Goal: Transaction & Acquisition: Purchase product/service

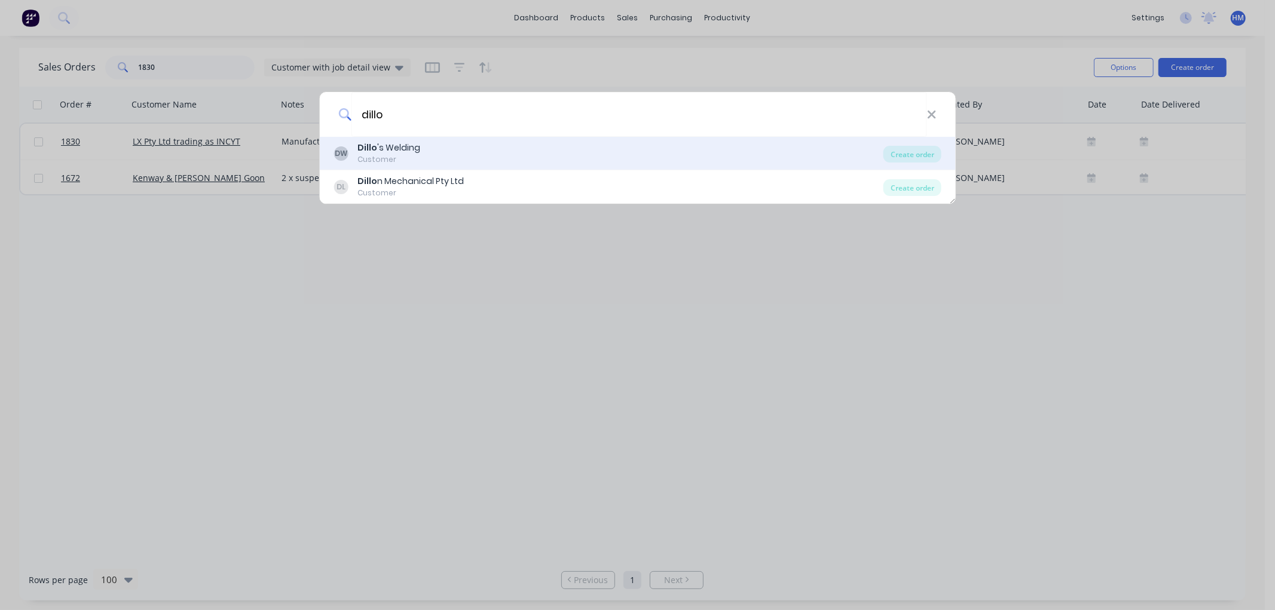
type input "dillo"
click at [407, 148] on div "[PERSON_NAME] 's Welding" at bounding box center [388, 148] width 63 height 13
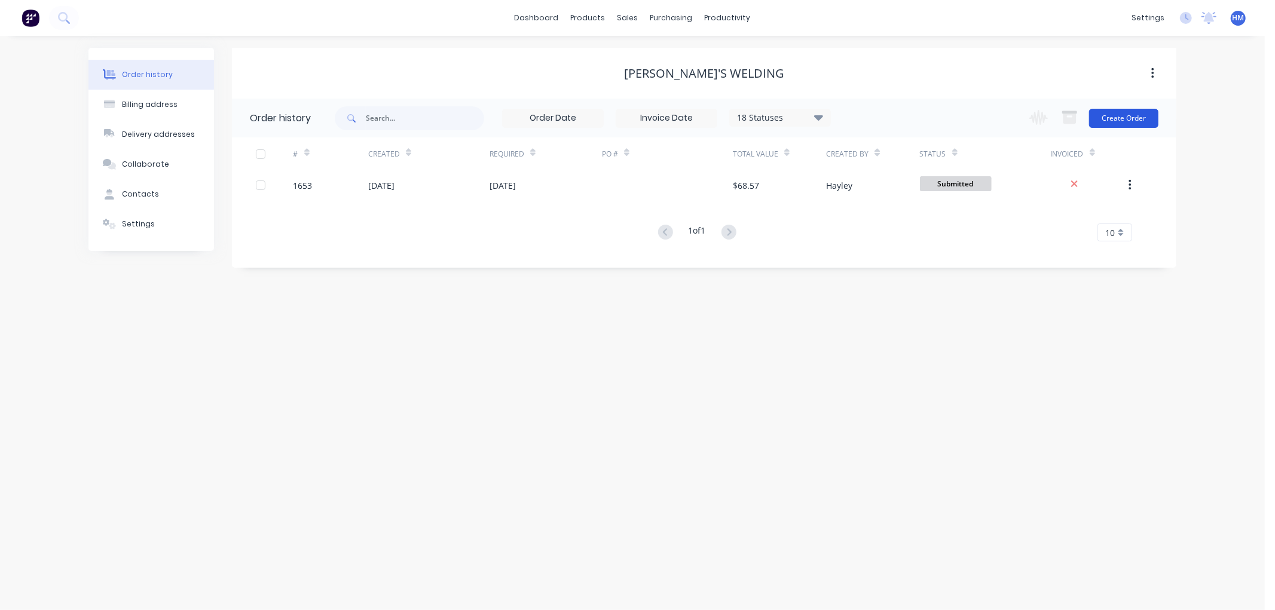
click at [1119, 117] on button "Create Order" at bounding box center [1123, 118] width 69 height 19
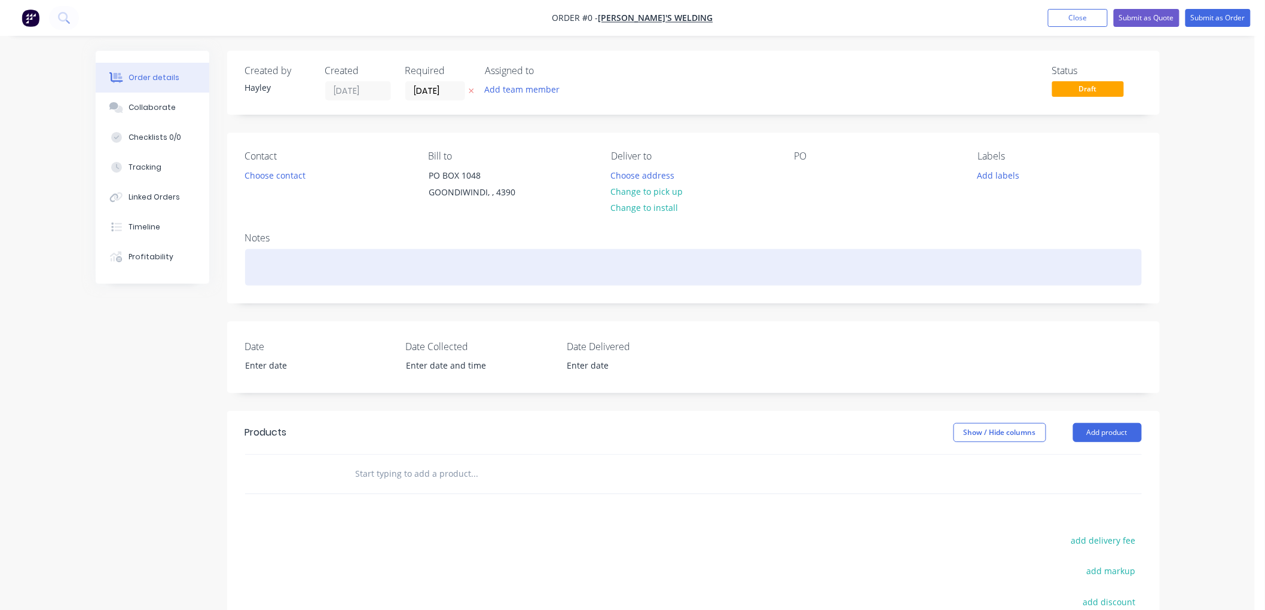
click at [288, 267] on div at bounding box center [693, 267] width 897 height 36
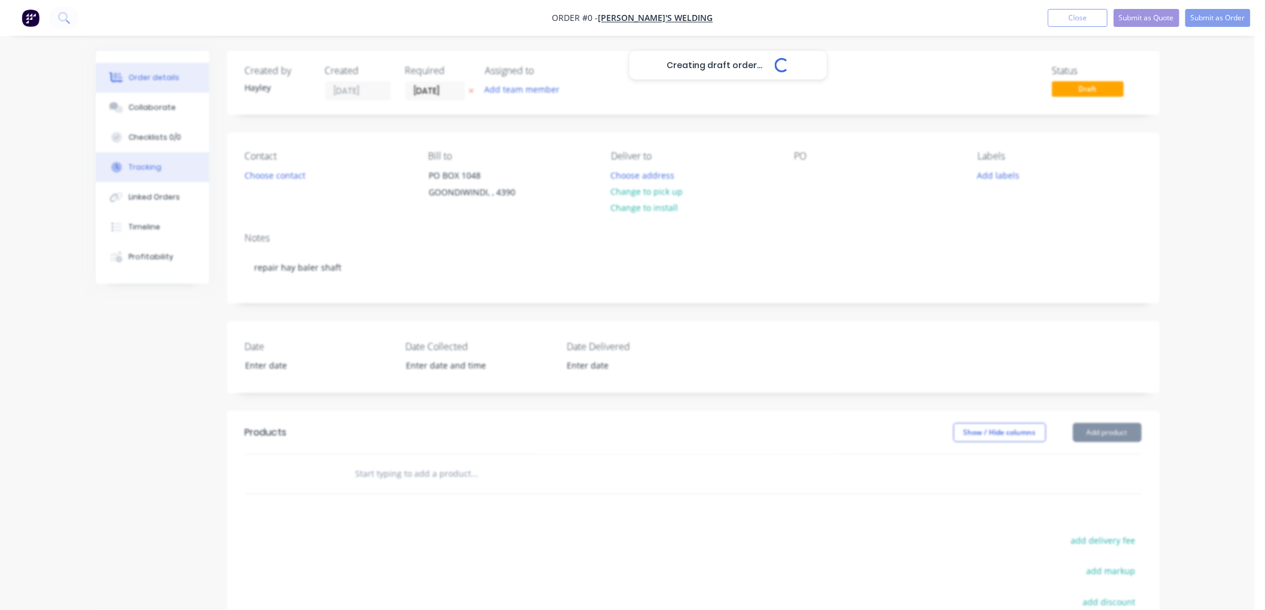
click at [161, 166] on div "Creating draft order... Loading... Order details Collaborate Checklists 0/0 Tra…" at bounding box center [628, 425] width 1088 height 748
click at [151, 171] on div "Tracking" at bounding box center [145, 167] width 33 height 11
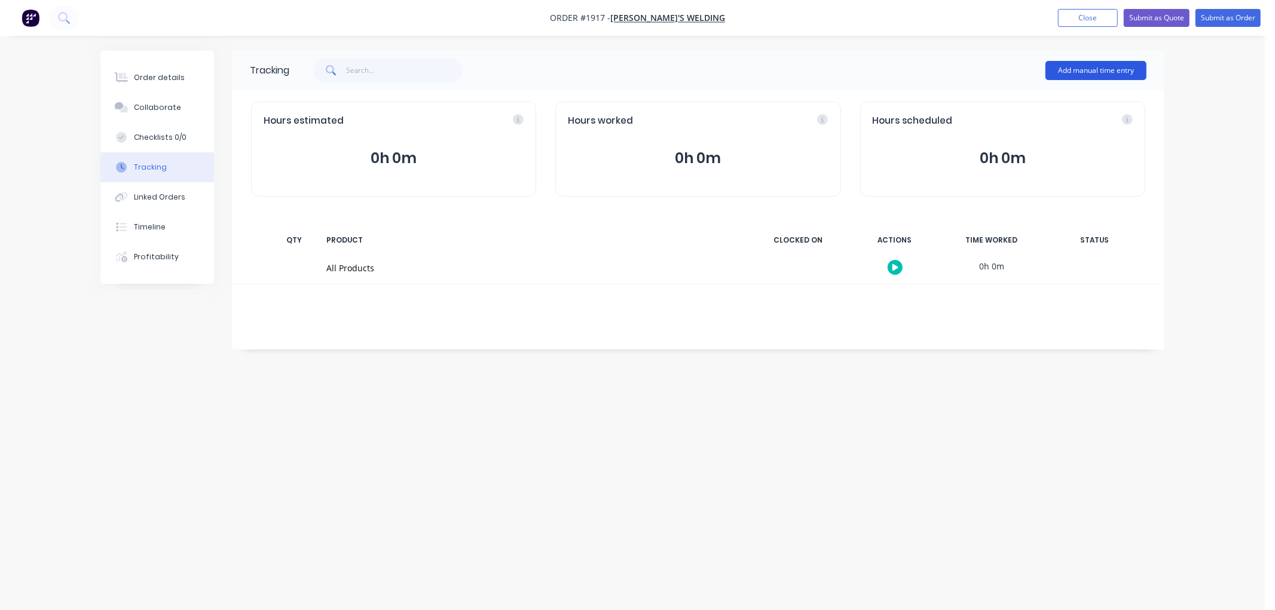
click at [1089, 72] on button "Add manual time entry" at bounding box center [1095, 70] width 101 height 19
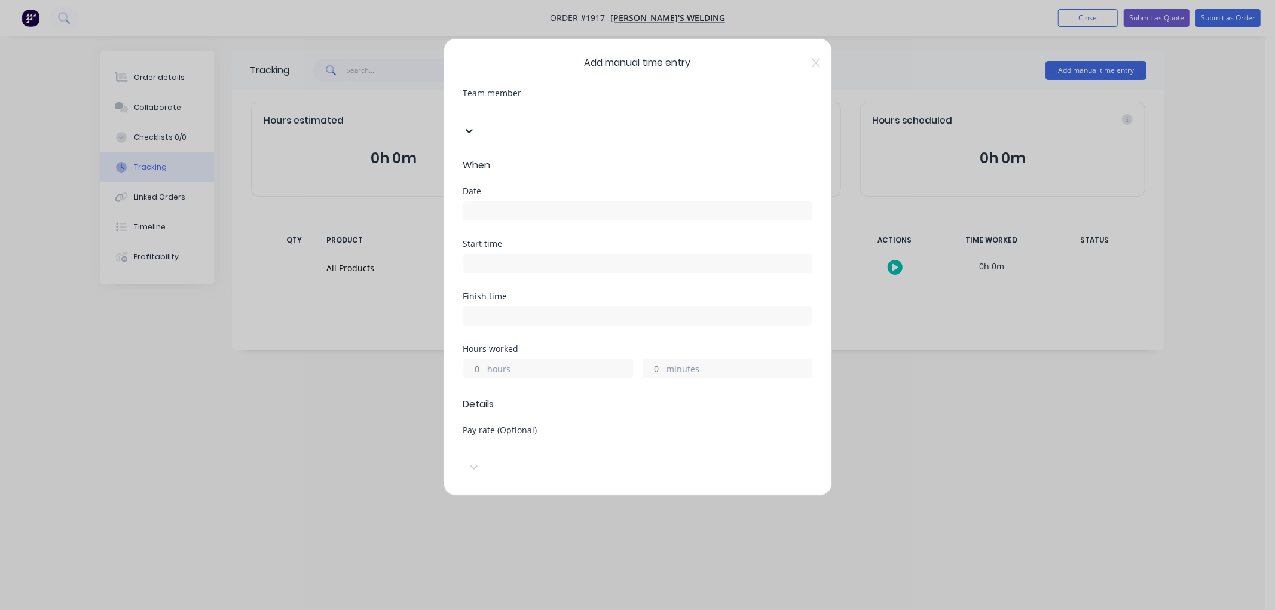
click at [478, 115] on div at bounding box center [553, 110] width 172 height 15
type input "sh"
click at [510, 610] on div "[PERSON_NAME]" at bounding box center [632, 616] width 1265 height 13
click at [522, 198] on div at bounding box center [637, 209] width 349 height 22
click at [511, 202] on input at bounding box center [638, 211] width 348 height 18
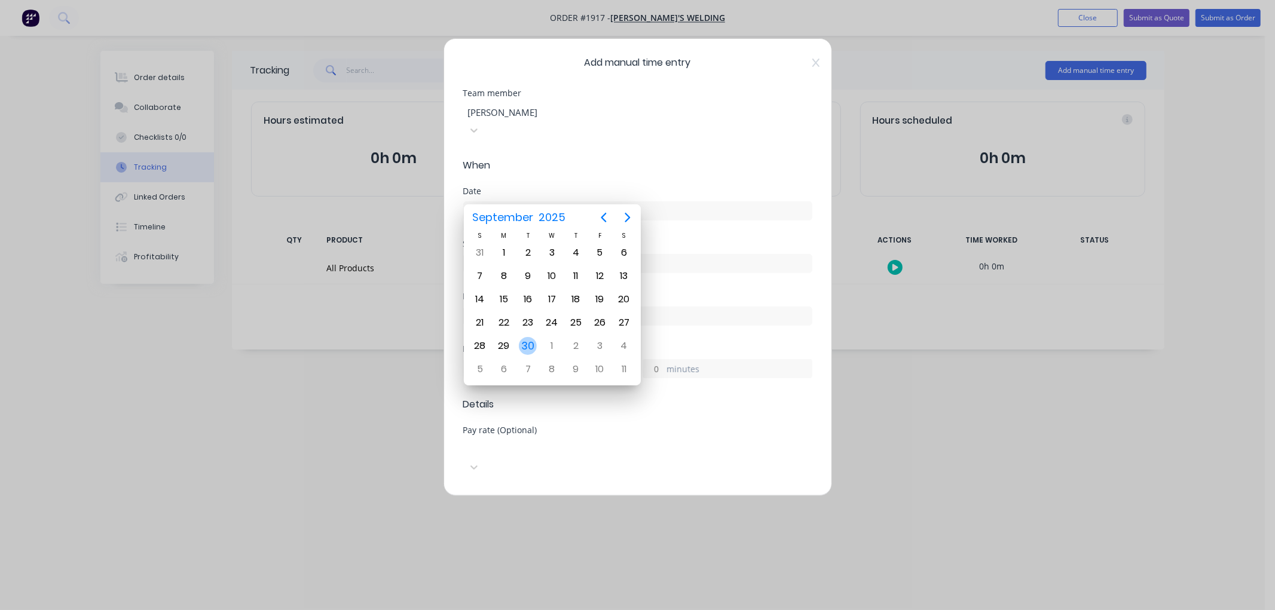
click at [529, 347] on div "30" at bounding box center [528, 346] width 18 height 18
type input "[DATE]"
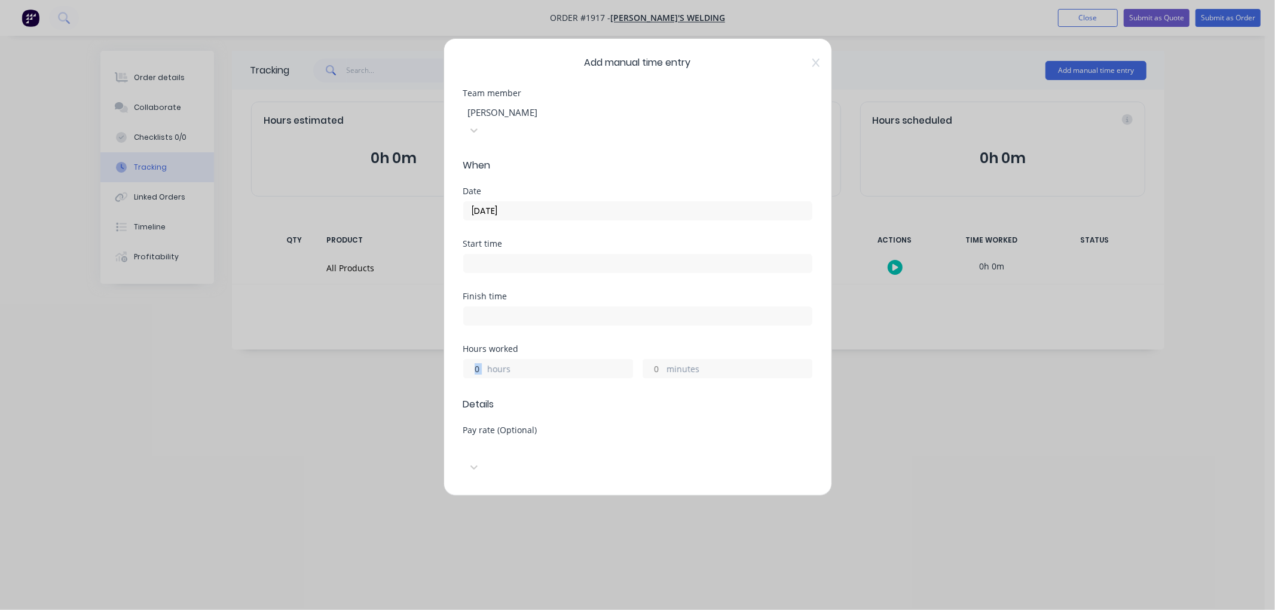
click at [466, 359] on div "hours" at bounding box center [548, 368] width 170 height 19
drag, startPoint x: 537, startPoint y: 353, endPoint x: 488, endPoint y: 353, distance: 49.0
click at [534, 363] on label "hours" at bounding box center [560, 370] width 145 height 15
click at [485, 360] on input "hours" at bounding box center [474, 369] width 21 height 18
drag, startPoint x: 482, startPoint y: 348, endPoint x: 450, endPoint y: 348, distance: 32.3
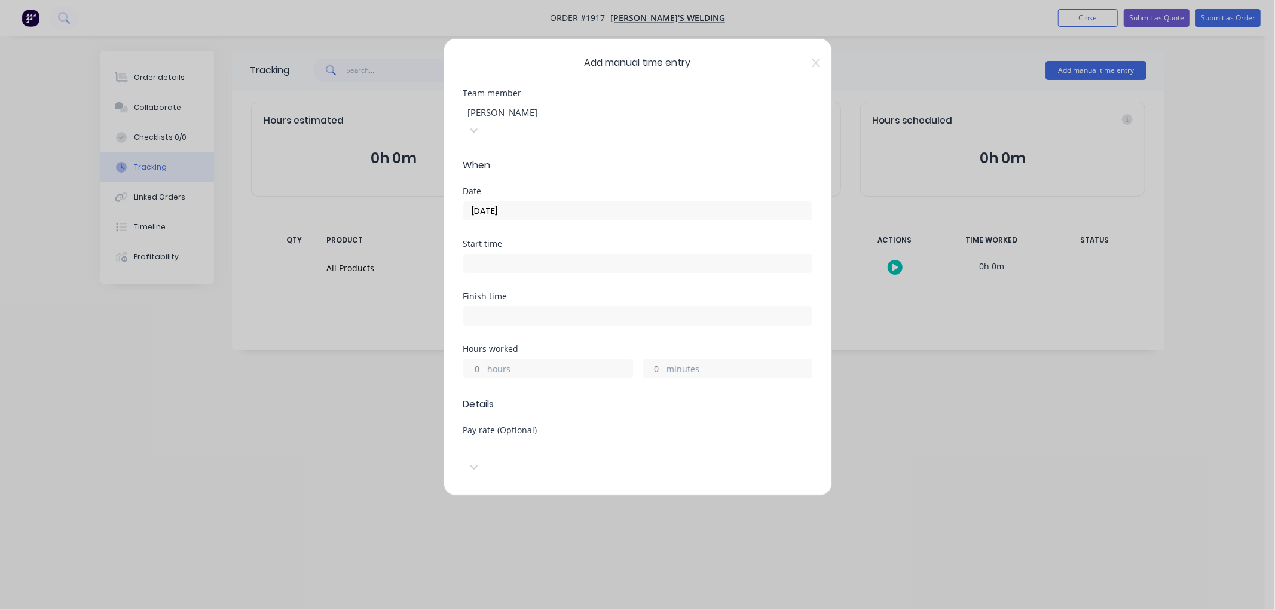
click at [450, 348] on div "Add manual time entry Team member Shane Matchett When Date 30/09/2025 Start tim…" at bounding box center [638, 267] width 389 height 458
type input "1"
click at [929, 348] on div "Add manual time entry Team member Shane Matchett When Date 30/09/2025 Start tim…" at bounding box center [637, 305] width 1275 height 610
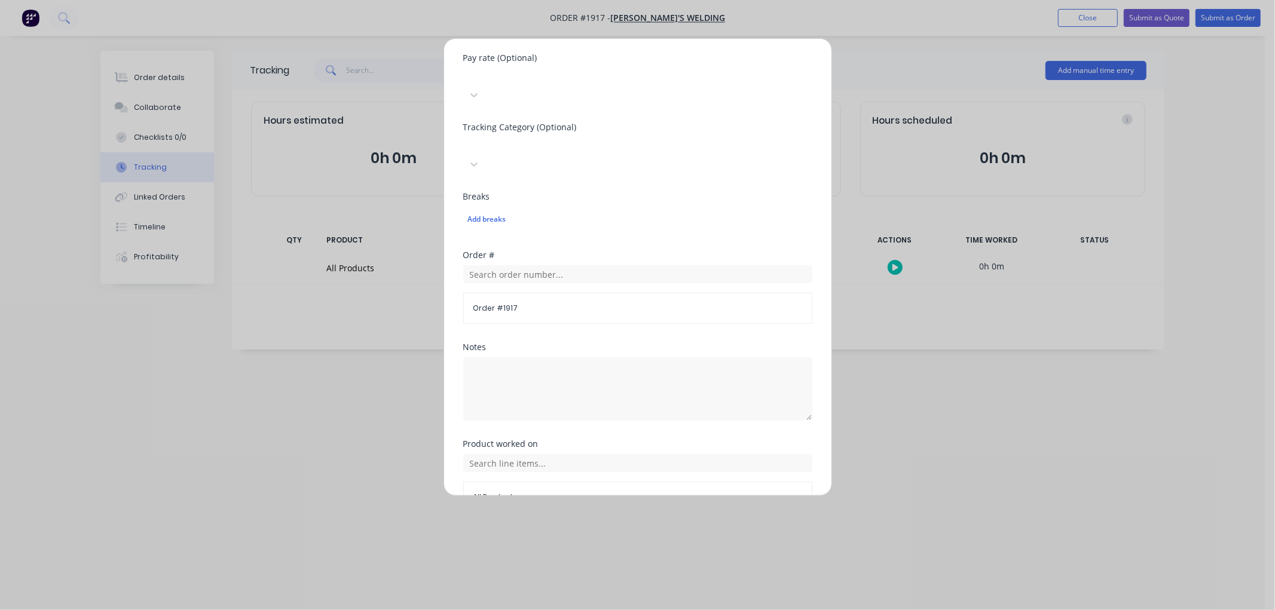
scroll to position [392, 0]
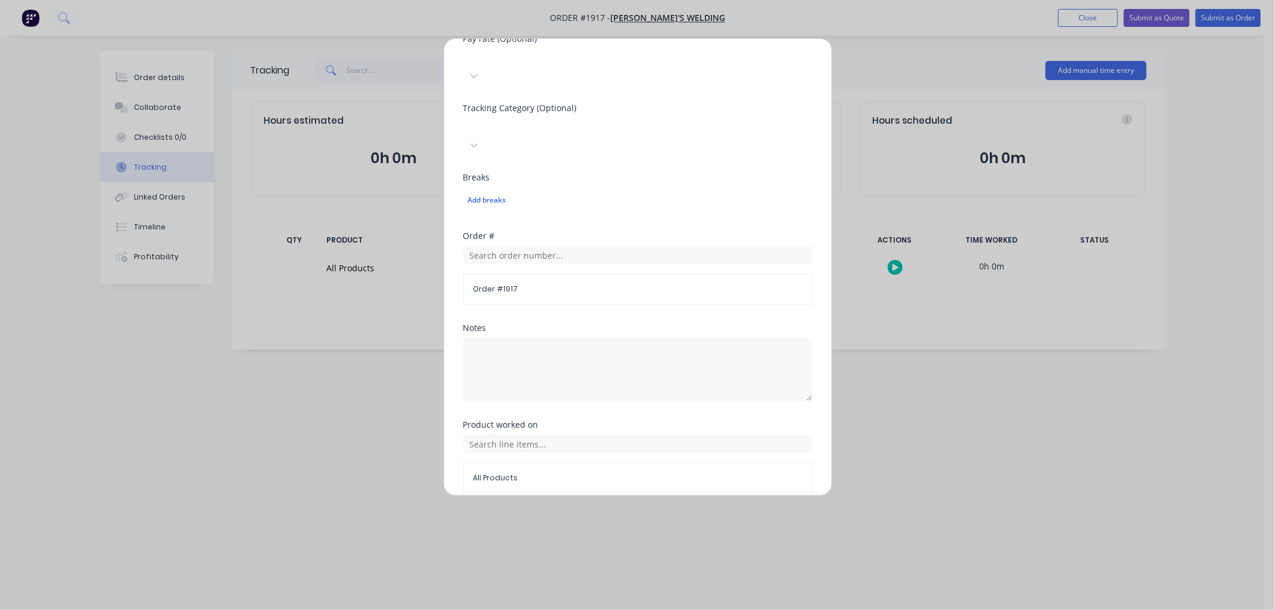
click at [608, 513] on button "Add manual time entry" at bounding box center [608, 522] width 101 height 19
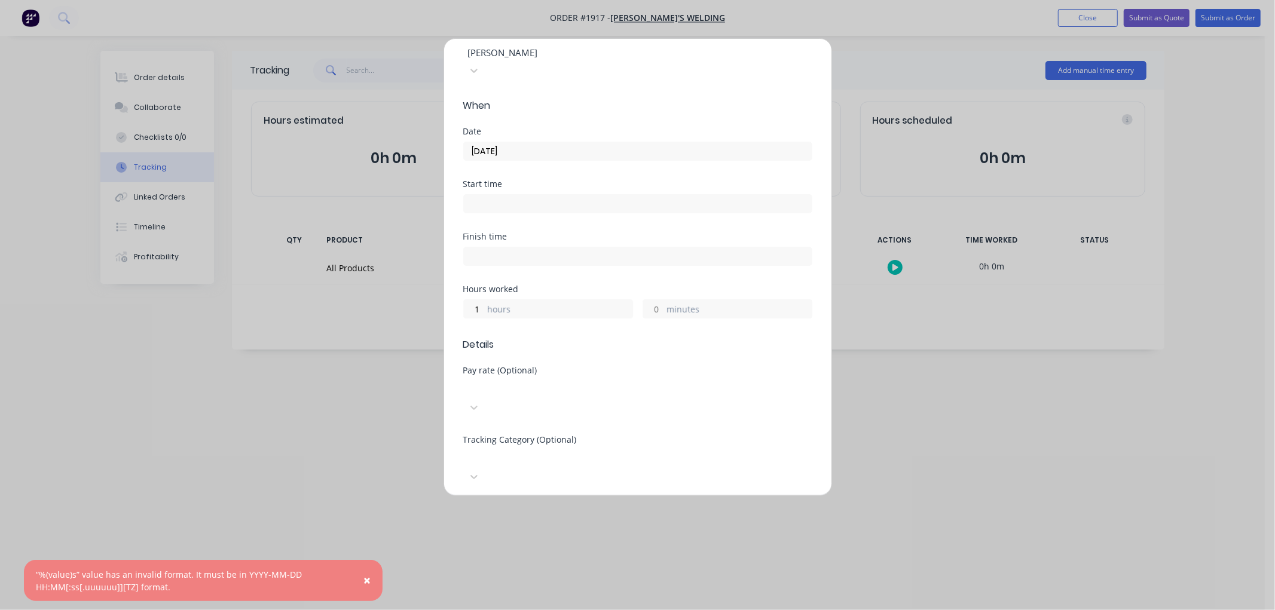
scroll to position [0, 0]
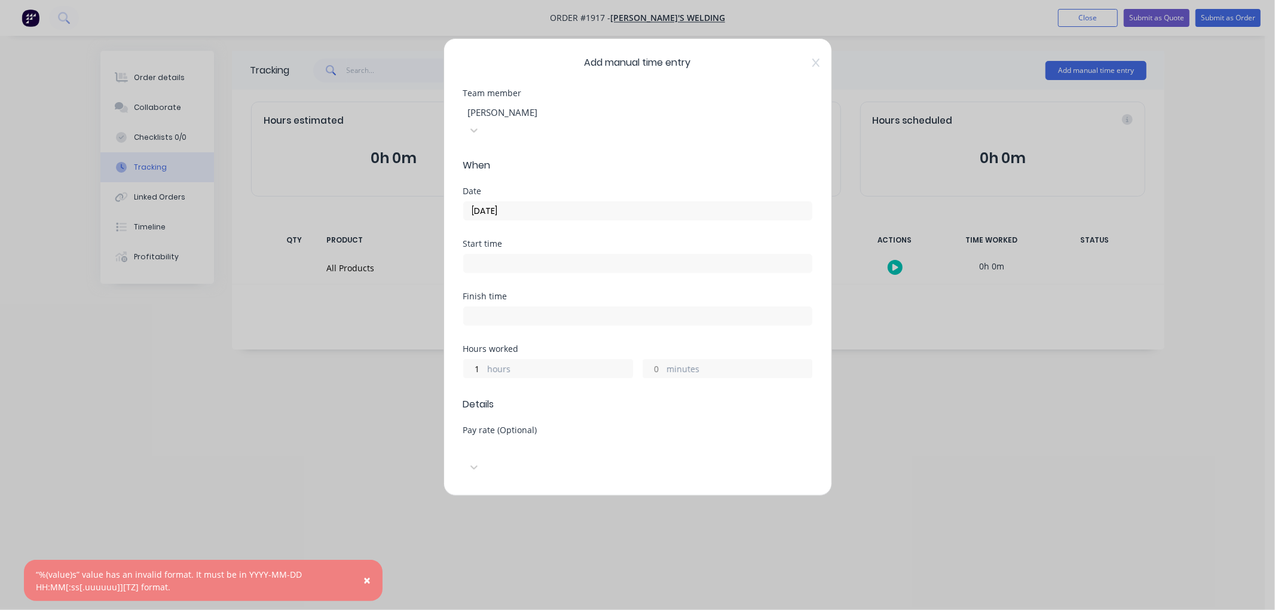
click at [512, 202] on input "[DATE]" at bounding box center [638, 211] width 348 height 18
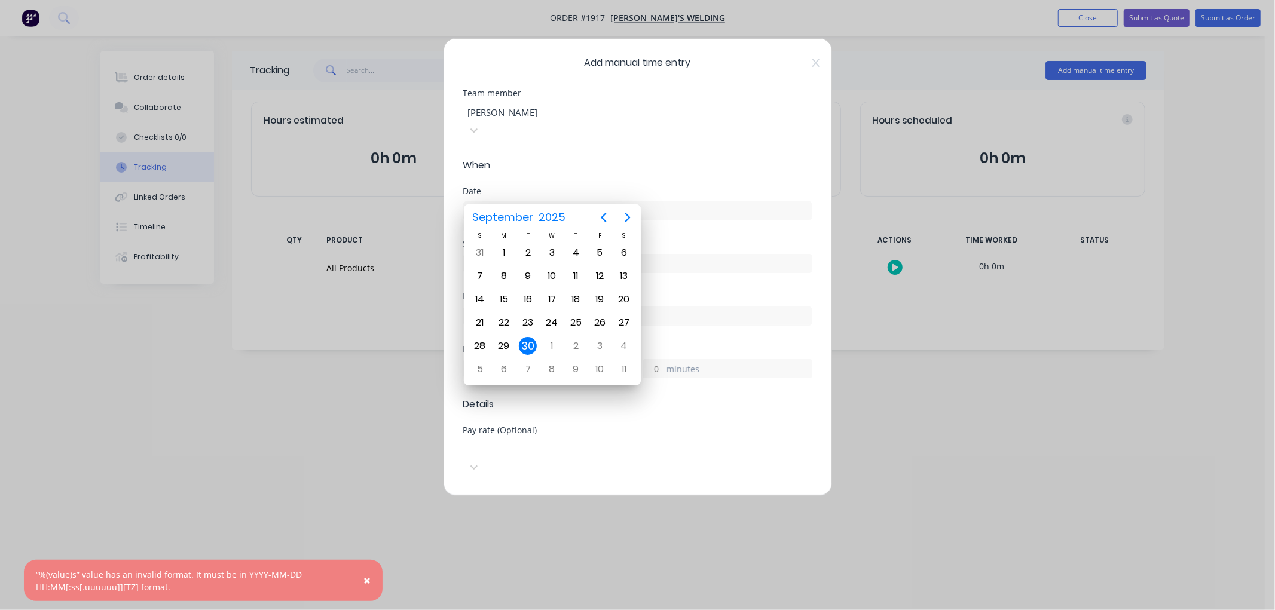
click at [533, 337] on div "30" at bounding box center [528, 346] width 18 height 18
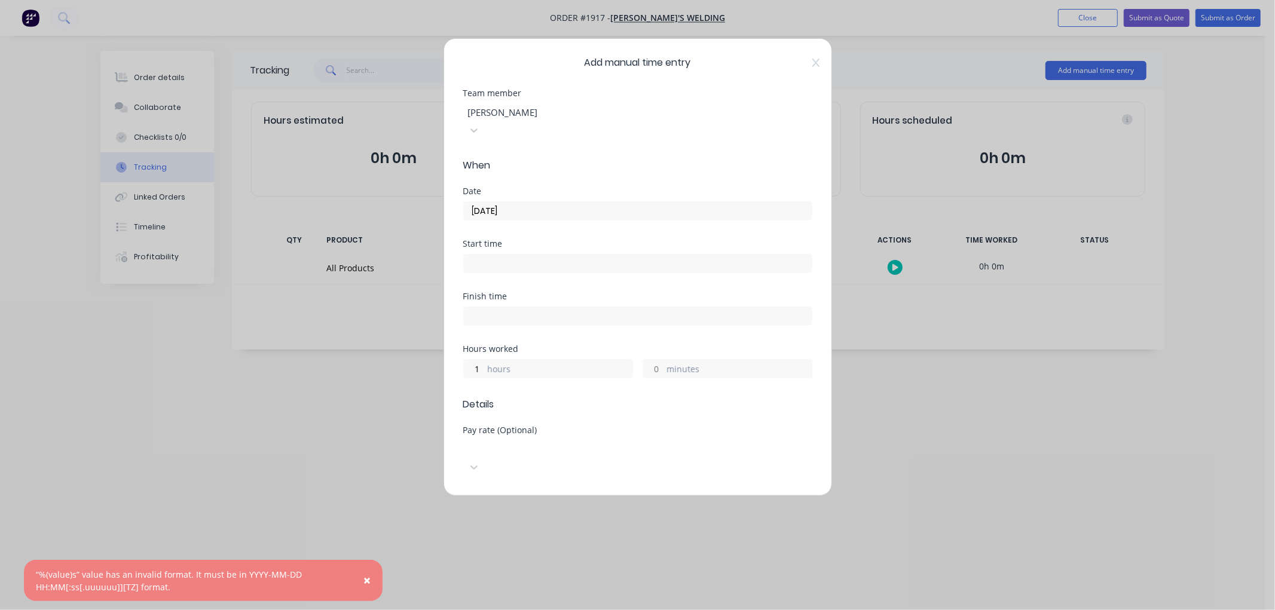
drag, startPoint x: 497, startPoint y: 189, endPoint x: 458, endPoint y: 189, distance: 38.9
click at [458, 189] on div "Add manual time entry Team member Shane Matchett When Date 30/09/2025 Start tim…" at bounding box center [638, 267] width 389 height 458
click at [592, 255] on input at bounding box center [638, 264] width 348 height 18
type input "[DATE]"
type input "01:41 PM"
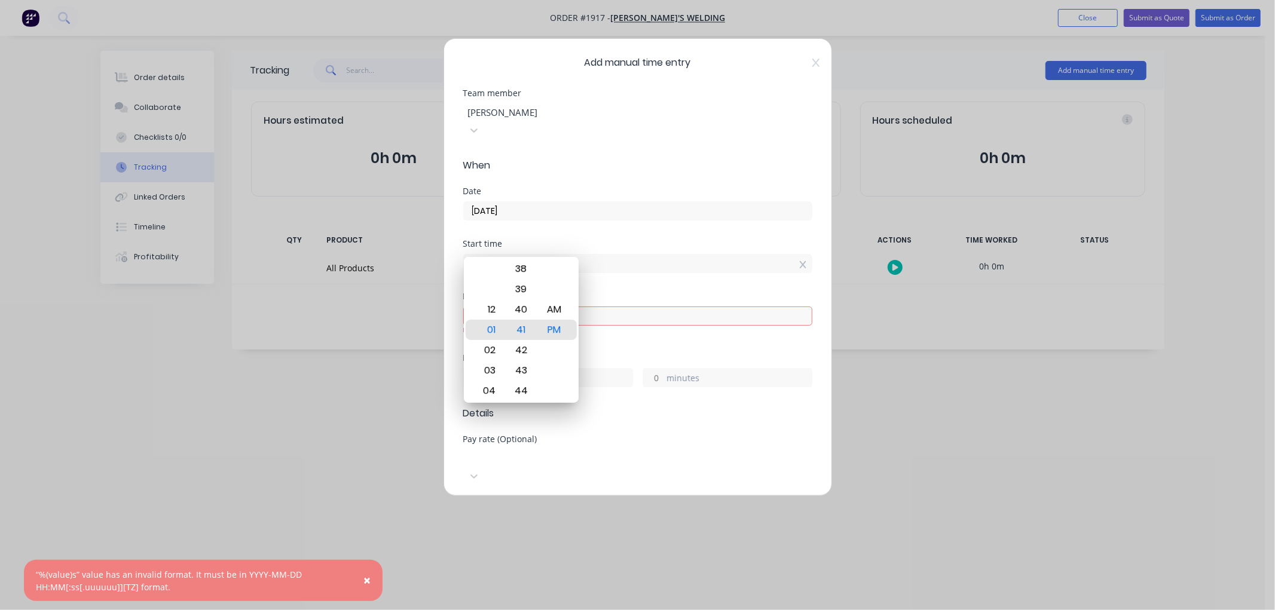
click at [597, 240] on div "Start time" at bounding box center [637, 244] width 349 height 8
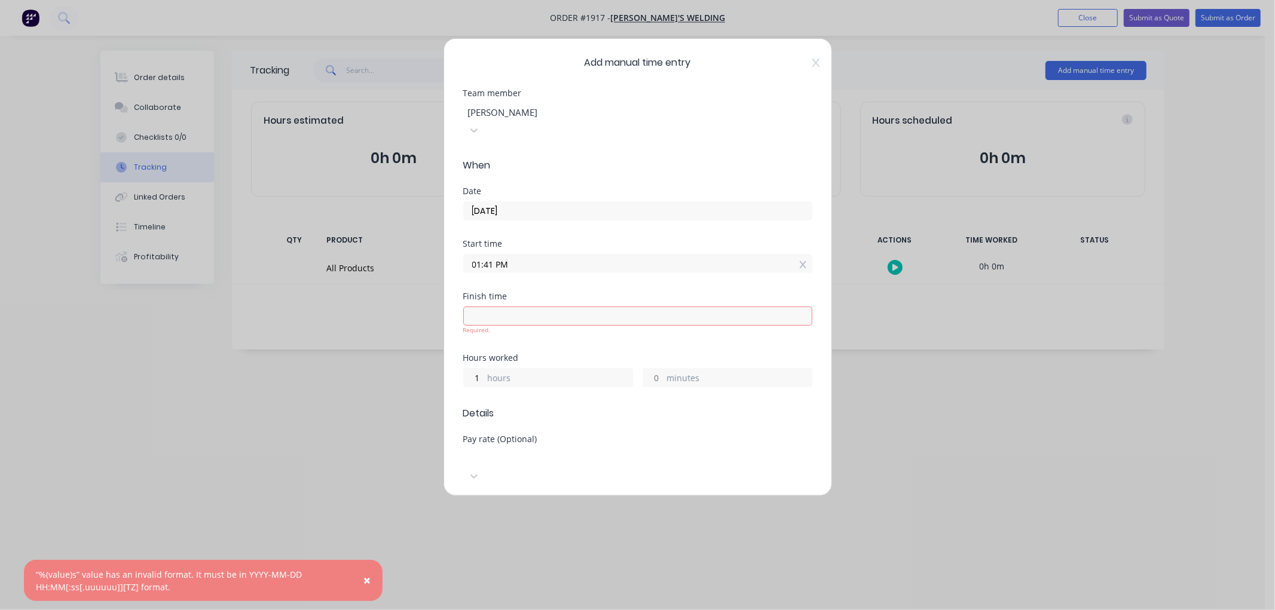
click at [537, 254] on label "01:41 PM" at bounding box center [637, 263] width 349 height 19
click at [537, 255] on input "01:41 PM" at bounding box center [638, 264] width 348 height 18
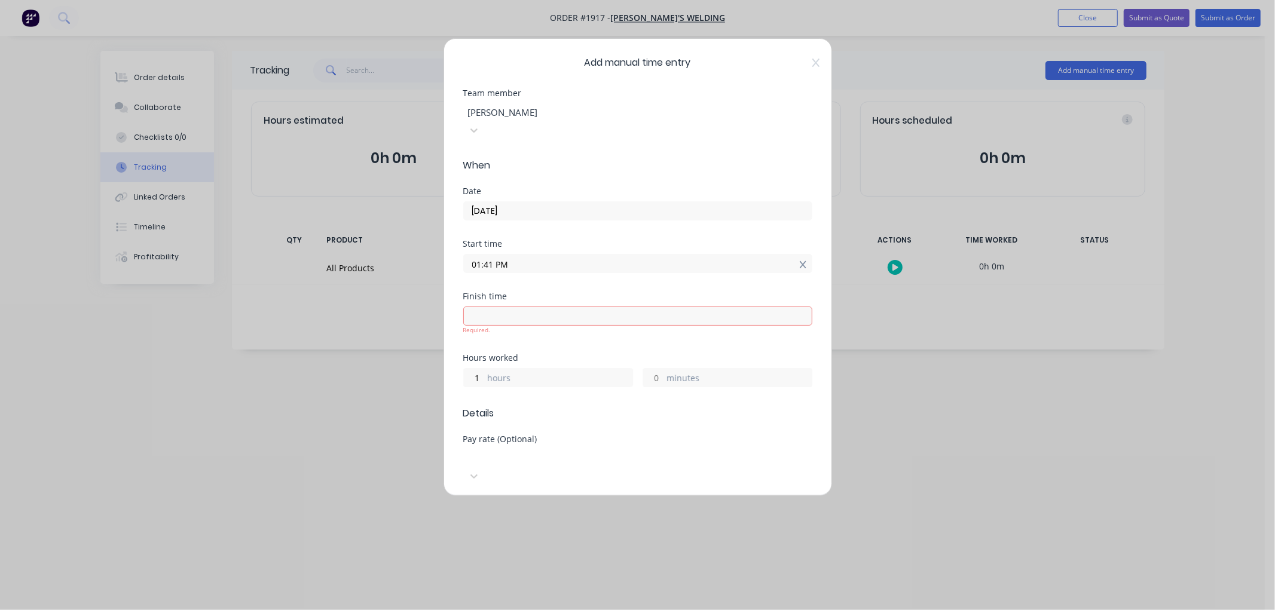
click at [800, 261] on icon at bounding box center [803, 264] width 7 height 7
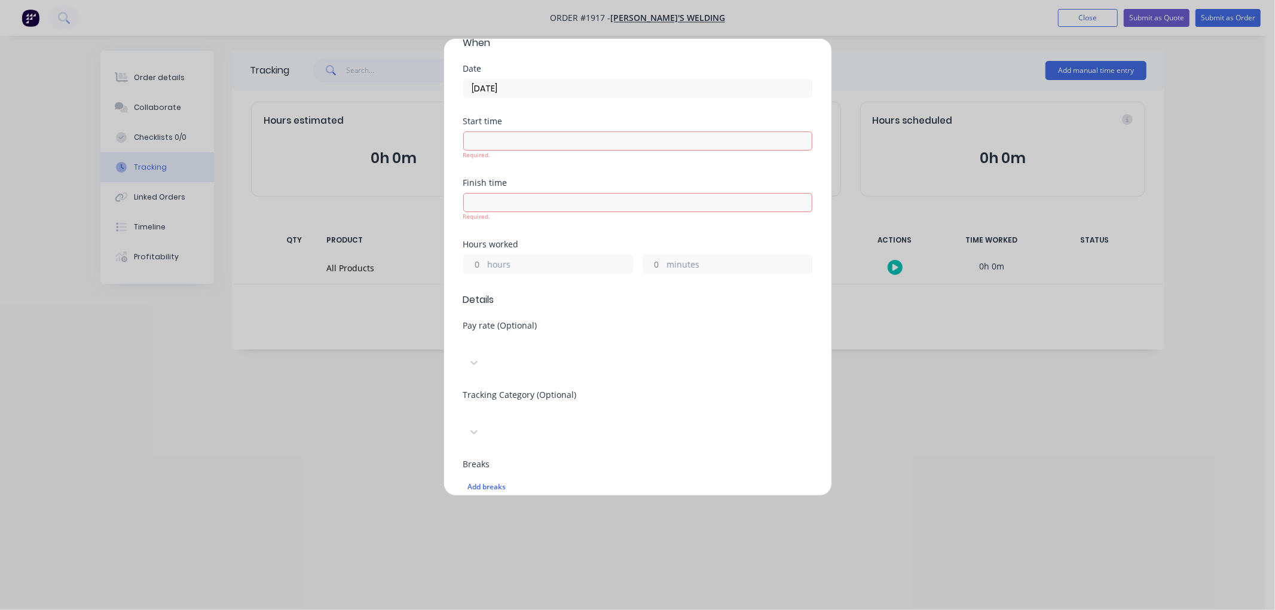
scroll to position [133, 0]
drag, startPoint x: 478, startPoint y: 234, endPoint x: 464, endPoint y: 234, distance: 14.3
click at [464, 244] on div "hours" at bounding box center [548, 253] width 170 height 19
click at [491, 122] on input at bounding box center [638, 131] width 348 height 18
type input "01:41 PM"
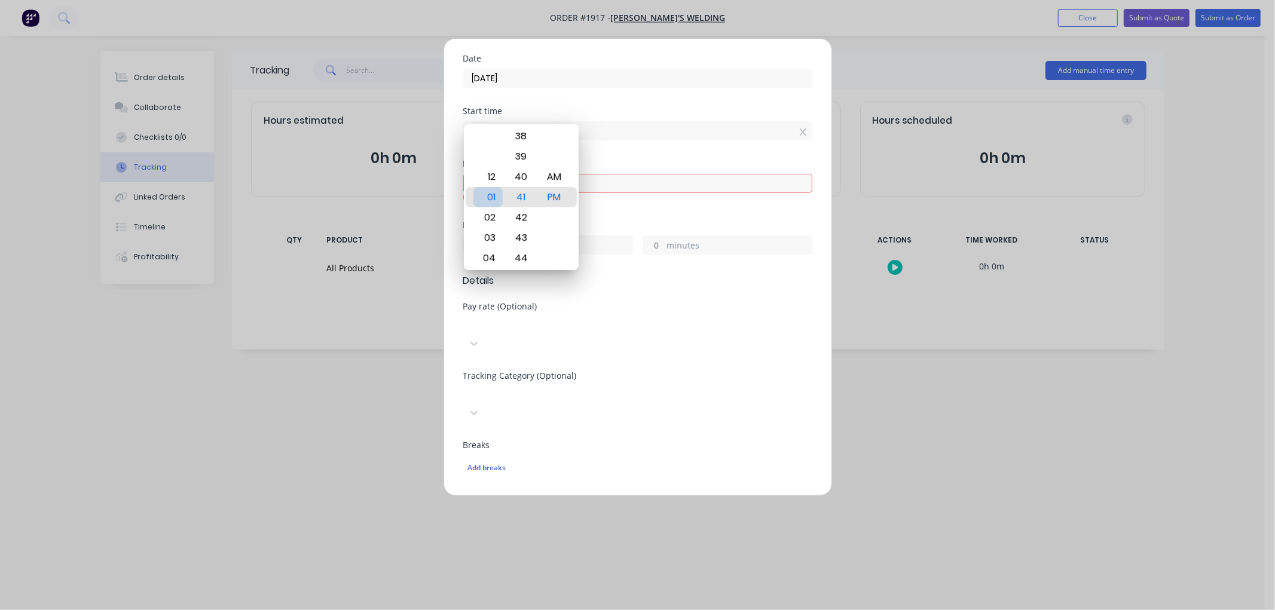
click at [491, 195] on div "01" at bounding box center [487, 197] width 29 height 20
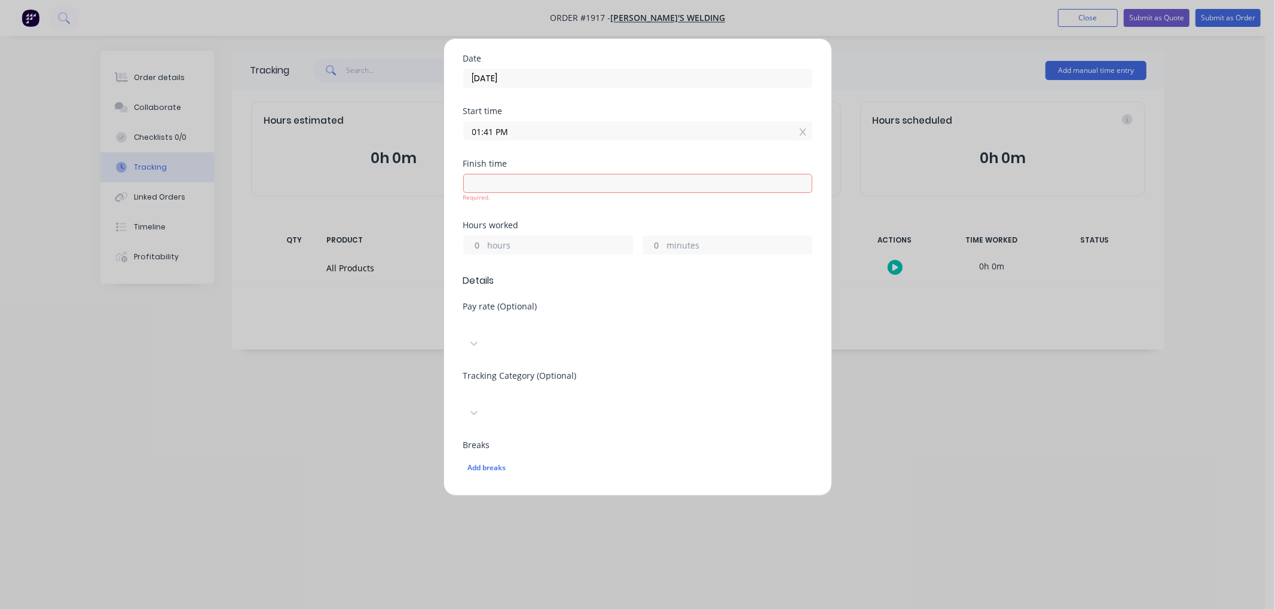
drag, startPoint x: 620, startPoint y: 178, endPoint x: 610, endPoint y: 177, distance: 10.8
click at [618, 193] on div "Required." at bounding box center [637, 197] width 349 height 9
click at [506, 175] on input at bounding box center [638, 184] width 348 height 18
type input "01:41 PM"
type input "0"
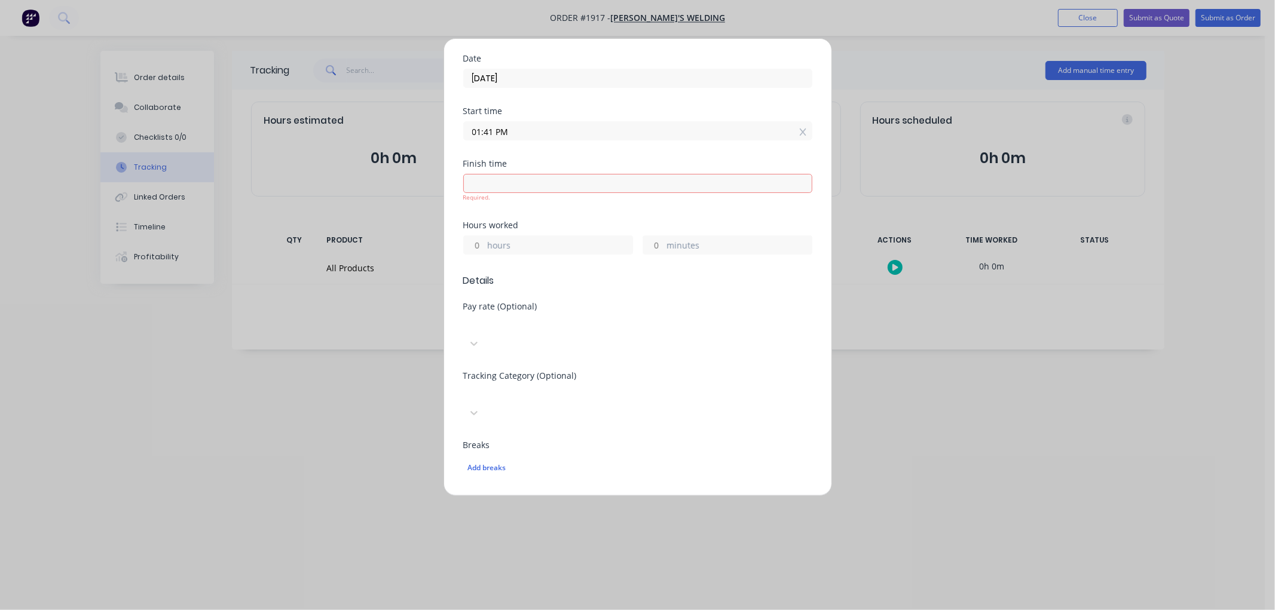
type input "0"
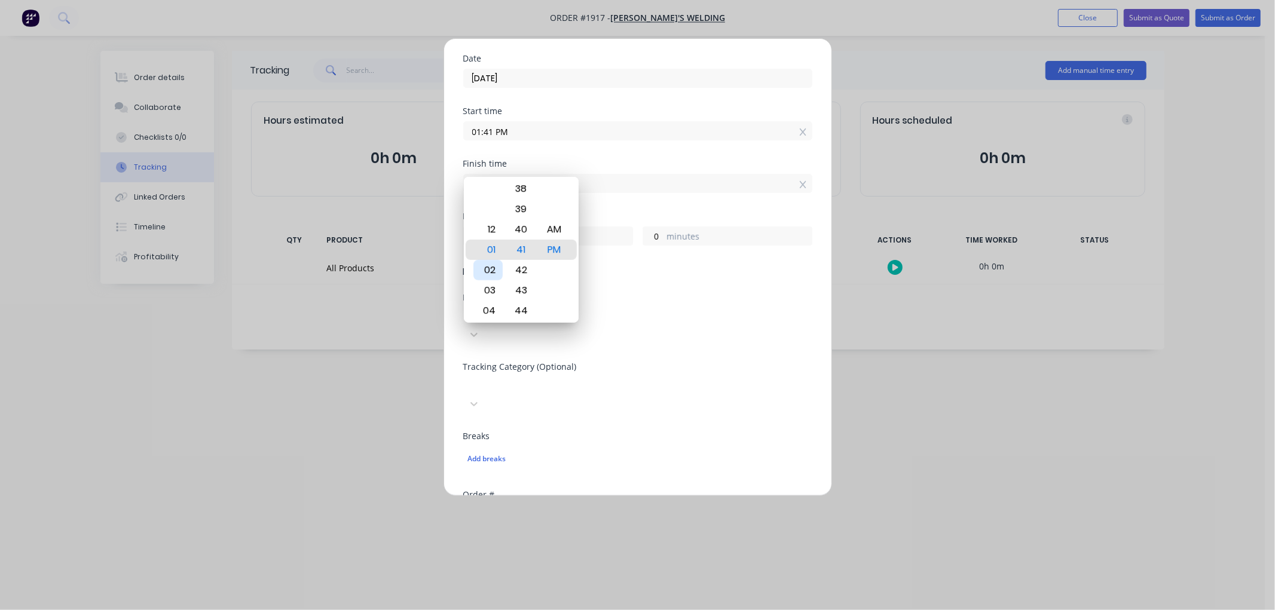
click at [492, 262] on div "02" at bounding box center [487, 270] width 29 height 20
type input "02:41 PM"
type input "1"
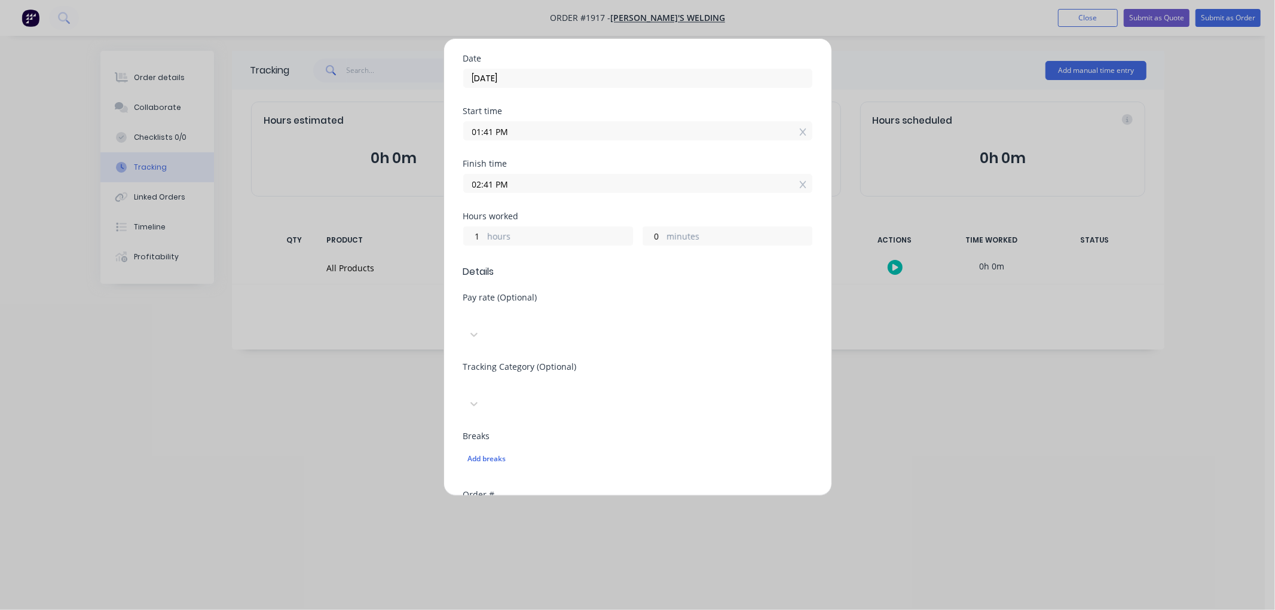
click at [631, 178] on div "Finish time 02:41 PM" at bounding box center [637, 186] width 349 height 53
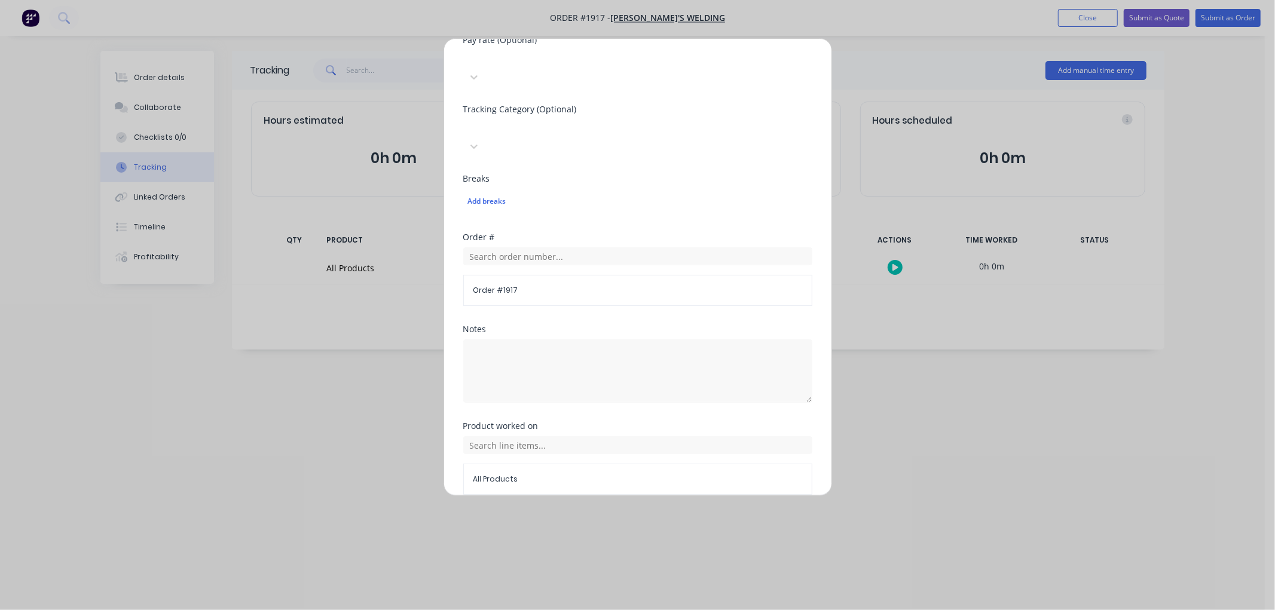
scroll to position [392, 0]
click at [610, 513] on button "Add manual time entry" at bounding box center [608, 522] width 101 height 19
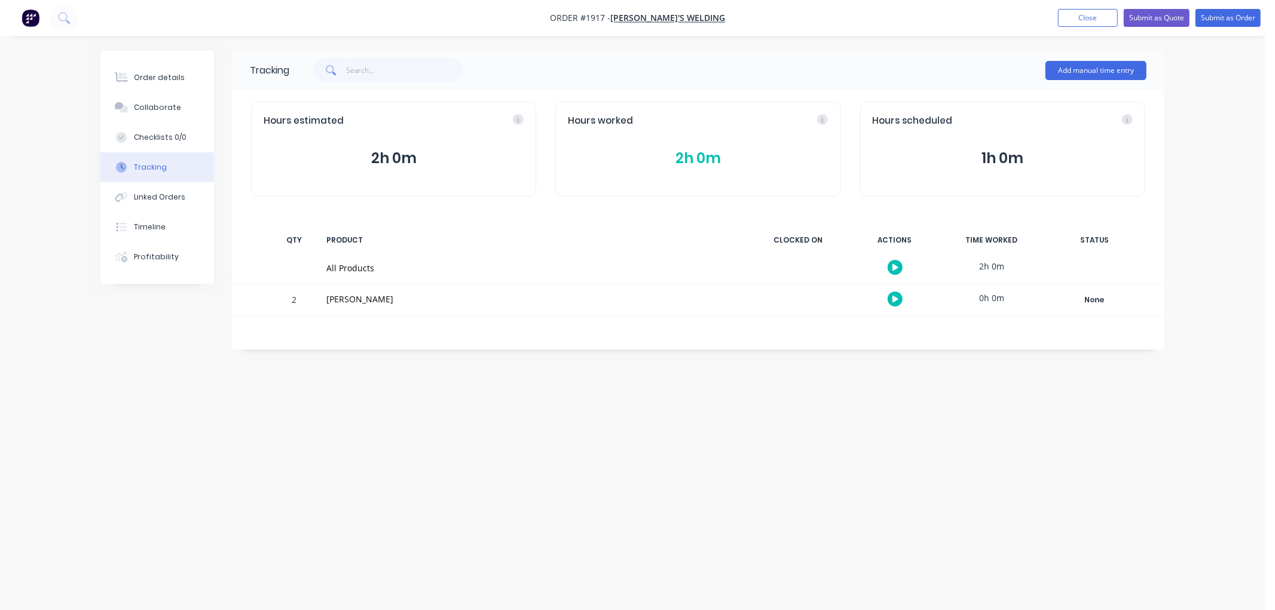
click at [356, 295] on div "[PERSON_NAME]" at bounding box center [532, 299] width 412 height 13
click at [294, 296] on div "2" at bounding box center [294, 300] width 36 height 29
click at [334, 297] on div "[PERSON_NAME]" at bounding box center [532, 299] width 412 height 13
click at [712, 156] on button "2h 0m" at bounding box center [698, 158] width 260 height 23
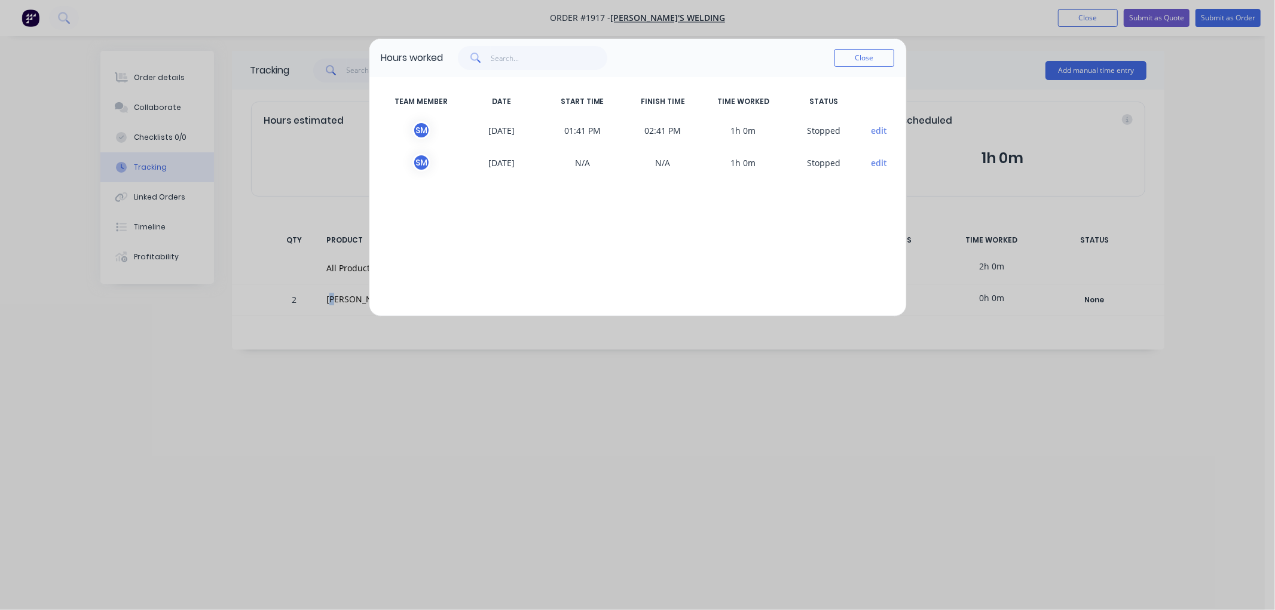
click at [877, 132] on button "edit" at bounding box center [879, 130] width 16 height 13
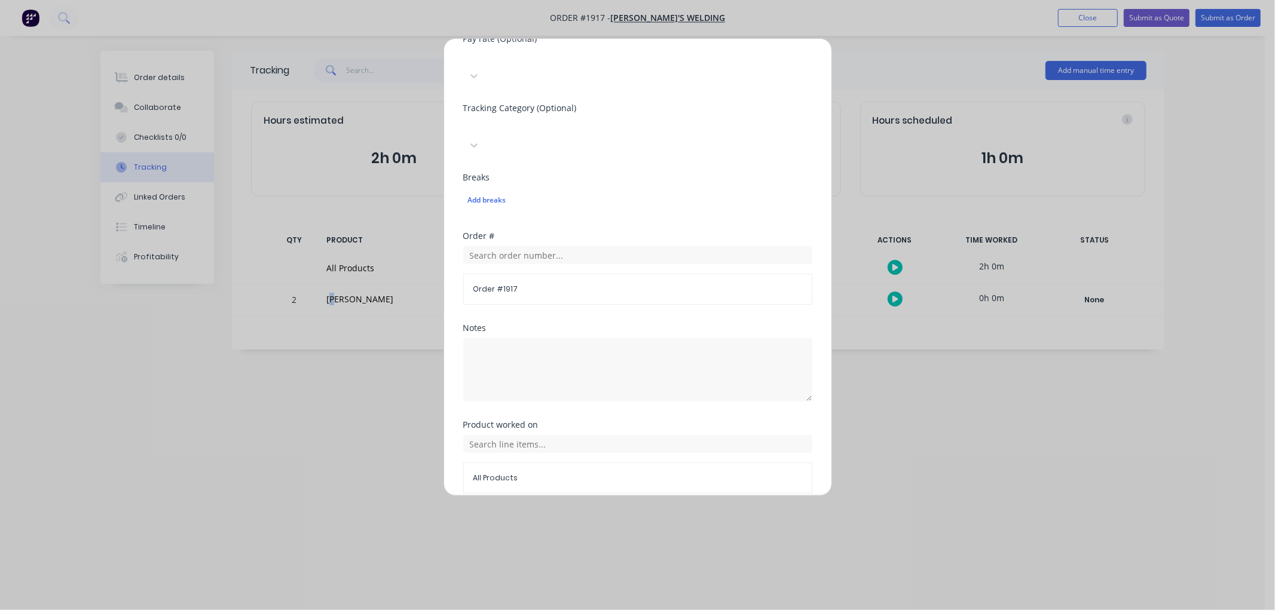
click at [683, 513] on button "Cancel" at bounding box center [676, 522] width 66 height 19
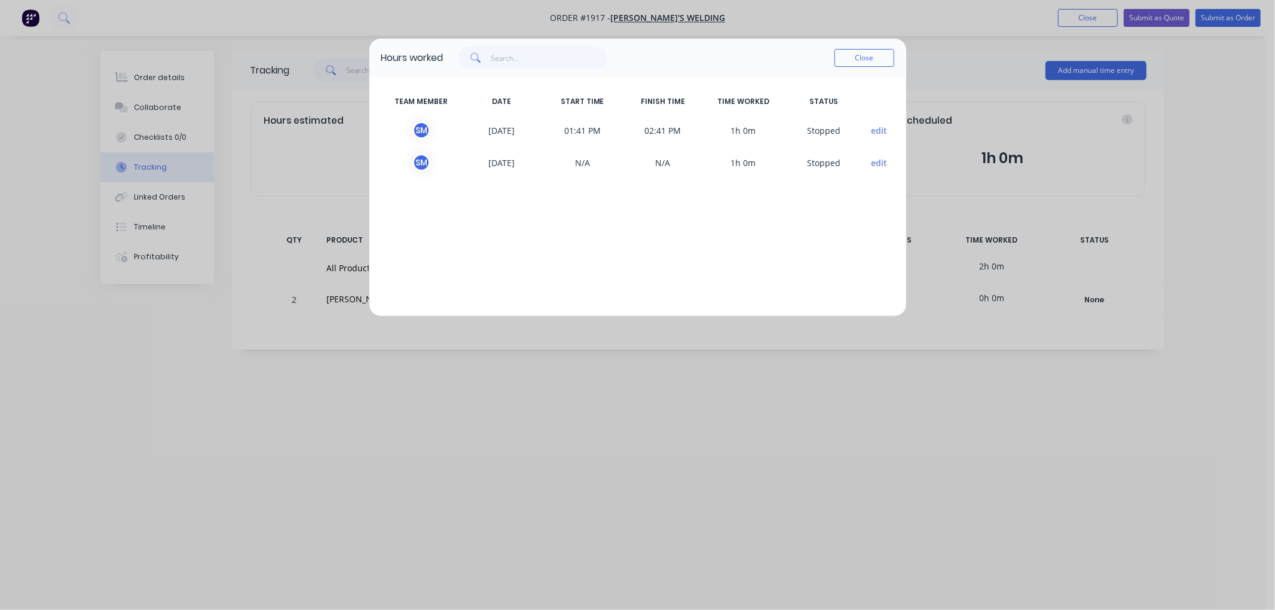
click at [488, 137] on span "[DATE]" at bounding box center [501, 130] width 81 height 18
click at [879, 127] on button "edit" at bounding box center [879, 130] width 16 height 13
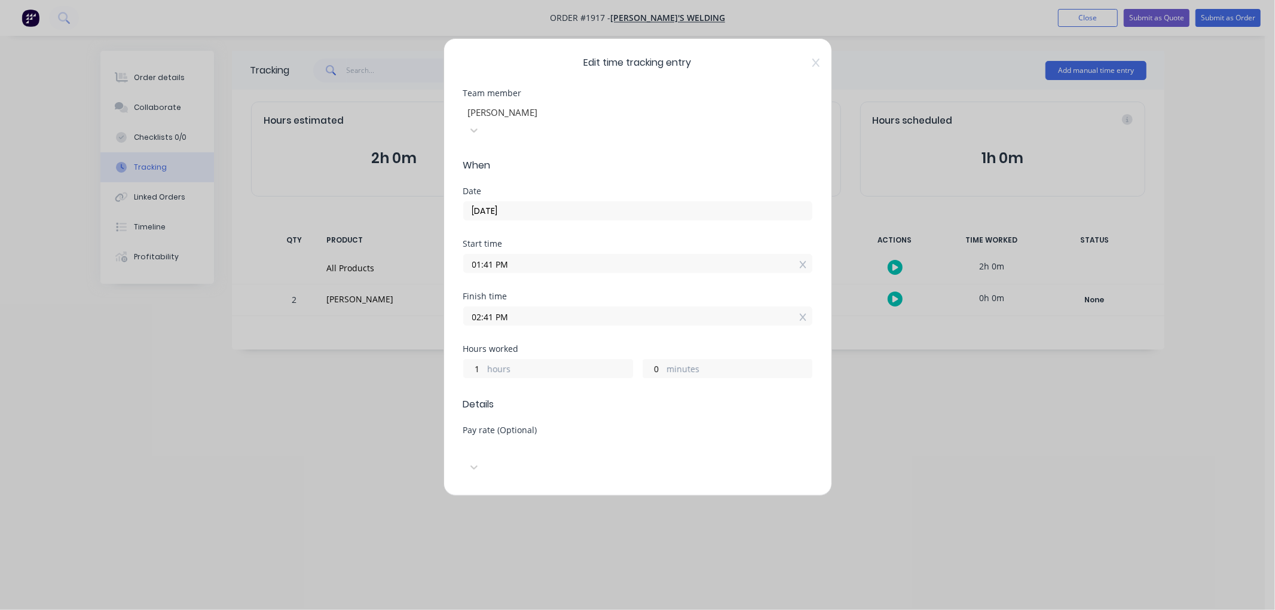
click at [570, 110] on div at bounding box center [553, 112] width 172 height 15
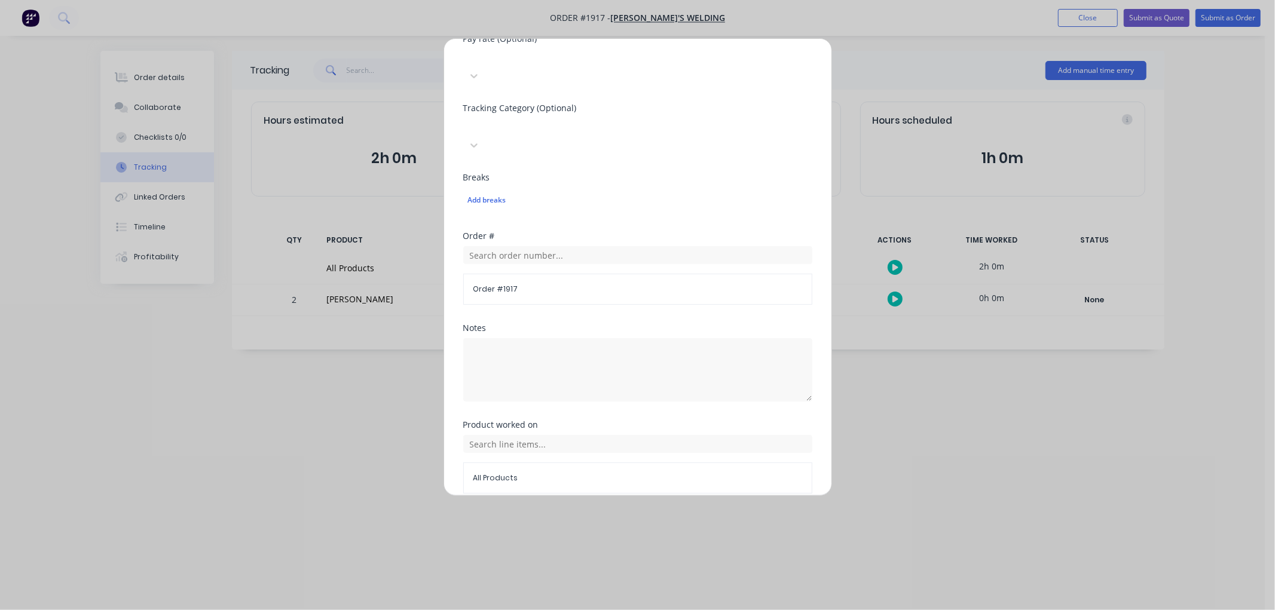
click at [606, 513] on button "Done" at bounding box center [600, 522] width 66 height 19
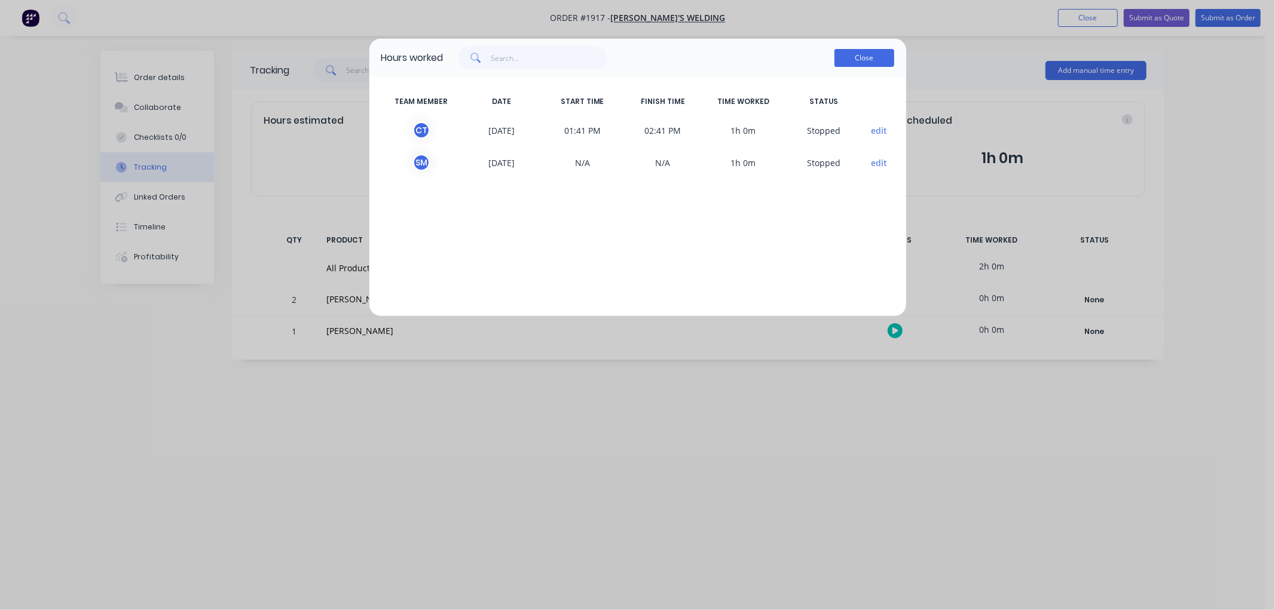
click at [847, 66] on button "Close" at bounding box center [864, 58] width 60 height 18
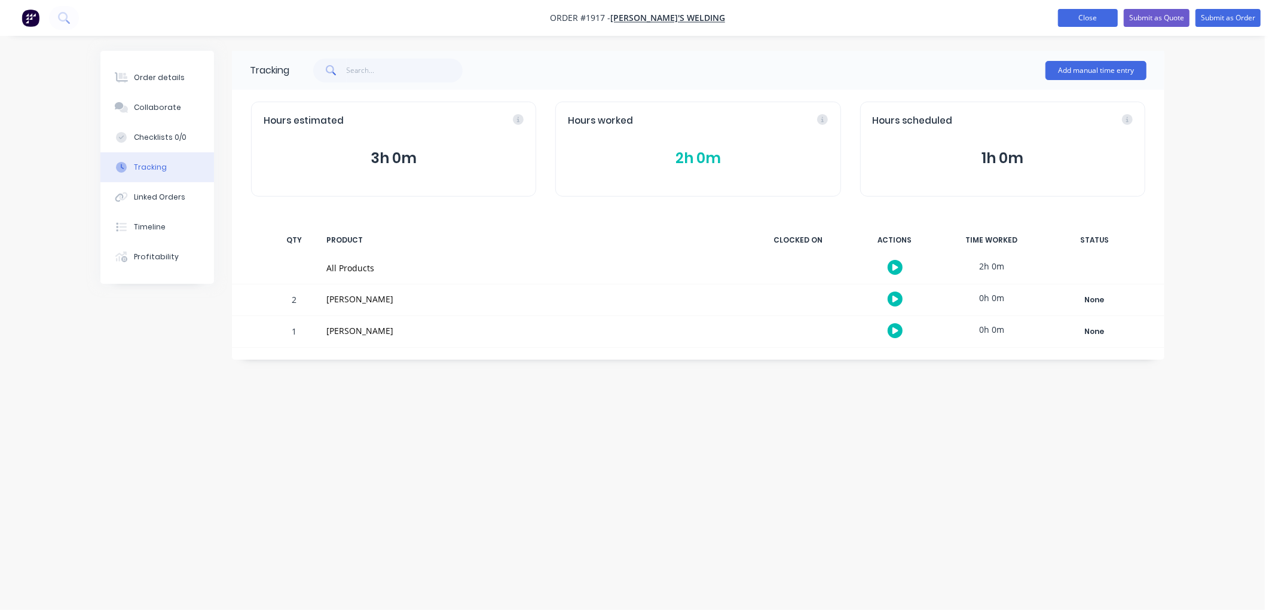
click at [1096, 16] on button "Close" at bounding box center [1088, 18] width 60 height 18
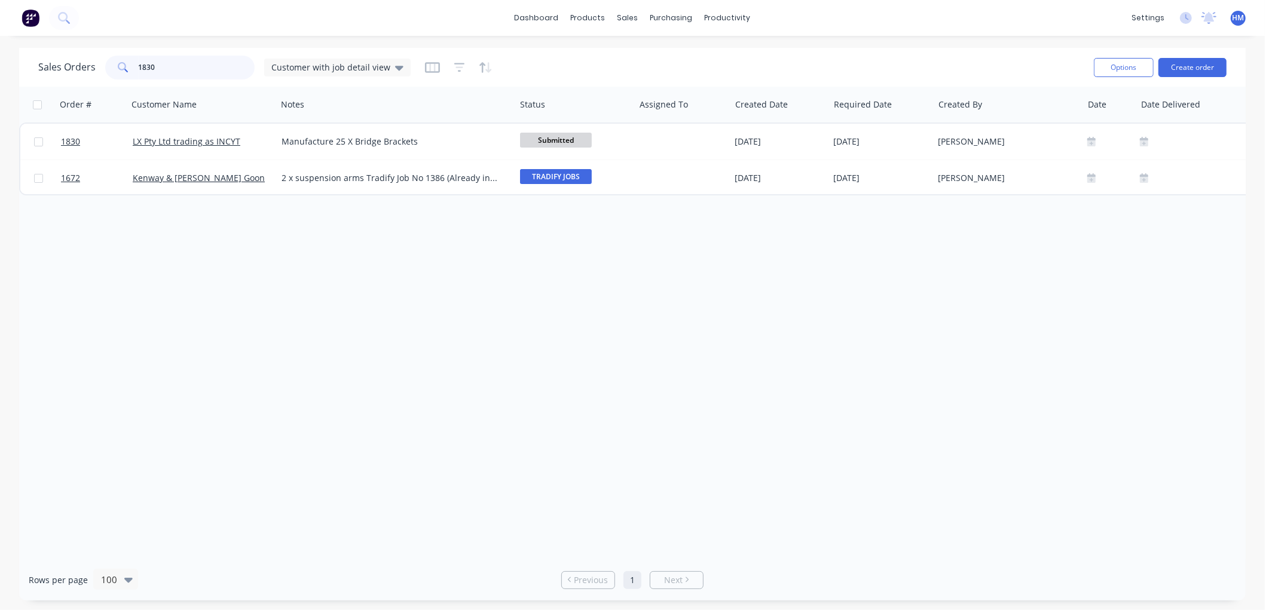
drag, startPoint x: 213, startPoint y: 60, endPoint x: 99, endPoint y: 60, distance: 114.2
click at [99, 60] on div "Sales Orders 1830 Customer with job detail view" at bounding box center [224, 68] width 372 height 24
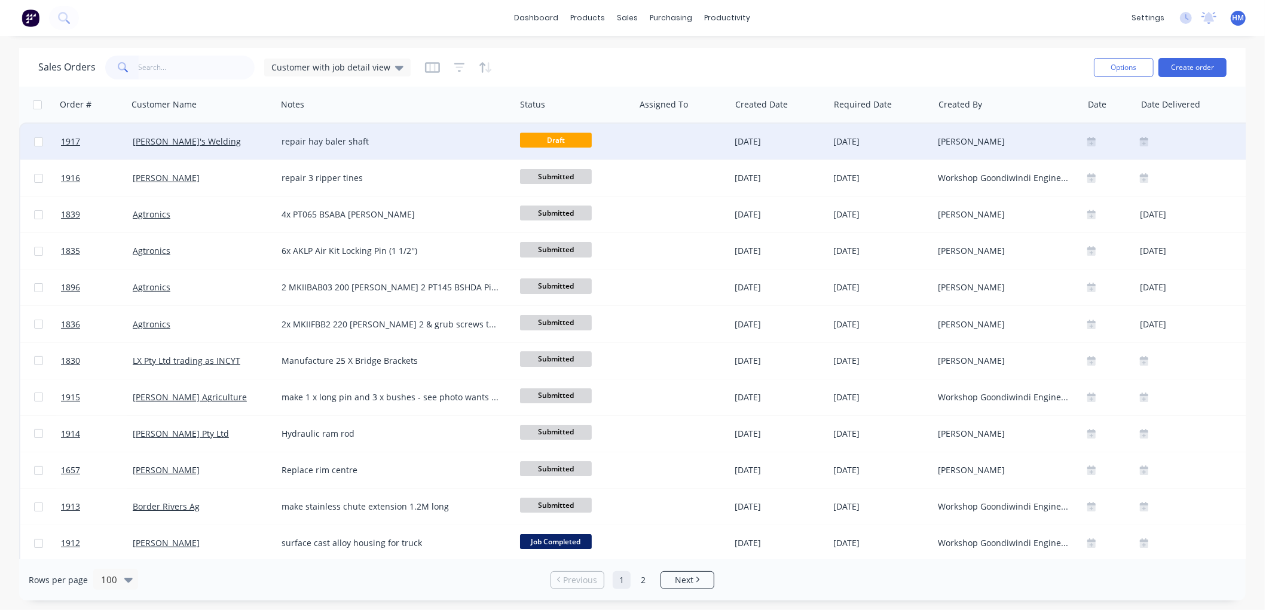
click at [211, 146] on div "Dillo's Welding" at bounding box center [199, 142] width 133 height 12
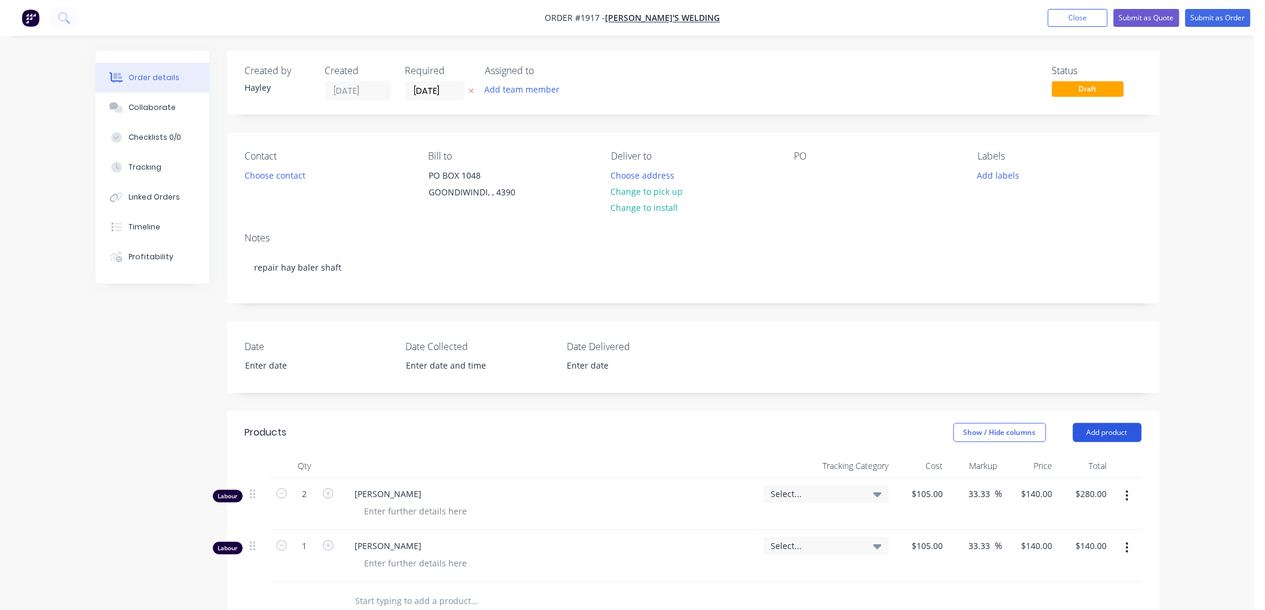
click at [1105, 435] on button "Add product" at bounding box center [1107, 432] width 69 height 19
click at [1084, 458] on div "Product catalogue" at bounding box center [1085, 462] width 92 height 17
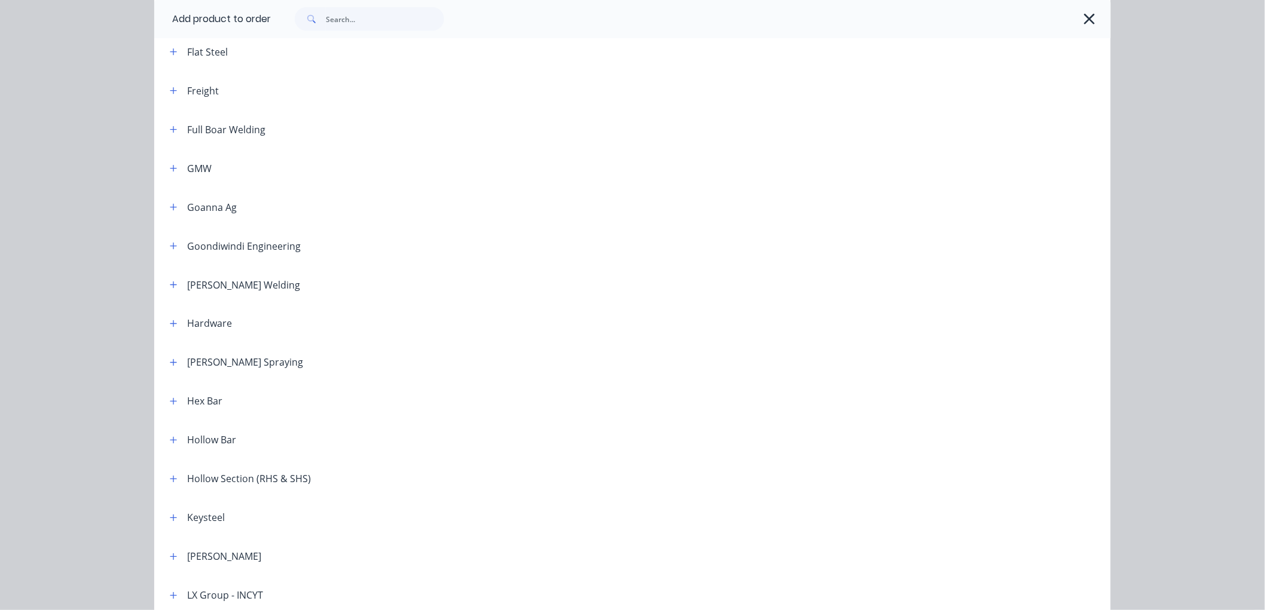
scroll to position [730, 0]
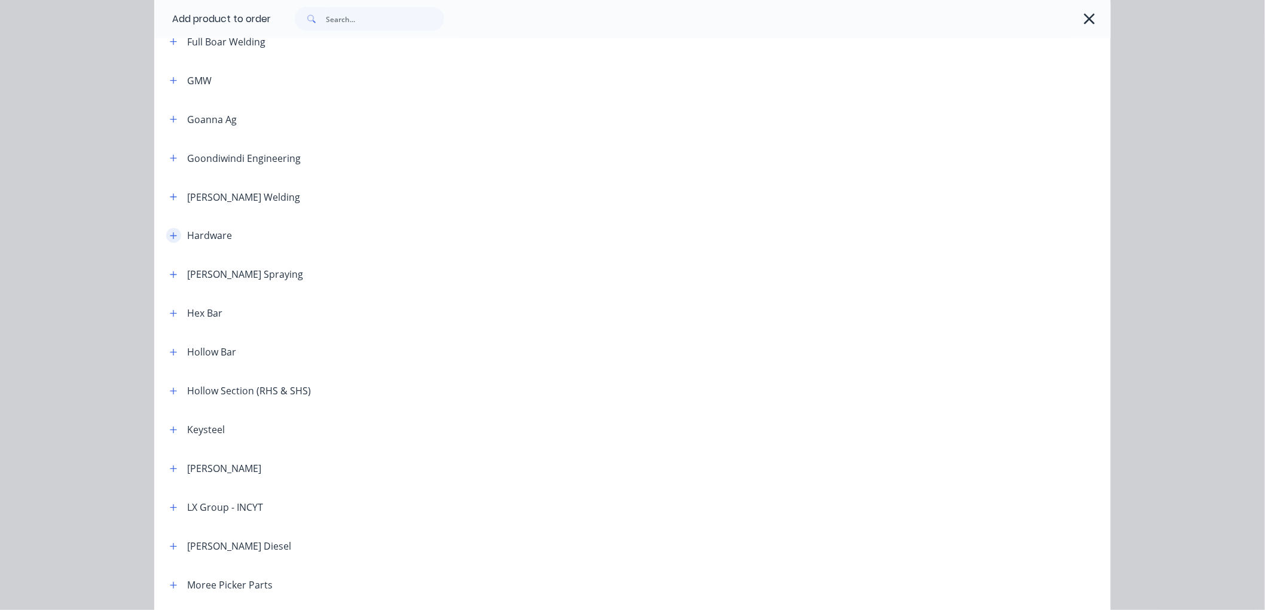
click at [171, 232] on icon "button" at bounding box center [173, 236] width 7 height 8
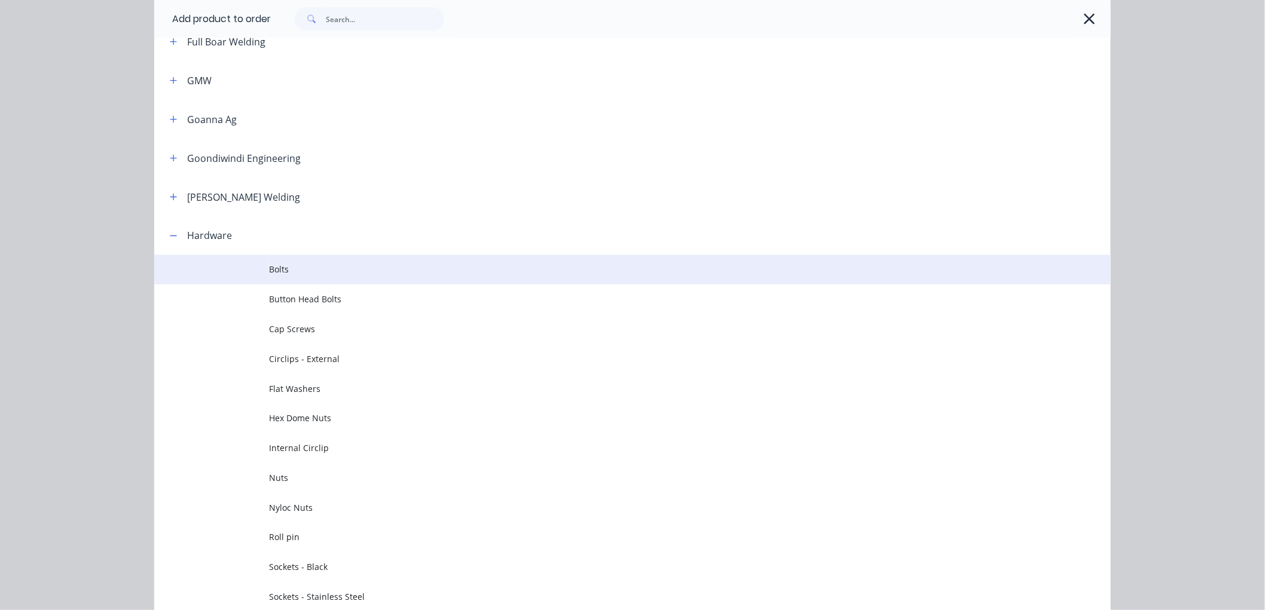
click at [295, 265] on span "Bolts" at bounding box center [605, 270] width 673 height 13
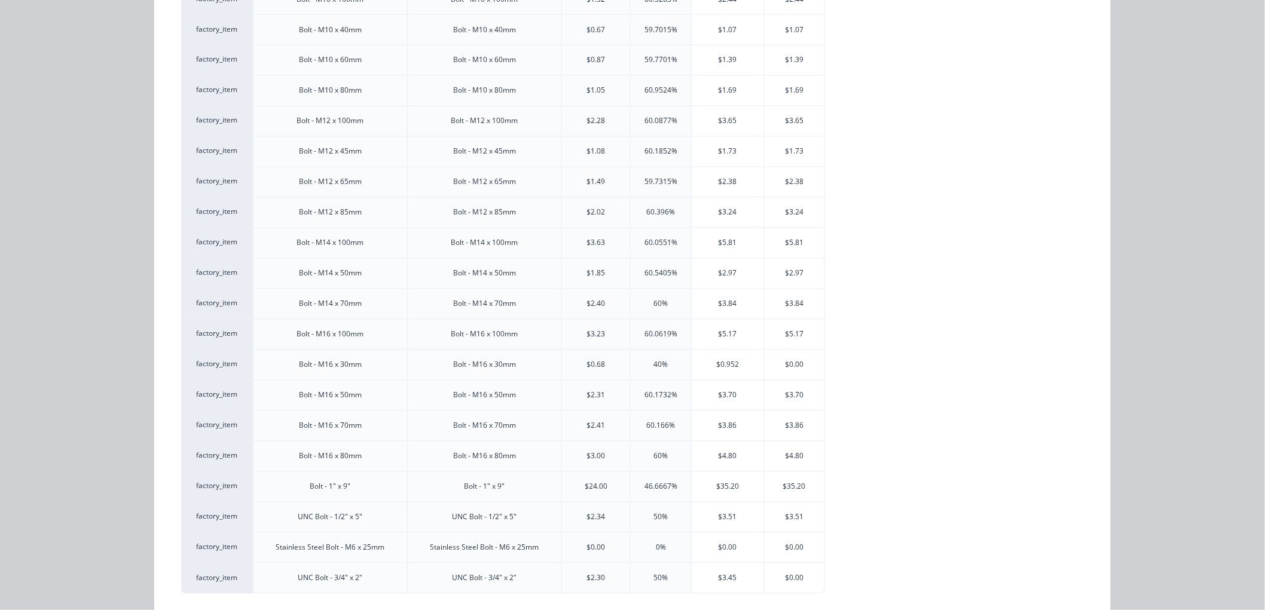
scroll to position [919, 0]
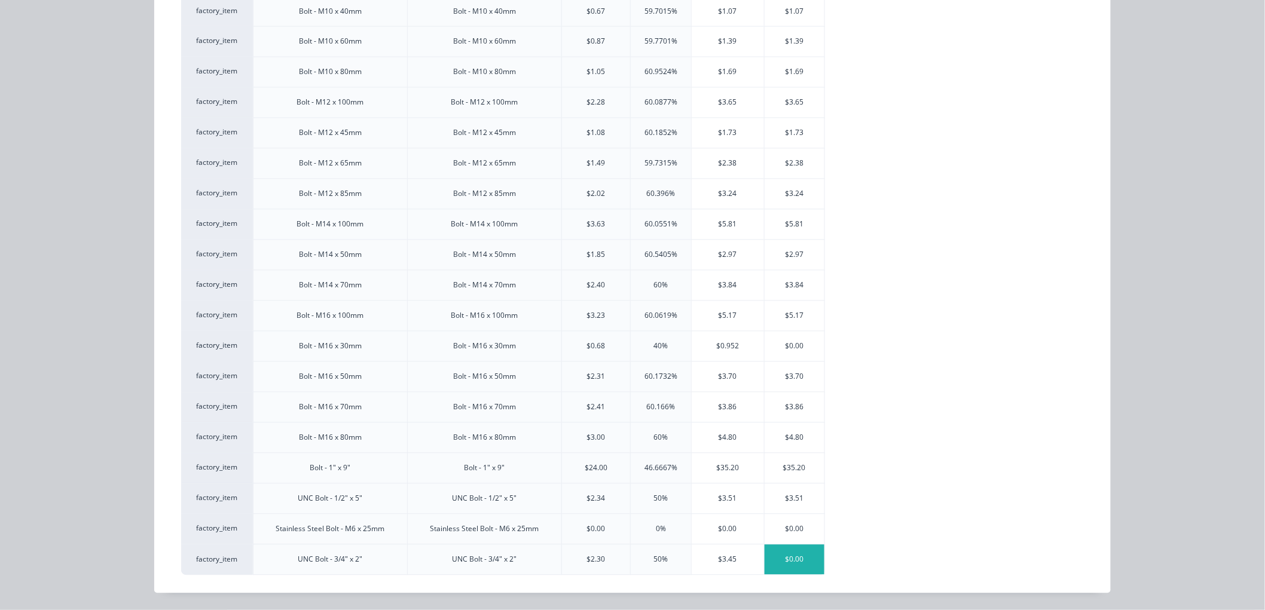
click at [788, 553] on div "$0.00" at bounding box center [794, 560] width 60 height 30
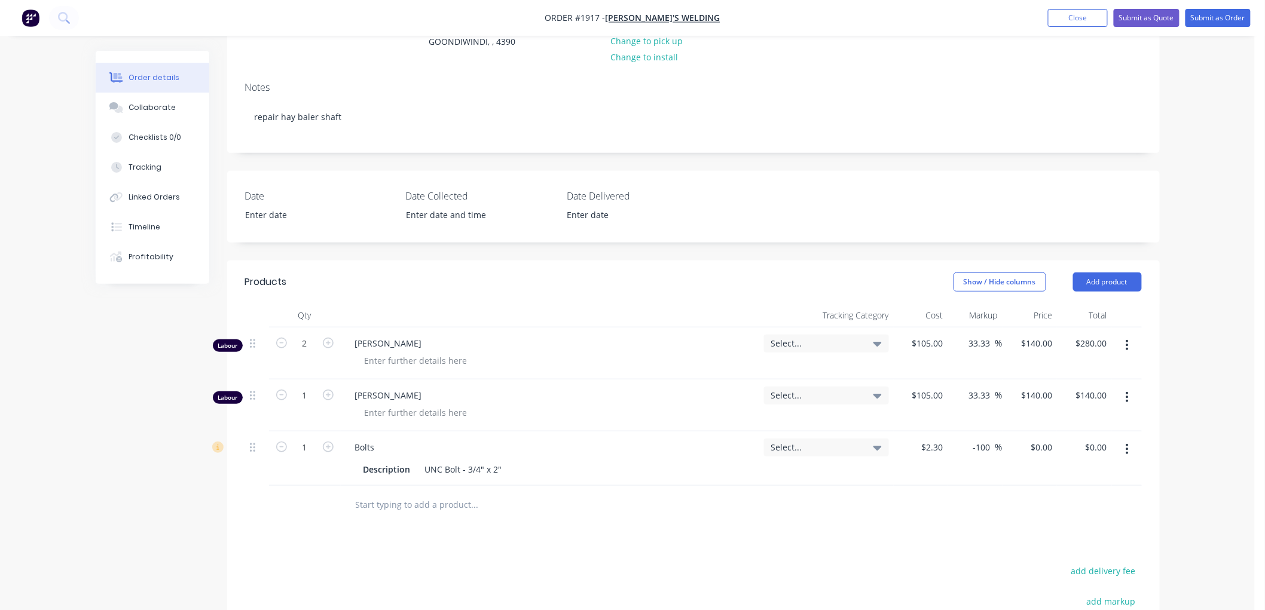
scroll to position [199, 0]
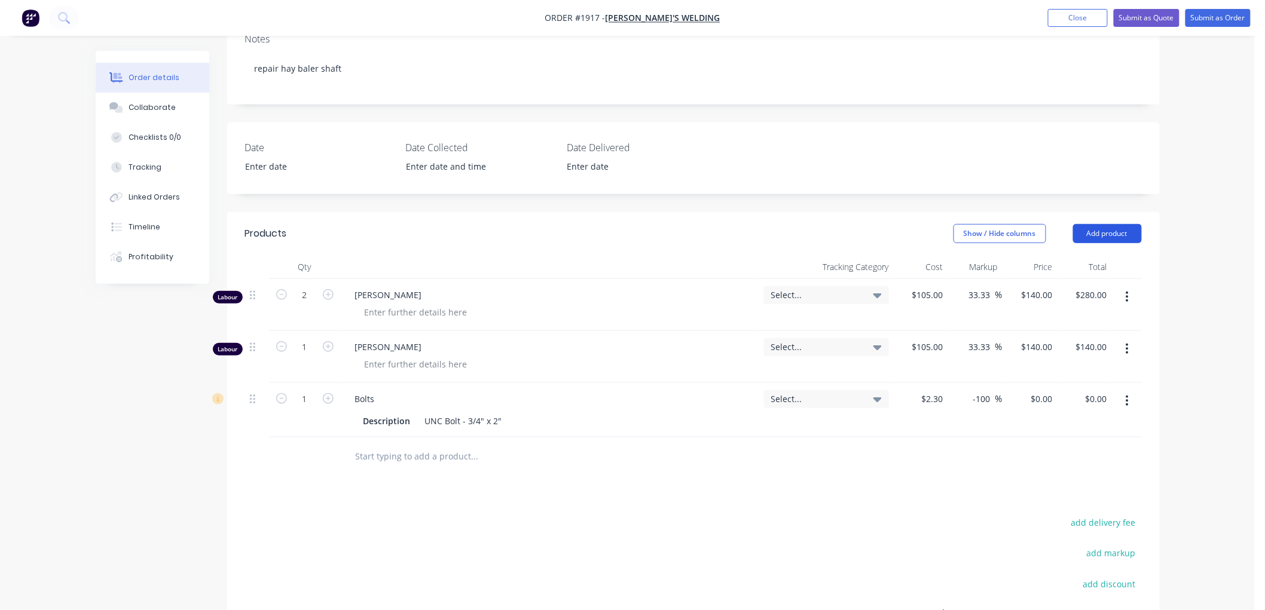
click at [1111, 242] on button "Add product" at bounding box center [1107, 233] width 69 height 19
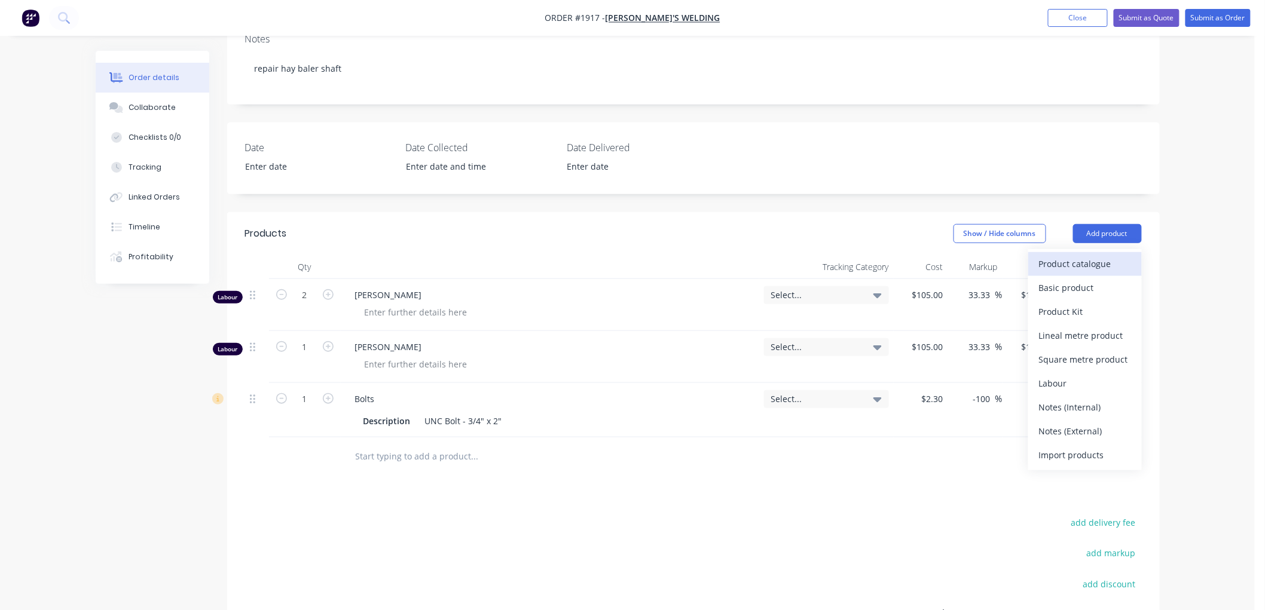
click at [1068, 265] on div "Product catalogue" at bounding box center [1085, 263] width 92 height 17
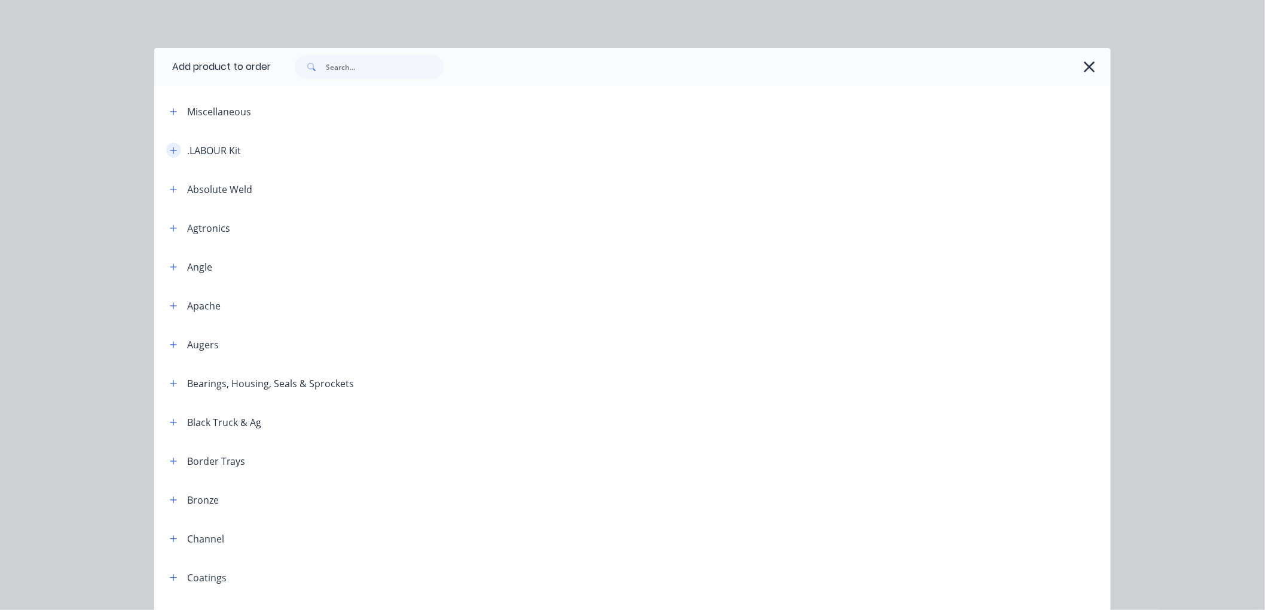
click at [166, 143] on button "button" at bounding box center [173, 150] width 15 height 15
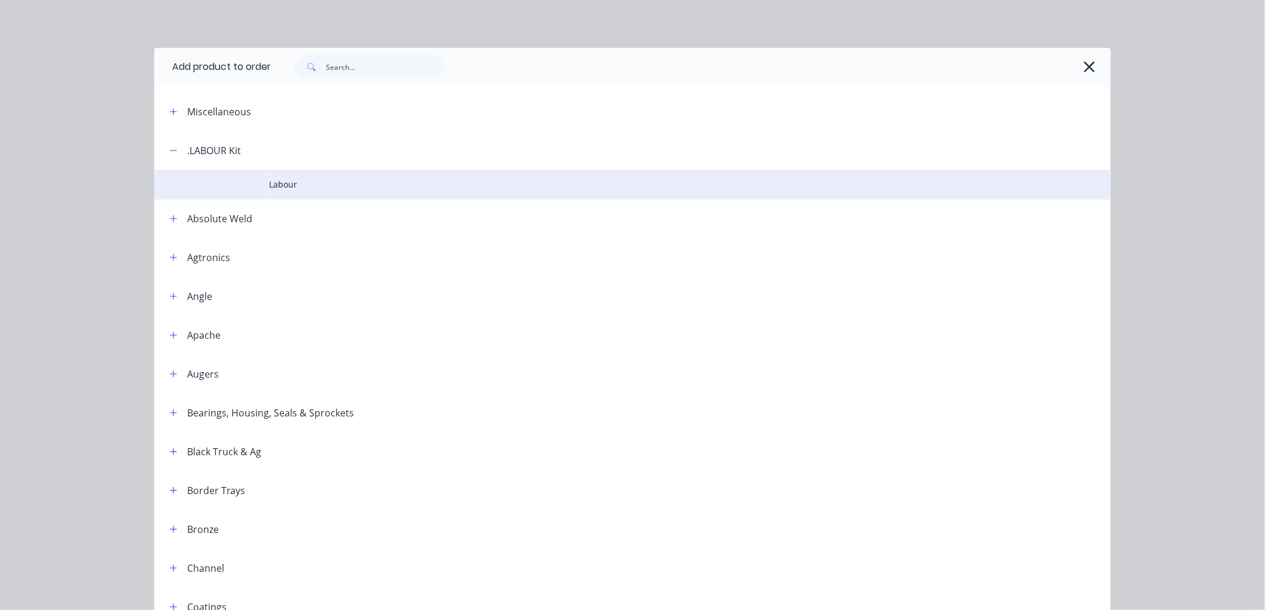
click at [279, 184] on span "Labour" at bounding box center [605, 184] width 673 height 13
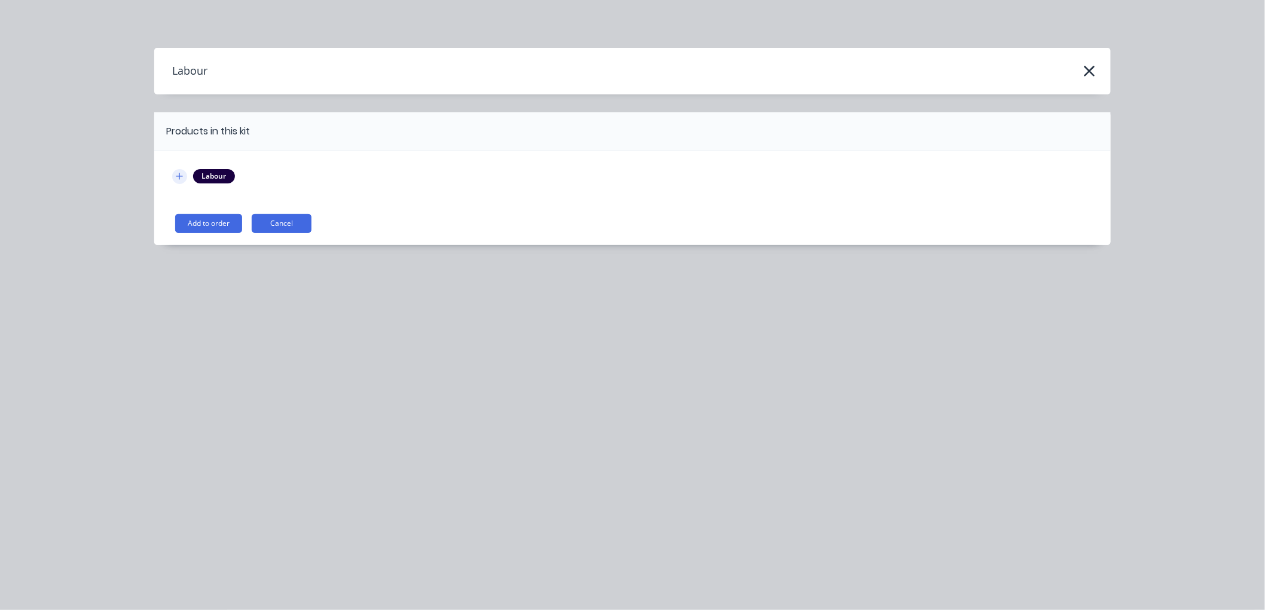
click at [178, 175] on icon "button" at bounding box center [179, 176] width 7 height 8
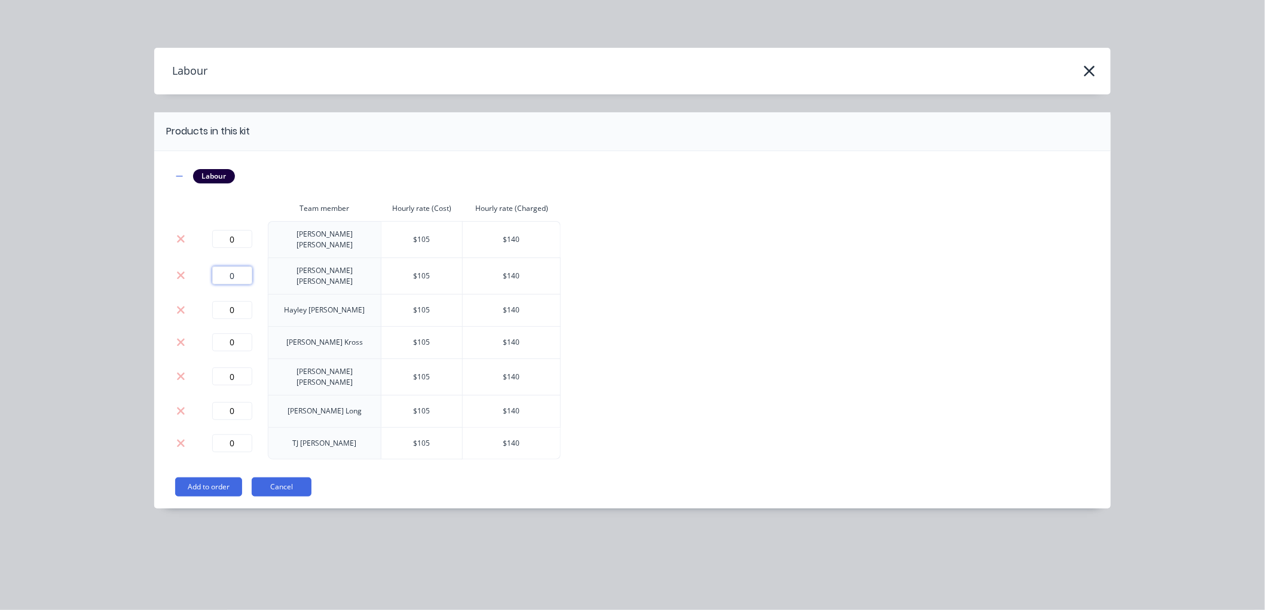
drag, startPoint x: 243, startPoint y: 268, endPoint x: 202, endPoint y: 267, distance: 40.7
click at [202, 267] on div "0" at bounding box center [232, 276] width 62 height 18
type input "1"
drag, startPoint x: 244, startPoint y: 365, endPoint x: 201, endPoint y: 362, distance: 42.6
click at [200, 362] on td "0" at bounding box center [232, 377] width 72 height 36
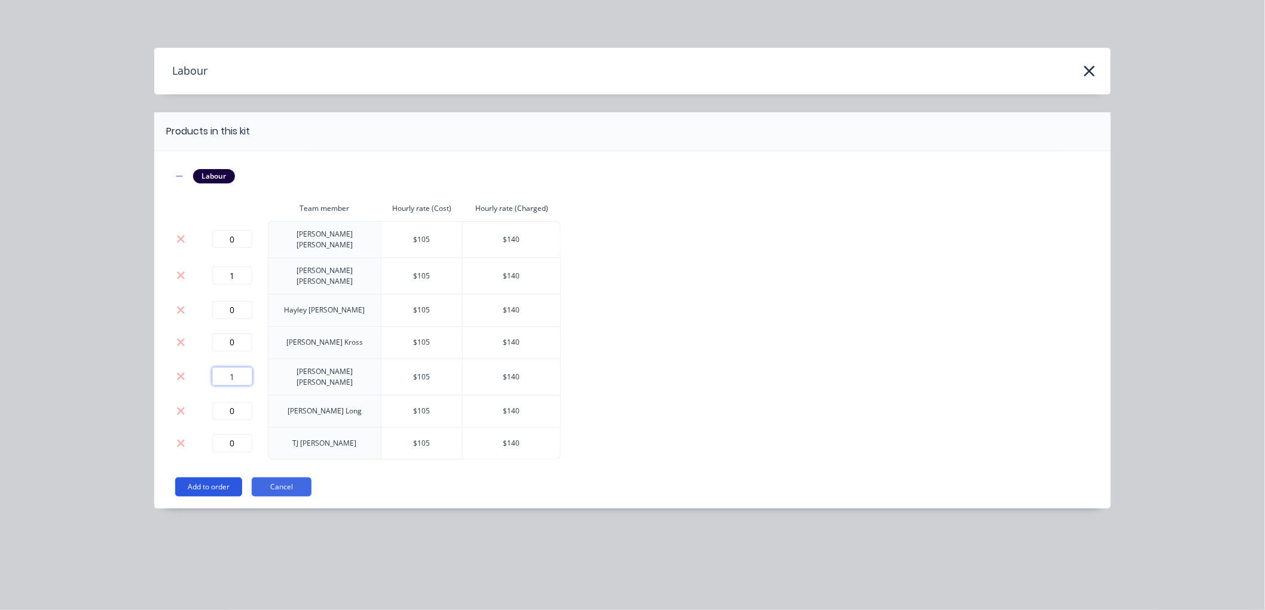
type input "1"
click at [228, 478] on button "Add to order" at bounding box center [208, 487] width 67 height 19
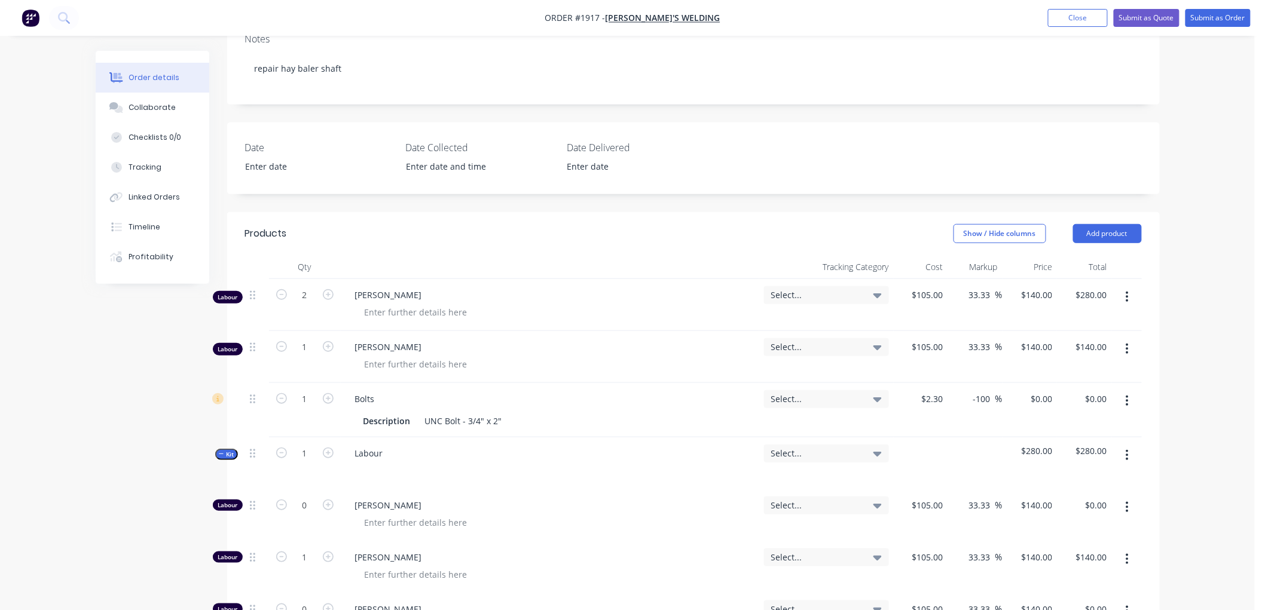
click at [1130, 294] on button "button" at bounding box center [1127, 297] width 28 height 22
click at [1059, 393] on div "Delete" at bounding box center [1085, 400] width 92 height 17
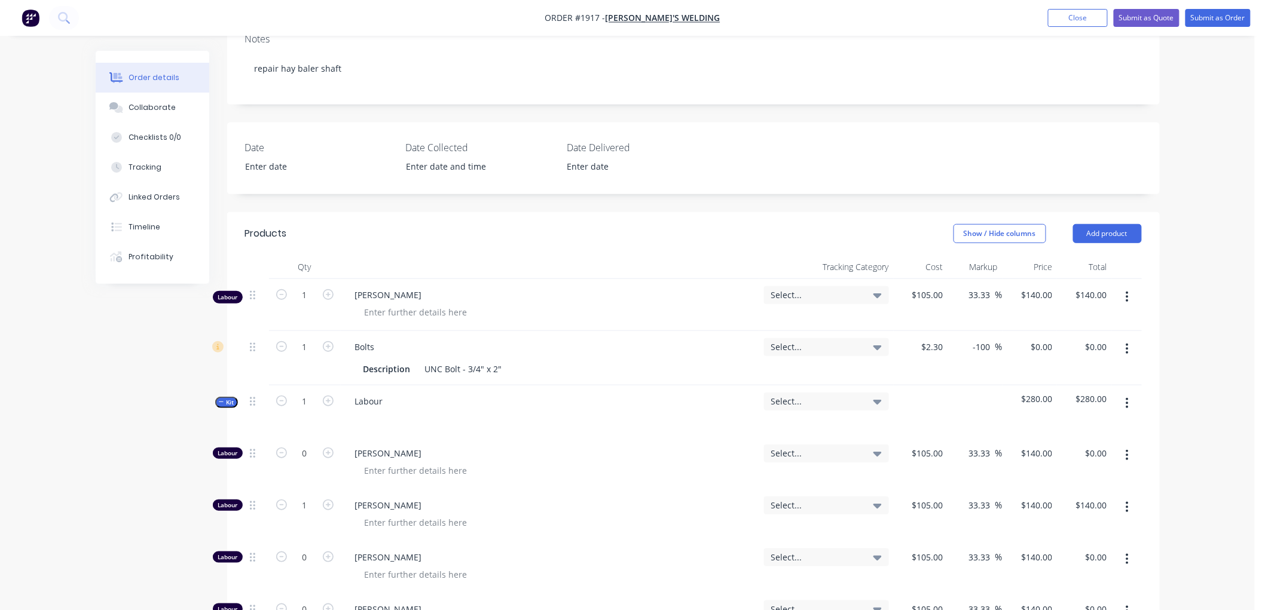
click at [1128, 293] on icon "button" at bounding box center [1126, 296] width 3 height 13
drag, startPoint x: 1068, startPoint y: 396, endPoint x: 349, endPoint y: 421, distance: 719.5
click at [1063, 396] on div "Delete" at bounding box center [1085, 400] width 92 height 17
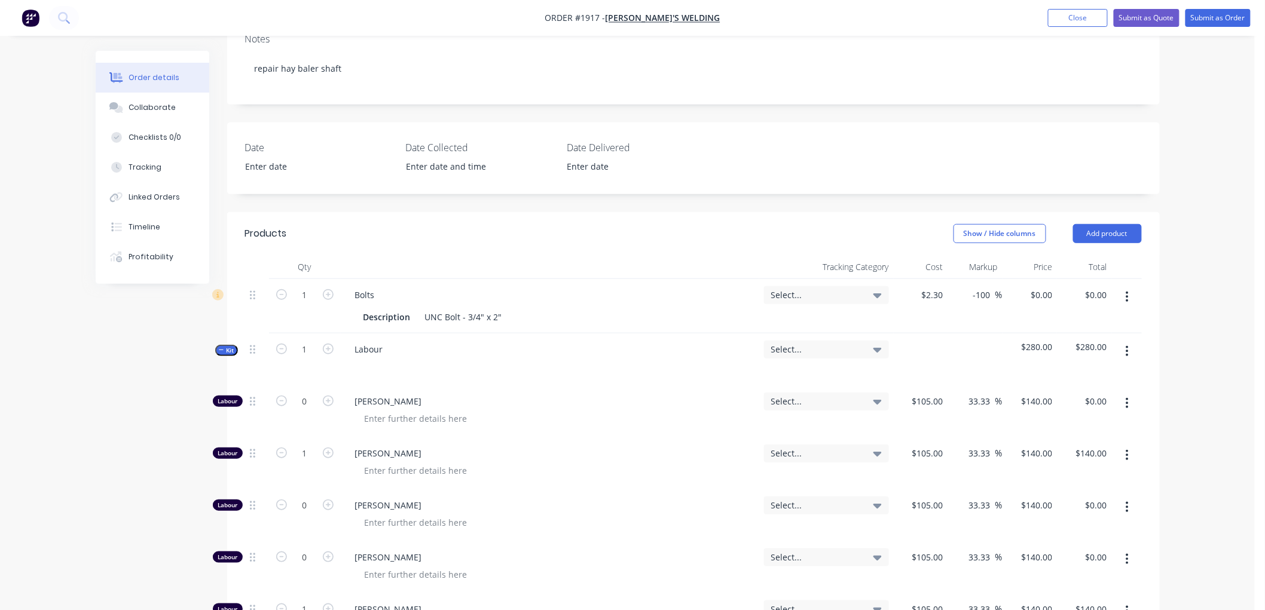
click at [222, 349] on icon "button" at bounding box center [221, 350] width 5 height 6
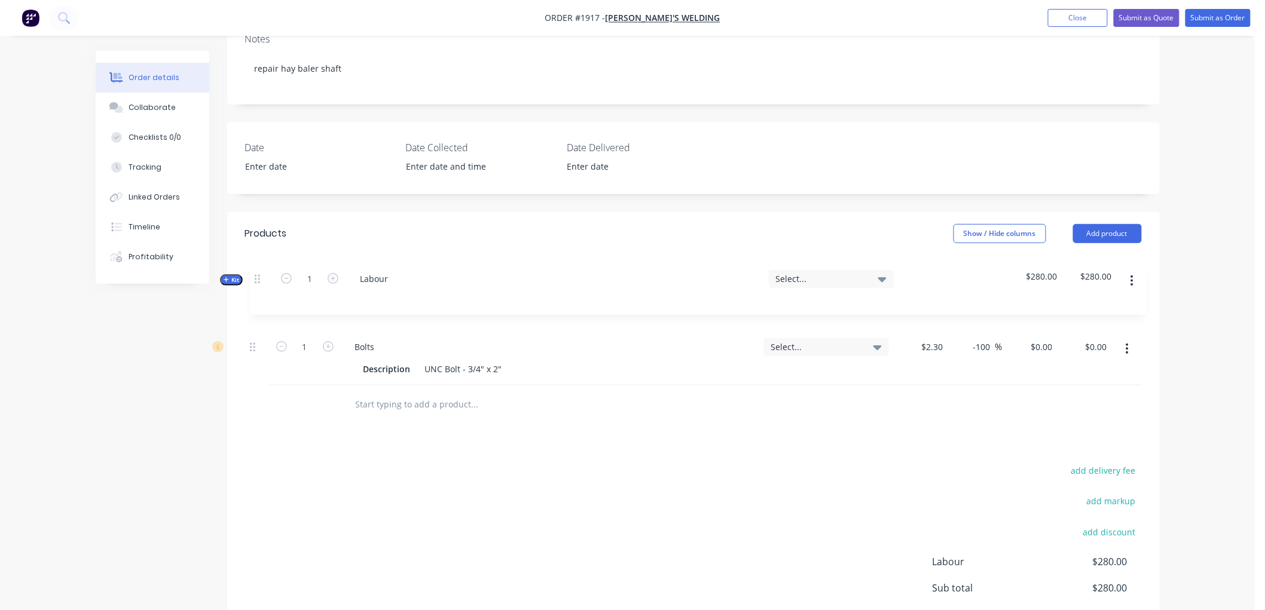
drag, startPoint x: 250, startPoint y: 344, endPoint x: 255, endPoint y: 268, distance: 76.7
click at [255, 268] on div "Qty Tracking Category Cost Markup Price Total 1 Bolts Description UNC Bolt - 3/…" at bounding box center [693, 320] width 897 height 130
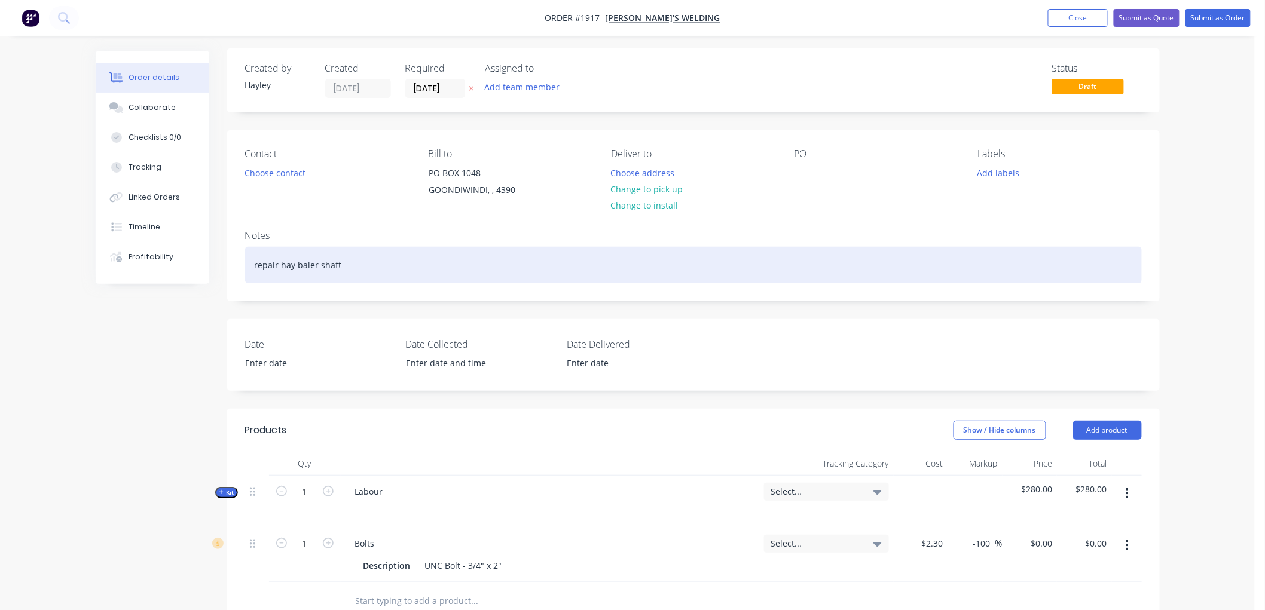
scroll to position [0, 0]
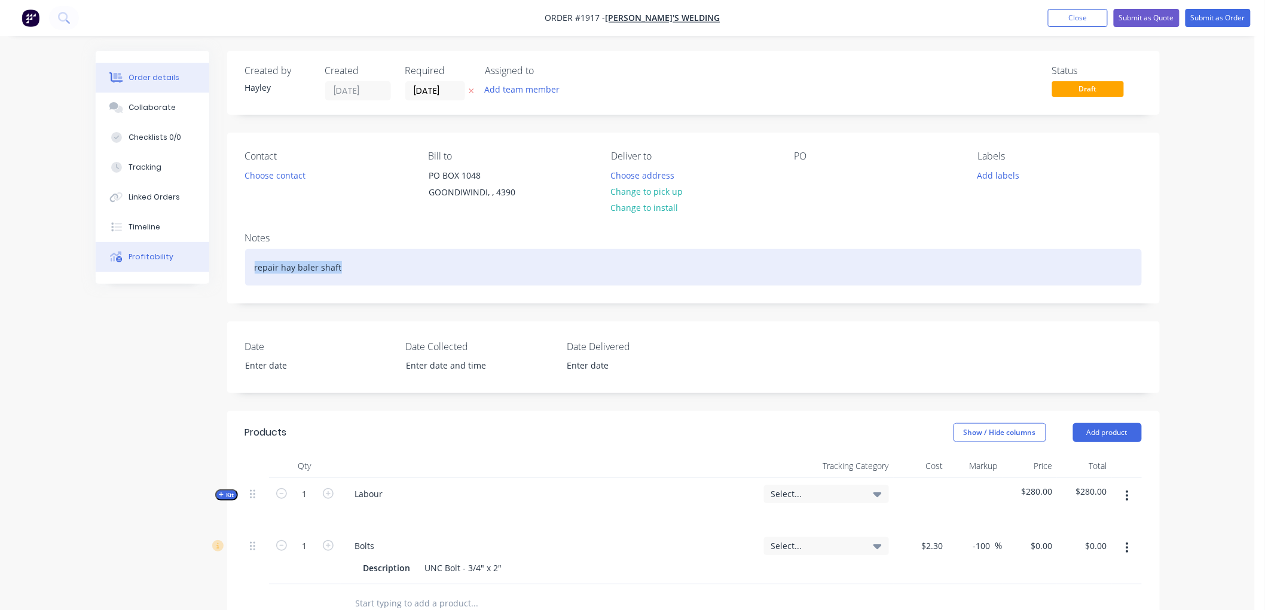
drag, startPoint x: 270, startPoint y: 253, endPoint x: 188, endPoint y: 243, distance: 83.1
click at [188, 243] on div "Order details Collaborate Checklists 0/0 Tracking Linked Orders Timeline Profit…" at bounding box center [628, 489] width 1088 height 877
copy div "repair hay baler shaft"
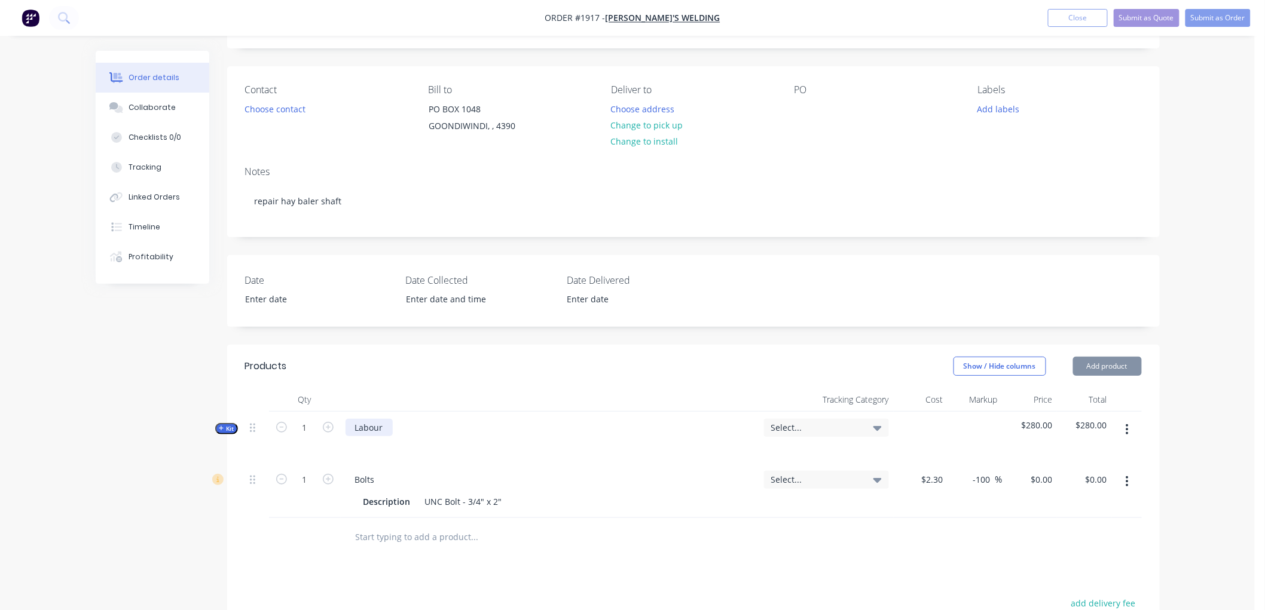
click at [387, 423] on div "Labour" at bounding box center [368, 427] width 47 height 17
drag, startPoint x: 387, startPoint y: 423, endPoint x: 409, endPoint y: 423, distance: 22.7
click at [386, 423] on div "Labour: repair hay baler shaft" at bounding box center [414, 427] width 139 height 17
click at [477, 426] on div "Labour: Repair hay baler shaft" at bounding box center [415, 427] width 141 height 17
click at [534, 438] on div at bounding box center [549, 444] width 409 height 17
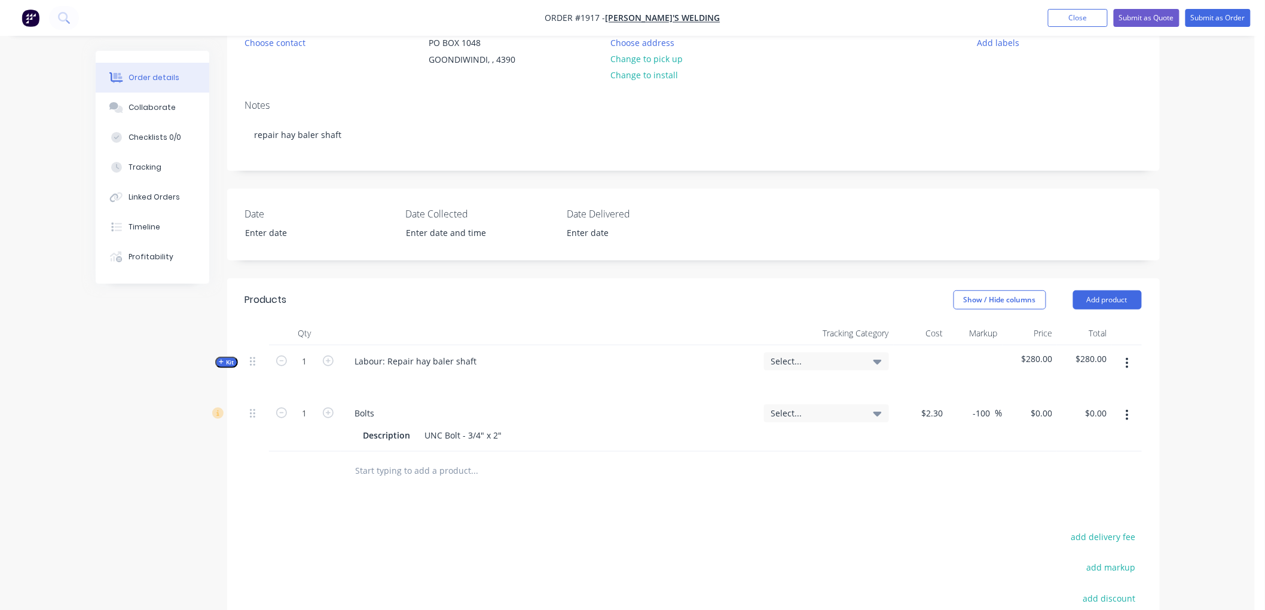
scroll to position [199, 0]
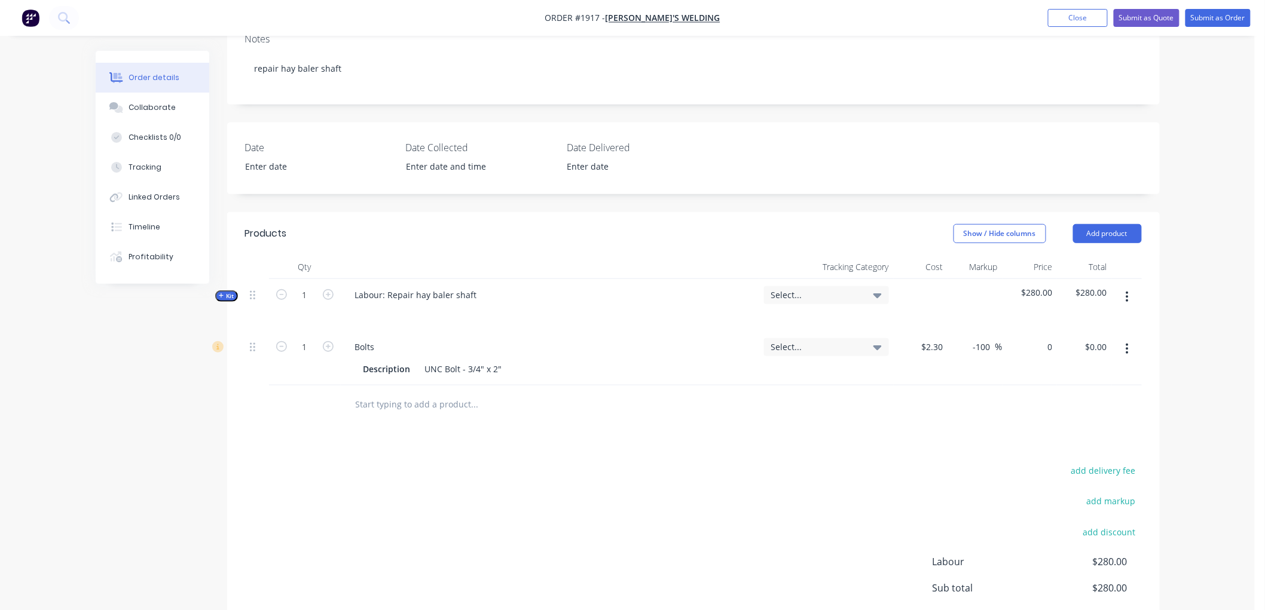
click at [1036, 350] on div "0 $0.00" at bounding box center [1029, 358] width 54 height 54
type input "$0.00"
click at [982, 348] on input "-100" at bounding box center [983, 346] width 23 height 17
drag, startPoint x: 993, startPoint y: 348, endPoint x: 928, endPoint y: 348, distance: 65.2
click at [928, 348] on div "1 Bolts Description UNC Bolt - 3/4" x 2" Select... $2.30 $2.30 -100 -100 % $0.0…" at bounding box center [693, 358] width 897 height 54
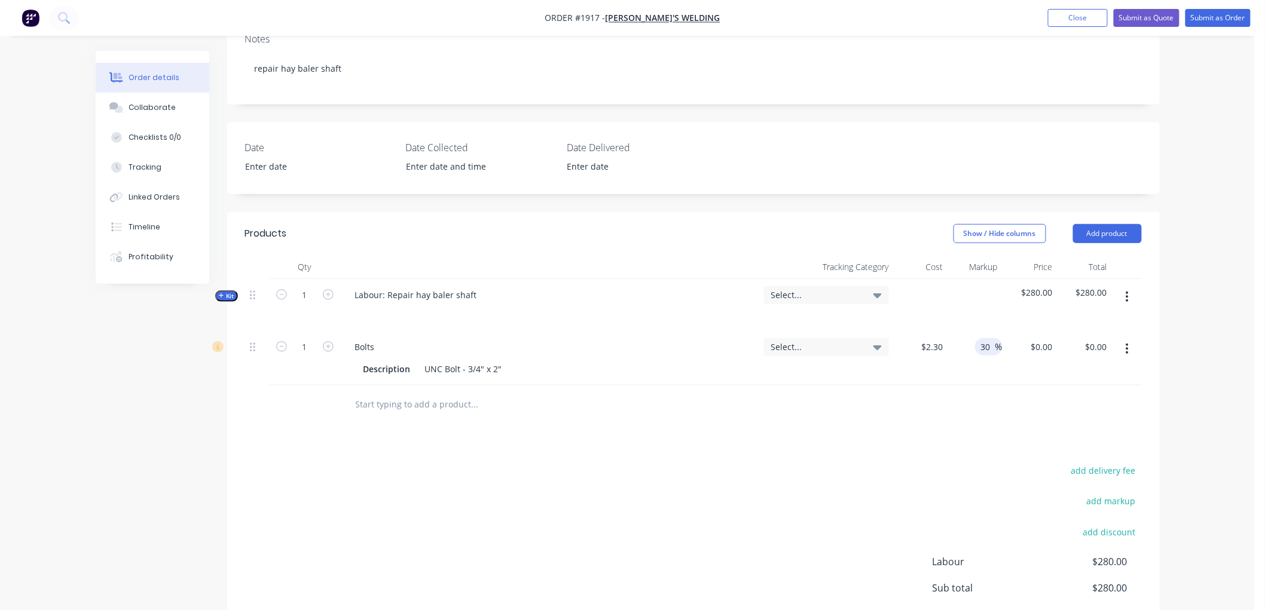
type input "30"
type input "$2.99"
click at [912, 399] on div at bounding box center [693, 405] width 897 height 39
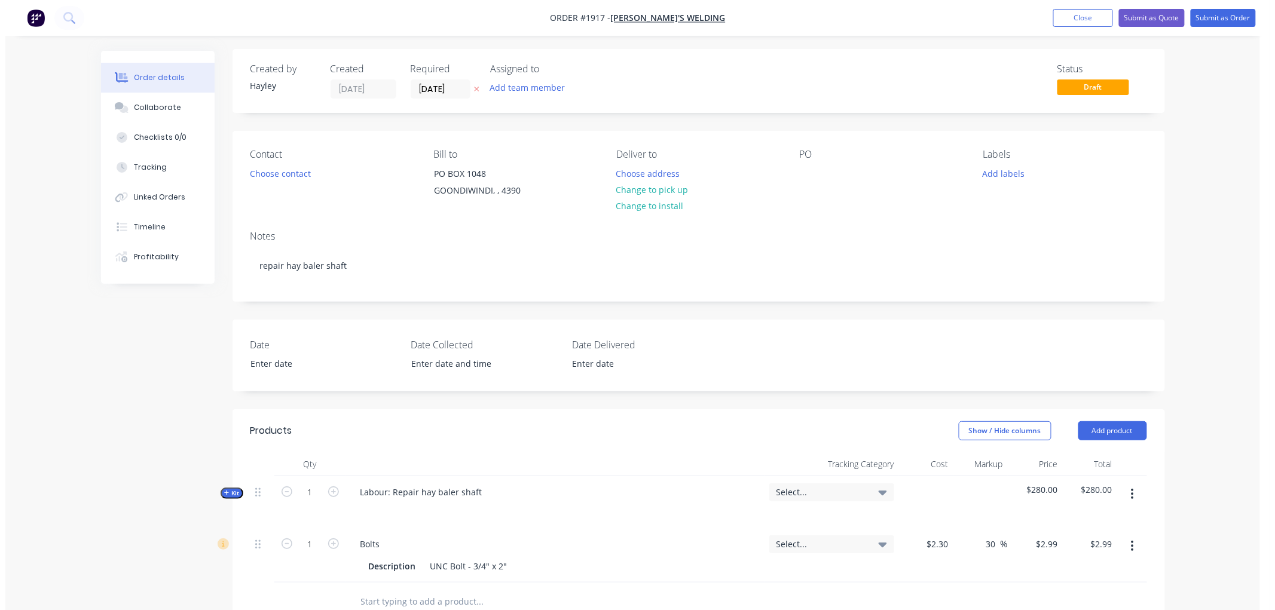
scroll to position [0, 0]
click at [1222, 19] on button "Submit as Order" at bounding box center [1217, 18] width 65 height 18
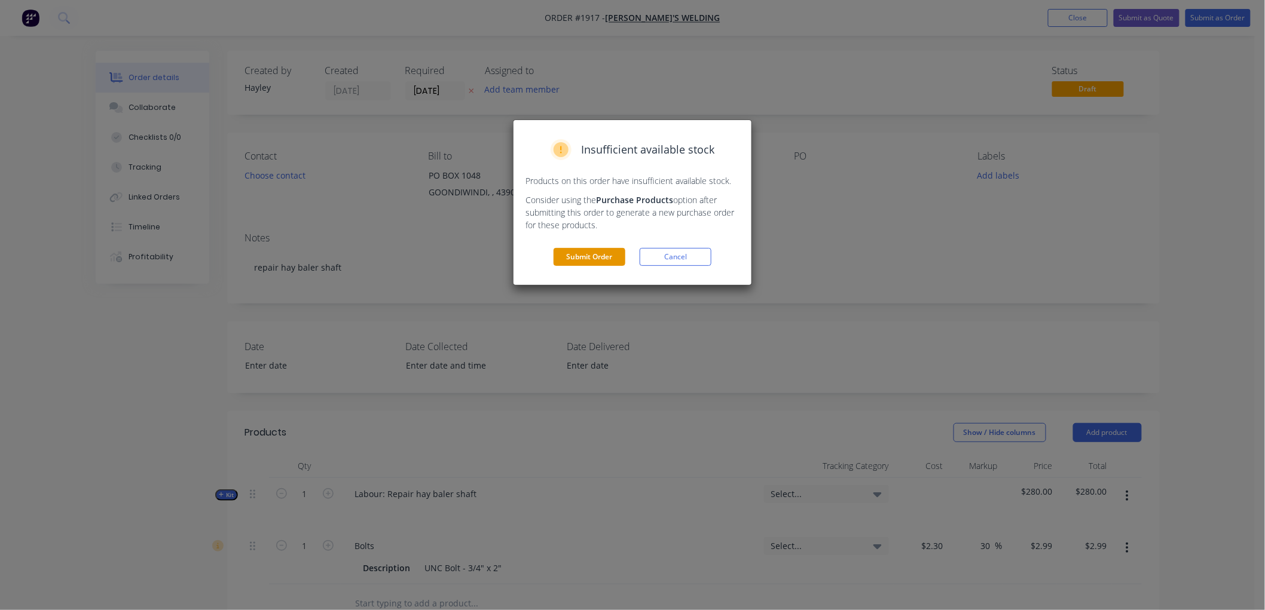
click at [589, 258] on button "Submit Order" at bounding box center [589, 257] width 72 height 18
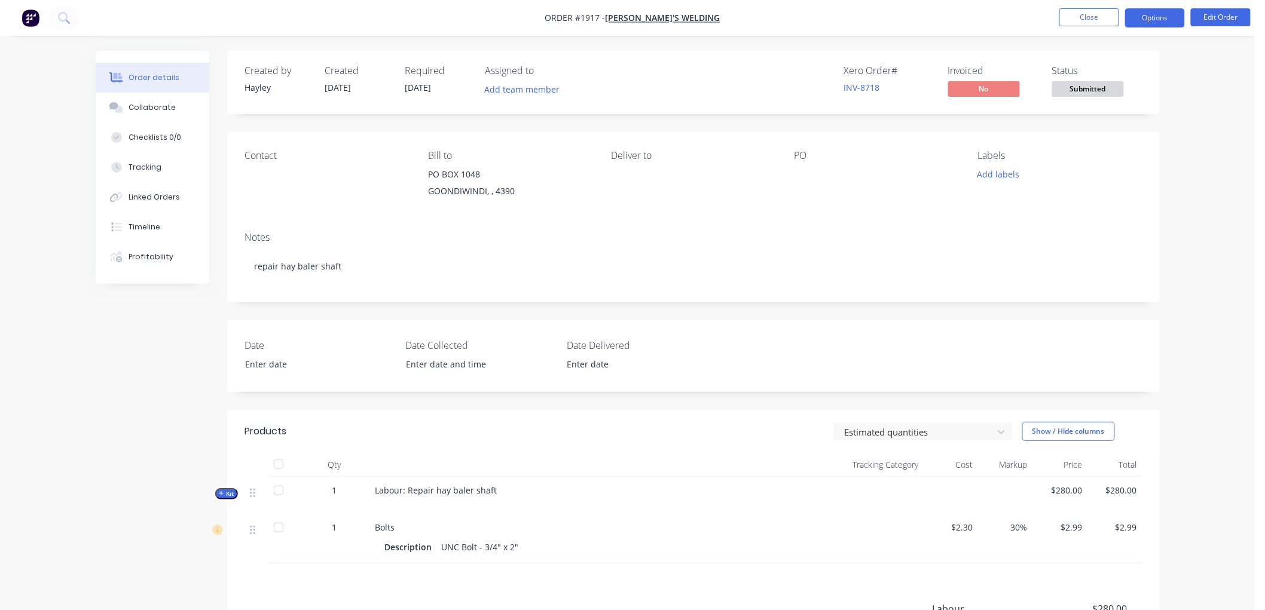
click at [1161, 16] on button "Options" at bounding box center [1155, 17] width 60 height 19
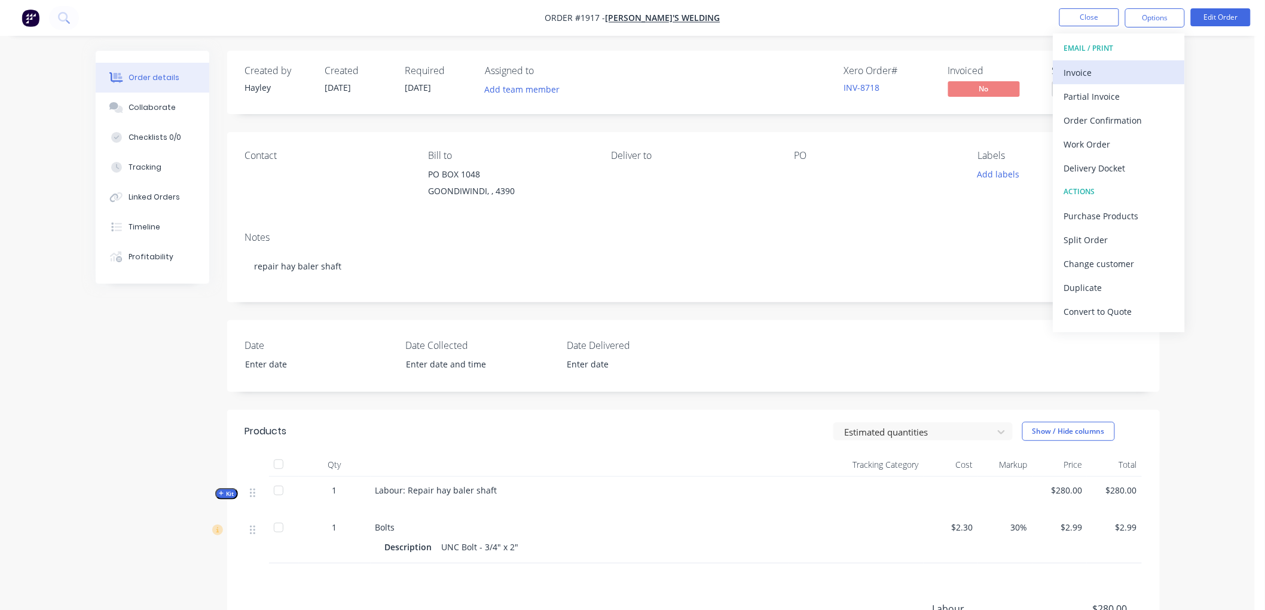
click at [1106, 69] on div "Invoice" at bounding box center [1119, 72] width 110 height 17
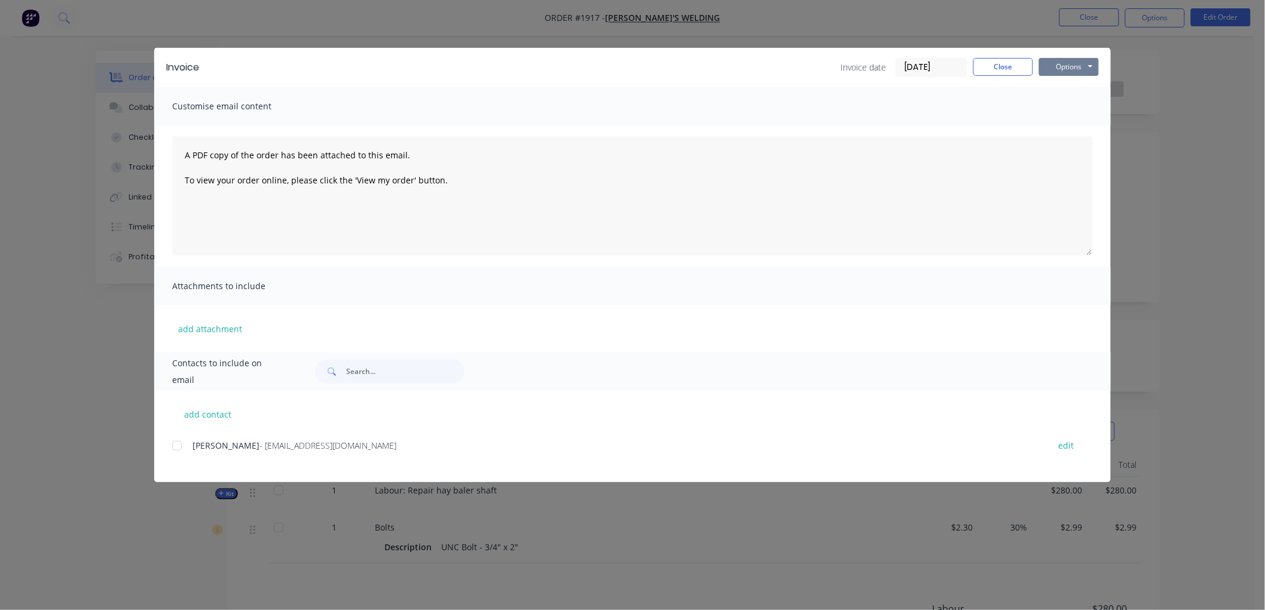
click at [1064, 67] on button "Options" at bounding box center [1069, 67] width 60 height 18
click at [1069, 91] on button "Preview" at bounding box center [1077, 88] width 77 height 20
click at [175, 445] on div at bounding box center [177, 446] width 24 height 24
click at [1066, 60] on button "Options" at bounding box center [1069, 67] width 60 height 18
click at [1091, 122] on button "Email" at bounding box center [1077, 128] width 77 height 20
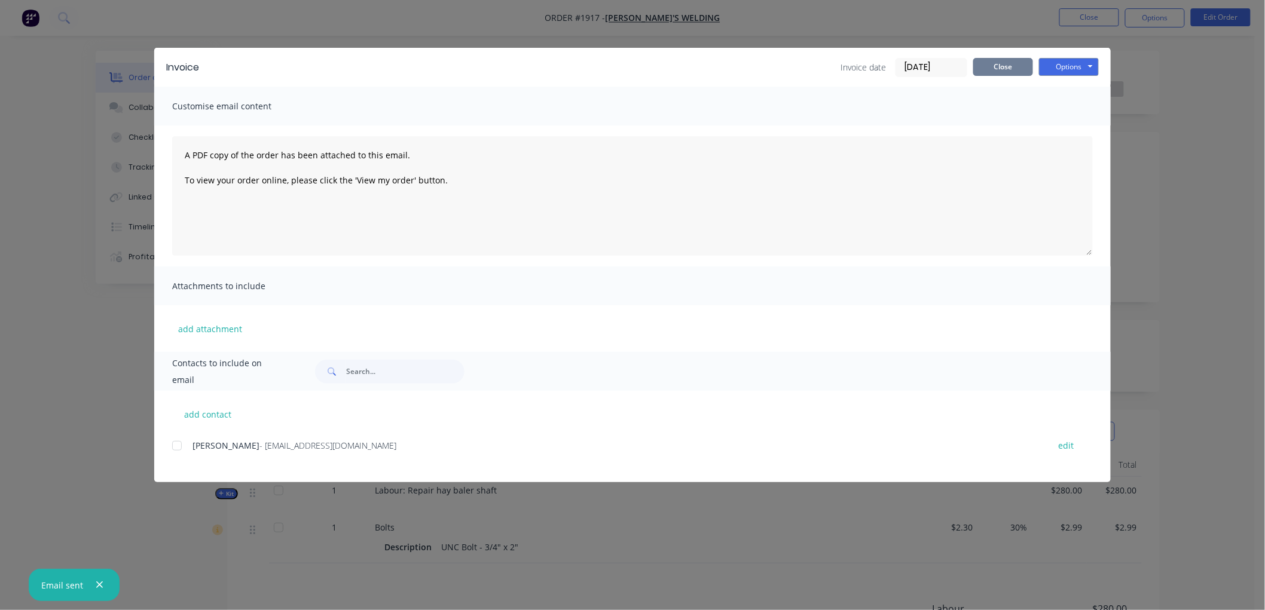
click at [1008, 74] on button "Close" at bounding box center [1003, 67] width 60 height 18
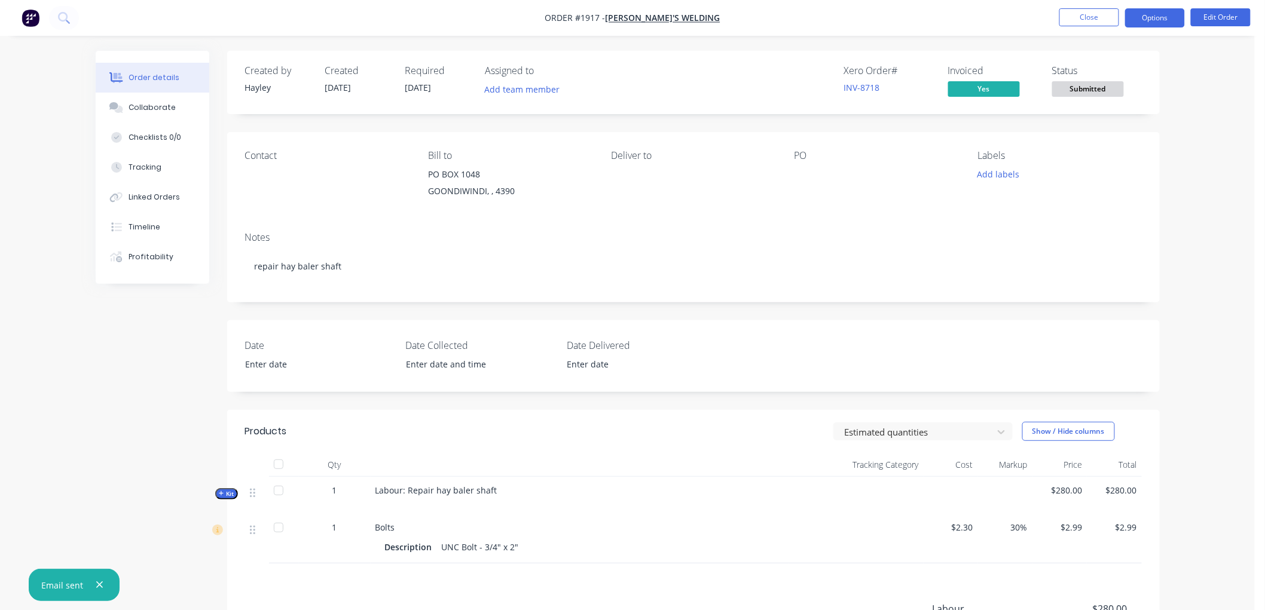
click at [1150, 14] on button "Options" at bounding box center [1155, 17] width 60 height 19
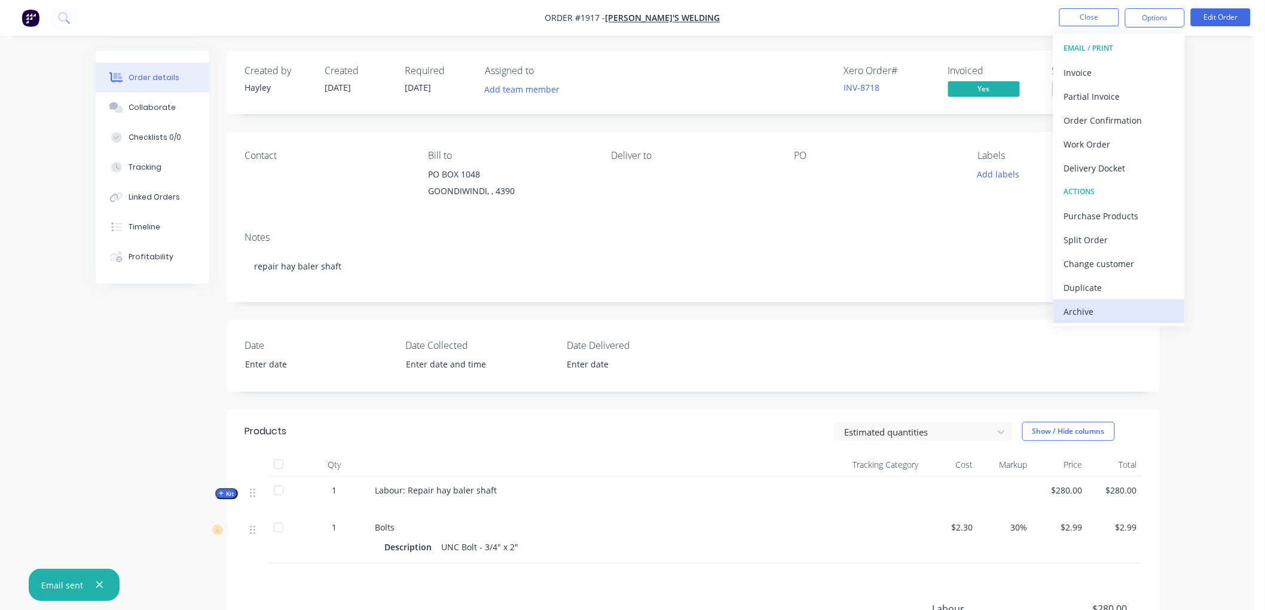
click at [1118, 308] on div "Archive" at bounding box center [1119, 311] width 110 height 17
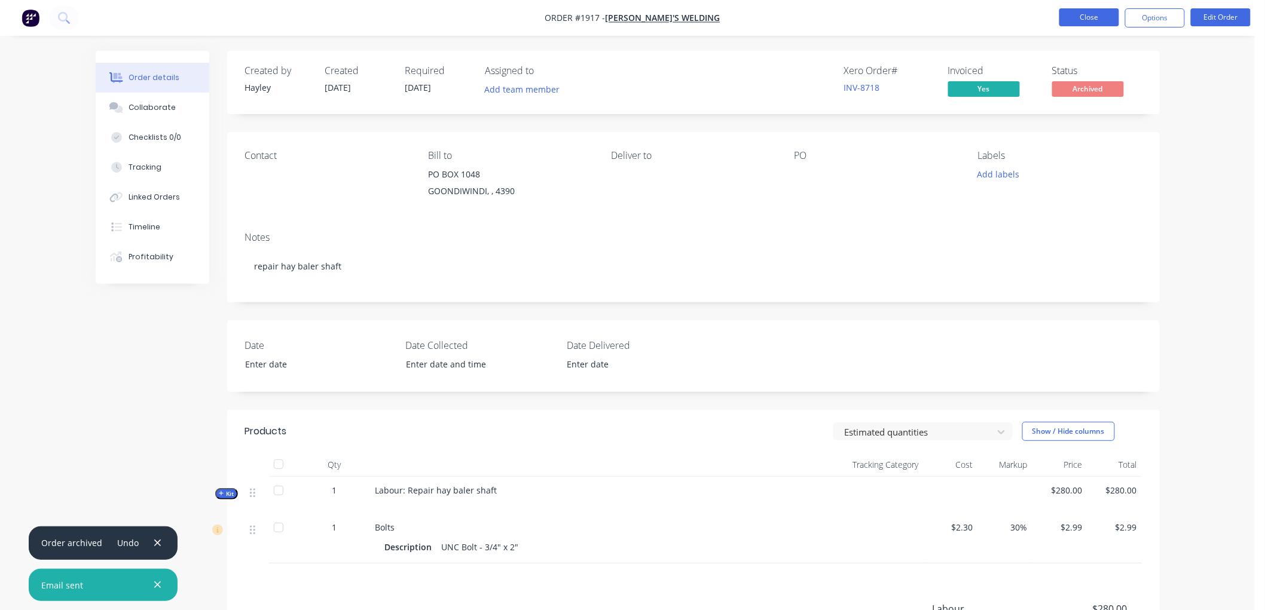
click at [1100, 13] on button "Close" at bounding box center [1089, 17] width 60 height 18
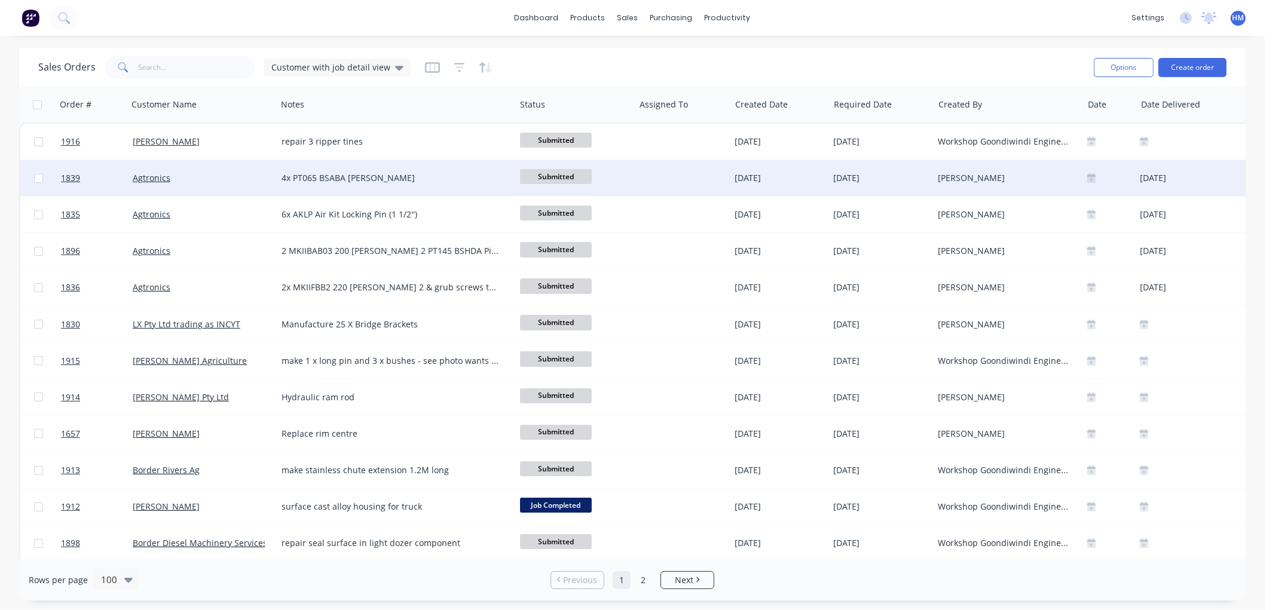
click at [200, 173] on div "Agtronics" at bounding box center [199, 178] width 133 height 12
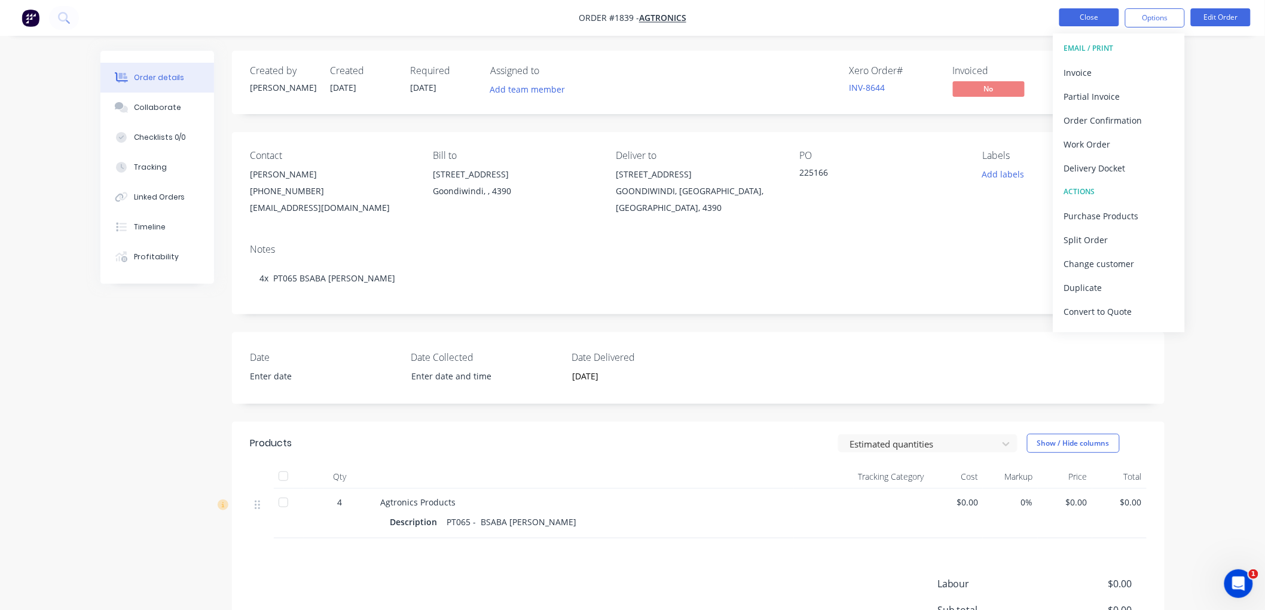
click at [1096, 20] on button "Close" at bounding box center [1089, 17] width 60 height 18
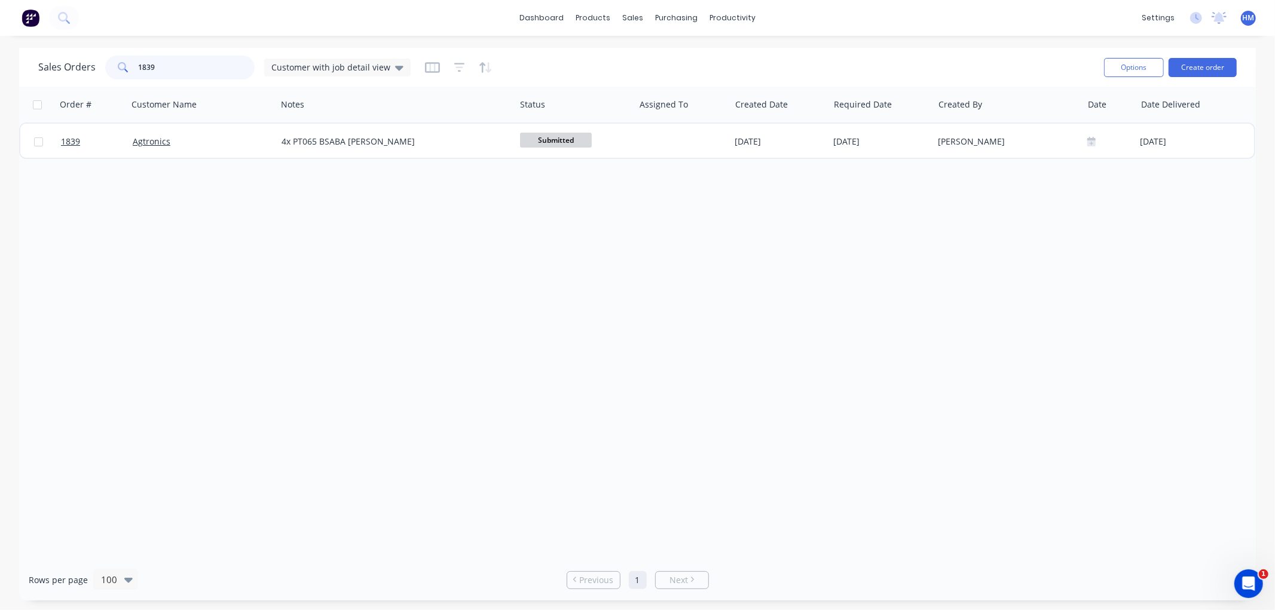
drag, startPoint x: 163, startPoint y: 74, endPoint x: 99, endPoint y: 74, distance: 63.4
click at [99, 74] on div "Sales Orders 1839 Customer with job detail view" at bounding box center [224, 68] width 372 height 24
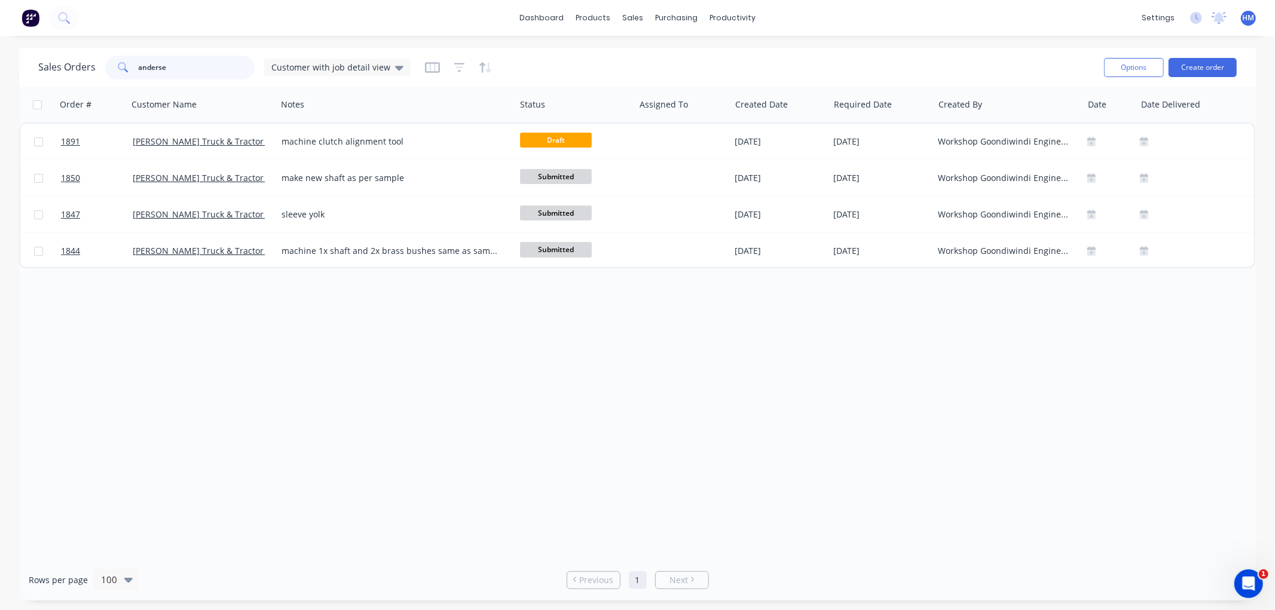
type input "anderse"
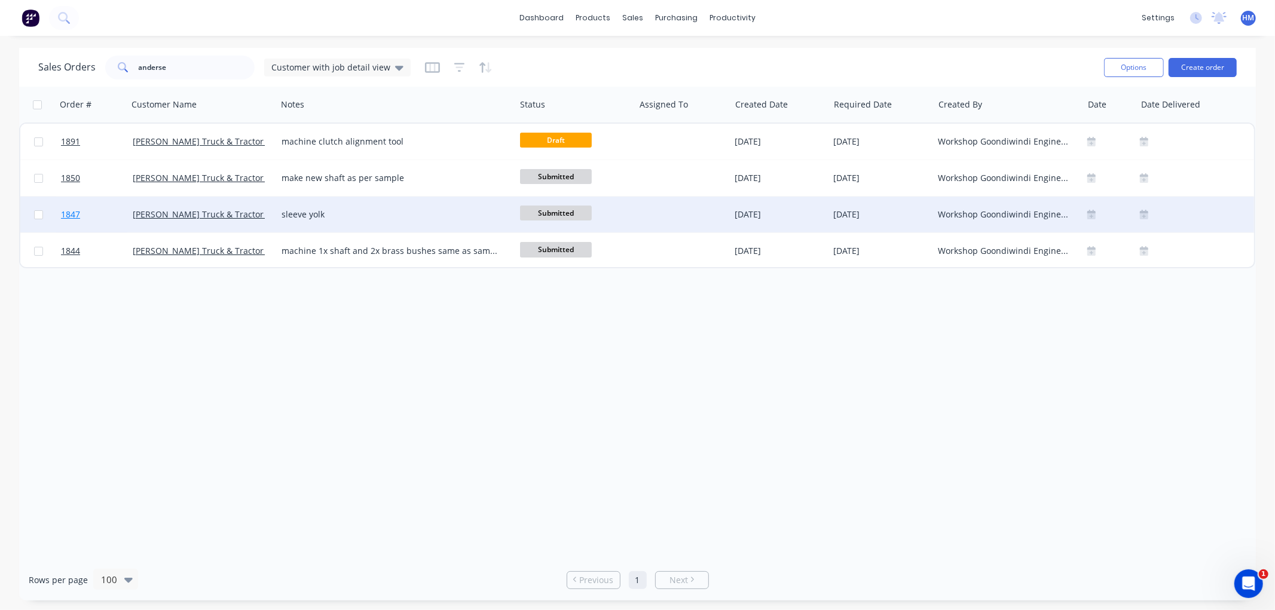
click at [100, 211] on link "1847" at bounding box center [97, 215] width 72 height 36
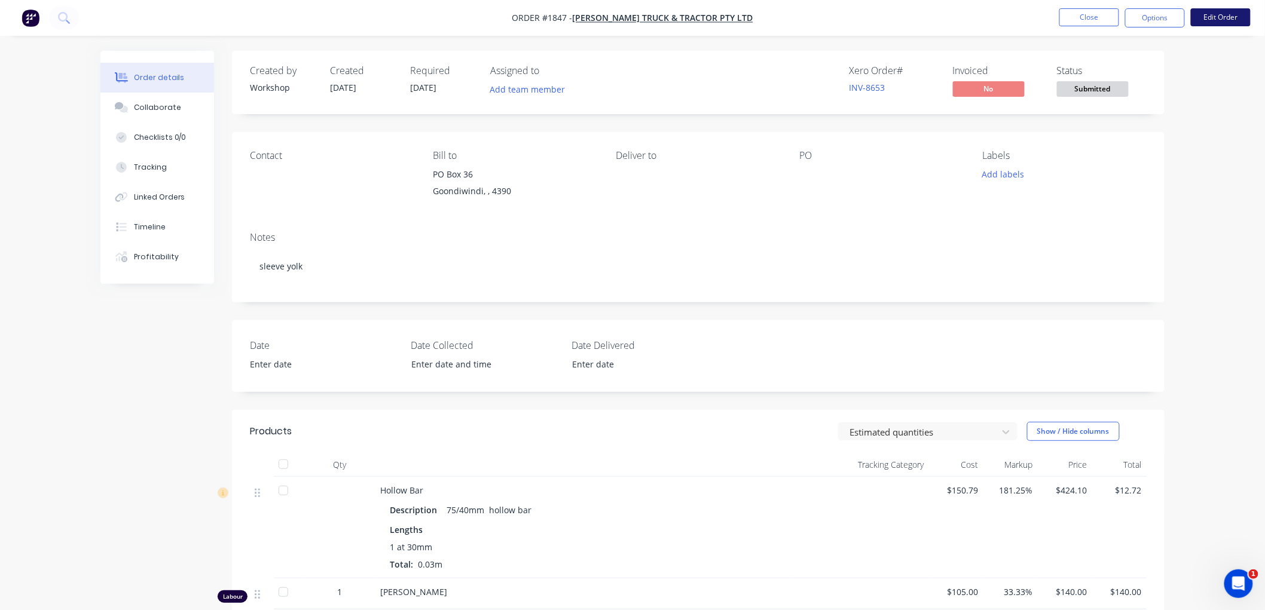
click at [1219, 14] on button "Edit Order" at bounding box center [1221, 17] width 60 height 18
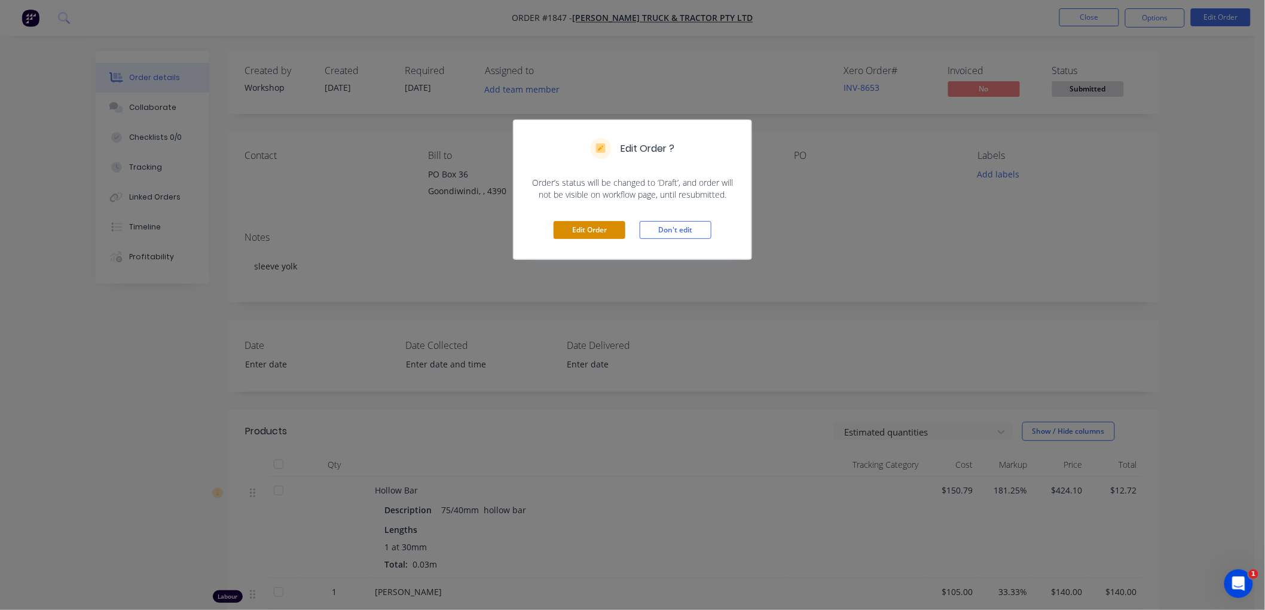
click at [595, 237] on button "Edit Order" at bounding box center [589, 230] width 72 height 18
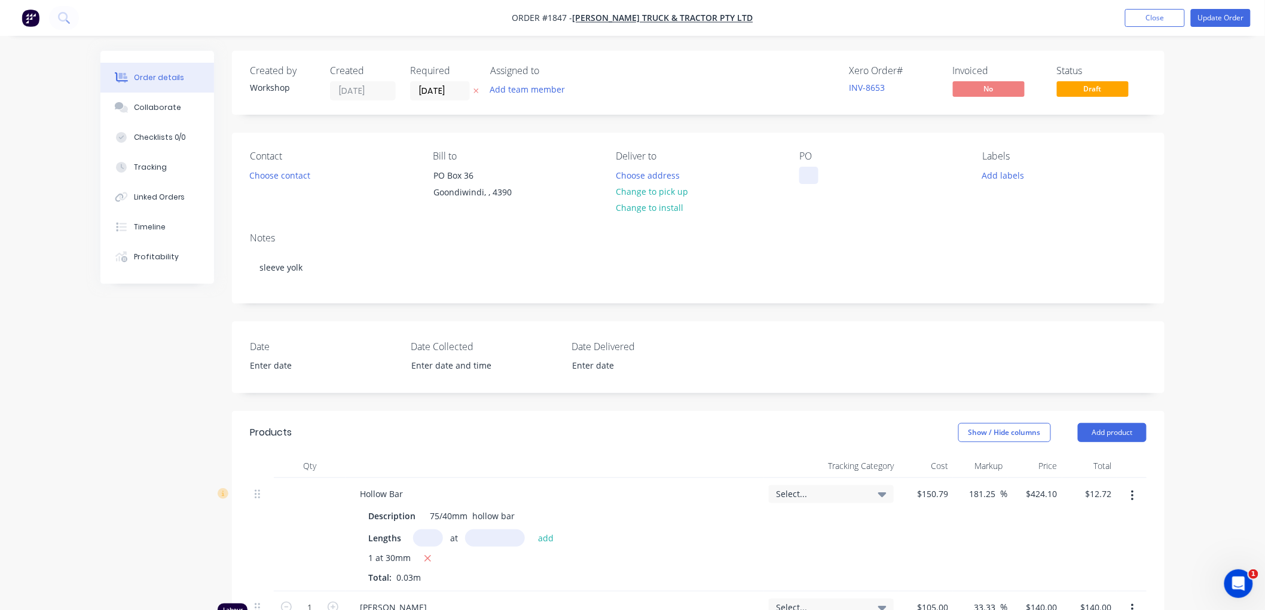
click at [805, 171] on div at bounding box center [808, 175] width 19 height 17
click at [142, 104] on div "Collaborate" at bounding box center [157, 107] width 47 height 11
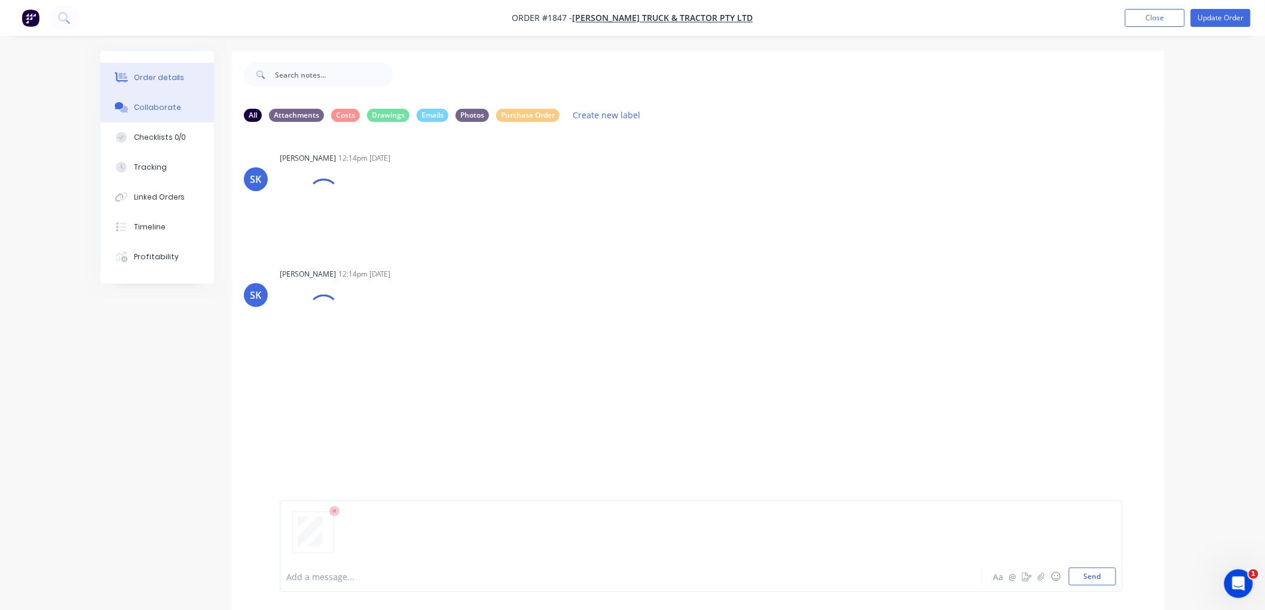
click at [154, 76] on div "Order details" at bounding box center [159, 77] width 51 height 11
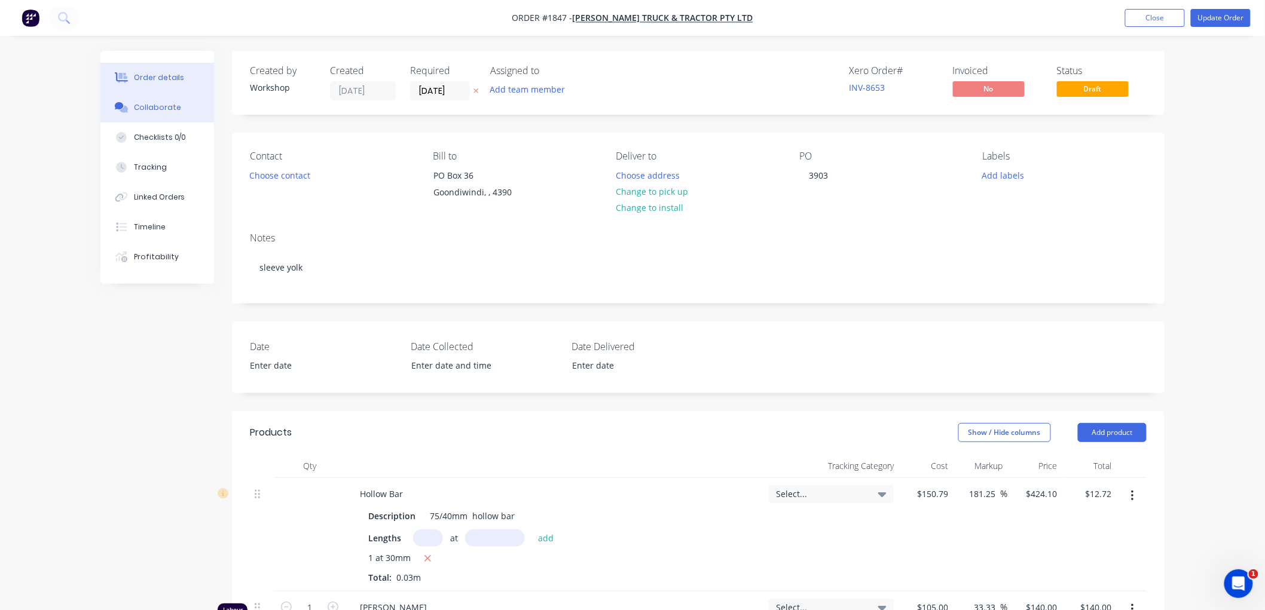
click at [154, 108] on div "Collaborate" at bounding box center [157, 107] width 47 height 11
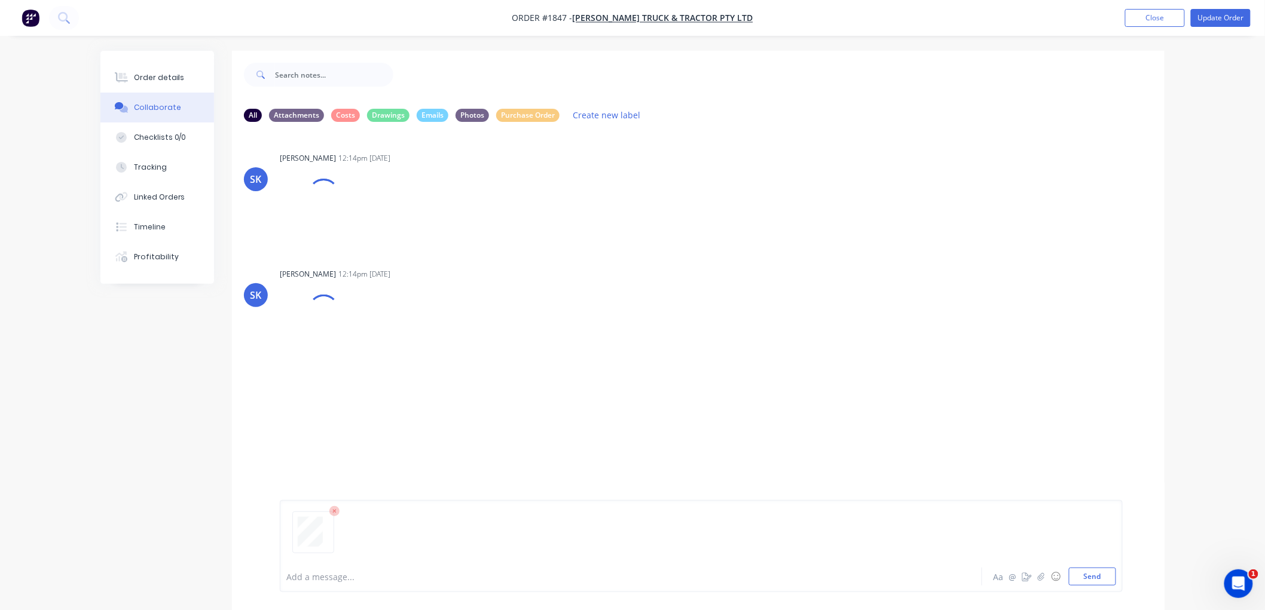
drag, startPoint x: 1084, startPoint y: 574, endPoint x: 974, endPoint y: 533, distance: 116.9
click at [1084, 570] on button "Send" at bounding box center [1092, 577] width 47 height 18
drag, startPoint x: 1114, startPoint y: 571, endPoint x: 1108, endPoint y: 576, distance: 7.7
click at [1111, 576] on button "Send" at bounding box center [1092, 577] width 47 height 18
click at [141, 81] on div "Order details" at bounding box center [159, 77] width 51 height 11
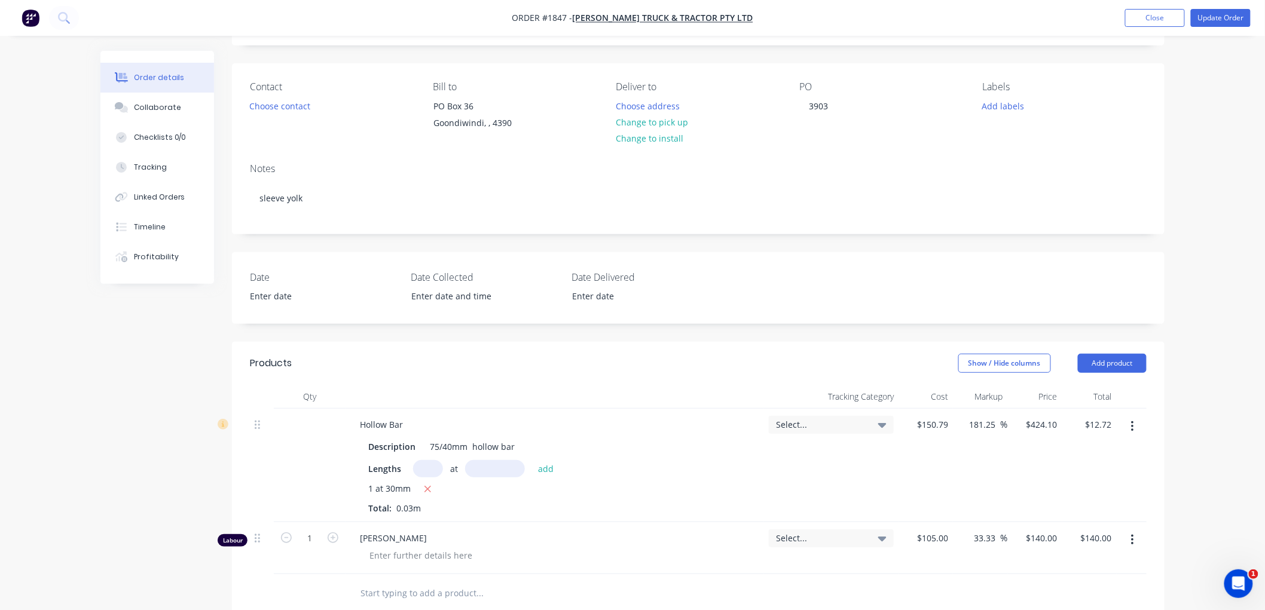
scroll to position [133, 0]
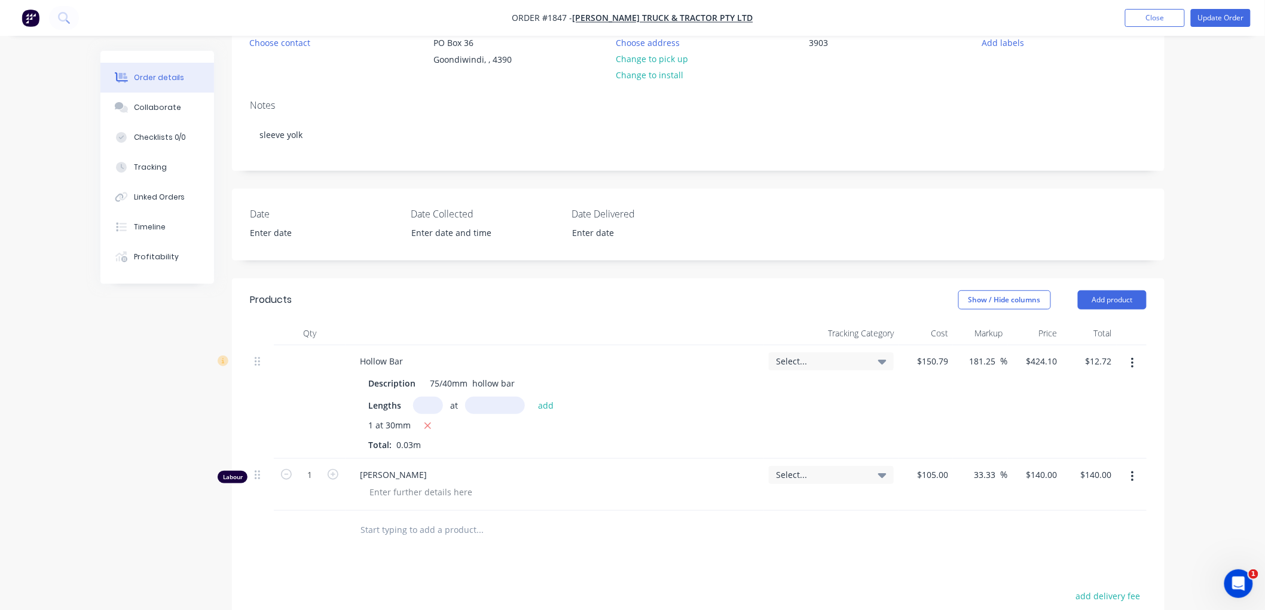
click at [1137, 476] on button "button" at bounding box center [1132, 477] width 28 height 22
click at [1108, 299] on button "Add product" at bounding box center [1112, 299] width 69 height 19
click at [1086, 335] on div "Product catalogue" at bounding box center [1090, 330] width 92 height 17
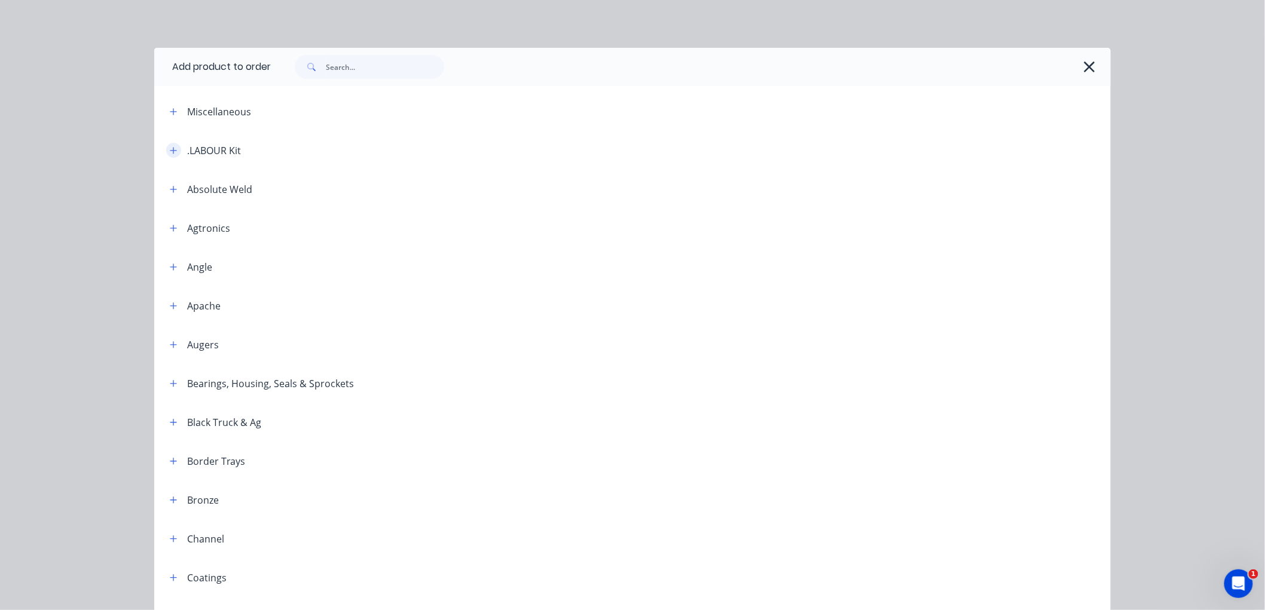
click at [166, 151] on button "button" at bounding box center [173, 150] width 15 height 15
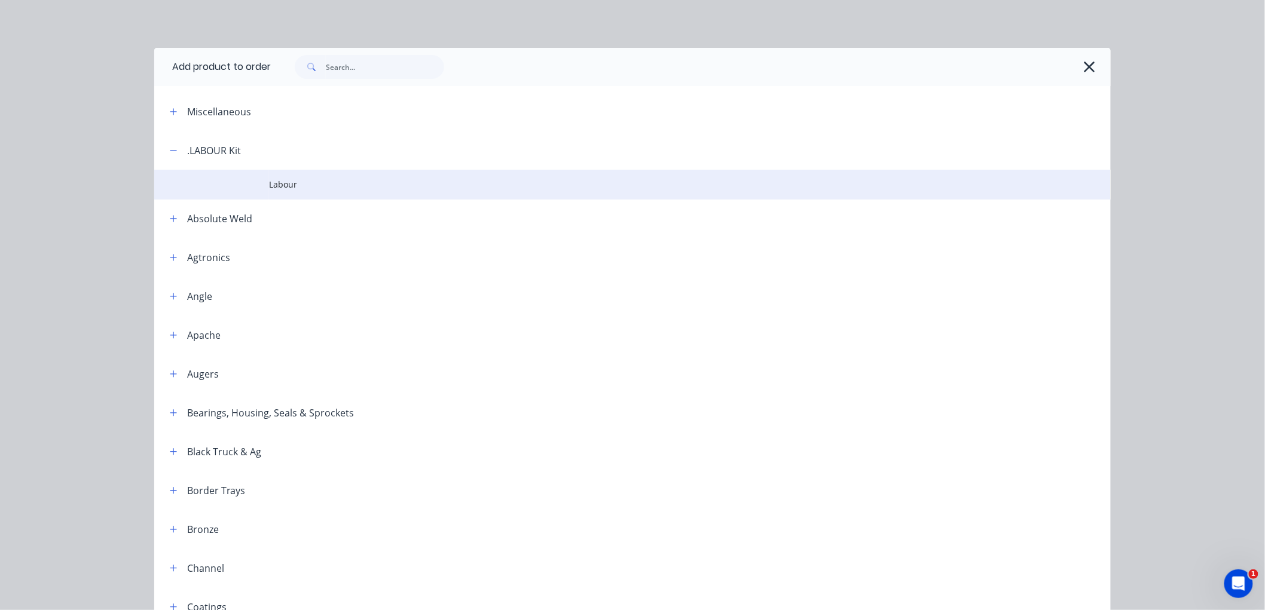
click at [288, 184] on span "Labour" at bounding box center [605, 184] width 673 height 13
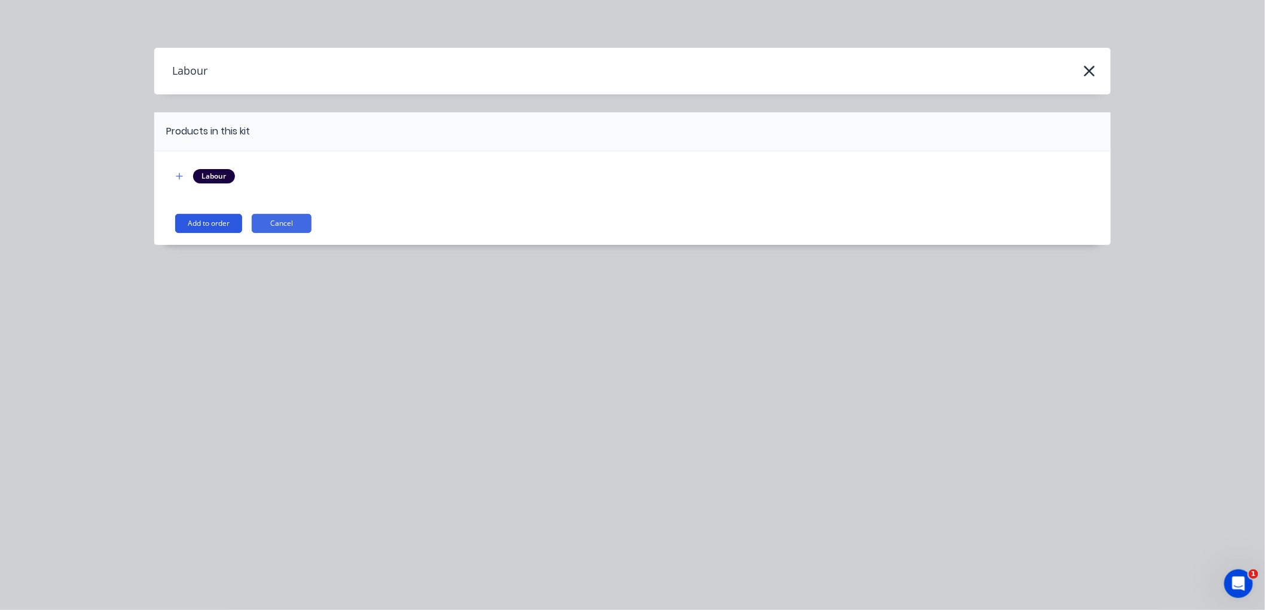
click at [210, 228] on button "Add to order" at bounding box center [208, 223] width 67 height 19
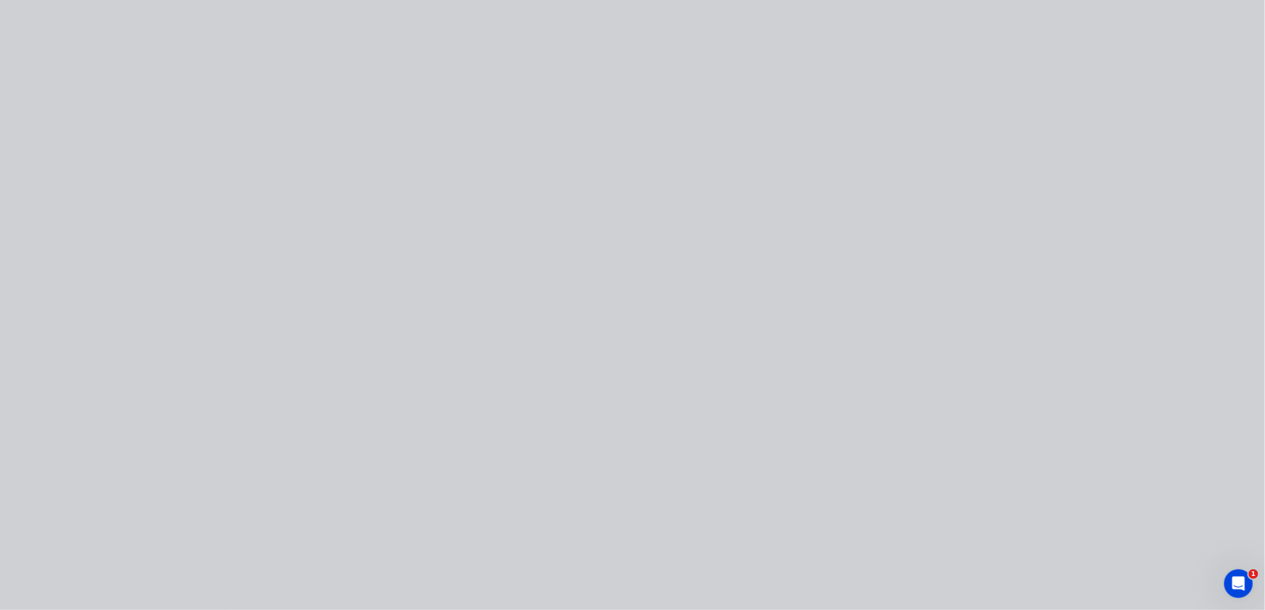
type input "$105.00"
type input "33.33"
type input "$140.00"
type input "$105.00"
type input "33.33"
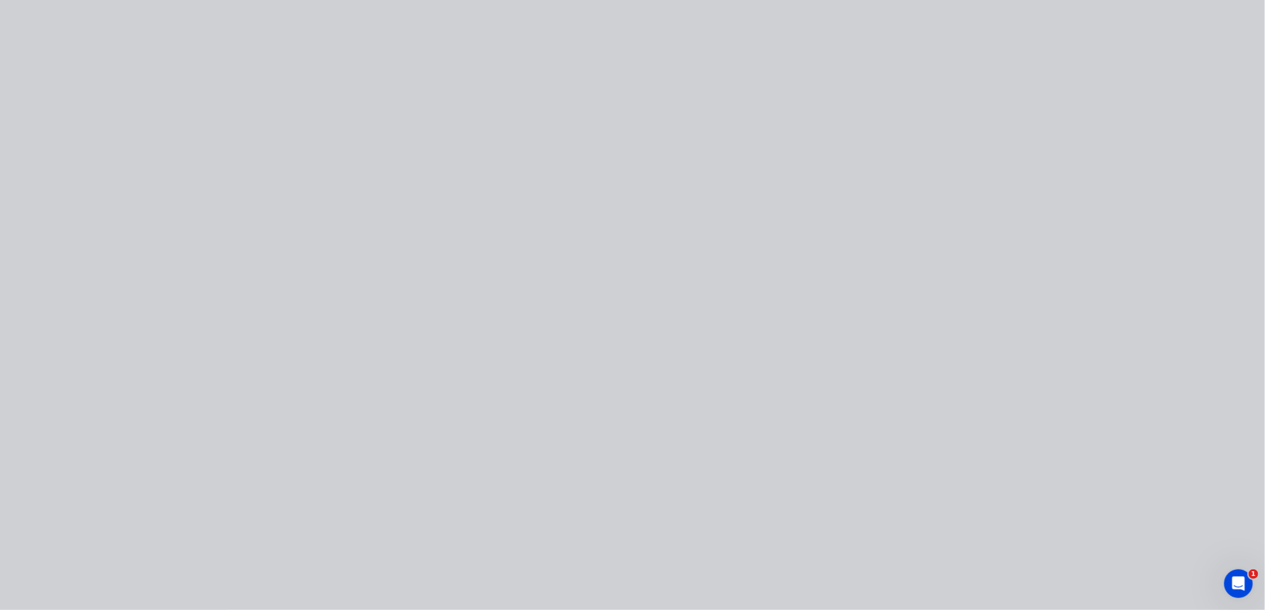
type input "$140.00"
type input "$105.00"
type input "33.33"
type input "$140.00"
type input "$105.00"
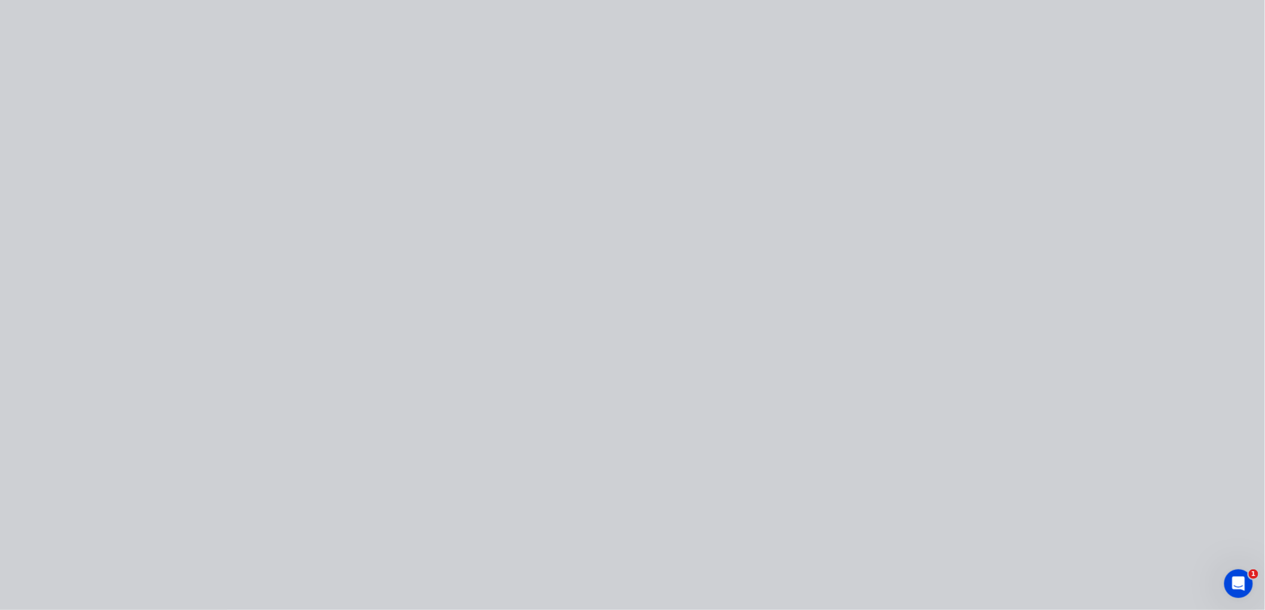
type input "33.33"
type input "$140.00"
type input "$105.00"
type input "33.33"
type input "$140.00"
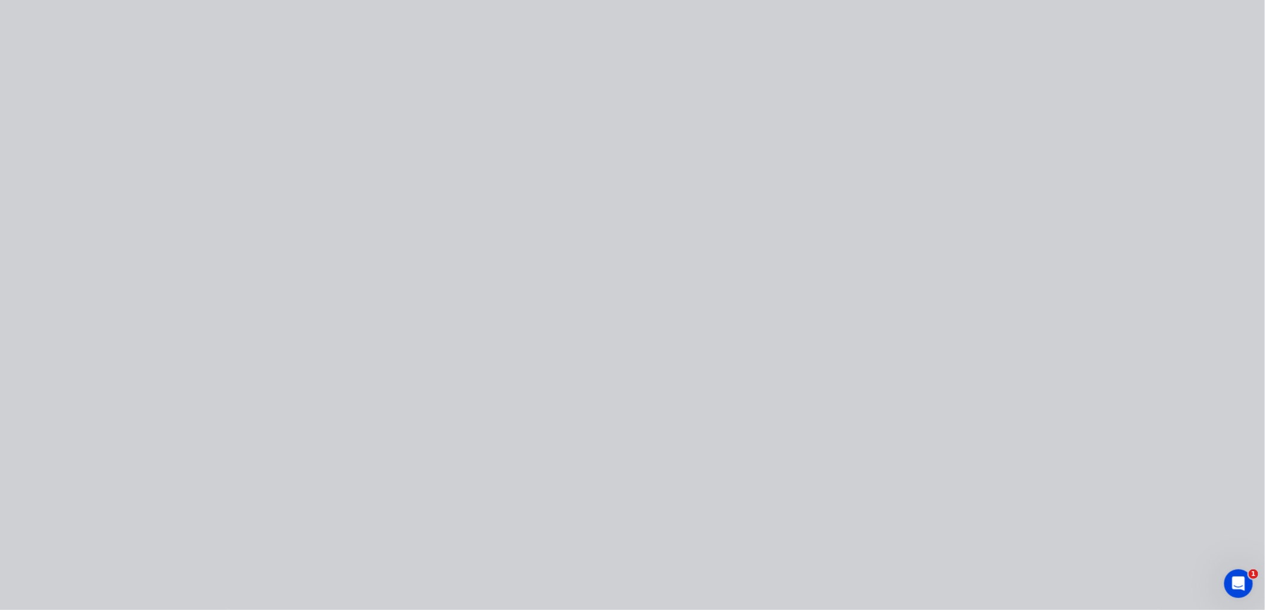
type input "$105.00"
type input "33.33"
type input "$140.00"
type input "$105.00"
type input "33.33"
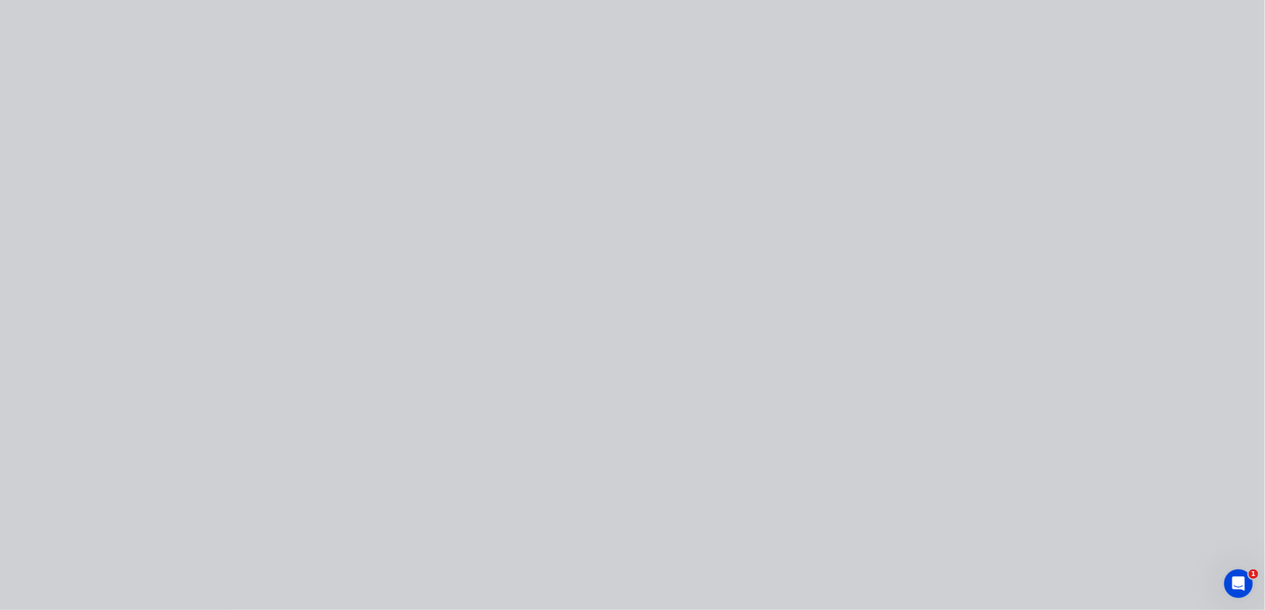
type input "$140.00"
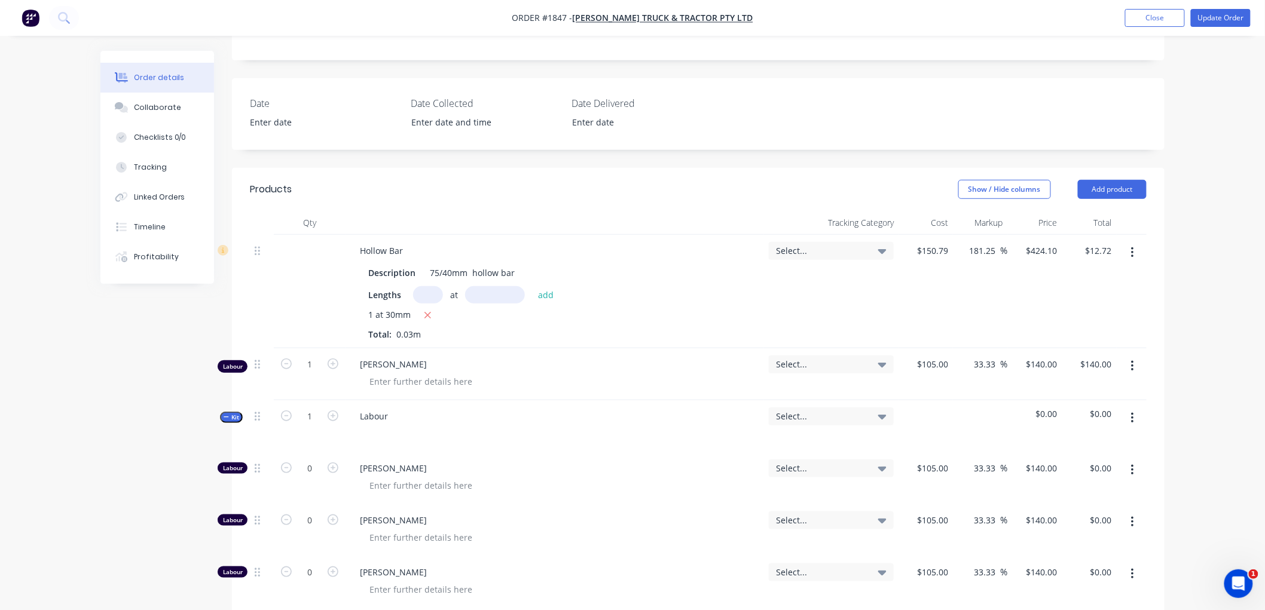
scroll to position [265, 0]
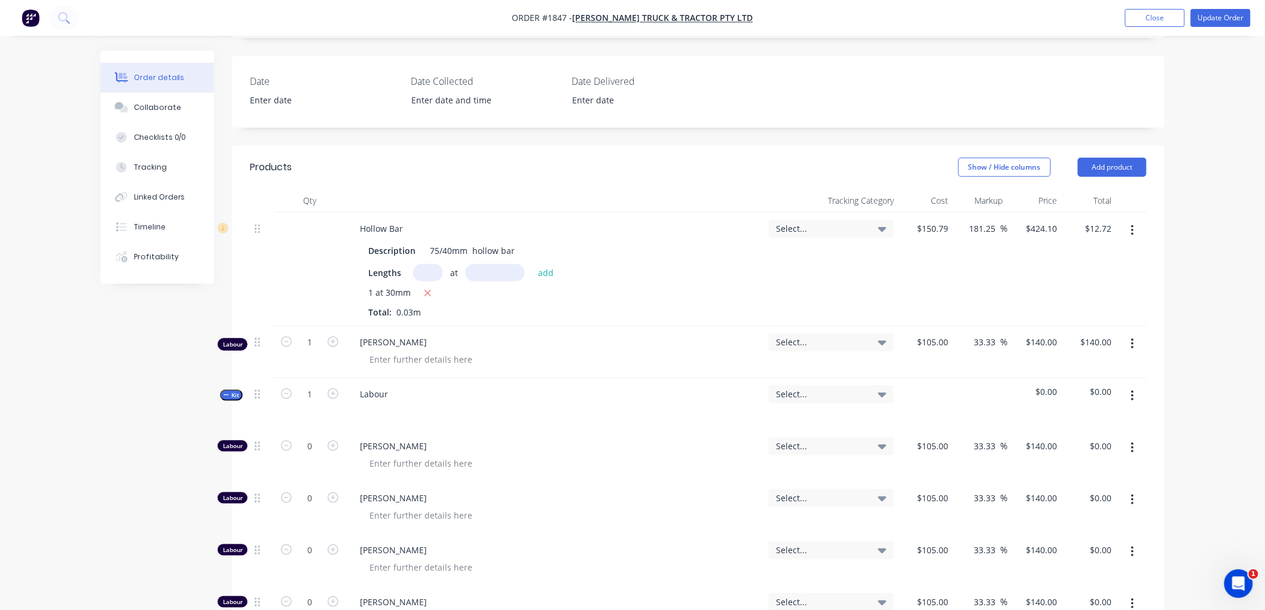
click at [224, 395] on icon "button" at bounding box center [226, 395] width 5 height 6
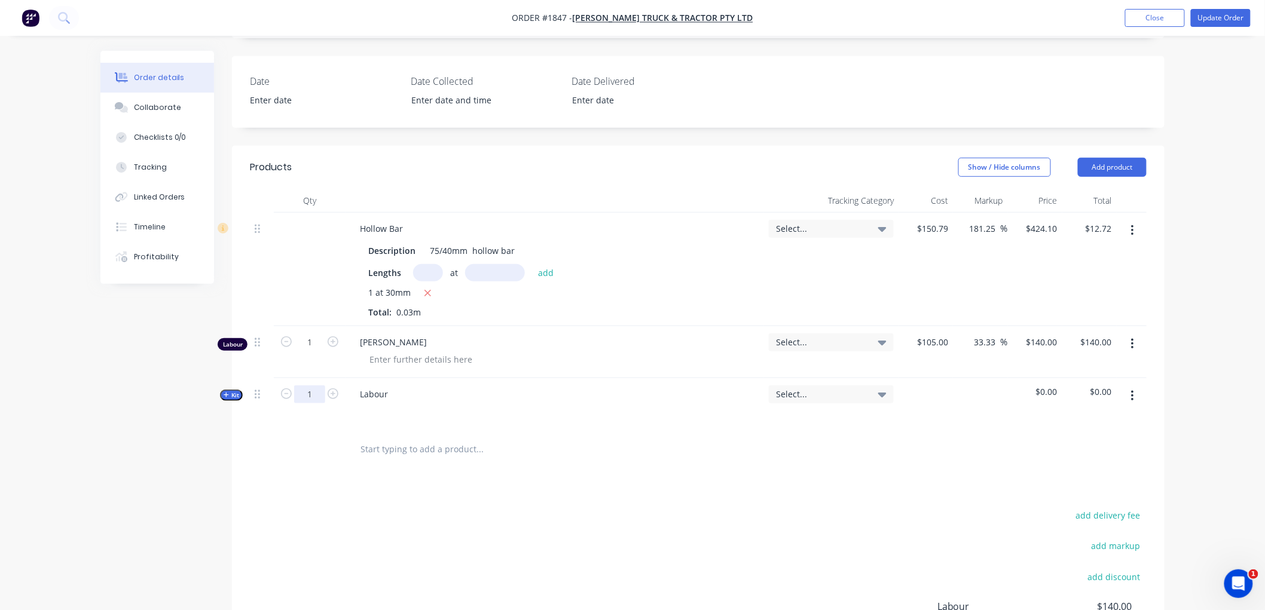
click at [318, 387] on input "1" at bounding box center [309, 395] width 31 height 18
click at [225, 392] on icon "button" at bounding box center [226, 395] width 5 height 6
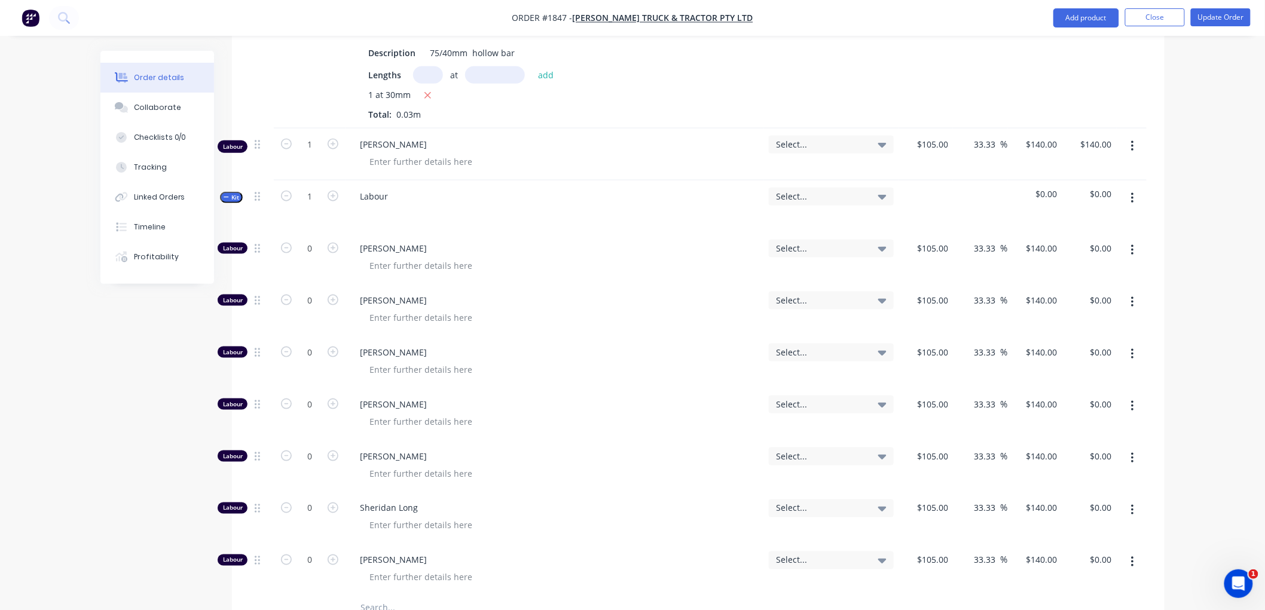
scroll to position [464, 0]
type input "1"
type input "$140.00"
click at [1128, 405] on button "button" at bounding box center [1132, 405] width 28 height 22
click at [1089, 431] on div "Duplicate" at bounding box center [1090, 436] width 92 height 17
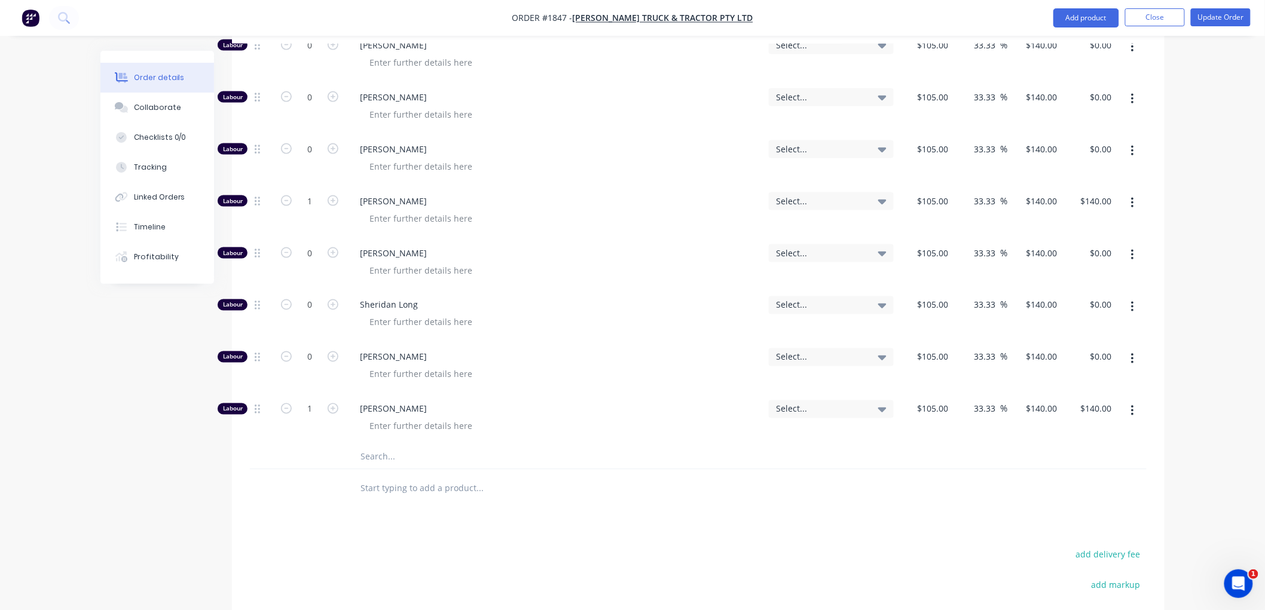
scroll to position [730, 0]
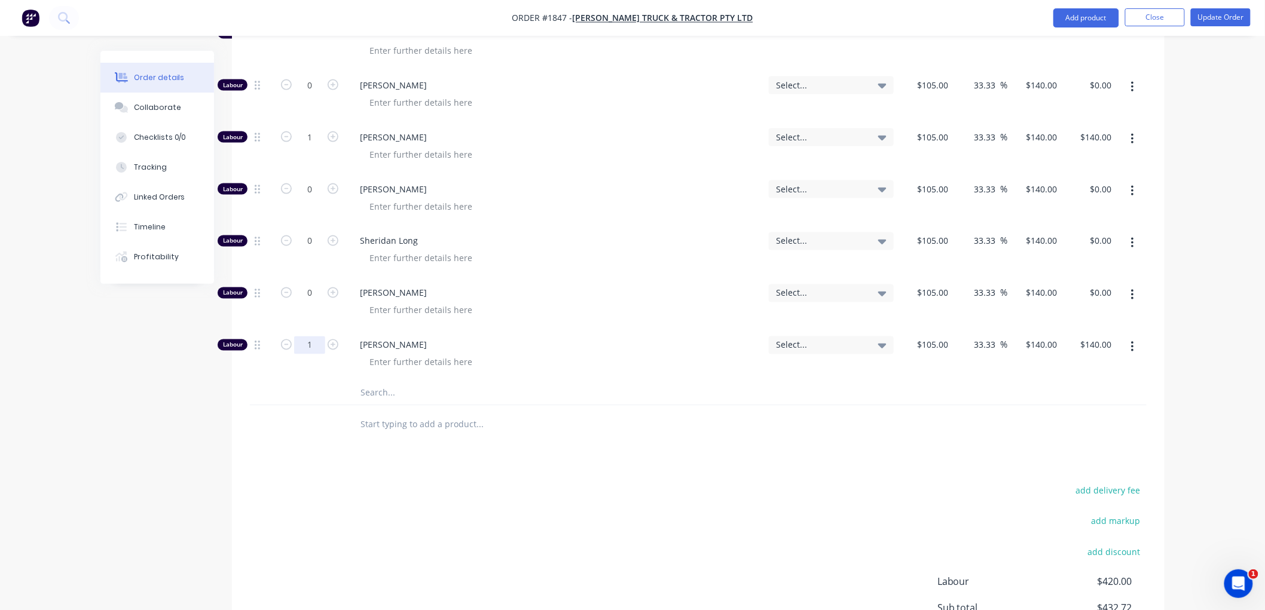
click at [317, 347] on input "1" at bounding box center [309, 346] width 31 height 18
type input "0.5"
type input "$70.00"
type input "105"
type input "$139.9965"
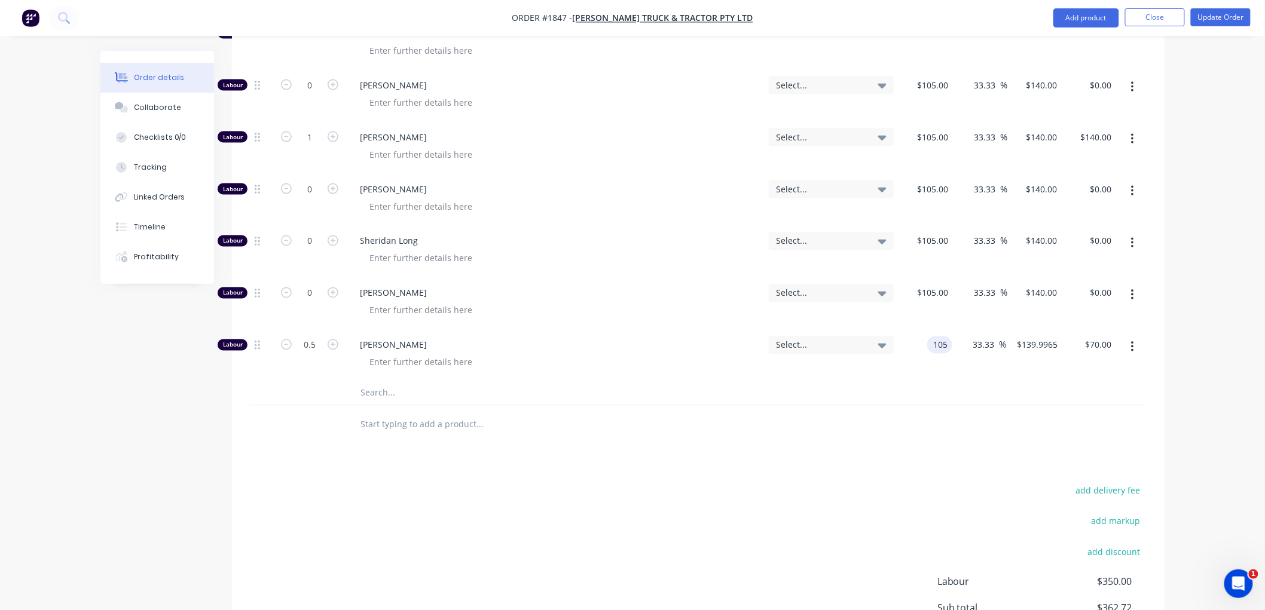
click at [930, 343] on div "105 105" at bounding box center [939, 345] width 25 height 17
type input "$0.001"
type input "$0.0013"
type input "$0.00"
type input "140"
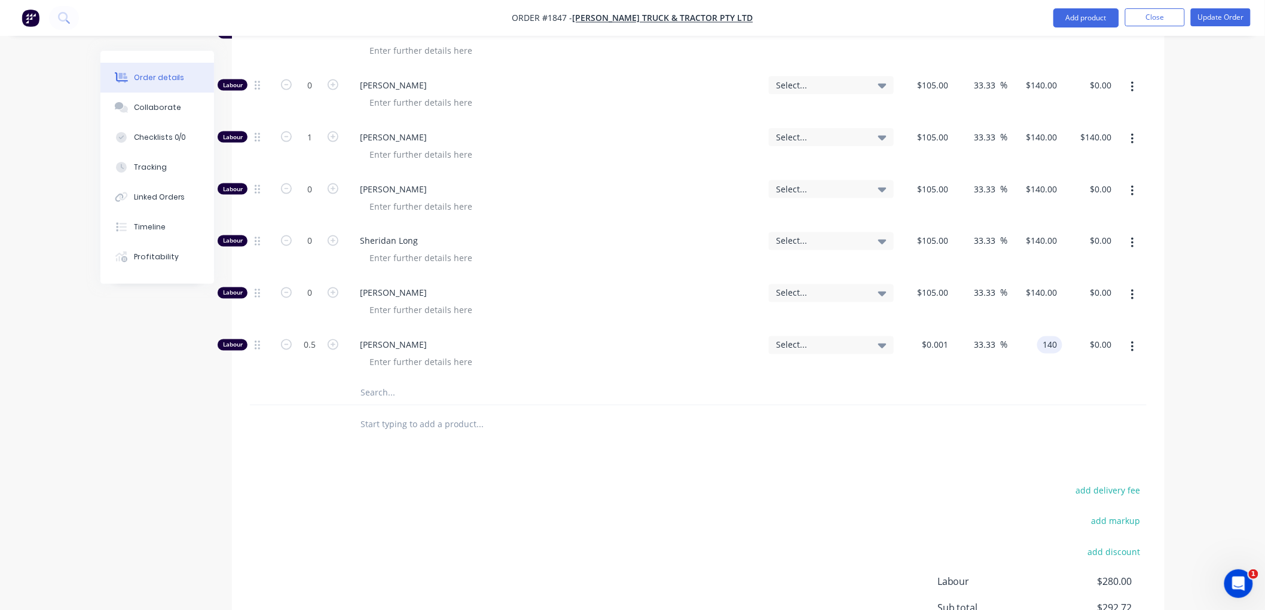
type input "13999900"
type input "$140.00"
type input "$70.00"
click at [990, 470] on div "Products Show / Hide columns Add product Qty Tracking Category Cost Markup Pric…" at bounding box center [698, 206] width 932 height 1051
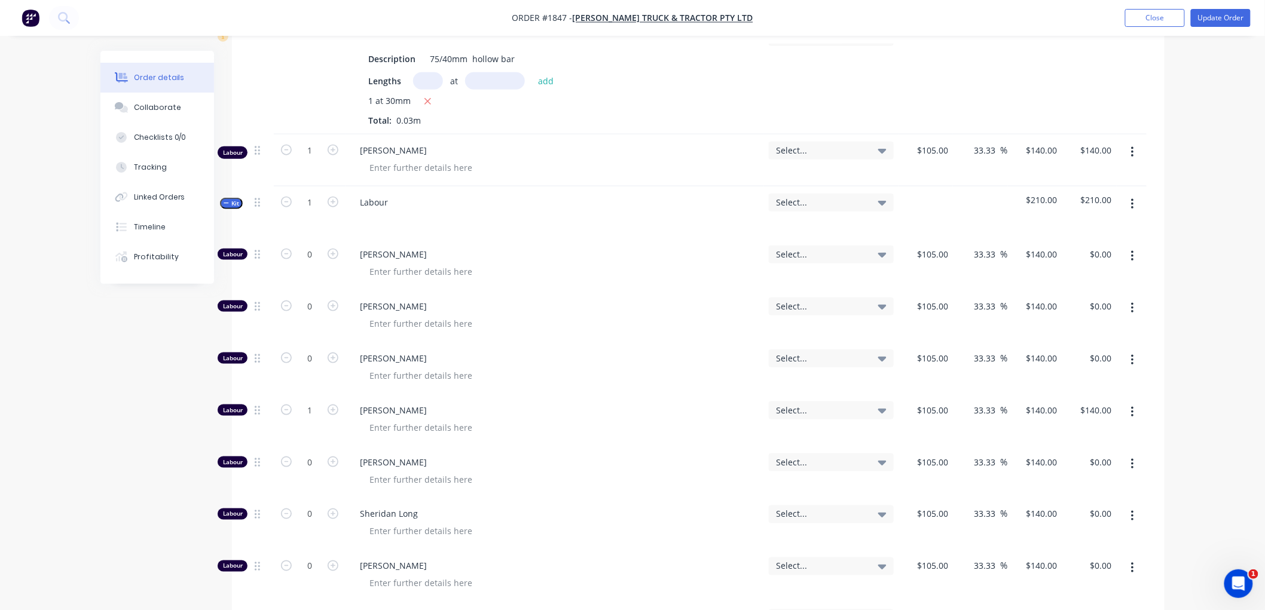
scroll to position [293, 0]
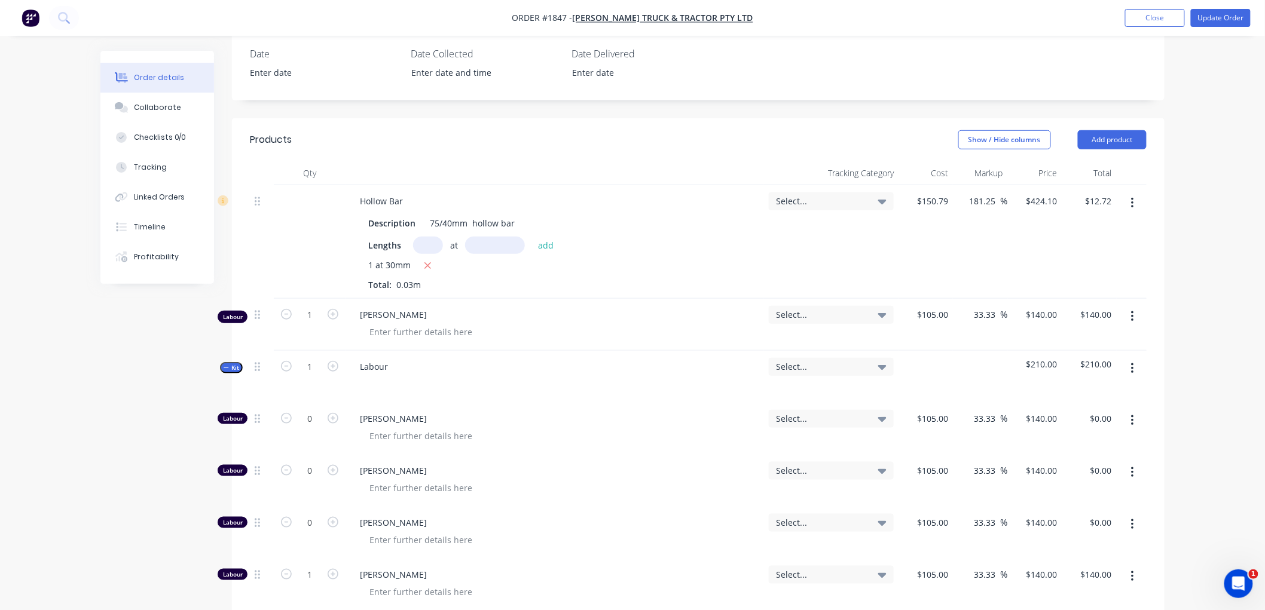
click at [228, 365] on icon "button" at bounding box center [226, 368] width 5 height 6
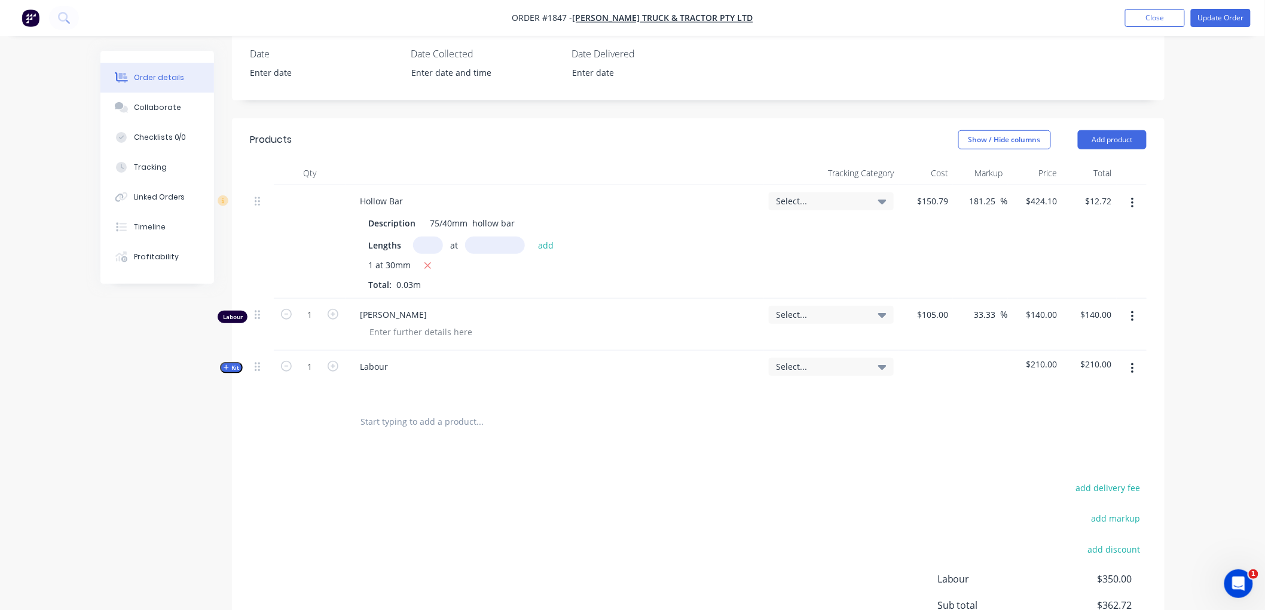
click at [1136, 310] on button "button" at bounding box center [1132, 317] width 28 height 22
click at [1090, 418] on div "Delete" at bounding box center [1090, 419] width 92 height 17
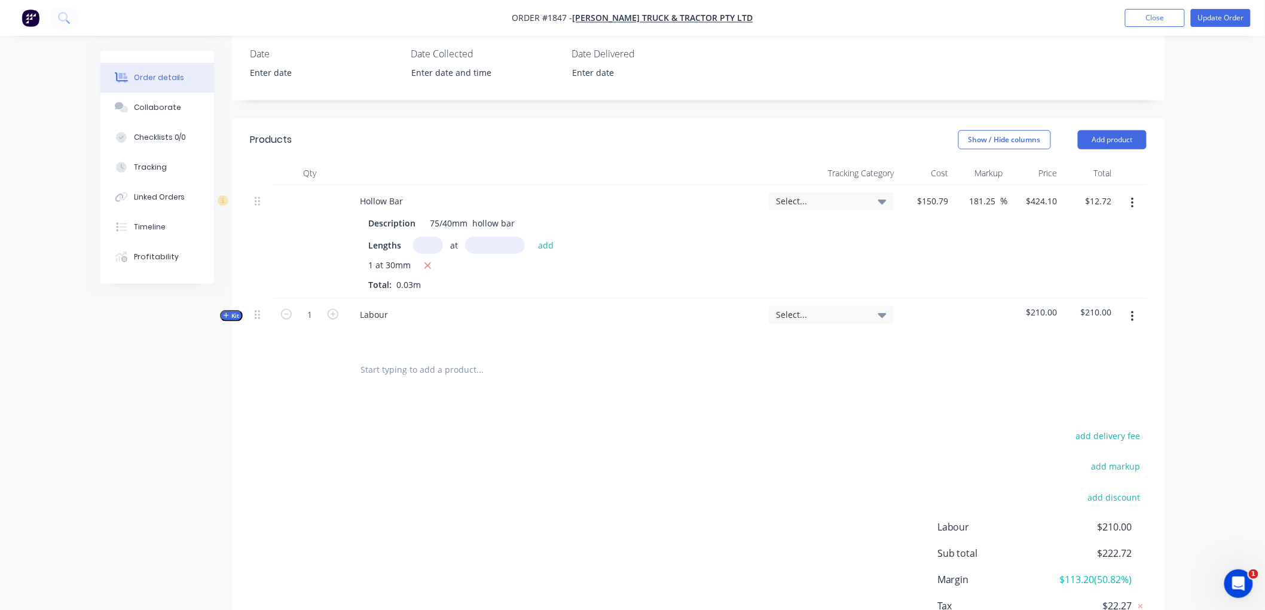
drag, startPoint x: 229, startPoint y: 317, endPoint x: 255, endPoint y: 279, distance: 46.6
click at [228, 240] on div "Order details Collaborate Checklists 0/0 Tracking Linked Orders Timeline Profit…" at bounding box center [632, 226] width 1088 height 937
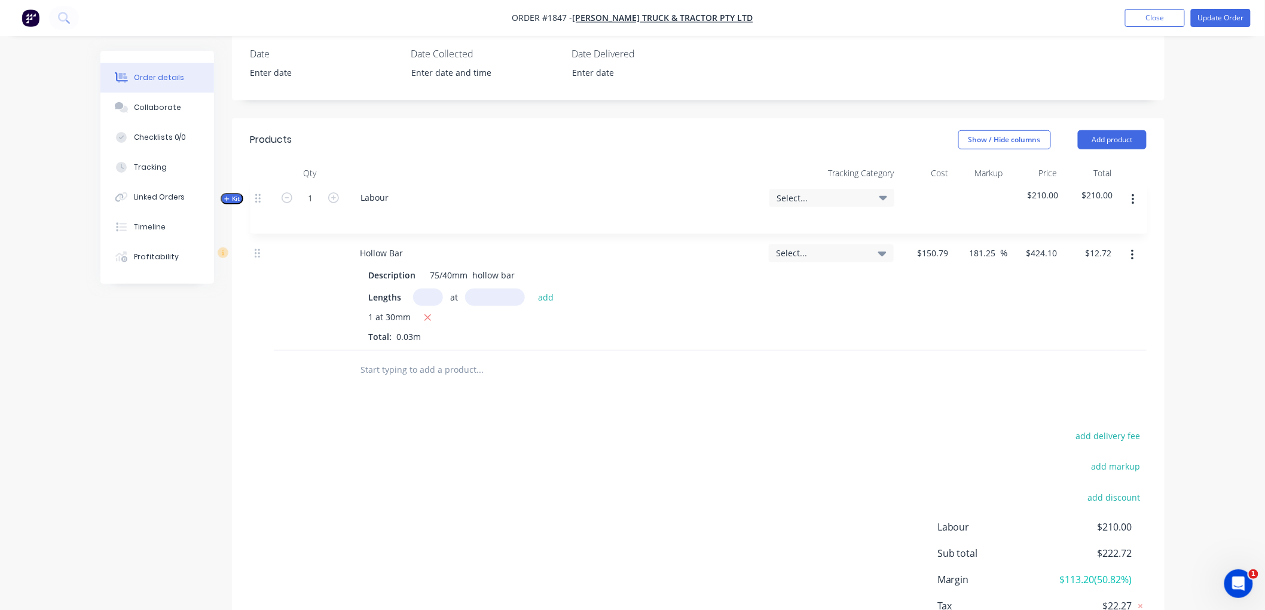
drag, startPoint x: 255, startPoint y: 316, endPoint x: 256, endPoint y: 194, distance: 121.3
click at [256, 194] on div "Hollow Bar Description 75/40mm hollow bar Lengths at add 1 at 30mm Total: 0.03m…" at bounding box center [698, 268] width 897 height 166
click at [393, 200] on div "Labour" at bounding box center [373, 200] width 47 height 17
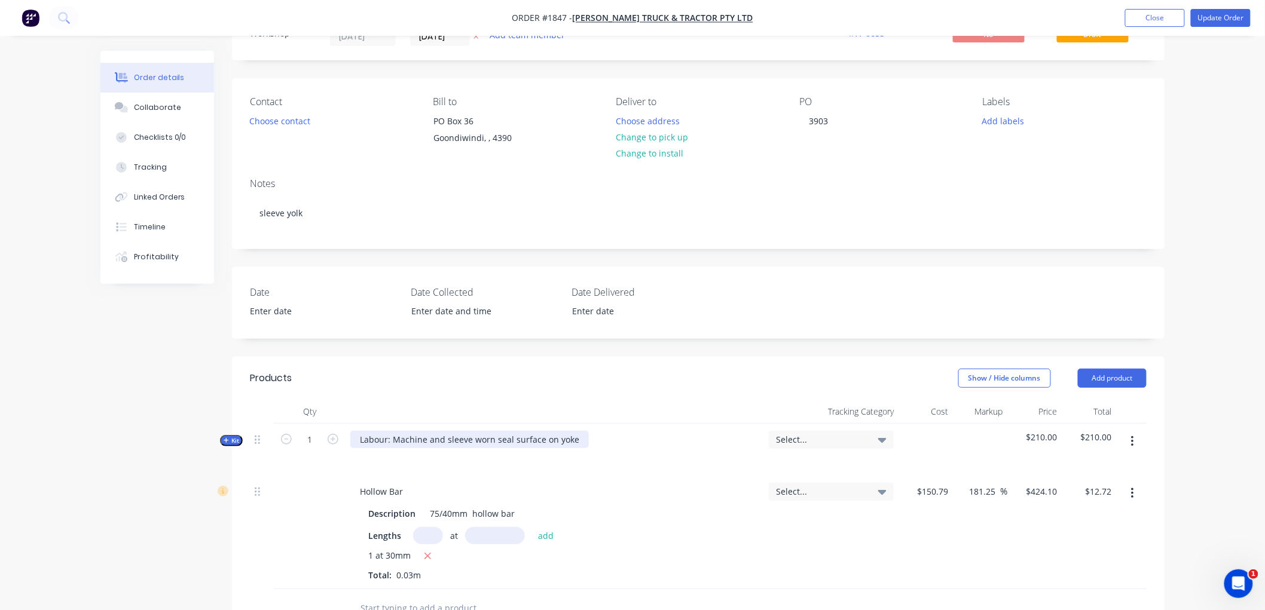
scroll to position [66, 0]
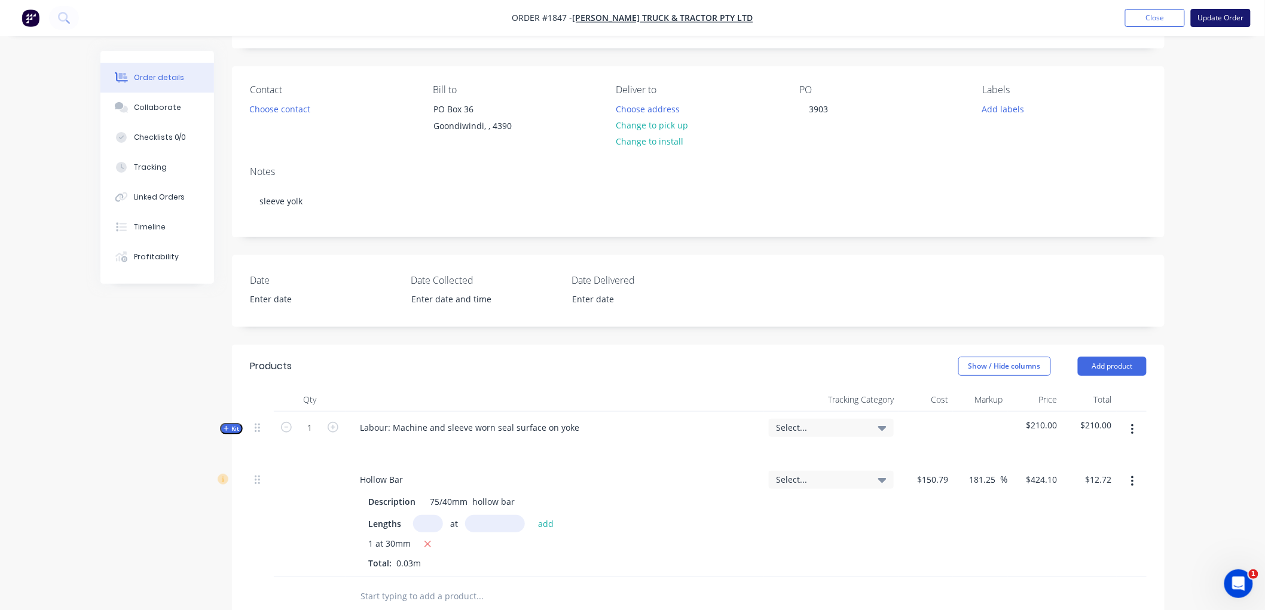
click at [1222, 13] on button "Update Order" at bounding box center [1221, 18] width 60 height 18
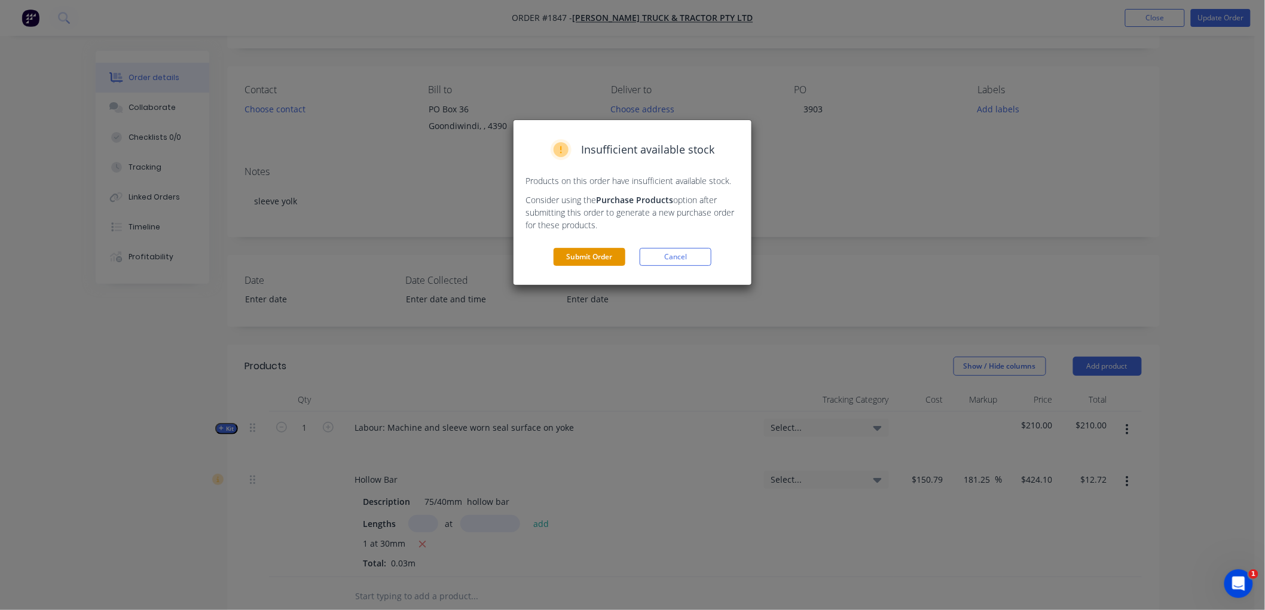
click at [587, 262] on button "Submit Order" at bounding box center [589, 257] width 72 height 18
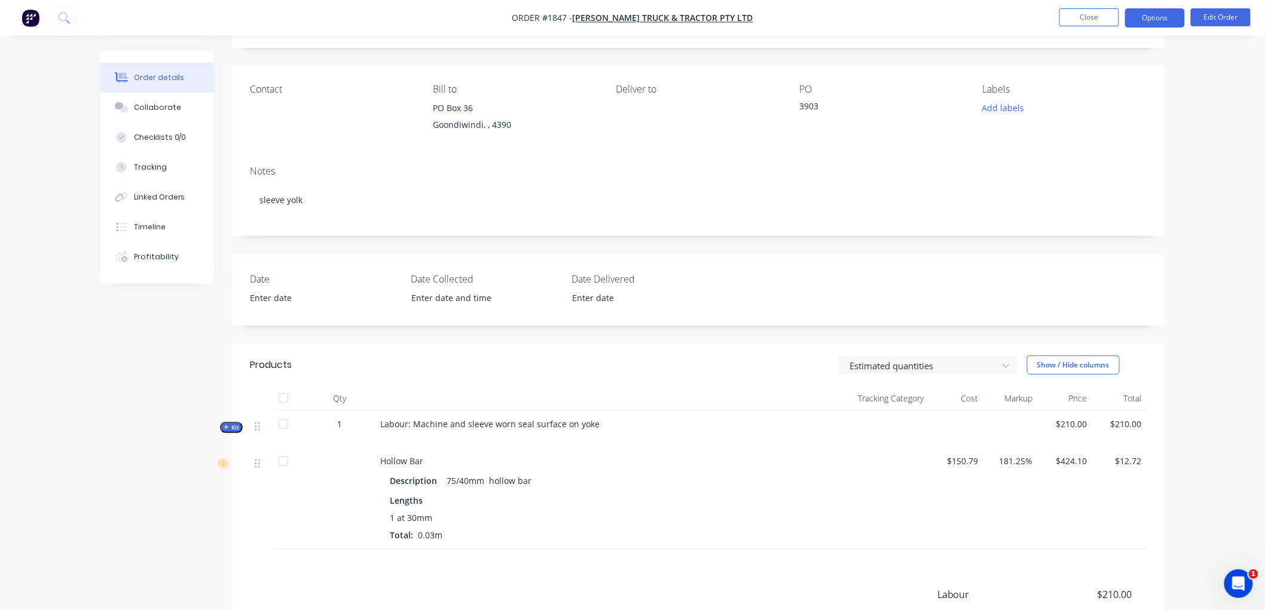
click at [1157, 18] on button "Options" at bounding box center [1155, 17] width 60 height 19
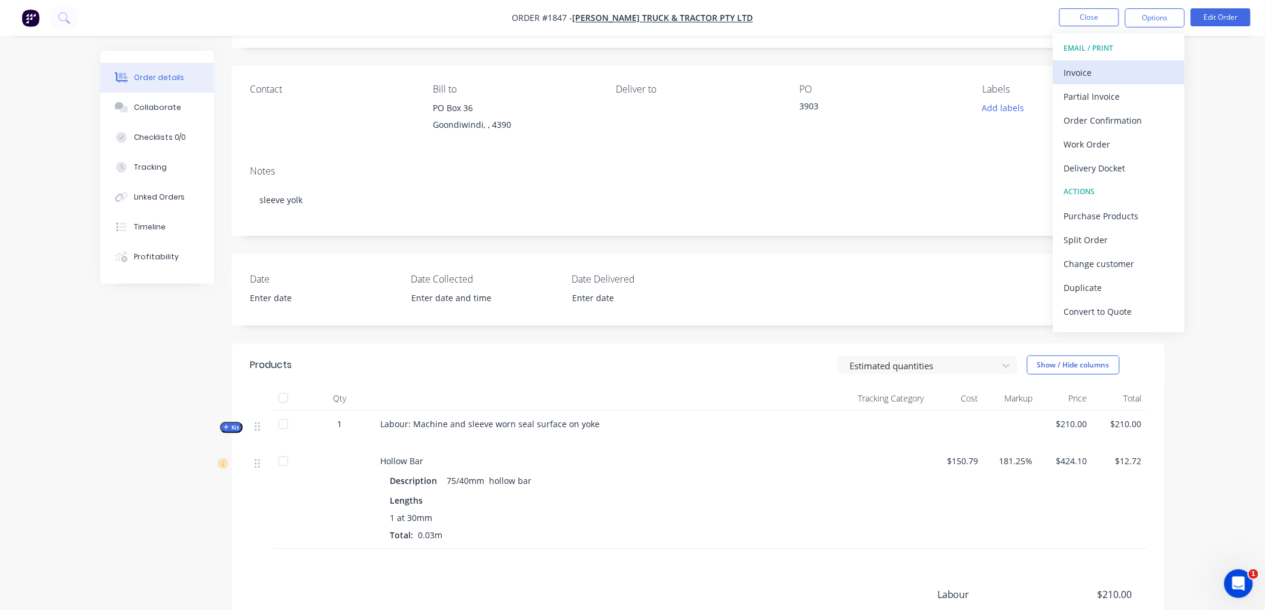
click at [1089, 66] on div "Invoice" at bounding box center [1119, 72] width 110 height 17
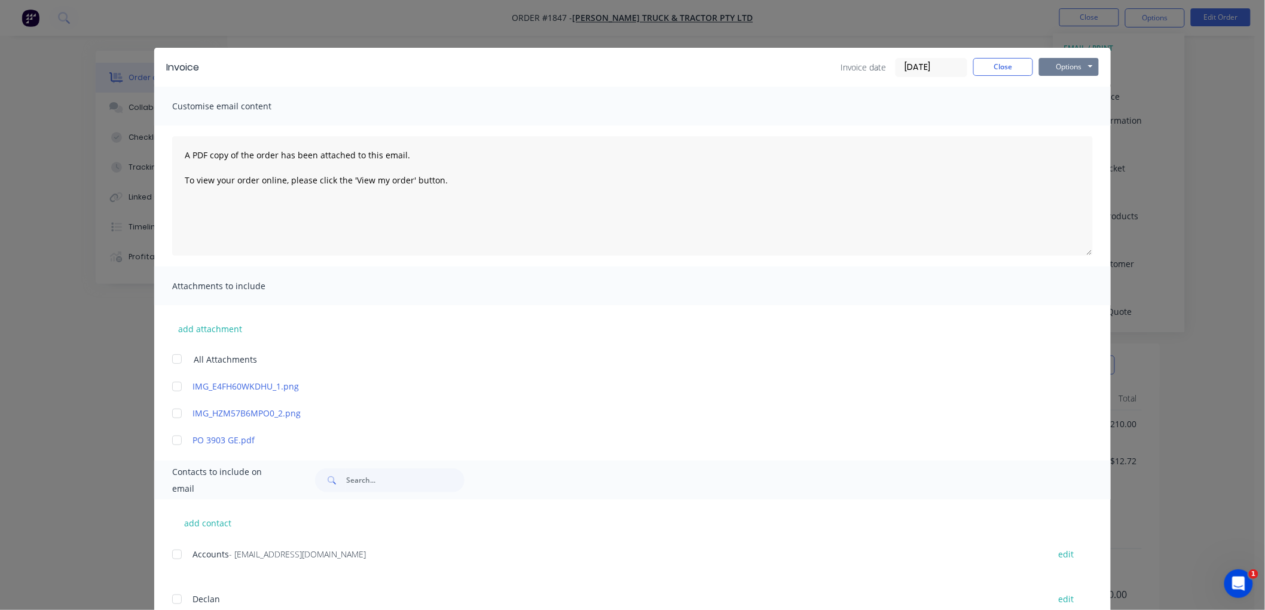
click at [1042, 70] on button "Options" at bounding box center [1069, 67] width 60 height 18
click at [1083, 82] on button "Preview" at bounding box center [1077, 88] width 77 height 20
click at [168, 438] on div at bounding box center [177, 441] width 24 height 24
click at [170, 553] on div at bounding box center [177, 555] width 24 height 24
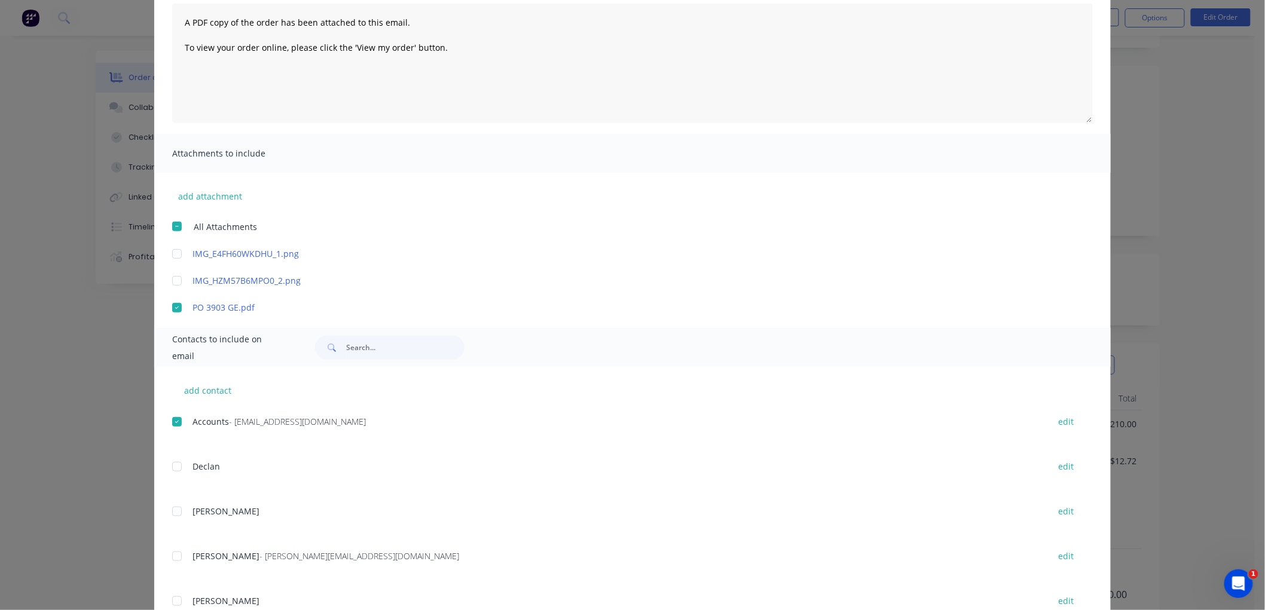
click at [171, 555] on div at bounding box center [177, 557] width 24 height 24
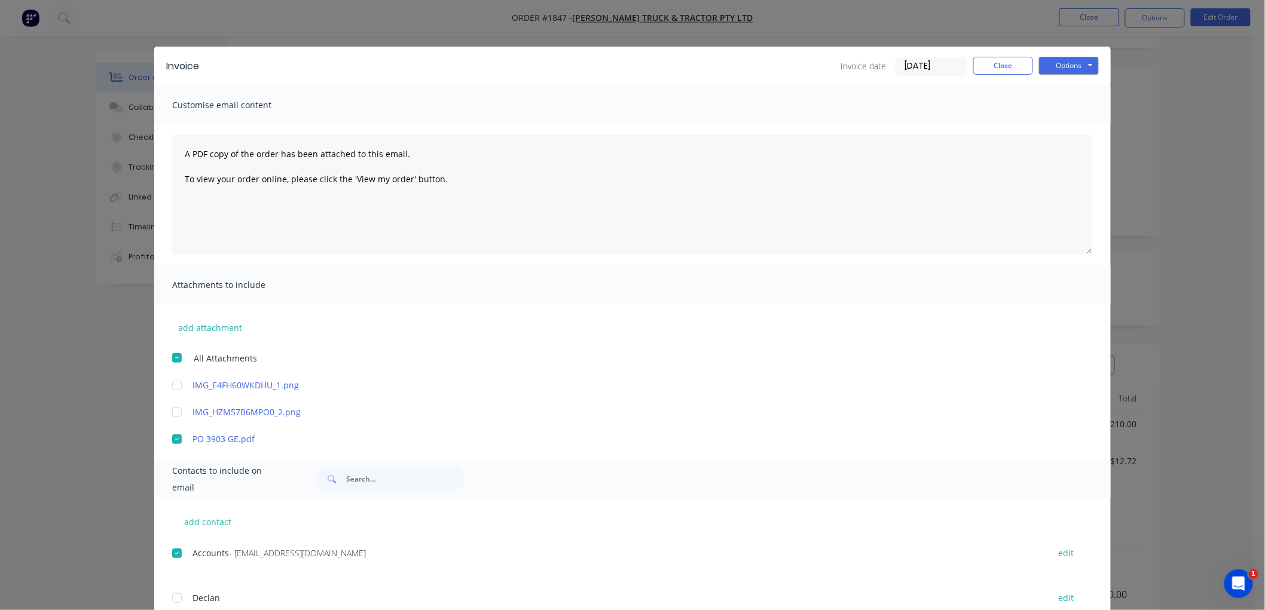
scroll to position [0, 0]
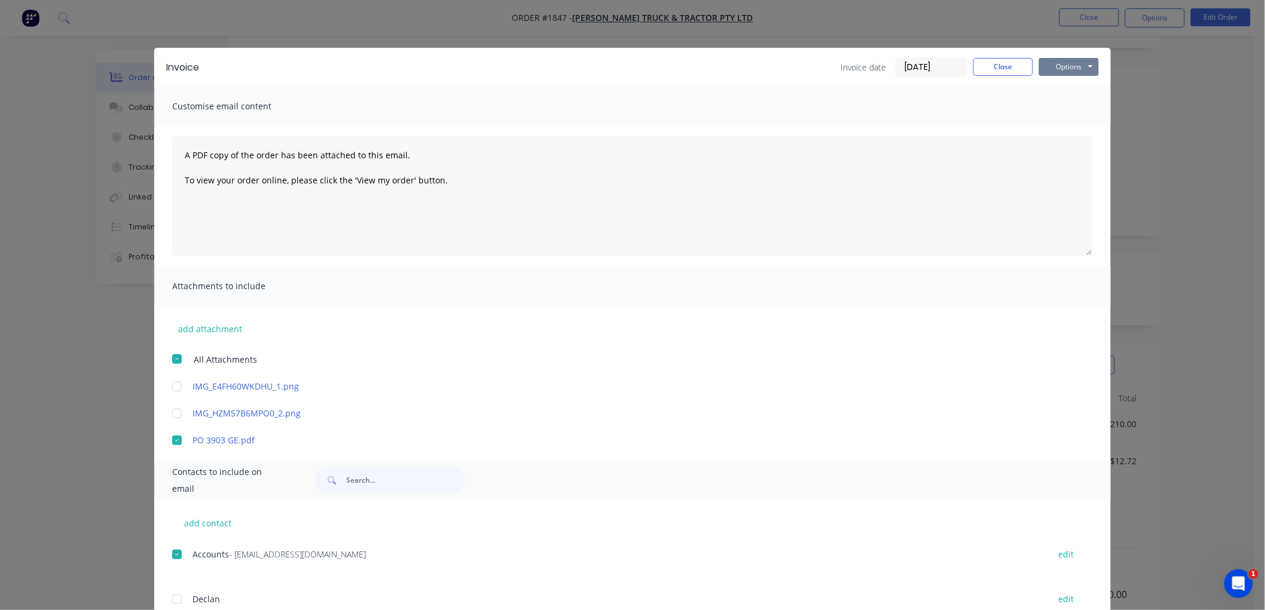
click at [1052, 66] on button "Options" at bounding box center [1069, 67] width 60 height 18
click at [1073, 122] on button "Email" at bounding box center [1077, 128] width 77 height 20
click at [1004, 63] on button "Close" at bounding box center [1003, 67] width 60 height 18
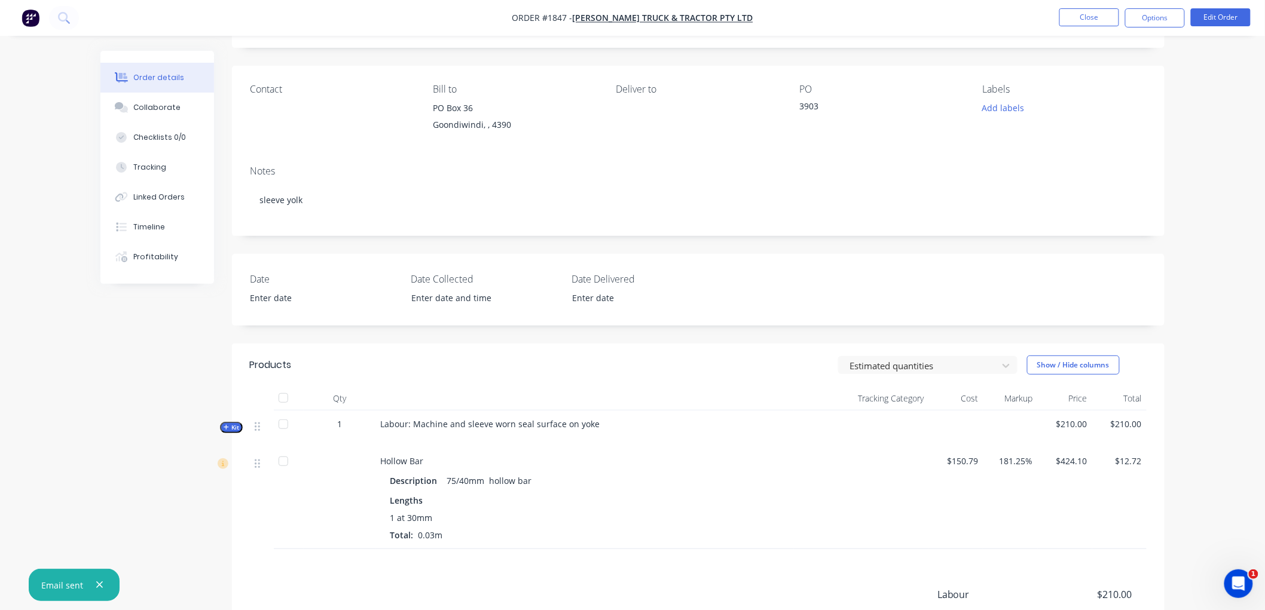
click at [1152, 4] on nav "Order #1847 - [PERSON_NAME] Truck & Tractor Pty Ltd Close Options Edit Order" at bounding box center [632, 18] width 1265 height 36
click at [1154, 20] on button "Options" at bounding box center [1155, 17] width 60 height 19
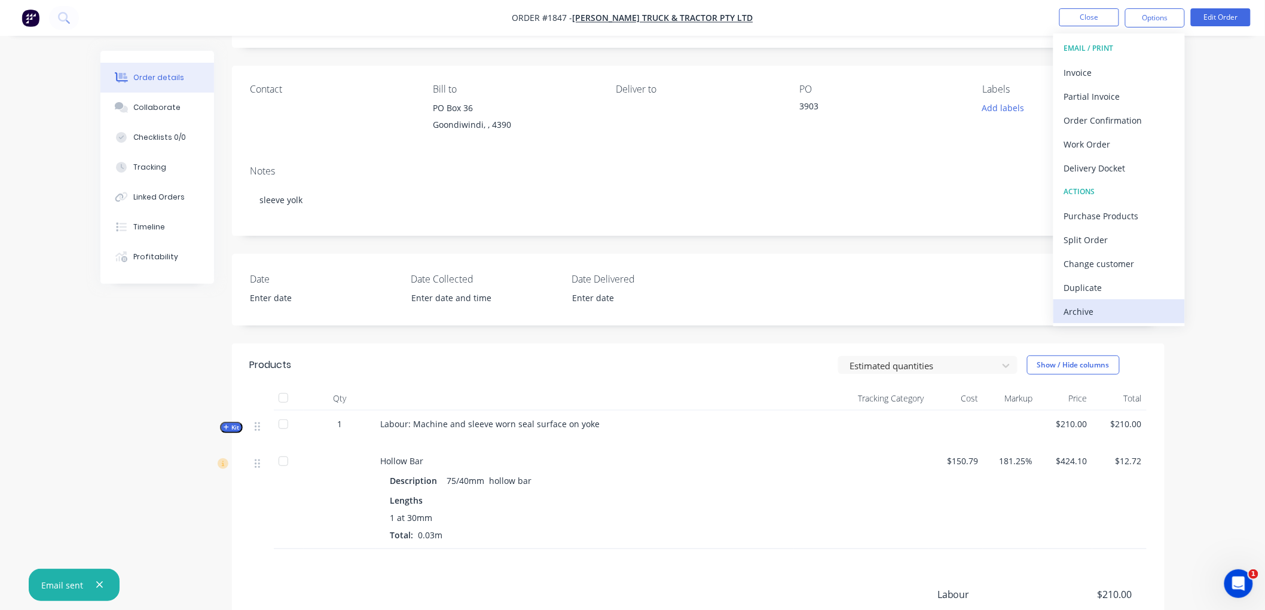
click at [1102, 317] on div "Archive" at bounding box center [1119, 311] width 110 height 17
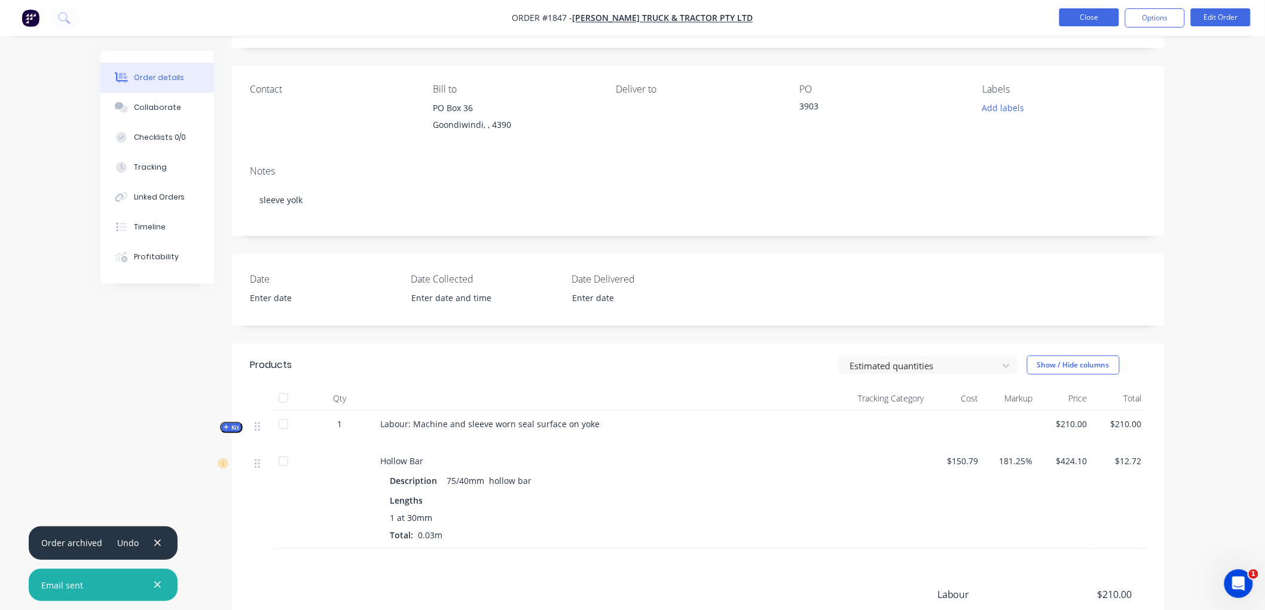
click at [1094, 21] on button "Close" at bounding box center [1089, 17] width 60 height 18
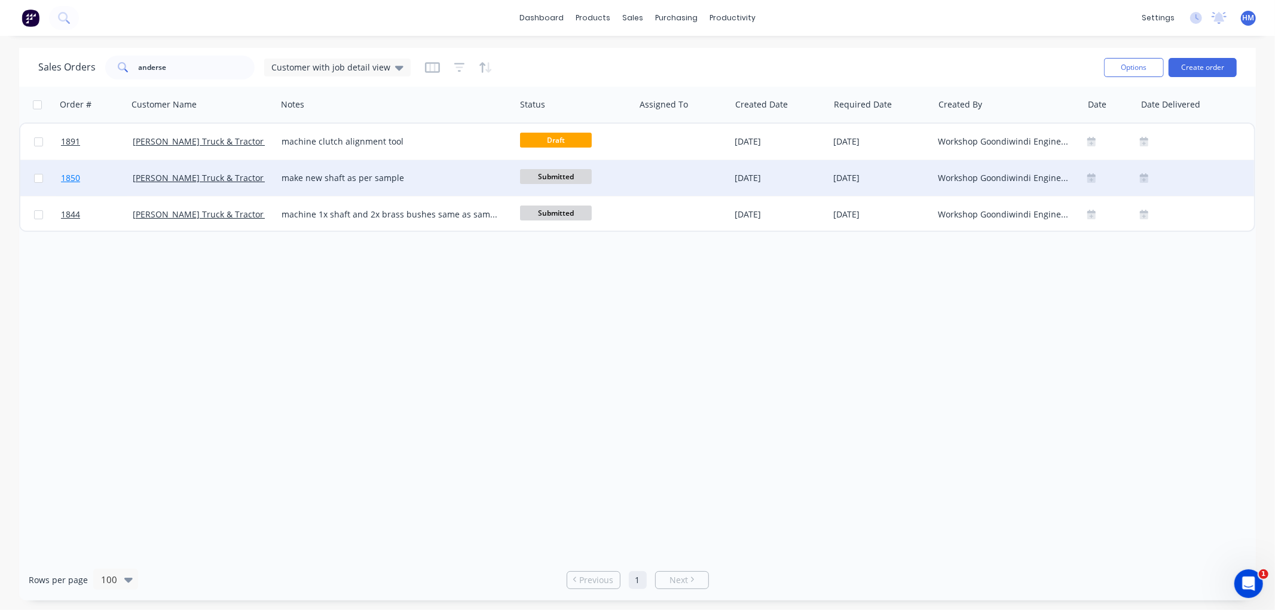
click at [116, 180] on link "1850" at bounding box center [97, 178] width 72 height 36
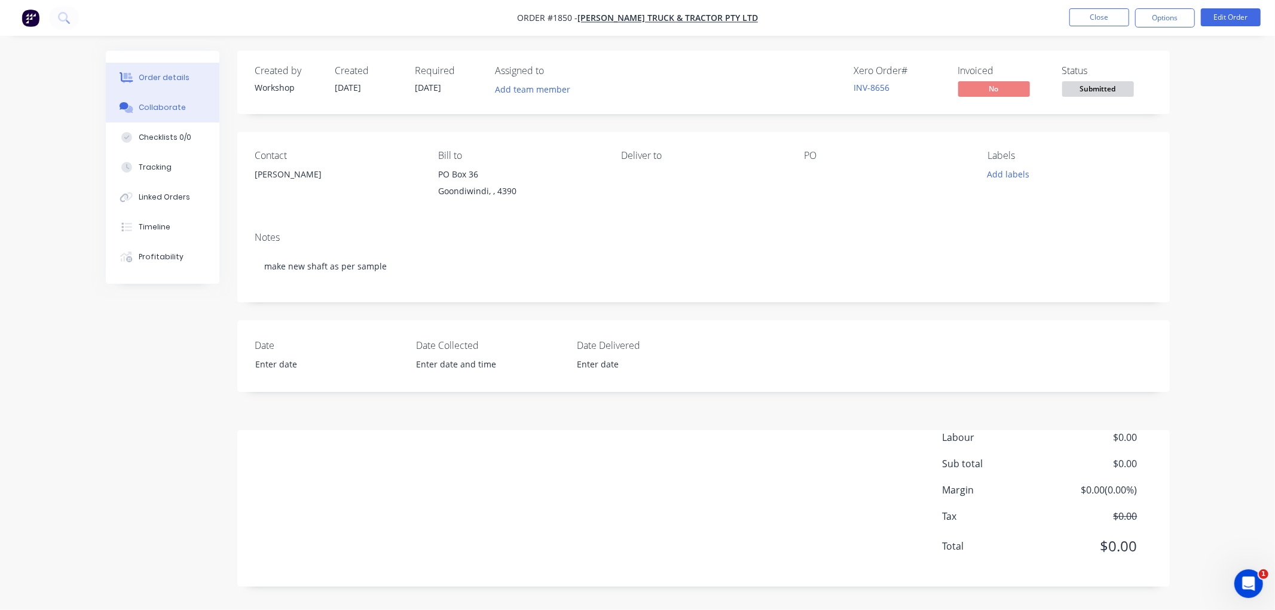
click at [157, 102] on div "Collaborate" at bounding box center [162, 107] width 47 height 11
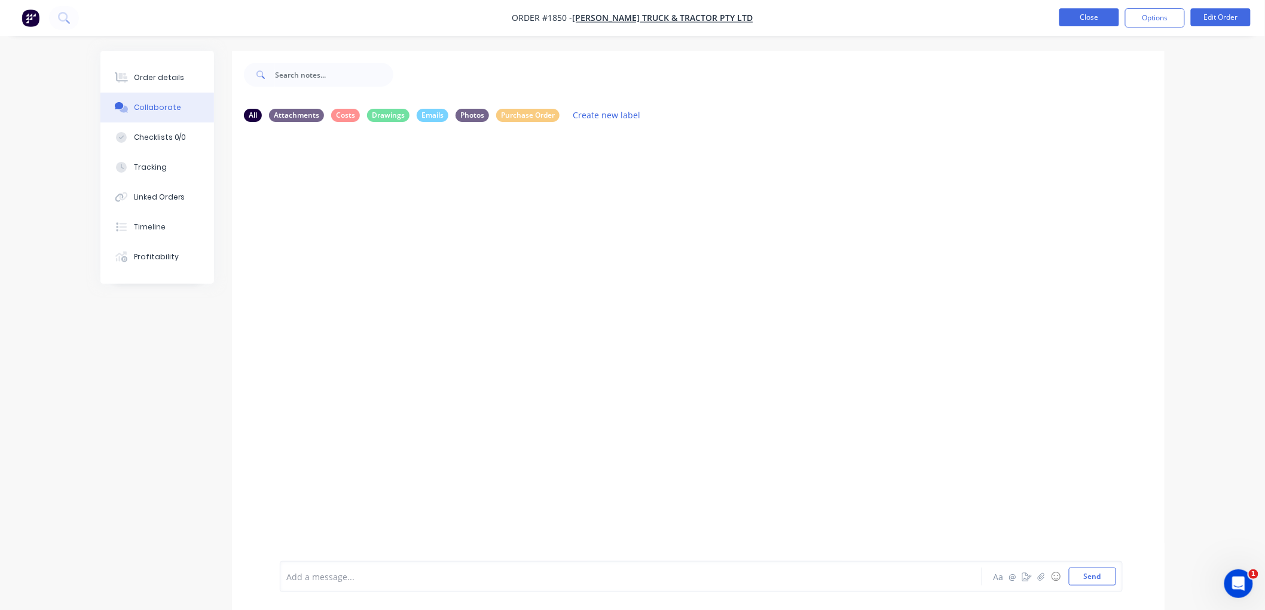
click at [1094, 12] on button "Close" at bounding box center [1089, 17] width 60 height 18
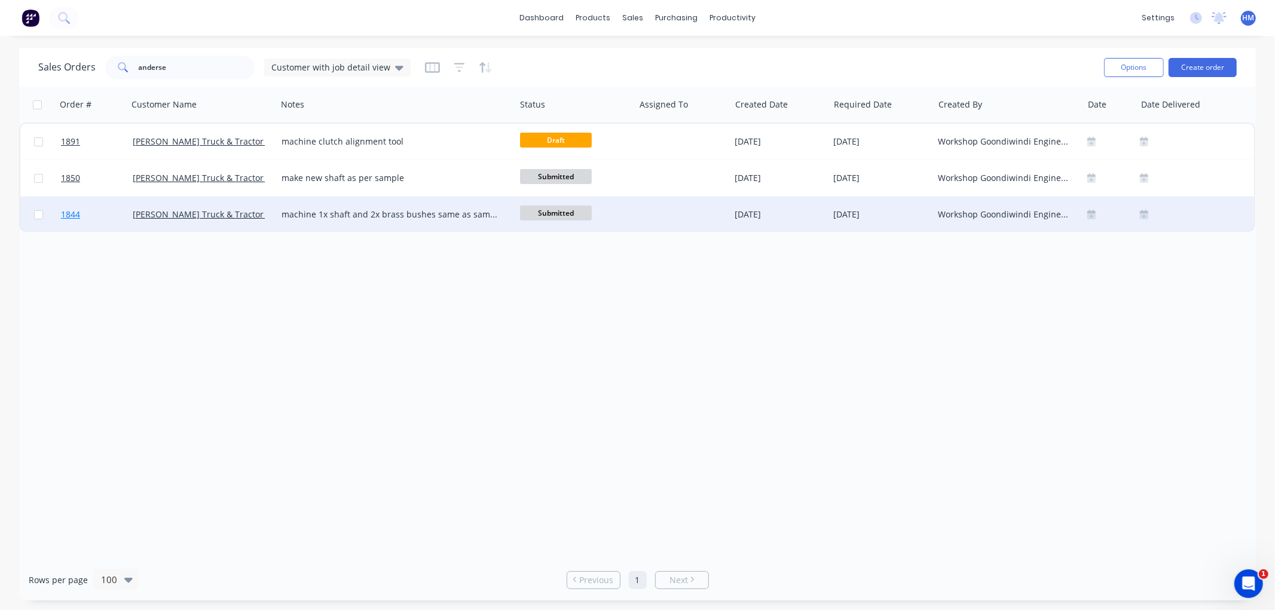
click at [91, 214] on link "1844" at bounding box center [97, 215] width 72 height 36
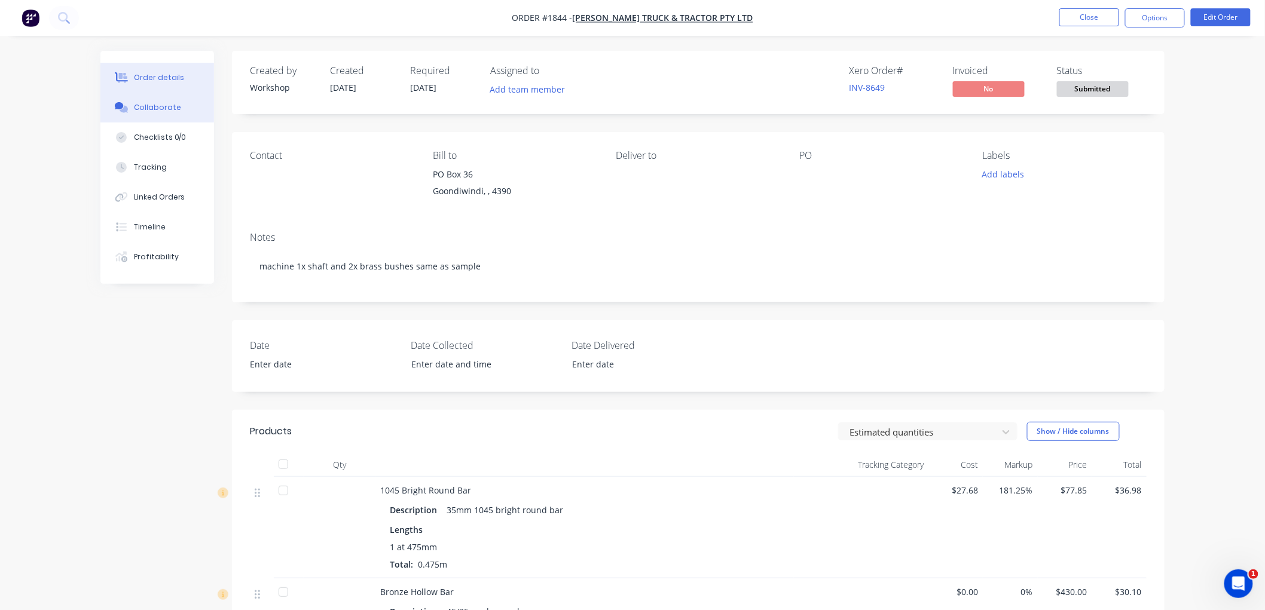
click at [157, 111] on div "Collaborate" at bounding box center [157, 107] width 47 height 11
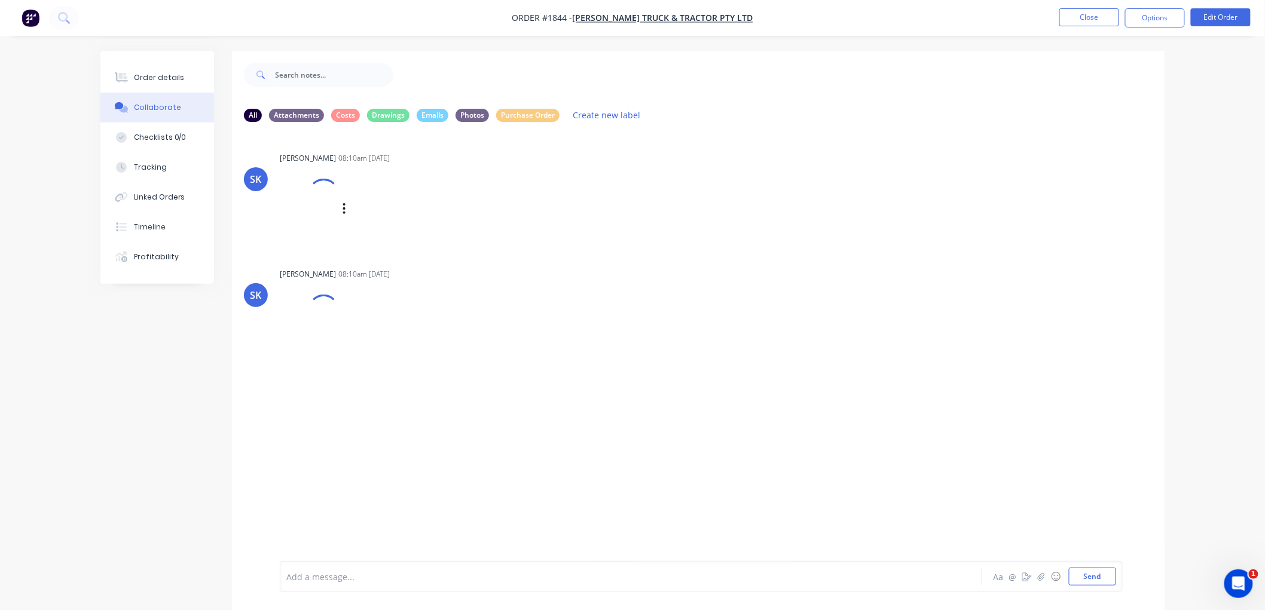
click at [314, 194] on div at bounding box center [323, 194] width 43 height 43
click at [297, 331] on img at bounding box center [323, 348] width 86 height 78
click at [315, 221] on img at bounding box center [323, 222] width 86 height 78
click at [170, 81] on div "Order details" at bounding box center [159, 77] width 51 height 11
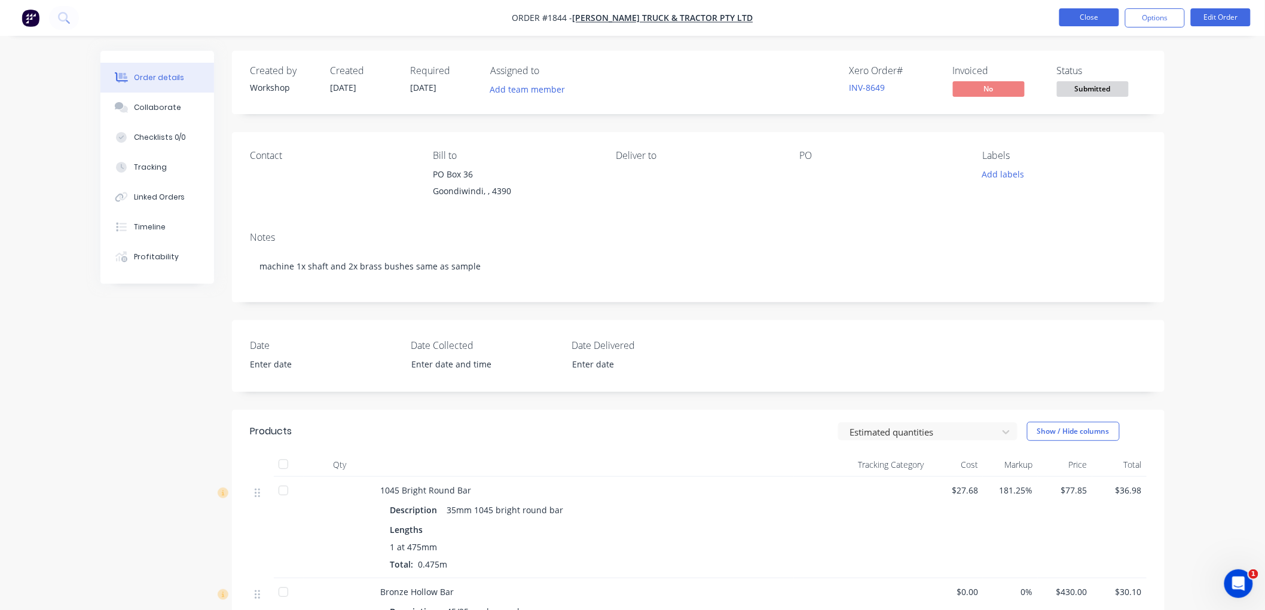
click at [1095, 10] on button "Close" at bounding box center [1089, 17] width 60 height 18
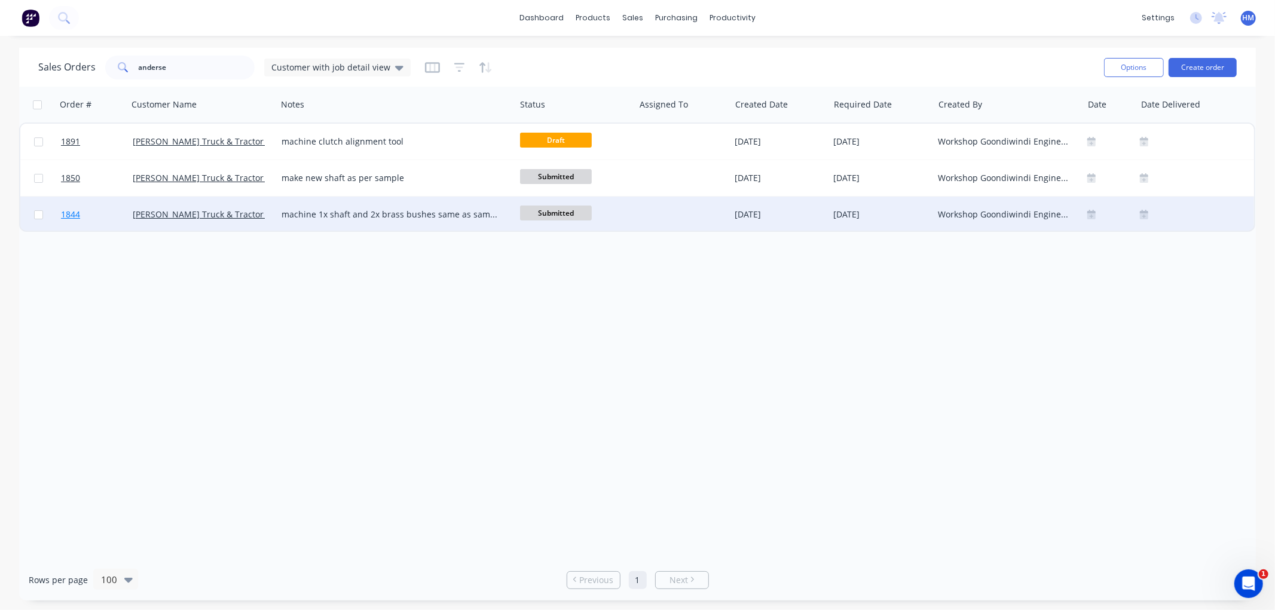
click at [105, 212] on link "1844" at bounding box center [97, 215] width 72 height 36
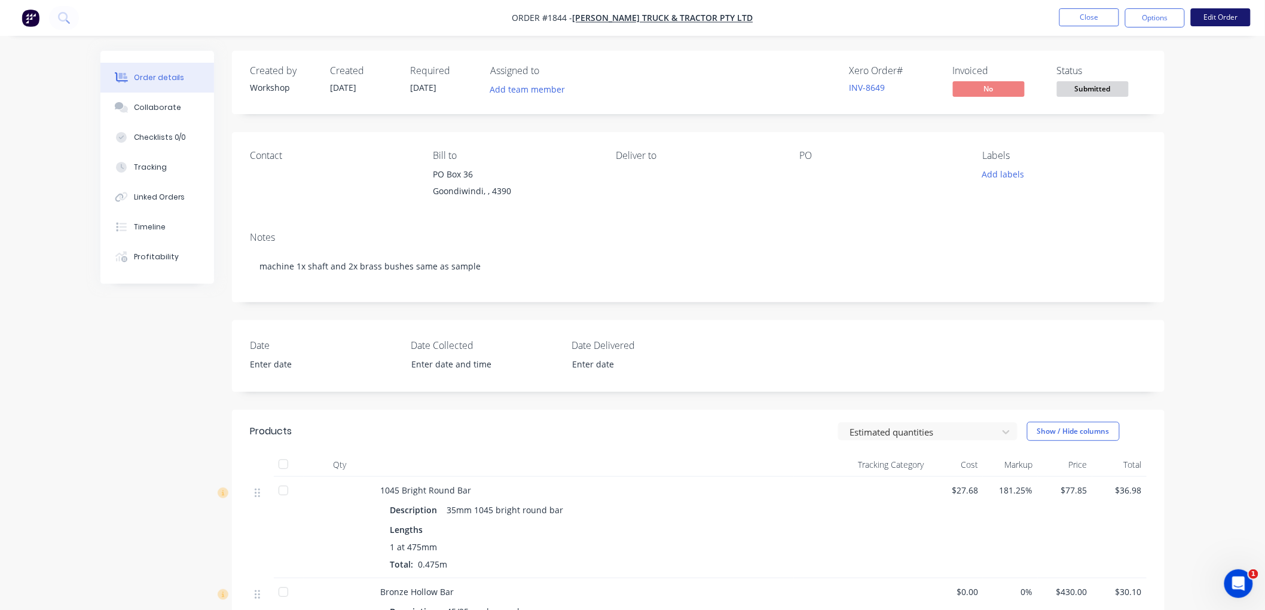
click at [1228, 13] on button "Edit Order" at bounding box center [1221, 17] width 60 height 18
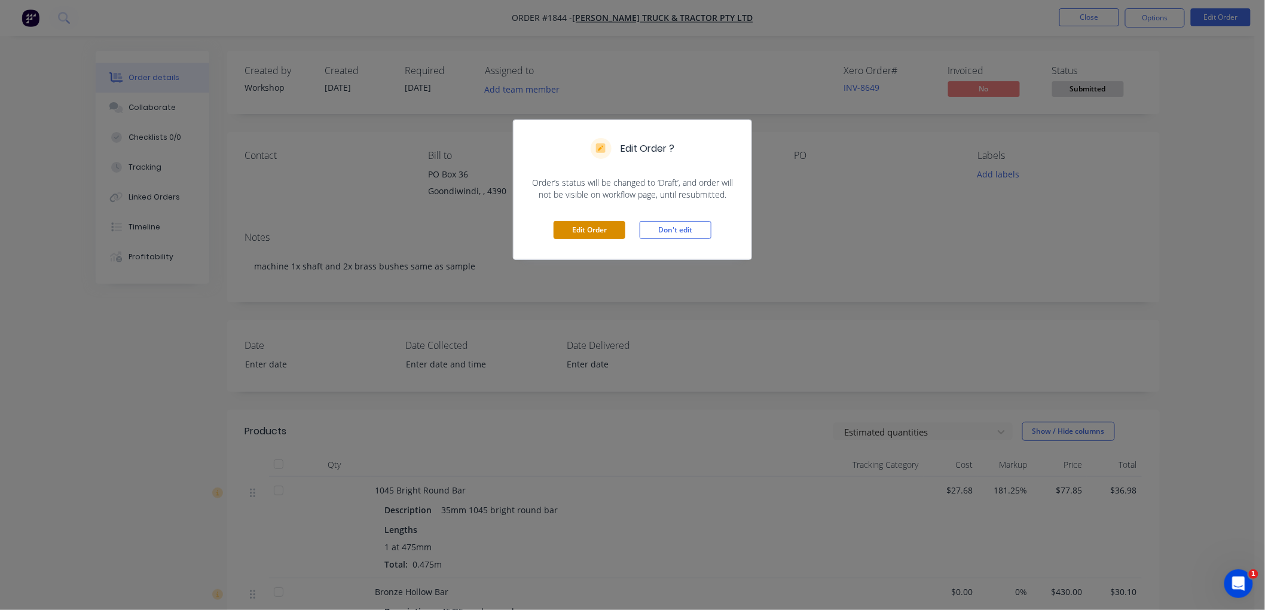
click at [583, 223] on button "Edit Order" at bounding box center [589, 230] width 72 height 18
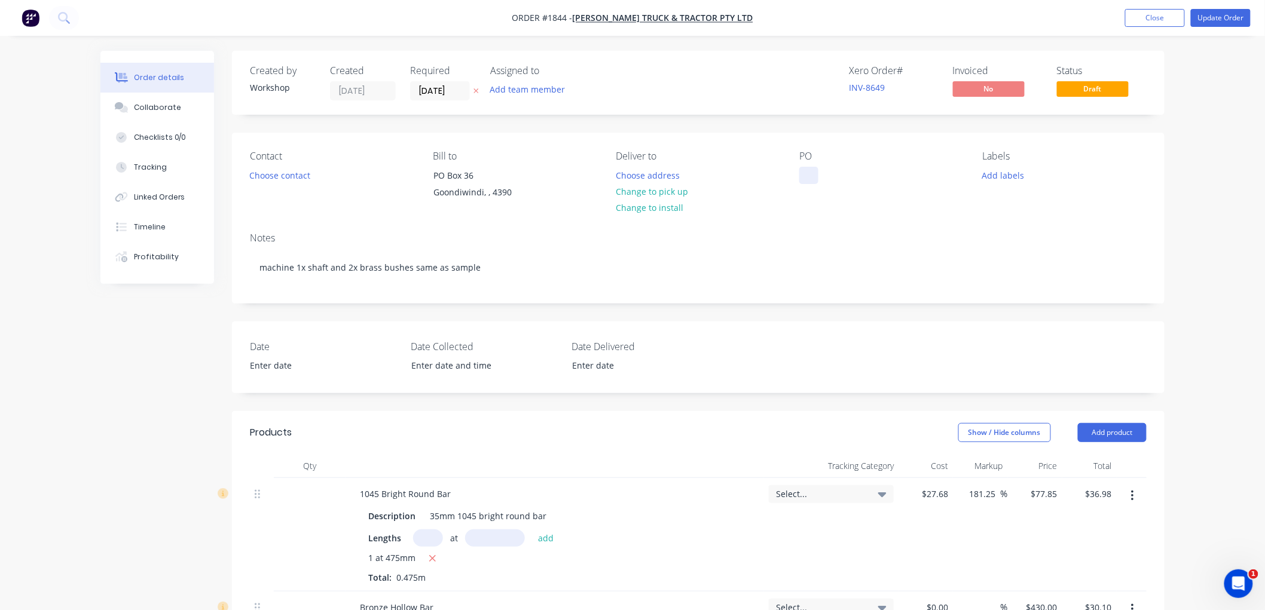
click at [814, 172] on div at bounding box center [808, 175] width 19 height 17
click at [172, 109] on div "Collaborate" at bounding box center [157, 107] width 47 height 11
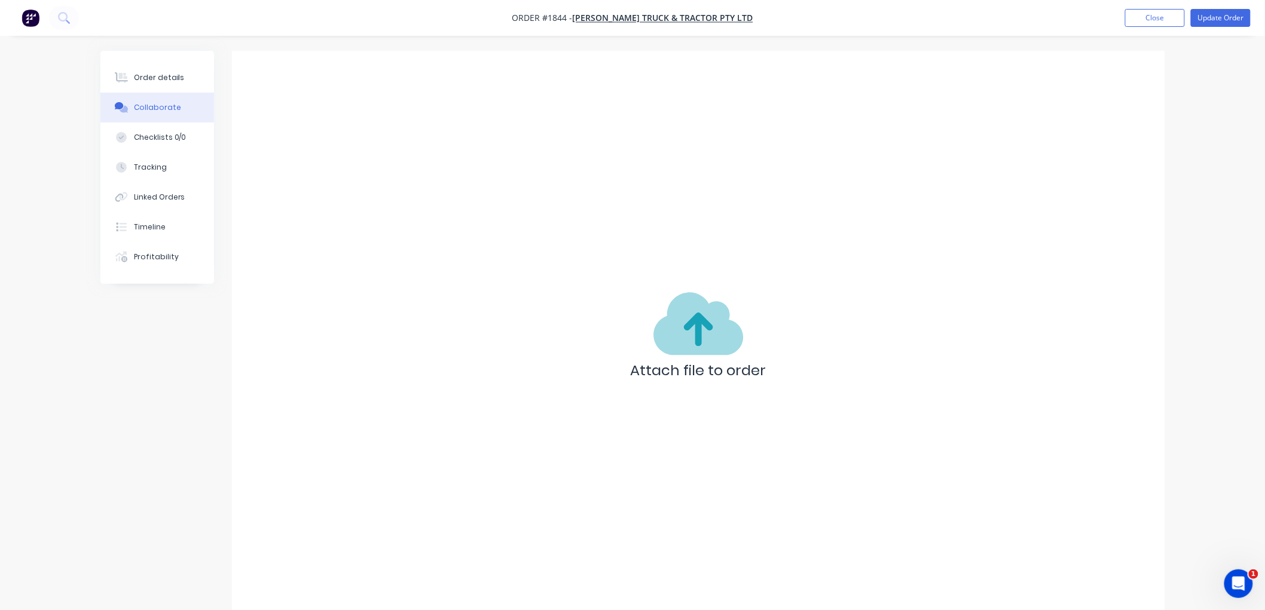
click at [671, 305] on div "SK [PERSON_NAME] 08:10am [DATE] IMG_WHR4UHJ5Y1S_2.png Labels Download Delete" at bounding box center [698, 314] width 932 height 98
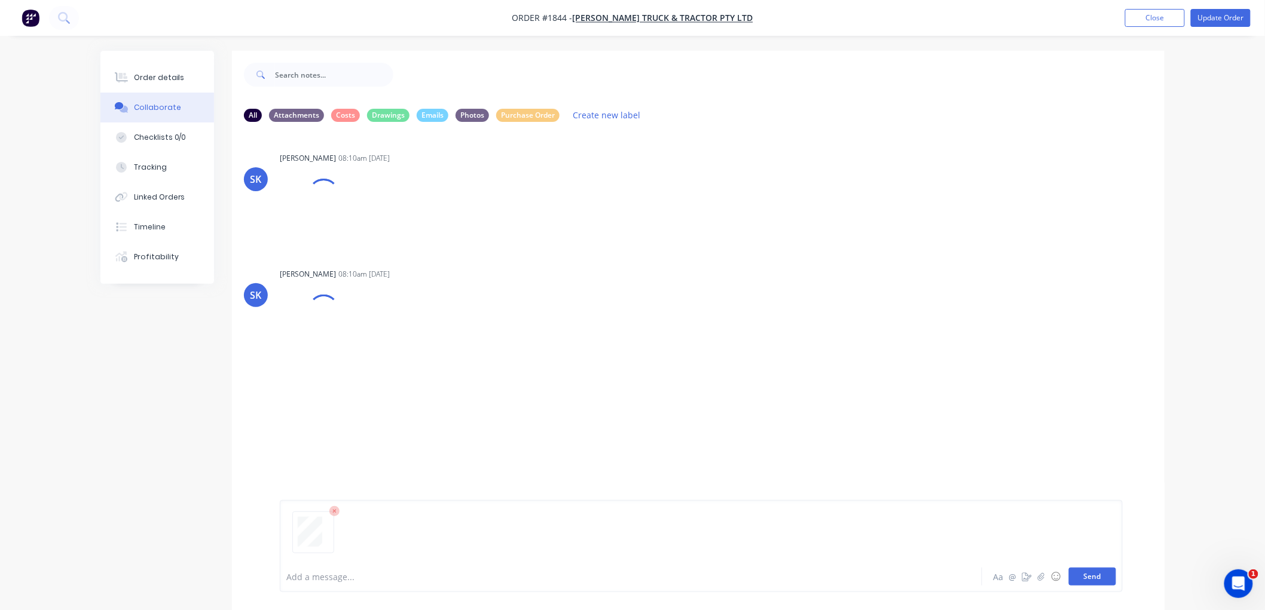
click at [1091, 575] on button "Send" at bounding box center [1092, 577] width 47 height 18
click at [1094, 577] on button "Send" at bounding box center [1092, 577] width 47 height 18
click at [178, 80] on div "Order details" at bounding box center [159, 77] width 51 height 11
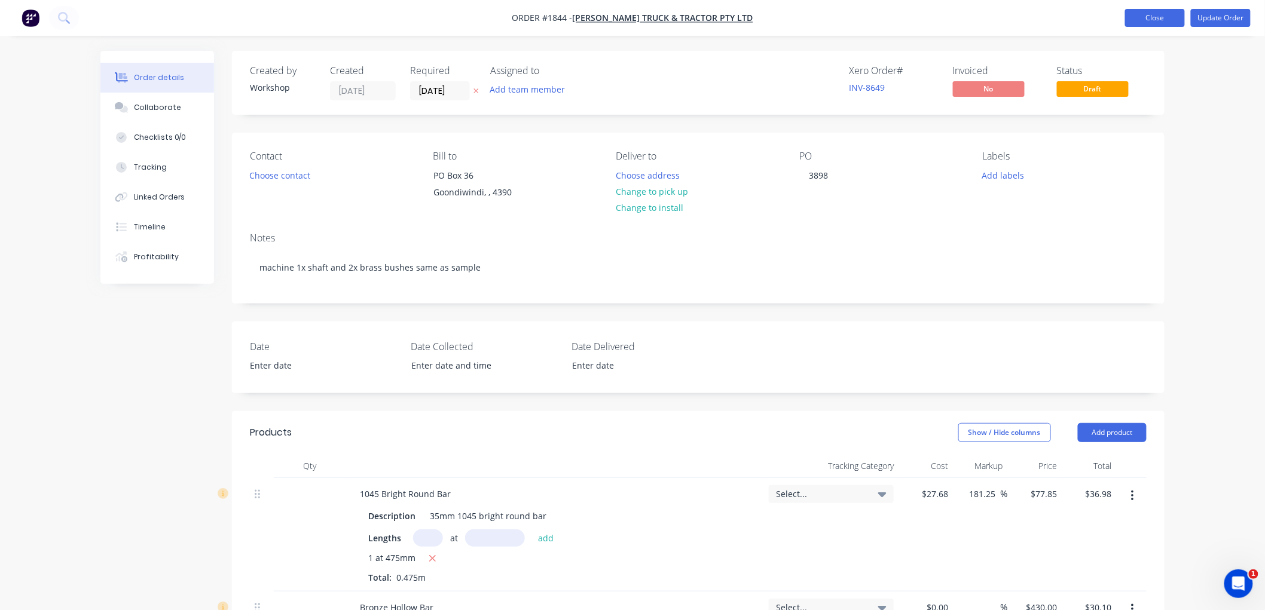
click at [1150, 22] on button "Close" at bounding box center [1155, 18] width 60 height 18
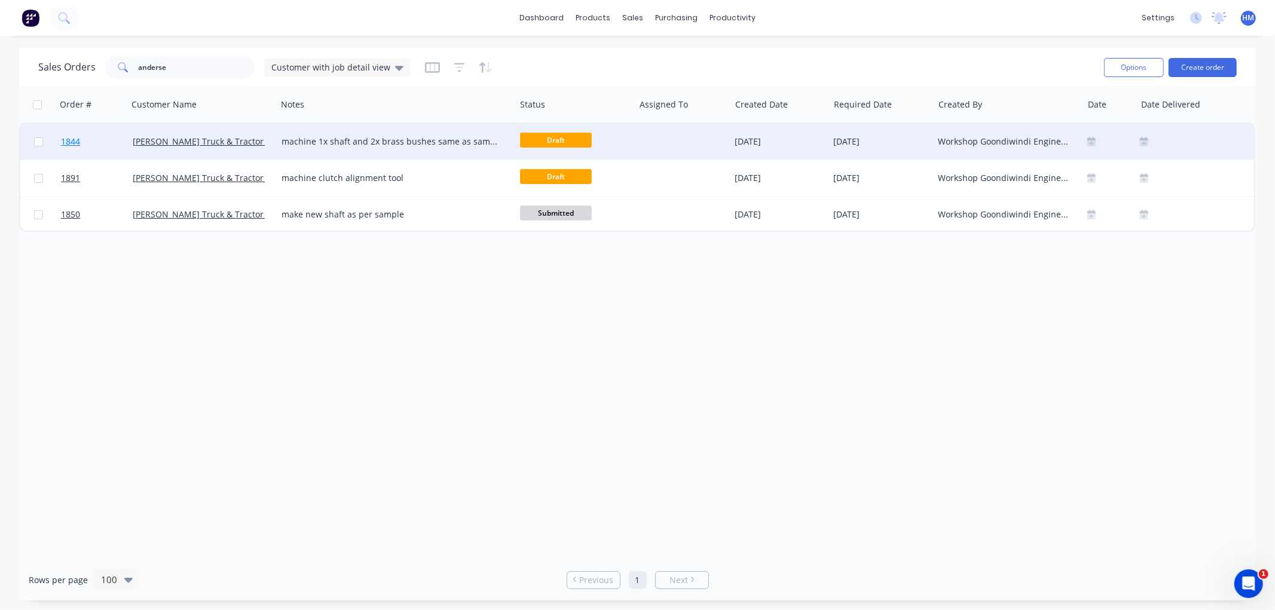
click at [112, 140] on link "1844" at bounding box center [97, 142] width 72 height 36
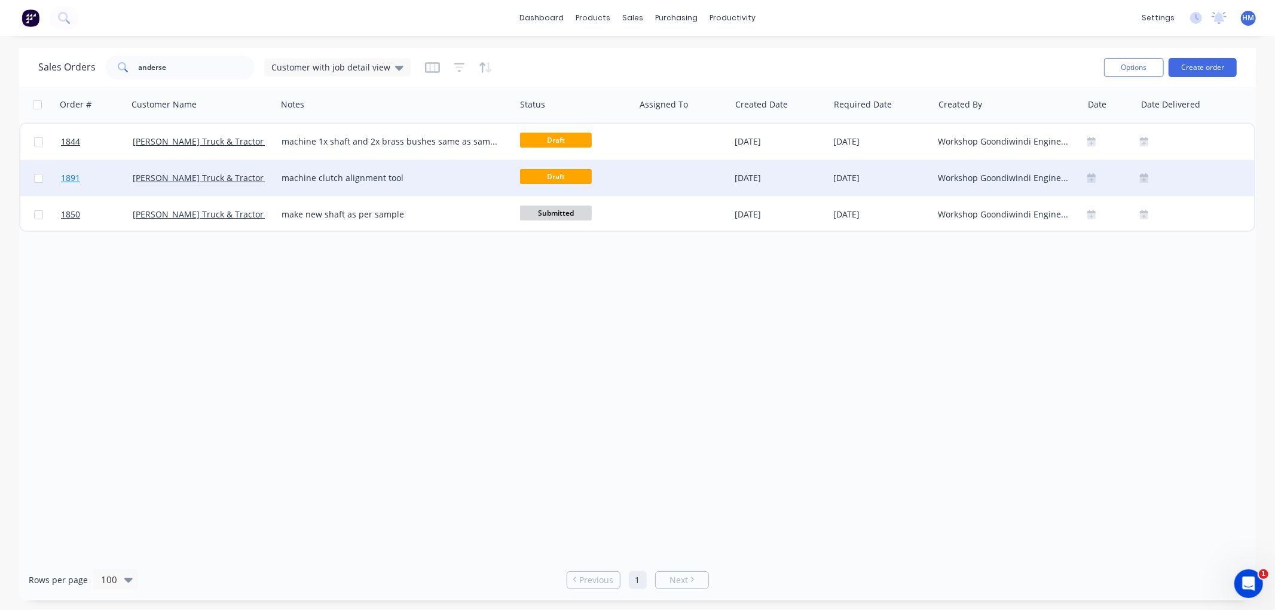
click at [108, 170] on link "1891" at bounding box center [97, 178] width 72 height 36
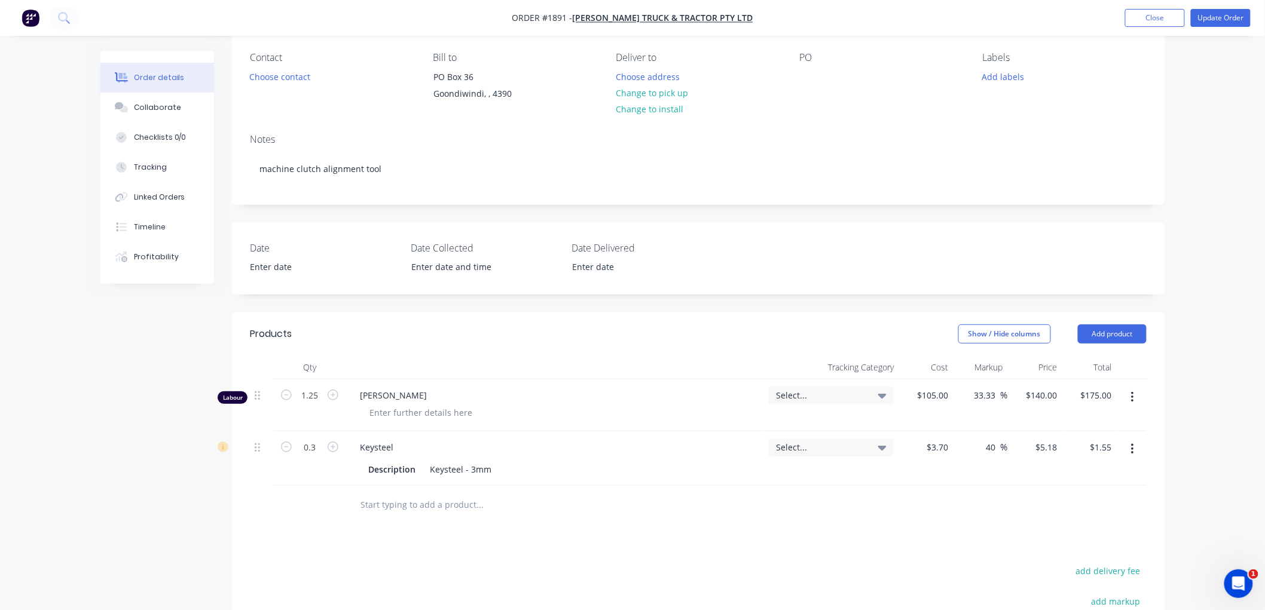
scroll to position [66, 0]
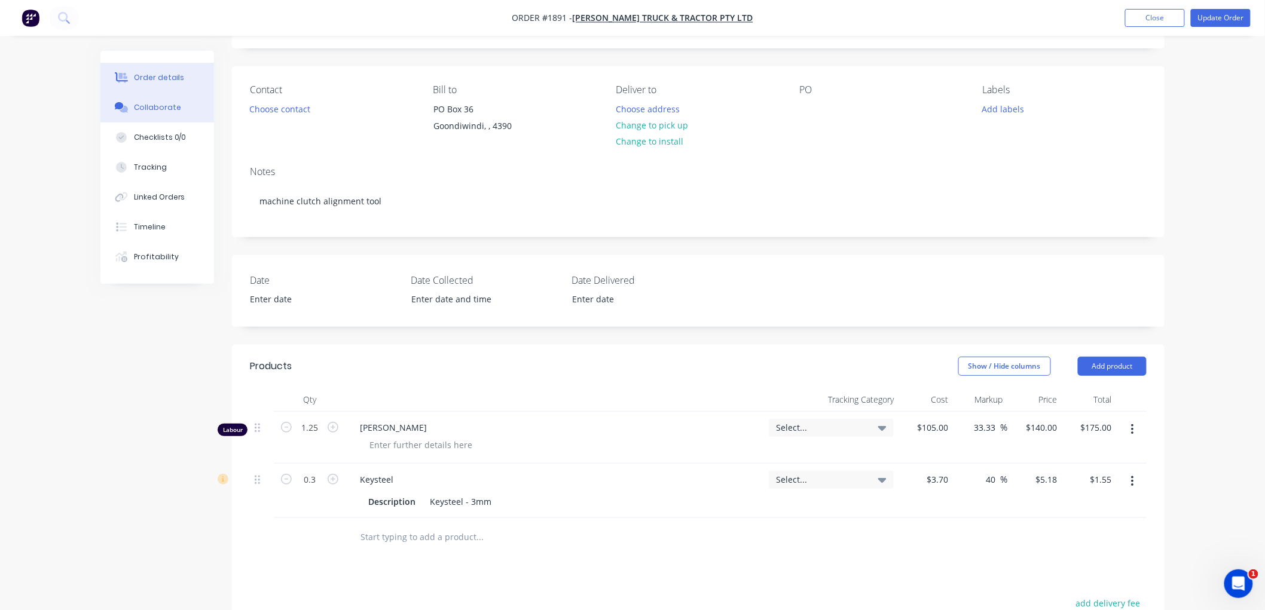
click at [148, 104] on div "Collaborate" at bounding box center [157, 107] width 47 height 11
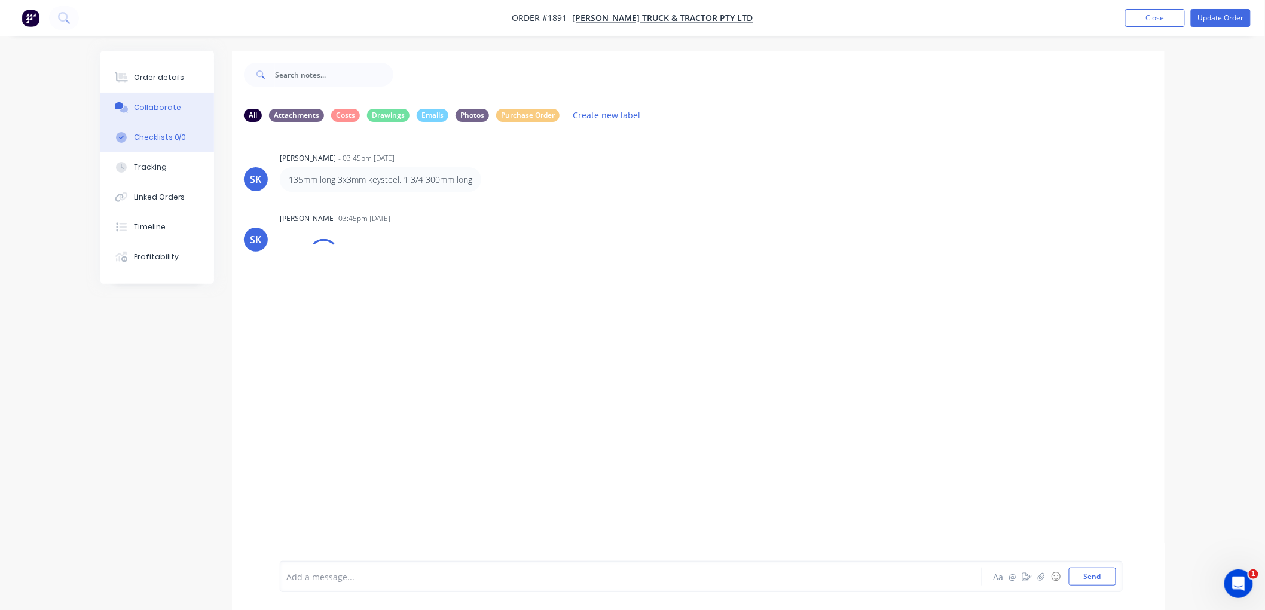
click at [164, 138] on div "Checklists 0/0" at bounding box center [160, 137] width 53 height 11
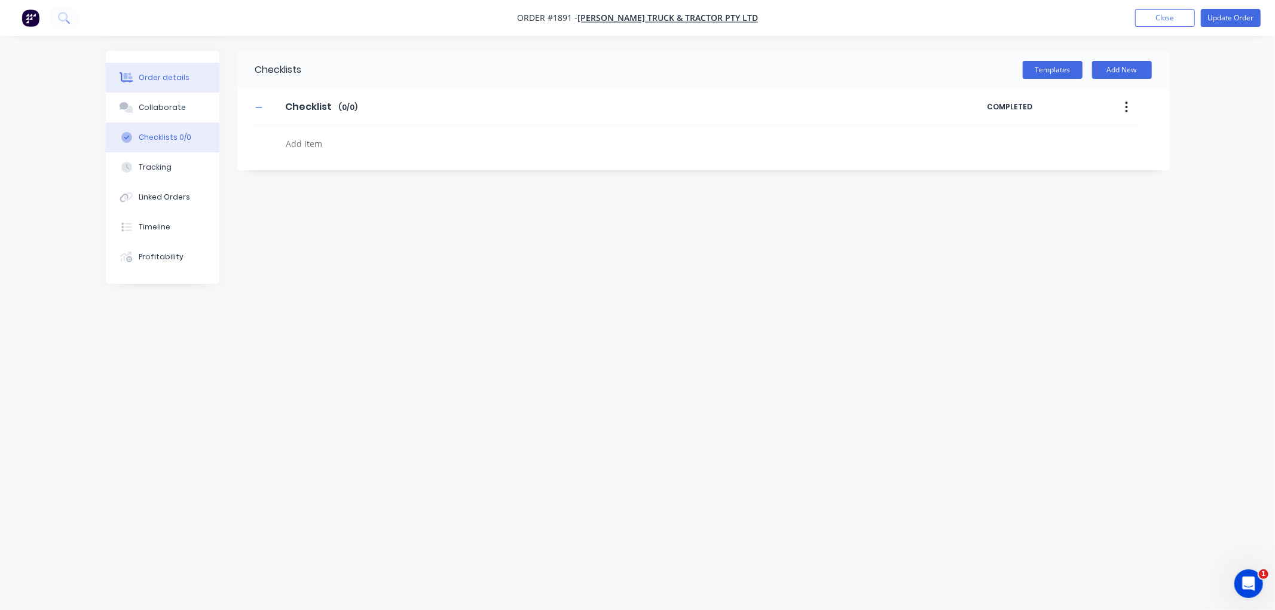
click at [163, 78] on div "Order details" at bounding box center [164, 77] width 51 height 11
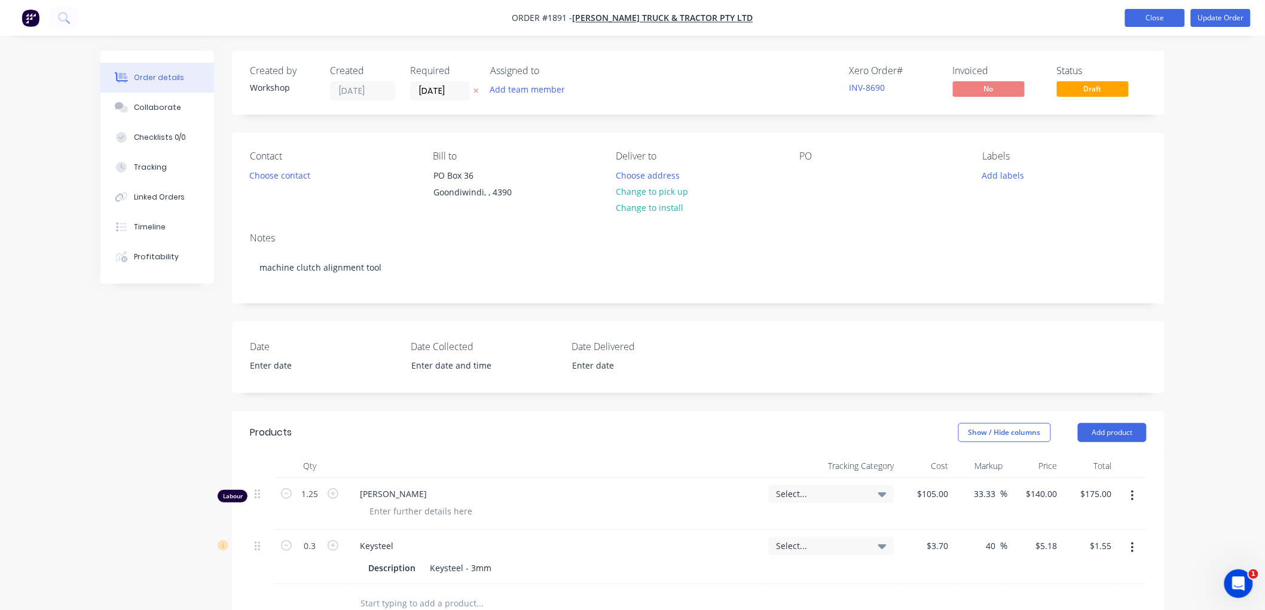
click at [1137, 13] on button "Close" at bounding box center [1155, 18] width 60 height 18
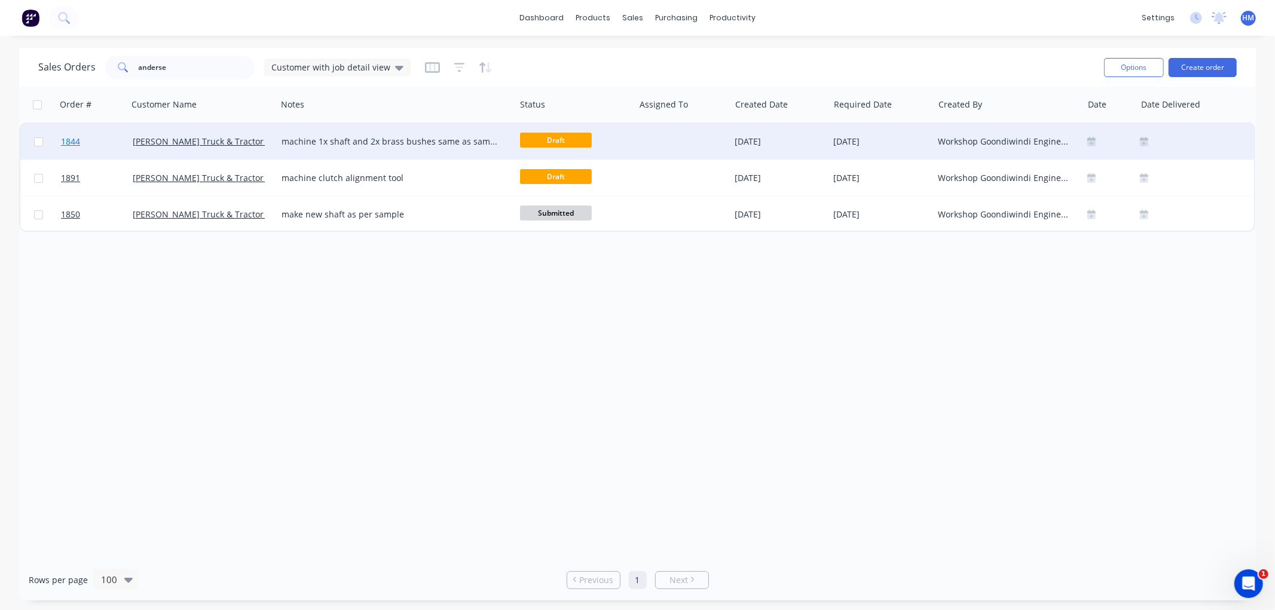
click at [109, 140] on link "1844" at bounding box center [97, 142] width 72 height 36
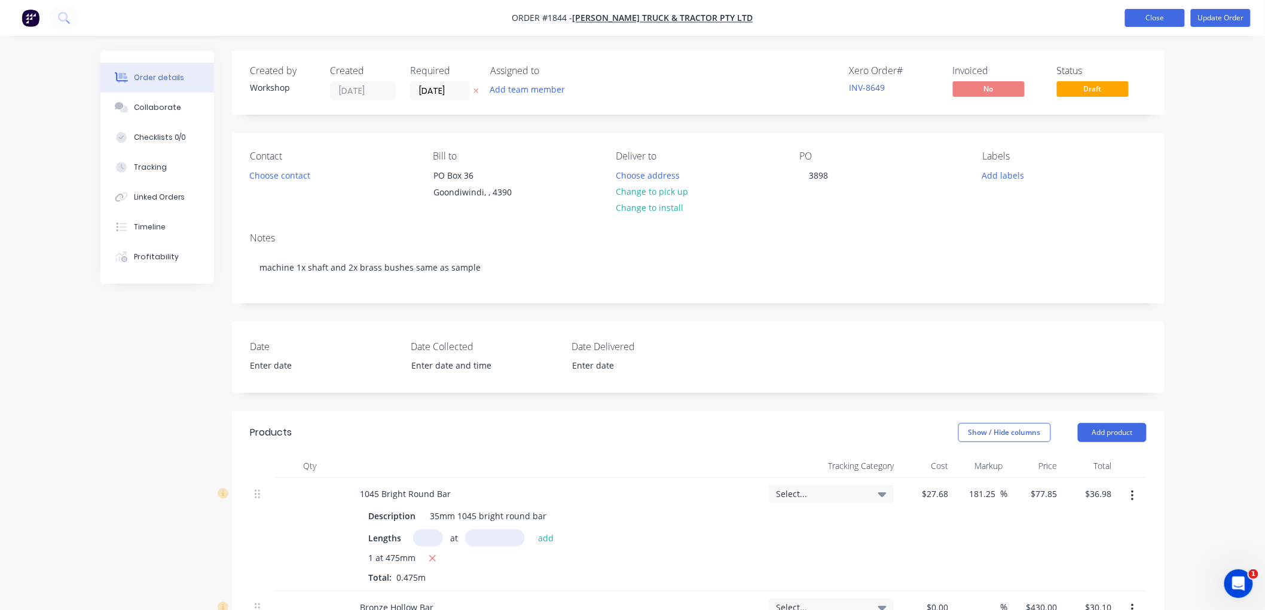
click at [1176, 11] on button "Close" at bounding box center [1155, 18] width 60 height 18
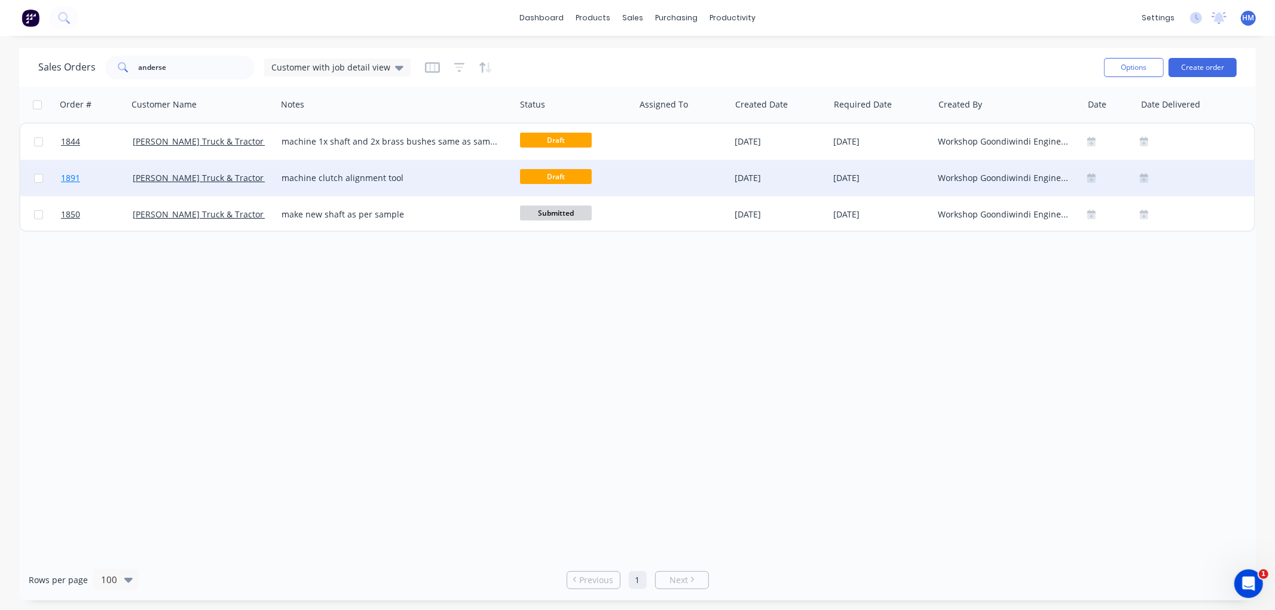
click at [87, 172] on link "1891" at bounding box center [97, 178] width 72 height 36
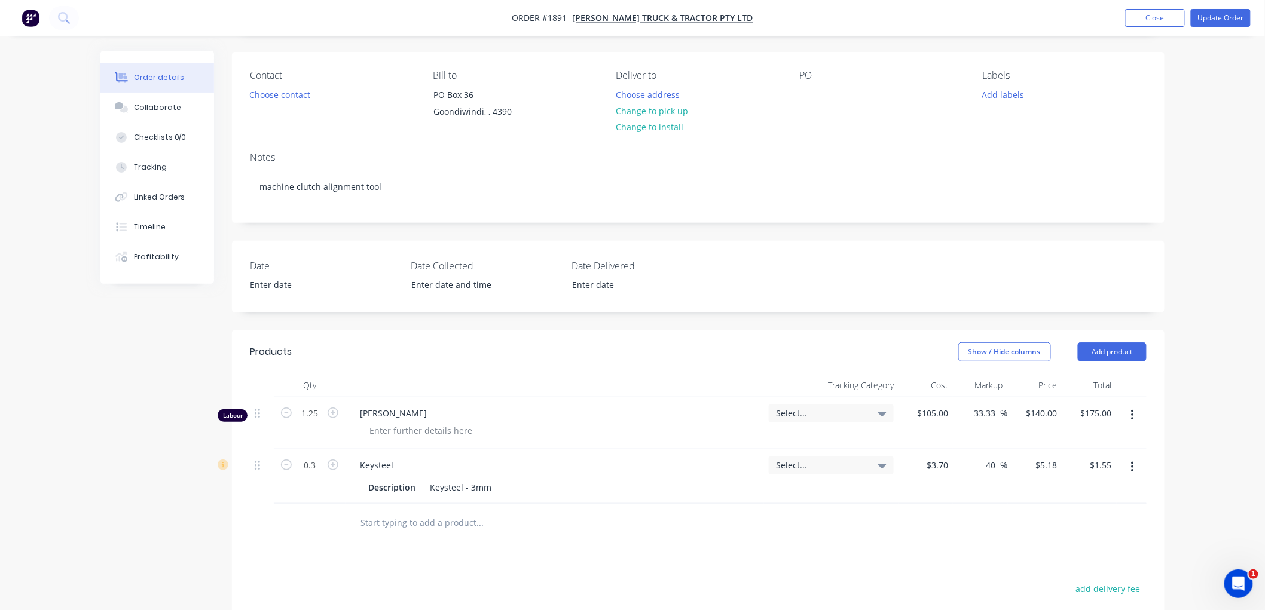
scroll to position [66, 0]
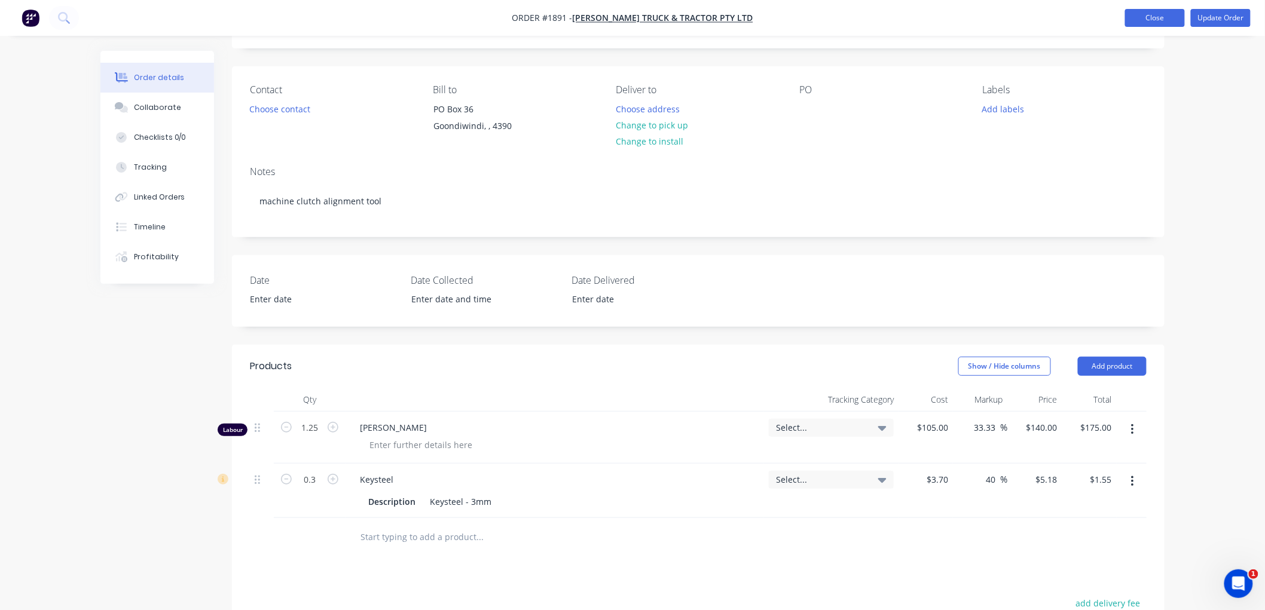
click at [1142, 18] on button "Close" at bounding box center [1155, 18] width 60 height 18
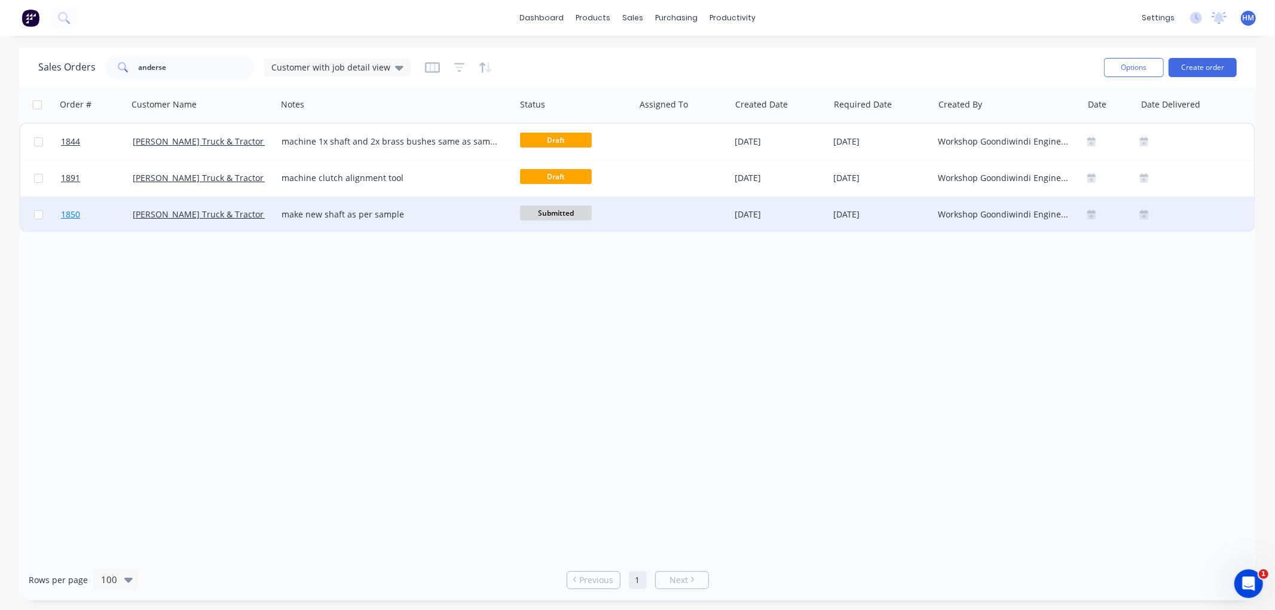
click at [100, 209] on link "1850" at bounding box center [97, 215] width 72 height 36
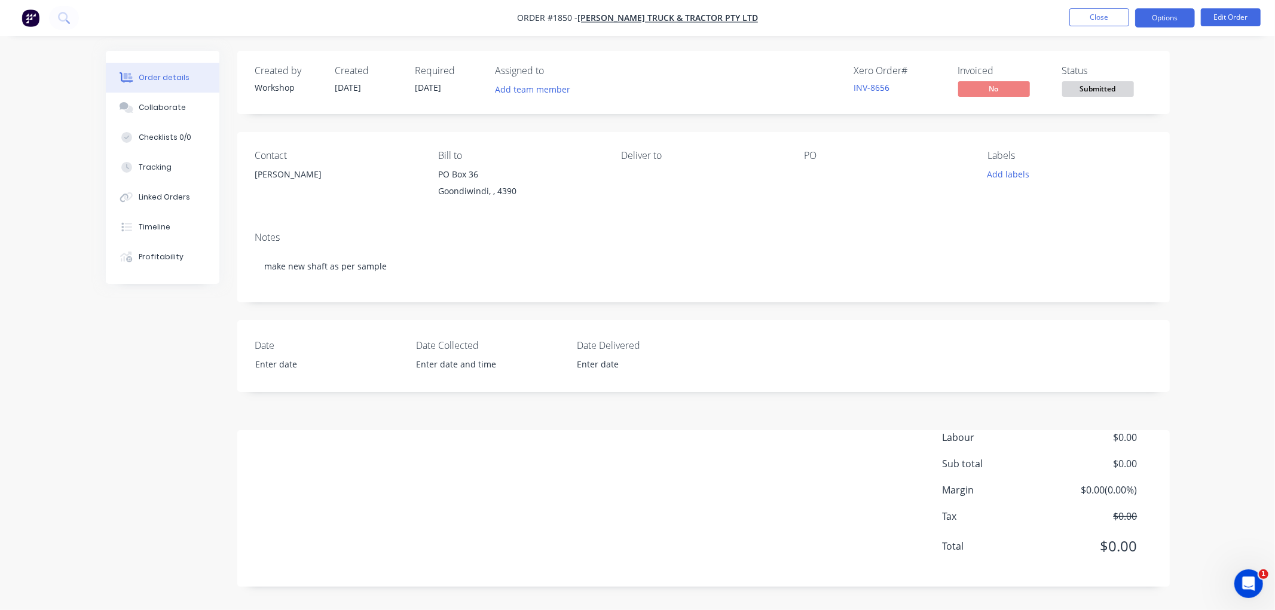
click at [1167, 19] on button "Options" at bounding box center [1165, 17] width 60 height 19
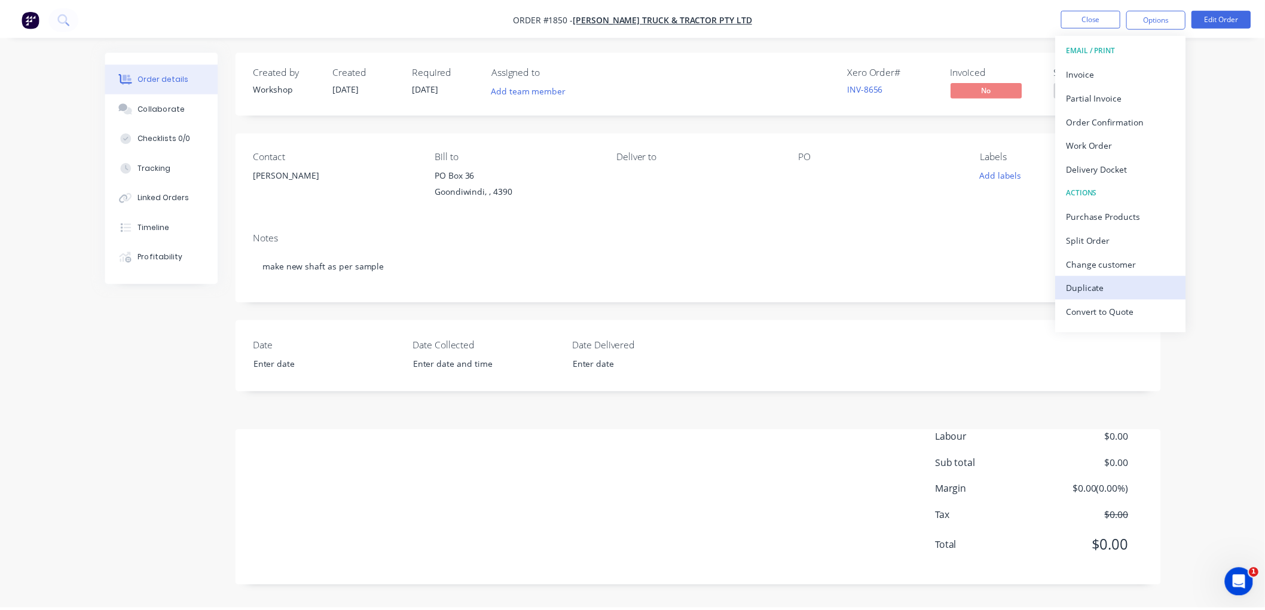
scroll to position [18, 0]
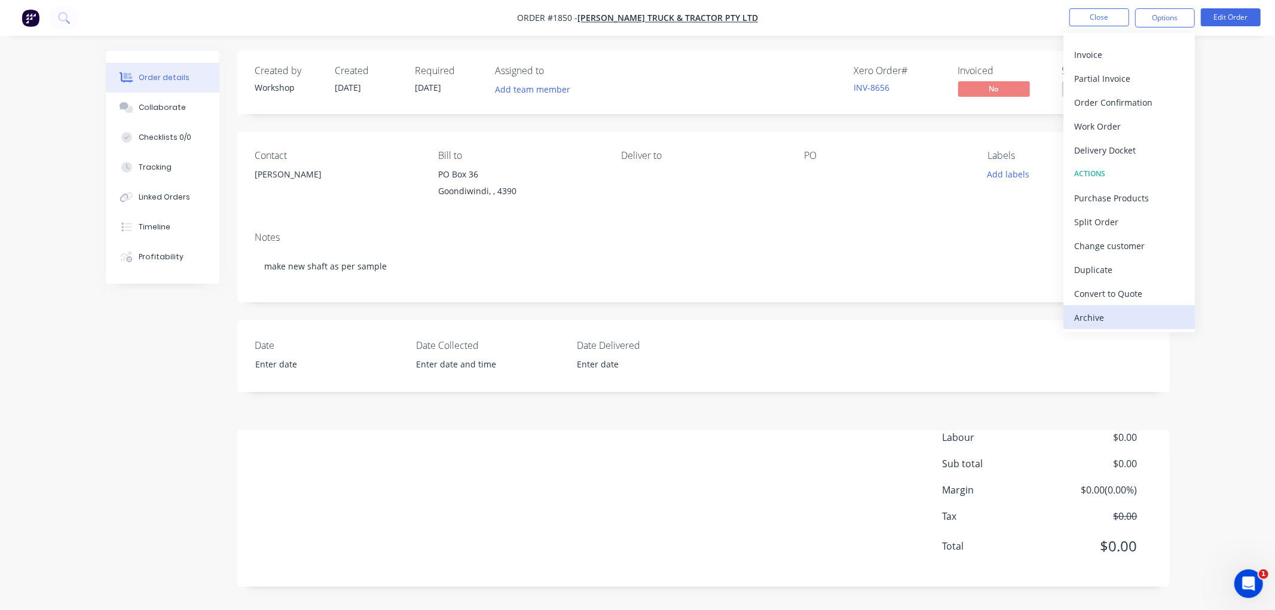
click at [1116, 319] on div "Archive" at bounding box center [1129, 317] width 110 height 17
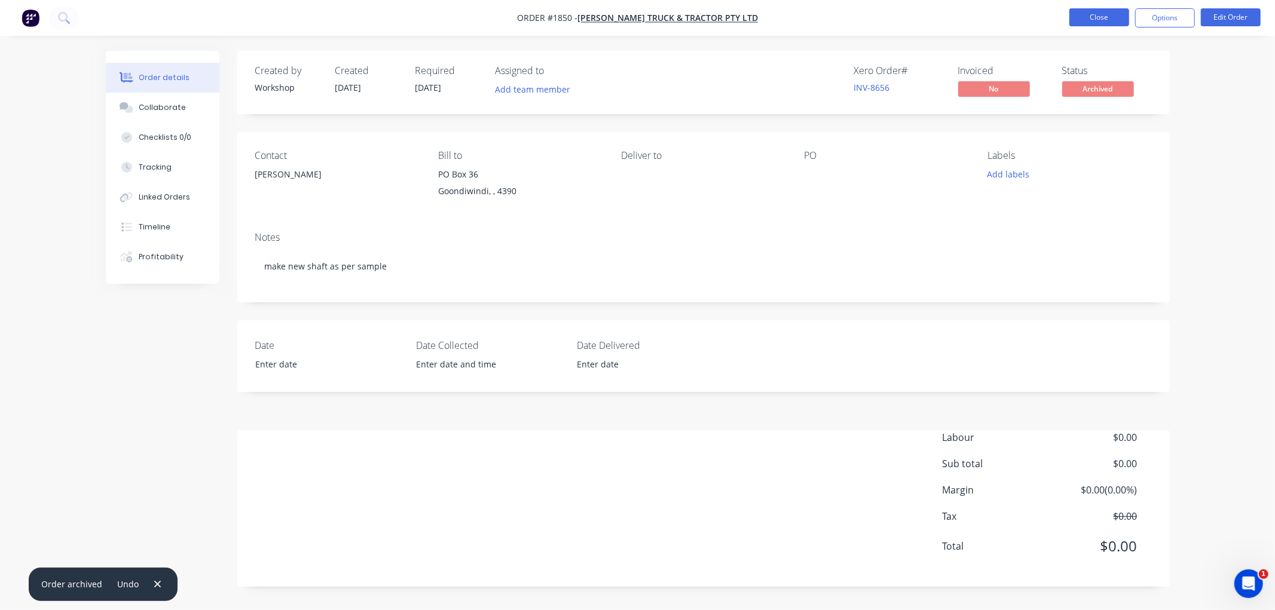
click at [1107, 21] on button "Close" at bounding box center [1099, 17] width 60 height 18
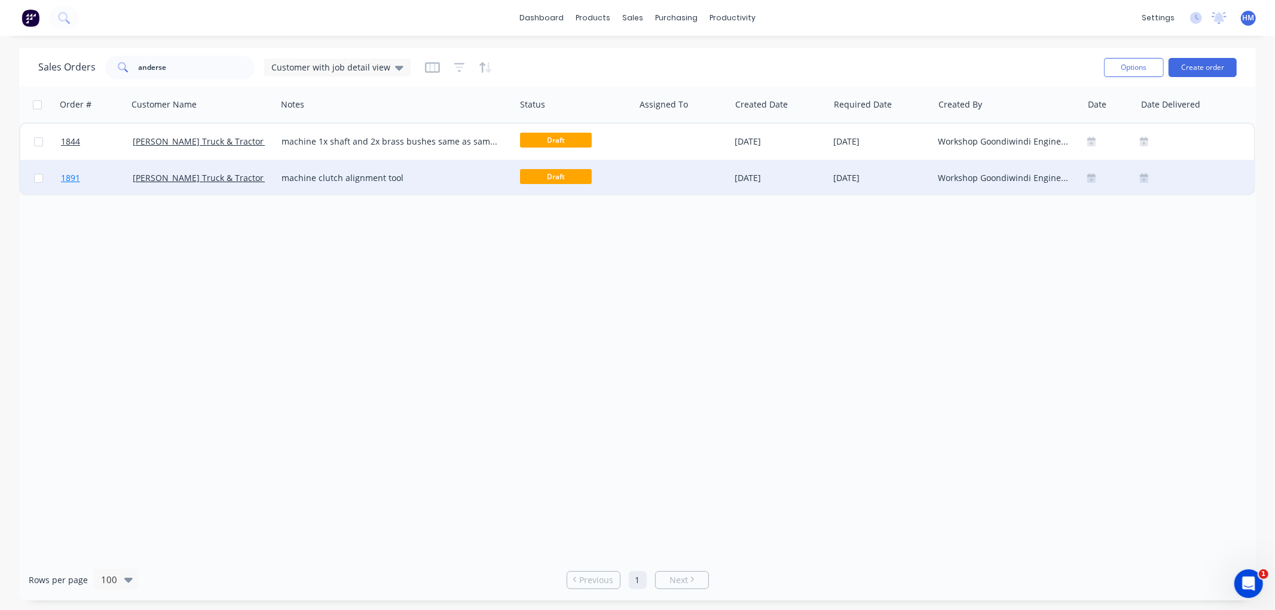
click at [92, 178] on link "1891" at bounding box center [97, 178] width 72 height 36
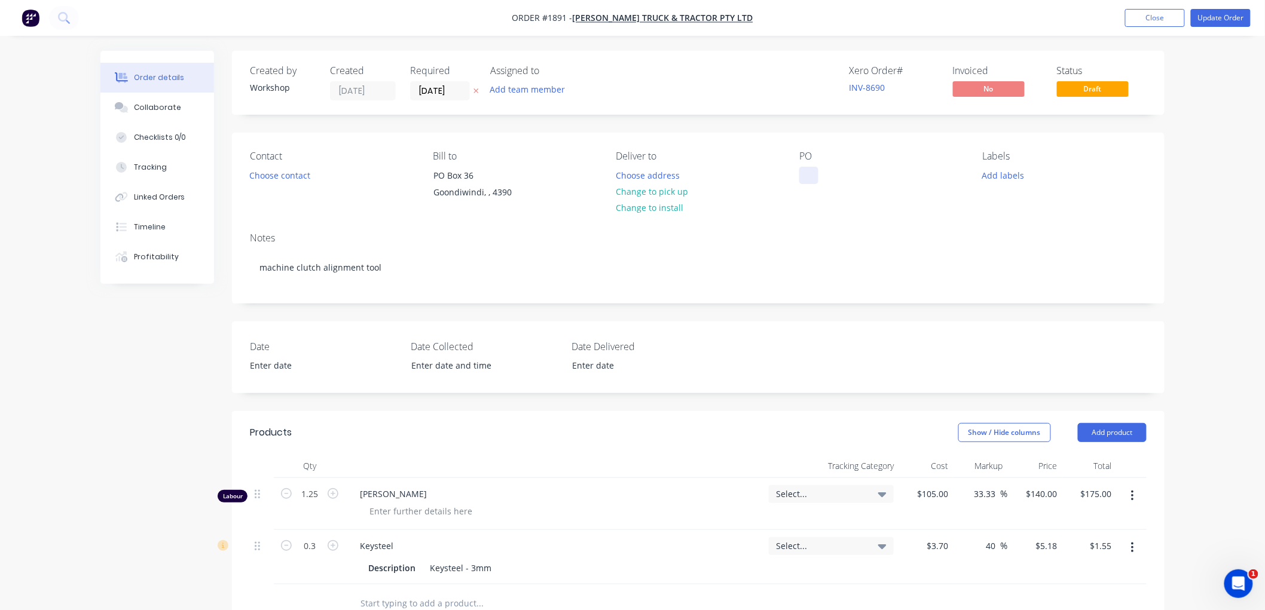
click at [803, 176] on div at bounding box center [808, 175] width 19 height 17
click at [146, 106] on div "Collaborate" at bounding box center [157, 107] width 47 height 11
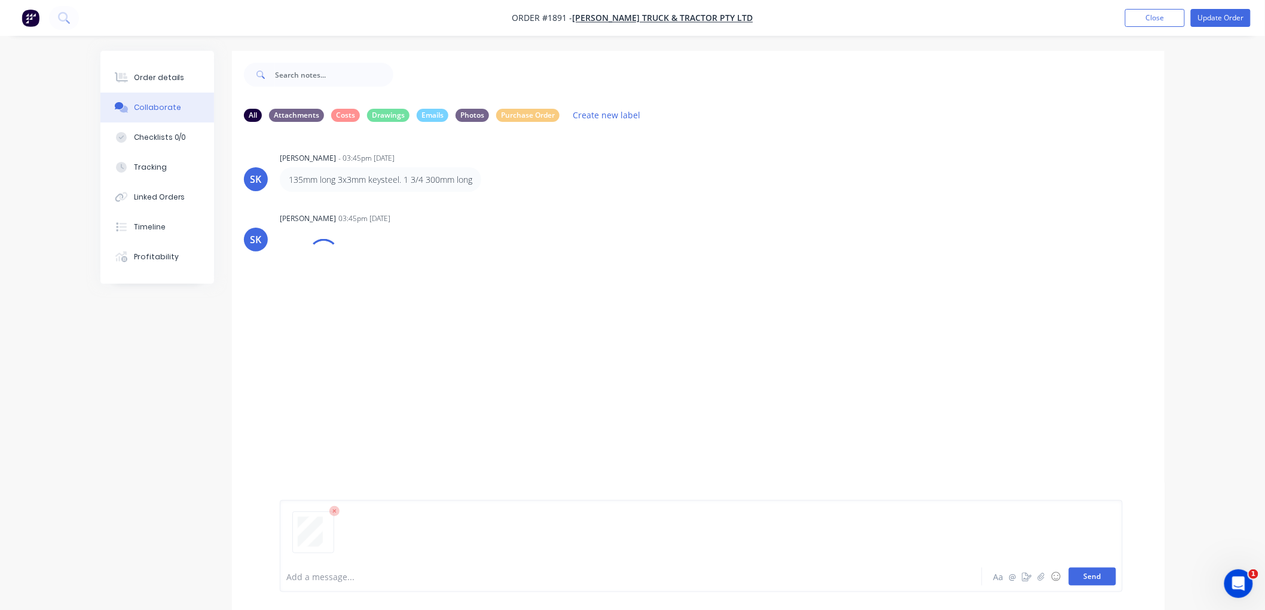
click at [1093, 578] on button "Send" at bounding box center [1092, 577] width 47 height 18
click at [158, 76] on div "Order details" at bounding box center [159, 77] width 51 height 11
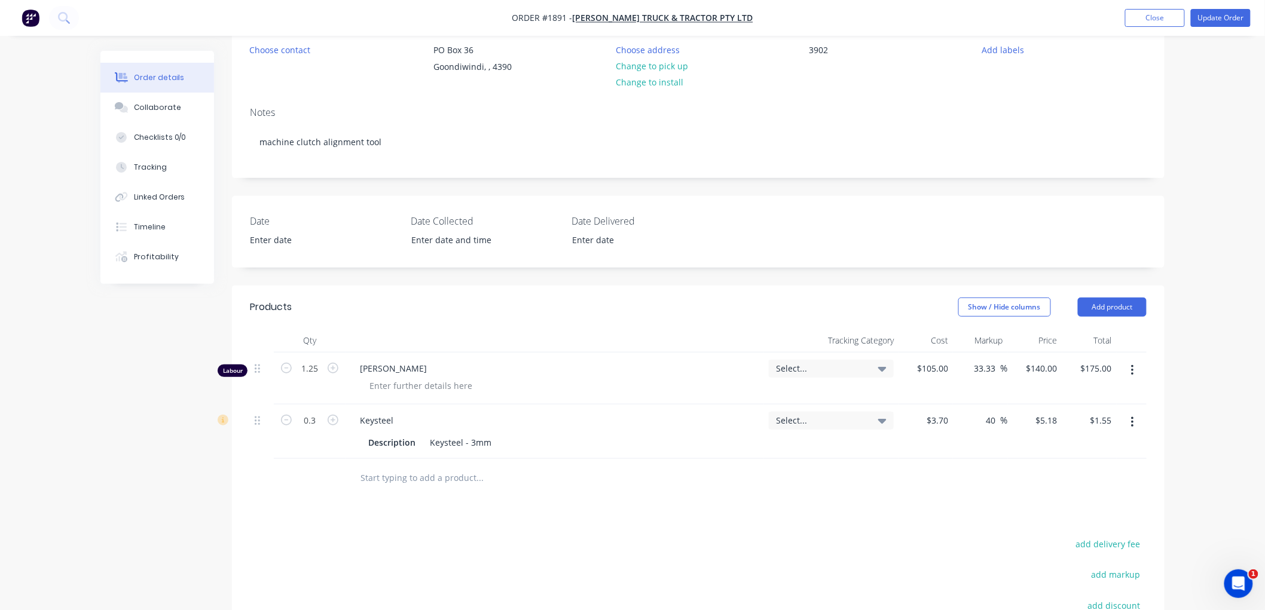
scroll to position [133, 0]
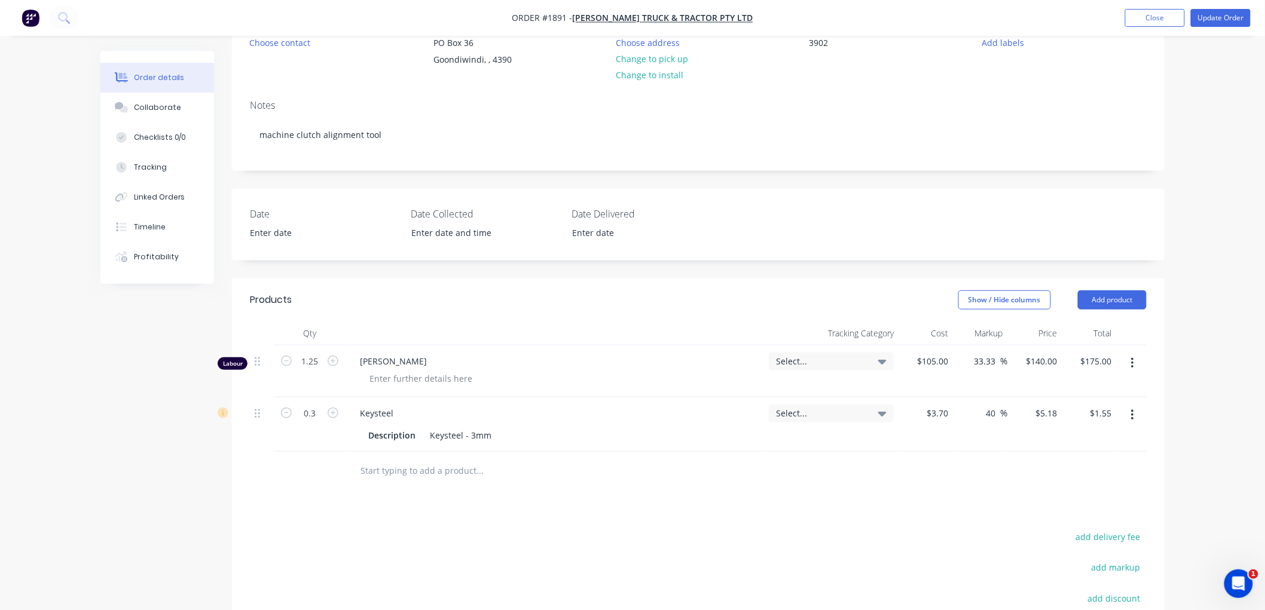
click at [433, 467] on input "text" at bounding box center [479, 471] width 239 height 24
click at [148, 103] on div "Collaborate" at bounding box center [157, 107] width 47 height 11
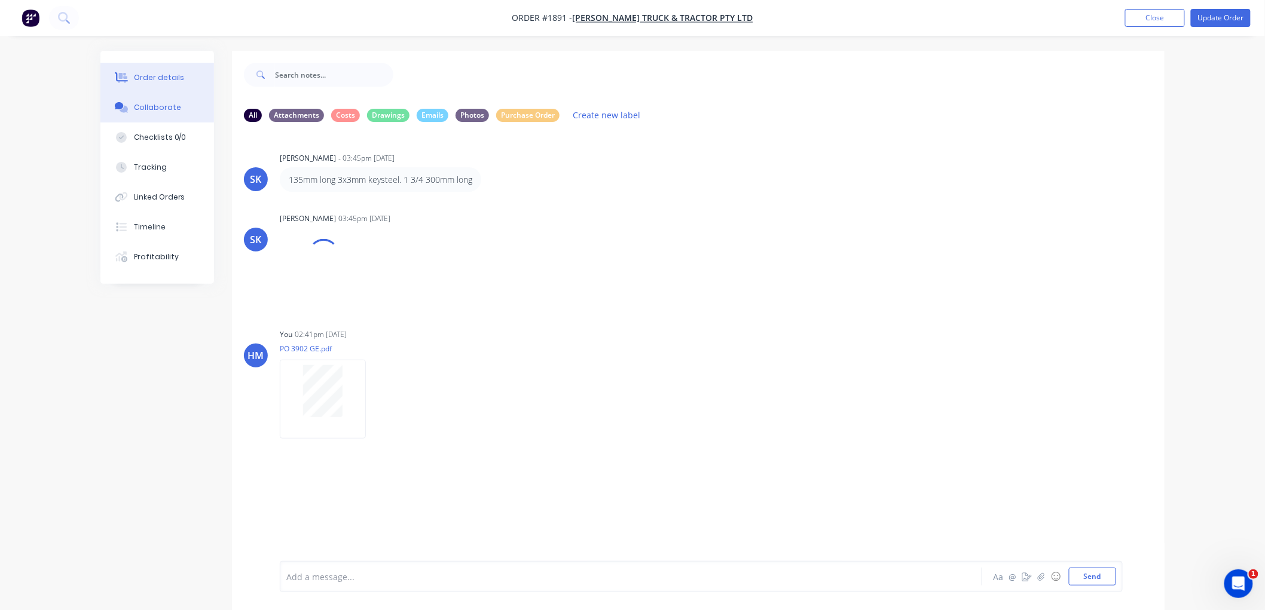
click at [152, 78] on div "Order details" at bounding box center [159, 77] width 51 height 11
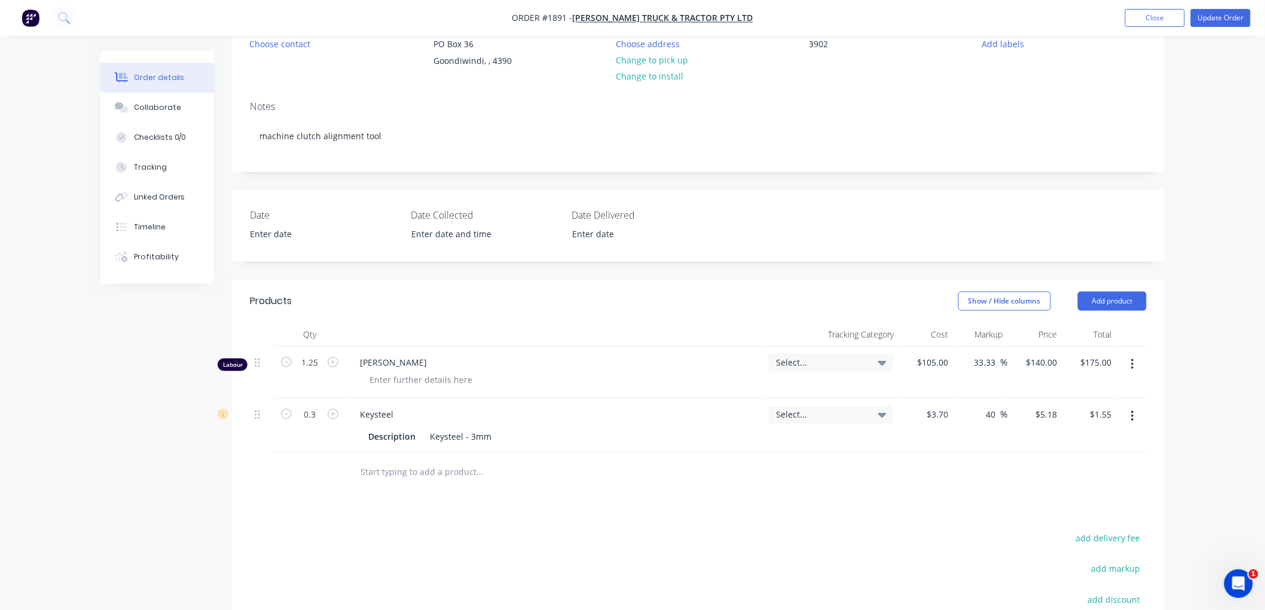
scroll to position [133, 0]
click at [1091, 291] on button "Add product" at bounding box center [1112, 299] width 69 height 19
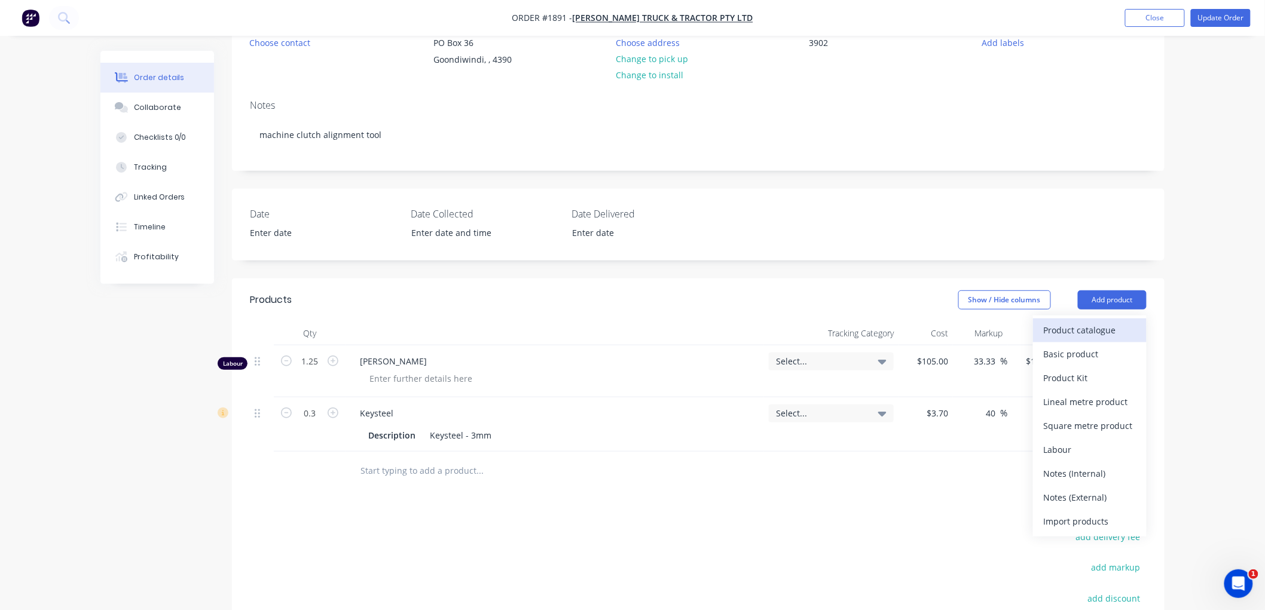
click at [1106, 332] on div "Product catalogue" at bounding box center [1090, 330] width 92 height 17
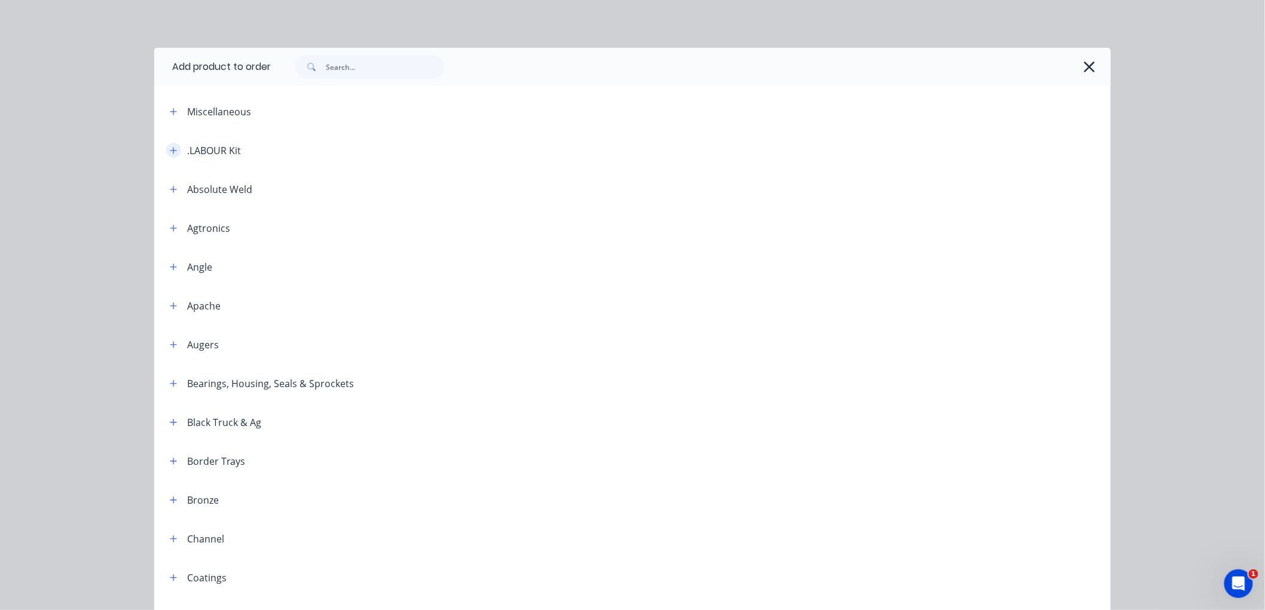
click at [170, 154] on icon "button" at bounding box center [173, 150] width 7 height 8
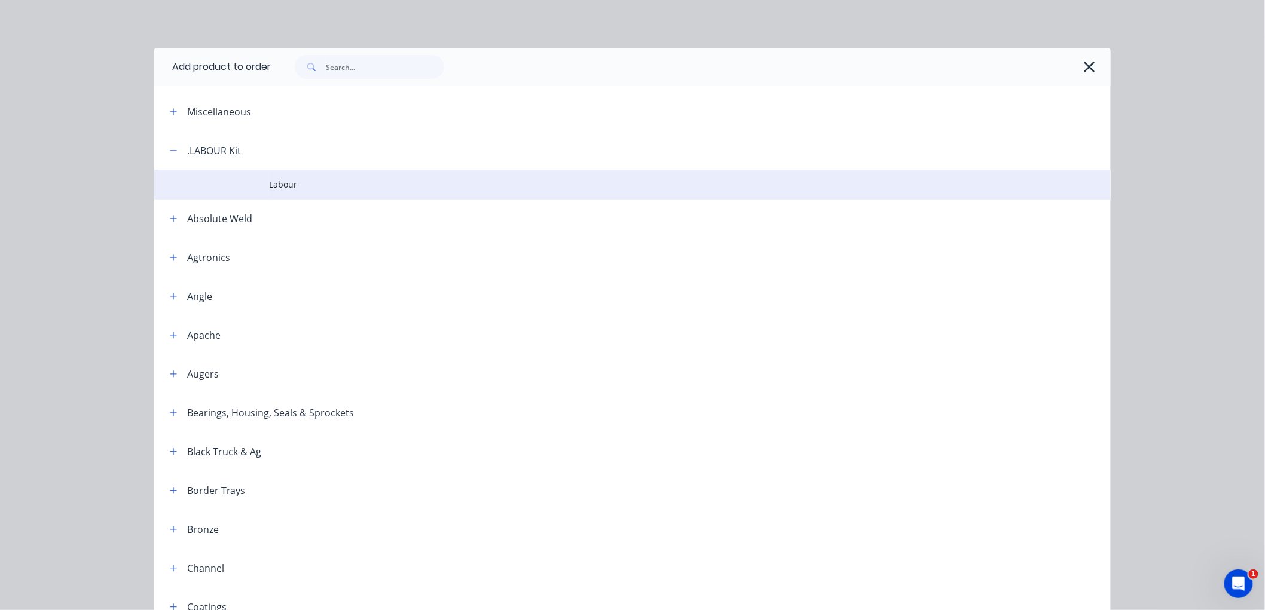
click at [289, 188] on span "Labour" at bounding box center [605, 184] width 673 height 13
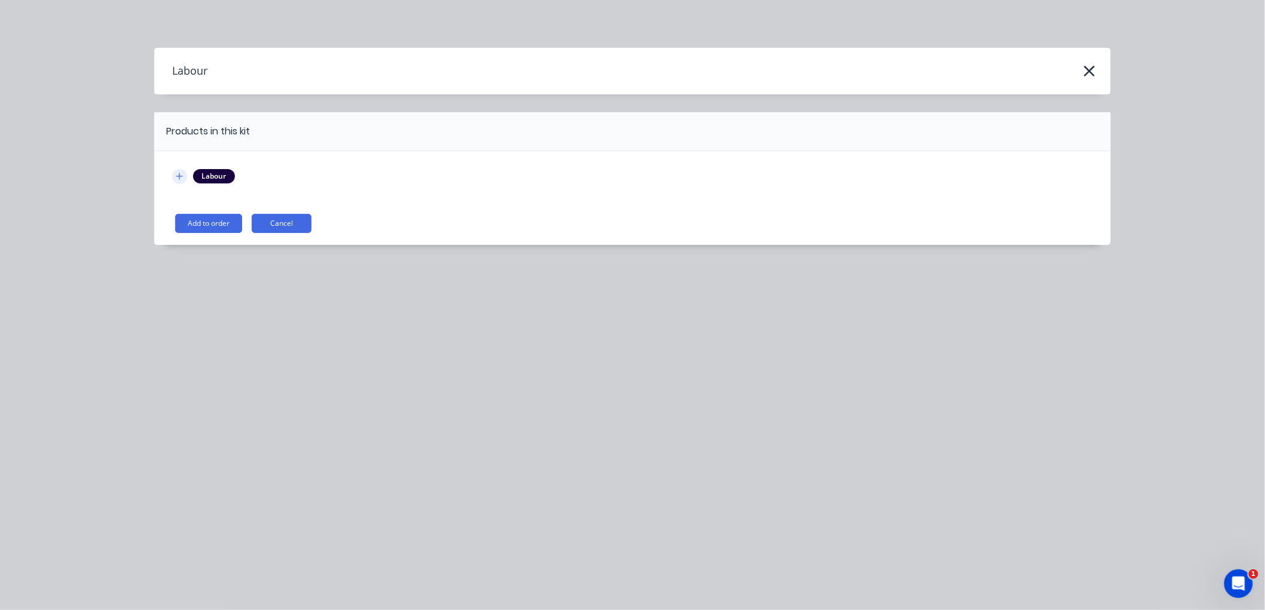
click at [181, 176] on icon "button" at bounding box center [179, 176] width 7 height 7
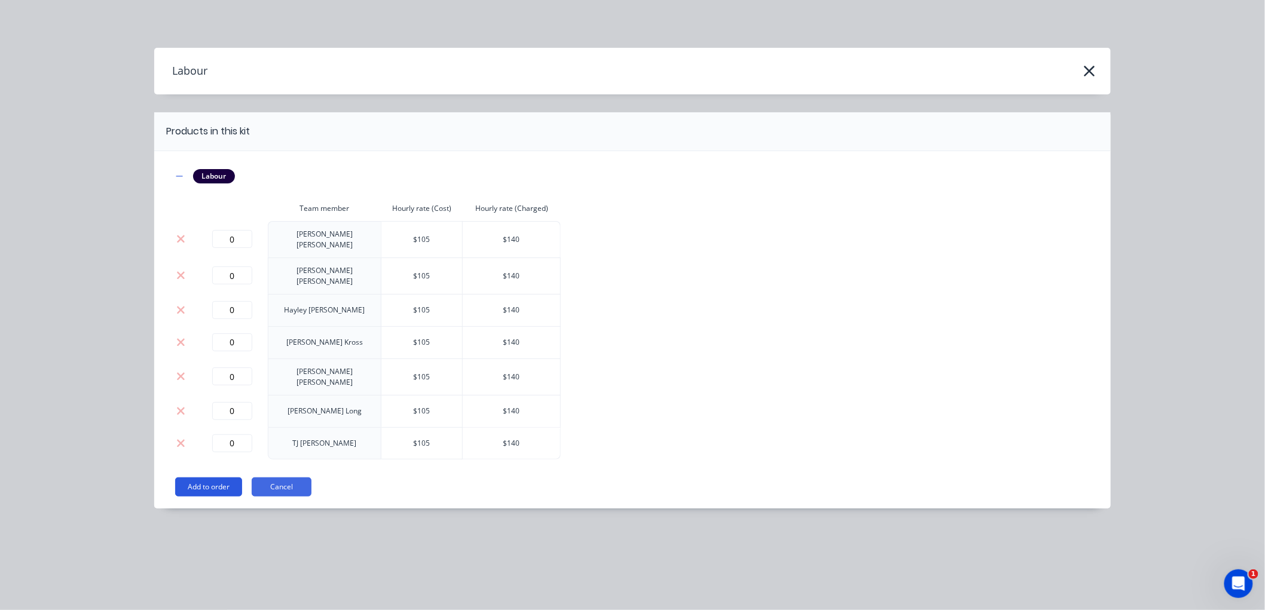
click at [205, 478] on button "Add to order" at bounding box center [208, 487] width 67 height 19
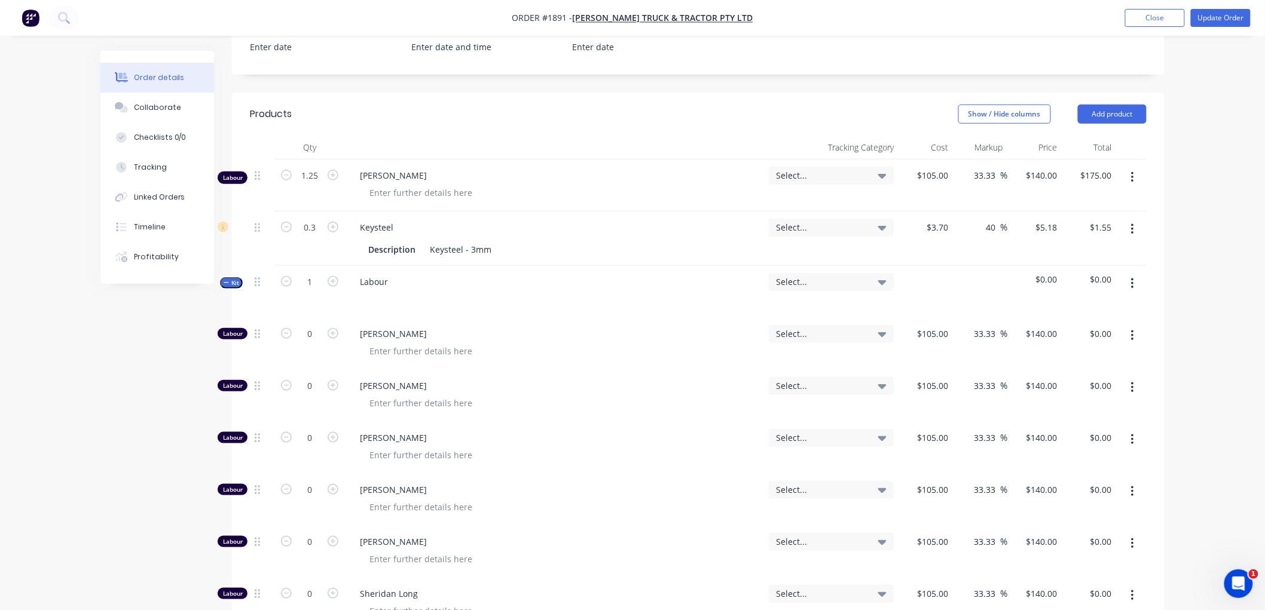
scroll to position [332, 0]
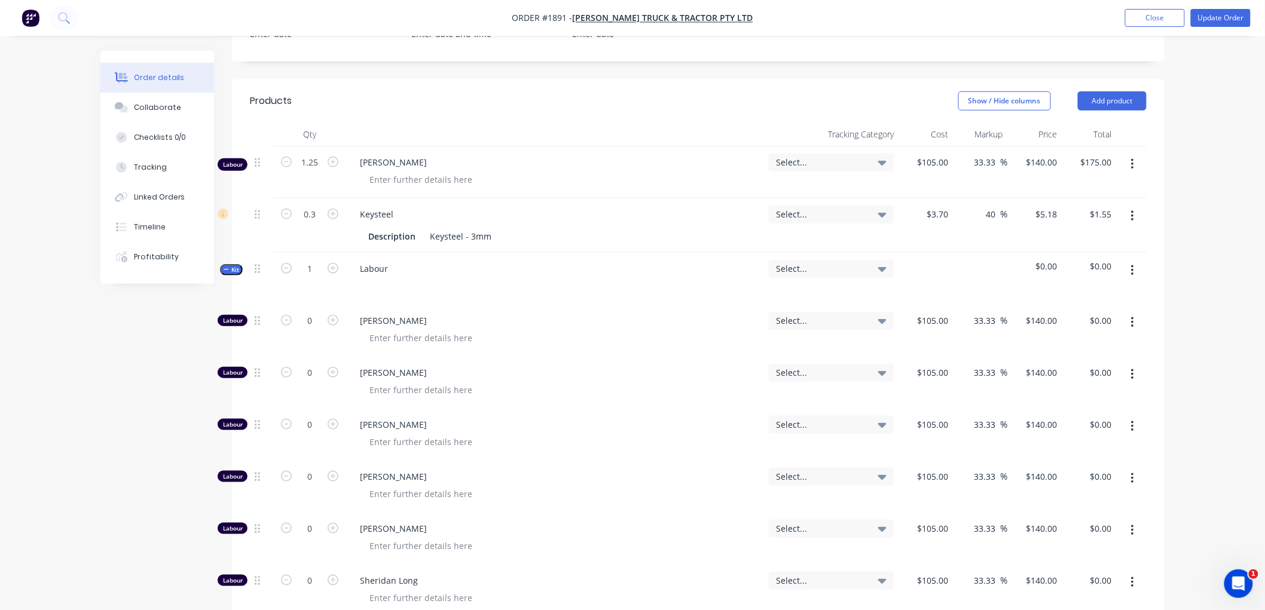
click at [219, 271] on div "Order details Collaborate Checklists 0/0 Tracking Linked Orders Timeline Profit…" at bounding box center [165, 167] width 131 height 233
click at [228, 271] on icon "button" at bounding box center [226, 270] width 5 height 6
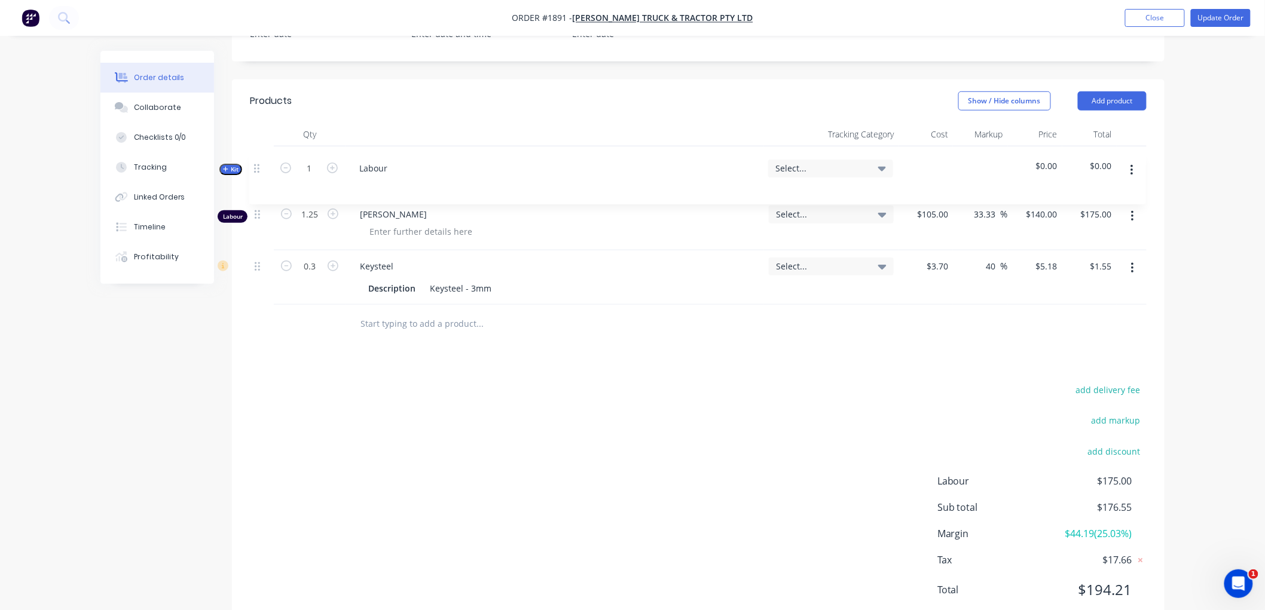
drag, startPoint x: 256, startPoint y: 271, endPoint x: 255, endPoint y: 166, distance: 104.6
click at [255, 166] on div "Labour 1.25 [PERSON_NAME] Select... $105.00 $105.00 33.33 33.33 % $140.00 $140.…" at bounding box center [698, 225] width 897 height 158
click at [1128, 207] on button "button" at bounding box center [1132, 217] width 28 height 22
click at [1063, 311] on div "Delete" at bounding box center [1090, 319] width 92 height 17
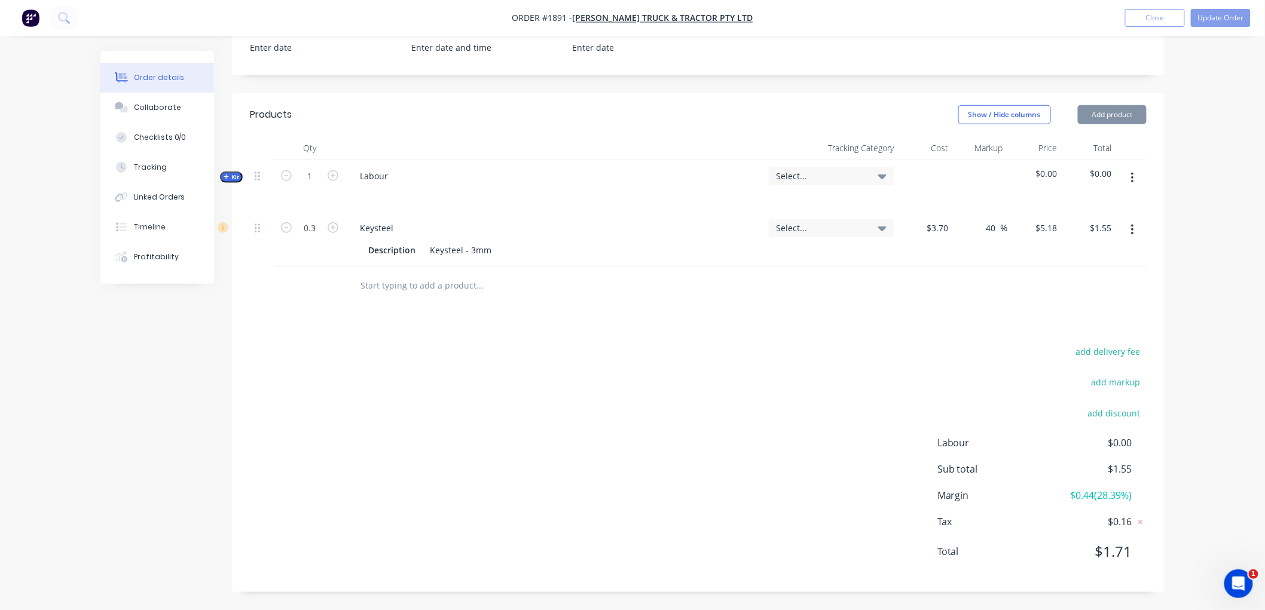
scroll to position [318, 0]
click at [230, 181] on span "Kit" at bounding box center [232, 177] width 16 height 9
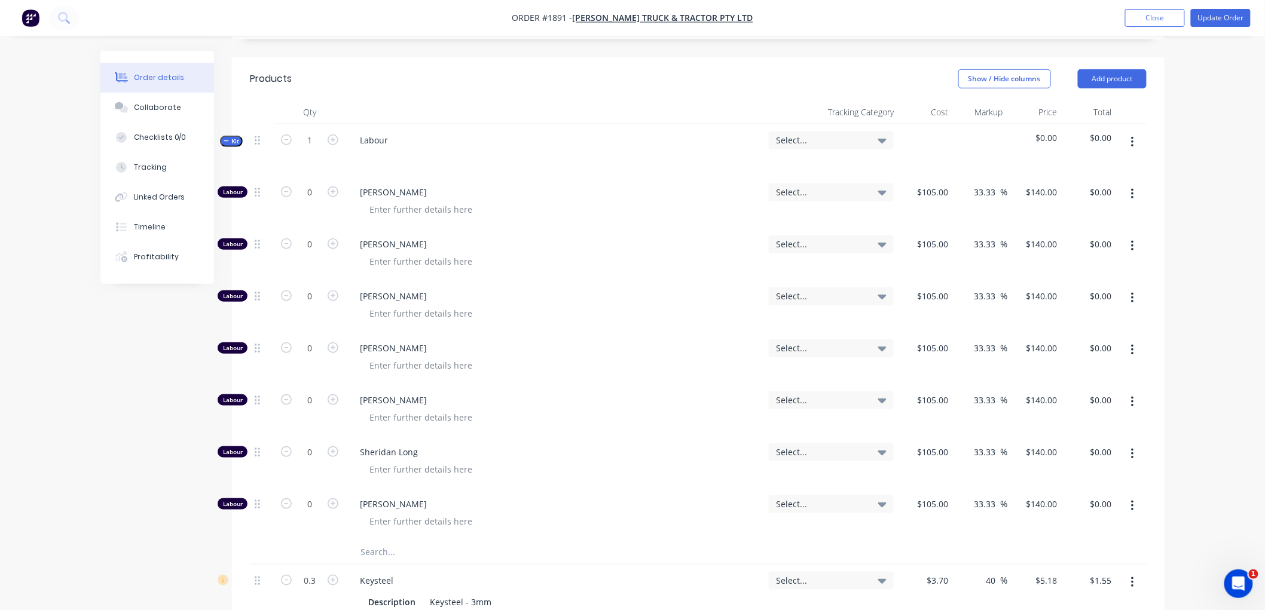
scroll to position [384, 0]
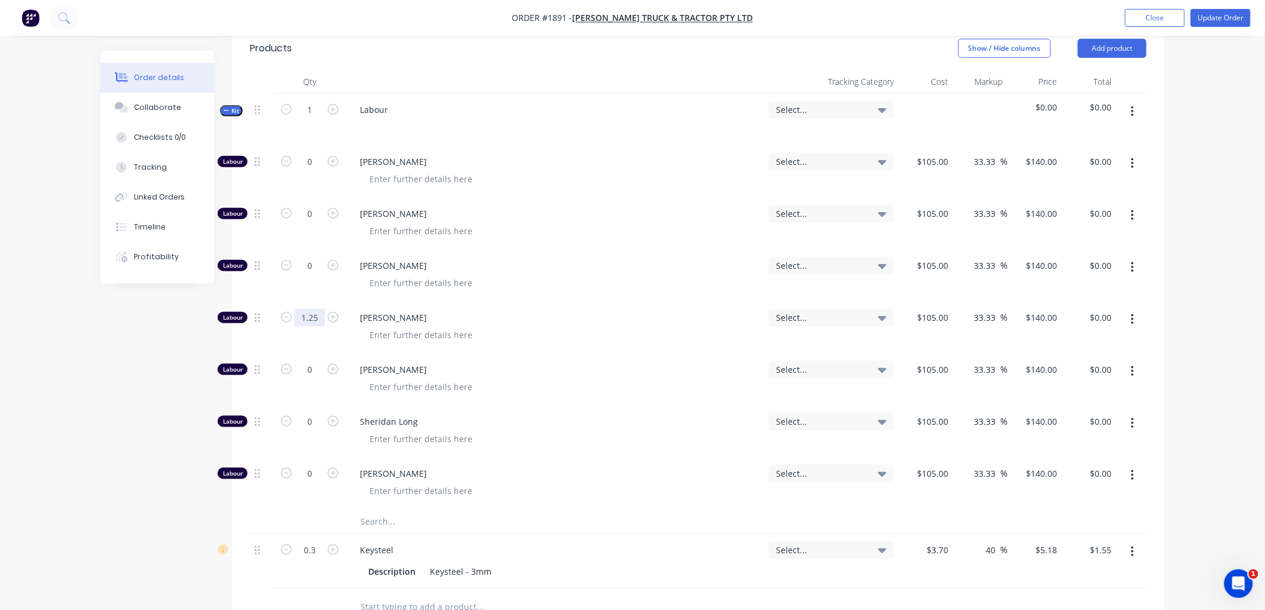
type input "1.25"
type input "$175.00"
click at [222, 108] on button "Kit" at bounding box center [231, 110] width 23 height 11
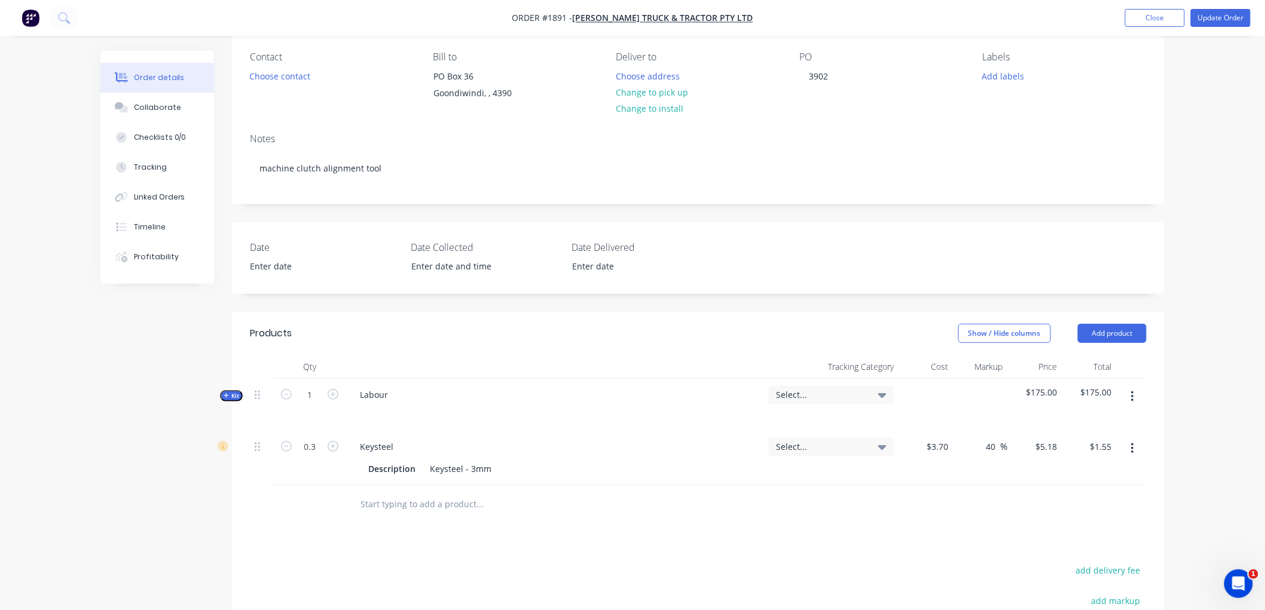
scroll to position [52, 0]
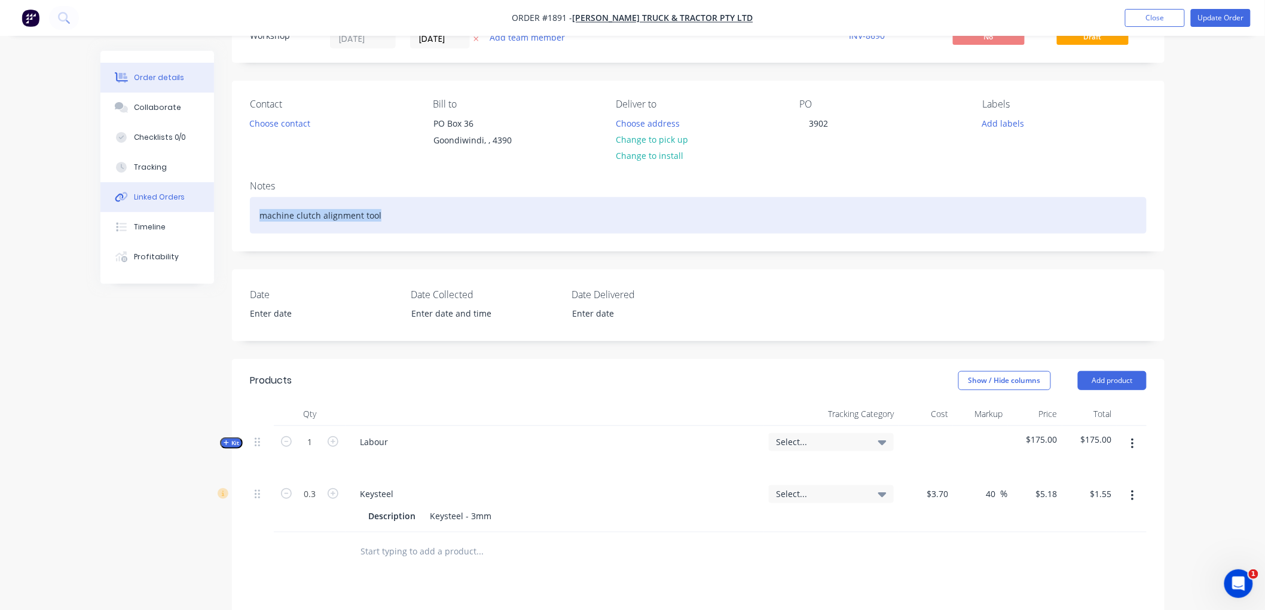
drag, startPoint x: 381, startPoint y: 214, endPoint x: 206, endPoint y: 203, distance: 174.9
click at [206, 203] on div "Order details Collaborate Checklists 0/0 Tracking Linked Orders Timeline Profit…" at bounding box center [632, 437] width 1088 height 877
copy div "machine clutch alignment tool"
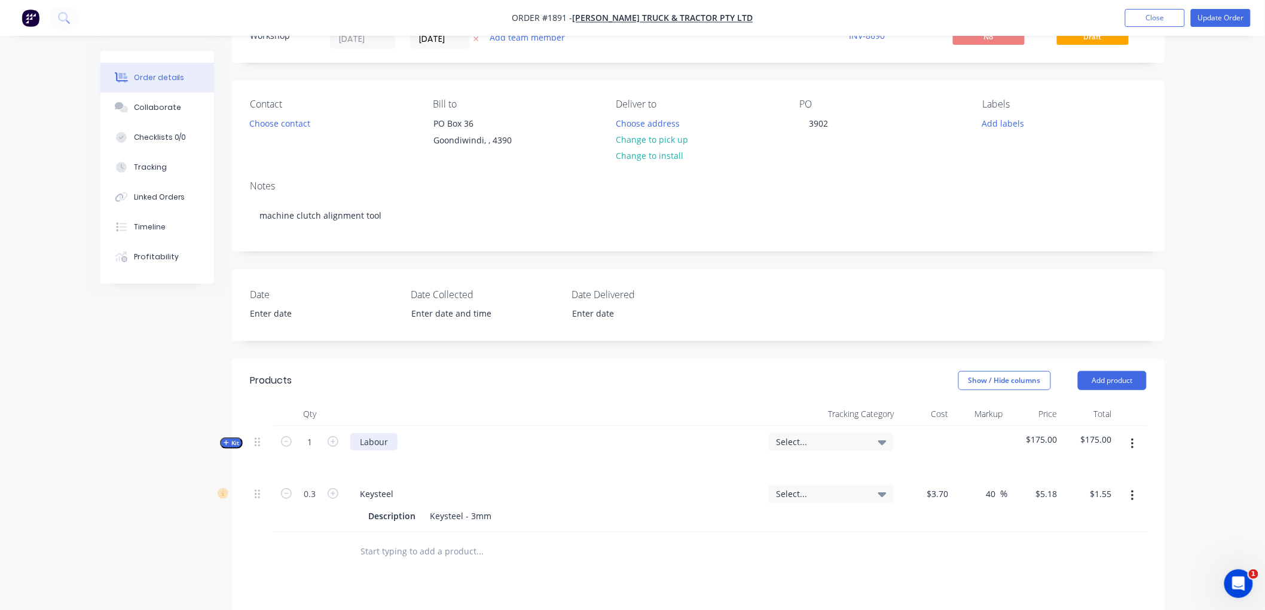
click at [392, 434] on div "Labour" at bounding box center [373, 441] width 47 height 17
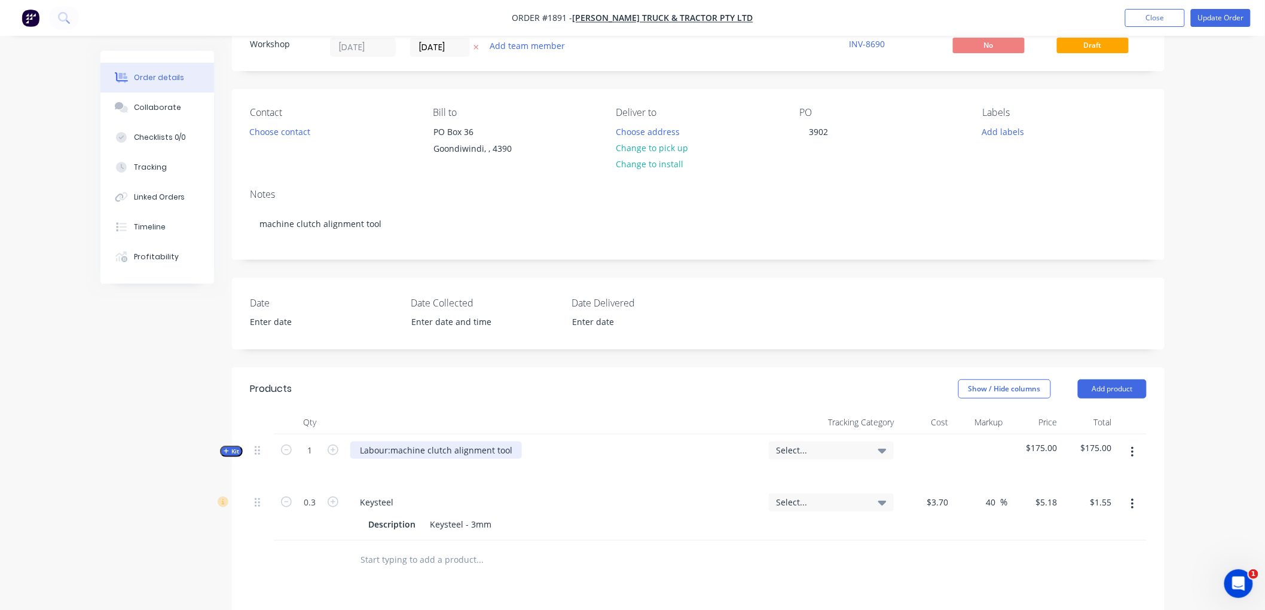
scroll to position [0, 0]
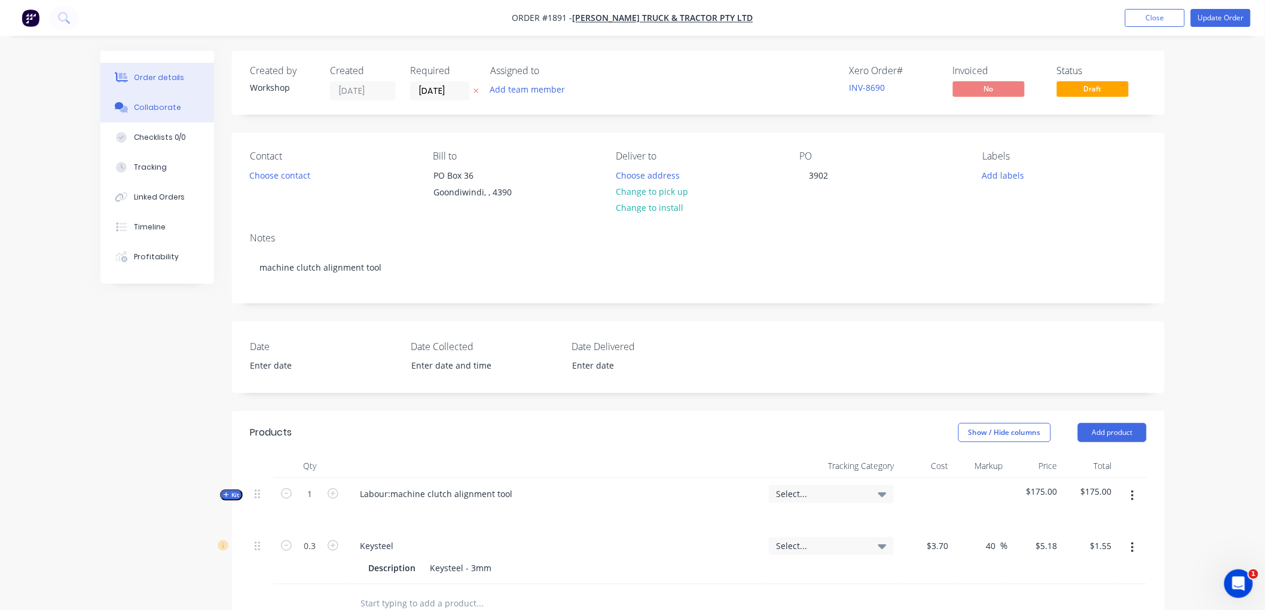
click at [160, 103] on div "Collaborate" at bounding box center [157, 107] width 47 height 11
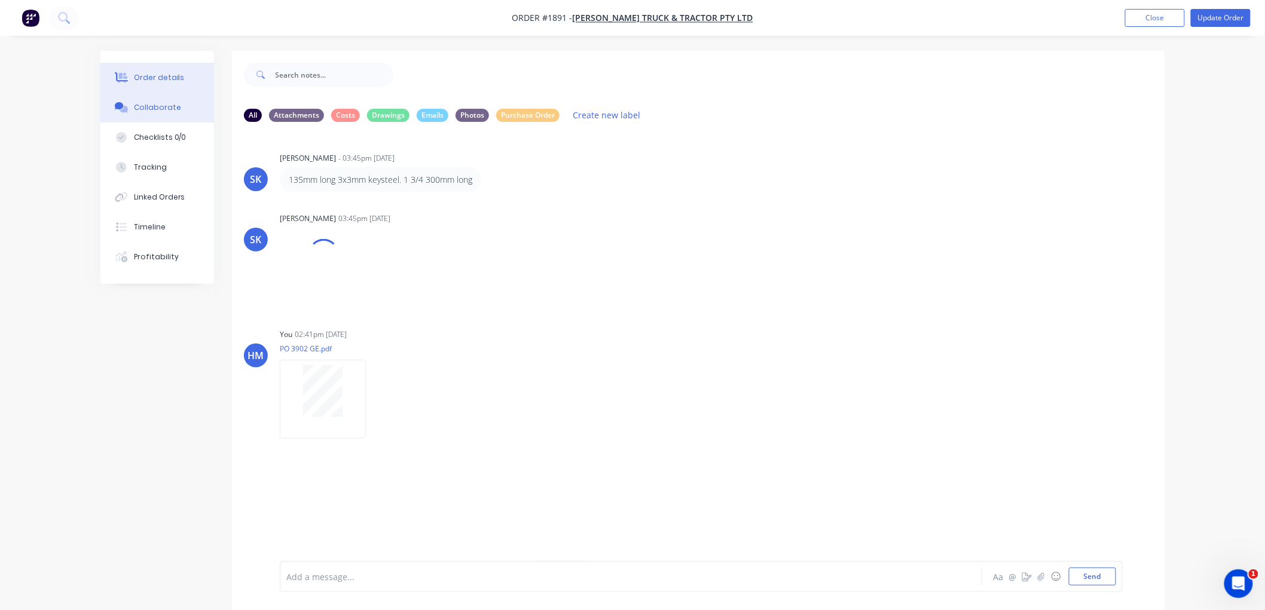
click at [160, 72] on div "Order details" at bounding box center [159, 77] width 51 height 11
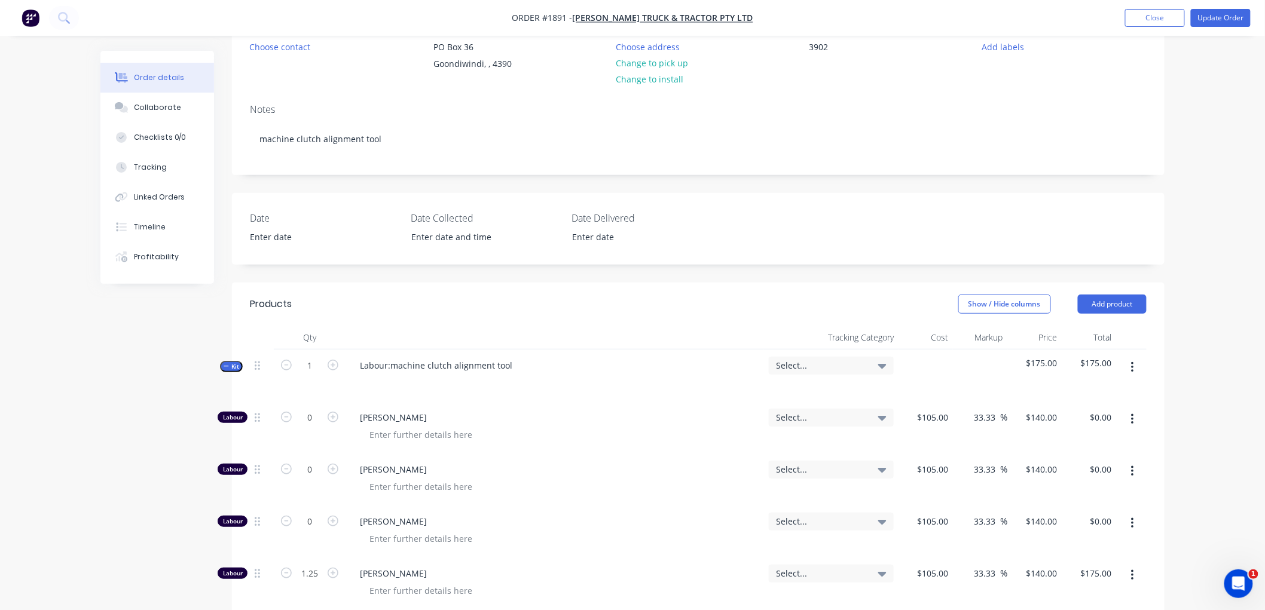
scroll to position [133, 0]
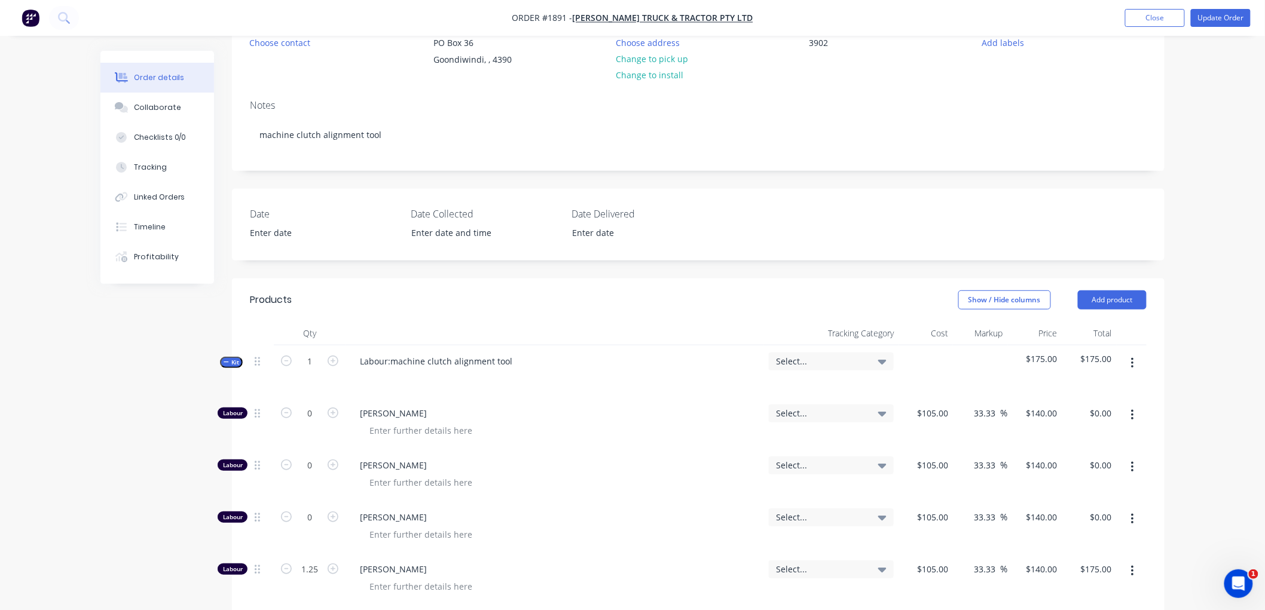
click at [222, 362] on button "Kit" at bounding box center [231, 362] width 23 height 11
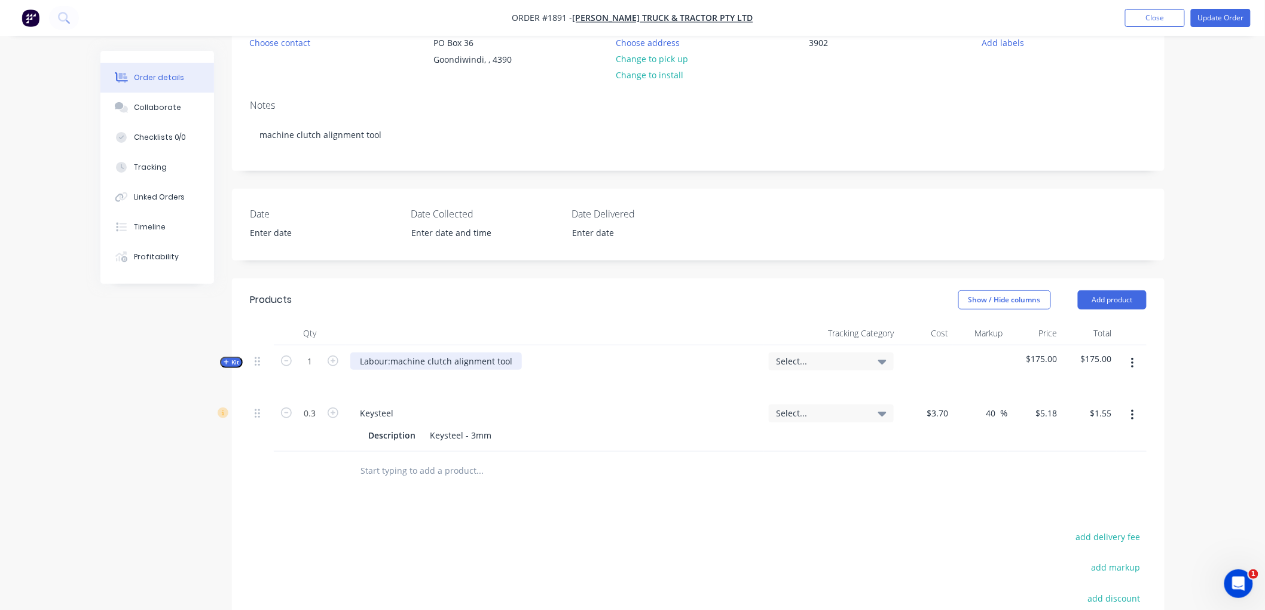
click at [392, 360] on div "Labour:machine clutch alignment tool" at bounding box center [436, 361] width 172 height 17
drag, startPoint x: 409, startPoint y: 357, endPoint x: 393, endPoint y: 356, distance: 16.1
click at [393, 356] on div "Labour: machine clutch alignment tool" at bounding box center [437, 361] width 174 height 17
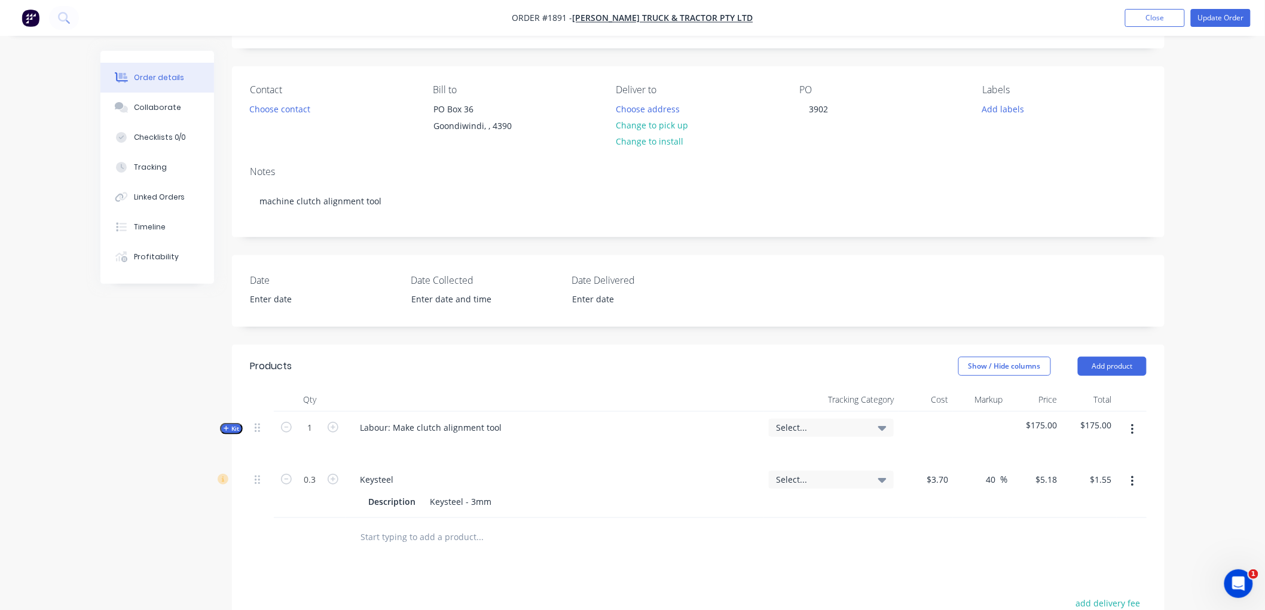
click at [230, 428] on span "Kit" at bounding box center [232, 428] width 16 height 9
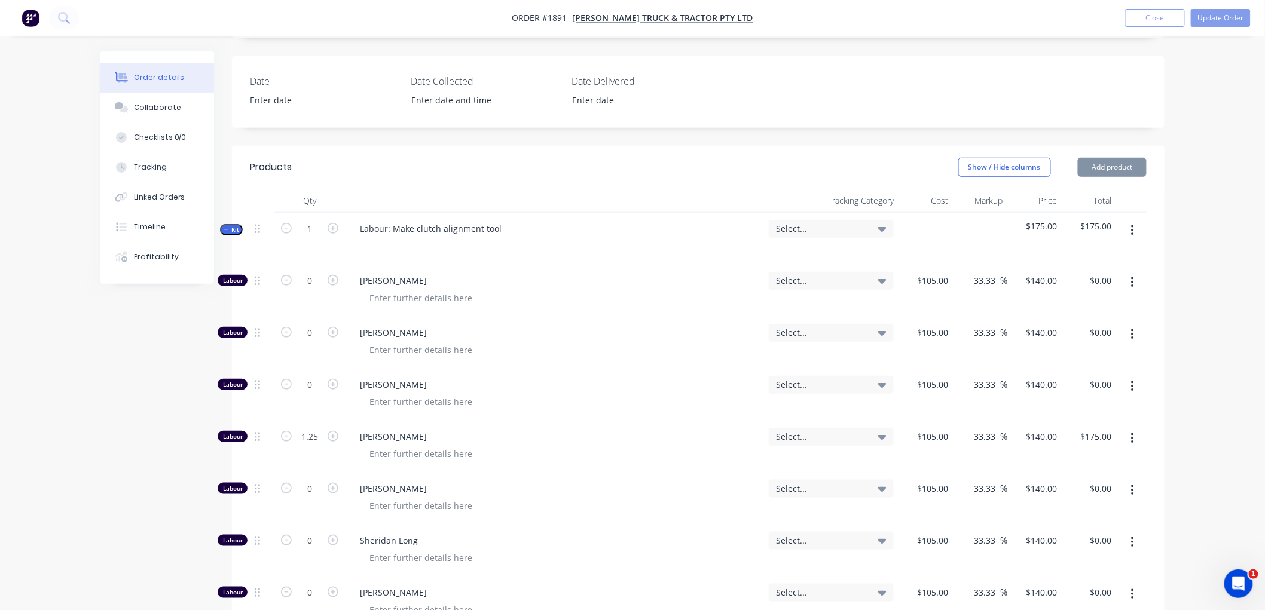
scroll to position [133, 0]
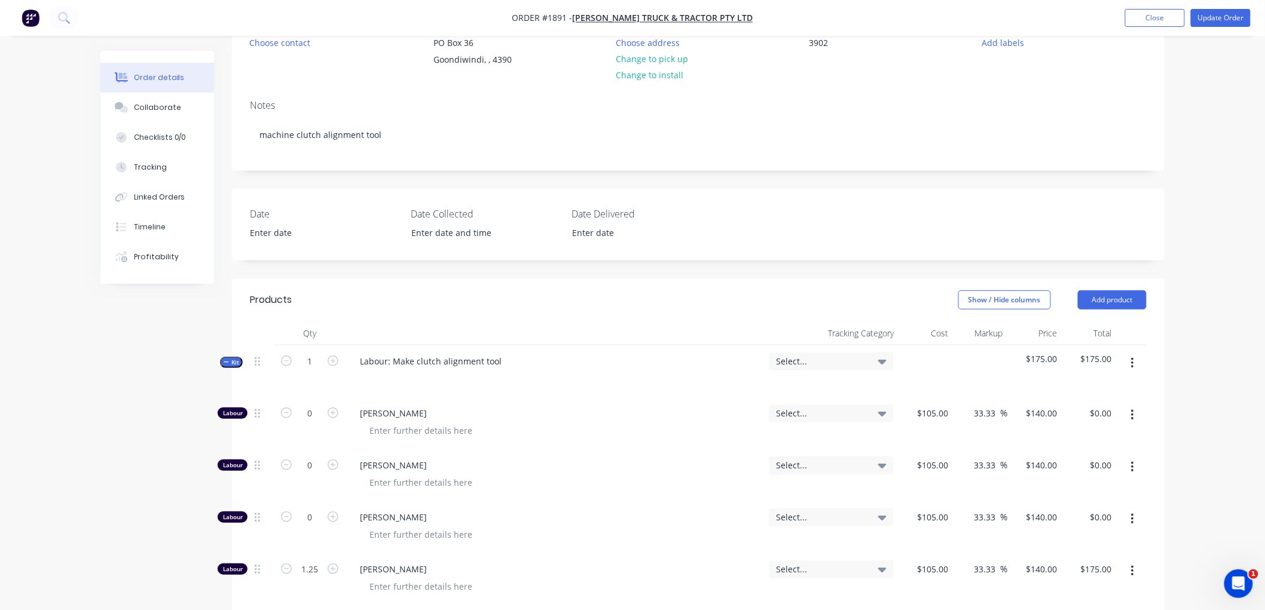
click at [231, 360] on span "Kit" at bounding box center [232, 362] width 16 height 9
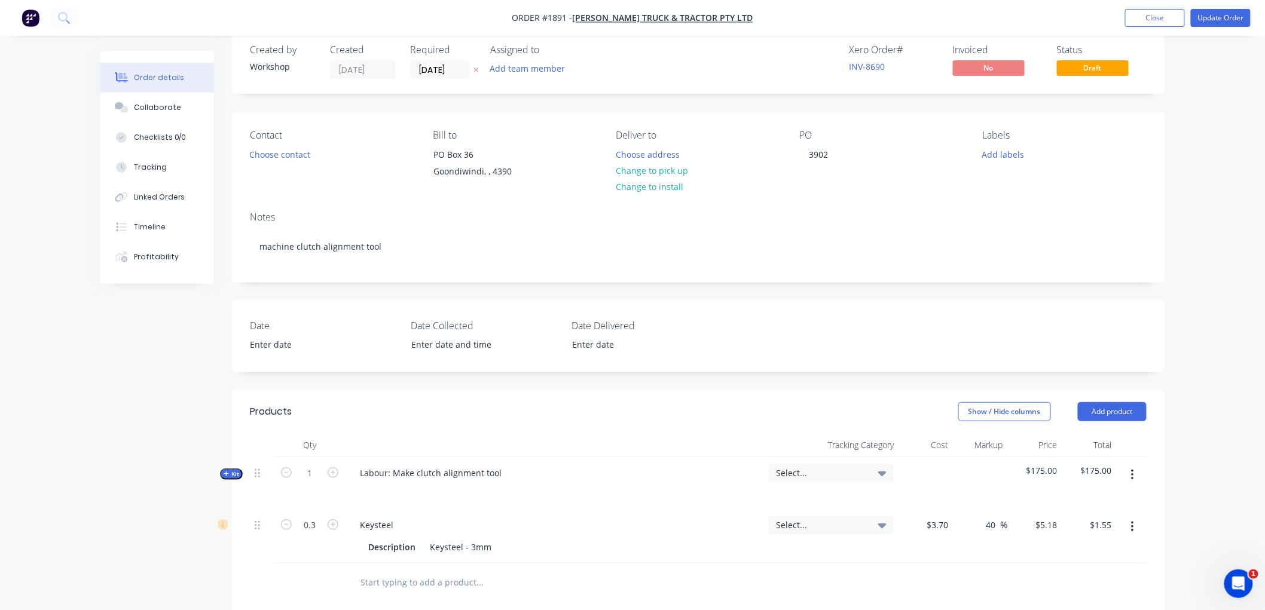
scroll to position [0, 0]
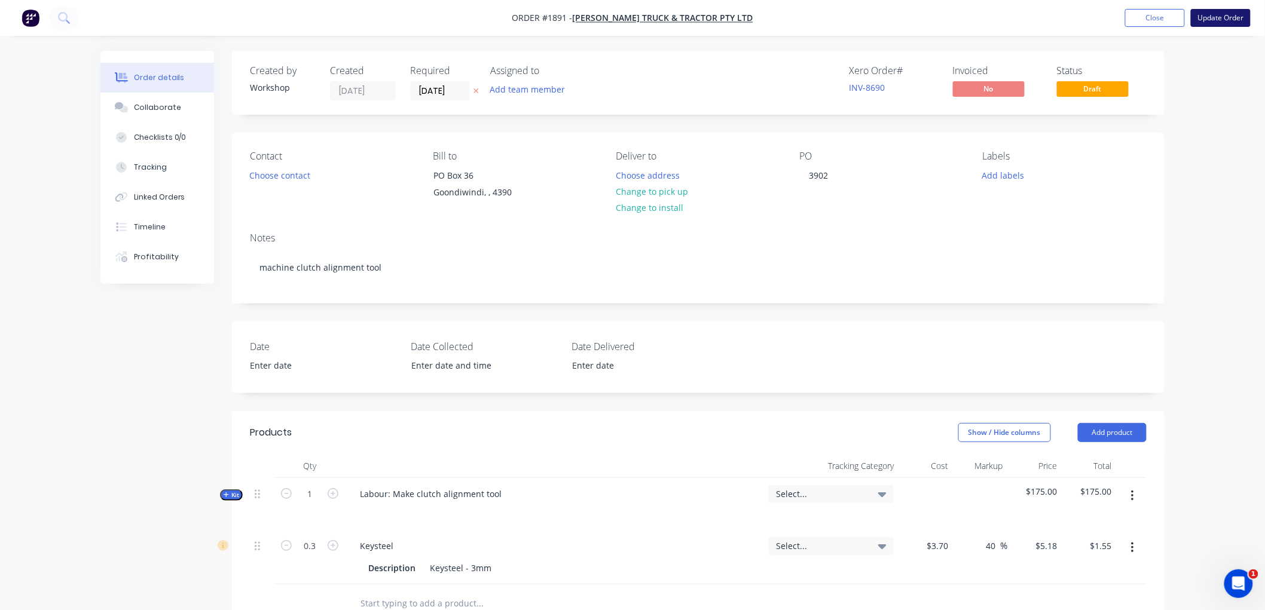
click at [1213, 14] on button "Update Order" at bounding box center [1221, 18] width 60 height 18
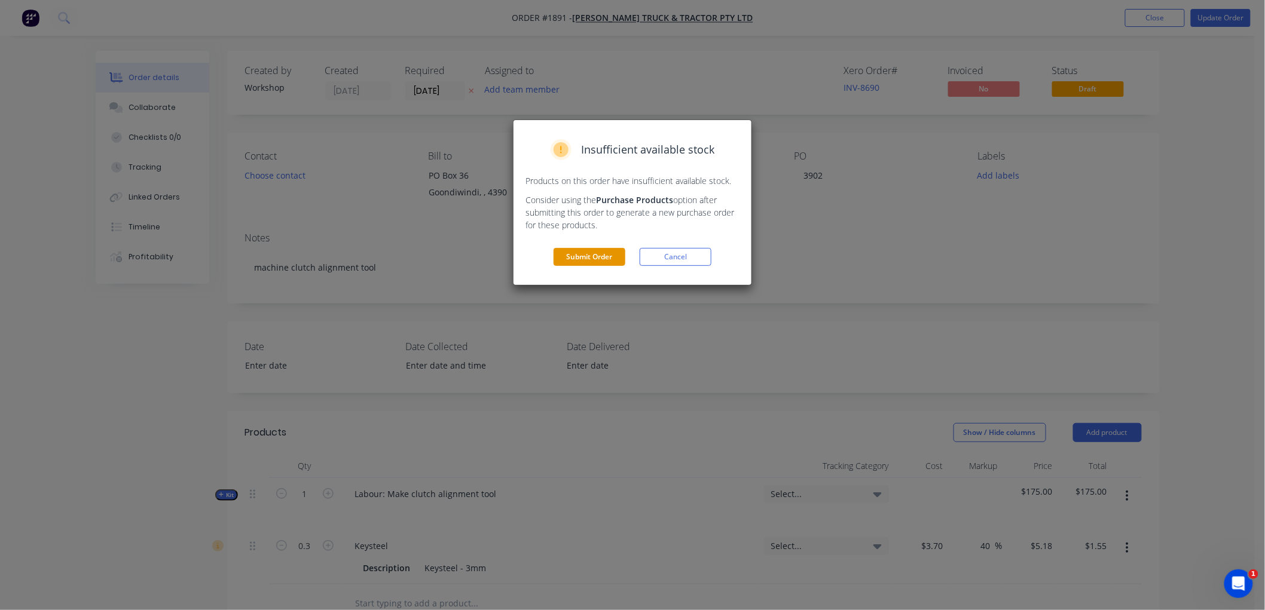
click at [567, 252] on button "Submit Order" at bounding box center [589, 257] width 72 height 18
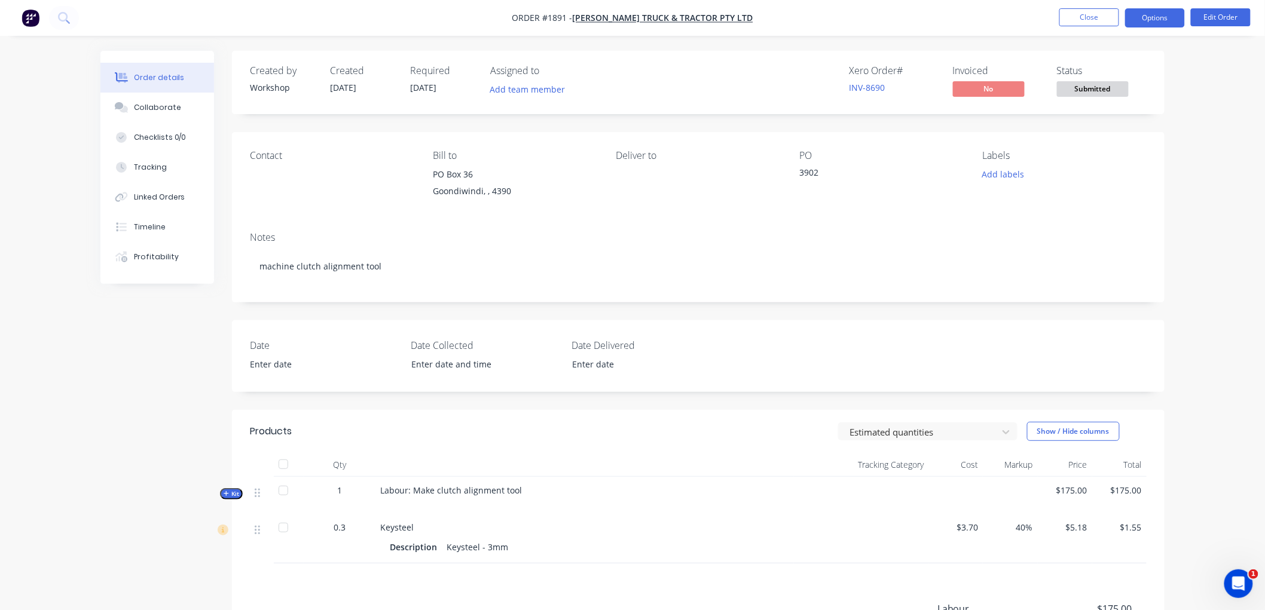
click at [1155, 17] on button "Options" at bounding box center [1155, 17] width 60 height 19
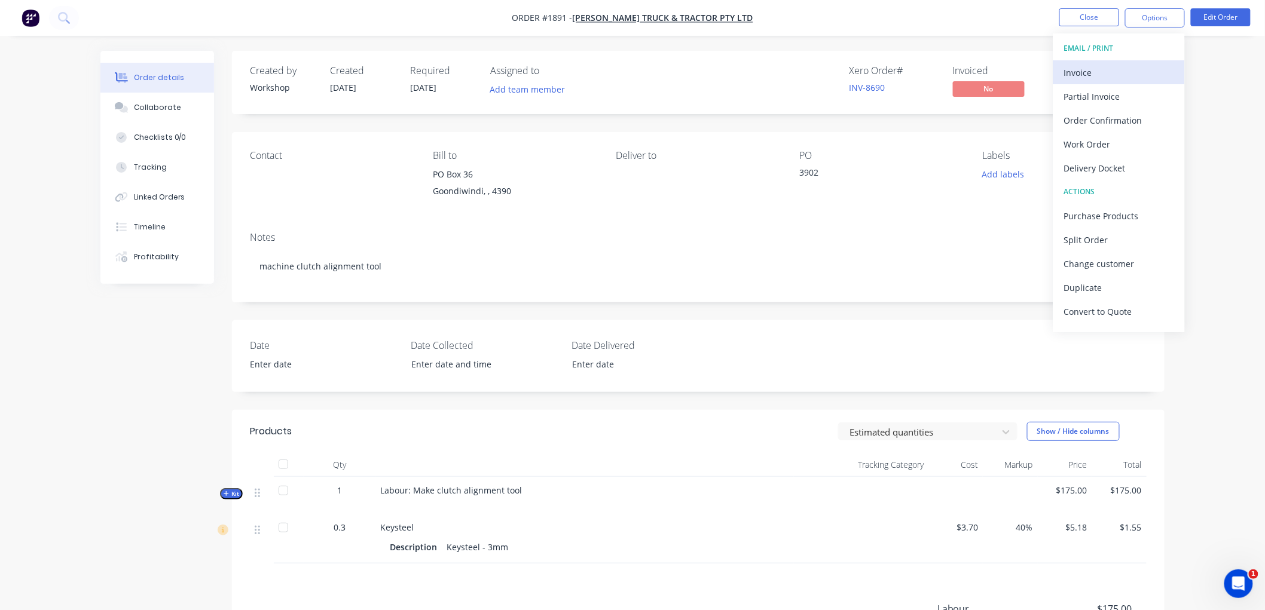
click at [1100, 69] on div "Invoice" at bounding box center [1119, 72] width 110 height 17
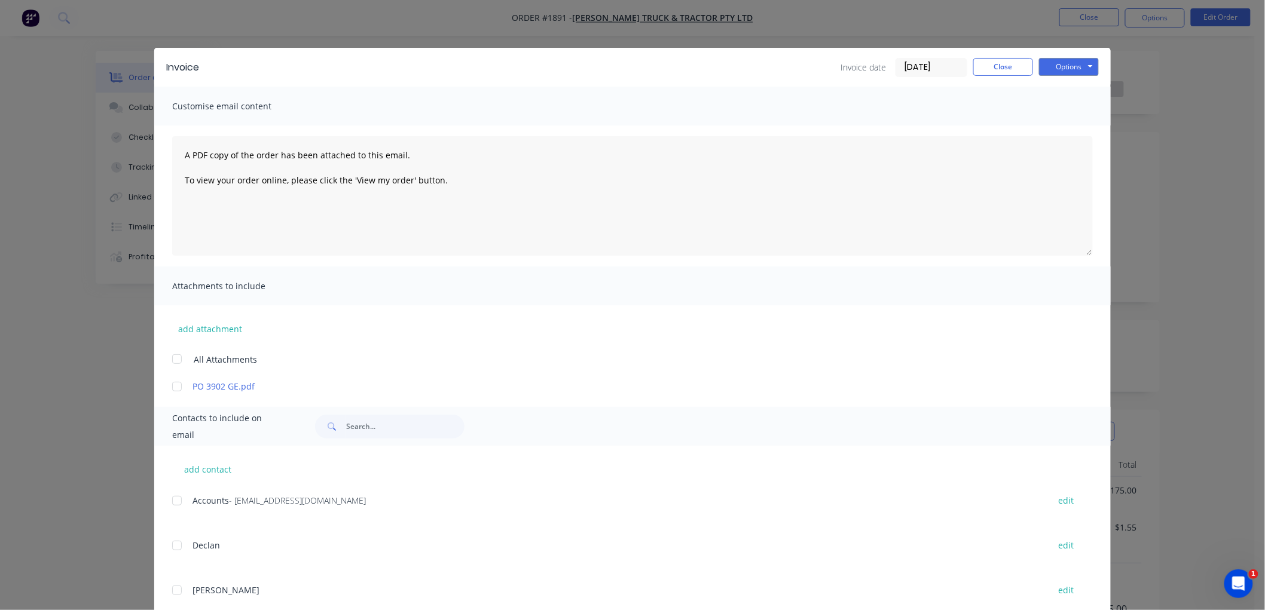
click at [166, 386] on div at bounding box center [177, 387] width 24 height 24
click at [173, 506] on div at bounding box center [177, 501] width 24 height 24
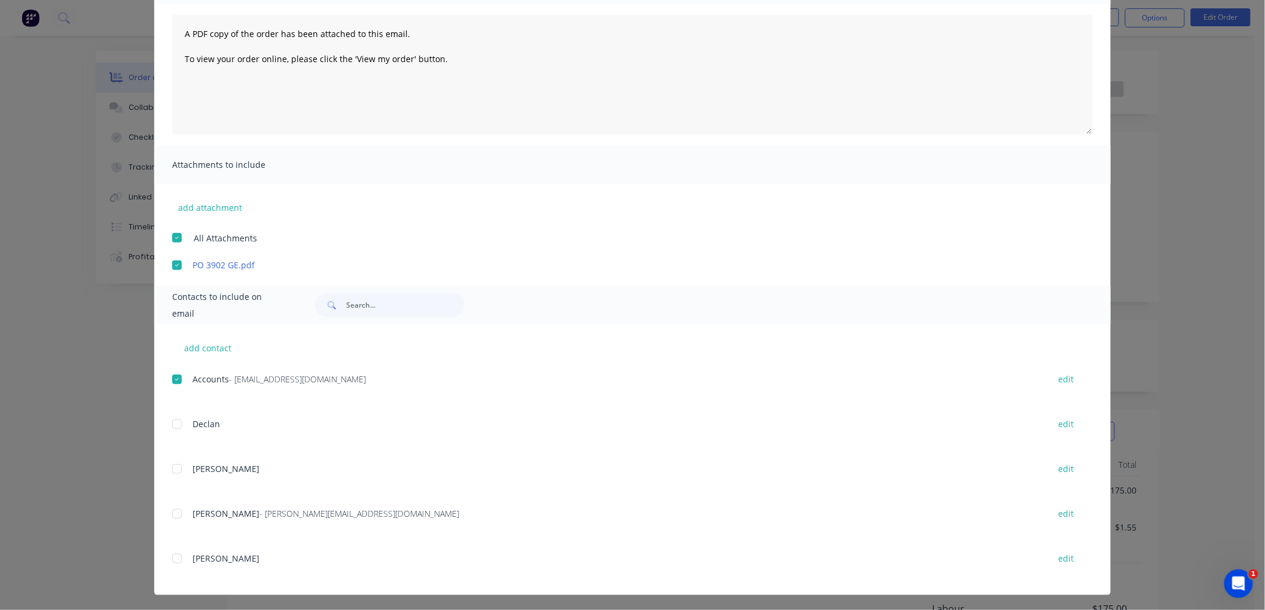
scroll to position [123, 0]
click at [171, 515] on div at bounding box center [177, 513] width 24 height 24
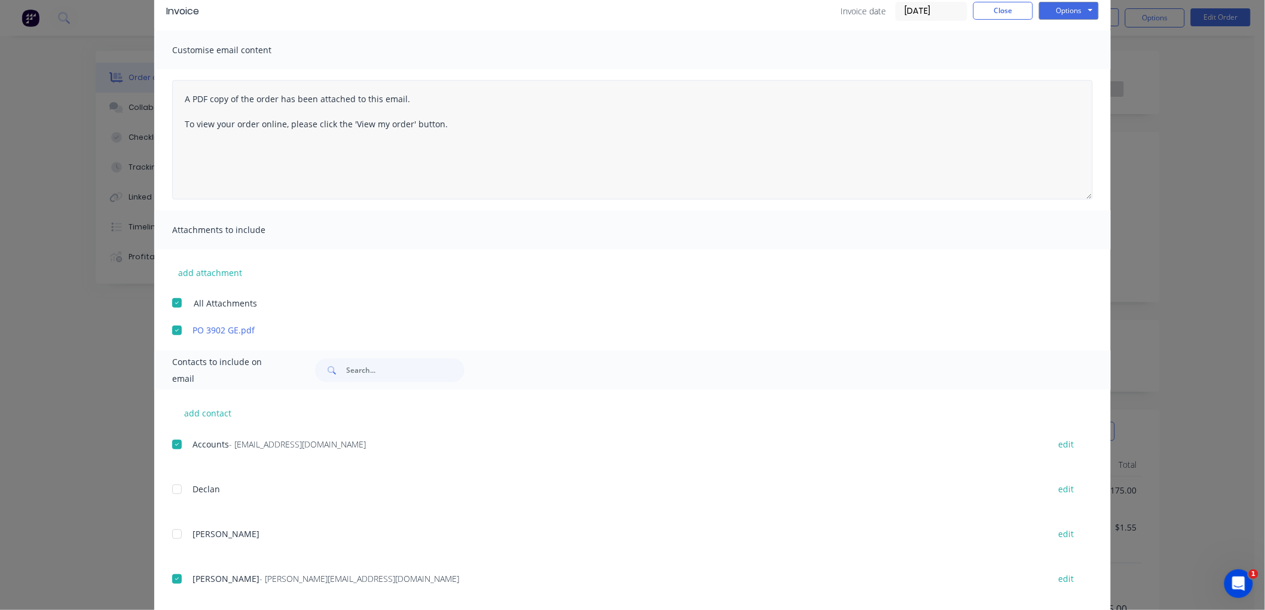
scroll to position [0, 0]
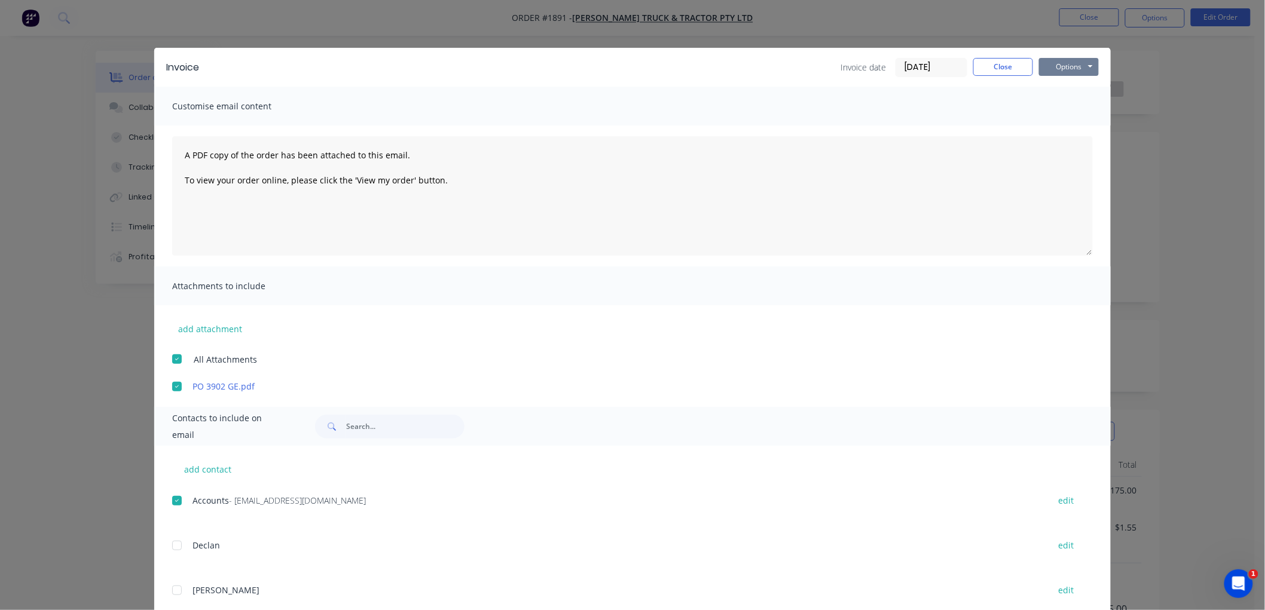
click at [1044, 68] on button "Options" at bounding box center [1069, 67] width 60 height 18
click at [1067, 82] on button "Preview" at bounding box center [1077, 88] width 77 height 20
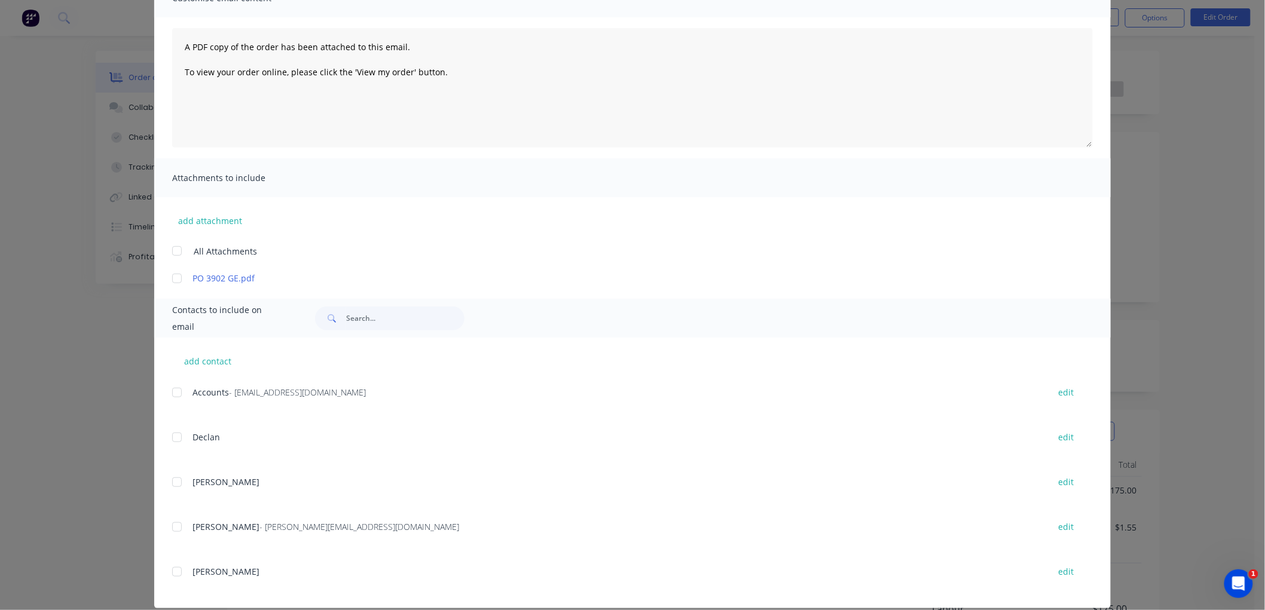
scroll to position [123, 0]
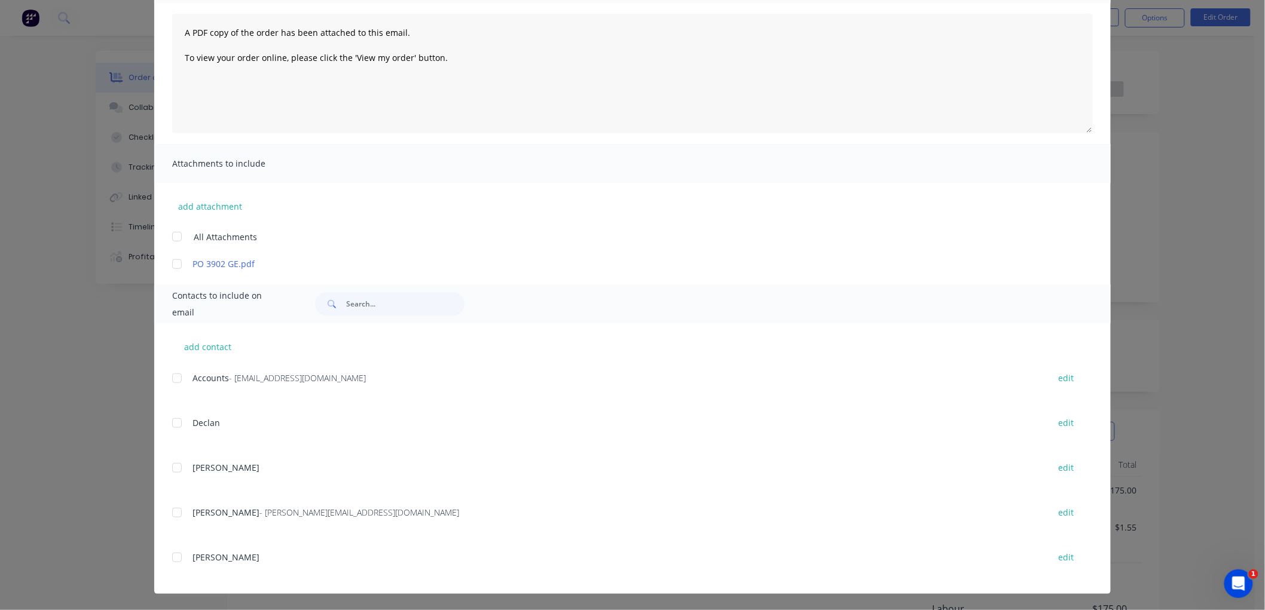
click at [171, 259] on div at bounding box center [177, 264] width 24 height 24
click at [169, 377] on div at bounding box center [177, 378] width 24 height 24
drag, startPoint x: 171, startPoint y: 508, endPoint x: 647, endPoint y: 414, distance: 484.9
click at [171, 507] on div at bounding box center [177, 513] width 24 height 24
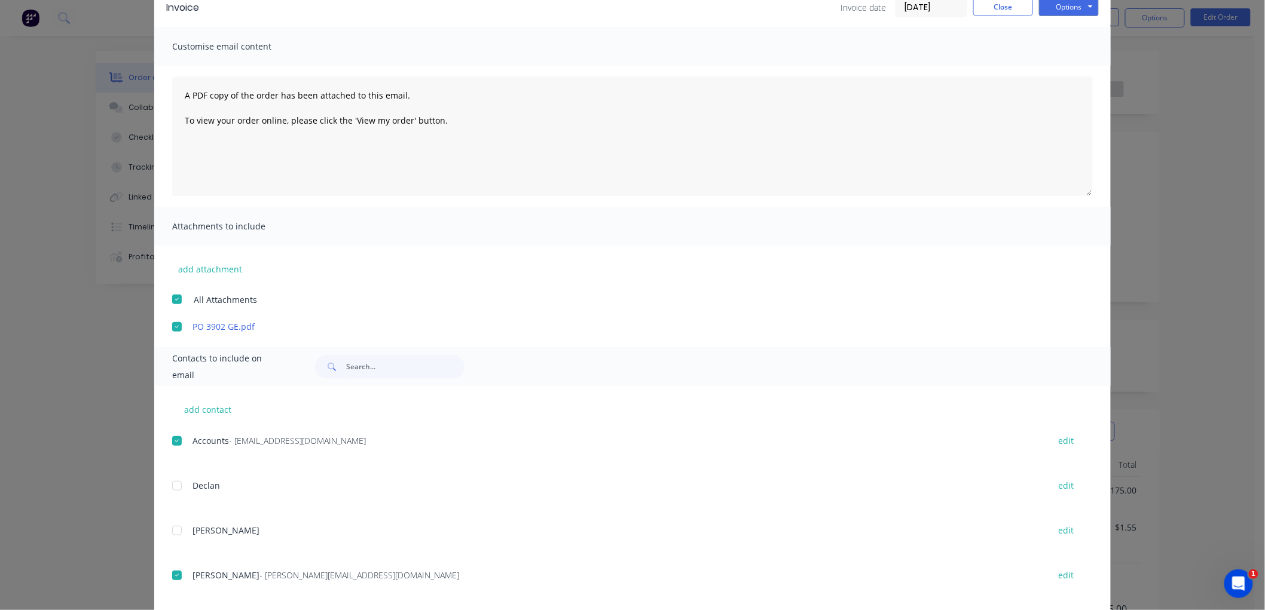
scroll to position [0, 0]
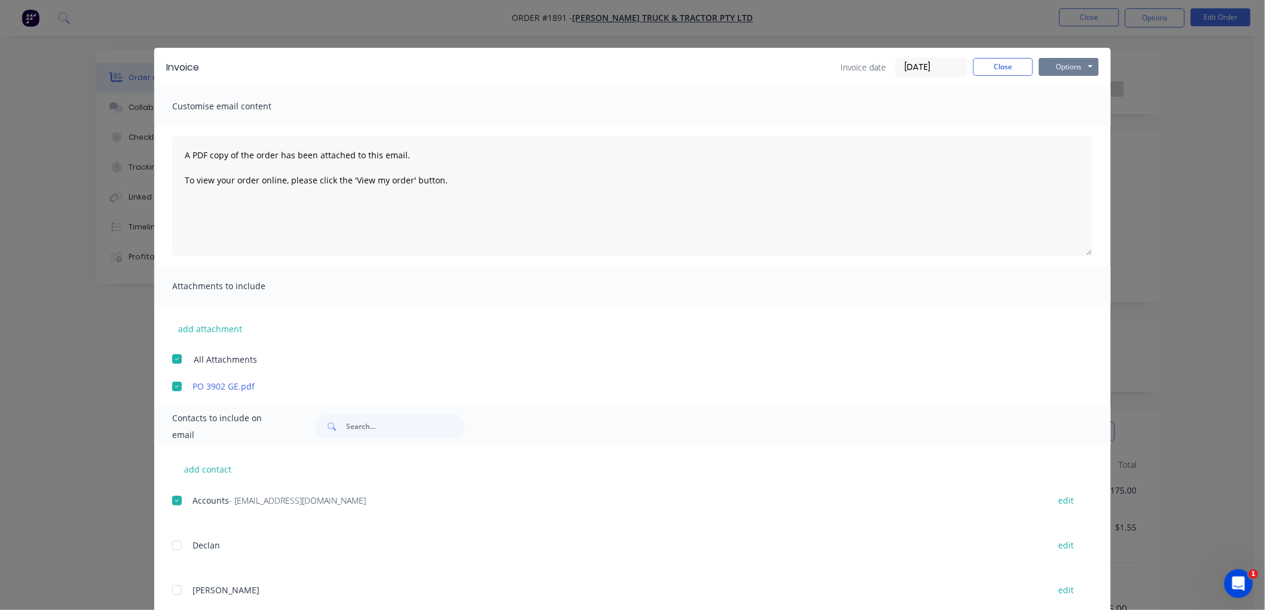
click at [1060, 69] on button "Options" at bounding box center [1069, 67] width 60 height 18
click at [172, 356] on div at bounding box center [177, 359] width 24 height 24
click at [171, 386] on div at bounding box center [177, 387] width 24 height 24
click at [1065, 62] on button "Options" at bounding box center [1069, 67] width 60 height 18
click at [1074, 124] on button "Email" at bounding box center [1077, 128] width 77 height 20
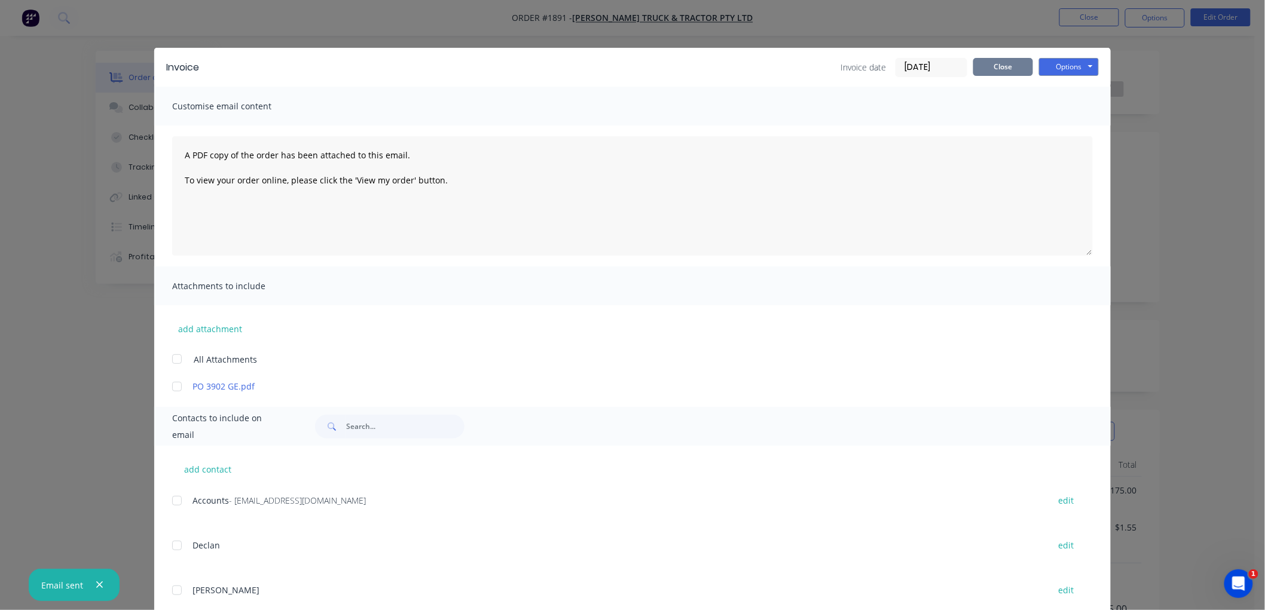
drag, startPoint x: 983, startPoint y: 60, endPoint x: 1102, endPoint y: 43, distance: 120.2
click at [985, 60] on button "Close" at bounding box center [1003, 67] width 60 height 18
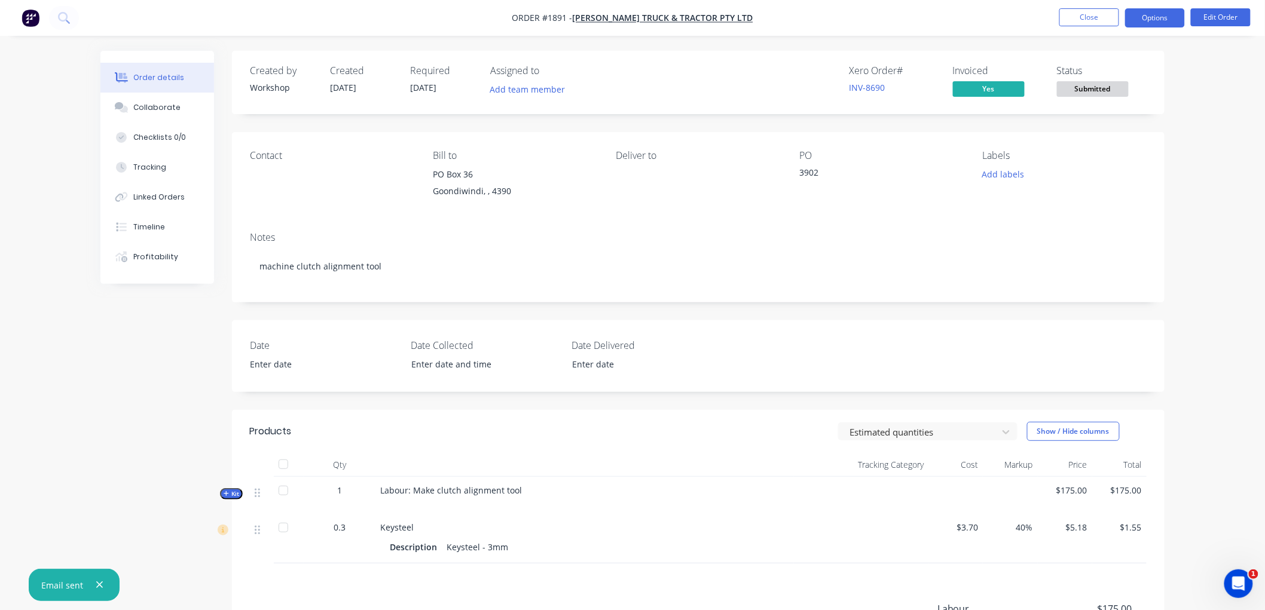
click at [1143, 13] on button "Options" at bounding box center [1155, 17] width 60 height 19
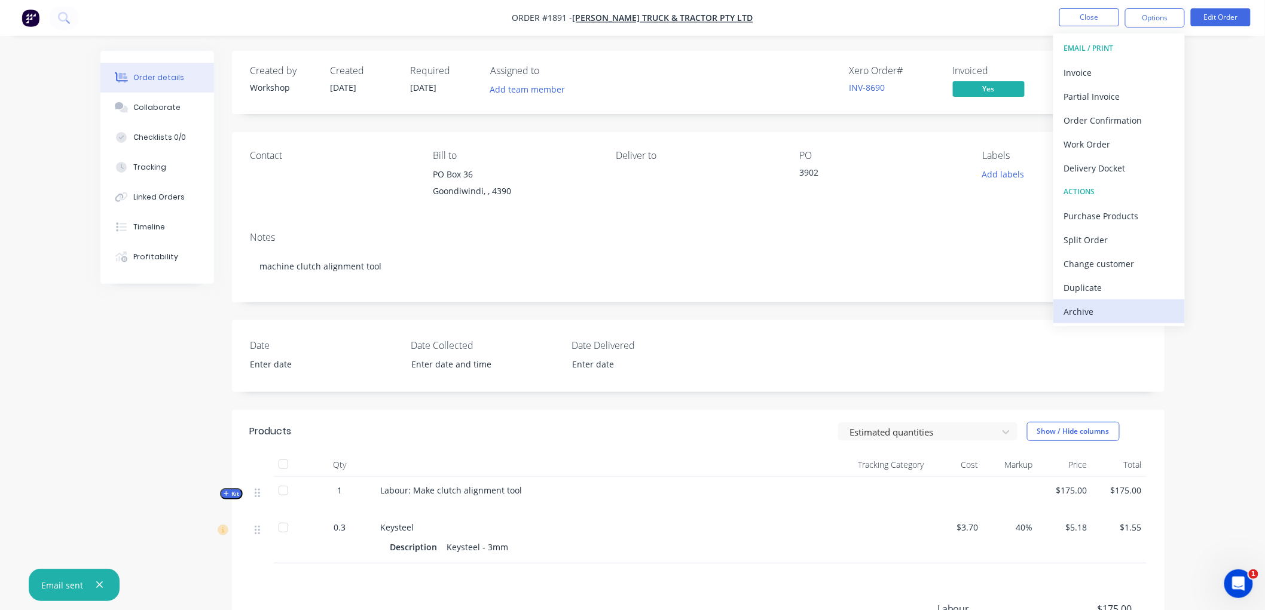
click at [1087, 305] on div "Archive" at bounding box center [1119, 311] width 110 height 17
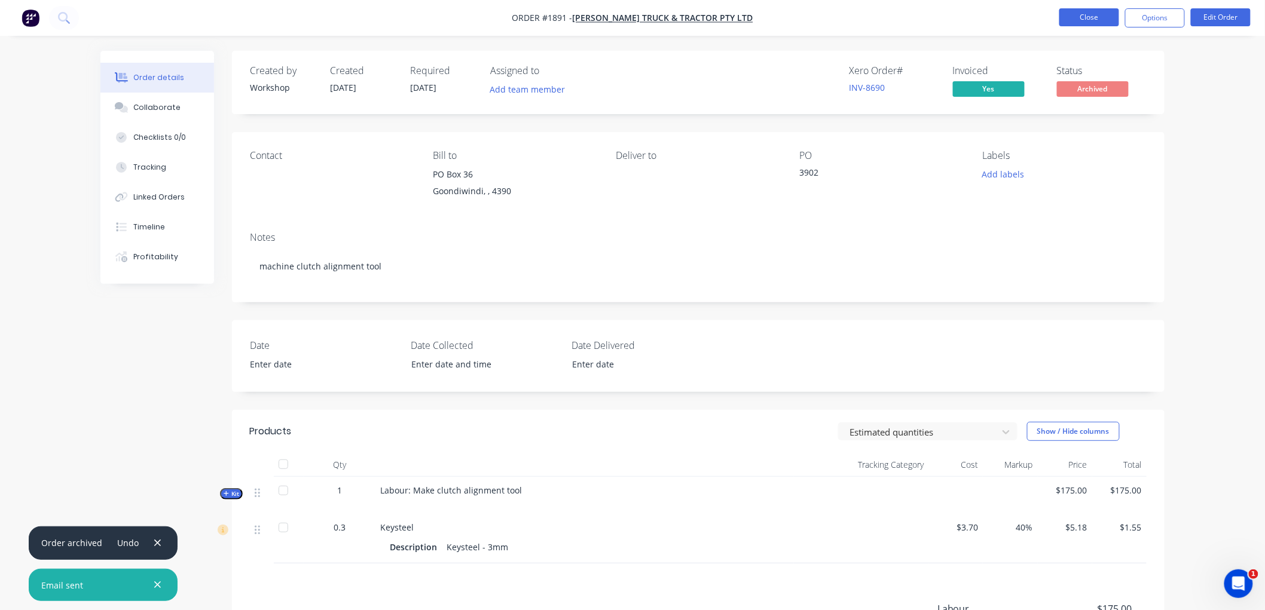
click at [1081, 17] on button "Close" at bounding box center [1089, 17] width 60 height 18
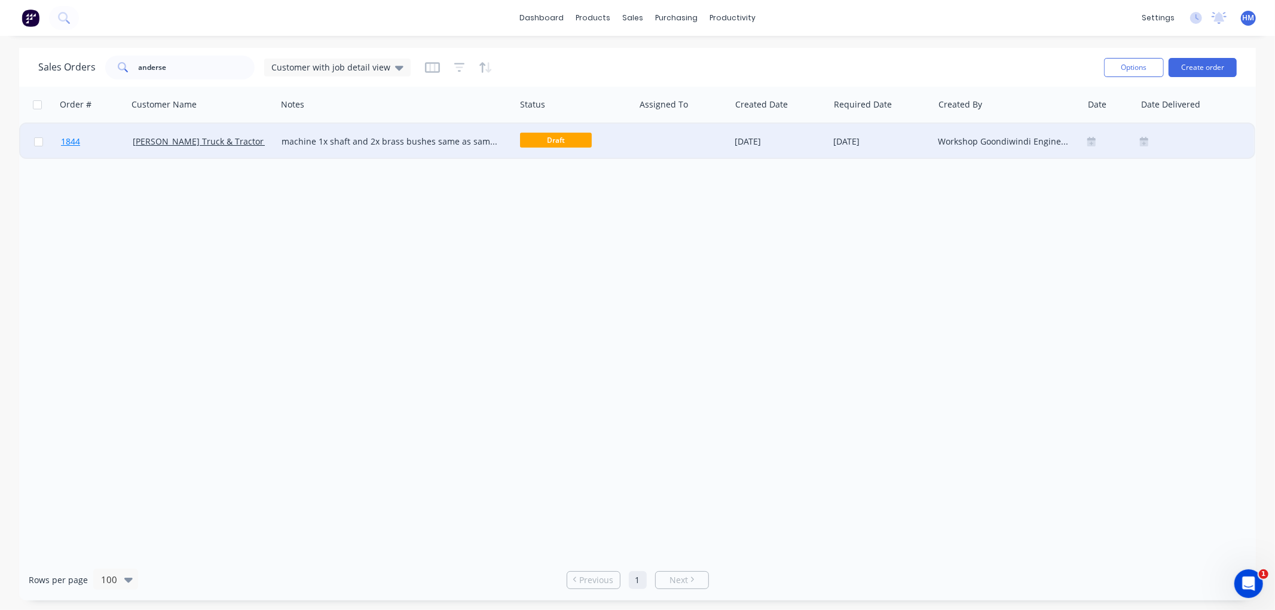
click at [108, 144] on link "1844" at bounding box center [97, 142] width 72 height 36
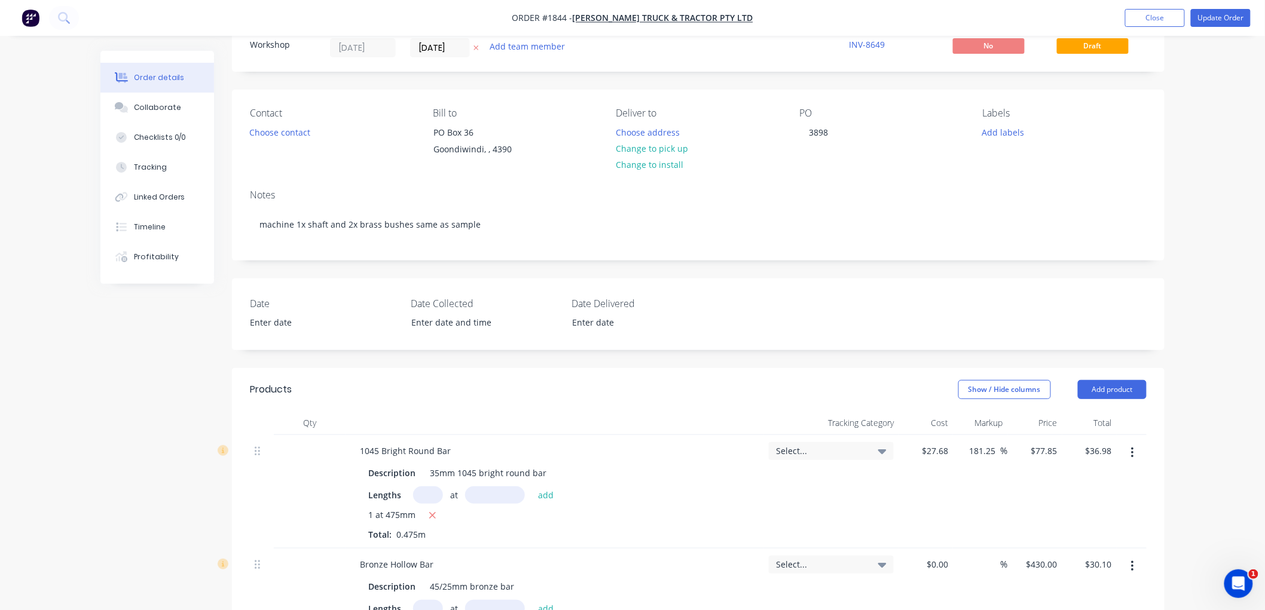
scroll to position [66, 0]
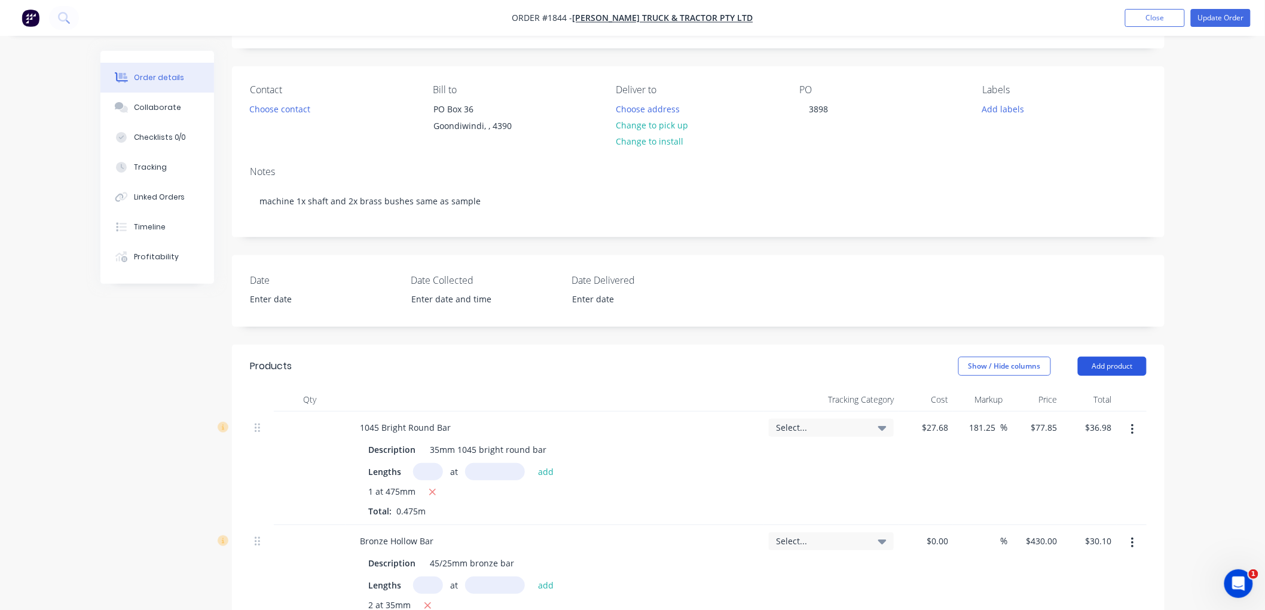
click at [1100, 374] on button "Add product" at bounding box center [1112, 366] width 69 height 19
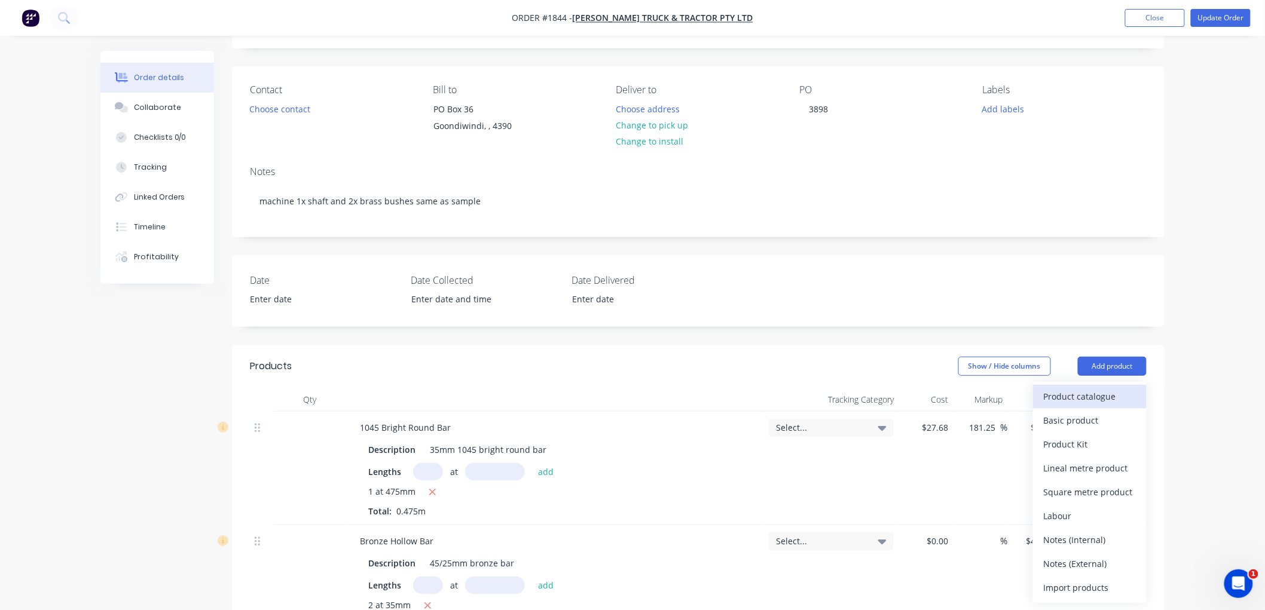
click at [1073, 396] on div "Product catalogue" at bounding box center [1090, 396] width 92 height 17
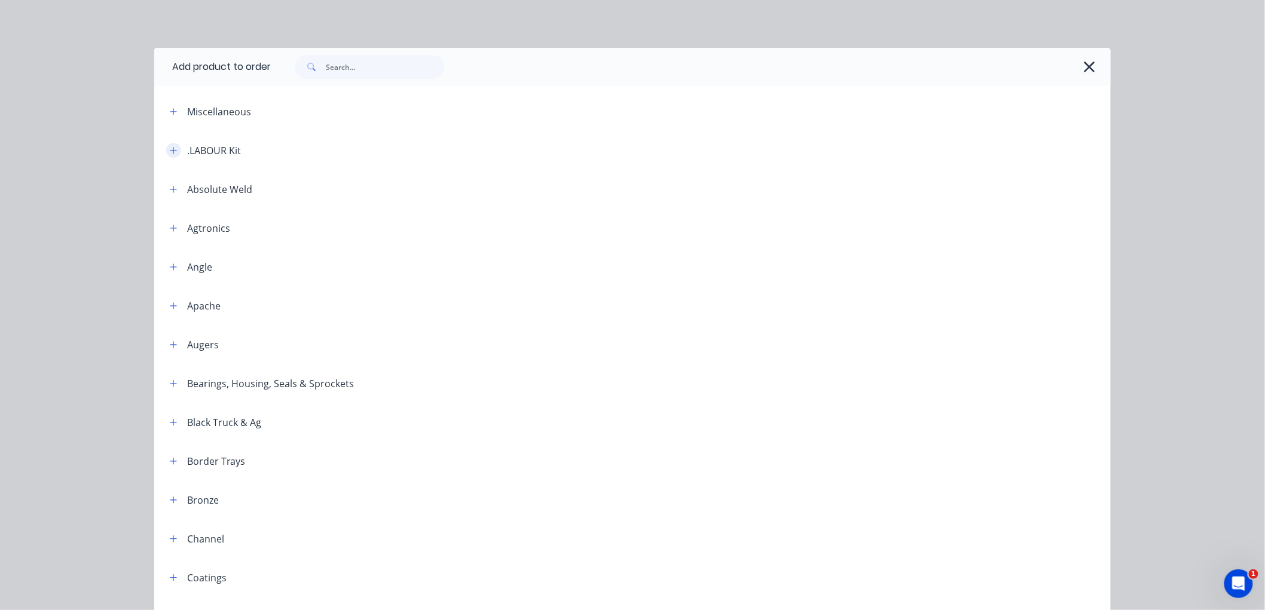
click at [170, 151] on icon "button" at bounding box center [173, 150] width 7 height 8
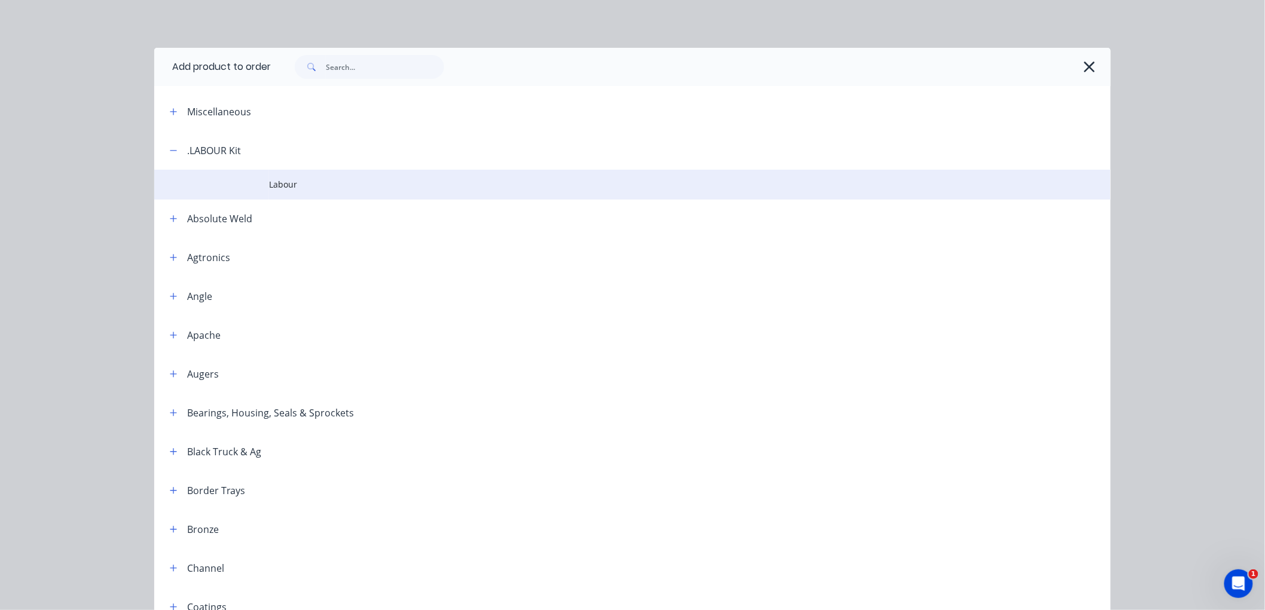
click at [262, 178] on td at bounding box center [211, 185] width 115 height 30
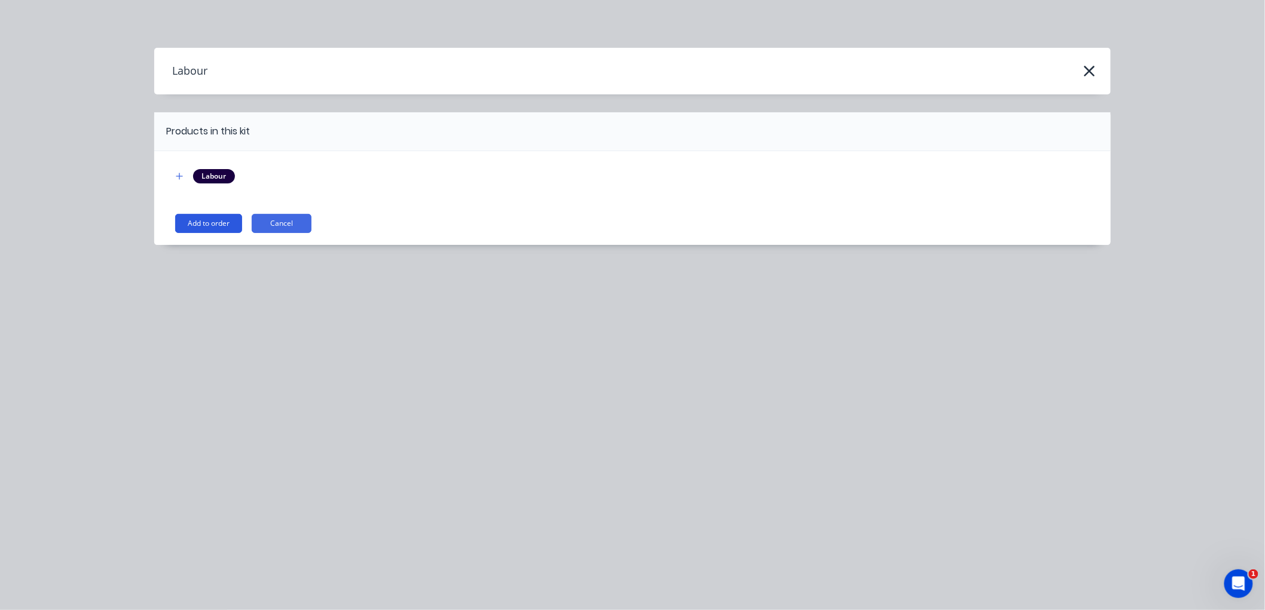
click at [202, 229] on button "Add to order" at bounding box center [208, 223] width 67 height 19
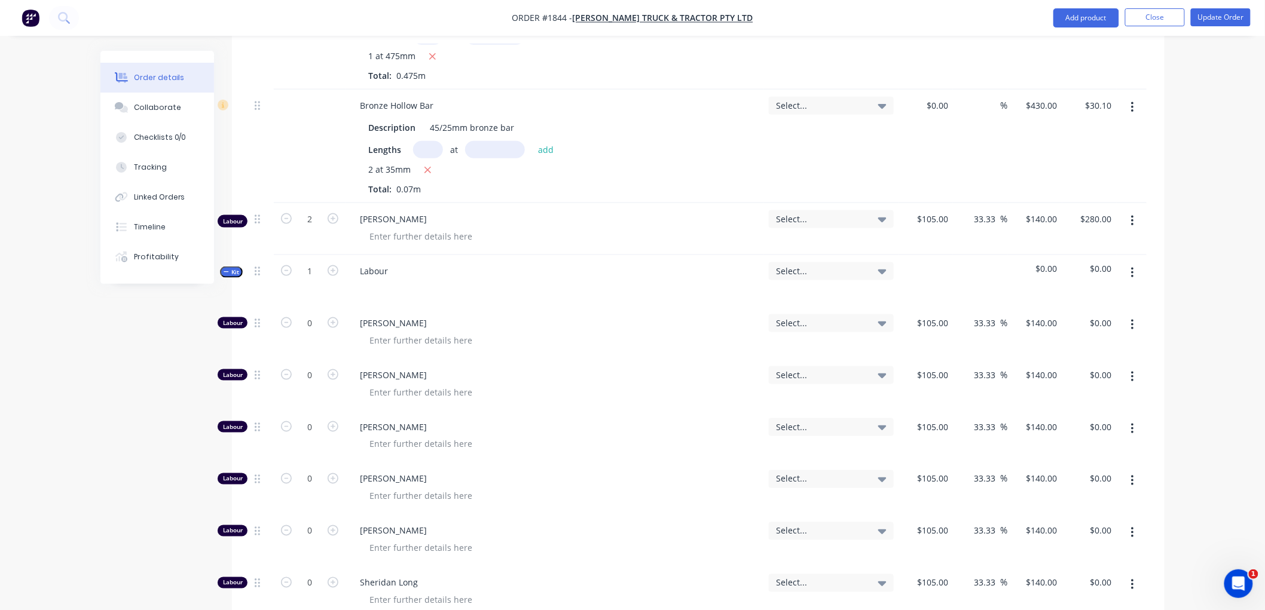
scroll to position [531, 0]
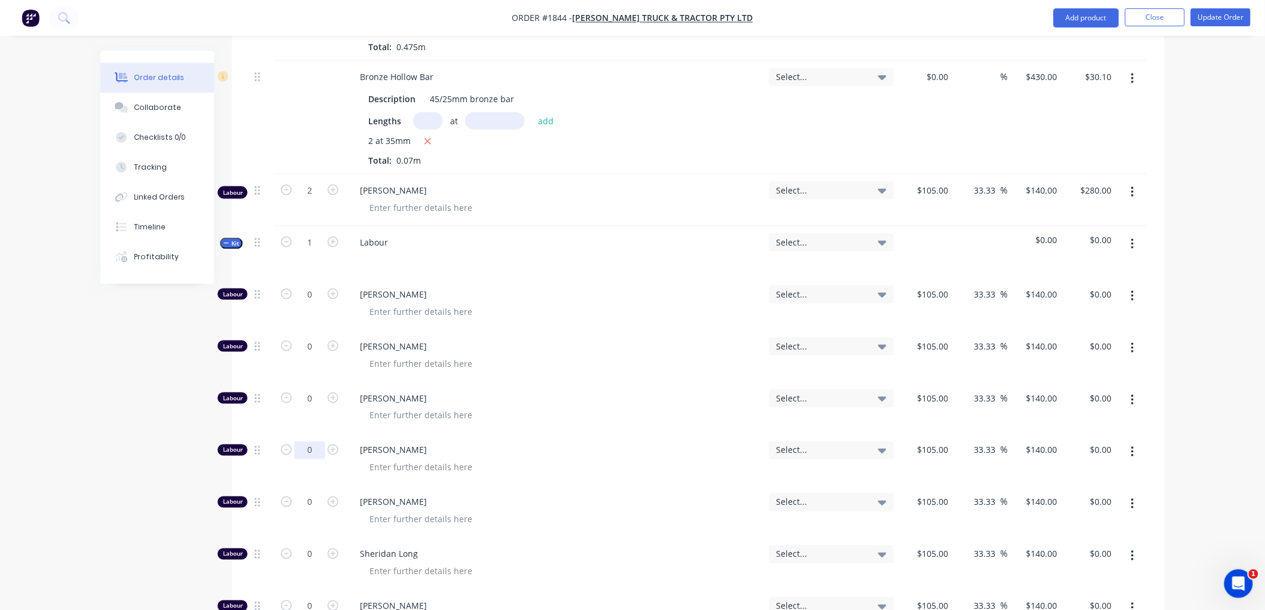
click at [317, 442] on input "0" at bounding box center [309, 451] width 31 height 18
type input "2"
type input "$280.00"
click at [225, 242] on icon "button" at bounding box center [226, 243] width 5 height 6
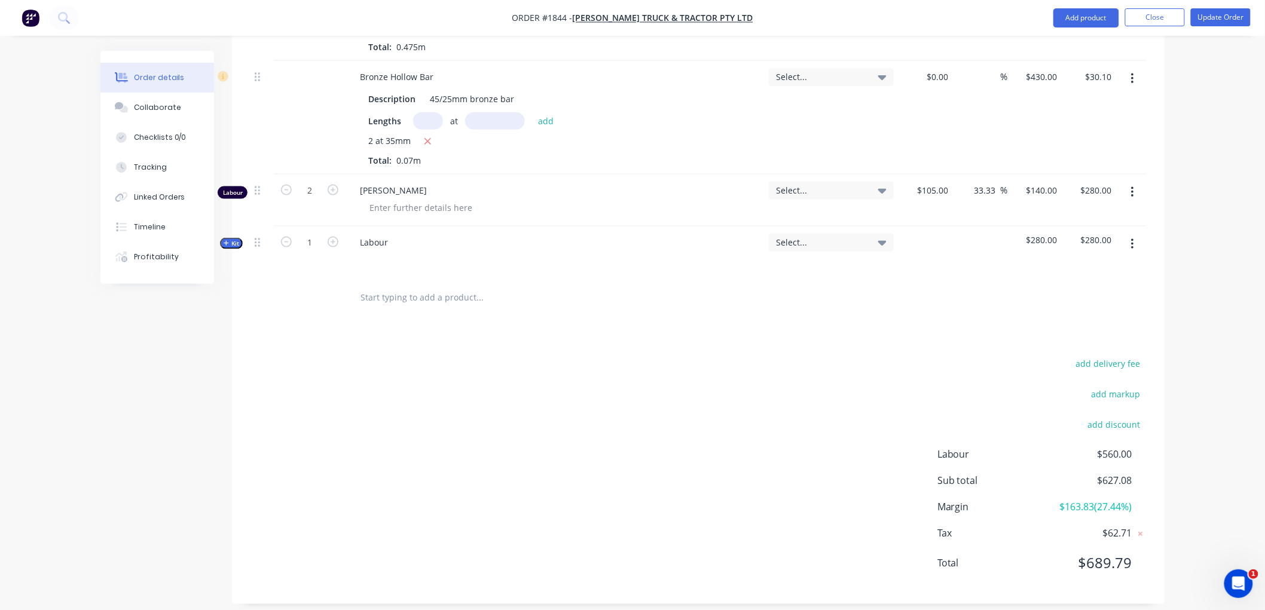
click at [1133, 196] on icon "button" at bounding box center [1132, 192] width 2 height 11
click at [1082, 294] on div "Delete" at bounding box center [1090, 295] width 92 height 17
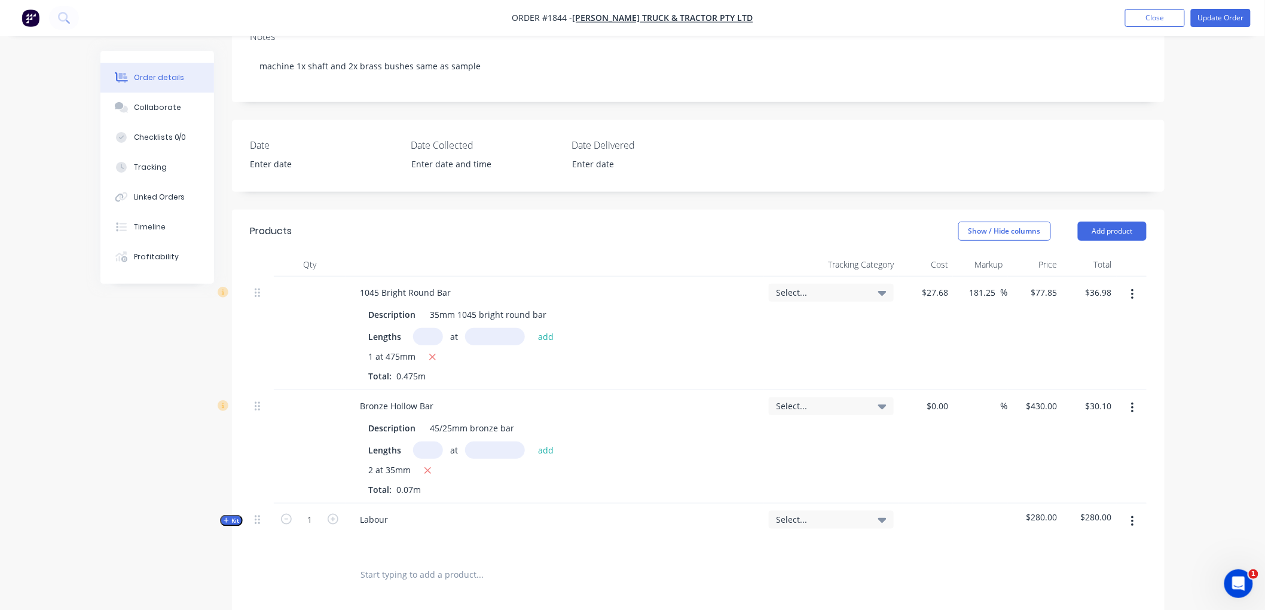
scroll to position [225, 0]
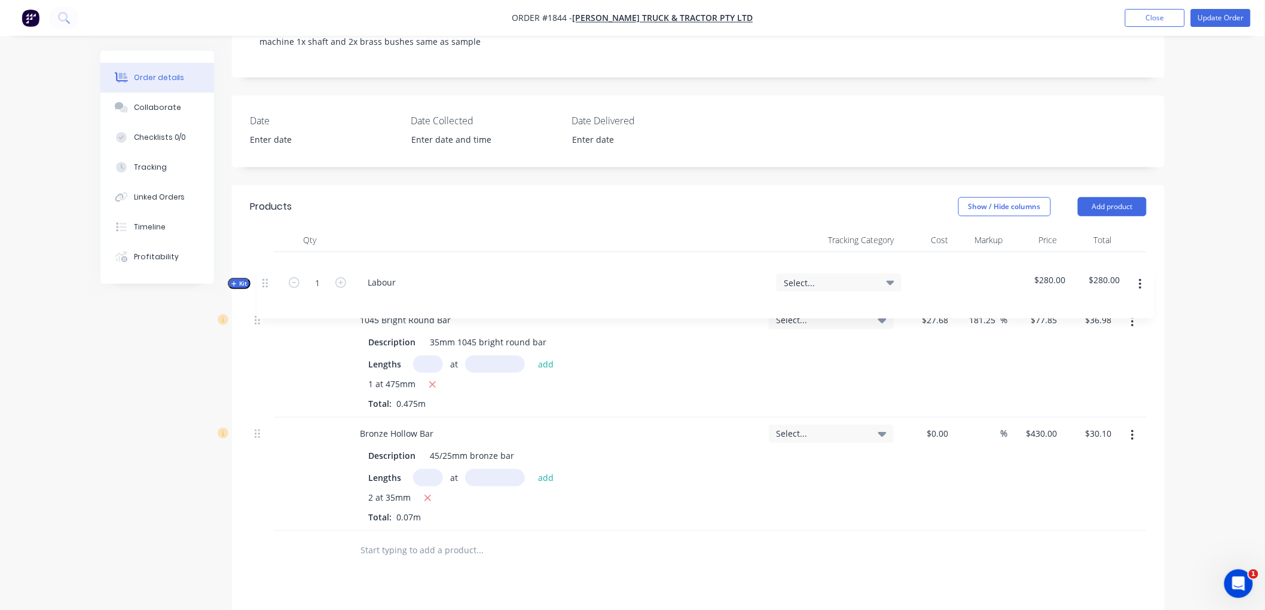
drag, startPoint x: 258, startPoint y: 498, endPoint x: 267, endPoint y: 278, distance: 220.7
click at [267, 278] on div "1045 Bright Round Bar Description 35mm 1045 bright round bar Lengths at add 1 a…" at bounding box center [698, 391] width 897 height 279
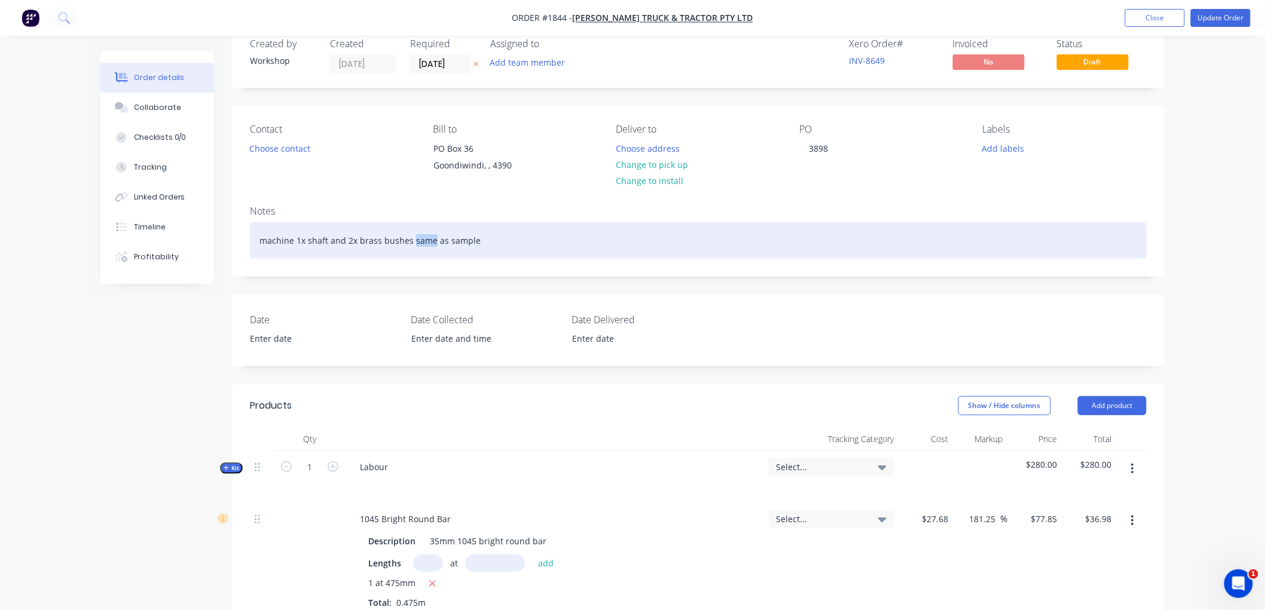
drag, startPoint x: 430, startPoint y: 238, endPoint x: 368, endPoint y: 241, distance: 62.8
click at [408, 237] on div "machine 1x shaft and 2x brass bushes same as sample" at bounding box center [698, 240] width 897 height 36
click at [498, 235] on div "machine 1x shaft and 2x brass bushes as per sample" at bounding box center [698, 240] width 897 height 36
click at [262, 239] on div "machine 1x shaft and 2x brass bushes as per sample" at bounding box center [698, 240] width 897 height 36
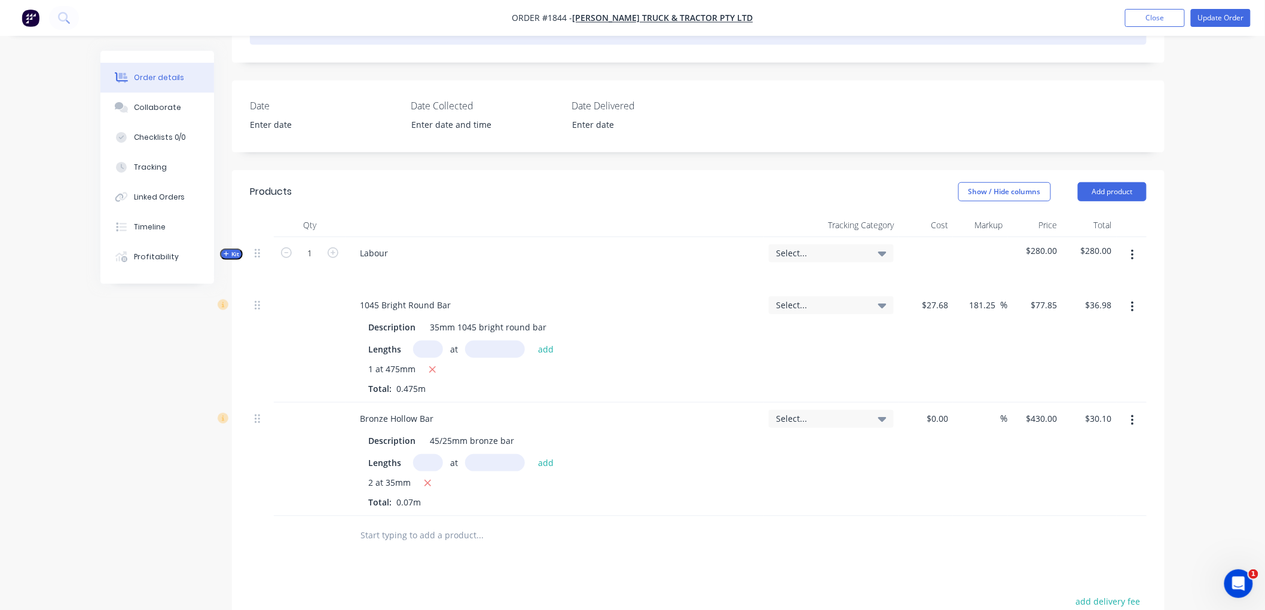
scroll to position [160, 0]
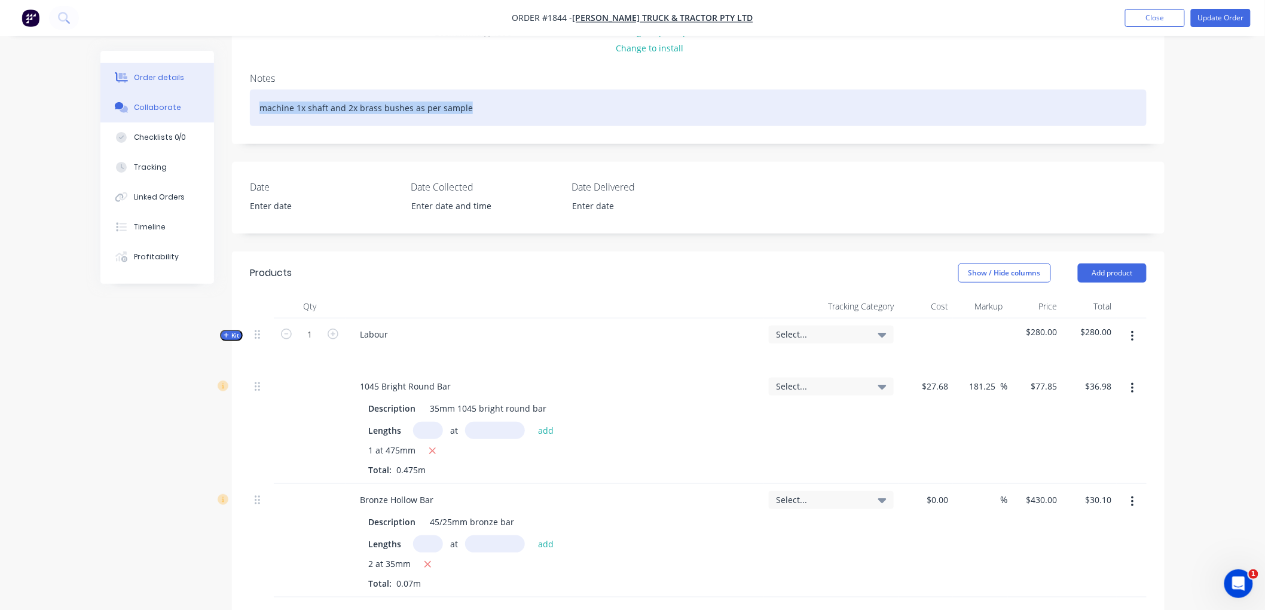
drag, startPoint x: 477, startPoint y: 106, endPoint x: 161, endPoint y: 103, distance: 315.6
click at [161, 103] on div "Order details Collaborate Checklists 0/0 Tracking Linked Orders Timeline Profit…" at bounding box center [632, 416] width 1088 height 1050
copy div "machine 1x shaft and 2x brass bushes as per sample"
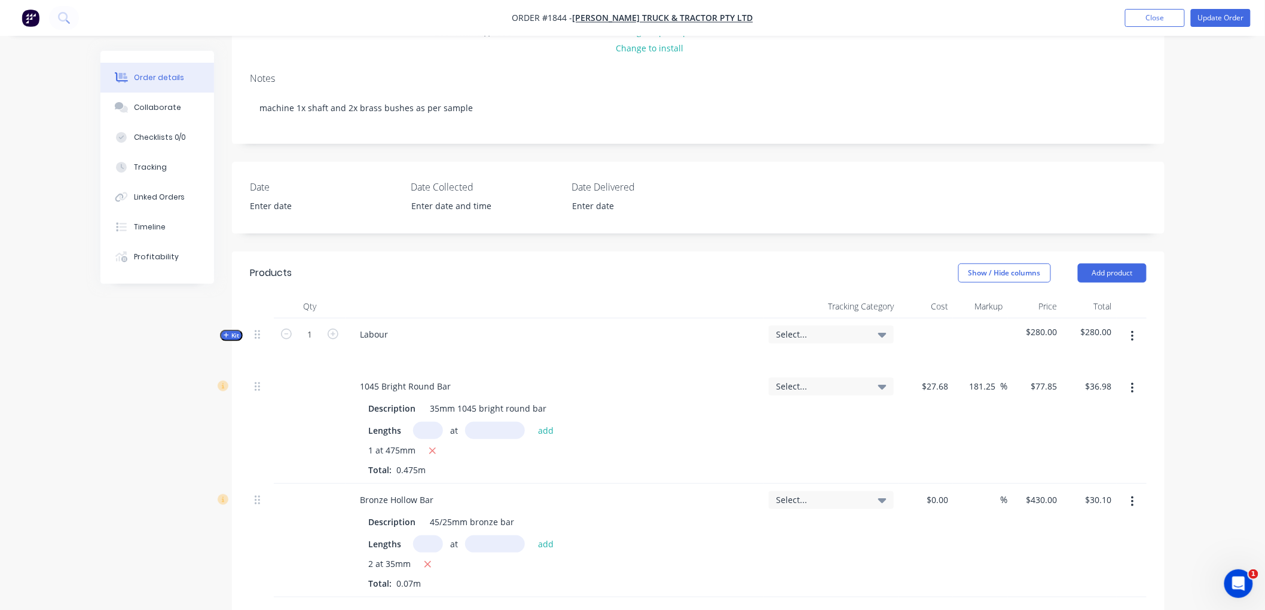
click at [399, 335] on div "Labour" at bounding box center [554, 345] width 418 height 52
click at [392, 335] on div "Labour" at bounding box center [373, 334] width 47 height 17
click at [392, 335] on div "Labour: machine 1x shaft and 2x brass bushes as per sample" at bounding box center [482, 334] width 265 height 17
click at [470, 331] on div "Labour: Make 1x shaft and 2x brass bushes as per sample" at bounding box center [476, 334] width 252 height 17
click at [421, 335] on div "Labour: Make 1x shaft and 2 x brass bushes as per sample" at bounding box center [477, 334] width 255 height 17
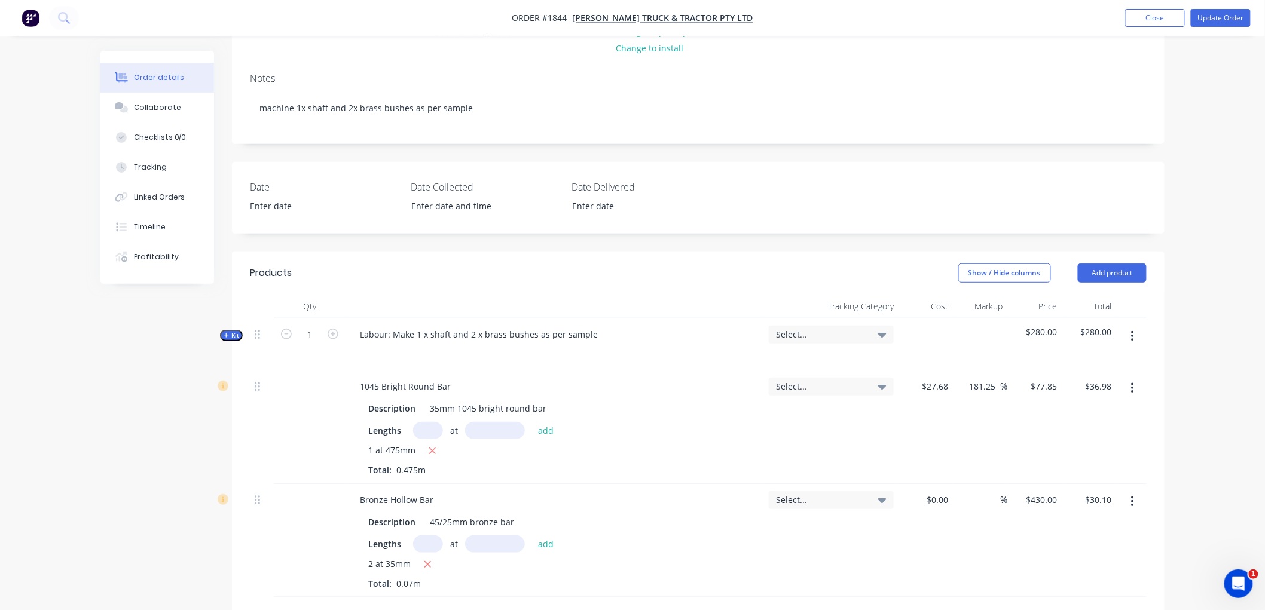
click at [571, 293] on header "Products Show / Hide columns Add product" at bounding box center [698, 273] width 932 height 43
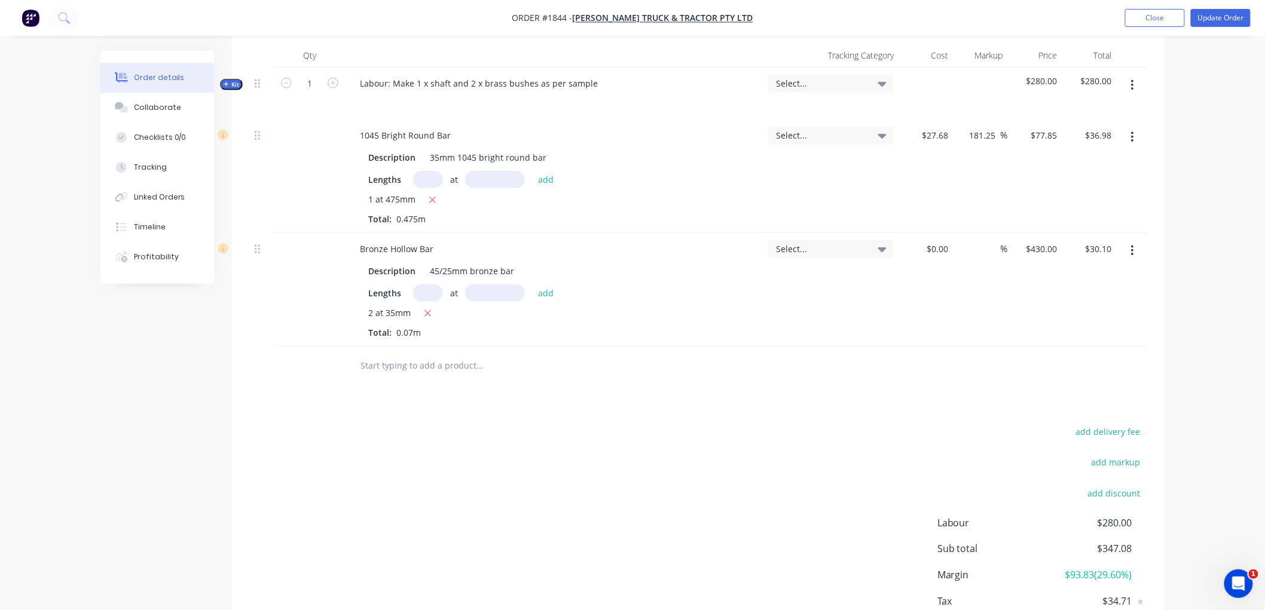
scroll to position [357, 0]
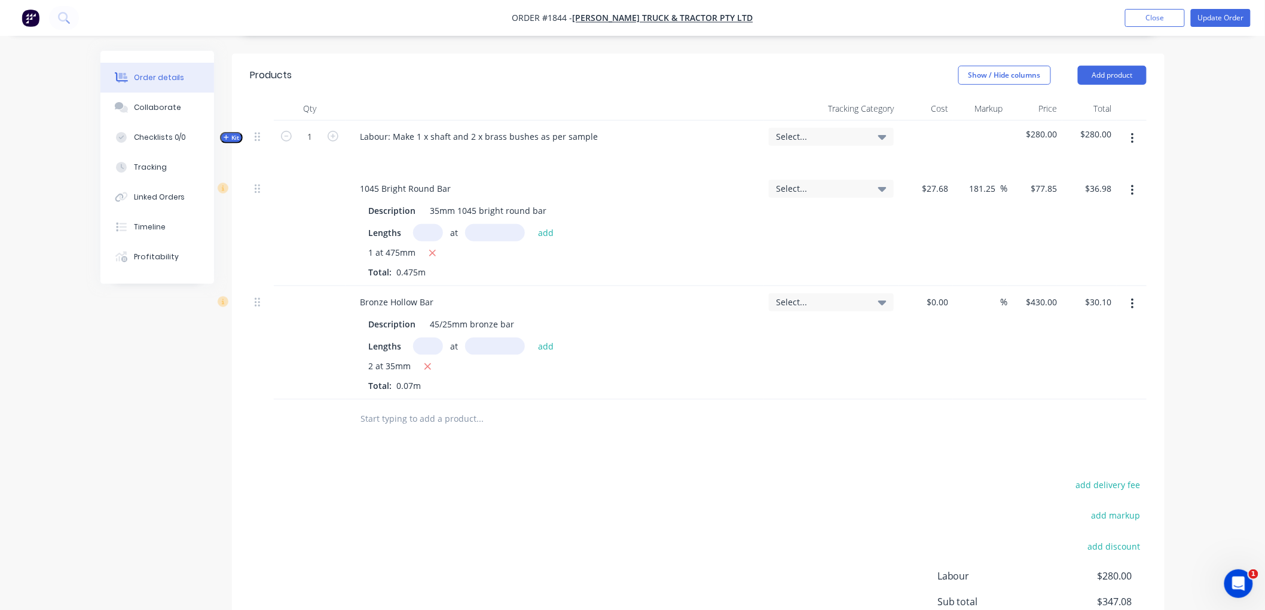
click at [225, 134] on icon "button" at bounding box center [226, 137] width 5 height 6
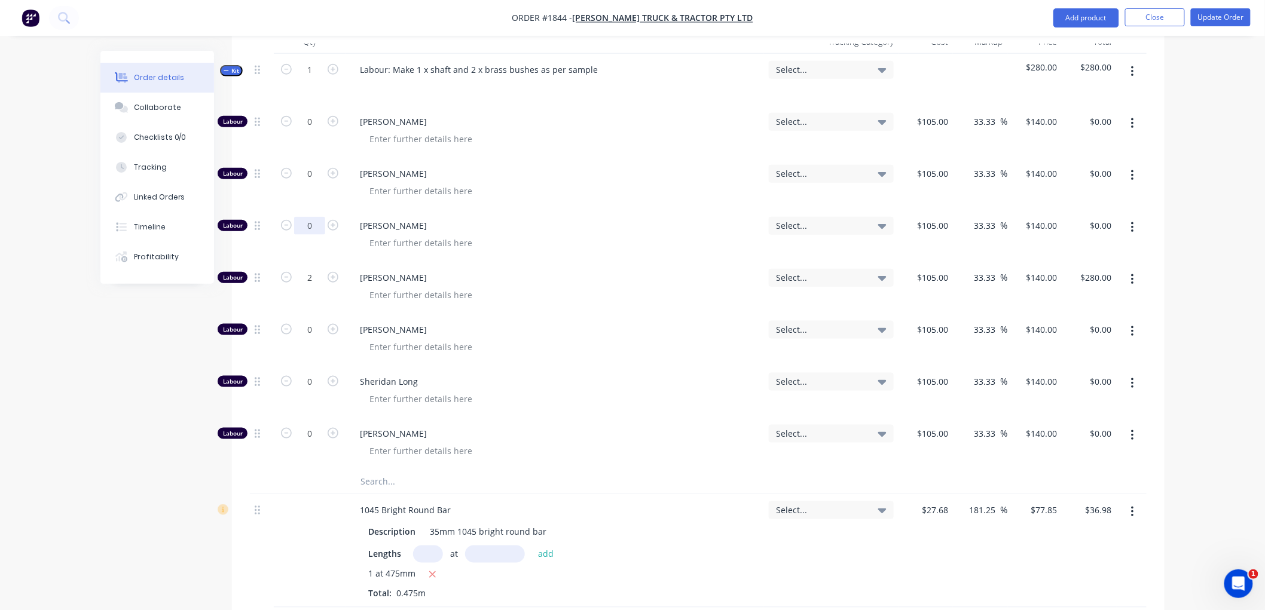
scroll to position [491, 0]
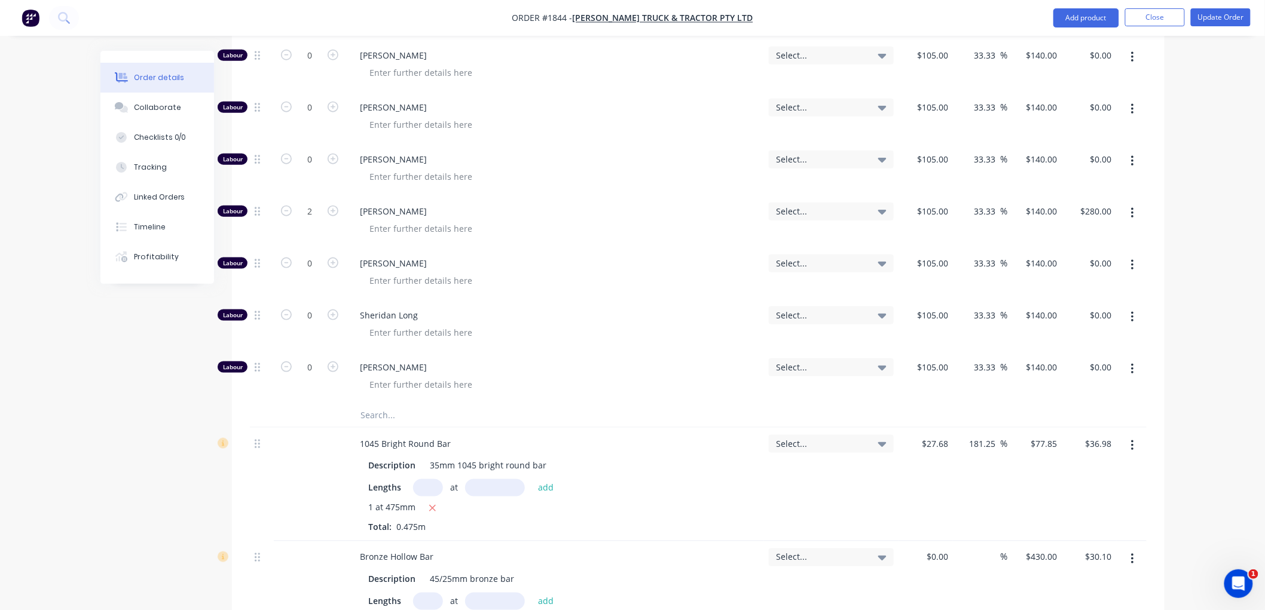
click at [1134, 212] on button "button" at bounding box center [1132, 214] width 28 height 22
click at [1091, 241] on div "Duplicate" at bounding box center [1090, 244] width 92 height 17
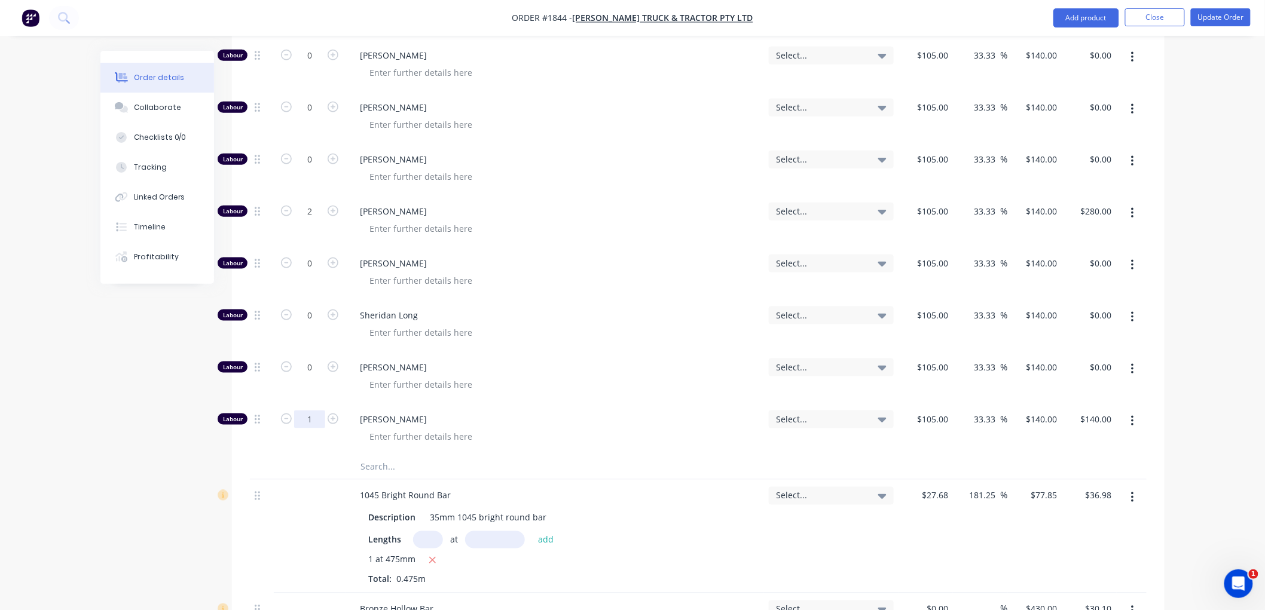
drag, startPoint x: 307, startPoint y: 418, endPoint x: 316, endPoint y: 417, distance: 9.0
click at [307, 418] on input "1" at bounding box center [309, 420] width 31 height 18
type input "0.5"
type input "$70.00"
type input "$105.00"
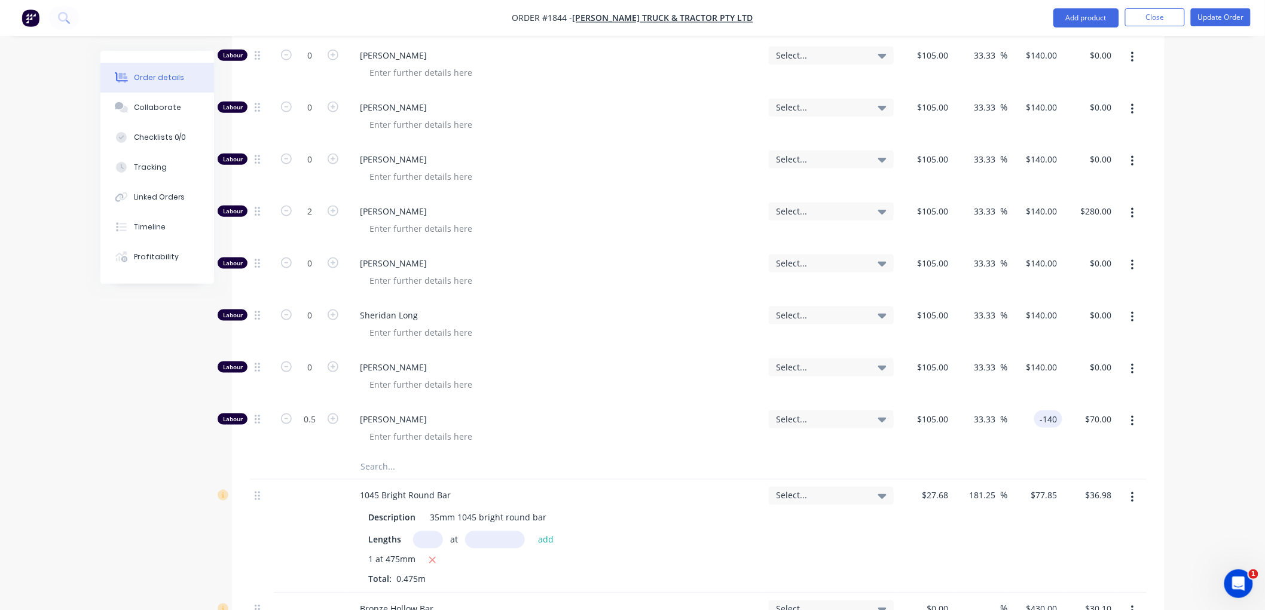
type input "-140"
type input "-233.33"
type input "$-140.00"
type input "$-70.00"
click at [850, 452] on div "Select..." at bounding box center [831, 429] width 134 height 52
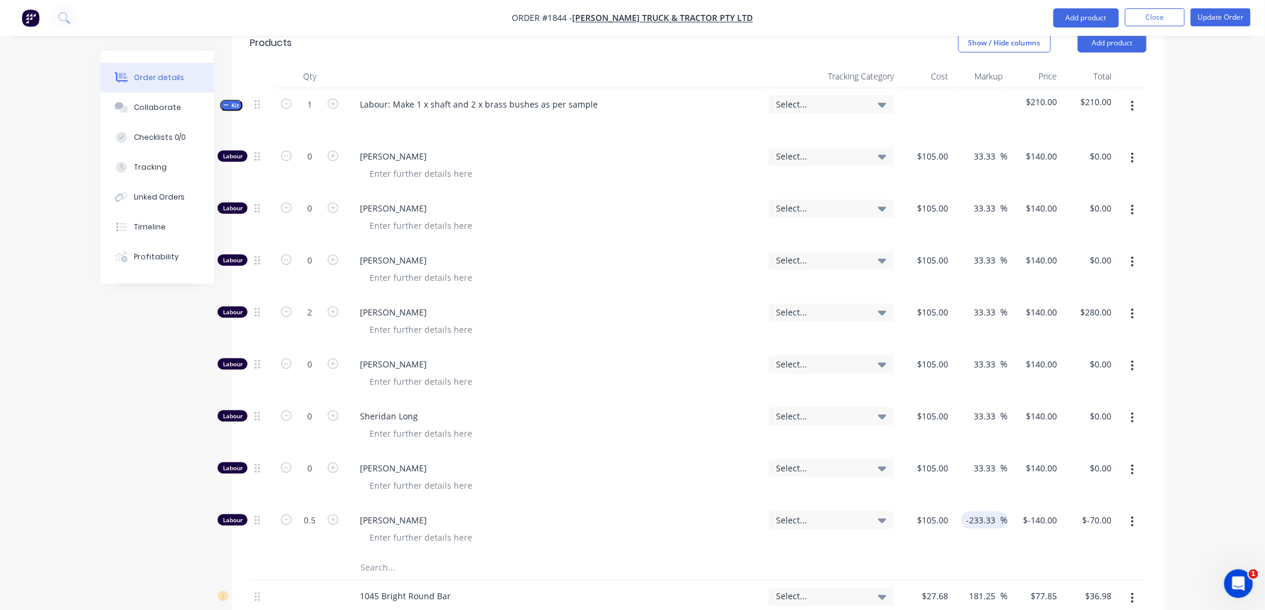
scroll to position [357, 0]
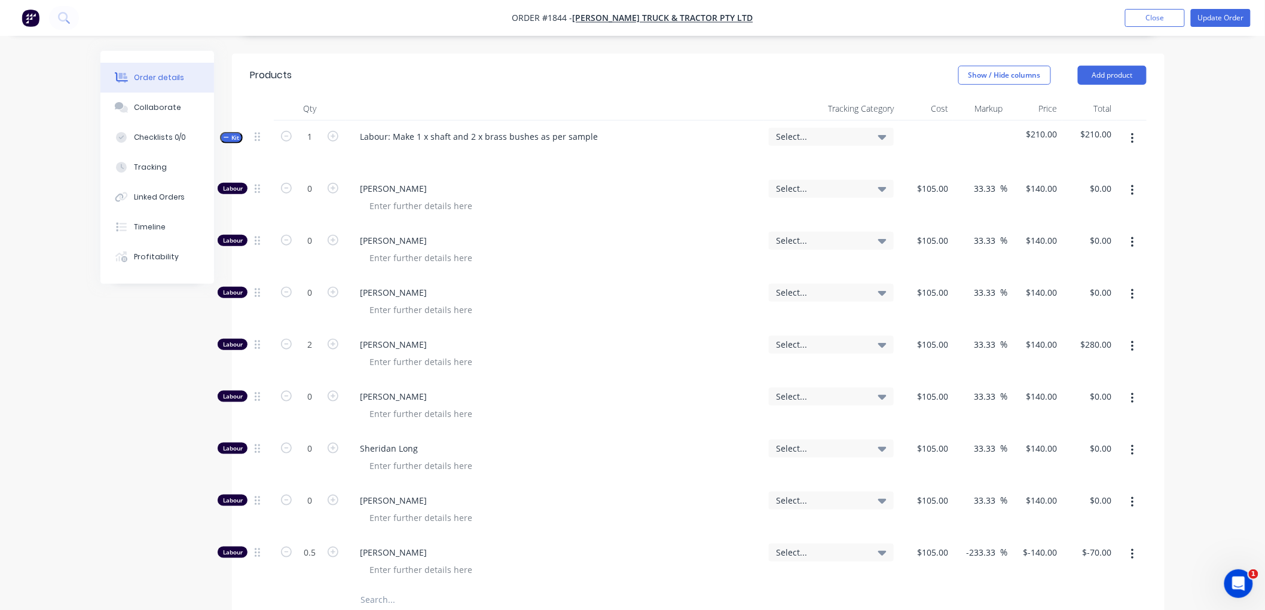
click at [224, 136] on icon "button" at bounding box center [226, 137] width 5 height 6
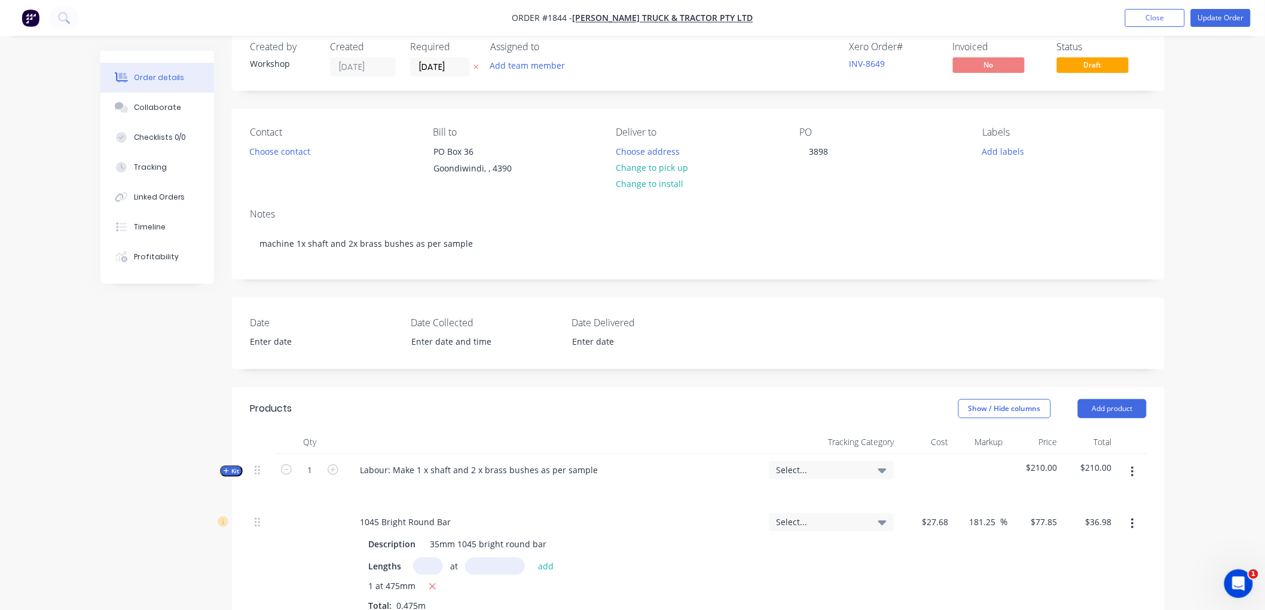
scroll to position [0, 0]
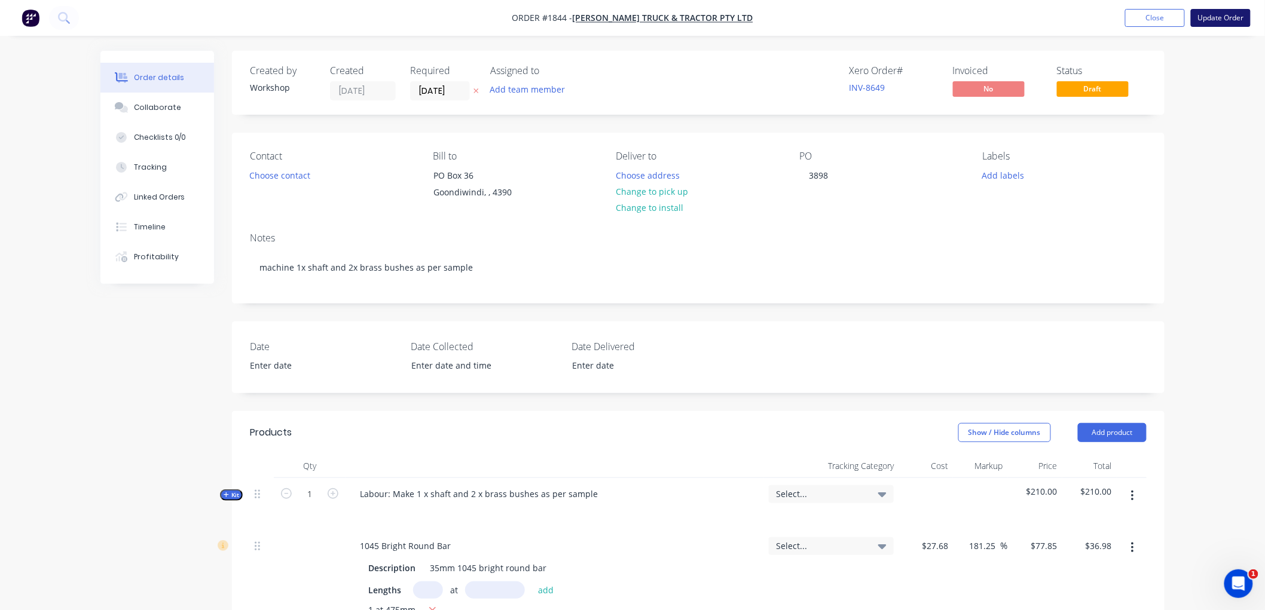
click at [1222, 16] on button "Update Order" at bounding box center [1221, 18] width 60 height 18
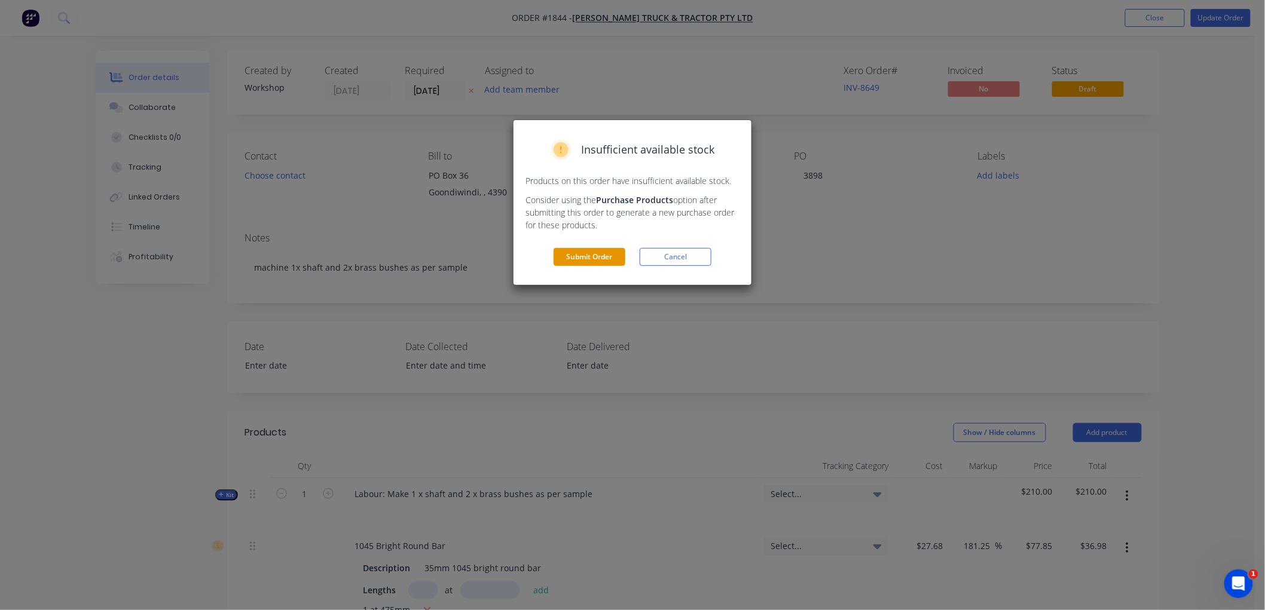
click at [583, 253] on button "Submit Order" at bounding box center [589, 257] width 72 height 18
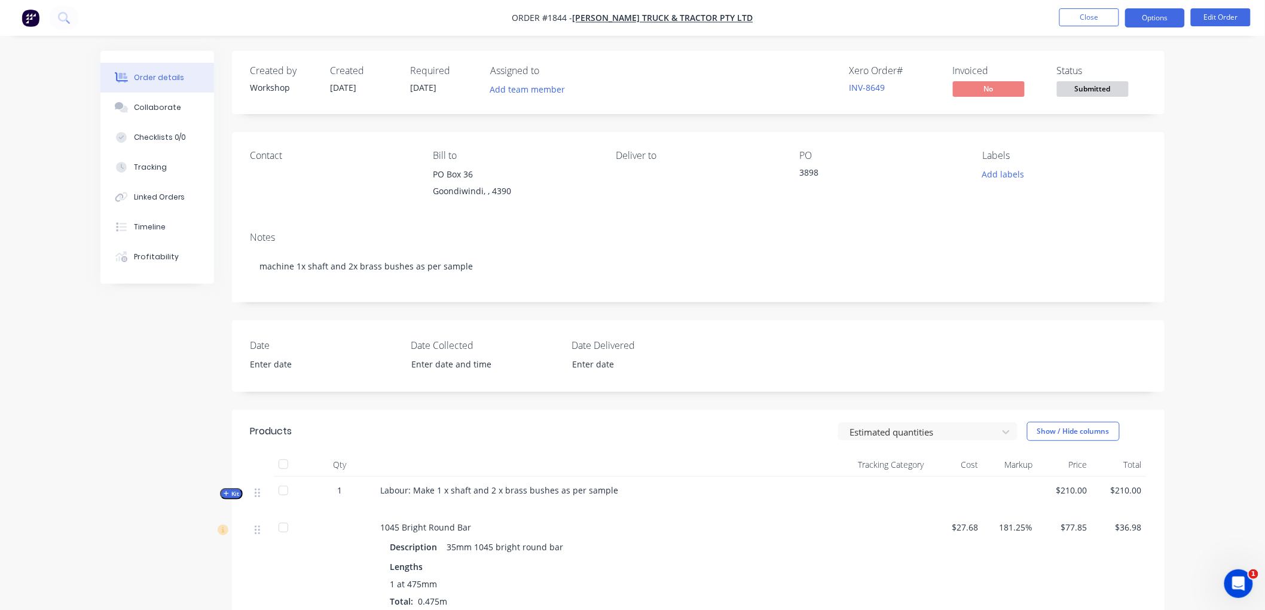
click at [1155, 20] on button "Options" at bounding box center [1155, 17] width 60 height 19
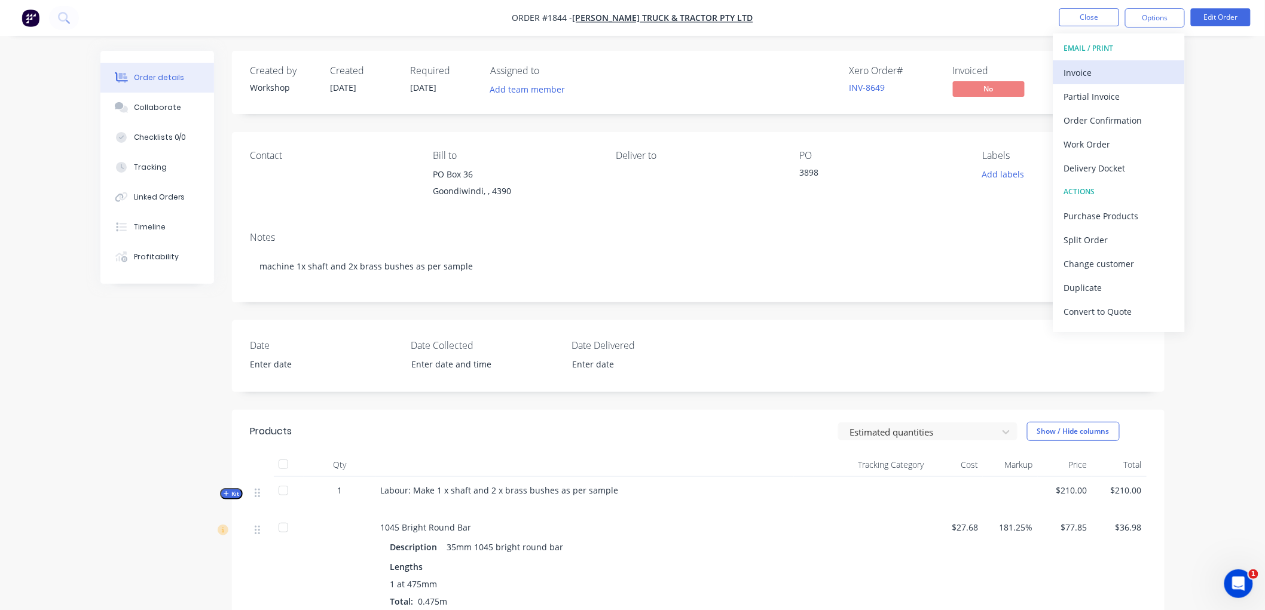
click at [1118, 67] on div "Invoice" at bounding box center [1119, 72] width 110 height 17
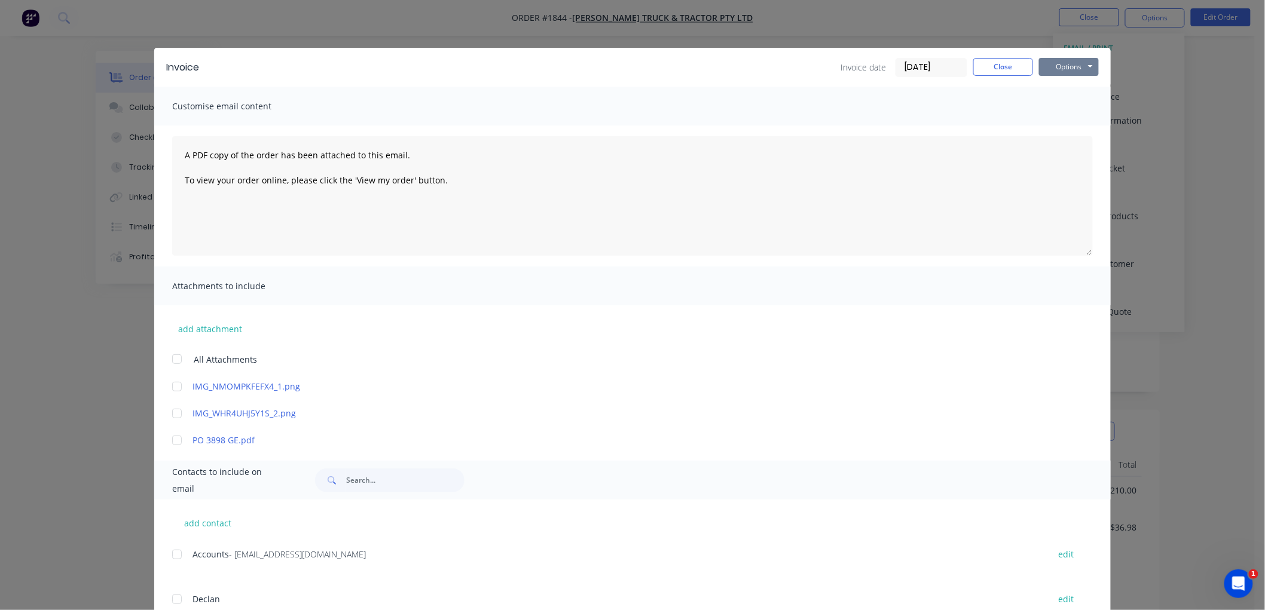
click at [1068, 68] on button "Options" at bounding box center [1069, 67] width 60 height 18
click at [1060, 87] on button "Preview" at bounding box center [1077, 88] width 77 height 20
click at [169, 435] on div at bounding box center [177, 441] width 24 height 24
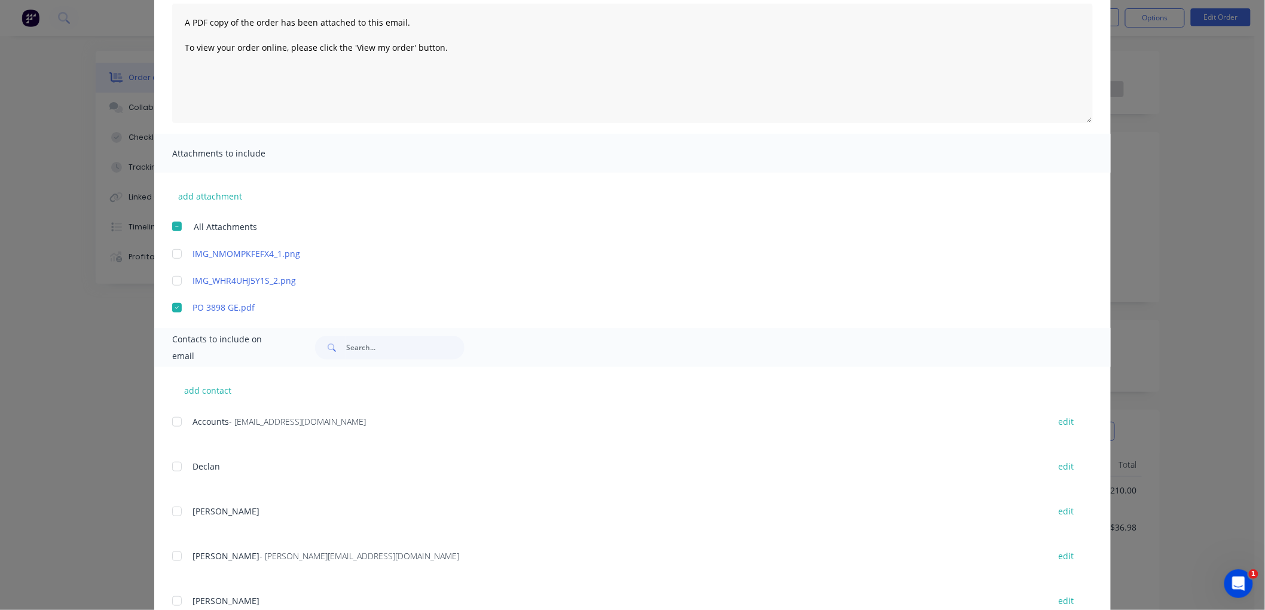
click at [173, 420] on div at bounding box center [177, 422] width 24 height 24
drag, startPoint x: 169, startPoint y: 552, endPoint x: 504, endPoint y: 484, distance: 342.2
click at [169, 552] on div at bounding box center [177, 557] width 24 height 24
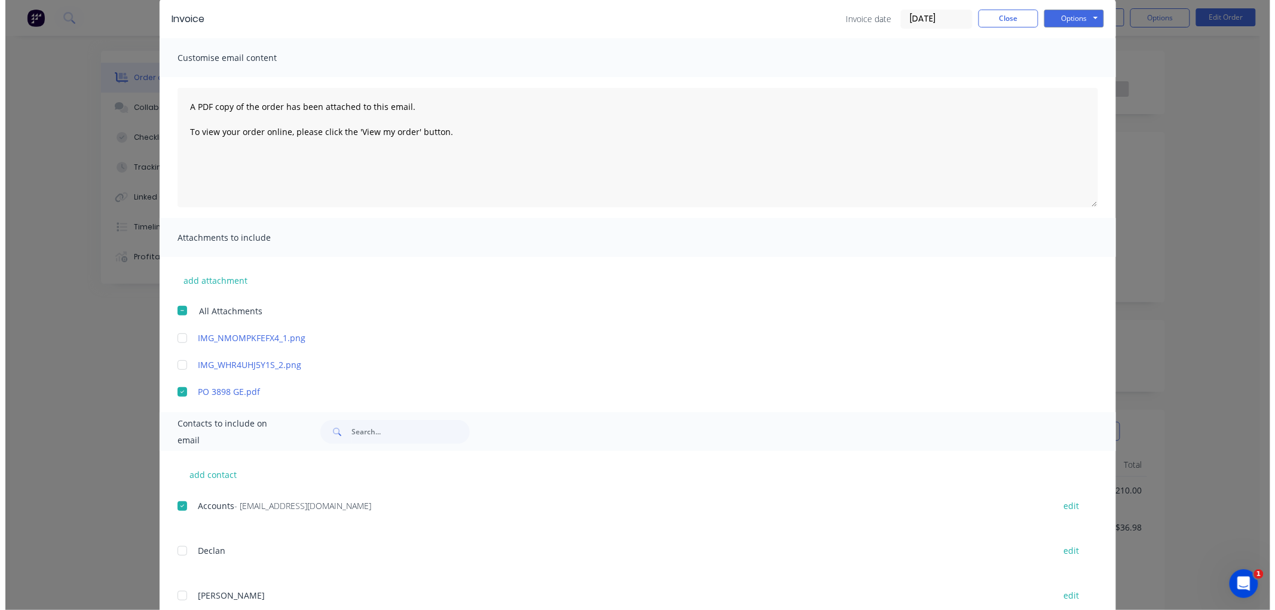
scroll to position [0, 0]
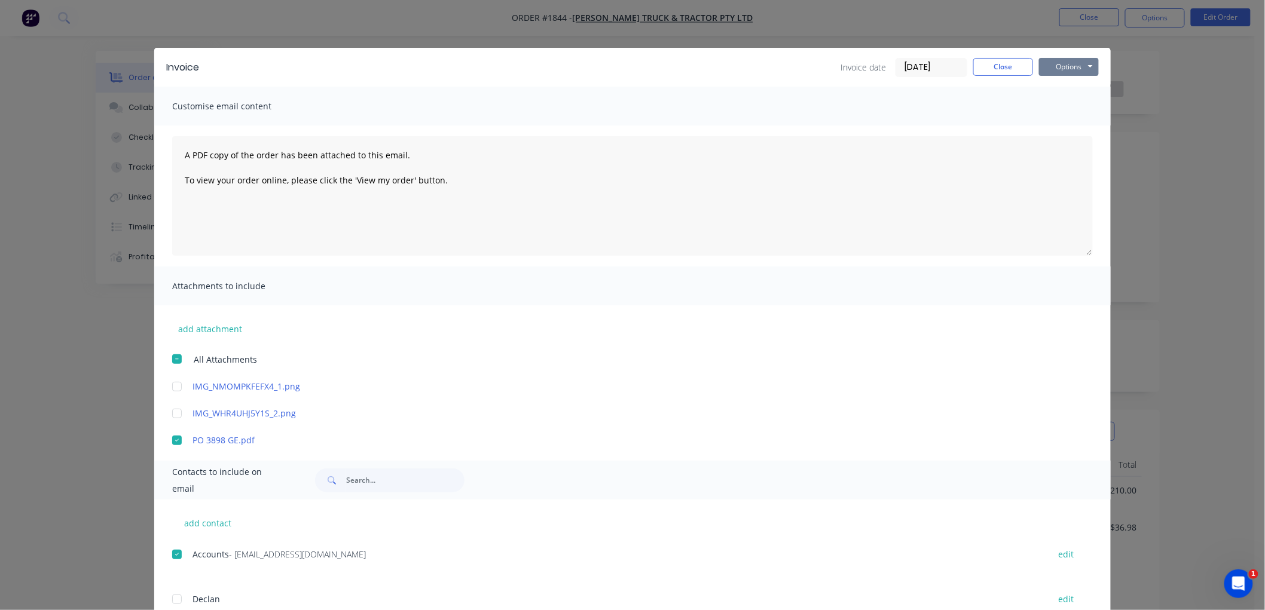
click at [1062, 61] on button "Options" at bounding box center [1069, 67] width 60 height 18
click at [1071, 126] on button "Email" at bounding box center [1077, 128] width 77 height 20
click at [996, 68] on button "Close" at bounding box center [1003, 67] width 60 height 18
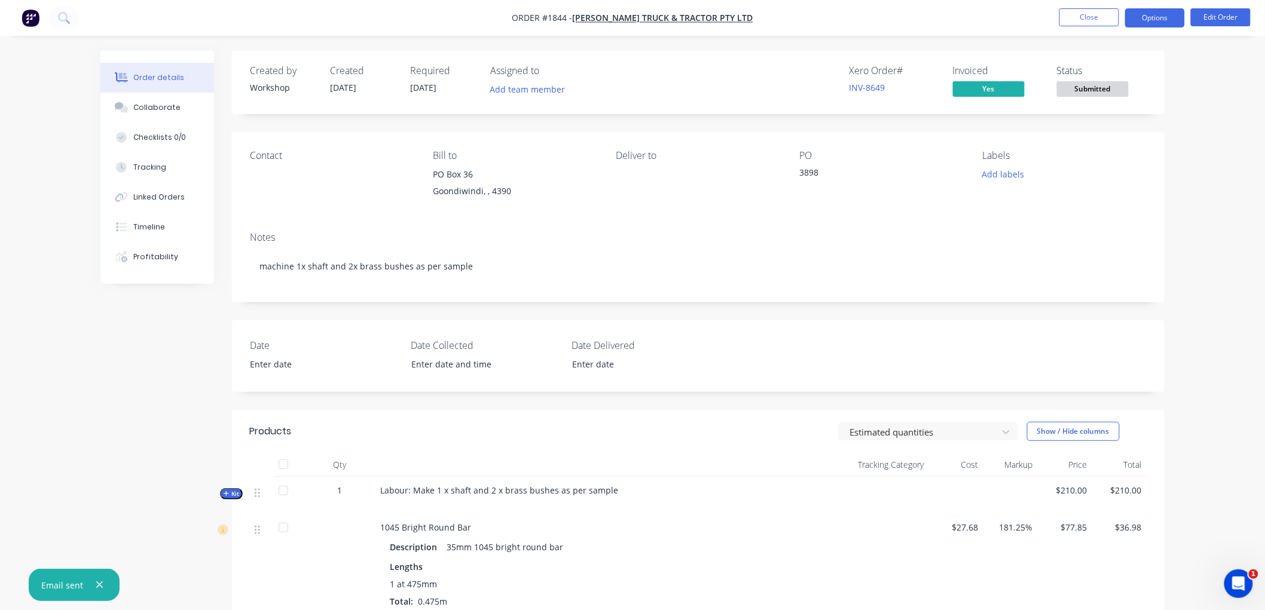
click at [1134, 16] on button "Options" at bounding box center [1155, 17] width 60 height 19
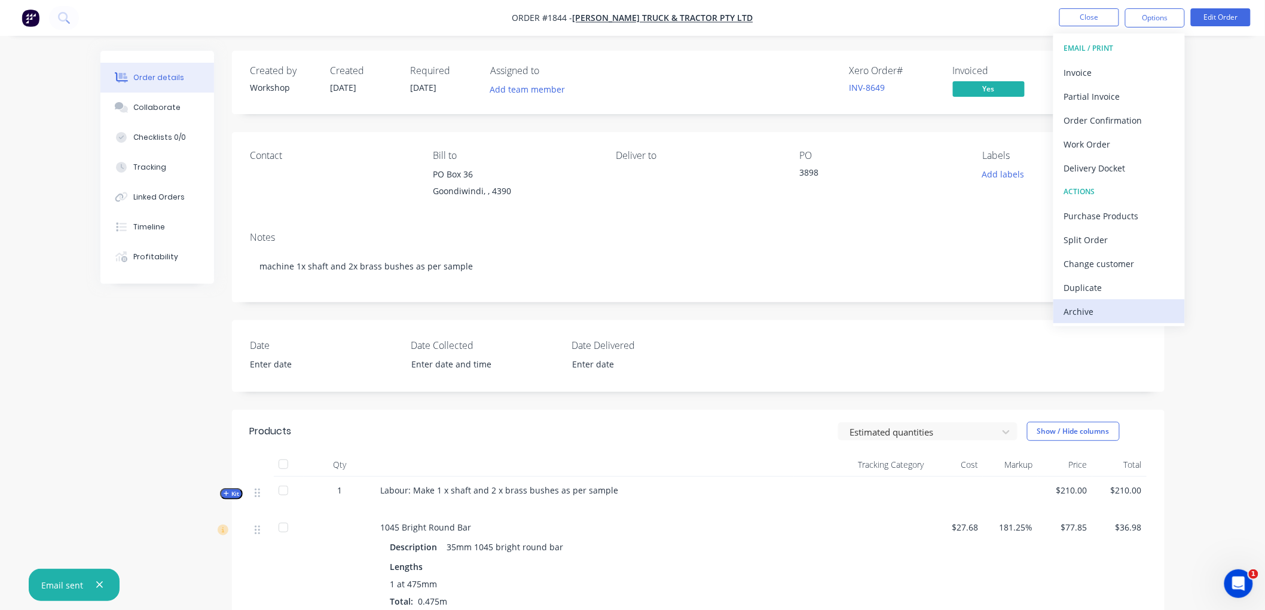
click at [1078, 320] on button "Archive" at bounding box center [1118, 311] width 131 height 24
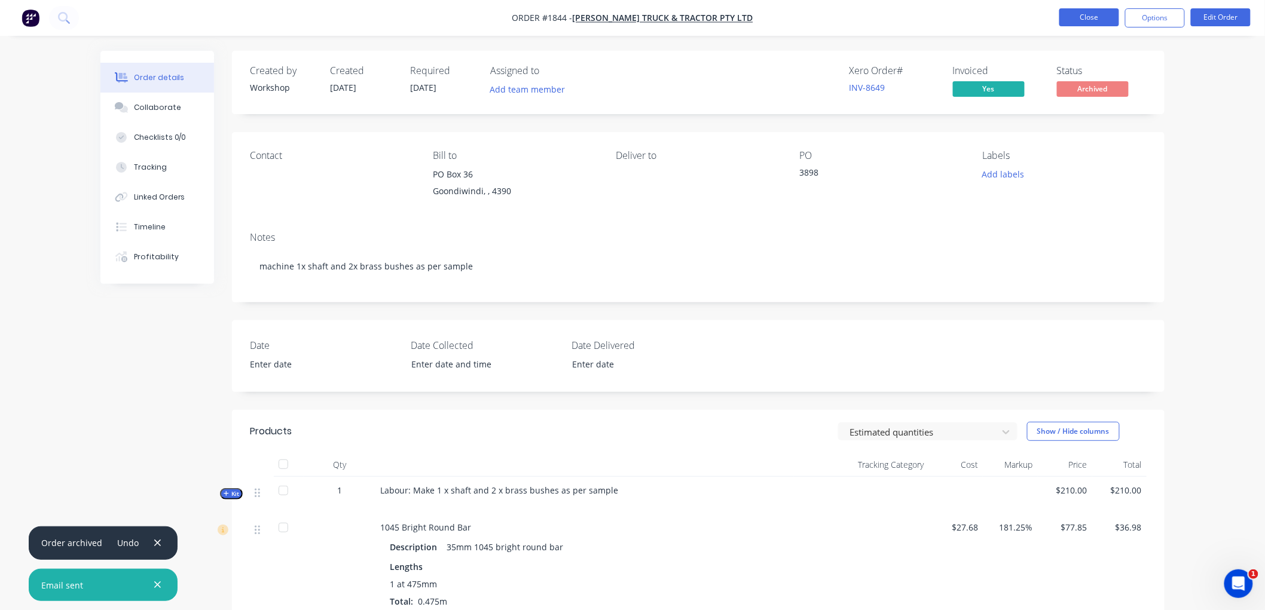
click at [1085, 21] on button "Close" at bounding box center [1089, 17] width 60 height 18
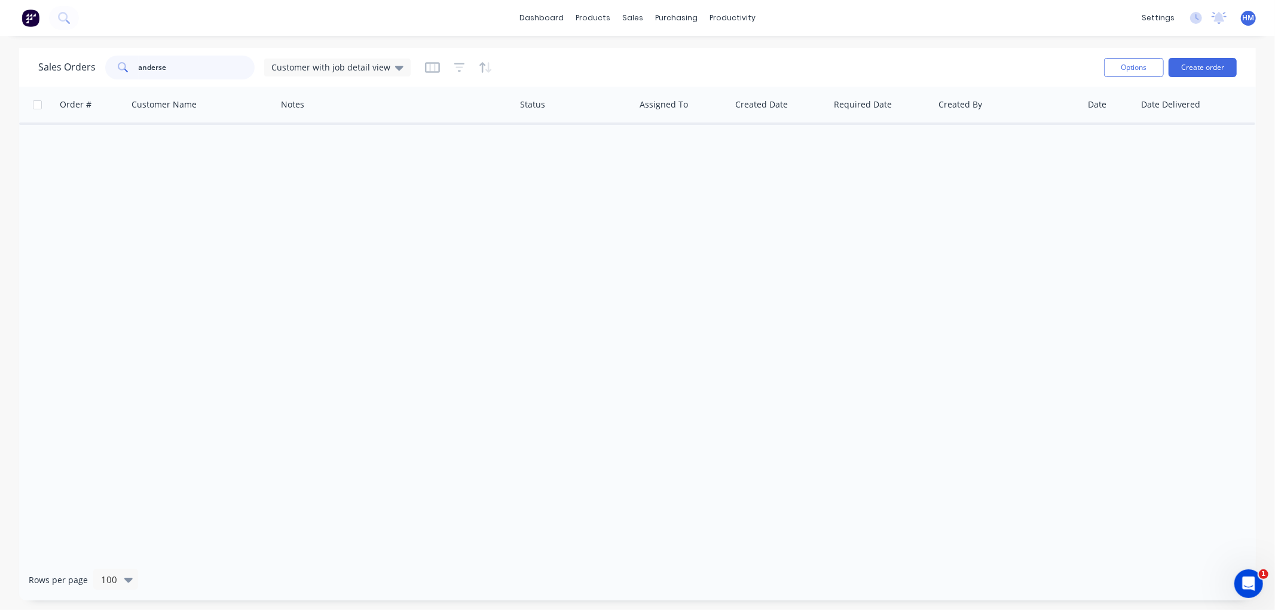
drag, startPoint x: 191, startPoint y: 61, endPoint x: 50, endPoint y: 63, distance: 141.7
click at [50, 63] on div "Sales Orders anderse Customer with job detail view" at bounding box center [224, 68] width 372 height 24
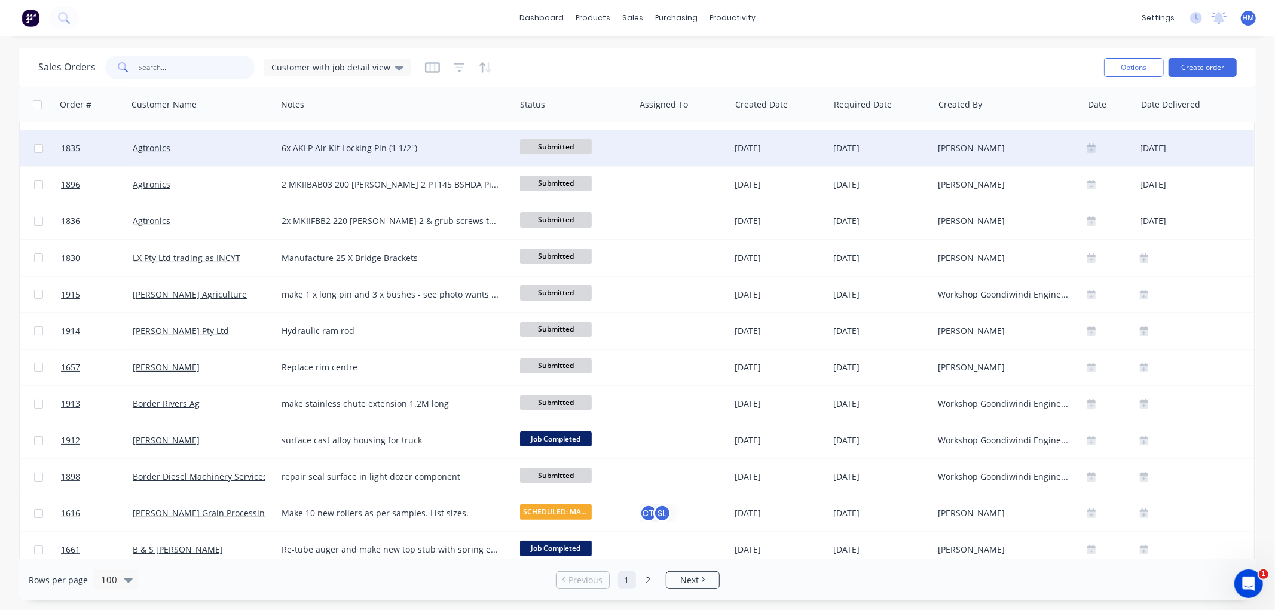
scroll to position [133, 0]
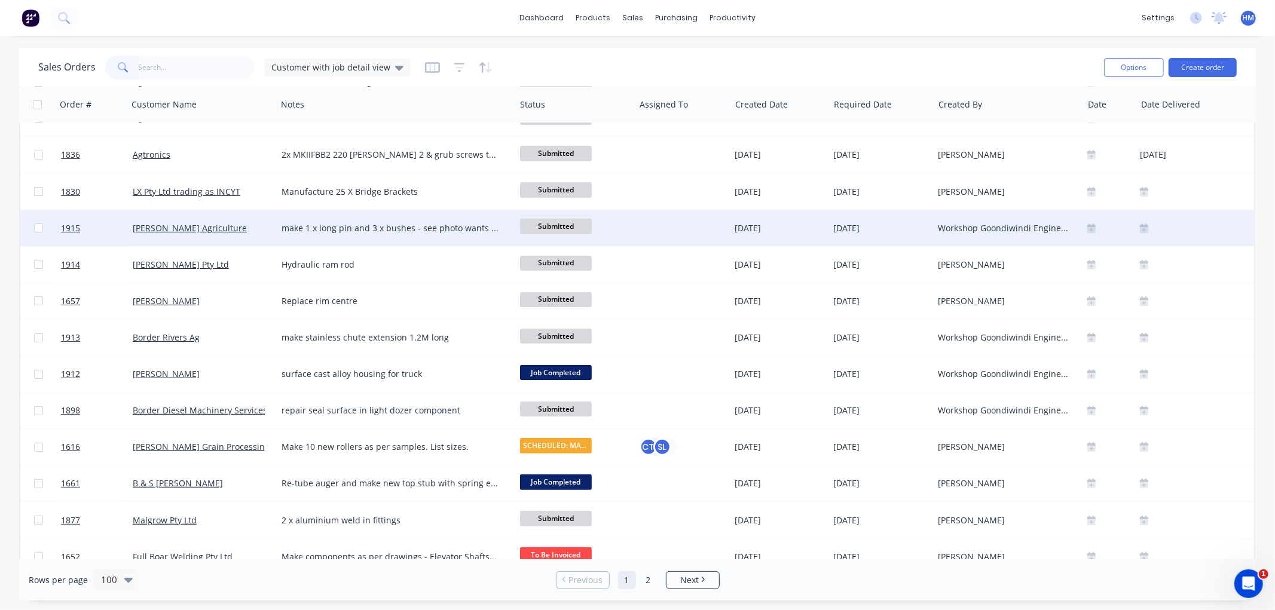
click at [460, 221] on div "make 1 x long pin and 3 x bushes - see photo wants by mid next week" at bounding box center [396, 228] width 238 height 36
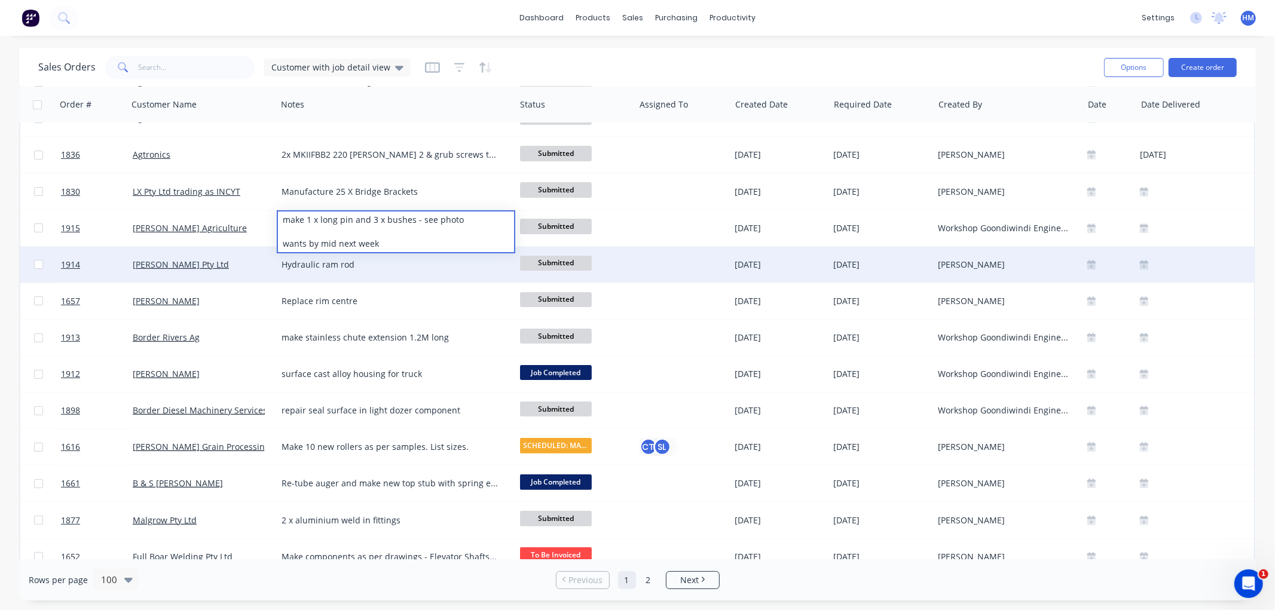
click at [369, 264] on div "Hydraulic ram rod" at bounding box center [391, 265] width 218 height 12
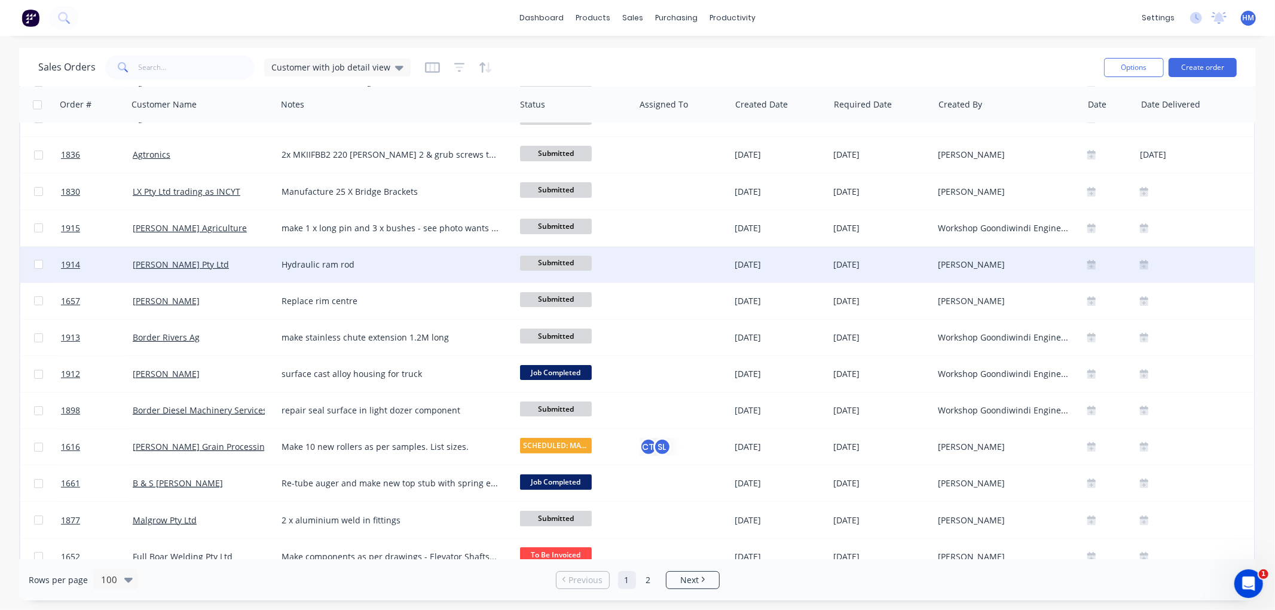
click at [201, 264] on div "[PERSON_NAME] Pty Ltd" at bounding box center [199, 265] width 133 height 12
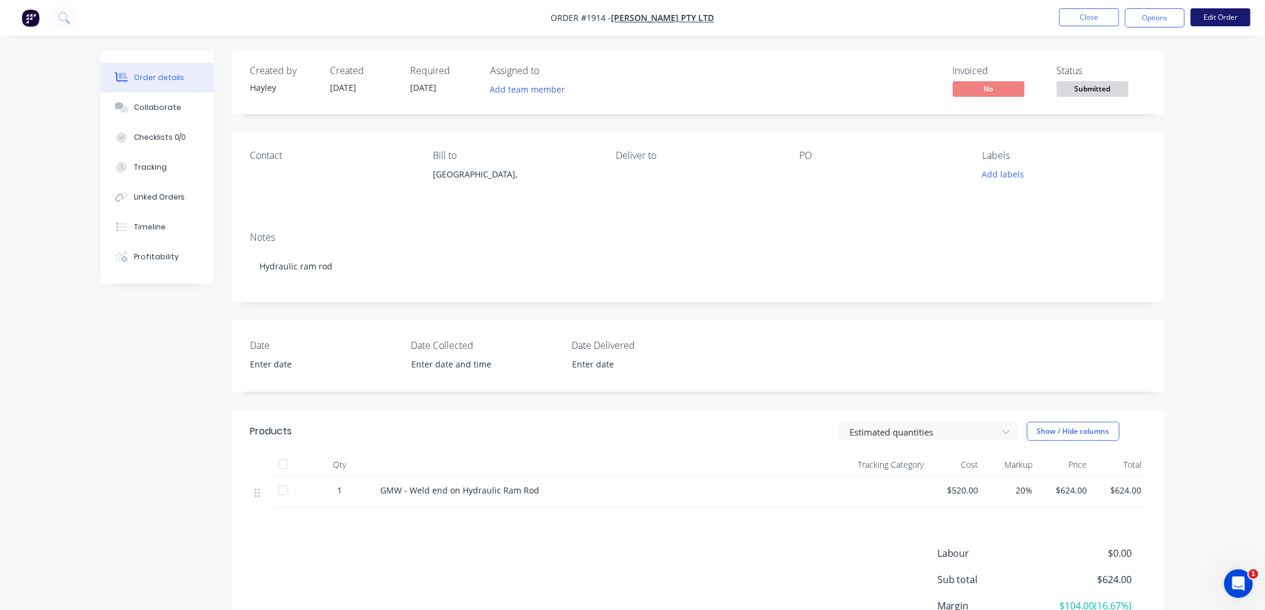
click at [1216, 15] on button "Edit Order" at bounding box center [1221, 17] width 60 height 18
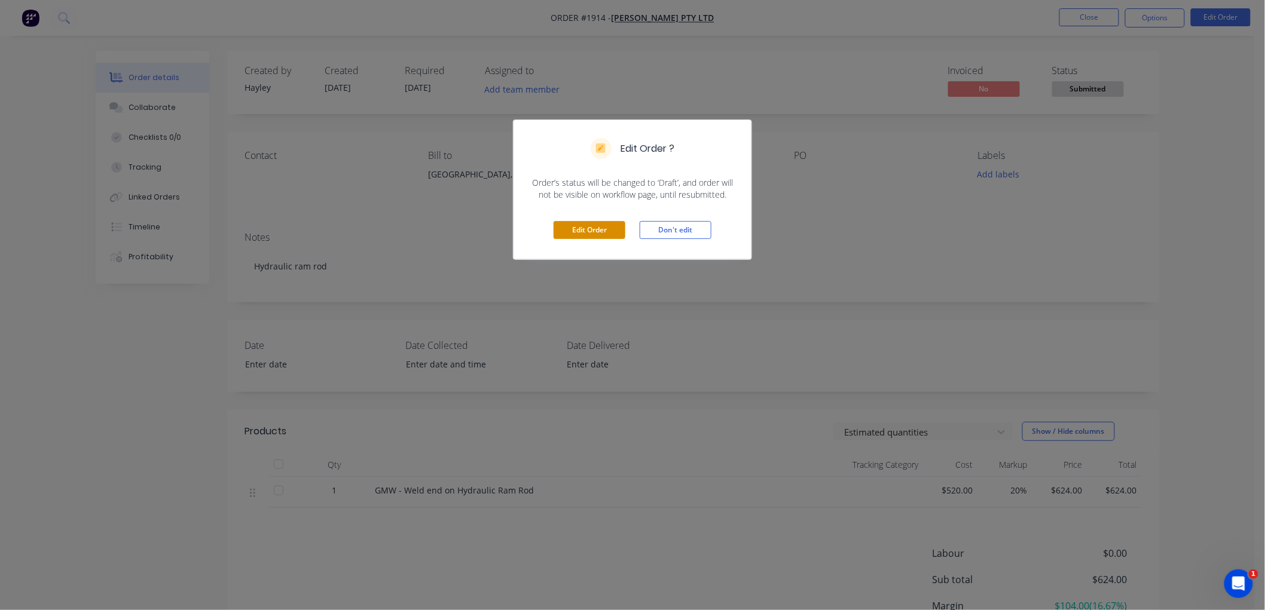
click at [582, 230] on button "Edit Order" at bounding box center [589, 230] width 72 height 18
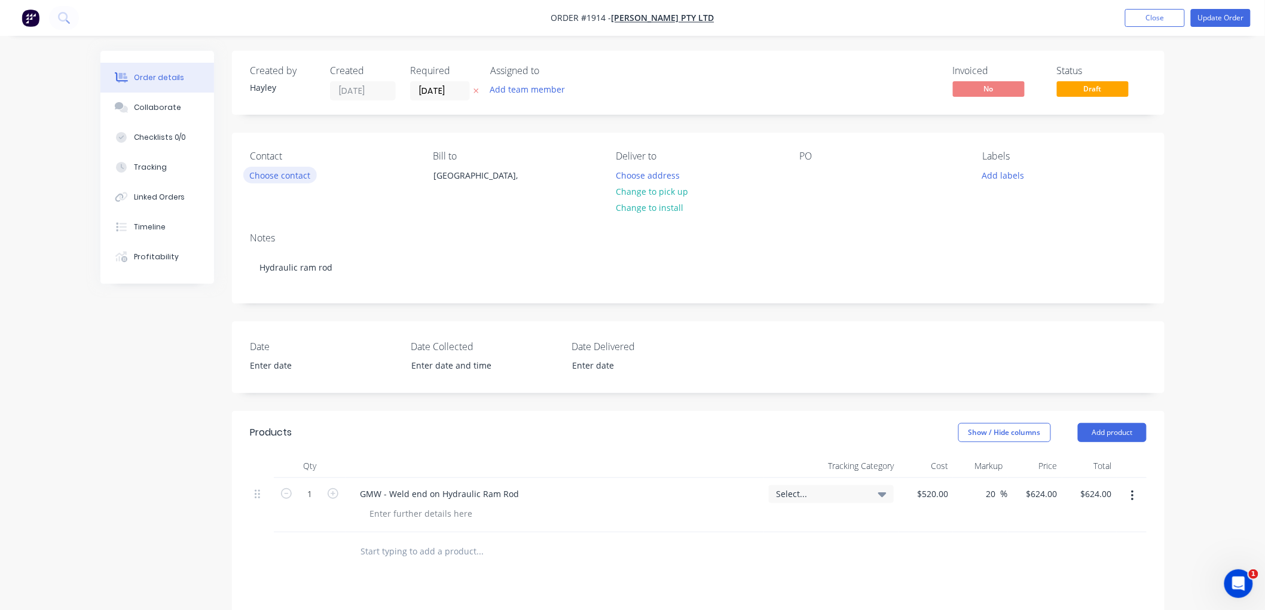
click at [277, 177] on button "Choose contact" at bounding box center [280, 175] width 74 height 16
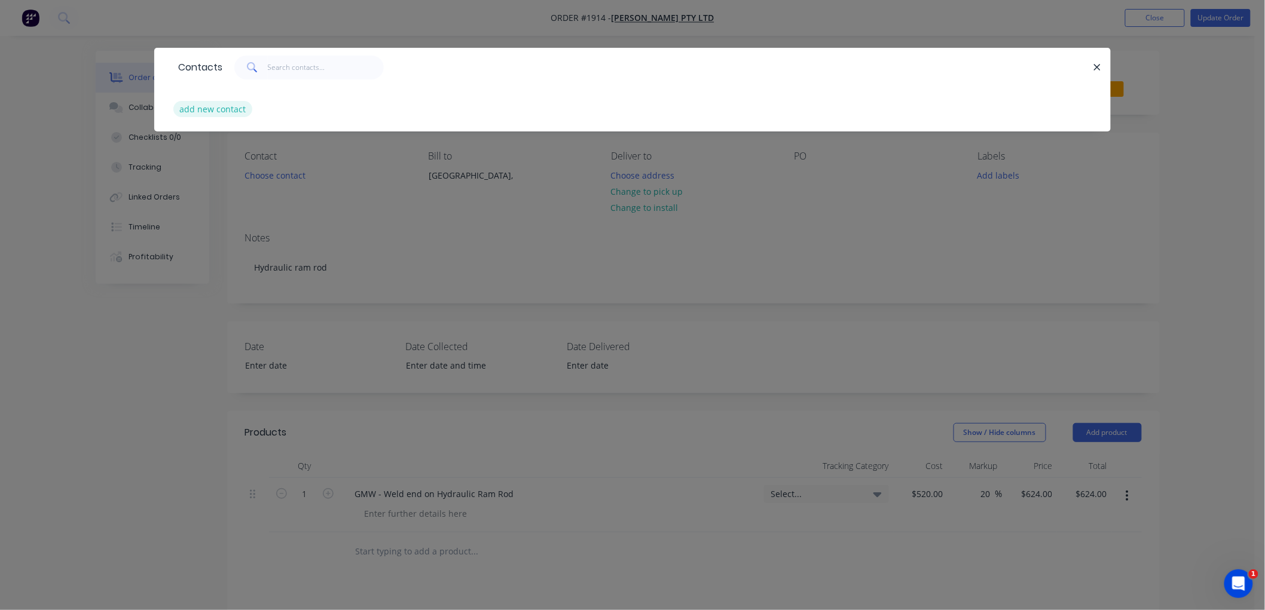
click at [224, 112] on button "add new contact" at bounding box center [212, 109] width 79 height 16
select select "AU"
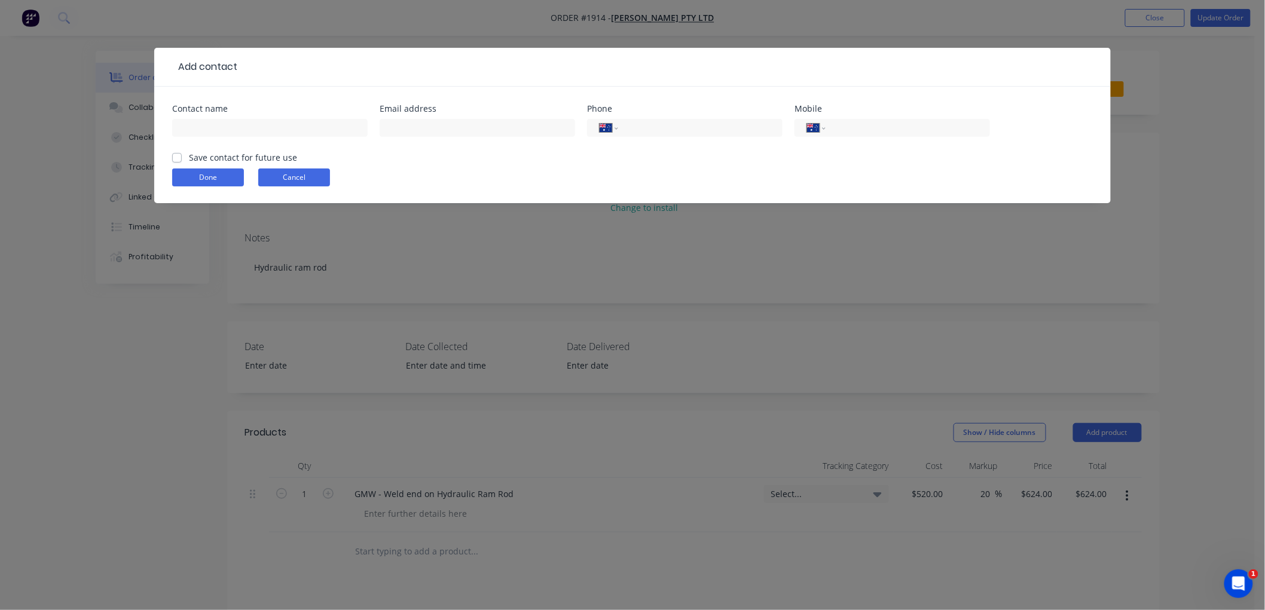
click at [284, 174] on button "Cancel" at bounding box center [294, 178] width 72 height 18
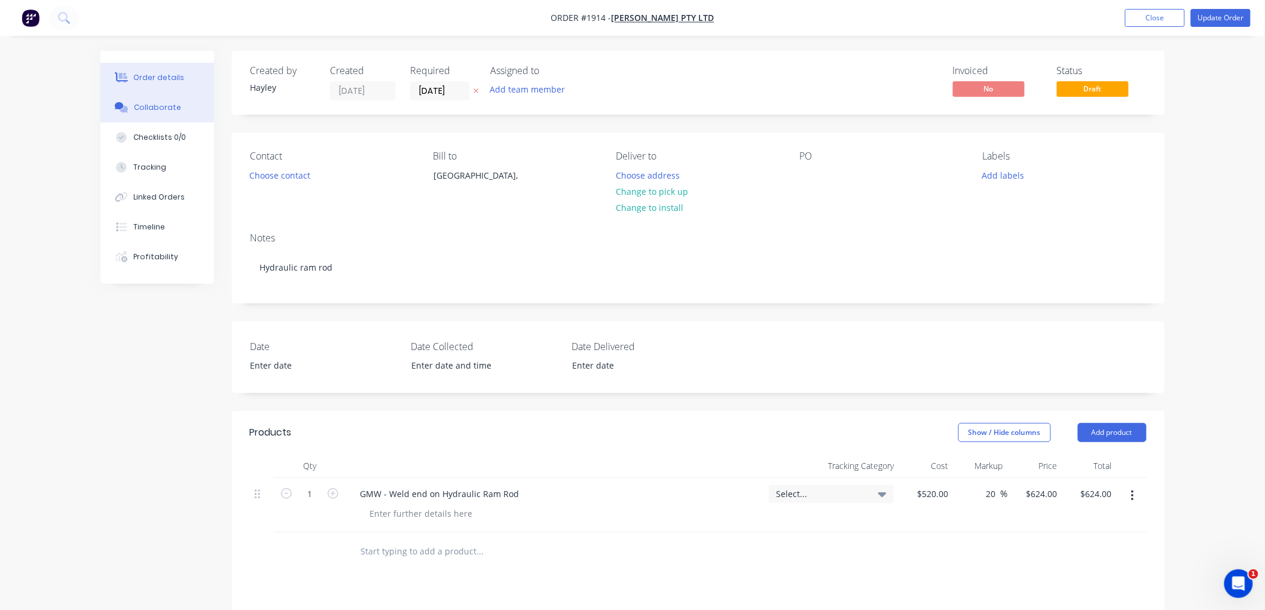
click at [169, 108] on div "Collaborate" at bounding box center [157, 107] width 47 height 11
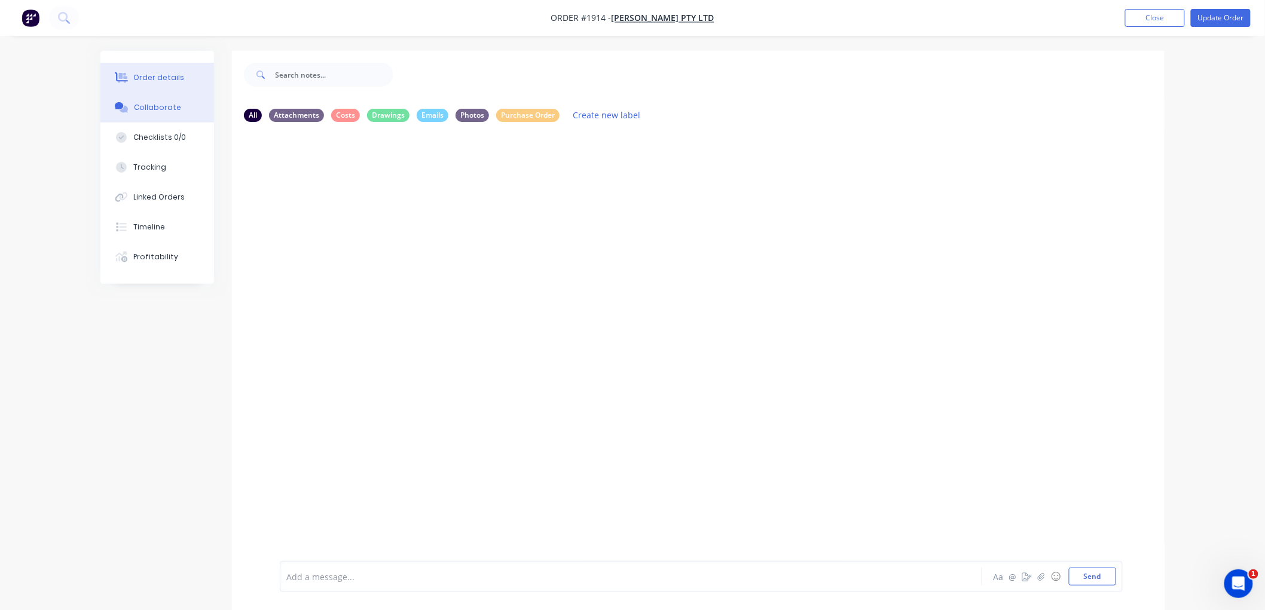
click at [159, 72] on div "Order details" at bounding box center [159, 77] width 51 height 11
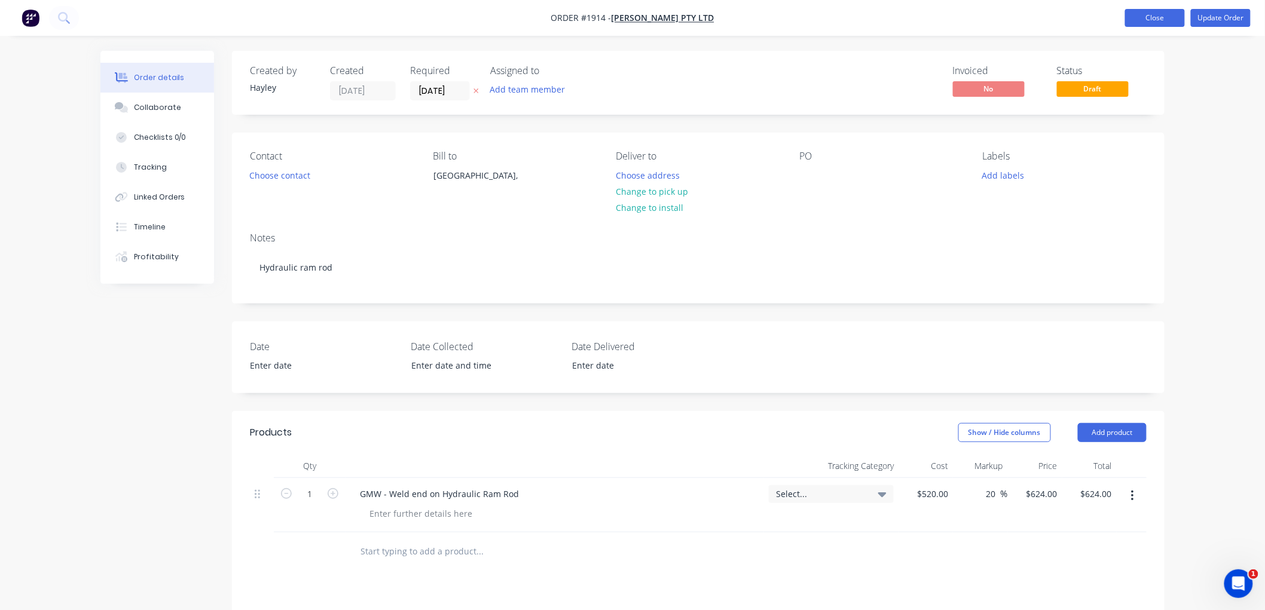
click at [1152, 15] on button "Close" at bounding box center [1155, 18] width 60 height 18
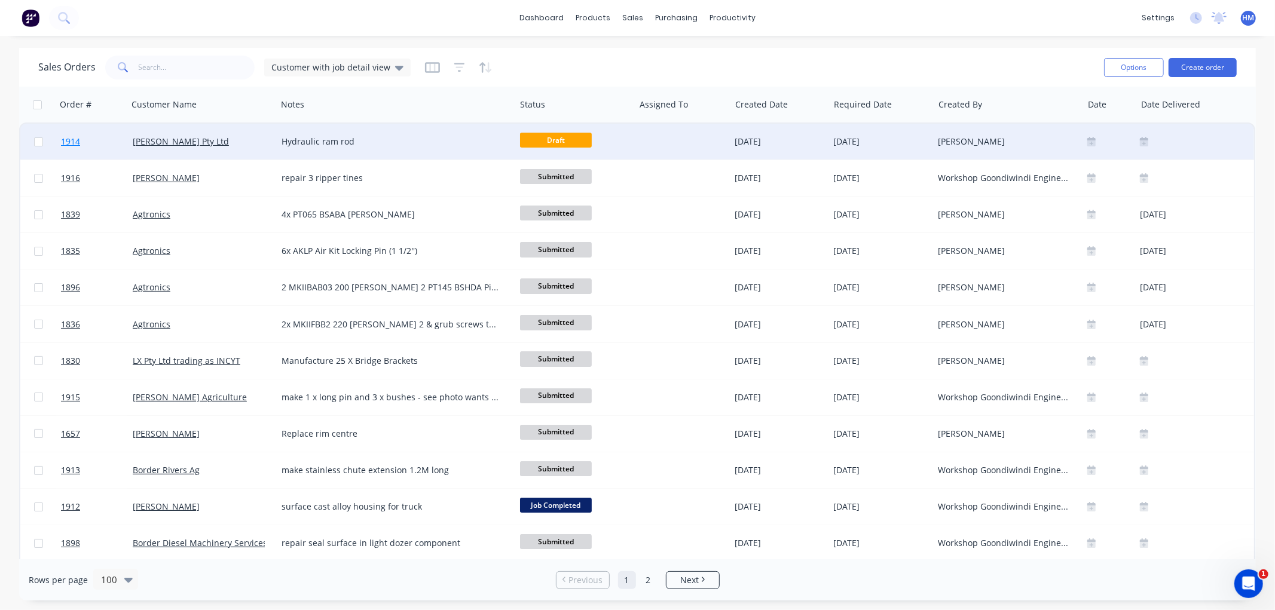
click at [130, 145] on link "1914" at bounding box center [97, 142] width 72 height 36
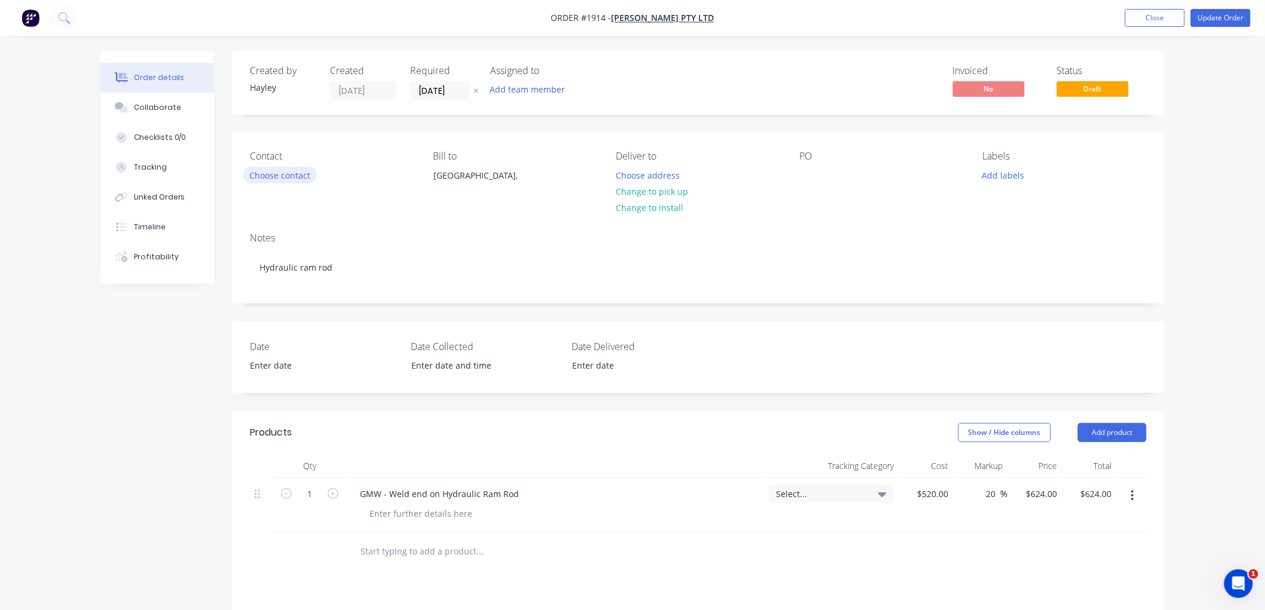
click at [299, 175] on button "Choose contact" at bounding box center [280, 175] width 74 height 16
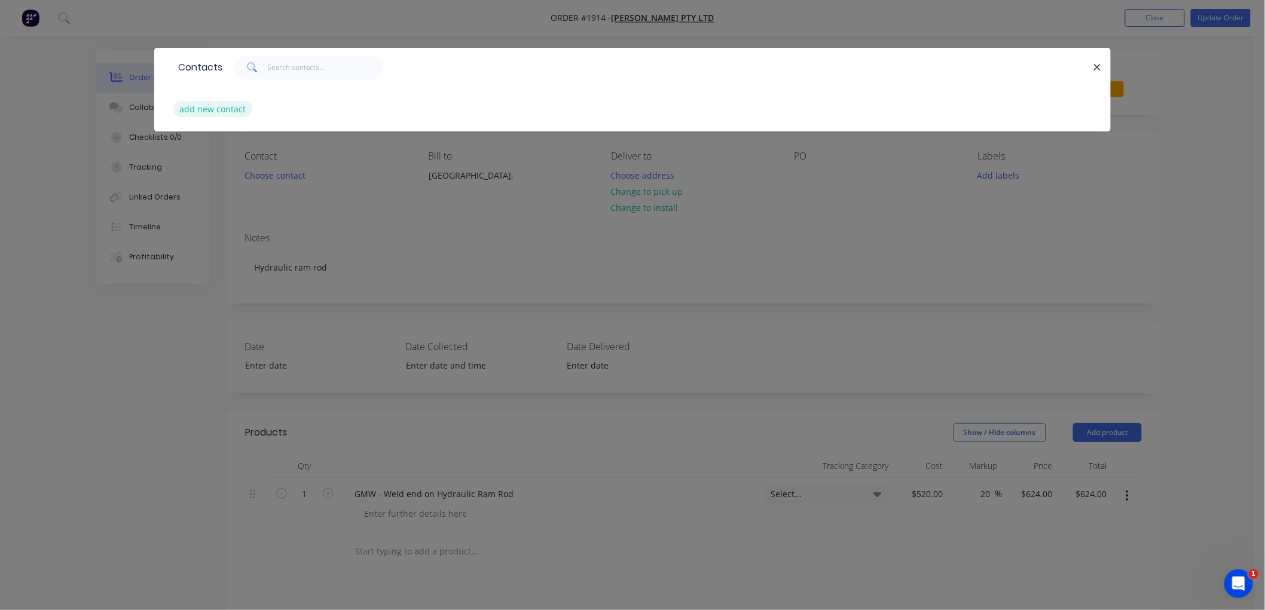
click at [224, 114] on button "add new contact" at bounding box center [212, 109] width 79 height 16
select select "AU"
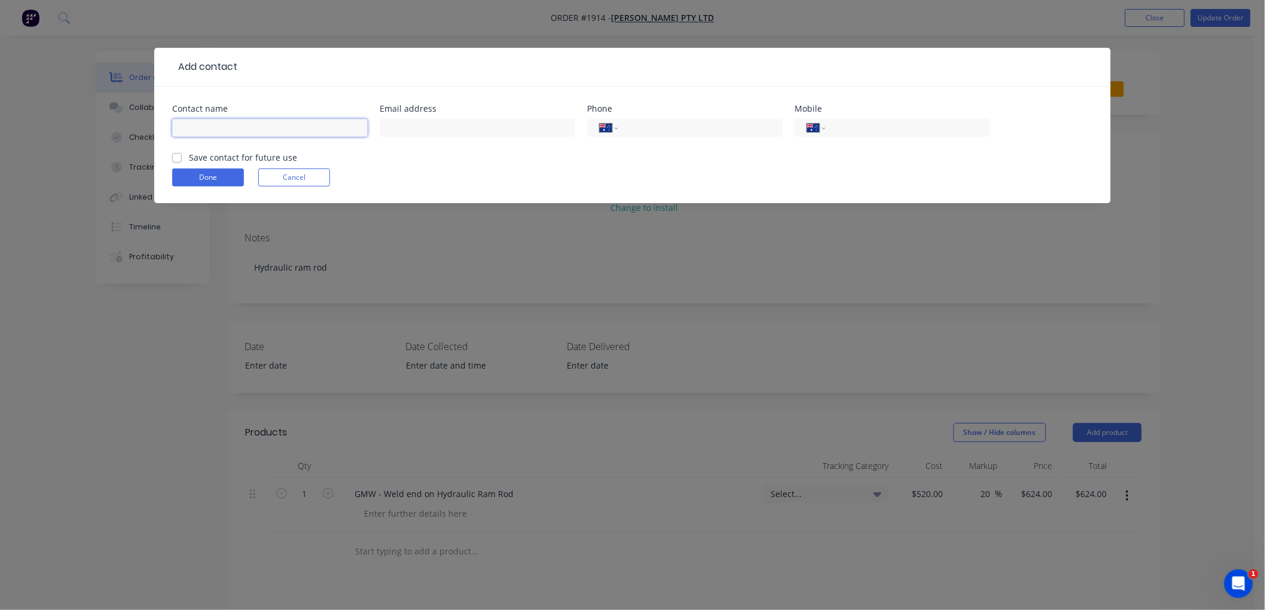
click at [240, 123] on input "text" at bounding box center [269, 128] width 195 height 18
type input "[PERSON_NAME]"
click at [189, 159] on label "Save contact for future use" at bounding box center [243, 157] width 108 height 13
click at [175, 159] on input "Save contact for future use" at bounding box center [177, 156] width 10 height 11
checkbox input "true"
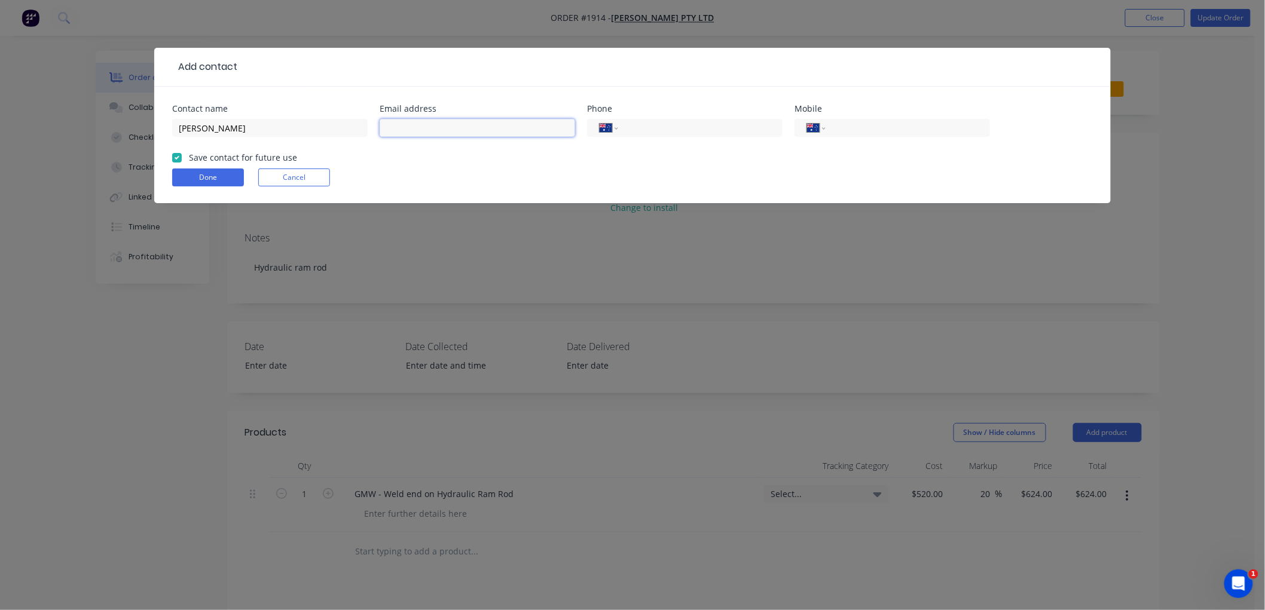
click at [452, 122] on input "text" at bounding box center [477, 128] width 195 height 18
paste input "[EMAIL_ADDRESS][DOMAIN_NAME]"
type input "[EMAIL_ADDRESS][DOMAIN_NAME]"
click at [196, 177] on button "Done" at bounding box center [208, 178] width 72 height 18
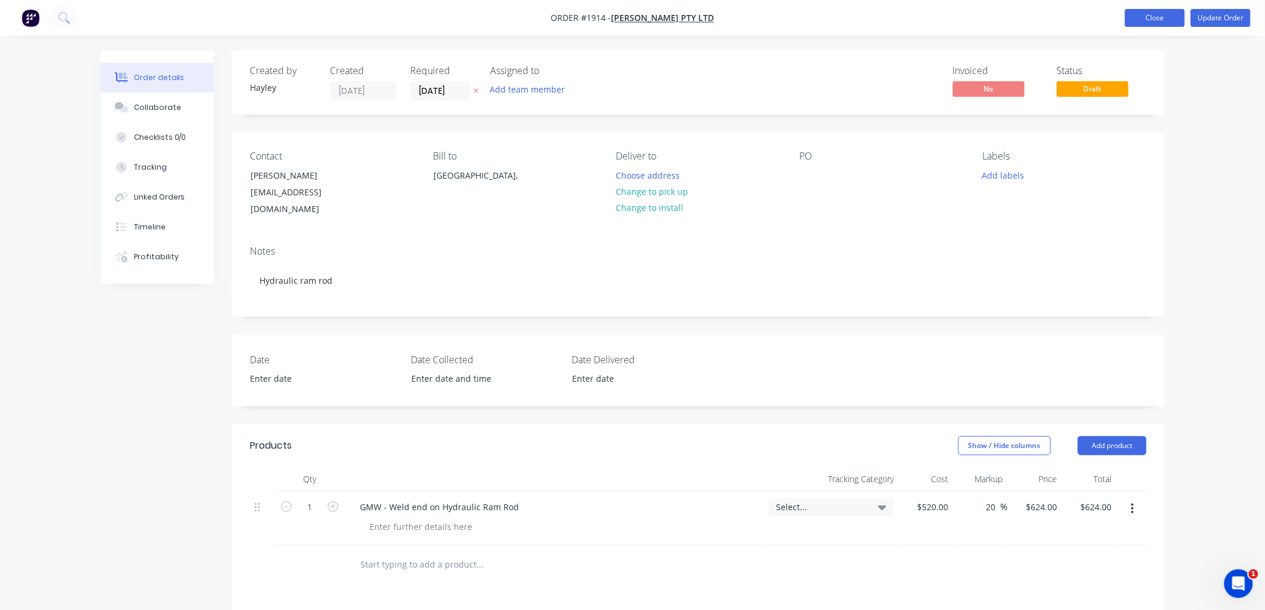
click at [1143, 16] on button "Close" at bounding box center [1155, 18] width 60 height 18
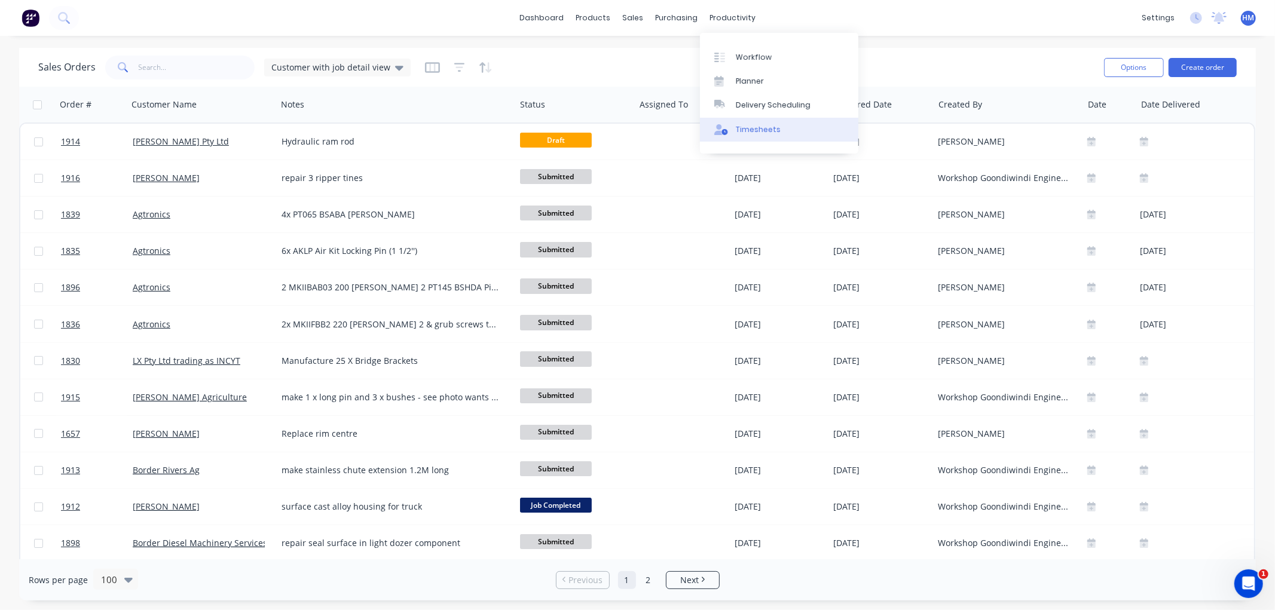
click at [778, 127] on link "Timesheets" at bounding box center [779, 130] width 158 height 24
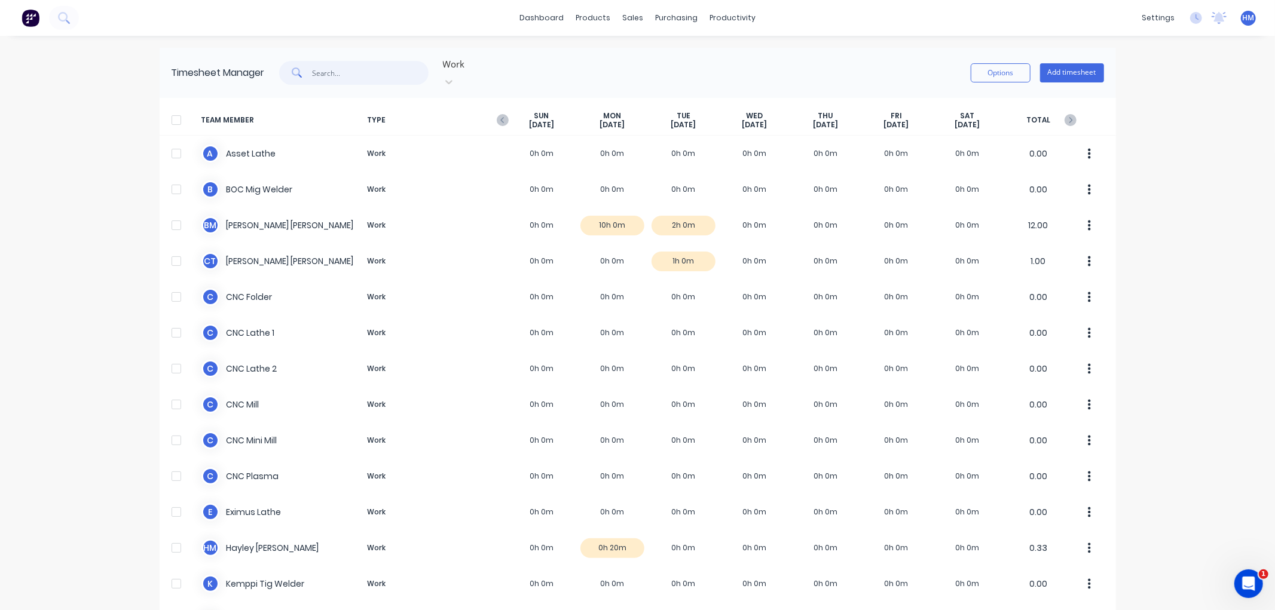
click at [347, 62] on input "text" at bounding box center [370, 73] width 117 height 24
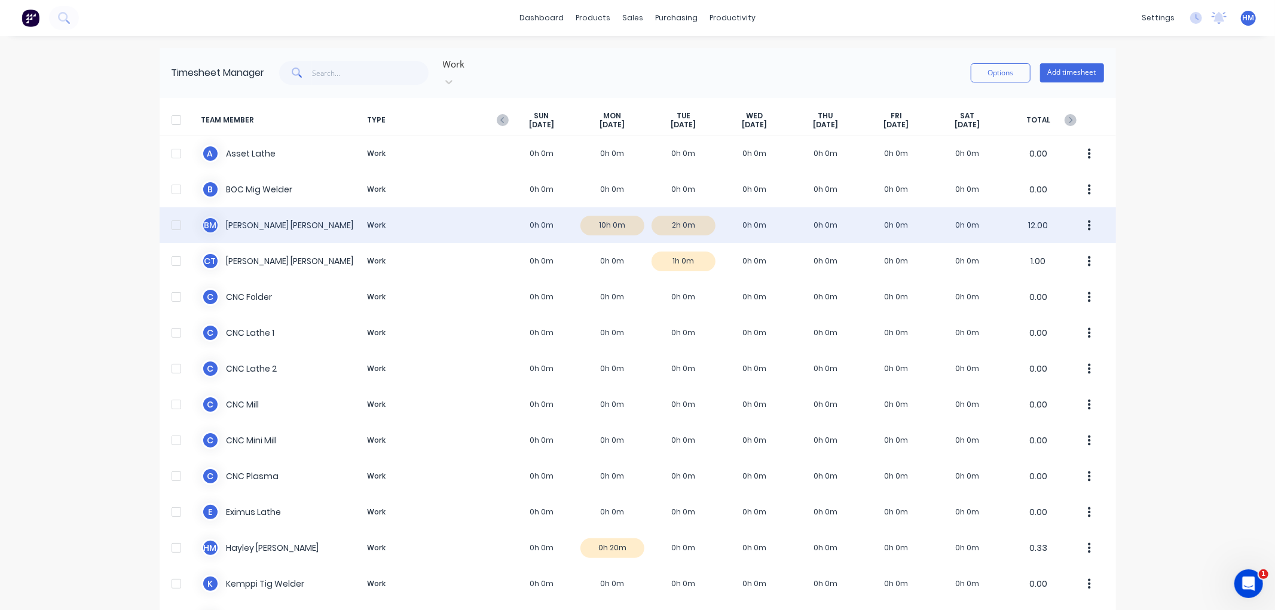
click at [461, 218] on div "B M [PERSON_NAME] Work 0h 0m 10h 0m 2h 0m 0h 0m 0h 0m 0h 0m 0h 0m 12.00" at bounding box center [638, 225] width 956 height 36
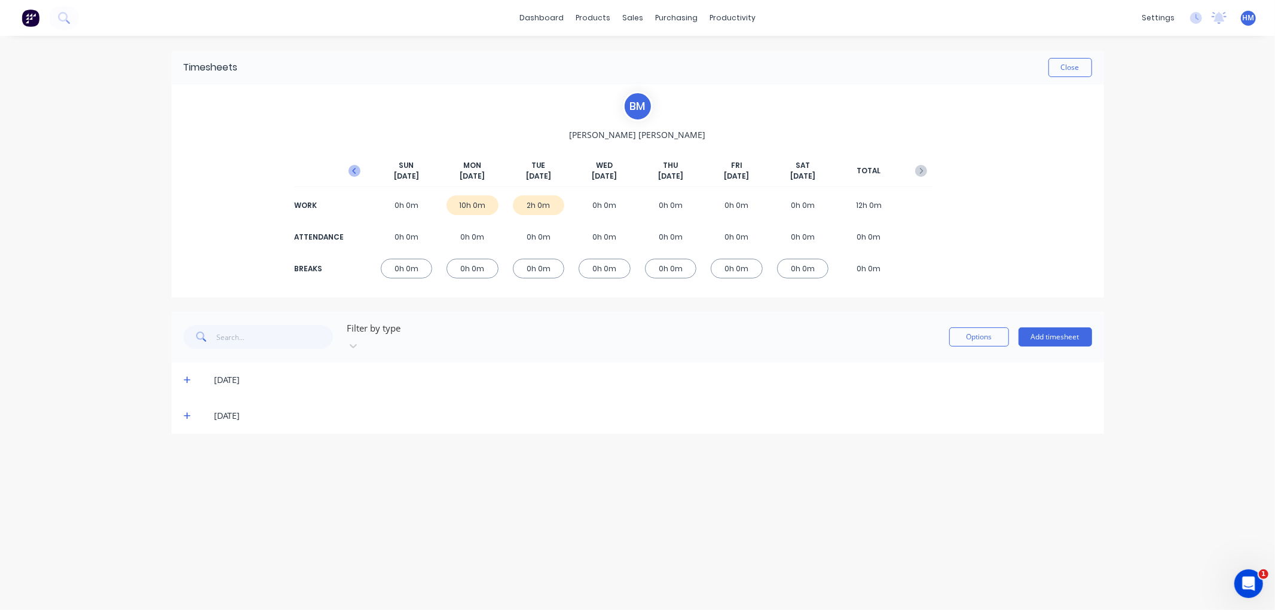
click at [353, 170] on icon "button" at bounding box center [354, 171] width 4 height 6
click at [601, 204] on div "10h 0m" at bounding box center [605, 205] width 52 height 20
click at [188, 448] on icon at bounding box center [187, 452] width 8 height 8
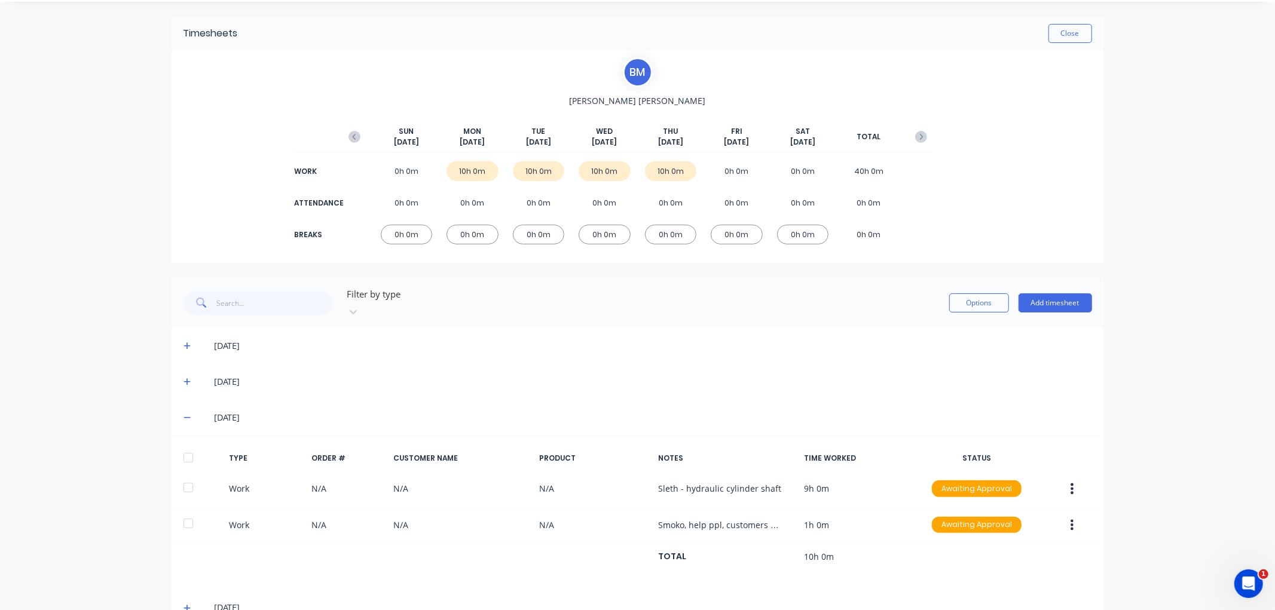
scroll to position [53, 0]
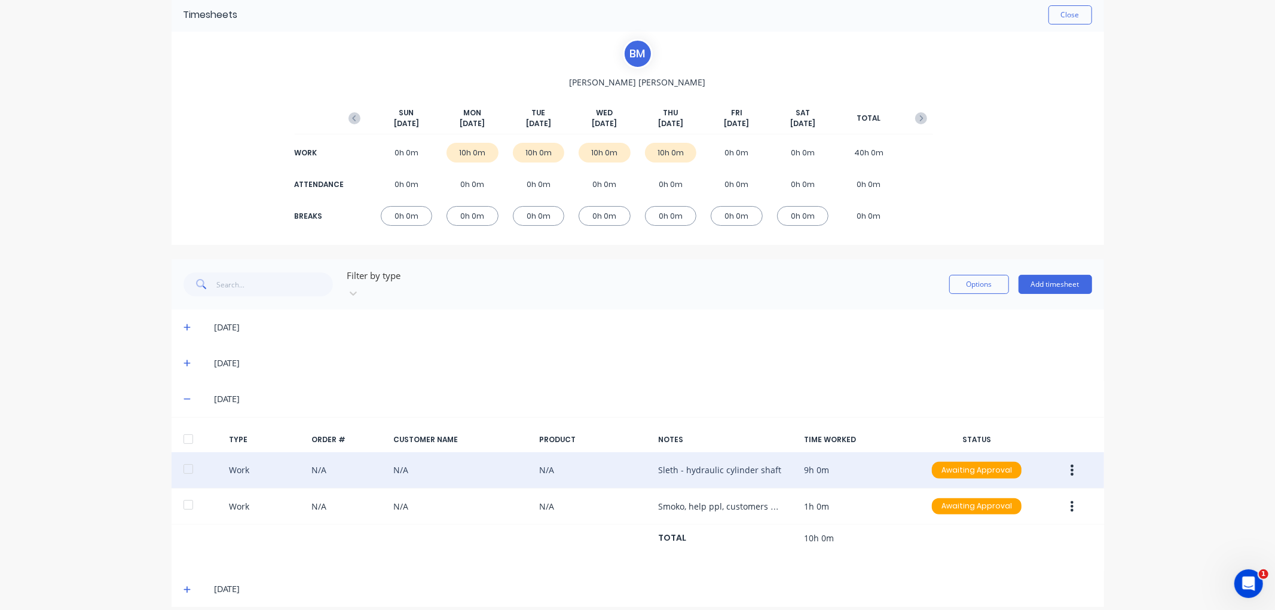
click at [1061, 460] on button "button" at bounding box center [1072, 471] width 28 height 22
click at [1041, 417] on div "Edit" at bounding box center [1030, 425] width 92 height 17
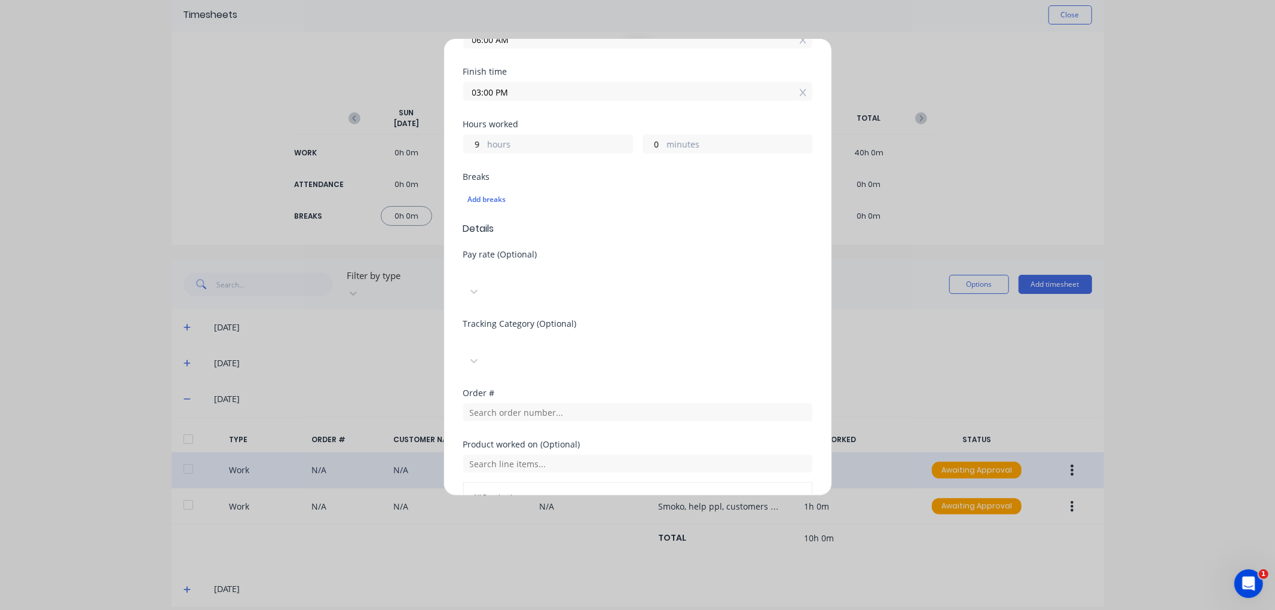
scroll to position [265, 0]
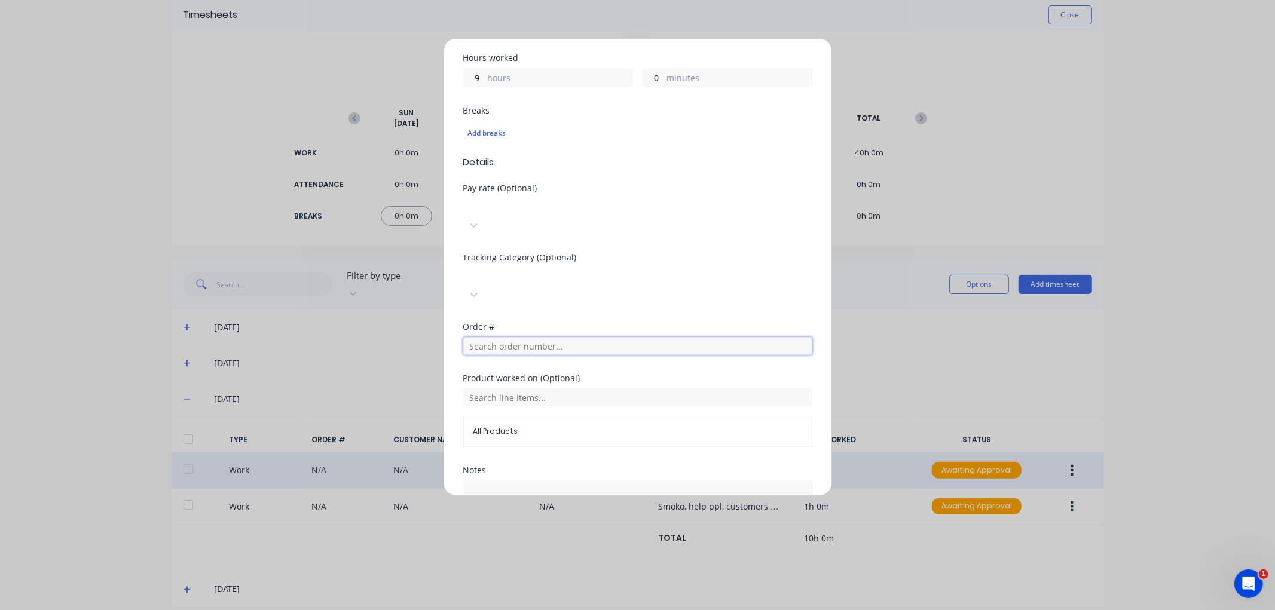
click at [527, 337] on input "text" at bounding box center [637, 346] width 349 height 18
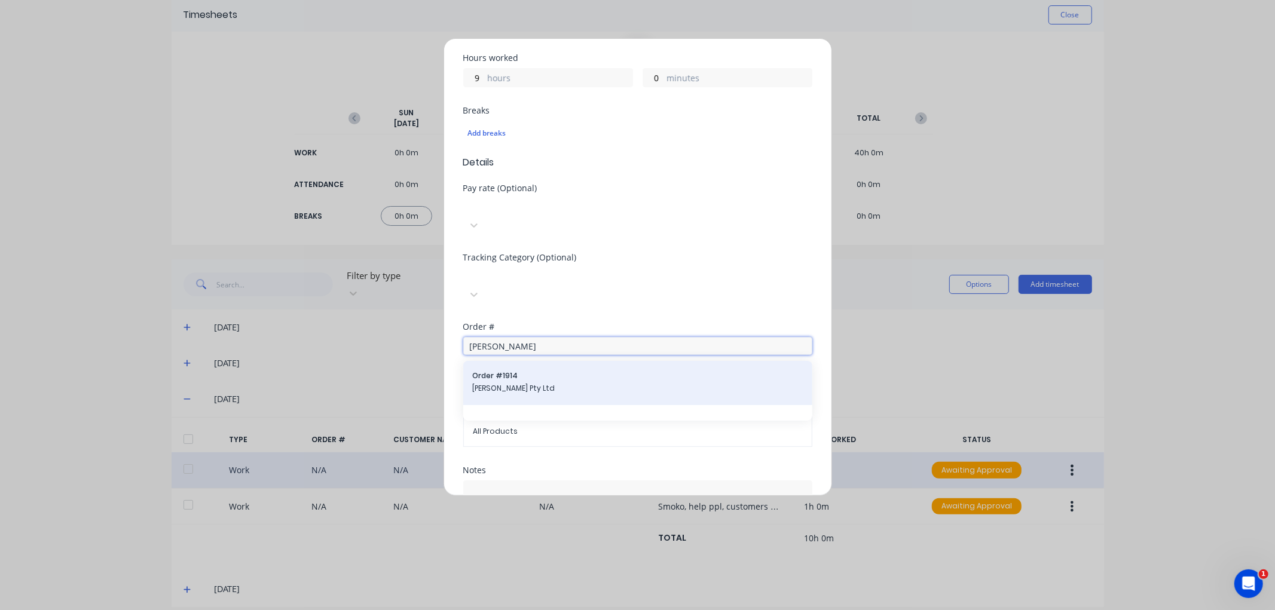
type input "[PERSON_NAME]"
click at [509, 371] on span "Order # 1914" at bounding box center [638, 376] width 330 height 11
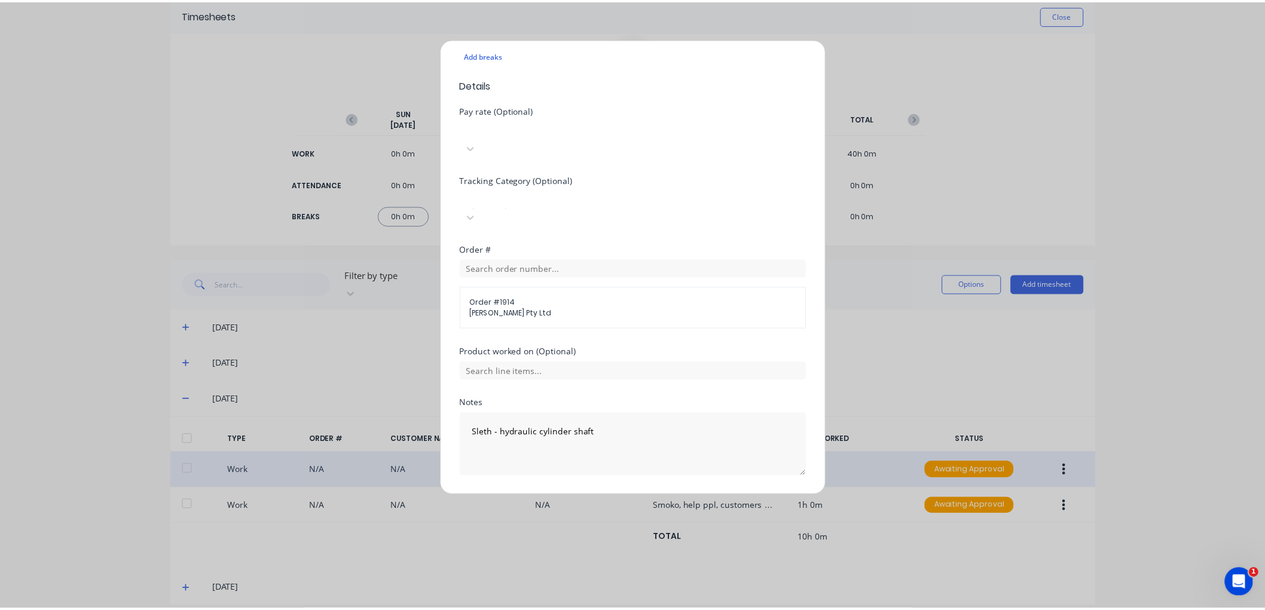
scroll to position [344, 0]
click at [611, 495] on button "Edit time tracking entry" at bounding box center [609, 504] width 102 height 19
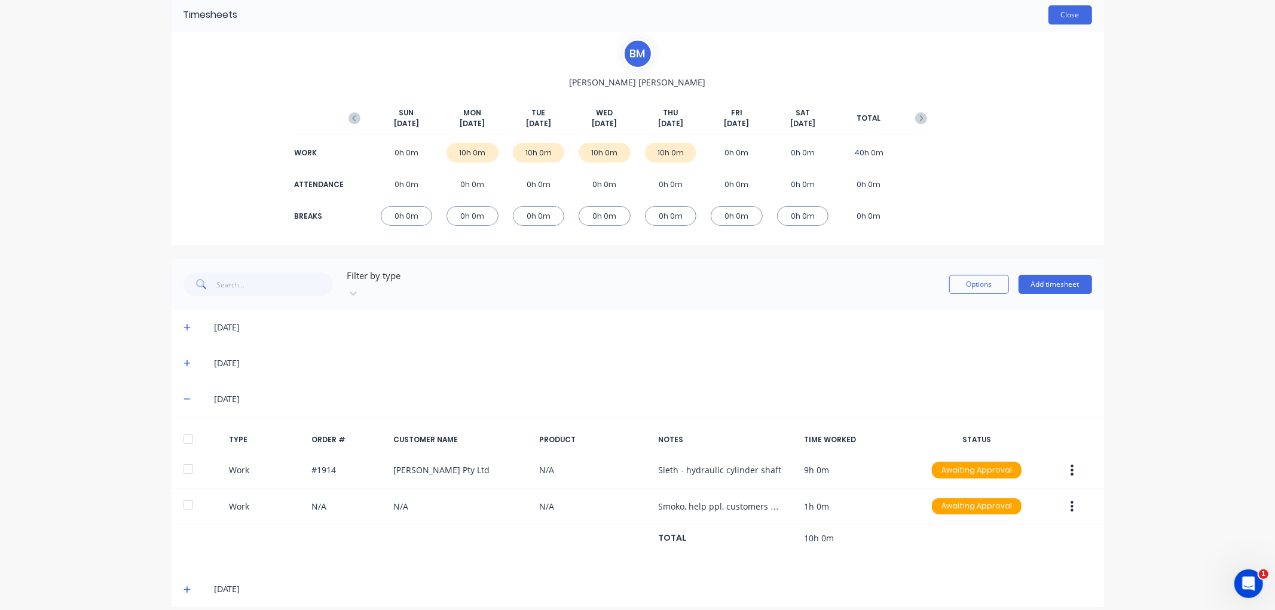
click at [1078, 10] on button "Close" at bounding box center [1070, 14] width 44 height 19
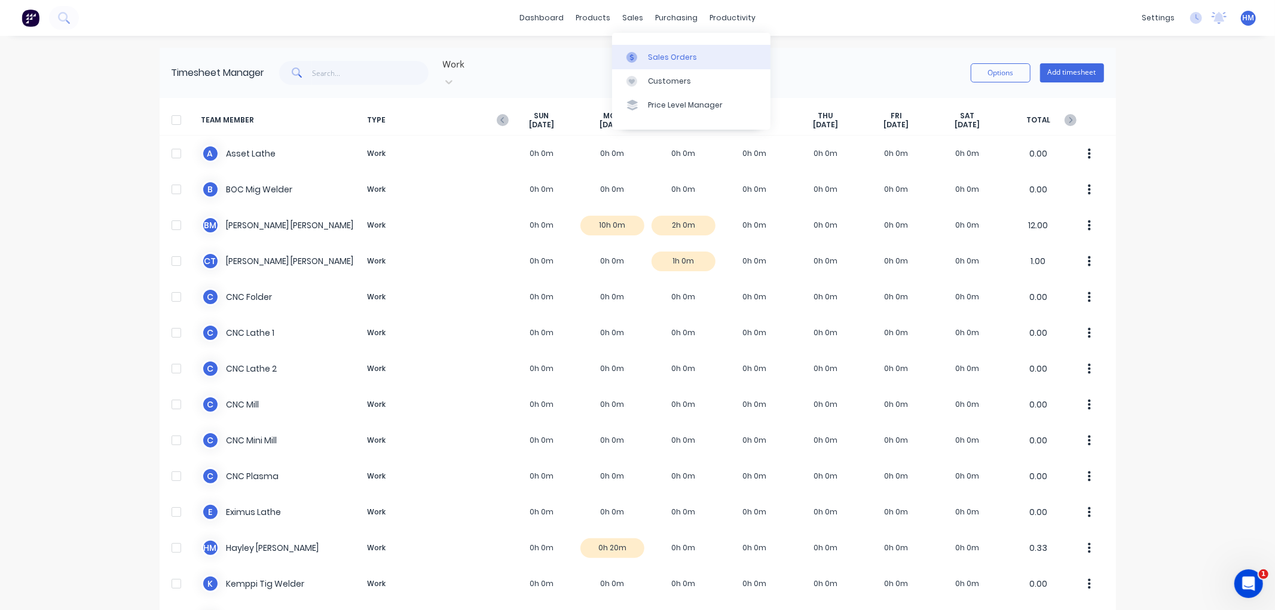
click at [662, 59] on div "Sales Orders" at bounding box center [672, 57] width 49 height 11
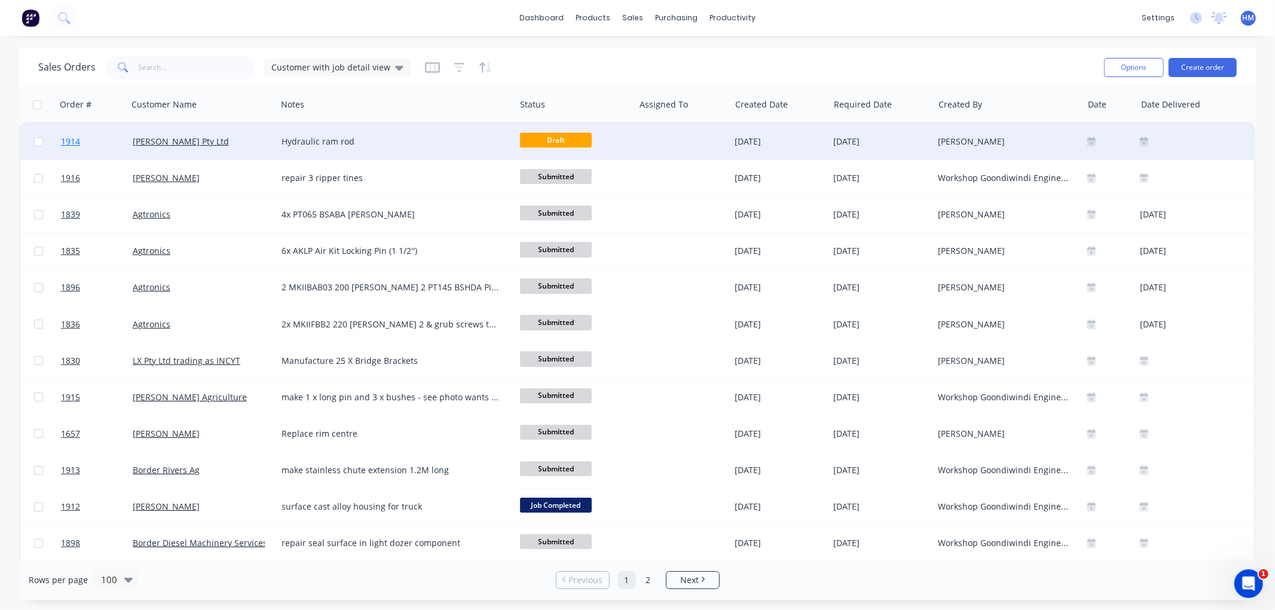
click at [106, 146] on link "1914" at bounding box center [97, 142] width 72 height 36
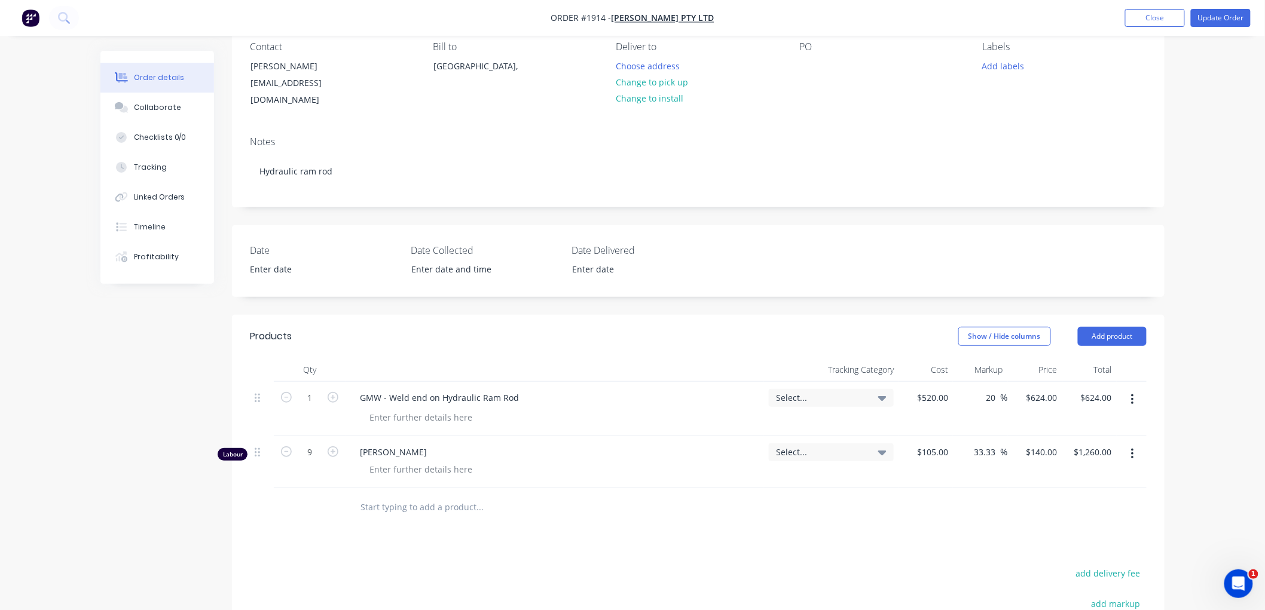
scroll to position [133, 0]
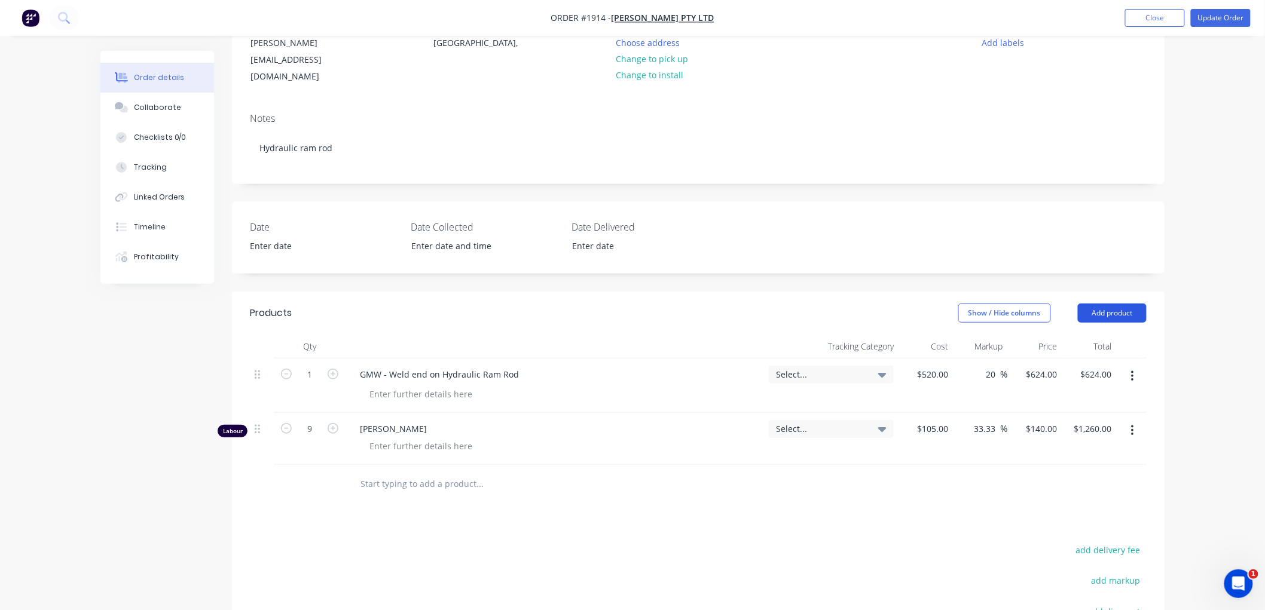
click at [1127, 304] on button "Add product" at bounding box center [1112, 313] width 69 height 19
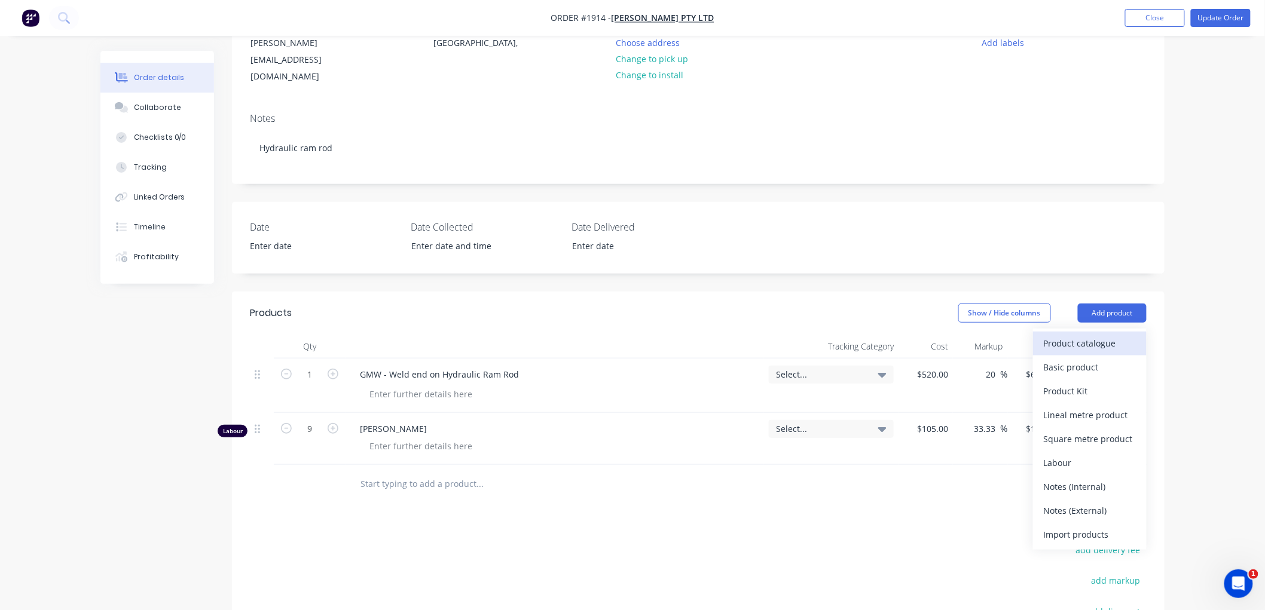
click at [1087, 335] on div "Product catalogue" at bounding box center [1090, 343] width 92 height 17
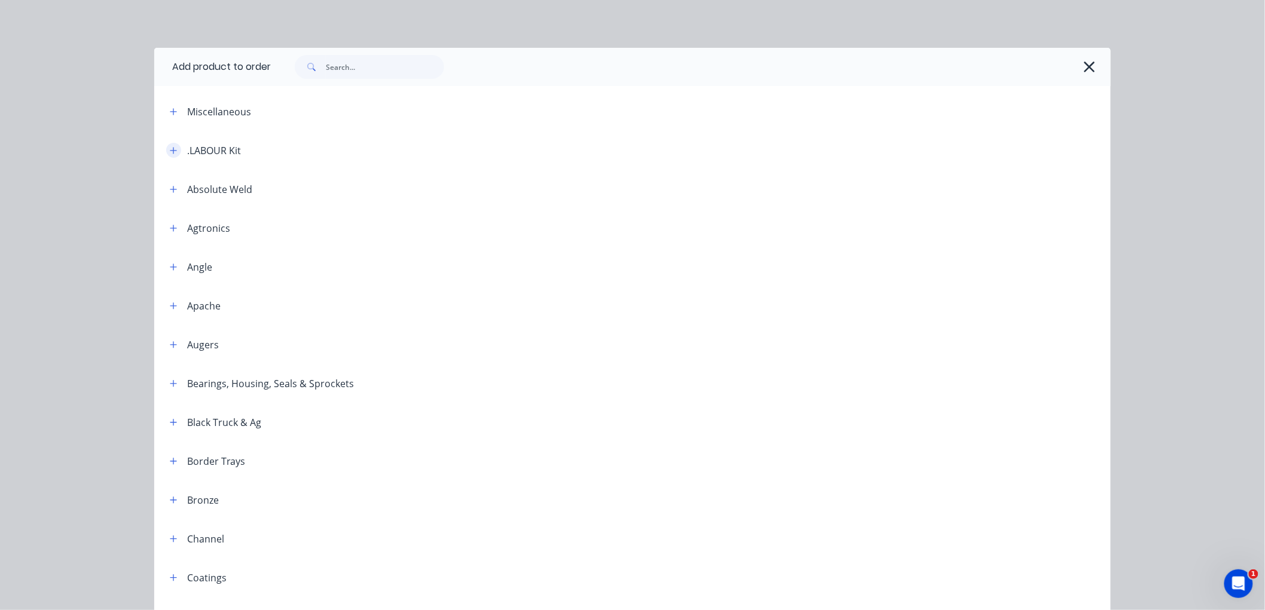
click at [170, 146] on icon "button" at bounding box center [173, 150] width 7 height 8
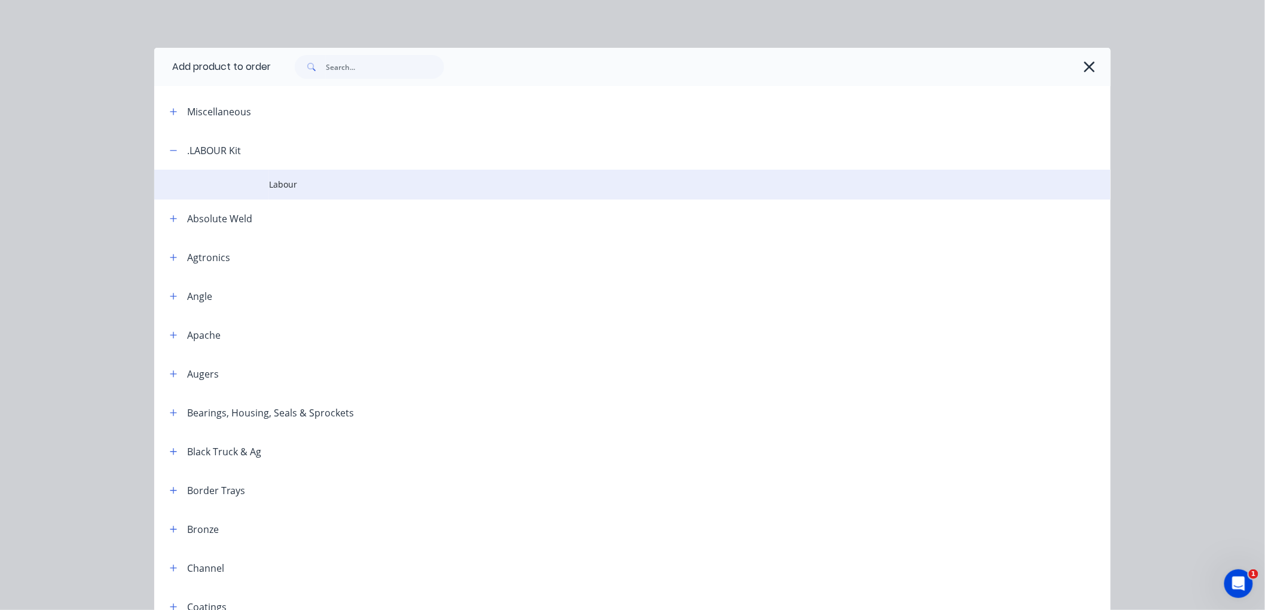
click at [300, 178] on span "Labour" at bounding box center [605, 184] width 673 height 13
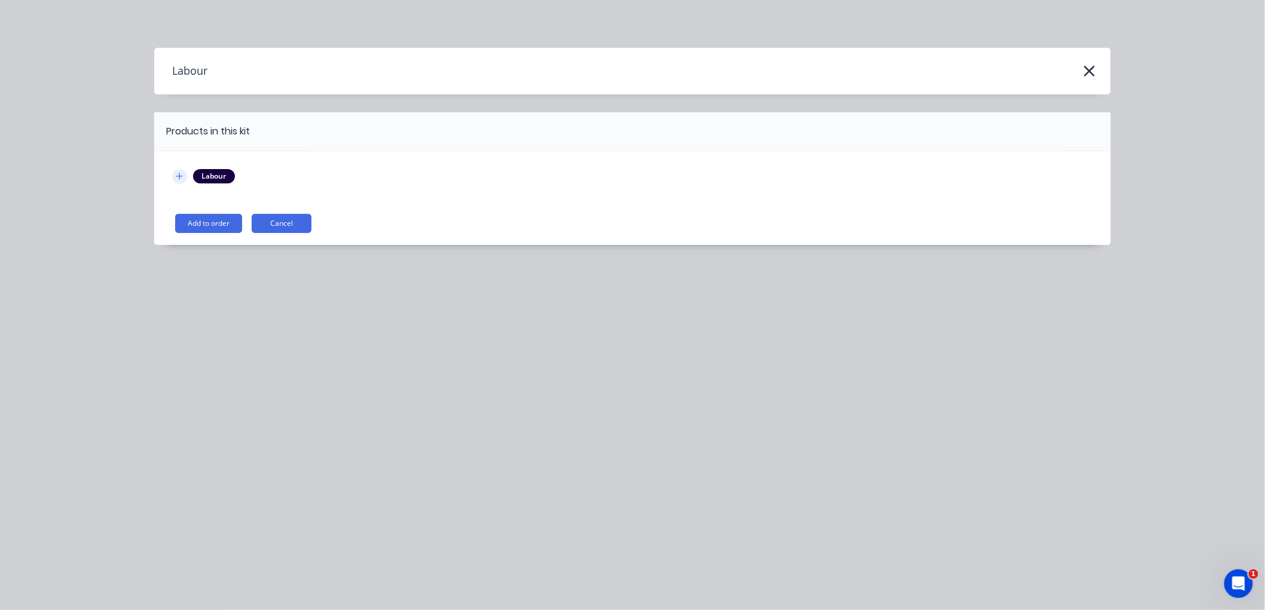
click at [172, 179] on div at bounding box center [179, 176] width 15 height 15
click at [221, 180] on div "Labour" at bounding box center [214, 176] width 42 height 14
click at [204, 214] on button "Add to order" at bounding box center [208, 223] width 67 height 19
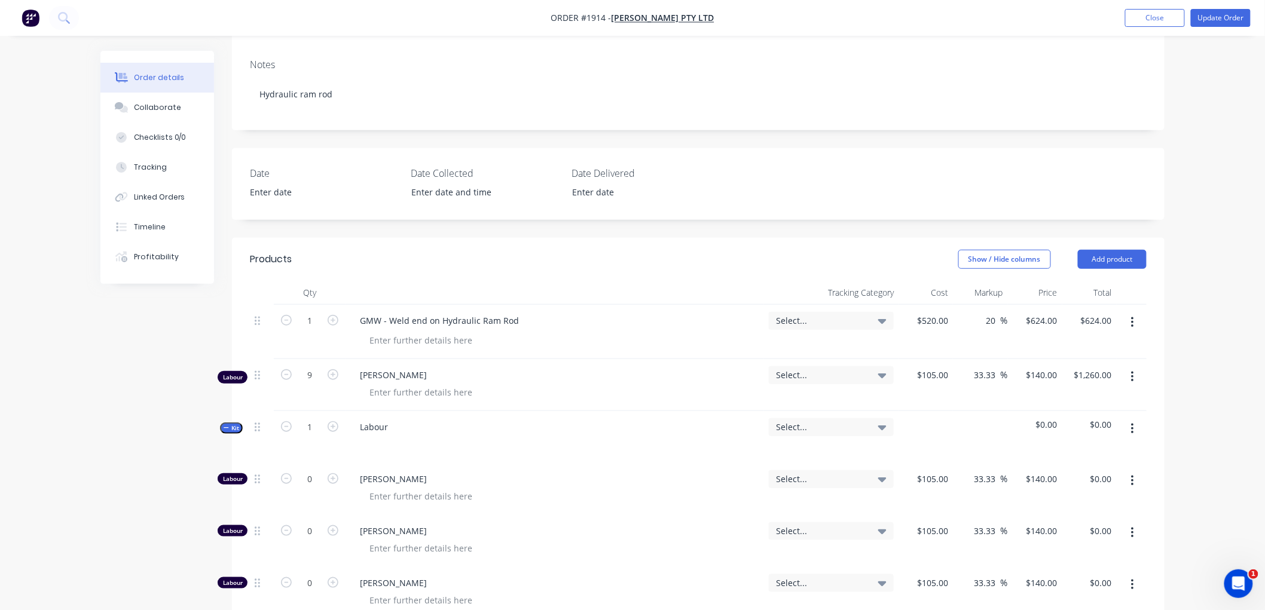
scroll to position [265, 0]
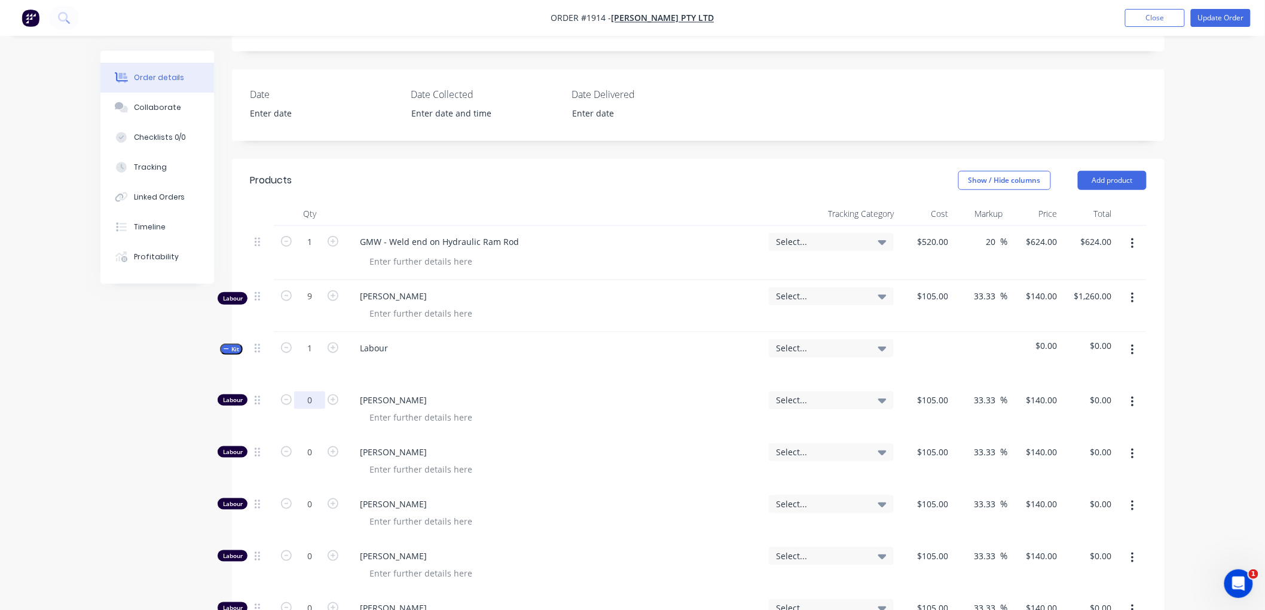
click at [315, 395] on input "0" at bounding box center [309, 401] width 31 height 18
type input "9"
type input "$1,260.00"
click at [218, 335] on div "Created by [PERSON_NAME] Created [DATE] Required [DATE] Assigned to Add team me…" at bounding box center [632, 450] width 1064 height 1331
click at [226, 346] on icon "button" at bounding box center [226, 349] width 5 height 6
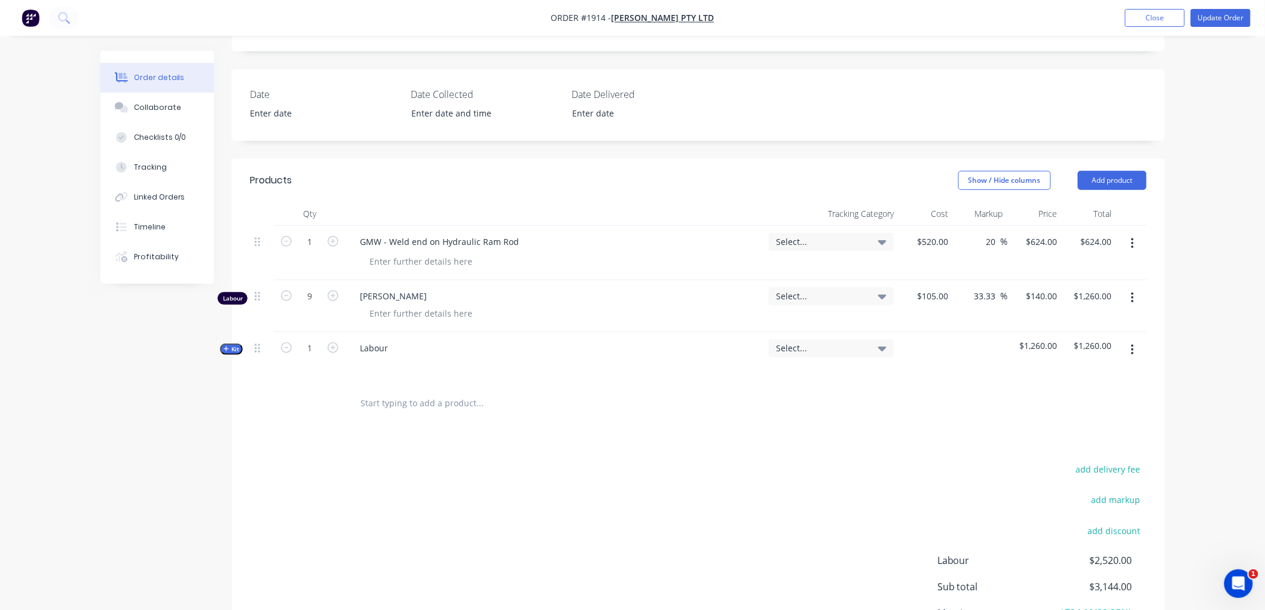
click at [1133, 292] on icon "button" at bounding box center [1132, 298] width 3 height 13
click at [1076, 393] on div "Delete" at bounding box center [1090, 401] width 92 height 17
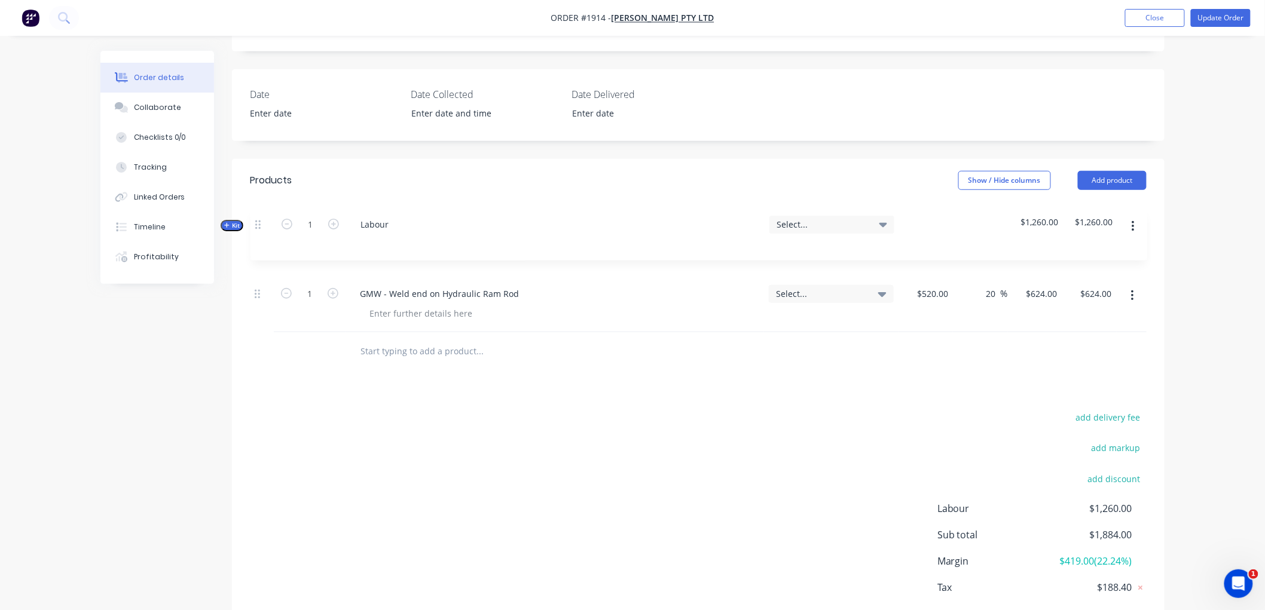
drag, startPoint x: 254, startPoint y: 287, endPoint x: 255, endPoint y: 224, distance: 62.8
click at [255, 226] on div "1 GMW - Weld end on Hydraulic Ram Rod Select... $520.00 $520.00 20 20 % $624.00…" at bounding box center [698, 279] width 897 height 106
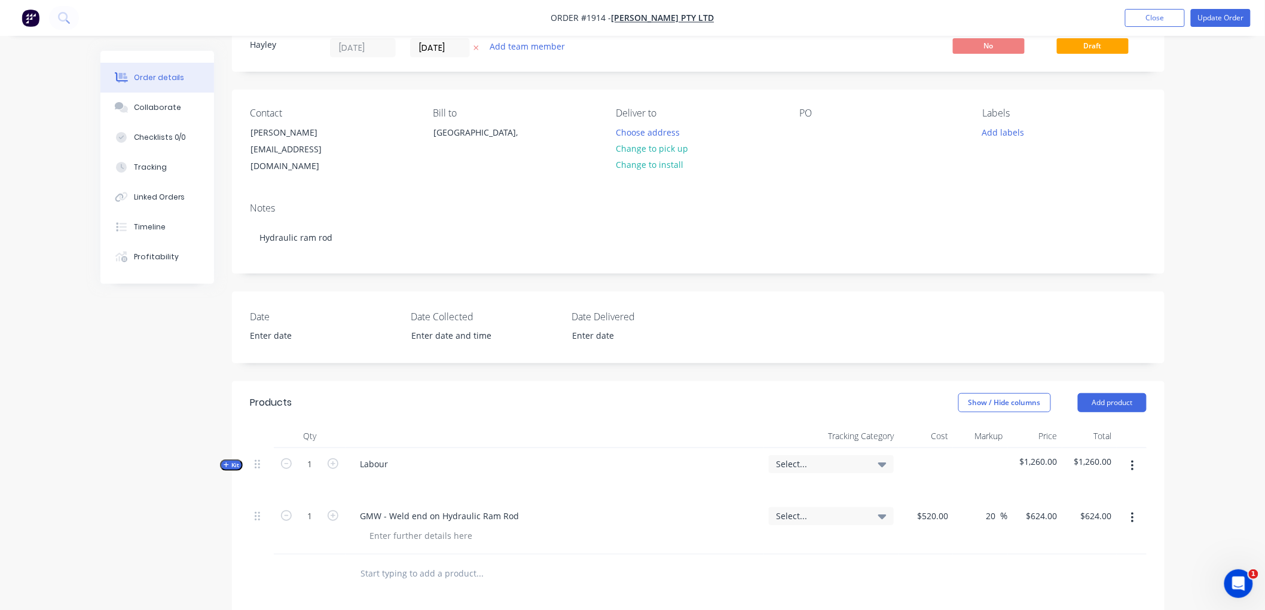
scroll to position [66, 0]
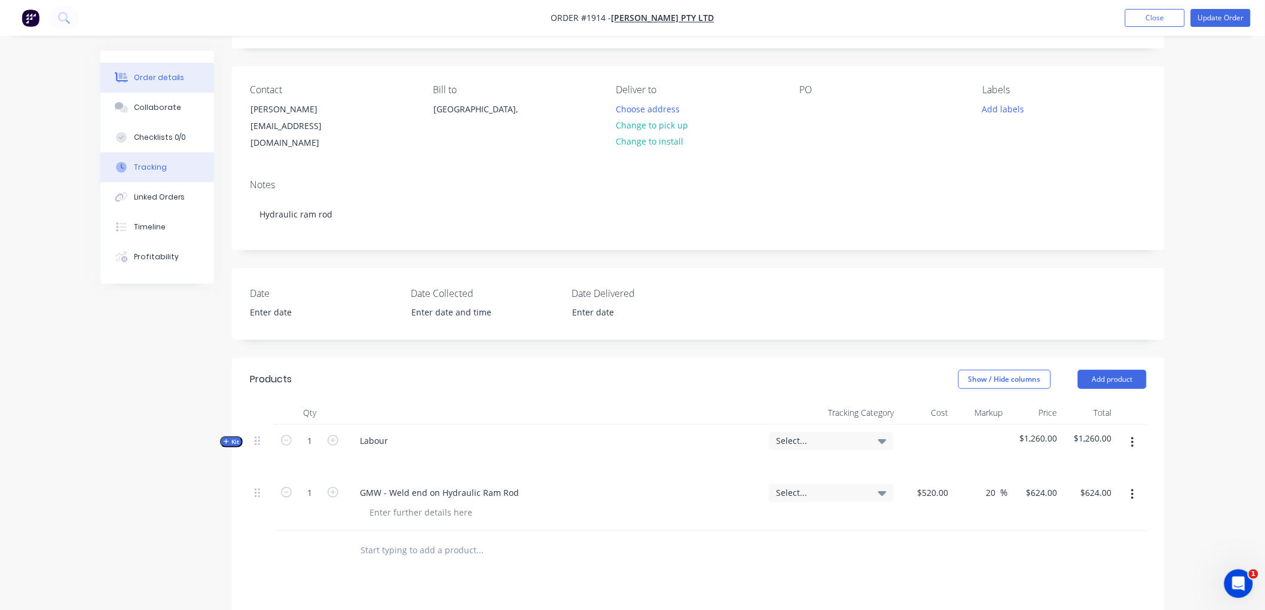
click at [158, 164] on div "Tracking" at bounding box center [150, 167] width 33 height 11
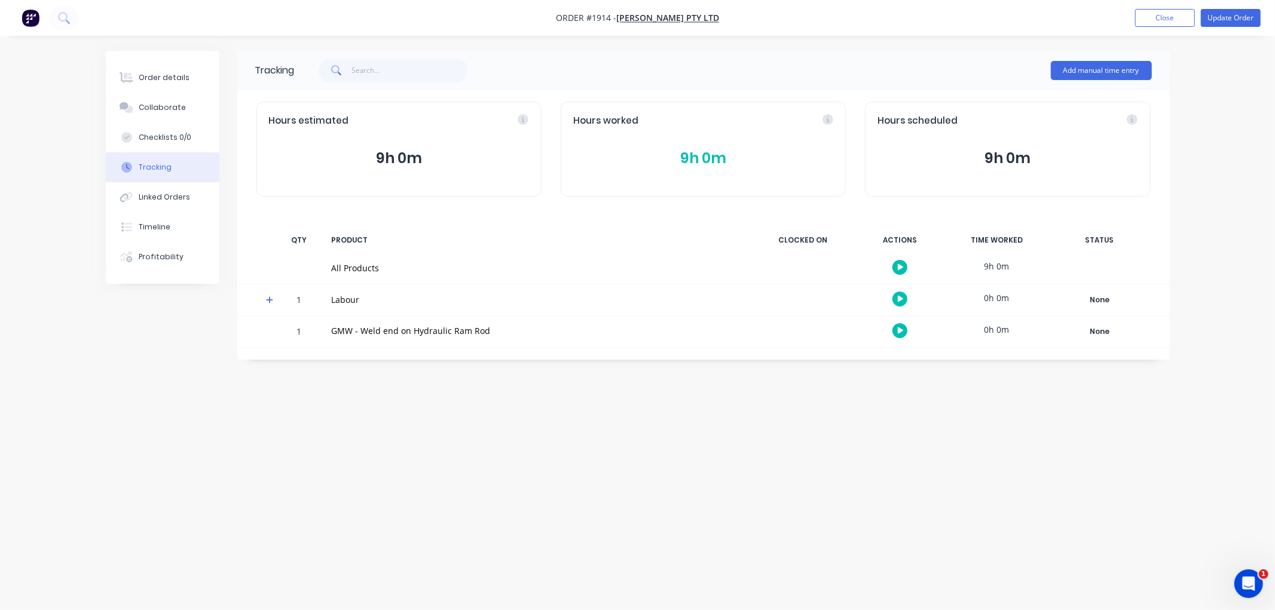
click at [269, 298] on icon at bounding box center [270, 300] width 8 height 8
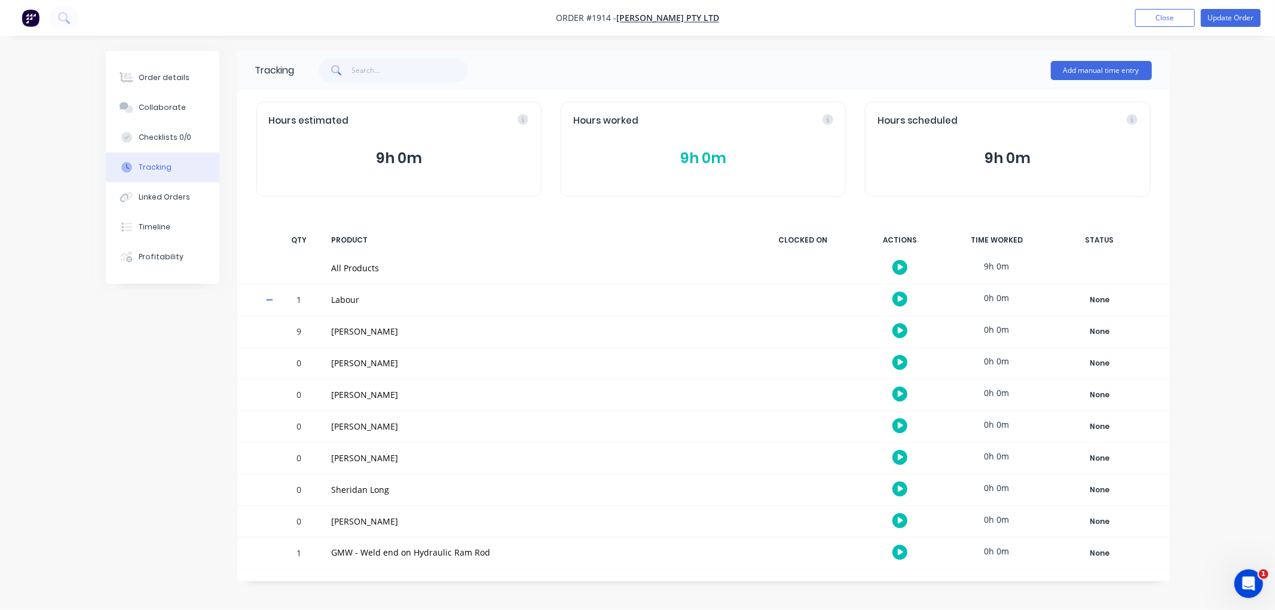
click at [270, 299] on icon at bounding box center [270, 300] width 8 height 8
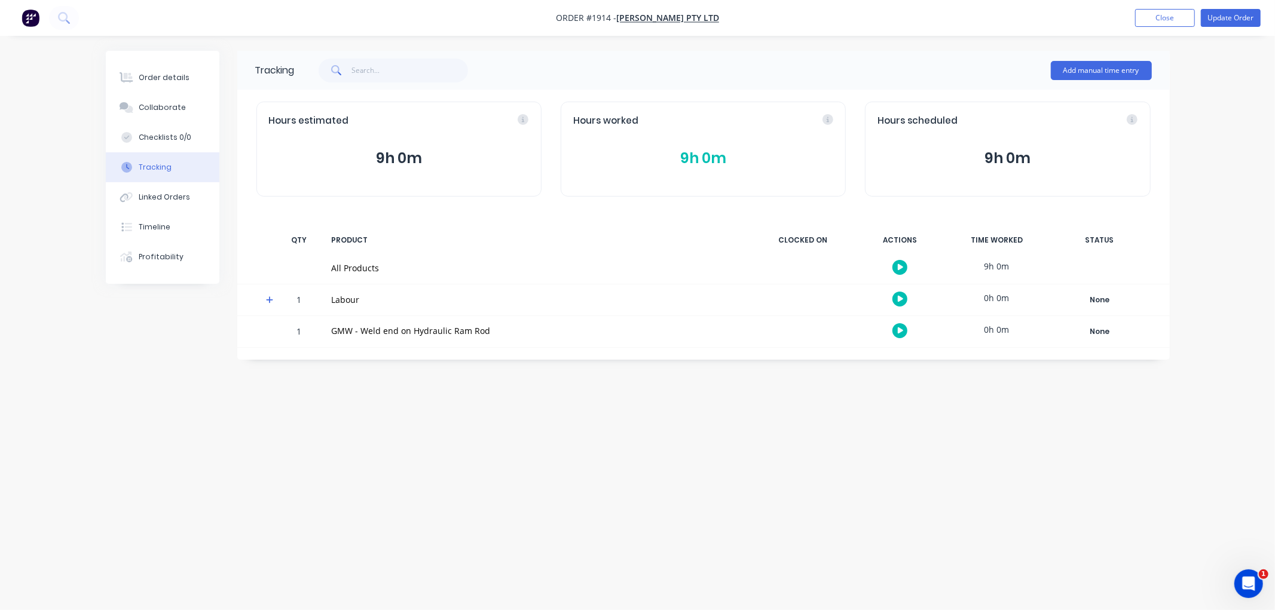
click at [695, 166] on button "9h 0m" at bounding box center [703, 158] width 260 height 23
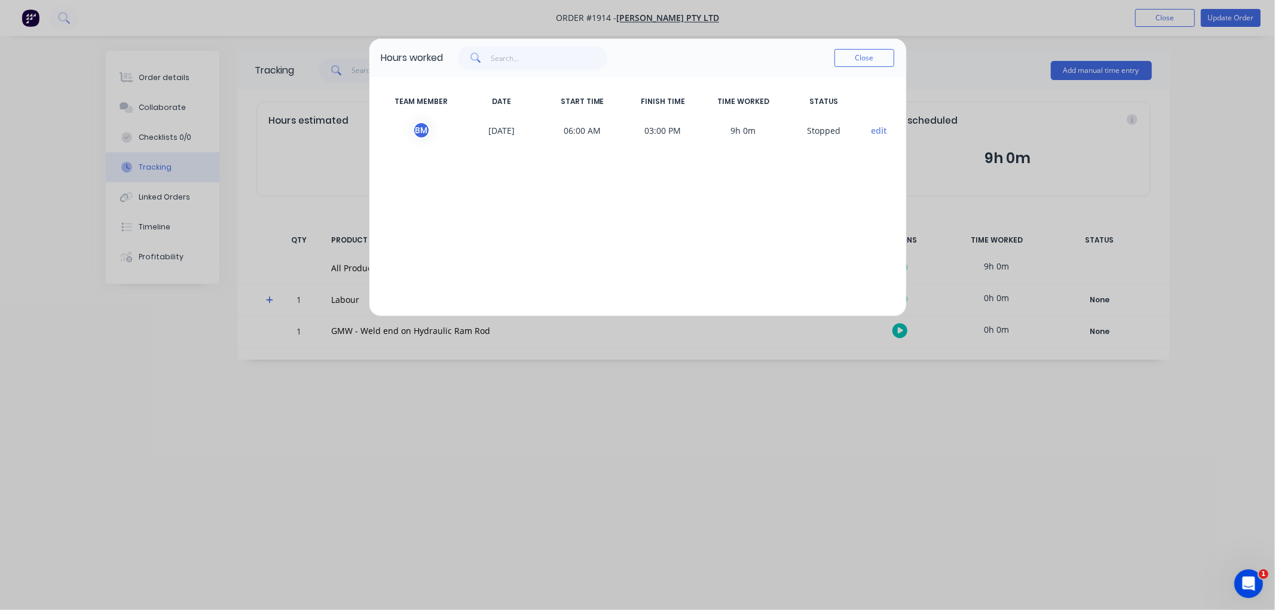
click at [611, 133] on span "06:00 AM" at bounding box center [582, 130] width 81 height 18
click at [864, 57] on button "Close" at bounding box center [864, 58] width 60 height 18
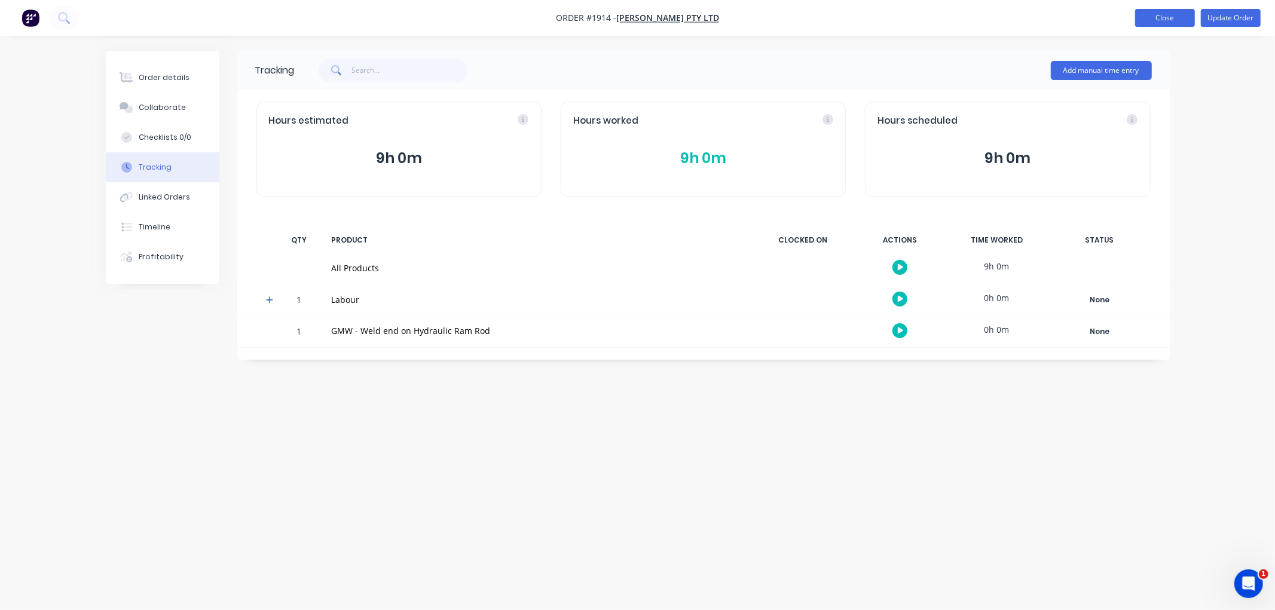
click at [1161, 12] on button "Close" at bounding box center [1165, 18] width 60 height 18
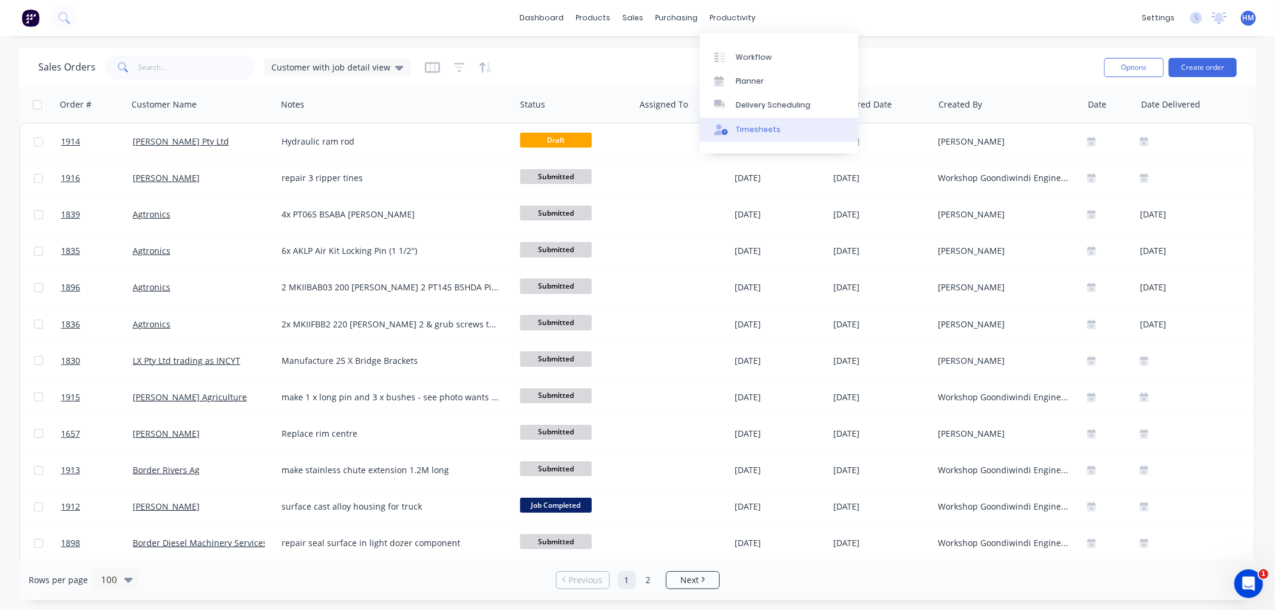
click at [784, 127] on link "Timesheets" at bounding box center [779, 130] width 158 height 24
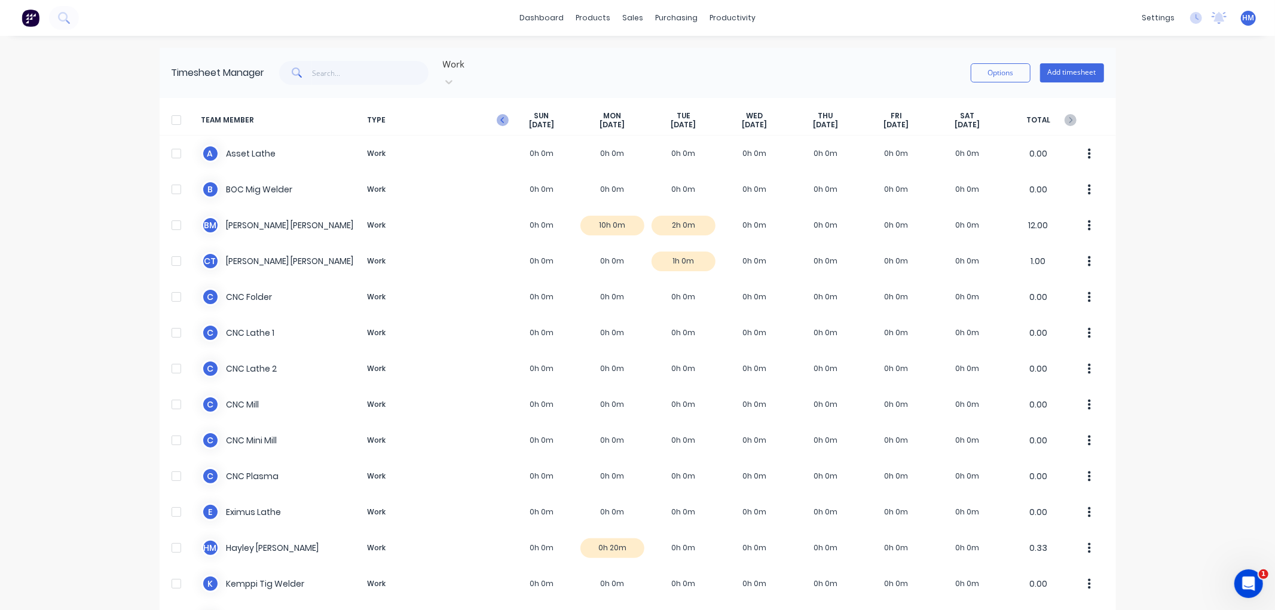
click at [498, 114] on icon "button" at bounding box center [503, 120] width 12 height 12
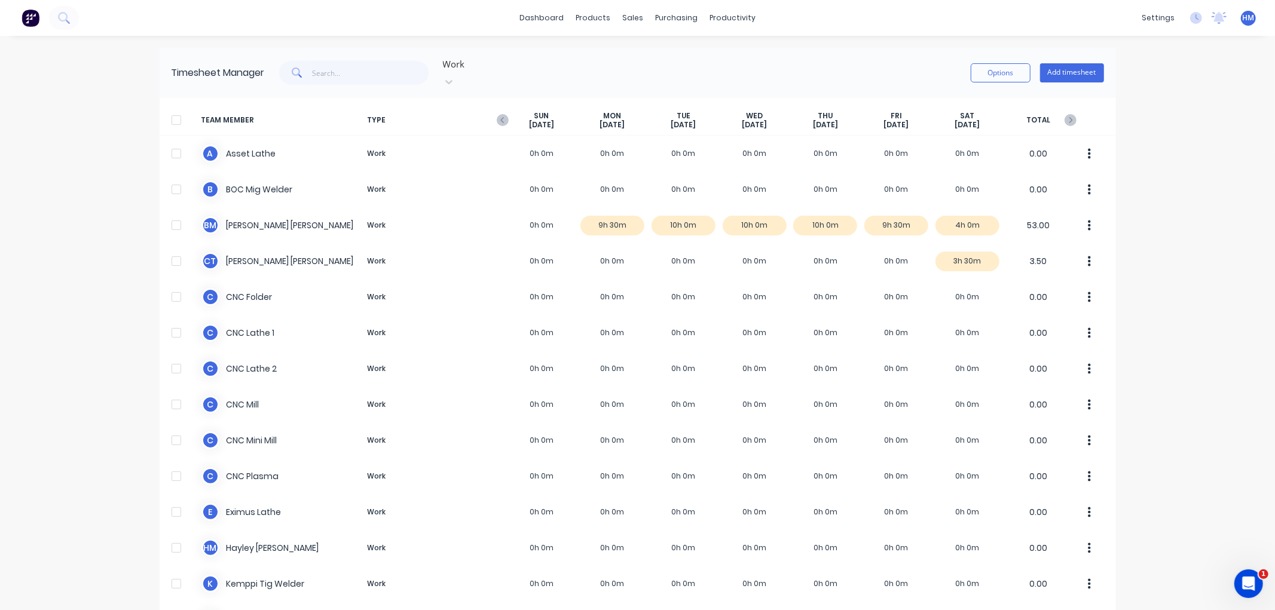
click at [498, 114] on icon "button" at bounding box center [503, 120] width 12 height 12
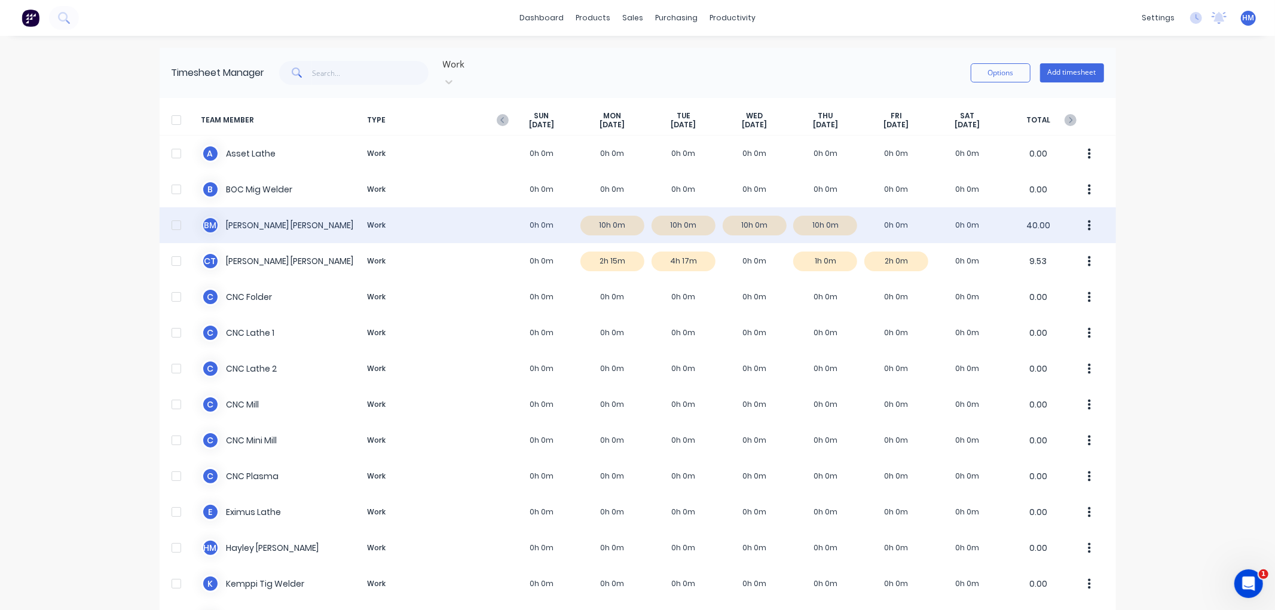
click at [747, 210] on div "B M [PERSON_NAME] Work 0h 0m 10h 0m 10h 0m 10h 0m 10h 0m 0h 0m 0h 0m 40.00" at bounding box center [638, 225] width 956 height 36
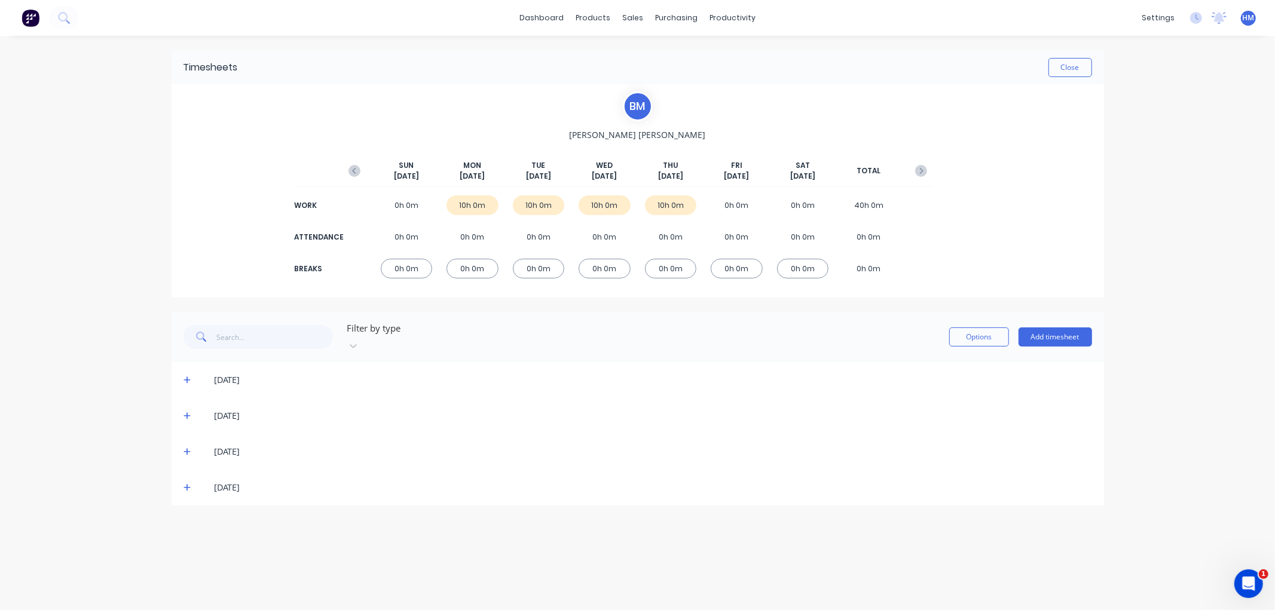
click at [185, 448] on icon at bounding box center [187, 452] width 8 height 8
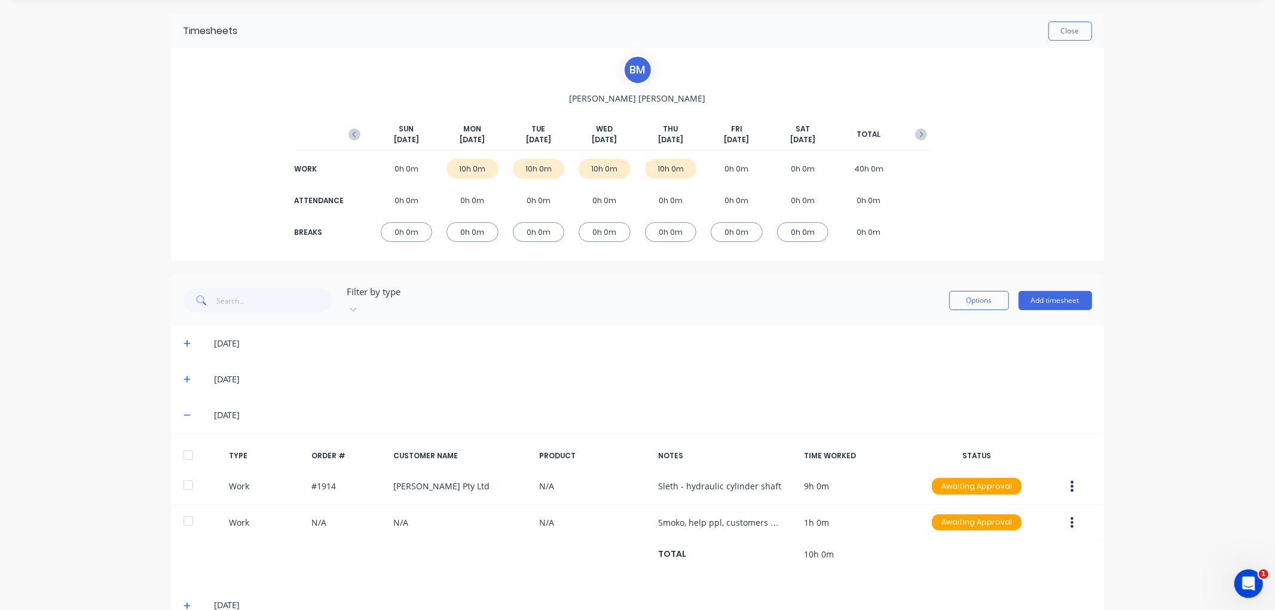
scroll to position [53, 0]
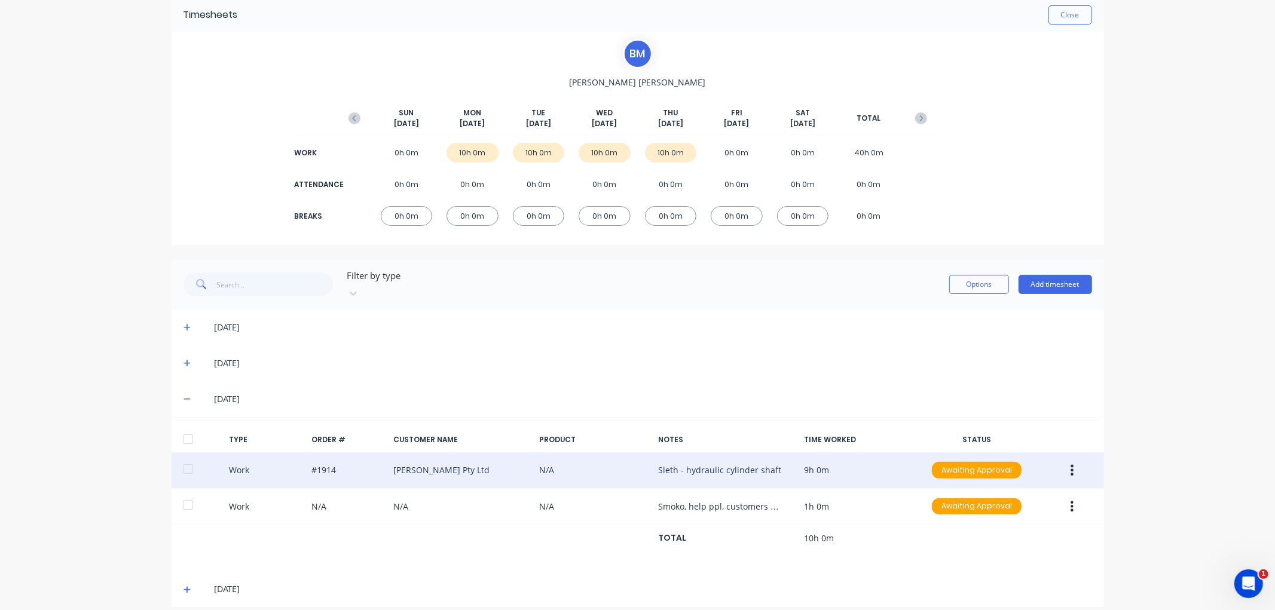
click at [728, 455] on div "Work #1914 [PERSON_NAME] Pty Ltd N/A Sleth - hydraulic cylinder shaft 9h 0m Awa…" at bounding box center [638, 470] width 932 height 36
click at [795, 454] on div "Work #1914 [PERSON_NAME] Pty Ltd N/A Sleth - hydraulic cylinder shaft 9h 0m Awa…" at bounding box center [638, 470] width 932 height 36
click at [686, 453] on div "Work #1914 [PERSON_NAME] Pty Ltd N/A Sleth - hydraulic cylinder shaft 9h 0m Awa…" at bounding box center [638, 470] width 932 height 36
click at [1069, 460] on button "button" at bounding box center [1072, 471] width 28 height 22
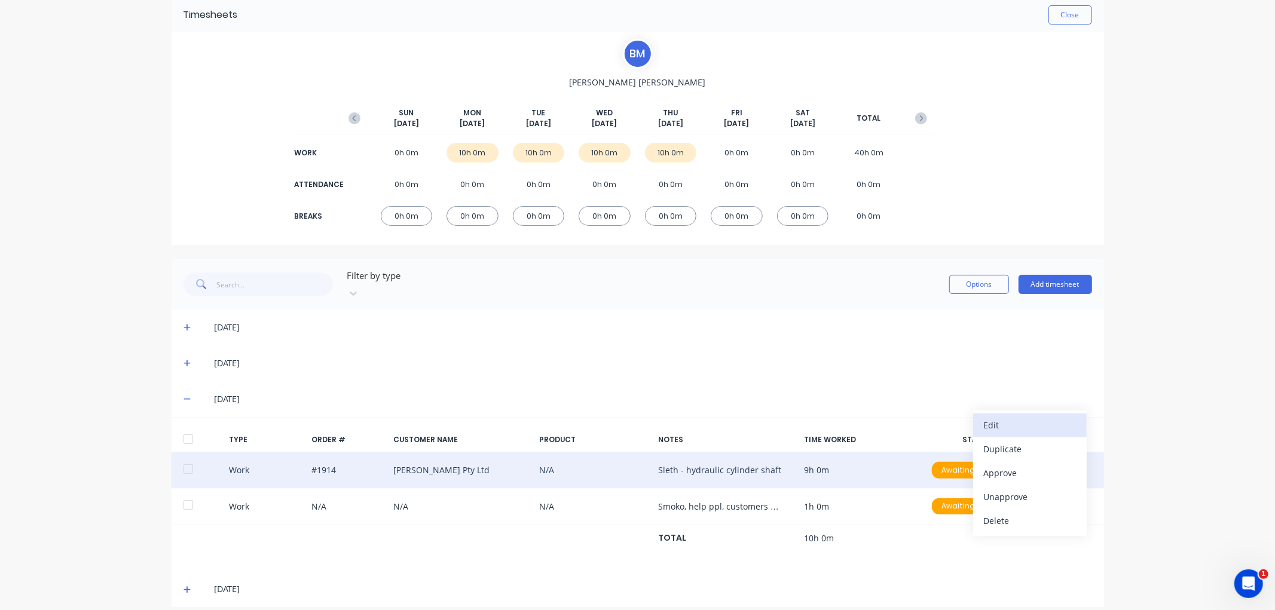
click at [1037, 417] on div "Edit" at bounding box center [1030, 425] width 92 height 17
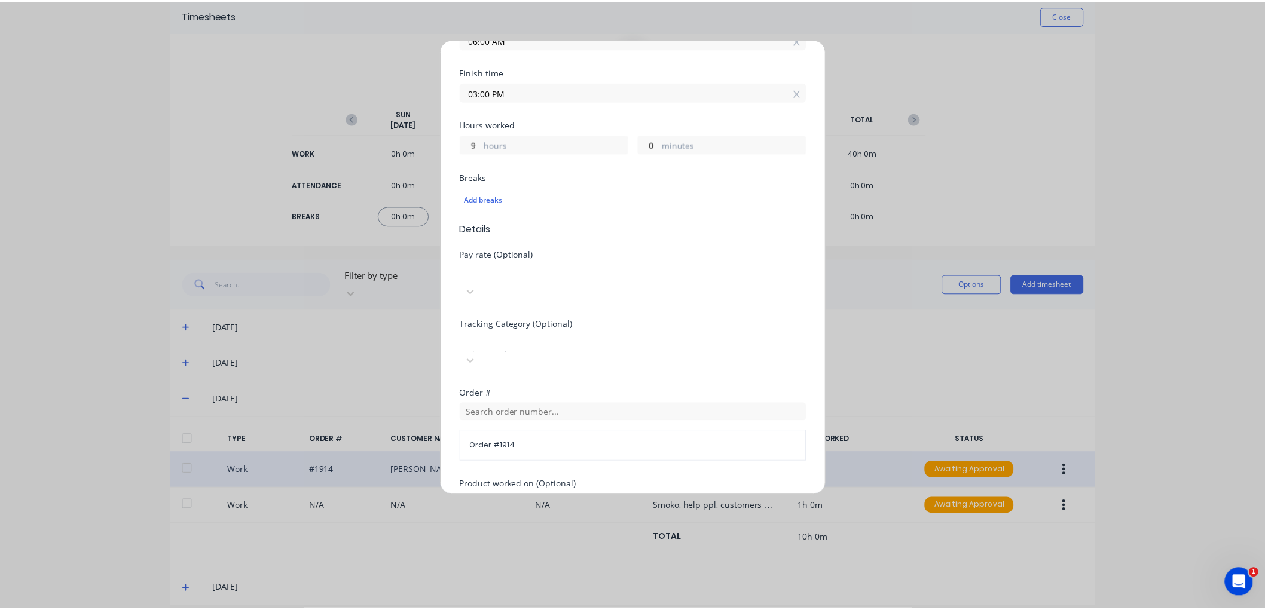
scroll to position [374, 0]
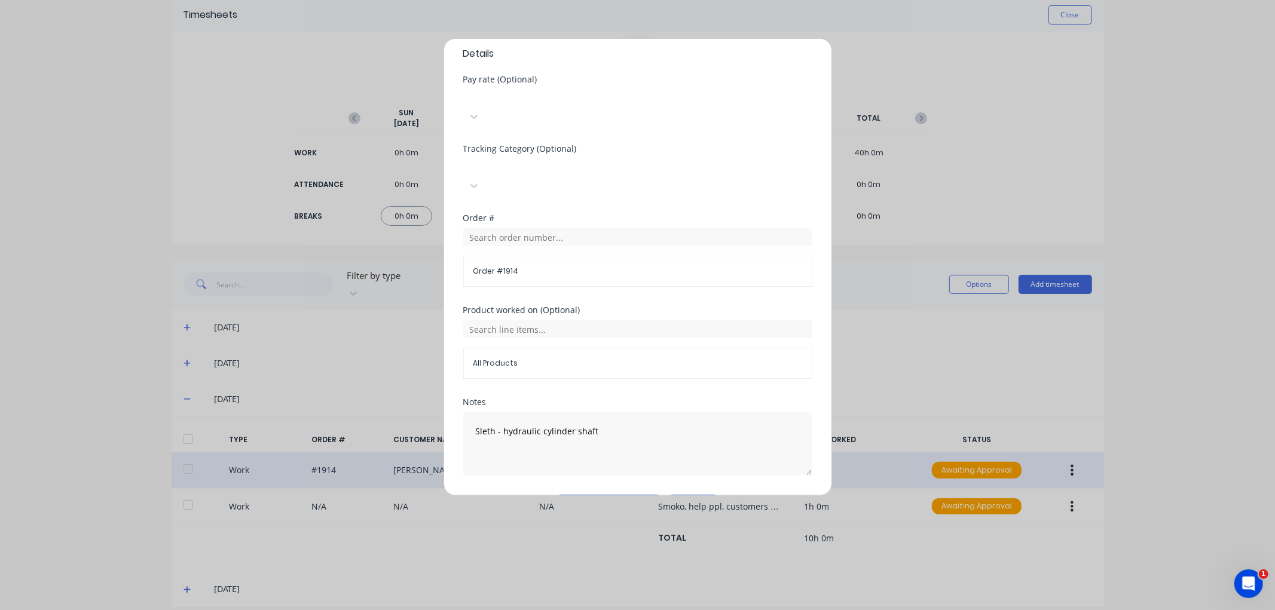
click at [692, 495] on button "Cancel" at bounding box center [693, 504] width 48 height 19
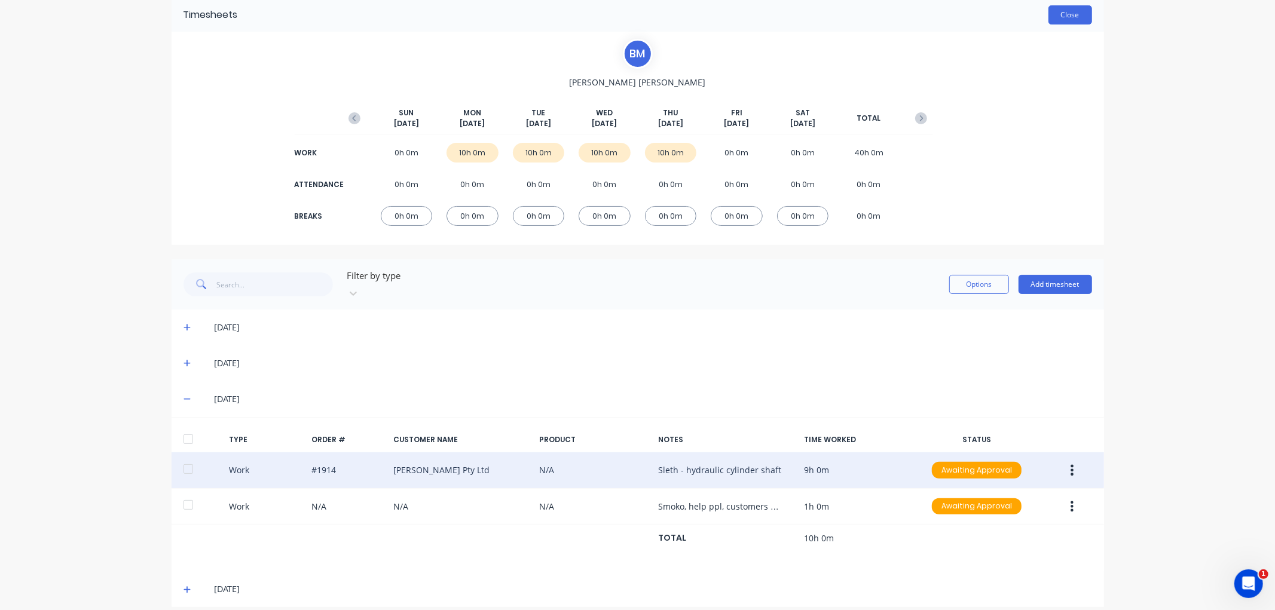
click at [1066, 13] on button "Close" at bounding box center [1070, 14] width 44 height 19
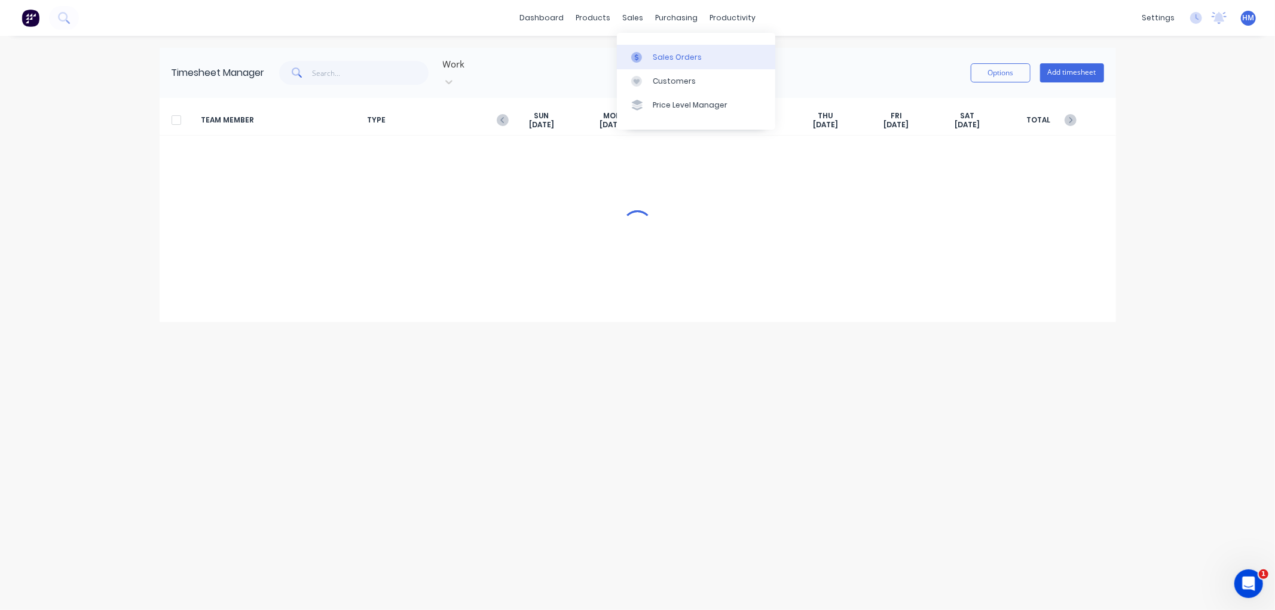
drag, startPoint x: 626, startPoint y: 7, endPoint x: 661, endPoint y: 48, distance: 53.9
click at [634, 9] on div "dashboard products sales purchasing productivity dashboard products Product Cat…" at bounding box center [637, 18] width 1275 height 36
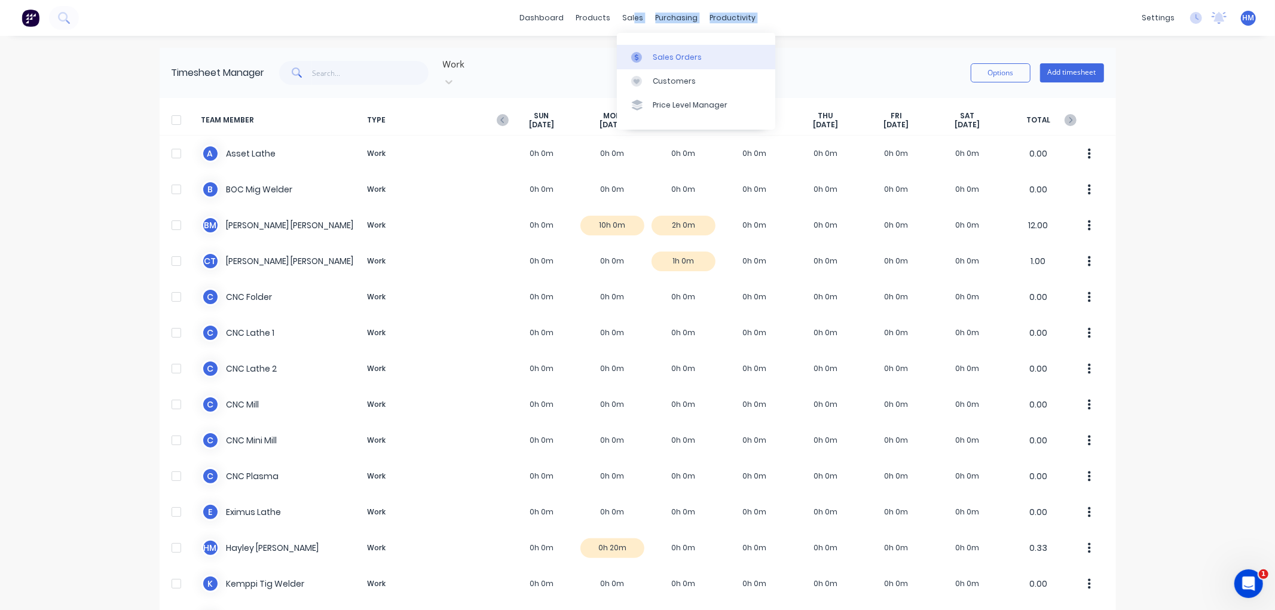
click at [661, 52] on div "Sales Orders" at bounding box center [677, 57] width 49 height 11
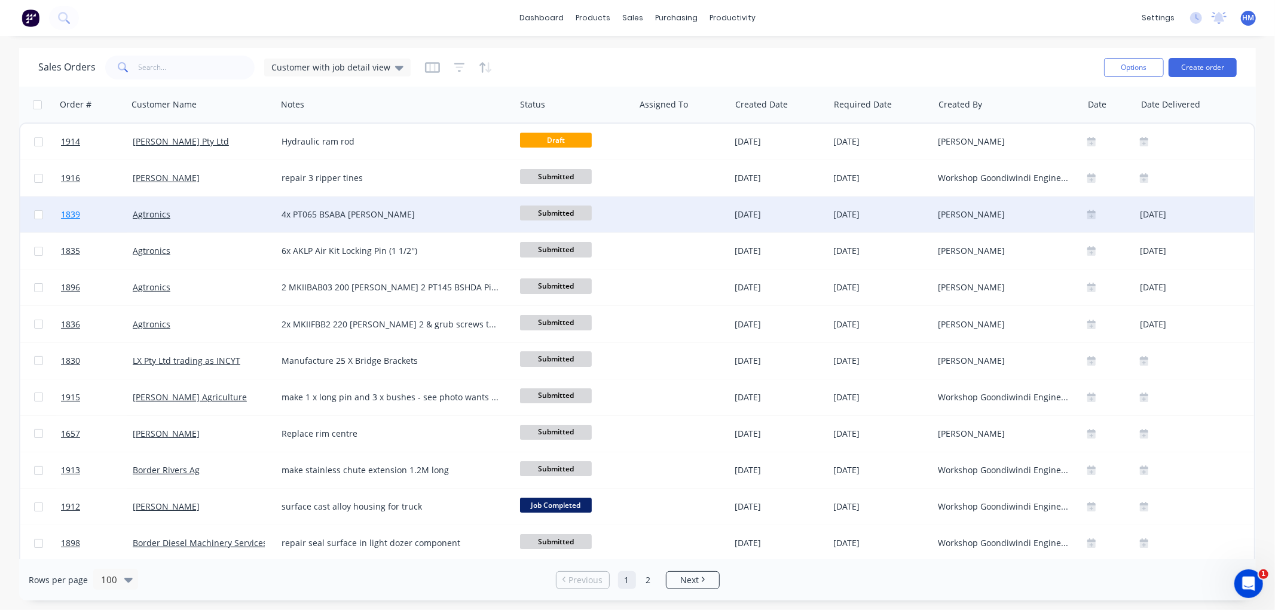
click at [100, 215] on link "1839" at bounding box center [97, 215] width 72 height 36
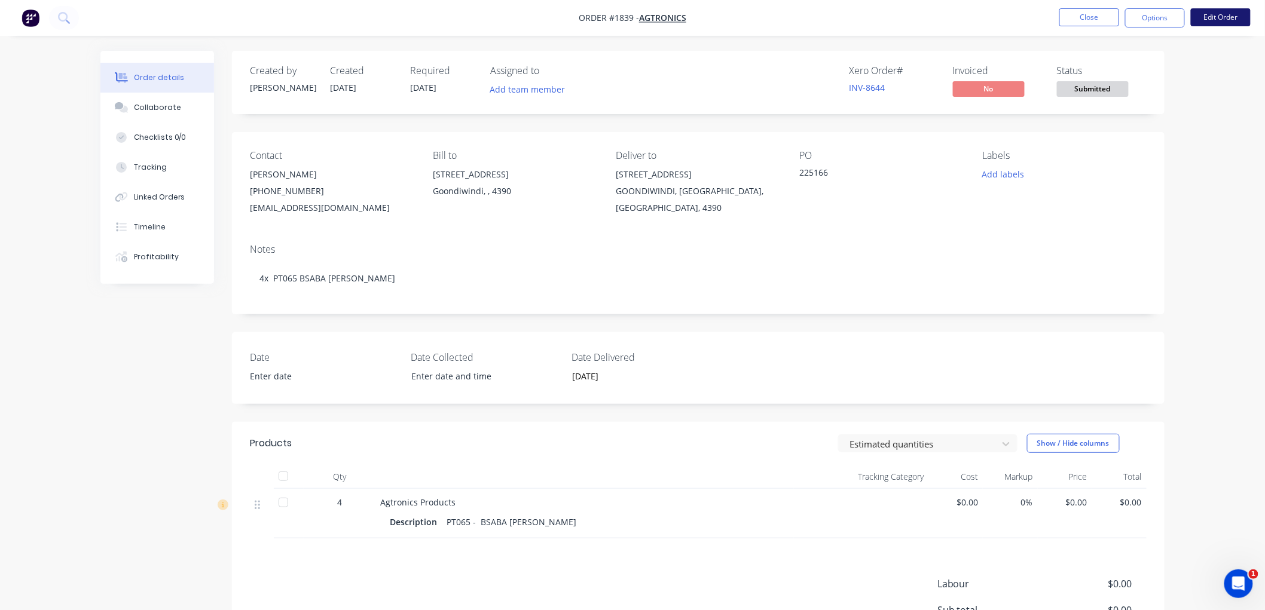
click at [1210, 14] on button "Edit Order" at bounding box center [1221, 17] width 60 height 18
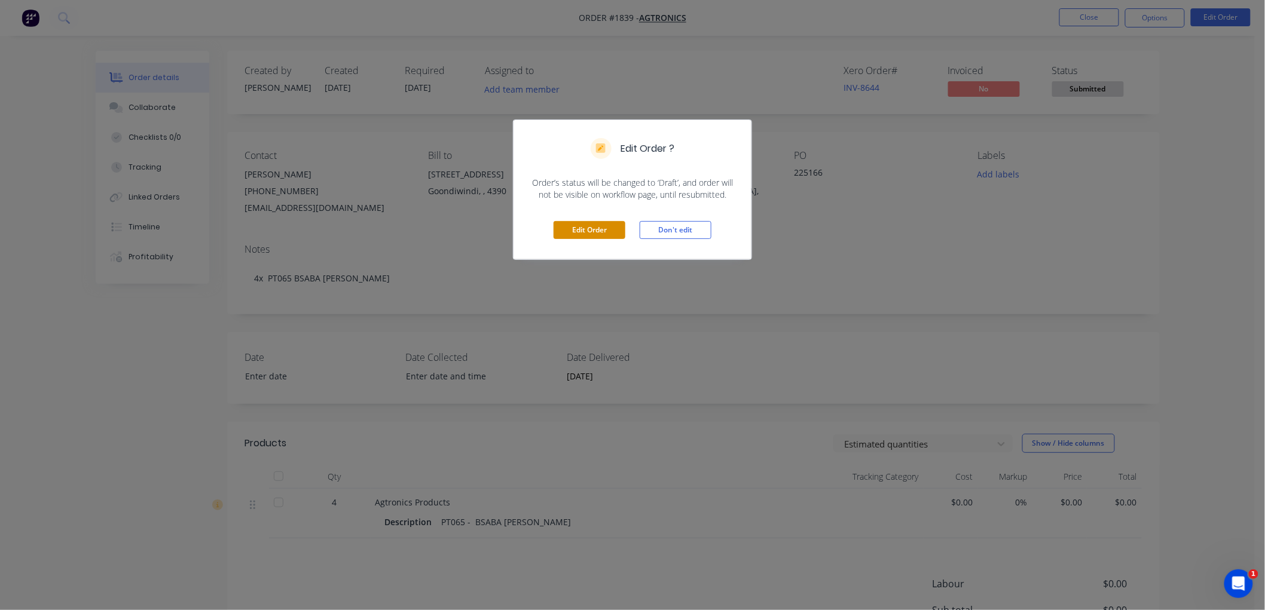
drag, startPoint x: 600, startPoint y: 225, endPoint x: 574, endPoint y: 227, distance: 26.4
click at [600, 225] on button "Edit Order" at bounding box center [589, 230] width 72 height 18
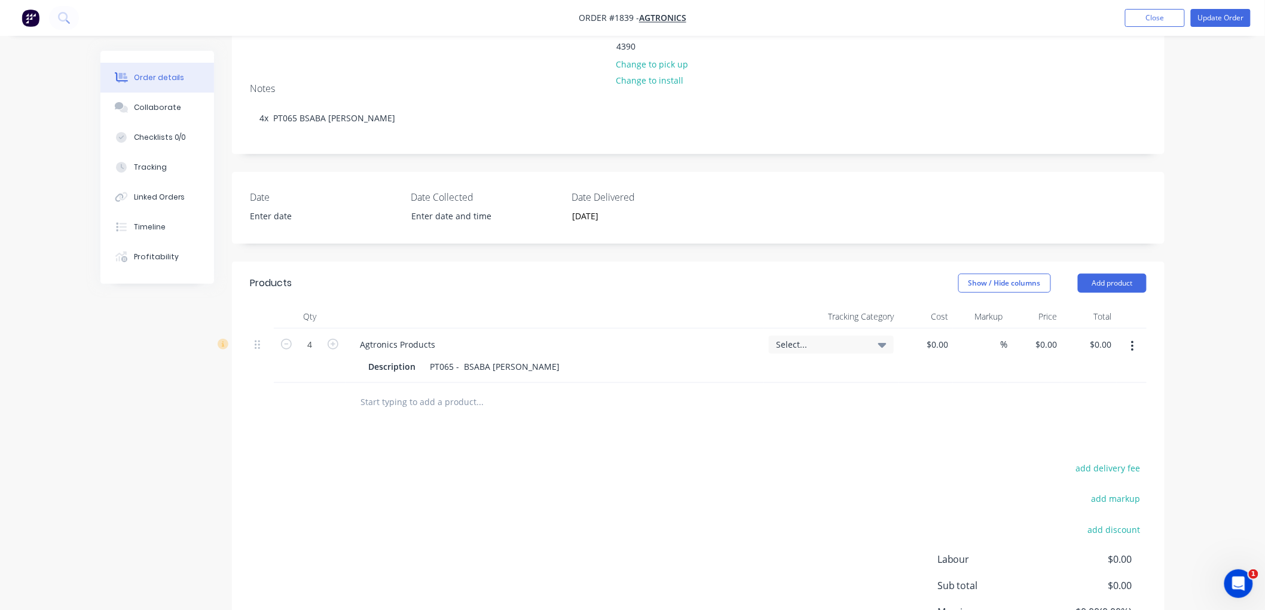
scroll to position [199, 0]
click at [1049, 333] on input "0" at bounding box center [1048, 341] width 27 height 17
type input "$53.72"
type input "$214.88"
click at [834, 425] on div "Products Show / Hide columns Add product Qty Tracking Category Cost Markup Pric…" at bounding box center [698, 482] width 932 height 447
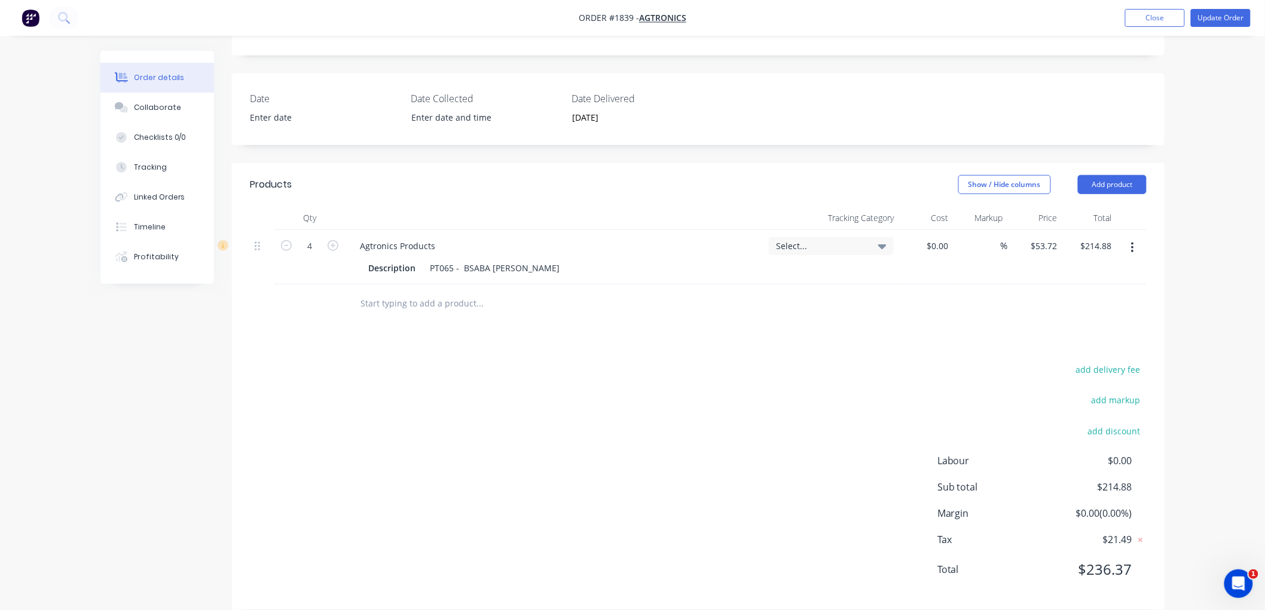
scroll to position [296, 0]
click at [859, 403] on div "add delivery fee add markup add discount Labour $0.00 Sub total $214.88 Margin …" at bounding box center [698, 475] width 897 height 231
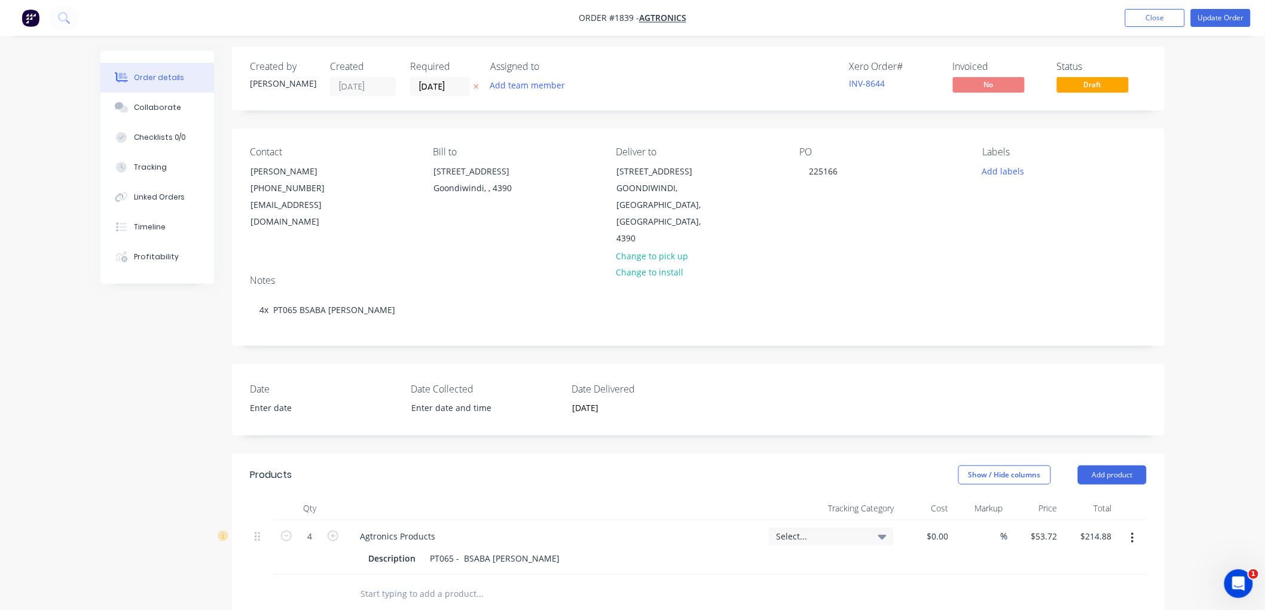
scroll to position [0, 0]
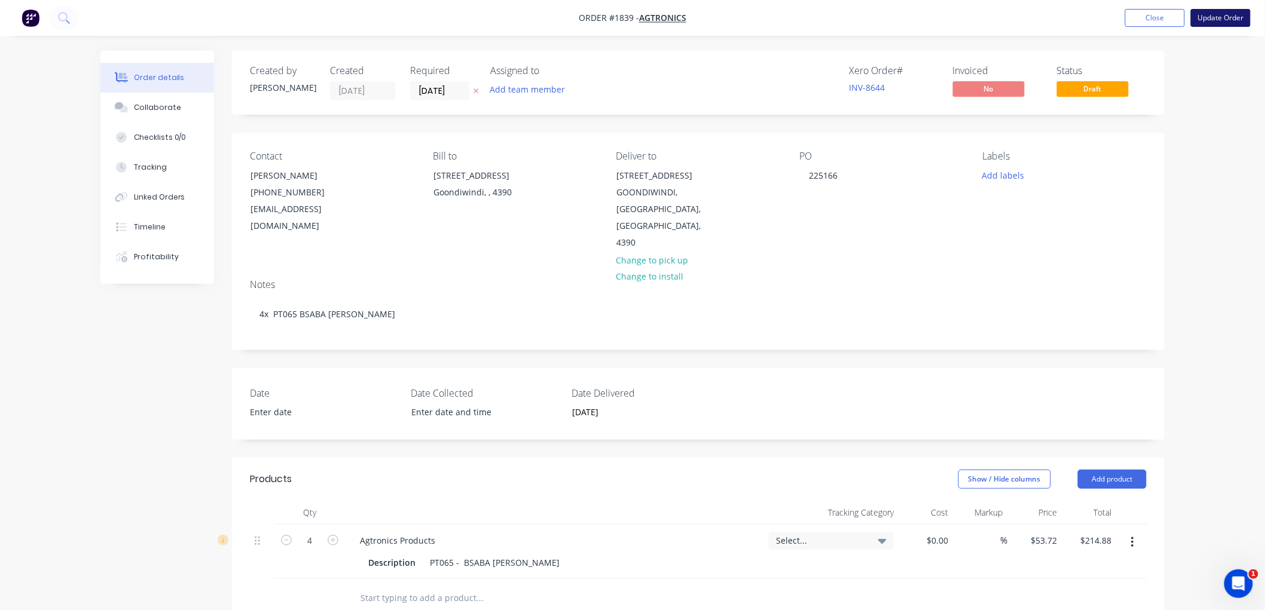
click at [1212, 19] on button "Update Order" at bounding box center [1221, 18] width 60 height 18
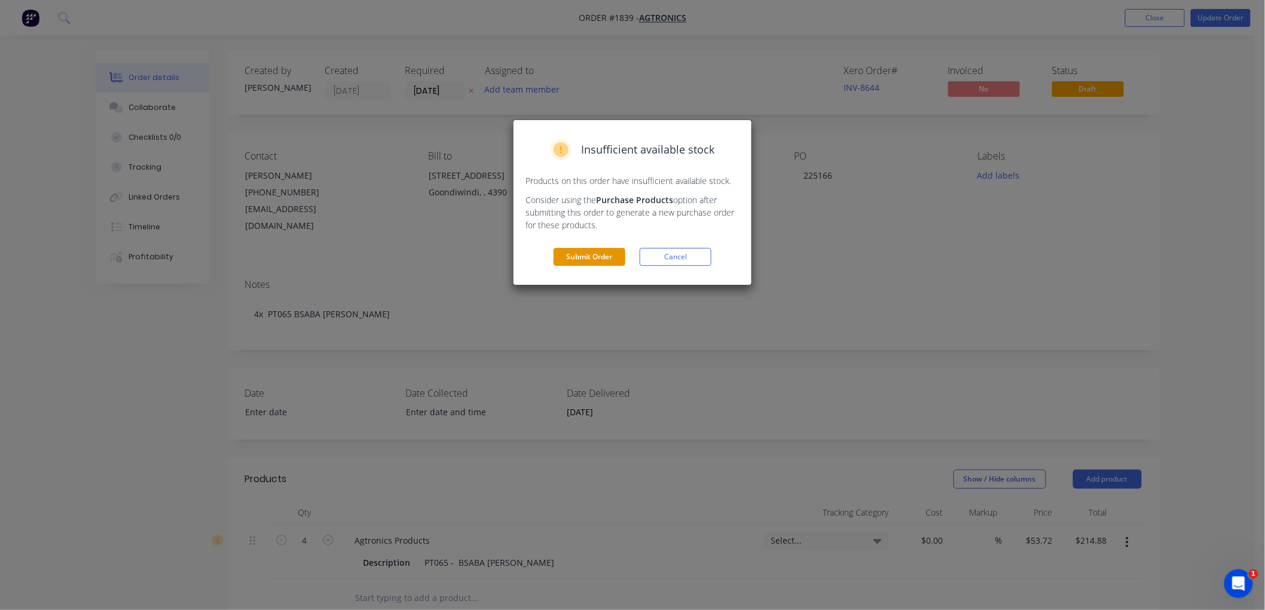
click at [607, 254] on button "Submit Order" at bounding box center [589, 257] width 72 height 18
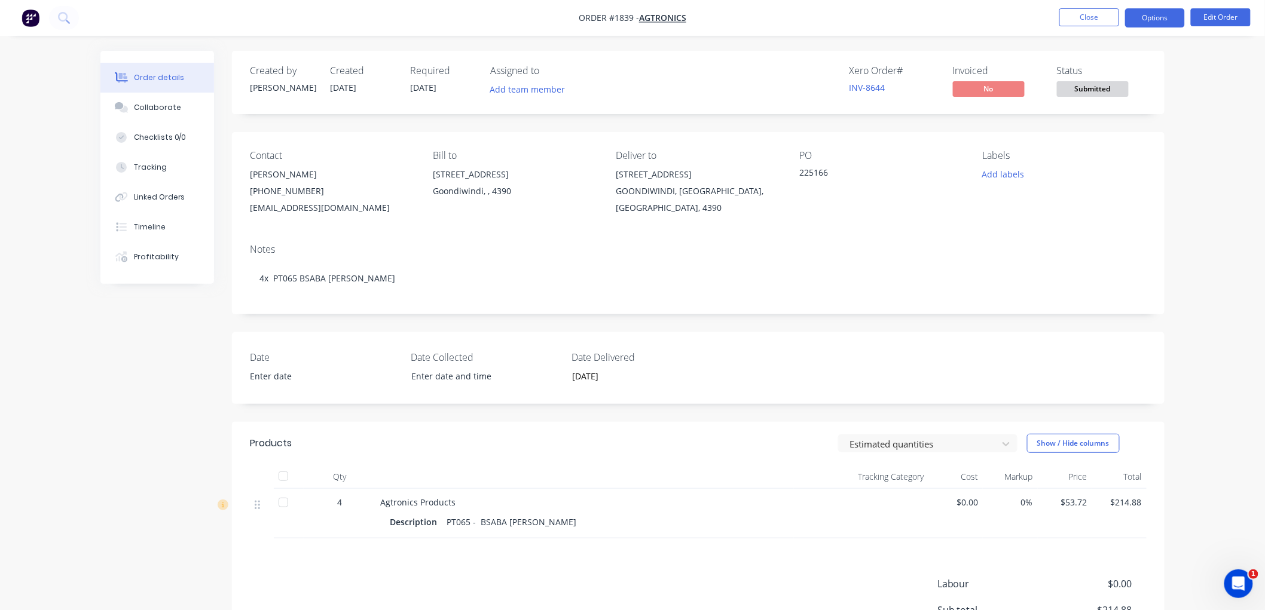
click at [1155, 19] on button "Options" at bounding box center [1155, 17] width 60 height 19
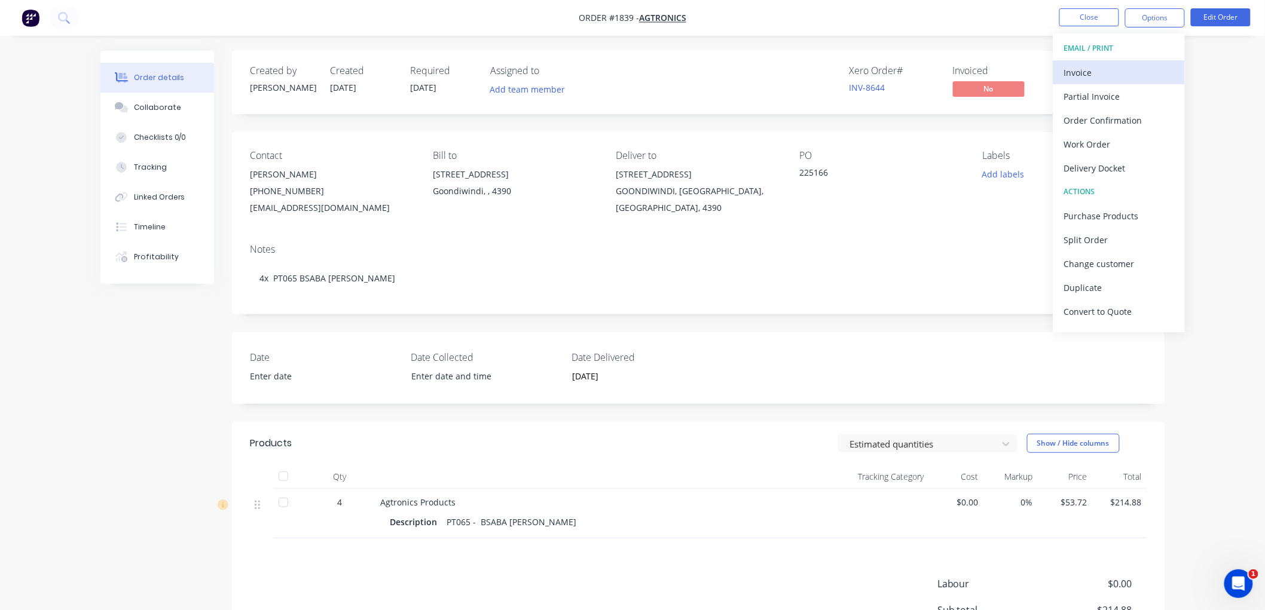
click at [1103, 66] on div "Invoice" at bounding box center [1119, 72] width 110 height 17
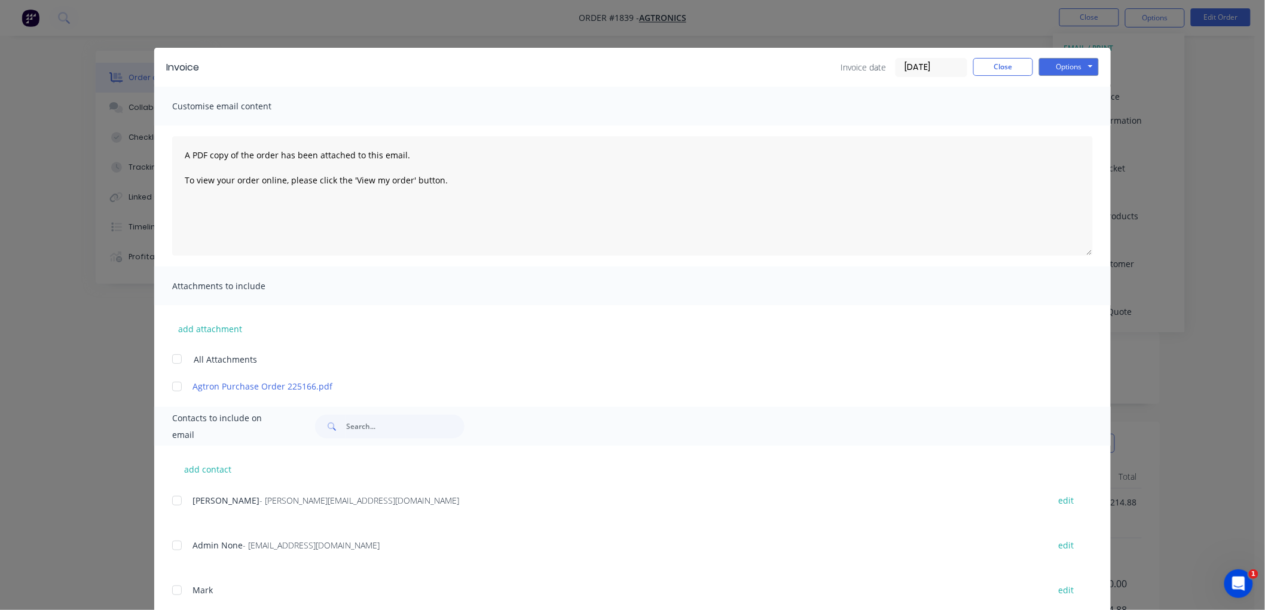
click at [174, 500] on div at bounding box center [177, 501] width 24 height 24
click at [170, 384] on div at bounding box center [177, 387] width 24 height 24
drag, startPoint x: 1065, startPoint y: 66, endPoint x: 1076, endPoint y: 72, distance: 12.6
click at [1068, 66] on button "Options" at bounding box center [1069, 67] width 60 height 18
click at [1091, 87] on button "Preview" at bounding box center [1077, 88] width 77 height 20
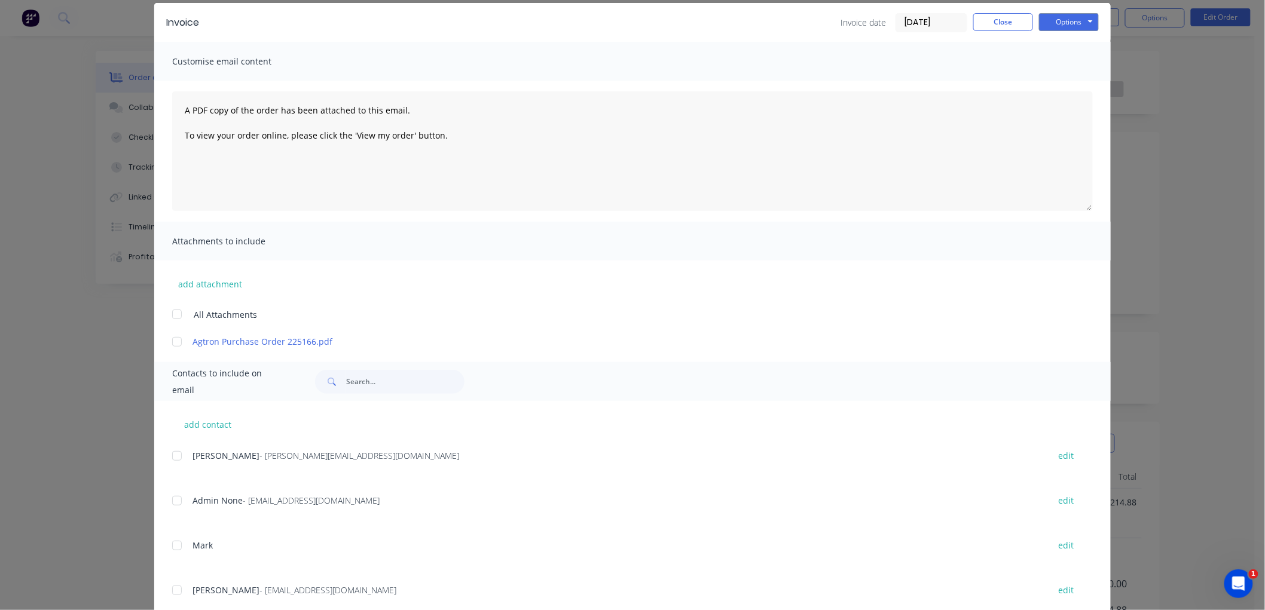
scroll to position [66, 0]
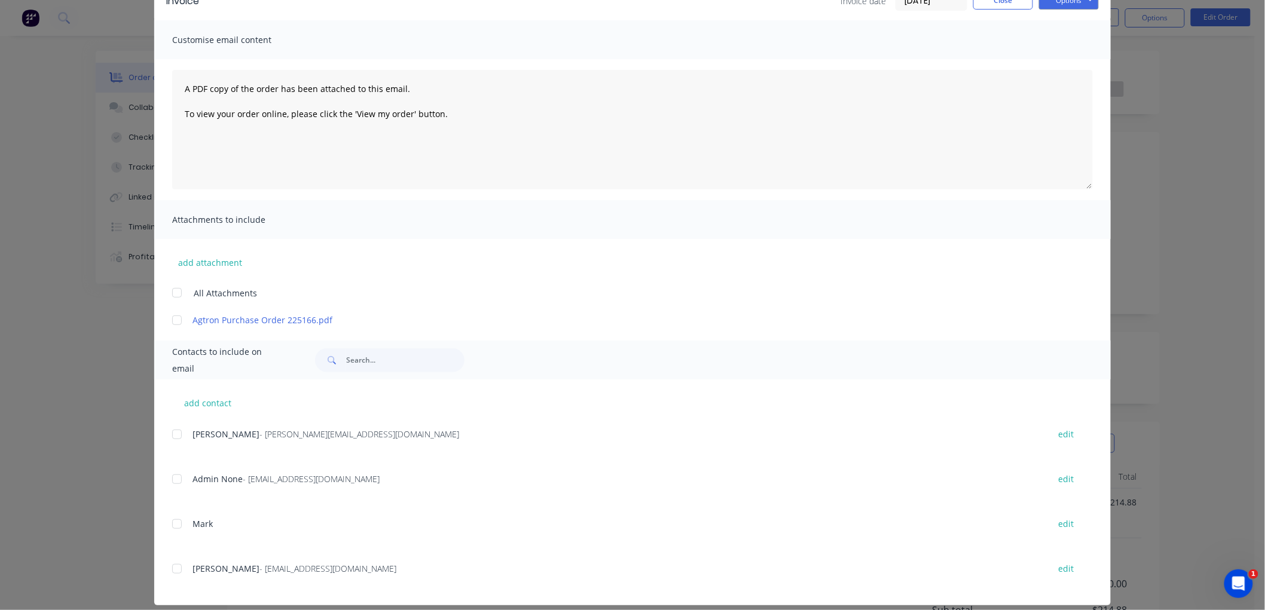
click at [173, 433] on div at bounding box center [177, 435] width 24 height 24
click at [170, 319] on div at bounding box center [177, 320] width 24 height 24
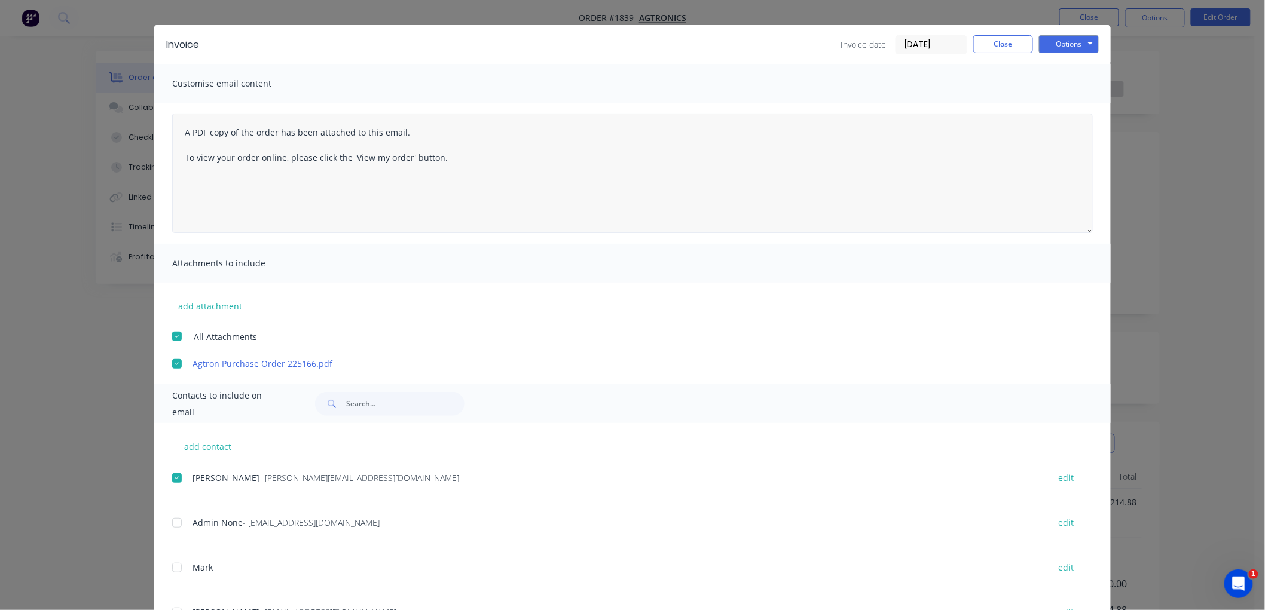
scroll to position [0, 0]
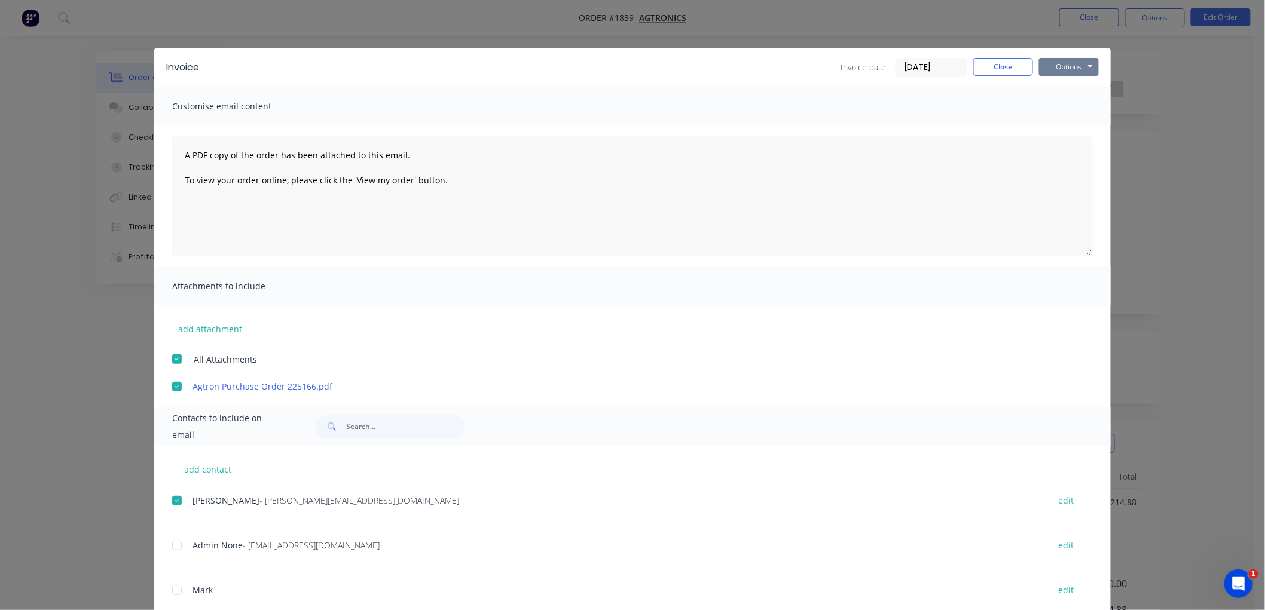
click at [1066, 69] on button "Options" at bounding box center [1069, 67] width 60 height 18
click at [1072, 120] on button "Email" at bounding box center [1077, 128] width 77 height 20
click at [1002, 68] on button "Close" at bounding box center [1003, 67] width 60 height 18
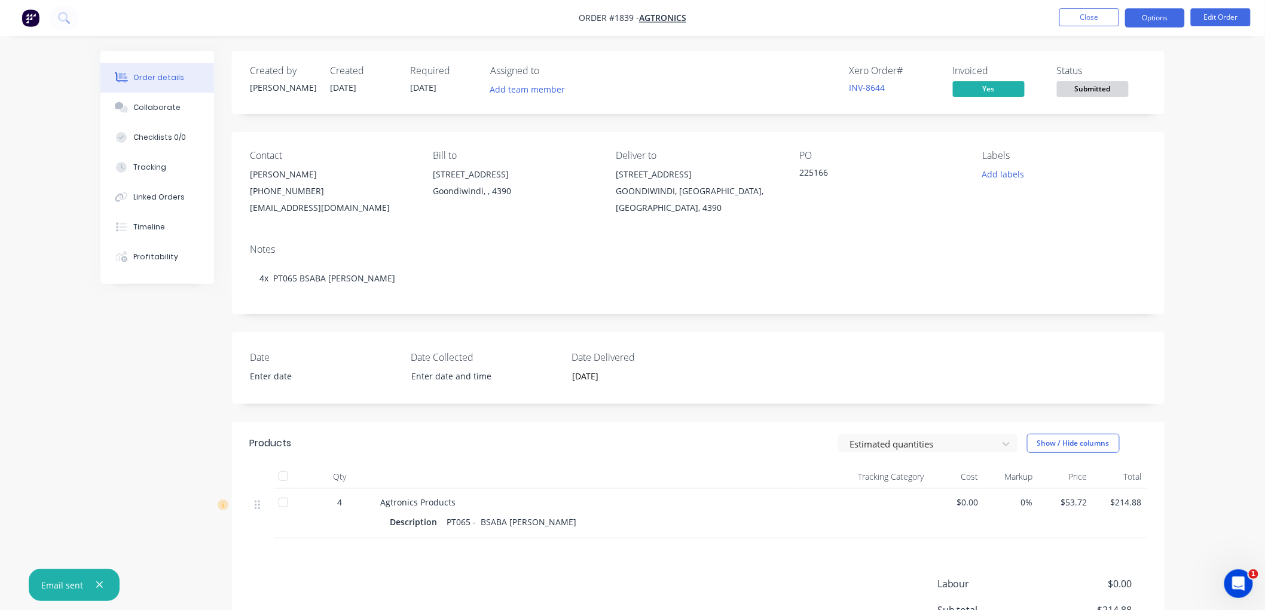
click at [1154, 14] on button "Options" at bounding box center [1155, 17] width 60 height 19
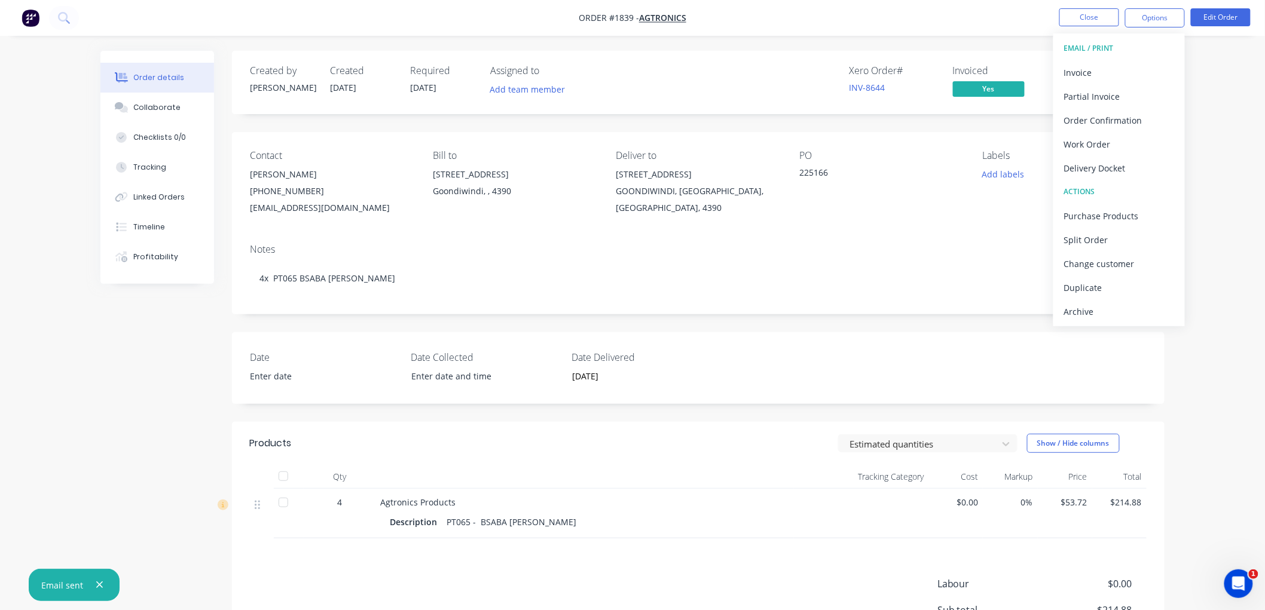
click at [1086, 314] on div "Archive" at bounding box center [1119, 311] width 110 height 17
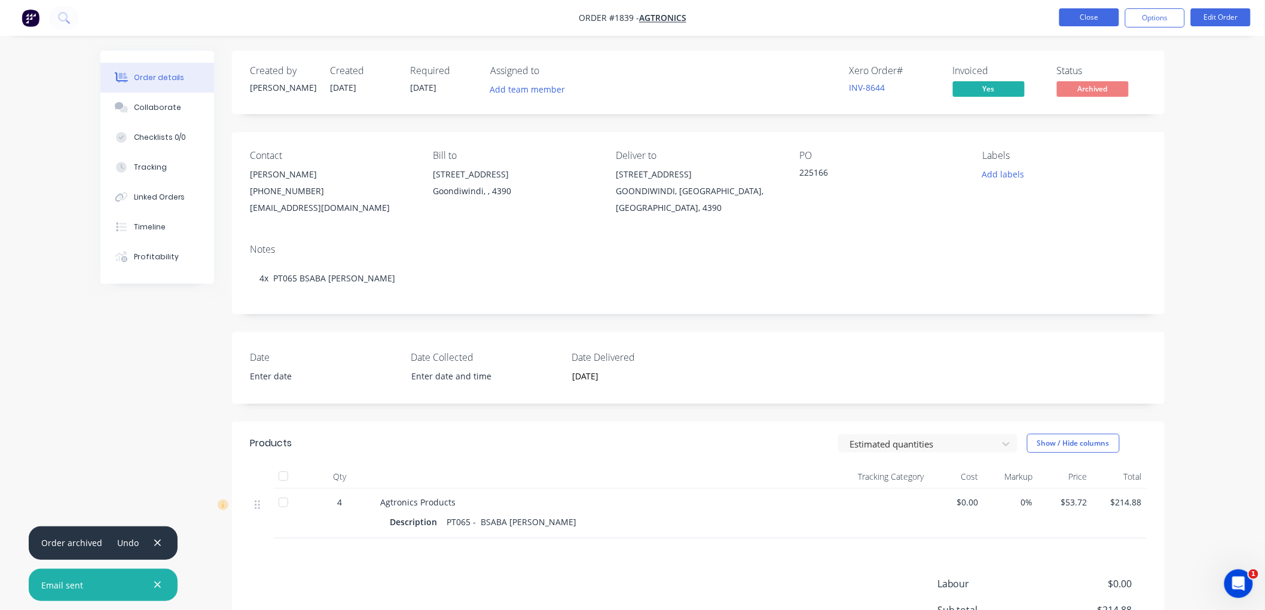
click at [1096, 10] on button "Close" at bounding box center [1089, 17] width 60 height 18
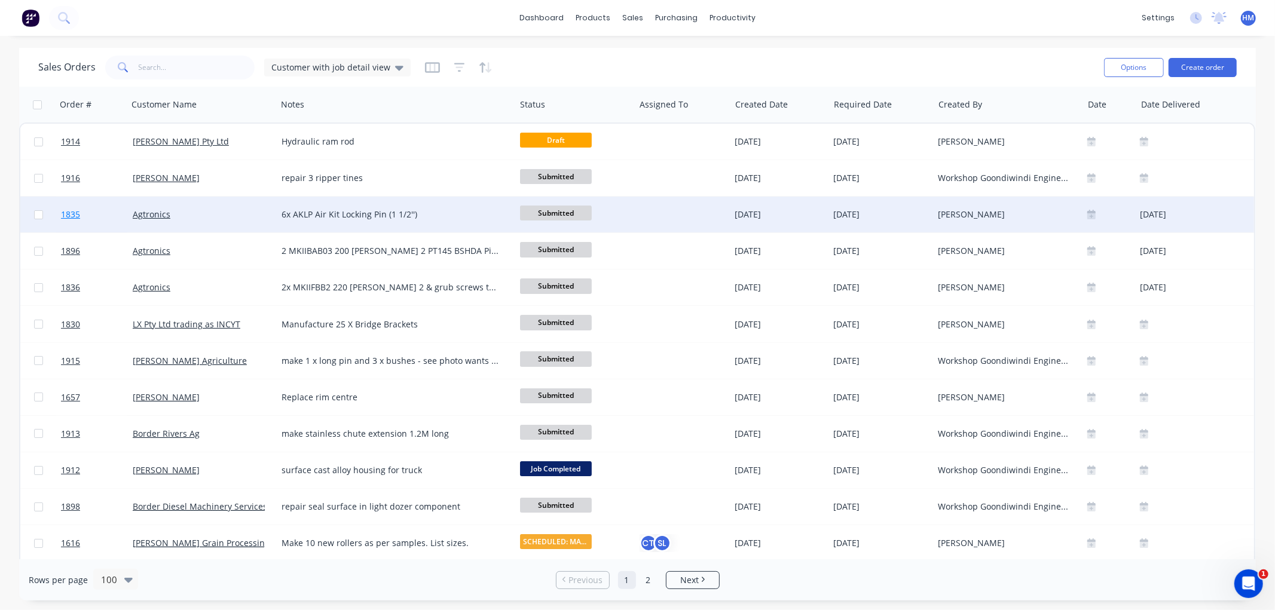
click at [109, 211] on link "1835" at bounding box center [97, 215] width 72 height 36
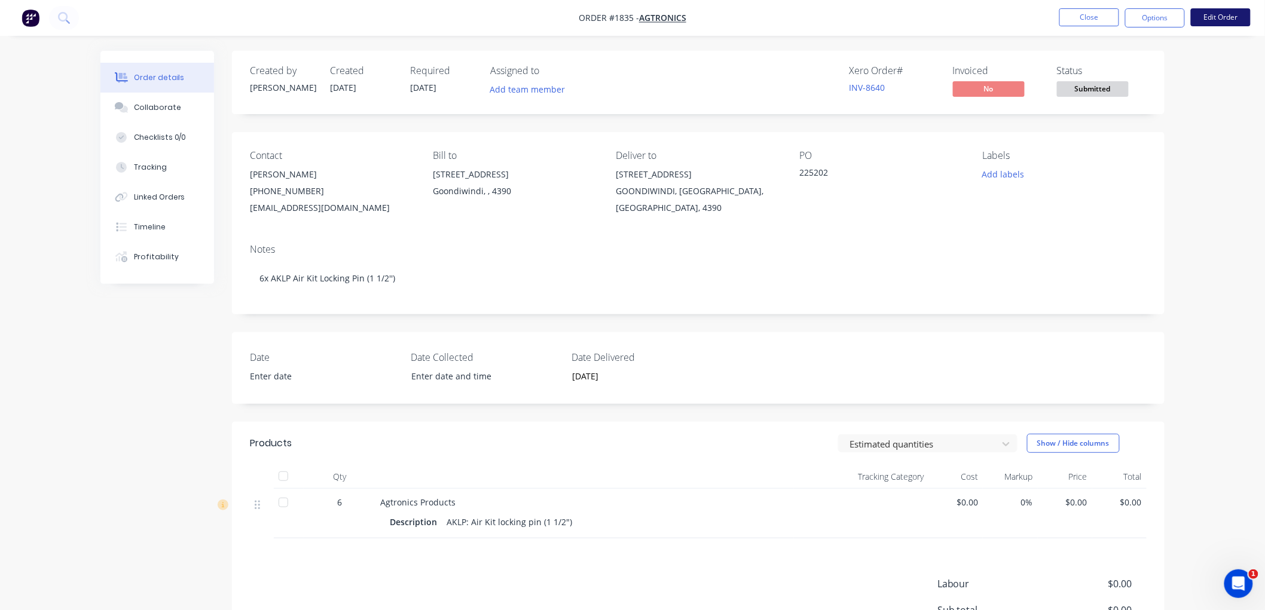
click at [1217, 20] on button "Edit Order" at bounding box center [1221, 17] width 60 height 18
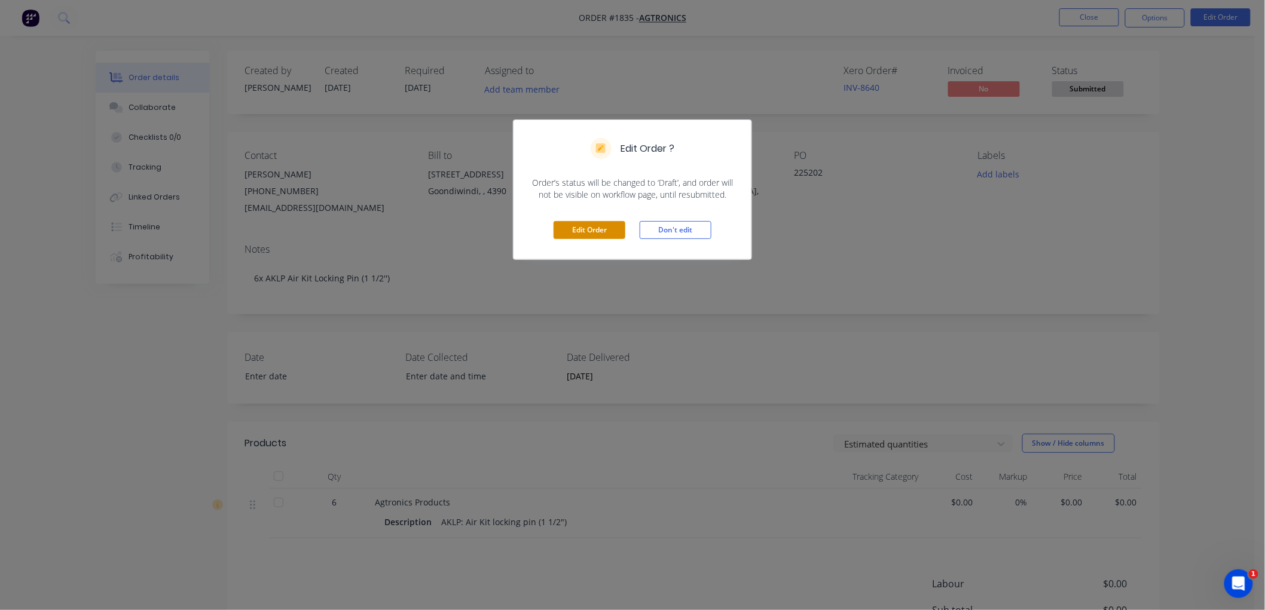
click at [572, 227] on button "Edit Order" at bounding box center [589, 230] width 72 height 18
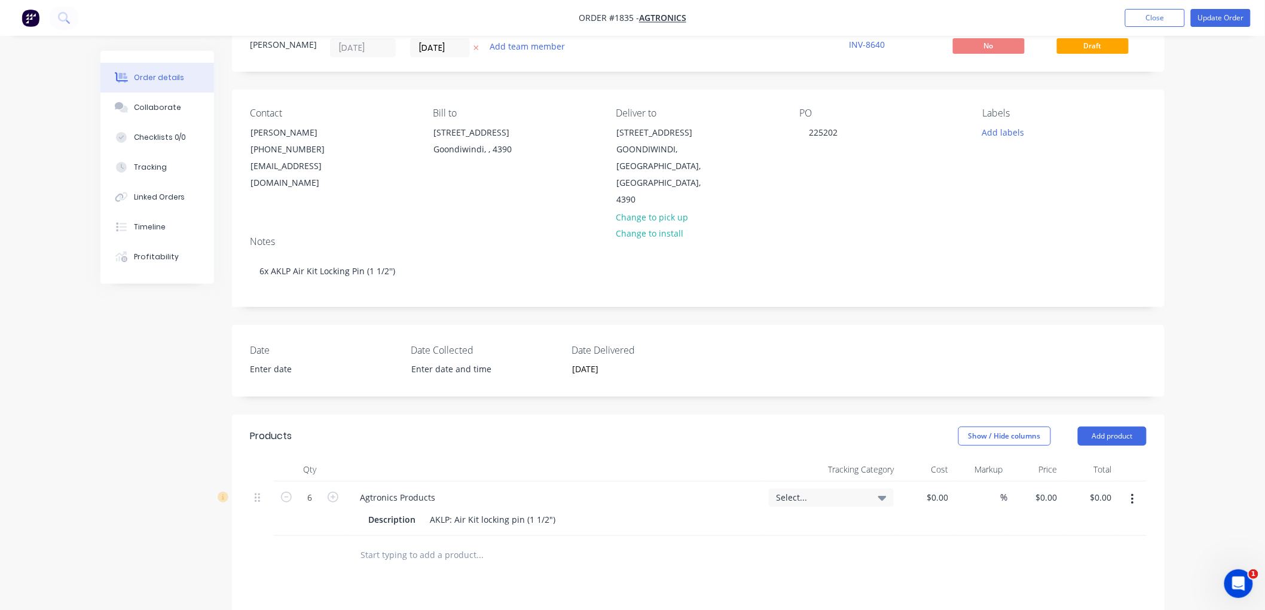
scroll to position [66, 0]
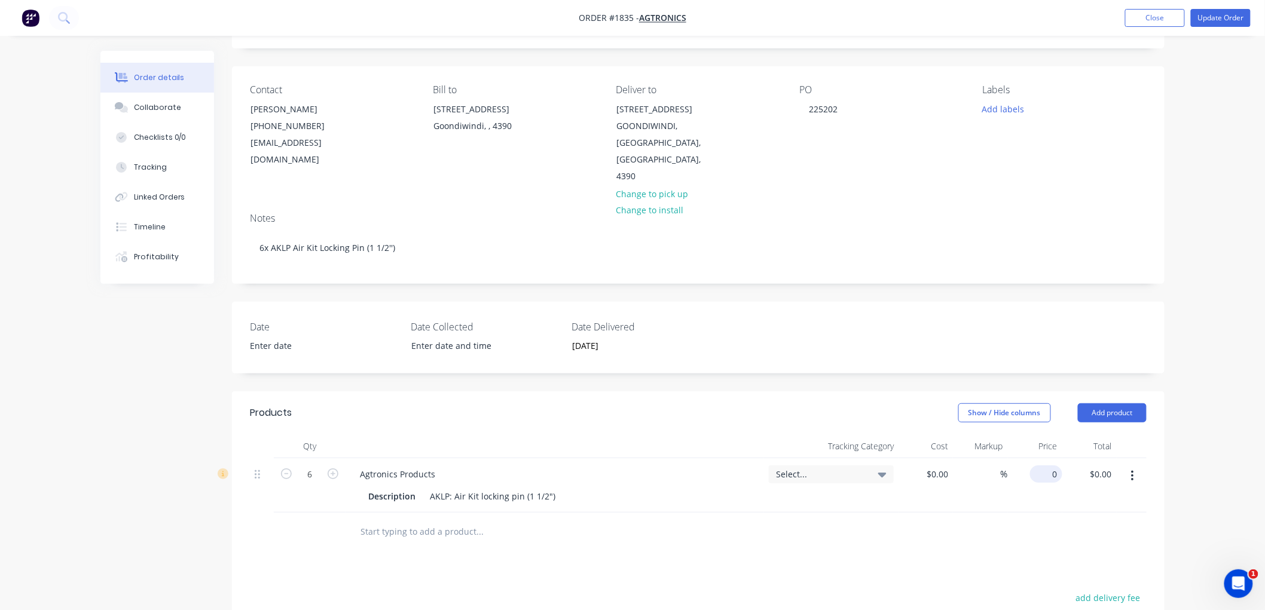
click at [1047, 466] on div "0 $0.00" at bounding box center [1046, 474] width 32 height 17
type input "$90.94"
type input "$545.64"
click at [861, 541] on div "Products Show / Hide columns Add product Qty Tracking Category Cost Markup Pric…" at bounding box center [698, 615] width 932 height 447
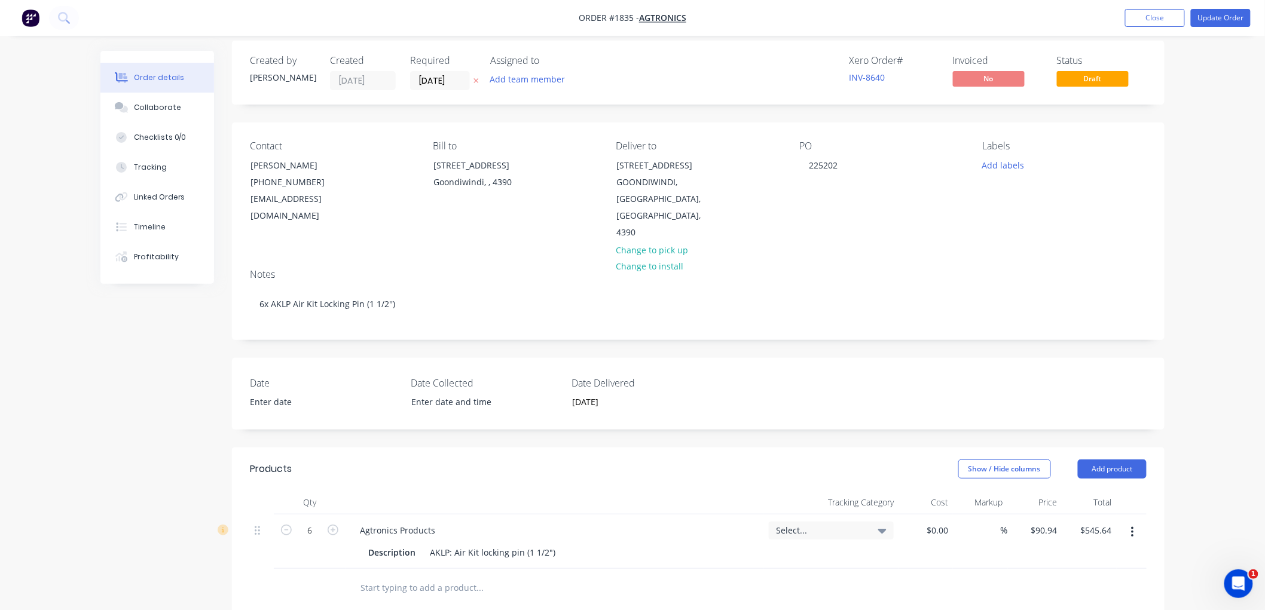
scroll to position [0, 0]
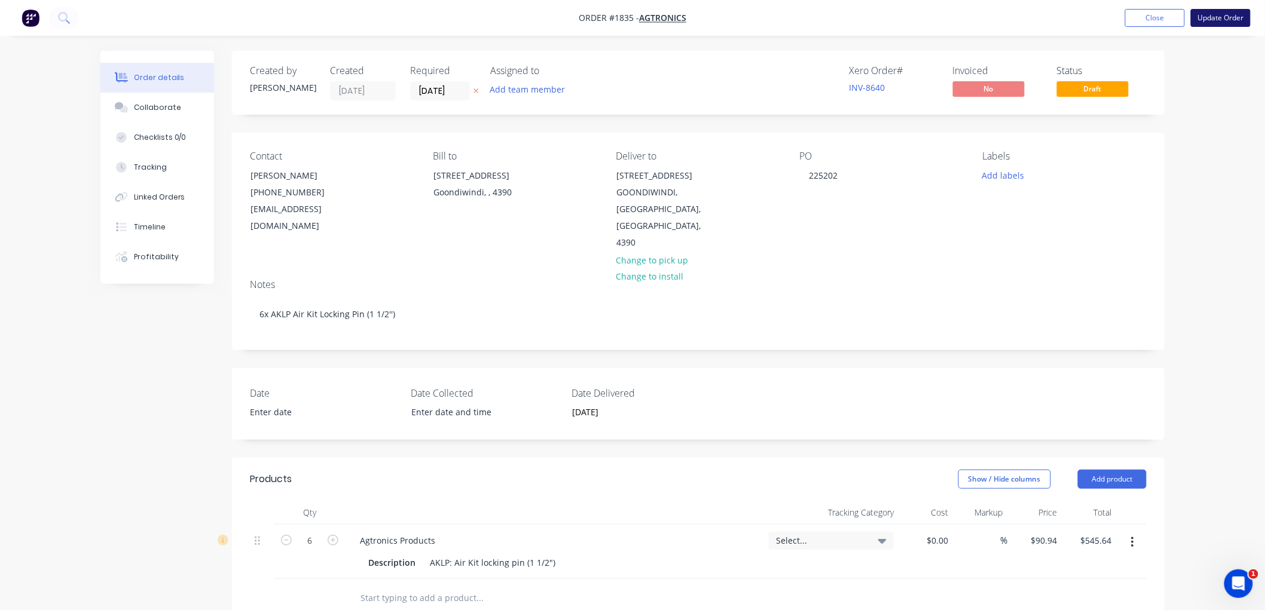
click at [1211, 14] on button "Update Order" at bounding box center [1221, 18] width 60 height 18
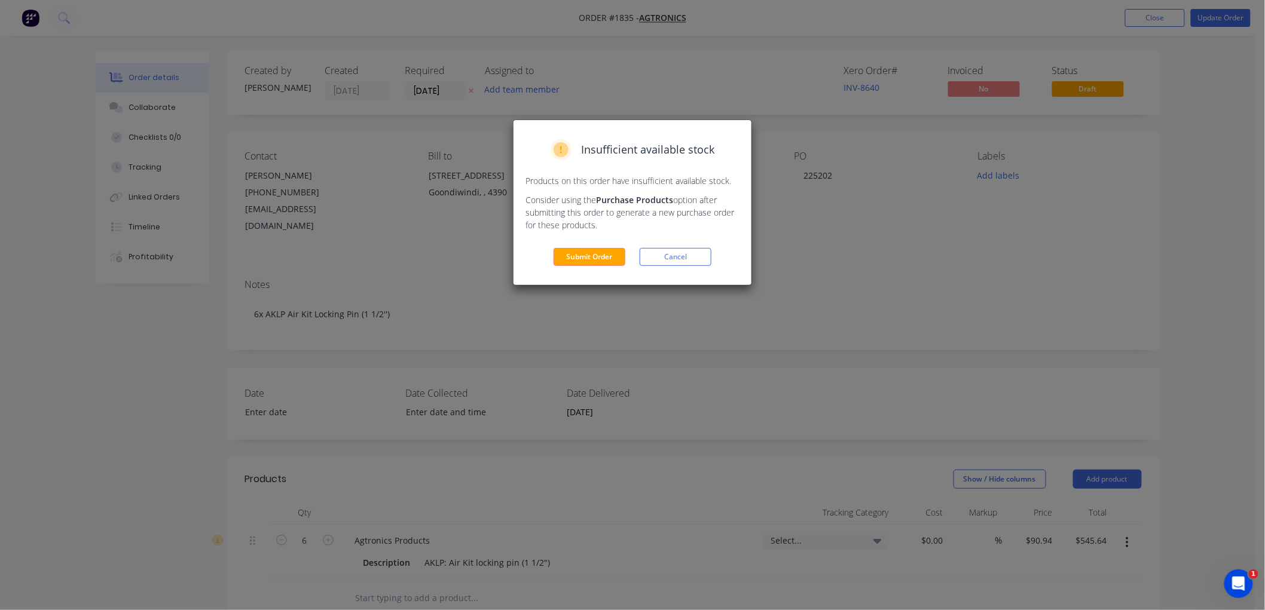
click at [600, 241] on div "Insufficient available stock Products on this order have insufficient available…" at bounding box center [632, 202] width 238 height 165
click at [594, 259] on button "Submit Order" at bounding box center [589, 257] width 72 height 18
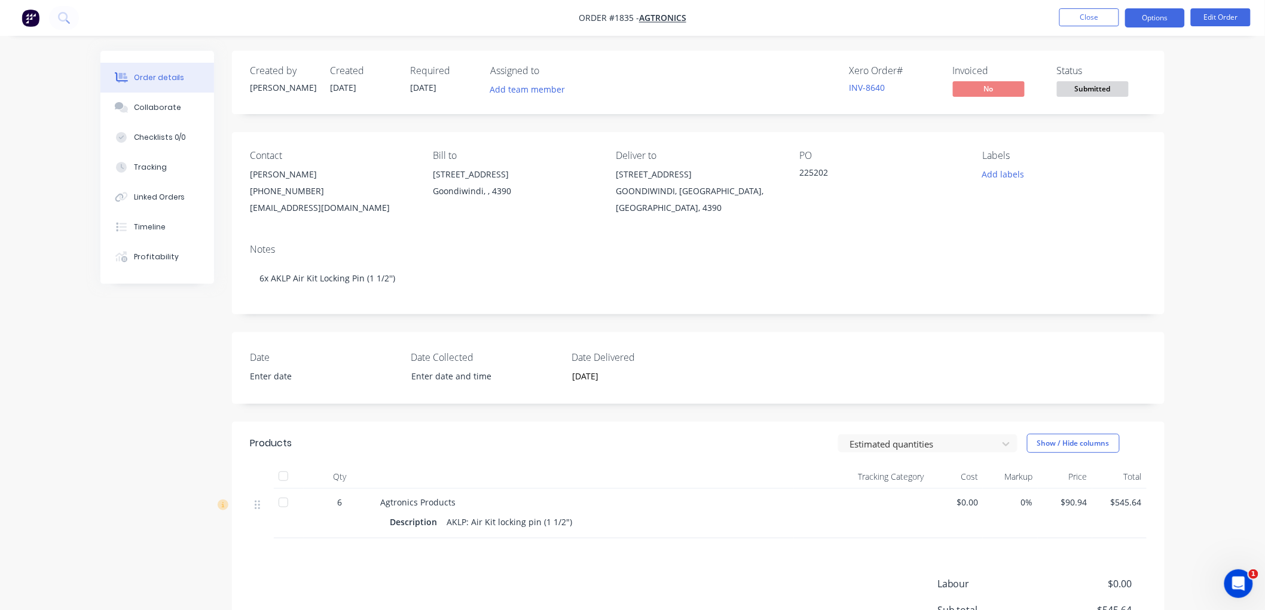
click at [1154, 15] on button "Options" at bounding box center [1155, 17] width 60 height 19
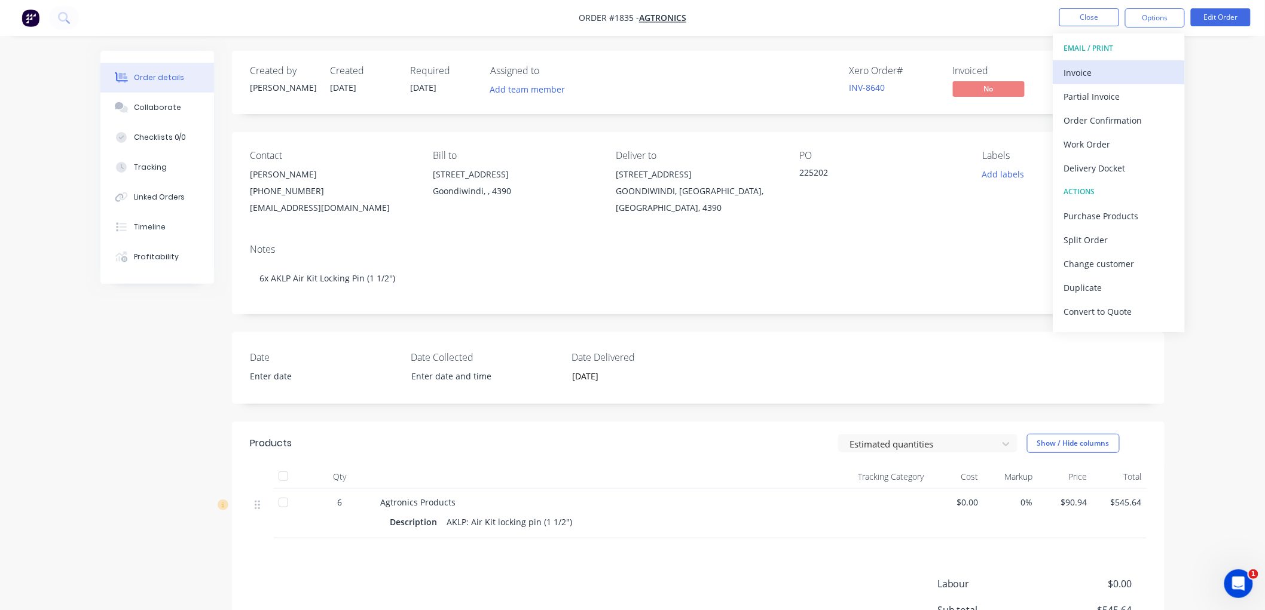
click at [1105, 72] on div "Invoice" at bounding box center [1119, 72] width 110 height 17
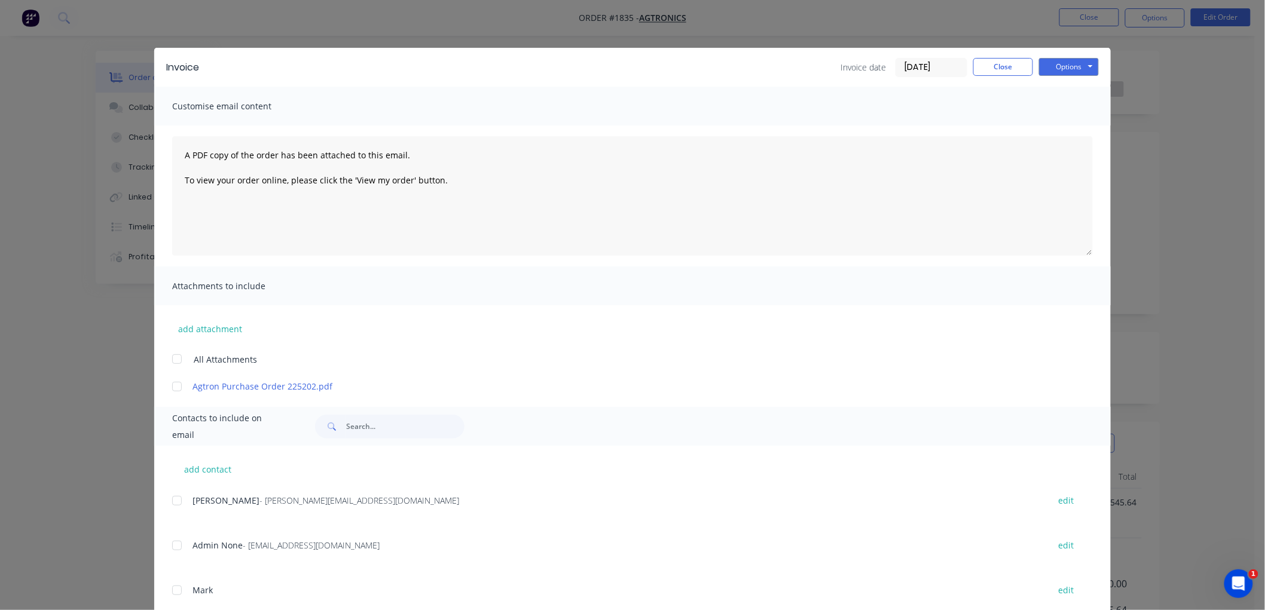
click at [171, 501] on div at bounding box center [177, 501] width 24 height 24
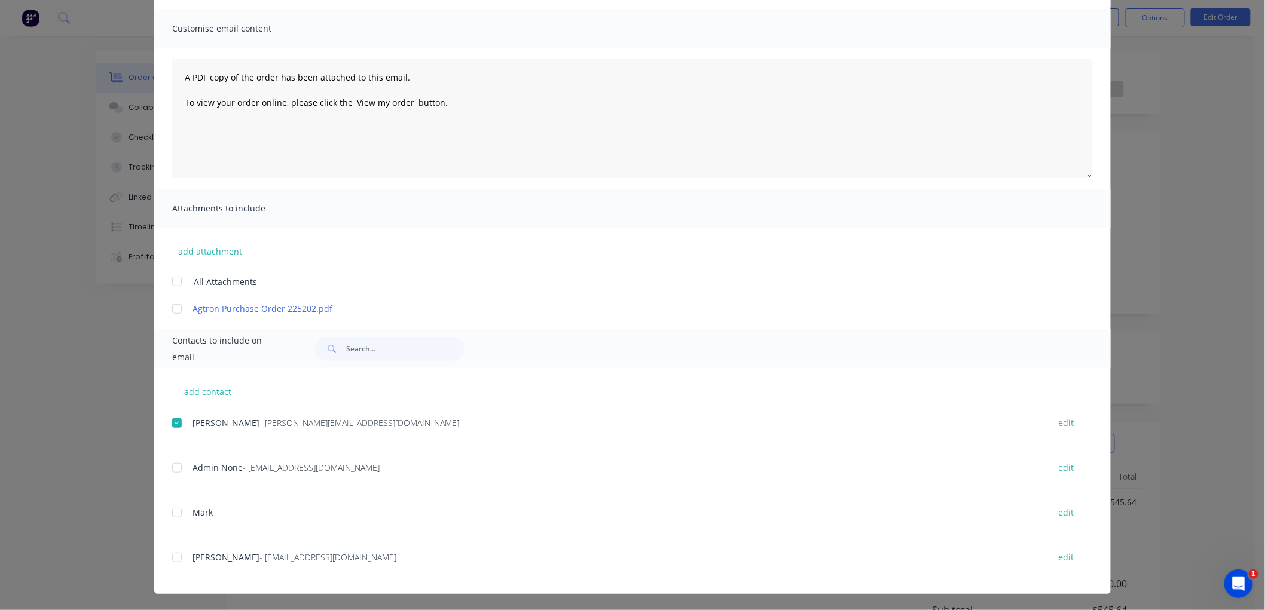
scroll to position [78, 0]
click at [170, 555] on div at bounding box center [177, 557] width 24 height 24
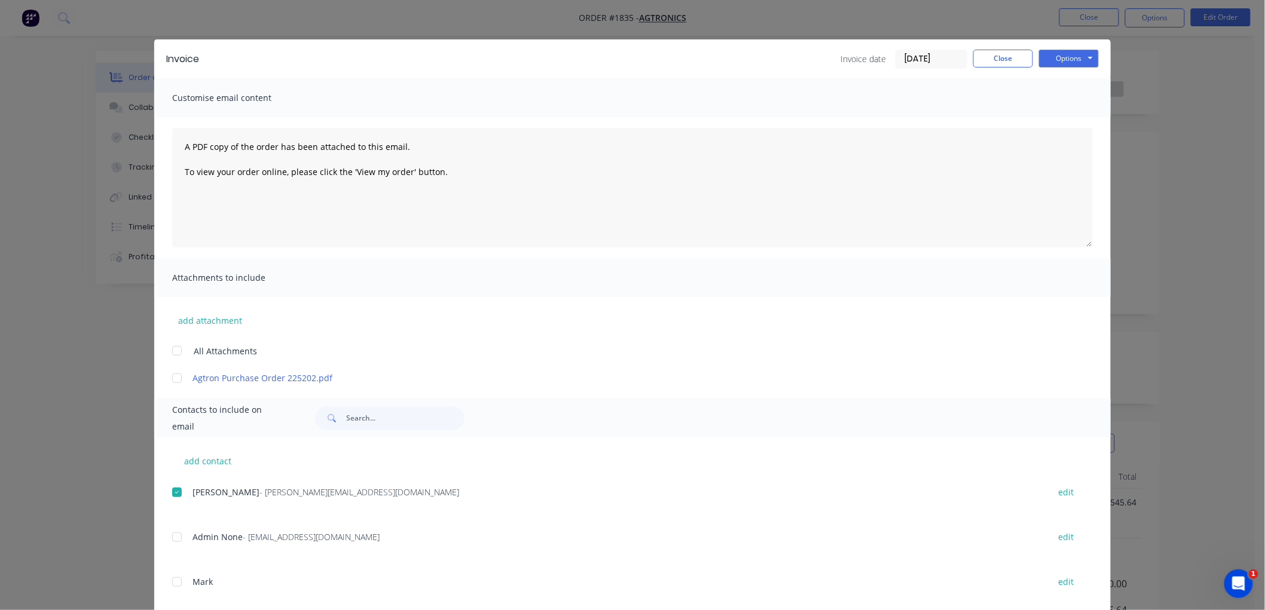
scroll to position [0, 0]
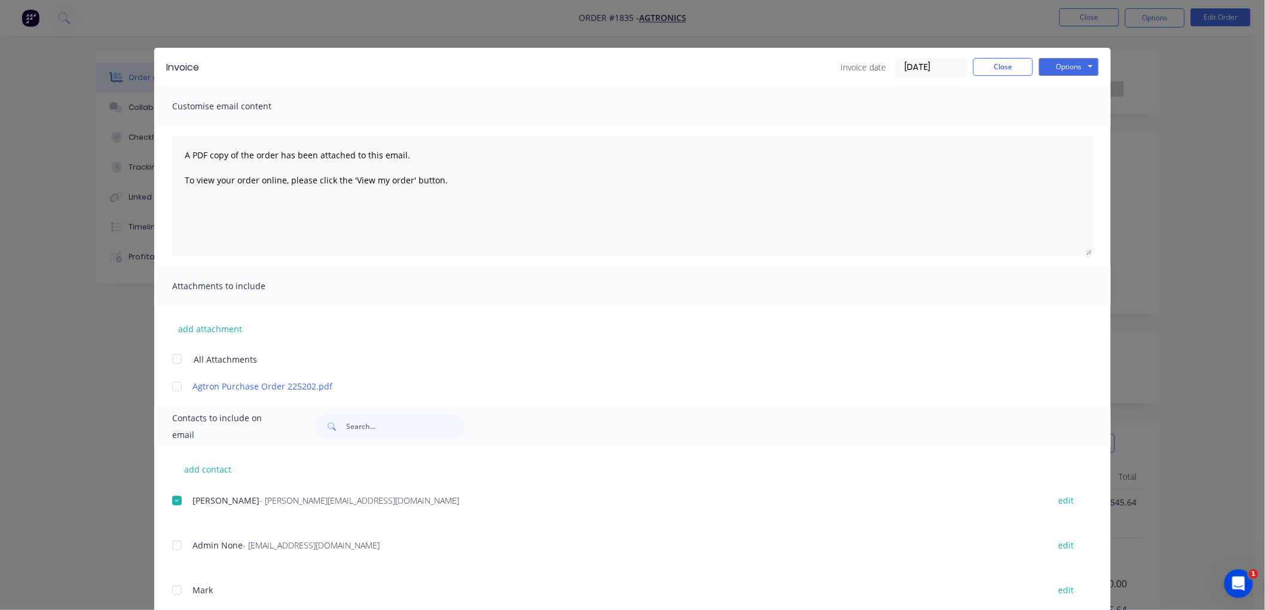
click at [173, 389] on div at bounding box center [177, 387] width 24 height 24
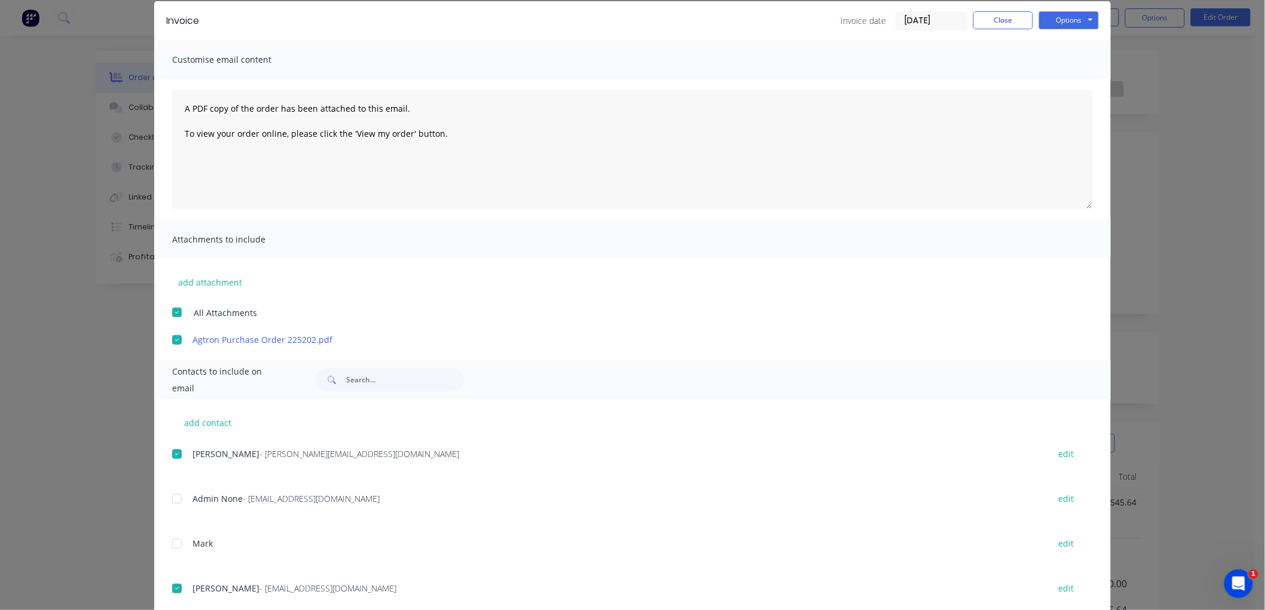
scroll to position [78, 0]
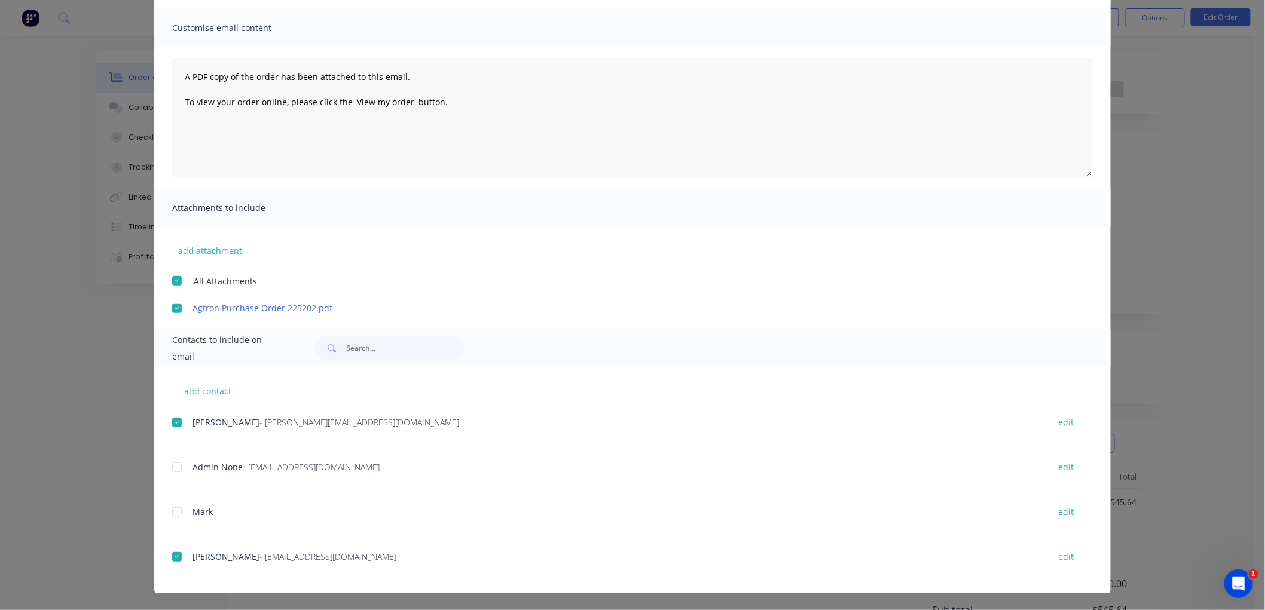
drag, startPoint x: 173, startPoint y: 558, endPoint x: 387, endPoint y: 466, distance: 232.2
click at [173, 556] on div at bounding box center [177, 557] width 24 height 24
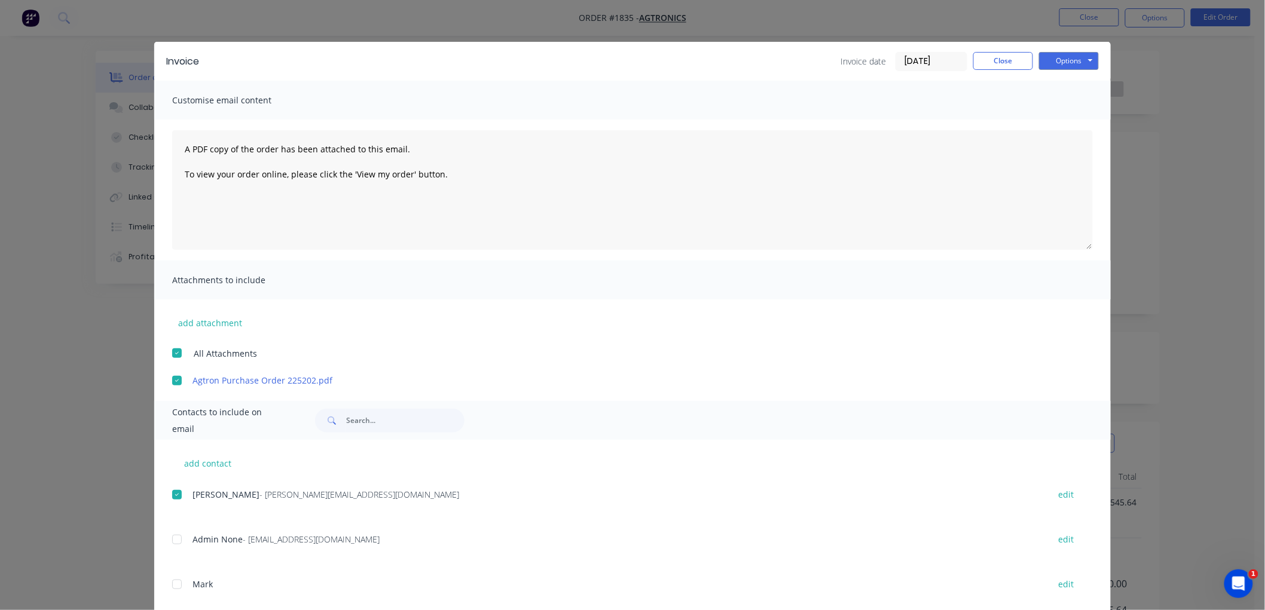
scroll to position [0, 0]
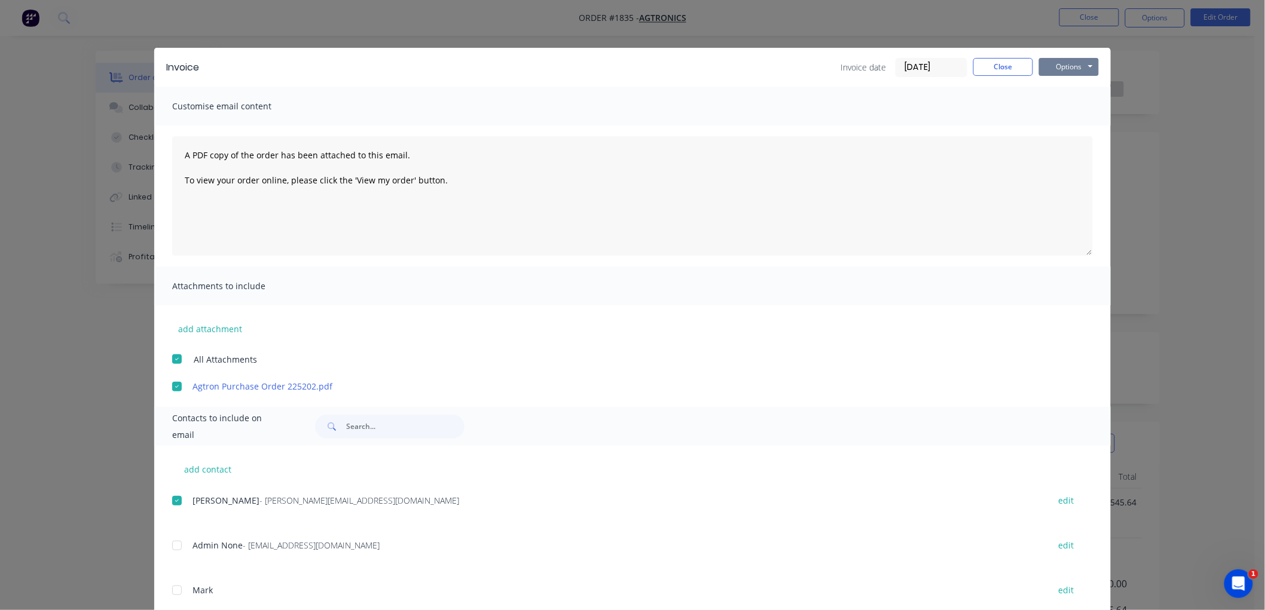
click at [1070, 58] on button "Options" at bounding box center [1069, 67] width 60 height 18
click at [1064, 120] on button "Email" at bounding box center [1077, 128] width 77 height 20
click at [997, 66] on button "Close" at bounding box center [1003, 67] width 60 height 18
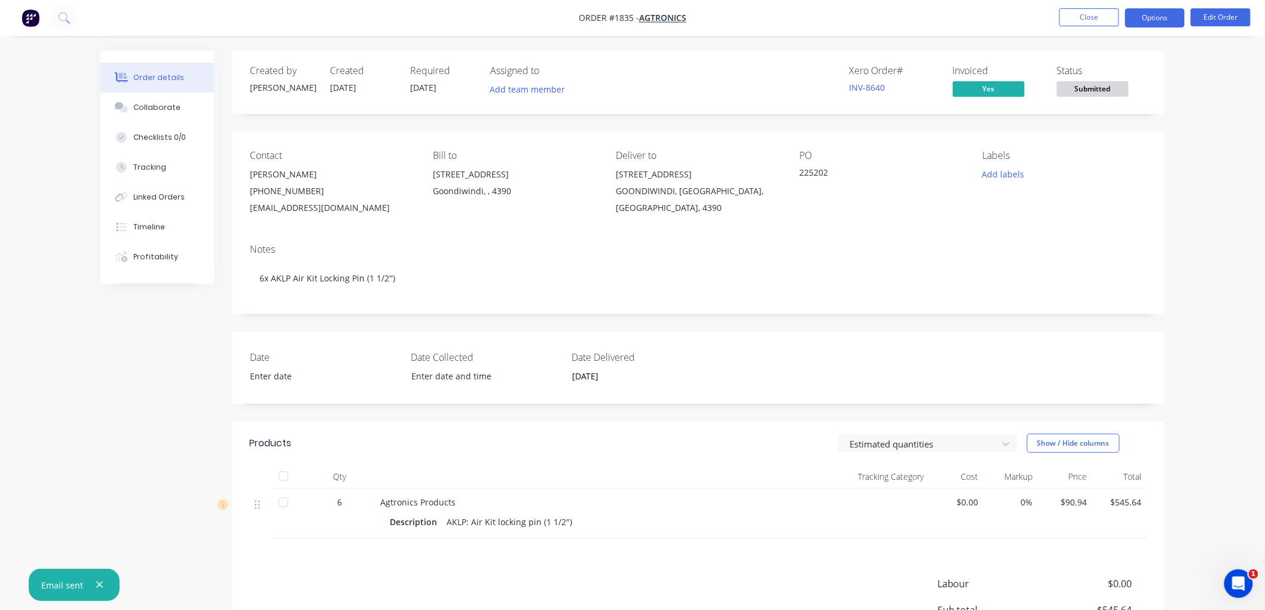
click at [1137, 20] on button "Options" at bounding box center [1155, 17] width 60 height 19
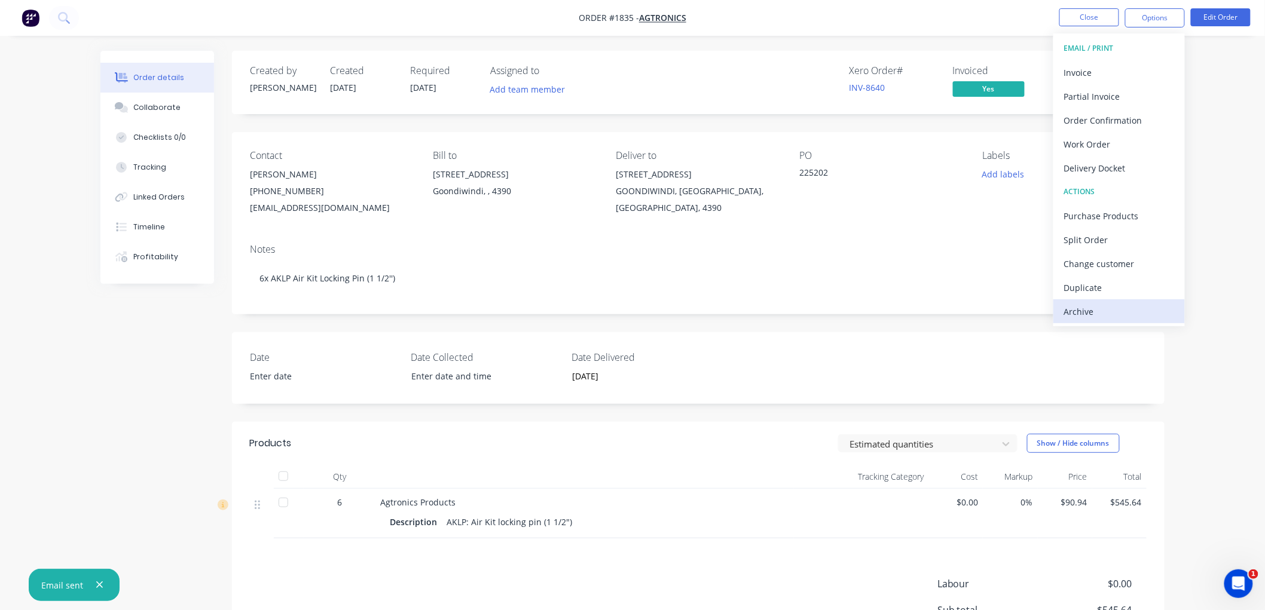
click at [1072, 312] on div "Archive" at bounding box center [1119, 311] width 110 height 17
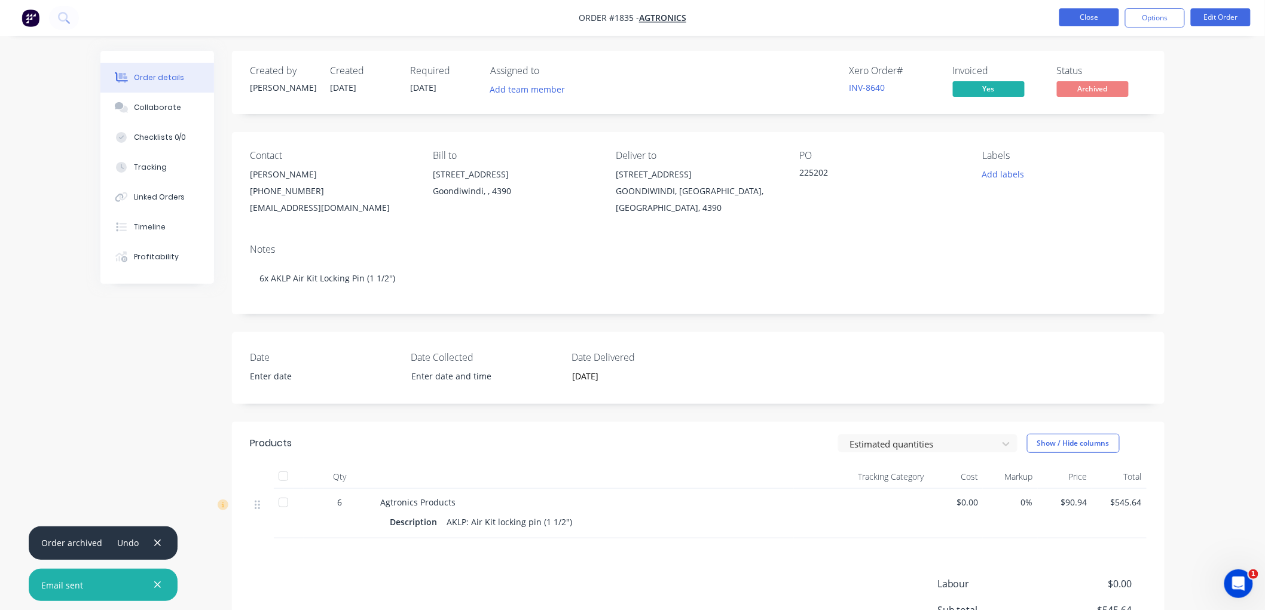
click at [1086, 23] on button "Close" at bounding box center [1089, 17] width 60 height 18
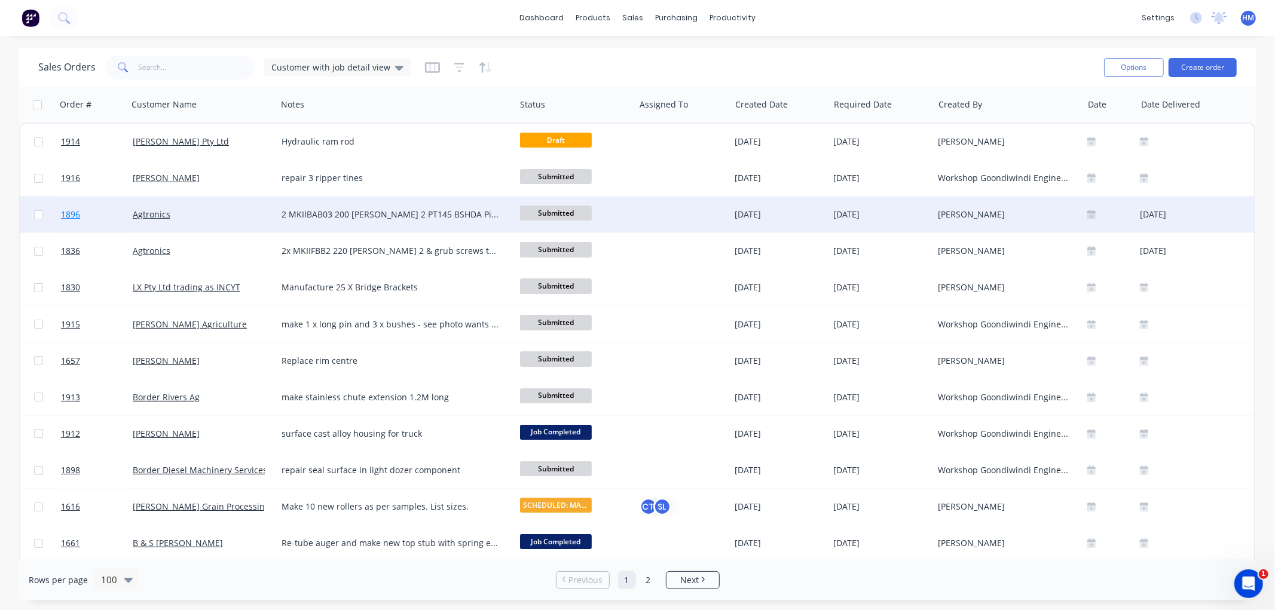
click at [82, 218] on link "1896" at bounding box center [97, 215] width 72 height 36
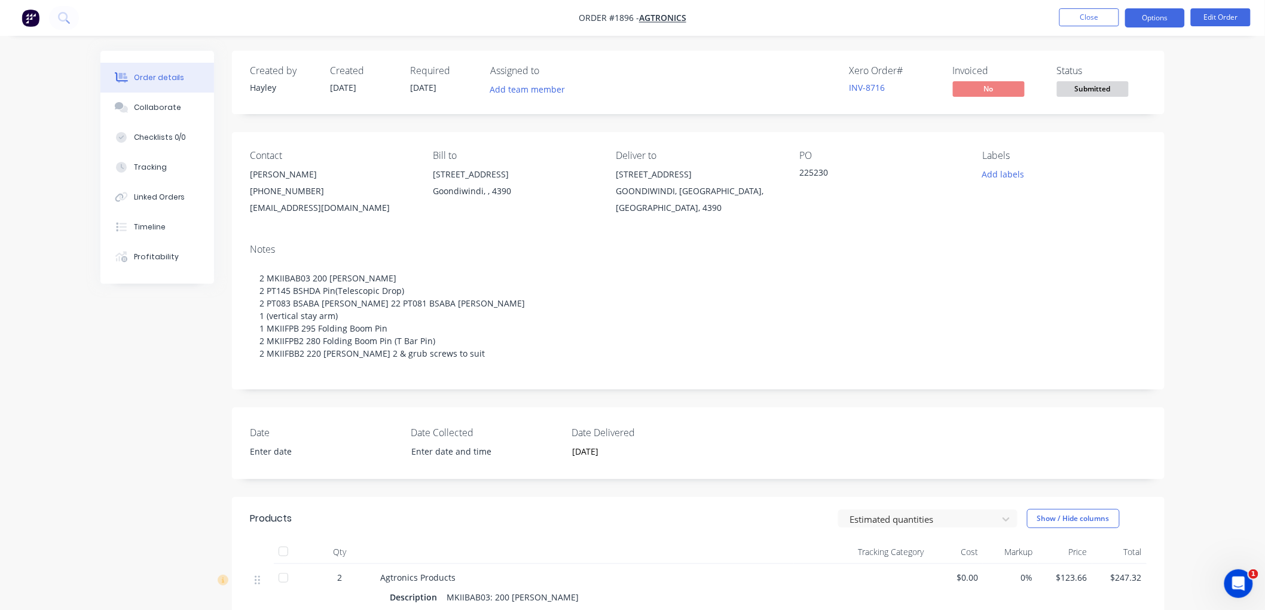
click at [1160, 19] on button "Options" at bounding box center [1155, 17] width 60 height 19
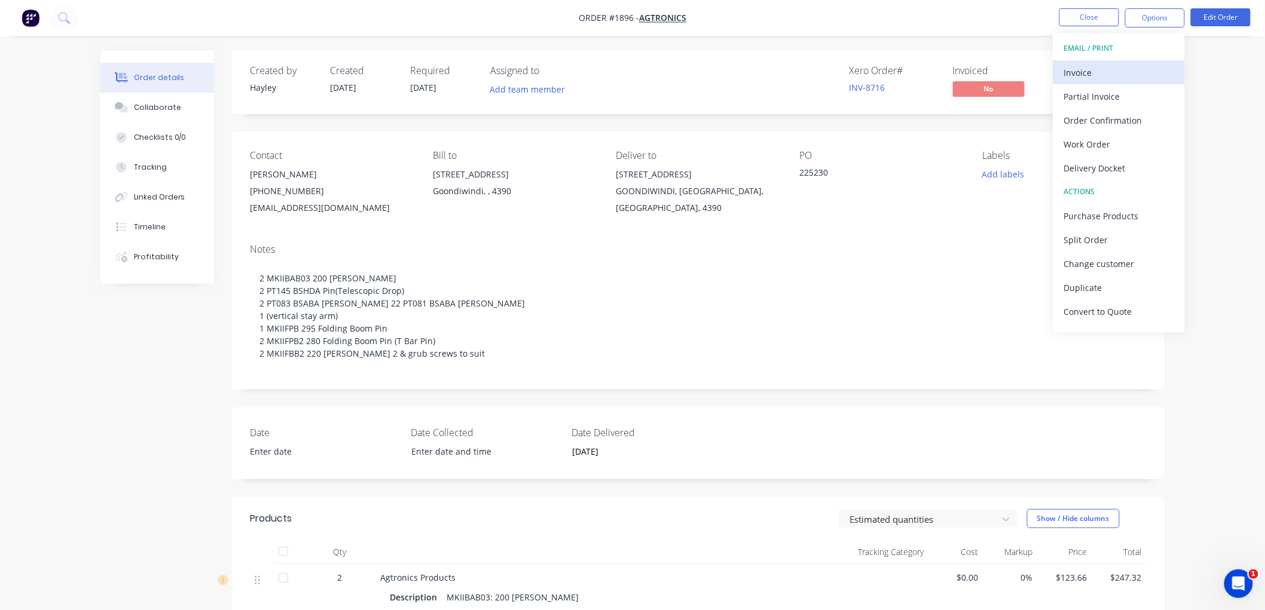
click at [1114, 65] on div "Invoice" at bounding box center [1119, 72] width 110 height 17
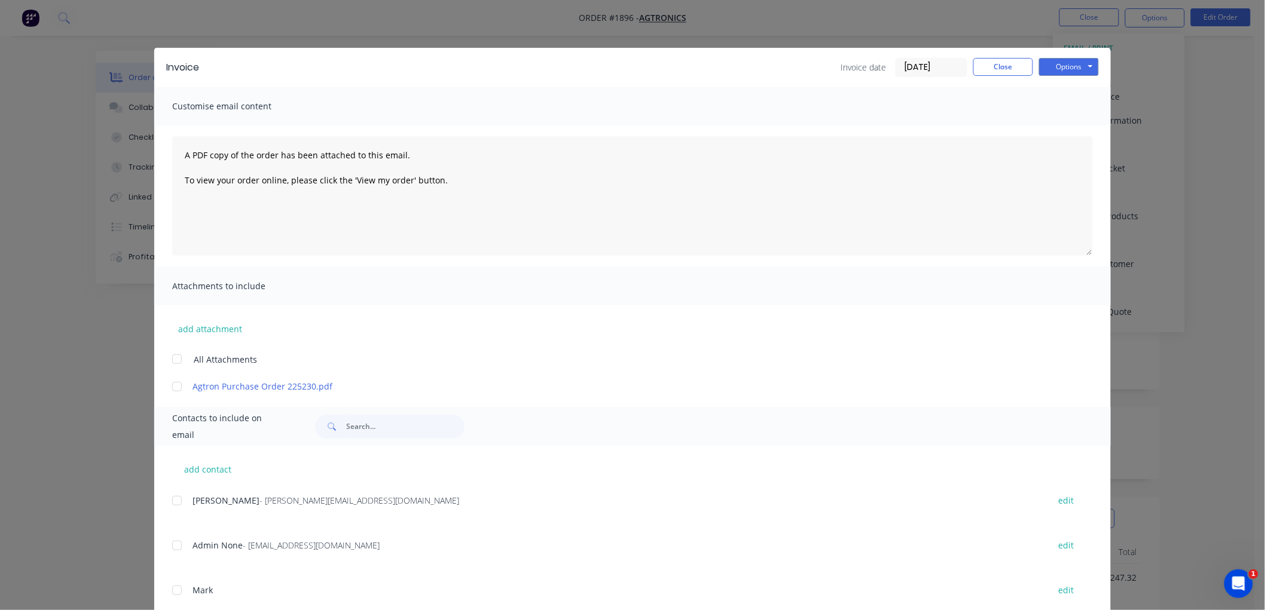
click at [169, 387] on div at bounding box center [177, 387] width 24 height 24
click at [167, 502] on div at bounding box center [177, 501] width 24 height 24
click at [1060, 63] on button "Options" at bounding box center [1069, 67] width 60 height 18
click at [1072, 129] on button "Email" at bounding box center [1077, 128] width 77 height 20
drag, startPoint x: 997, startPoint y: 62, endPoint x: 1094, endPoint y: 37, distance: 100.0
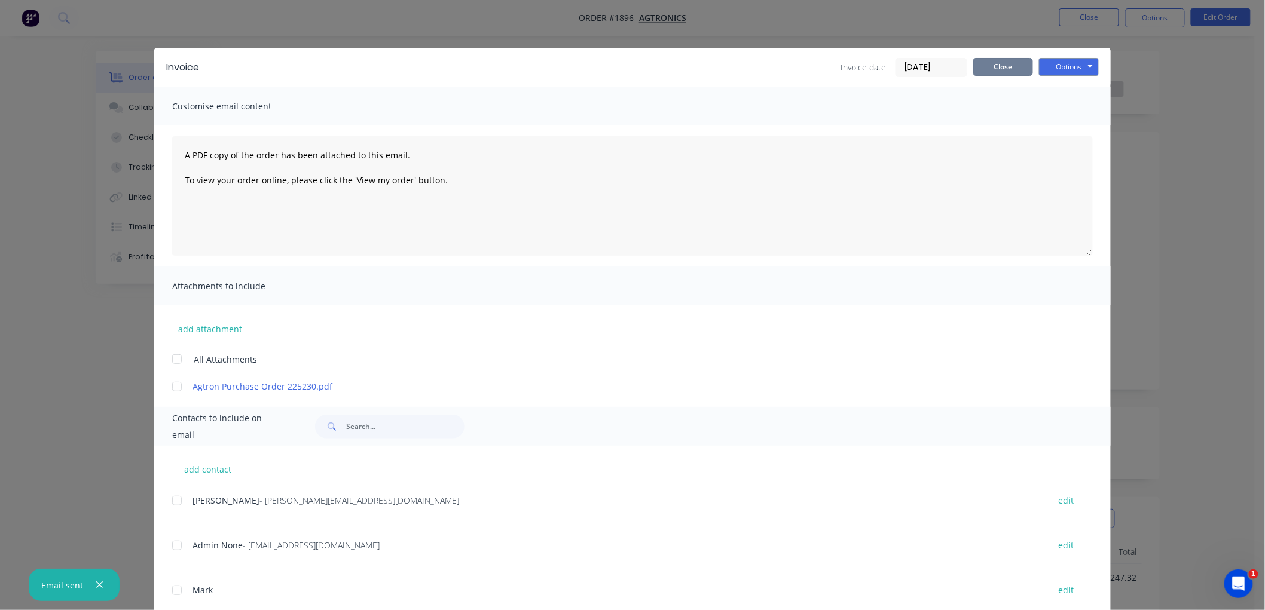
click at [1003, 62] on button "Close" at bounding box center [1003, 67] width 60 height 18
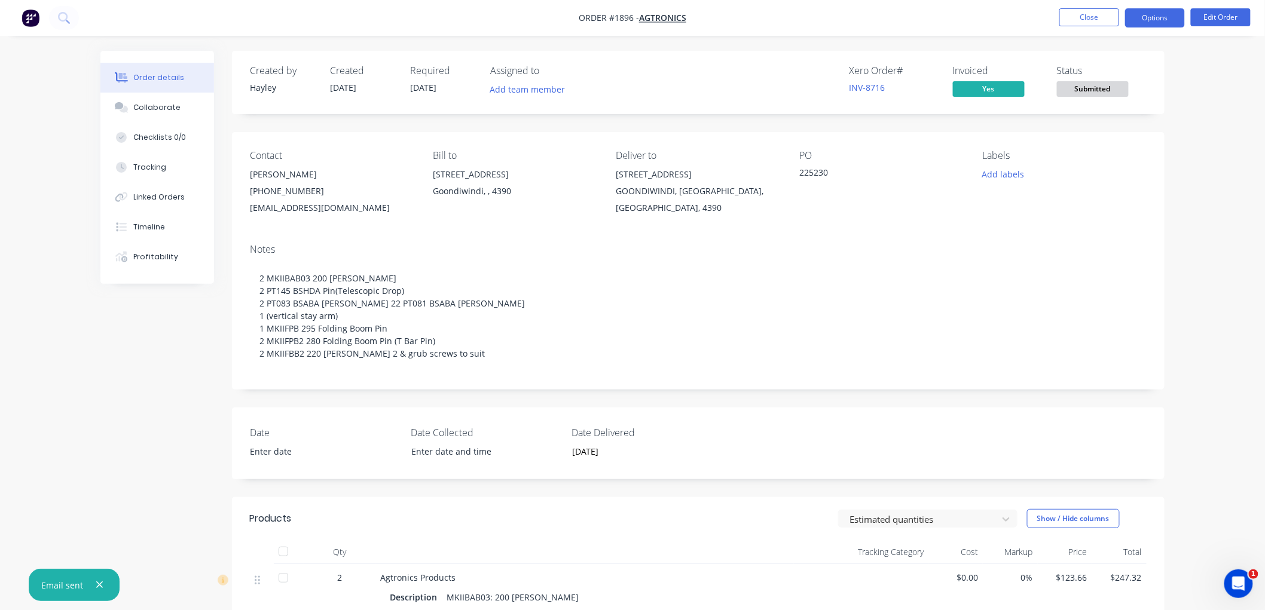
click at [1145, 8] on button "Options" at bounding box center [1155, 17] width 60 height 19
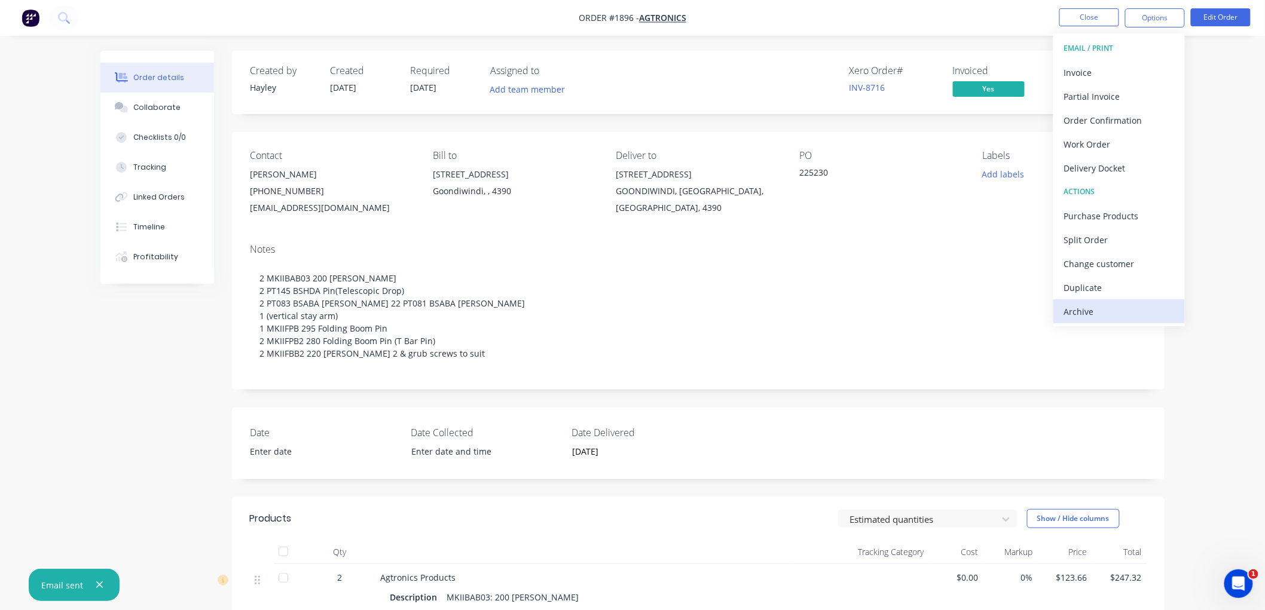
click at [1104, 303] on div "Archive" at bounding box center [1119, 311] width 110 height 17
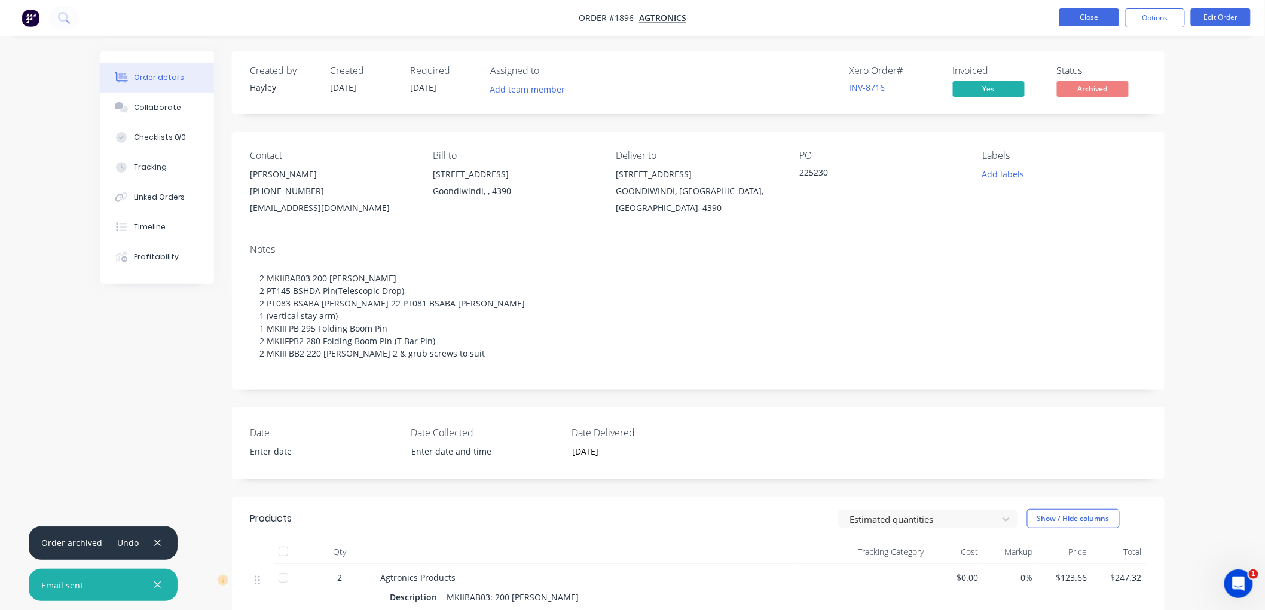
click at [1088, 18] on button "Close" at bounding box center [1089, 17] width 60 height 18
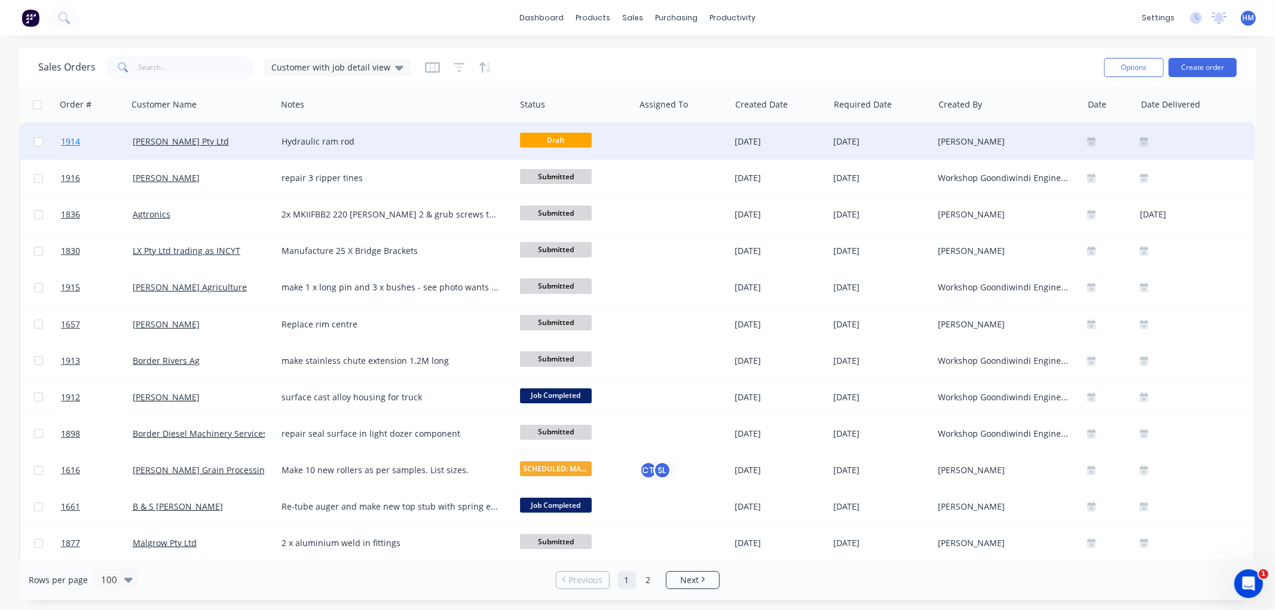
click at [100, 140] on link "1914" at bounding box center [97, 142] width 72 height 36
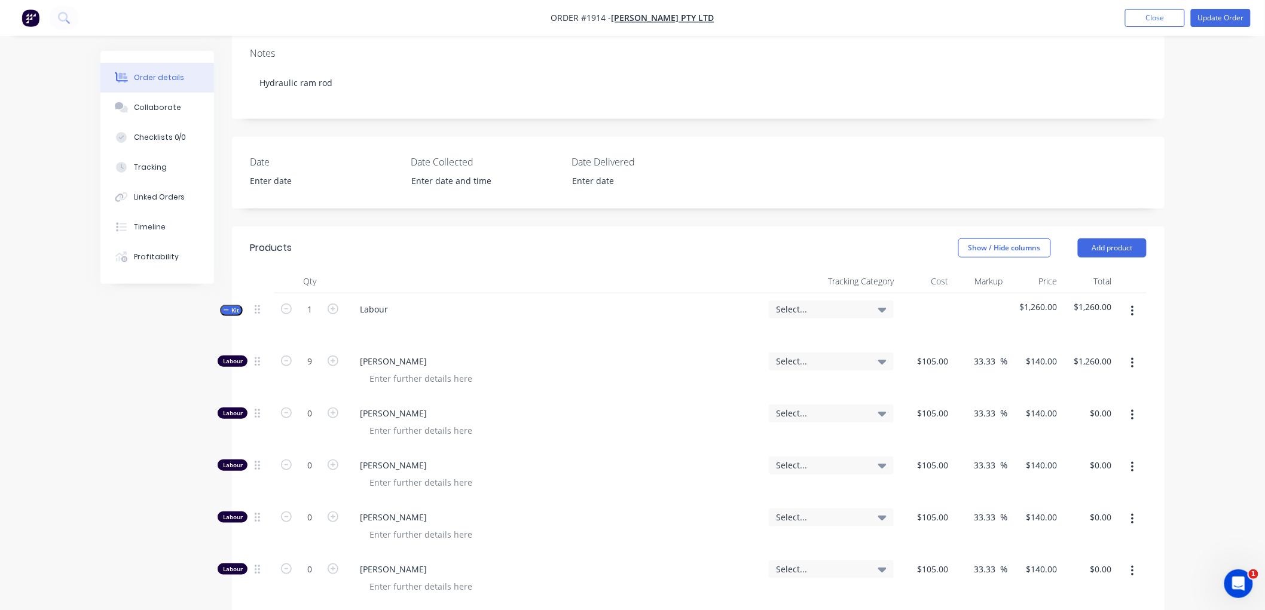
scroll to position [199, 0]
click at [218, 296] on div "Created by [PERSON_NAME] Created [DATE] Required [DATE] Assigned to Add team me…" at bounding box center [632, 491] width 1064 height 1279
click at [225, 306] on icon "button" at bounding box center [226, 309] width 5 height 6
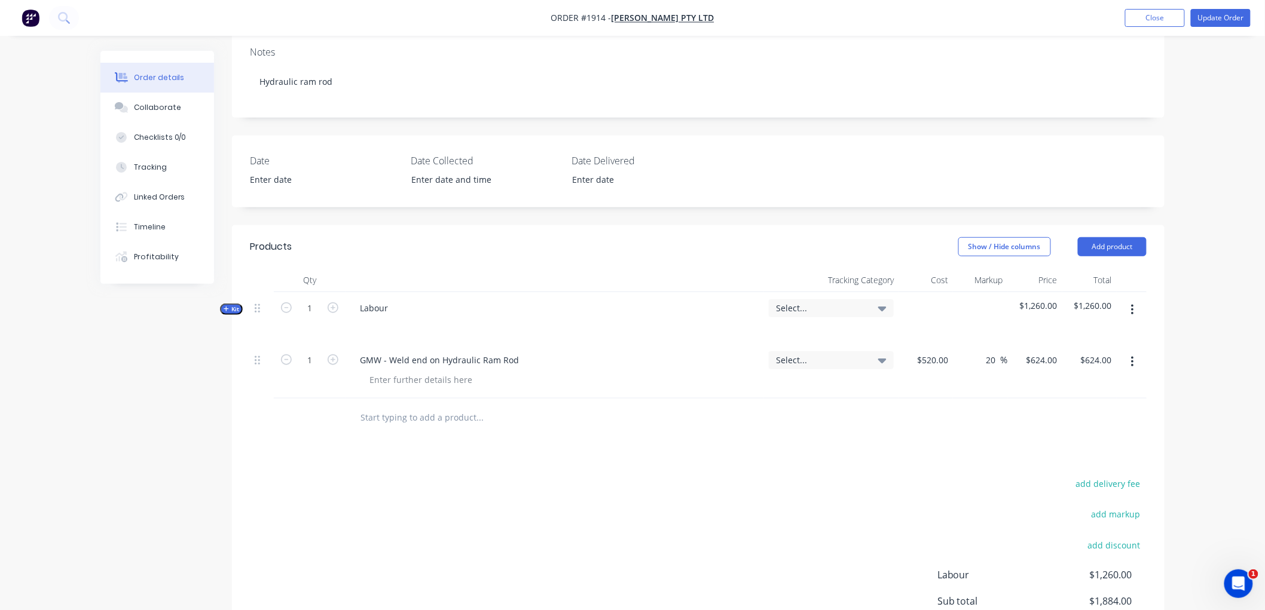
scroll to position [265, 0]
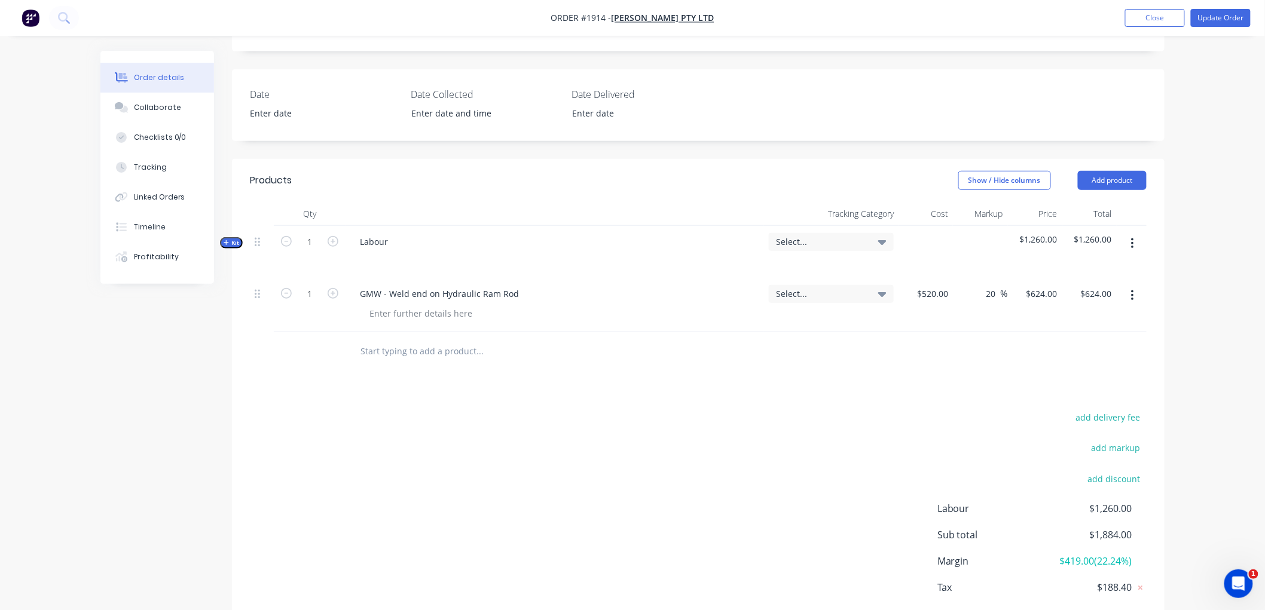
click at [409, 340] on input "text" at bounding box center [479, 352] width 239 height 24
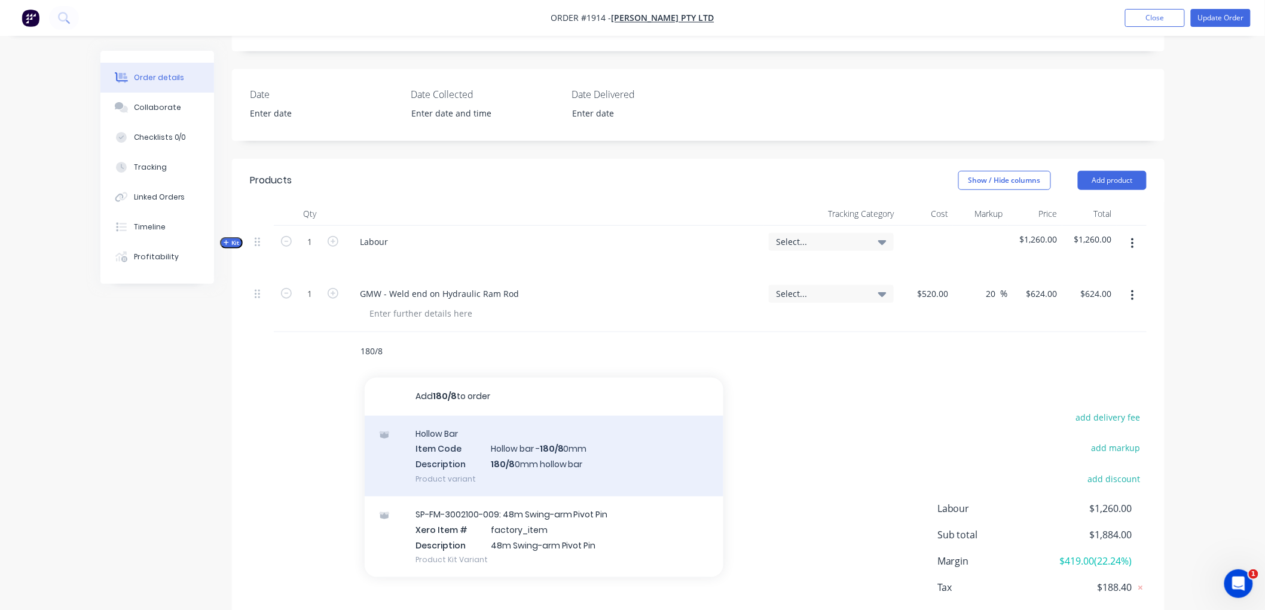
type input "180/8"
click at [553, 439] on div "Hollow Bar Item Code Hollow bar - 180/8 0mm Description 180/8 0mm hollow bar Pr…" at bounding box center [544, 456] width 359 height 81
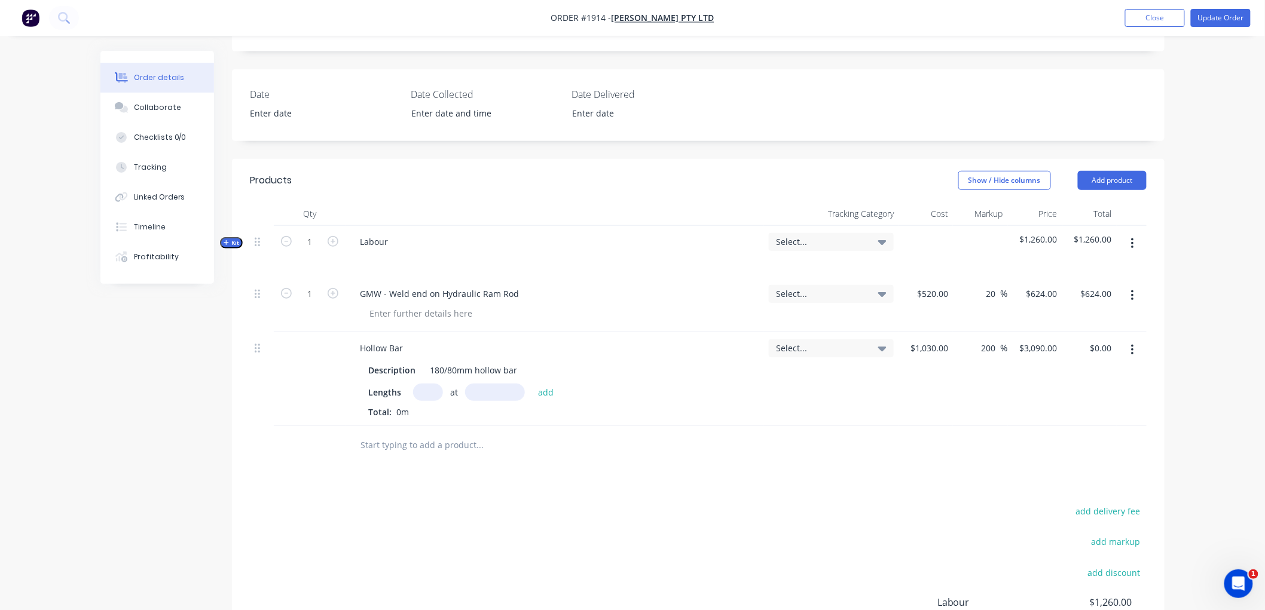
click at [426, 384] on input "text" at bounding box center [428, 392] width 30 height 17
type input "1"
type input "150"
click at [532, 384] on button "add" at bounding box center [546, 392] width 28 height 16
type input "$463.50"
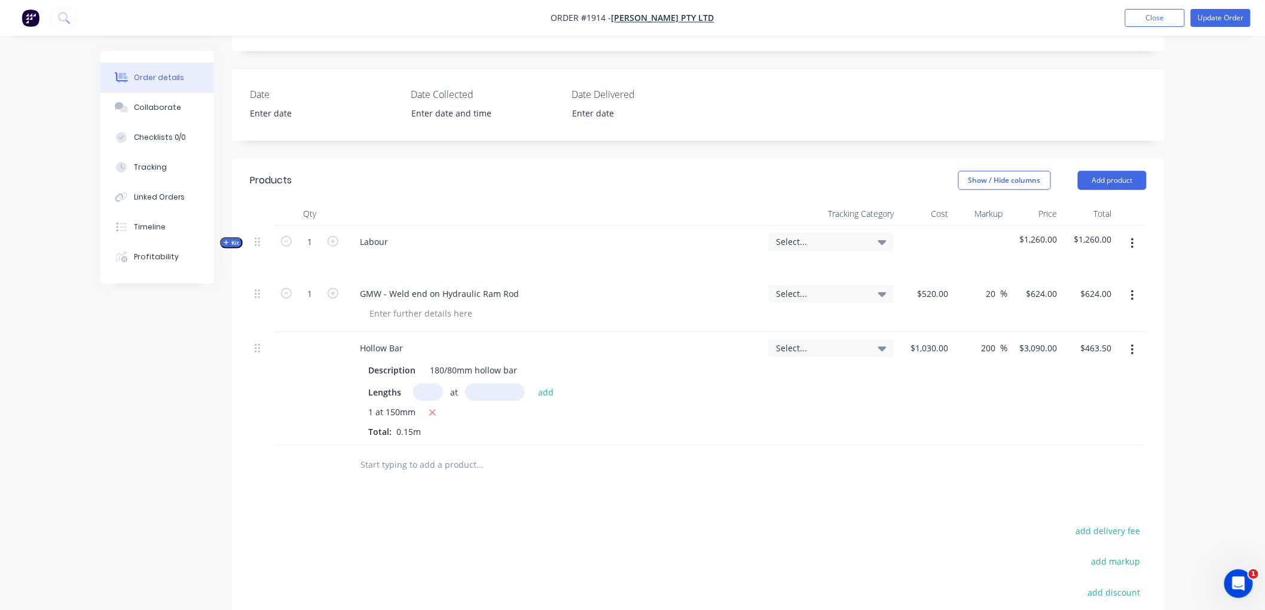
click at [392, 456] on input "text" at bounding box center [479, 465] width 239 height 24
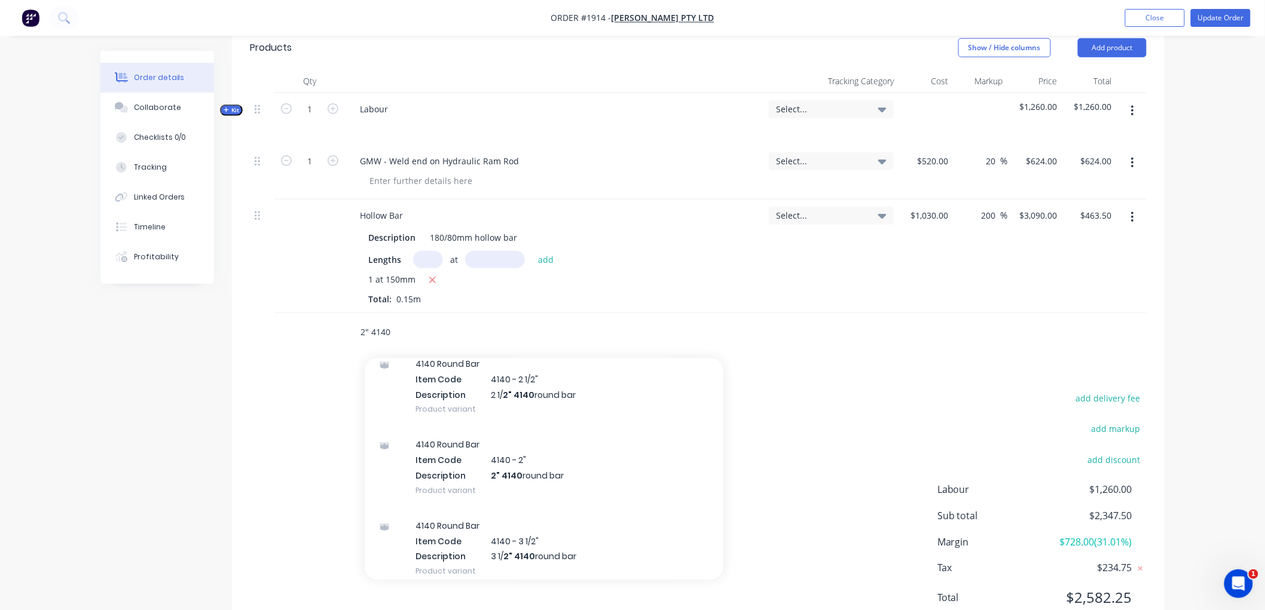
scroll to position [133, 0]
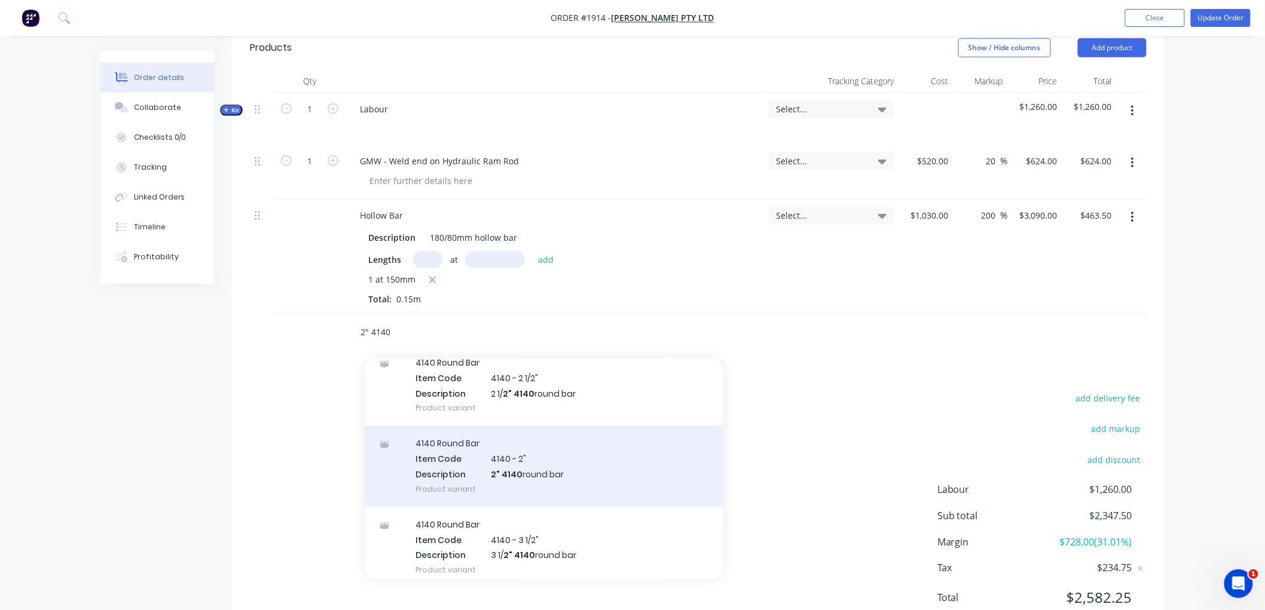
type input "2" 4140"
click at [513, 462] on div "4140 Round Bar Item Code 4140 - 2" Description 2" 4140 round bar Product variant" at bounding box center [544, 466] width 359 height 81
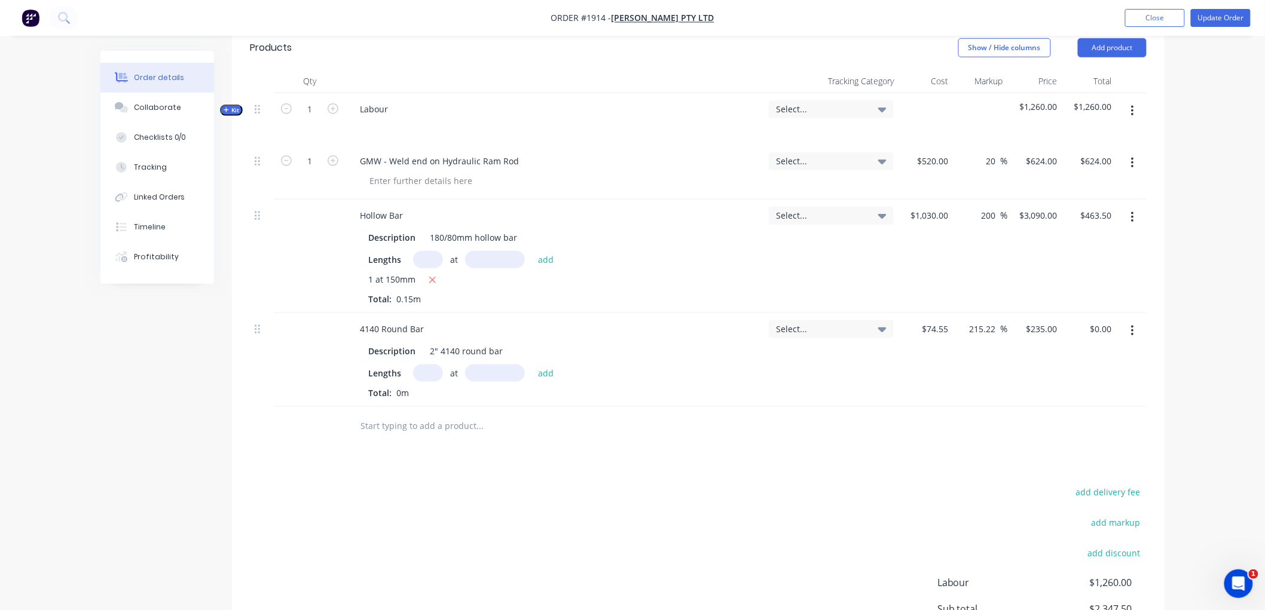
click at [427, 365] on input "text" at bounding box center [428, 373] width 30 height 17
type input "1"
type input "150"
click at [532, 365] on button "add" at bounding box center [546, 373] width 28 height 16
type input "$35.25"
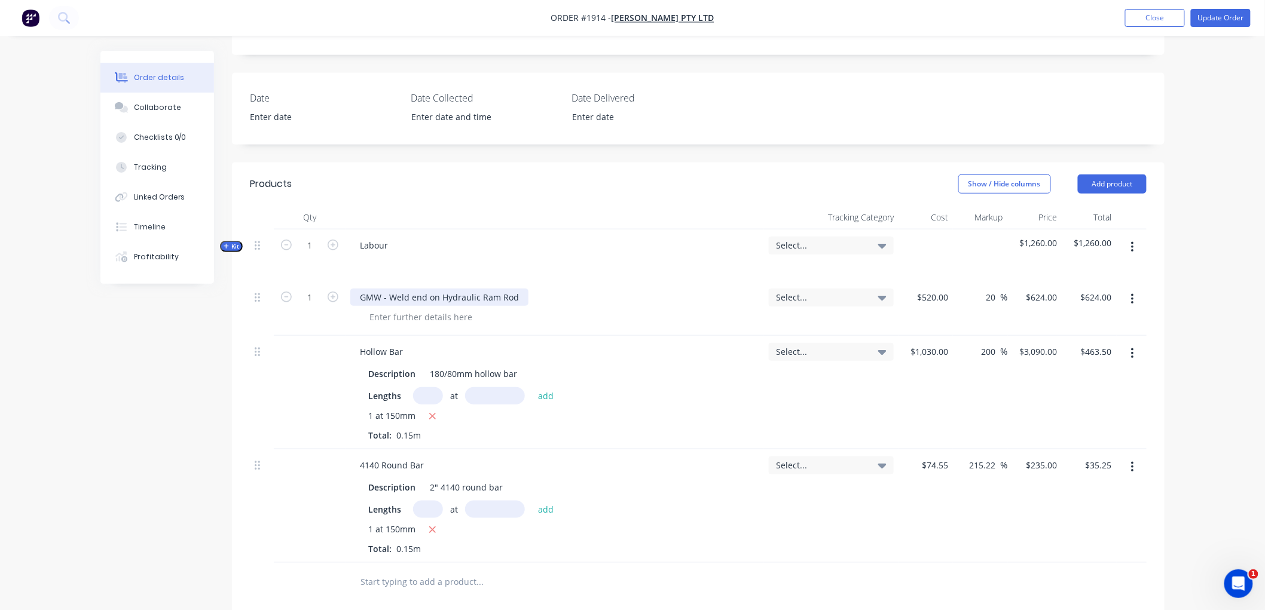
scroll to position [265, 0]
click at [222, 237] on button "Kit" at bounding box center [231, 242] width 23 height 11
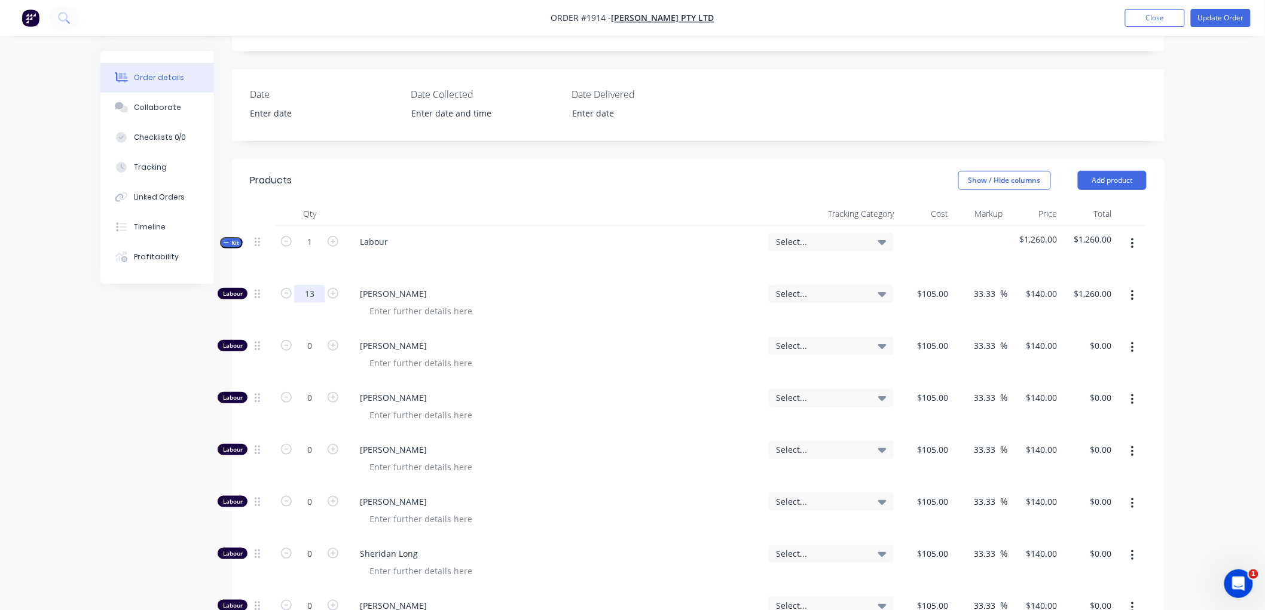
type input "13"
type input "$1,820.00"
click at [180, 309] on div "Created by [PERSON_NAME] Created [DATE] Required [DATE] Assigned to Add team me…" at bounding box center [632, 538] width 1064 height 1506
click at [224, 240] on icon "button" at bounding box center [226, 243] width 5 height 6
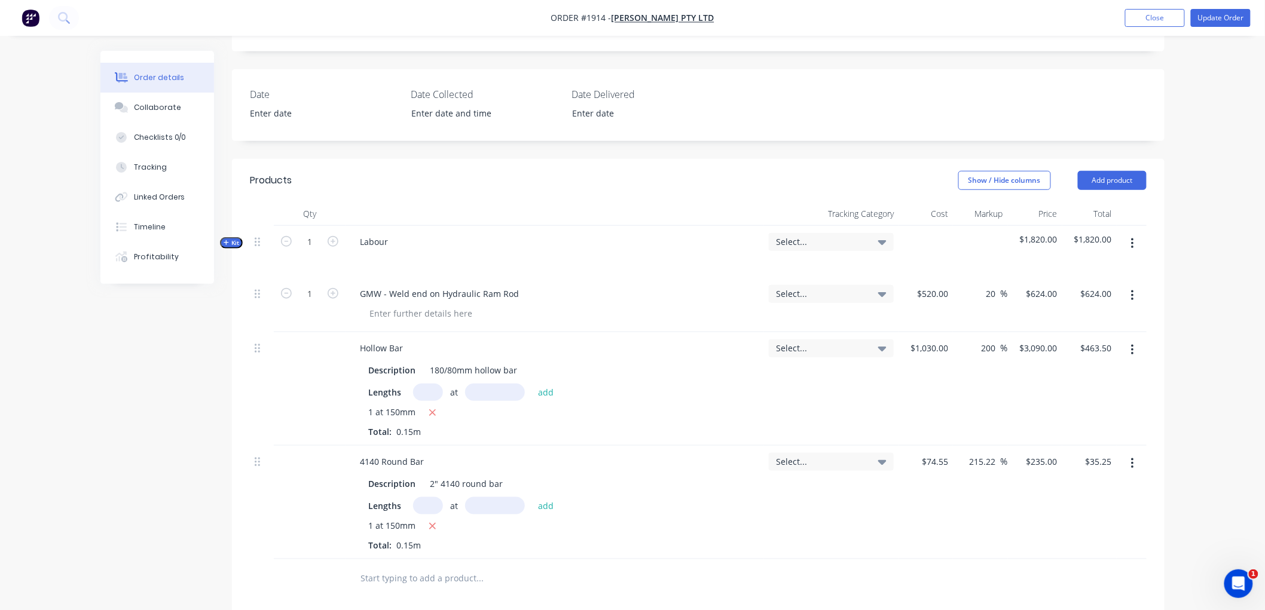
click at [1131, 289] on icon "button" at bounding box center [1132, 295] width 3 height 13
click at [1076, 390] on div "Delete" at bounding box center [1090, 398] width 92 height 17
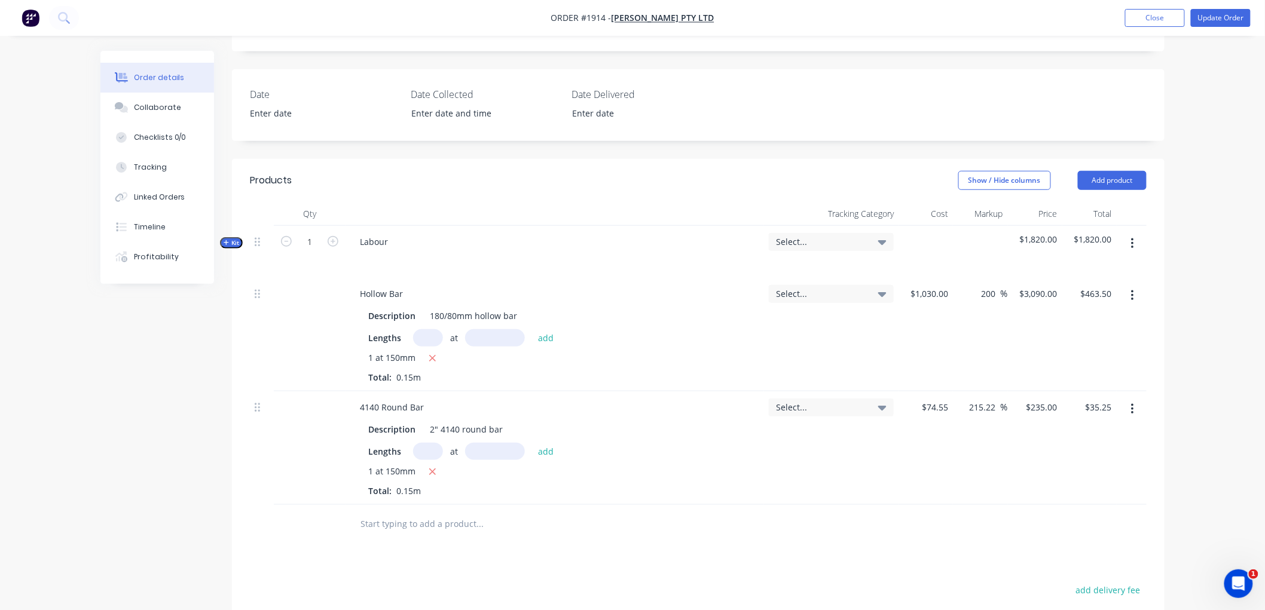
click at [226, 240] on icon "button" at bounding box center [226, 242] width 5 height 5
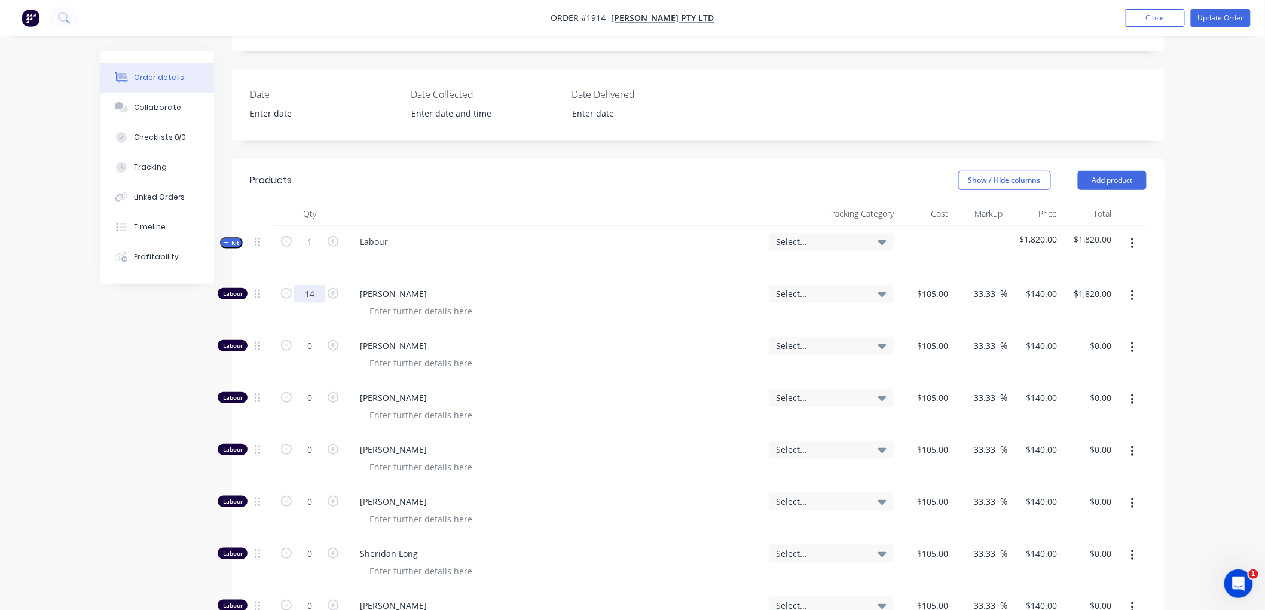
type input "14"
type input "$1,960.00"
click at [149, 348] on div "Created by [PERSON_NAME] Created [DATE] Required [DATE] Assigned to Add team me…" at bounding box center [632, 511] width 1064 height 1452
click at [218, 227] on div "Order details Collaborate Checklists 0/0 Tracking Linked Orders Timeline Profit…" at bounding box center [165, 167] width 131 height 233
click at [234, 238] on span "Kit" at bounding box center [232, 242] width 16 height 9
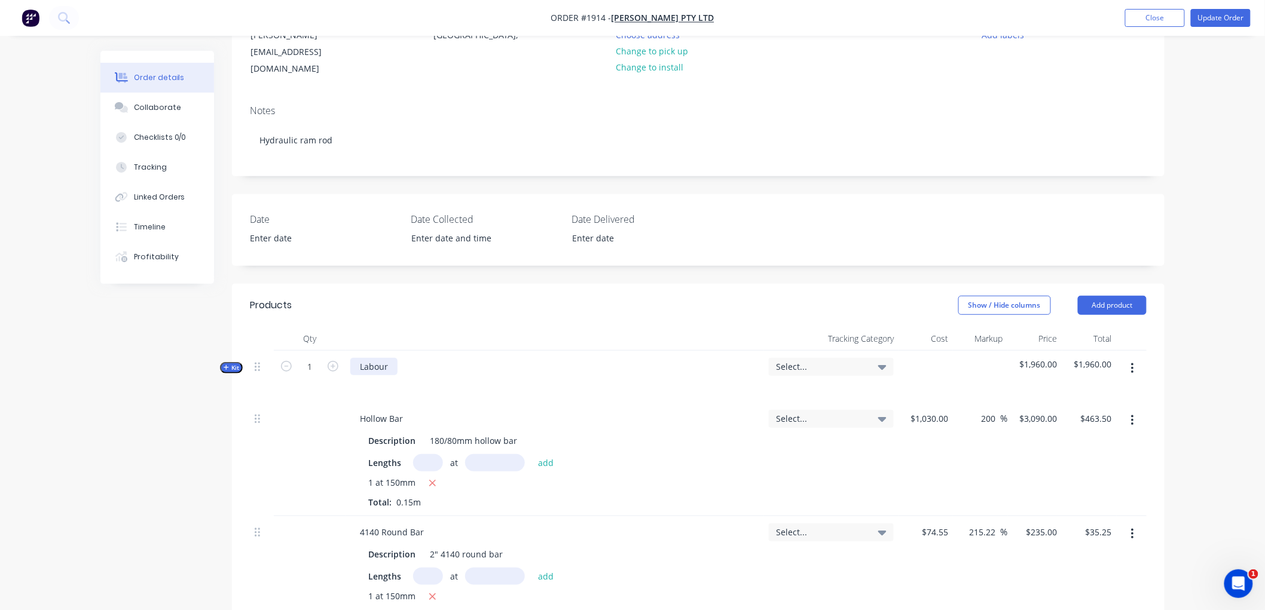
scroll to position [133, 0]
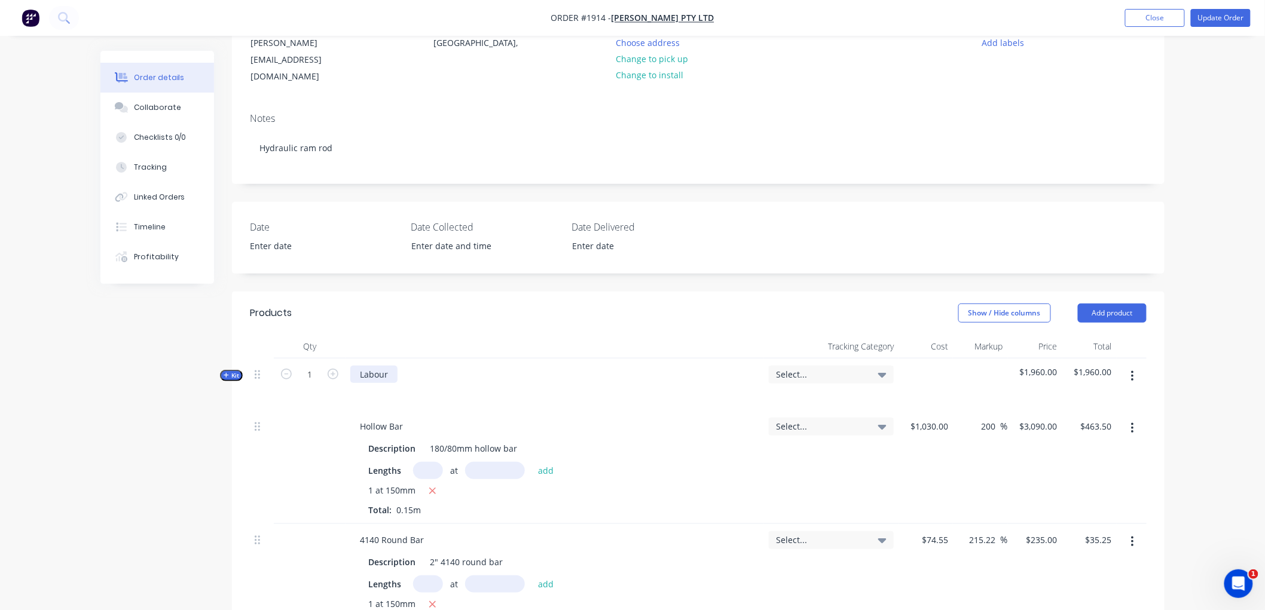
click at [392, 366] on div "Labour" at bounding box center [373, 374] width 47 height 17
click at [423, 366] on div "Labour: Repair" at bounding box center [389, 374] width 78 height 17
click at [418, 366] on div "Labour: Repair" at bounding box center [389, 374] width 78 height 17
click at [1150, 23] on button "Close" at bounding box center [1155, 18] width 60 height 18
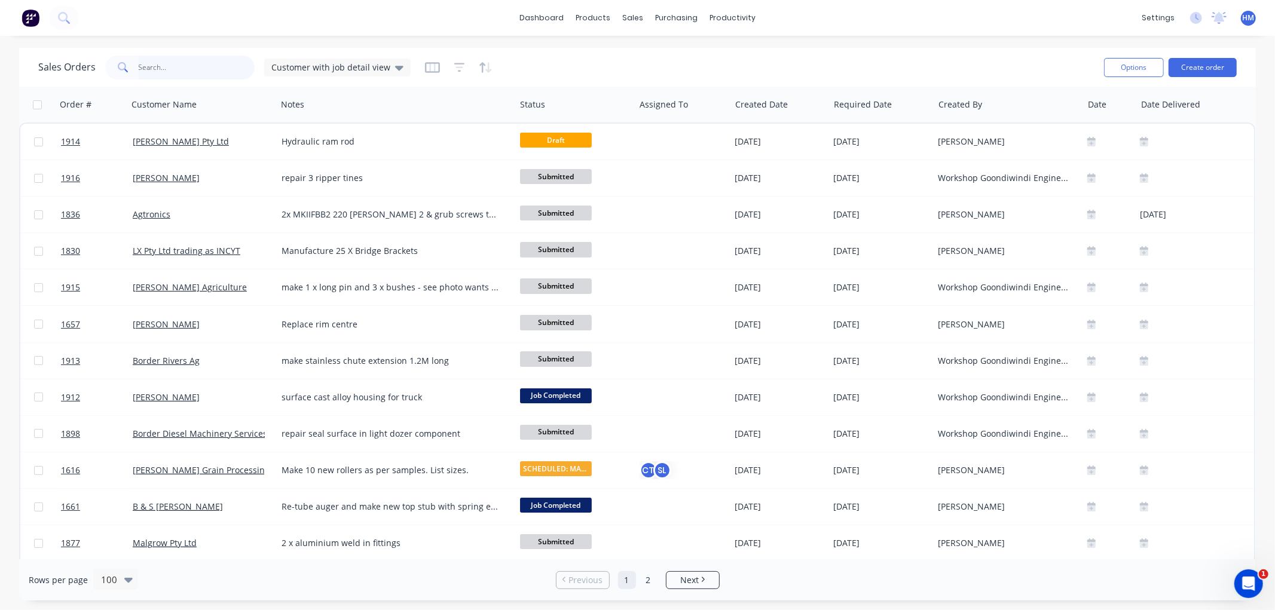
click at [164, 69] on input "text" at bounding box center [197, 68] width 117 height 24
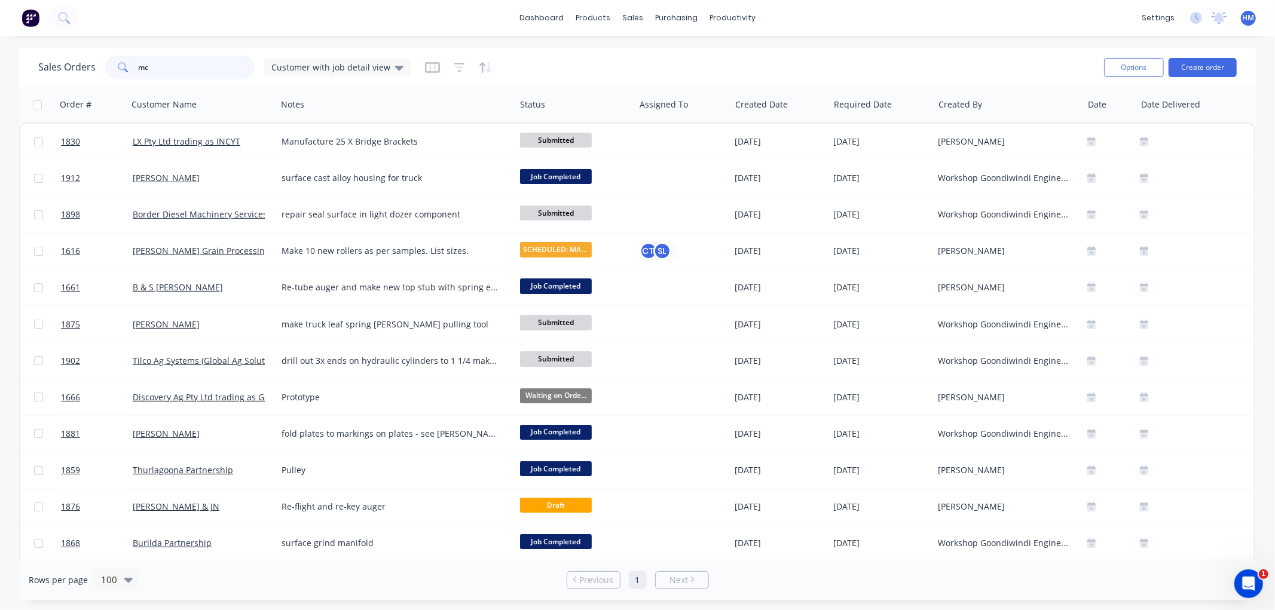
type input "m"
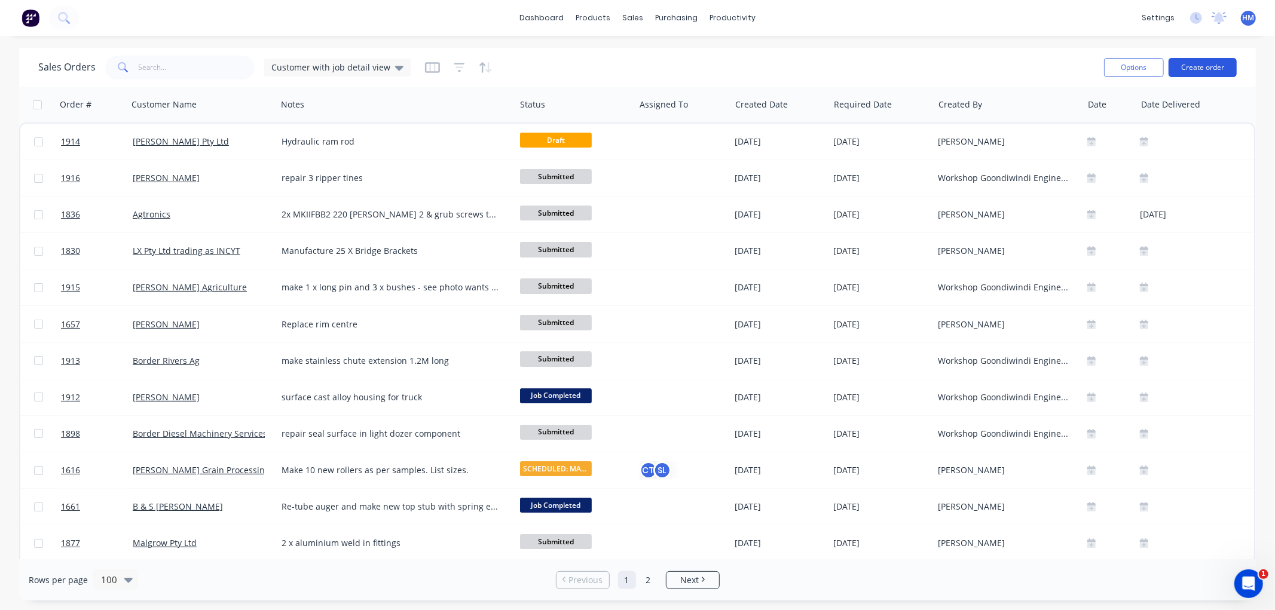
click at [1190, 63] on button "Create order" at bounding box center [1203, 67] width 68 height 19
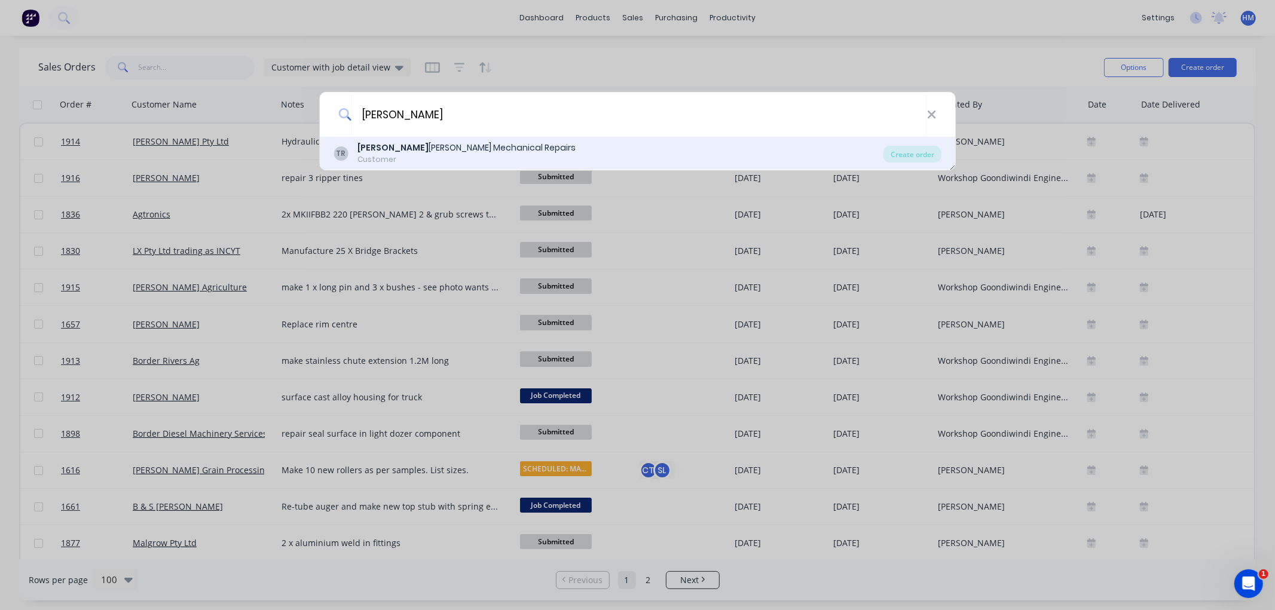
type input "[PERSON_NAME]"
click at [462, 150] on div "[PERSON_NAME] Mechanical Repairs" at bounding box center [466, 148] width 218 height 13
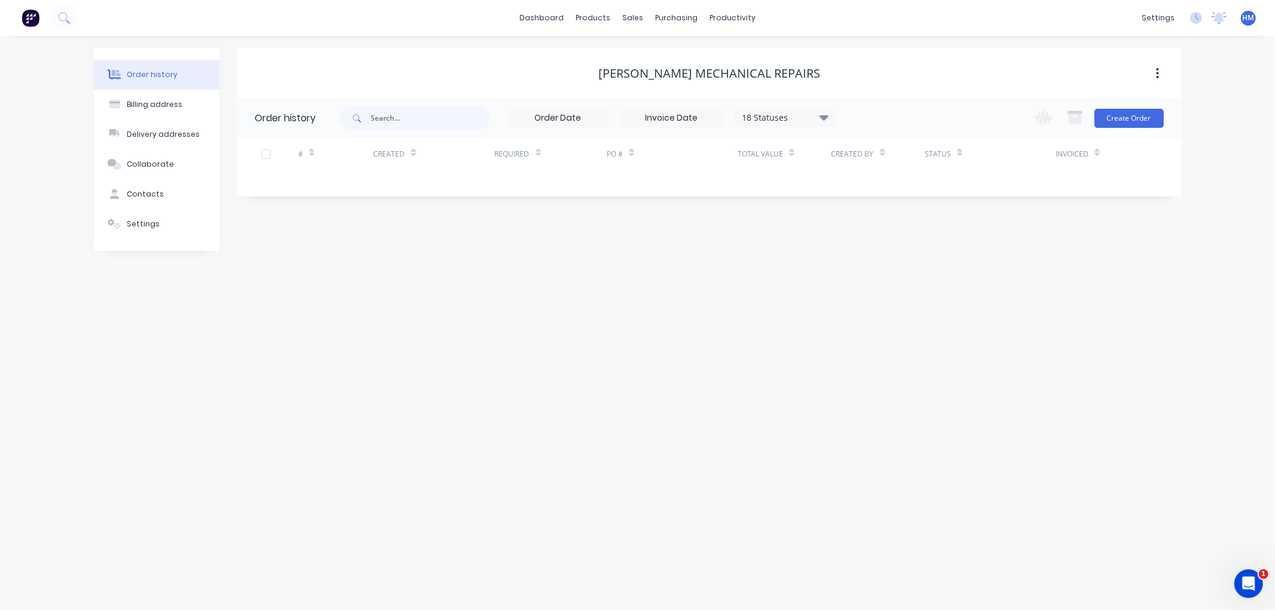
drag, startPoint x: 1119, startPoint y: 131, endPoint x: 1118, endPoint y: 121, distance: 10.8
click at [1119, 129] on div "Change order status TRADIFY JOBS Submitted Goods to be Ordered Waiting on Order…" at bounding box center [1095, 118] width 136 height 39
click at [1118, 120] on button "Create Order" at bounding box center [1128, 118] width 69 height 19
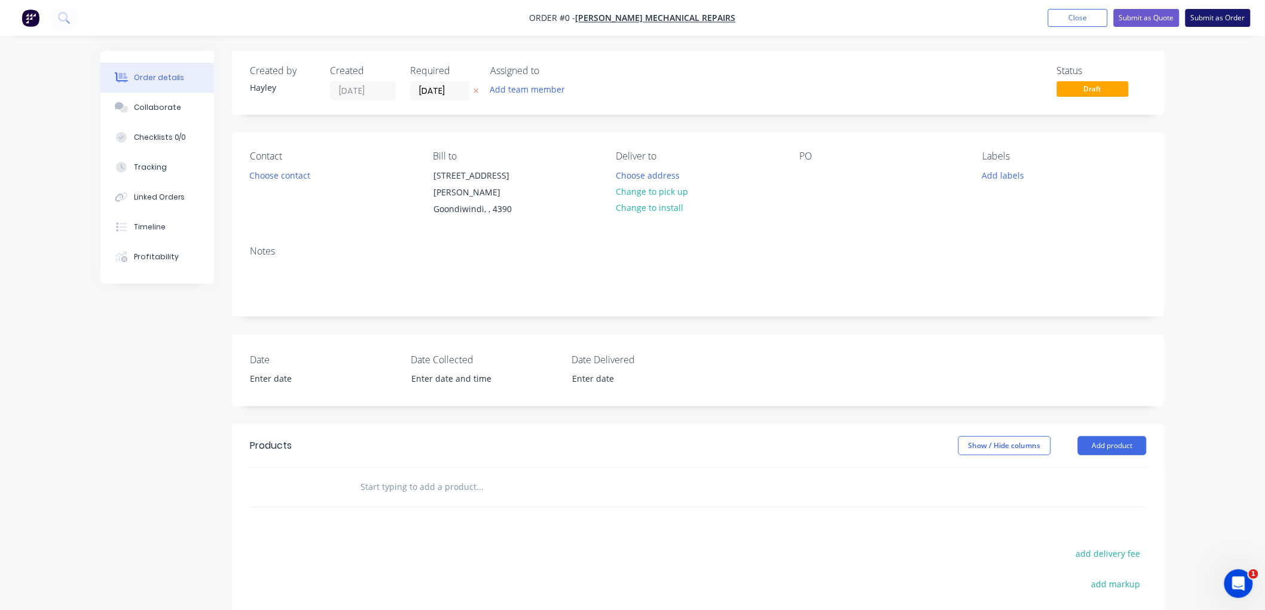
click at [1222, 15] on button "Submit as Order" at bounding box center [1217, 18] width 65 height 18
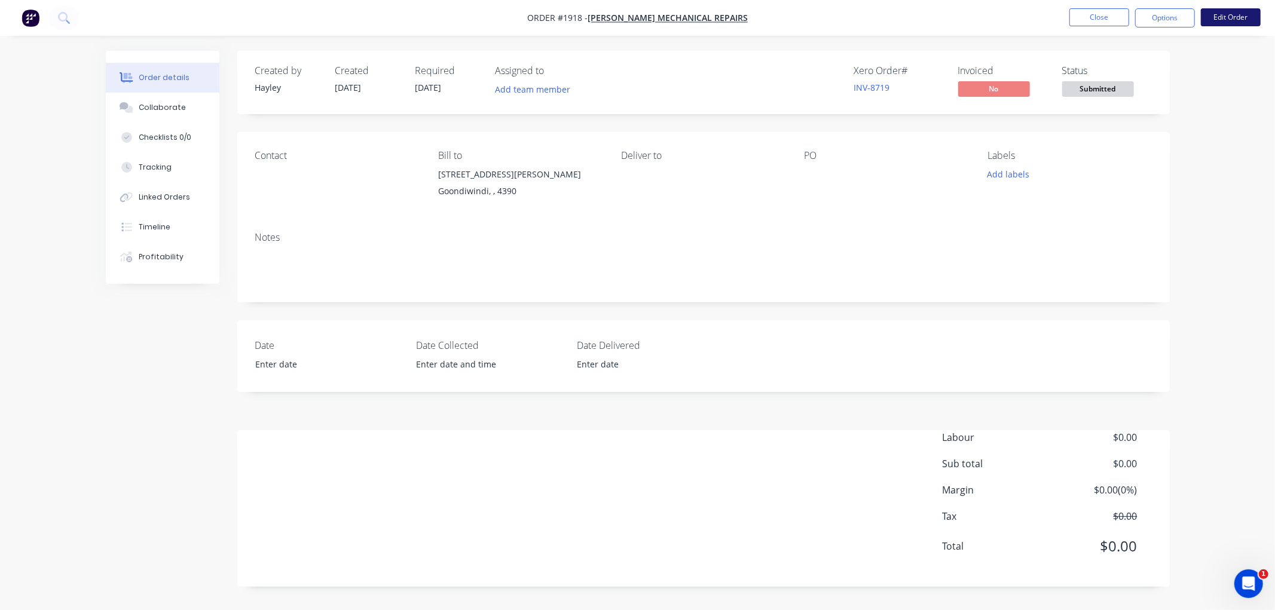
click at [1218, 17] on button "Edit Order" at bounding box center [1231, 17] width 60 height 18
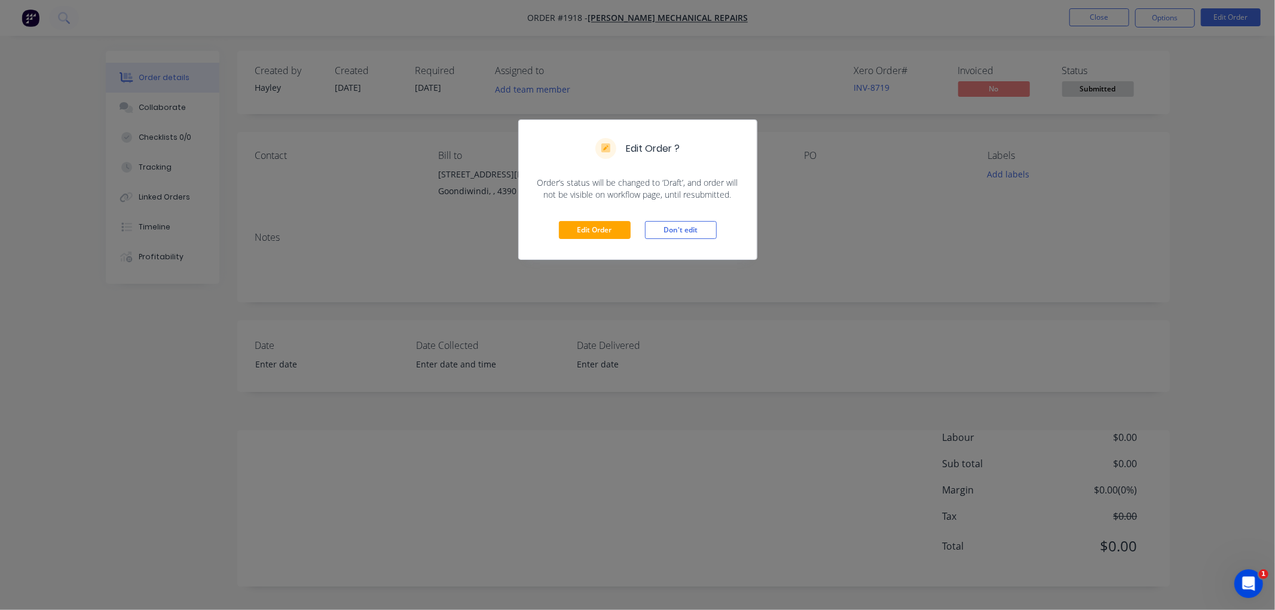
click at [590, 218] on div "Edit Order Don't edit" at bounding box center [638, 230] width 238 height 59
click at [596, 222] on button "Edit Order" at bounding box center [595, 230] width 72 height 18
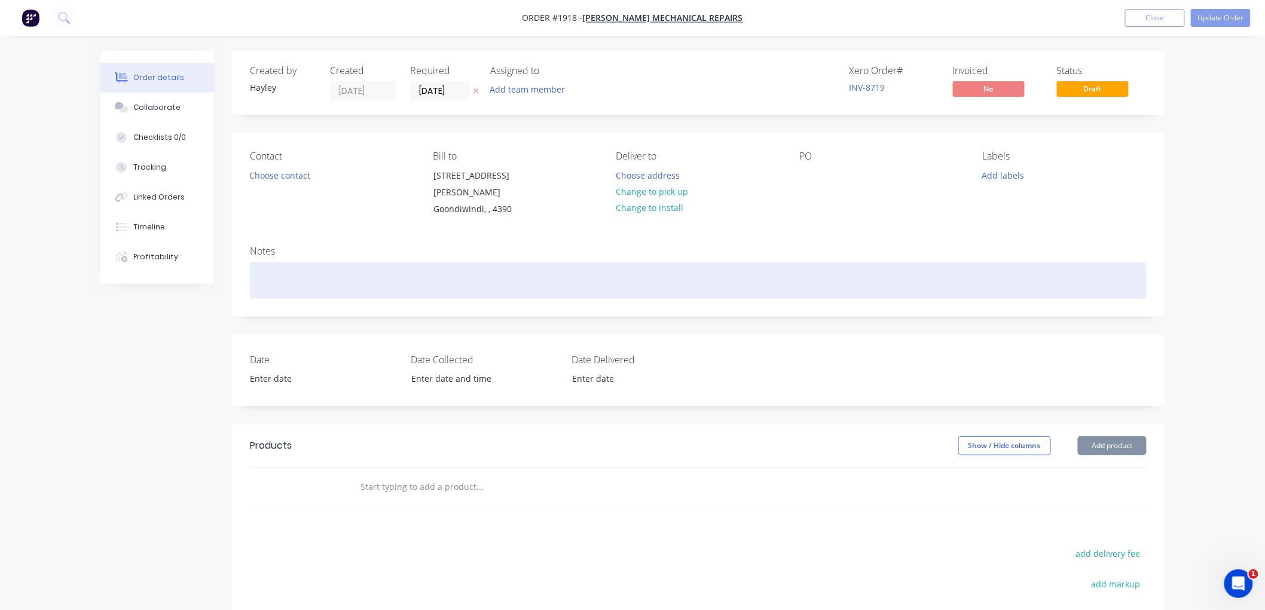
click at [318, 272] on div at bounding box center [698, 280] width 897 height 36
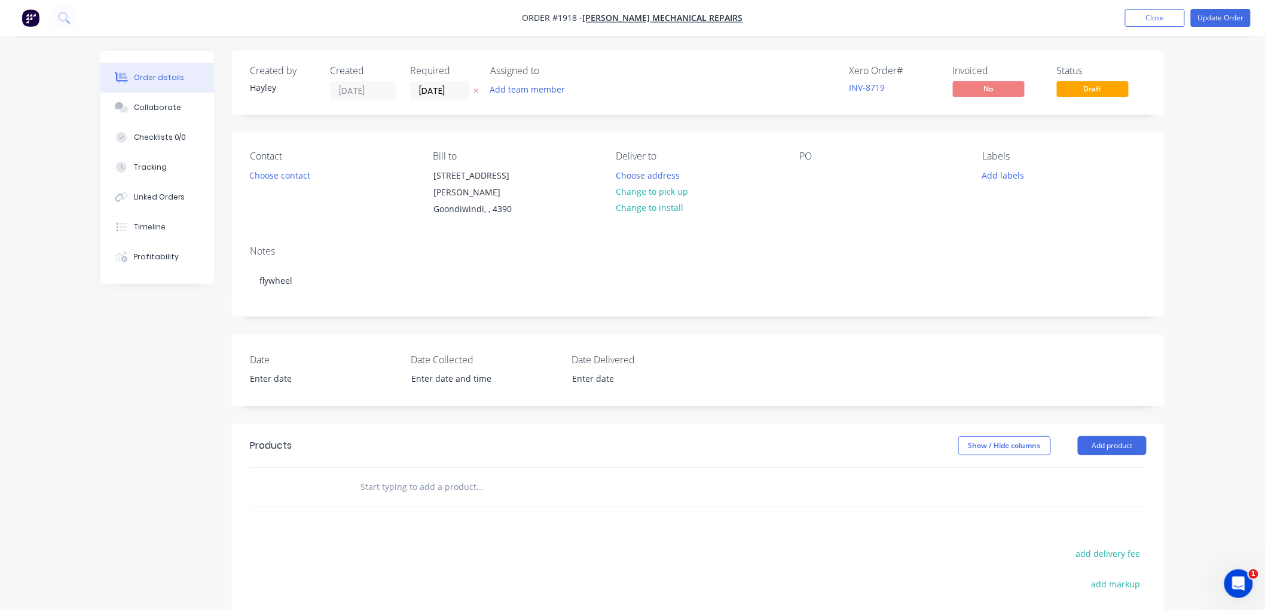
click at [464, 475] on input "text" at bounding box center [479, 487] width 239 height 24
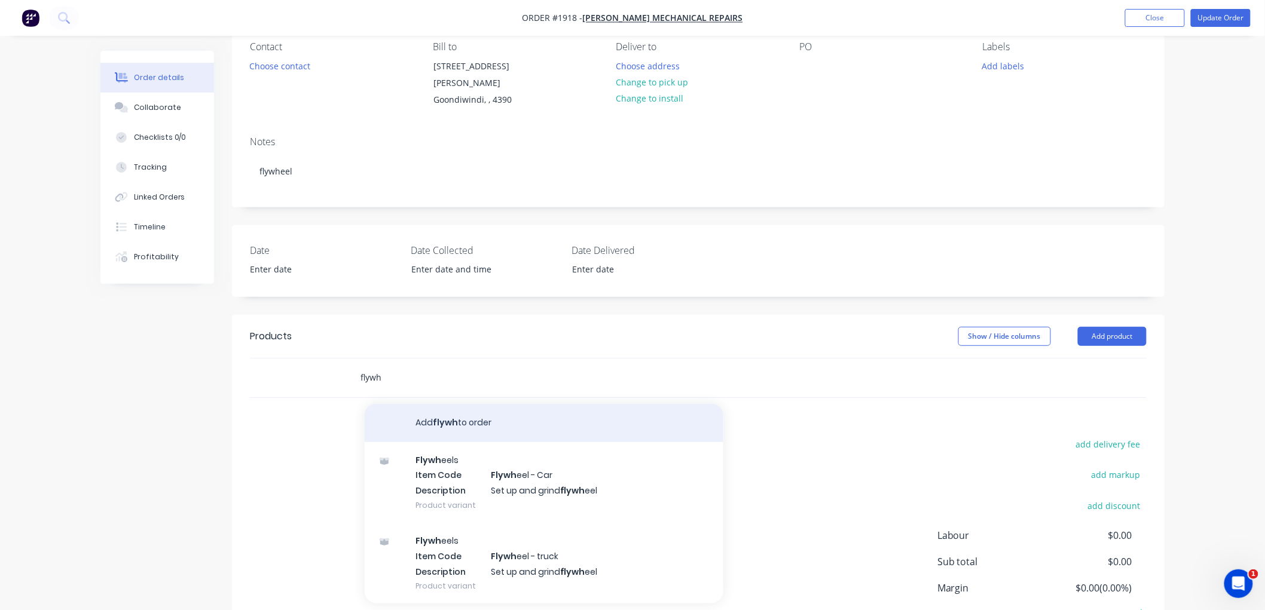
scroll to position [133, 0]
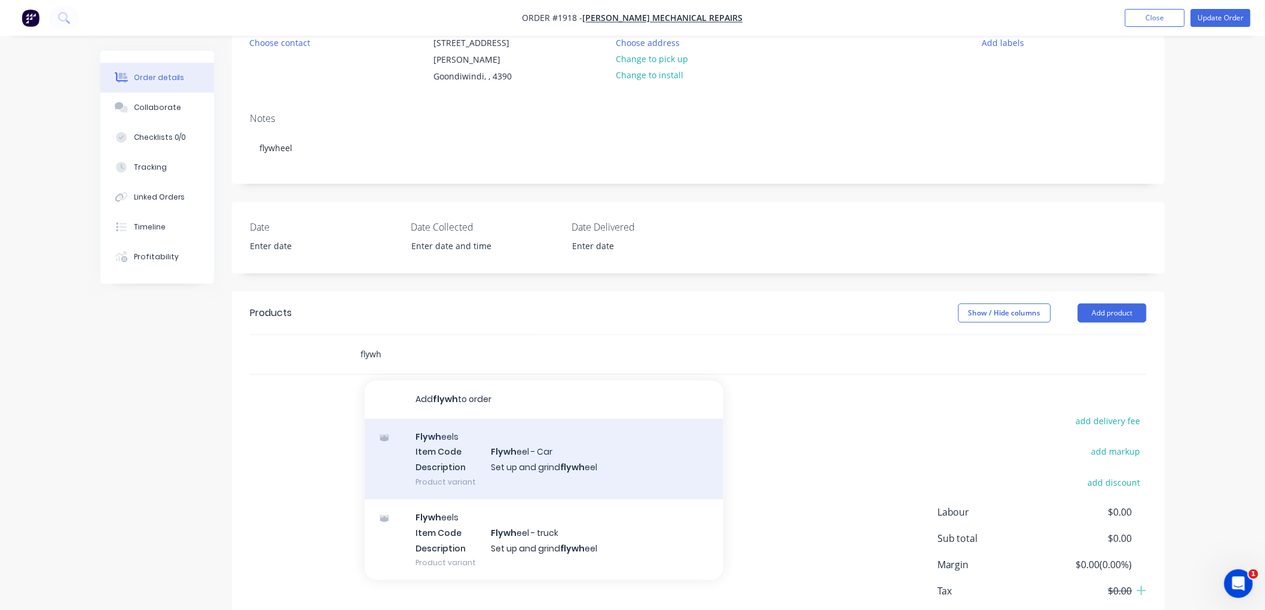
type input "flywh"
click at [552, 441] on div "Flywh eels Item Code Flywh eel - Car Description Set up and grind flywh eel Pro…" at bounding box center [544, 459] width 359 height 81
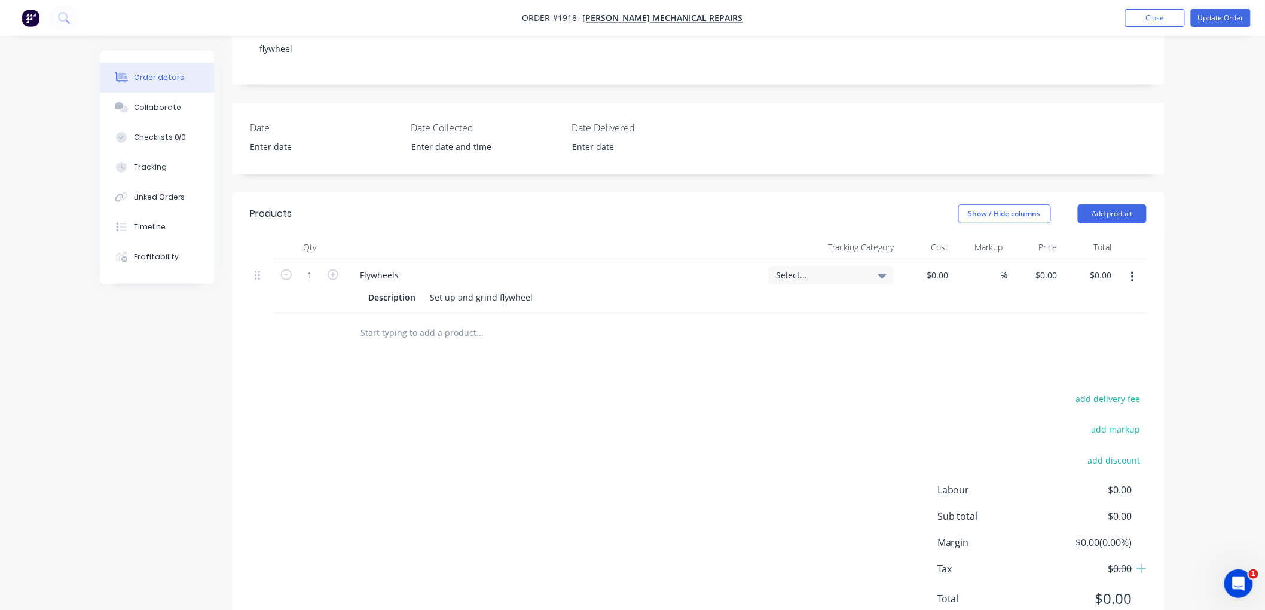
scroll to position [200, 0]
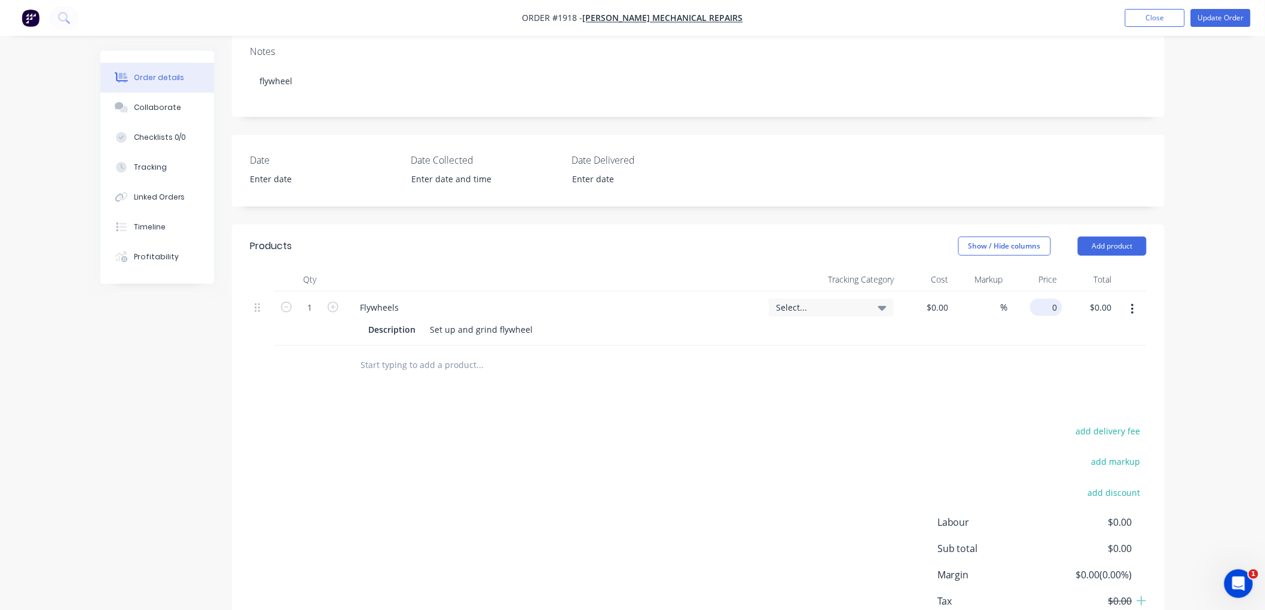
click at [1047, 299] on div "0 $0.00" at bounding box center [1046, 307] width 32 height 17
type input "$60.00"
click at [814, 438] on div "add delivery fee add markup add discount Labour $0.00 Sub total $60.00 Margin $…" at bounding box center [698, 538] width 897 height 231
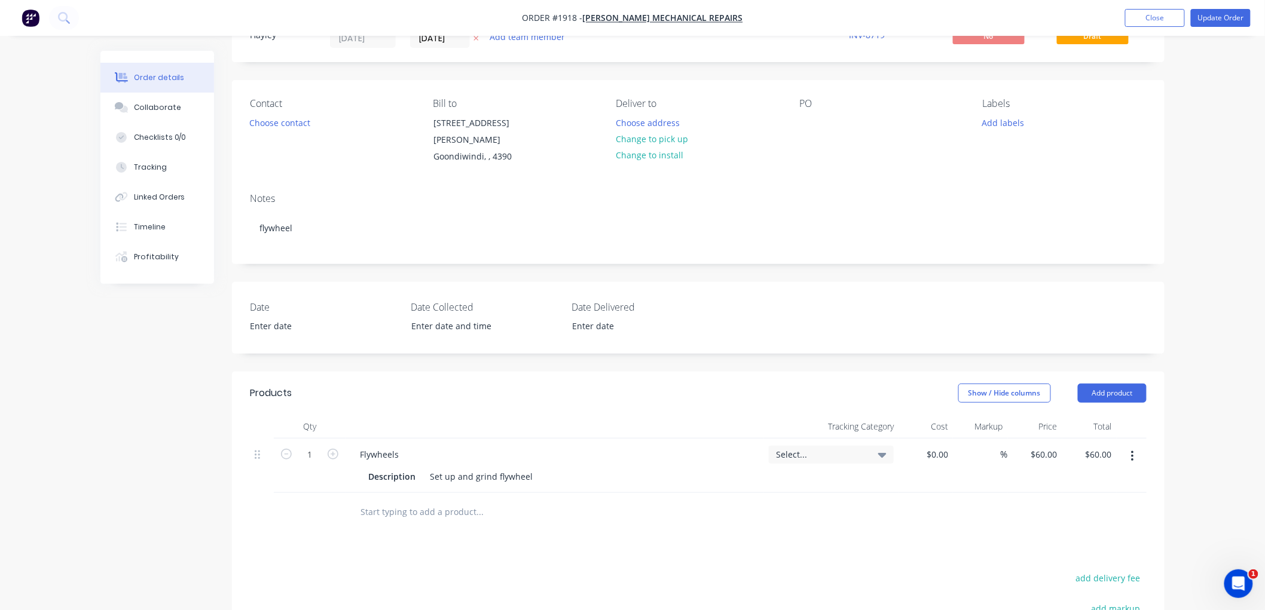
scroll to position [0, 0]
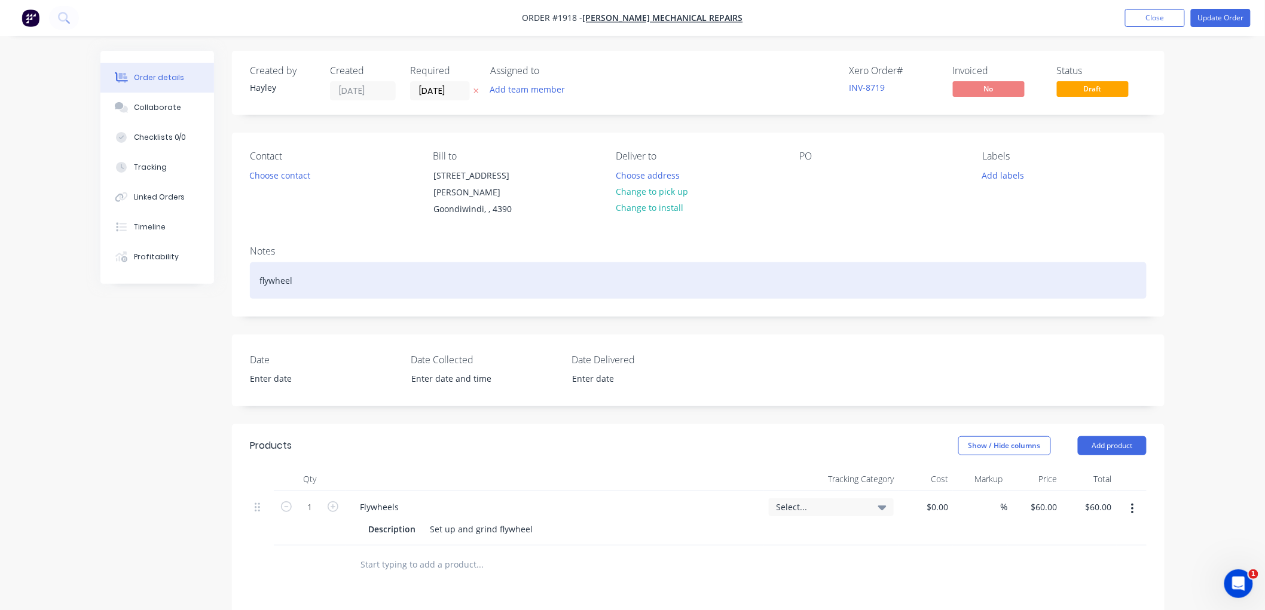
click at [311, 273] on div "flywheel" at bounding box center [698, 280] width 897 height 36
drag, startPoint x: 368, startPoint y: 268, endPoint x: 195, endPoint y: 260, distance: 172.9
click at [195, 260] on div "Order details Collaborate Checklists 0/0 Tracking Linked Orders Timeline Profit…" at bounding box center [632, 470] width 1088 height 839
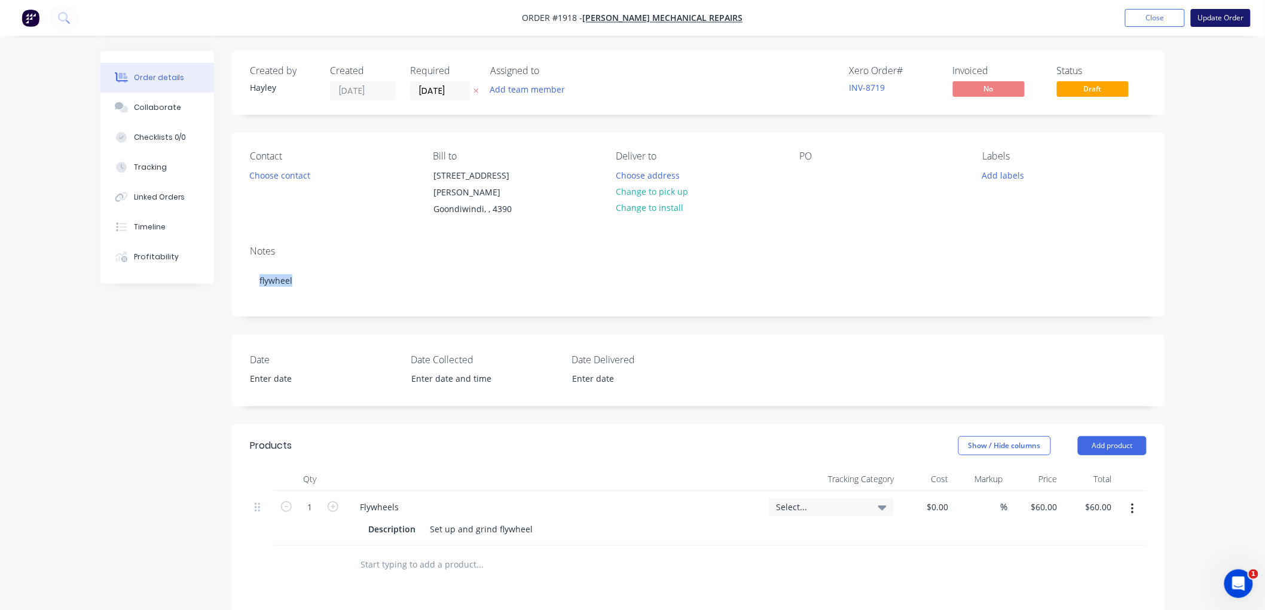
click at [1229, 14] on button "Update Order" at bounding box center [1221, 18] width 60 height 18
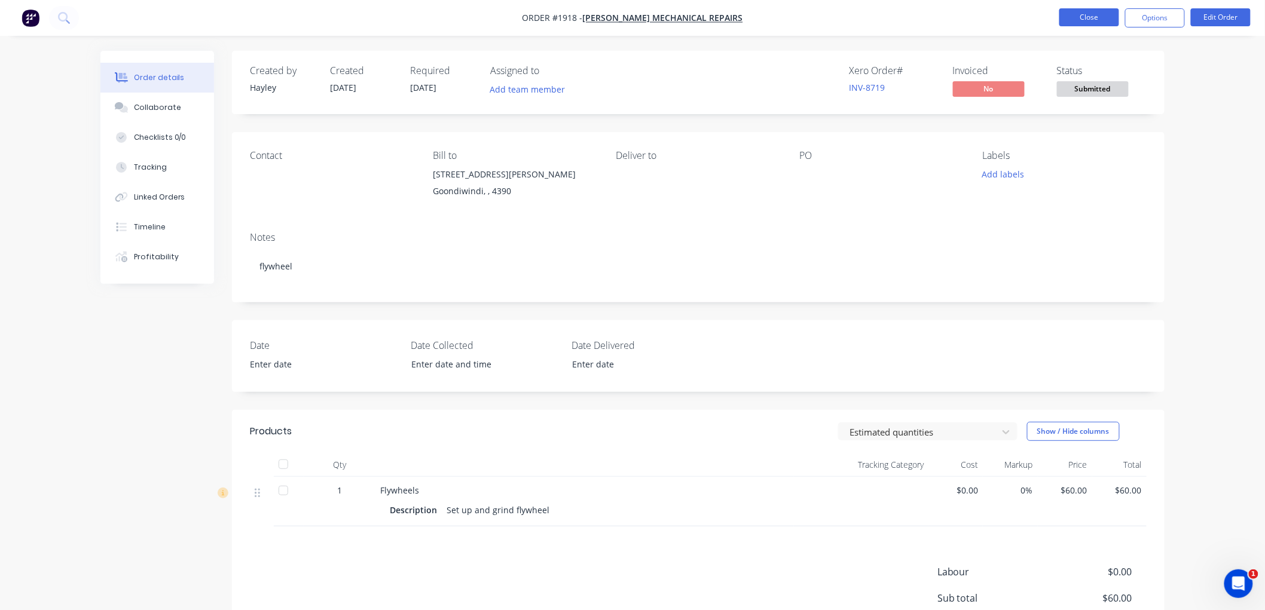
click at [1096, 16] on button "Close" at bounding box center [1089, 17] width 60 height 18
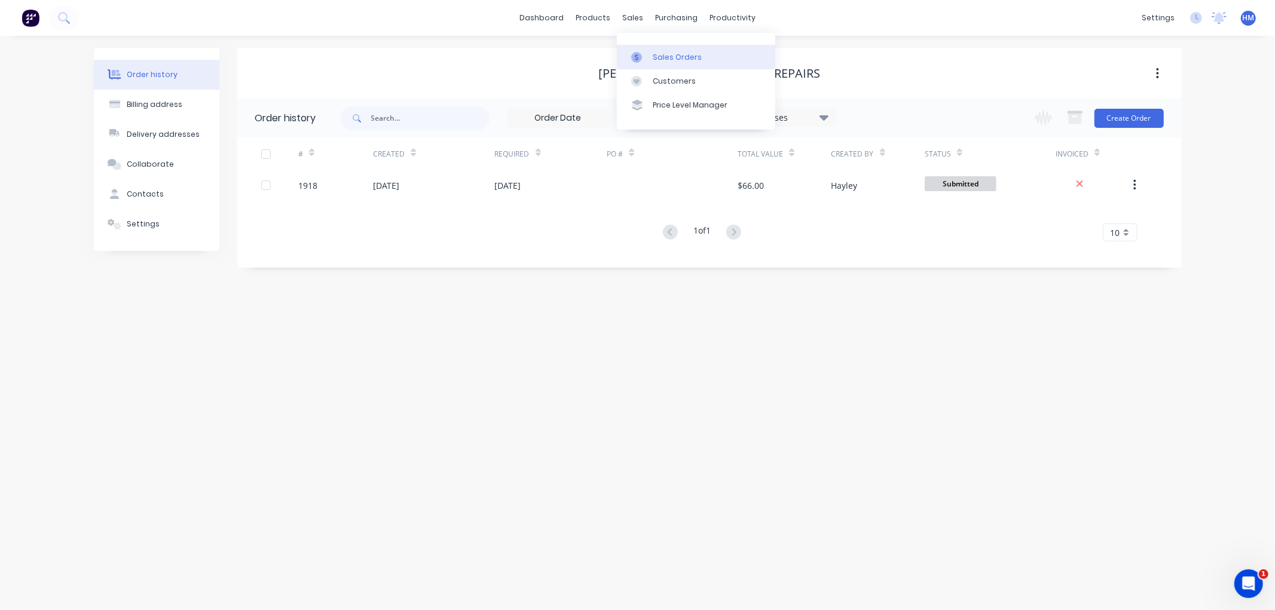
click at [684, 63] on link "Sales Orders" at bounding box center [696, 57] width 158 height 24
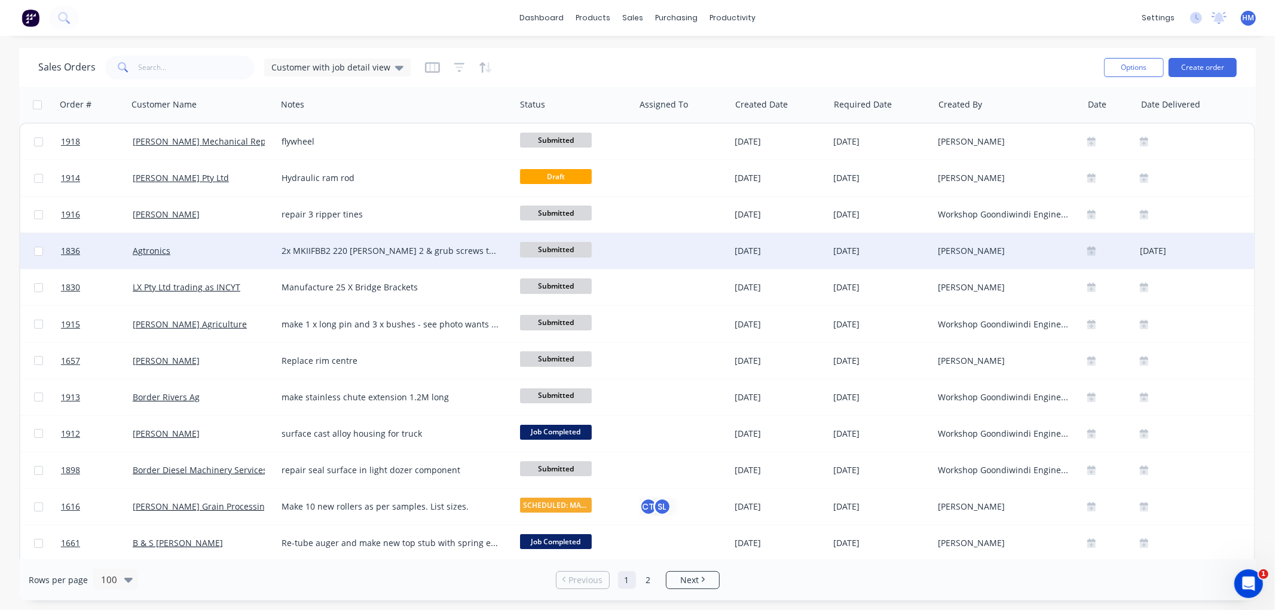
click at [186, 250] on div "Agtronics" at bounding box center [199, 251] width 133 height 12
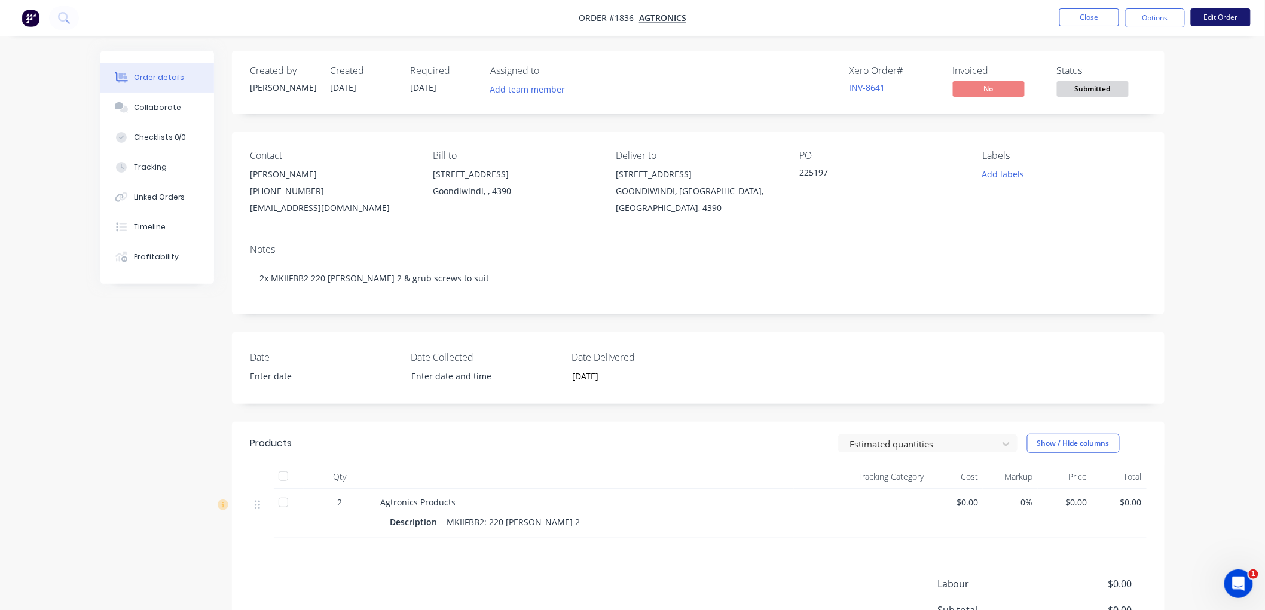
click at [1221, 13] on button "Edit Order" at bounding box center [1221, 17] width 60 height 18
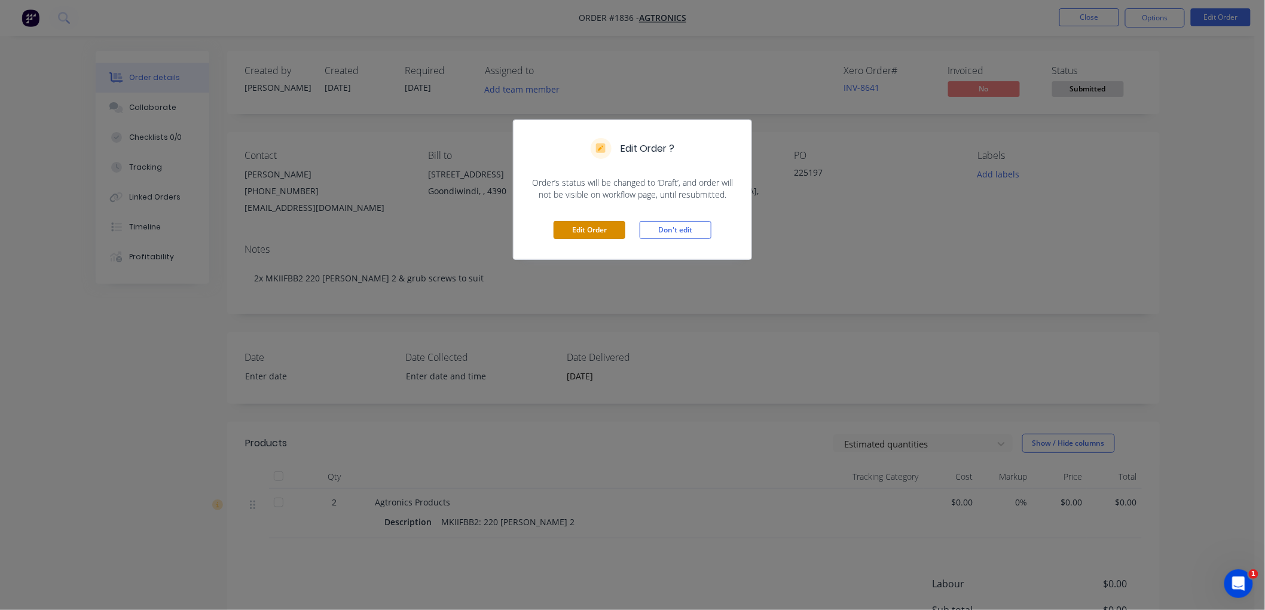
click at [568, 227] on button "Edit Order" at bounding box center [589, 230] width 72 height 18
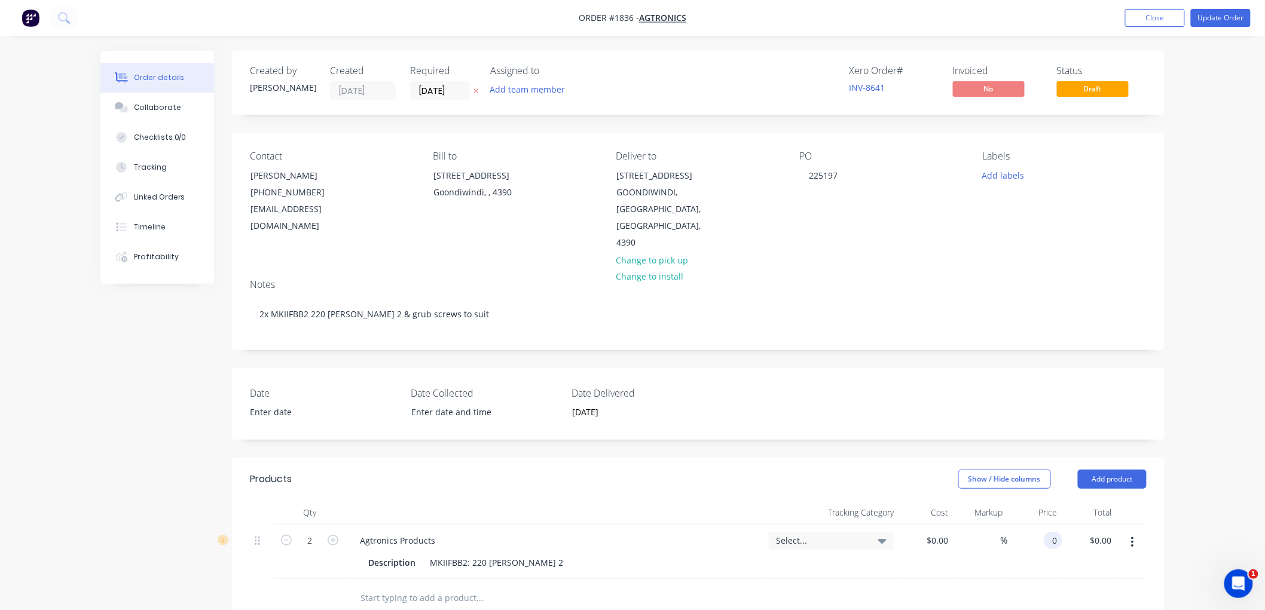
click at [1050, 532] on input "0" at bounding box center [1055, 540] width 14 height 17
type input "$155.08"
type input "$310.16"
click at [1186, 348] on div "Order details Collaborate Checklists 0/0 Tracking Linked Orders Timeline Profit…" at bounding box center [632, 461] width 1265 height 923
click at [1227, 14] on button "Update Order" at bounding box center [1221, 18] width 60 height 18
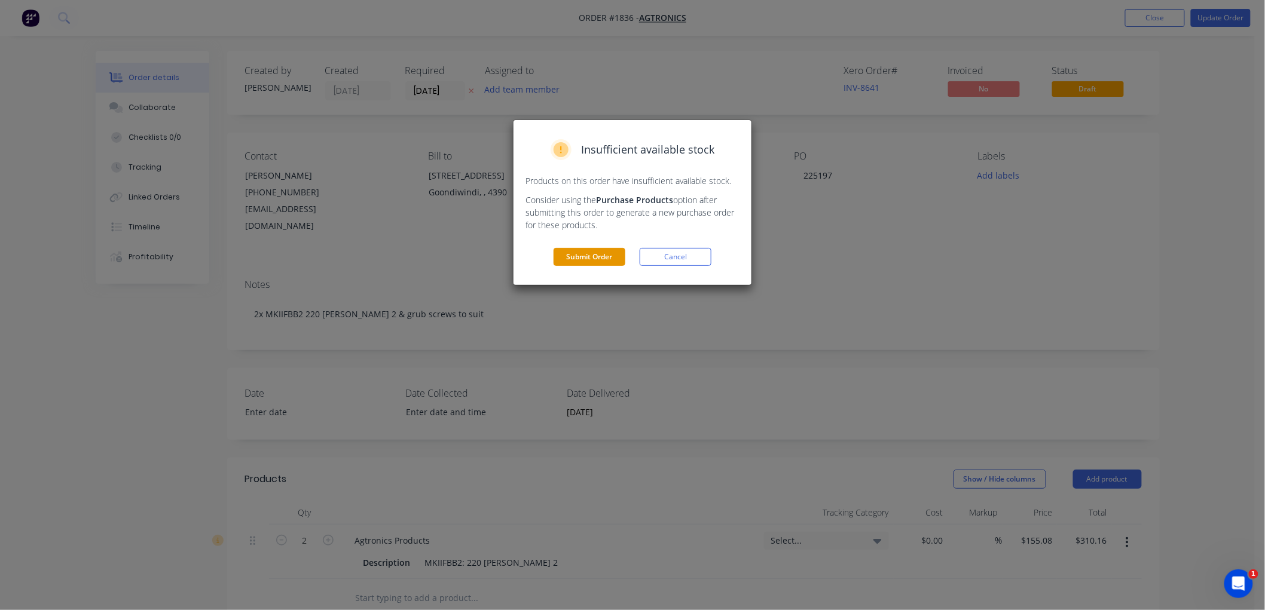
click at [601, 253] on button "Submit Order" at bounding box center [589, 257] width 72 height 18
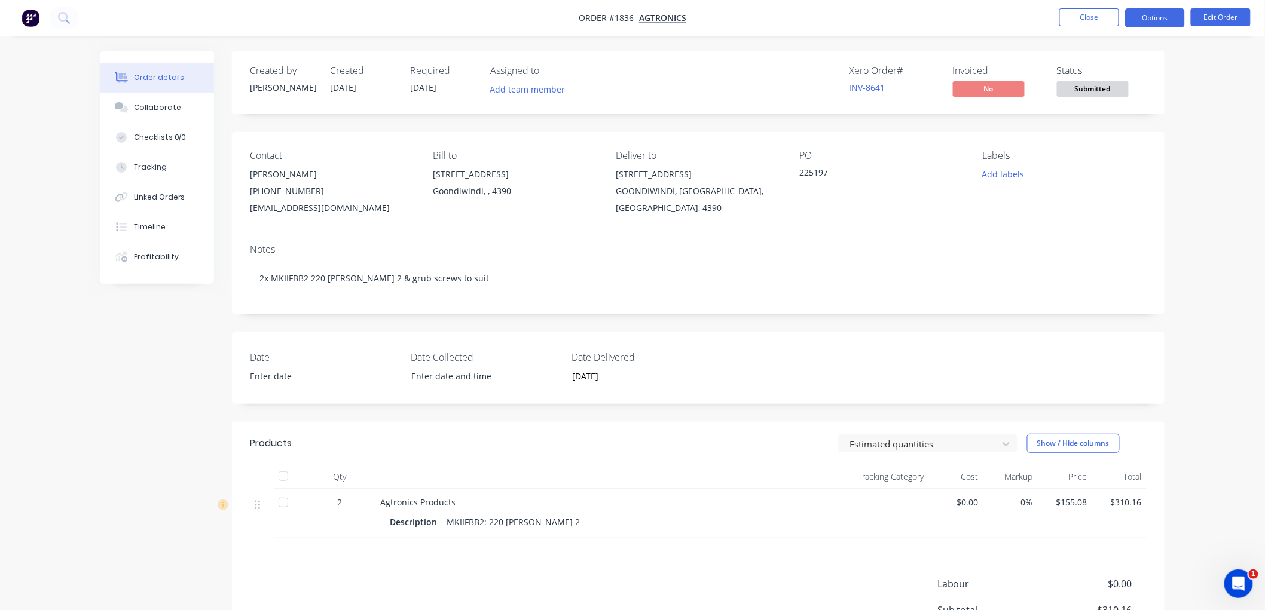
click at [1156, 20] on button "Options" at bounding box center [1155, 17] width 60 height 19
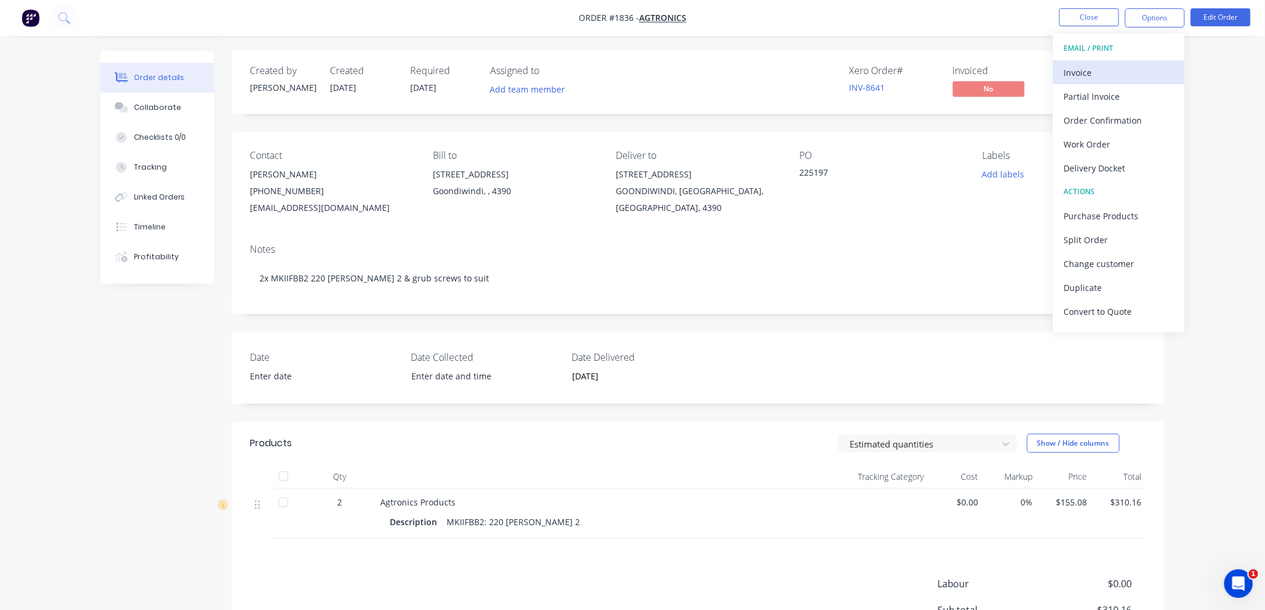
click at [1109, 69] on div "Invoice" at bounding box center [1119, 72] width 110 height 17
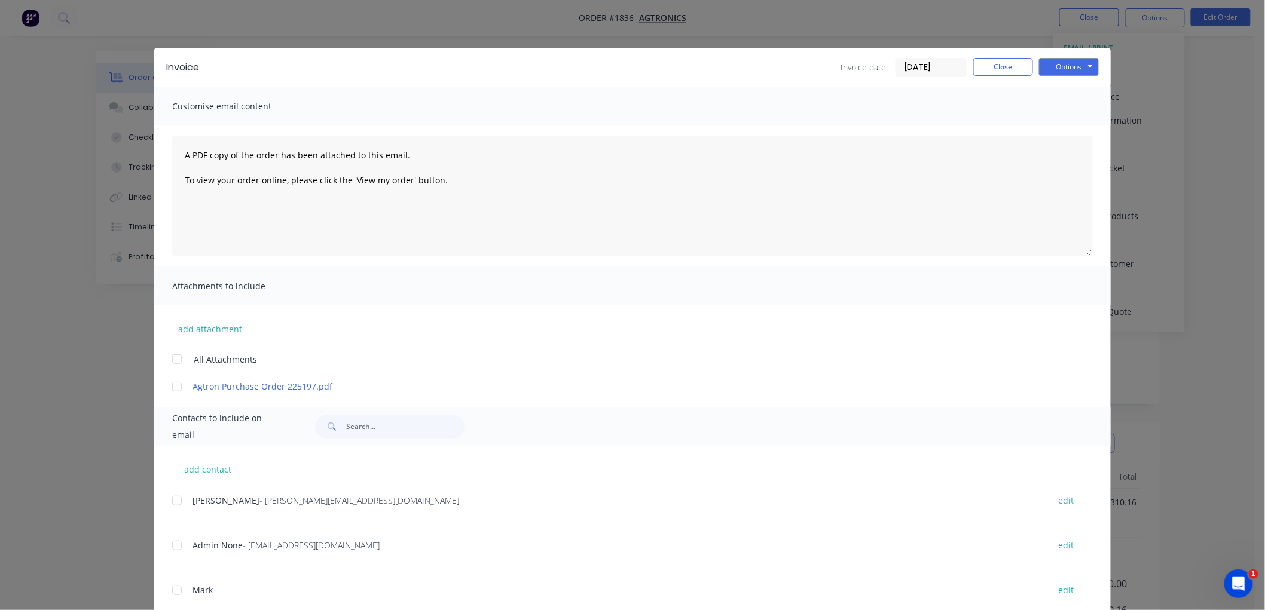
drag, startPoint x: 172, startPoint y: 501, endPoint x: 167, endPoint y: 437, distance: 64.1
click at [171, 498] on div at bounding box center [177, 501] width 24 height 24
click at [172, 385] on div at bounding box center [177, 387] width 24 height 24
click at [1039, 66] on button "Options" at bounding box center [1069, 67] width 60 height 18
click at [1091, 121] on button "Email" at bounding box center [1077, 128] width 77 height 20
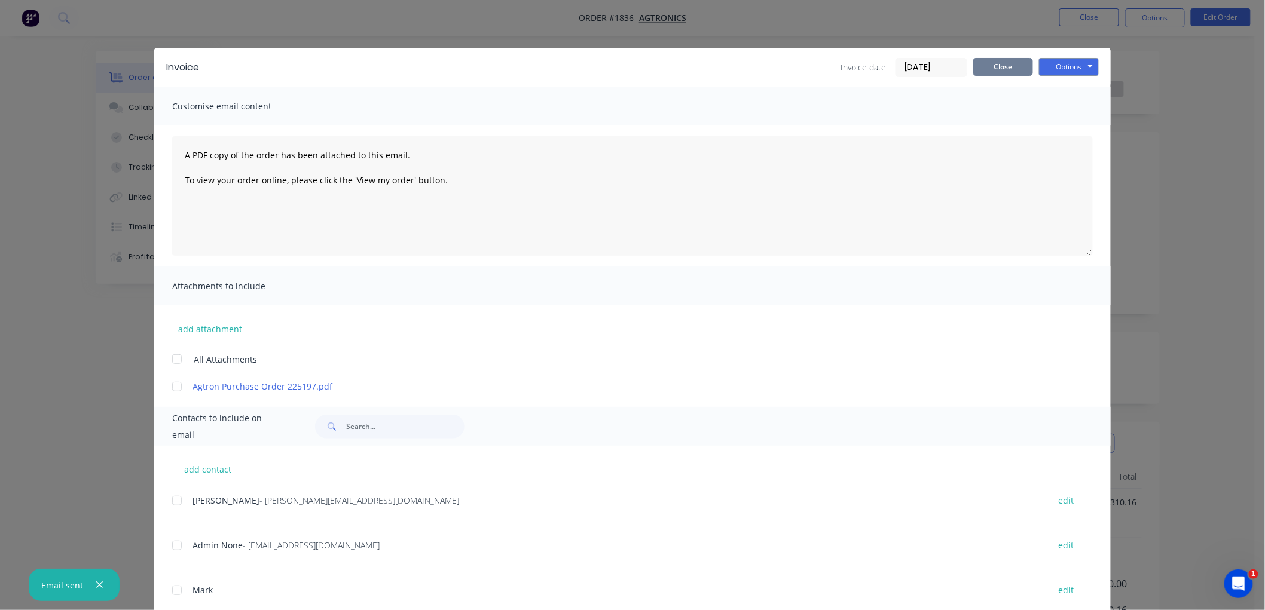
click at [978, 68] on div "Invoice Invoice date [DATE] Close Options Preview Print Email" at bounding box center [632, 67] width 956 height 39
click at [952, 81] on div "Invoice Invoice date [DATE] Close Options Preview Print Email" at bounding box center [632, 67] width 956 height 39
click at [984, 66] on button "Close" at bounding box center [1003, 67] width 60 height 18
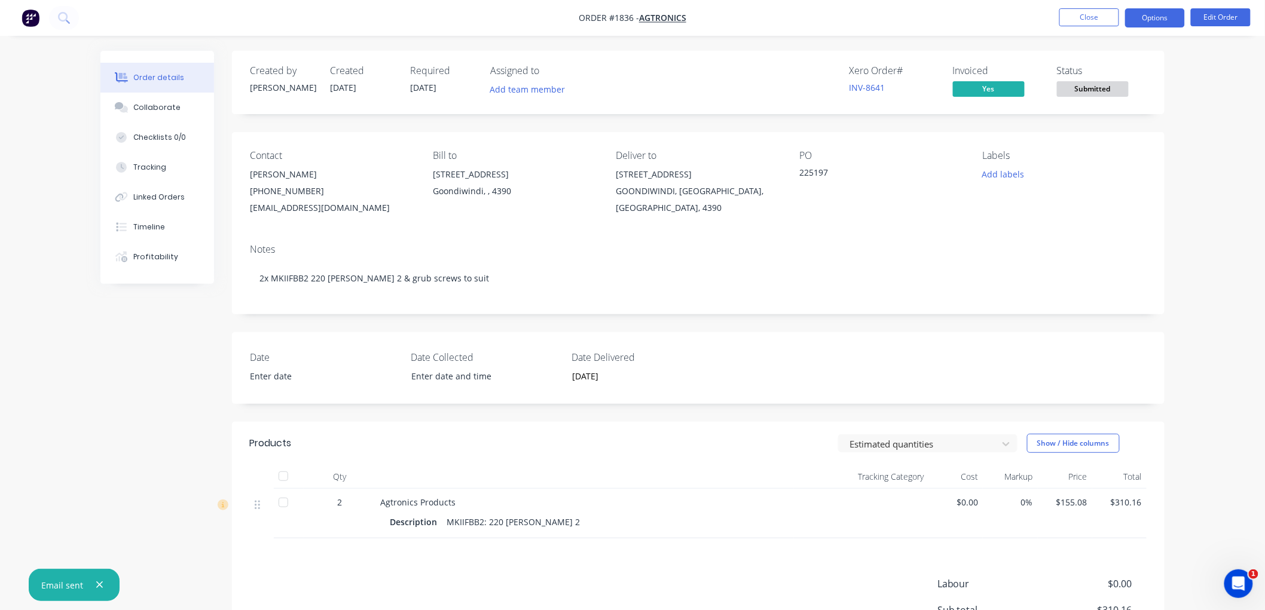
click at [1161, 15] on button "Options" at bounding box center [1155, 17] width 60 height 19
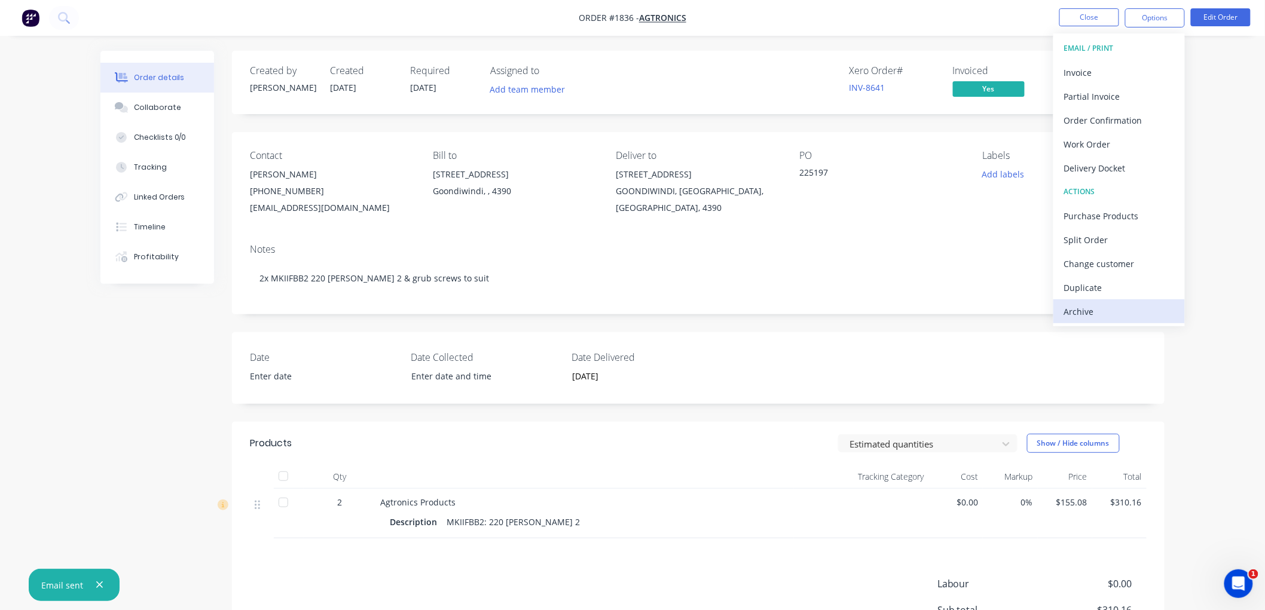
click at [1089, 308] on div "Archive" at bounding box center [1119, 311] width 110 height 17
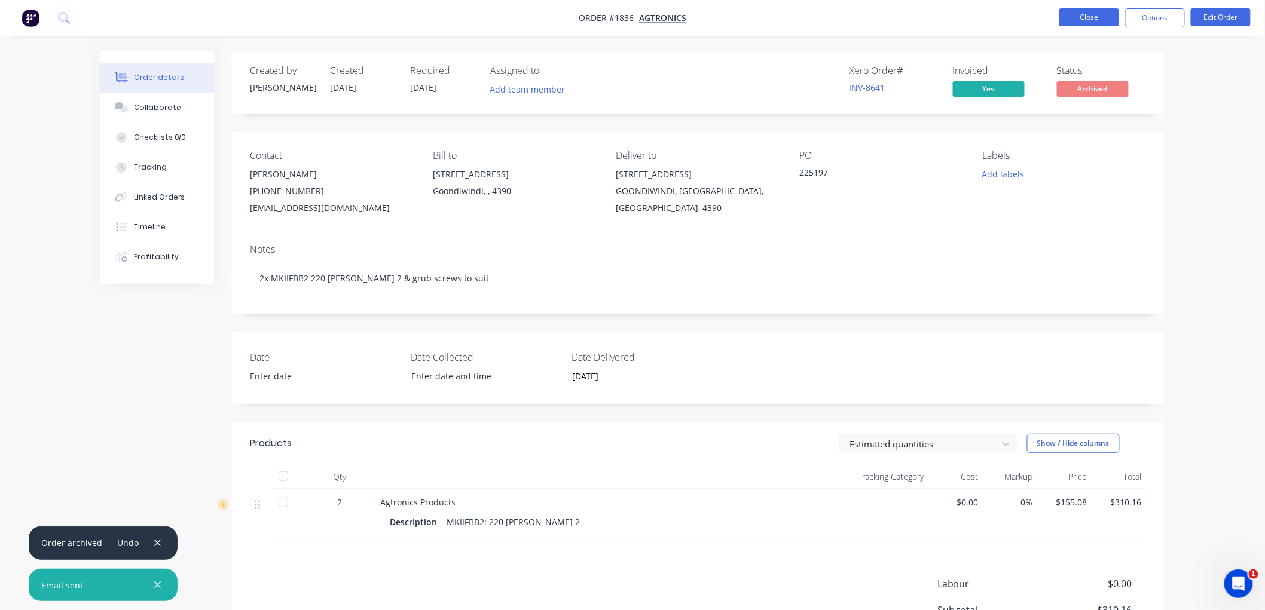
click at [1088, 15] on button "Close" at bounding box center [1089, 17] width 60 height 18
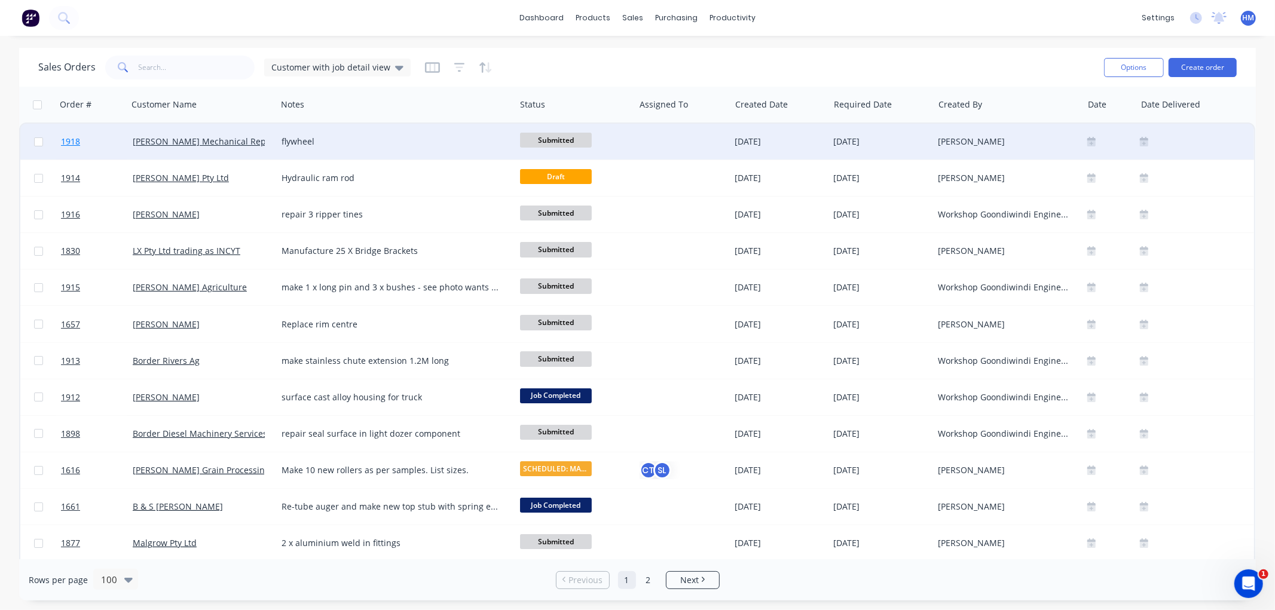
click at [109, 142] on link "1918" at bounding box center [97, 142] width 72 height 36
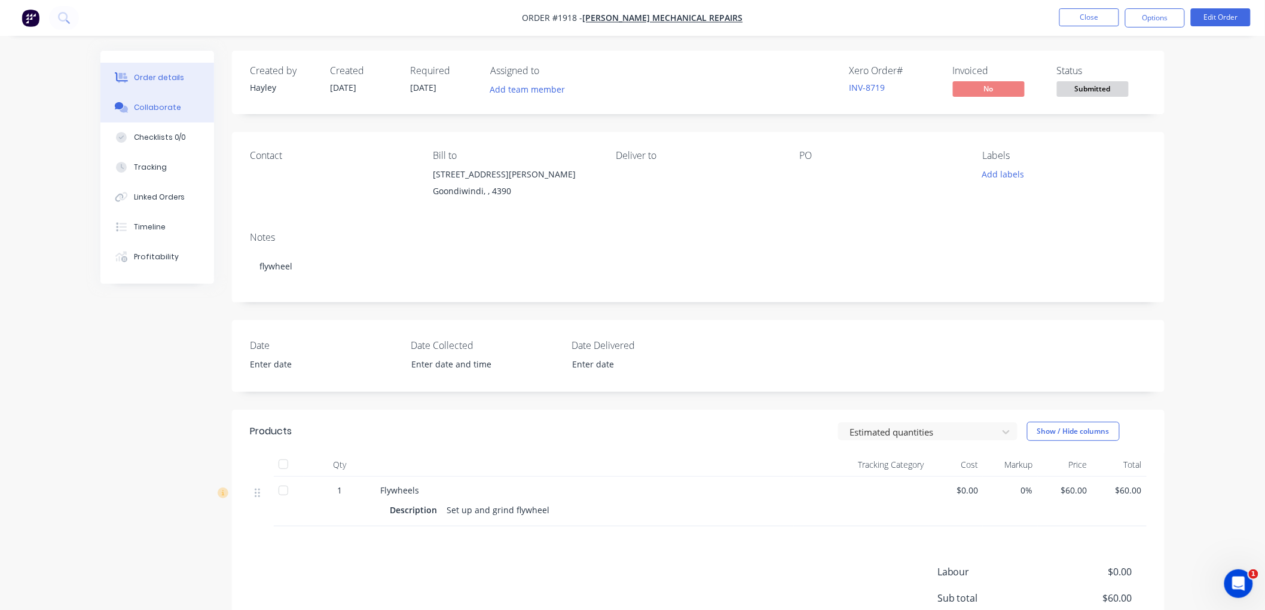
click at [183, 111] on button "Collaborate" at bounding box center [157, 108] width 114 height 30
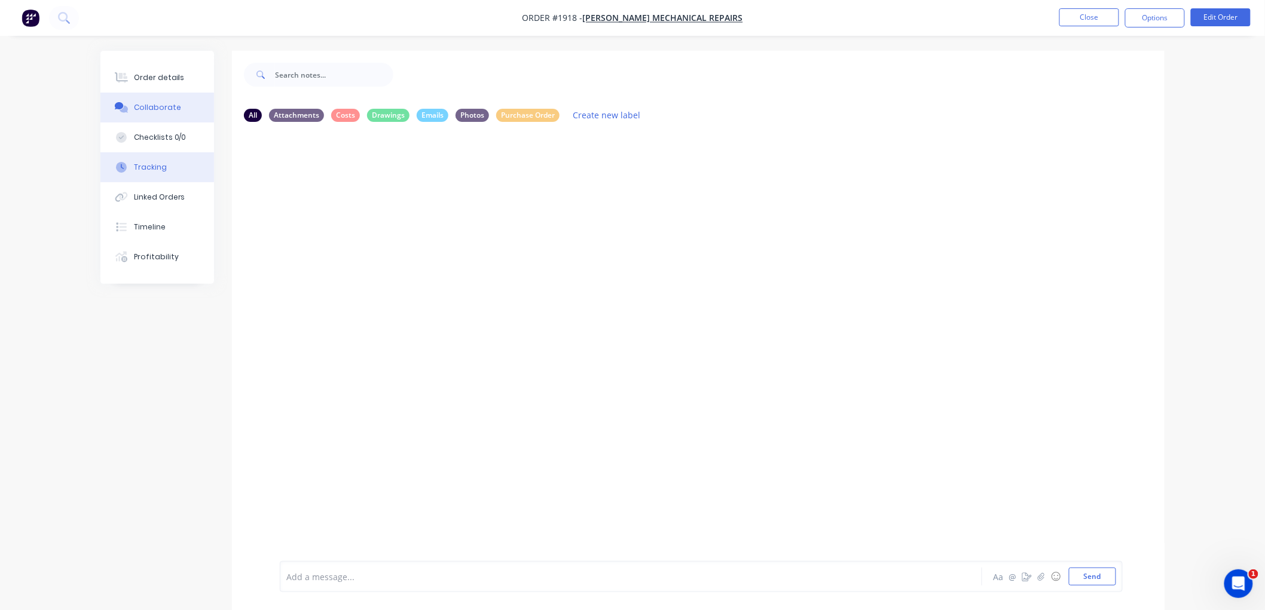
click at [155, 165] on div "Tracking" at bounding box center [150, 167] width 33 height 11
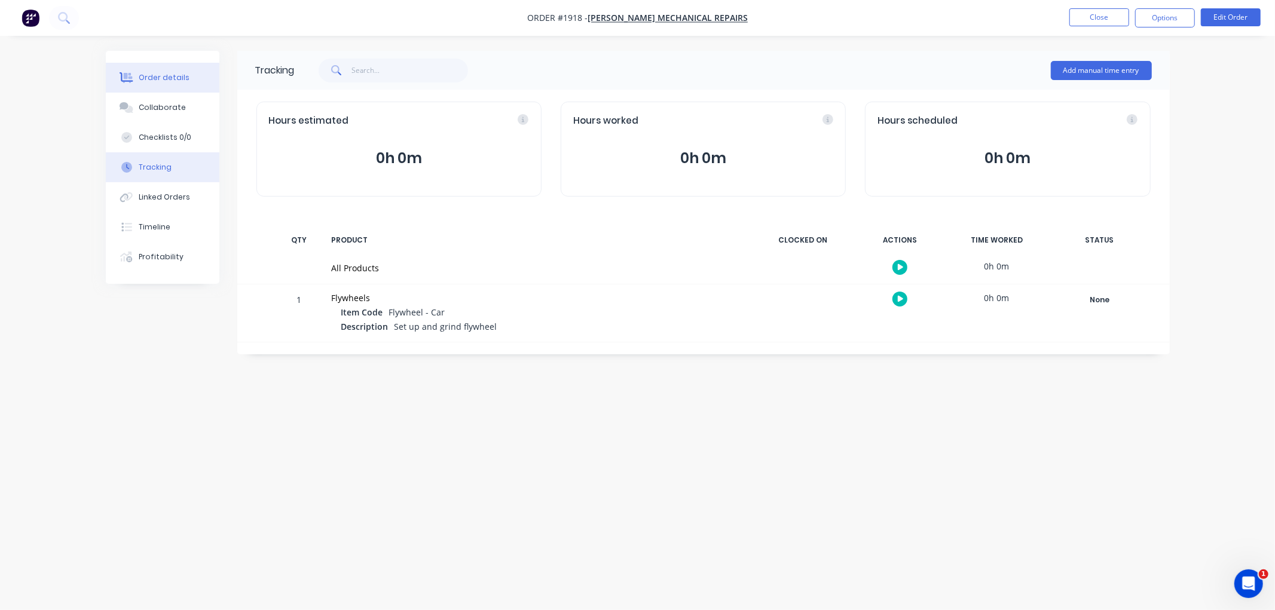
click at [161, 69] on button "Order details" at bounding box center [163, 78] width 114 height 30
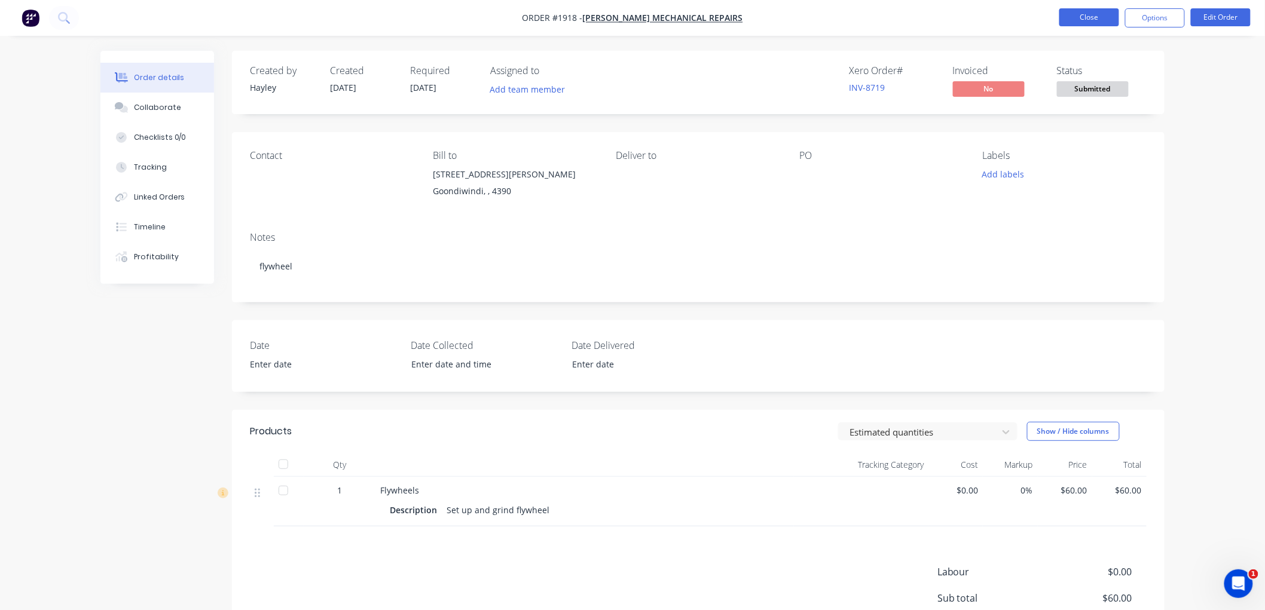
click at [1089, 20] on button "Close" at bounding box center [1089, 17] width 60 height 18
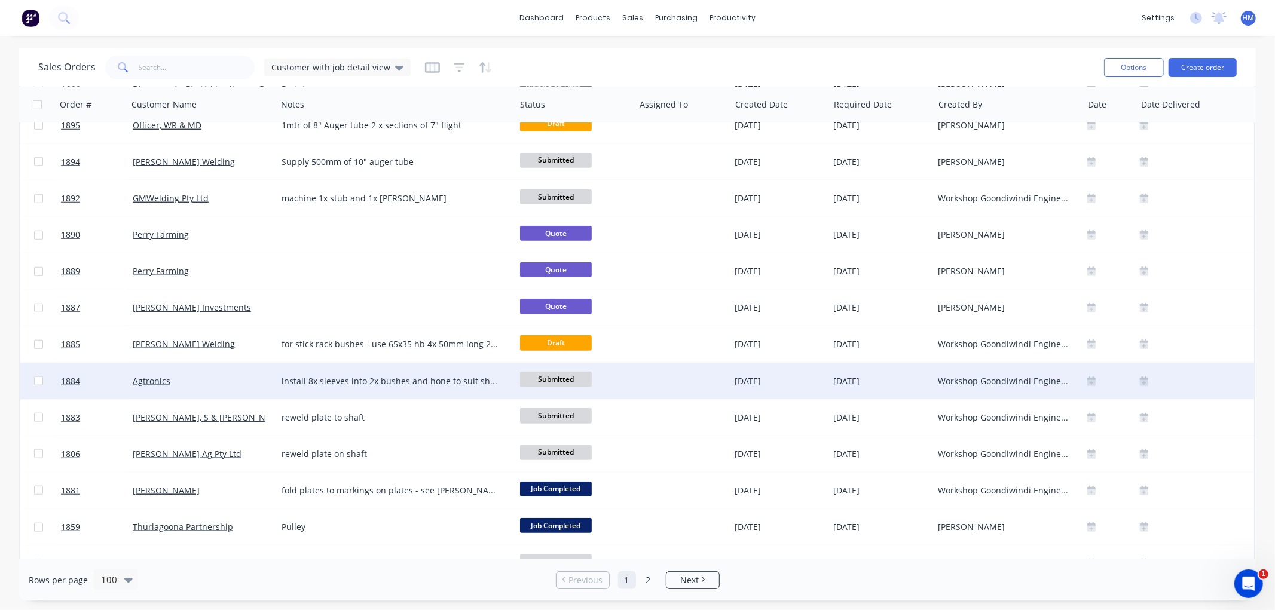
scroll to position [996, 0]
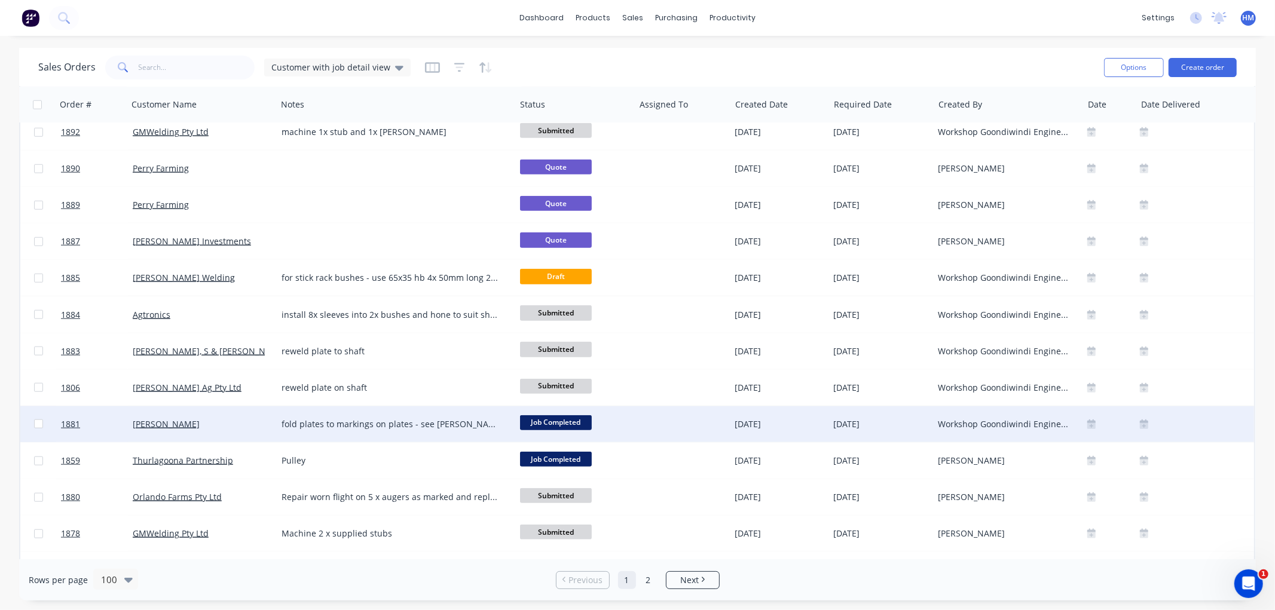
click at [452, 426] on div "fold plates to markings on plates - see [PERSON_NAME] as what to happen" at bounding box center [391, 424] width 218 height 12
click at [441, 421] on div "fold plates to markings on plates - see [PERSON_NAME] as what to happen" at bounding box center [396, 422] width 236 height 29
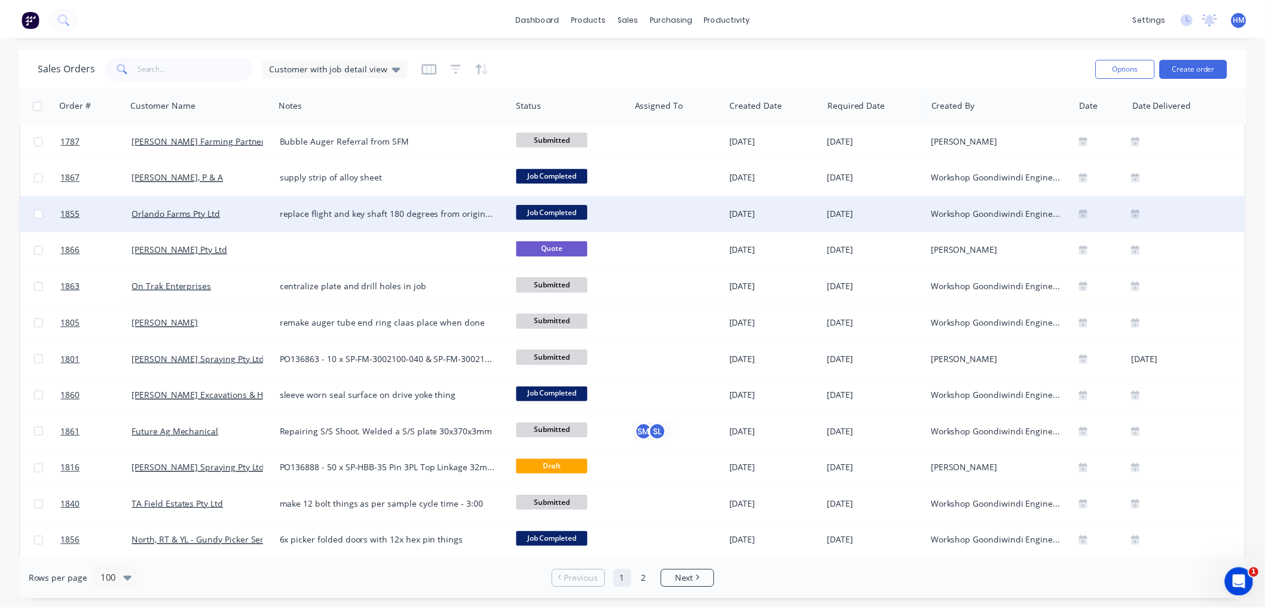
scroll to position [1660, 0]
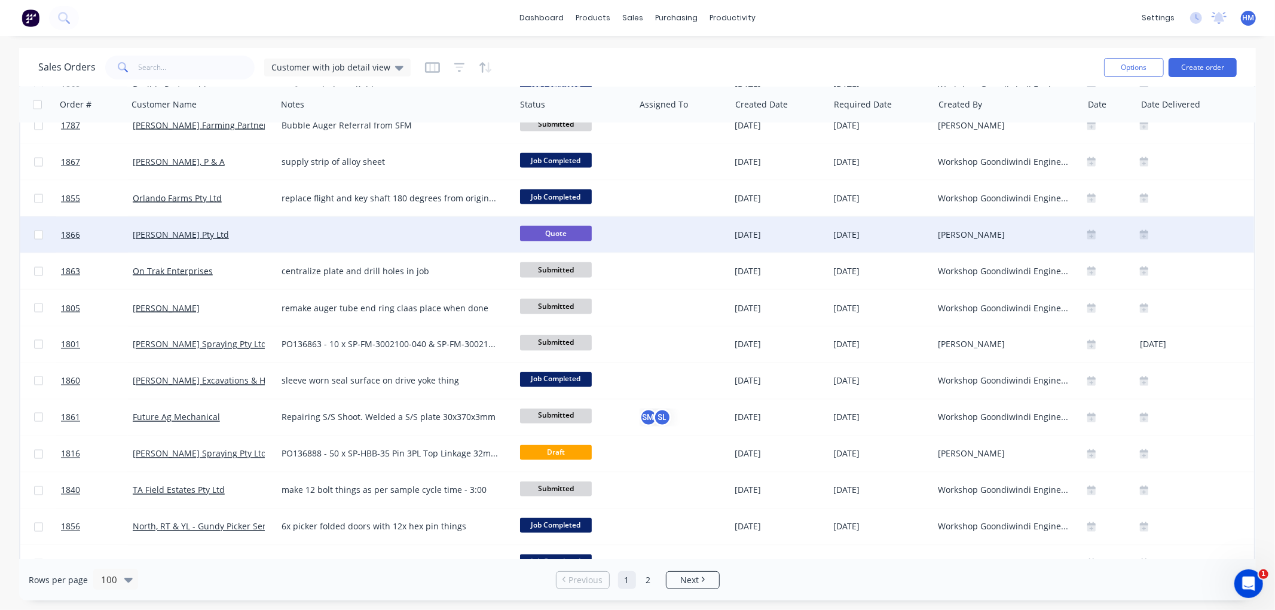
click at [270, 238] on div "[PERSON_NAME] Pty Ltd" at bounding box center [202, 235] width 139 height 12
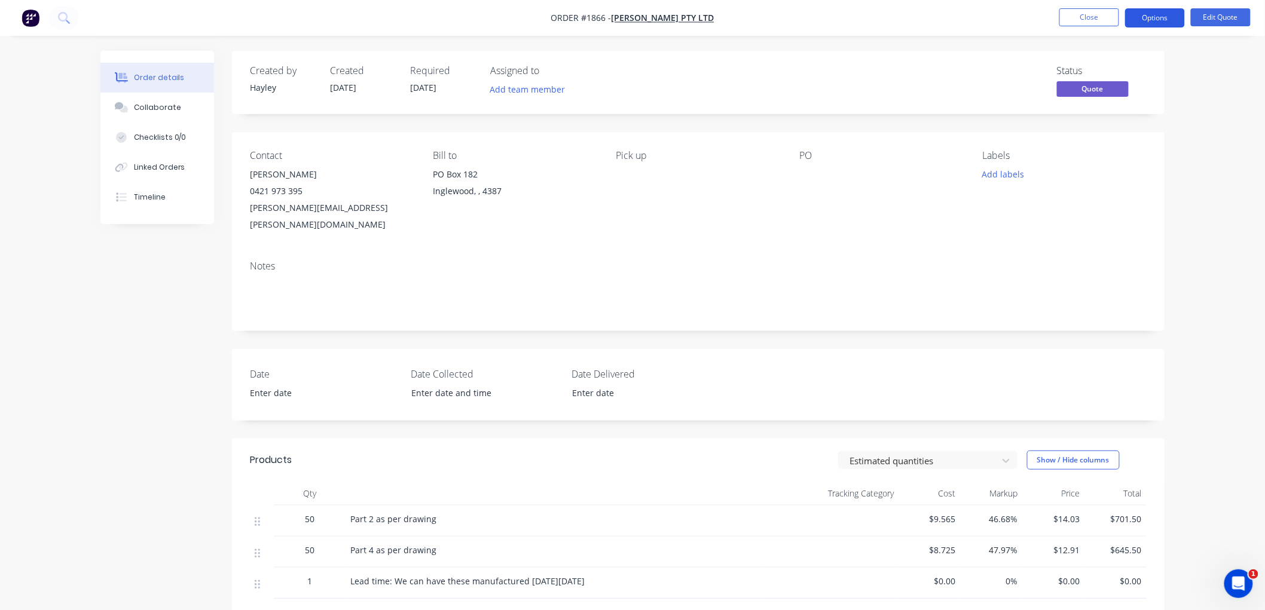
click at [1133, 18] on button "Options" at bounding box center [1155, 17] width 60 height 19
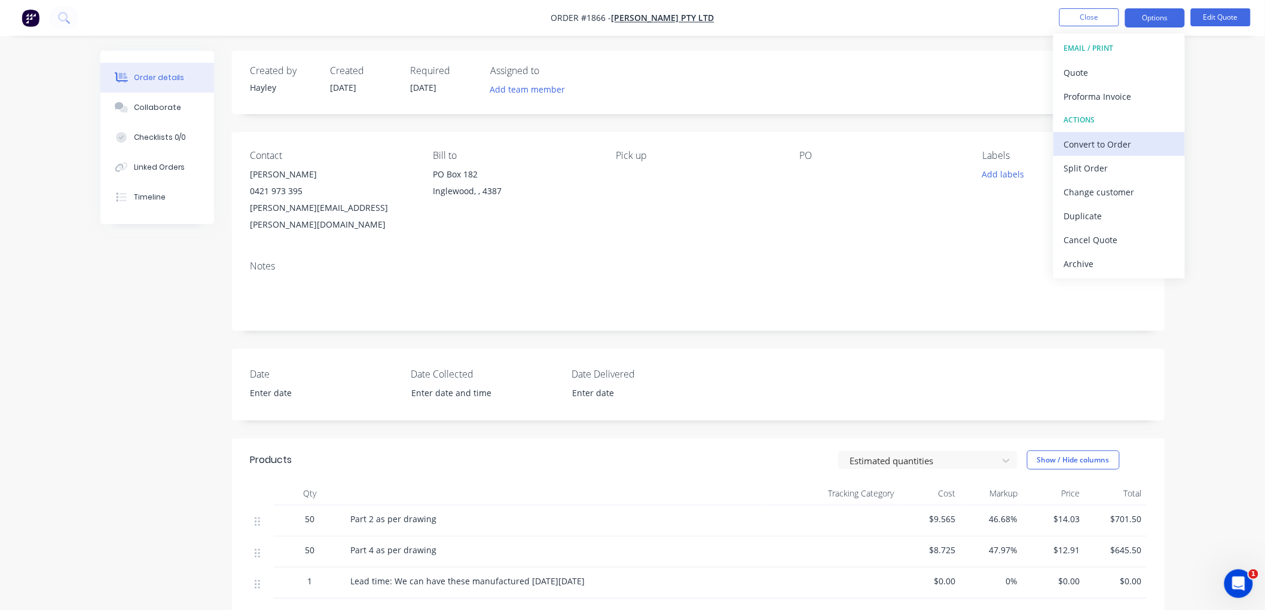
click at [1116, 141] on div "Convert to Order" at bounding box center [1119, 144] width 110 height 17
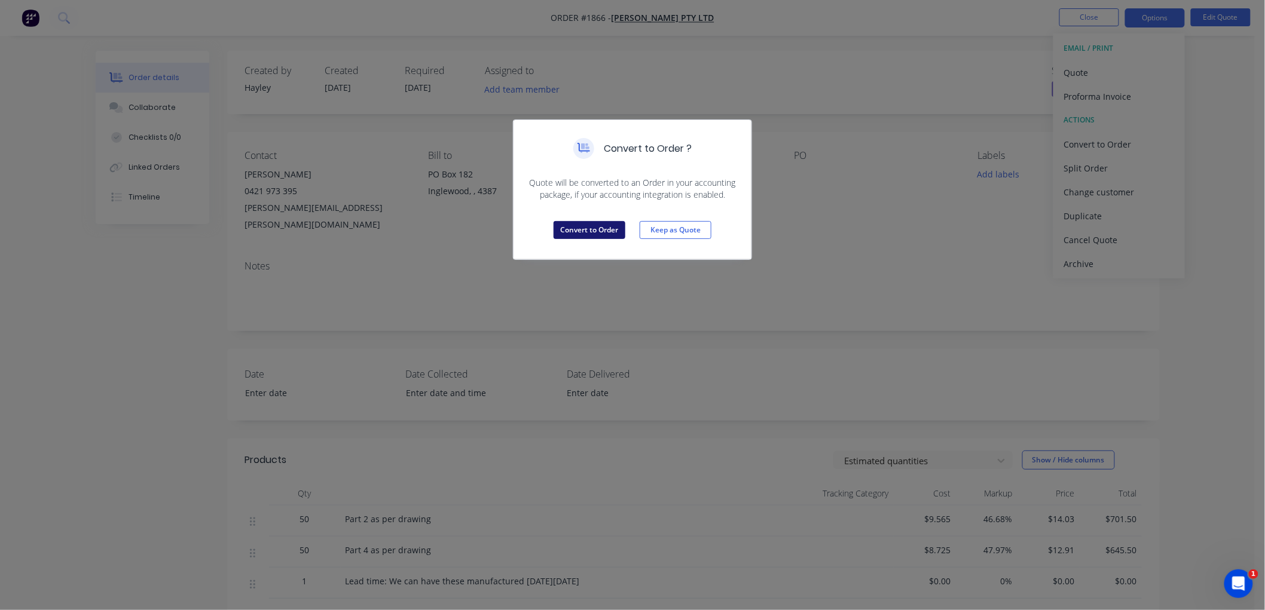
click at [599, 230] on button "Convert to Order" at bounding box center [589, 230] width 72 height 18
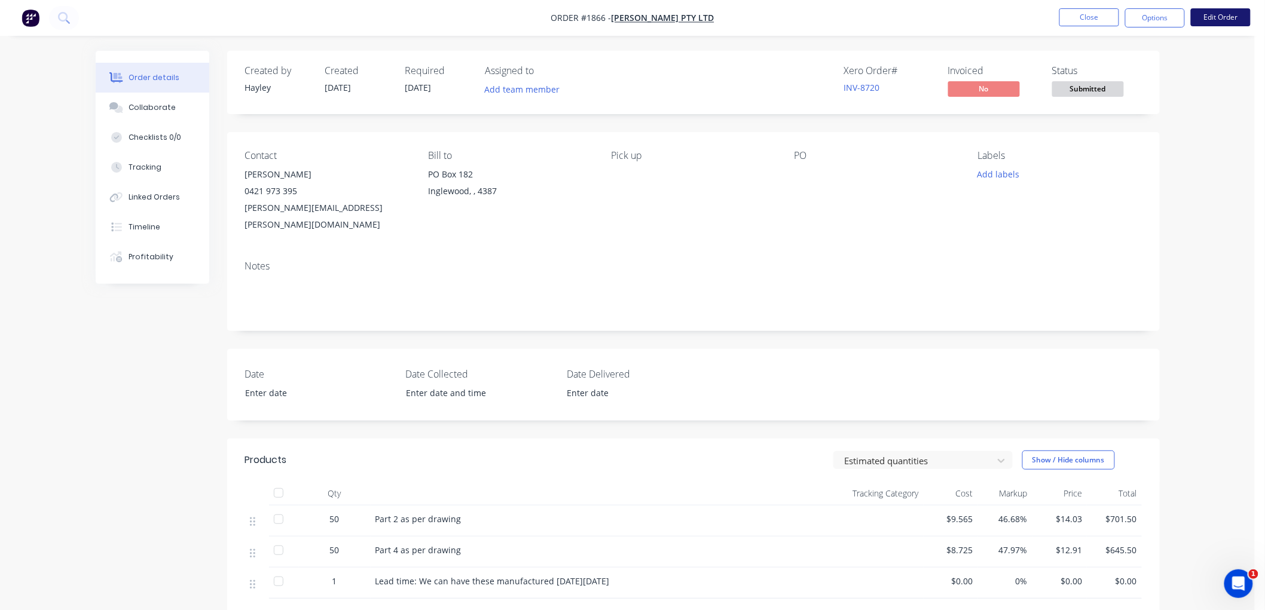
click at [1226, 16] on button "Edit Order" at bounding box center [1221, 17] width 60 height 18
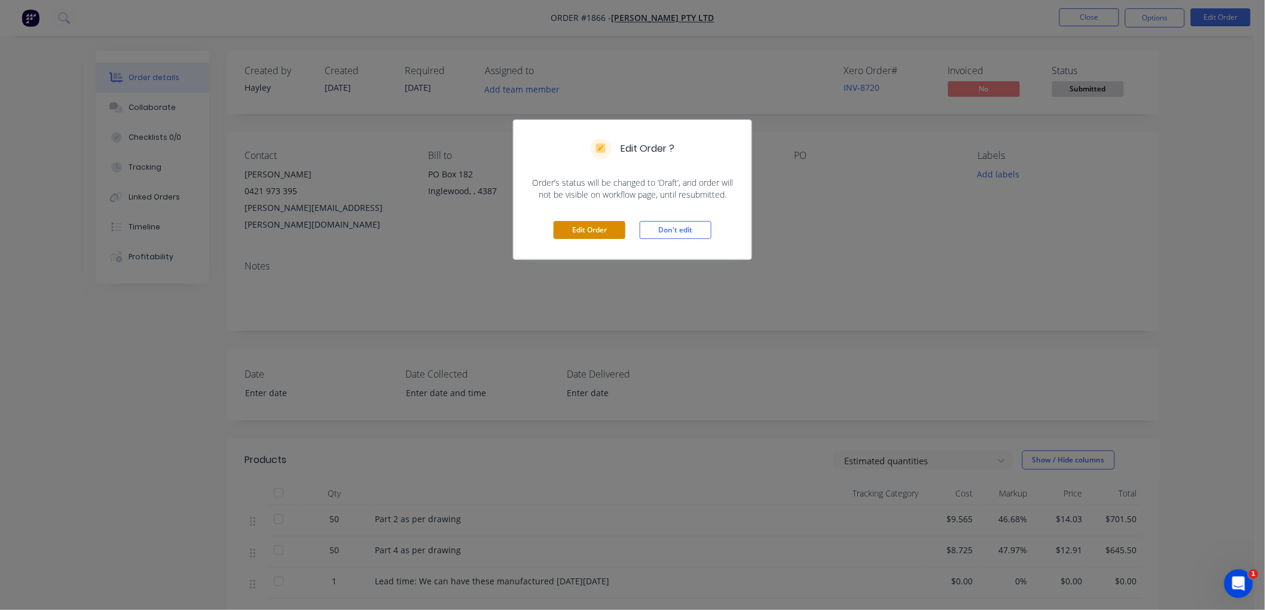
drag, startPoint x: 580, startPoint y: 228, endPoint x: 760, endPoint y: 203, distance: 181.0
click at [590, 227] on button "Edit Order" at bounding box center [589, 230] width 72 height 18
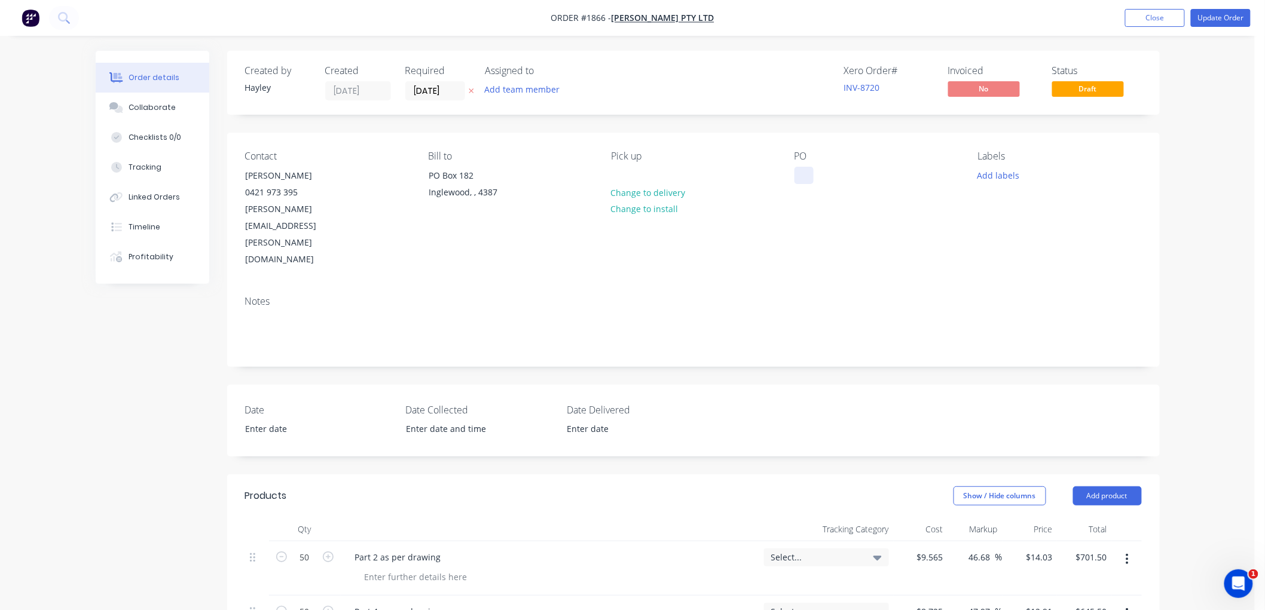
click at [797, 174] on div at bounding box center [803, 175] width 19 height 17
click at [146, 103] on div "Collaborate" at bounding box center [152, 107] width 47 height 11
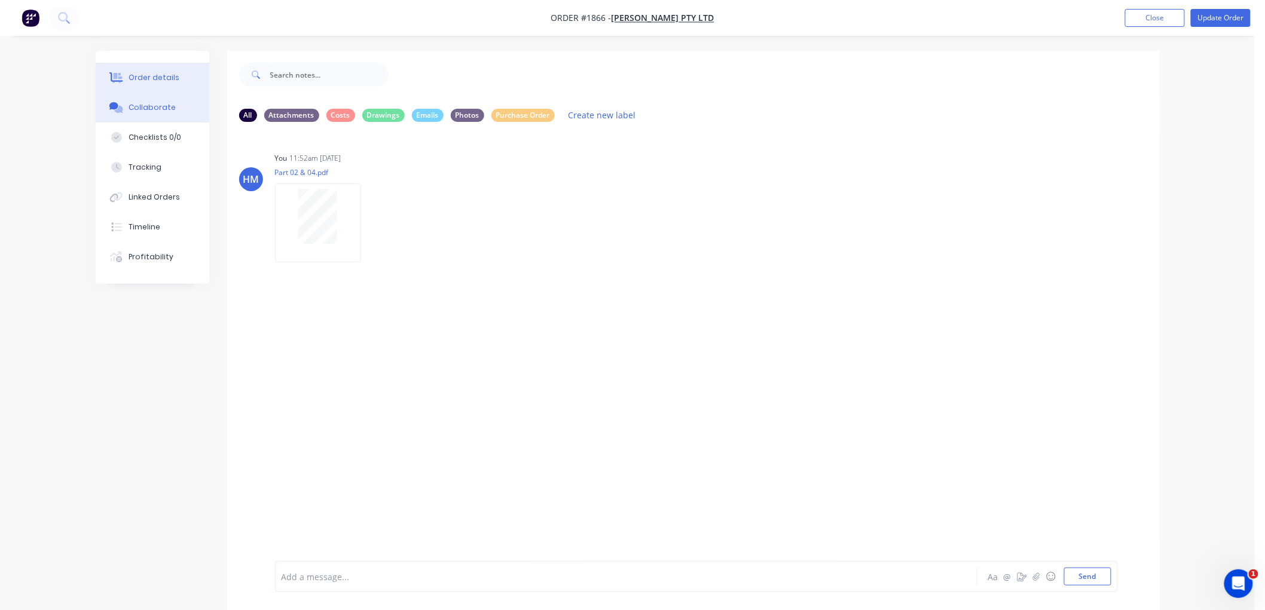
click at [187, 74] on button "Order details" at bounding box center [153, 78] width 114 height 30
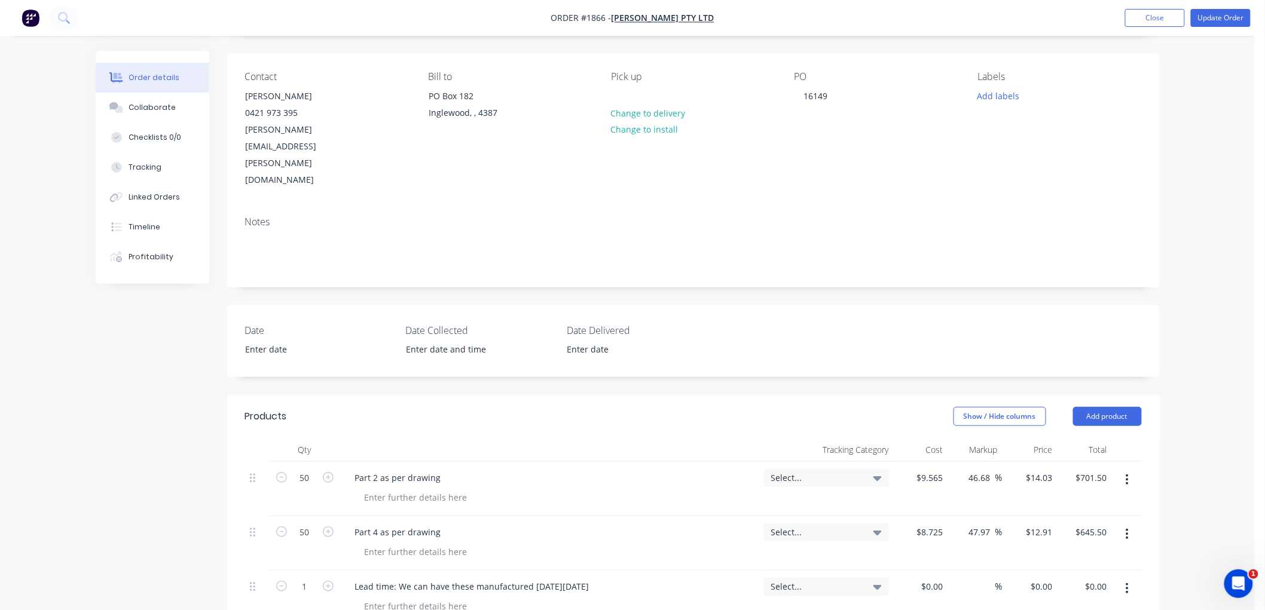
scroll to position [199, 0]
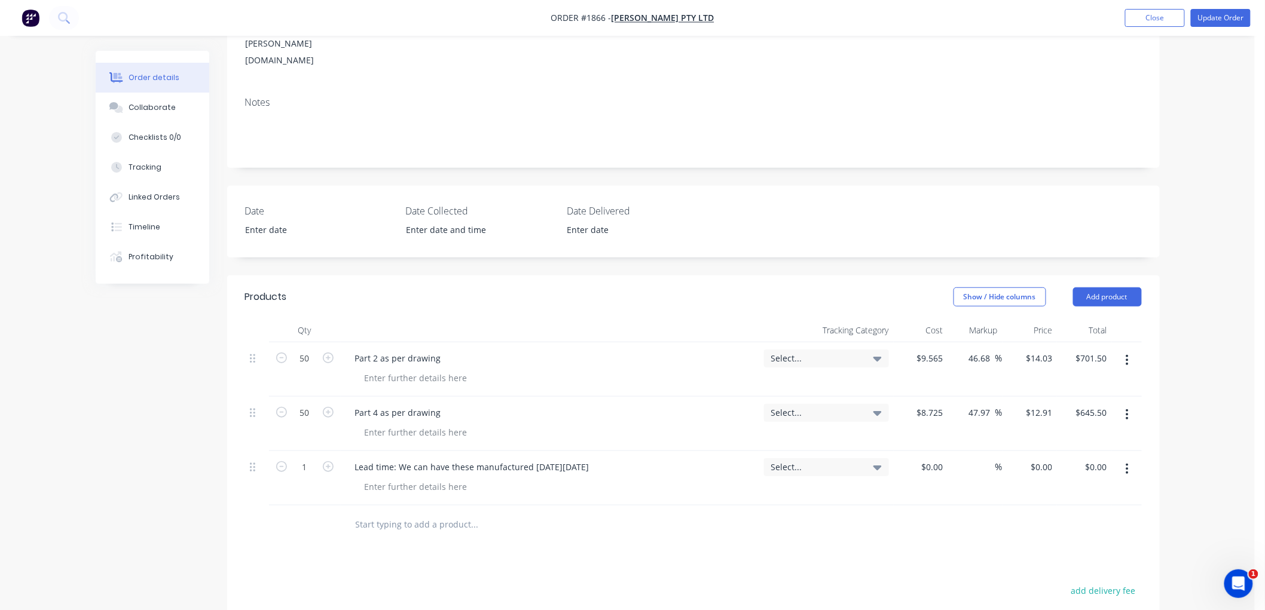
click at [1127, 451] on div at bounding box center [1127, 478] width 30 height 54
click at [1131, 458] on button "button" at bounding box center [1127, 469] width 28 height 22
click at [1079, 564] on div "Delete" at bounding box center [1085, 572] width 92 height 17
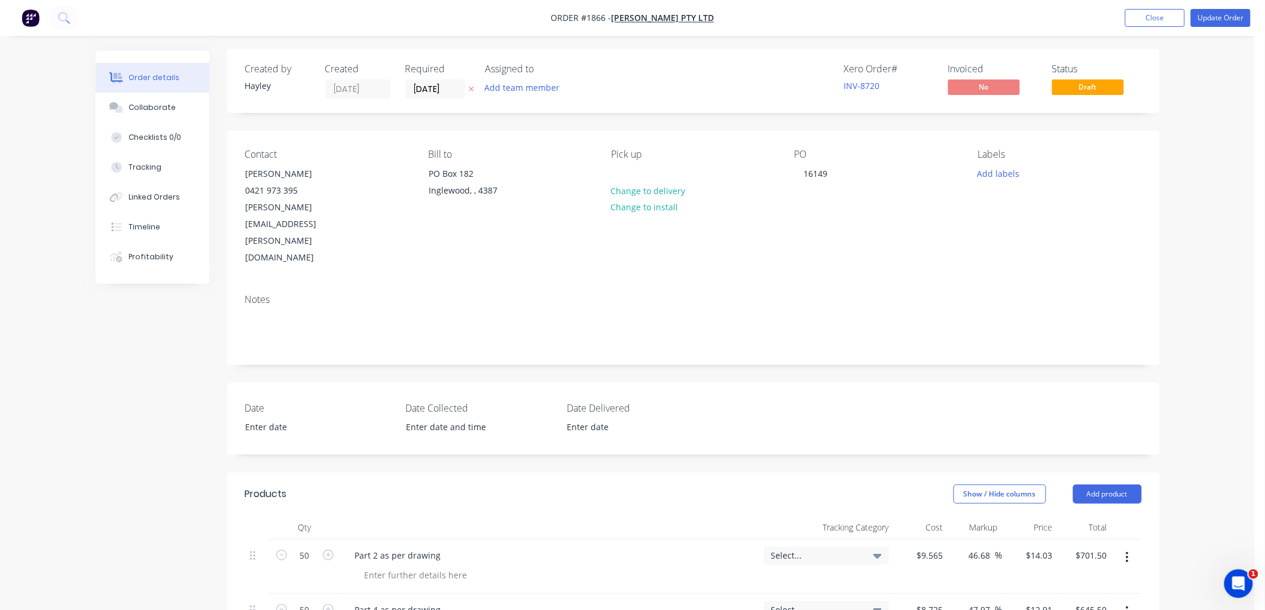
scroll to position [0, 0]
click at [1222, 15] on button "Update Order" at bounding box center [1221, 18] width 60 height 18
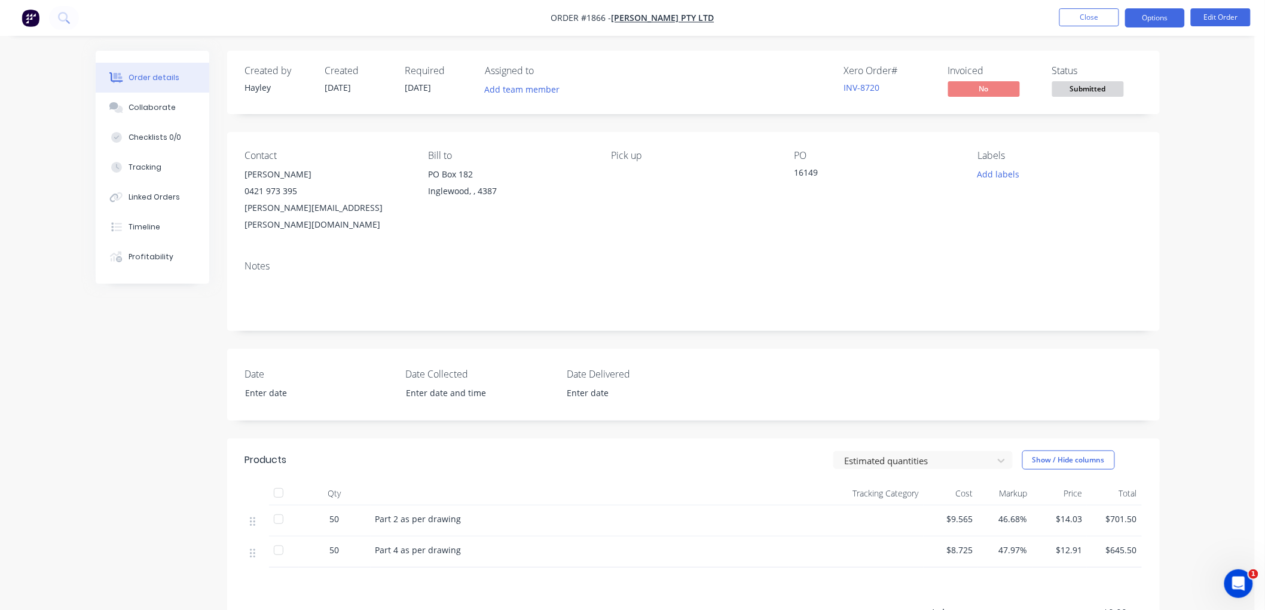
click at [1143, 20] on button "Options" at bounding box center [1155, 17] width 60 height 19
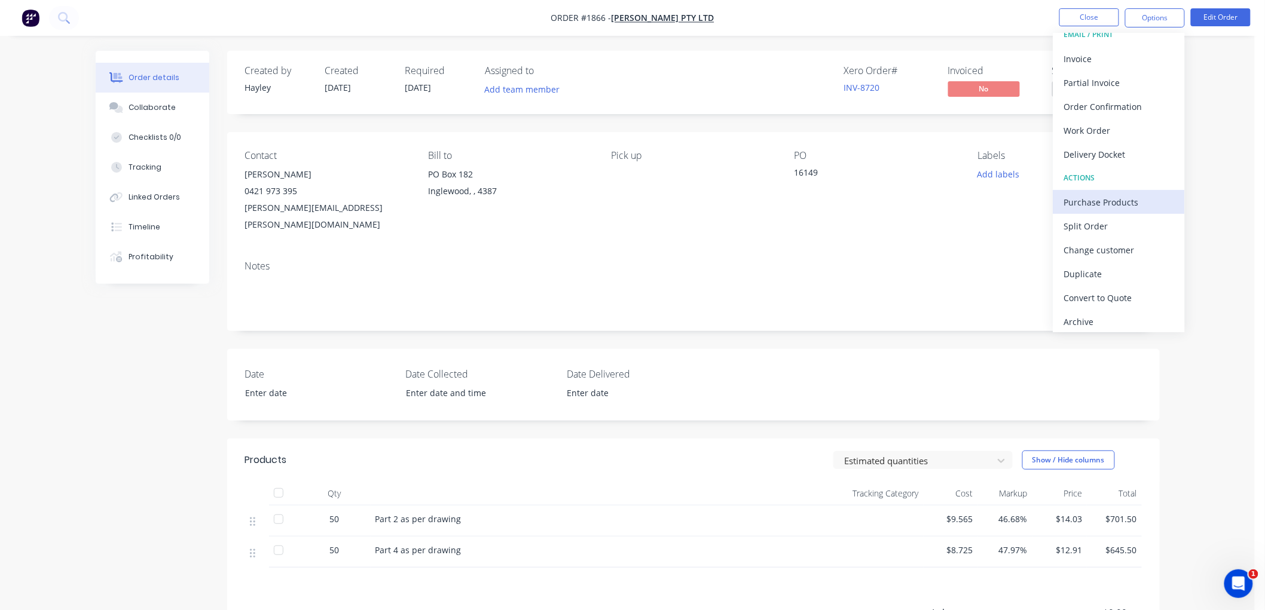
scroll to position [18, 0]
click at [1088, 51] on div "Invoice" at bounding box center [1119, 54] width 110 height 17
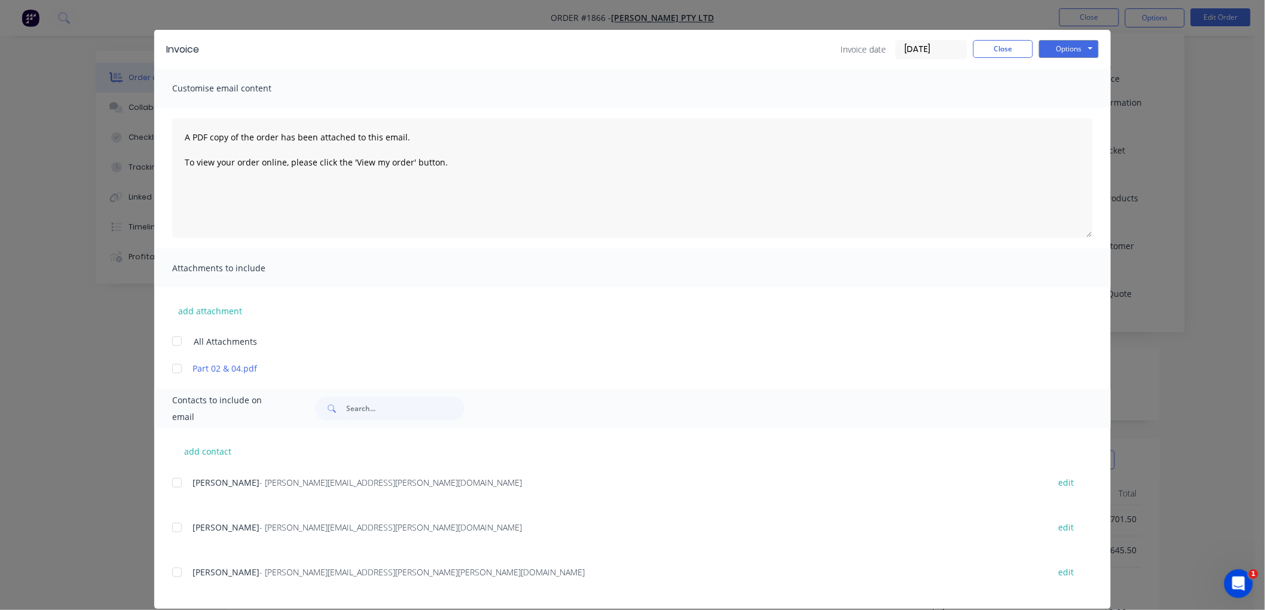
scroll to position [33, 0]
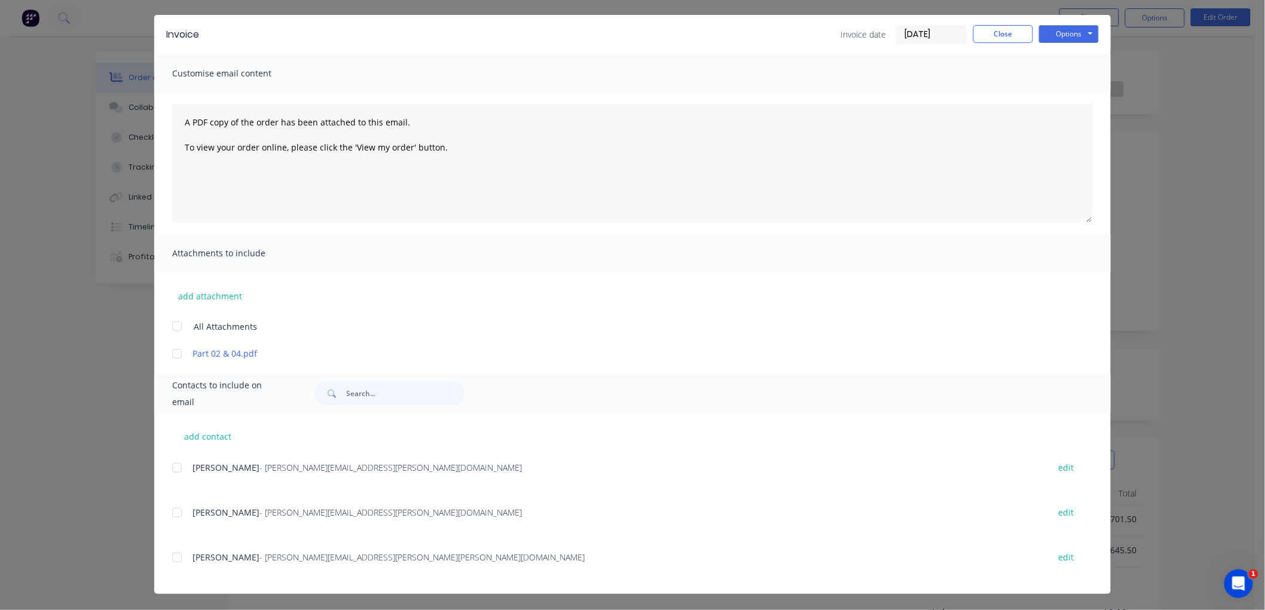
click at [168, 464] on div at bounding box center [177, 468] width 24 height 24
drag, startPoint x: 170, startPoint y: 469, endPoint x: 186, endPoint y: 452, distance: 23.2
click at [177, 461] on div at bounding box center [177, 468] width 24 height 24
click at [199, 441] on button "add contact" at bounding box center [208, 436] width 72 height 18
select select "AU"
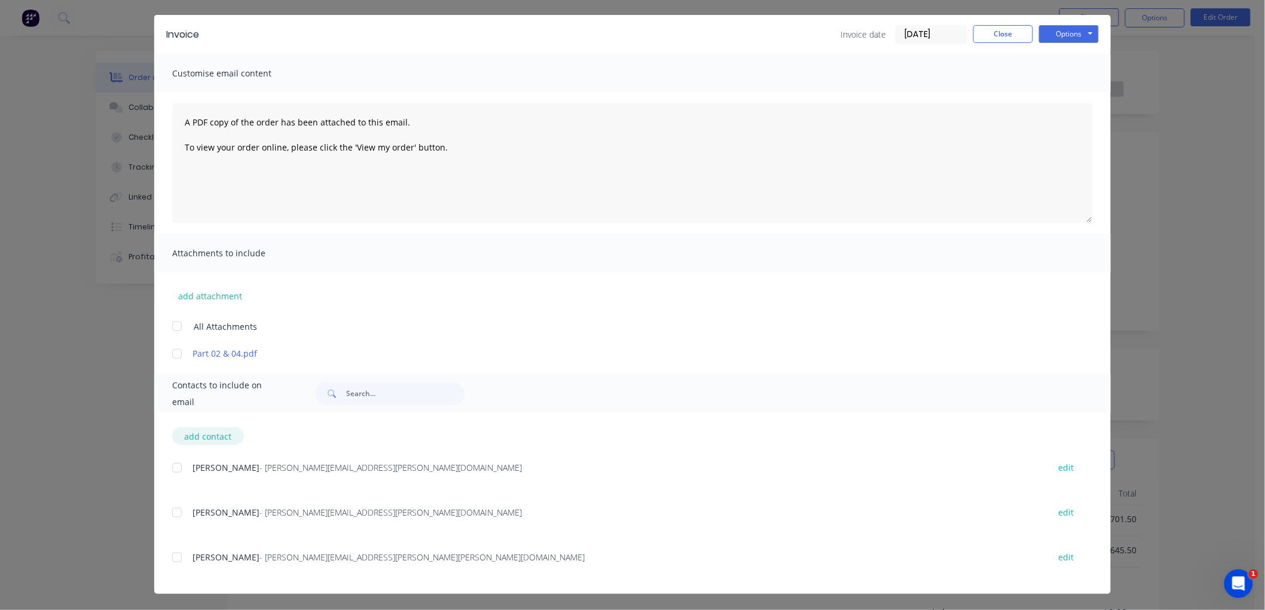
select select "AU"
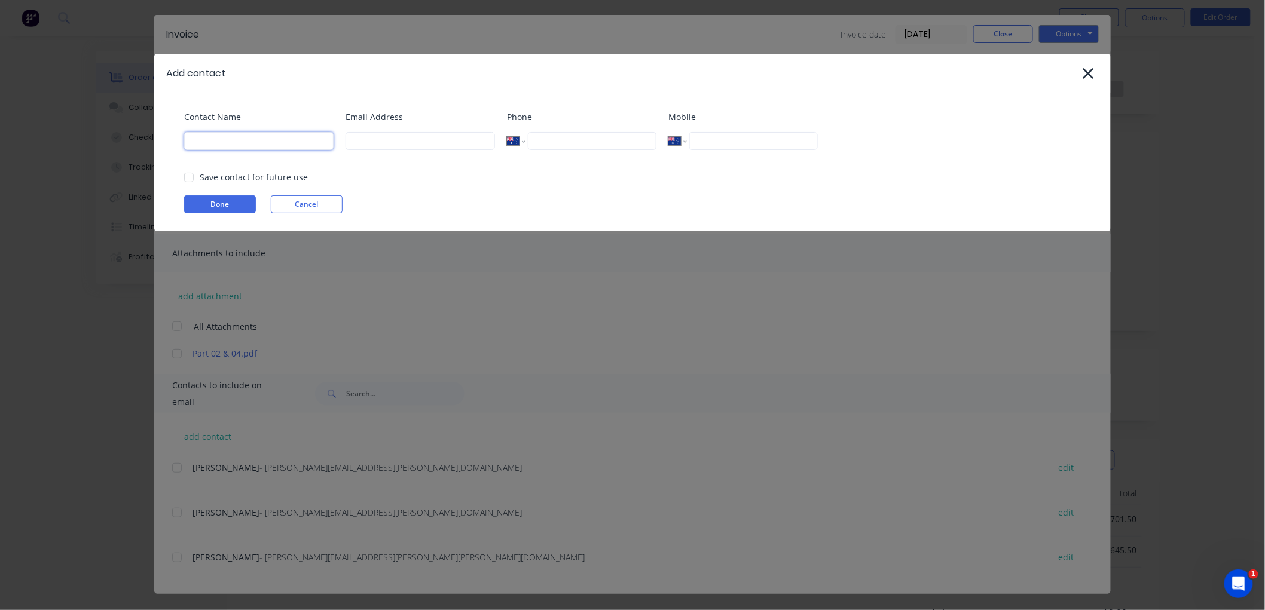
click at [224, 138] on input at bounding box center [258, 141] width 149 height 18
click at [188, 178] on div at bounding box center [189, 178] width 24 height 24
type input "Accounts"
click at [425, 145] on input at bounding box center [419, 141] width 149 height 18
paste input "[EMAIL_ADDRESS][PERSON_NAME][DOMAIN_NAME]"
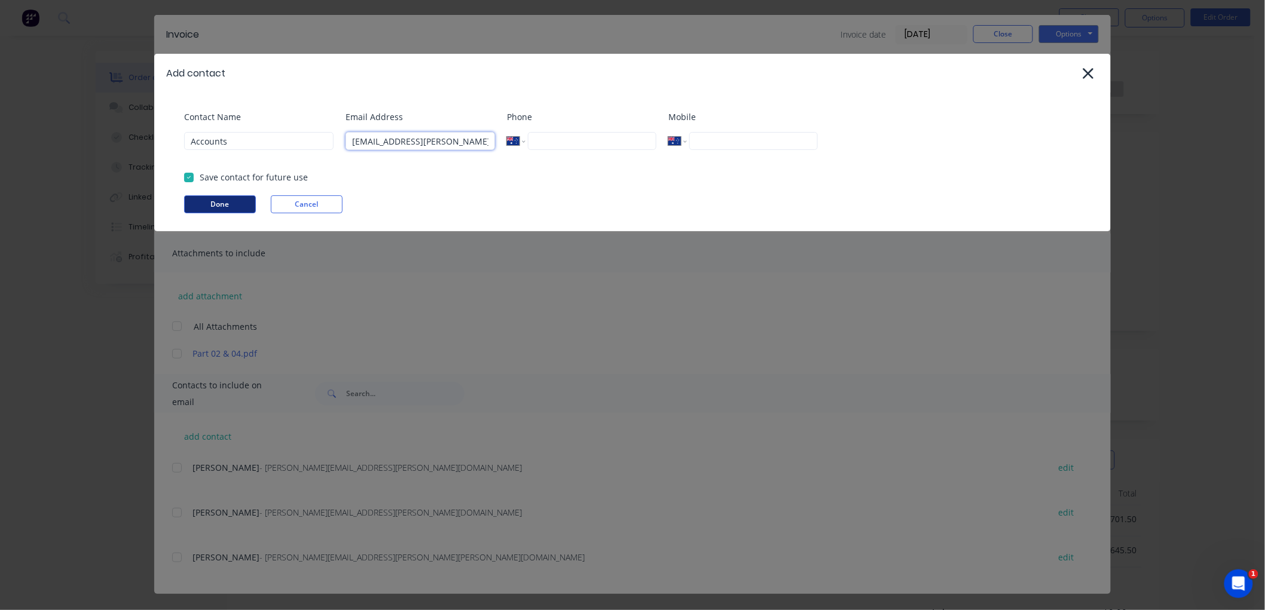
type input "[EMAIL_ADDRESS][PERSON_NAME][DOMAIN_NAME]"
click at [208, 196] on button "Done" at bounding box center [220, 204] width 72 height 18
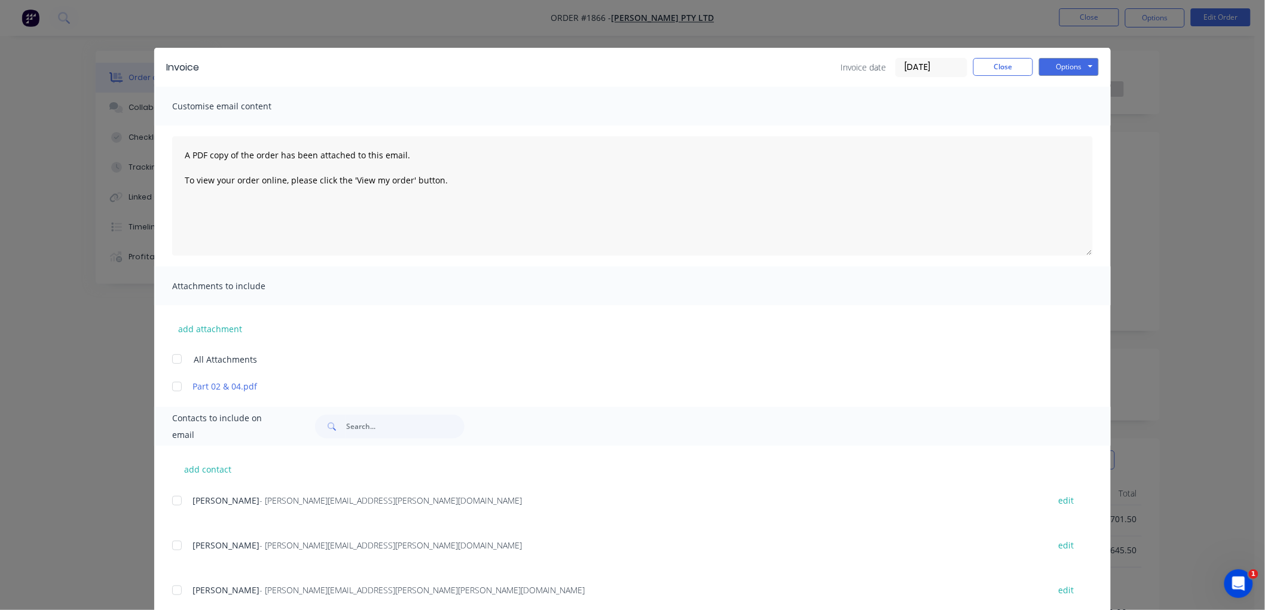
scroll to position [78, 0]
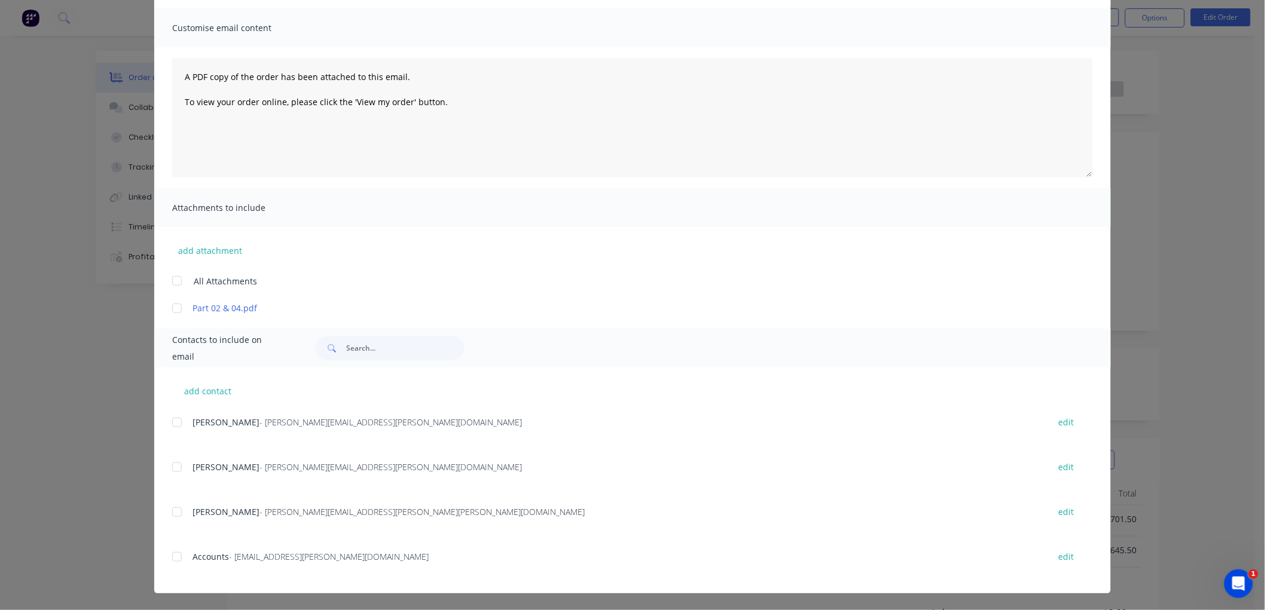
click at [173, 555] on div at bounding box center [177, 557] width 24 height 24
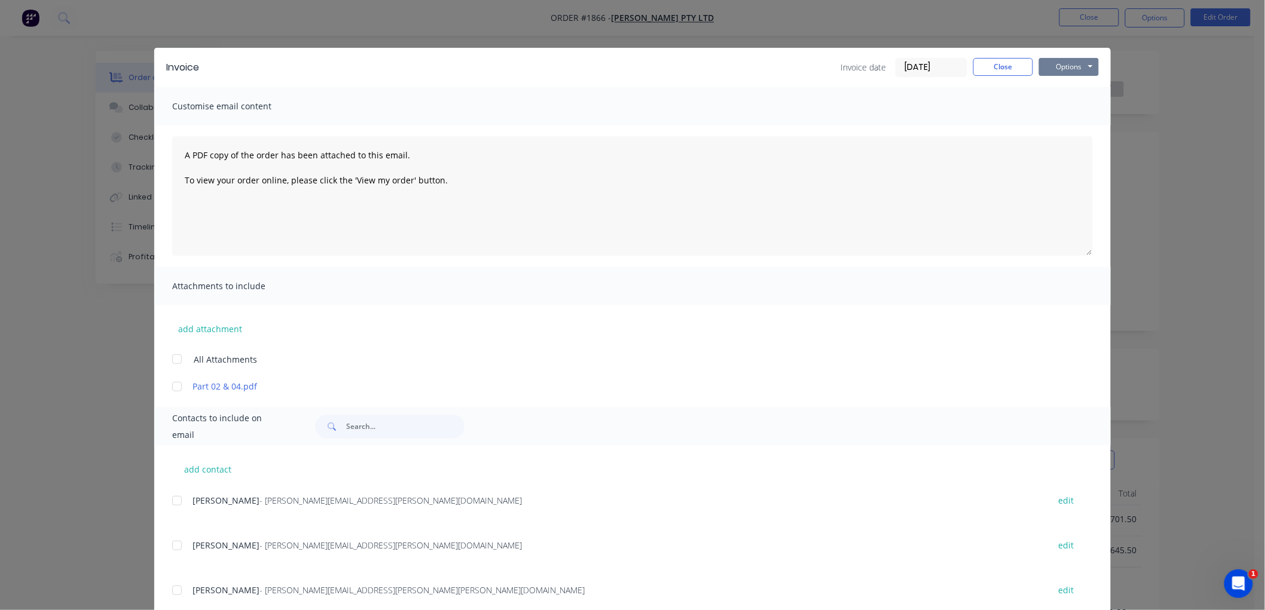
click at [1079, 70] on button "Options" at bounding box center [1069, 67] width 60 height 18
click at [170, 387] on div at bounding box center [177, 387] width 24 height 24
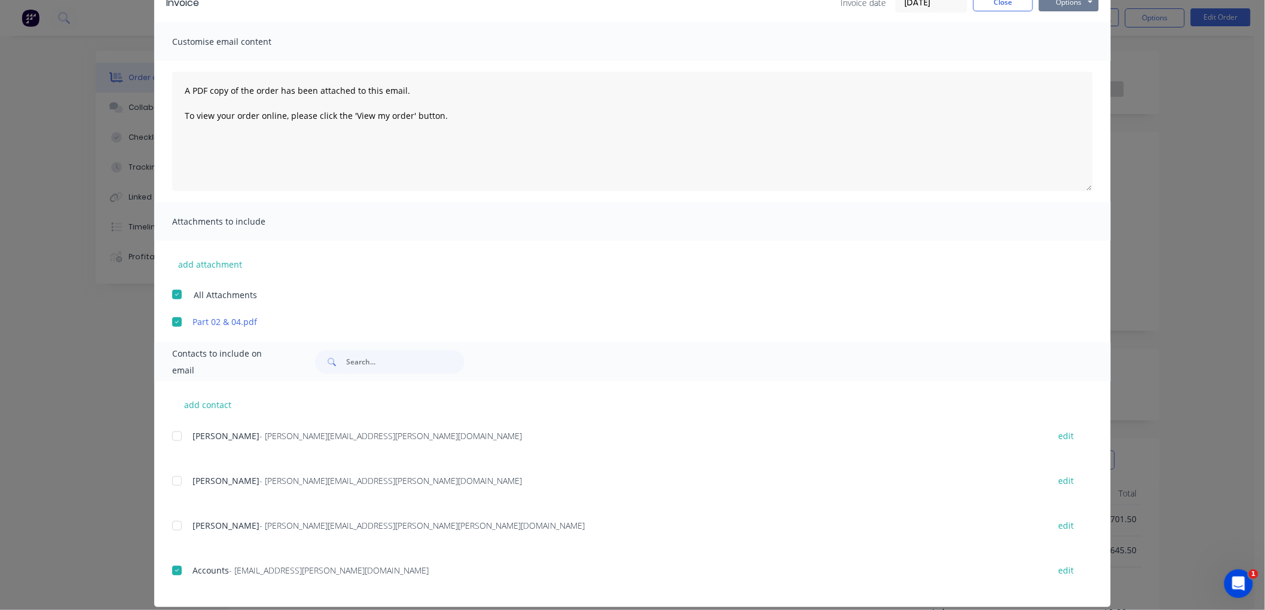
scroll to position [66, 0]
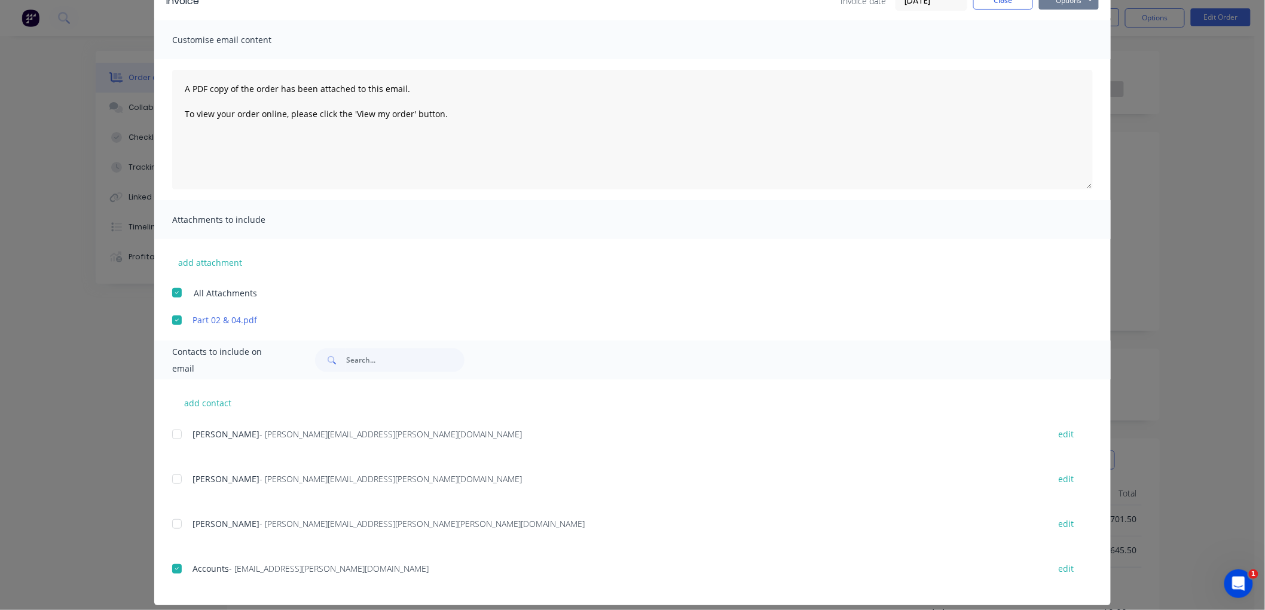
click at [1062, 6] on button "Options" at bounding box center [1069, 1] width 60 height 18
click at [1073, 58] on button "Email" at bounding box center [1077, 61] width 77 height 20
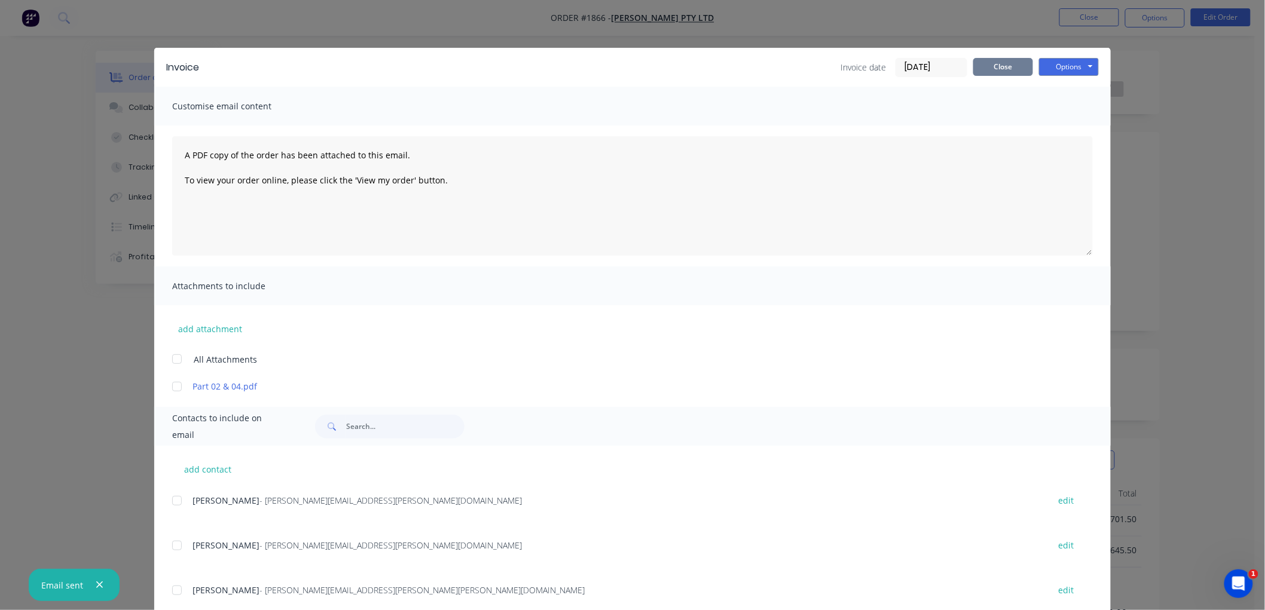
click at [995, 66] on button "Close" at bounding box center [1003, 67] width 60 height 18
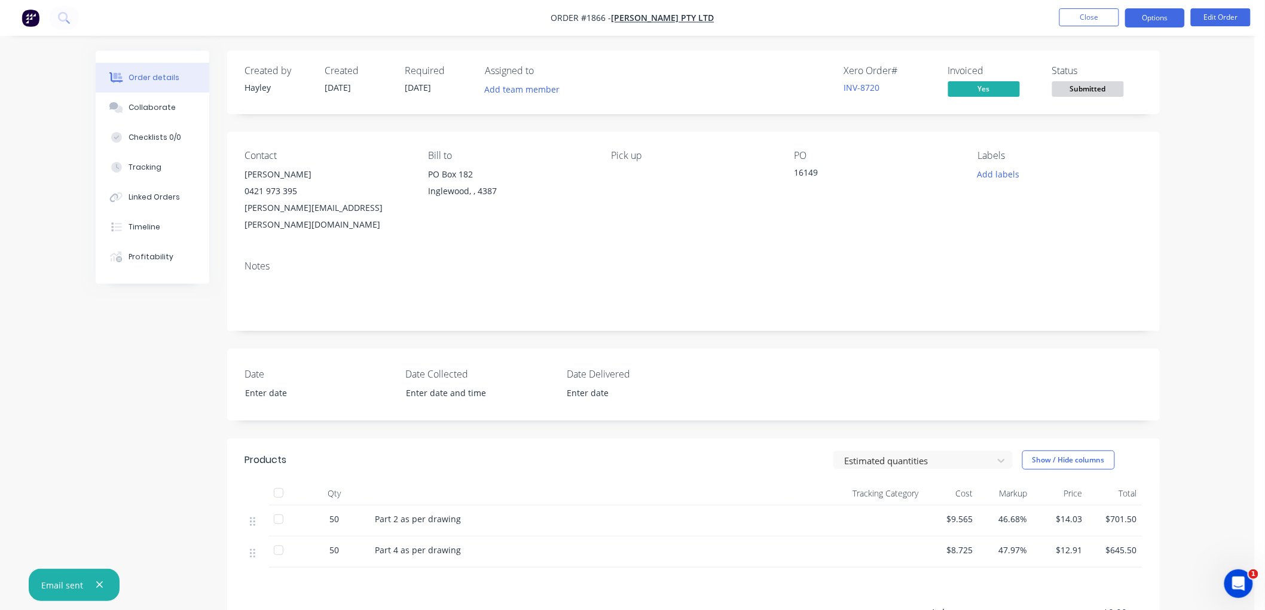
click at [1148, 19] on button "Options" at bounding box center [1155, 17] width 60 height 19
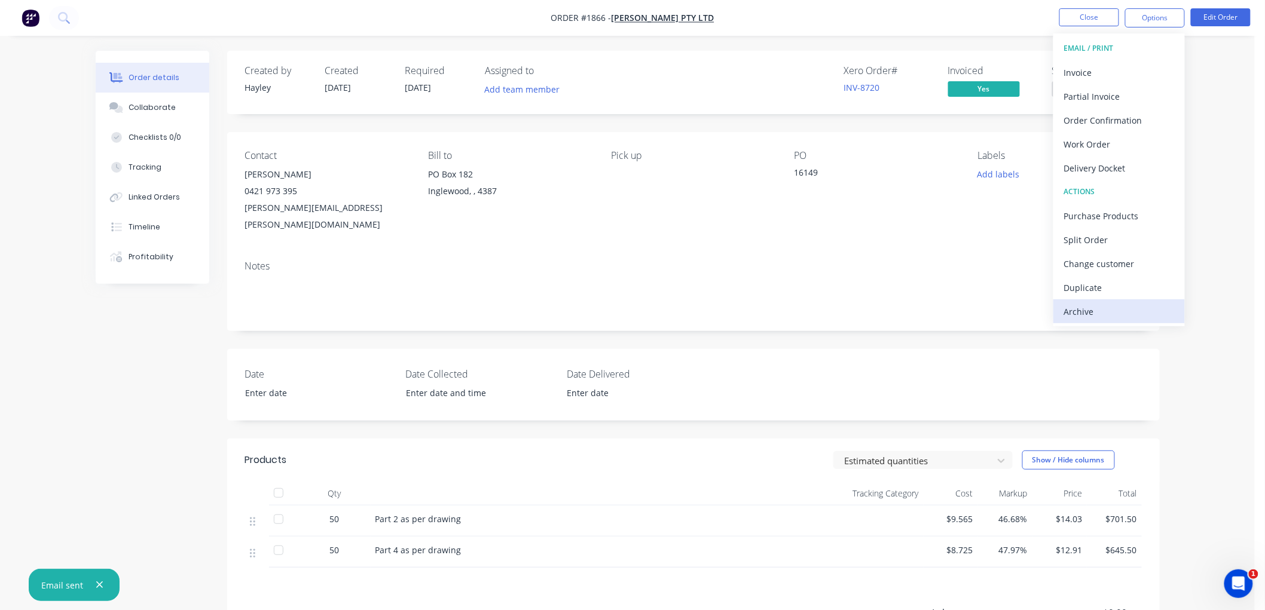
click at [1114, 311] on div "Archive" at bounding box center [1119, 311] width 110 height 17
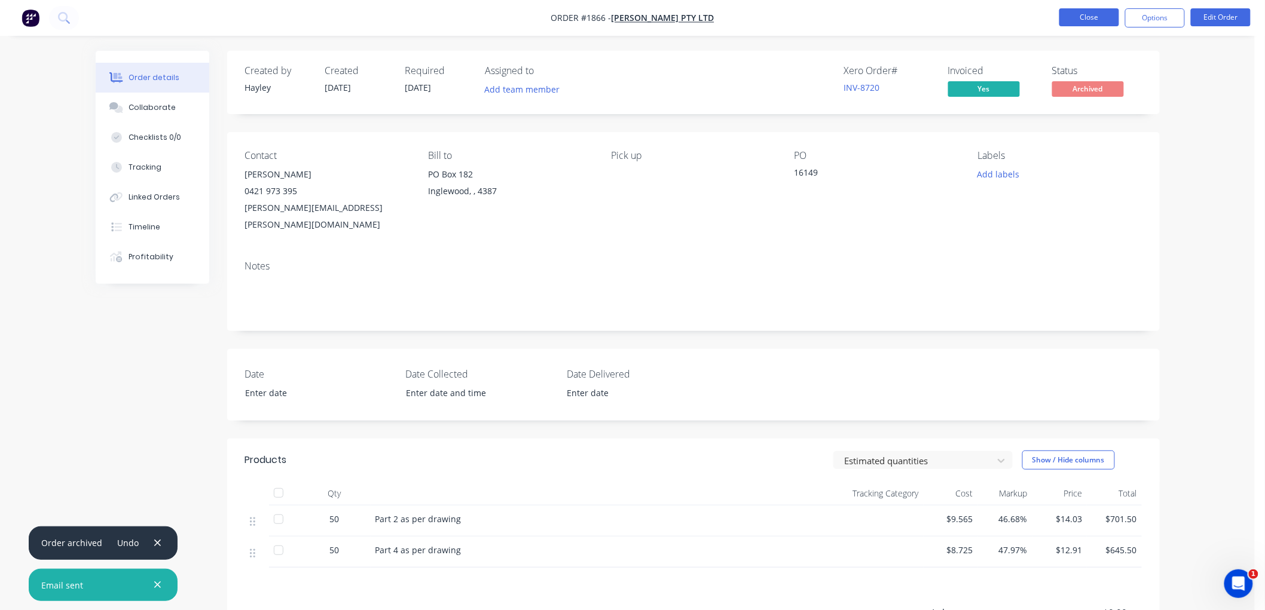
click at [1098, 18] on button "Close" at bounding box center [1089, 17] width 60 height 18
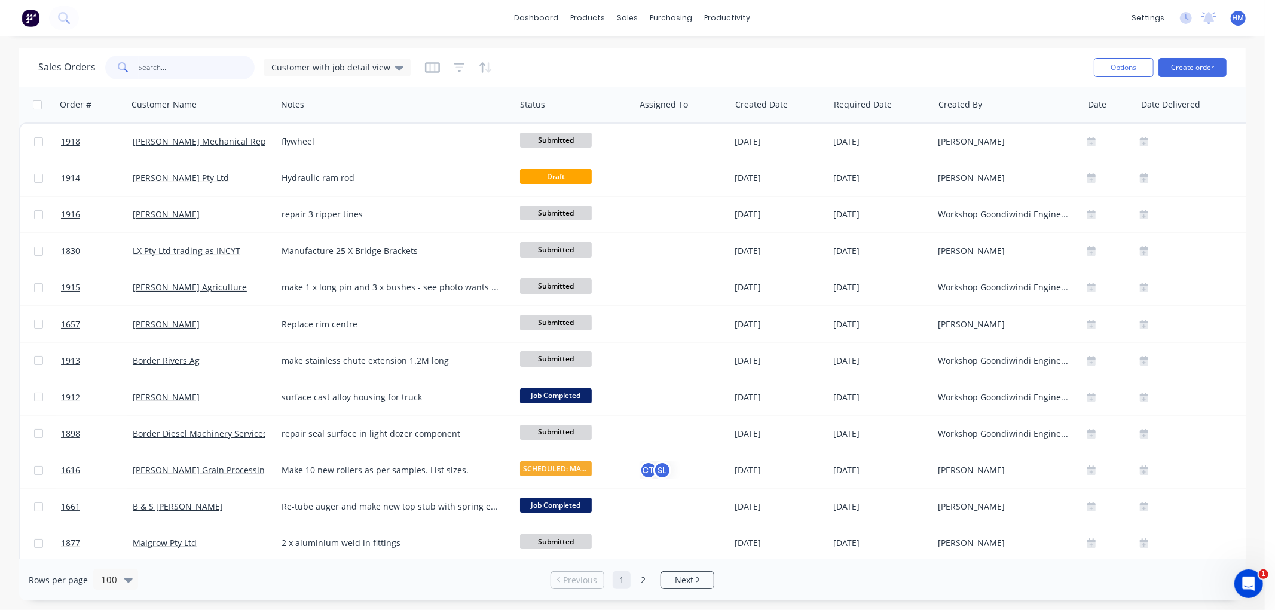
click at [169, 70] on input "text" at bounding box center [197, 68] width 117 height 24
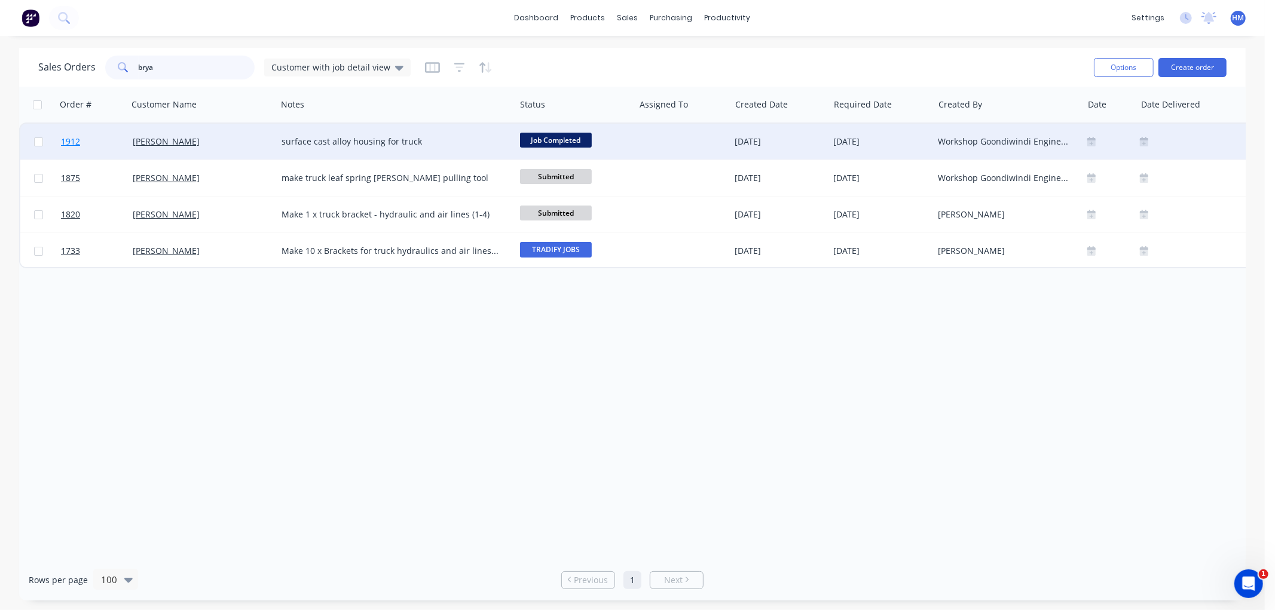
type input "brya"
click at [92, 136] on link "1912" at bounding box center [97, 142] width 72 height 36
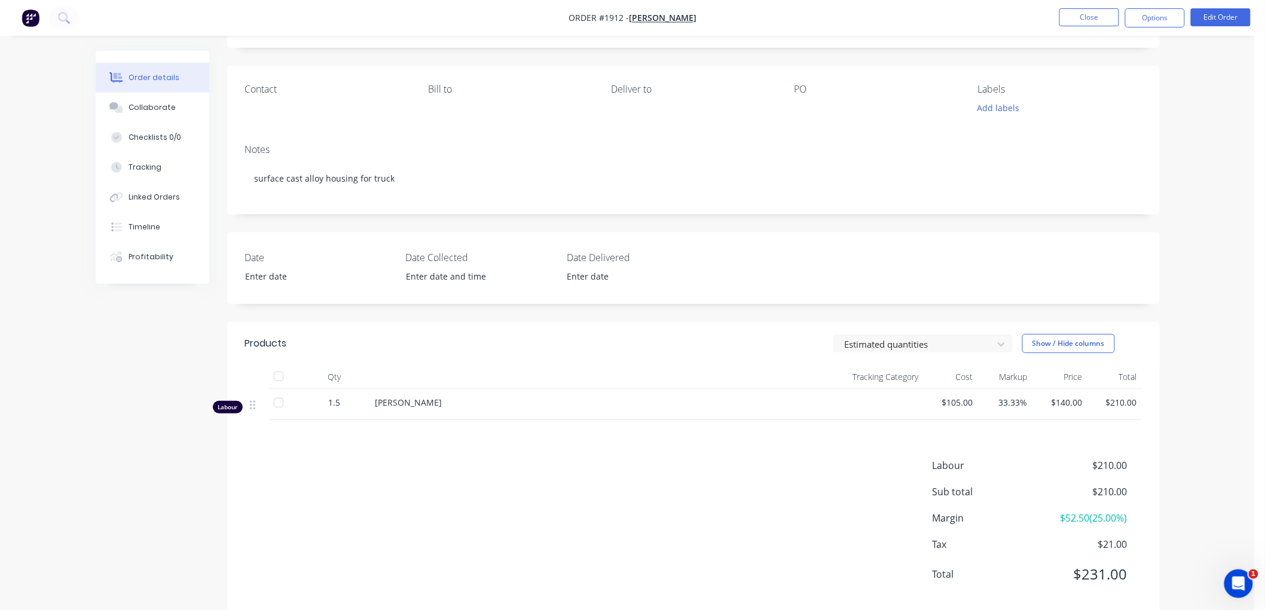
scroll to position [91, 0]
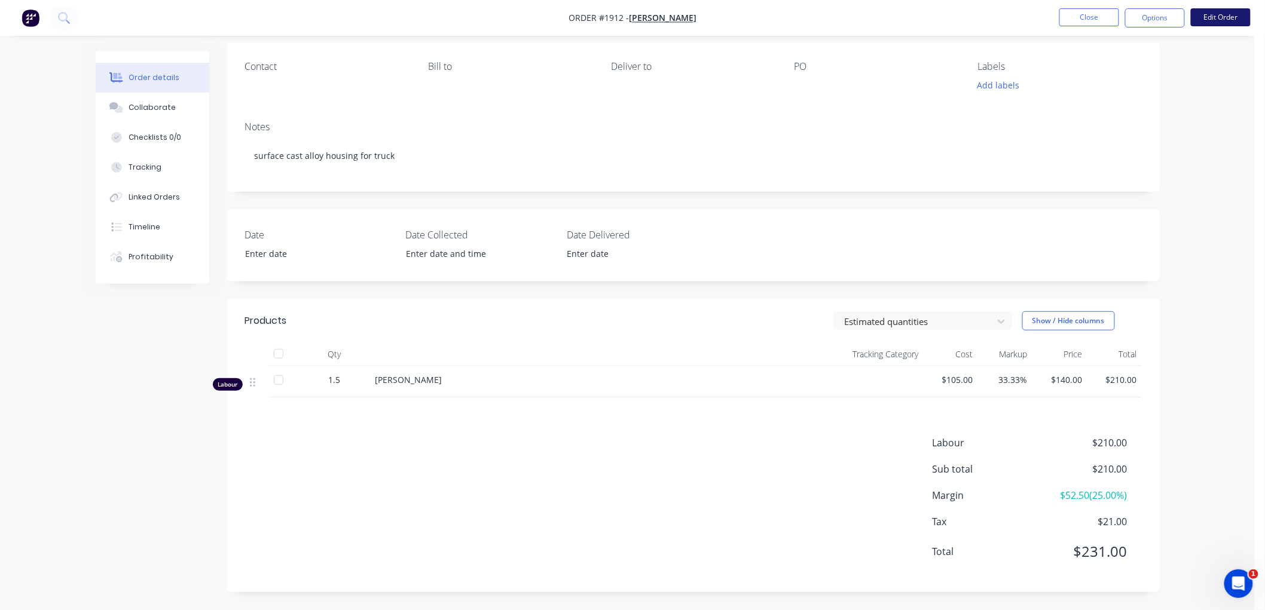
click at [1215, 14] on button "Edit Order" at bounding box center [1221, 17] width 60 height 18
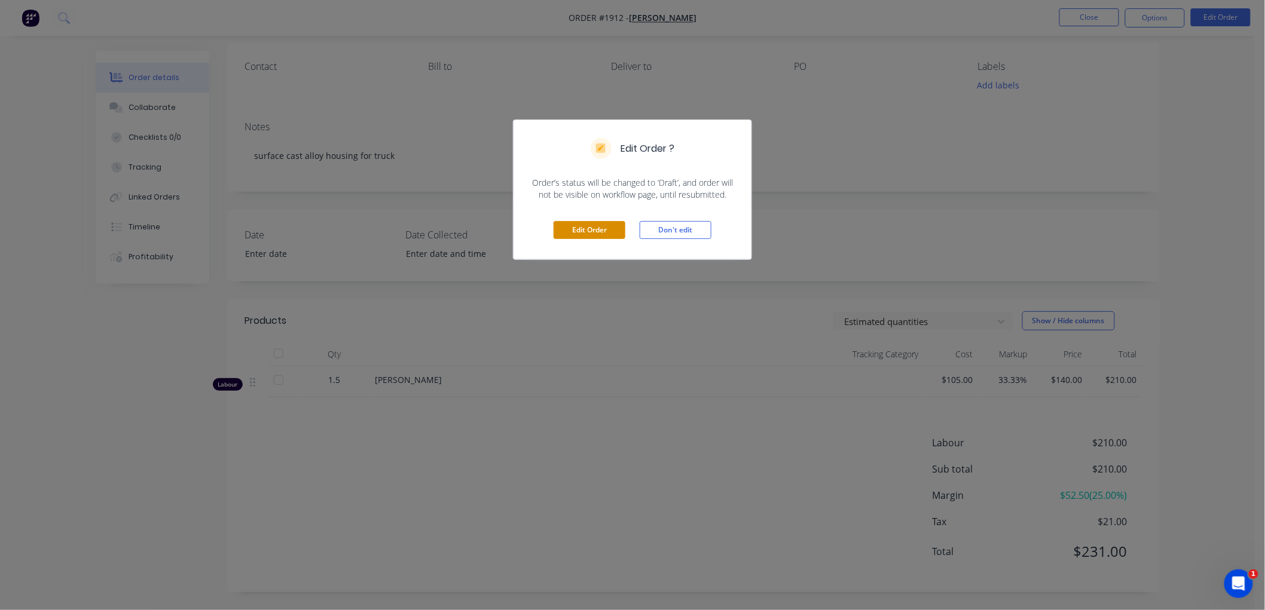
click at [574, 225] on button "Edit Order" at bounding box center [589, 230] width 72 height 18
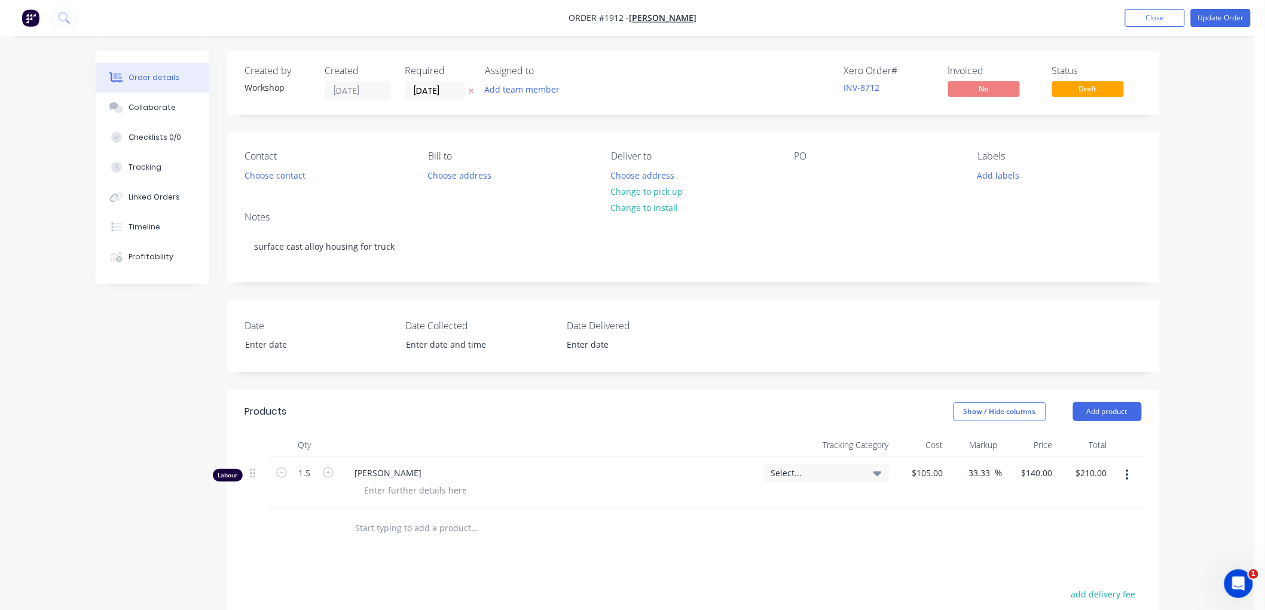
scroll to position [199, 0]
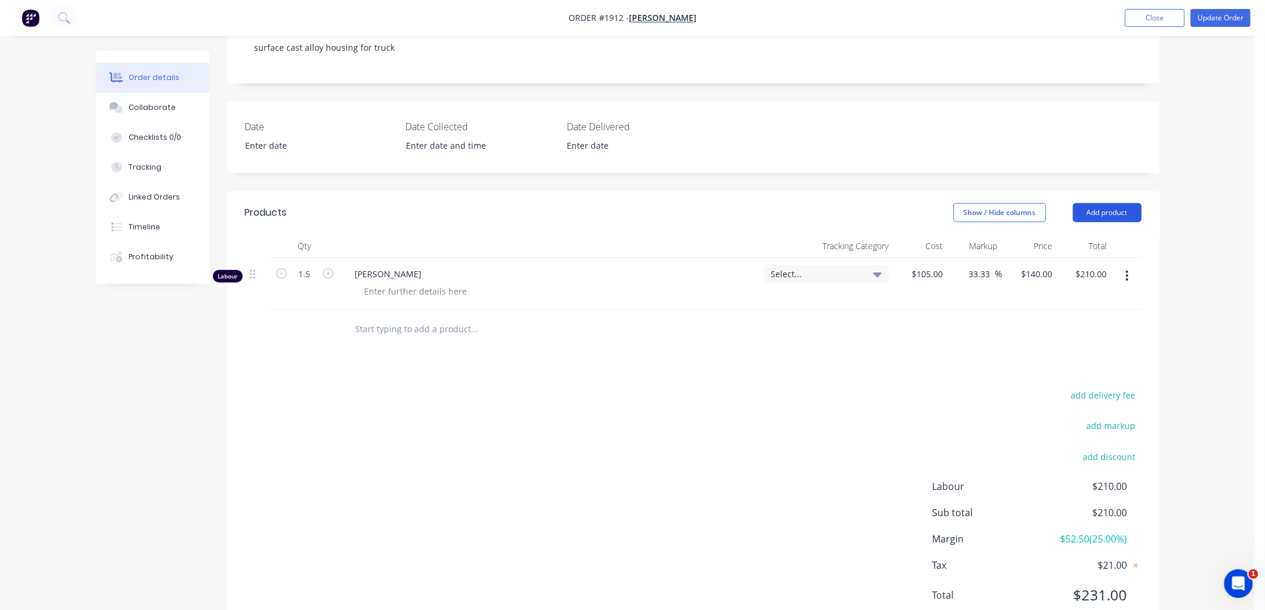
click at [1102, 218] on button "Add product" at bounding box center [1107, 212] width 69 height 19
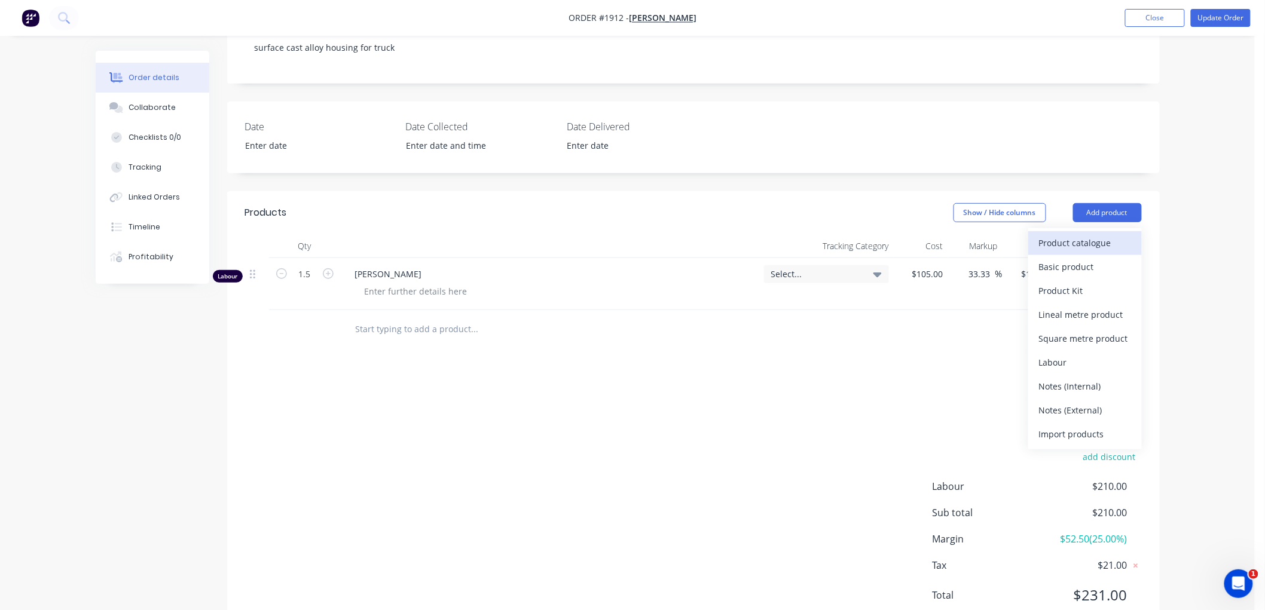
click at [1105, 240] on div "Product catalogue" at bounding box center [1085, 242] width 92 height 17
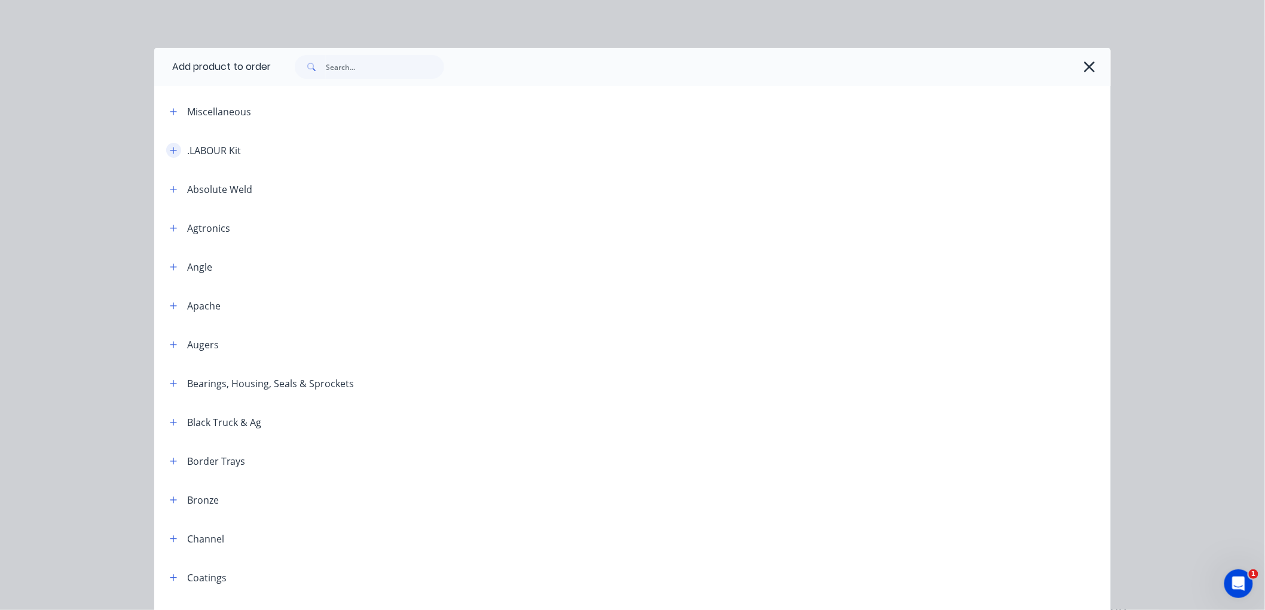
click at [170, 150] on icon "button" at bounding box center [173, 150] width 7 height 7
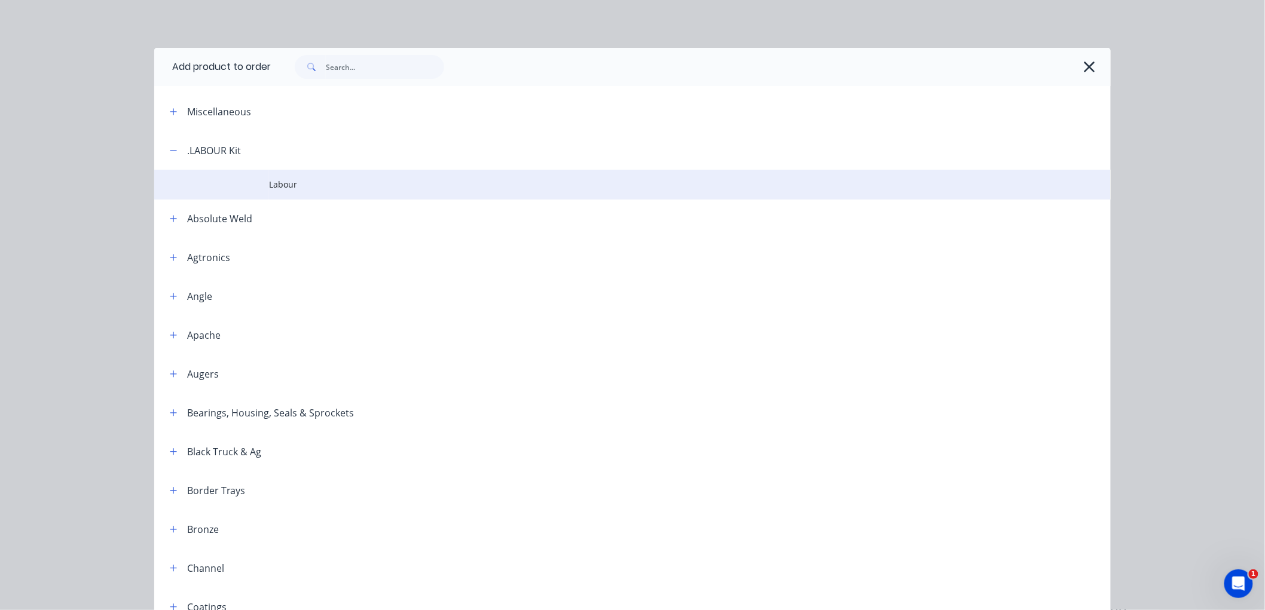
click at [290, 182] on span "Labour" at bounding box center [605, 184] width 673 height 13
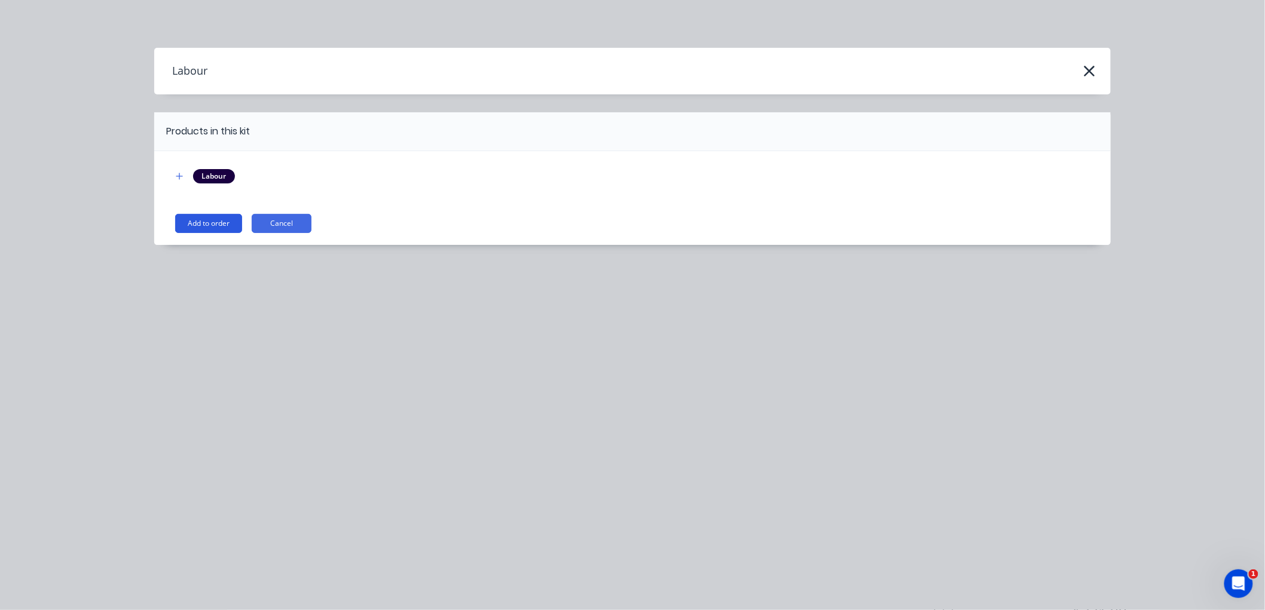
click at [207, 215] on button "Add to order" at bounding box center [208, 223] width 67 height 19
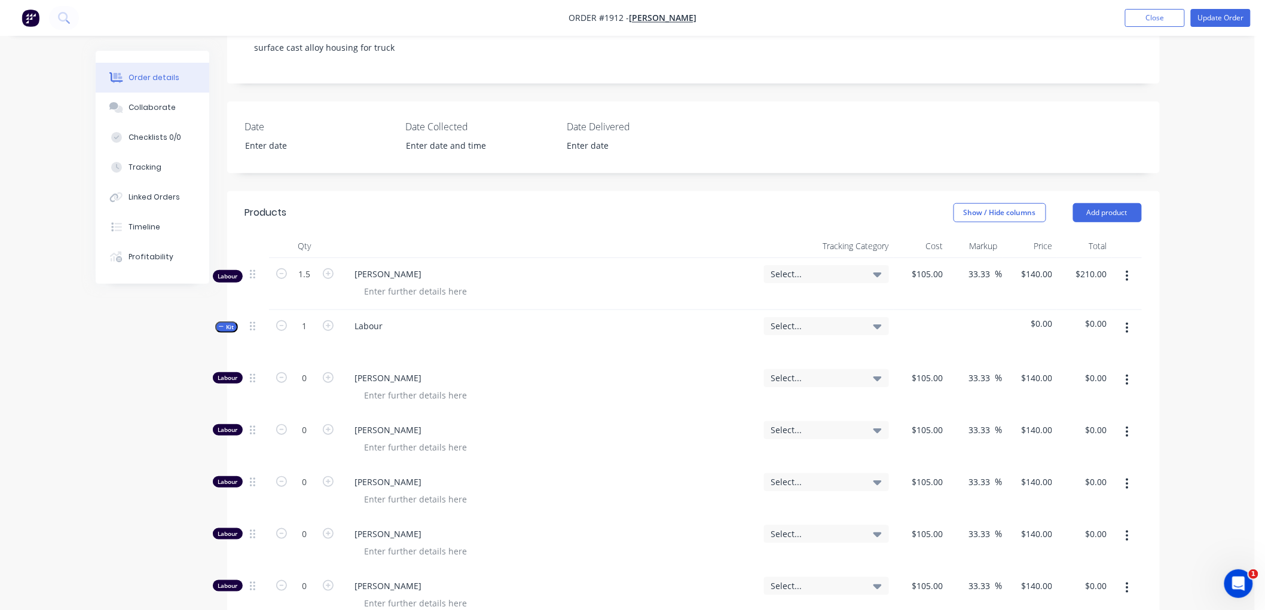
scroll to position [332, 0]
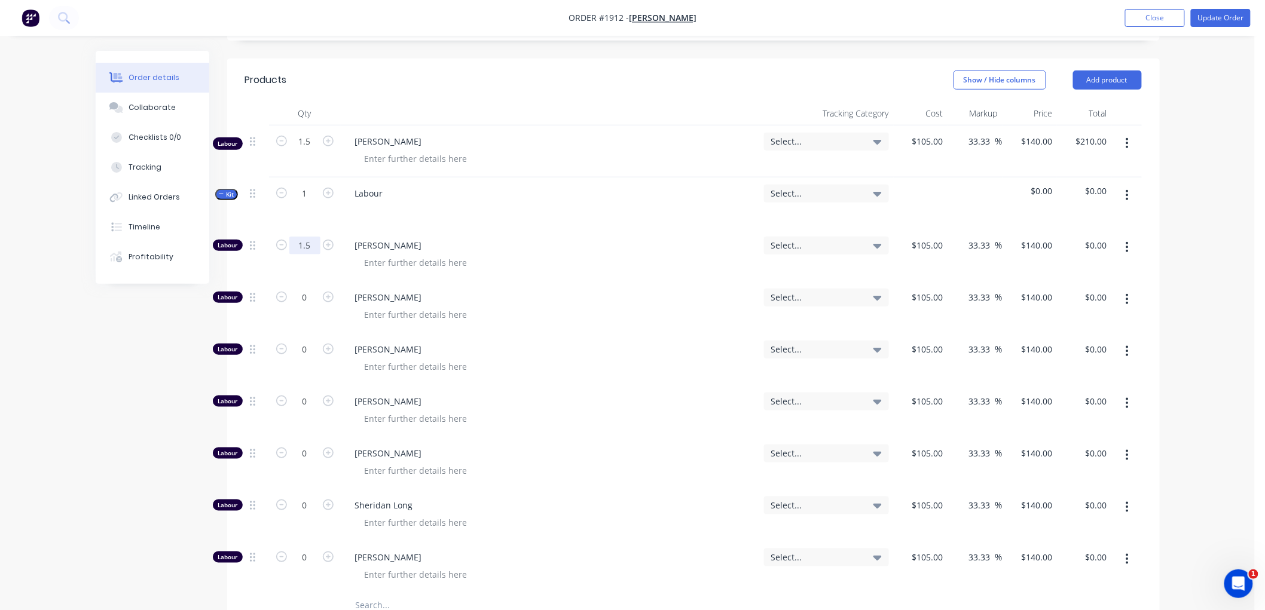
type input "1.5"
type input "$210.00"
click at [1127, 244] on icon "button" at bounding box center [1126, 247] width 3 height 13
click at [1094, 279] on div "Duplicate" at bounding box center [1085, 278] width 92 height 17
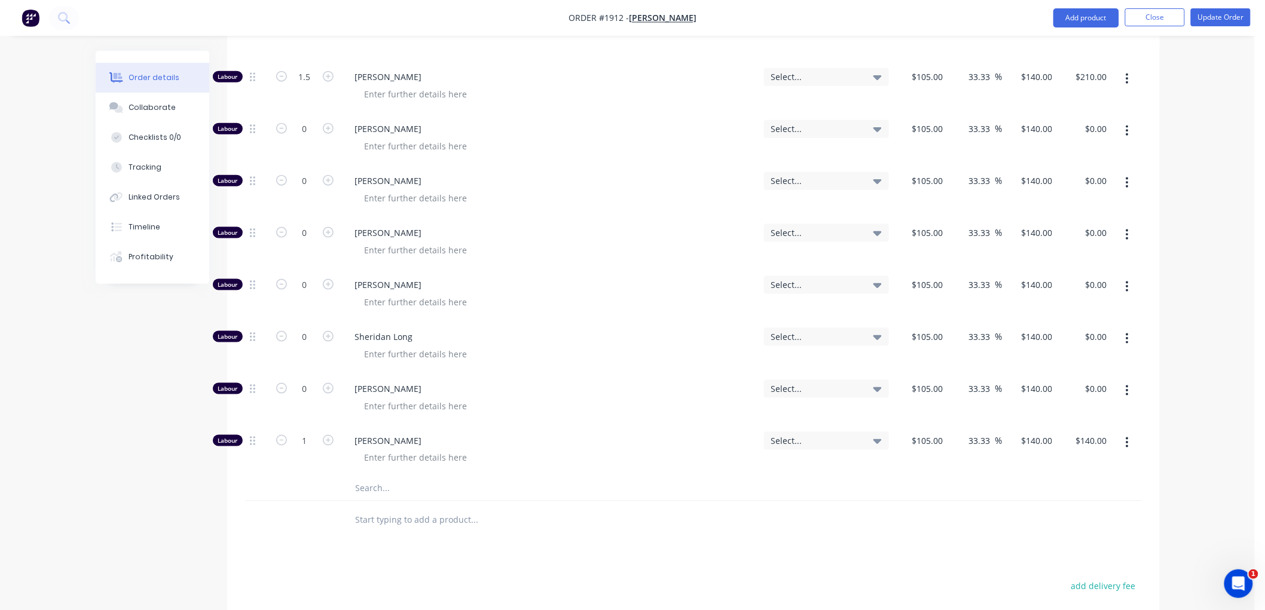
scroll to position [598, 0]
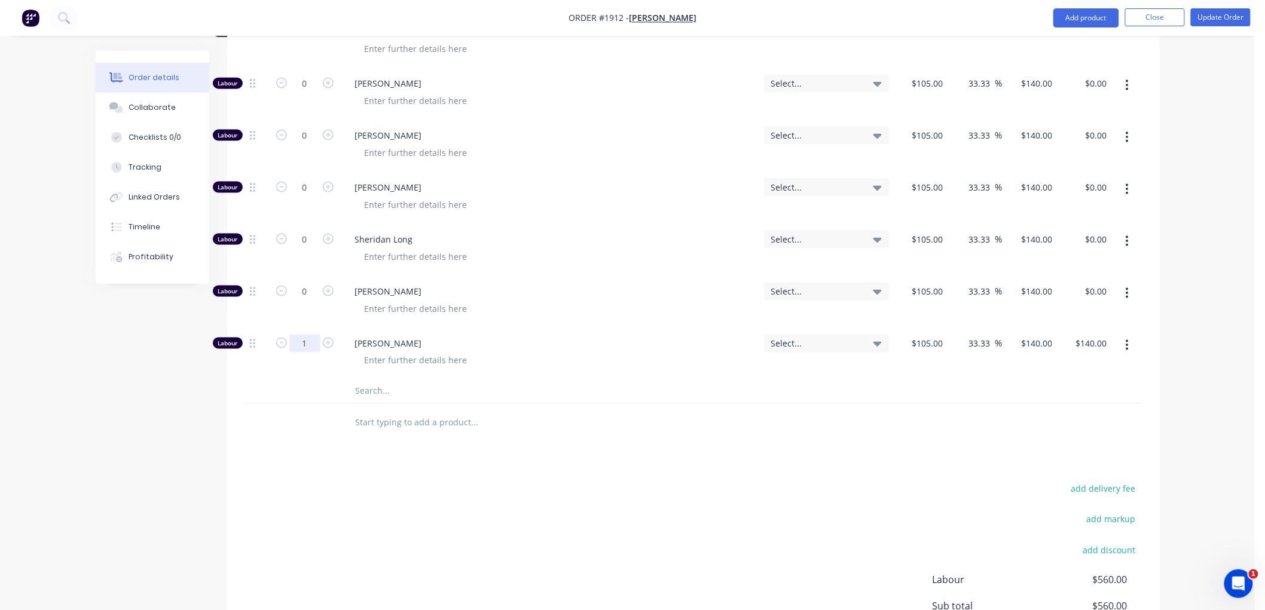
click at [311, 341] on input "1" at bounding box center [304, 344] width 31 height 18
type input "0.5"
type input "$70.00"
click at [923, 349] on div "105 $105.00" at bounding box center [921, 354] width 54 height 52
type input "$0.001"
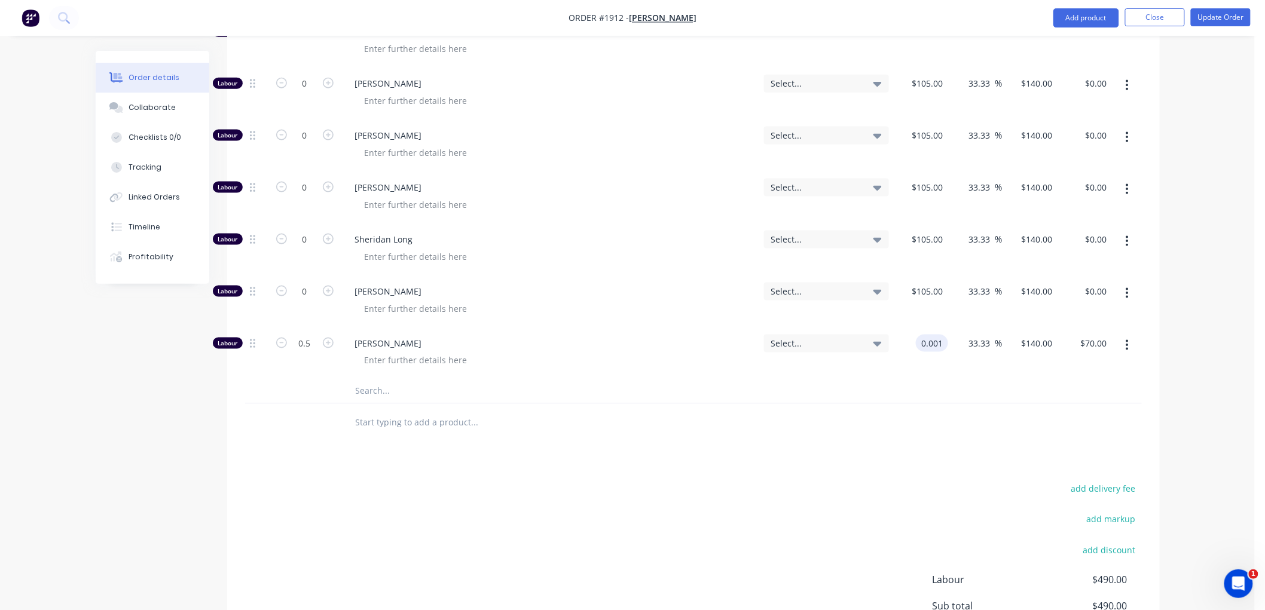
type input "$0.0013"
type input "$0.00"
type input "140"
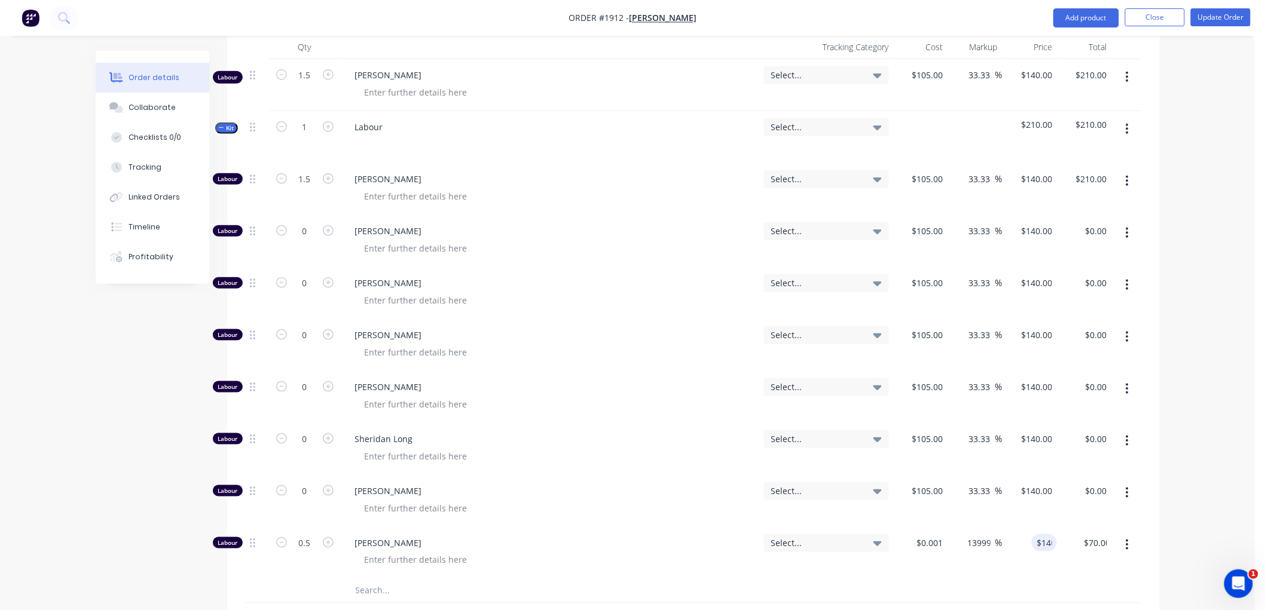
click at [219, 126] on icon "button" at bounding box center [221, 128] width 5 height 6
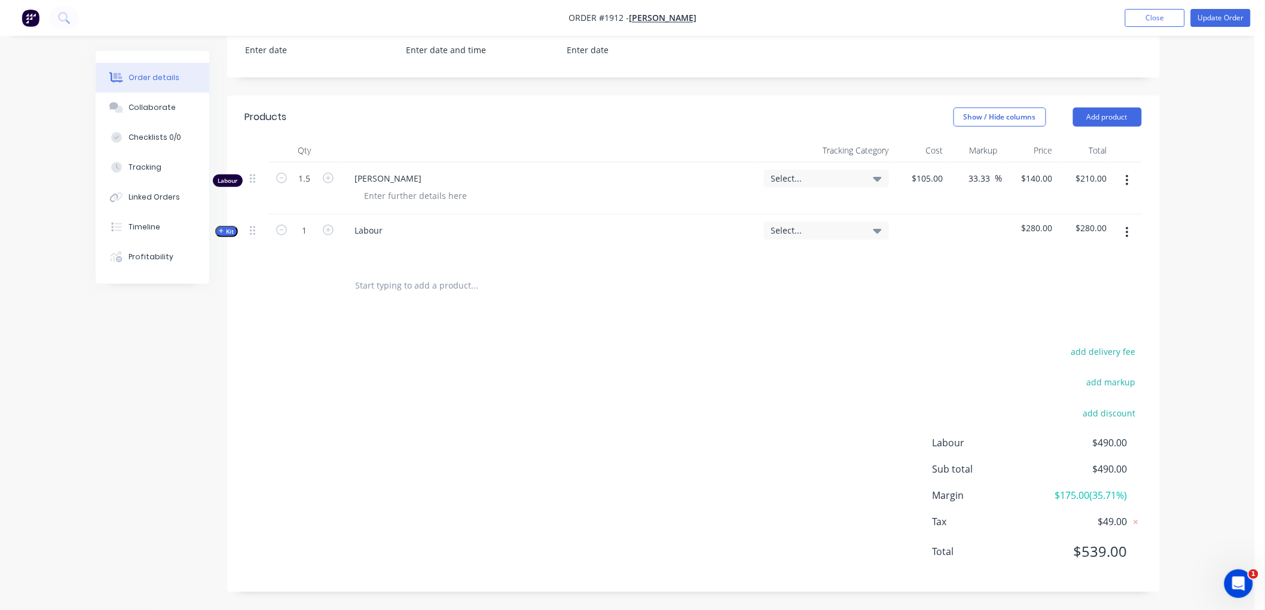
scroll to position [162, 0]
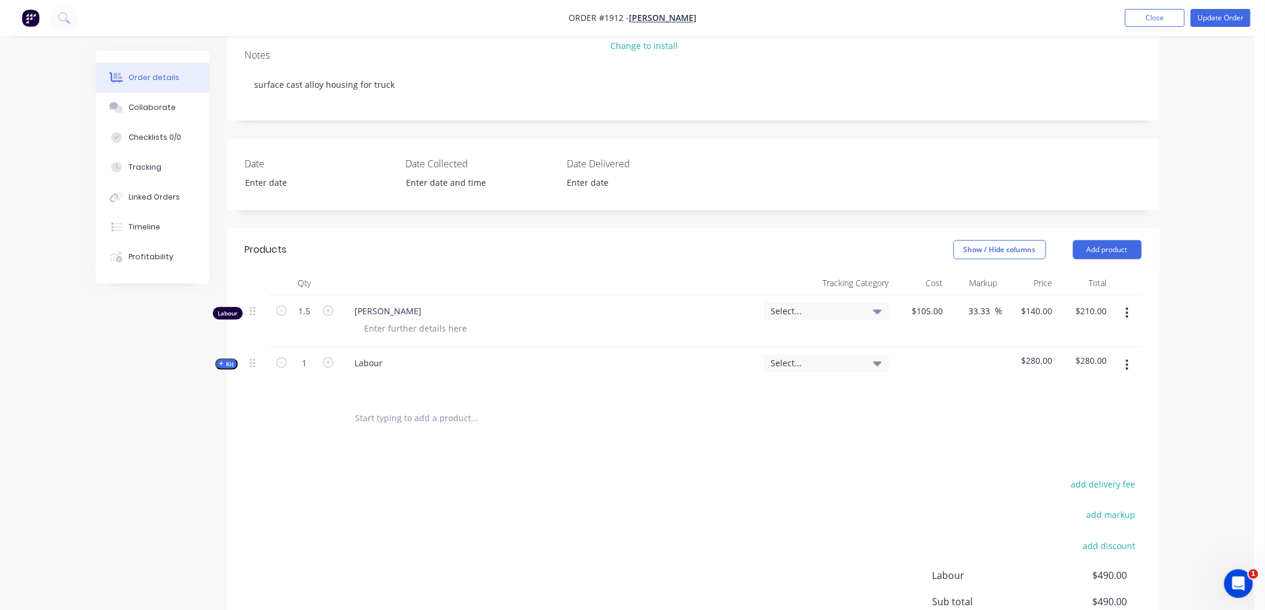
click at [1130, 319] on button "button" at bounding box center [1127, 313] width 28 height 22
drag, startPoint x: 1109, startPoint y: 417, endPoint x: 1030, endPoint y: 417, distance: 78.3
click at [1108, 417] on div "Delete" at bounding box center [1085, 416] width 92 height 17
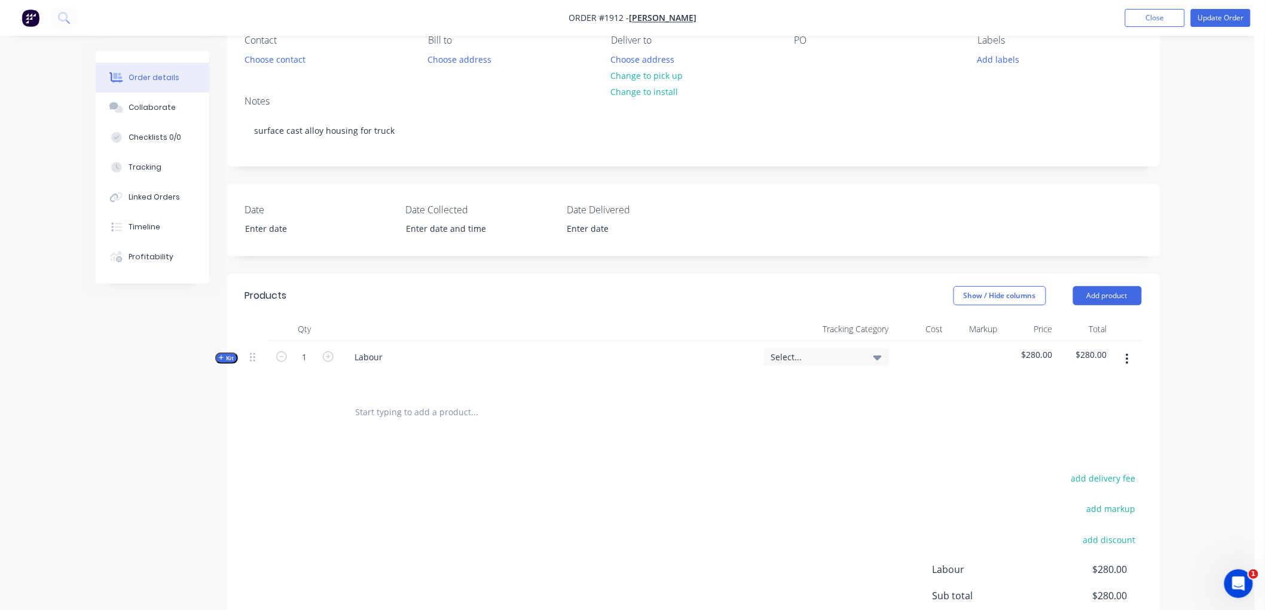
scroll to position [96, 0]
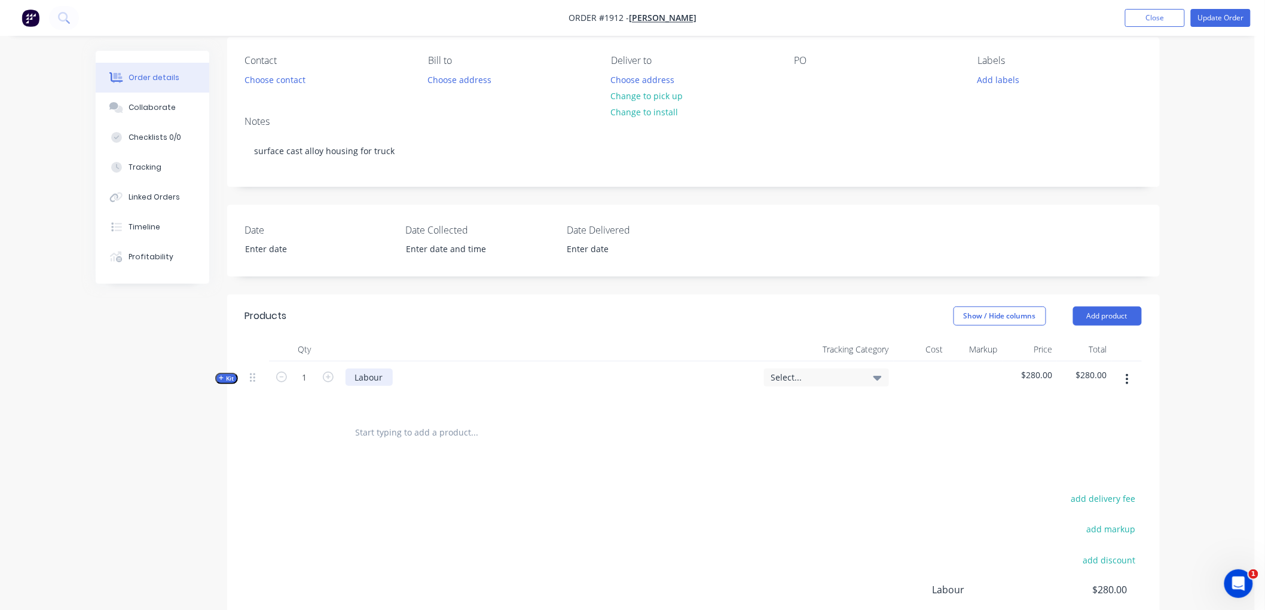
click at [385, 372] on div "Labour" at bounding box center [368, 377] width 47 height 17
click at [1225, 17] on button "Update Order" at bounding box center [1221, 18] width 60 height 18
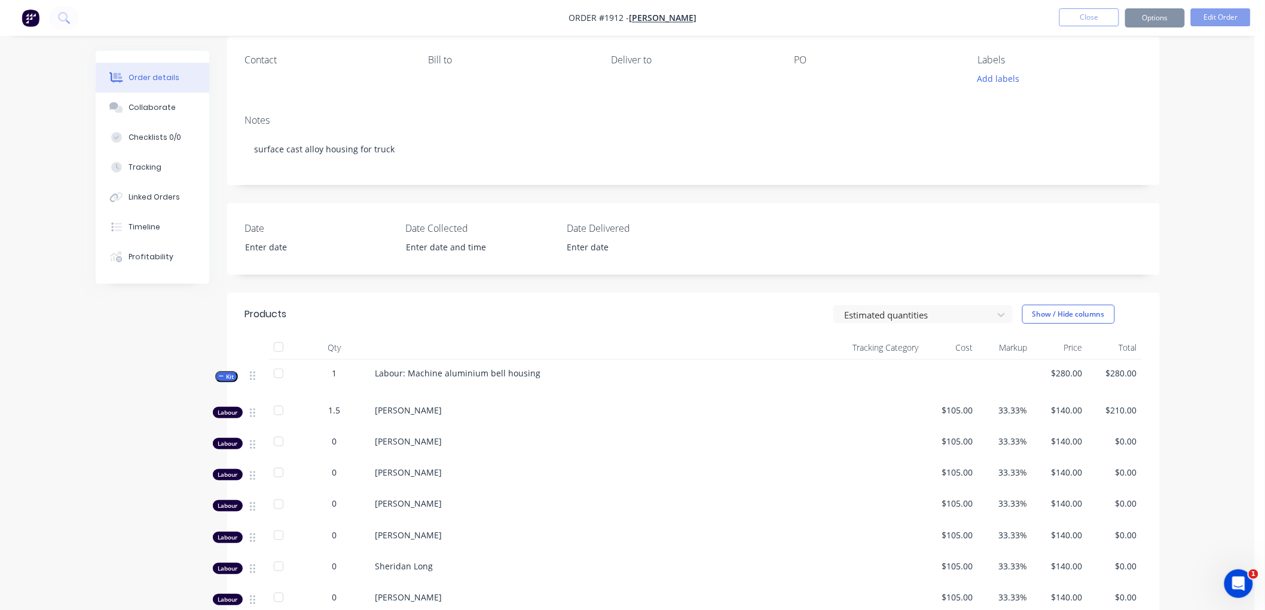
scroll to position [0, 0]
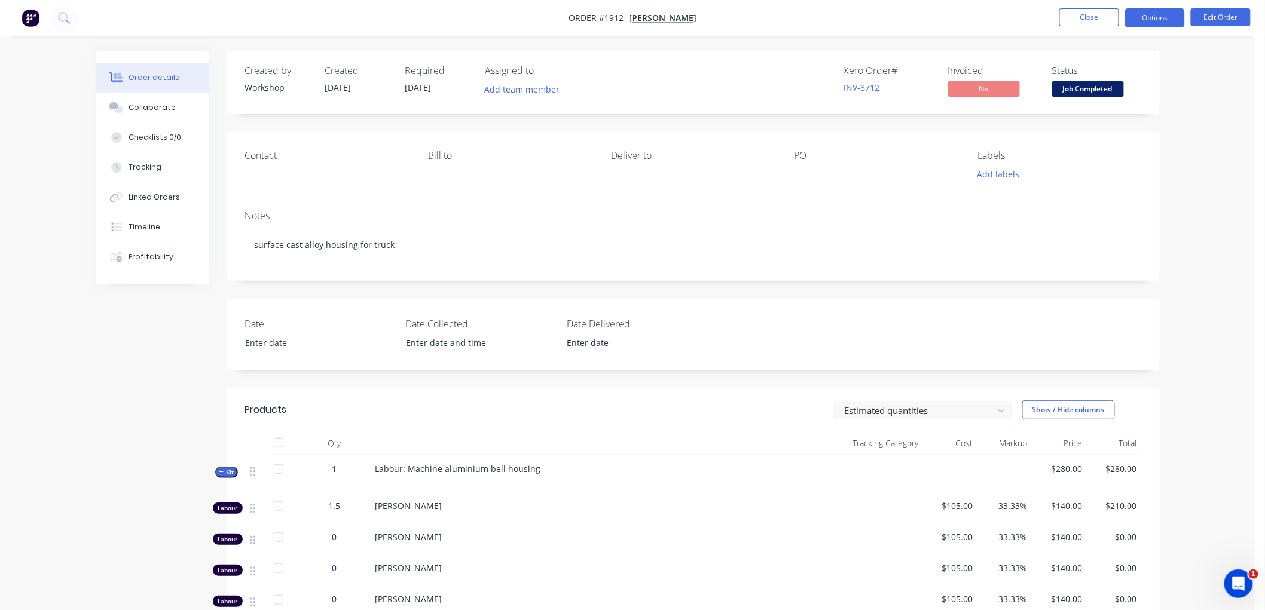
click at [1167, 11] on button "Options" at bounding box center [1155, 17] width 60 height 19
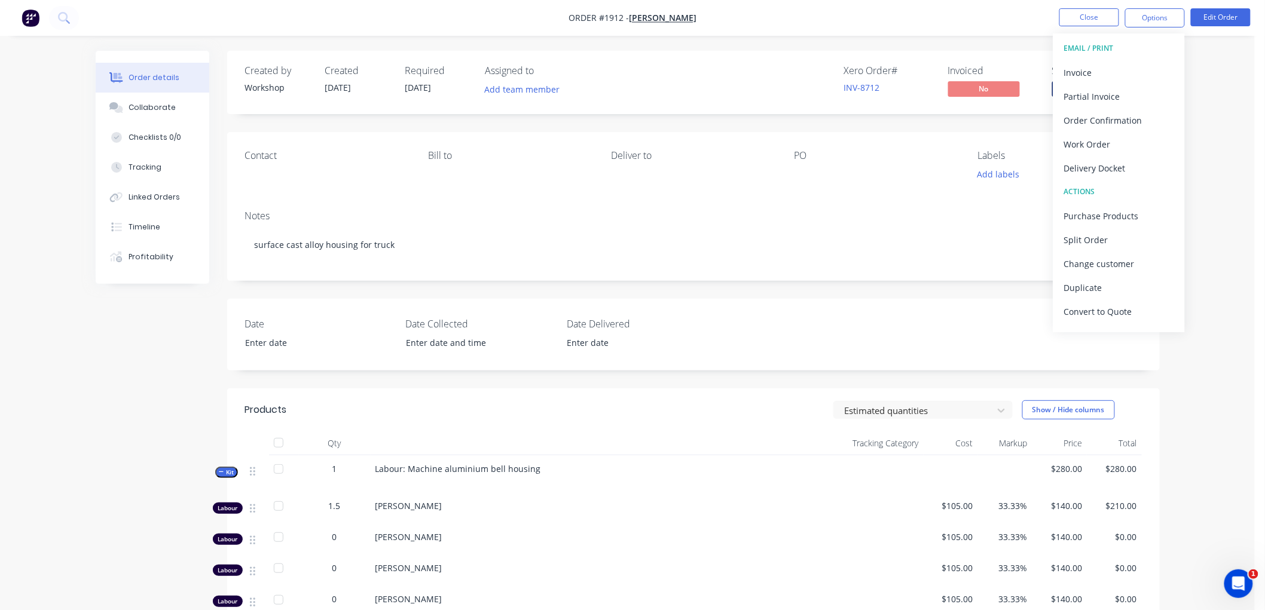
click at [1125, 59] on button "EMAIL / PRINT" at bounding box center [1118, 48] width 131 height 24
click at [1114, 68] on div "Invoice" at bounding box center [1119, 72] width 110 height 17
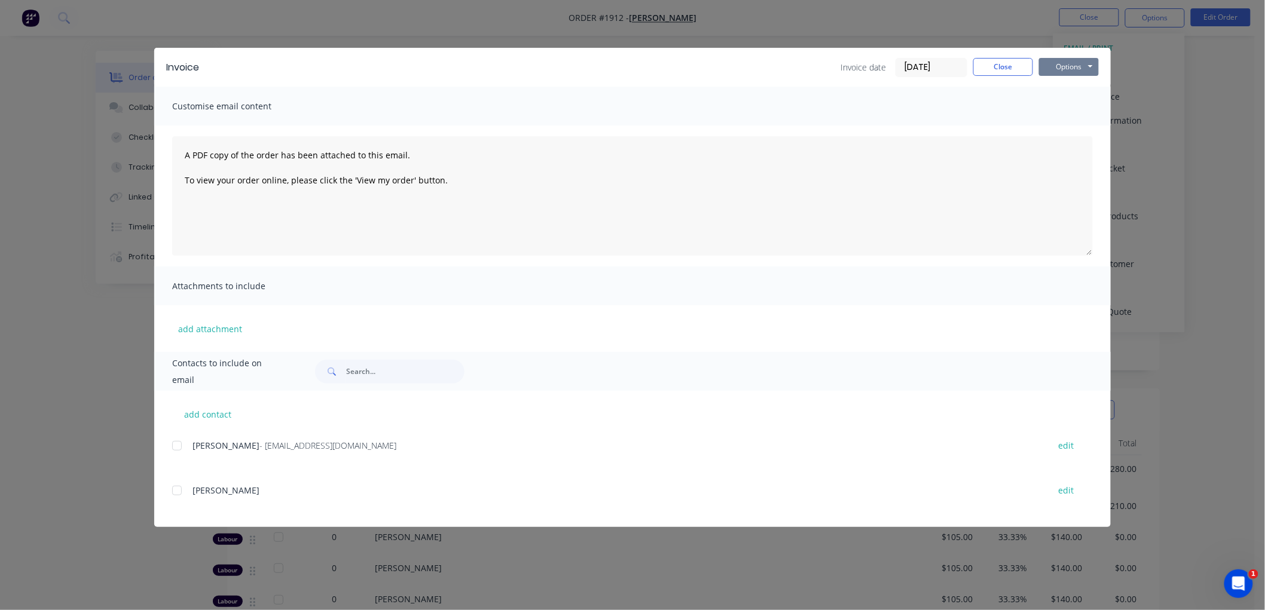
click at [1070, 64] on button "Options" at bounding box center [1069, 67] width 60 height 18
click at [1083, 84] on button "Preview" at bounding box center [1077, 88] width 77 height 20
click at [170, 443] on div "add contact [PERSON_NAME] - [EMAIL_ADDRESS][DOMAIN_NAME] edit [PERSON_NAME] edit" at bounding box center [632, 459] width 956 height 136
click at [178, 443] on div at bounding box center [177, 446] width 24 height 24
click at [1065, 68] on button "Options" at bounding box center [1069, 67] width 60 height 18
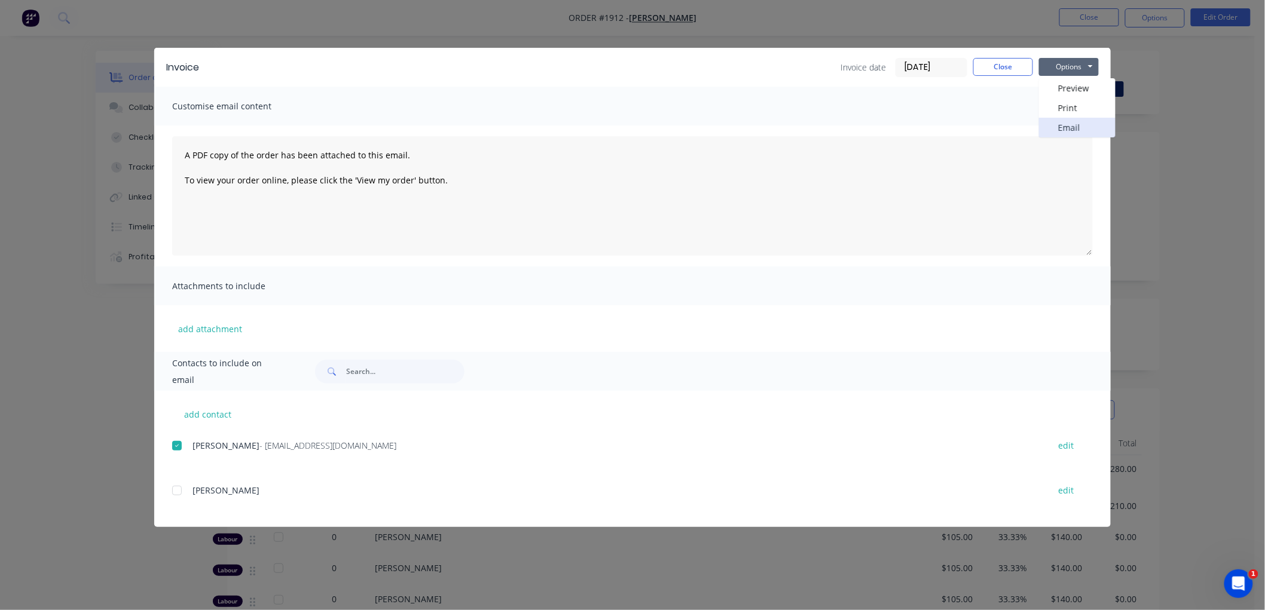
click at [1091, 129] on button "Email" at bounding box center [1077, 128] width 77 height 20
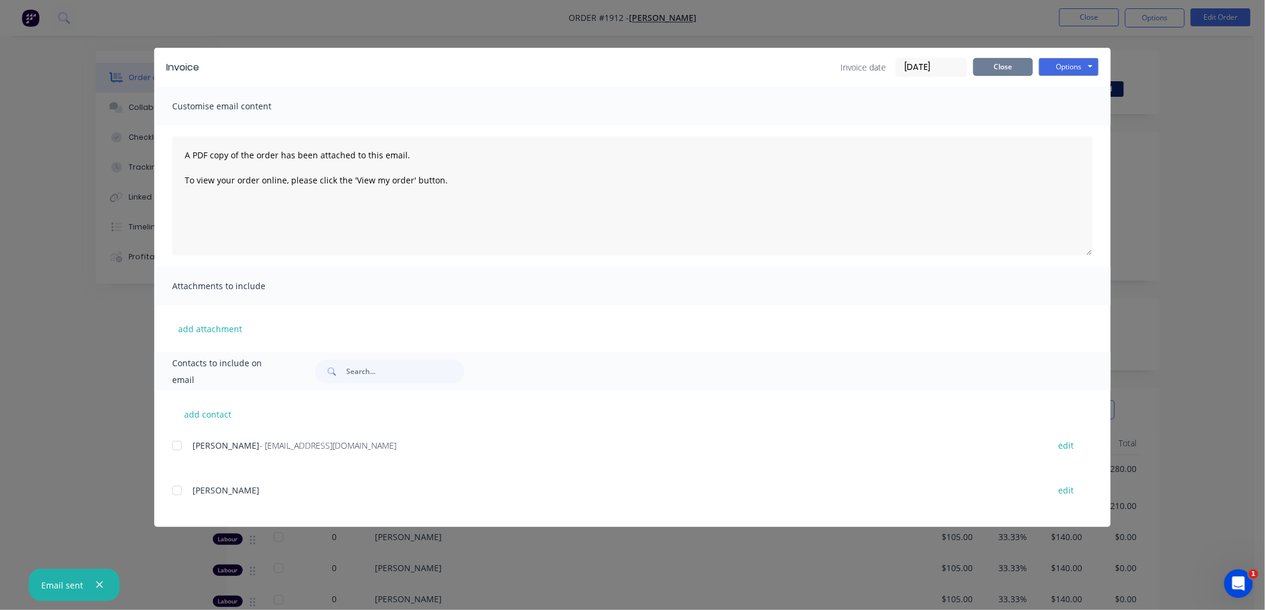
drag, startPoint x: 1006, startPoint y: 62, endPoint x: 1056, endPoint y: 44, distance: 52.6
click at [1006, 61] on button "Close" at bounding box center [1003, 67] width 60 height 18
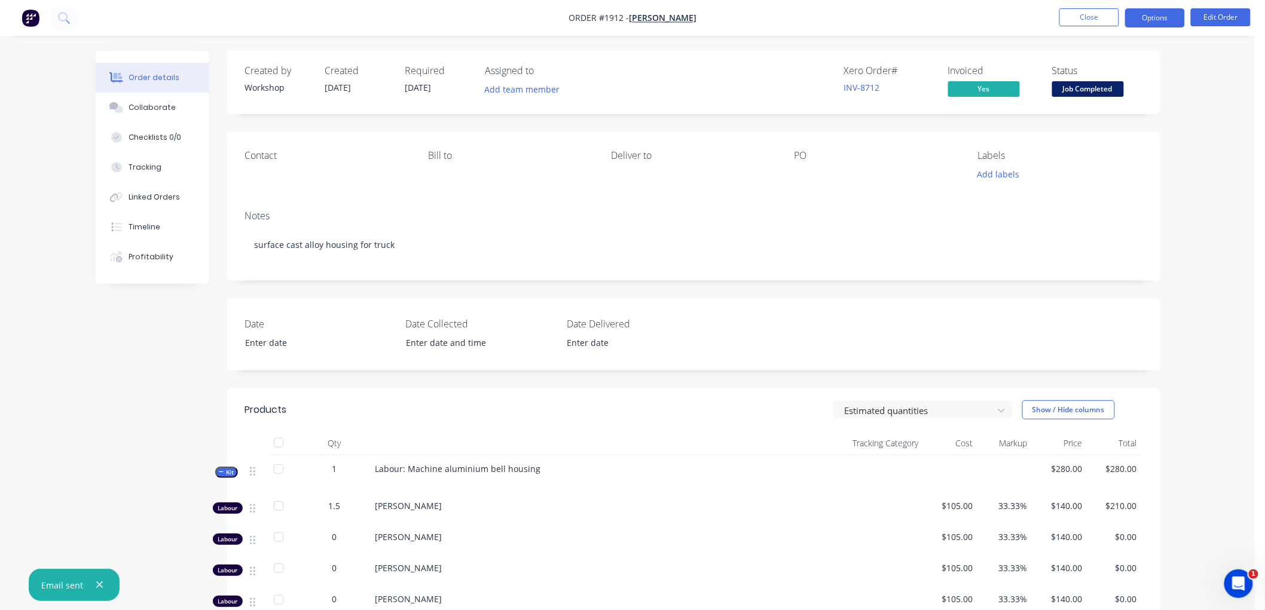
click at [1139, 15] on button "Options" at bounding box center [1155, 17] width 60 height 19
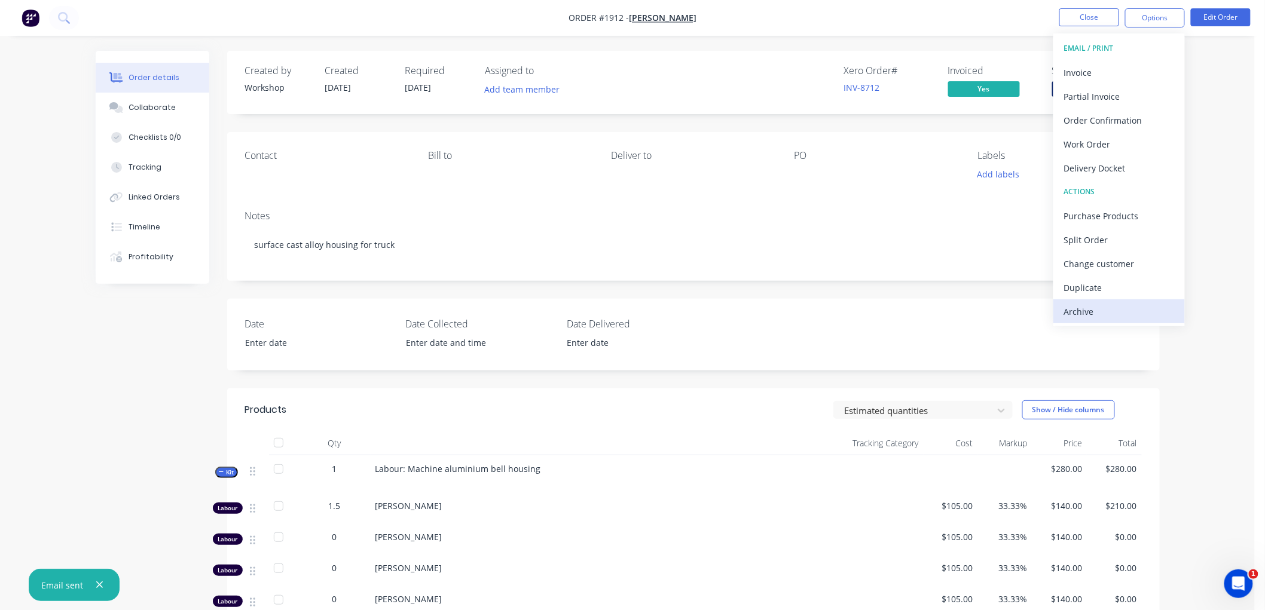
click at [1086, 306] on div "Archive" at bounding box center [1119, 311] width 110 height 17
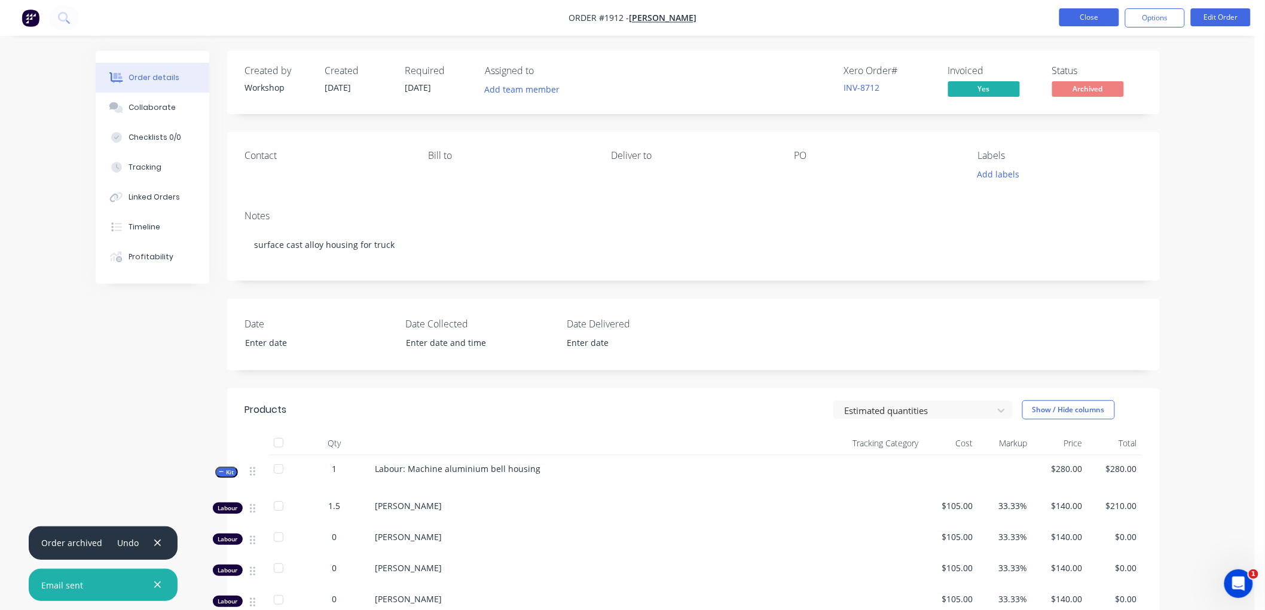
click at [1097, 16] on button "Close" at bounding box center [1089, 17] width 60 height 18
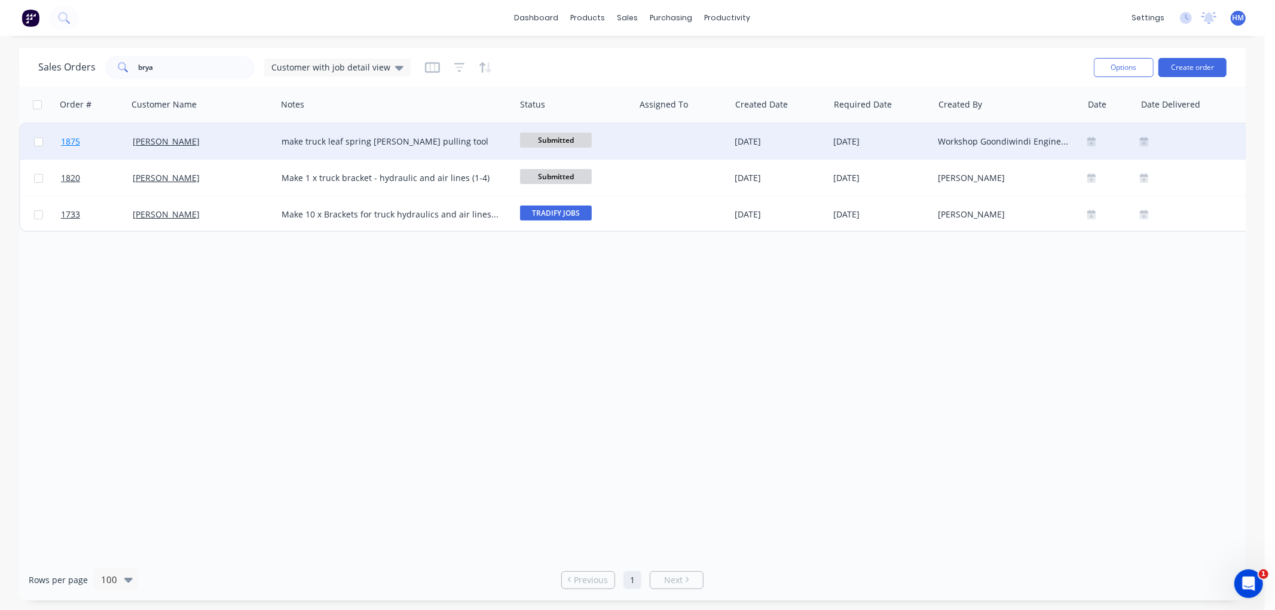
click at [105, 142] on link "1875" at bounding box center [97, 142] width 72 height 36
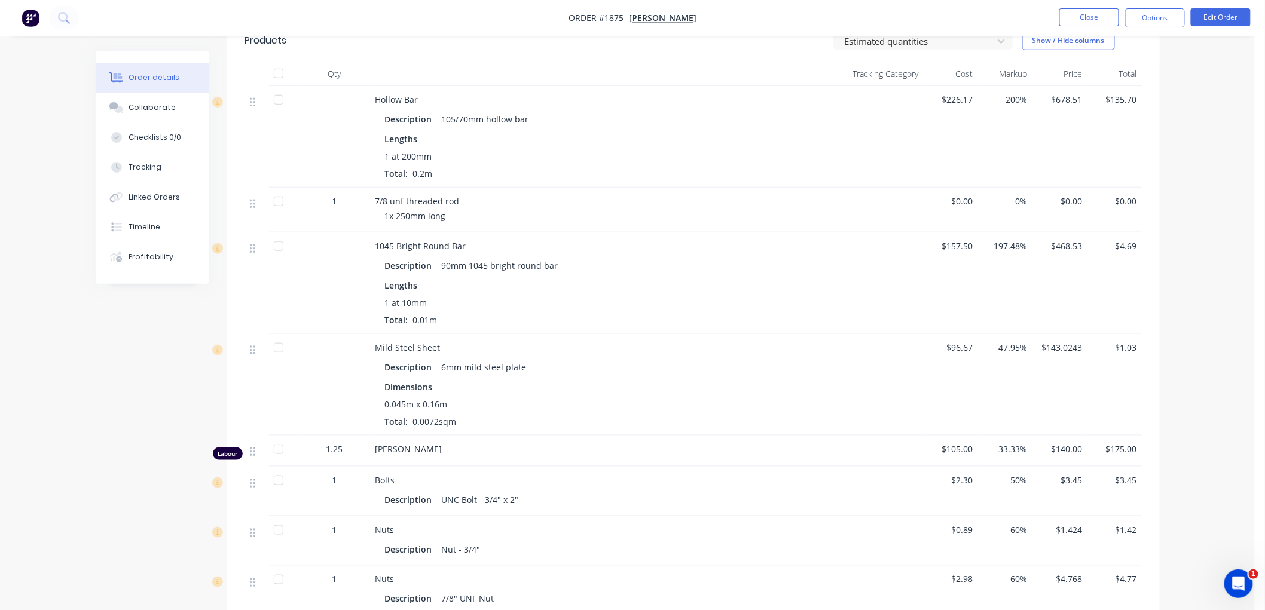
scroll to position [398, 0]
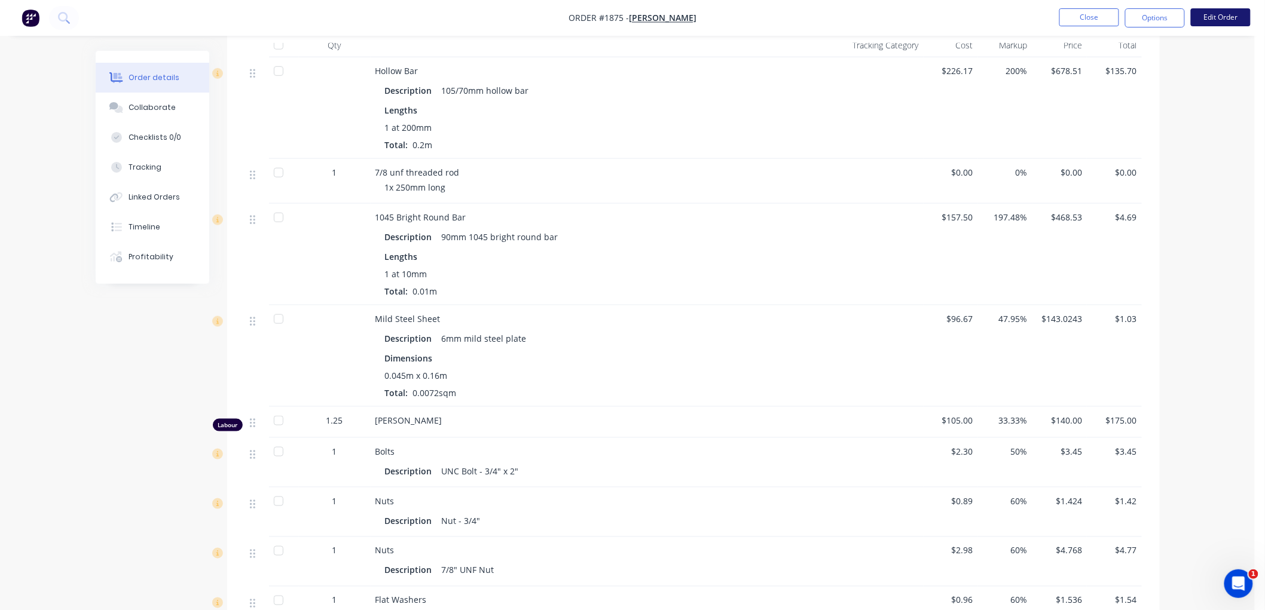
click at [1220, 19] on button "Edit Order" at bounding box center [1221, 17] width 60 height 18
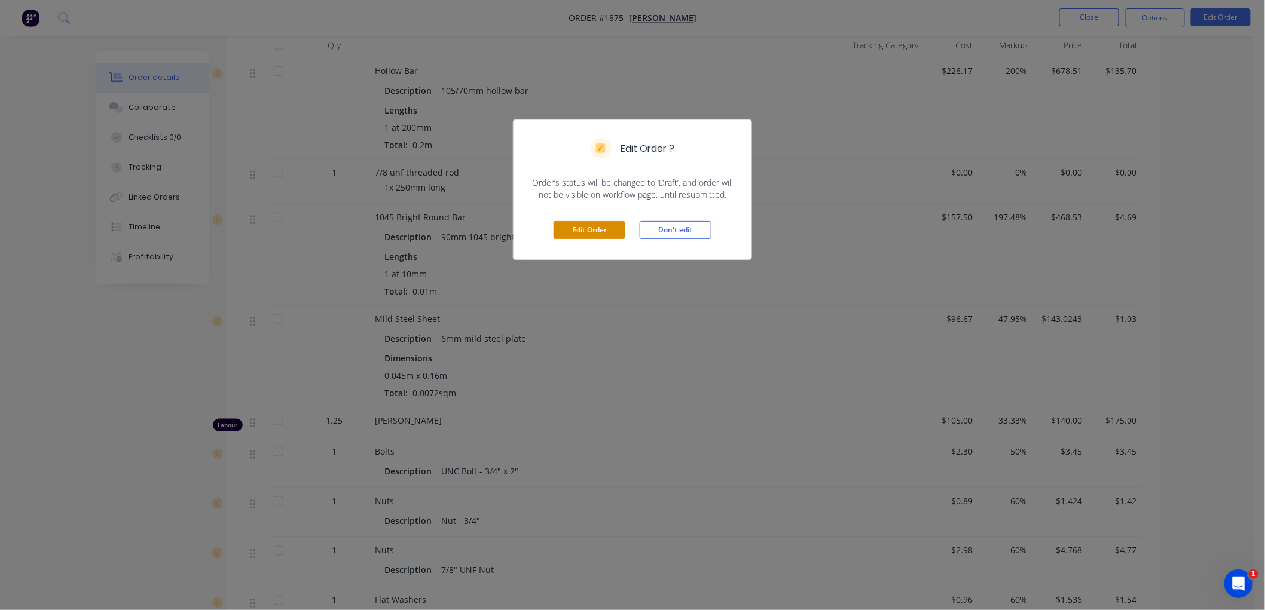
click at [586, 224] on button "Edit Order" at bounding box center [589, 230] width 72 height 18
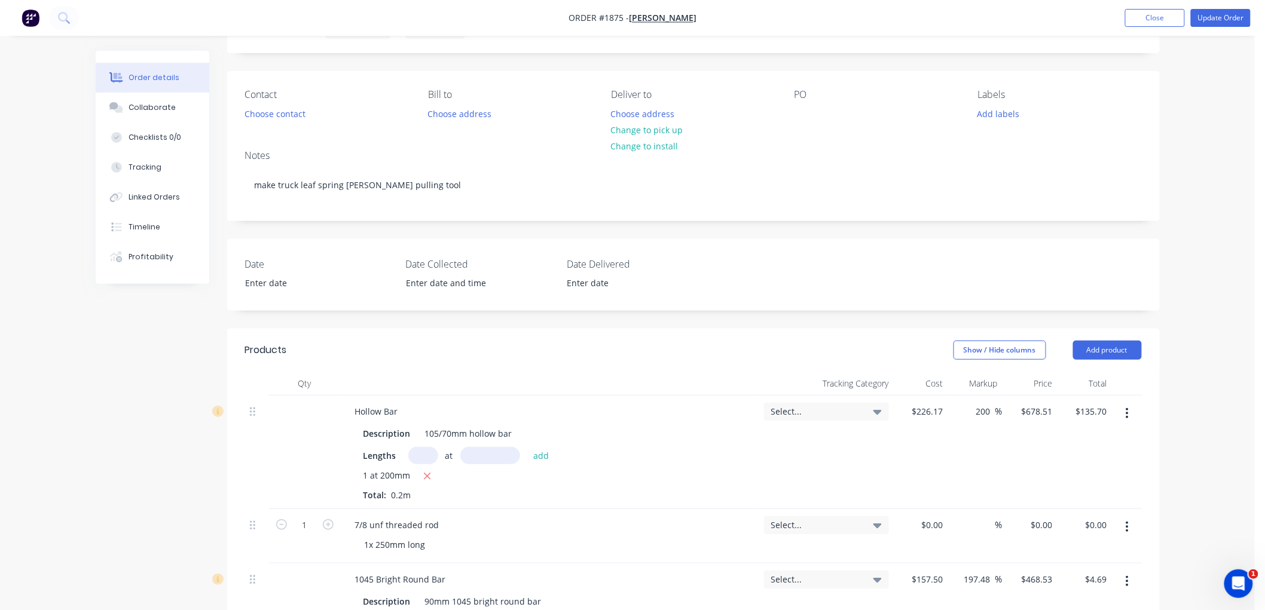
scroll to position [265, 0]
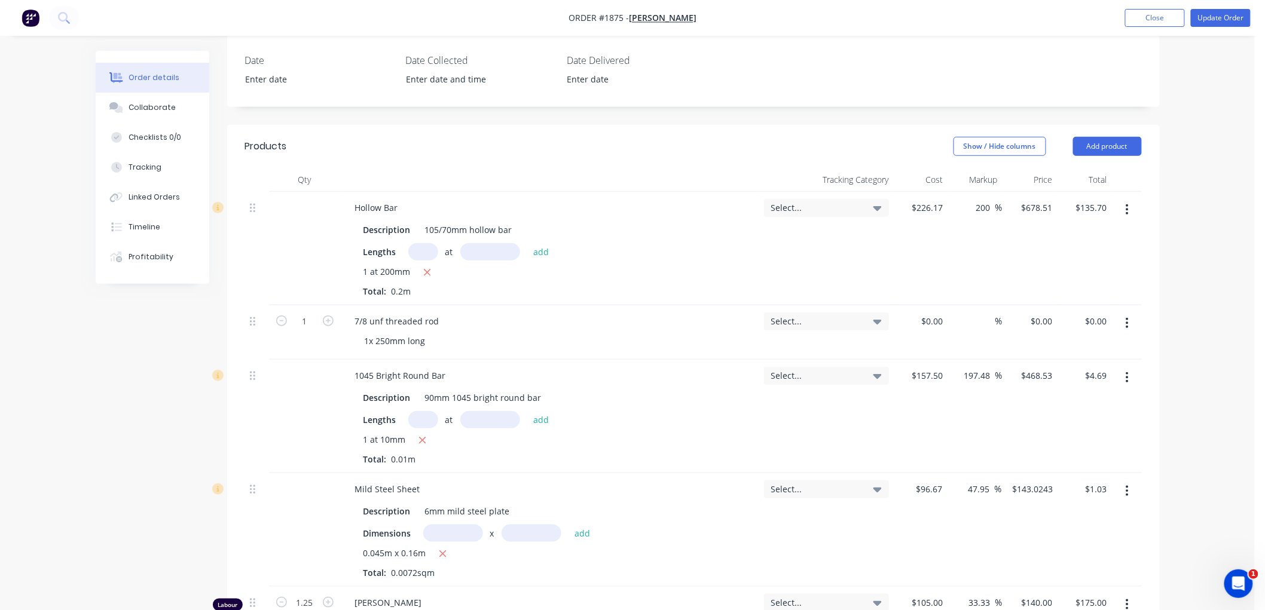
drag, startPoint x: 1104, startPoint y: 157, endPoint x: 1109, endPoint y: 150, distance: 8.1
click at [1106, 154] on header "Products Show / Hide columns Add product" at bounding box center [693, 146] width 932 height 43
click at [1109, 150] on button "Add product" at bounding box center [1107, 146] width 69 height 19
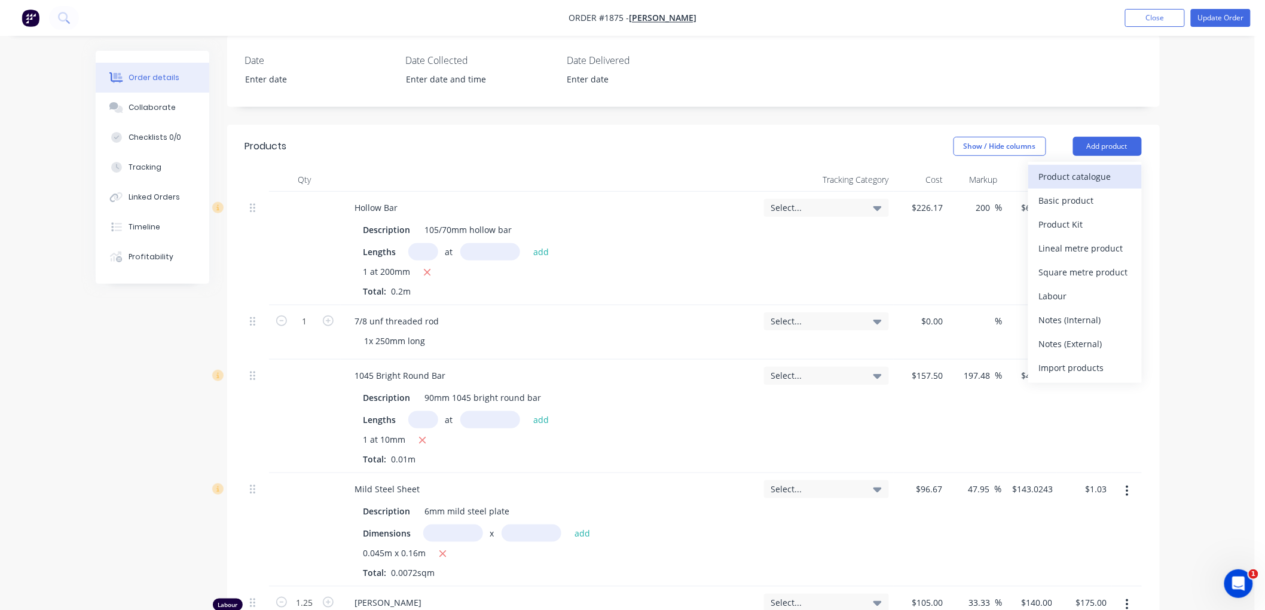
click at [1065, 175] on div "Product catalogue" at bounding box center [1085, 176] width 92 height 17
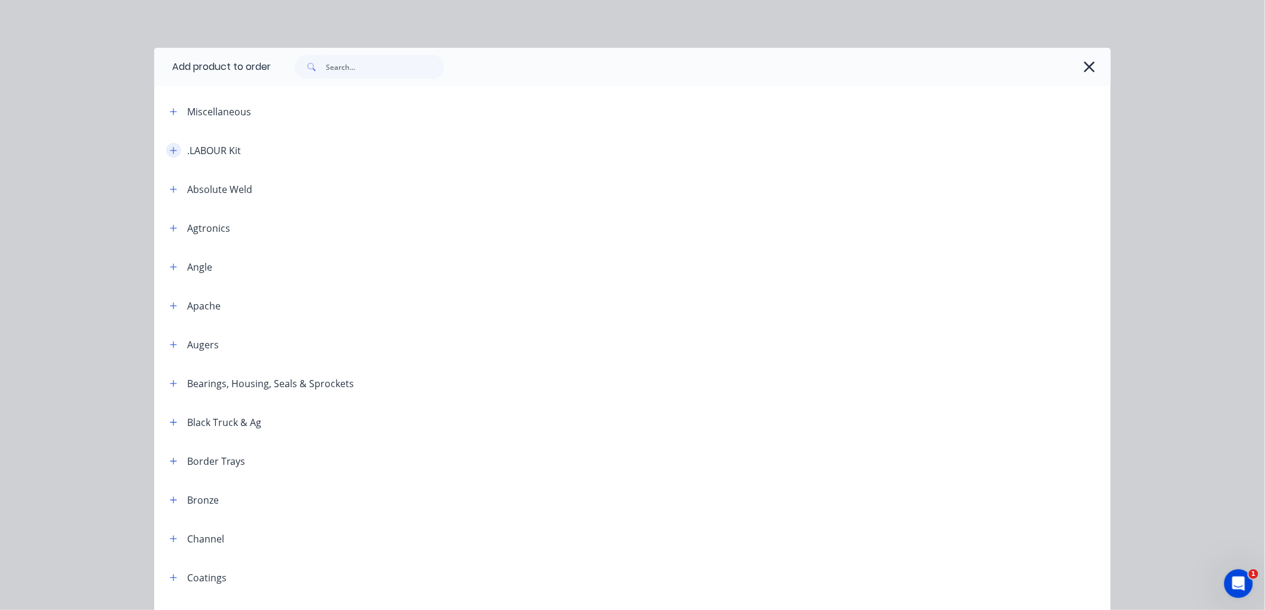
click at [170, 148] on icon "button" at bounding box center [173, 150] width 7 height 8
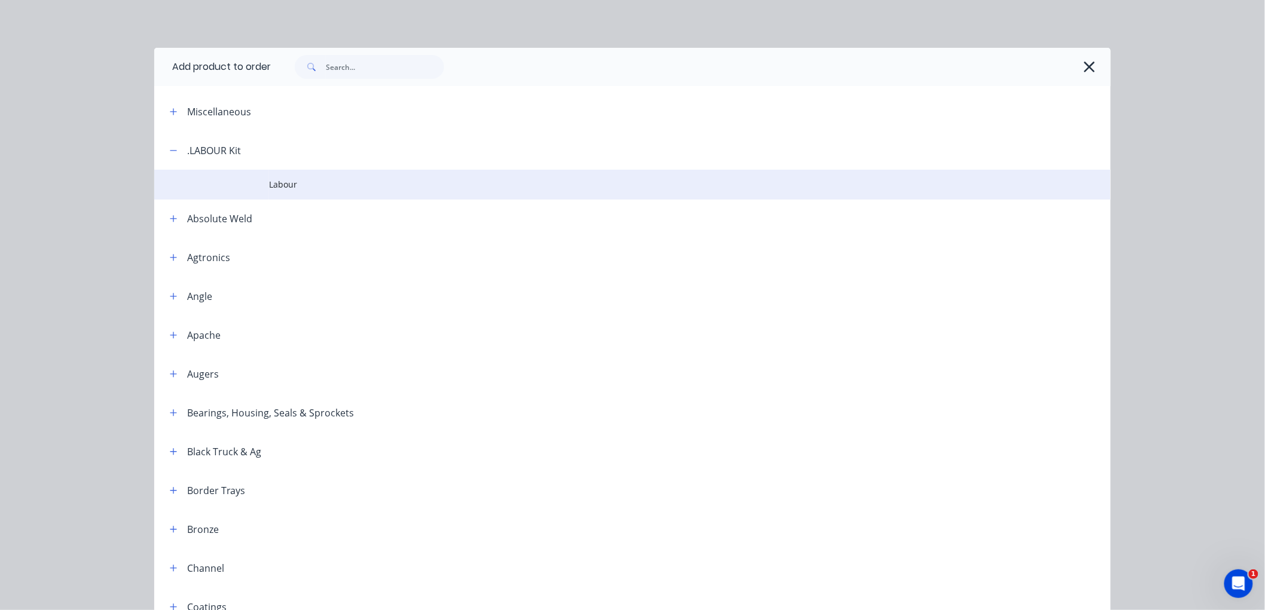
click at [283, 186] on span "Labour" at bounding box center [605, 184] width 673 height 13
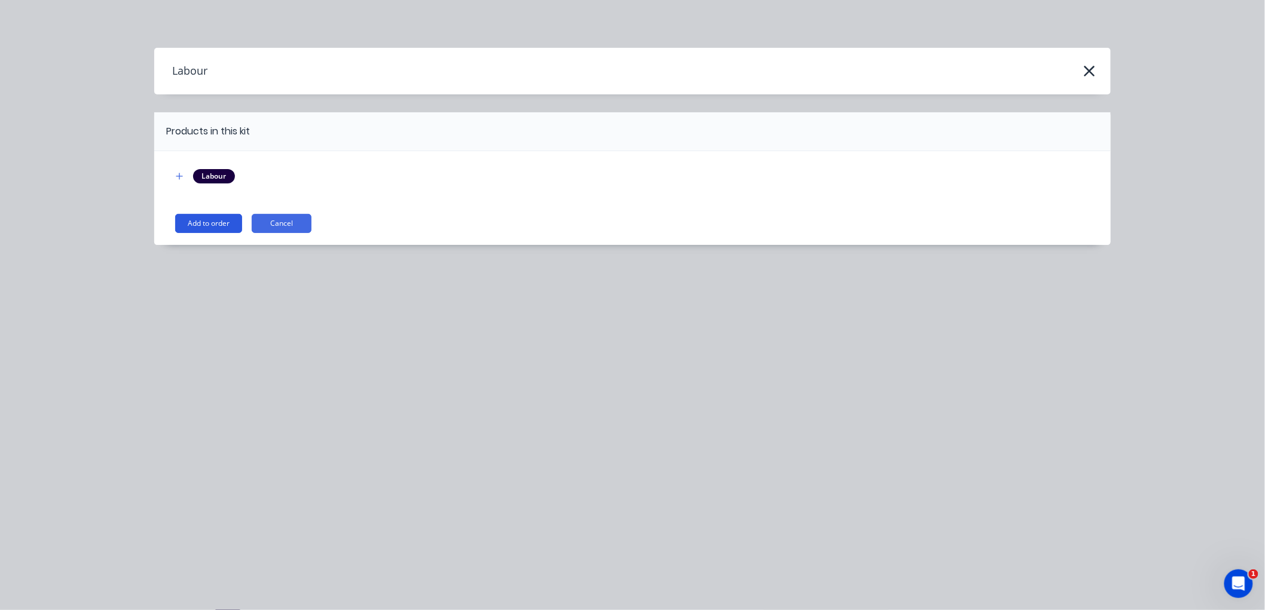
click at [201, 220] on button "Add to order" at bounding box center [208, 223] width 67 height 19
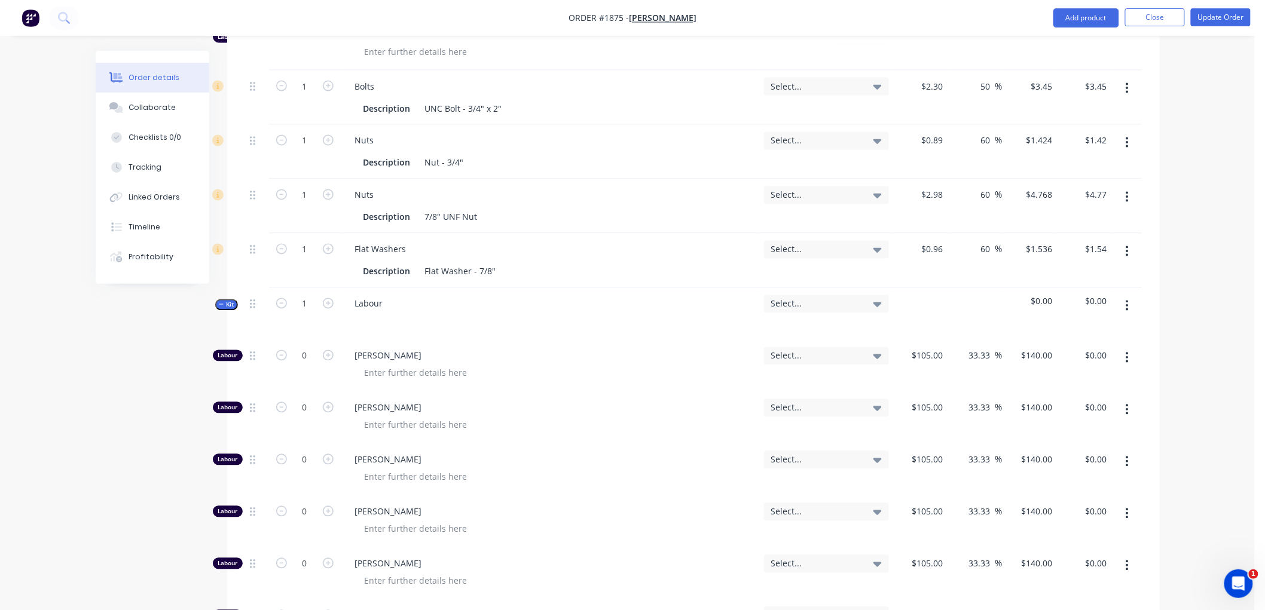
scroll to position [863, 0]
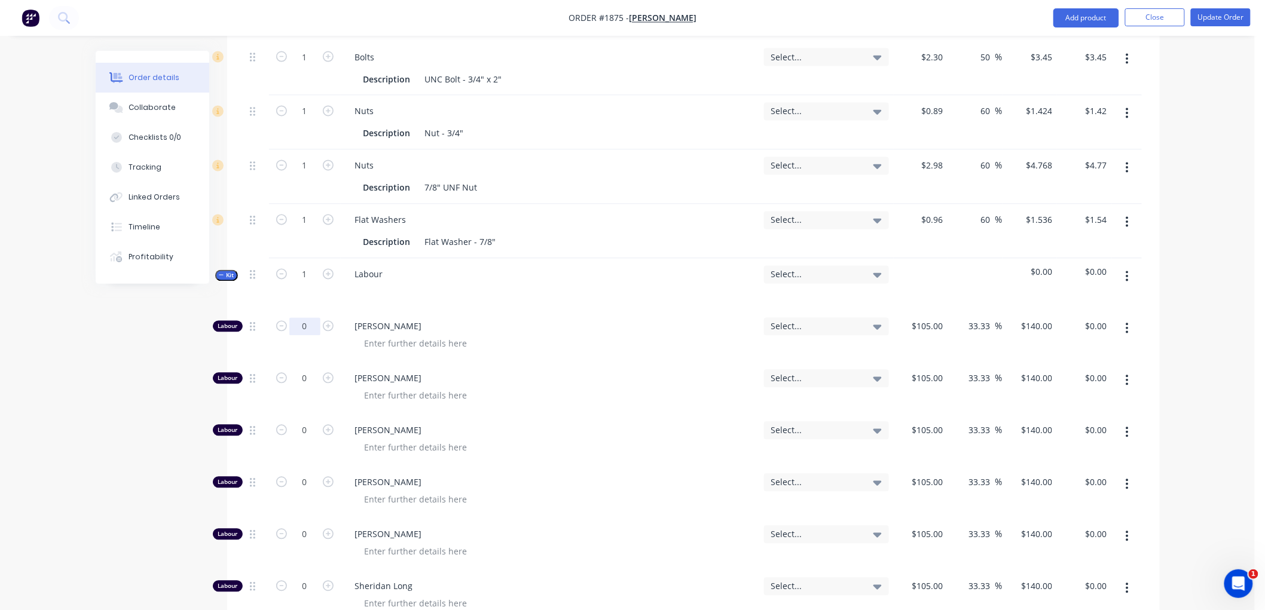
click at [308, 325] on input "0" at bounding box center [304, 327] width 31 height 18
type input "1.25"
click at [222, 276] on icon "button" at bounding box center [221, 276] width 5 height 6
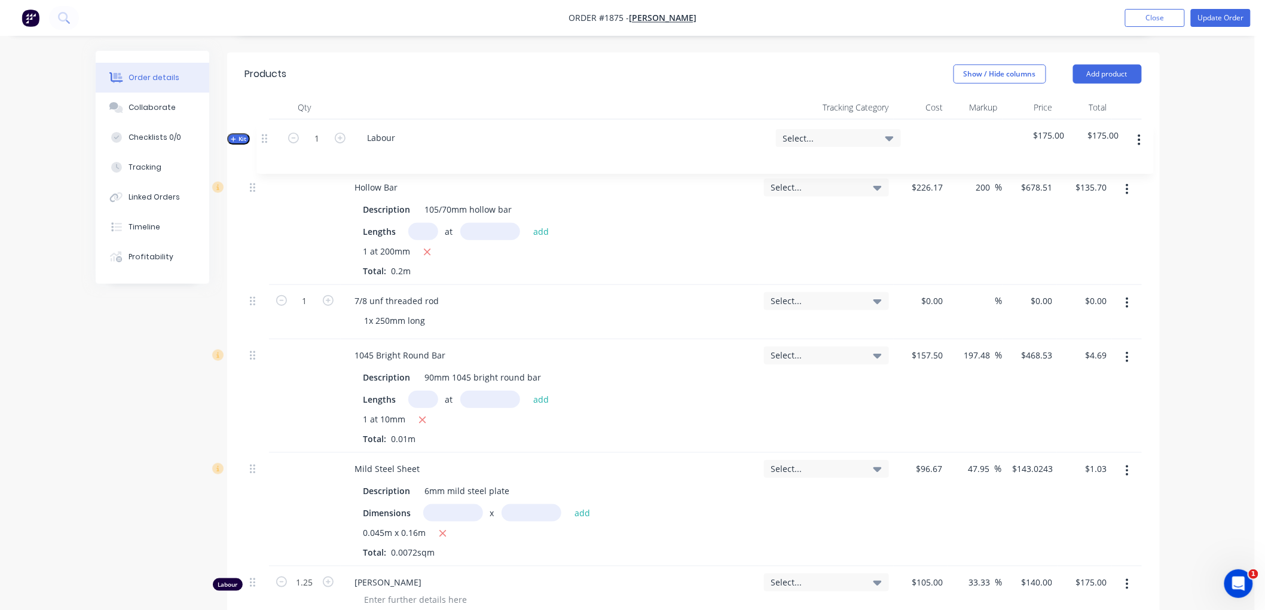
scroll to position [325, 0]
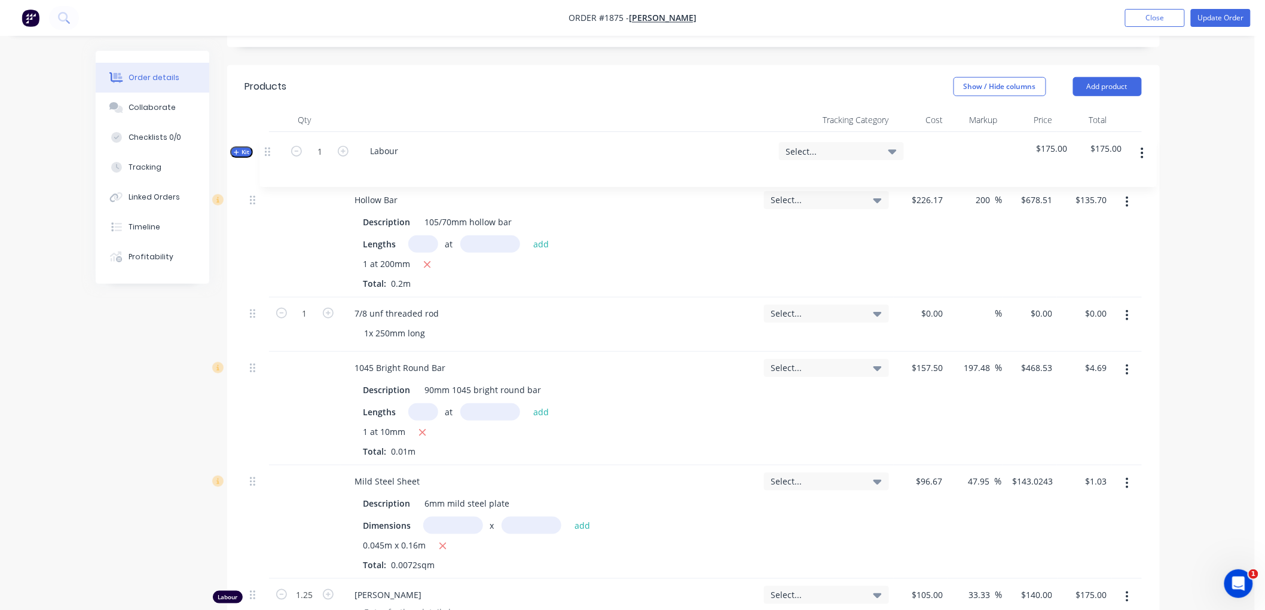
drag, startPoint x: 252, startPoint y: 471, endPoint x: 267, endPoint y: 145, distance: 326.1
click at [267, 145] on div "Hollow Bar Description 105/70mm hollow bar Lengths at add 1 at 200mm Total: 0.2…" at bounding box center [693, 490] width 897 height 717
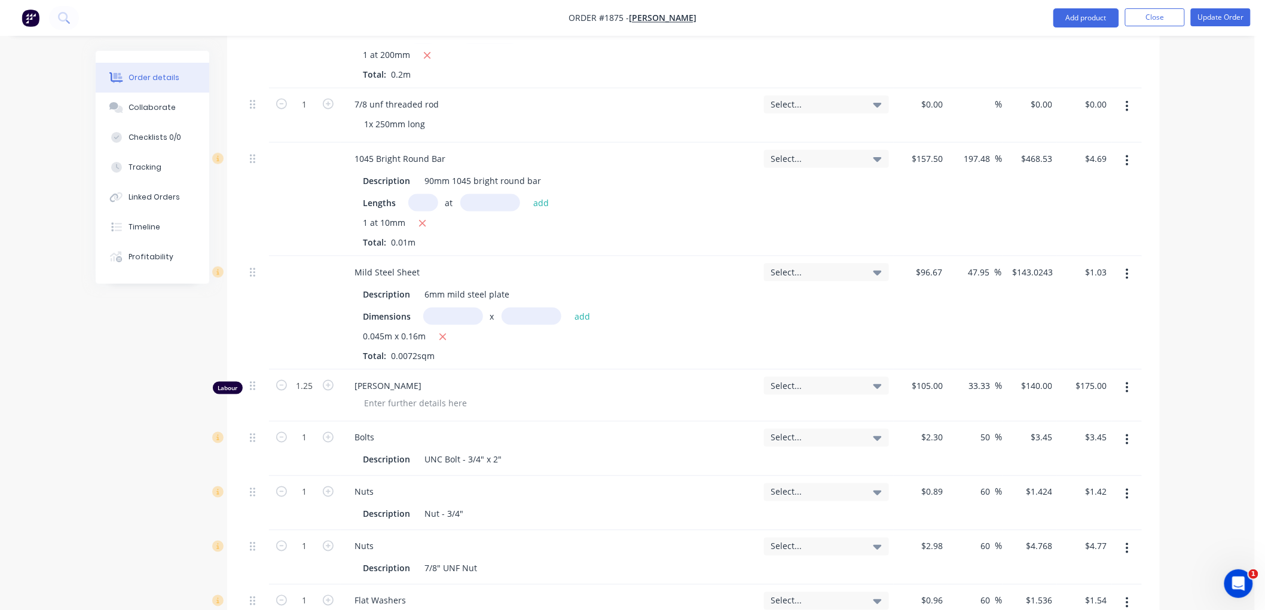
scroll to position [591, 0]
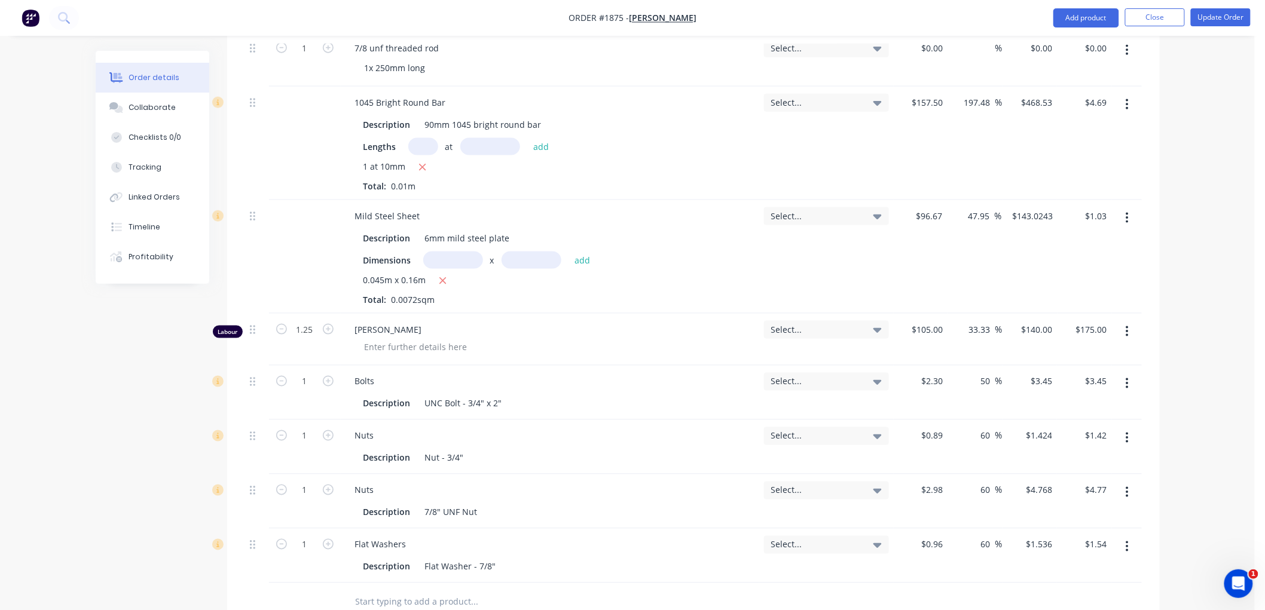
click at [1133, 329] on button "button" at bounding box center [1127, 332] width 28 height 22
click at [1068, 434] on div "Delete" at bounding box center [1085, 434] width 92 height 17
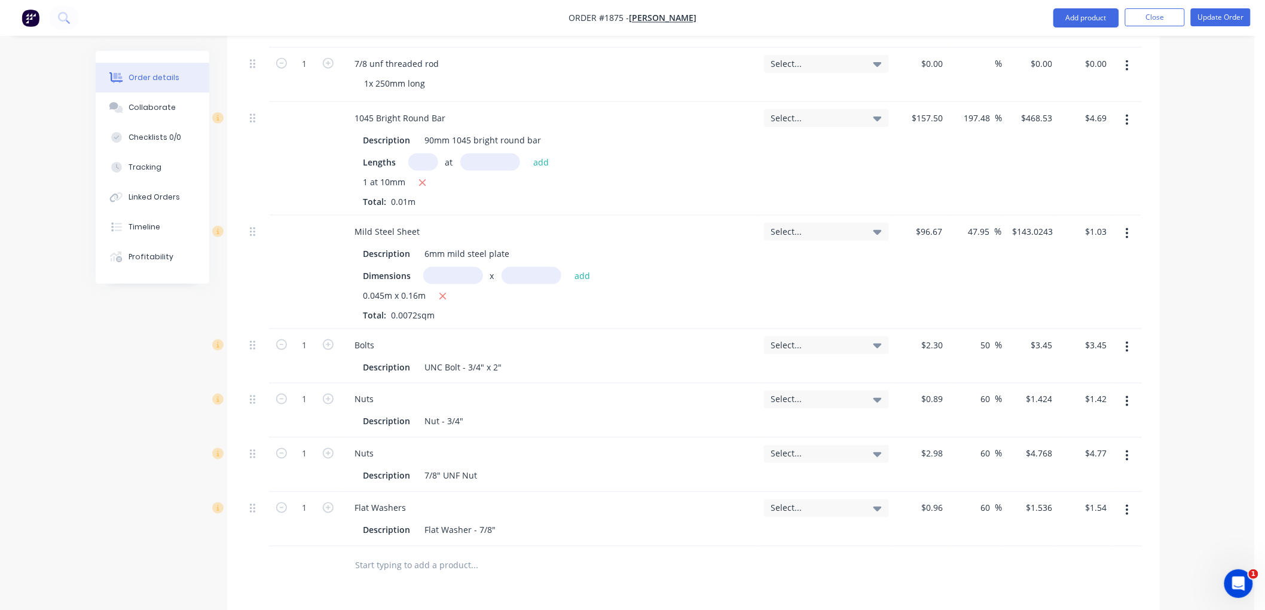
scroll to position [657, 0]
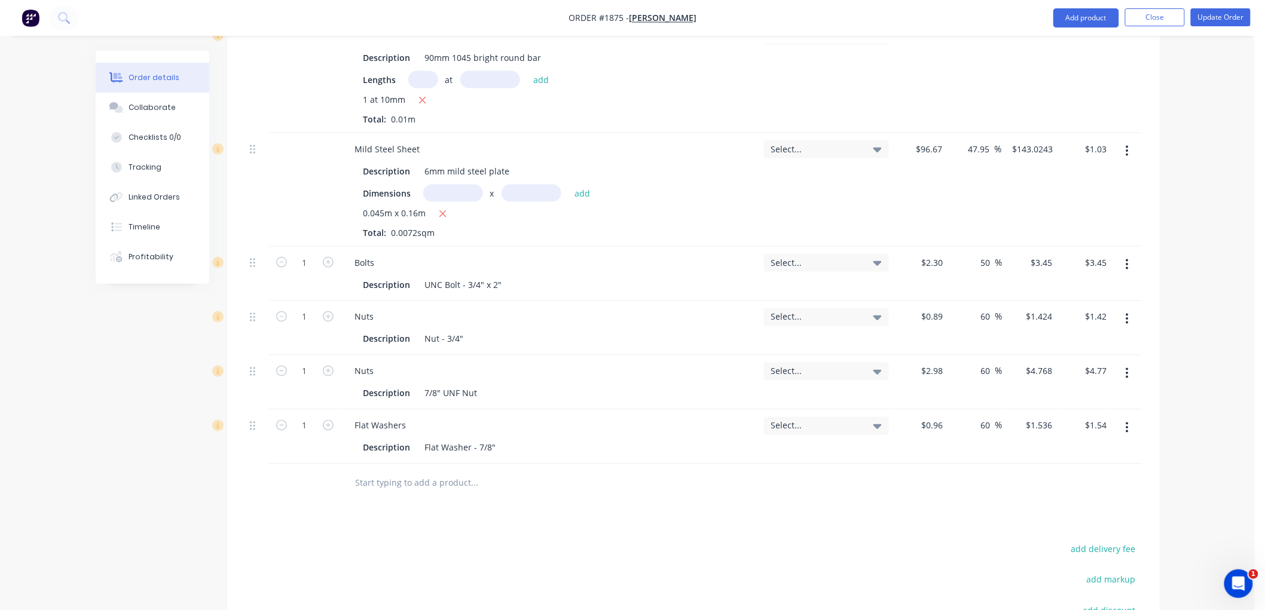
click at [436, 483] on input "text" at bounding box center [474, 484] width 239 height 24
type input "7/8"
click at [331, 483] on div "7/8 Add 7/8 to order Nuts Xero Item # factory_item Item Code UNF Nut - 7/8 Desc…" at bounding box center [693, 485] width 897 height 39
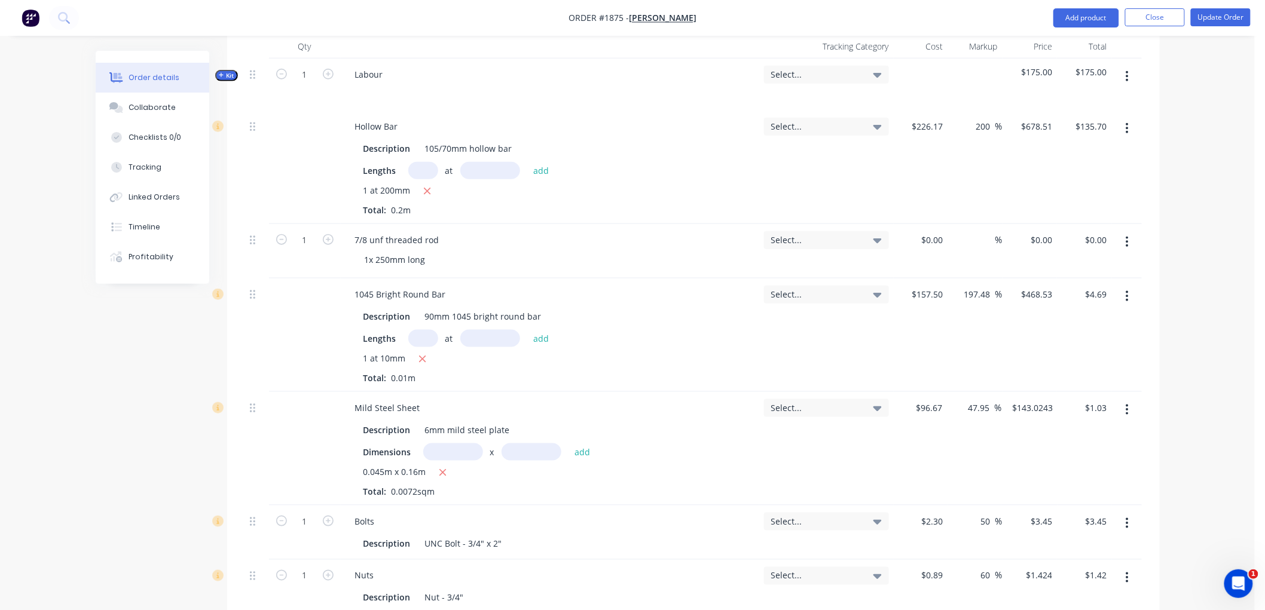
scroll to position [390, 0]
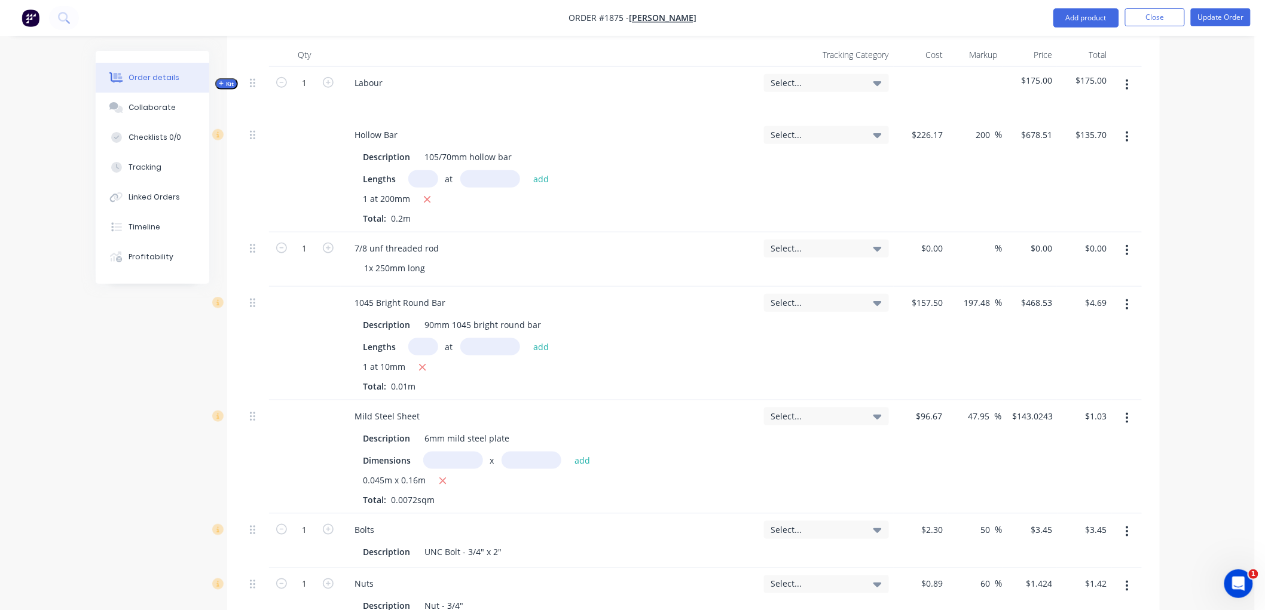
click at [1127, 251] on icon "button" at bounding box center [1127, 250] width 2 height 11
click at [1079, 353] on div "Delete" at bounding box center [1085, 353] width 92 height 17
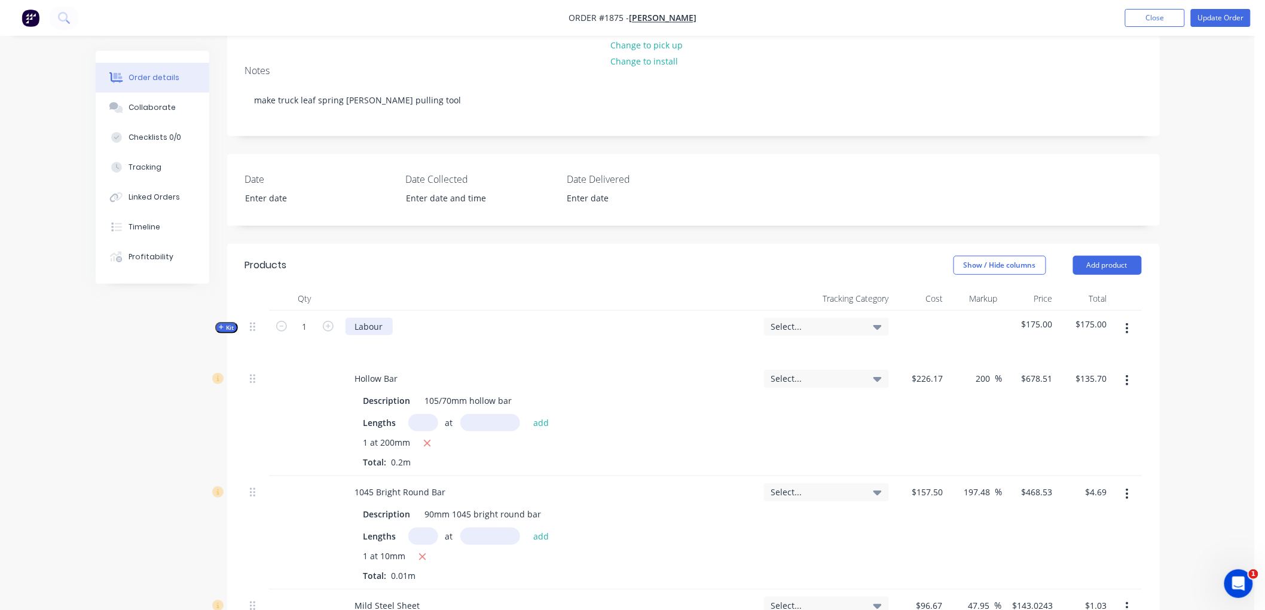
scroll to position [124, 0]
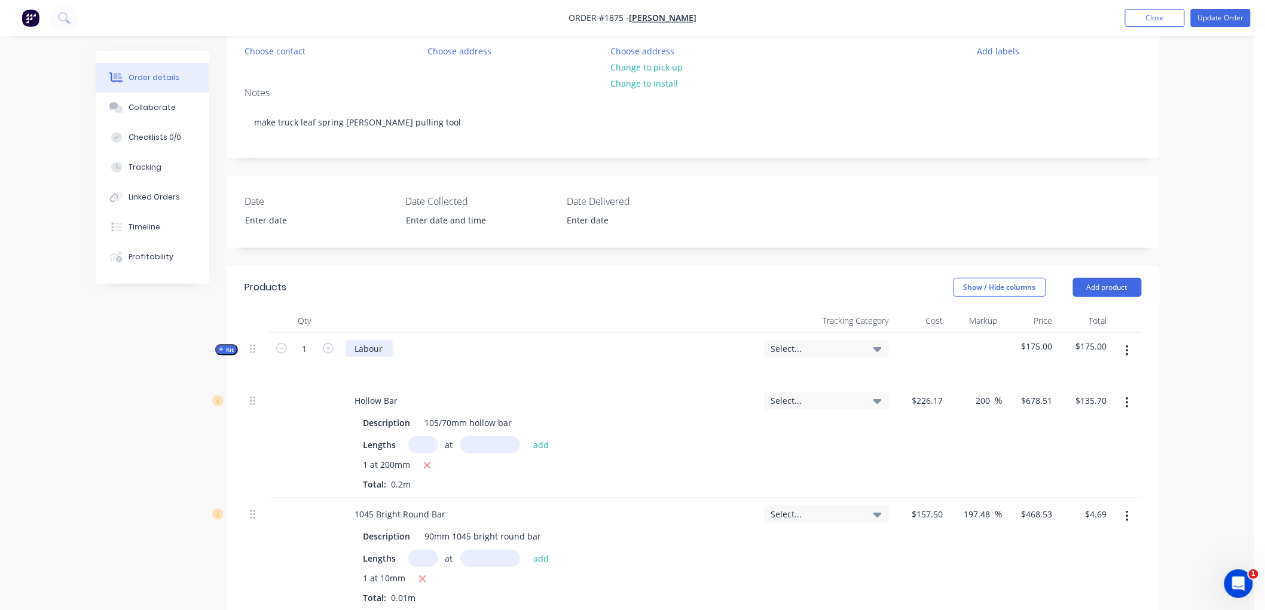
click at [389, 347] on div "Labour" at bounding box center [368, 348] width 47 height 17
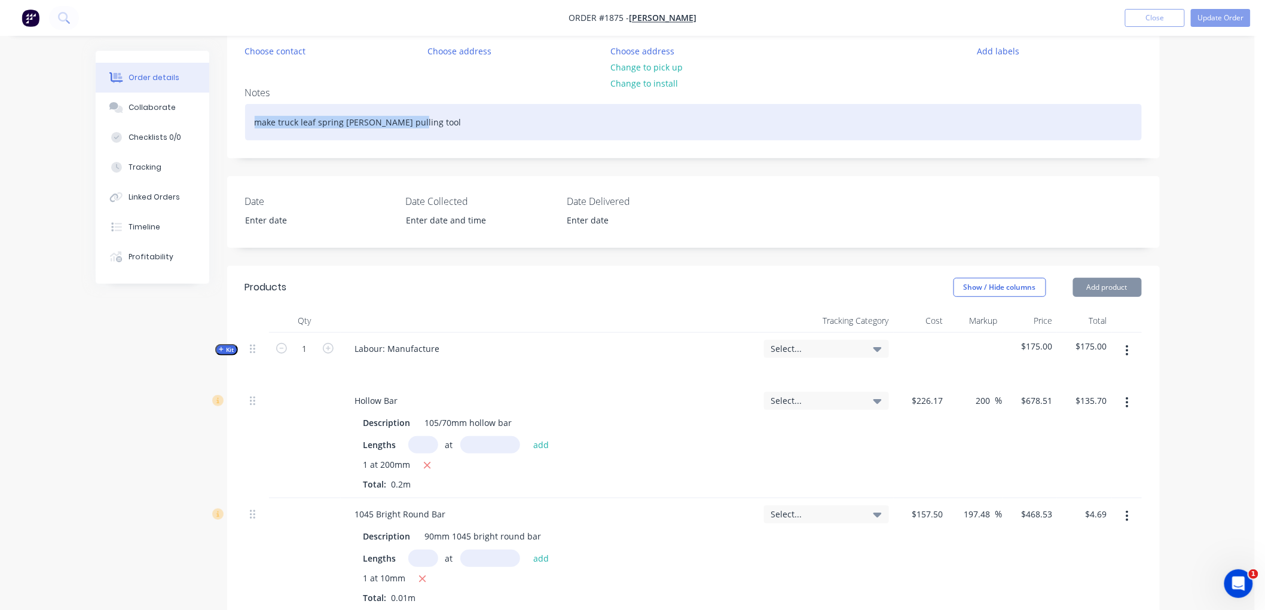
drag, startPoint x: 371, startPoint y: 123, endPoint x: 237, endPoint y: 120, distance: 133.3
click at [237, 120] on div "Notes make truck leaf spring [PERSON_NAME] pulling tool" at bounding box center [693, 118] width 932 height 80
copy div "make truck leaf spring [PERSON_NAME] pulling tool"
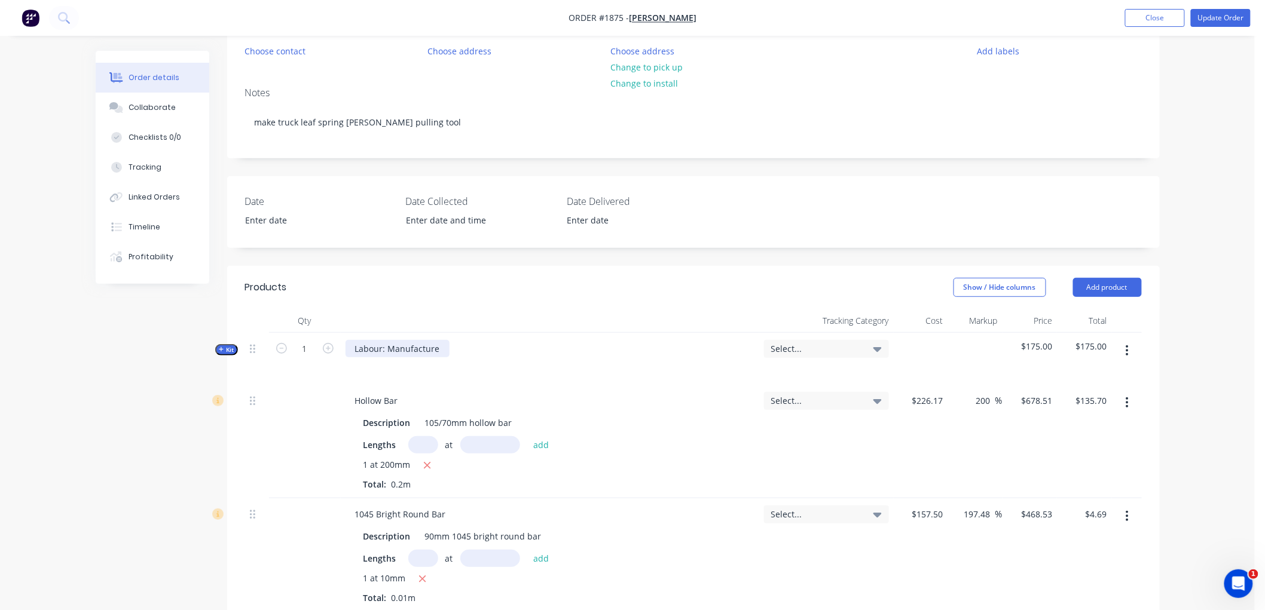
click at [433, 345] on div "Labour: Manufacture" at bounding box center [397, 348] width 104 height 17
click at [439, 345] on div "Labour: Manufacture" at bounding box center [397, 348] width 104 height 17
drag, startPoint x: 458, startPoint y: 345, endPoint x: 441, endPoint y: 345, distance: 17.3
click at [441, 345] on div "Labour: Manufacture make truck leaf spring [PERSON_NAME] pulling tool" at bounding box center [501, 348] width 313 height 17
click at [576, 345] on div "Labour: Manufacture truck leaf spring [PERSON_NAME] pulling tool" at bounding box center [489, 348] width 289 height 17
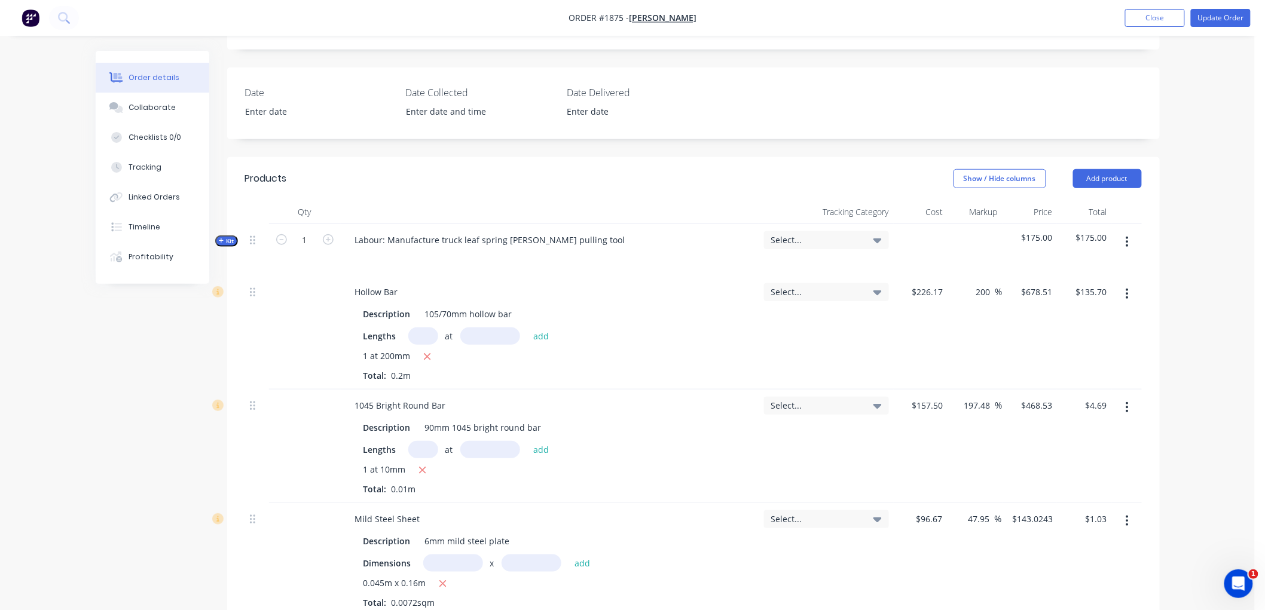
scroll to position [203, 0]
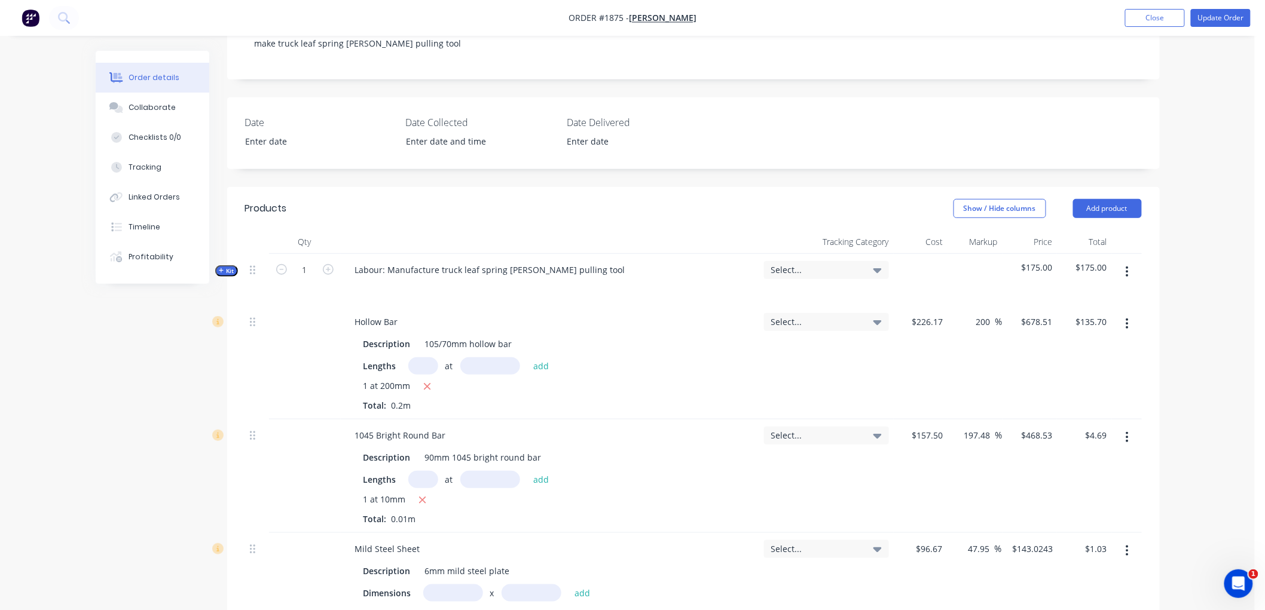
click at [216, 271] on button "Kit" at bounding box center [226, 270] width 23 height 11
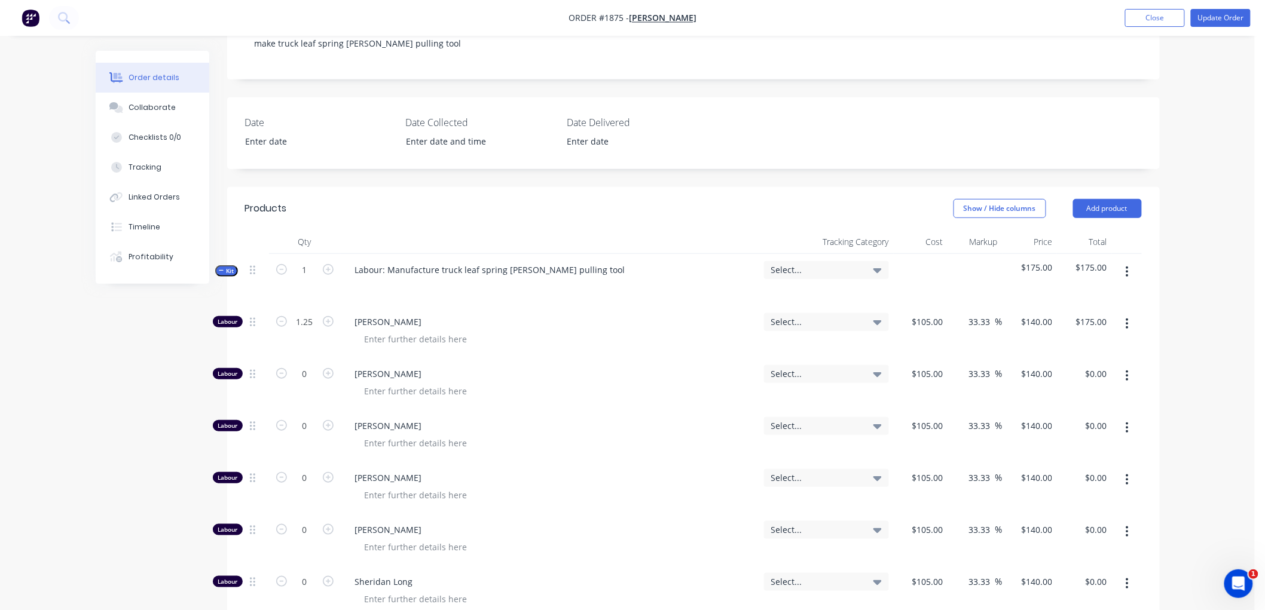
click at [216, 271] on button "Kit" at bounding box center [226, 270] width 23 height 11
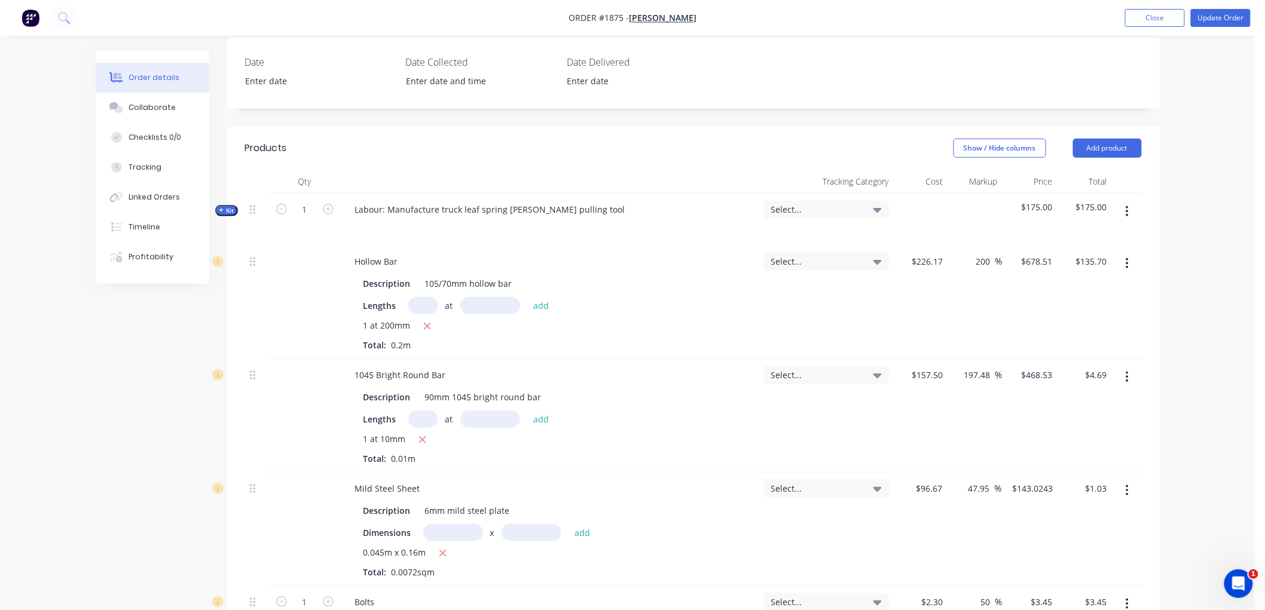
scroll to position [70, 0]
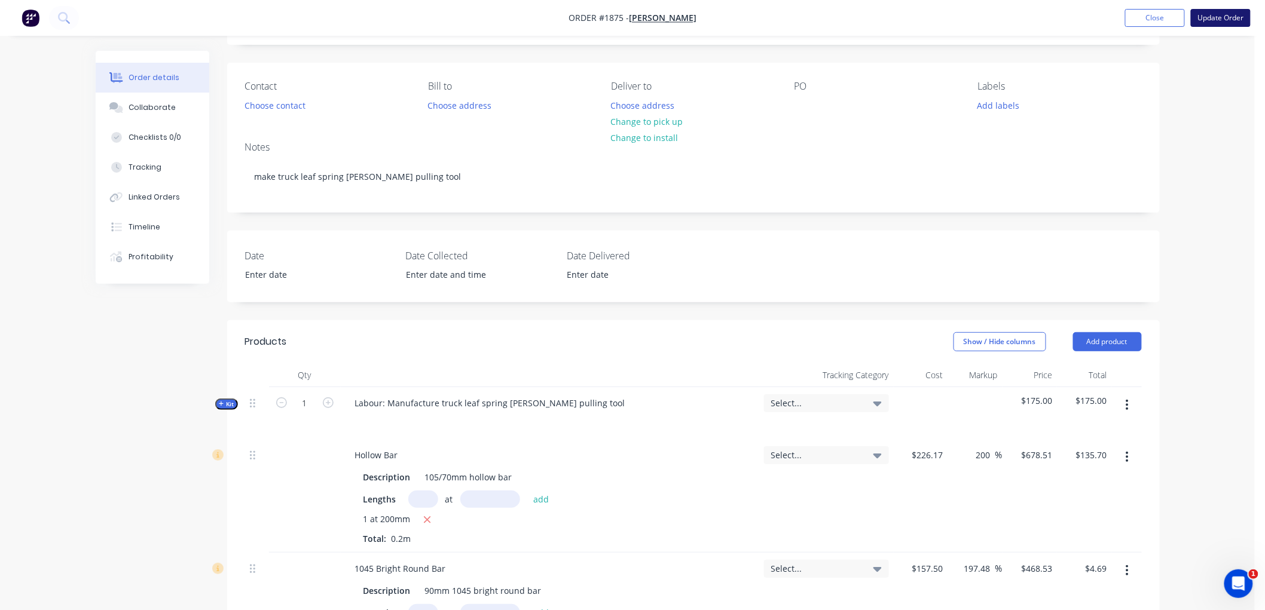
click at [1216, 22] on button "Update Order" at bounding box center [1221, 18] width 60 height 18
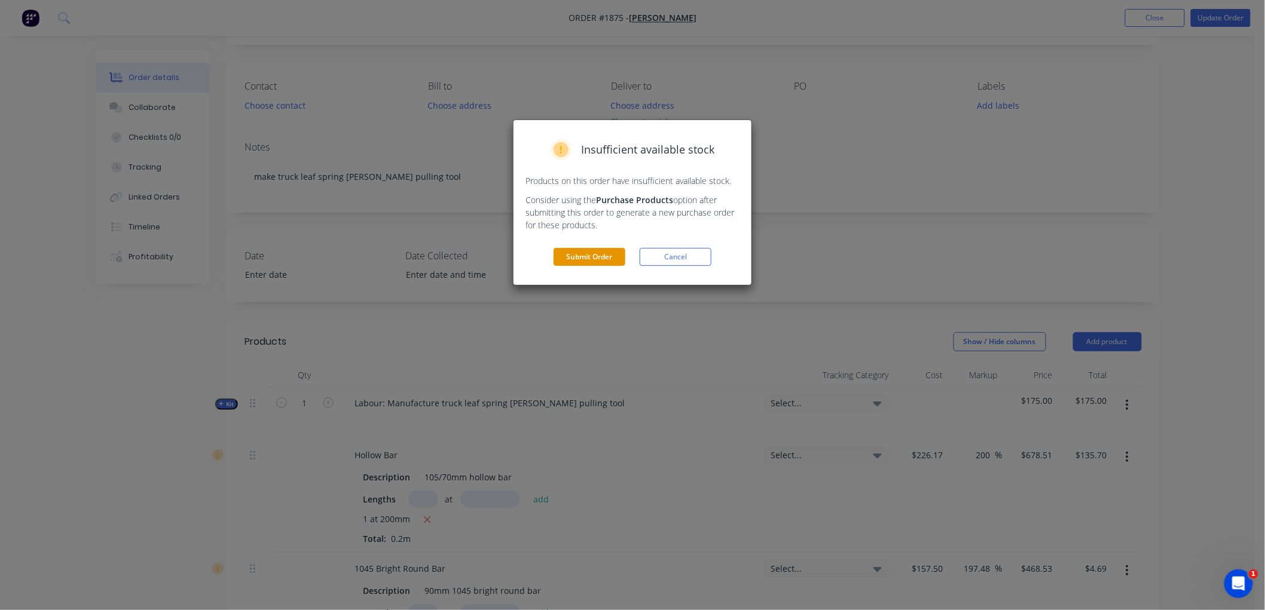
click at [553, 258] on button "Submit Order" at bounding box center [589, 257] width 72 height 18
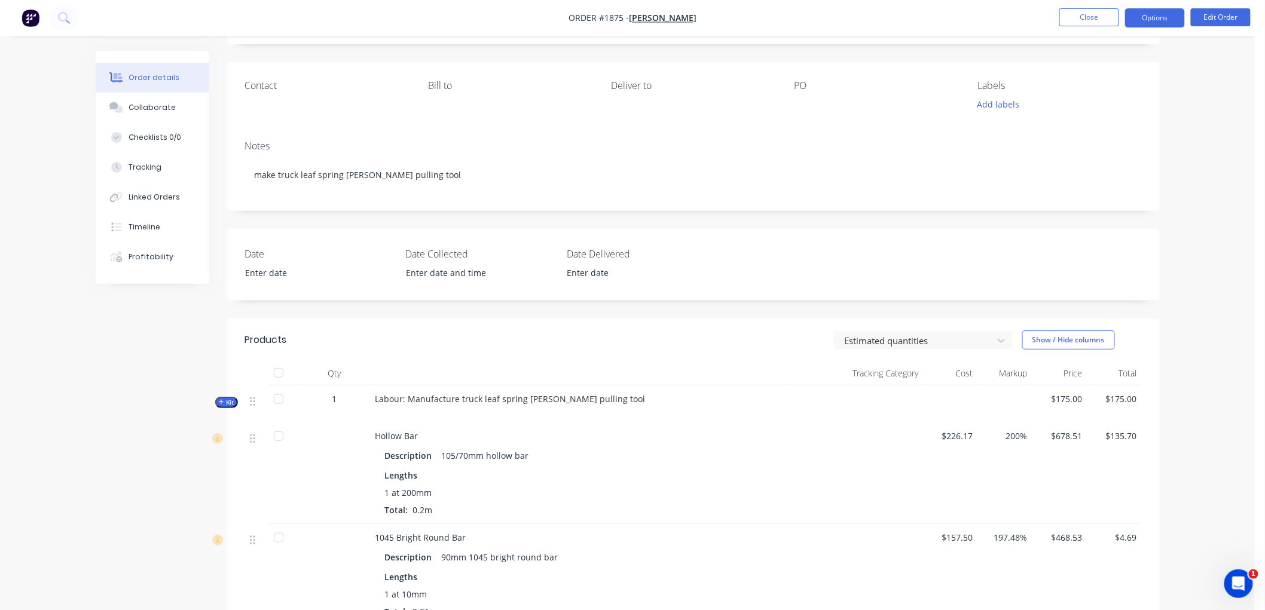
click at [1160, 11] on button "Options" at bounding box center [1155, 17] width 60 height 19
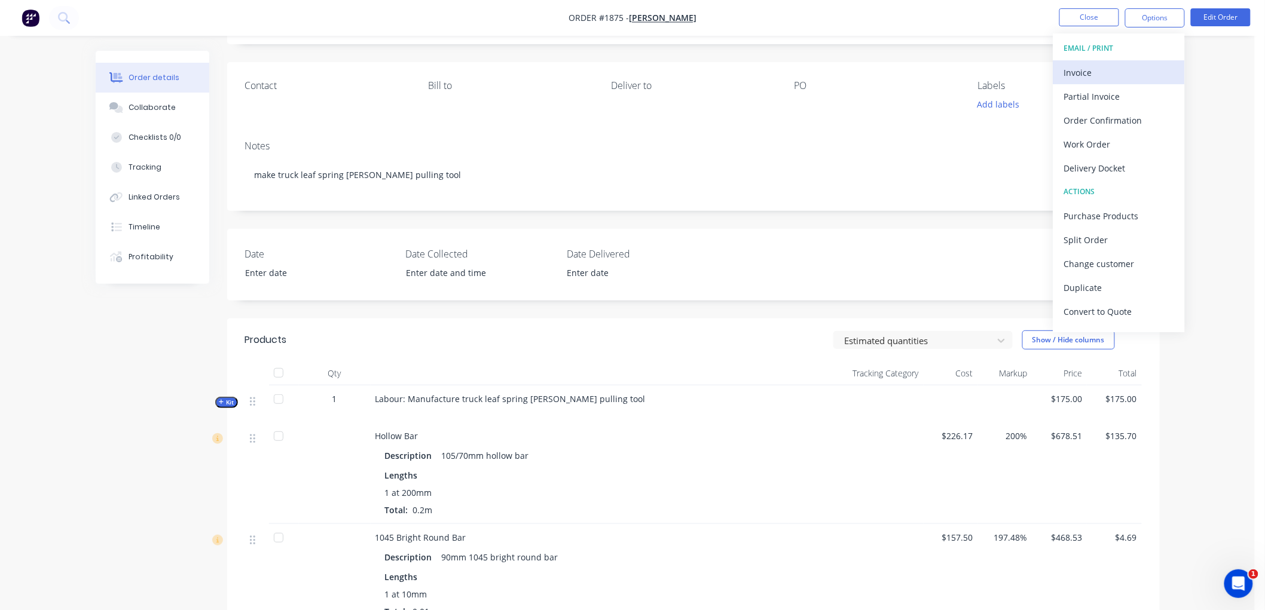
click at [1113, 72] on div "Invoice" at bounding box center [1119, 72] width 110 height 17
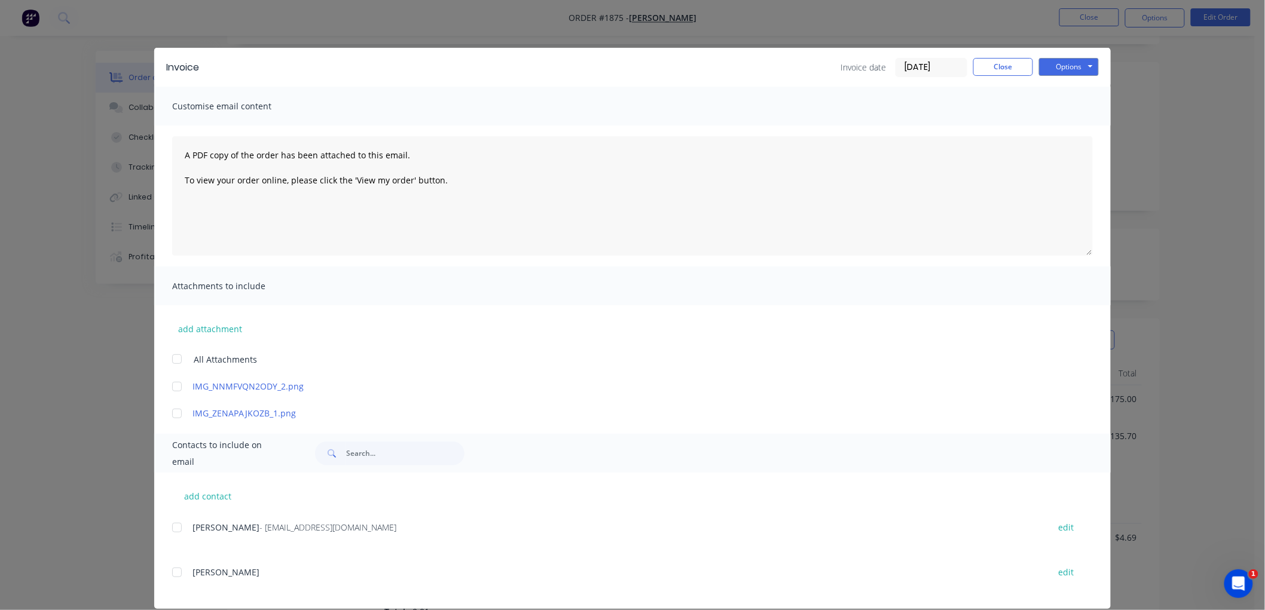
click at [174, 530] on div at bounding box center [177, 528] width 24 height 24
click at [1073, 60] on button "Options" at bounding box center [1069, 67] width 60 height 18
click at [1072, 130] on button "Email" at bounding box center [1077, 128] width 77 height 20
click at [993, 62] on button "Close" at bounding box center [1003, 67] width 60 height 18
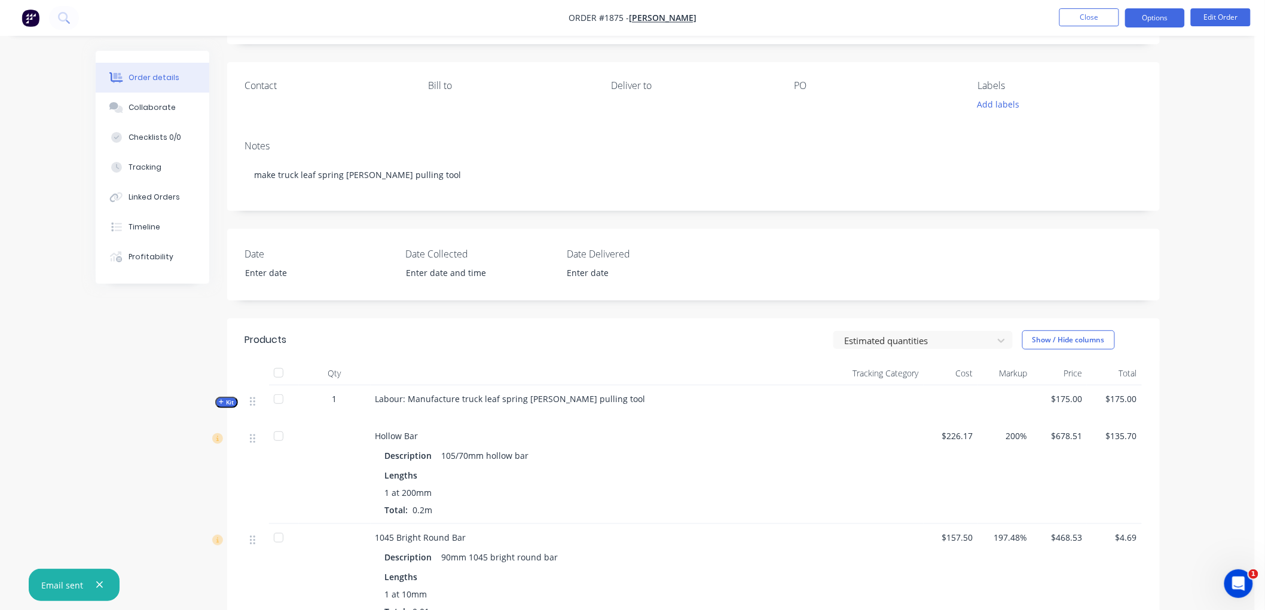
click at [1144, 16] on button "Options" at bounding box center [1155, 17] width 60 height 19
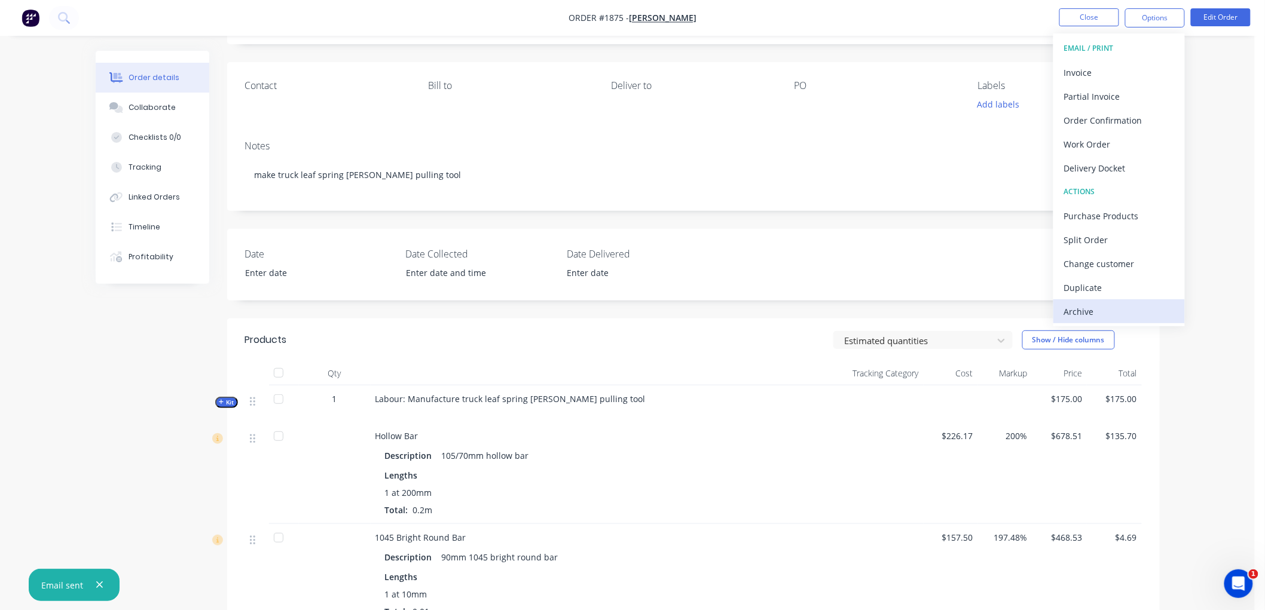
click at [1098, 311] on div "Archive" at bounding box center [1119, 311] width 110 height 17
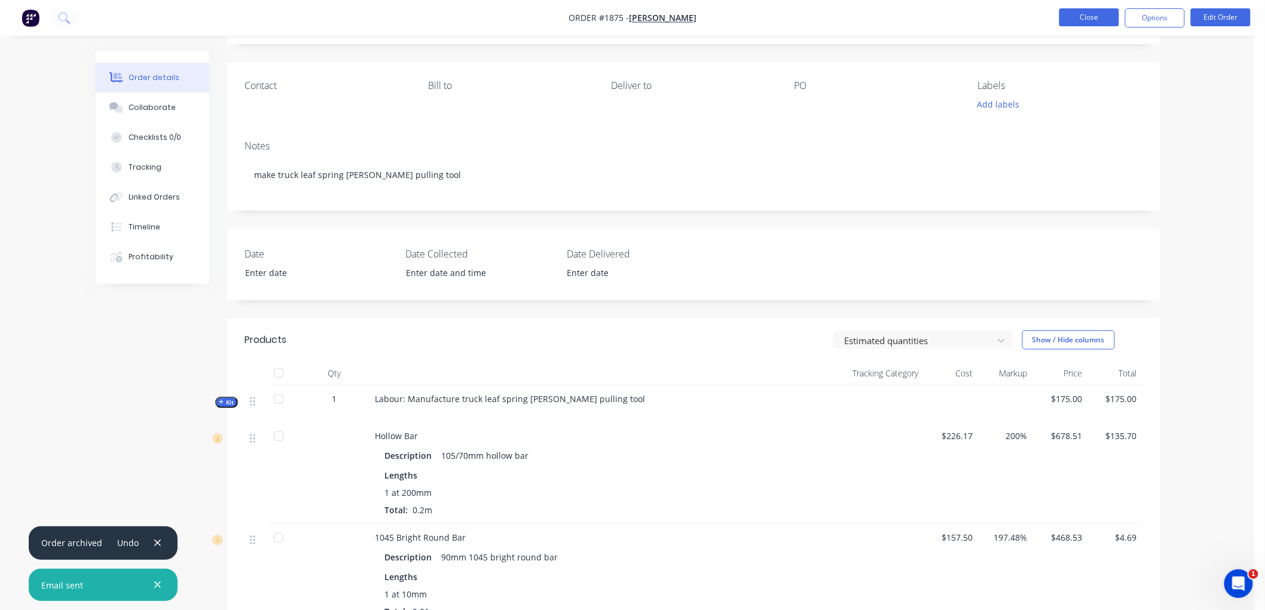
click at [1105, 13] on button "Close" at bounding box center [1089, 17] width 60 height 18
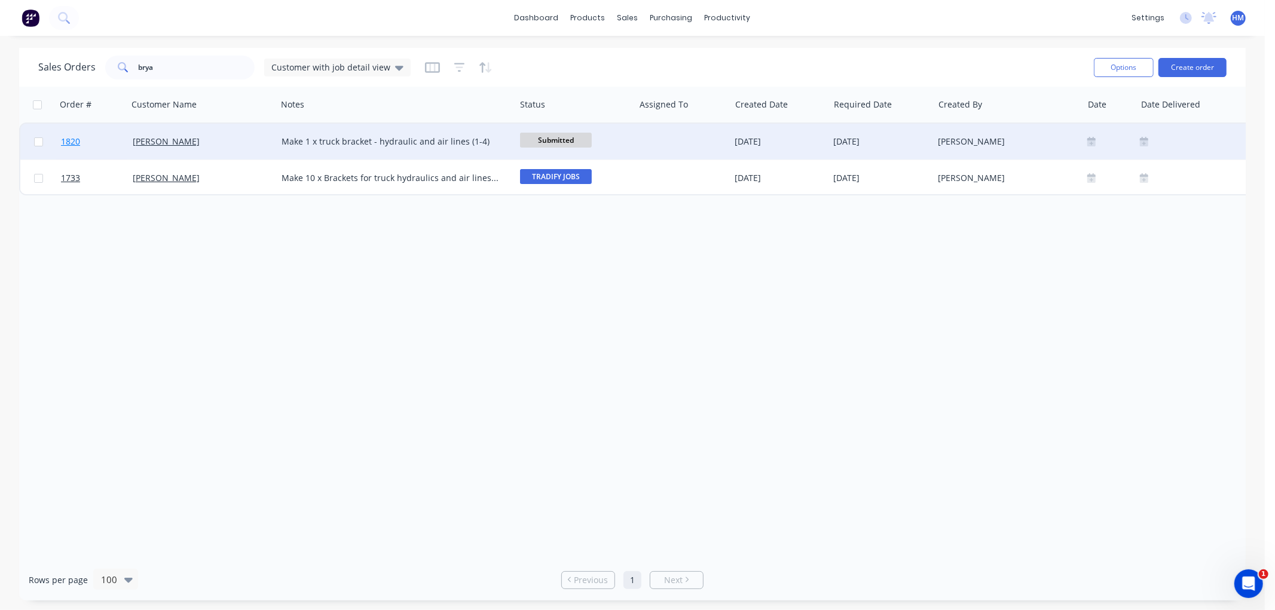
click at [108, 133] on link "1820" at bounding box center [97, 142] width 72 height 36
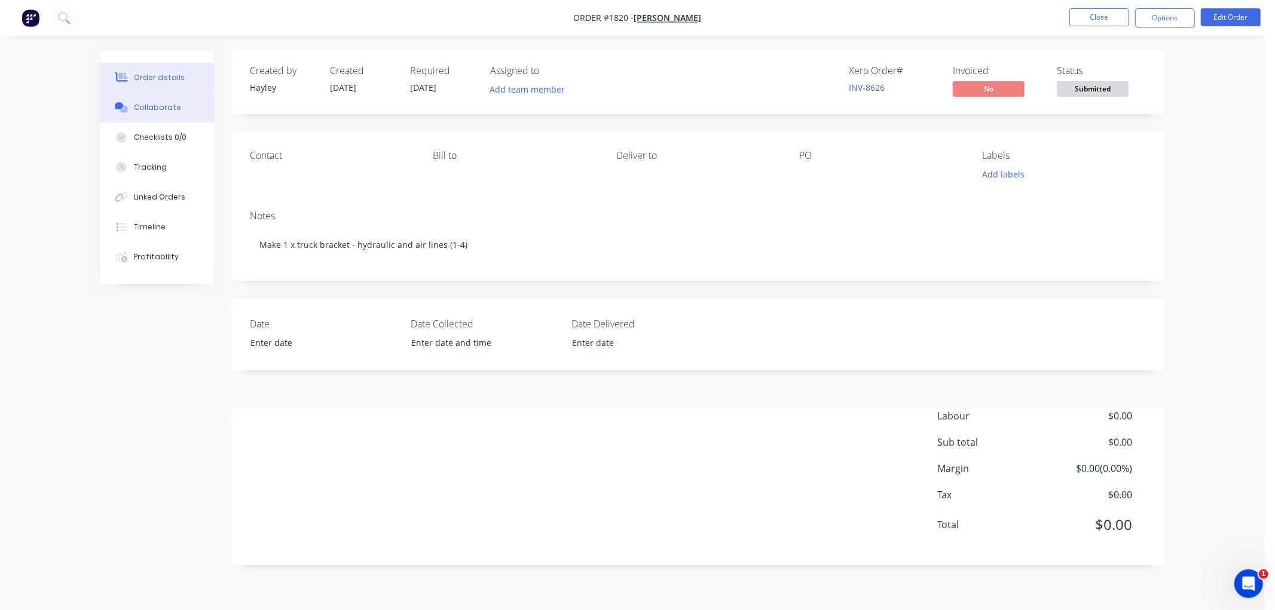
click at [160, 109] on div "Collaborate" at bounding box center [157, 107] width 47 height 11
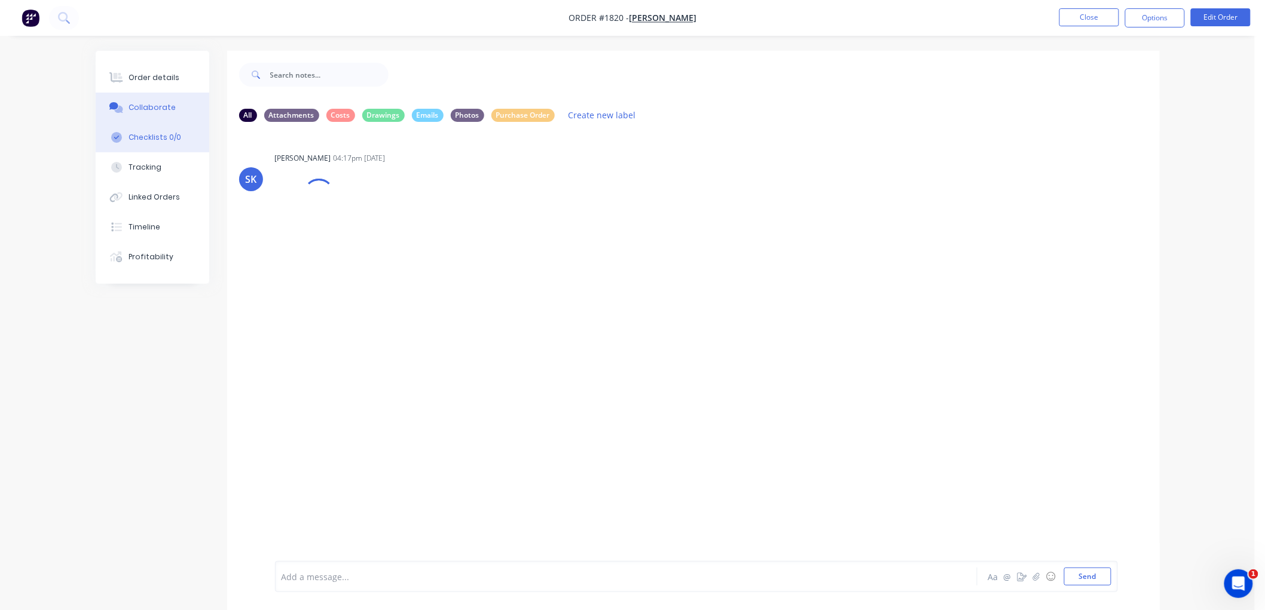
click at [160, 130] on button "Checklists 0/0" at bounding box center [153, 138] width 114 height 30
type textarea "x"
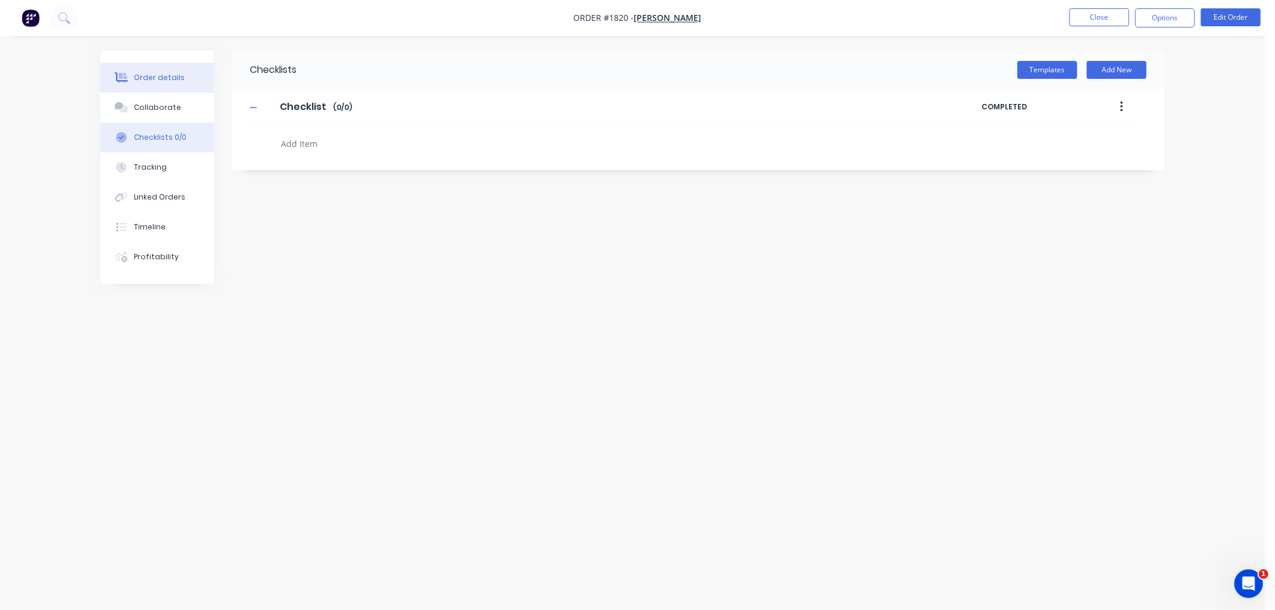
click at [157, 77] on div "Order details" at bounding box center [159, 77] width 51 height 11
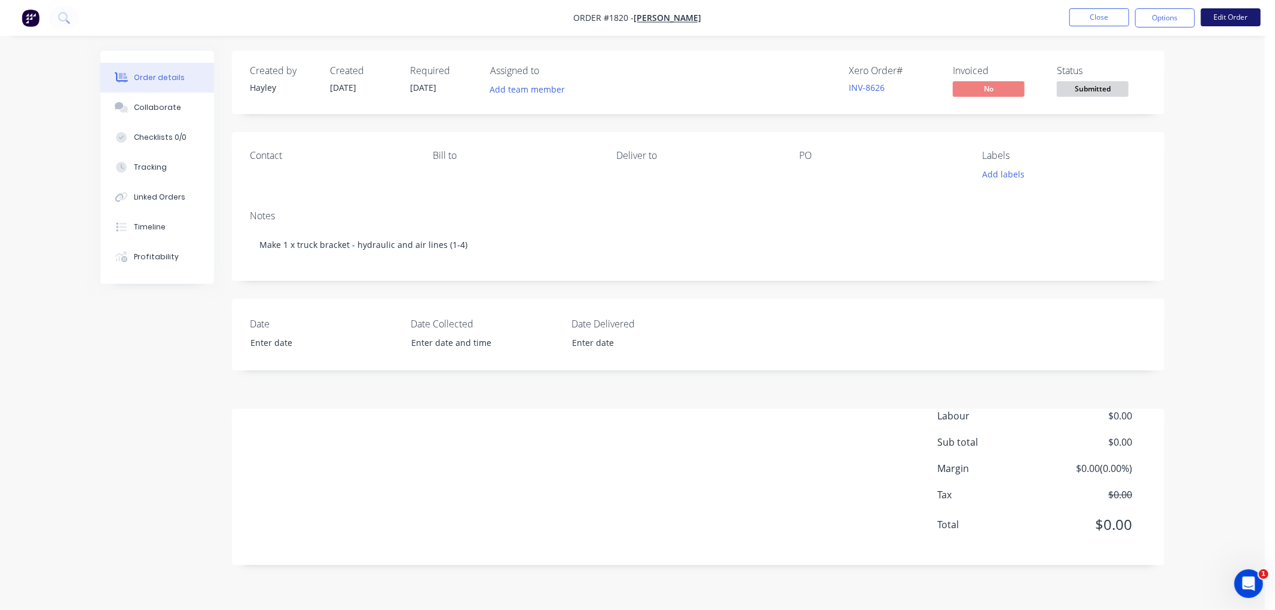
click at [1221, 17] on button "Edit Order" at bounding box center [1231, 17] width 60 height 18
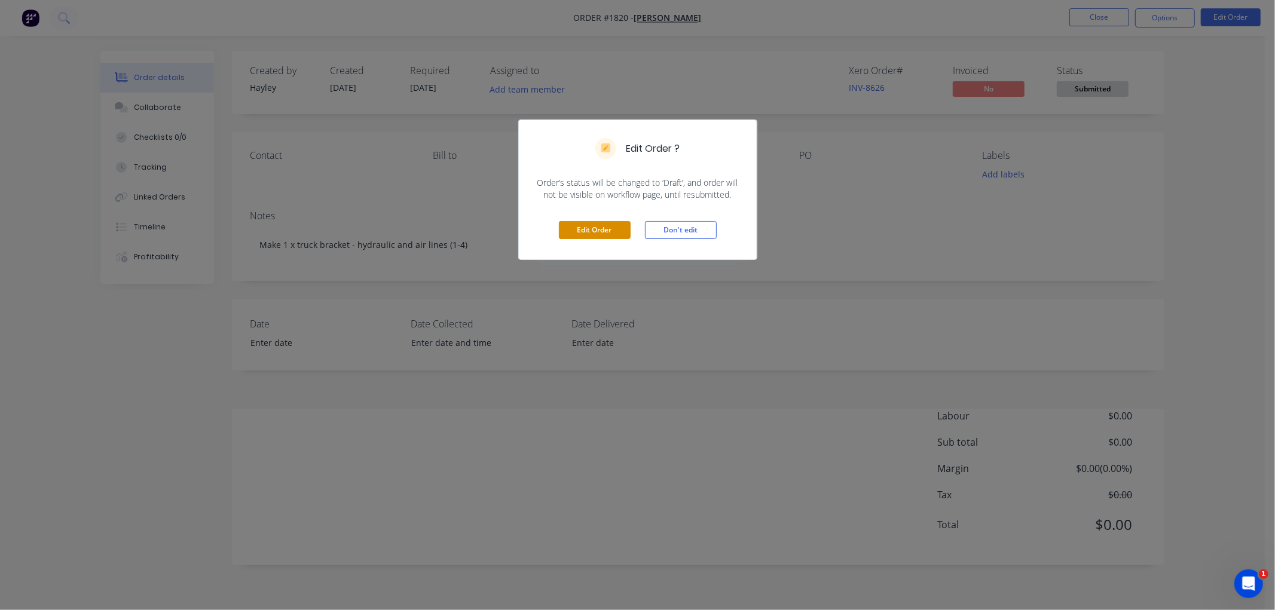
click at [610, 227] on button "Edit Order" at bounding box center [595, 230] width 72 height 18
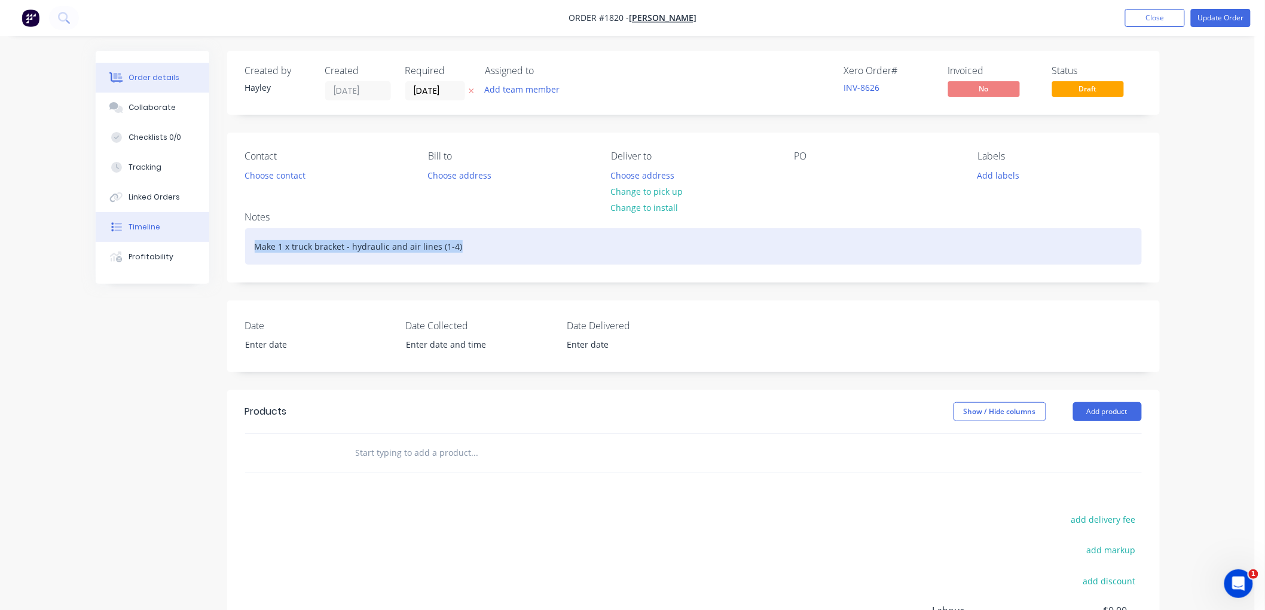
drag, startPoint x: 495, startPoint y: 249, endPoint x: 172, endPoint y: 240, distance: 323.5
click at [172, 240] on div "Order details Collaborate Checklists 0/0 Tracking Linked Orders Timeline Profit…" at bounding box center [628, 414] width 1088 height 727
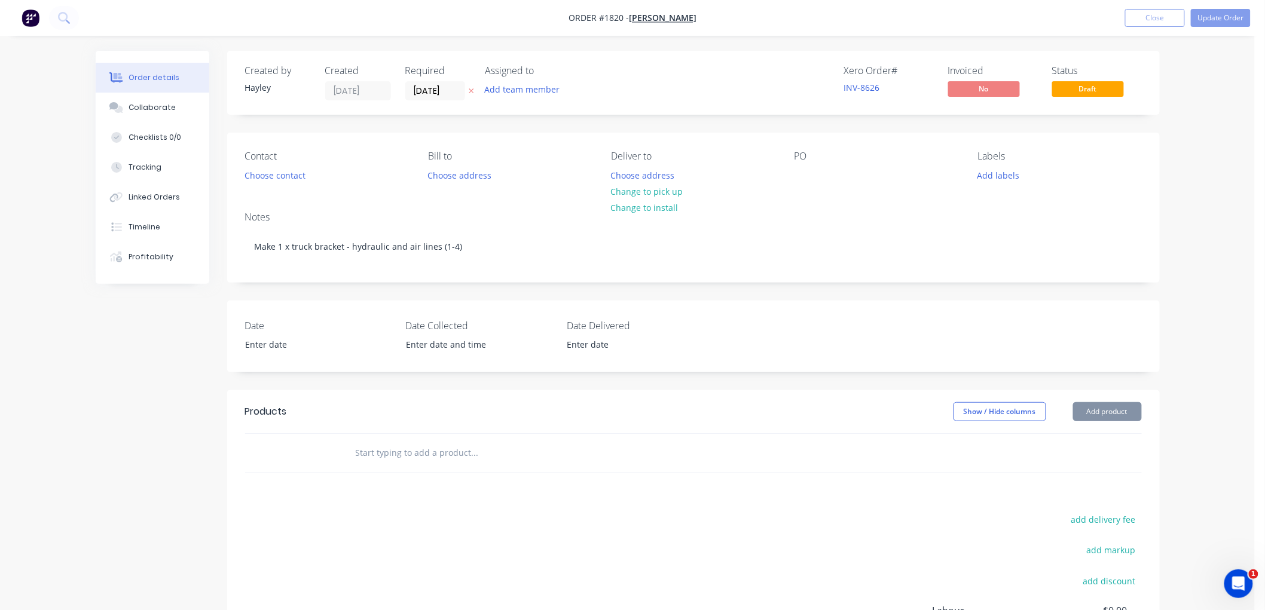
click at [445, 446] on input "text" at bounding box center [474, 453] width 239 height 24
click at [390, 441] on input "text" at bounding box center [474, 453] width 239 height 24
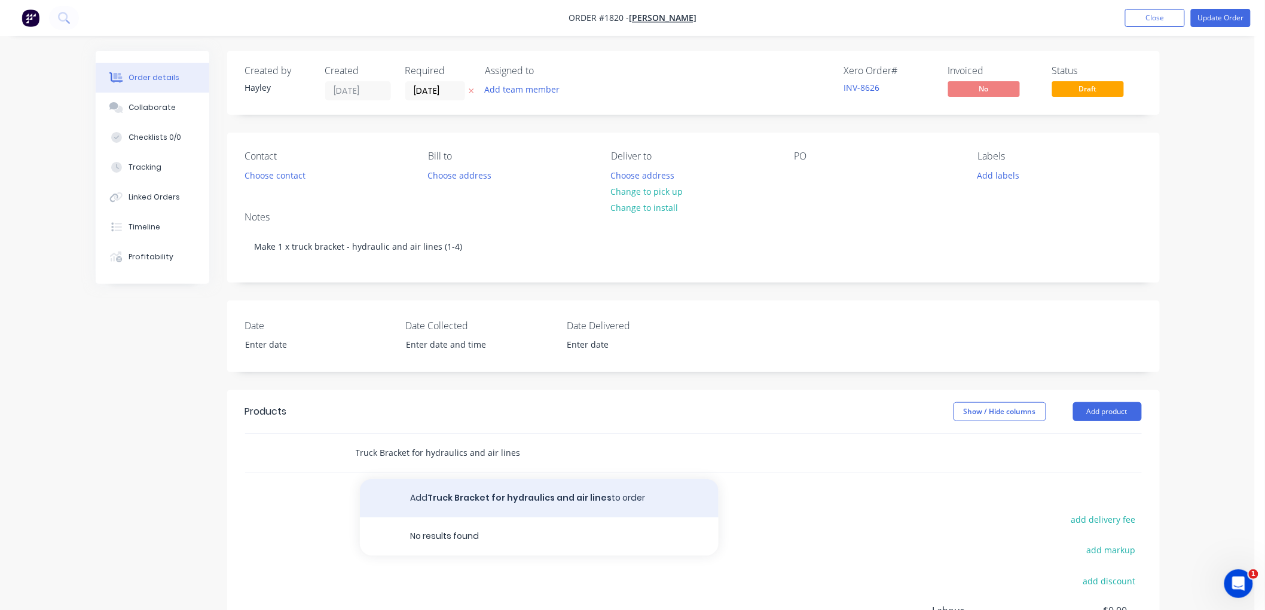
type input "Truck Bracket for hydraulics and air lines"
click at [510, 492] on button "Add Truck Bracket for hydraulics and air lines to order" at bounding box center [539, 498] width 359 height 38
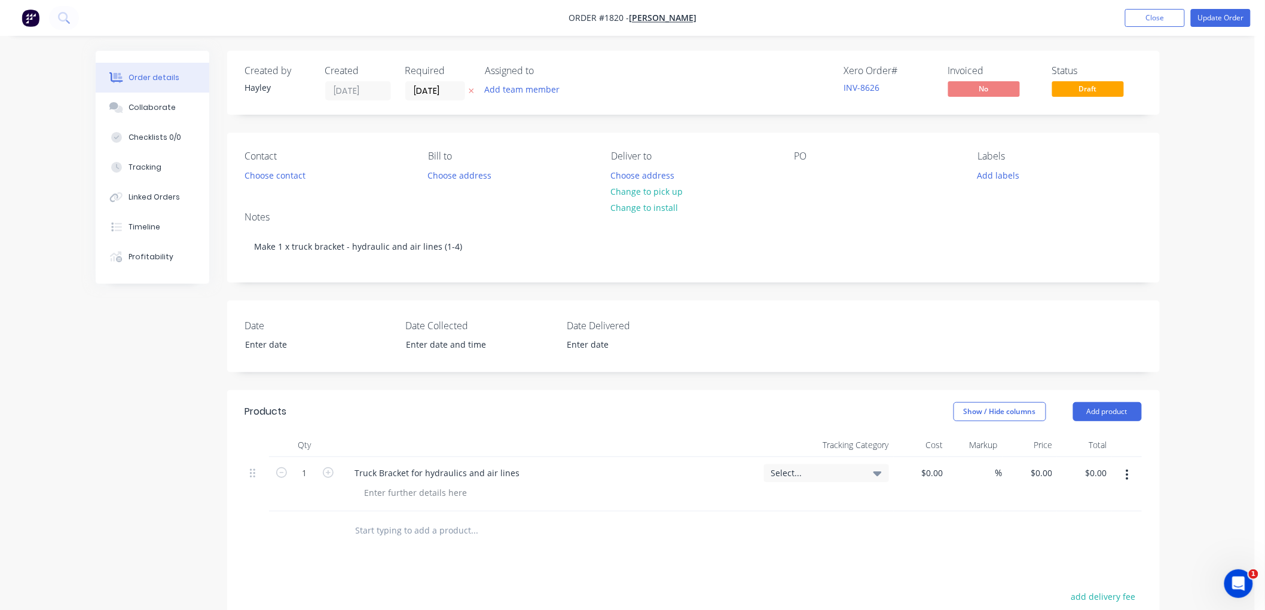
click at [535, 473] on div "Truck Bracket for hydraulics and air lines" at bounding box center [549, 472] width 409 height 17
click at [438, 496] on div at bounding box center [416, 492] width 122 height 17
click at [1044, 473] on input "0" at bounding box center [1050, 472] width 14 height 17
click at [1043, 474] on input "0" at bounding box center [1042, 472] width 27 height 17
type input "$343.99"
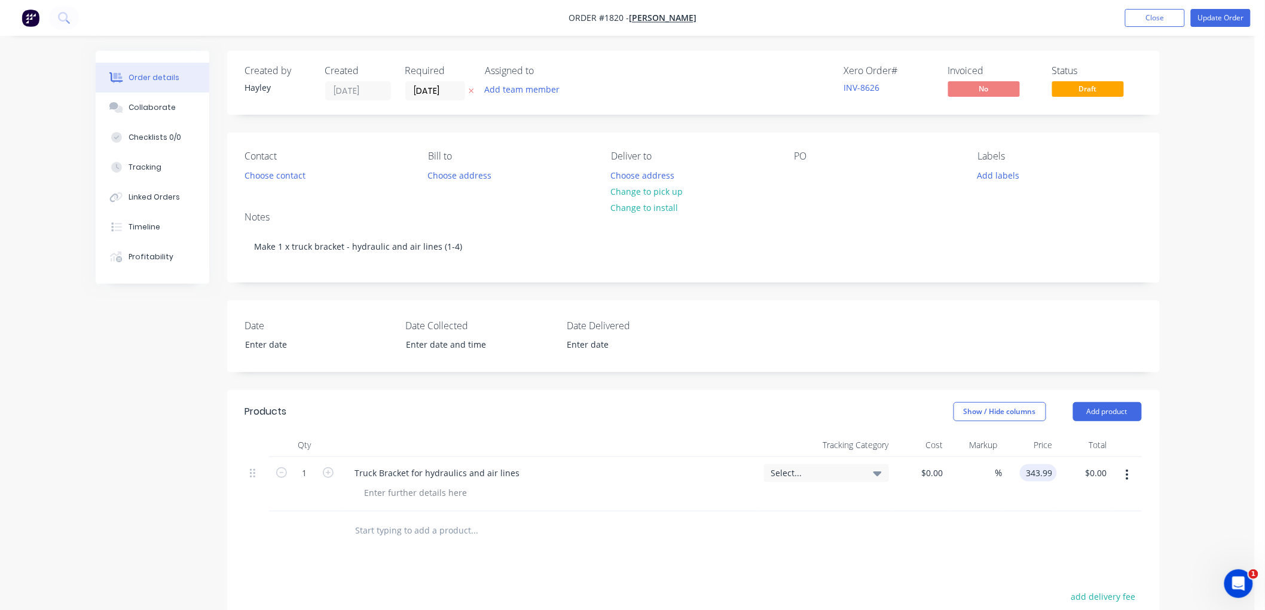
type input "$343.99"
click at [999, 539] on div at bounding box center [693, 531] width 897 height 39
click at [1237, 16] on button "Update Order" at bounding box center [1221, 18] width 60 height 18
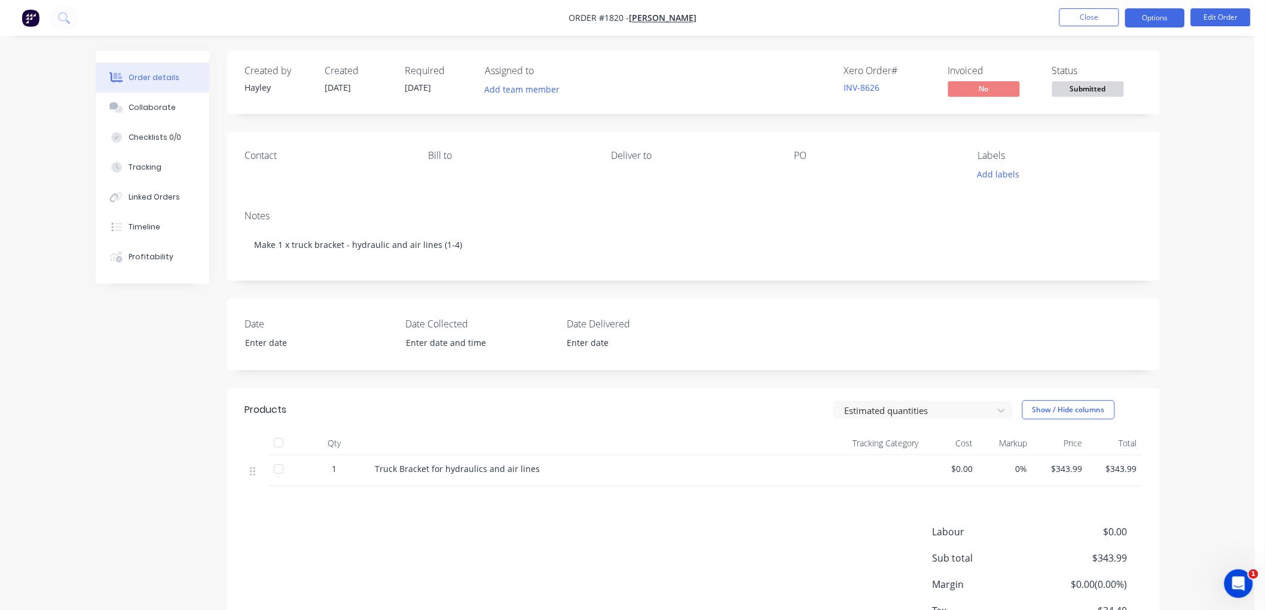
click at [1136, 16] on button "Options" at bounding box center [1155, 17] width 60 height 19
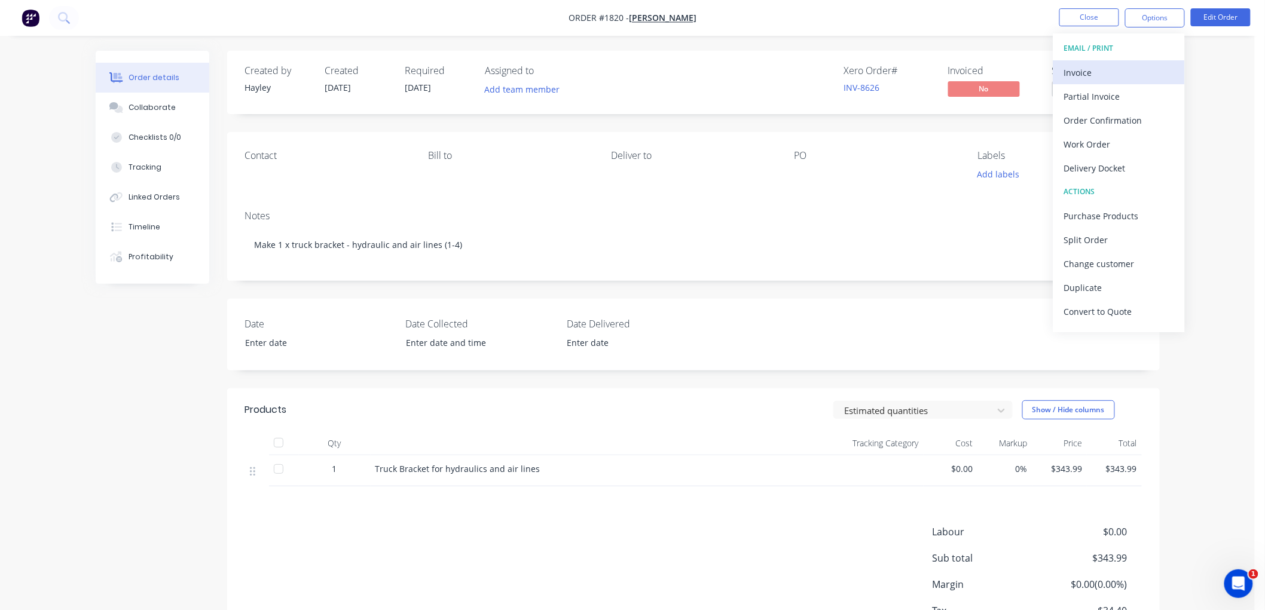
click at [1124, 74] on div "Invoice" at bounding box center [1119, 72] width 110 height 17
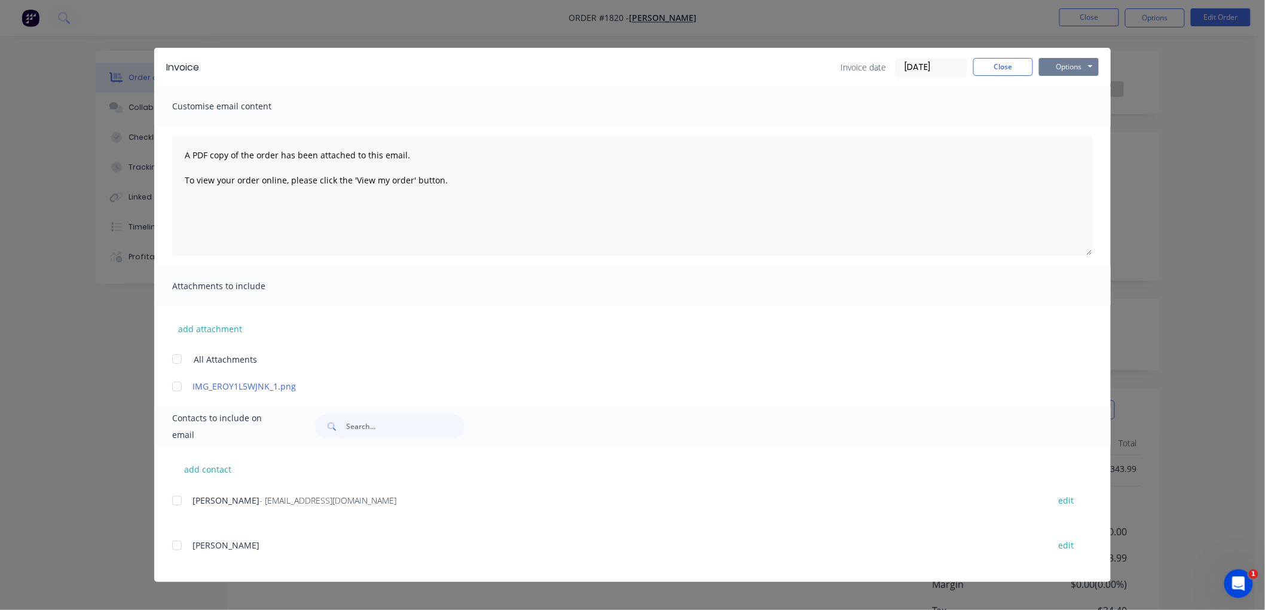
click at [1061, 68] on button "Options" at bounding box center [1069, 67] width 60 height 18
click at [175, 500] on div at bounding box center [177, 501] width 24 height 24
click at [1065, 64] on button "Options" at bounding box center [1069, 67] width 60 height 18
click at [1082, 120] on button "Email" at bounding box center [1077, 128] width 77 height 20
drag, startPoint x: 998, startPoint y: 66, endPoint x: 1086, endPoint y: 44, distance: 90.6
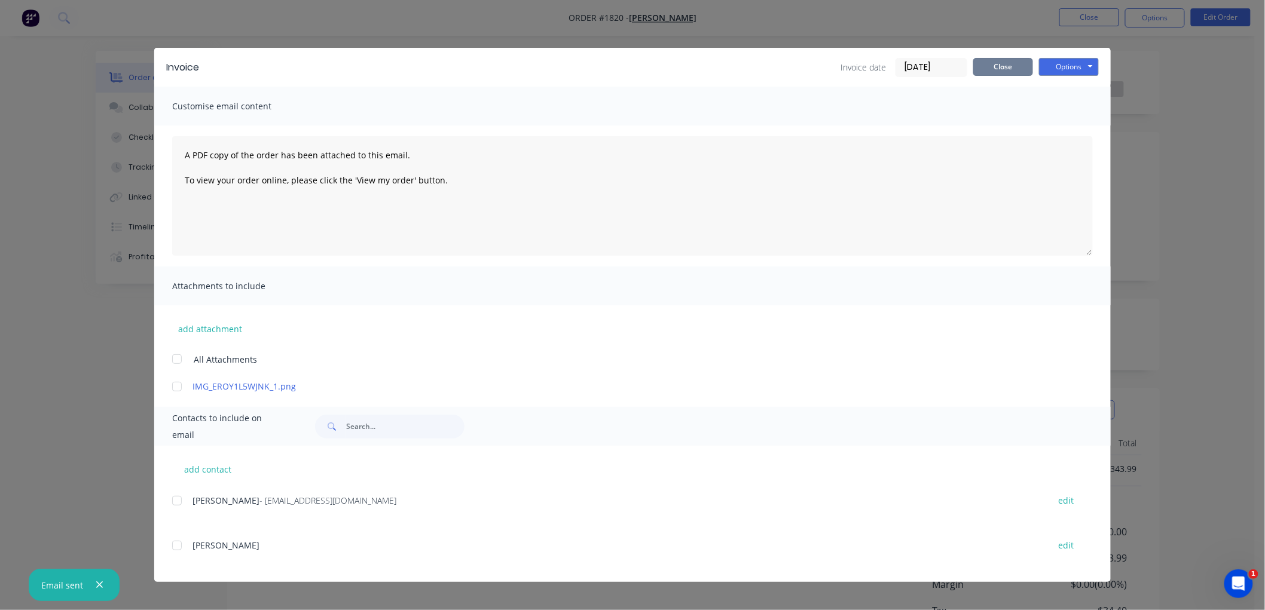
click at [998, 67] on button "Close" at bounding box center [1003, 67] width 60 height 18
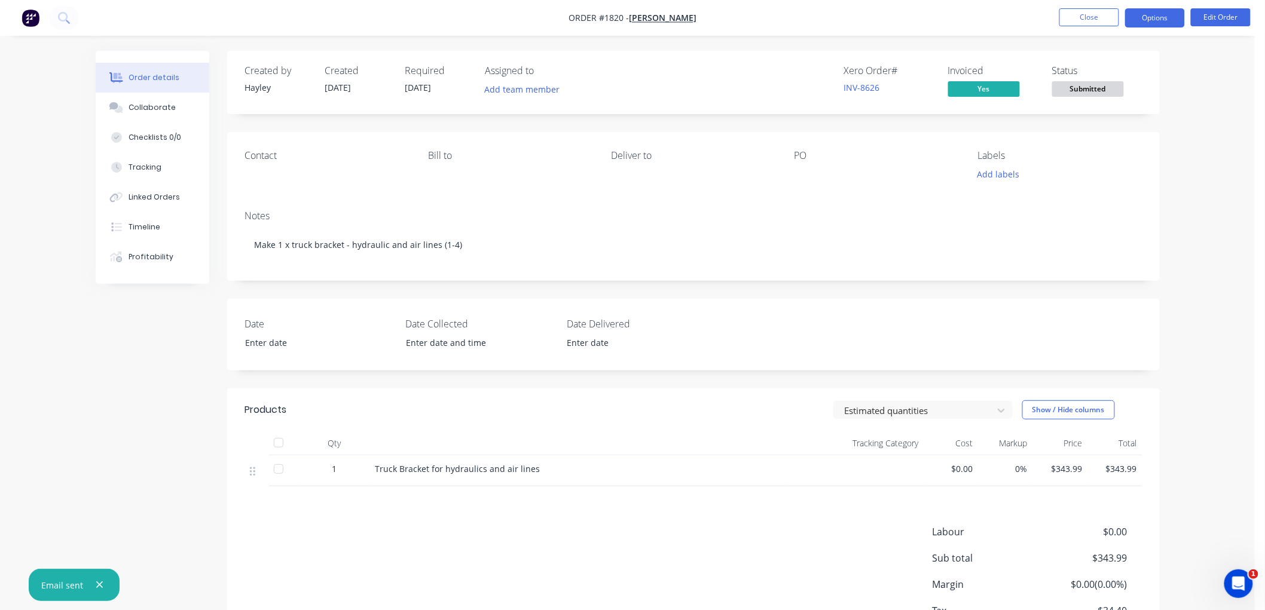
click at [1145, 14] on button "Options" at bounding box center [1155, 17] width 60 height 19
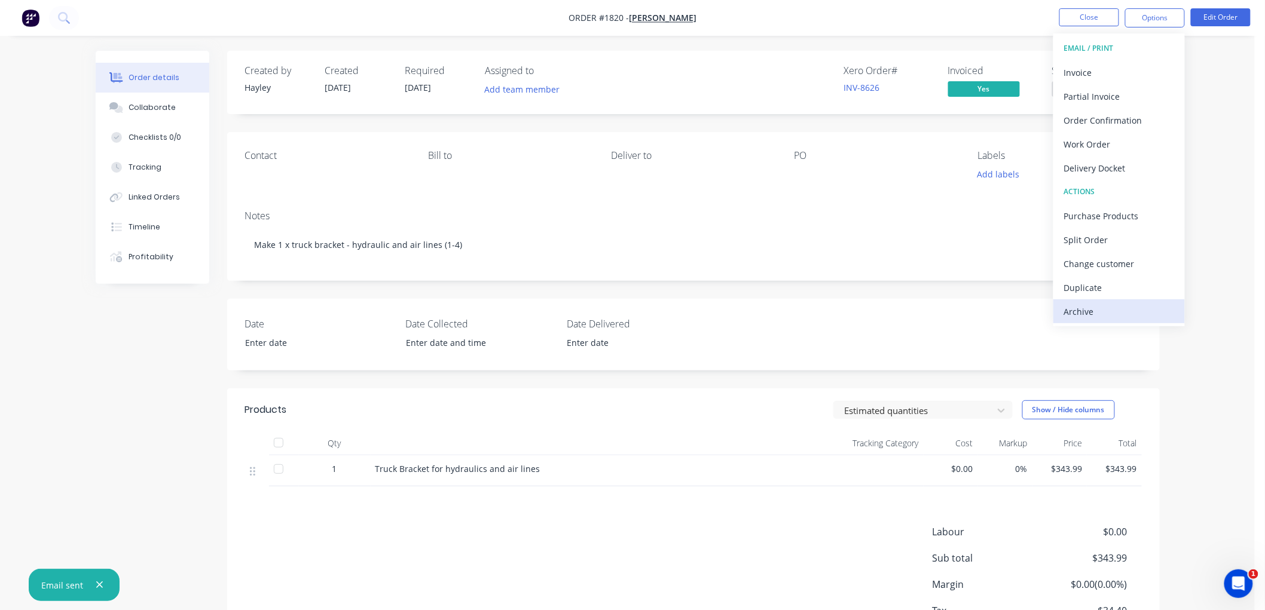
click at [1124, 313] on div "Archive" at bounding box center [1119, 311] width 110 height 17
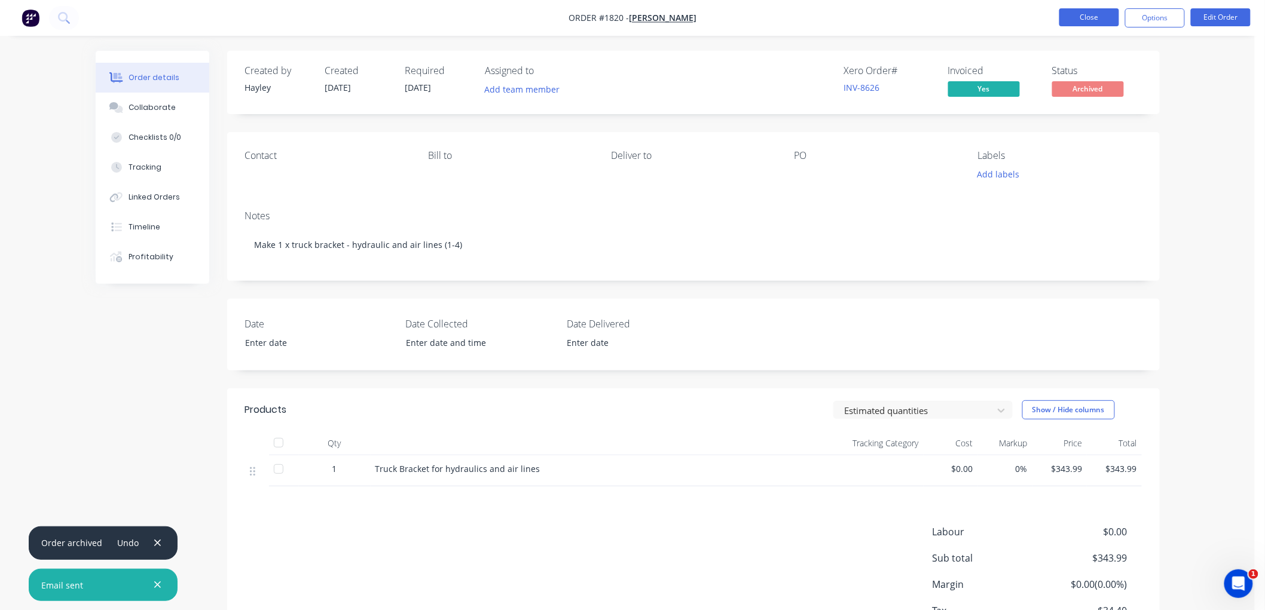
click at [1095, 17] on button "Close" at bounding box center [1089, 17] width 60 height 18
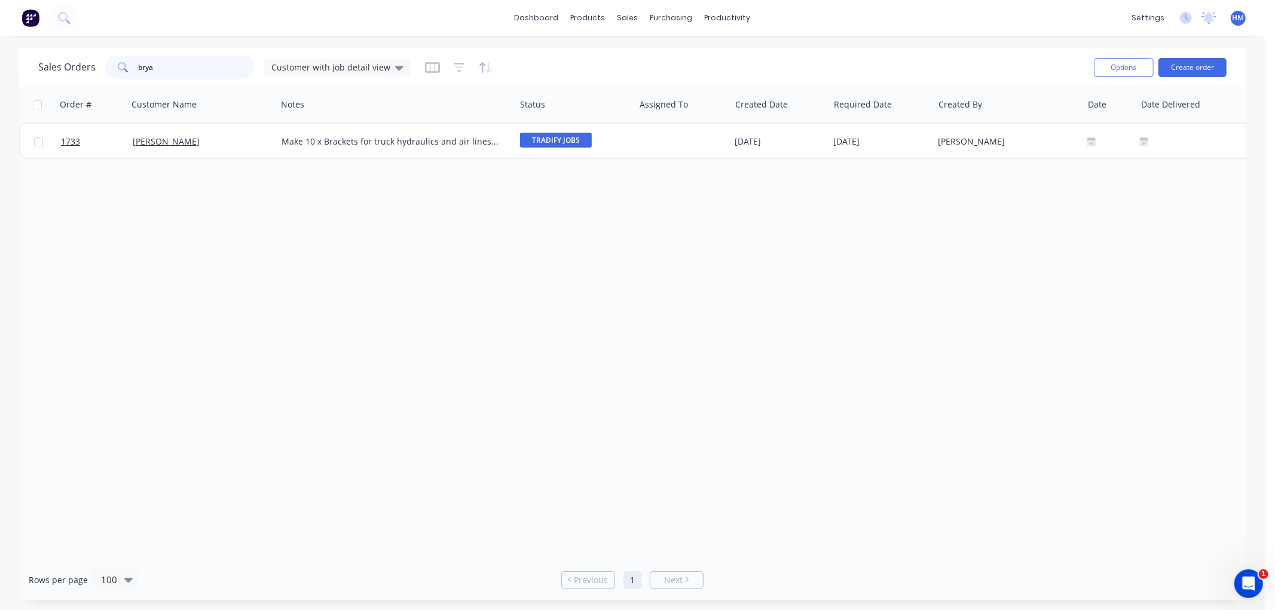
drag, startPoint x: 188, startPoint y: 69, endPoint x: 136, endPoint y: 69, distance: 52.0
click at [136, 69] on div "brya" at bounding box center [179, 68] width 149 height 24
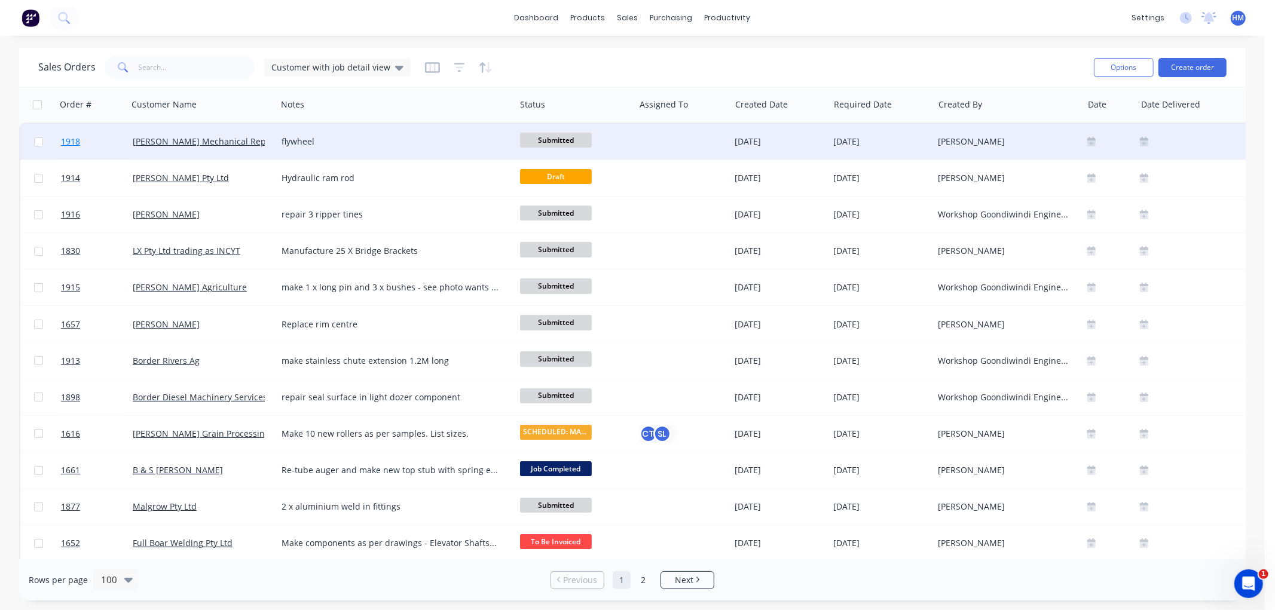
click at [116, 140] on link "1918" at bounding box center [97, 142] width 72 height 36
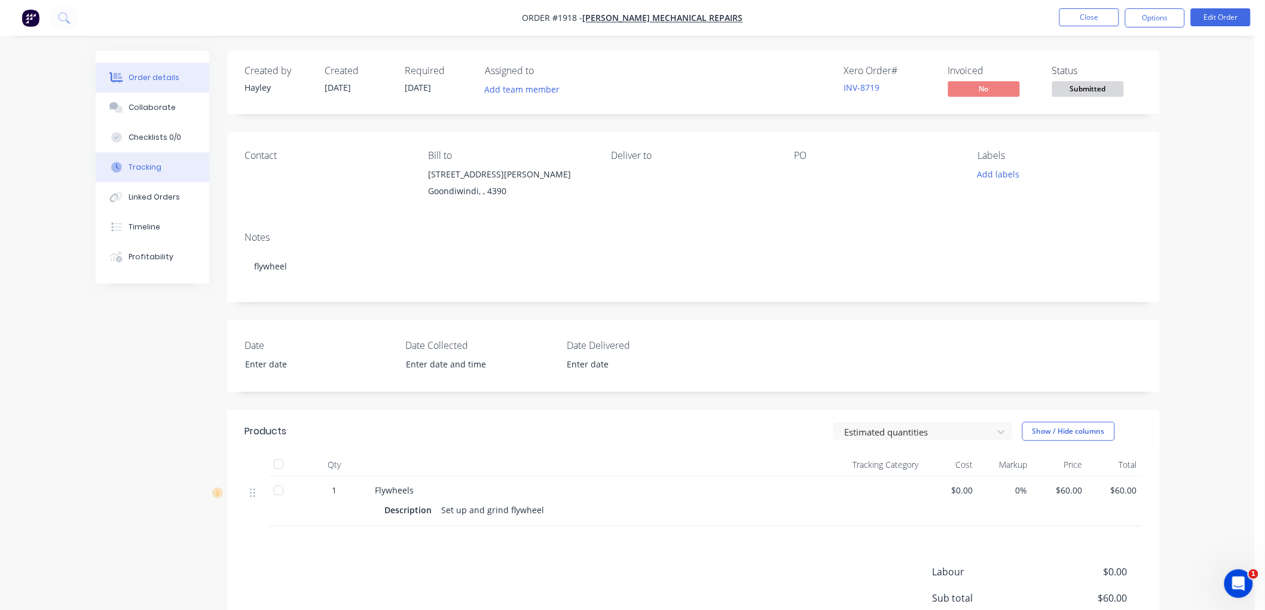
click at [159, 171] on button "Tracking" at bounding box center [153, 167] width 114 height 30
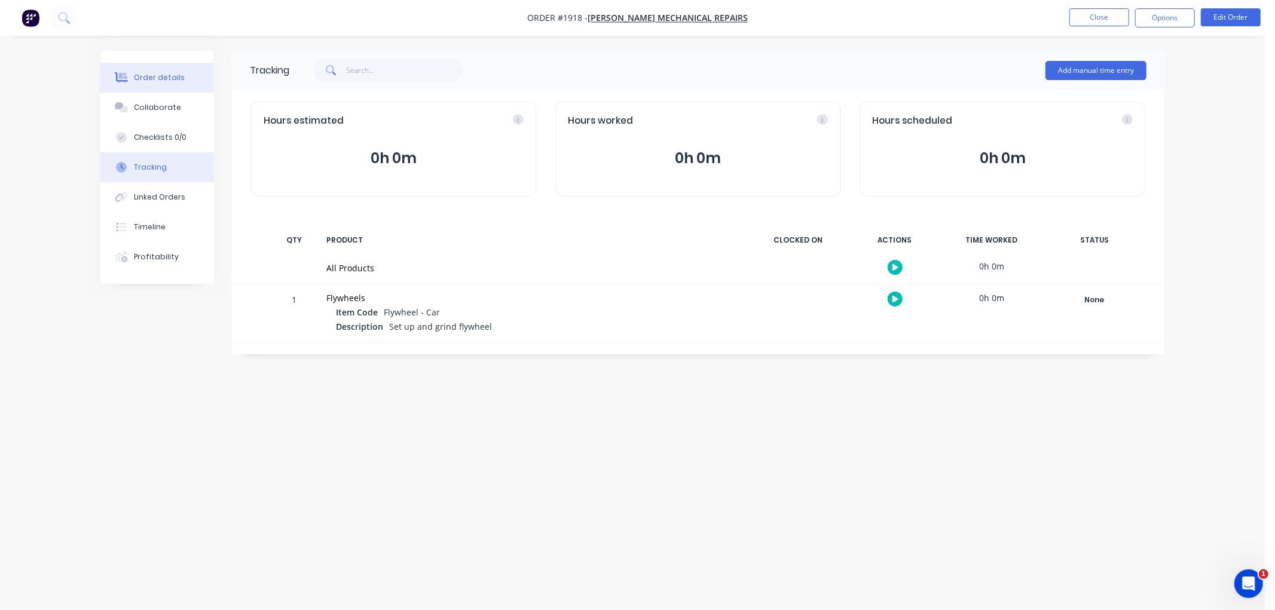
click at [154, 78] on div "Order details" at bounding box center [159, 77] width 51 height 11
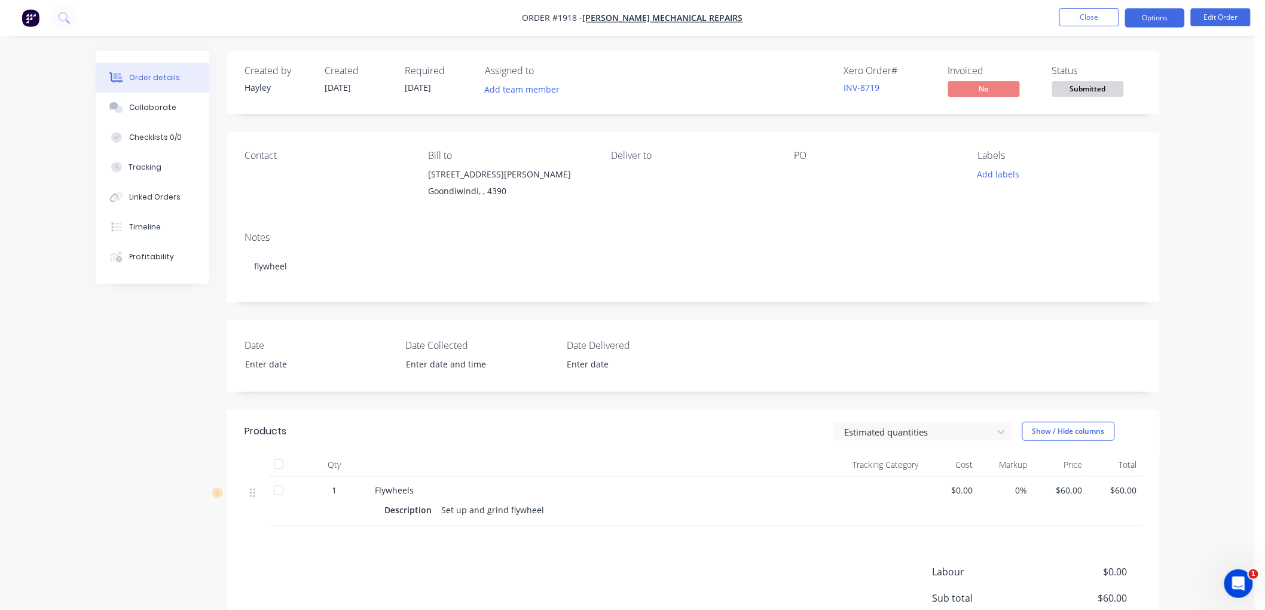
click at [1164, 17] on button "Options" at bounding box center [1155, 17] width 60 height 19
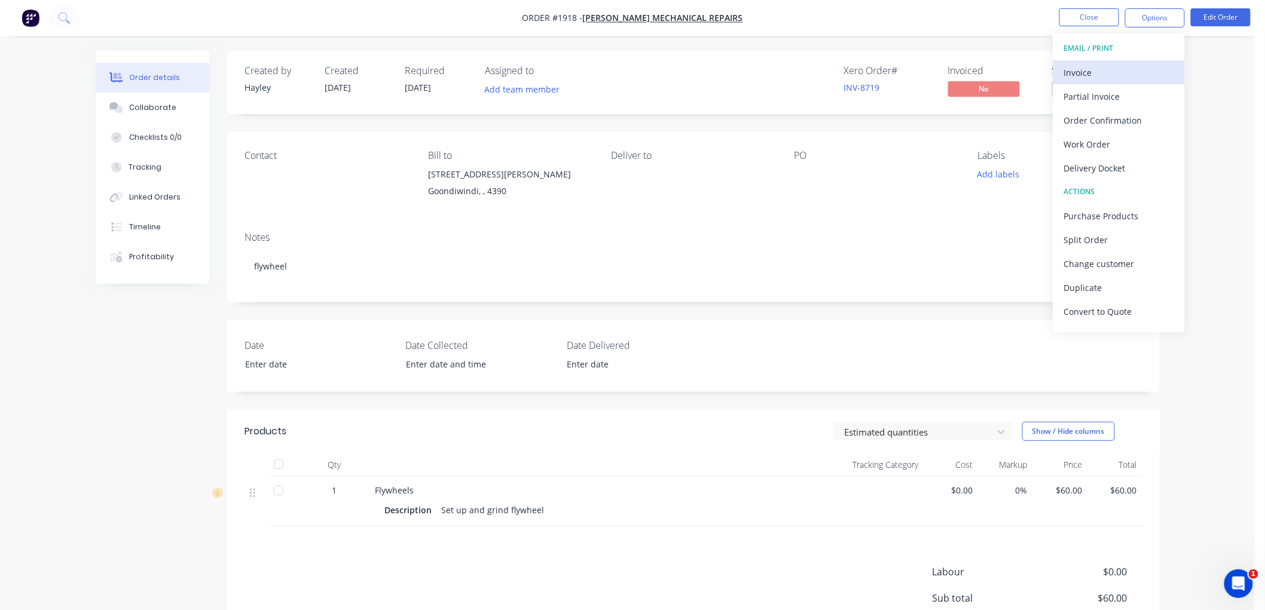
click at [1121, 64] on div "Invoice" at bounding box center [1119, 72] width 110 height 17
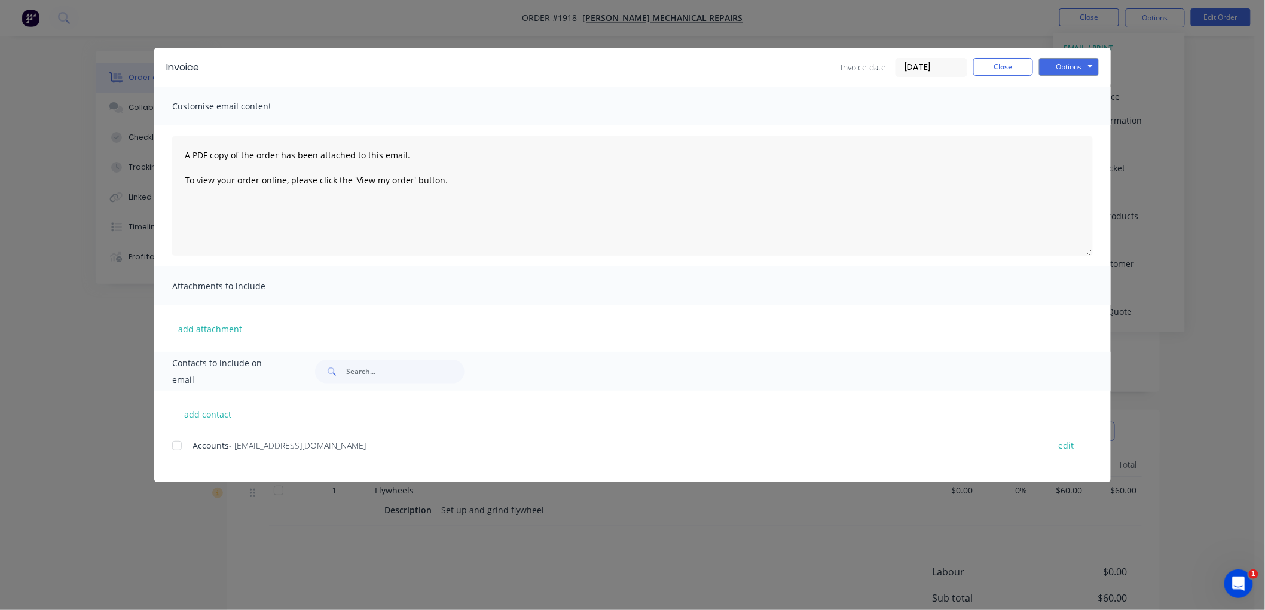
click at [172, 445] on div at bounding box center [177, 446] width 24 height 24
click at [1065, 69] on button "Options" at bounding box center [1069, 67] width 60 height 18
click at [1066, 87] on button "Preview" at bounding box center [1077, 88] width 77 height 20
click at [173, 445] on div at bounding box center [177, 446] width 24 height 24
click at [999, 63] on button "Close" at bounding box center [1003, 67] width 60 height 18
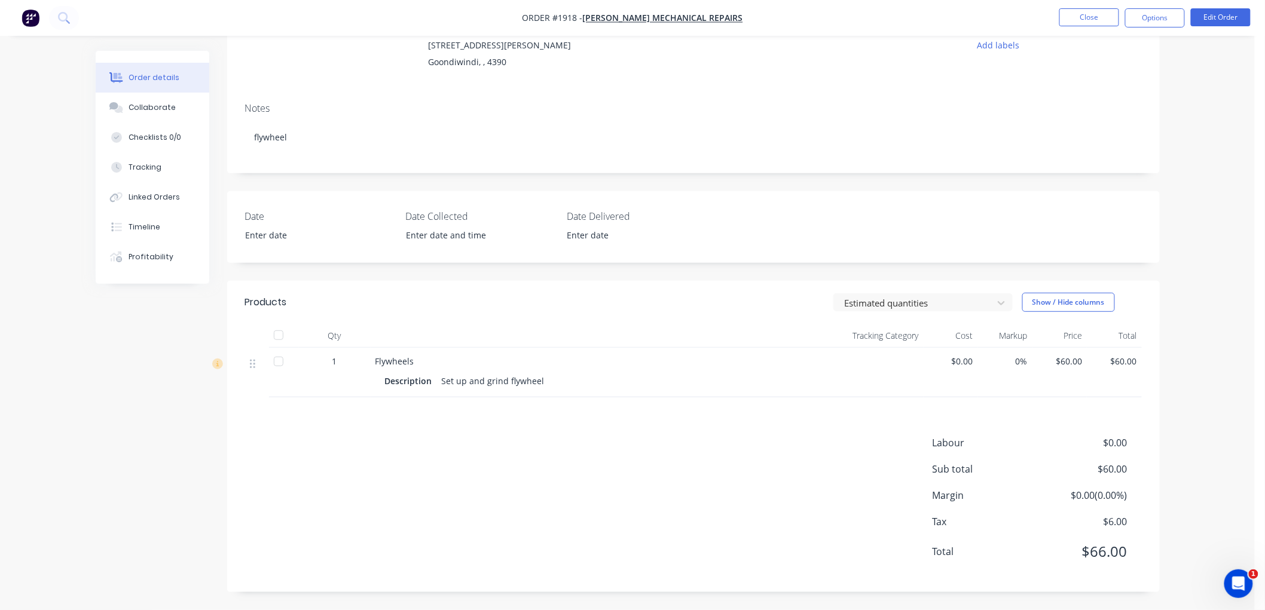
scroll to position [130, 0]
click at [1227, 16] on button "Edit Order" at bounding box center [1221, 17] width 60 height 18
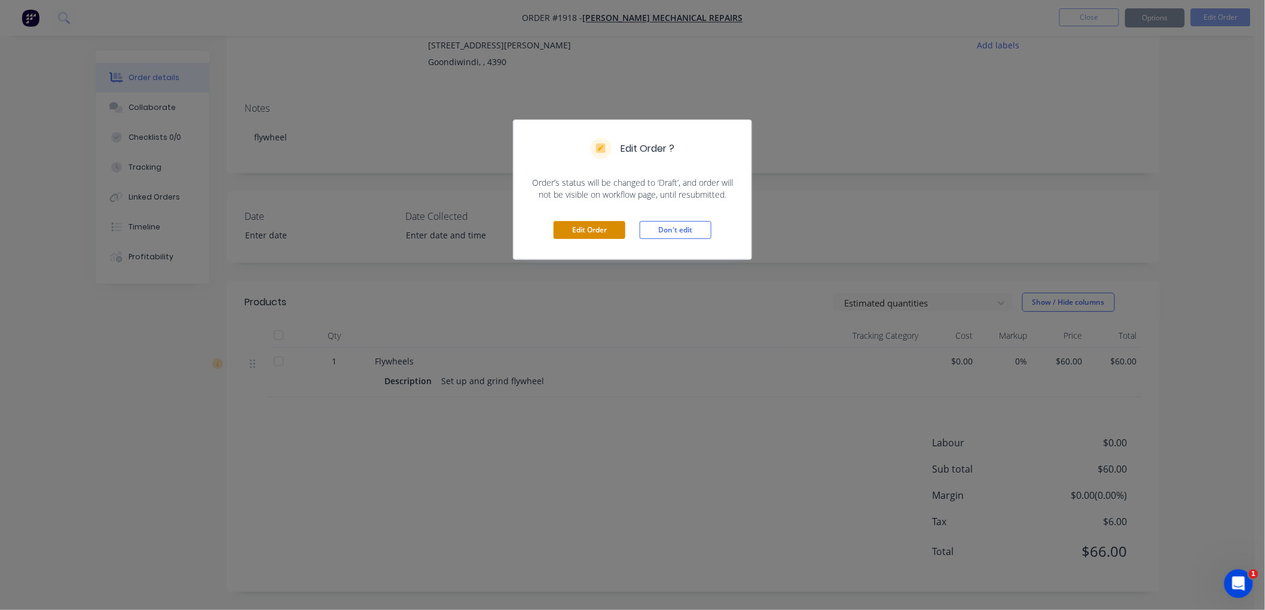
click at [570, 227] on button "Edit Order" at bounding box center [589, 230] width 72 height 18
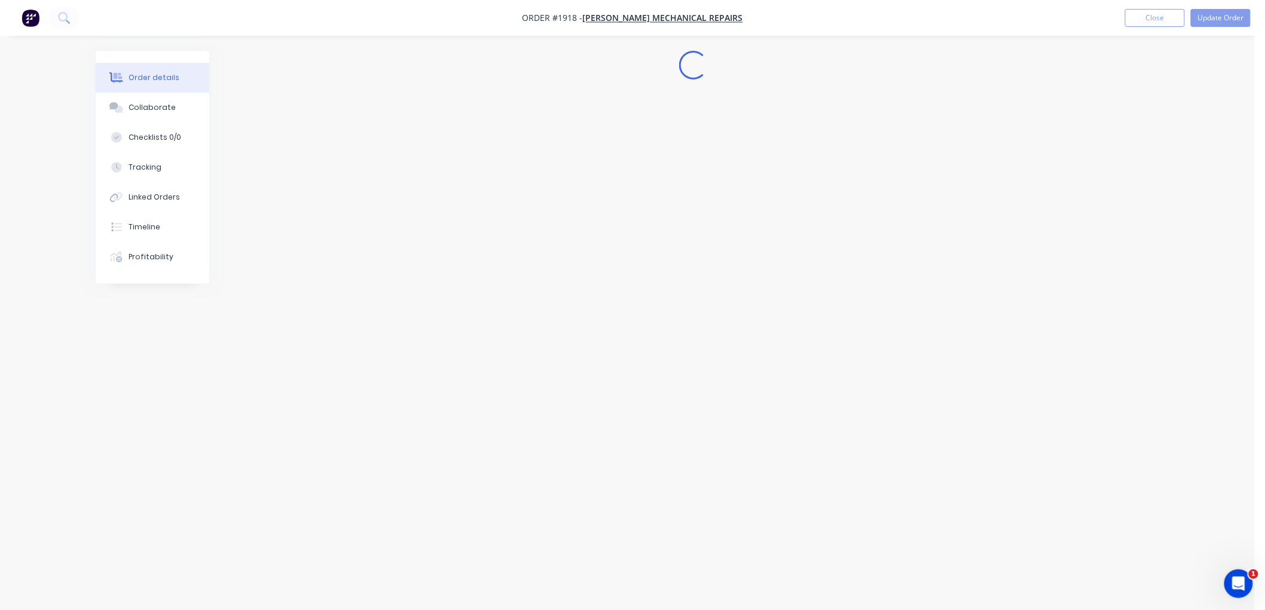
scroll to position [0, 0]
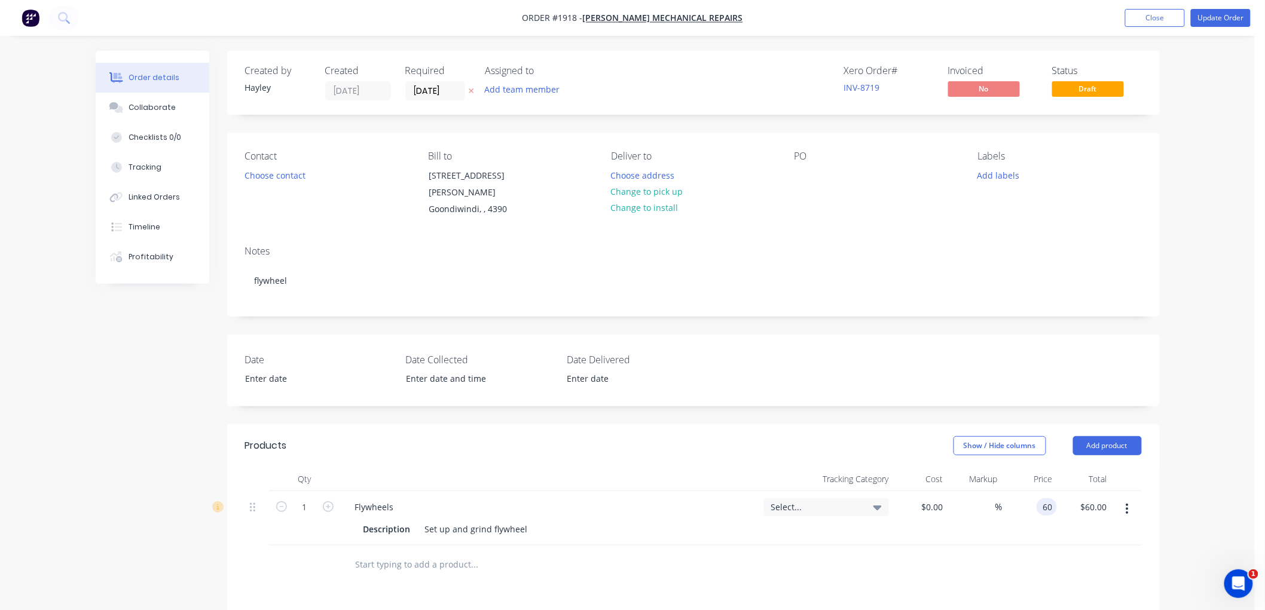
click at [1031, 499] on div "60 60" at bounding box center [1029, 518] width 54 height 54
type input "$110.00"
click at [1031, 529] on div "$110.00 110" at bounding box center [1029, 518] width 54 height 54
click at [1225, 22] on button "Update Order" at bounding box center [1221, 18] width 60 height 18
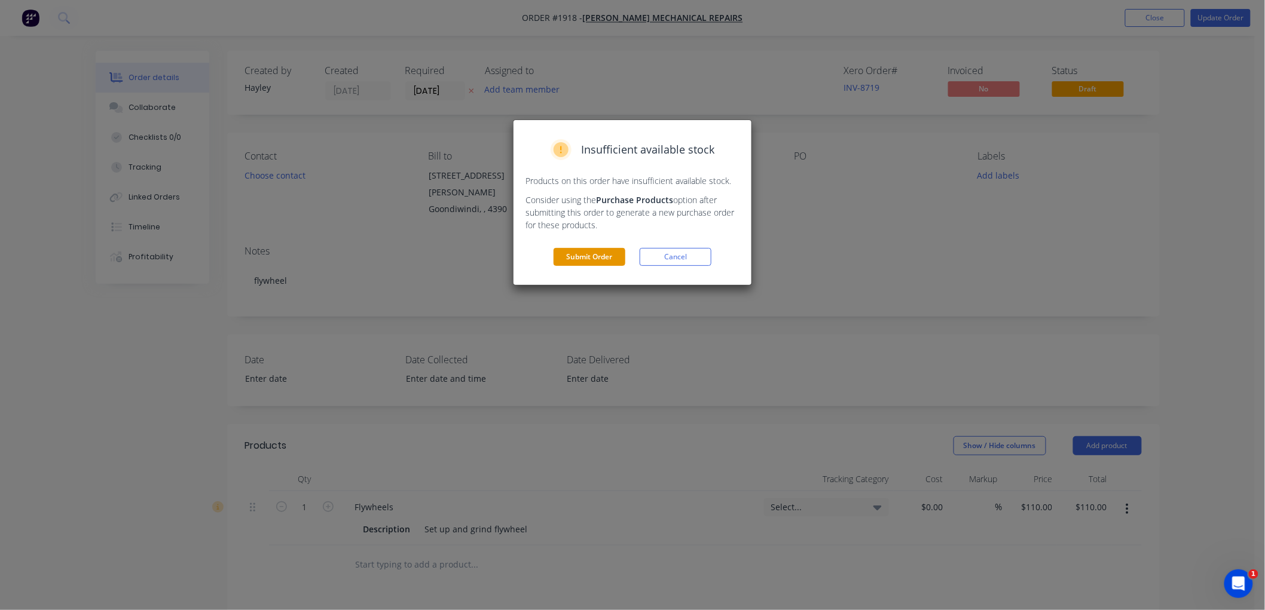
click at [589, 257] on button "Submit Order" at bounding box center [589, 257] width 72 height 18
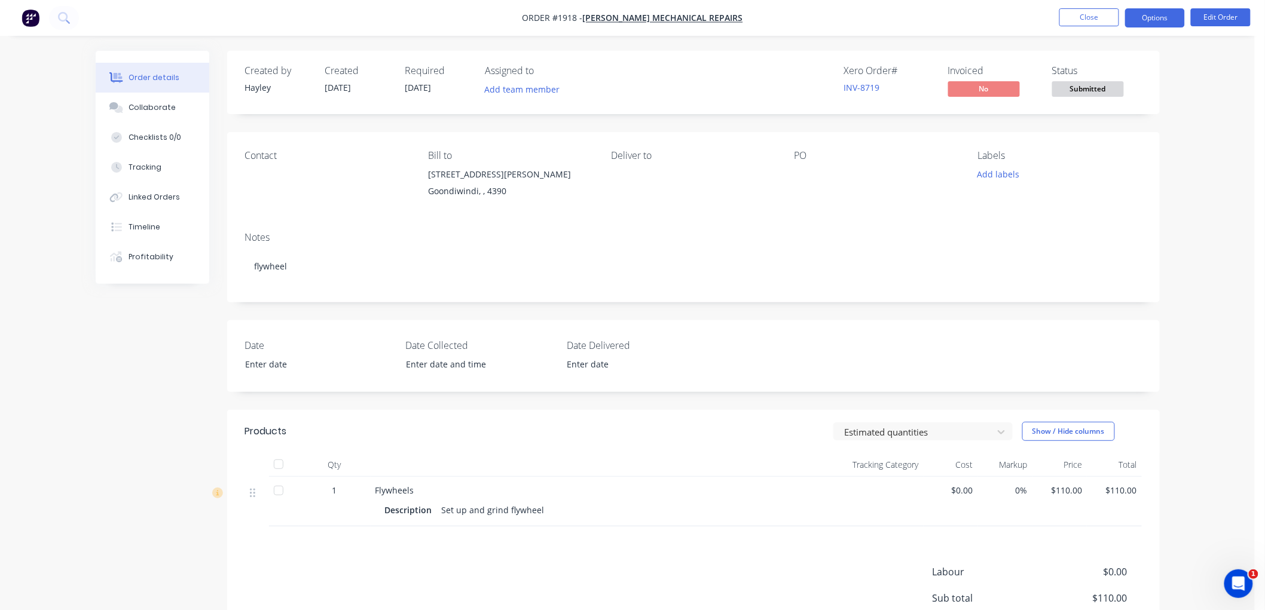
click at [1149, 19] on button "Options" at bounding box center [1155, 17] width 60 height 19
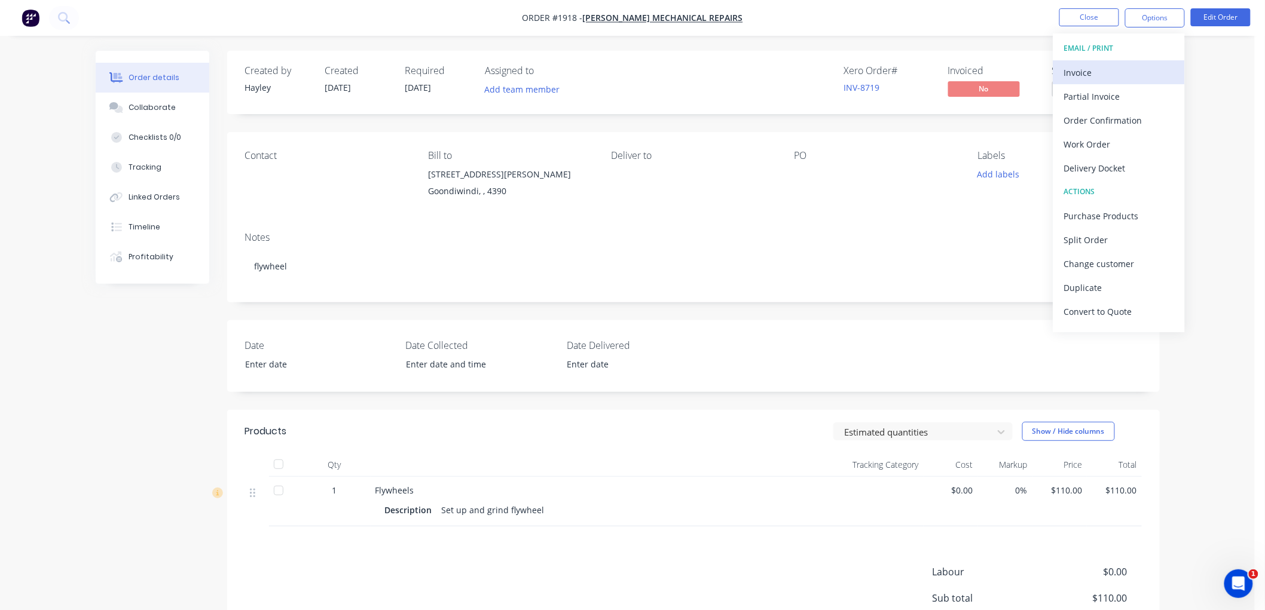
click at [1122, 74] on div "Invoice" at bounding box center [1119, 72] width 110 height 17
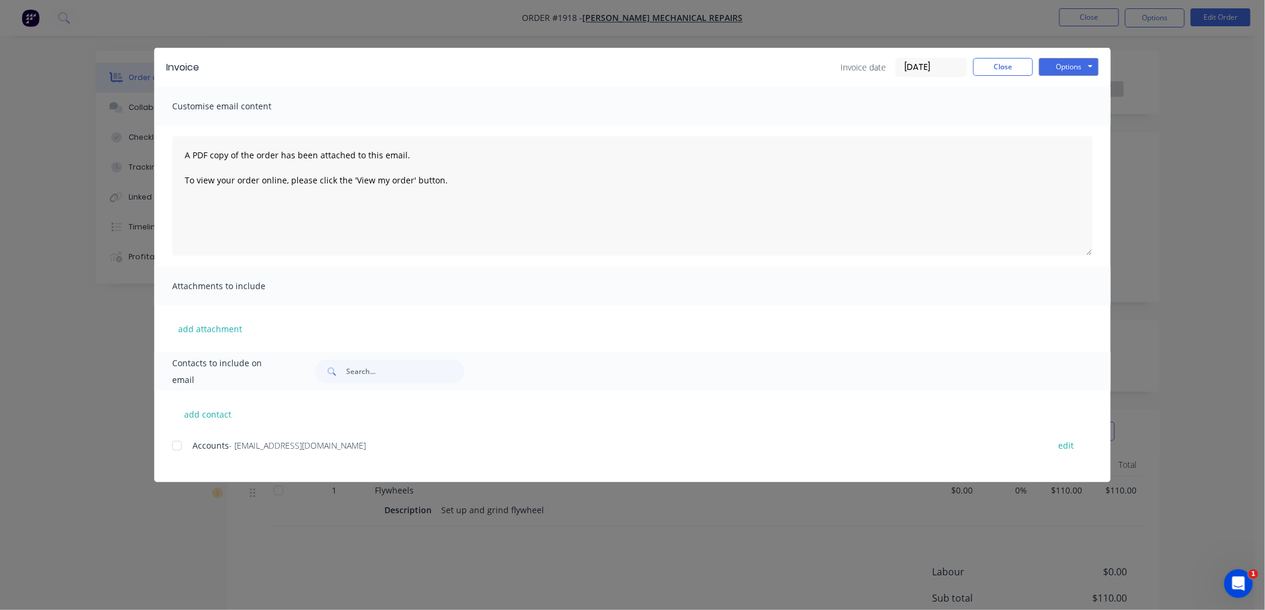
drag, startPoint x: 175, startPoint y: 446, endPoint x: 552, endPoint y: 340, distance: 392.6
click at [176, 446] on div at bounding box center [177, 446] width 24 height 24
click at [1080, 62] on button "Options" at bounding box center [1069, 67] width 60 height 18
click at [1087, 126] on button "Email" at bounding box center [1077, 128] width 77 height 20
click at [1006, 68] on button "Close" at bounding box center [1003, 67] width 60 height 18
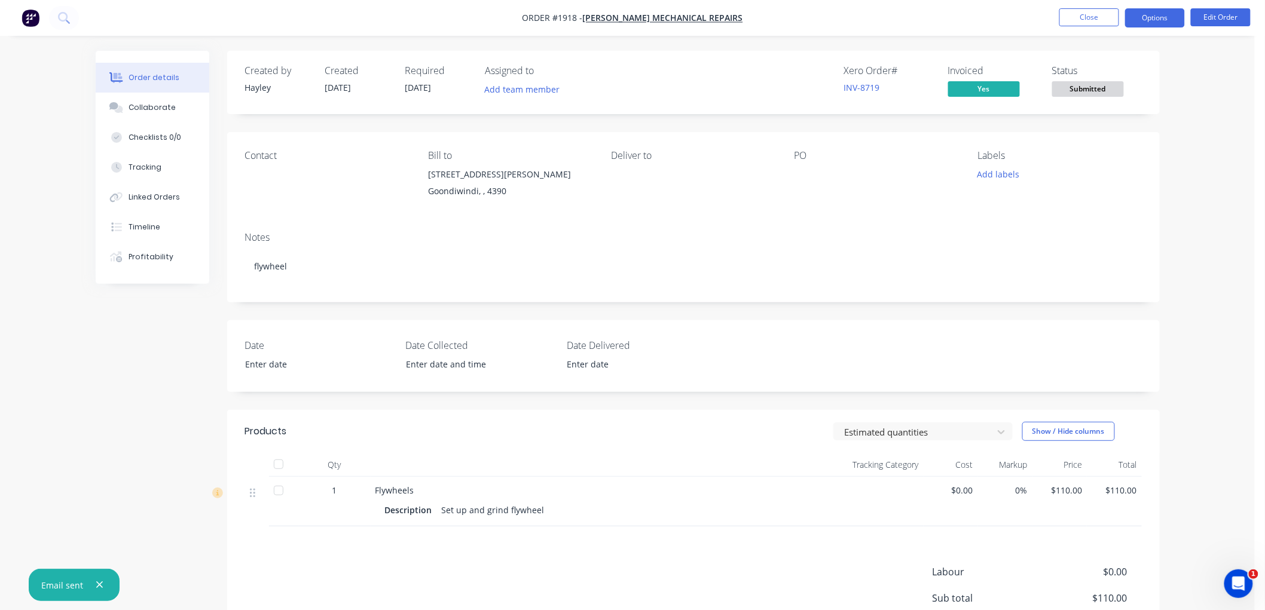
click at [1162, 19] on button "Options" at bounding box center [1155, 17] width 60 height 19
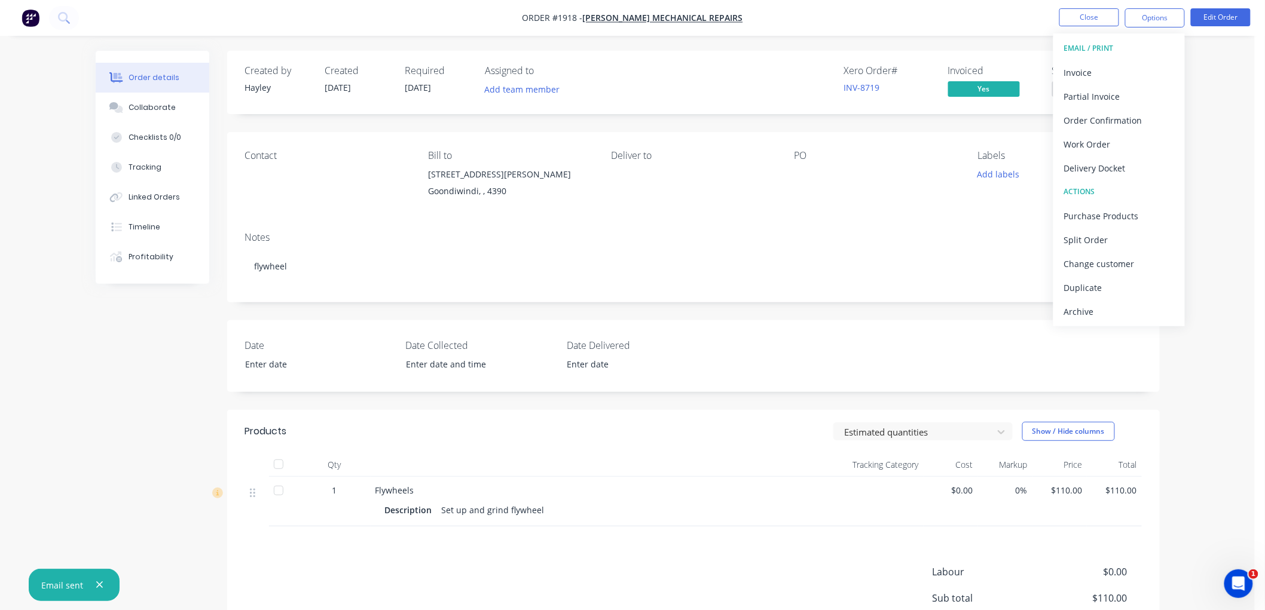
click at [1115, 304] on div "Archive" at bounding box center [1119, 311] width 110 height 17
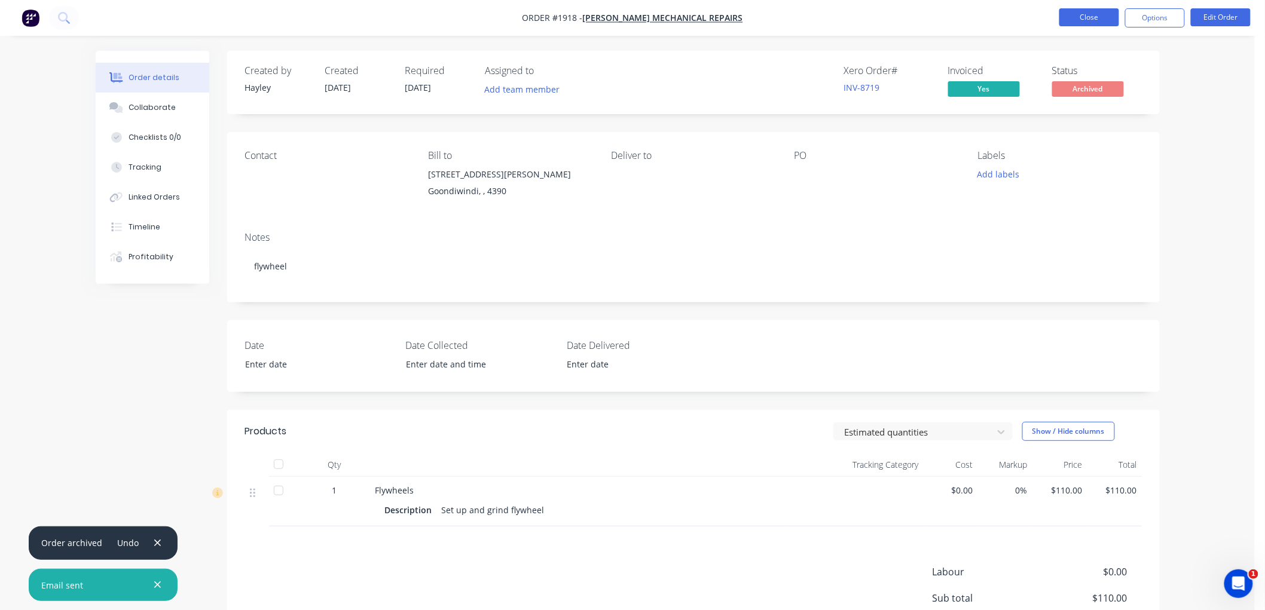
click at [1094, 15] on button "Close" at bounding box center [1089, 17] width 60 height 18
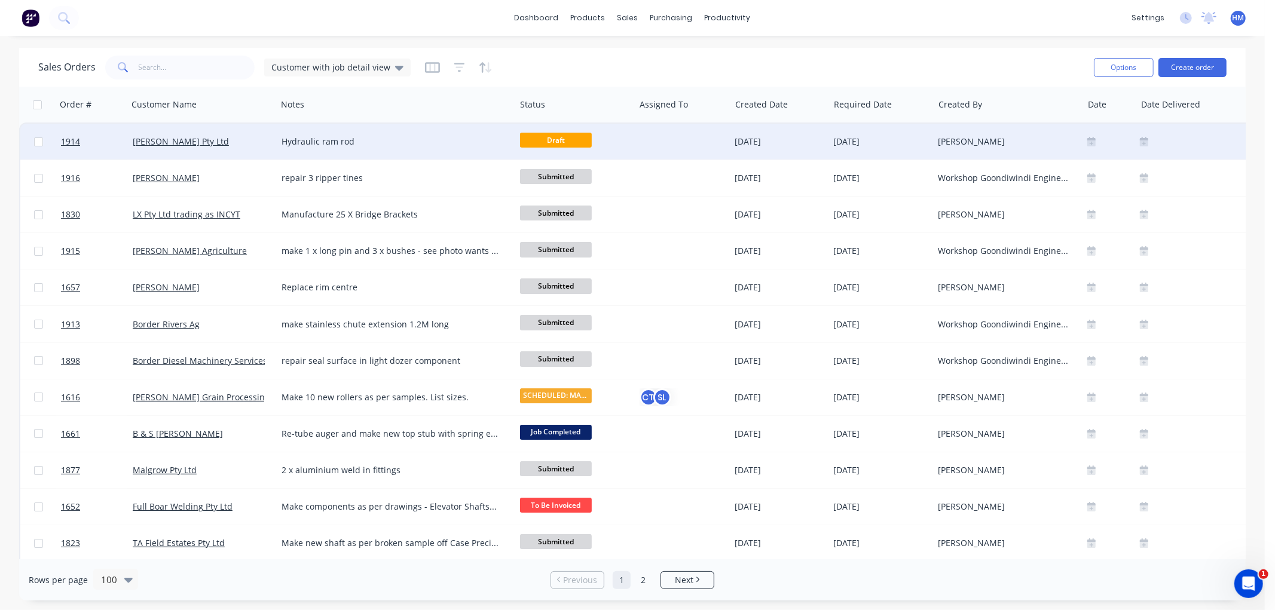
click at [241, 139] on div "[PERSON_NAME] Pty Ltd" at bounding box center [199, 142] width 133 height 12
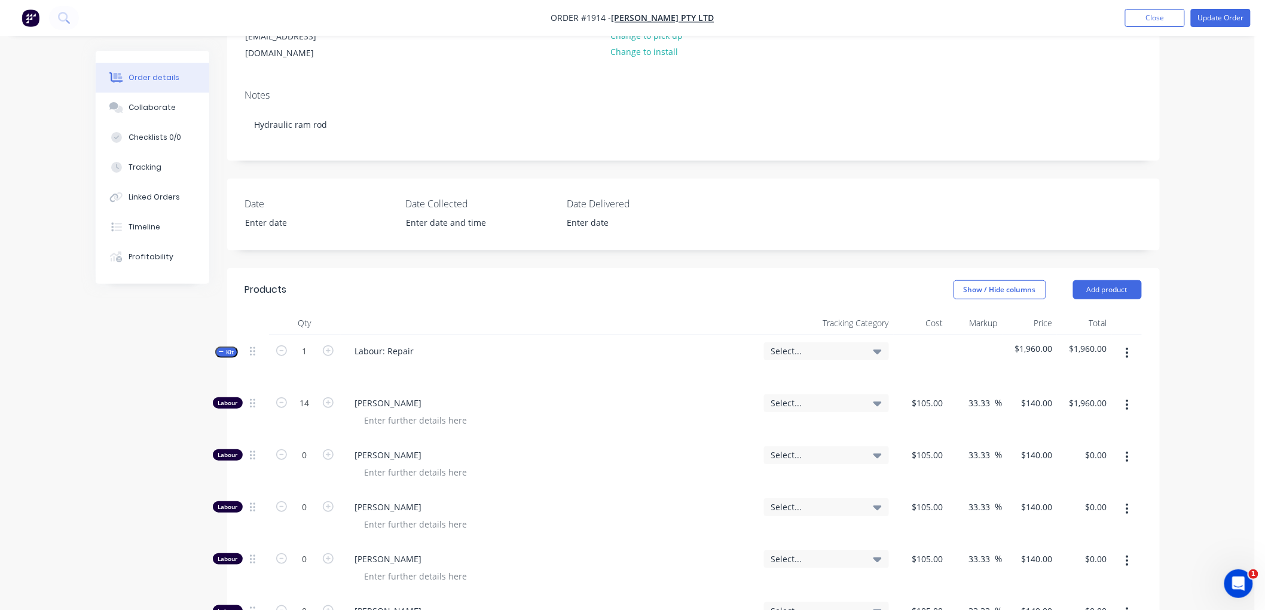
scroll to position [199, 0]
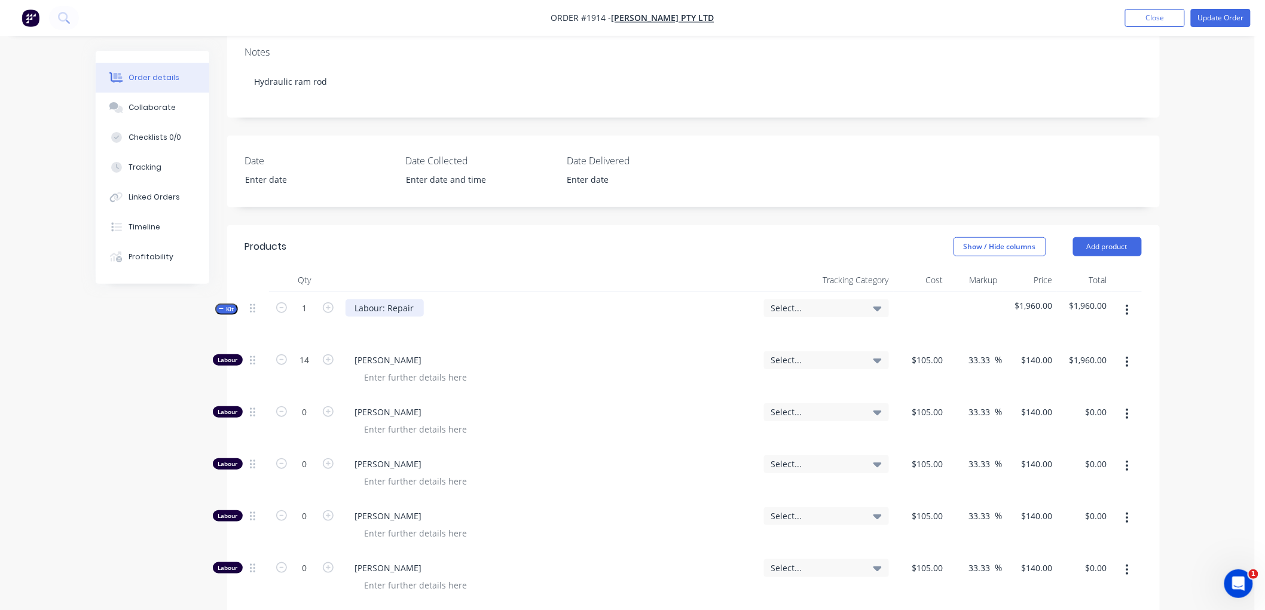
click at [415, 301] on div "Labour: Repair" at bounding box center [384, 307] width 78 height 17
click at [221, 306] on icon "button" at bounding box center [221, 309] width 5 height 6
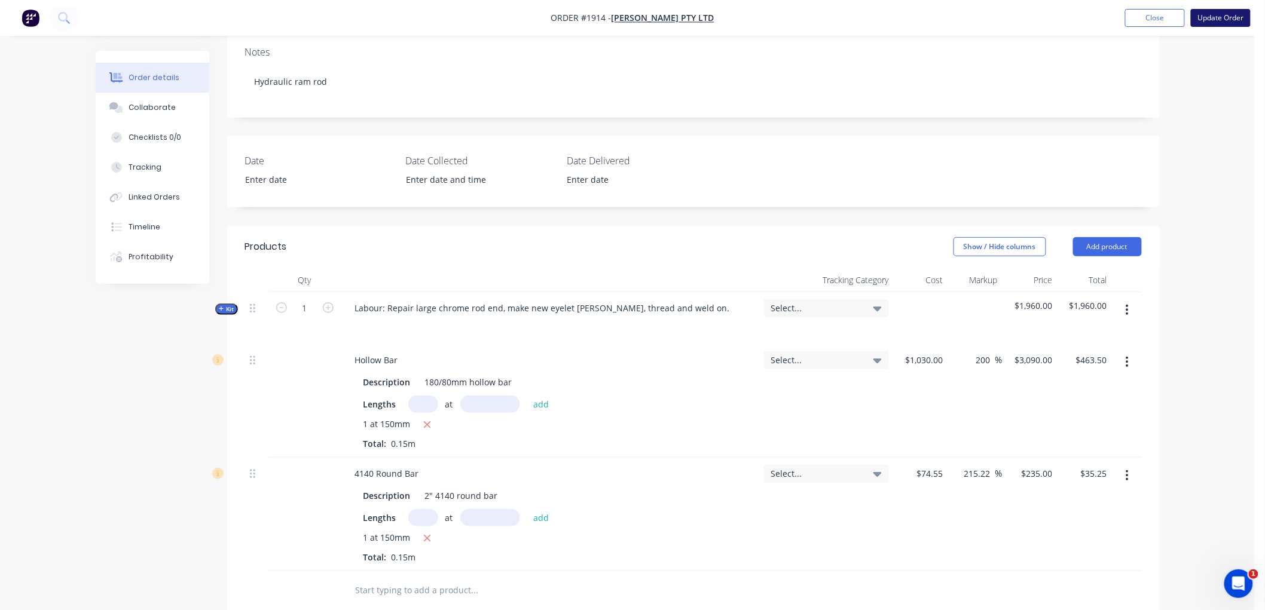
click at [1208, 17] on button "Update Order" at bounding box center [1221, 18] width 60 height 18
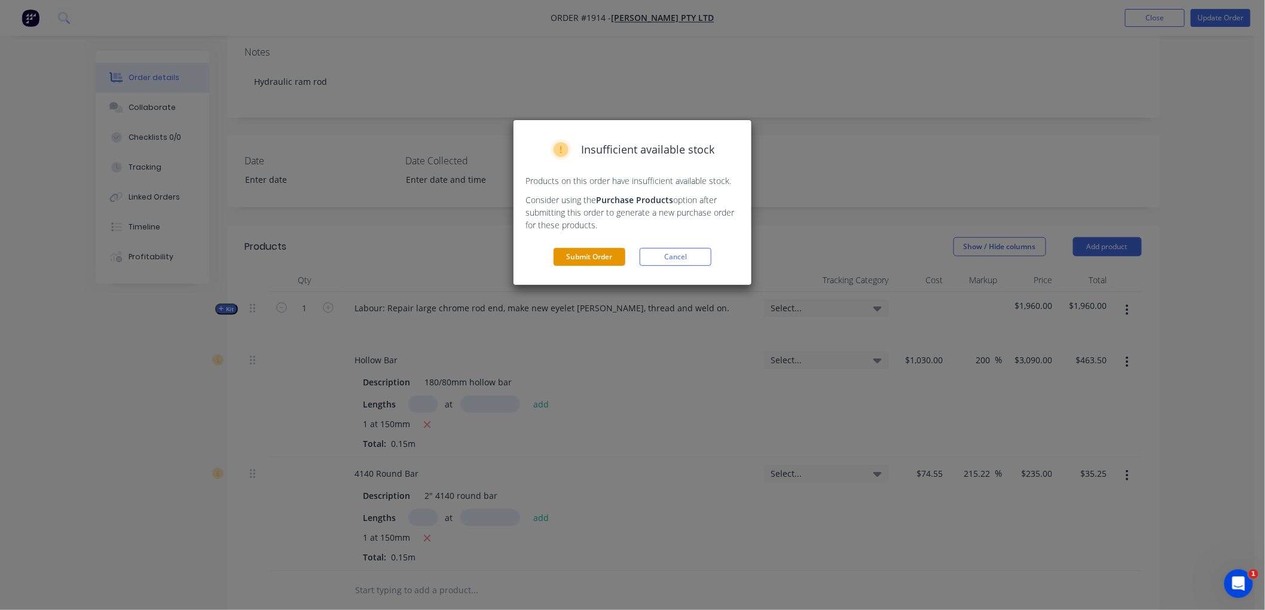
click at [580, 259] on button "Submit Order" at bounding box center [589, 257] width 72 height 18
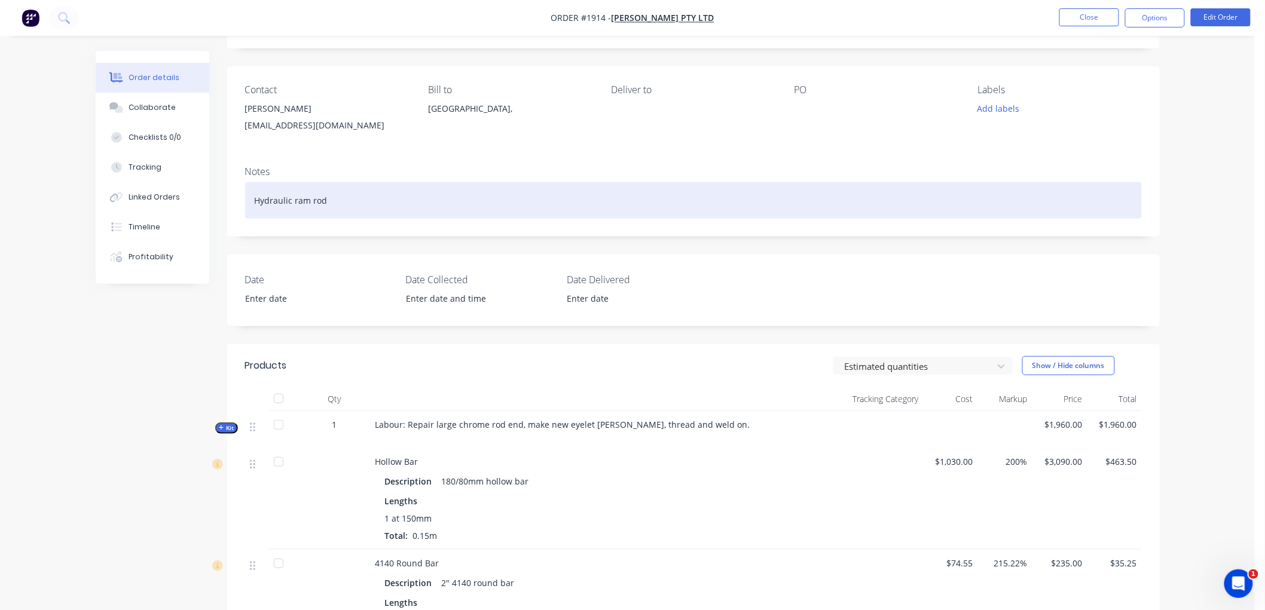
scroll to position [55, 0]
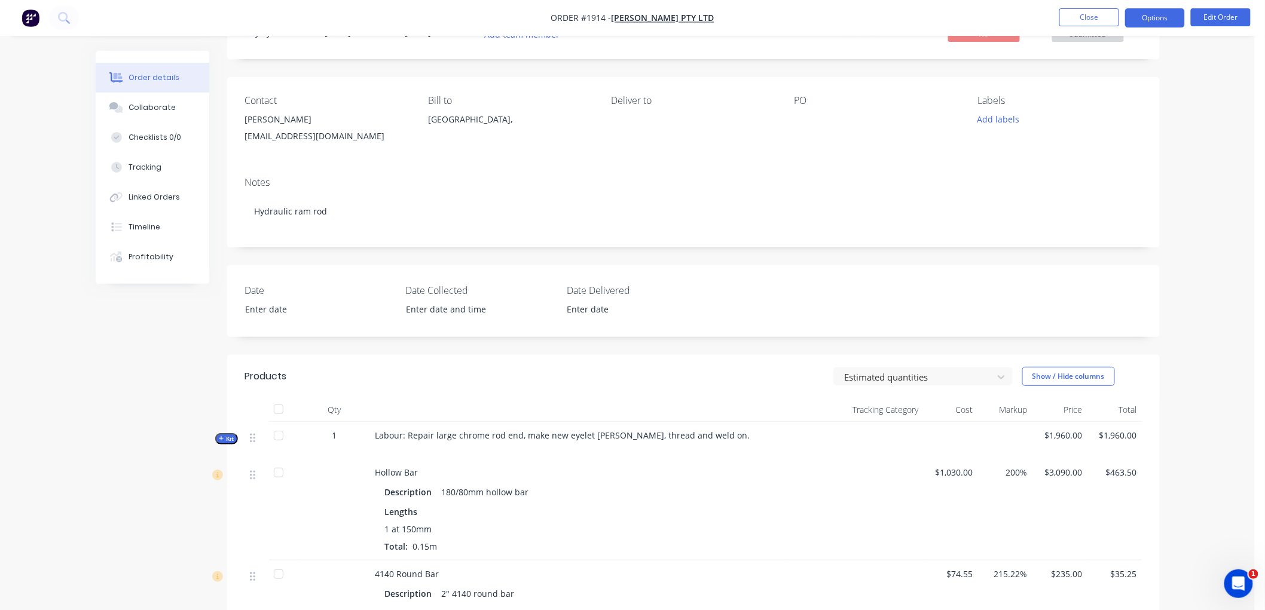
click at [1152, 15] on button "Options" at bounding box center [1155, 17] width 60 height 19
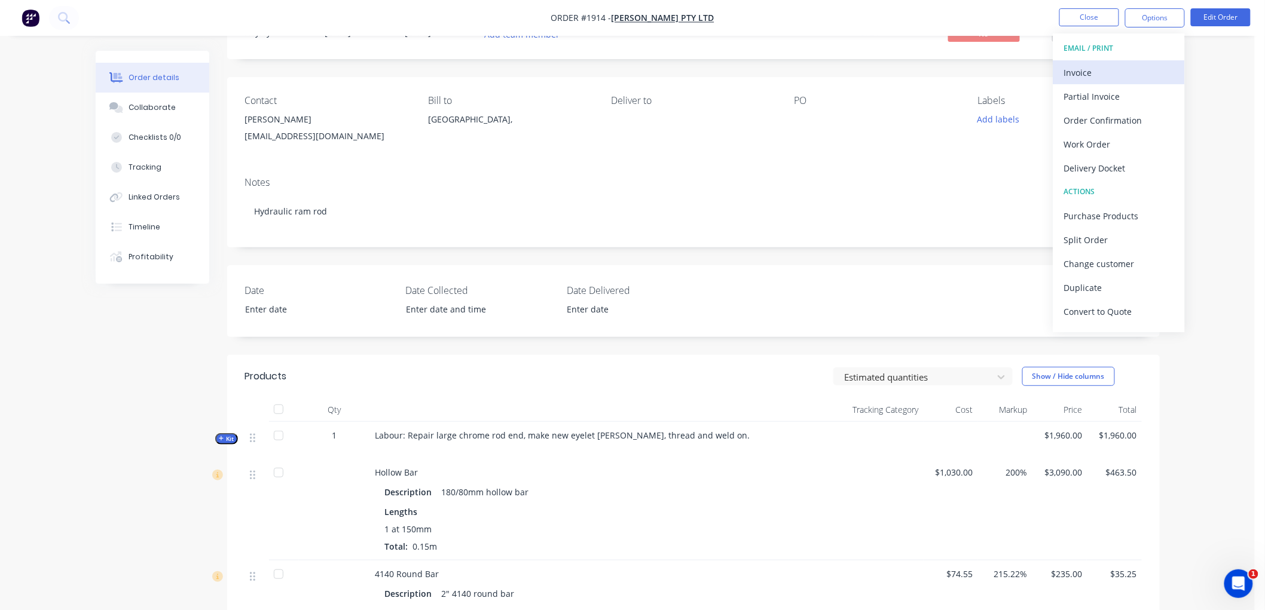
click at [1106, 64] on div "Invoice" at bounding box center [1119, 72] width 110 height 17
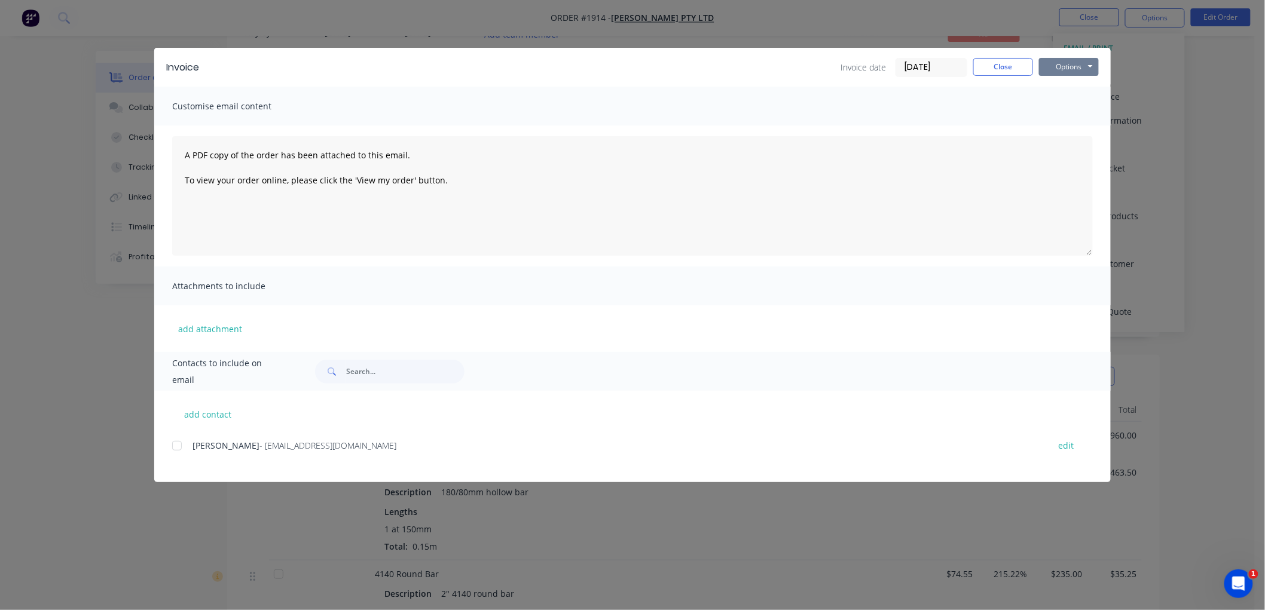
click at [1076, 63] on button "Options" at bounding box center [1069, 67] width 60 height 18
click at [1064, 92] on button "Preview" at bounding box center [1077, 88] width 77 height 20
click at [177, 442] on div at bounding box center [177, 446] width 24 height 24
click at [1053, 67] on button "Options" at bounding box center [1069, 67] width 60 height 18
click at [1078, 124] on button "Email" at bounding box center [1077, 128] width 77 height 20
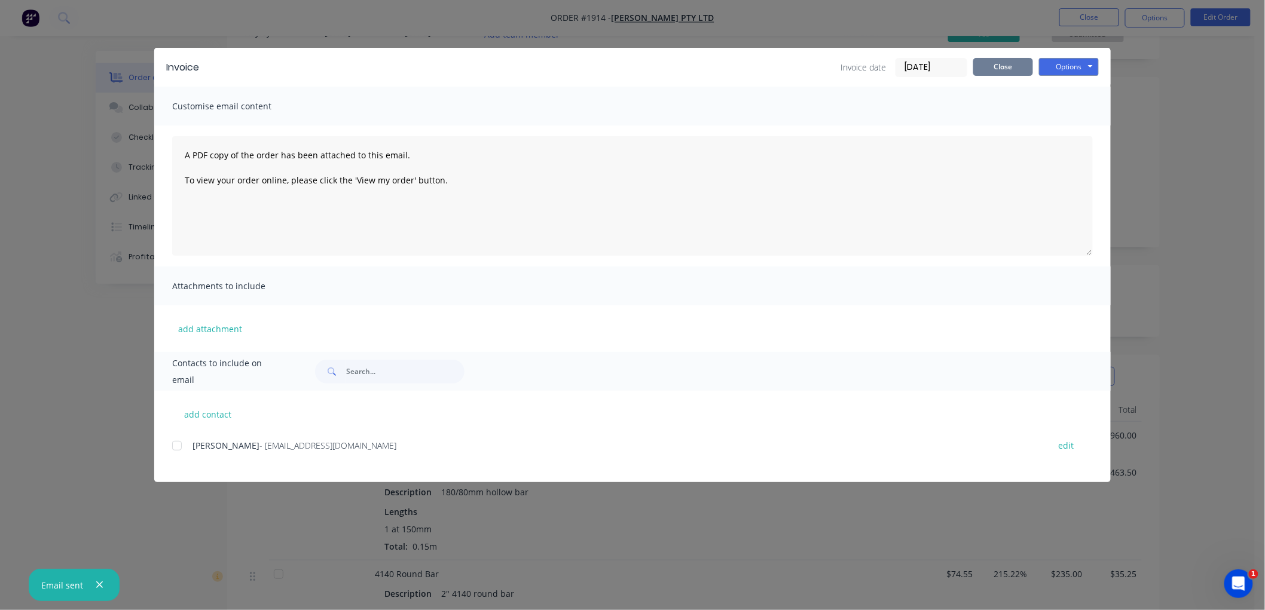
click at [1002, 68] on button "Close" at bounding box center [1003, 67] width 60 height 18
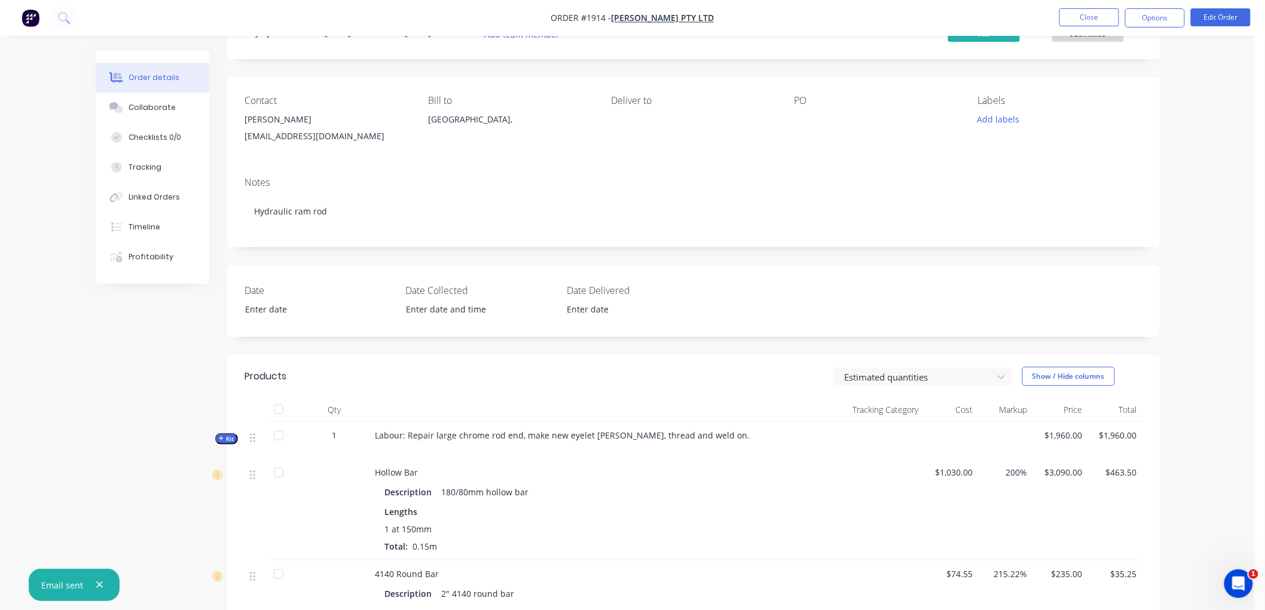
drag, startPoint x: 1130, startPoint y: 14, endPoint x: 1137, endPoint y: 27, distance: 15.5
click at [1133, 14] on button "Options" at bounding box center [1155, 17] width 60 height 19
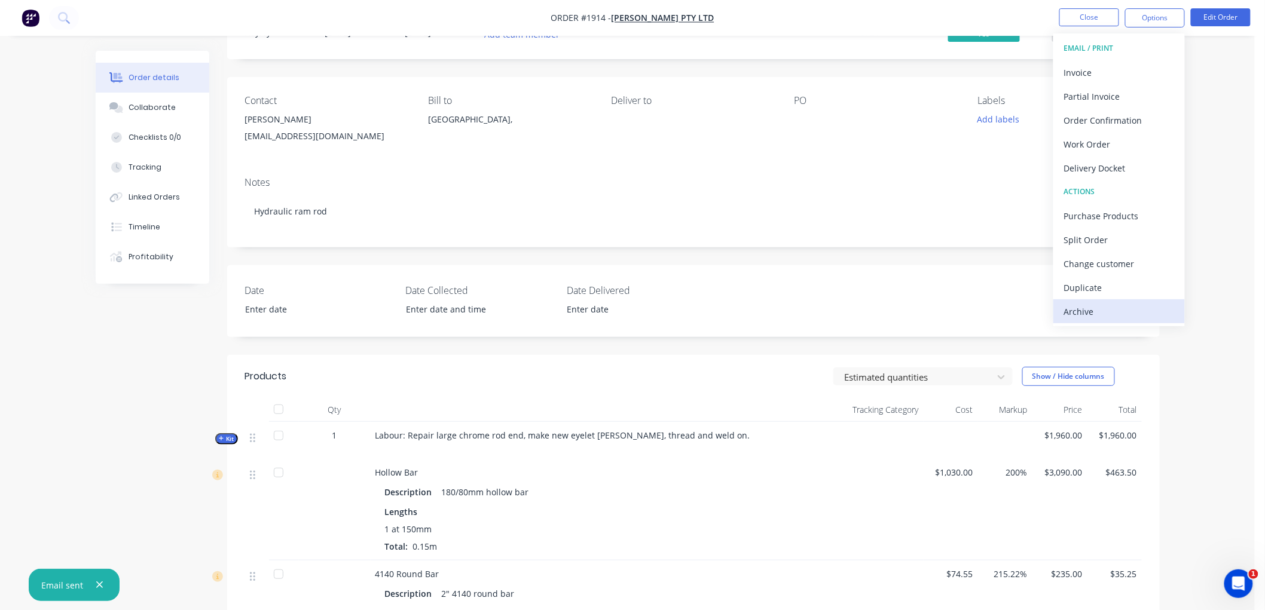
click at [1097, 305] on div "Archive" at bounding box center [1119, 311] width 110 height 17
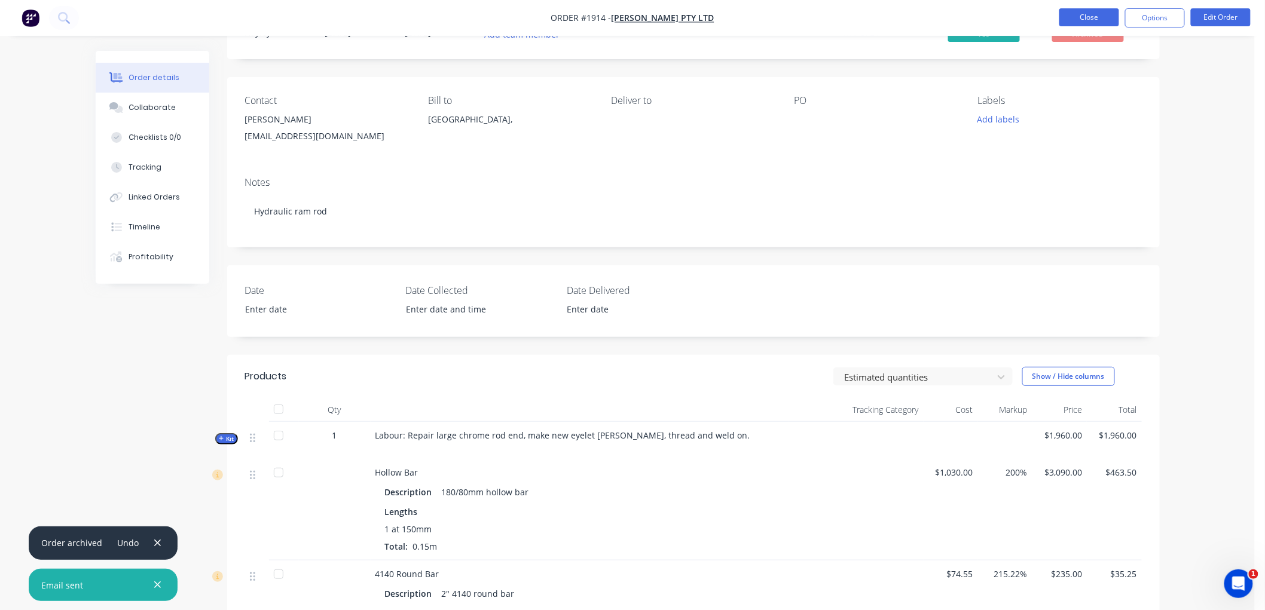
click at [1097, 15] on button "Close" at bounding box center [1089, 17] width 60 height 18
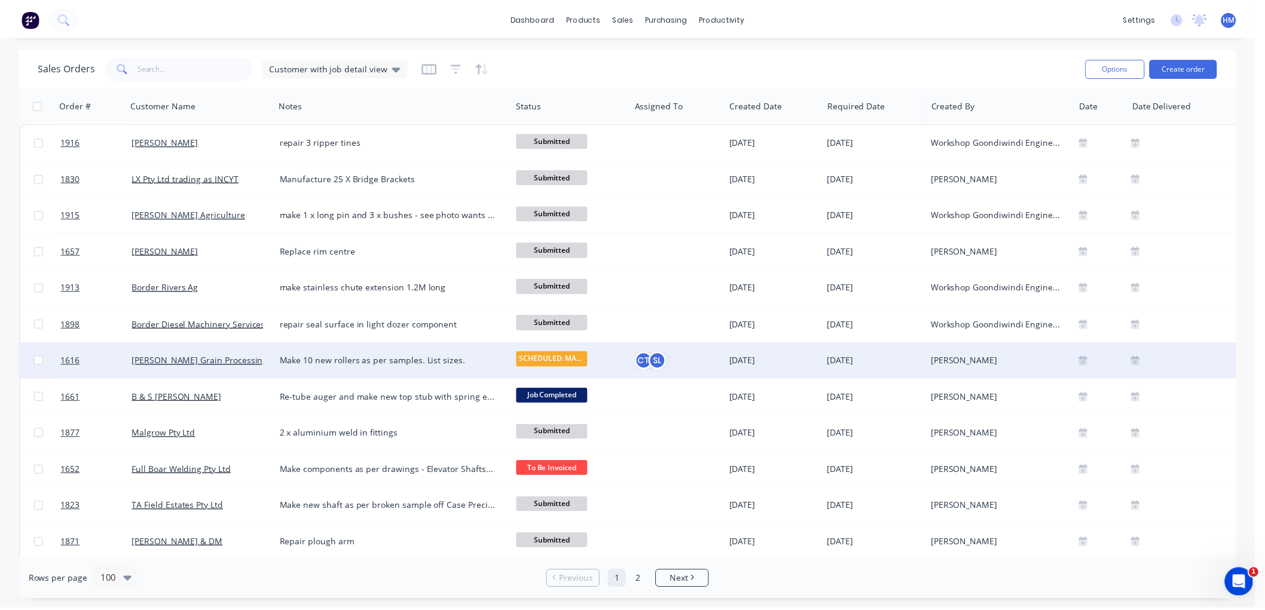
scroll to position [66, 0]
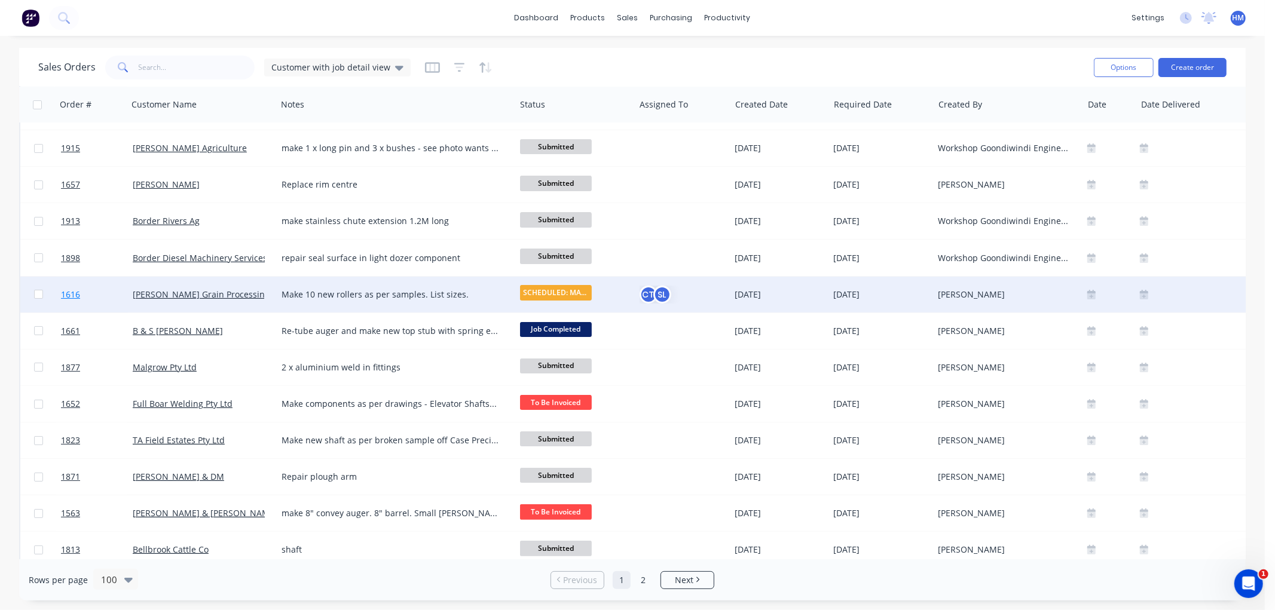
click at [105, 296] on link "1616" at bounding box center [97, 295] width 72 height 36
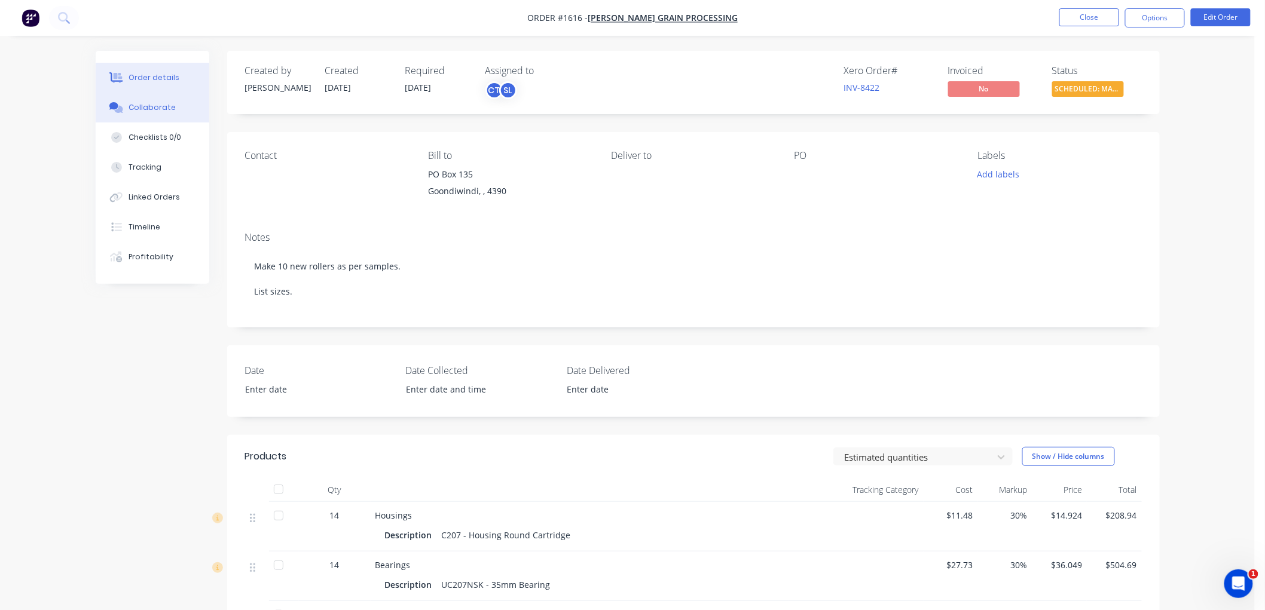
click at [121, 108] on icon at bounding box center [118, 109] width 8 height 7
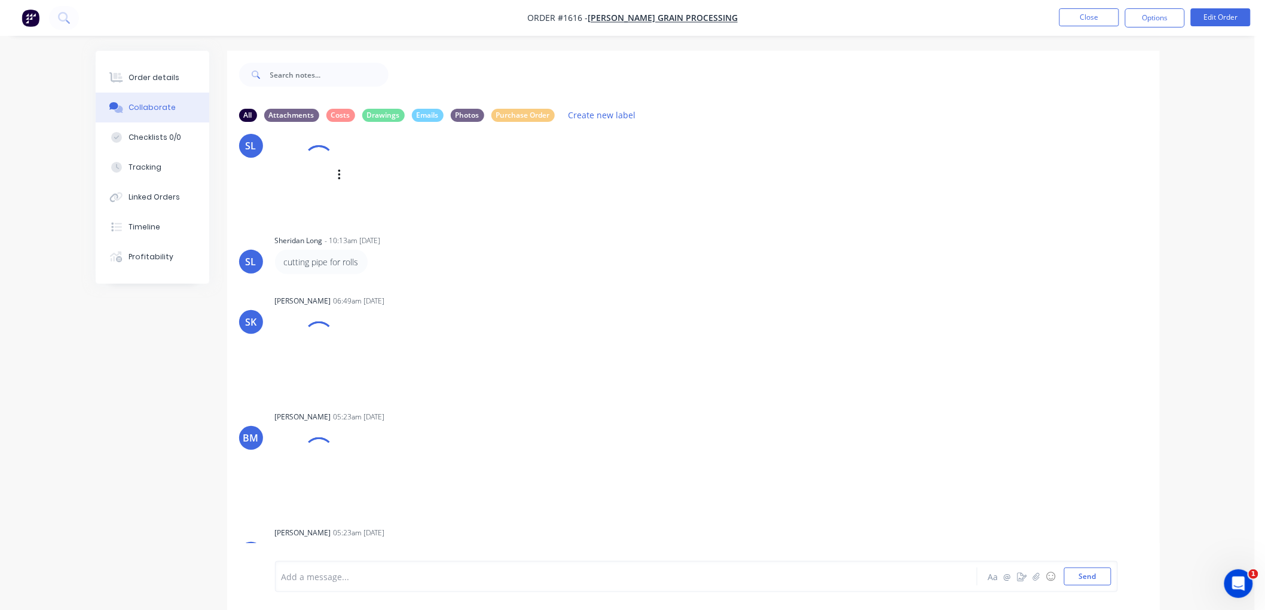
scroll to position [326, 0]
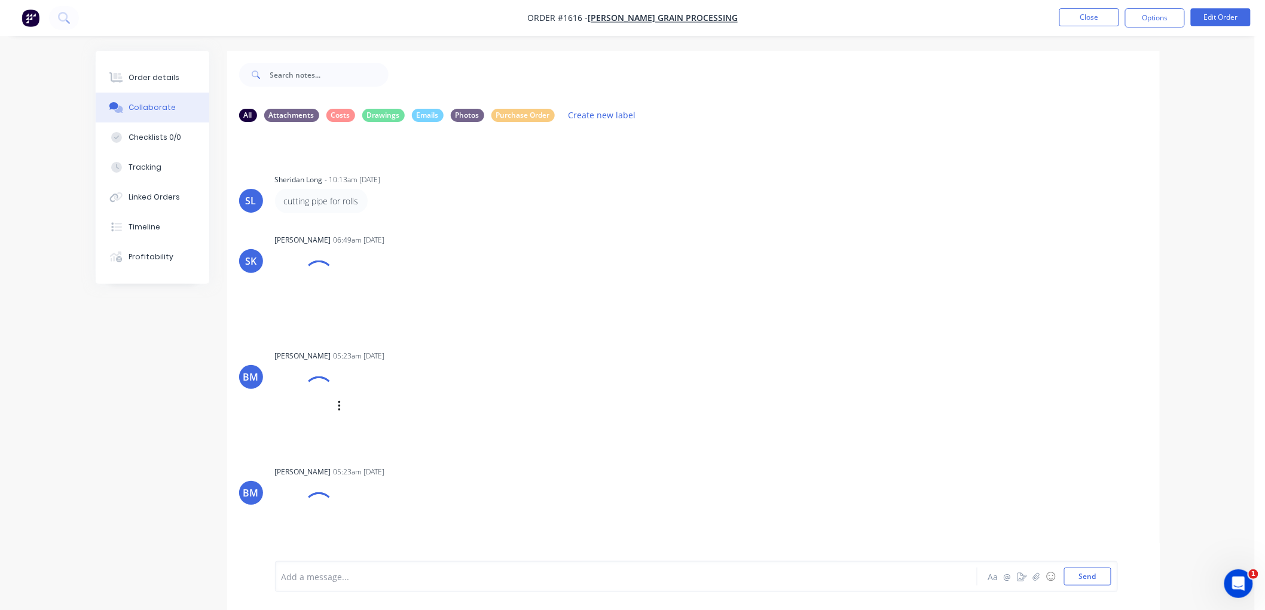
click at [314, 384] on div at bounding box center [318, 391] width 39 height 39
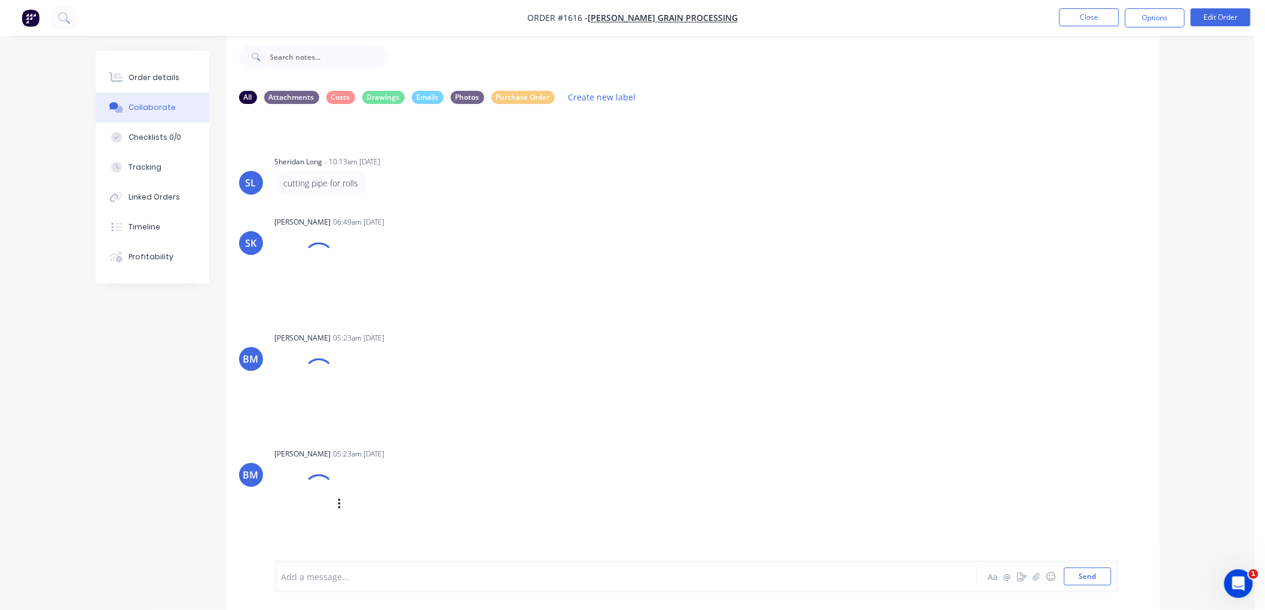
scroll to position [0, 0]
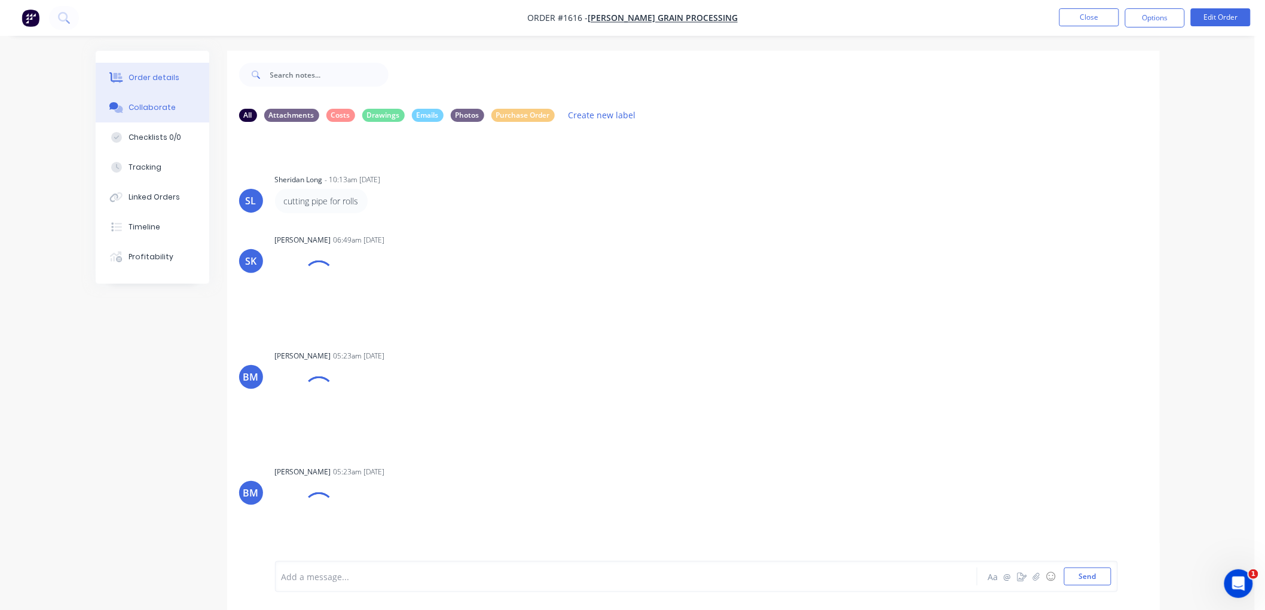
click at [151, 72] on div "Order details" at bounding box center [154, 77] width 51 height 11
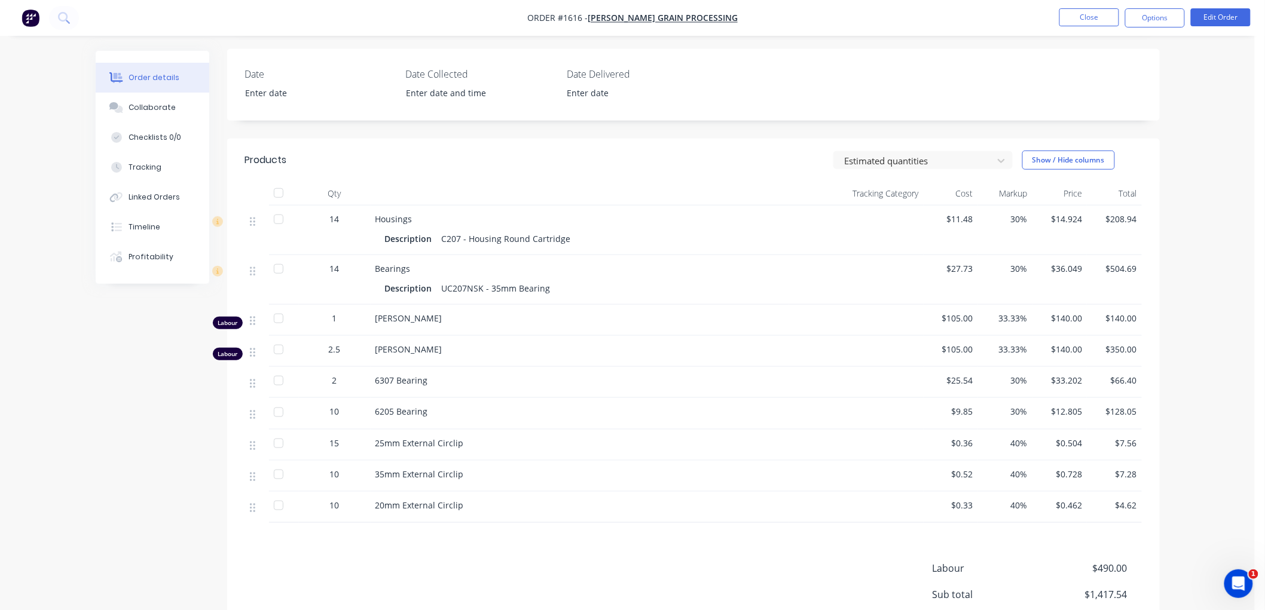
scroll to position [429, 0]
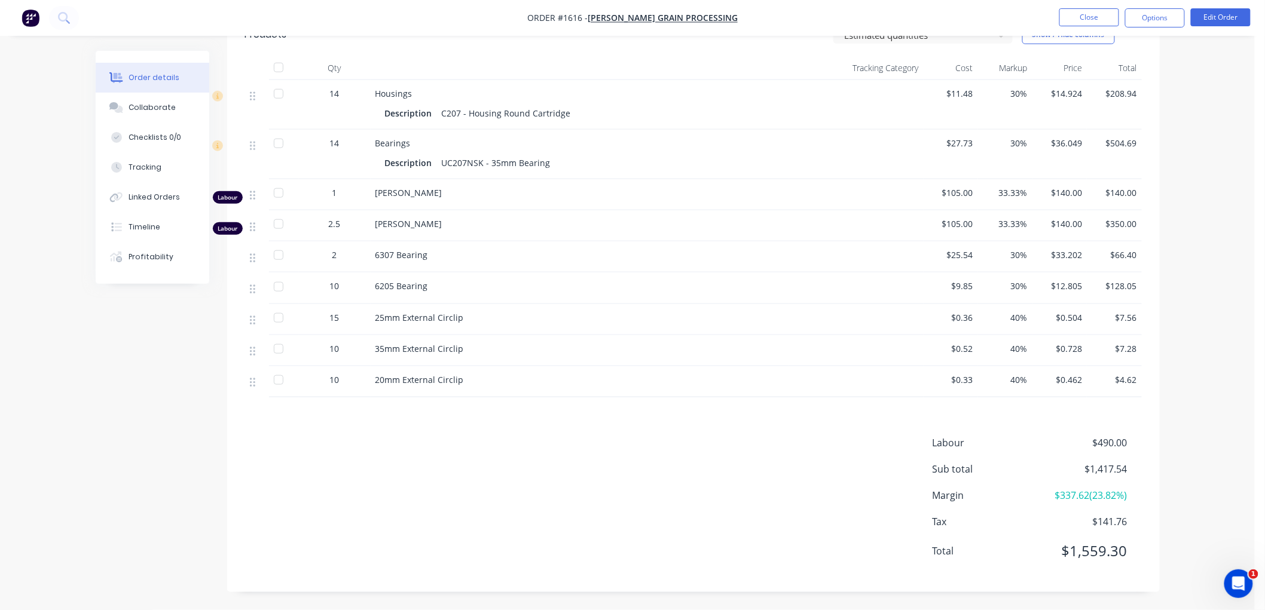
click at [441, 414] on div "Products Estimated quantities Show / Hide columns Qty Tracking Category Cost Ma…" at bounding box center [693, 302] width 932 height 579
click at [1233, 22] on button "Edit Order" at bounding box center [1221, 17] width 60 height 18
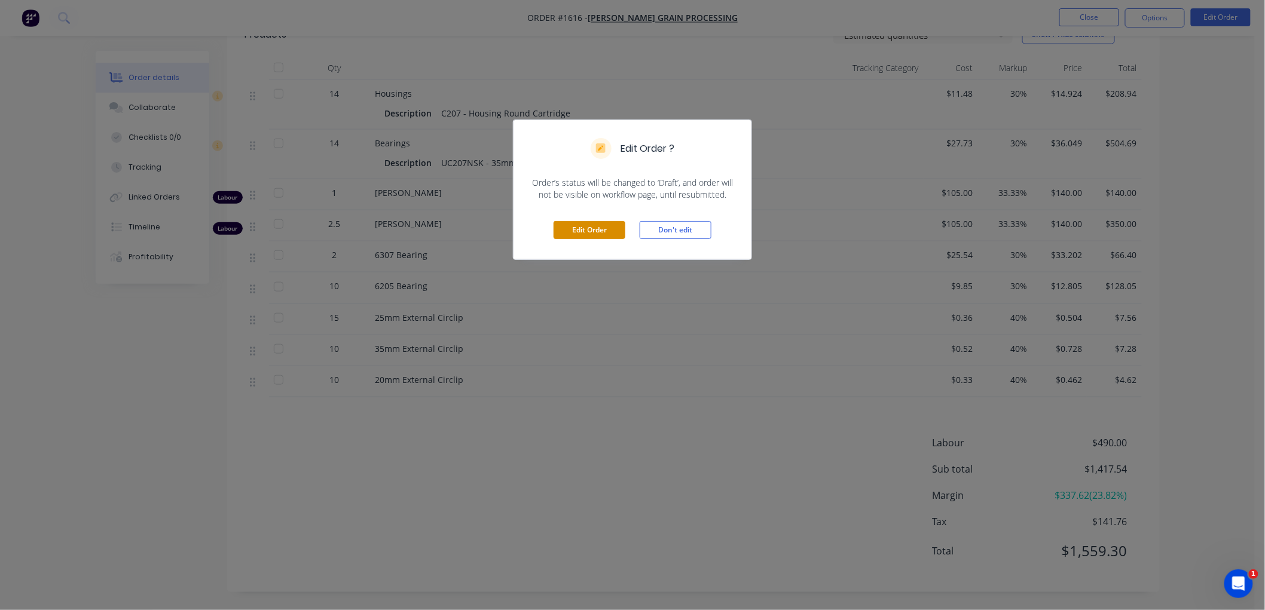
click at [585, 232] on button "Edit Order" at bounding box center [589, 230] width 72 height 18
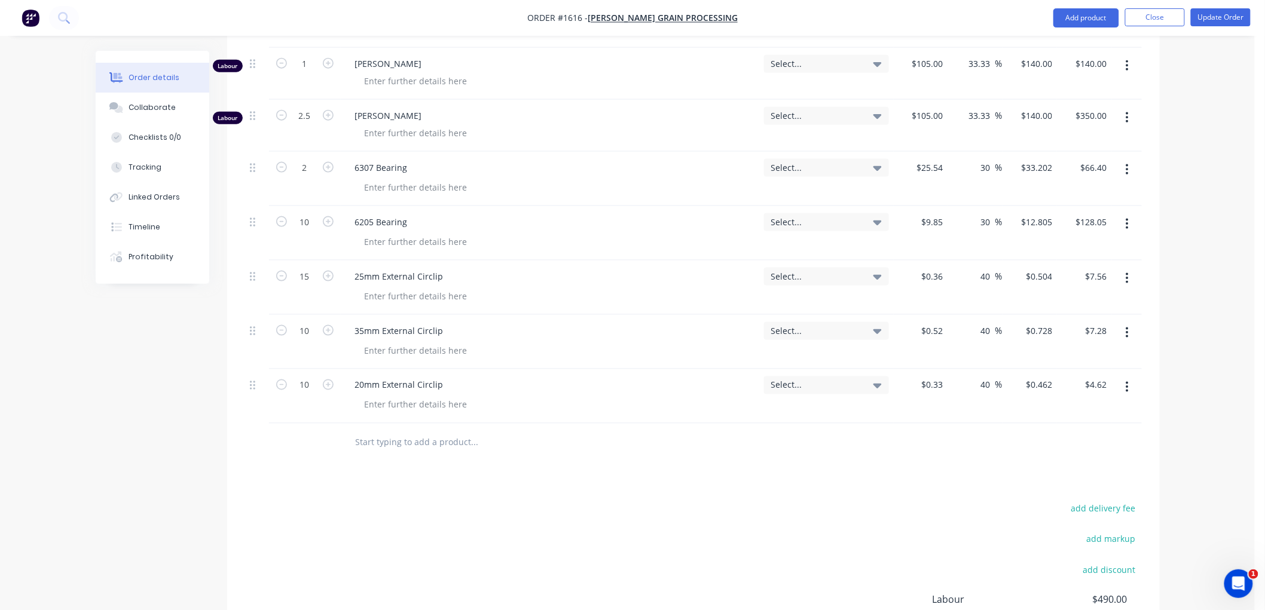
scroll to position [522, 0]
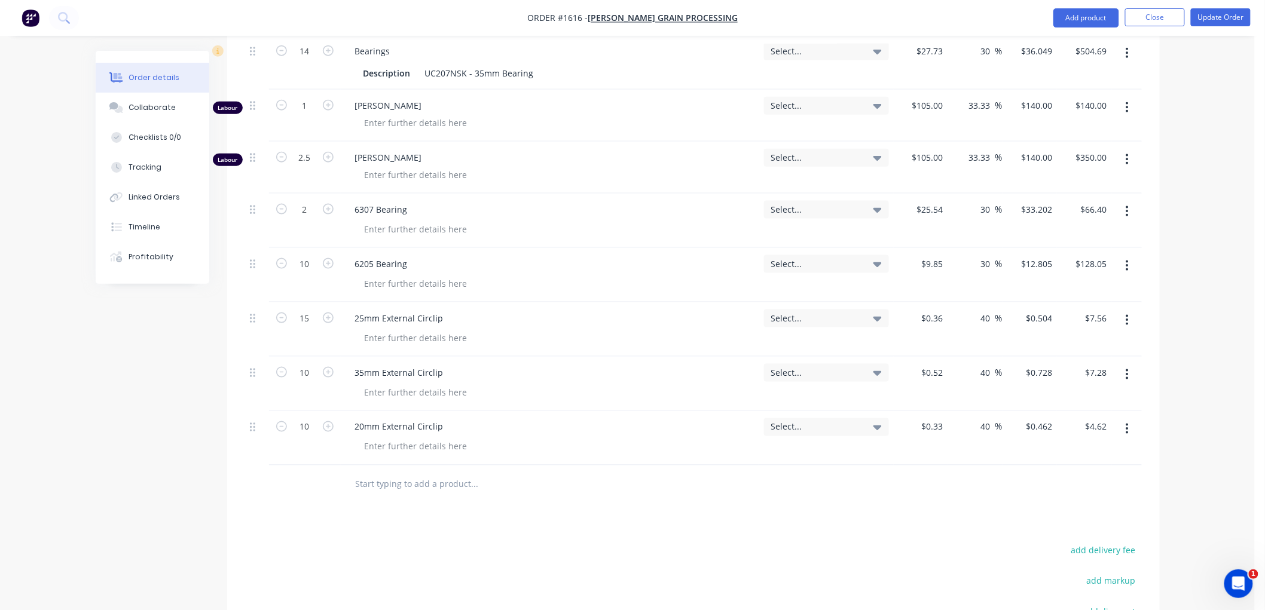
click at [444, 494] on input "text" at bounding box center [474, 485] width 239 height 24
paste input "Make 46 x new 125NB conveyor rollers as per samples"
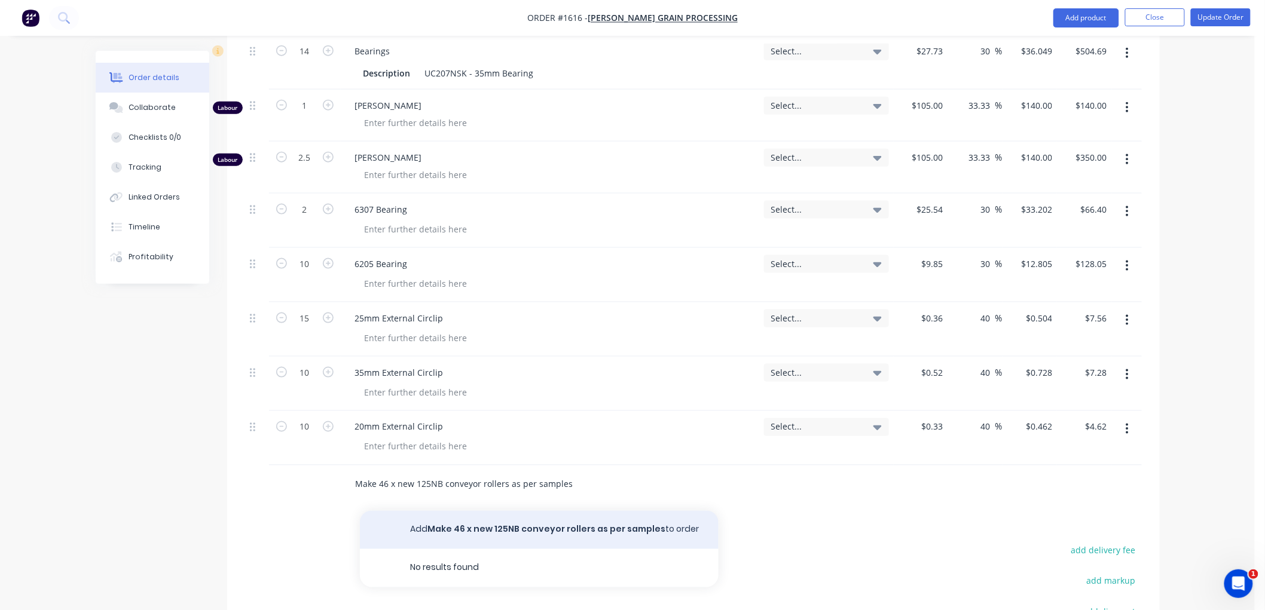
type input "Make 46 x new 125NB conveyor rollers as per samples"
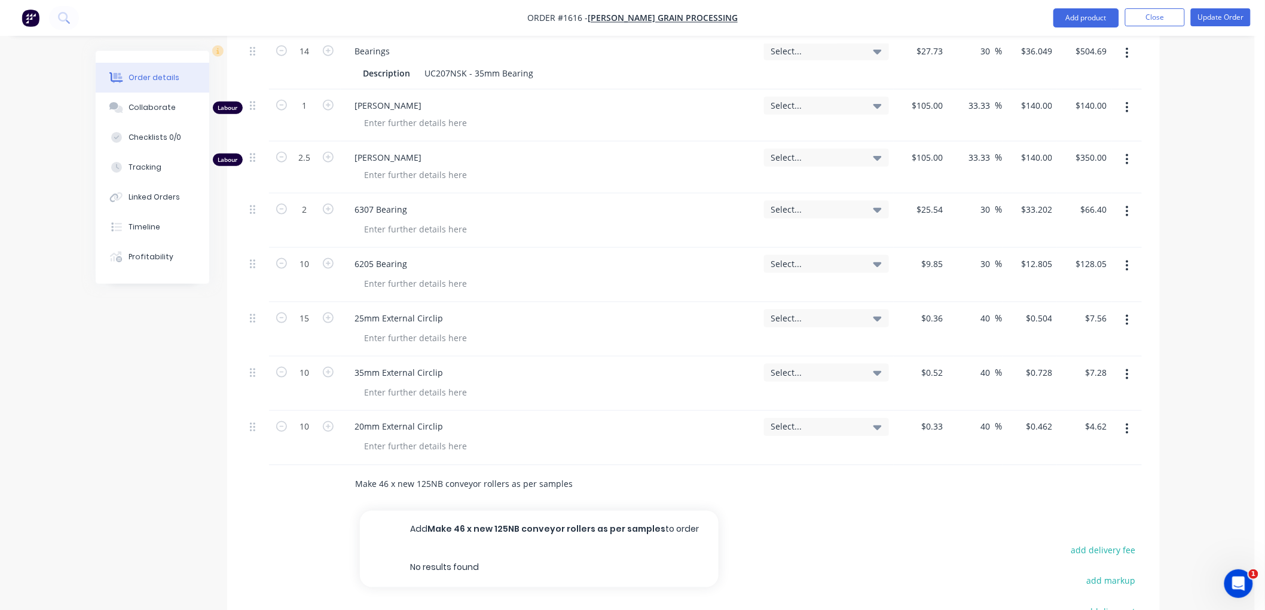
drag, startPoint x: 479, startPoint y: 528, endPoint x: 472, endPoint y: 528, distance: 6.6
click at [478, 528] on button "Add Make 46 x new 125NB conveyor rollers as per samples to order" at bounding box center [539, 530] width 359 height 38
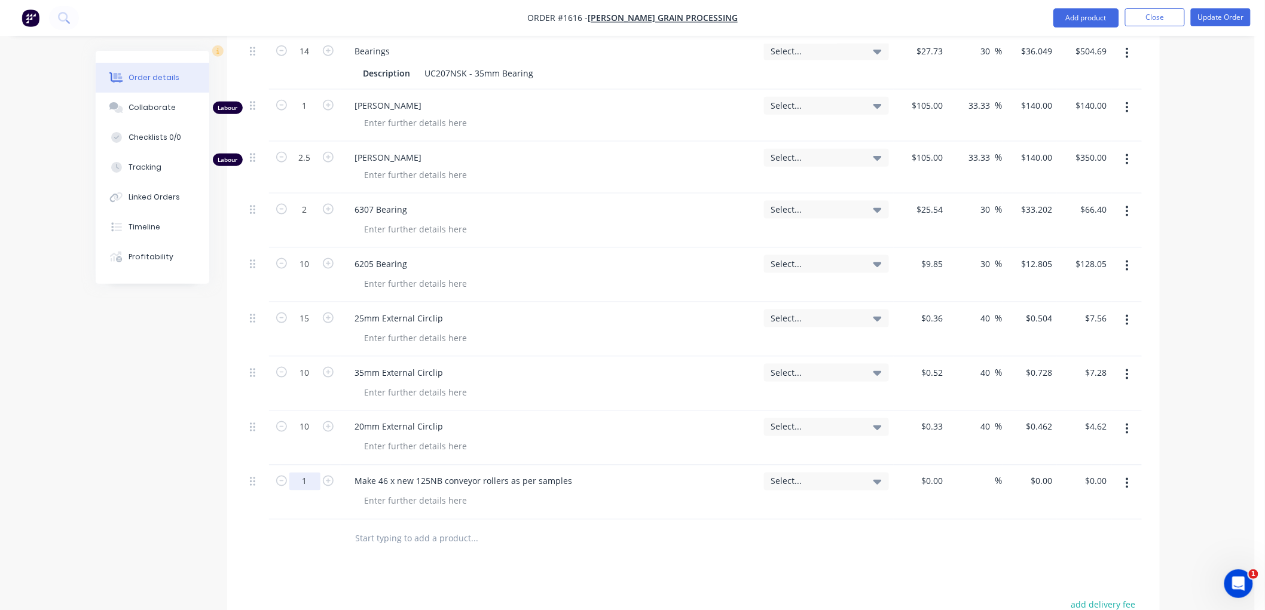
click at [302, 479] on input "1" at bounding box center [304, 482] width 31 height 18
type input "8"
click at [410, 482] on div "Make 46 x new 125NB conveyor rollers as per samples" at bounding box center [463, 481] width 237 height 17
drag, startPoint x: 393, startPoint y: 481, endPoint x: 380, endPoint y: 480, distance: 13.2
click at [380, 480] on div "Make 46 x new 125NB conveyor rollers as per samples" at bounding box center [463, 481] width 237 height 17
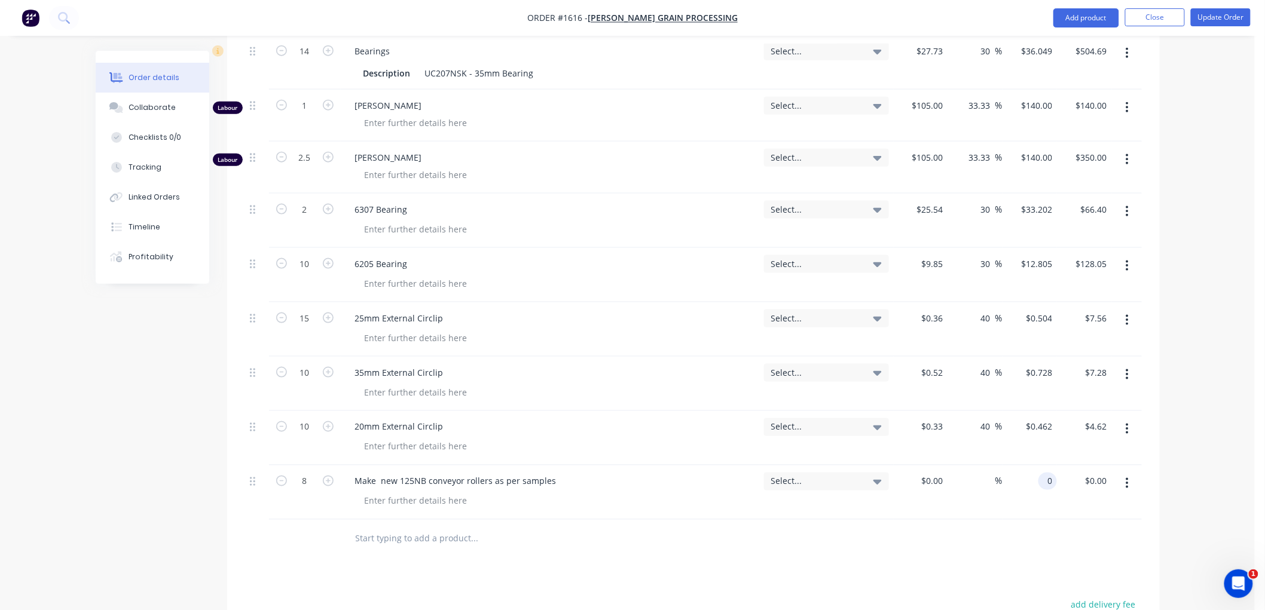
click at [1042, 482] on div "0 0" at bounding box center [1047, 481] width 19 height 17
type input "$705.86"
type input "$5,646.88"
click at [1039, 547] on div at bounding box center [693, 539] width 897 height 39
drag, startPoint x: 558, startPoint y: 481, endPoint x: 549, endPoint y: 481, distance: 9.0
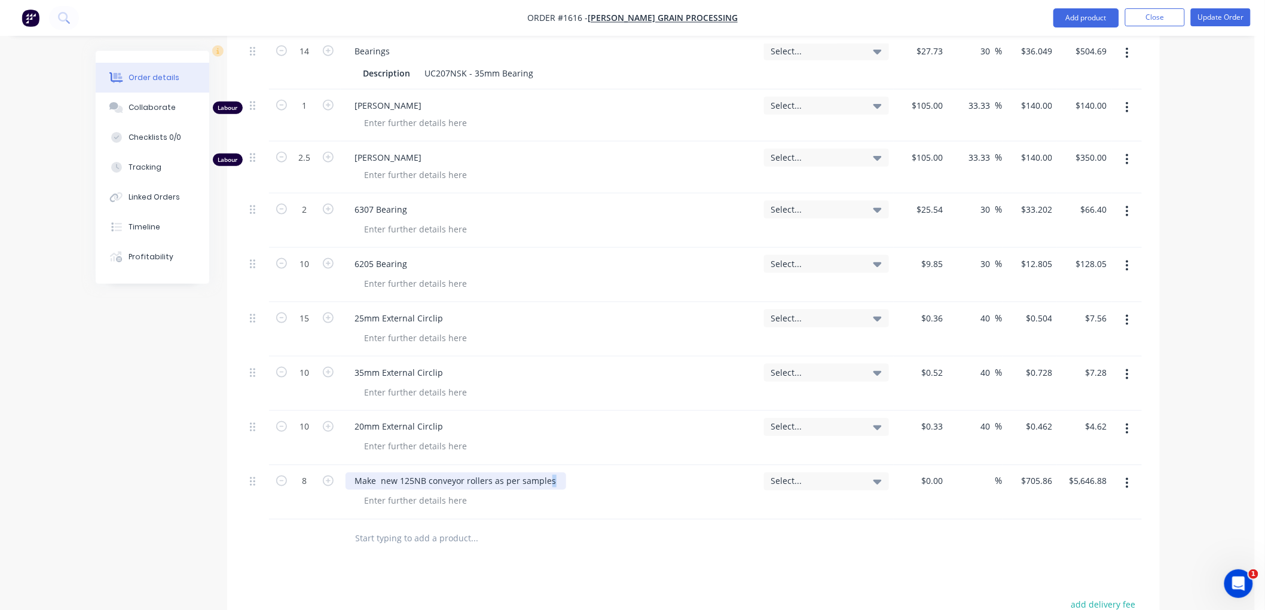
click at [547, 481] on div "Make new 125NB conveyor rollers as per samples" at bounding box center [455, 481] width 221 height 17
drag, startPoint x: 415, startPoint y: 479, endPoint x: 343, endPoint y: 479, distance: 71.7
click at [343, 479] on div "Make new 125NB conveyor rollers as per sample" at bounding box center [550, 493] width 418 height 54
copy div "Make new 125NB conveyor rollers as per sample"
click at [403, 537] on input "text" at bounding box center [474, 539] width 239 height 24
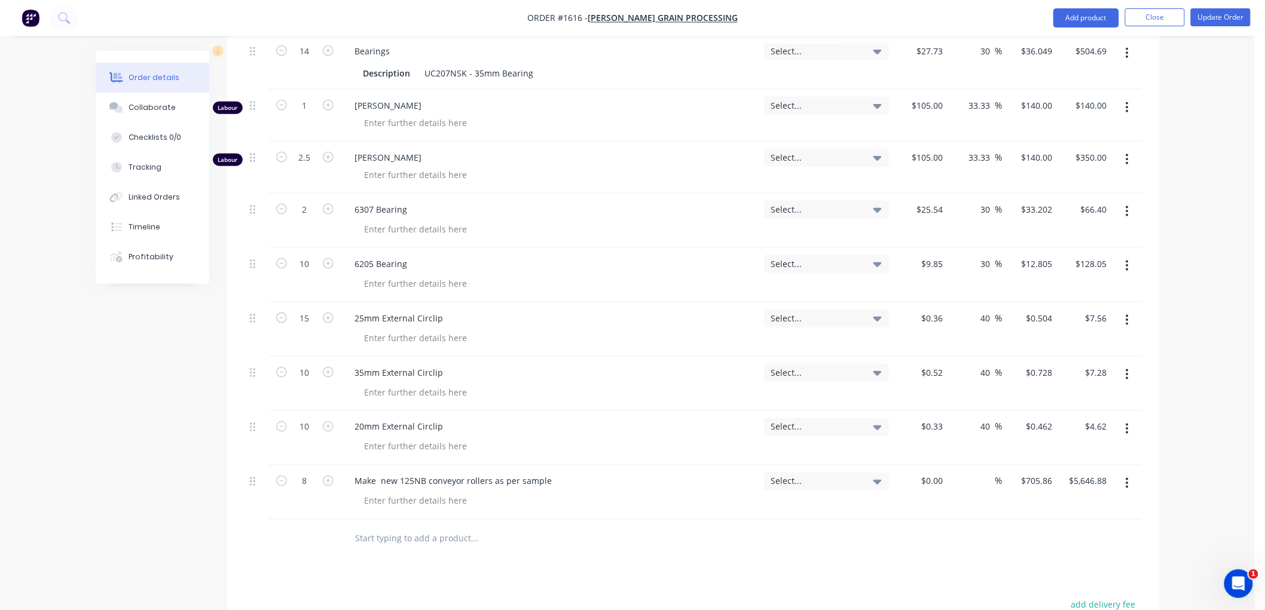
paste input "Make new 125NB conveyor rollers as per sample"
click at [381, 537] on input "Make new 125NB conveyor rollers as per sample" at bounding box center [474, 539] width 239 height 24
click at [381, 477] on div "Make new 125NB conveyor rollers as per sample" at bounding box center [453, 481] width 216 height 17
click at [412, 538] on input "Make new 125NB conveyor rollers as per sample" at bounding box center [474, 539] width 239 height 24
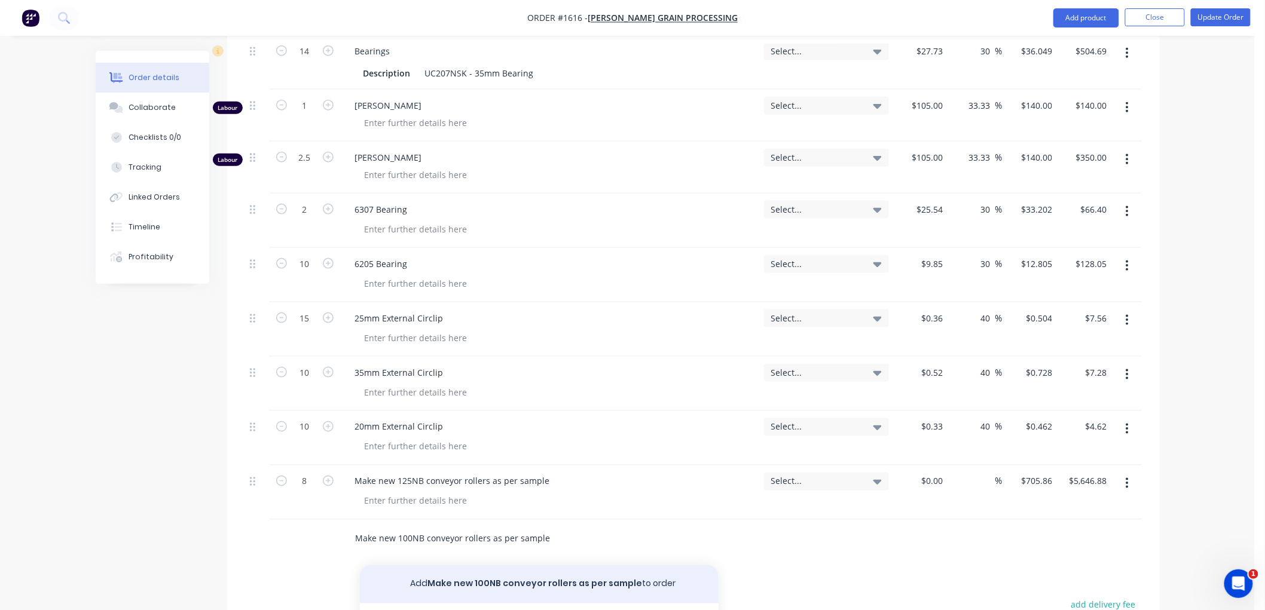
type input "Make new 100NB conveyor rollers as per sample"
click at [524, 577] on button "Add Make new 100NB conveyor rollers as per sample to order" at bounding box center [539, 584] width 359 height 38
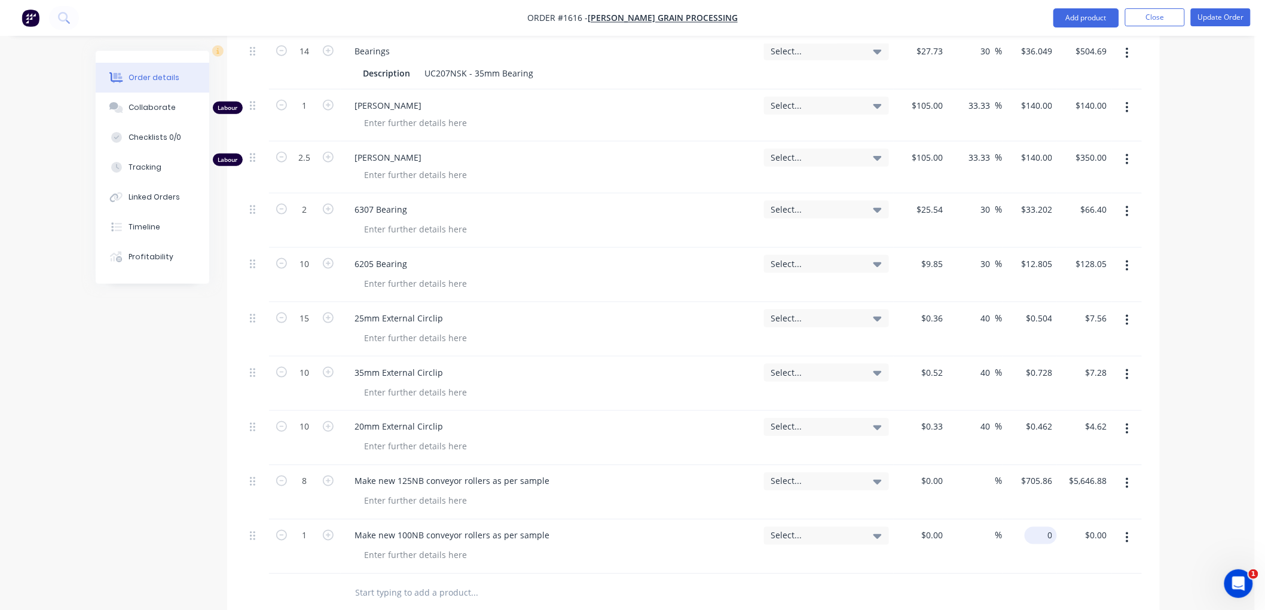
click at [1044, 534] on input "0" at bounding box center [1042, 535] width 27 height 17
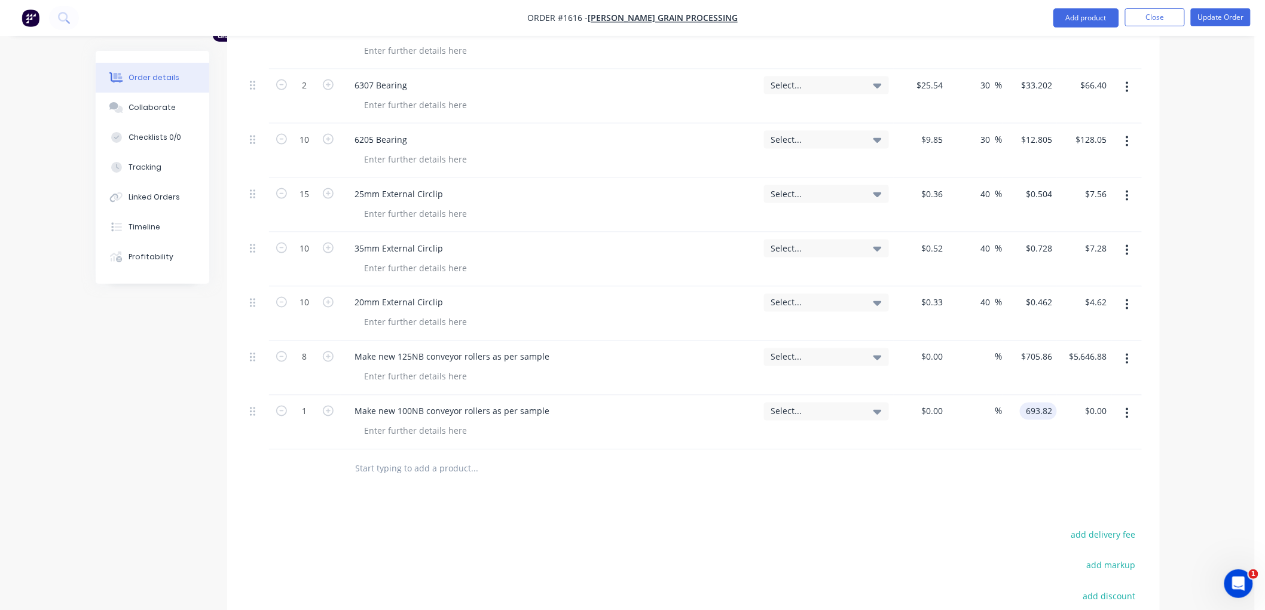
scroll to position [655, 0]
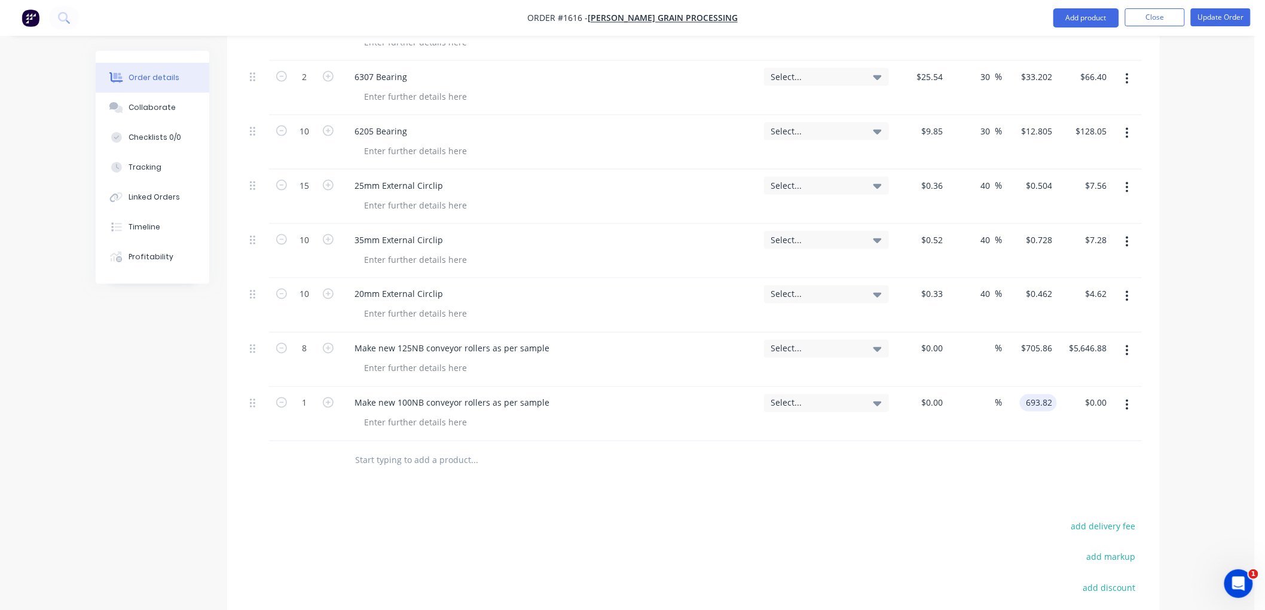
type input "$693.82"
click at [400, 463] on input "text" at bounding box center [474, 461] width 239 height 24
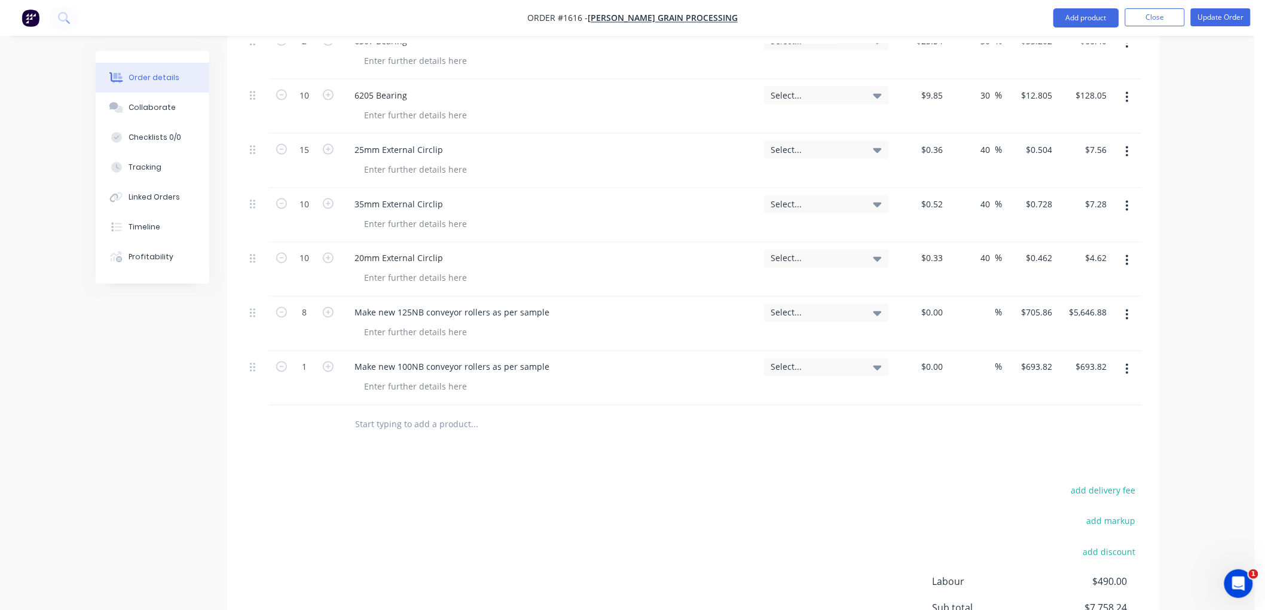
scroll to position [721, 0]
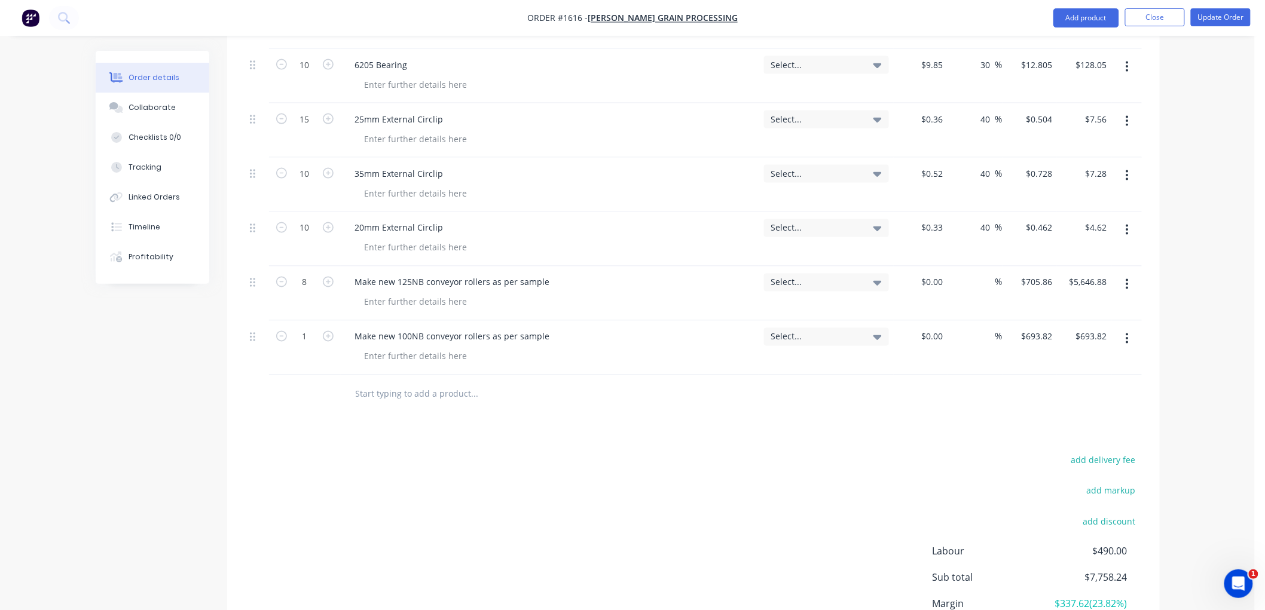
click at [414, 405] on input "text" at bounding box center [474, 395] width 239 height 24
paste input "Make new 125NB conveyor rollers as per sample"
click at [411, 393] on input "Make new 125NB conveyor rollers as per sample" at bounding box center [474, 395] width 239 height 24
click at [381, 394] on input "Make new 50NB conveyor rollers as per sample" at bounding box center [474, 395] width 239 height 24
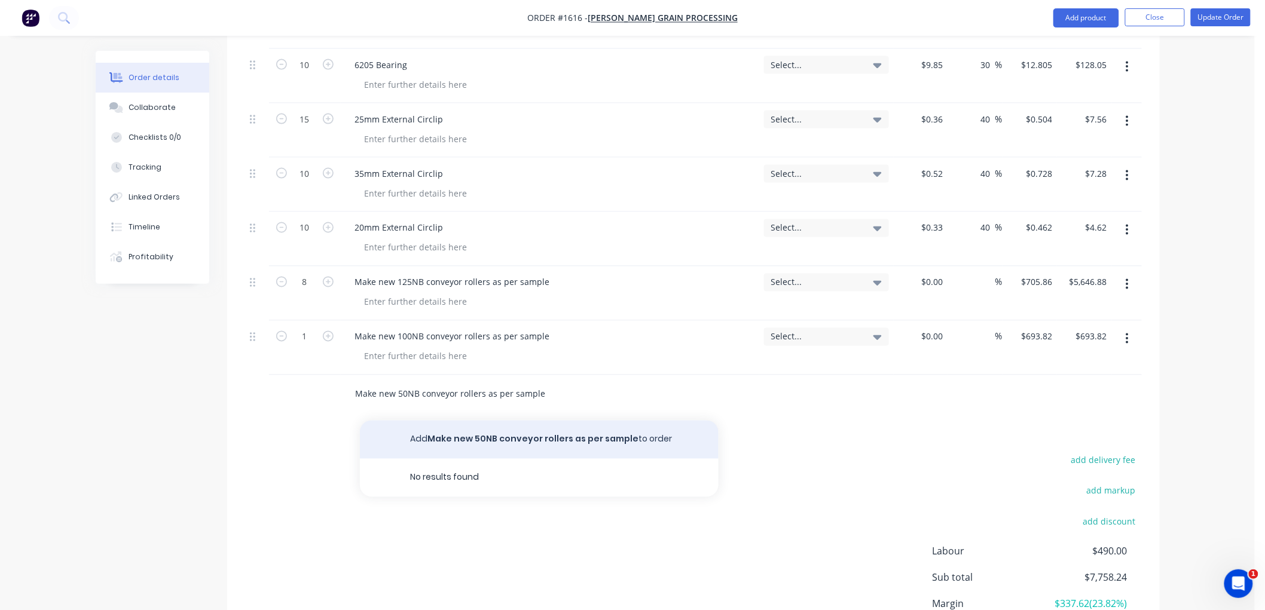
type input "Make new 50NB conveyor rollers as per sample"
click at [464, 441] on button "Add Make new 50NB conveyor rollers as per sample to order" at bounding box center [539, 440] width 359 height 38
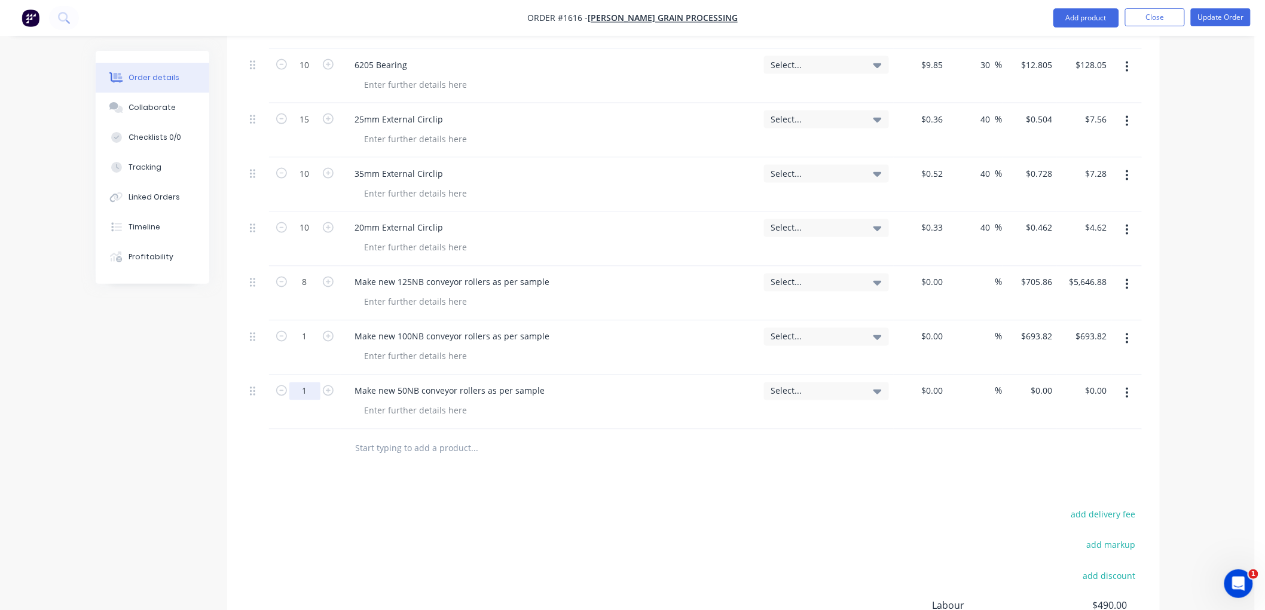
click at [316, 390] on input "1" at bounding box center [304, 392] width 31 height 18
type input "5"
click at [1029, 386] on div "0 $0.00" at bounding box center [1029, 402] width 54 height 54
type input "$215.95"
type input "$1,079.75"
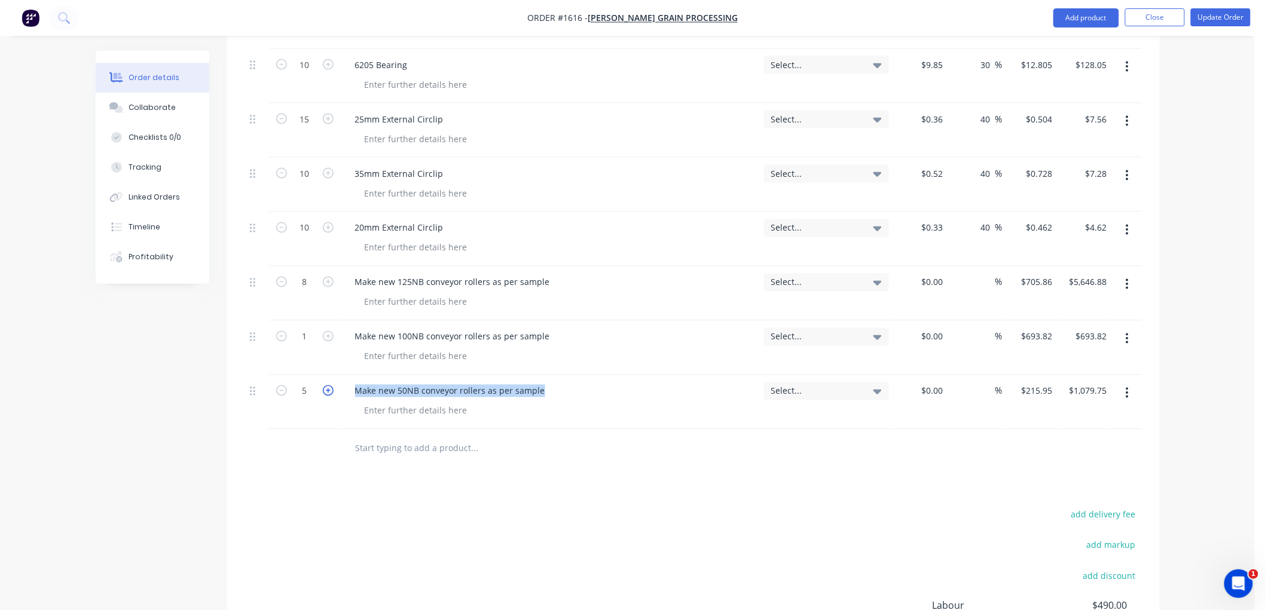
drag, startPoint x: 543, startPoint y: 392, endPoint x: 332, endPoint y: 391, distance: 210.4
click at [332, 391] on div "5 Make new 50NB conveyor rollers as per sample Select... $0.00 $0.00 % $215.95 …" at bounding box center [693, 402] width 897 height 54
click at [405, 454] on input "text" at bounding box center [474, 449] width 239 height 24
paste input "Make new 50NB conveyor rollers as per sample"
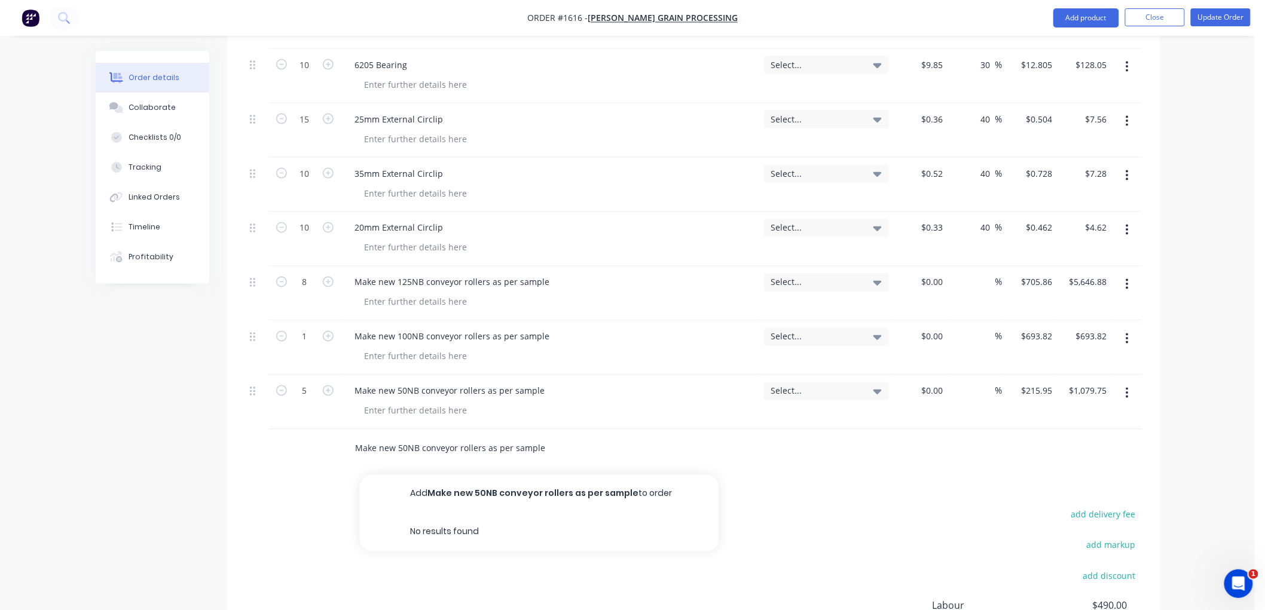
type input "Make new 50NB conveyor rollers as per sample"
click at [464, 494] on button "Add Make new 50NB conveyor rollers as per sample to order" at bounding box center [539, 494] width 359 height 38
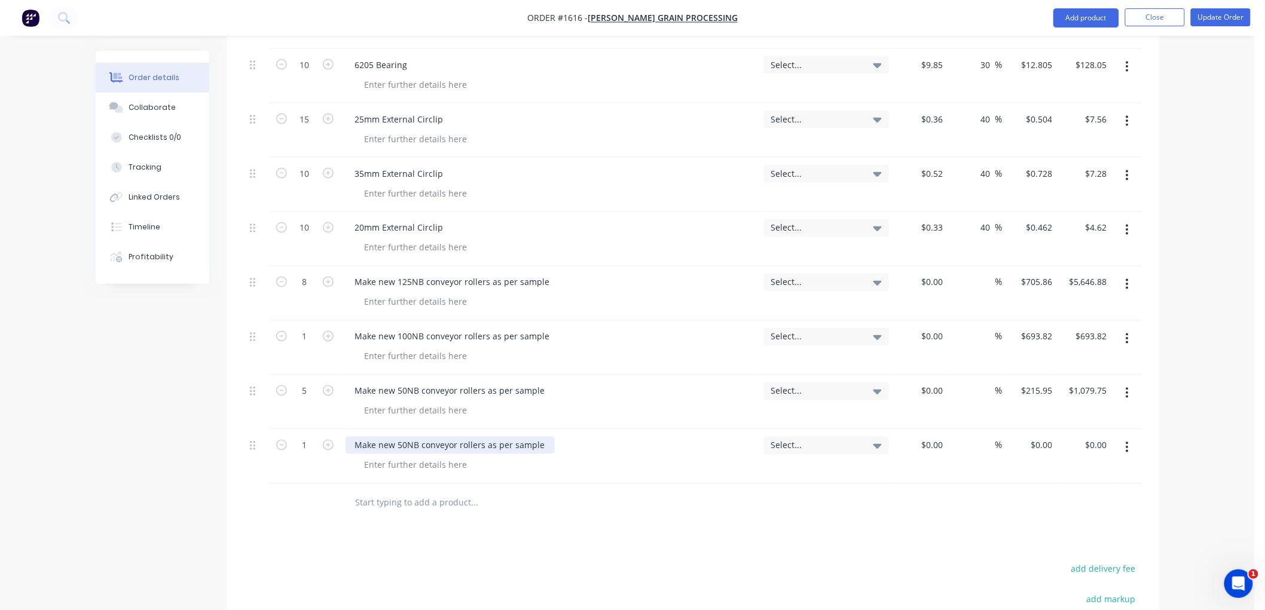
click at [403, 444] on div "Make new 50NB conveyor rollers as per sample" at bounding box center [449, 445] width 209 height 17
click at [1044, 440] on input "0" at bounding box center [1042, 445] width 27 height 17
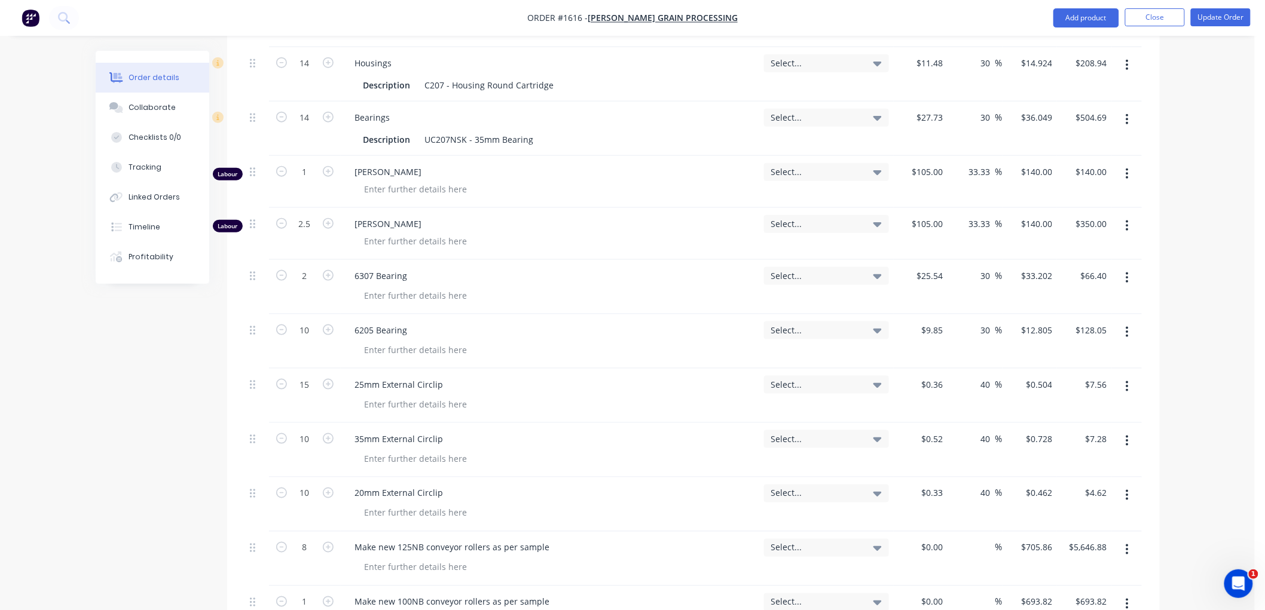
scroll to position [257, 0]
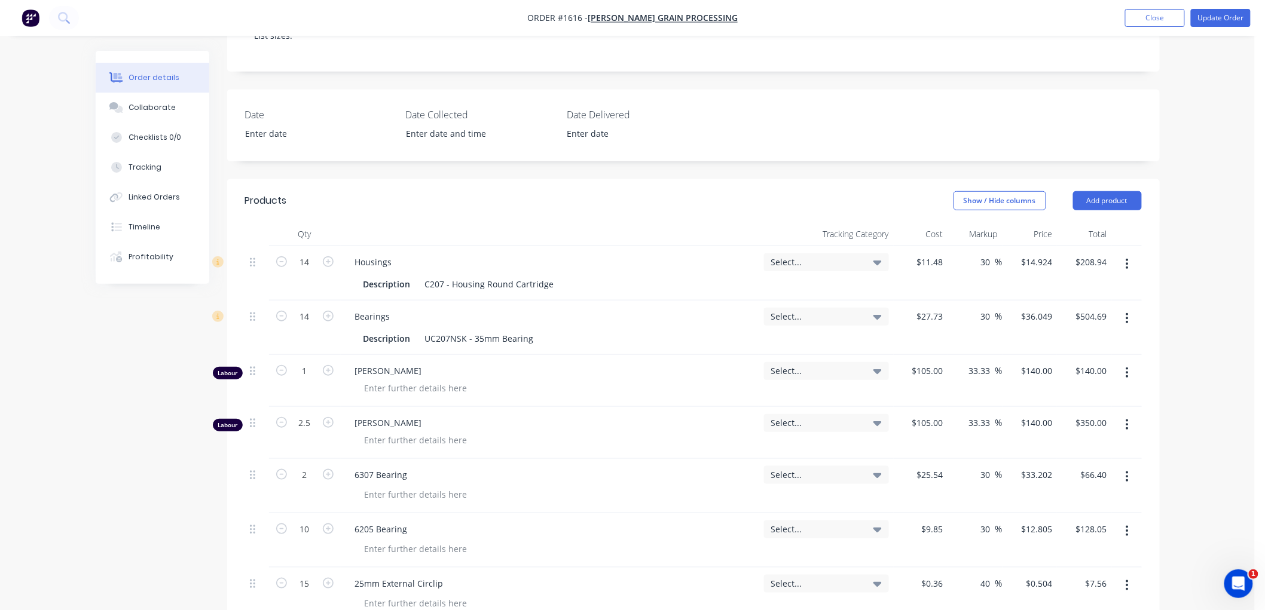
type input "$206.38"
click at [1130, 259] on button "button" at bounding box center [1127, 264] width 28 height 22
click at [1076, 360] on div "Delete" at bounding box center [1085, 367] width 92 height 17
click at [1127, 265] on icon "button" at bounding box center [1126, 264] width 3 height 13
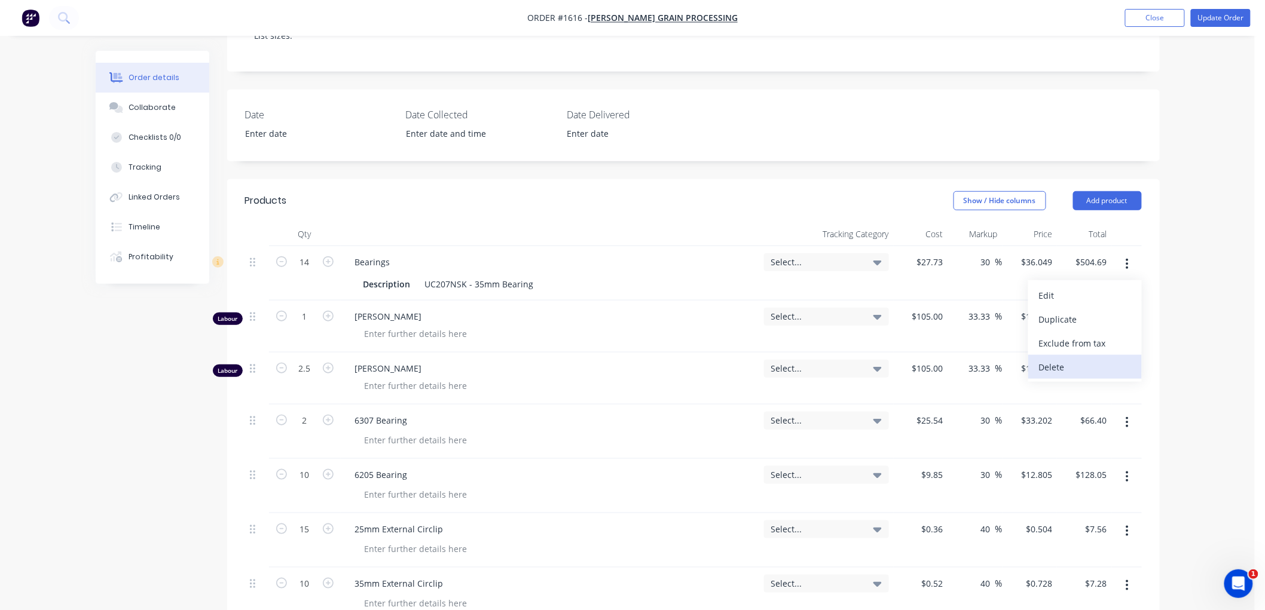
click at [1088, 365] on div "Delete" at bounding box center [1085, 367] width 92 height 17
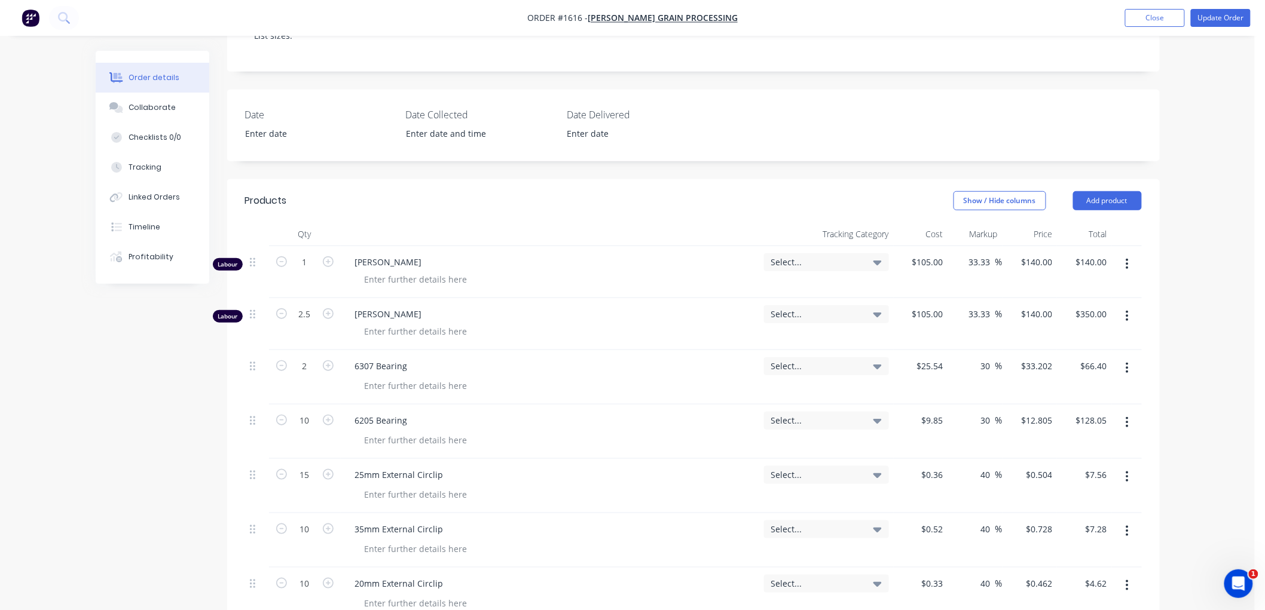
click at [1124, 270] on button "button" at bounding box center [1127, 264] width 28 height 22
drag, startPoint x: 1085, startPoint y: 368, endPoint x: 1112, endPoint y: 311, distance: 63.1
click at [1084, 368] on div "Delete" at bounding box center [1085, 367] width 92 height 17
click at [1126, 261] on icon "button" at bounding box center [1126, 264] width 3 height 13
click at [1084, 360] on div "Delete" at bounding box center [1085, 367] width 92 height 17
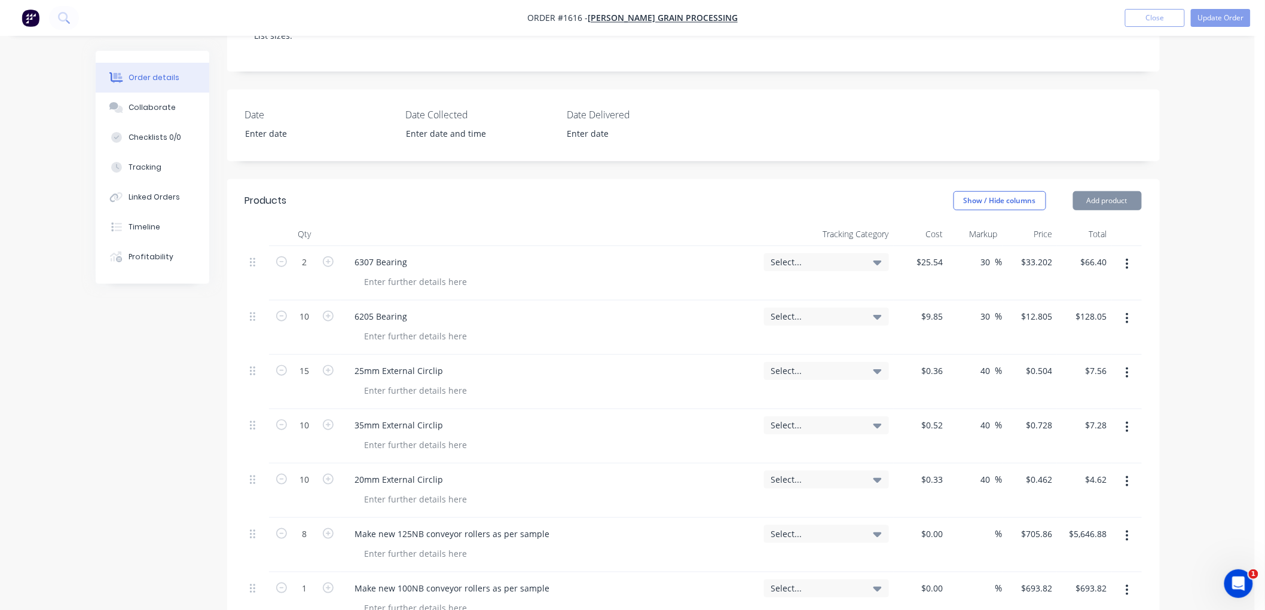
click at [1121, 263] on button "button" at bounding box center [1127, 264] width 28 height 22
click at [1084, 362] on div "Delete" at bounding box center [1085, 367] width 92 height 17
click at [1125, 268] on icon "button" at bounding box center [1126, 264] width 3 height 13
drag, startPoint x: 1090, startPoint y: 369, endPoint x: 1109, endPoint y: 337, distance: 37.7
click at [1092, 362] on div "Delete" at bounding box center [1085, 367] width 92 height 17
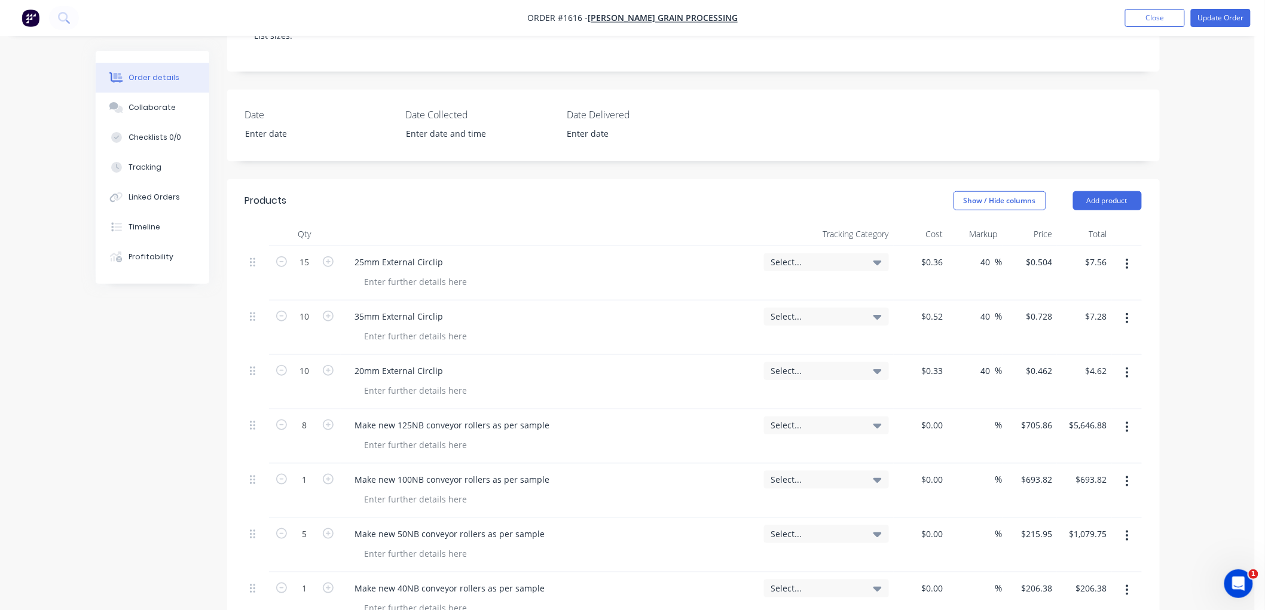
drag, startPoint x: 1124, startPoint y: 264, endPoint x: 1127, endPoint y: 271, distance: 7.2
click at [1125, 264] on button "button" at bounding box center [1127, 264] width 28 height 22
drag, startPoint x: 1081, startPoint y: 366, endPoint x: 1104, endPoint y: 332, distance: 41.3
click at [1082, 363] on div "Delete" at bounding box center [1085, 367] width 92 height 17
click at [1128, 262] on button "button" at bounding box center [1127, 264] width 28 height 22
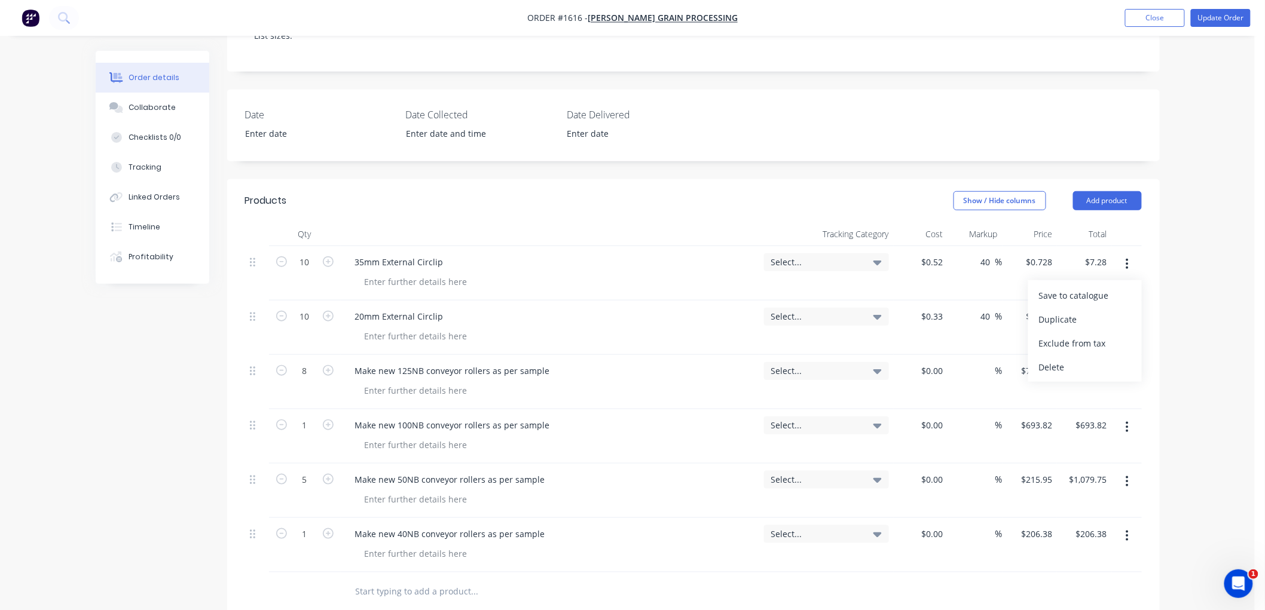
drag, startPoint x: 1080, startPoint y: 362, endPoint x: 1083, endPoint y: 354, distance: 7.8
click at [1080, 362] on div "Delete" at bounding box center [1085, 367] width 92 height 17
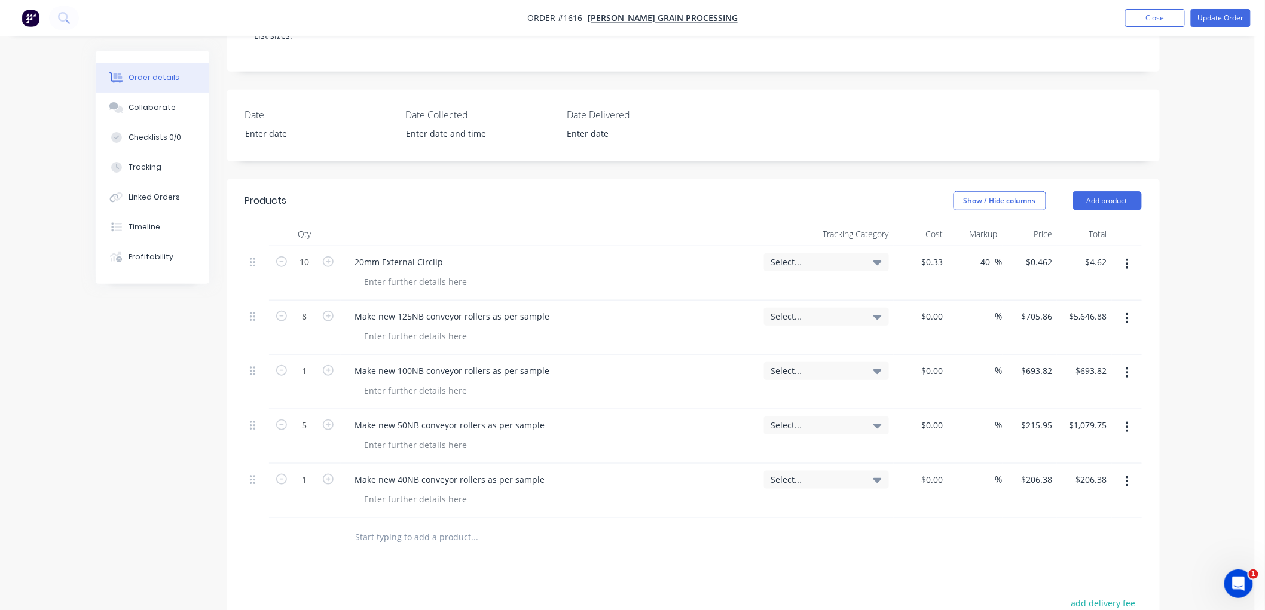
drag, startPoint x: 1128, startPoint y: 258, endPoint x: 1137, endPoint y: 275, distance: 19.5
click at [1128, 258] on button "button" at bounding box center [1127, 264] width 28 height 22
click at [1087, 359] on div "Delete" at bounding box center [1085, 367] width 92 height 17
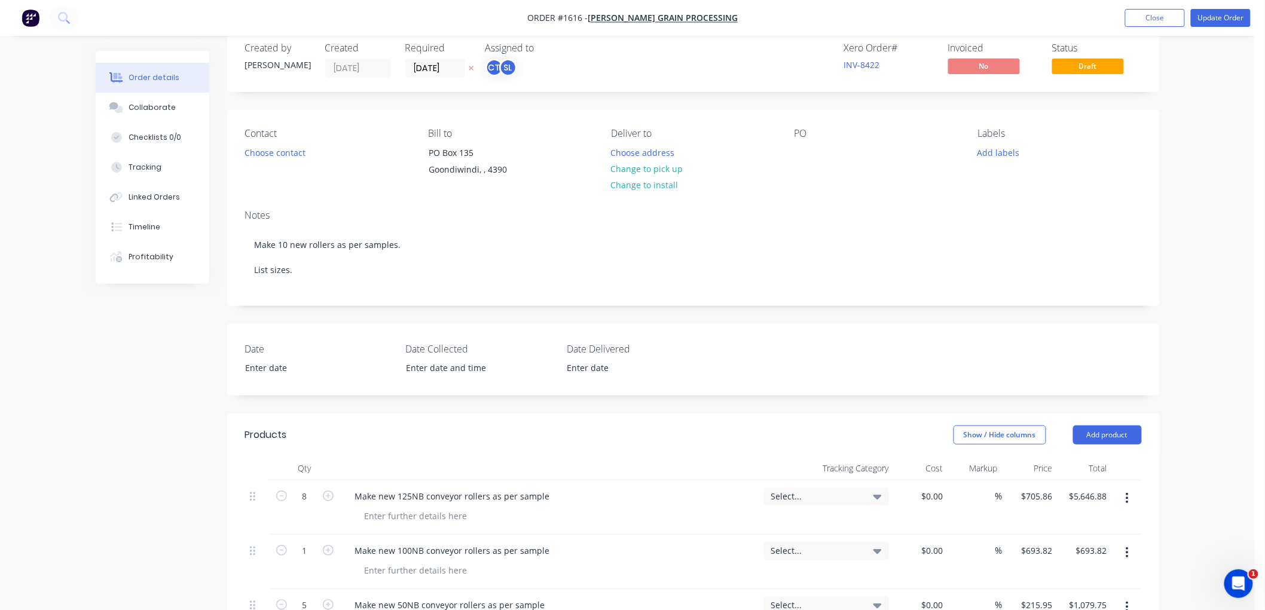
scroll to position [0, 0]
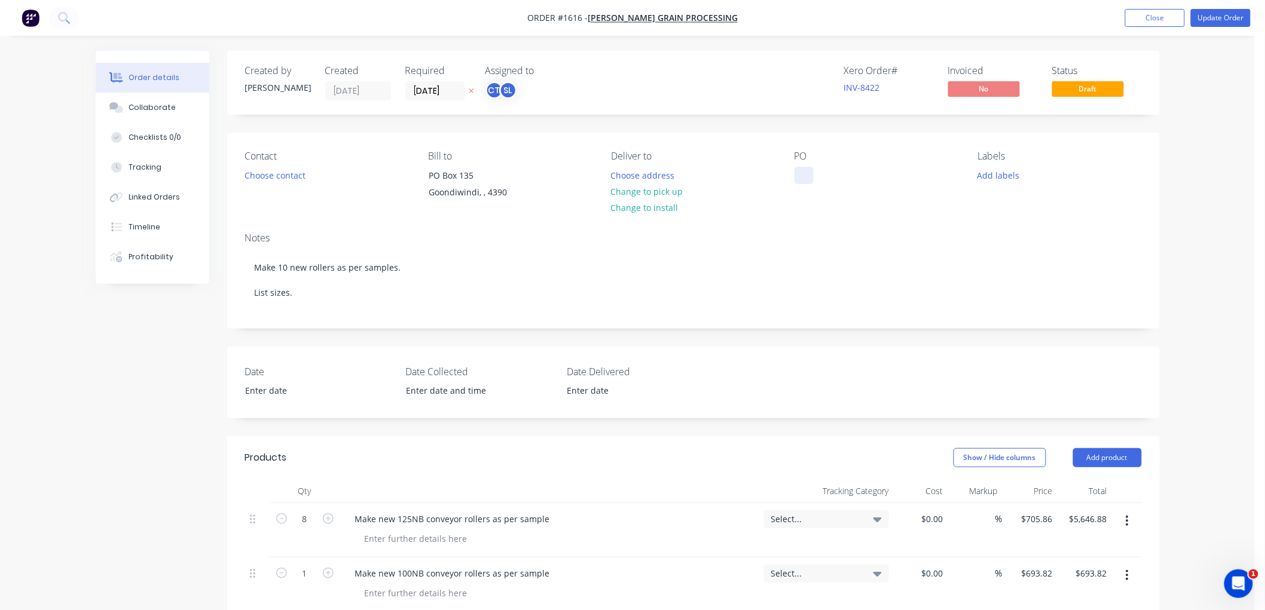
click at [808, 182] on div at bounding box center [803, 175] width 19 height 17
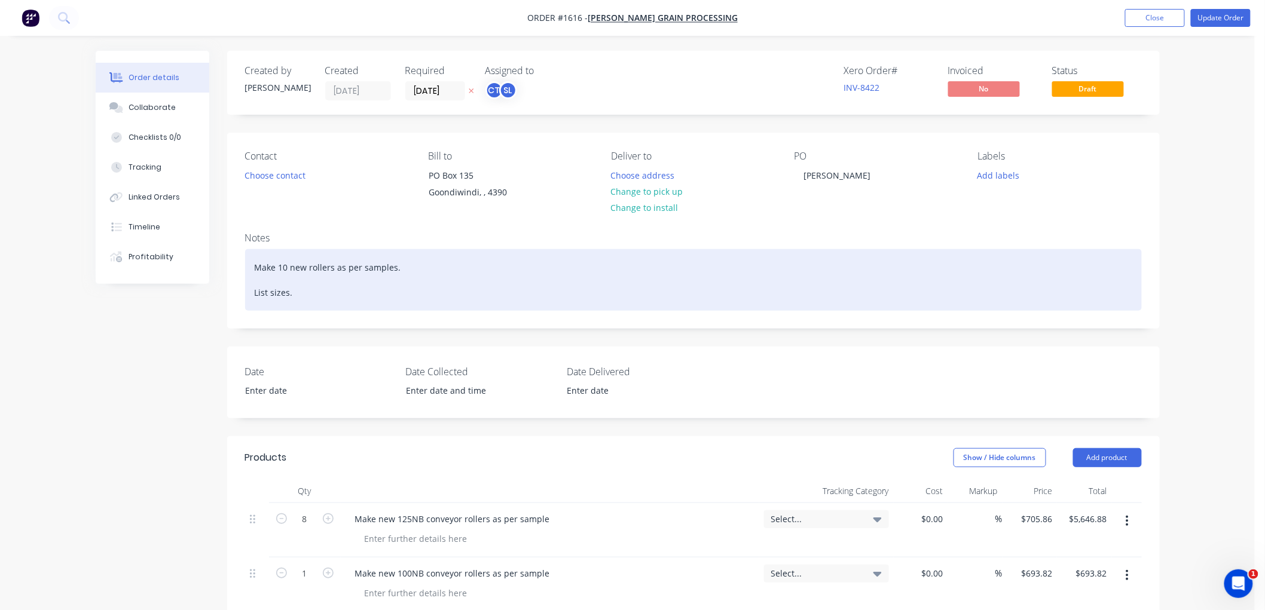
click at [287, 267] on div "Make 10 new rollers as per samples. List sizes." at bounding box center [693, 280] width 897 height 62
click at [491, 253] on div "Make 15 new rollers as per samples. List sizes." at bounding box center [693, 280] width 897 height 62
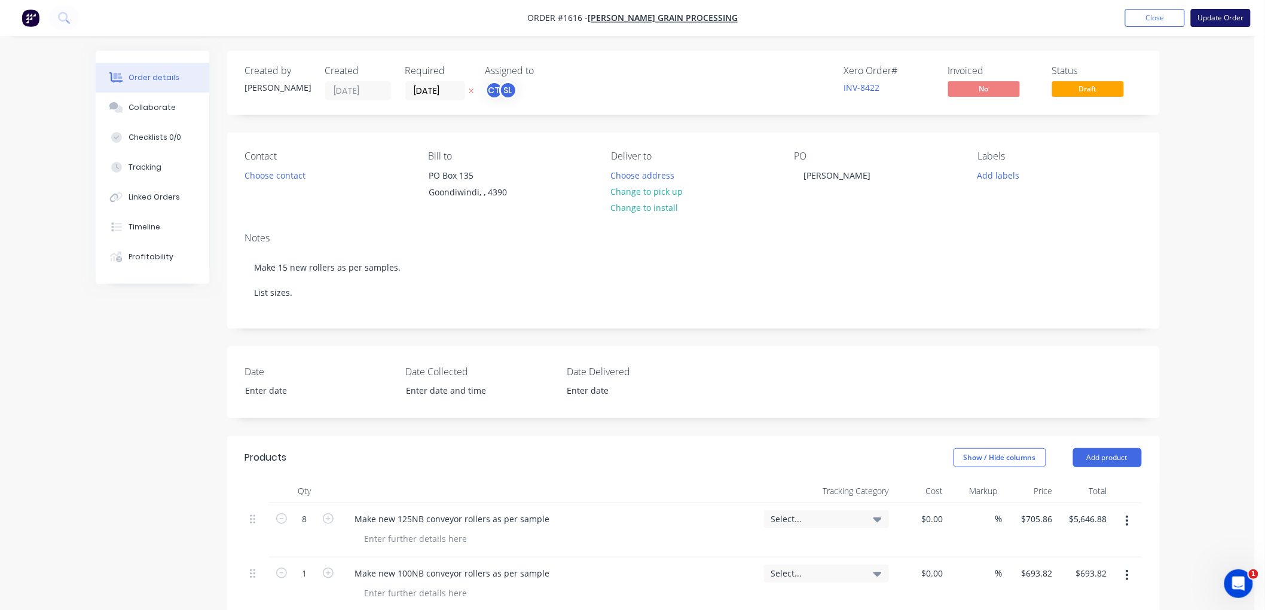
click at [1210, 18] on button "Update Order" at bounding box center [1221, 18] width 60 height 18
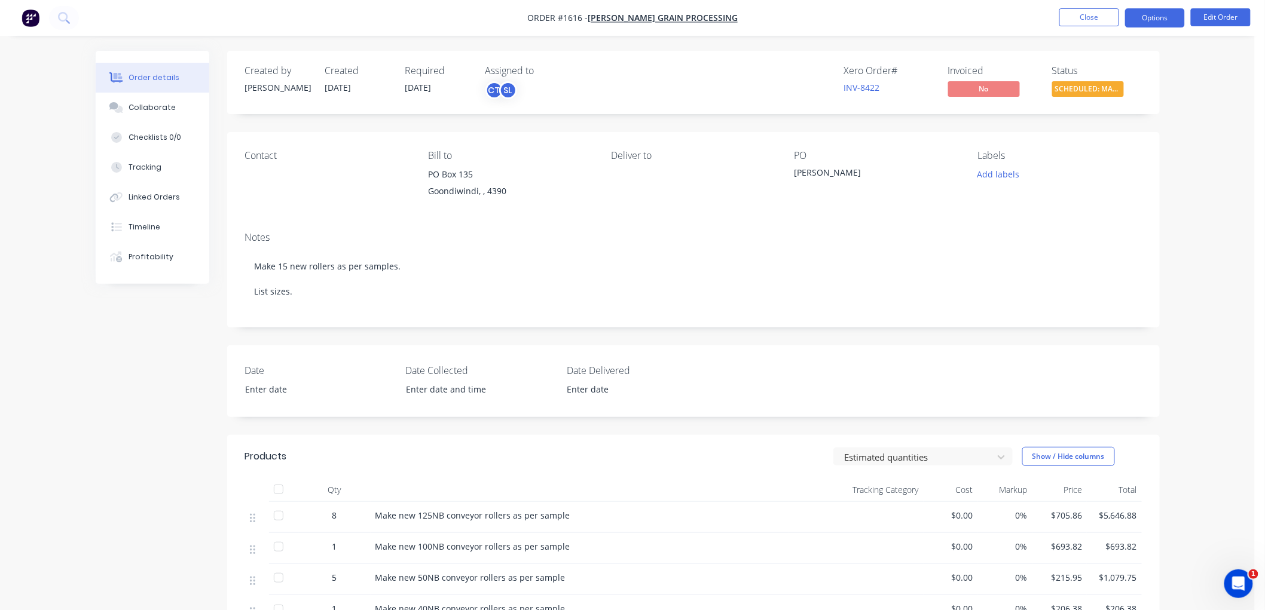
click at [1145, 20] on button "Options" at bounding box center [1155, 17] width 60 height 19
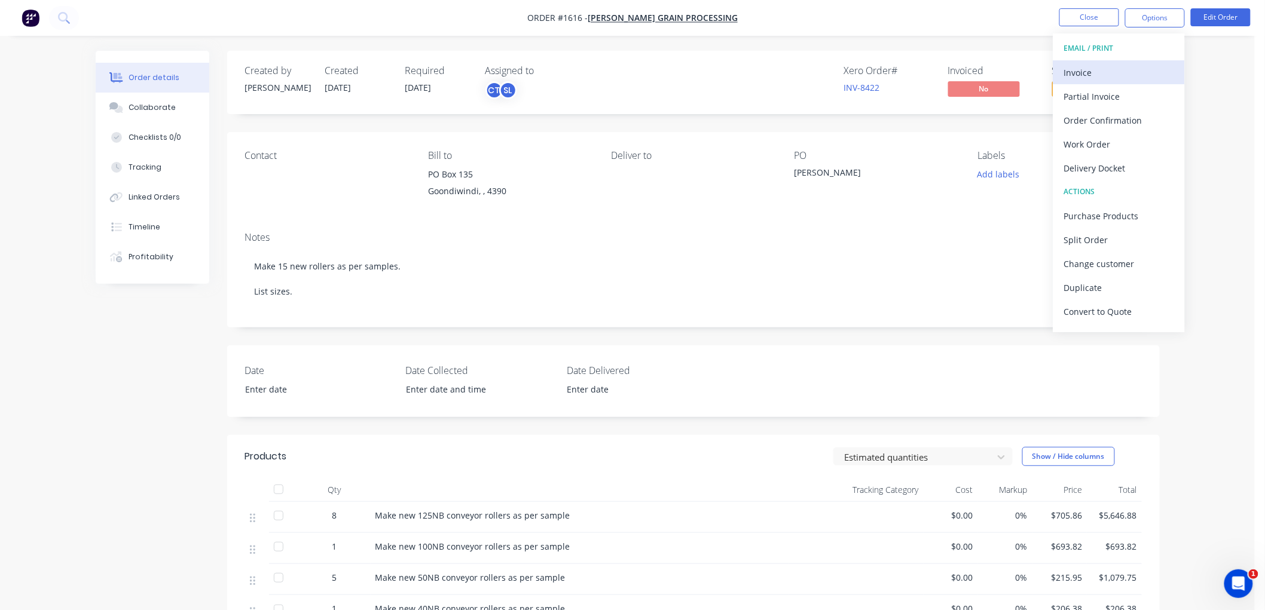
click at [1100, 71] on div "Invoice" at bounding box center [1119, 72] width 110 height 17
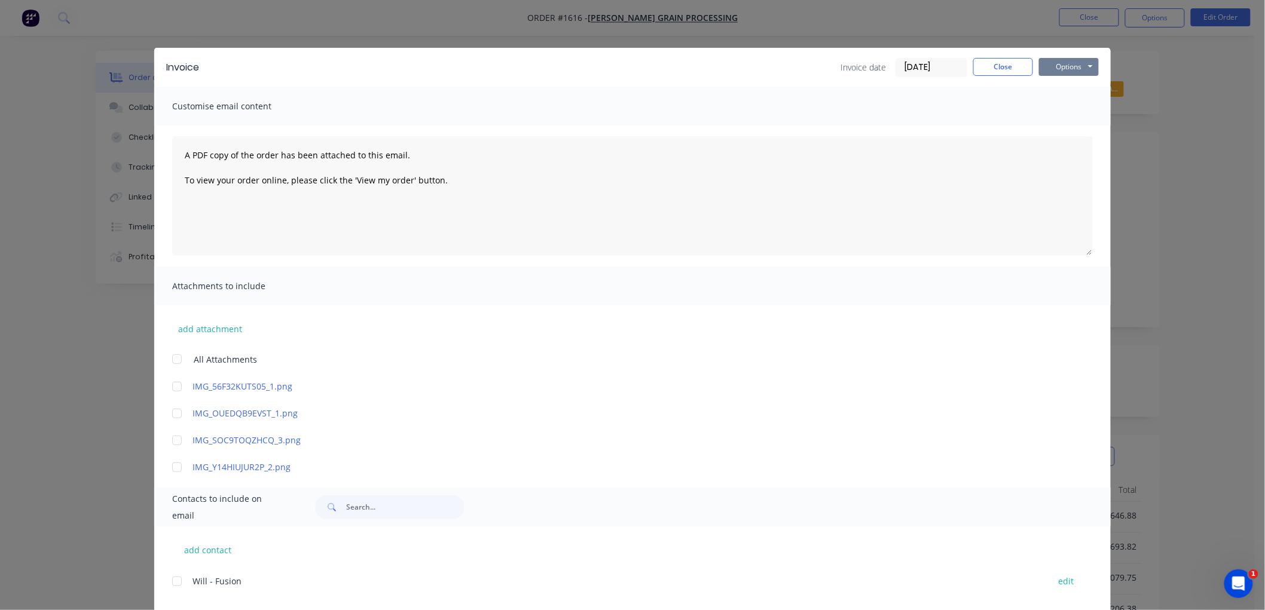
click at [1055, 63] on button "Options" at bounding box center [1069, 67] width 60 height 18
click at [1072, 87] on button "Preview" at bounding box center [1077, 88] width 77 height 20
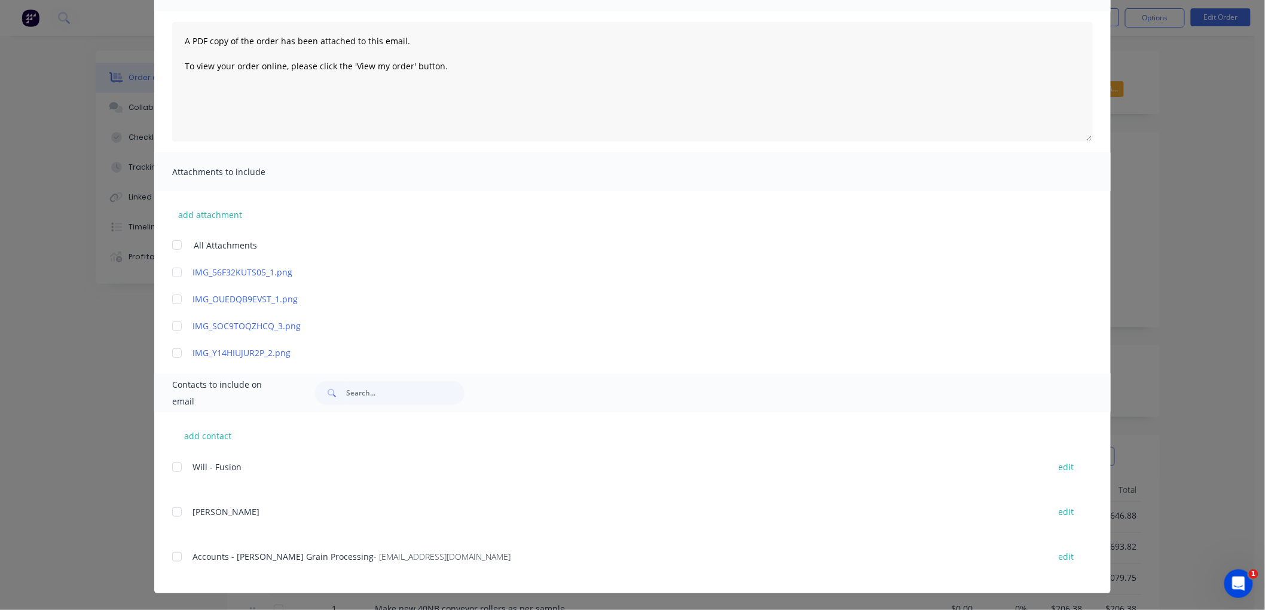
click at [172, 553] on div at bounding box center [177, 557] width 24 height 24
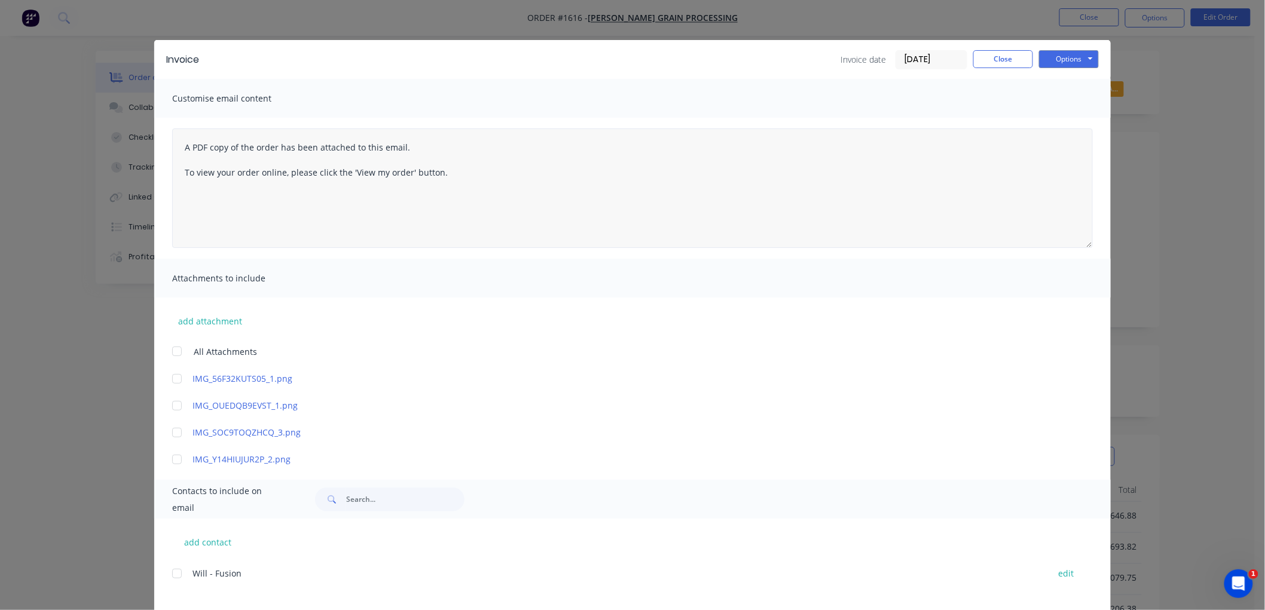
scroll to position [0, 0]
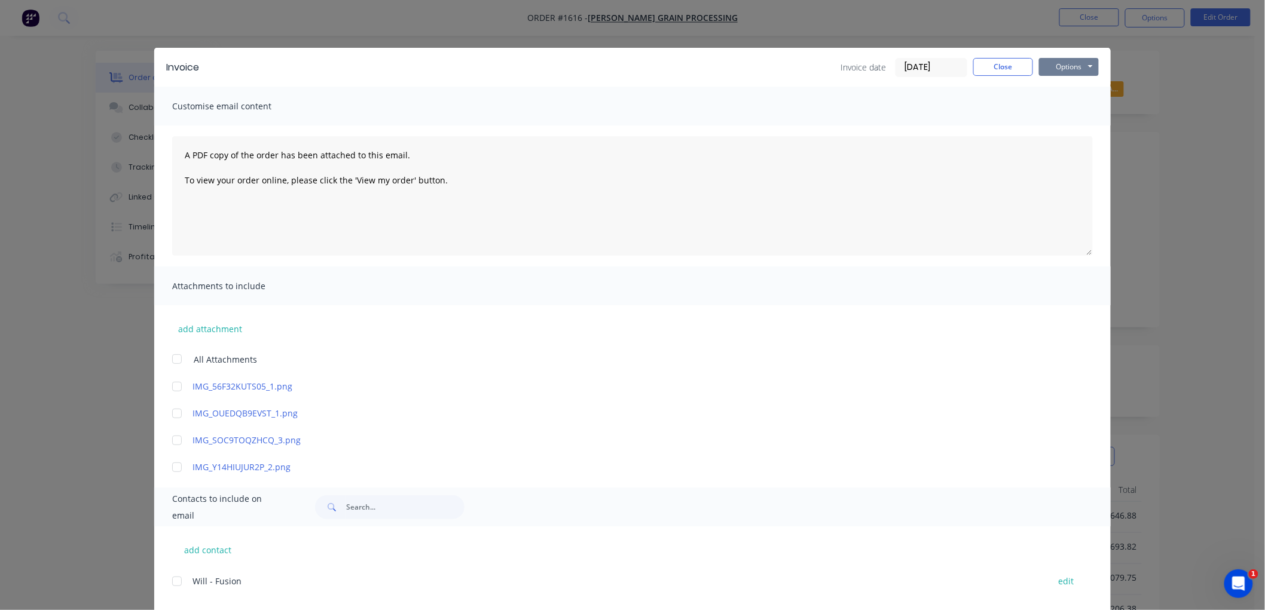
click at [1066, 58] on button "Options" at bounding box center [1069, 67] width 60 height 18
click at [1083, 121] on button "Email" at bounding box center [1077, 128] width 77 height 20
click at [1005, 60] on button "Close" at bounding box center [1003, 67] width 60 height 18
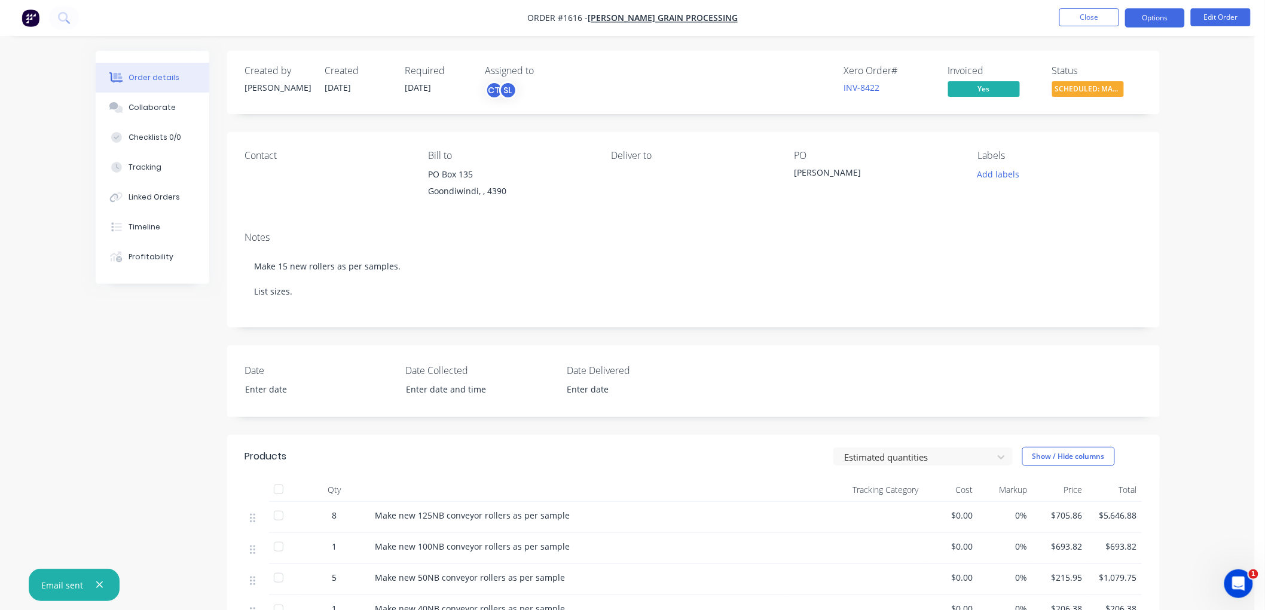
drag, startPoint x: 1163, startPoint y: 8, endPoint x: 1166, endPoint y: 24, distance: 16.5
click at [1162, 8] on button "Options" at bounding box center [1155, 17] width 60 height 19
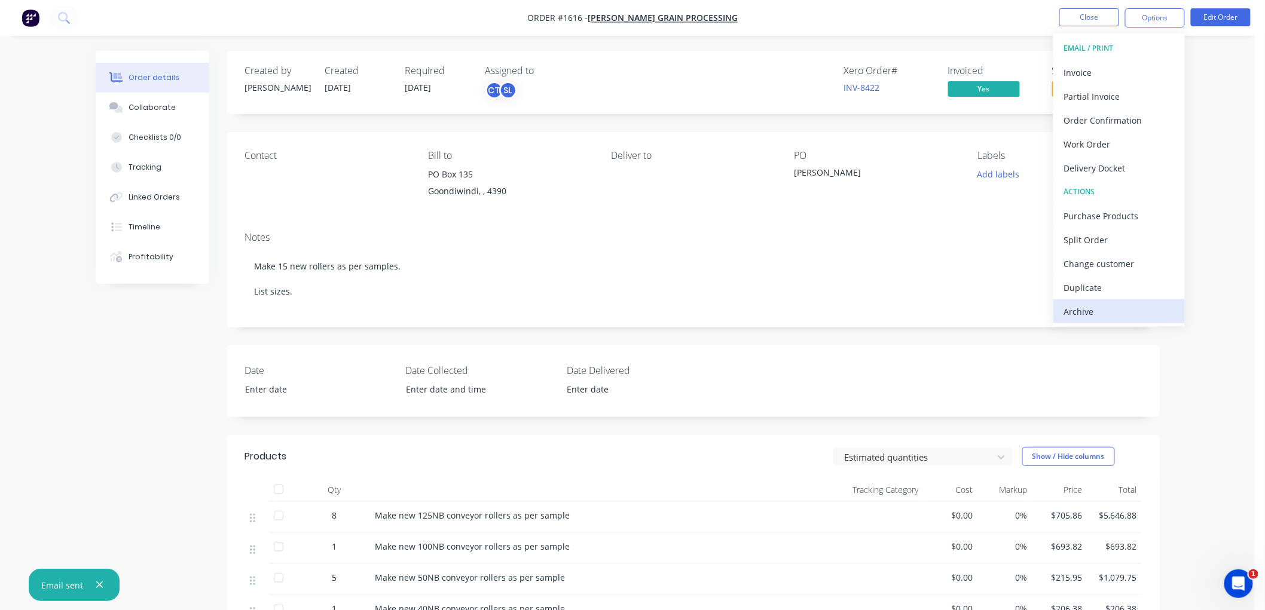
click at [1107, 307] on div "Archive" at bounding box center [1119, 311] width 110 height 17
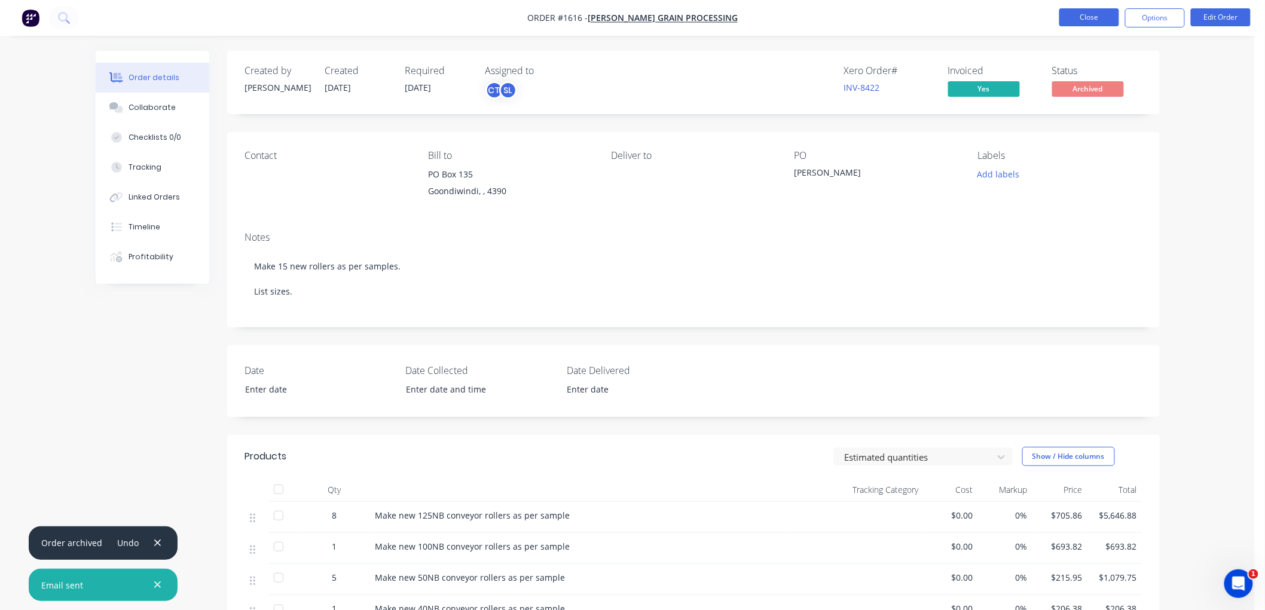
click at [1094, 12] on button "Close" at bounding box center [1089, 17] width 60 height 18
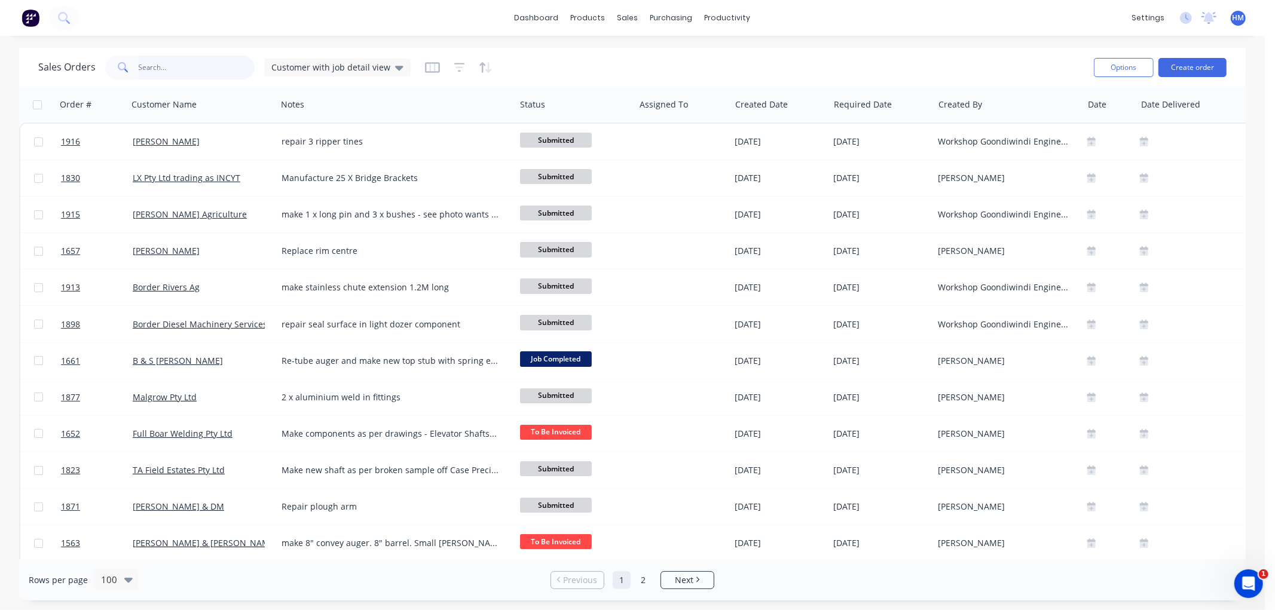
click at [152, 77] on input "text" at bounding box center [197, 68] width 117 height 24
type input "crawl"
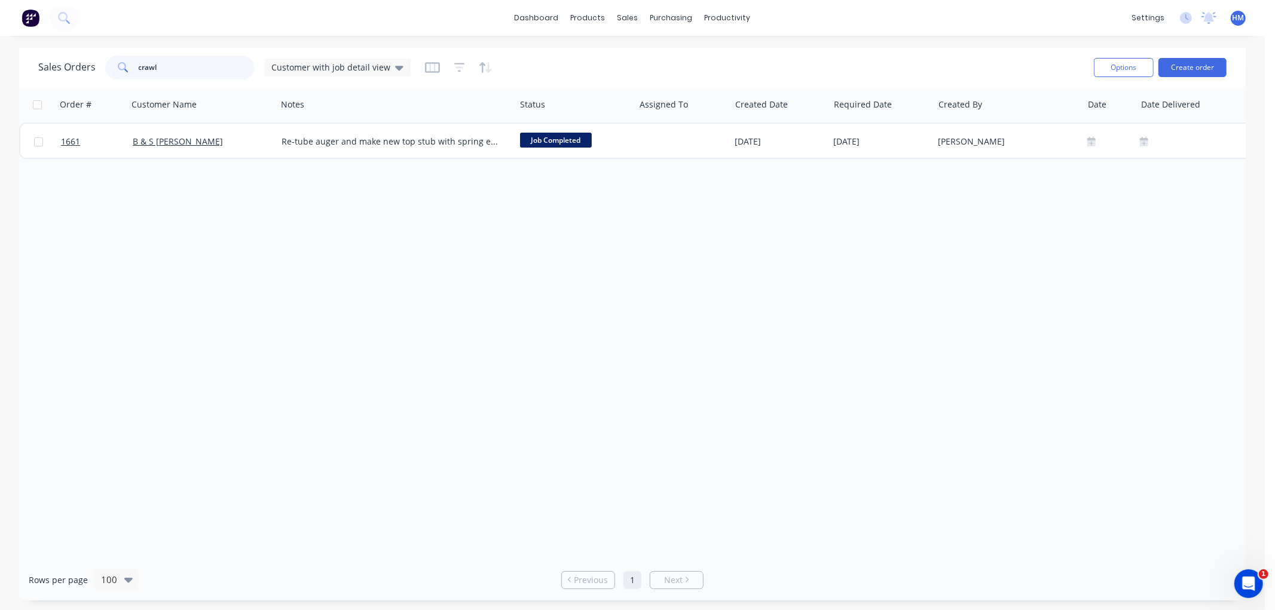
click at [109, 66] on div "crawl" at bounding box center [179, 68] width 149 height 24
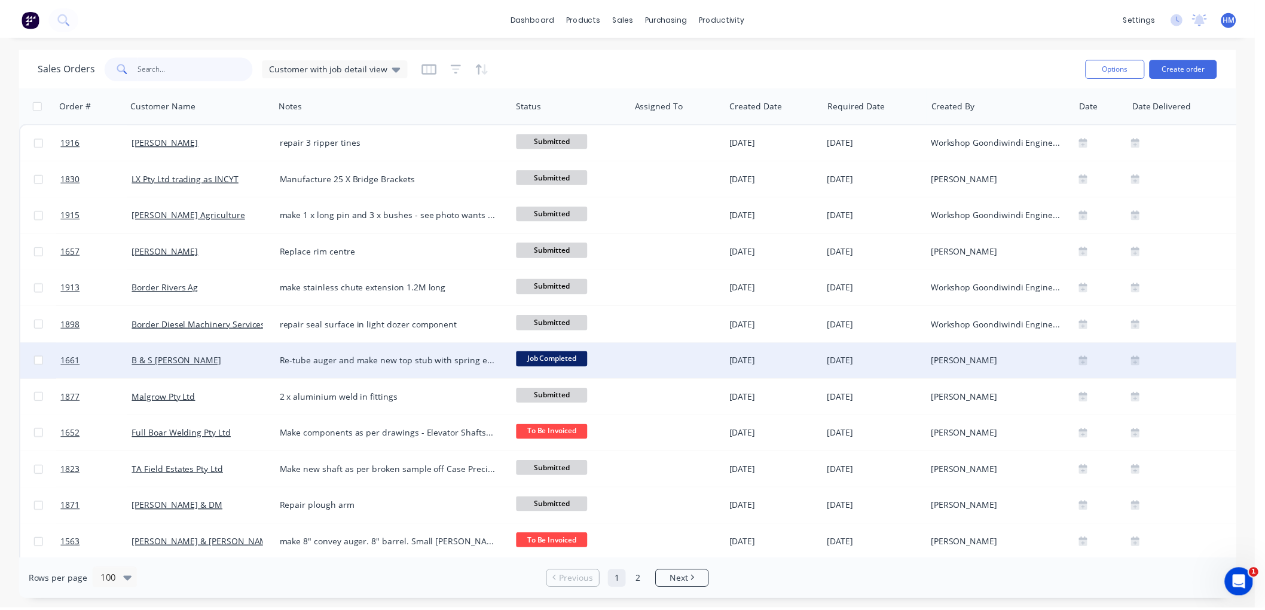
scroll to position [66, 0]
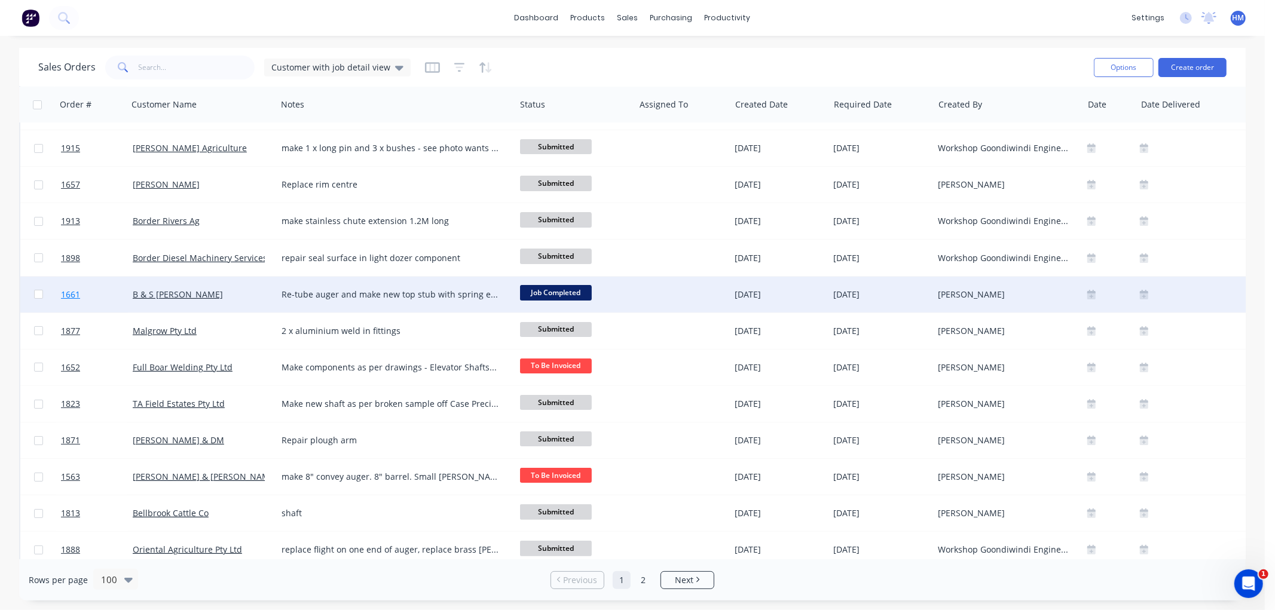
click at [96, 293] on link "1661" at bounding box center [97, 295] width 72 height 36
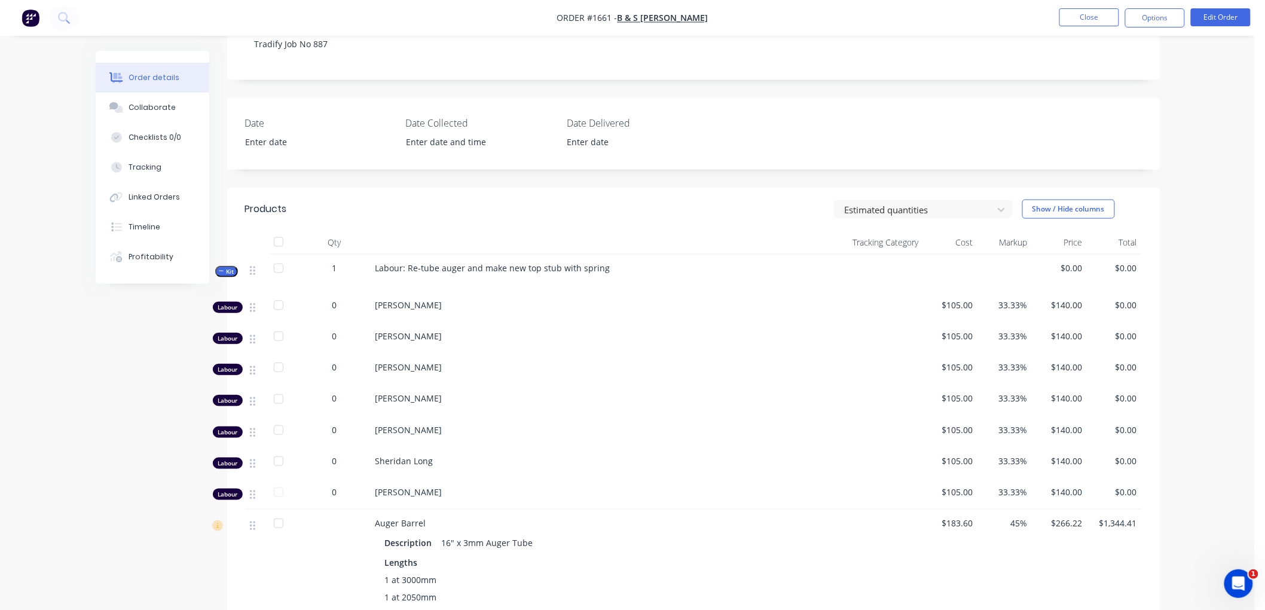
scroll to position [332, 0]
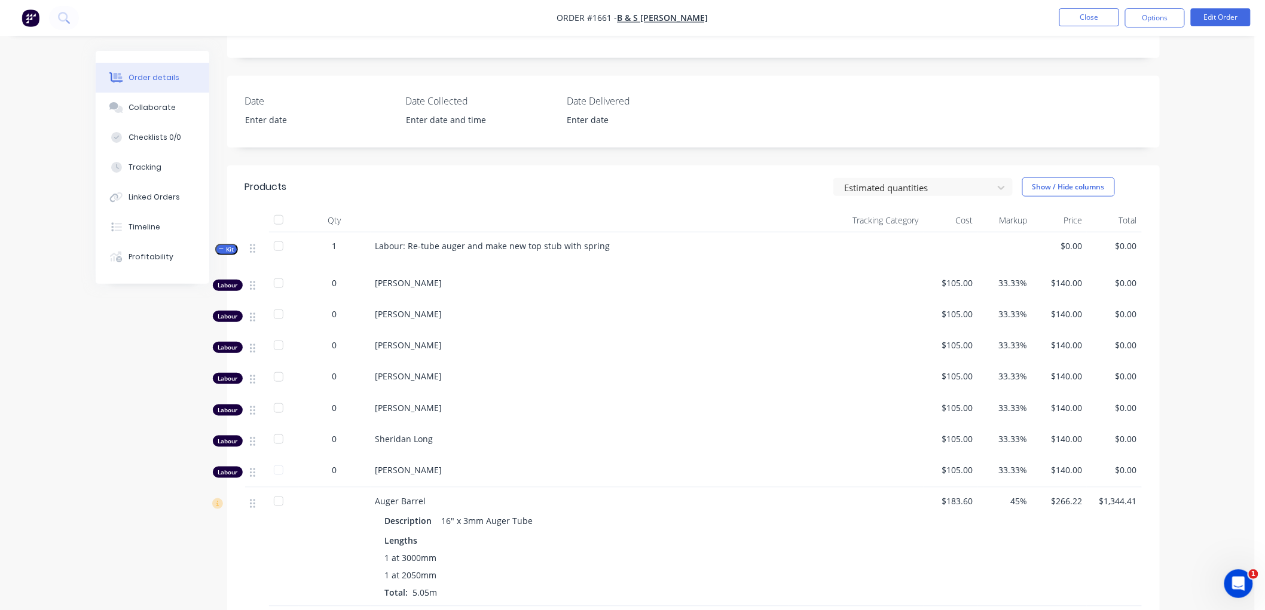
click at [222, 247] on icon "button" at bounding box center [221, 249] width 5 height 6
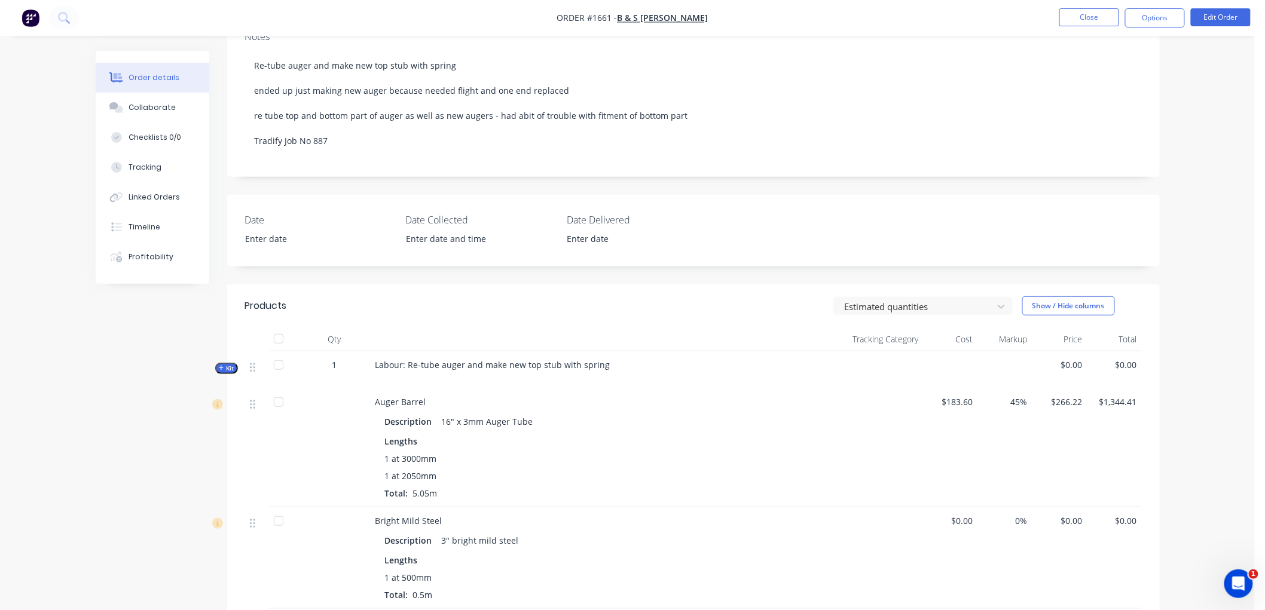
scroll to position [199, 0]
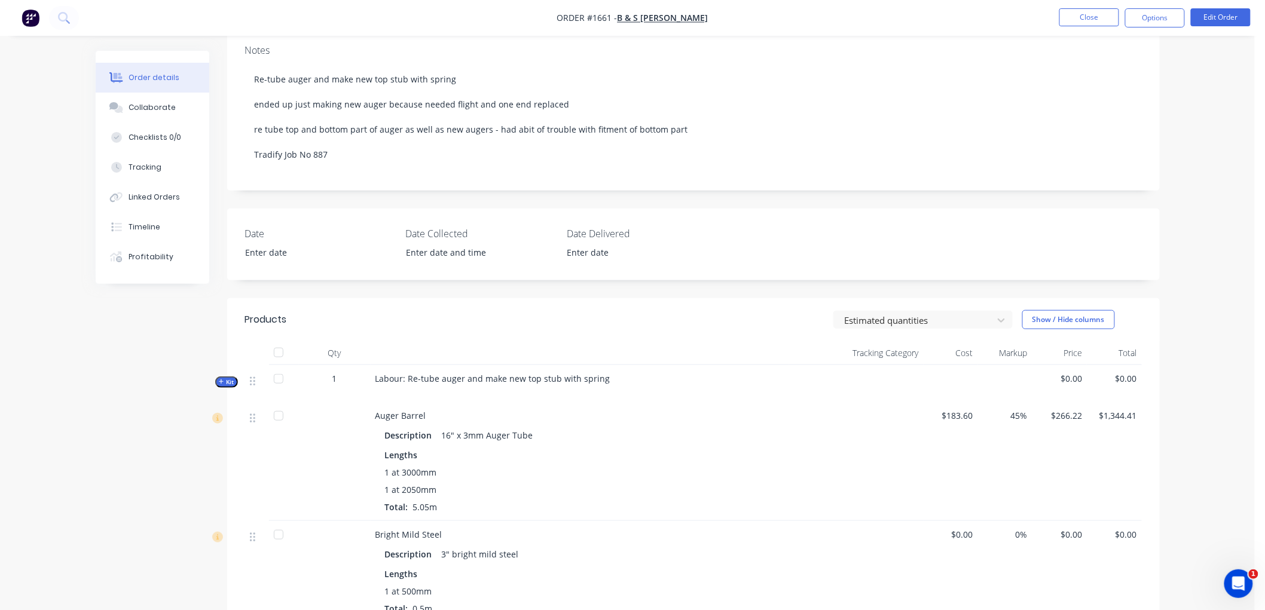
click at [224, 383] on icon "button" at bounding box center [221, 382] width 5 height 6
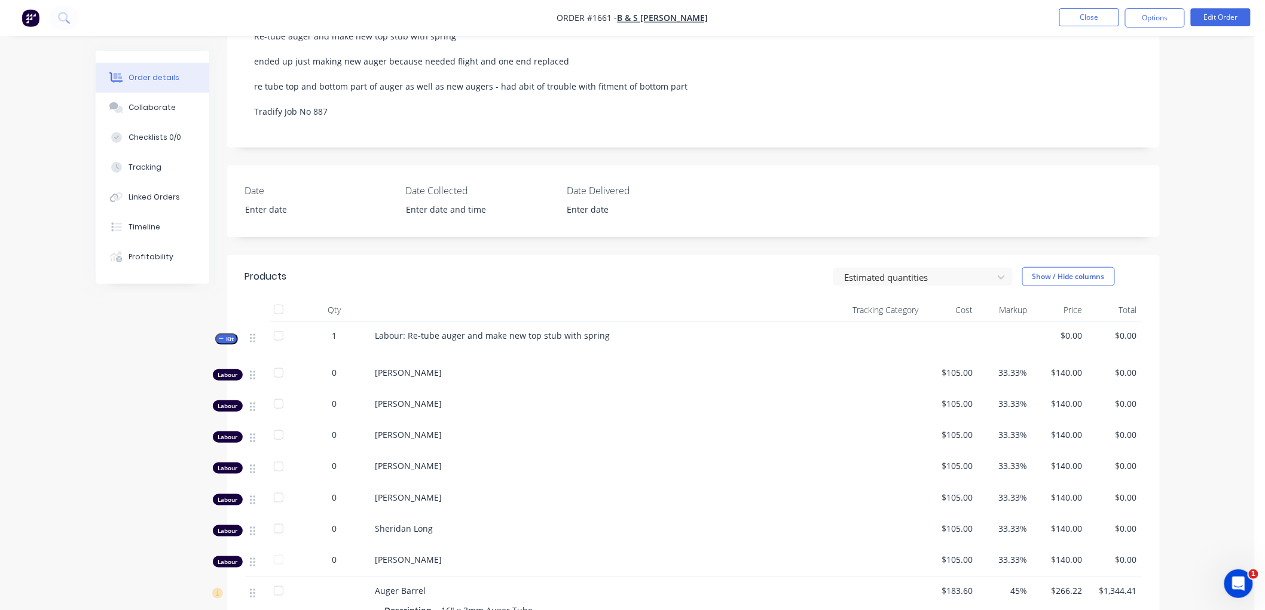
scroll to position [265, 0]
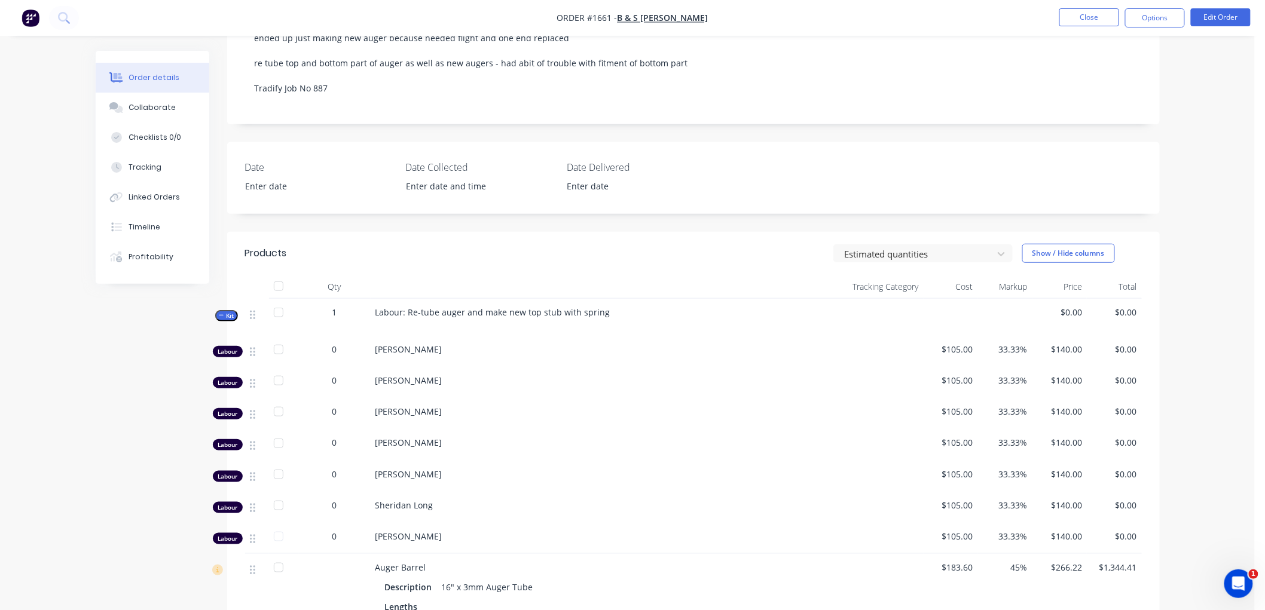
drag, startPoint x: 337, startPoint y: 349, endPoint x: 347, endPoint y: 347, distance: 9.9
click at [338, 348] on div "0" at bounding box center [335, 349] width 62 height 13
drag, startPoint x: 341, startPoint y: 350, endPoint x: 321, endPoint y: 350, distance: 20.3
click at [321, 350] on div "0" at bounding box center [335, 349] width 62 height 13
click at [1237, 18] on button "Edit Order" at bounding box center [1221, 17] width 60 height 18
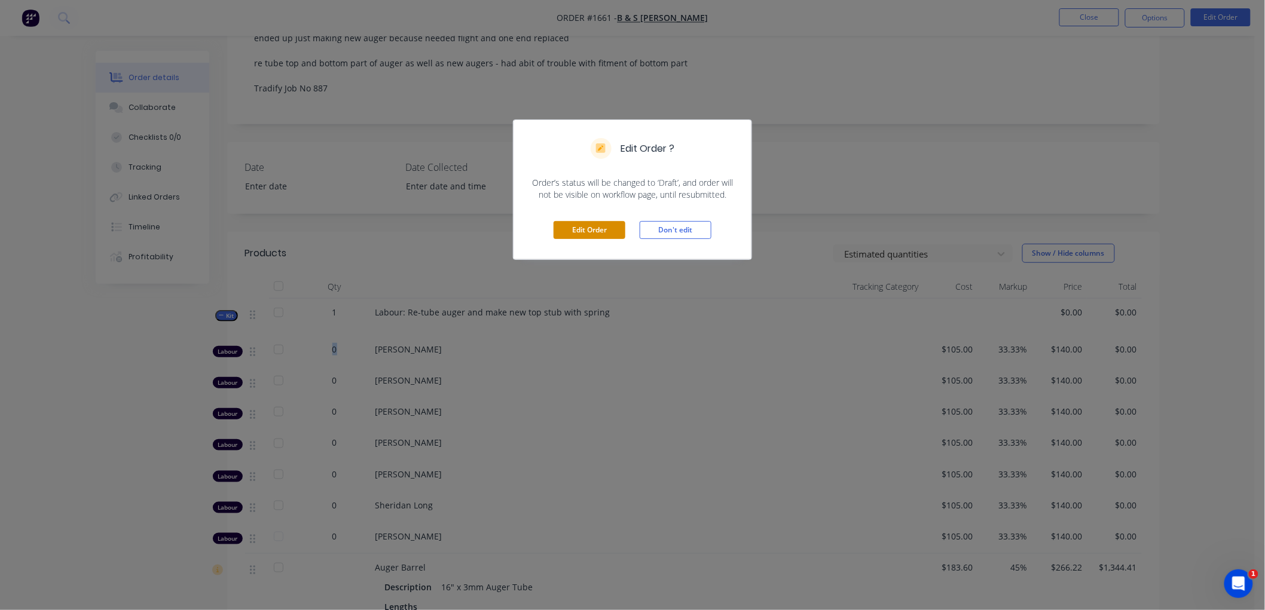
click at [598, 234] on button "Edit Order" at bounding box center [589, 230] width 72 height 18
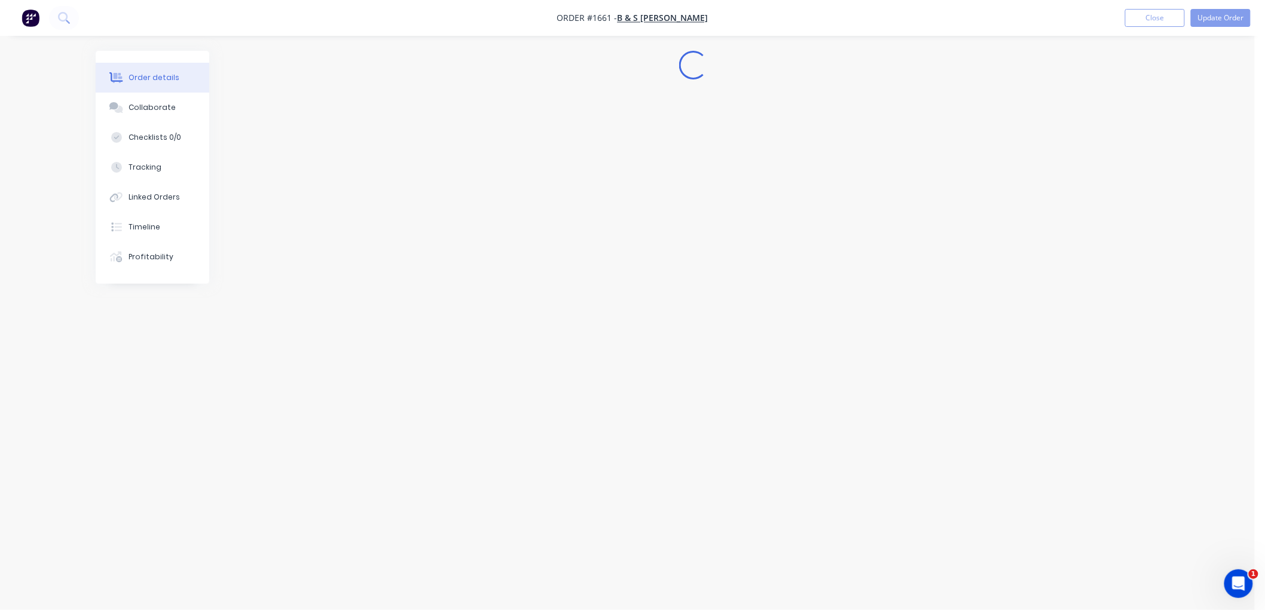
scroll to position [0, 0]
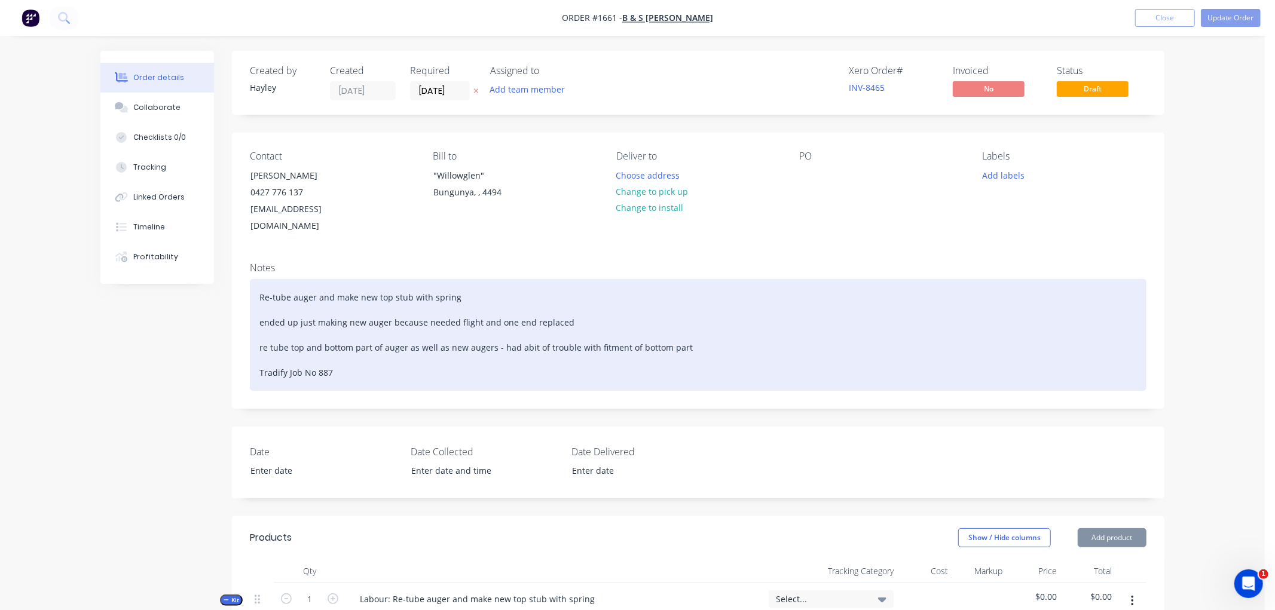
type input "$105.00"
type input "33.33"
type input "$140.00"
type input "$105.00"
type input "33.33"
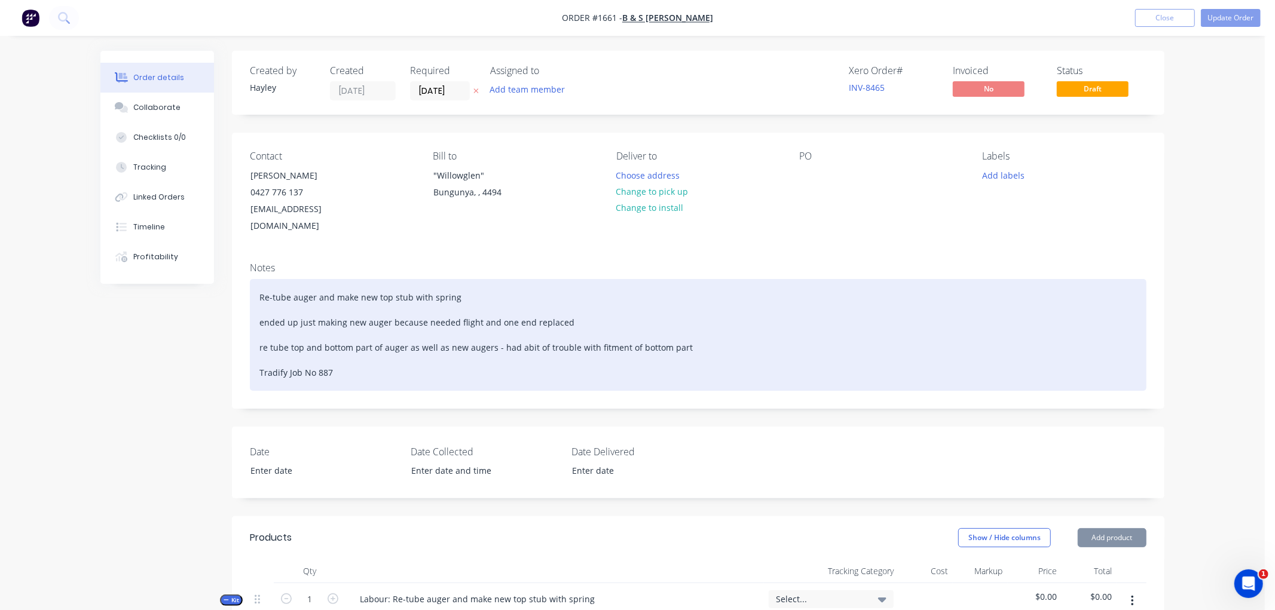
type input "$140.00"
type input "$105.00"
type input "33.33"
type input "$140.00"
type input "$105.00"
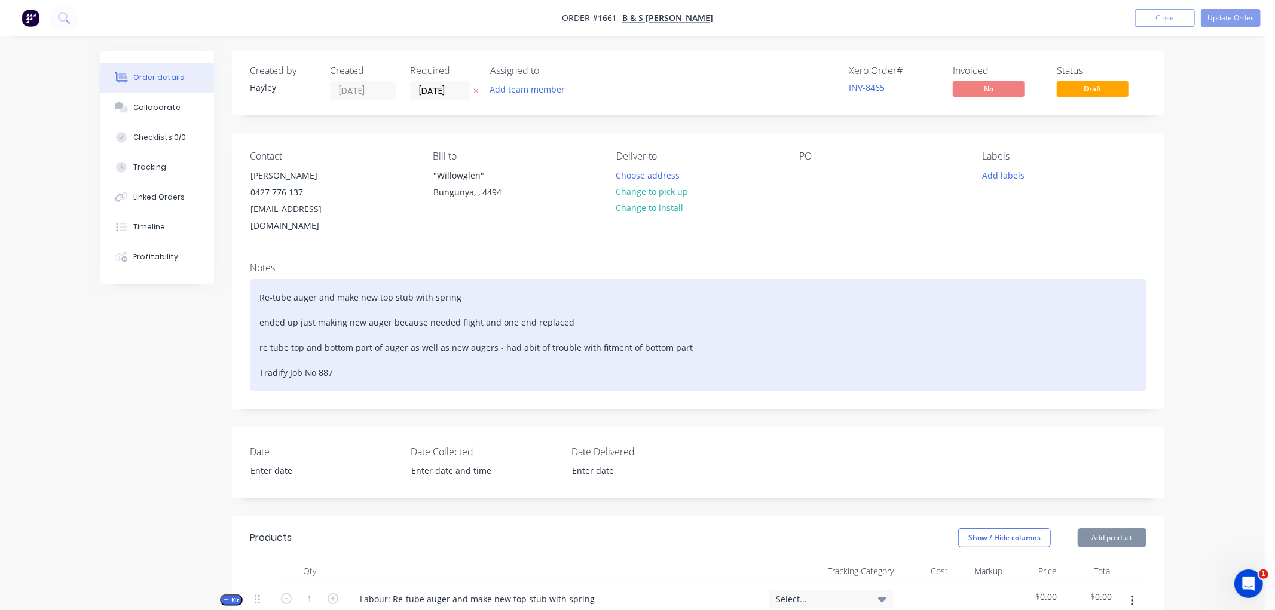
type input "33.33"
type input "$140.00"
type input "$105.00"
type input "33.33"
type input "$140.00"
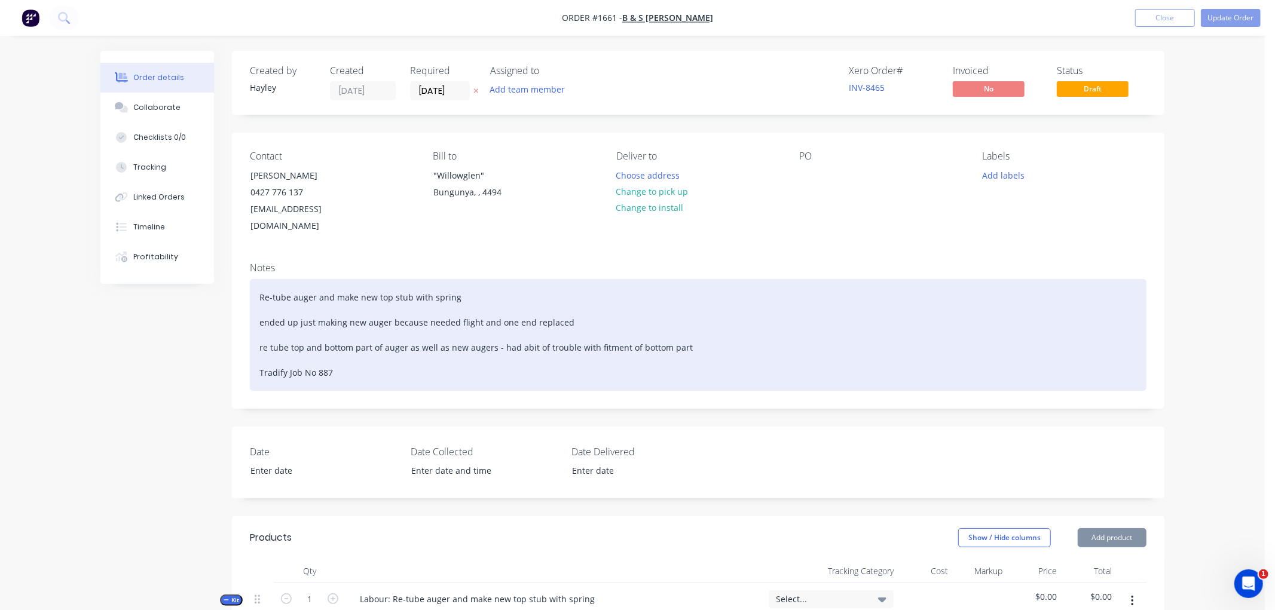
type input "$105.00"
type input "33.33"
type input "$140.00"
type input "$105.00"
type input "33.33"
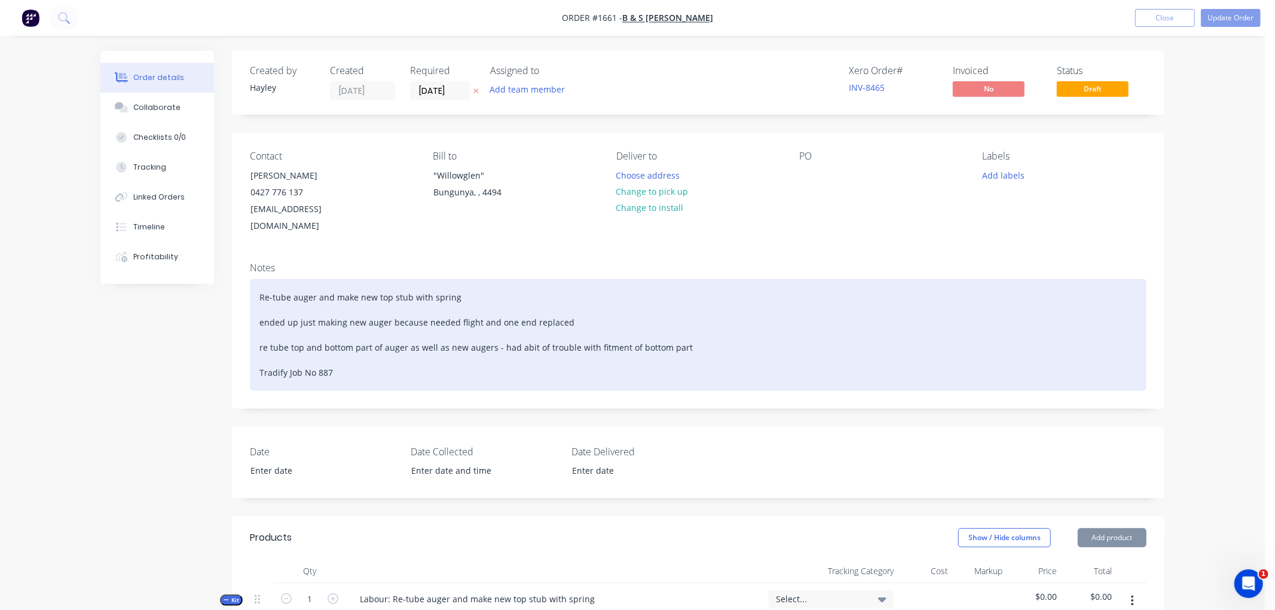
type input "$140.00"
type input "$183.60"
type input "45"
type input "$266.22"
type input "$1,344.41"
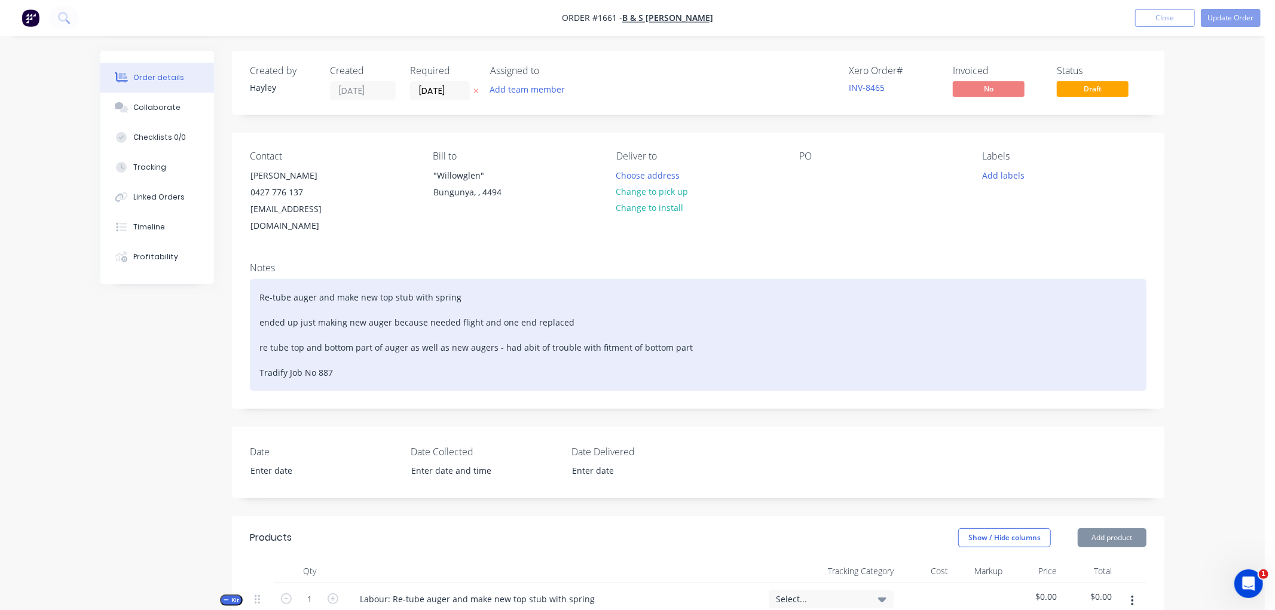
type input "$125.23"
type input "181.24"
type input "$352.20"
type input "$10.57"
type input "$199.15"
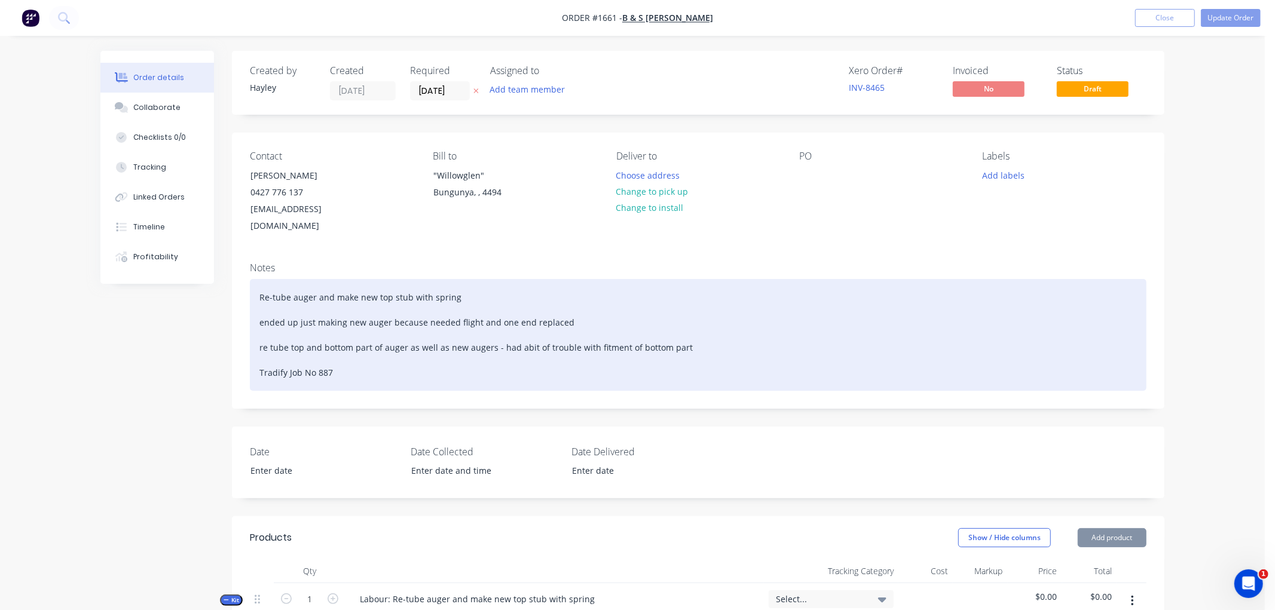
type input "181.25"
type input "$560.11"
type input "$16.80"
type input "$62.78"
type input "30"
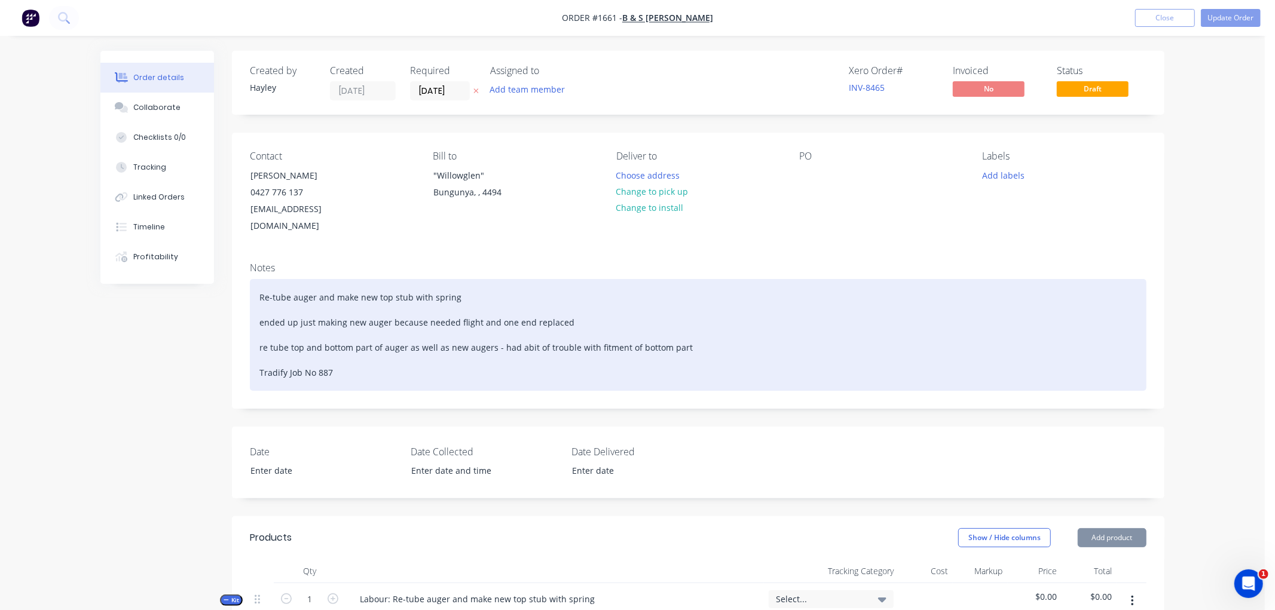
type input "$81.614"
type input "$163.23"
type input "$31.35"
type input "30"
type input "$40.755"
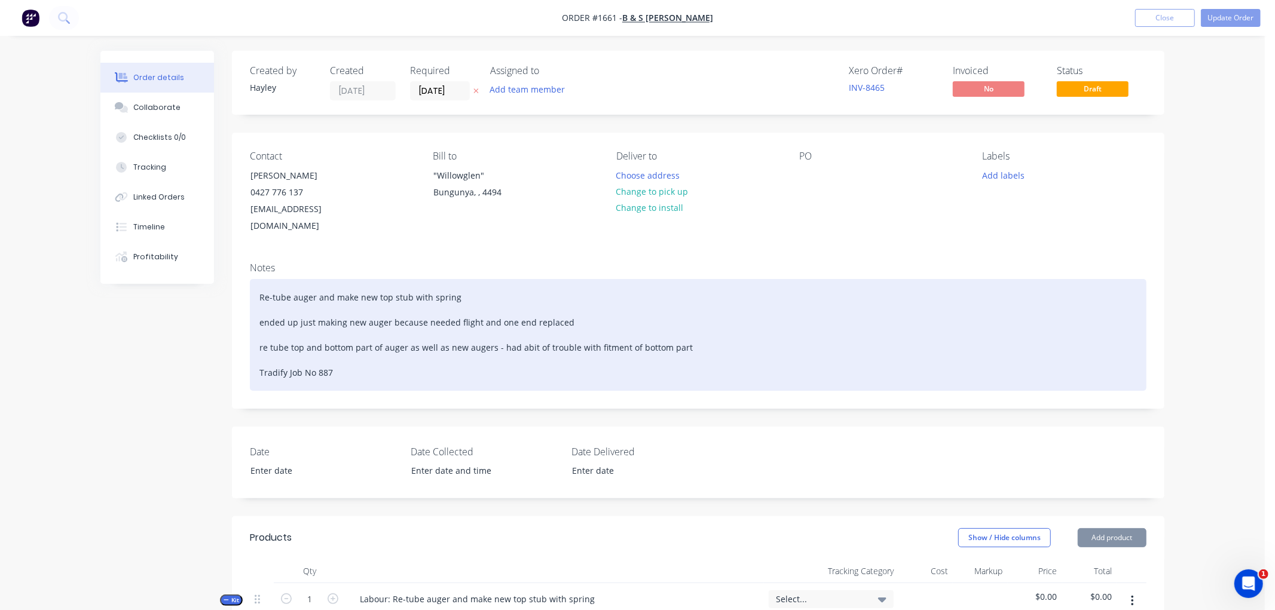
type input "$81.51"
type input "$105.00"
type input "33.33"
type input "$140.00"
type input "$2,857.40"
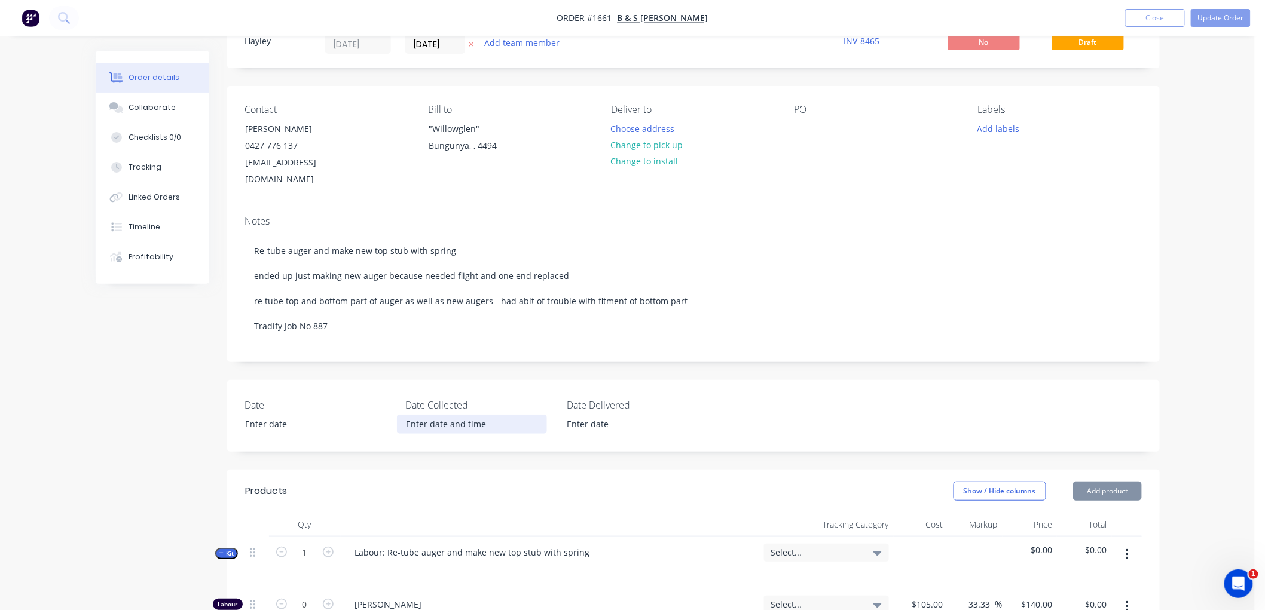
scroll to position [199, 0]
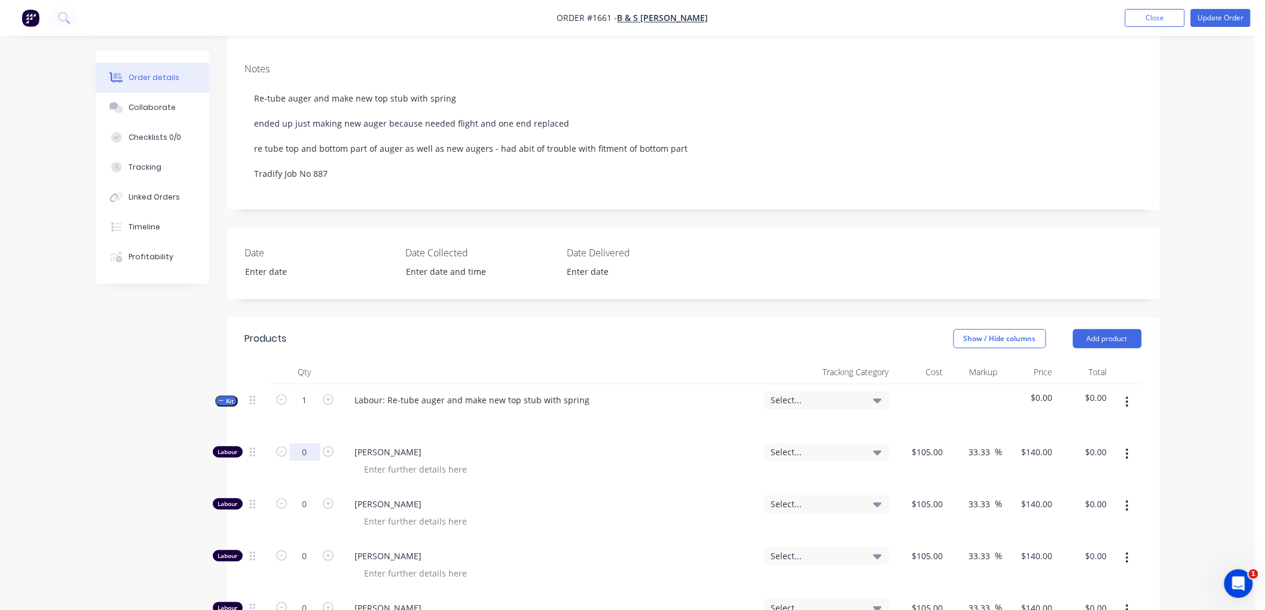
click at [310, 444] on input "0" at bounding box center [304, 453] width 31 height 18
click at [219, 400] on icon "button" at bounding box center [221, 400] width 5 height 1
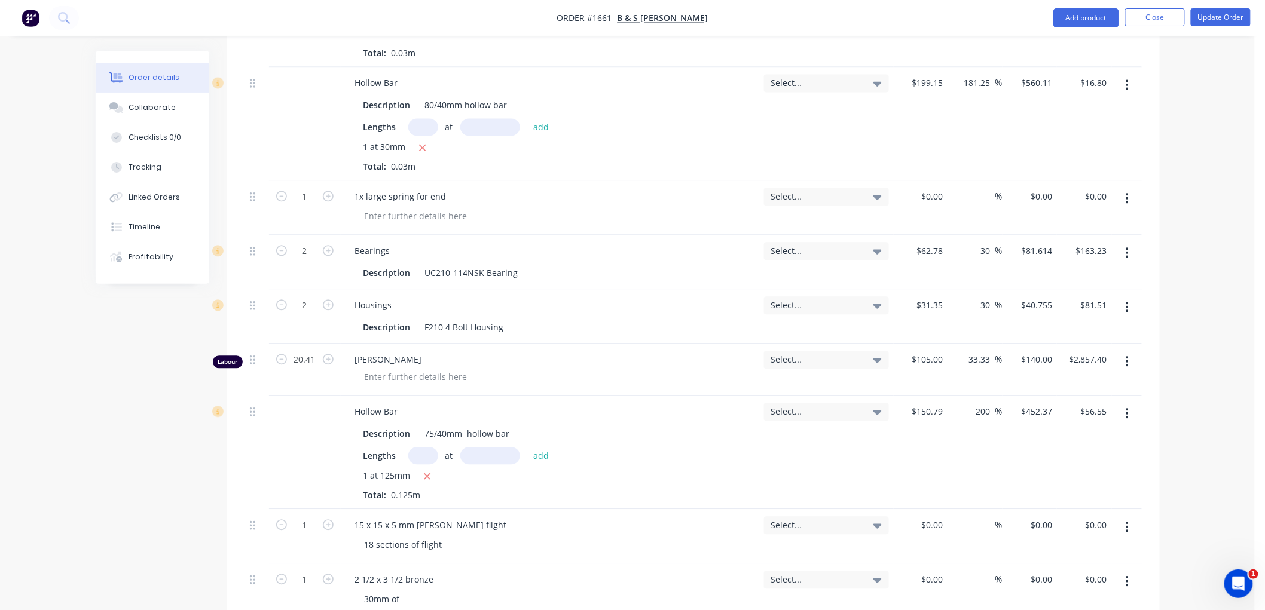
scroll to position [1128, 0]
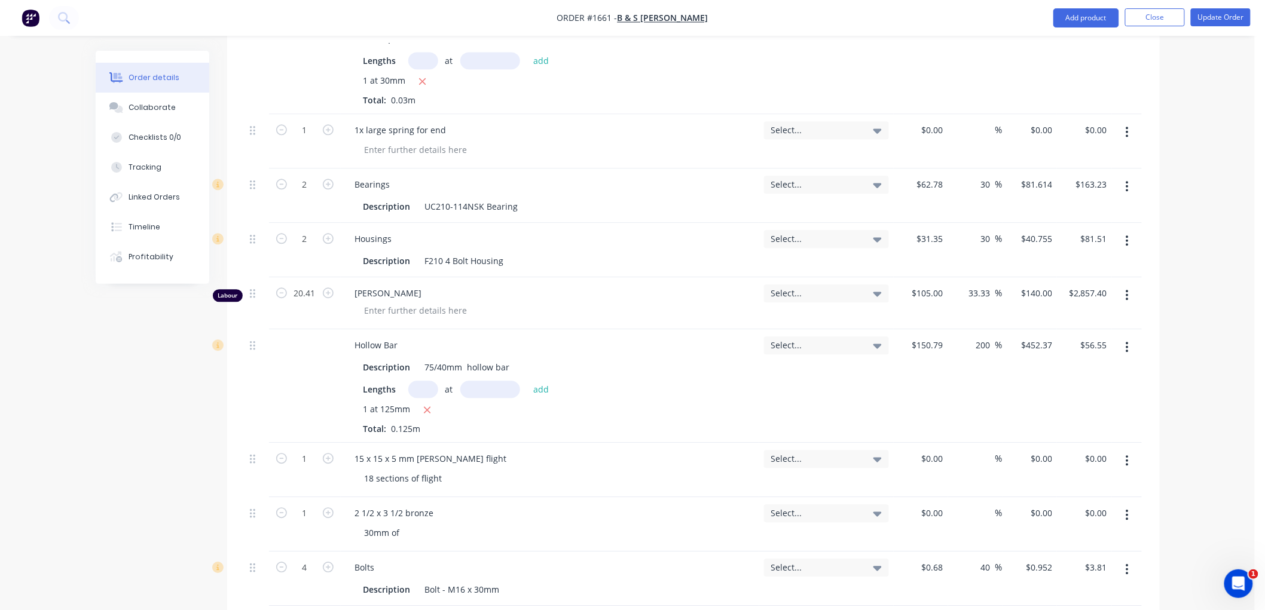
click at [1125, 289] on icon "button" at bounding box center [1126, 295] width 3 height 13
click at [1169, 262] on div "Order details Collaborate Checklists 0/0 Tracking Linked Orders Timeline Profit…" at bounding box center [628, 126] width 1088 height 2408
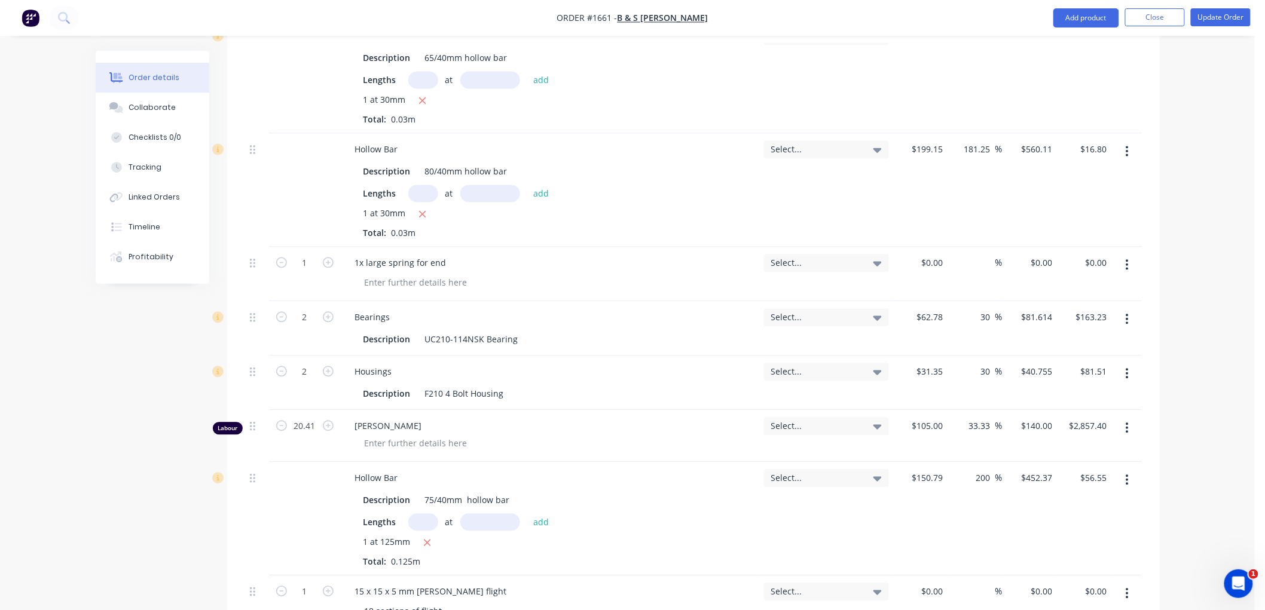
scroll to position [1062, 0]
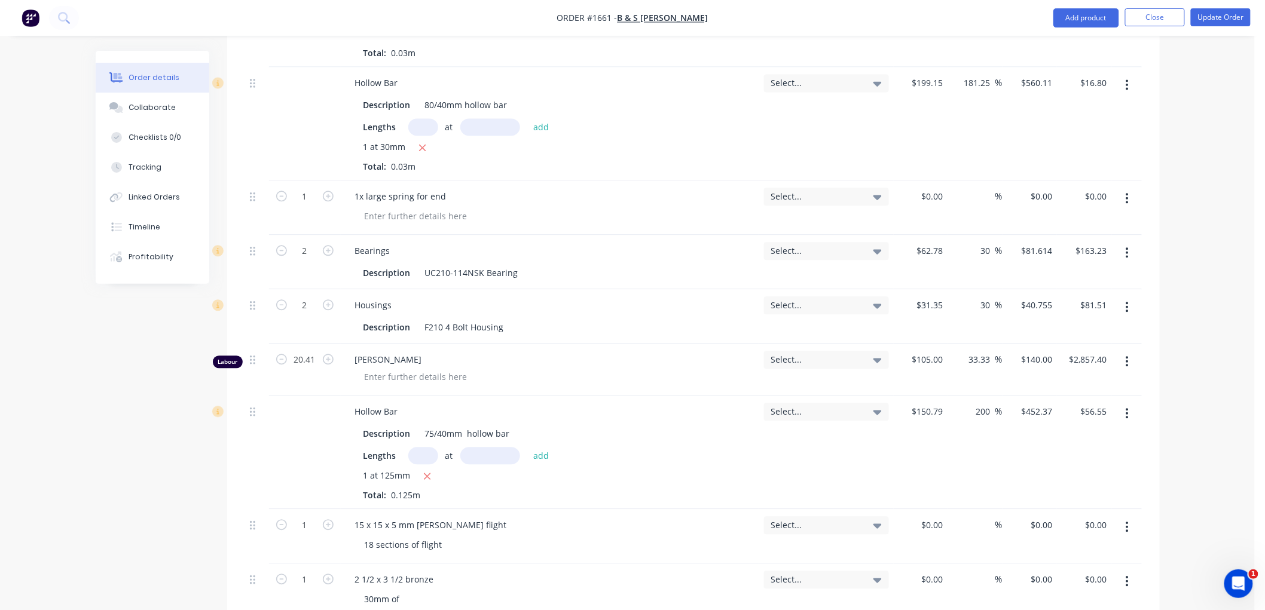
click at [1128, 351] on button "button" at bounding box center [1127, 362] width 28 height 22
click at [1072, 456] on div "Delete" at bounding box center [1085, 464] width 92 height 17
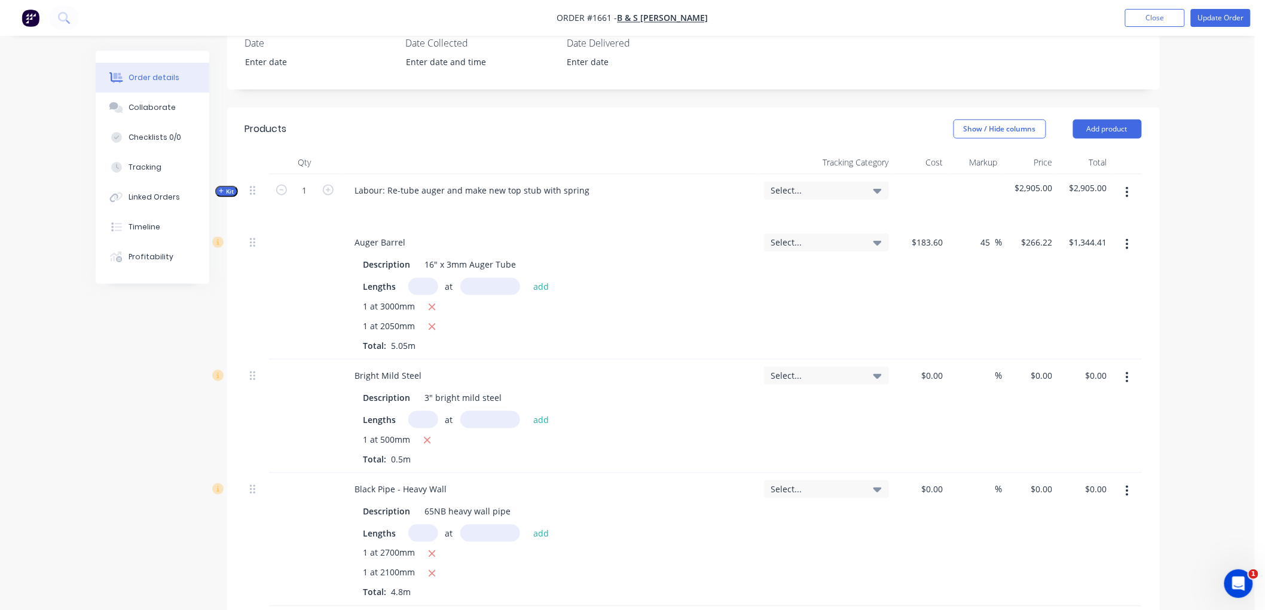
scroll to position [386, 0]
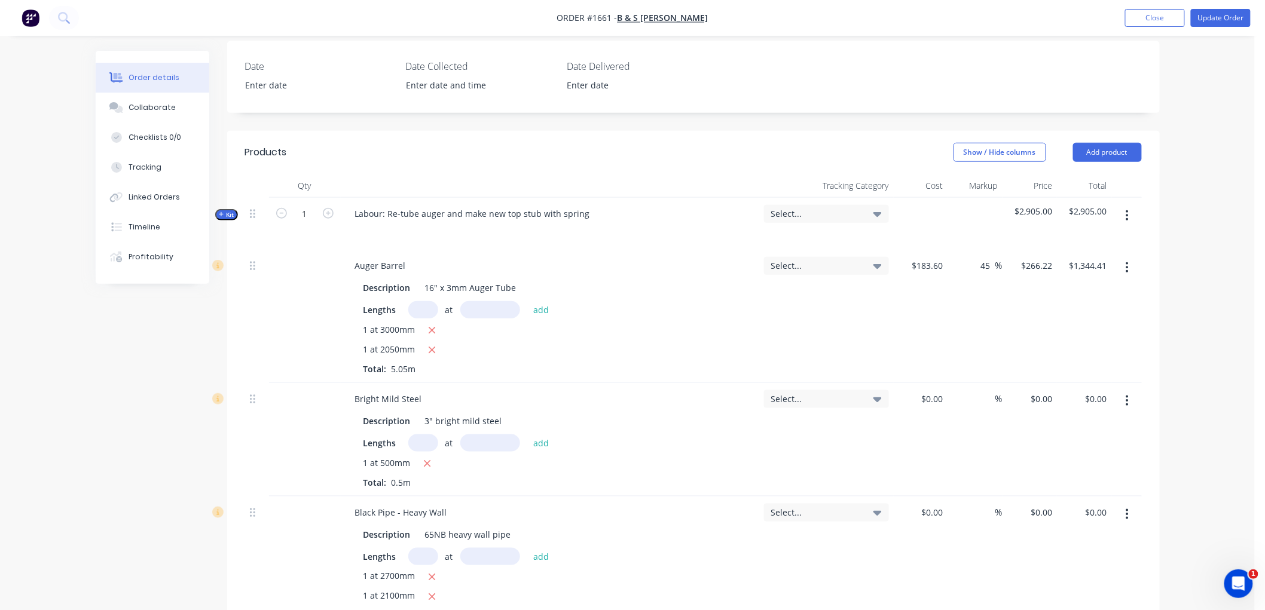
click at [222, 212] on icon "button" at bounding box center [221, 215] width 5 height 6
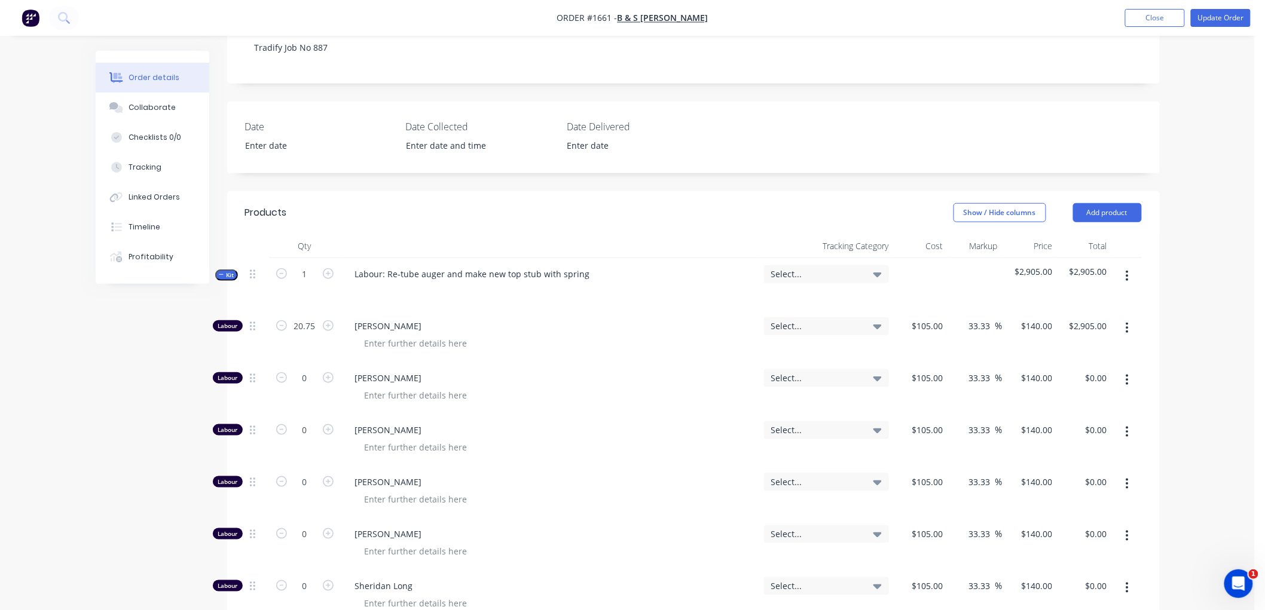
scroll to position [319, 0]
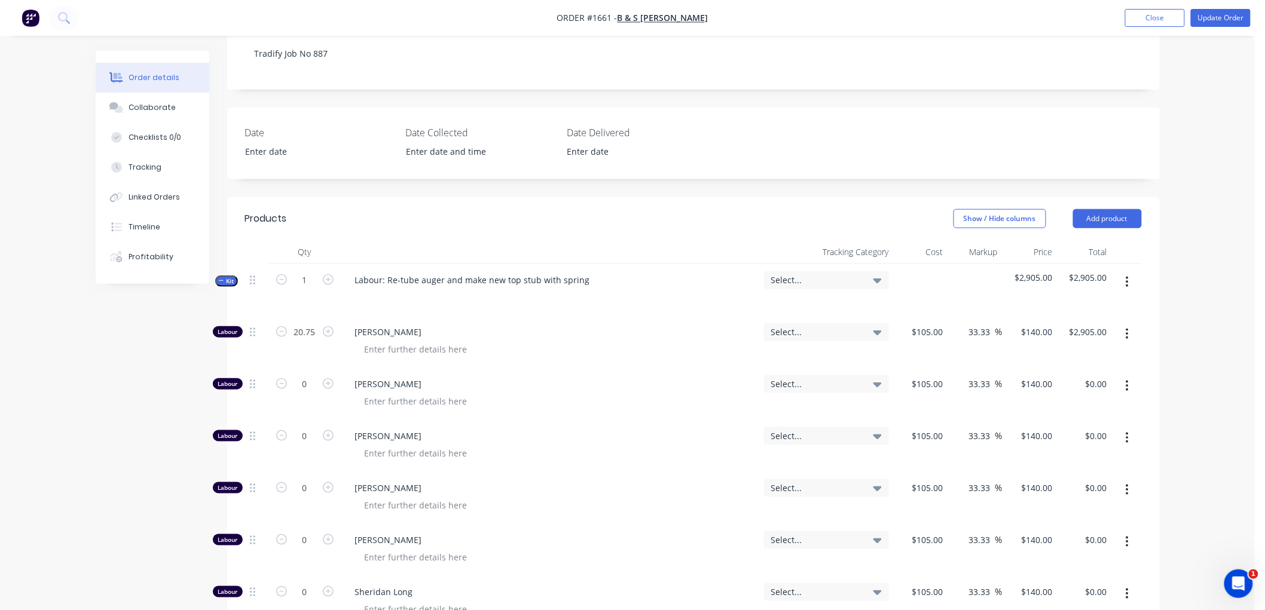
click at [222, 280] on icon "button" at bounding box center [221, 280] width 5 height 1
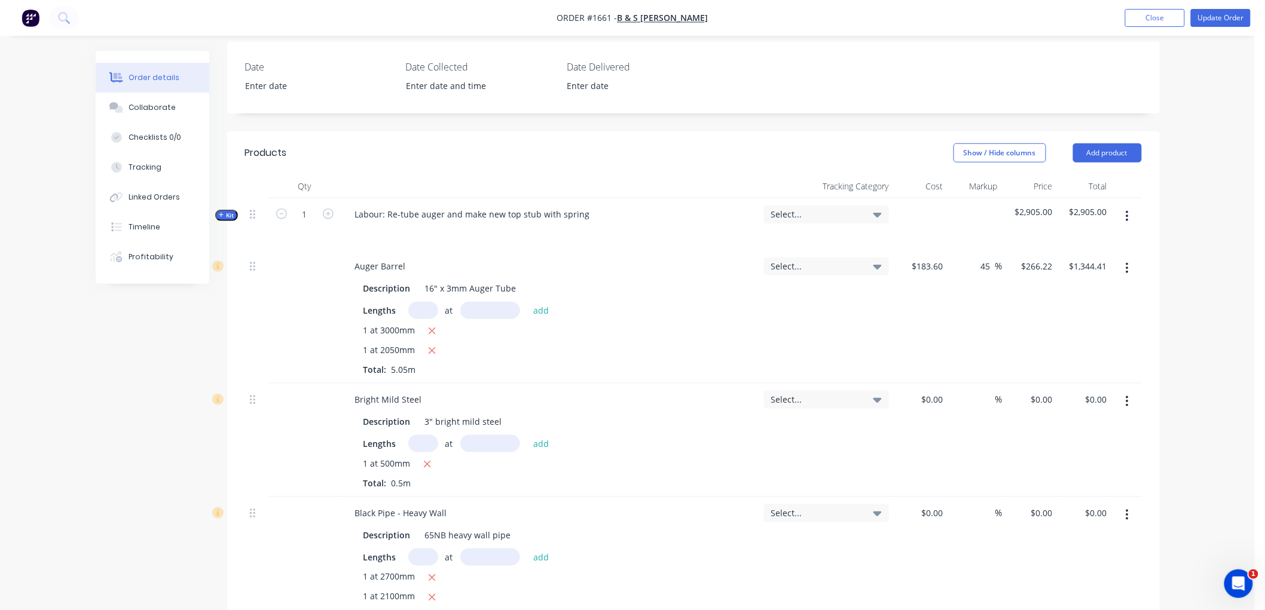
scroll to position [386, 0]
click at [430, 347] on icon "button" at bounding box center [432, 350] width 7 height 7
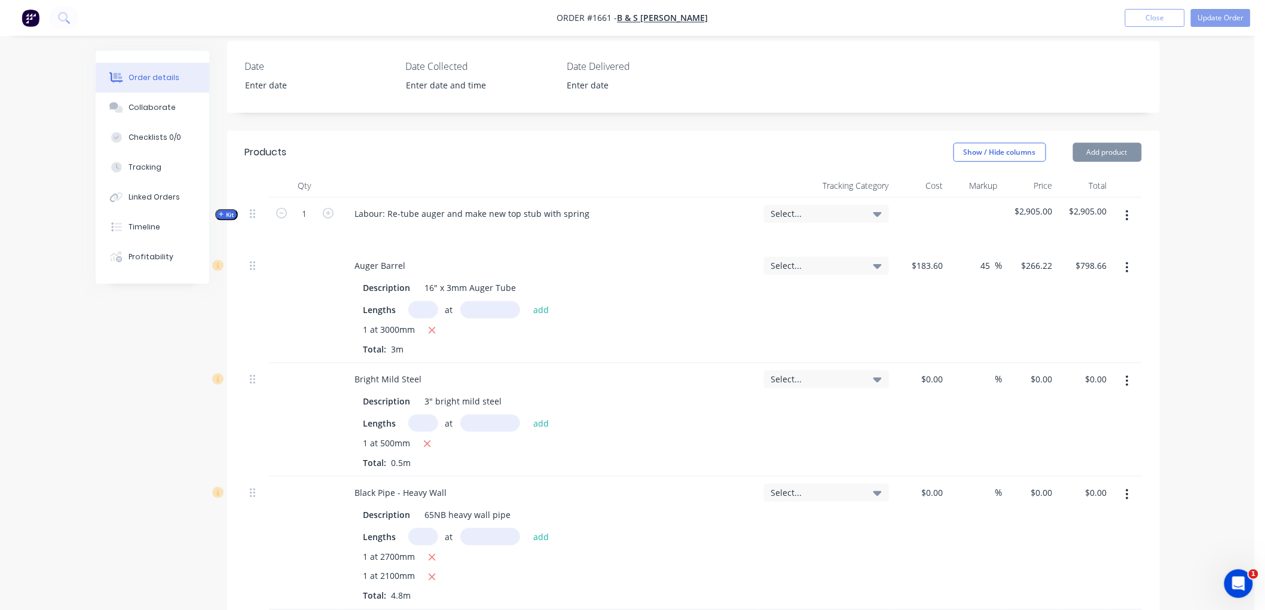
click at [419, 301] on input "text" at bounding box center [423, 309] width 30 height 17
click at [527, 301] on button "add" at bounding box center [541, 309] width 28 height 16
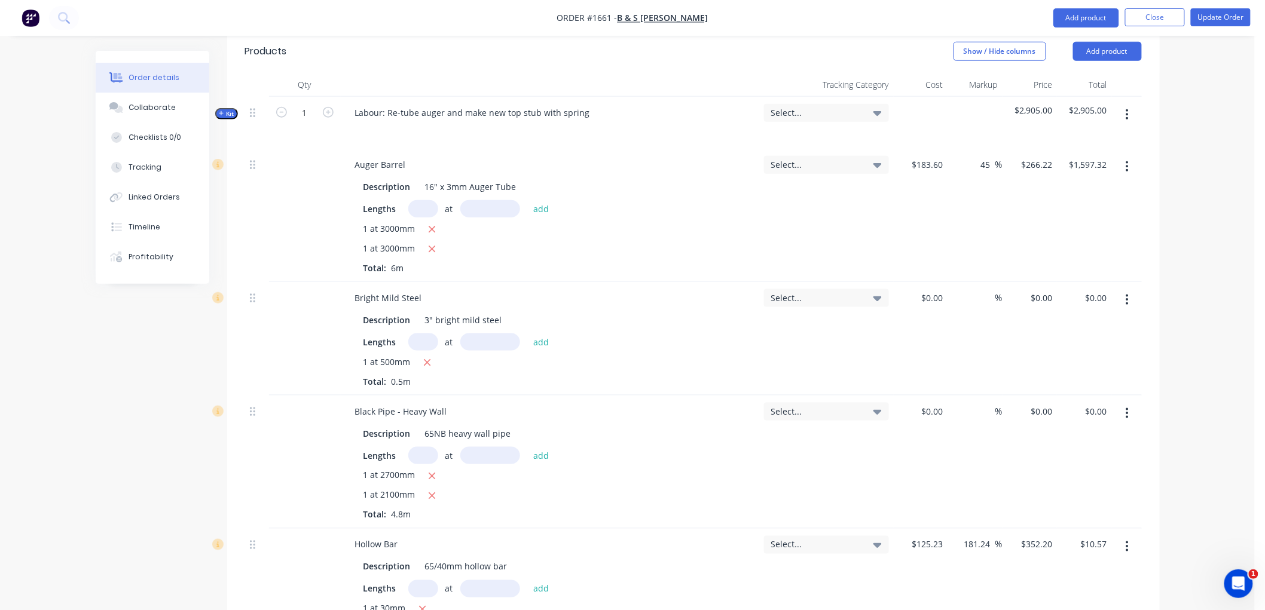
scroll to position [518, 0]
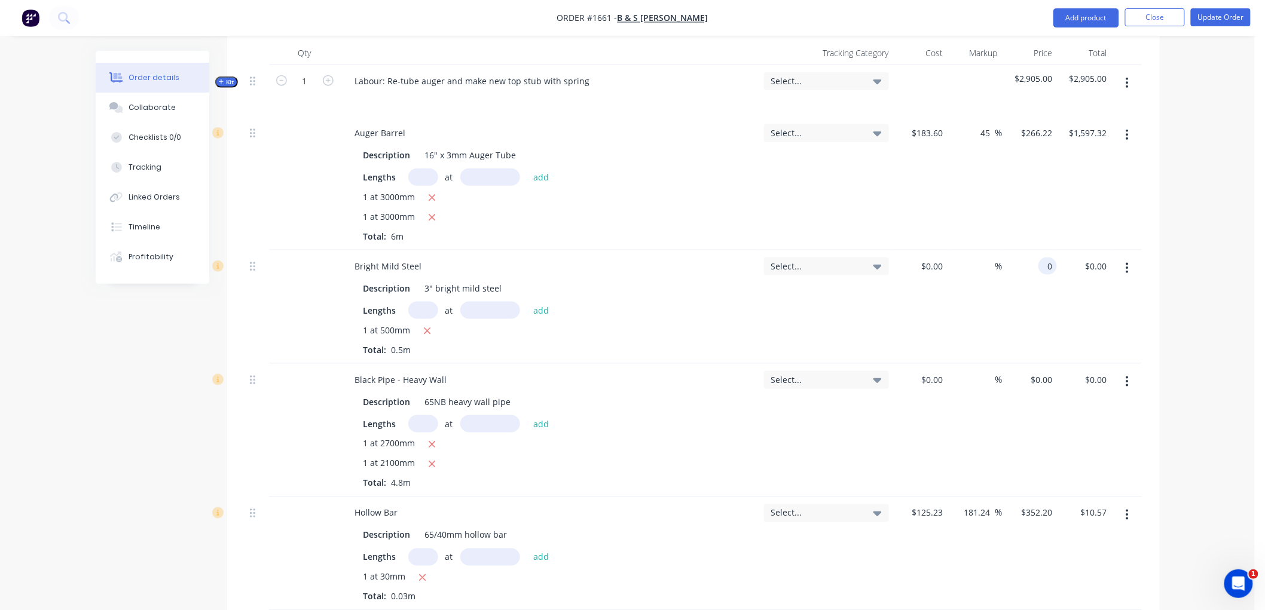
click at [1042, 258] on div "0 0" at bounding box center [1047, 266] width 19 height 17
click at [1041, 371] on div "0 $0.00" at bounding box center [1040, 379] width 32 height 17
click at [939, 371] on input "$0.00" at bounding box center [933, 379] width 27 height 17
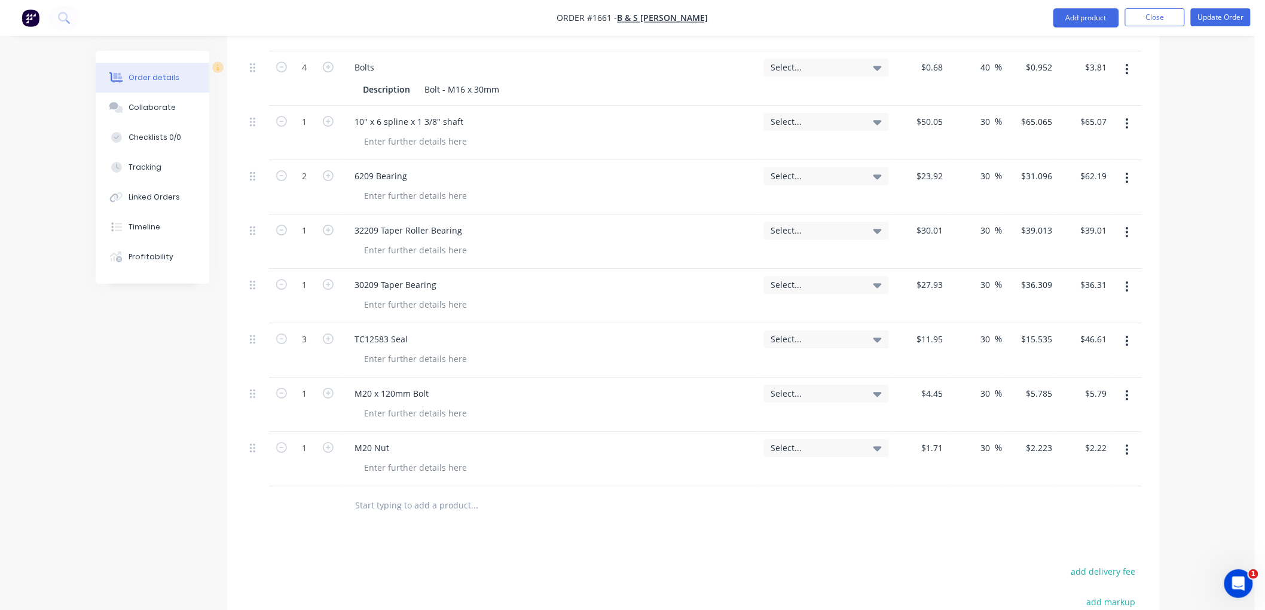
scroll to position [1581, 0]
click at [406, 490] on input "text" at bounding box center [474, 502] width 239 height 24
click at [1081, 22] on button "Add product" at bounding box center [1086, 17] width 66 height 19
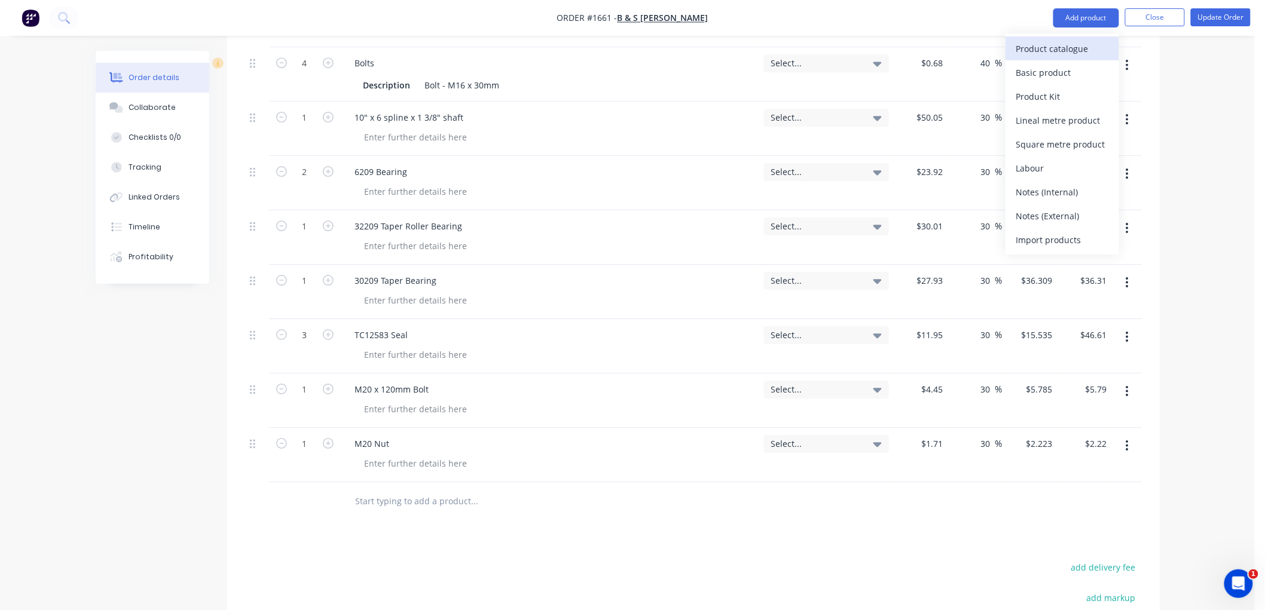
click at [1048, 52] on div "Product catalogue" at bounding box center [1062, 48] width 92 height 17
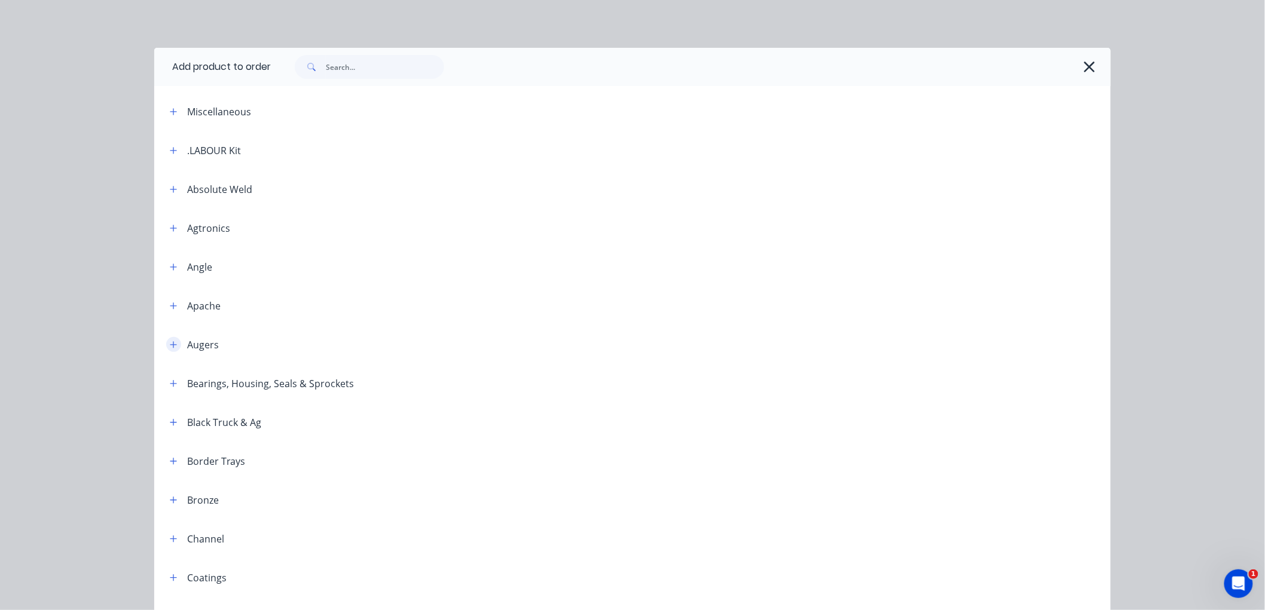
click at [166, 351] on button "button" at bounding box center [173, 344] width 15 height 15
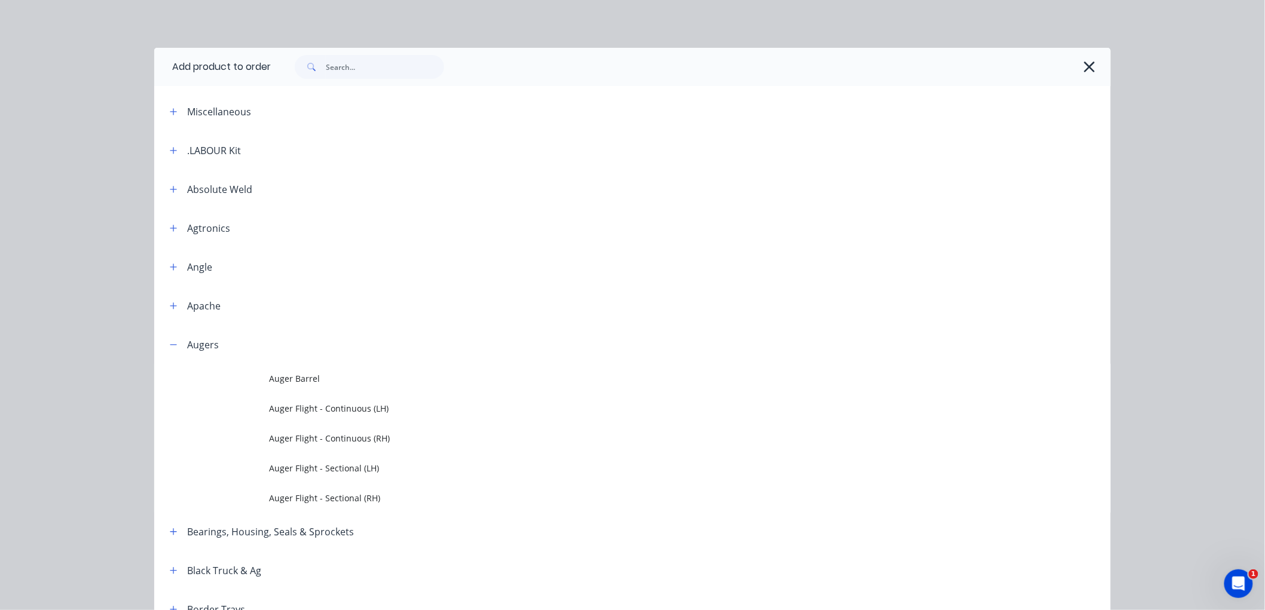
click at [1073, 67] on div at bounding box center [685, 67] width 828 height 24
click at [1086, 68] on icon "button" at bounding box center [1089, 67] width 11 height 11
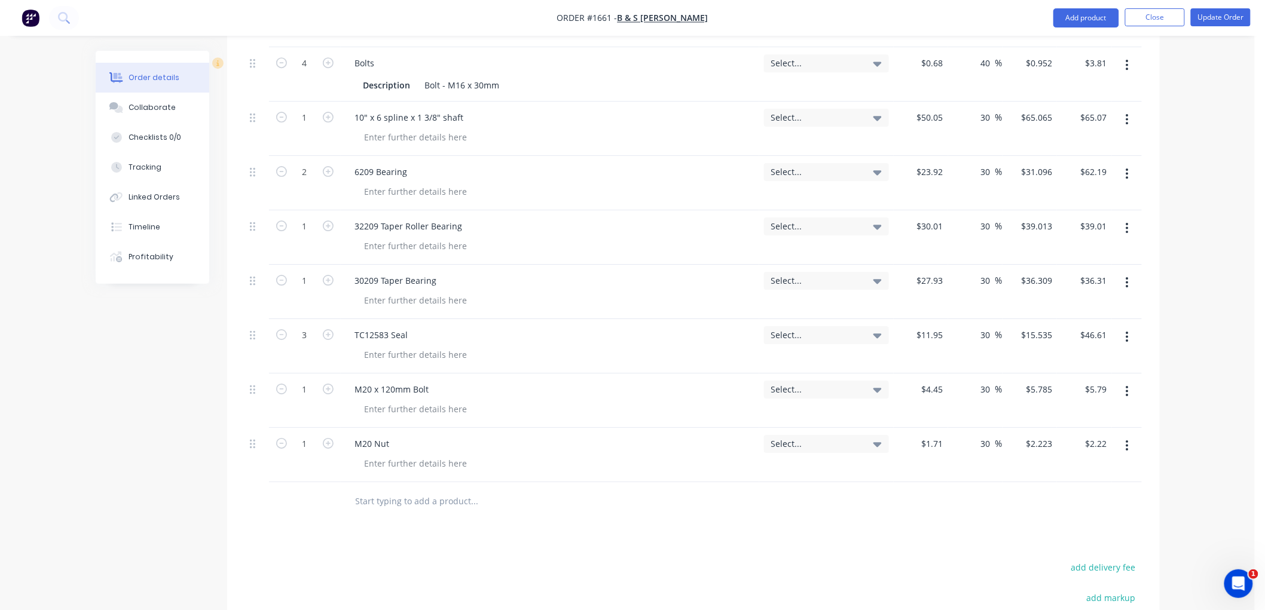
drag, startPoint x: 398, startPoint y: 490, endPoint x: 407, endPoint y: 486, distance: 9.9
click at [407, 490] on input "text" at bounding box center [474, 502] width 239 height 24
click at [1086, 16] on button "Add product" at bounding box center [1086, 17] width 66 height 19
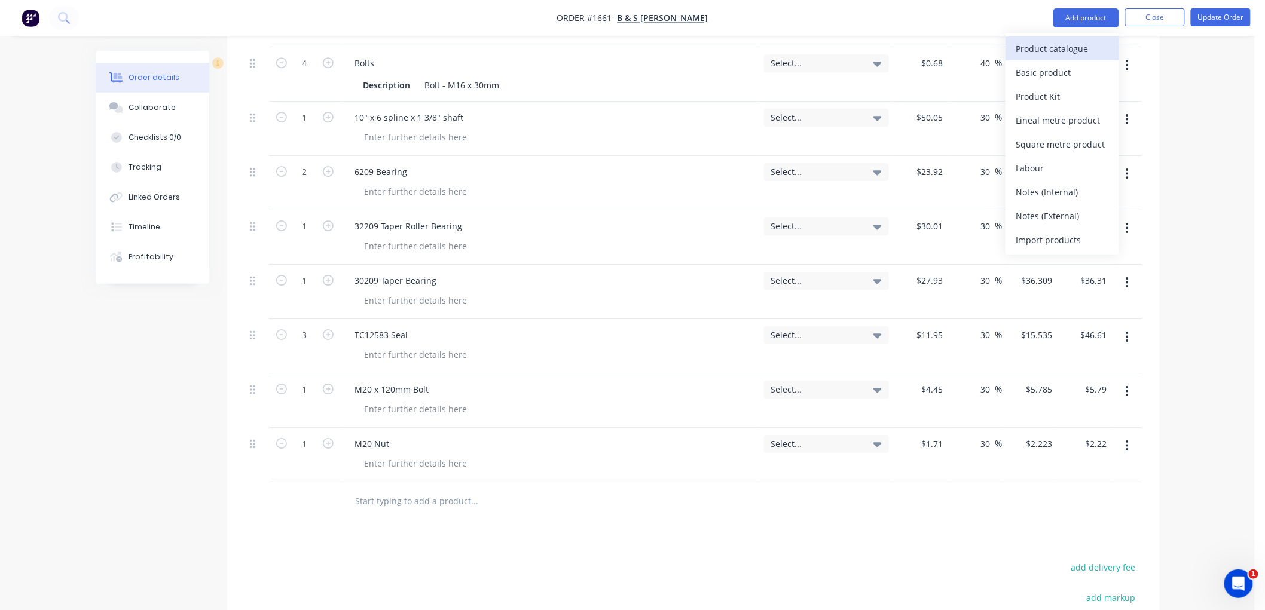
click at [1072, 42] on div "Product catalogue" at bounding box center [1062, 48] width 92 height 17
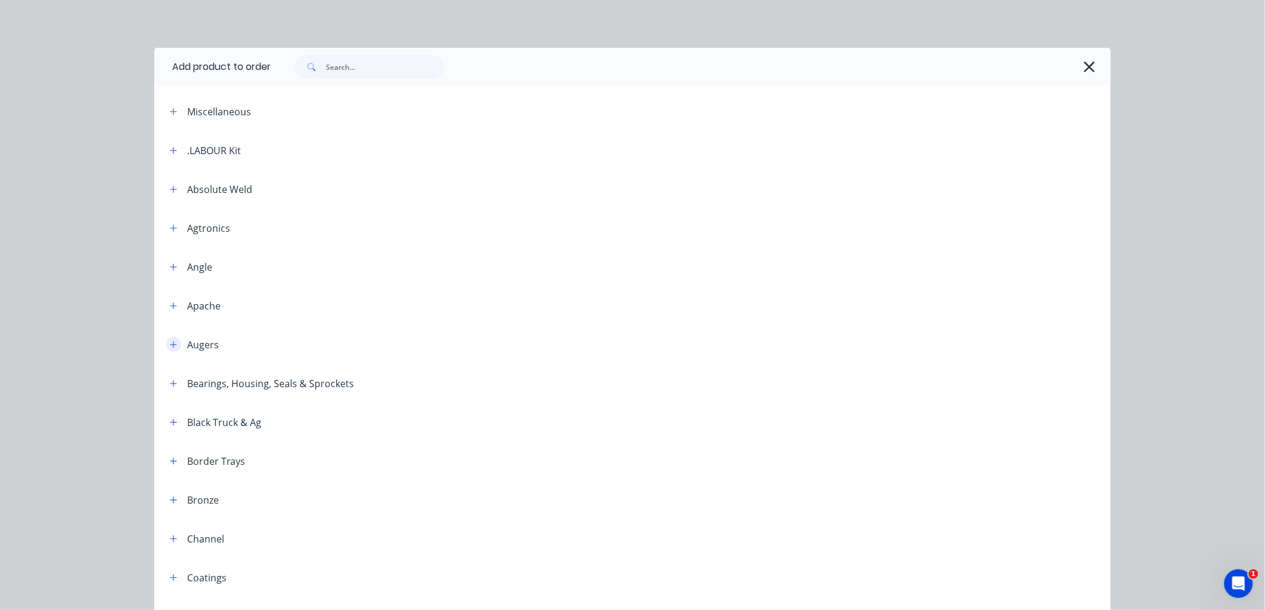
click at [171, 342] on icon "button" at bounding box center [173, 345] width 7 height 8
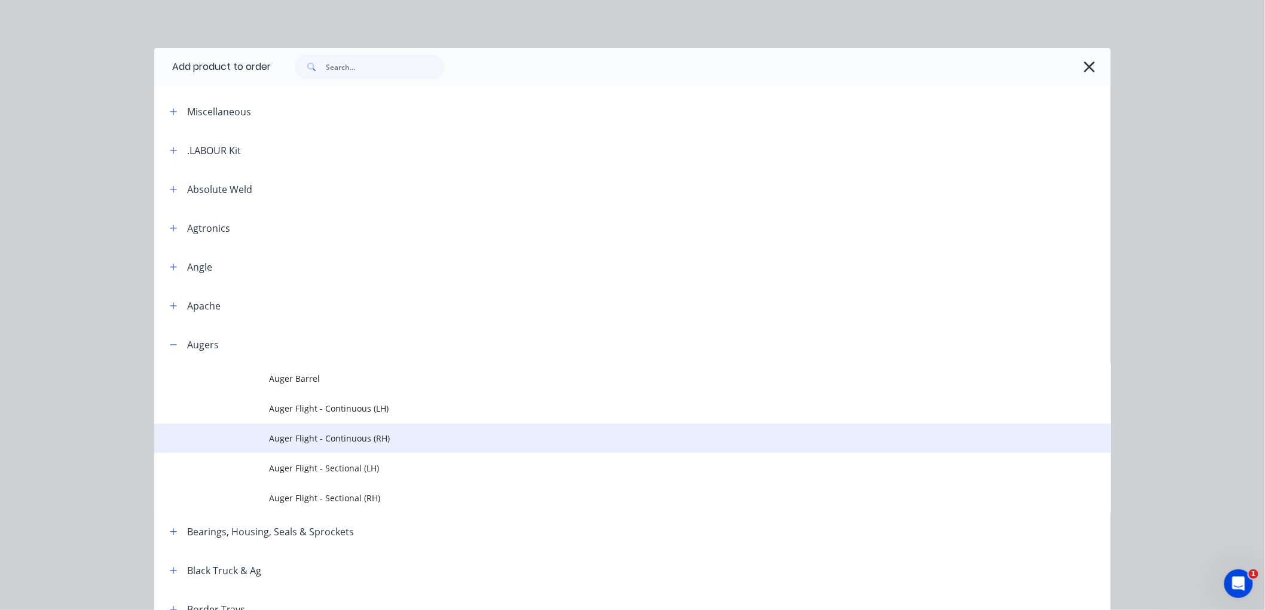
click at [384, 439] on span "Auger Flight - Continuous (RH)" at bounding box center [605, 438] width 673 height 13
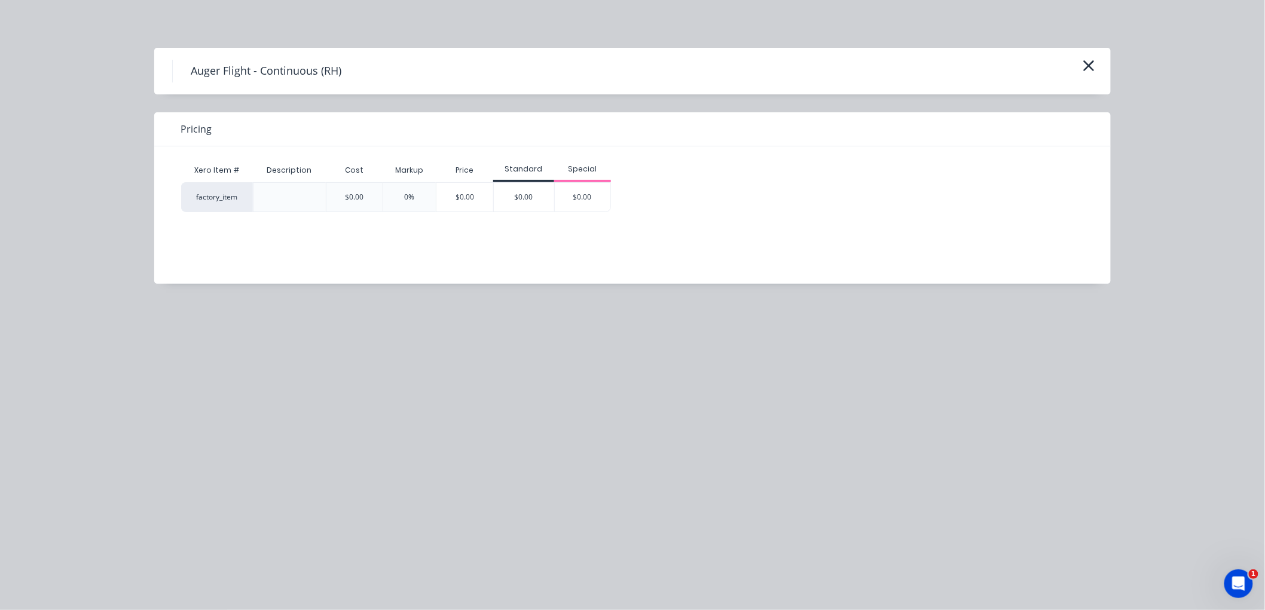
click at [1086, 56] on div "Auger Flight - Continuous (RH)" at bounding box center [632, 71] width 956 height 47
click at [1086, 63] on icon "button" at bounding box center [1089, 65] width 11 height 11
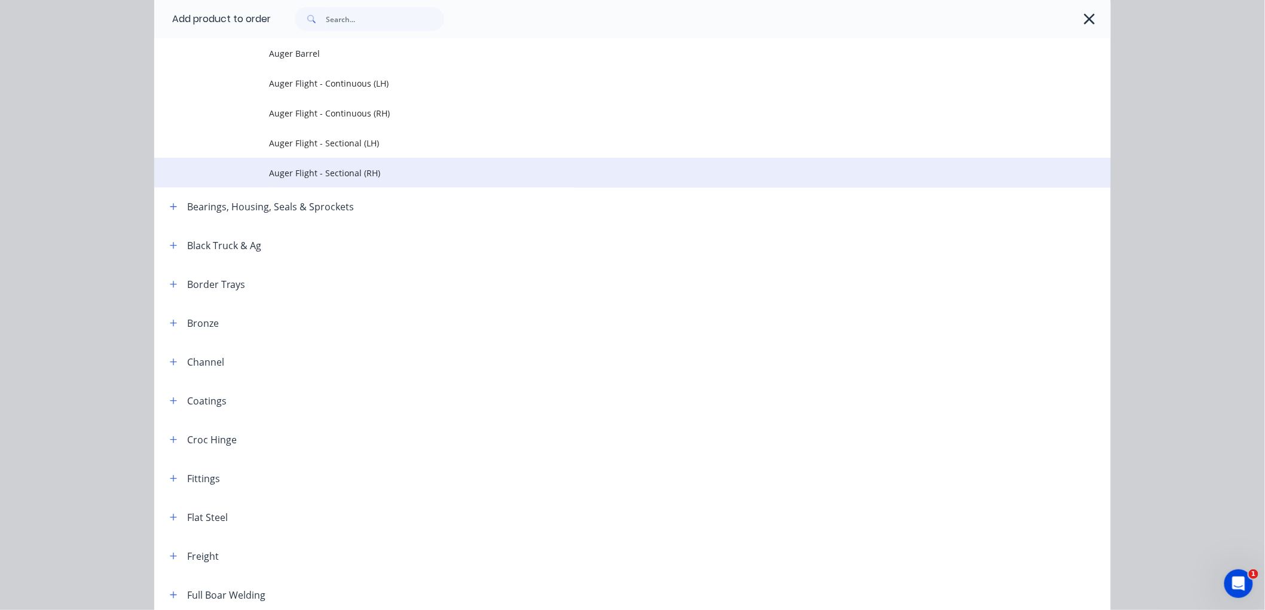
click at [329, 181] on td "Auger Flight - Sectional (RH)" at bounding box center [690, 173] width 842 height 30
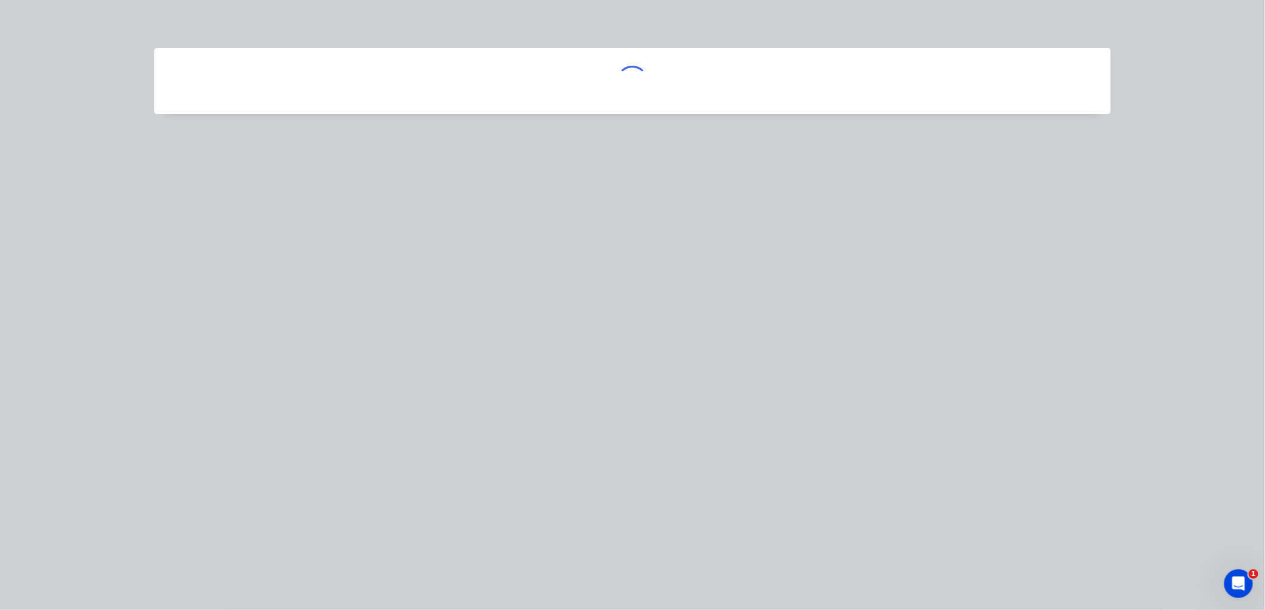
scroll to position [0, 0]
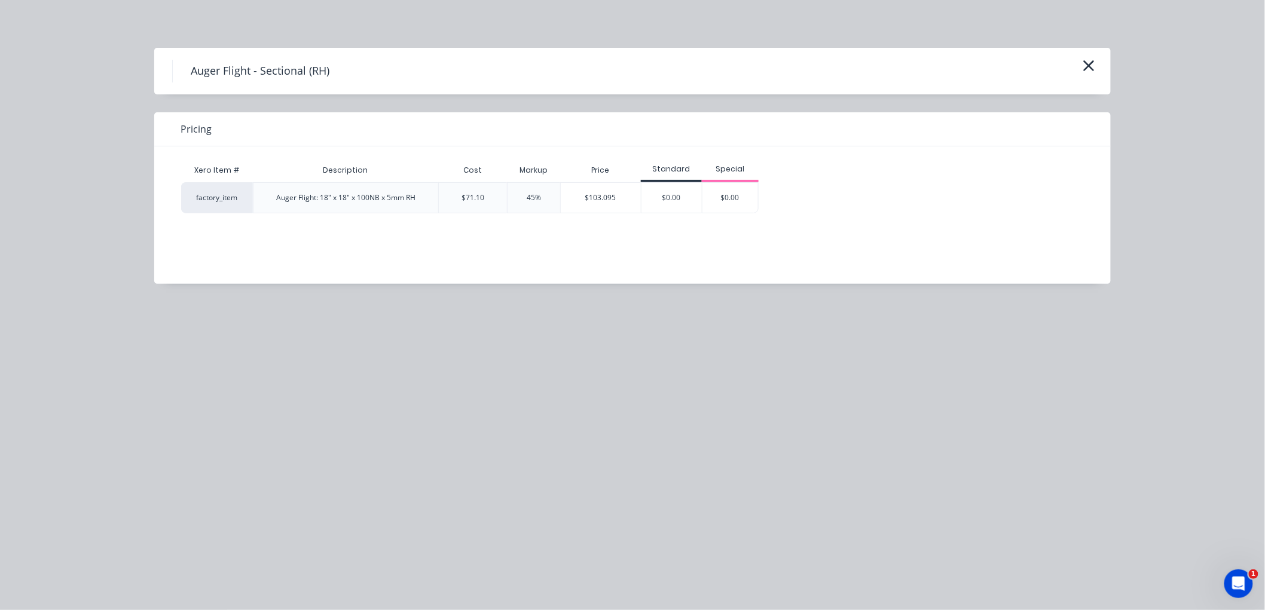
drag, startPoint x: 368, startPoint y: 240, endPoint x: 337, endPoint y: 234, distance: 31.5
click at [363, 240] on div "Xero Item # Description Cost Markup Price Standard Special factory_item Auger F…" at bounding box center [623, 206] width 938 height 120
click at [1091, 67] on icon "button" at bounding box center [1088, 65] width 13 height 17
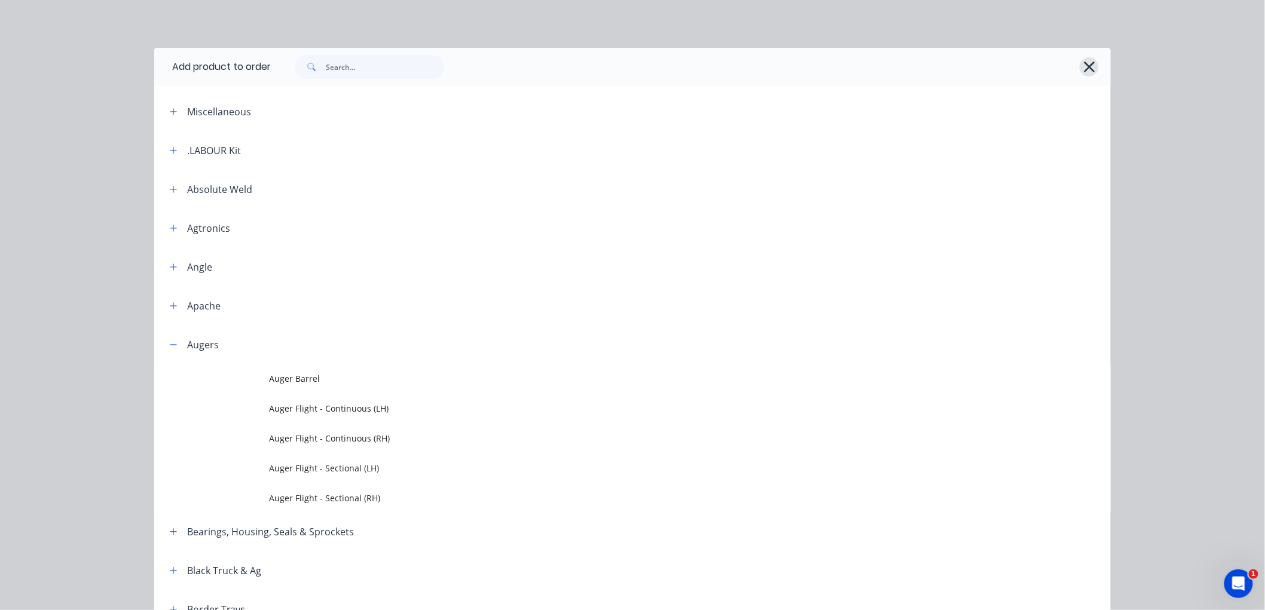
click at [1084, 67] on icon "button" at bounding box center [1089, 67] width 11 height 11
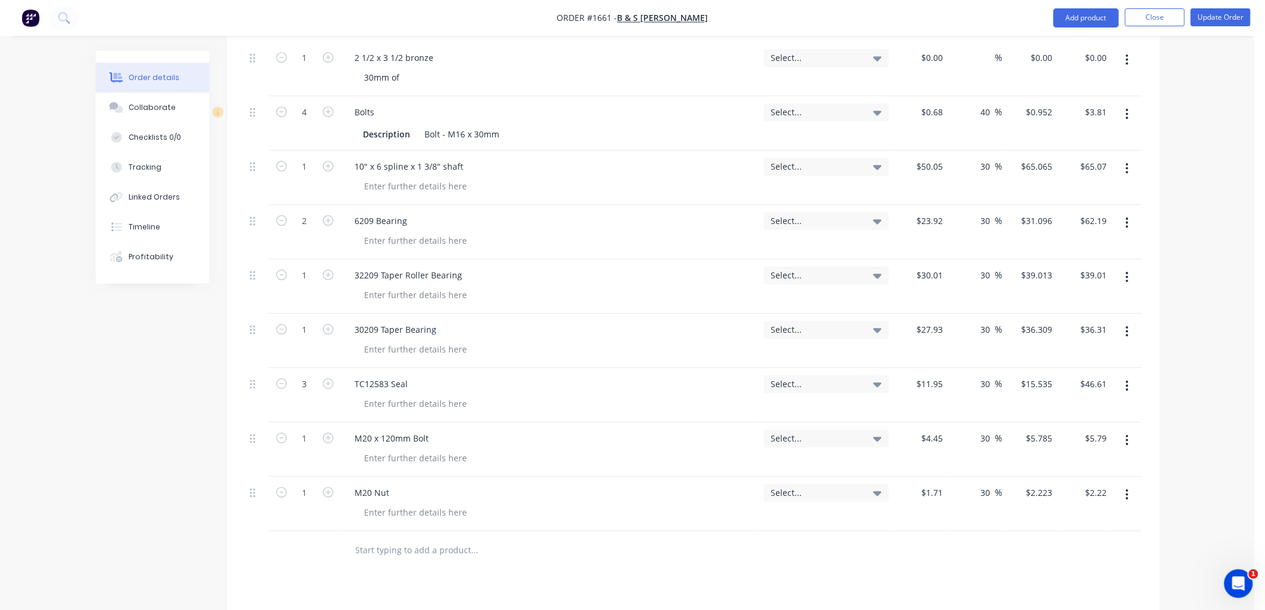
scroll to position [1316, 0]
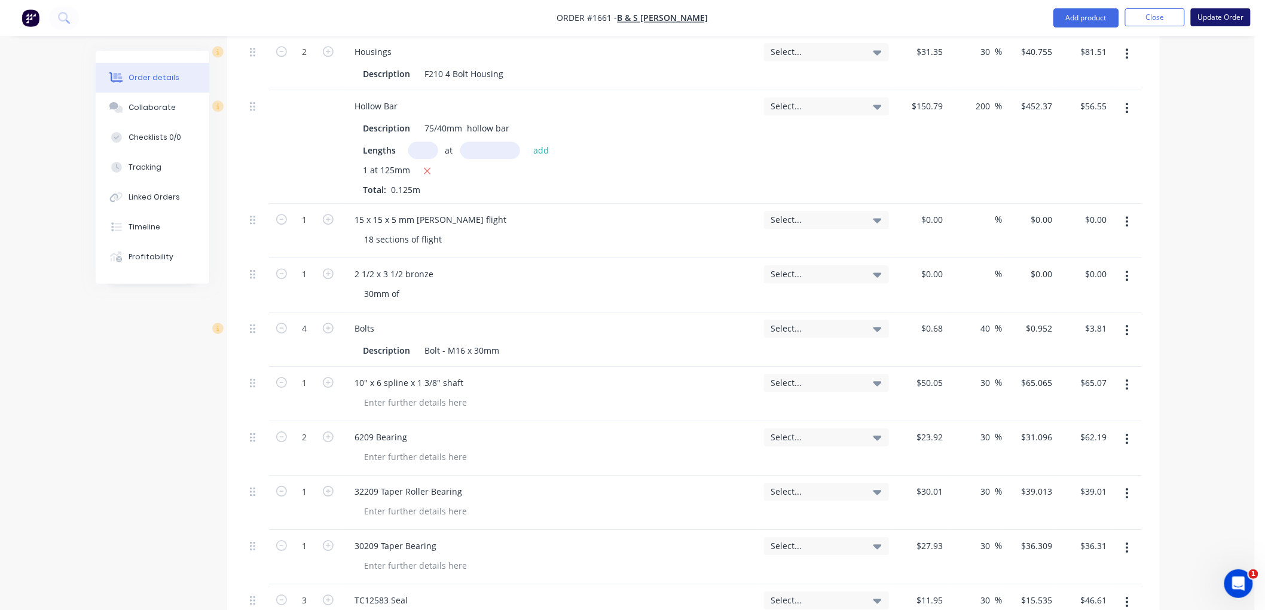
click at [1227, 18] on button "Update Order" at bounding box center [1221, 17] width 60 height 18
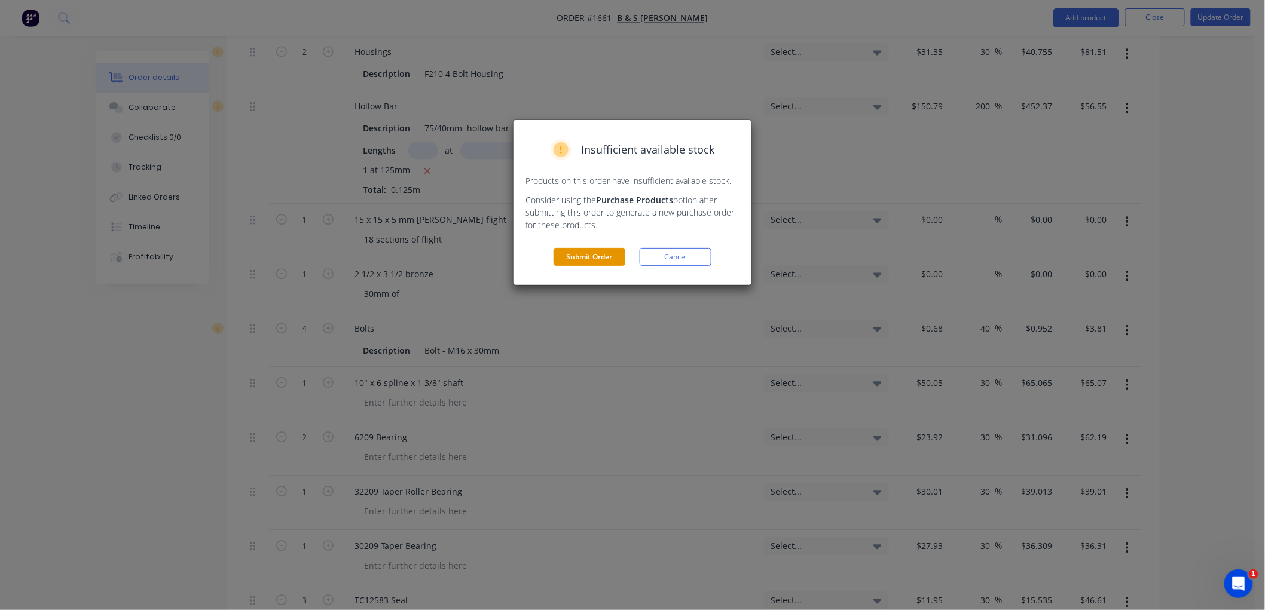
click at [576, 255] on button "Submit Order" at bounding box center [589, 257] width 72 height 18
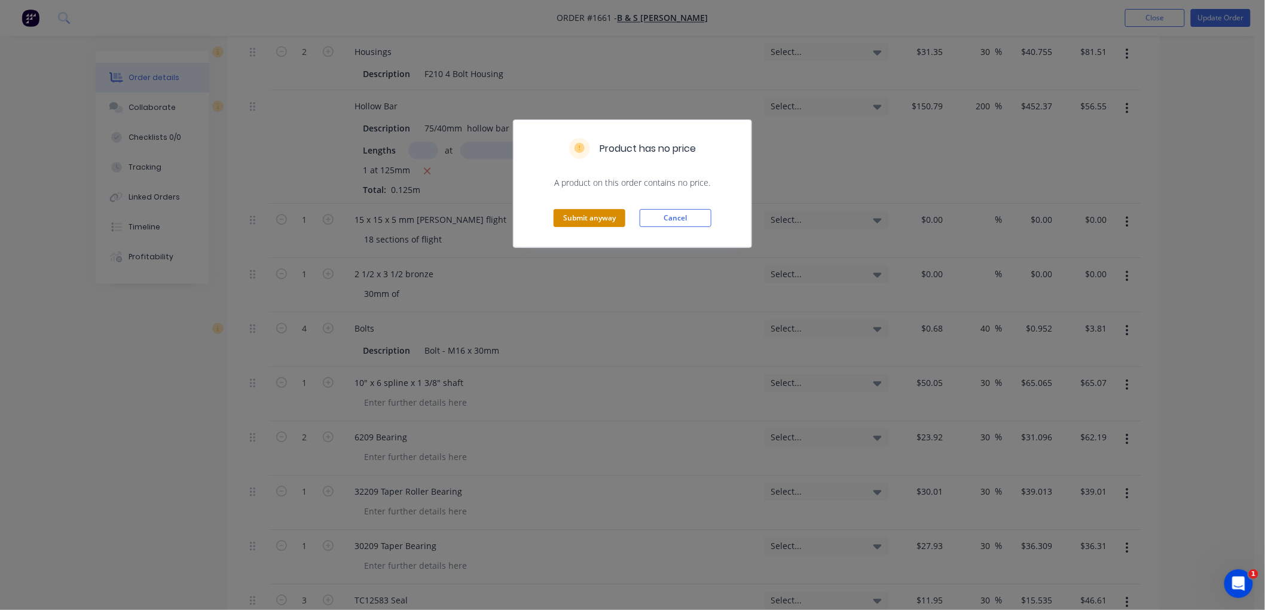
click at [588, 220] on button "Submit anyway" at bounding box center [589, 218] width 72 height 18
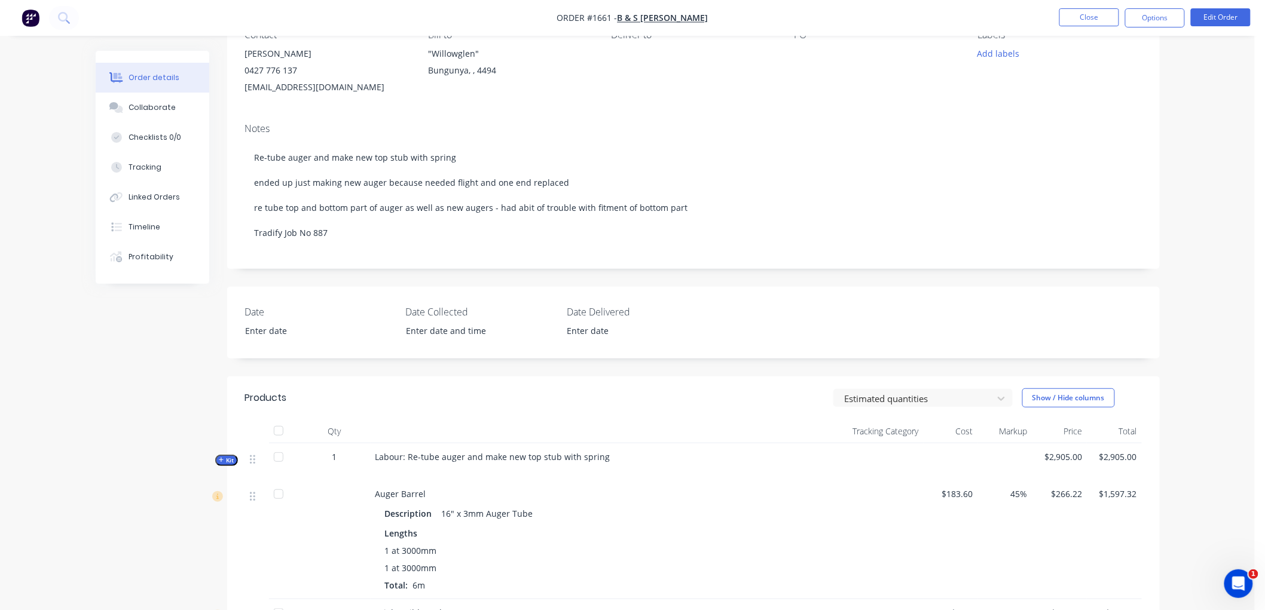
scroll to position [63, 0]
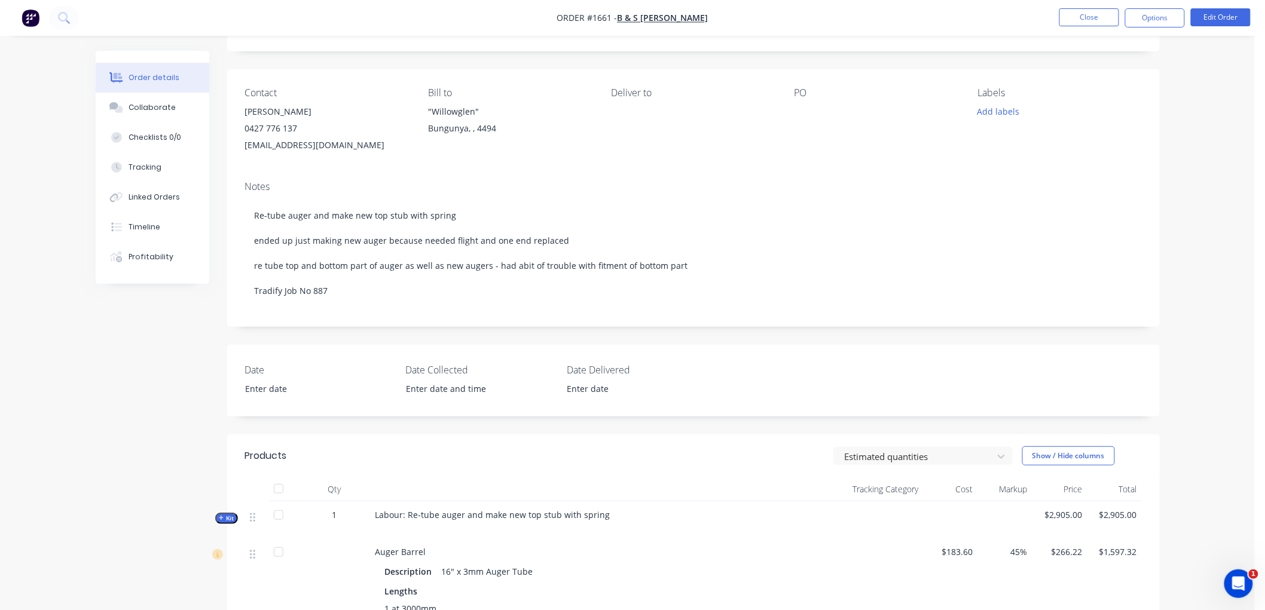
drag, startPoint x: 1096, startPoint y: 20, endPoint x: 1060, endPoint y: 195, distance: 179.5
click at [1090, 21] on button "Close" at bounding box center [1089, 17] width 60 height 18
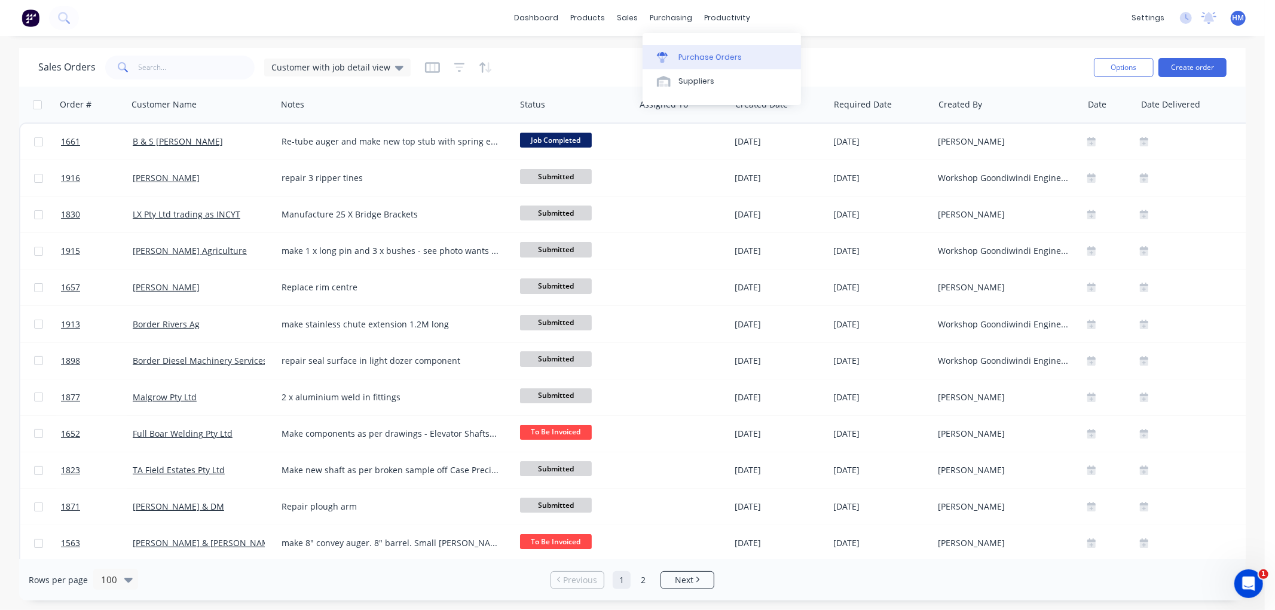
click at [697, 56] on div "Purchase Orders" at bounding box center [709, 57] width 63 height 11
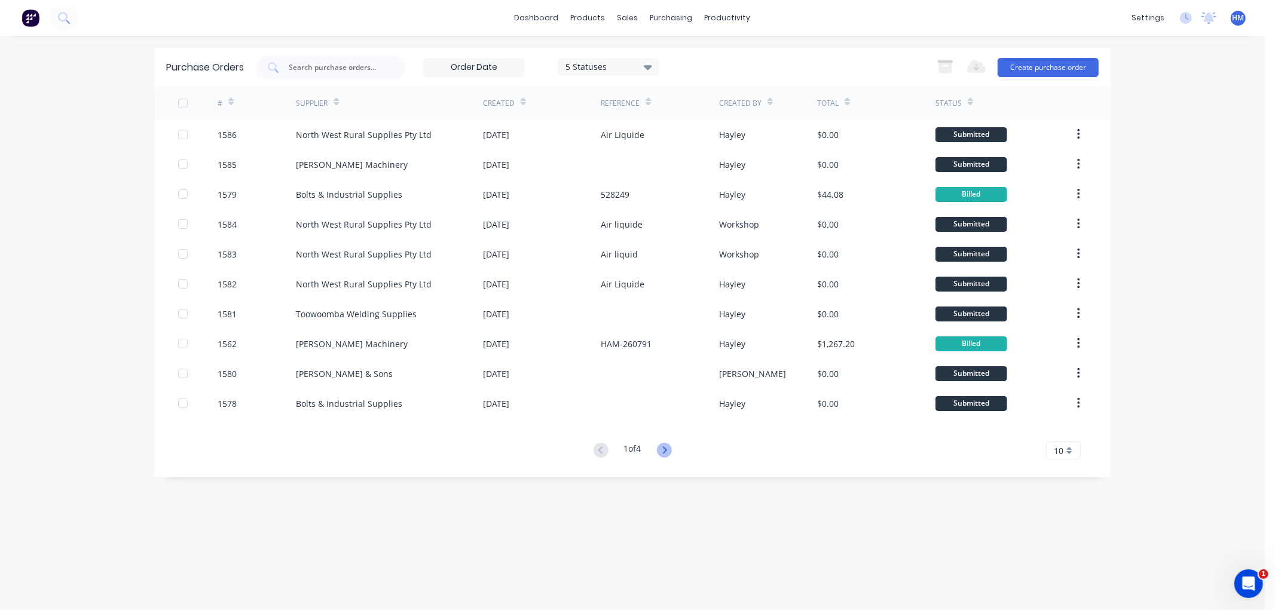
click at [664, 447] on icon at bounding box center [664, 450] width 15 height 15
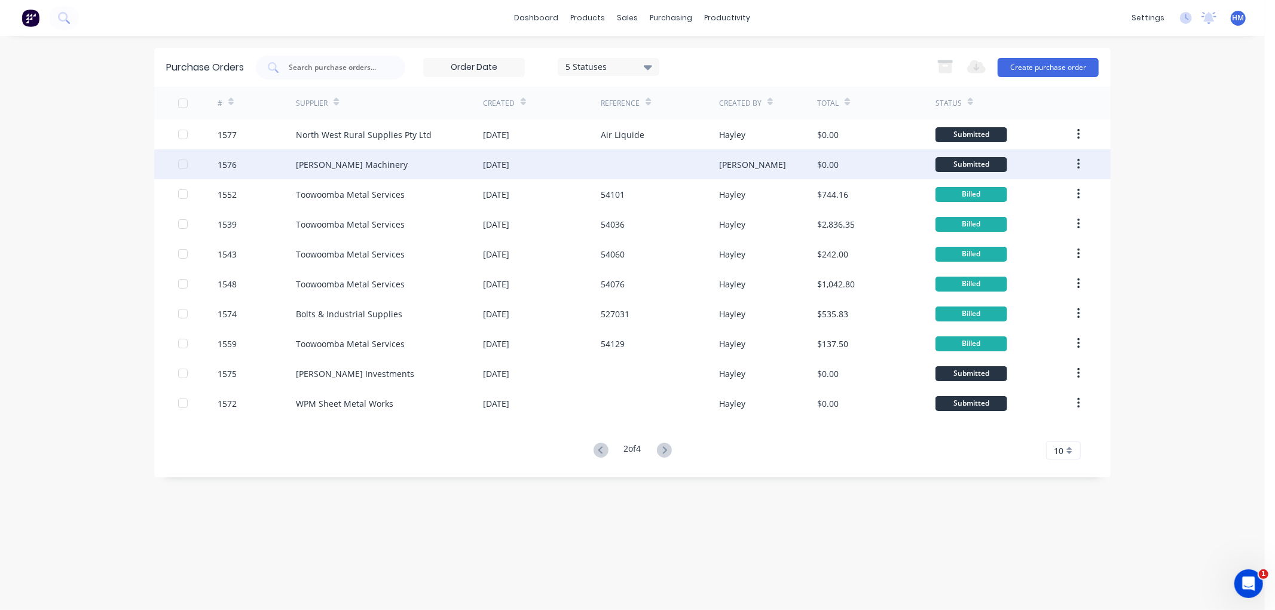
click at [259, 158] on div "1576" at bounding box center [257, 164] width 79 height 30
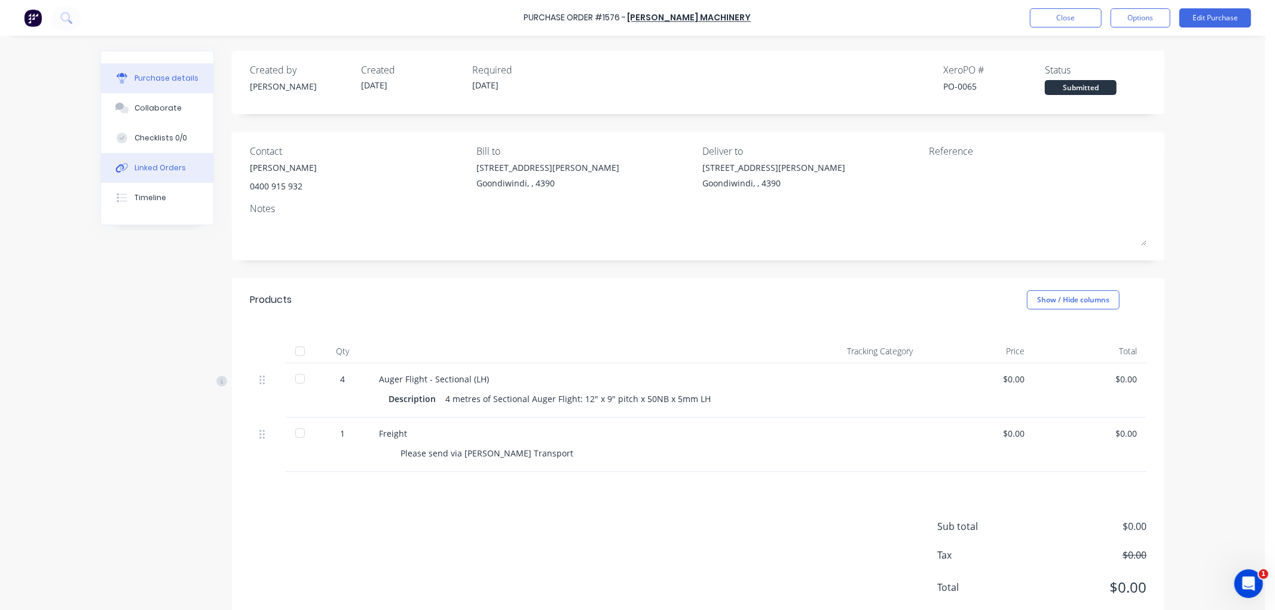
click at [162, 169] on div "Linked Orders" at bounding box center [159, 168] width 51 height 11
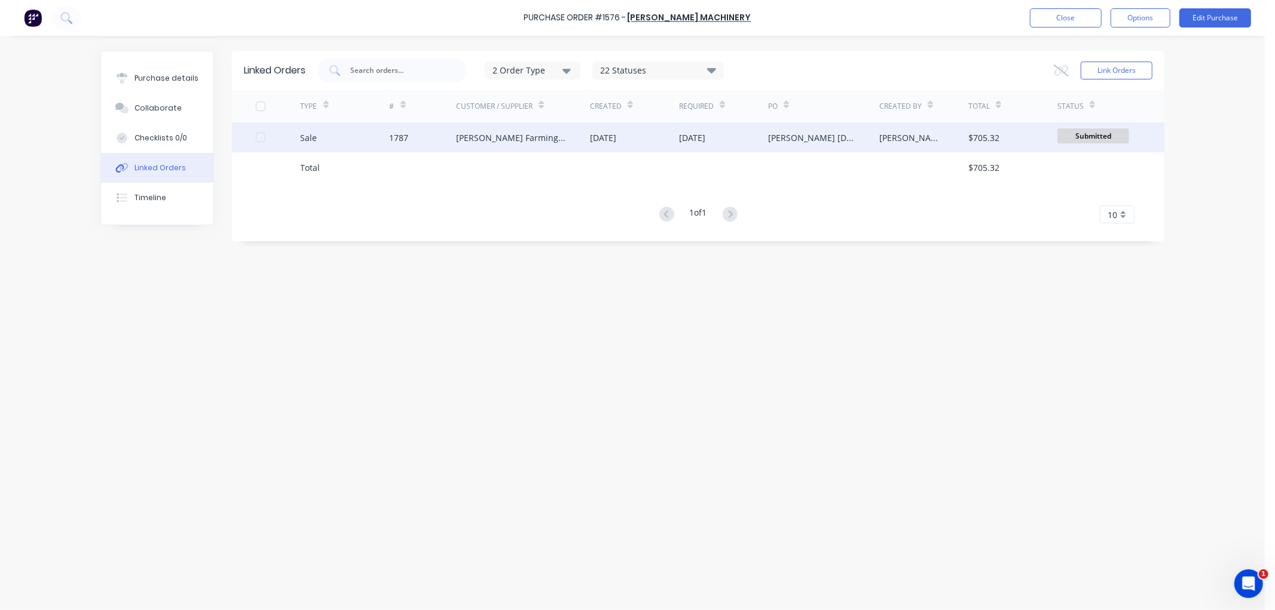
click at [329, 134] on div "Sale" at bounding box center [345, 138] width 89 height 30
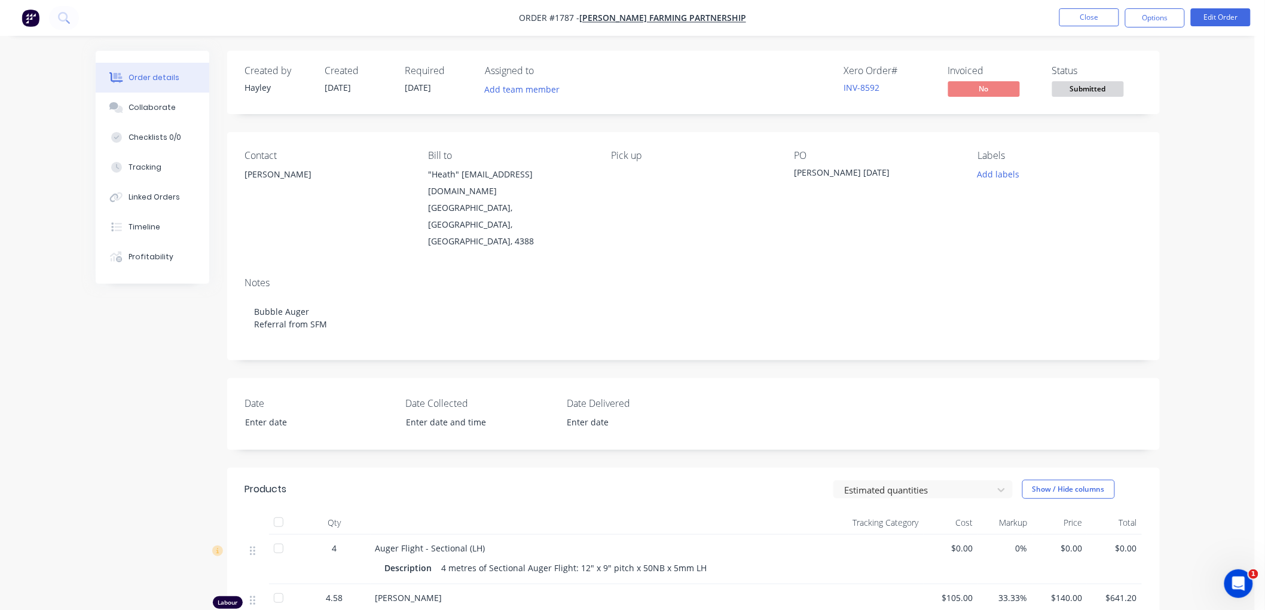
scroll to position [66, 0]
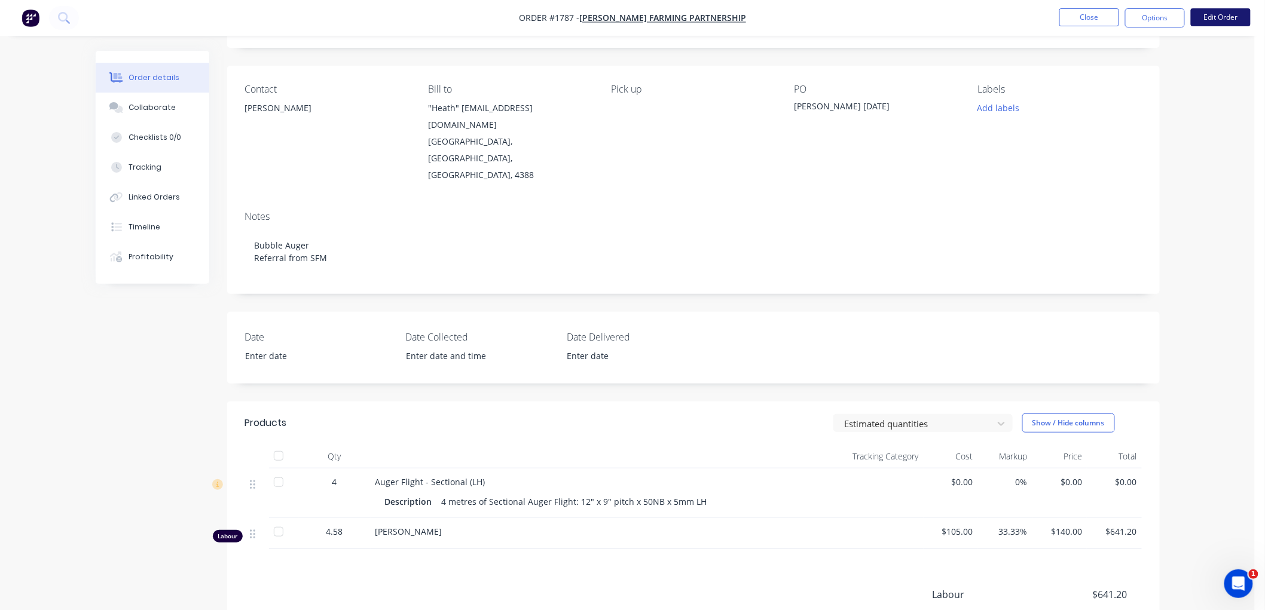
click at [1227, 20] on button "Edit Order" at bounding box center [1221, 17] width 60 height 18
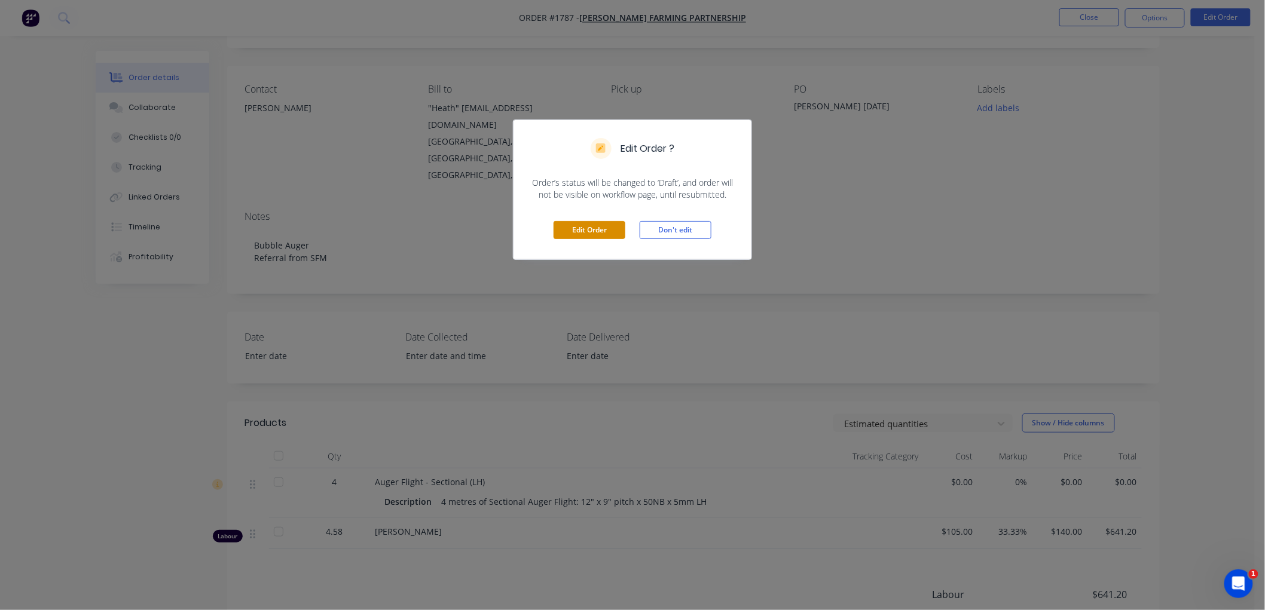
click at [606, 230] on button "Edit Order" at bounding box center [589, 230] width 72 height 18
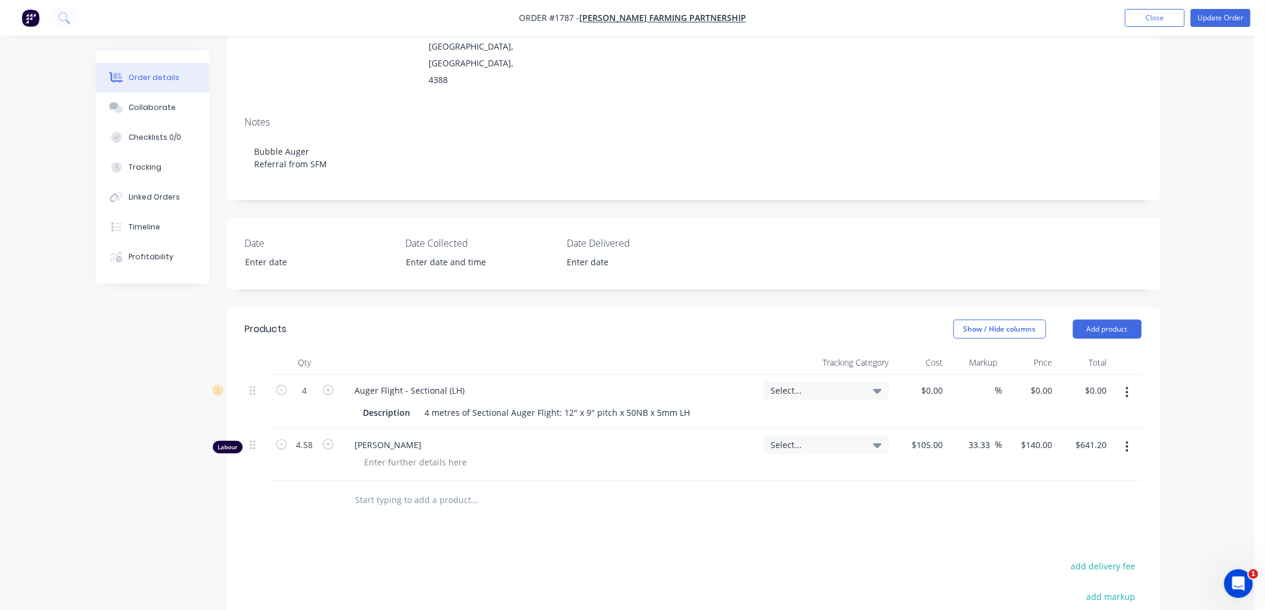
scroll to position [199, 0]
click at [311, 379] on input "4" at bounding box center [304, 388] width 31 height 18
click at [1043, 379] on input "0" at bounding box center [1042, 387] width 27 height 17
click at [922, 372] on div "0 0" at bounding box center [921, 399] width 54 height 54
click at [458, 485] on input "text" at bounding box center [474, 497] width 239 height 24
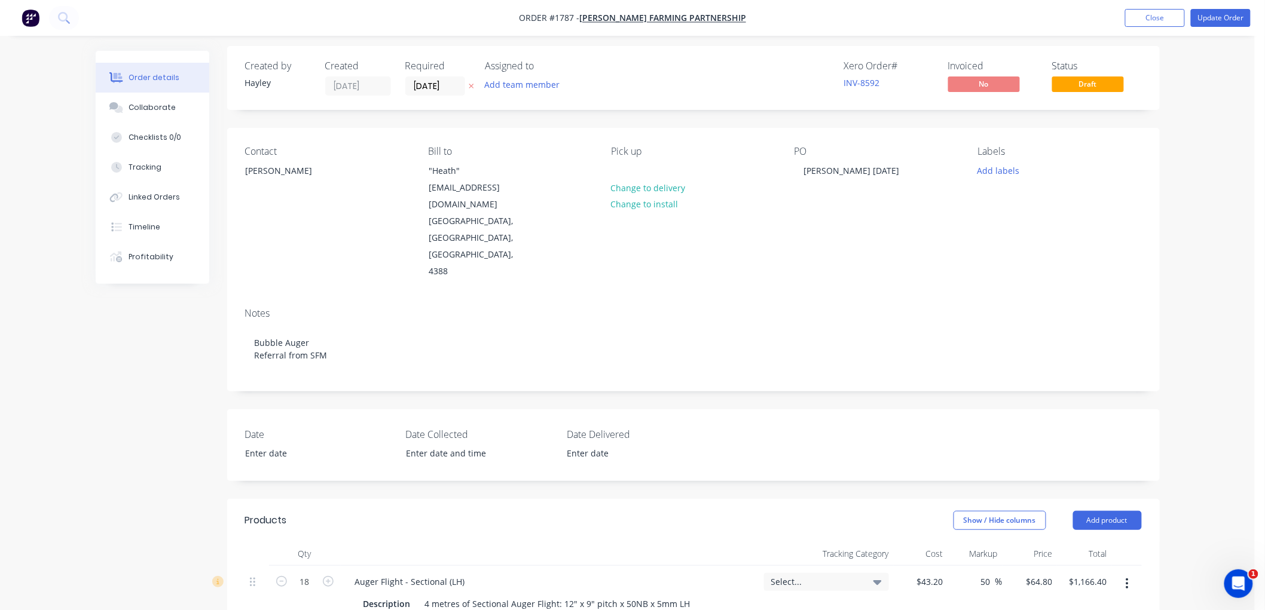
scroll to position [0, 0]
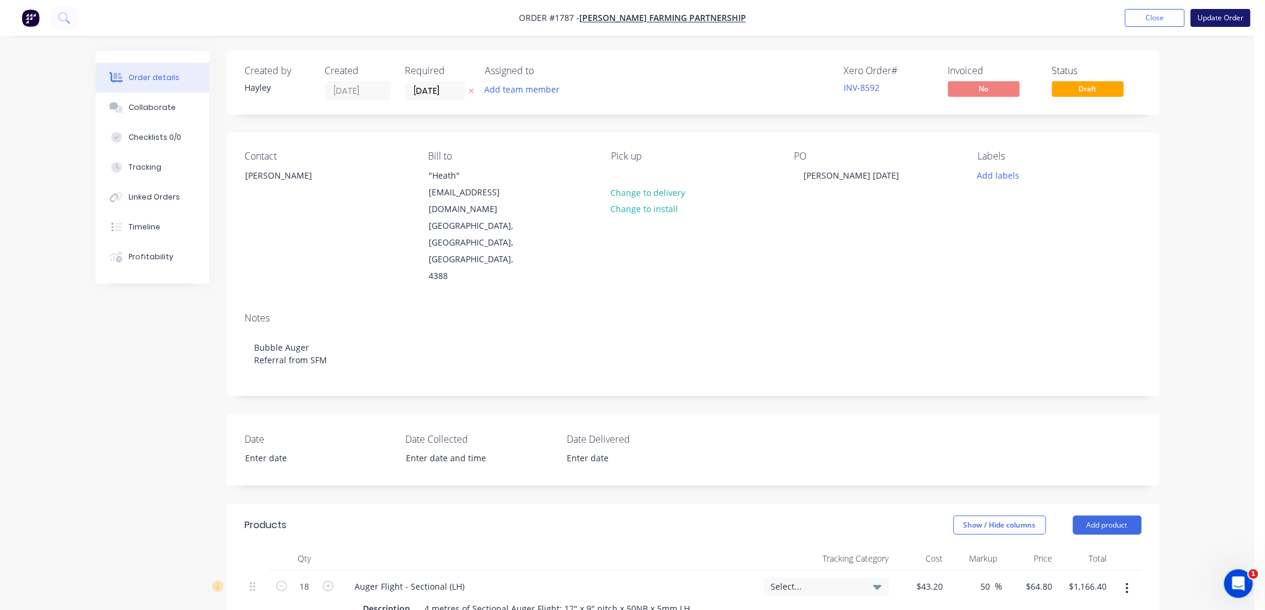
click at [1219, 20] on button "Update Order" at bounding box center [1221, 18] width 60 height 18
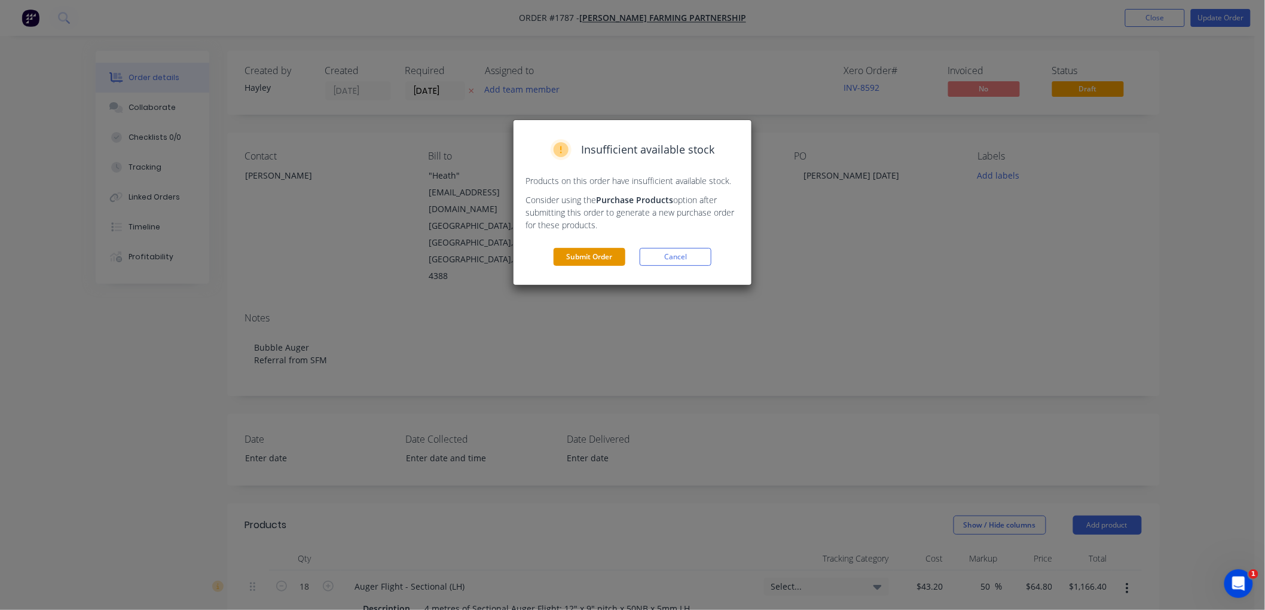
click at [600, 256] on button "Submit Order" at bounding box center [589, 257] width 72 height 18
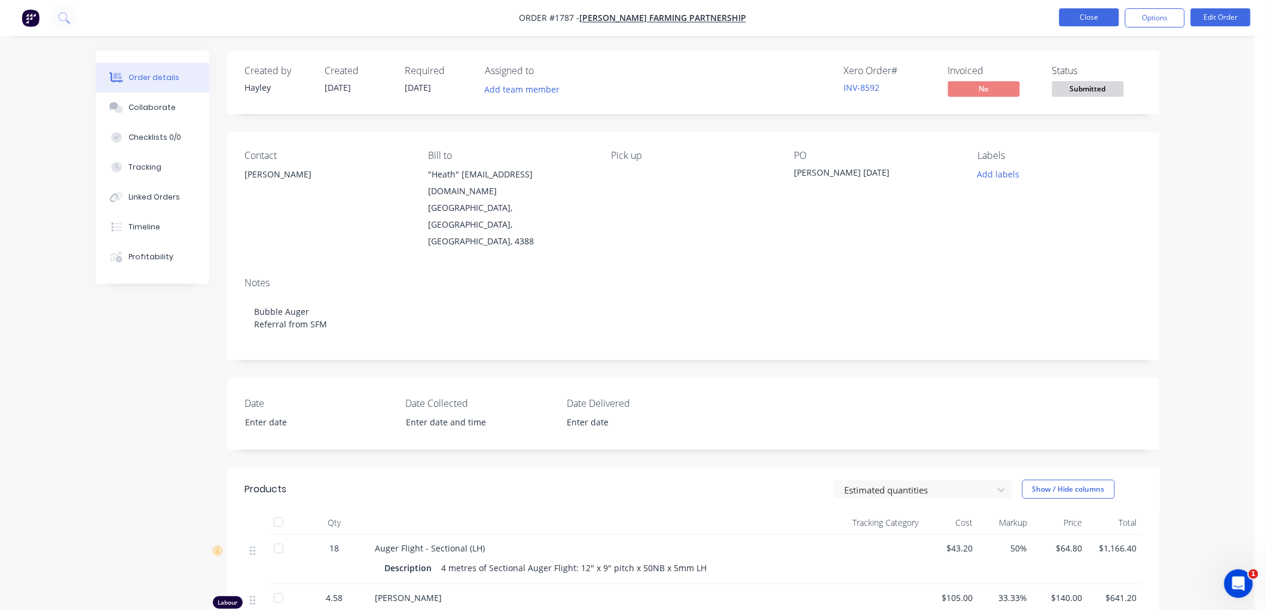
click at [1091, 16] on button "Close" at bounding box center [1089, 17] width 60 height 18
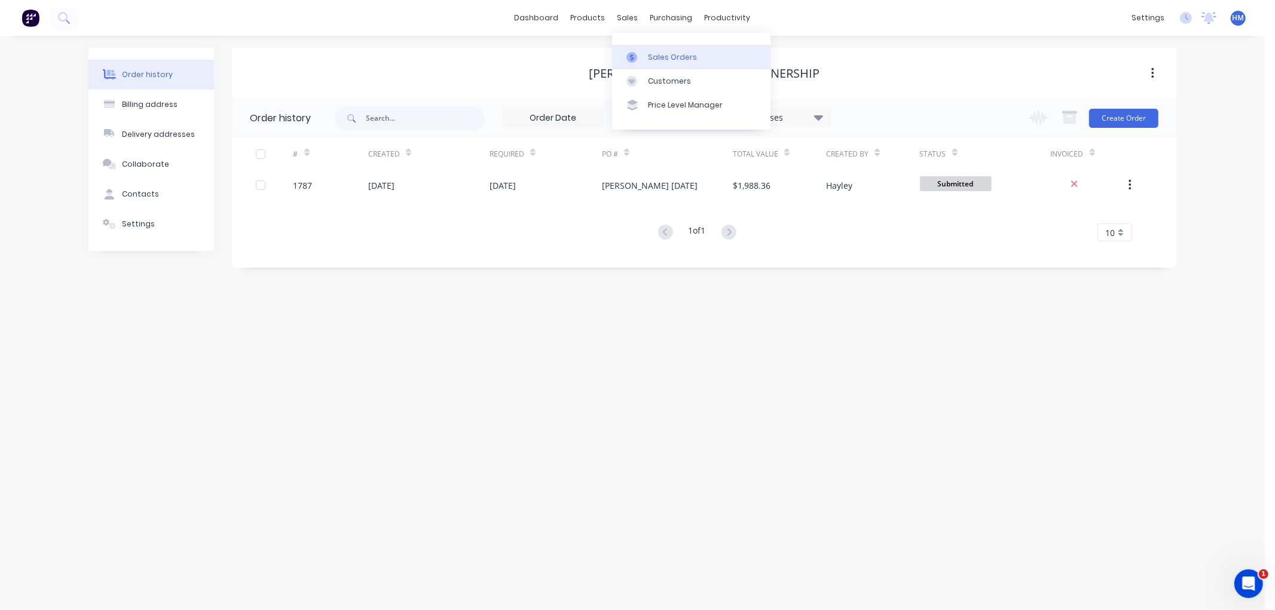
click at [648, 52] on div "Sales Orders" at bounding box center [672, 57] width 49 height 11
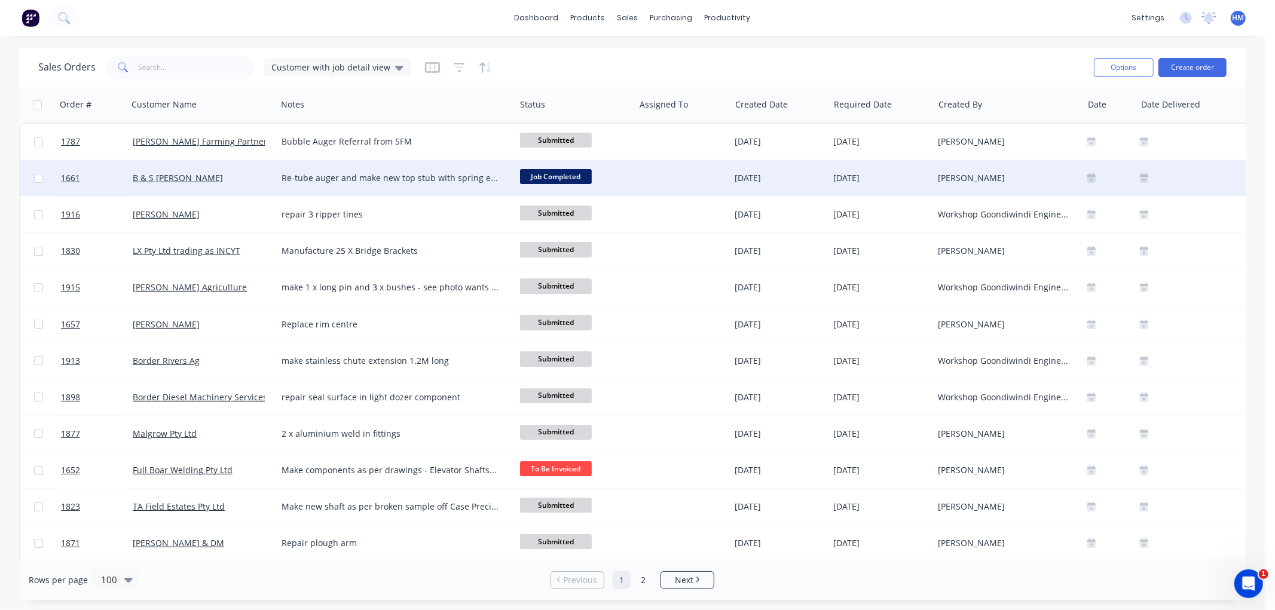
click at [219, 178] on div "B & S [PERSON_NAME]" at bounding box center [199, 178] width 133 height 12
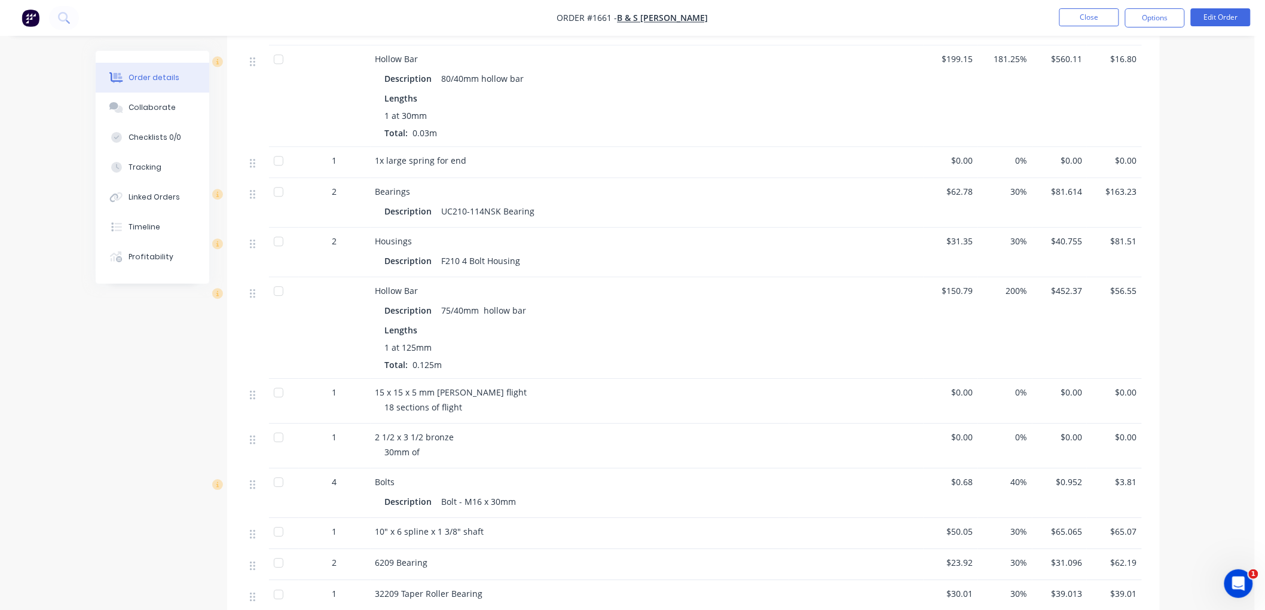
scroll to position [1238, 0]
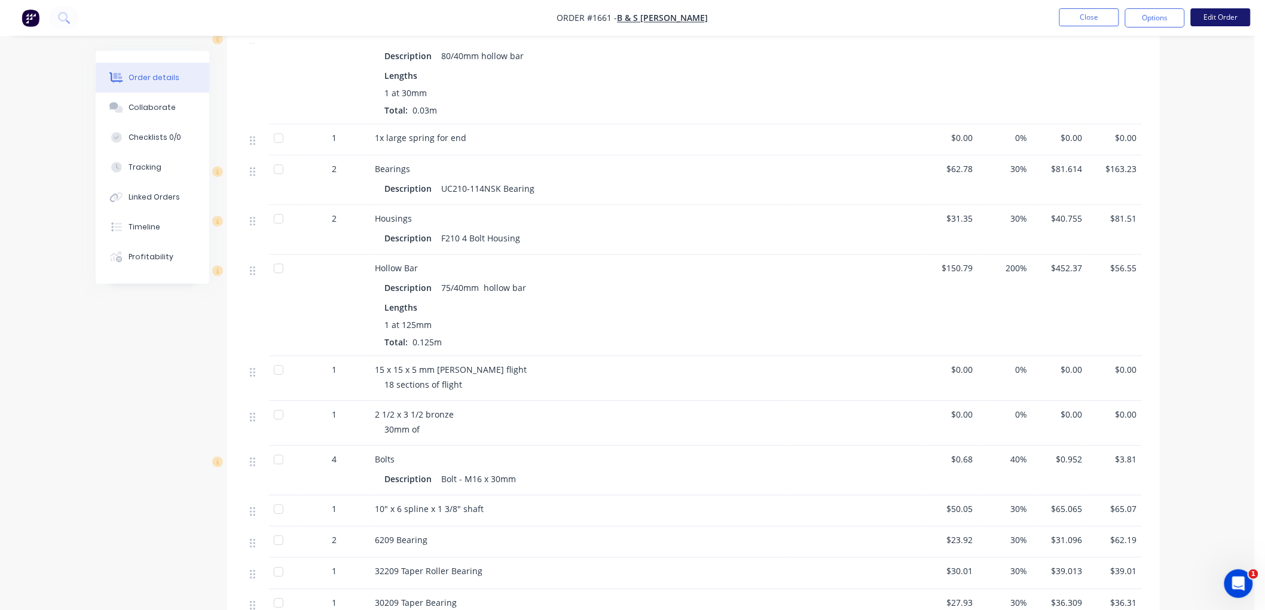
click at [1229, 20] on button "Edit Order" at bounding box center [1221, 17] width 60 height 18
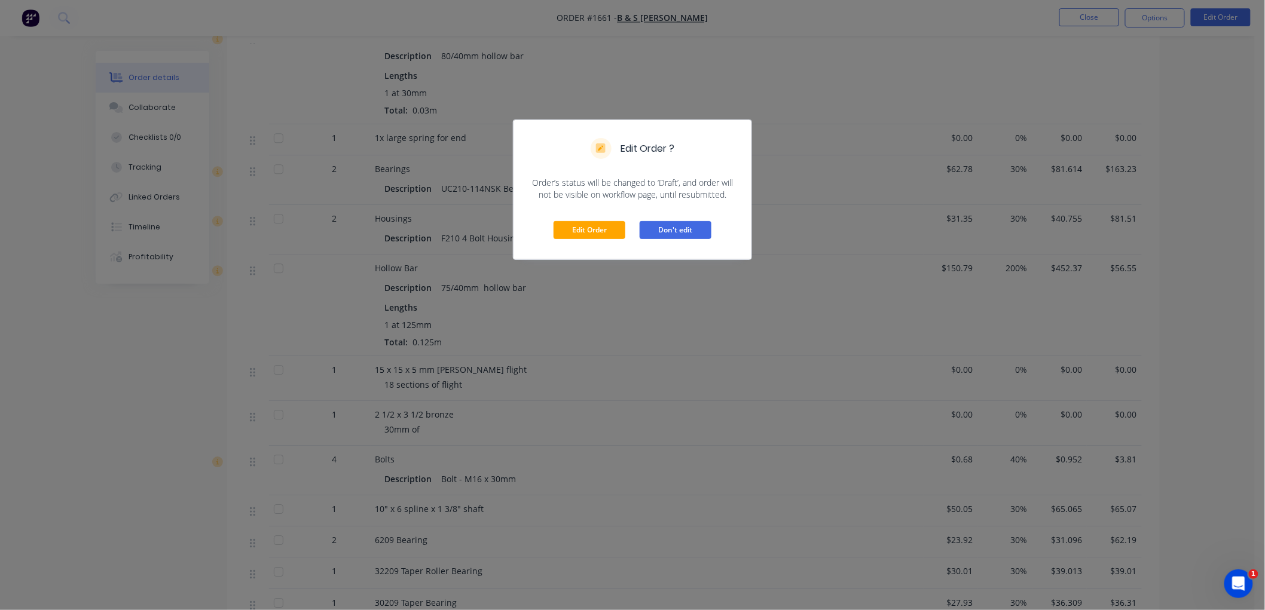
click at [686, 234] on button "Don't edit" at bounding box center [676, 230] width 72 height 18
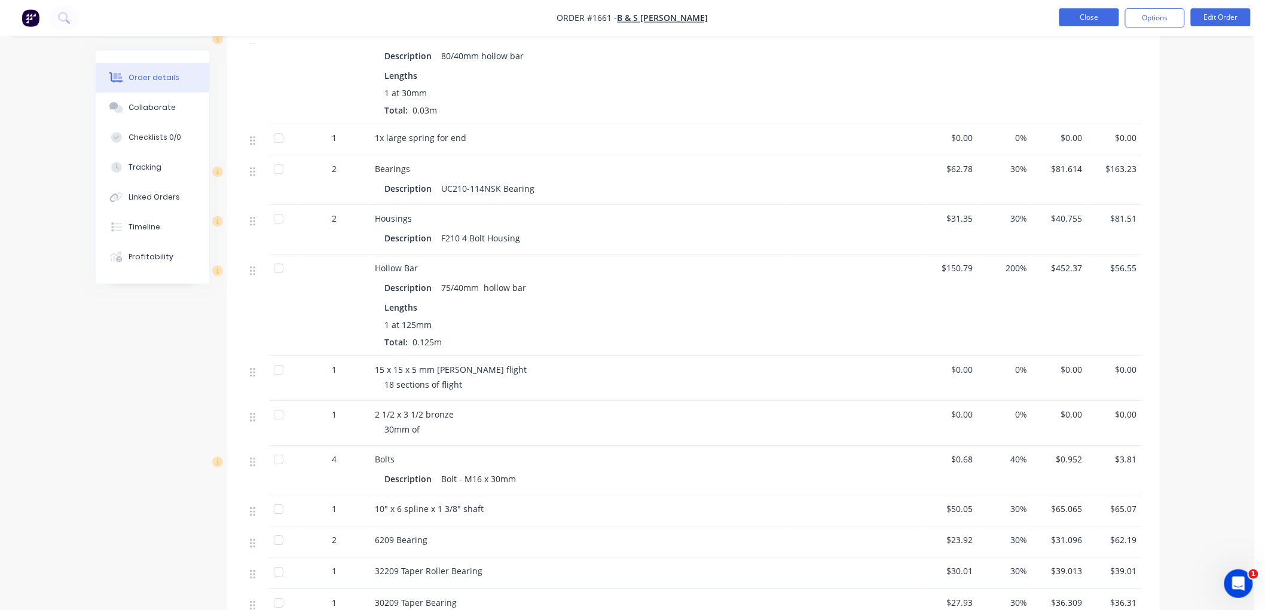
click at [1091, 16] on button "Close" at bounding box center [1089, 17] width 60 height 18
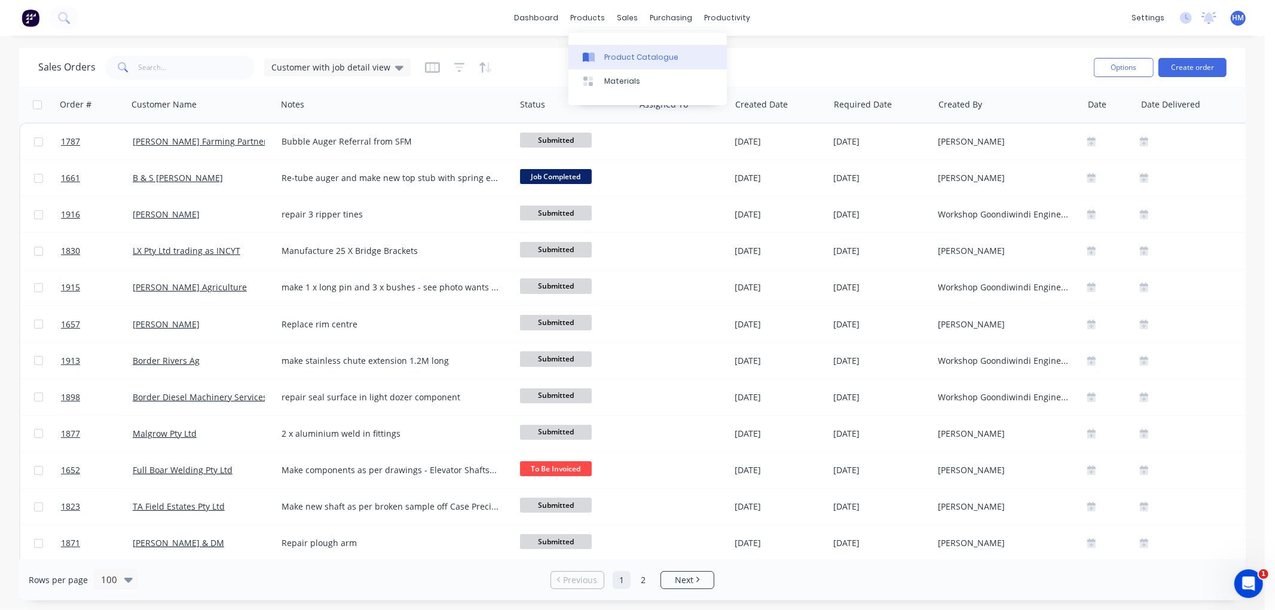
click at [624, 55] on div "Product Catalogue" at bounding box center [641, 57] width 74 height 11
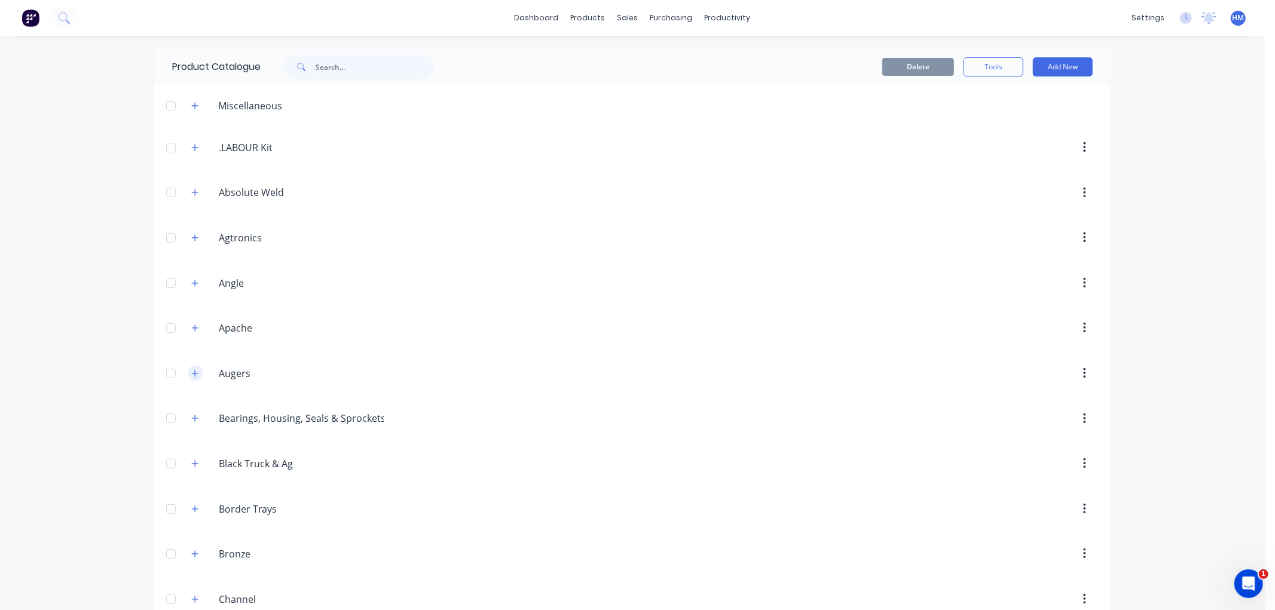
click at [193, 372] on icon "button" at bounding box center [194, 373] width 7 height 8
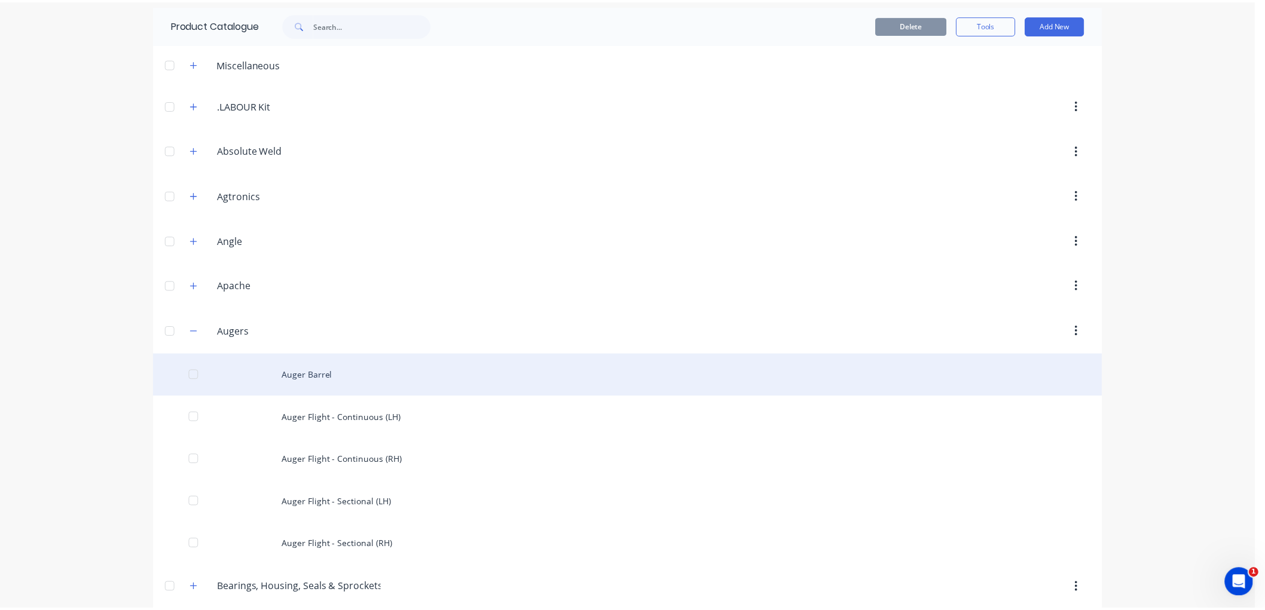
scroll to position [66, 0]
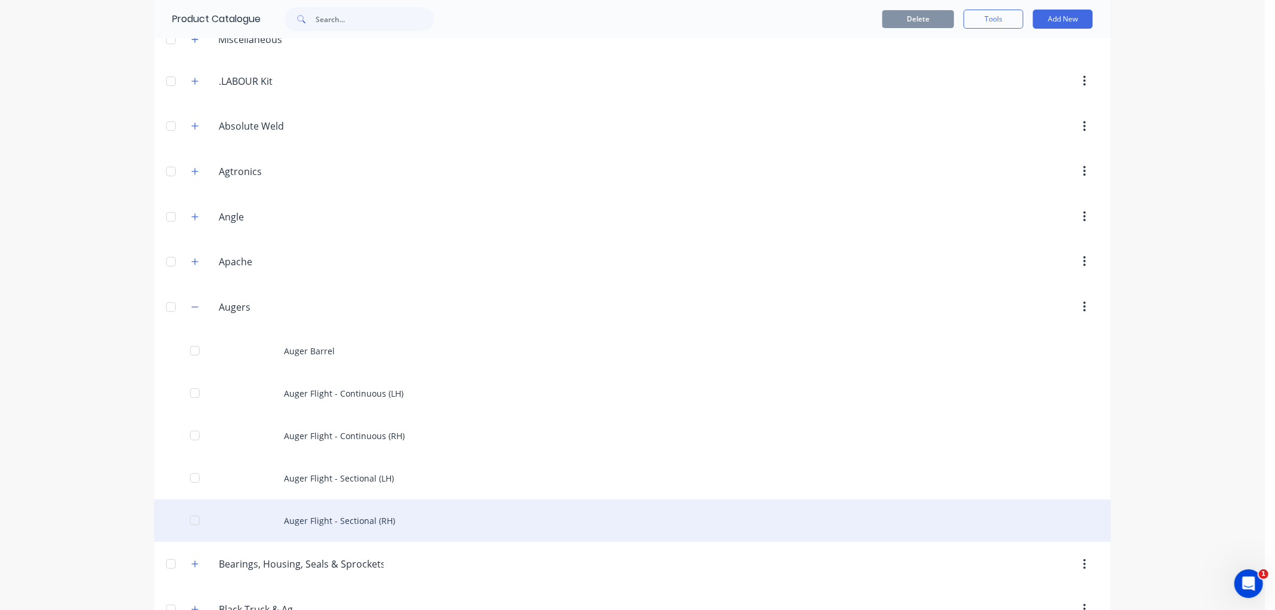
click at [334, 518] on div "Auger Flight - Sectional (RH)" at bounding box center [632, 521] width 956 height 42
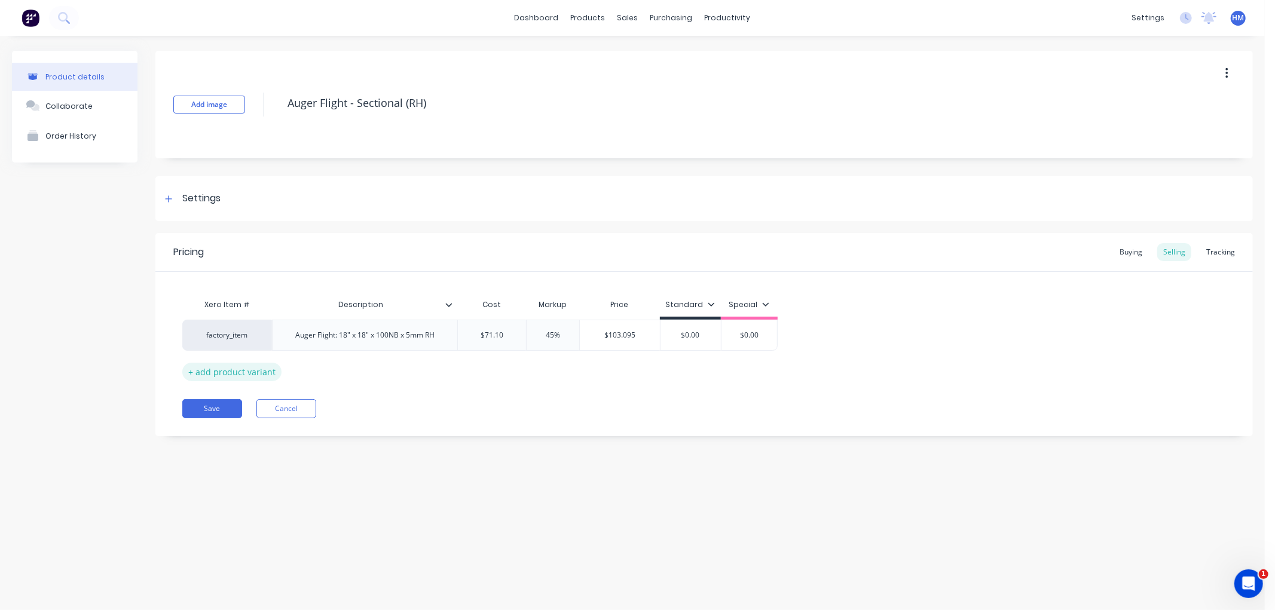
click at [255, 369] on div "+ add product variant" at bounding box center [231, 372] width 99 height 19
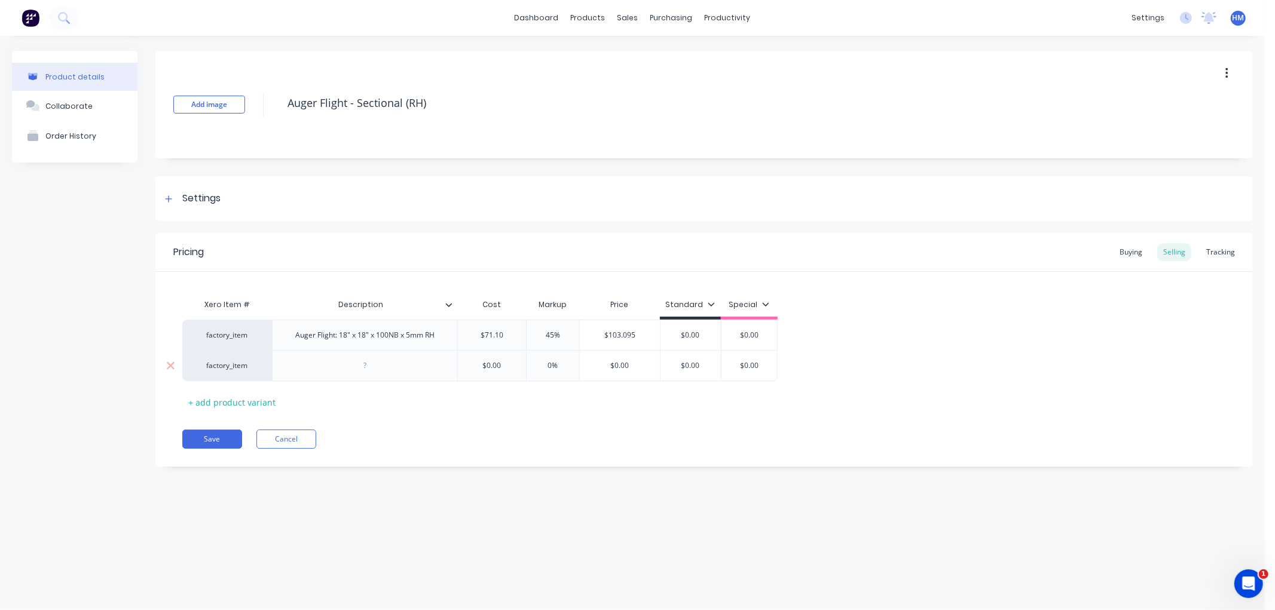
click at [344, 365] on div at bounding box center [365, 366] width 60 height 16
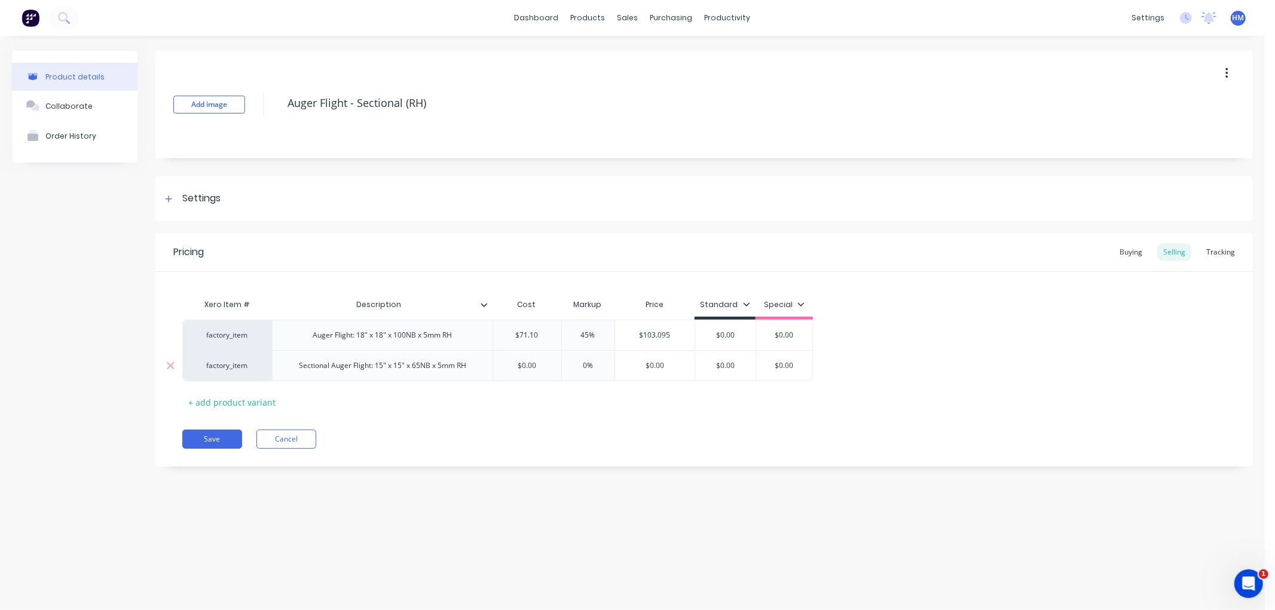
drag, startPoint x: 545, startPoint y: 362, endPoint x: 482, endPoint y: 361, distance: 63.4
click at [482, 361] on div "factory_item Sectional Auger Flight: 15" x 15" x 65NB x 5mm RH $0.00 $0.00 0% $…" at bounding box center [497, 365] width 631 height 31
drag, startPoint x: 588, startPoint y: 362, endPoint x: 588, endPoint y: 368, distance: 6.0
click at [588, 361] on input "0%" at bounding box center [588, 365] width 60 height 11
drag, startPoint x: 588, startPoint y: 365, endPoint x: 556, endPoint y: 366, distance: 32.3
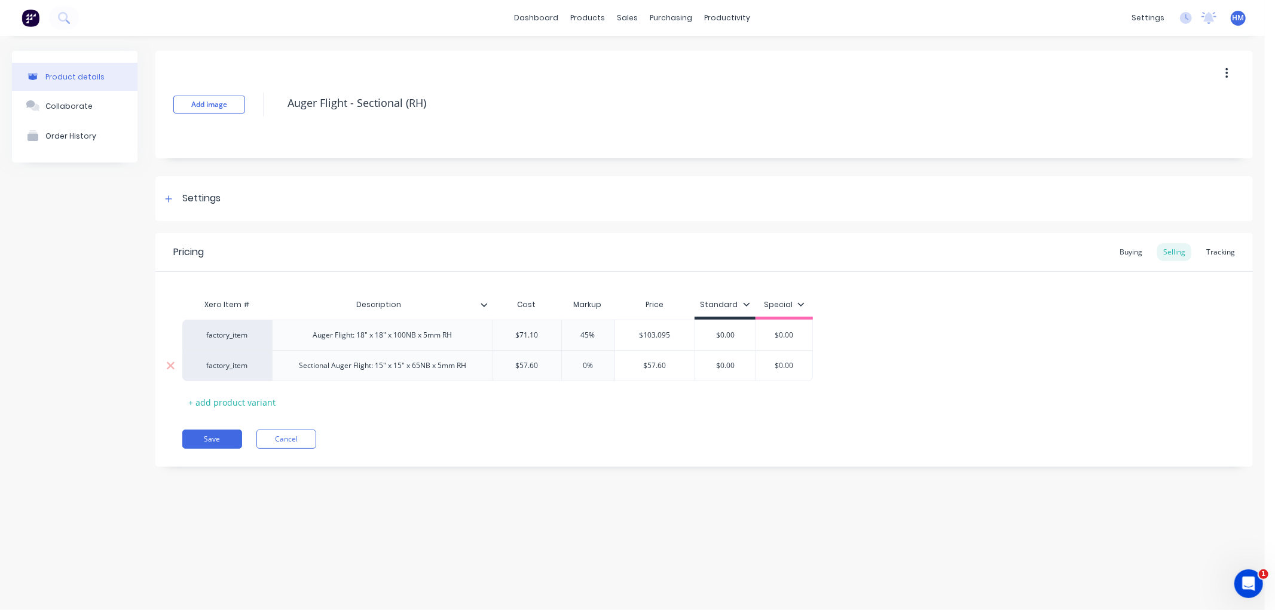
click at [561, 365] on input "0%" at bounding box center [588, 365] width 60 height 11
drag, startPoint x: 622, startPoint y: 420, endPoint x: 601, endPoint y: 340, distance: 83.4
click at [620, 417] on div "Pricing Buying Selling Tracking Xero Item # Description Cost Markup Price Stand…" at bounding box center [703, 350] width 1097 height 234
drag, startPoint x: 586, startPoint y: 337, endPoint x: 554, endPoint y: 337, distance: 32.3
click at [555, 337] on div "factory_item Auger Flight: 18" x 18" x 100NB x 5mm RH $71.10 45% 45% $103.095 $…" at bounding box center [497, 335] width 631 height 30
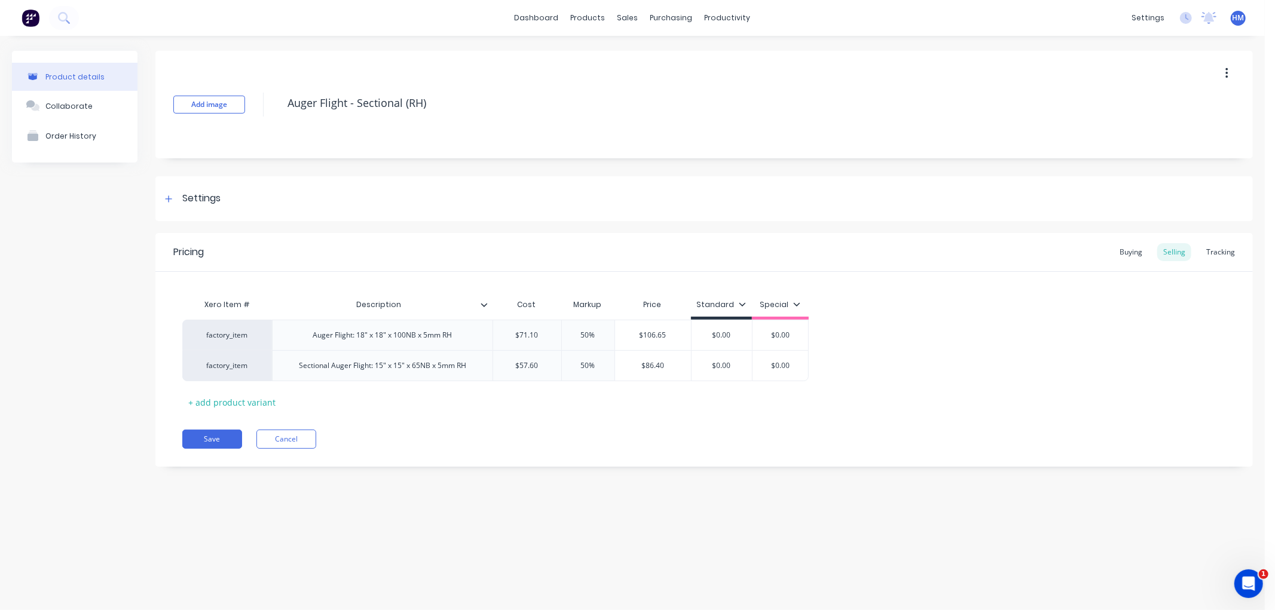
click at [579, 402] on div "Xero Item # Description Cost Markup Price Standard Special factory_item Auger F…" at bounding box center [704, 352] width 1044 height 119
drag, startPoint x: 741, startPoint y: 332, endPoint x: 683, endPoint y: 331, distance: 58.0
click at [683, 331] on div "factory_item Auger Flight: 18" x 18" x 100NB x 5mm RH $71.10 50% 50% $106.65 $0…" at bounding box center [495, 335] width 626 height 30
drag, startPoint x: 739, startPoint y: 335, endPoint x: 673, endPoint y: 336, distance: 66.3
click at [673, 336] on div "factory_item Auger Flight: 18" x 18" x 100NB x 5mm RH $71.10 50% 50% $106.65 $1…" at bounding box center [497, 335] width 631 height 30
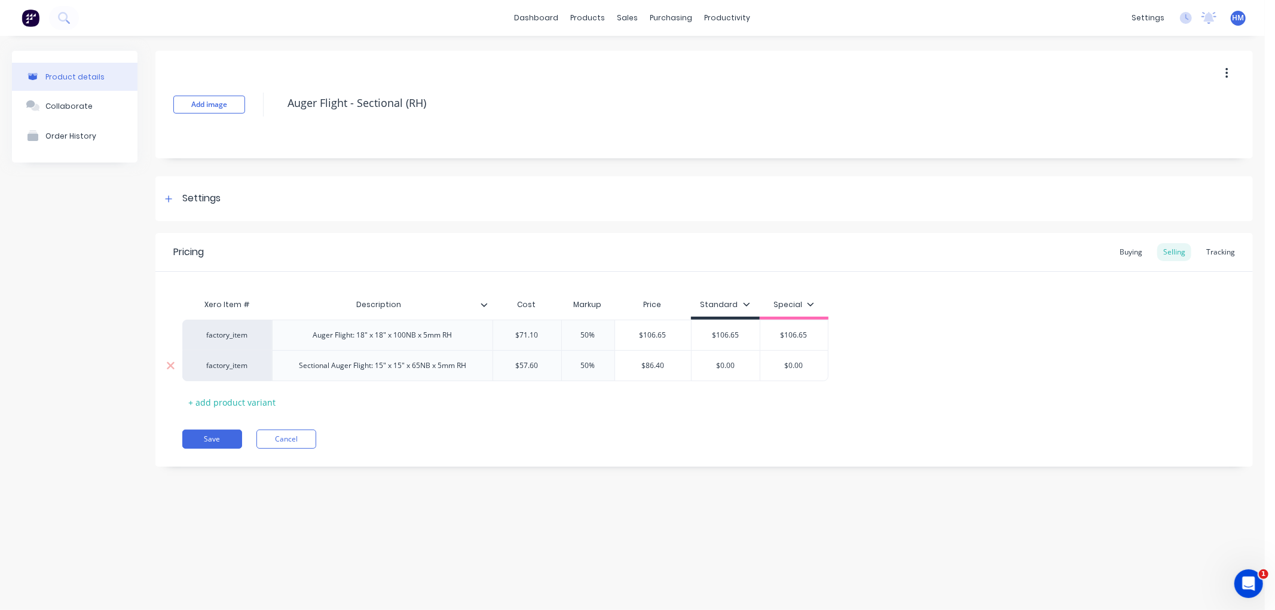
click at [734, 367] on input "$0.00" at bounding box center [726, 365] width 68 height 11
click at [660, 367] on div "factory_item Sectional Auger Flight: 15" x 15" x 65NB x 5mm RH $57.60 57.60 50%…" at bounding box center [505, 365] width 646 height 31
click at [226, 435] on button "Save" at bounding box center [212, 439] width 60 height 19
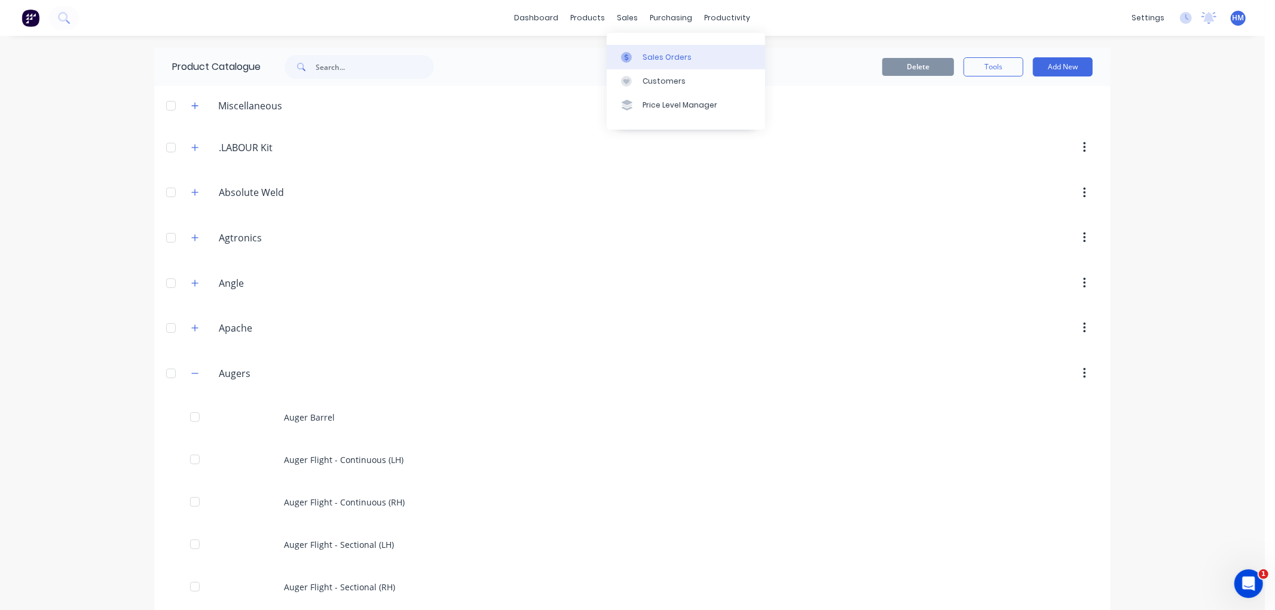
click at [660, 53] on div "Sales Orders" at bounding box center [667, 57] width 49 height 11
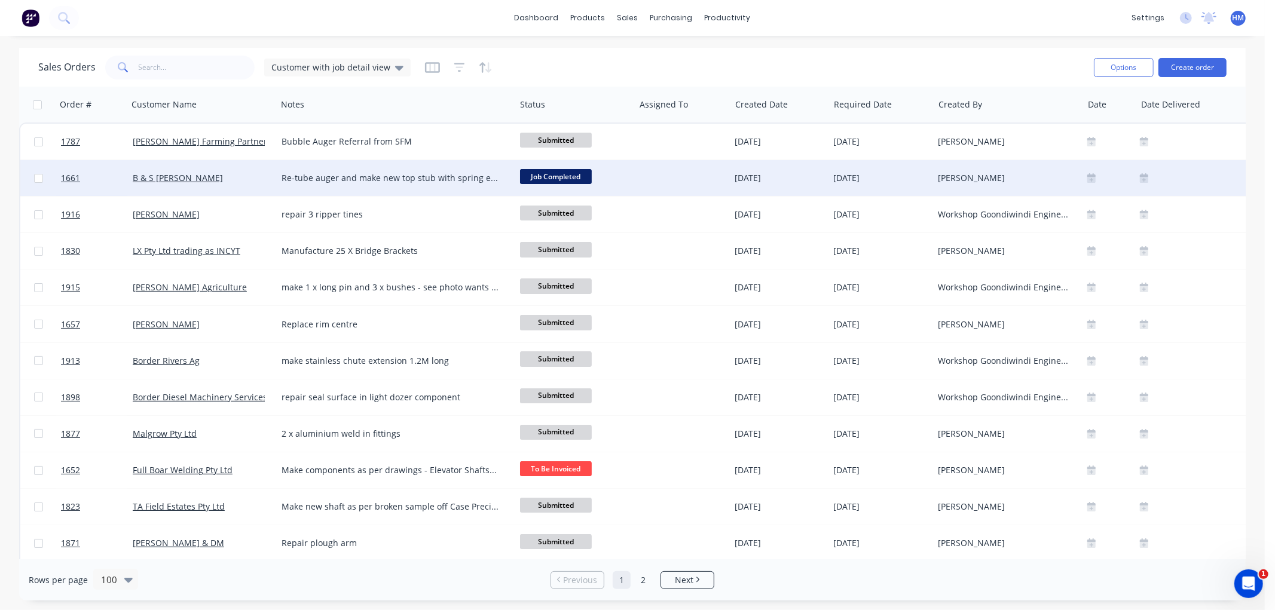
click at [224, 179] on div "B & S [PERSON_NAME]" at bounding box center [199, 178] width 133 height 12
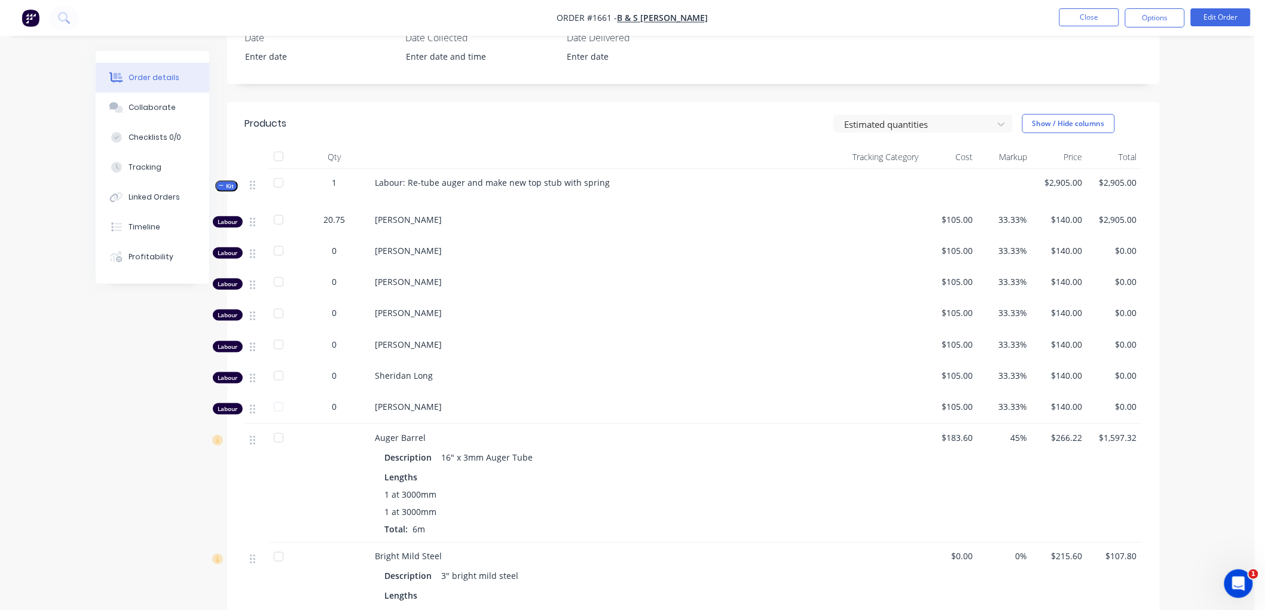
scroll to position [265, 0]
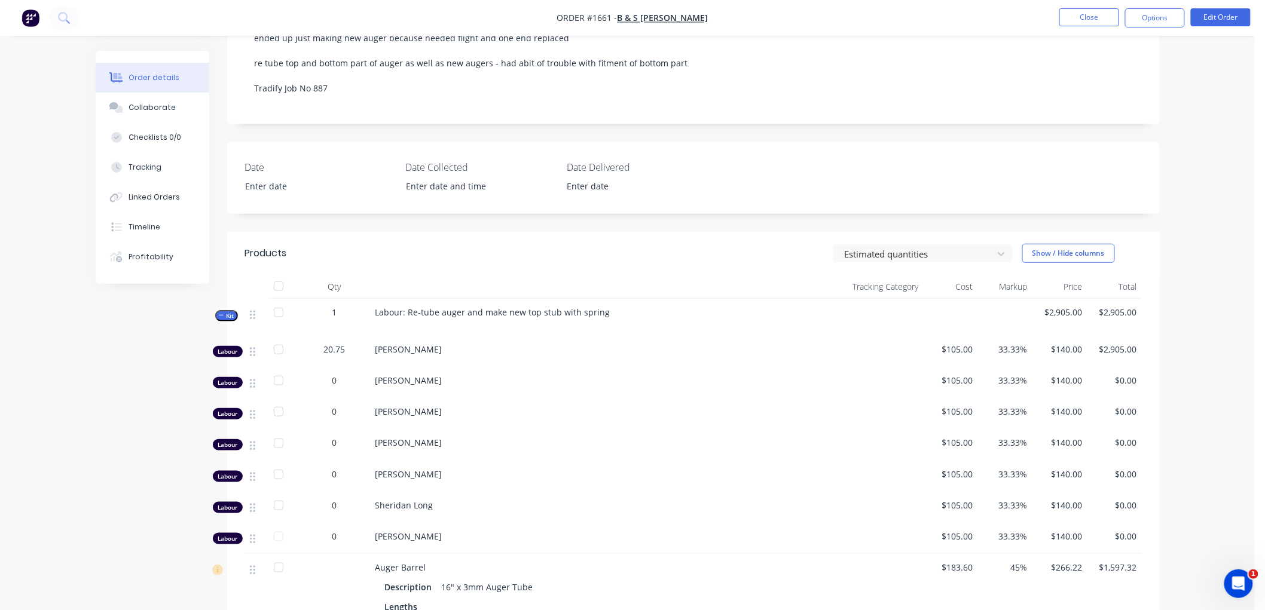
click at [222, 314] on icon "button" at bounding box center [221, 316] width 5 height 6
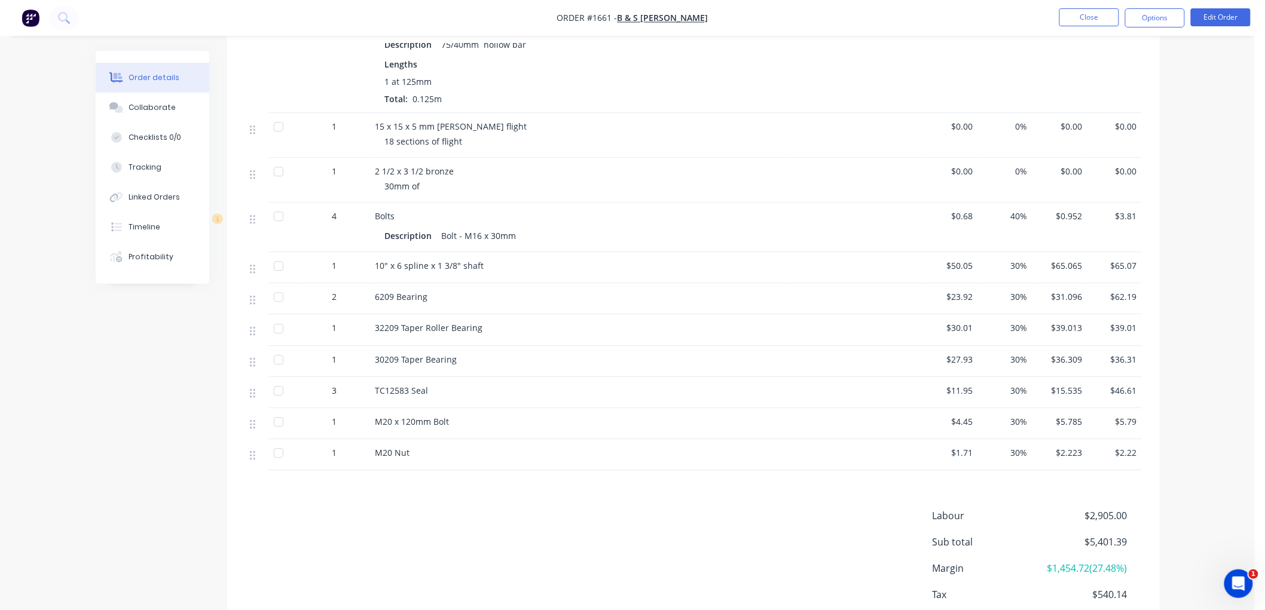
scroll to position [1345, 0]
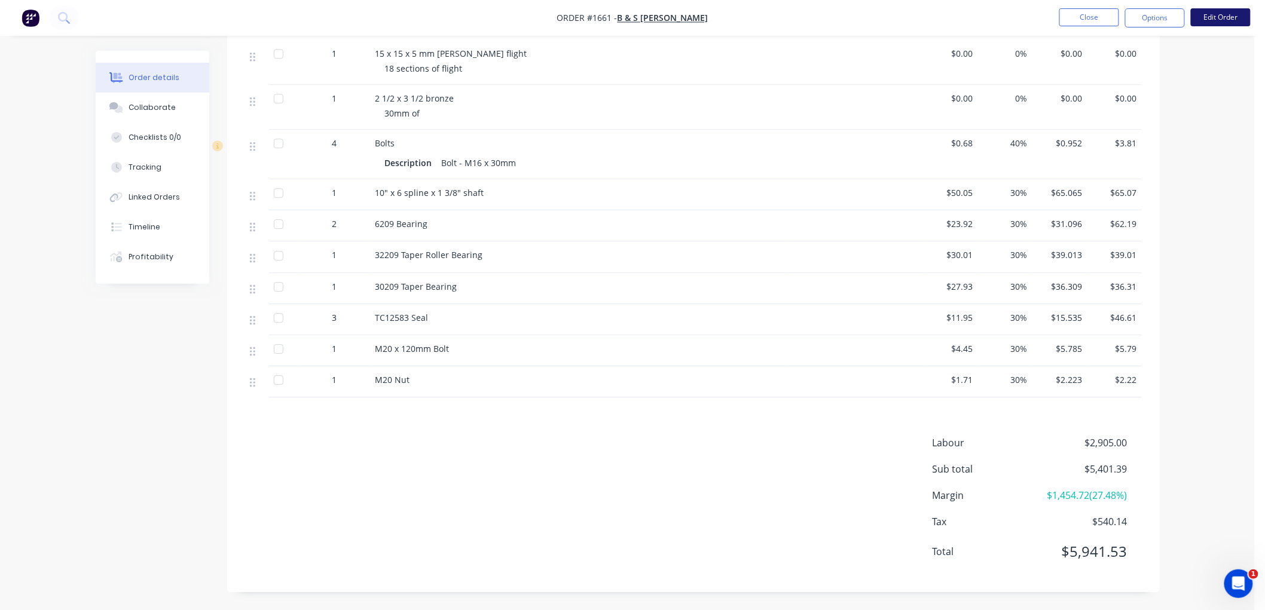
click at [1224, 10] on button "Edit Order" at bounding box center [1221, 17] width 60 height 18
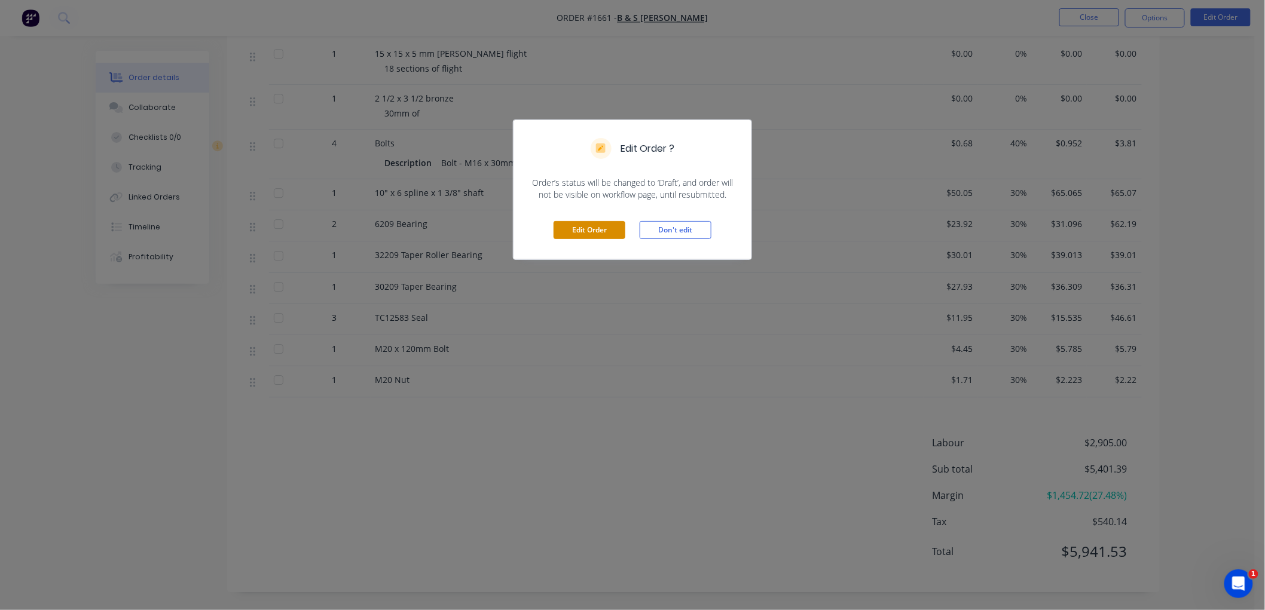
click at [593, 231] on button "Edit Order" at bounding box center [589, 230] width 72 height 18
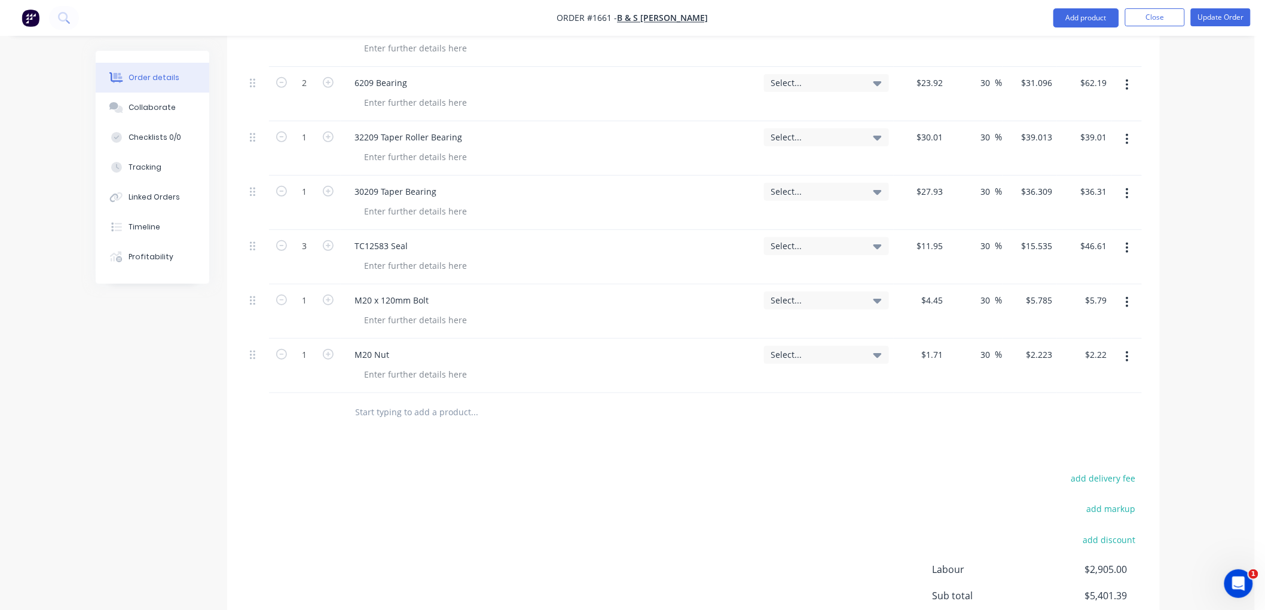
scroll to position [2040, 0]
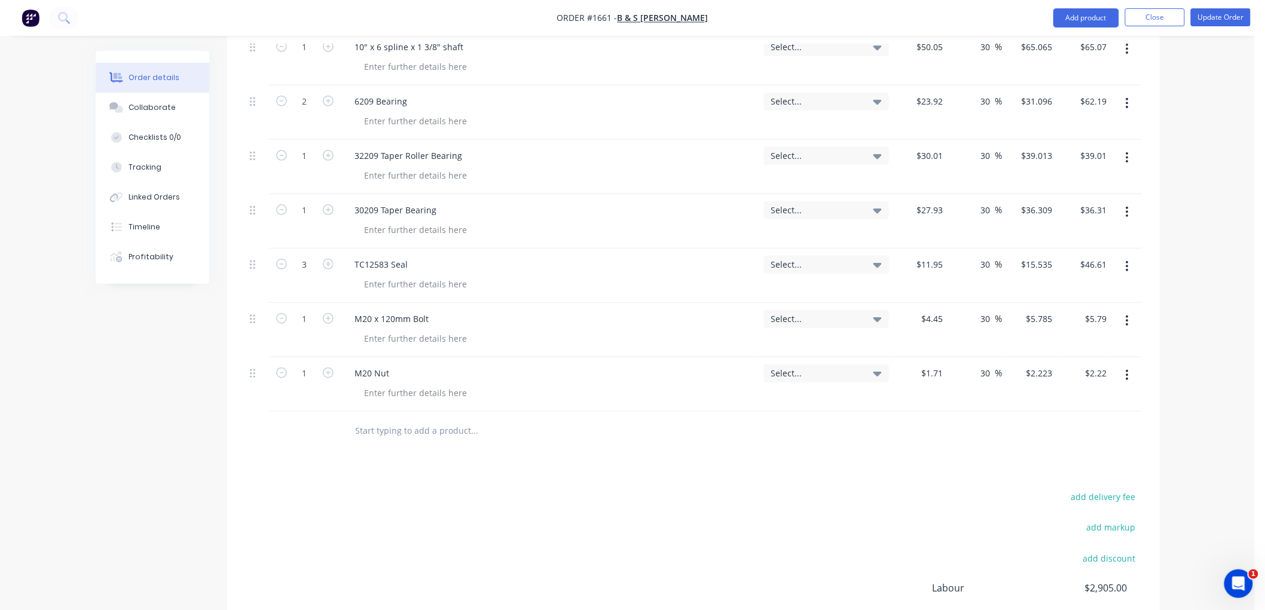
click at [397, 419] on input "text" at bounding box center [474, 431] width 239 height 24
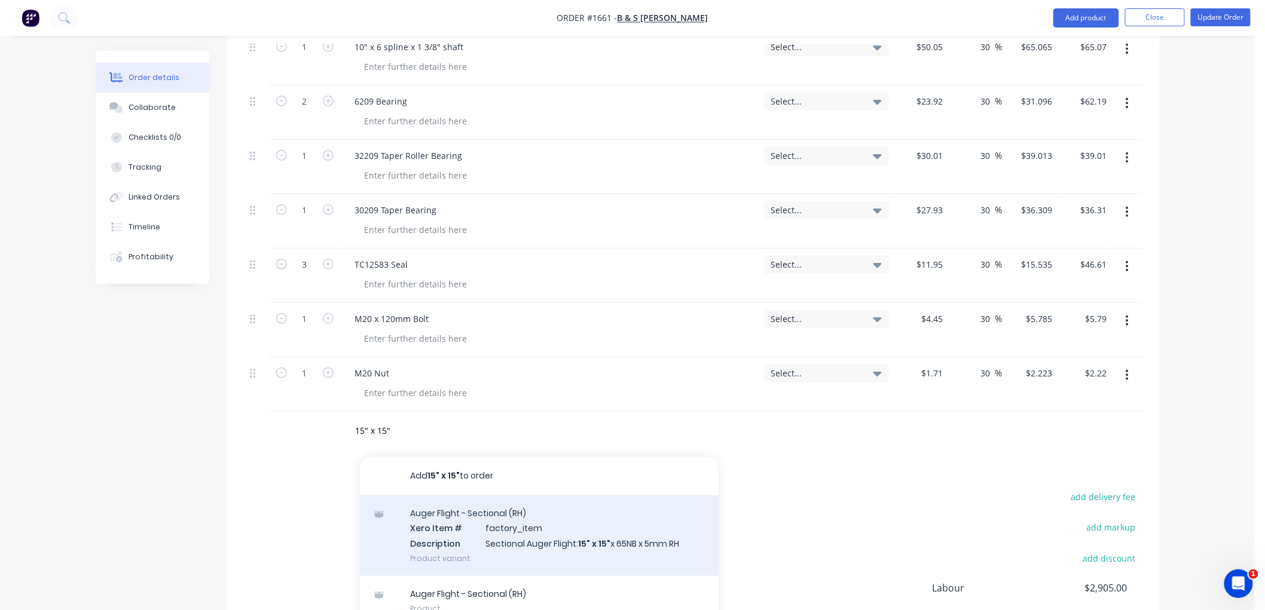
click at [570, 515] on div "Auger Flight - Sectional (RH) Xero Item # factory_item Description Sectional Au…" at bounding box center [539, 536] width 359 height 81
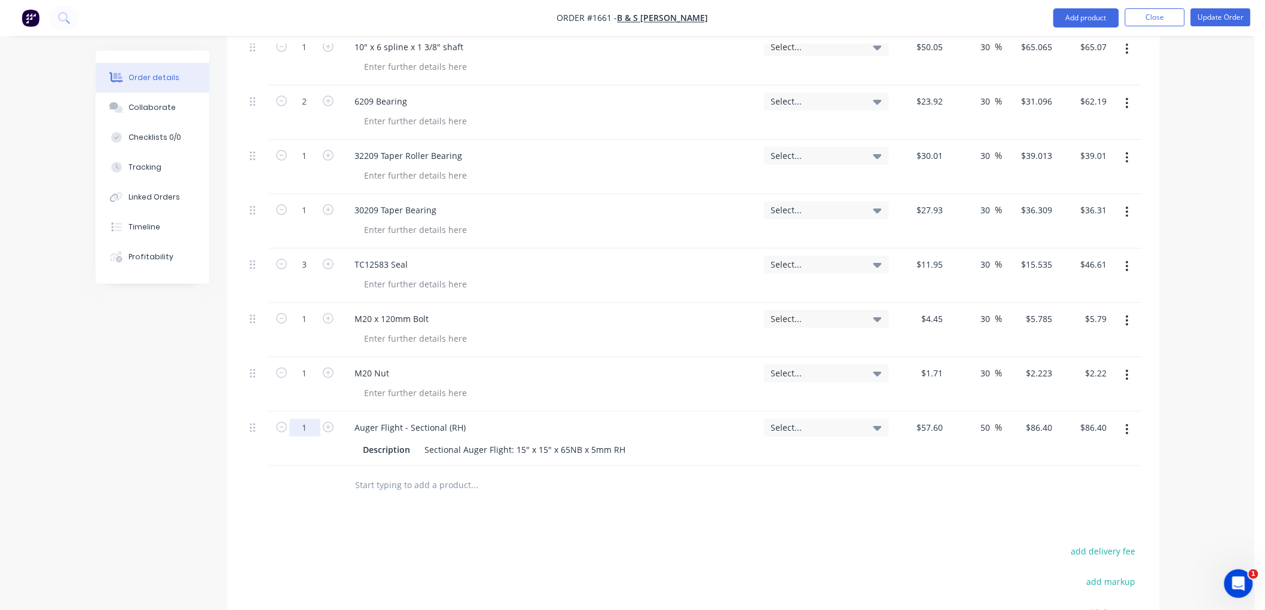
click at [307, 419] on input "1" at bounding box center [304, 428] width 31 height 18
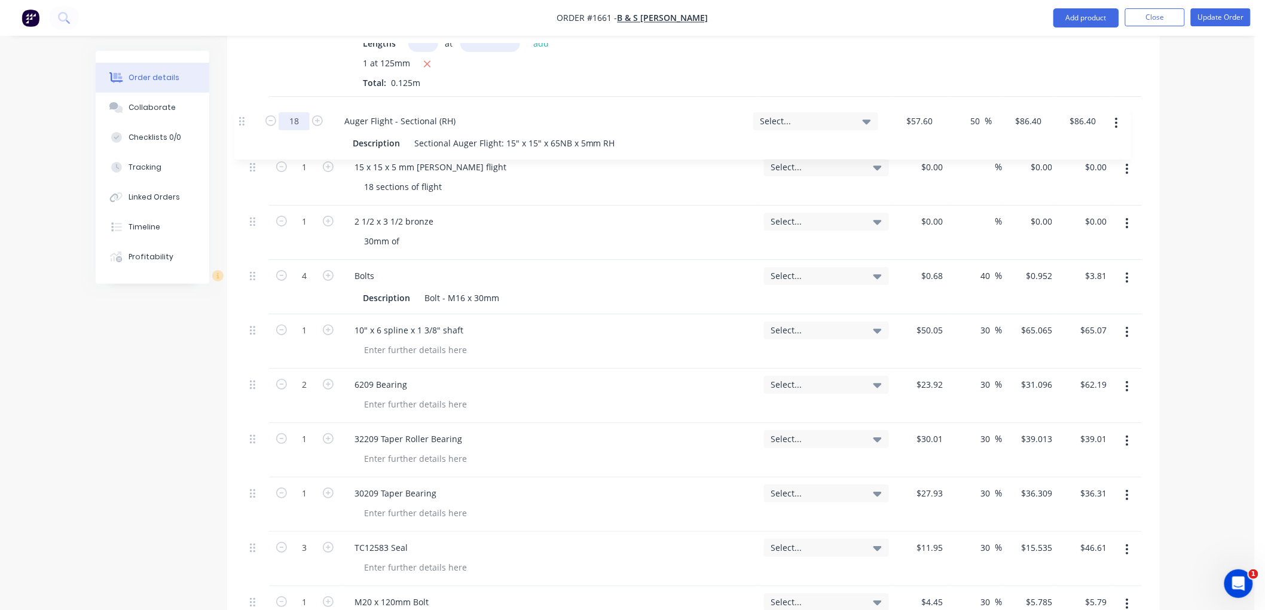
scroll to position [1810, 0]
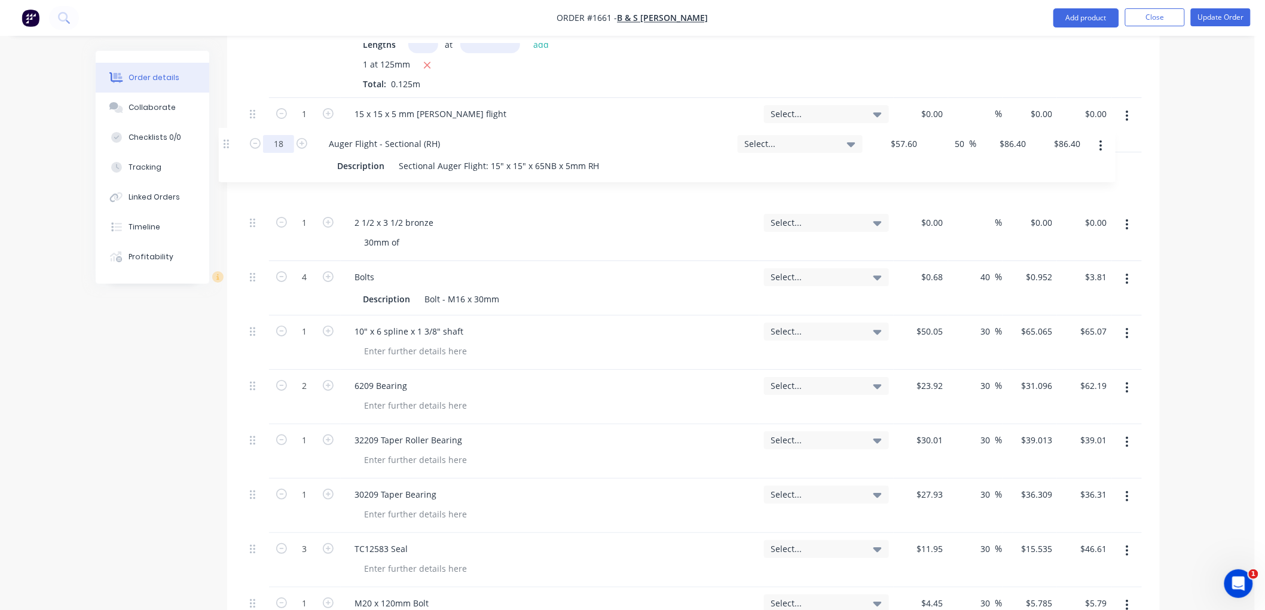
drag, startPoint x: 252, startPoint y: 409, endPoint x: 226, endPoint y: 137, distance: 273.2
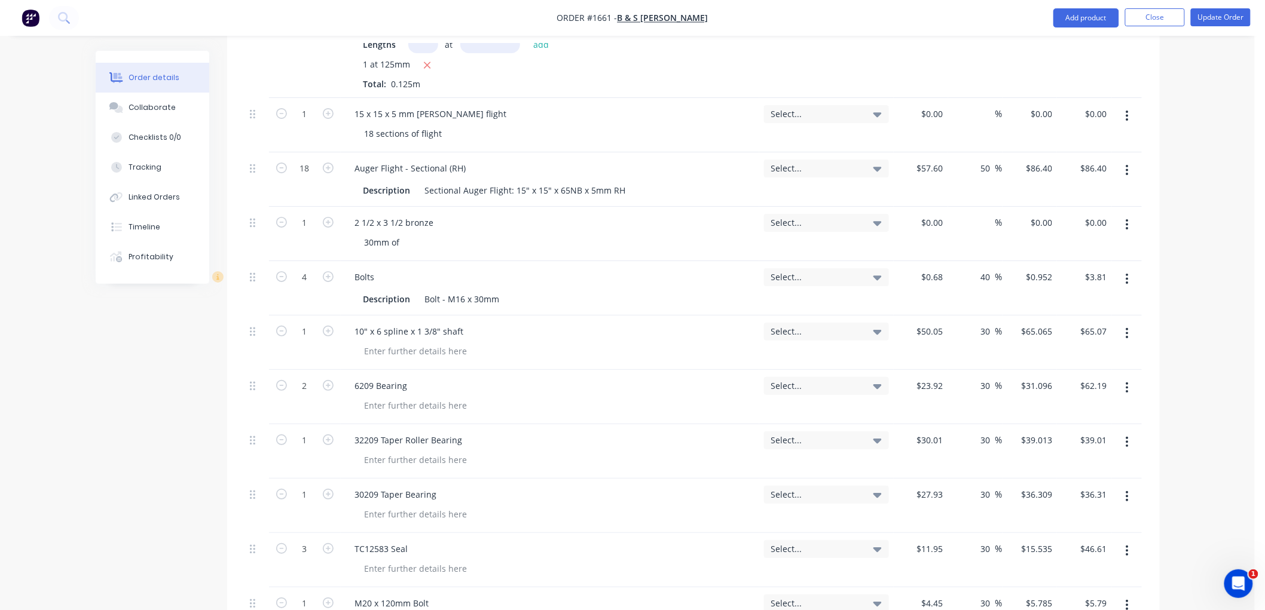
click at [598, 160] on div "Auger Flight - Sectional (RH)" at bounding box center [549, 168] width 409 height 17
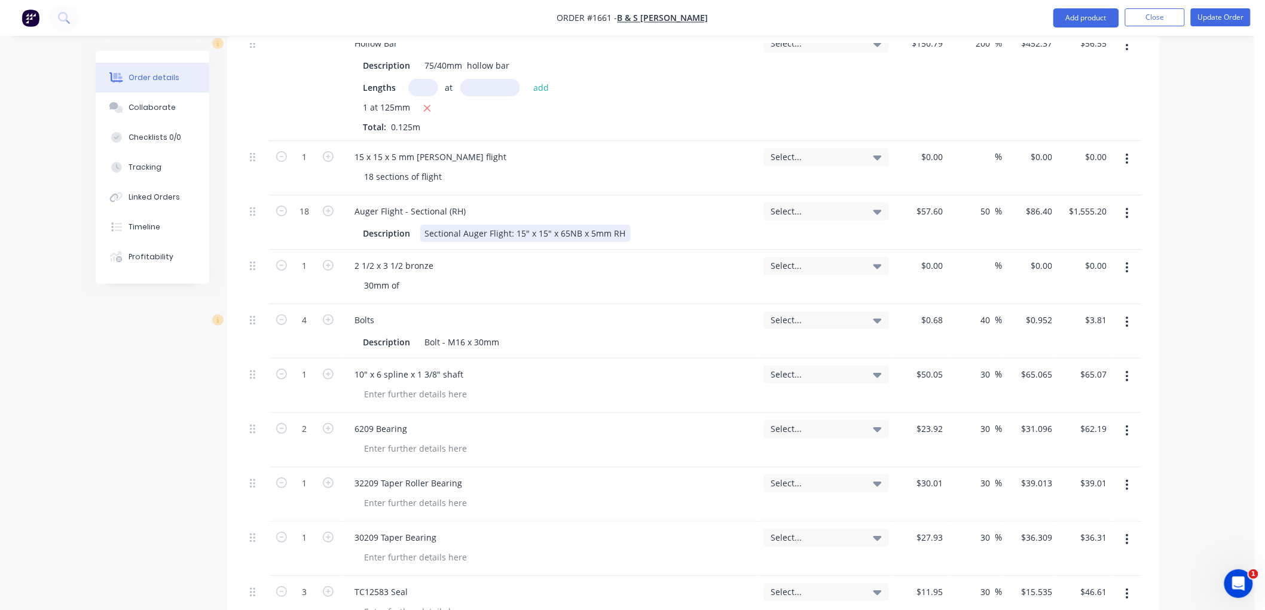
scroll to position [1744, 0]
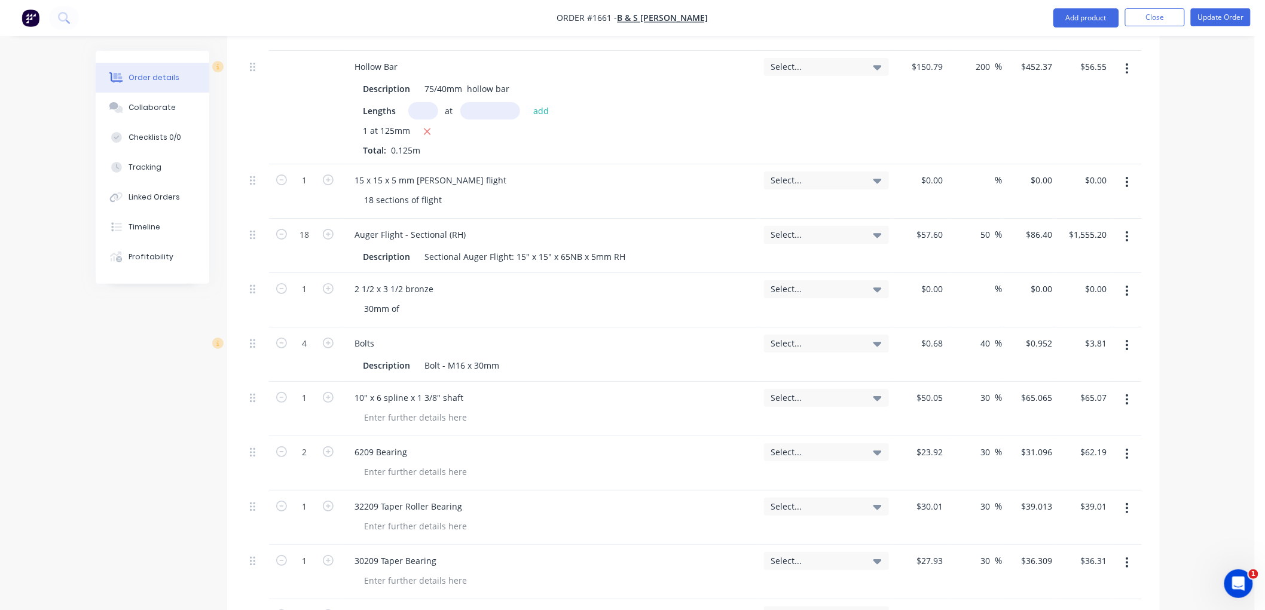
drag, startPoint x: 247, startPoint y: 272, endPoint x: 251, endPoint y: 284, distance: 12.7
click at [251, 284] on div at bounding box center [257, 300] width 24 height 54
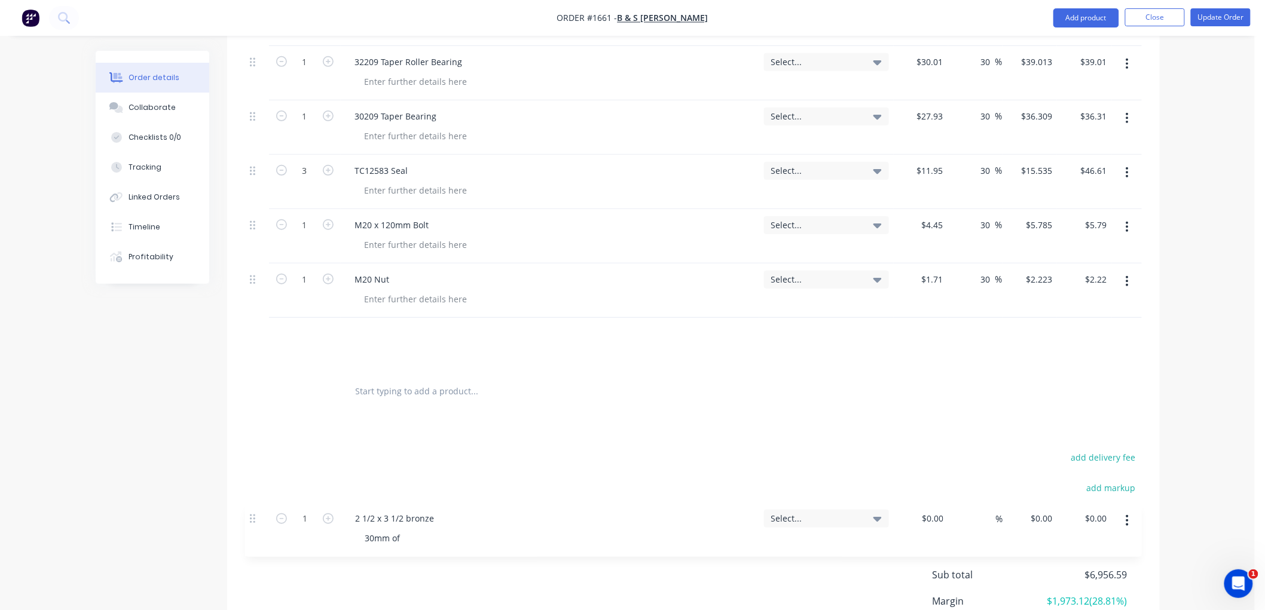
scroll to position [2155, 0]
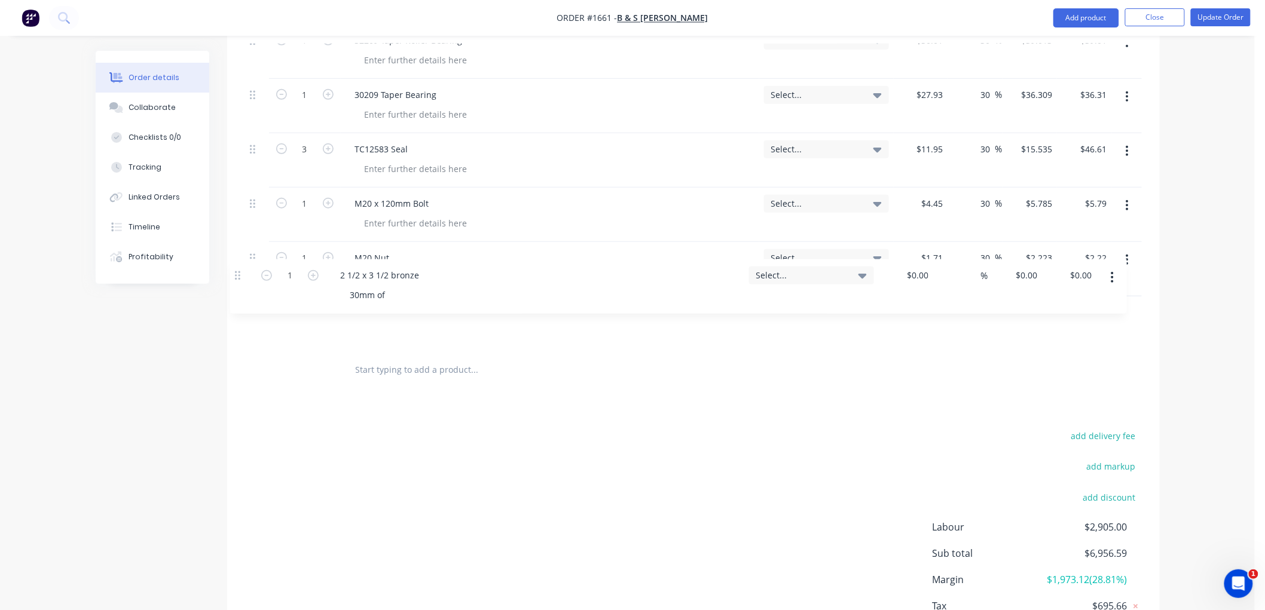
drag, startPoint x: 253, startPoint y: 274, endPoint x: 238, endPoint y: 287, distance: 20.3
click at [411, 358] on input "text" at bounding box center [474, 370] width 239 height 24
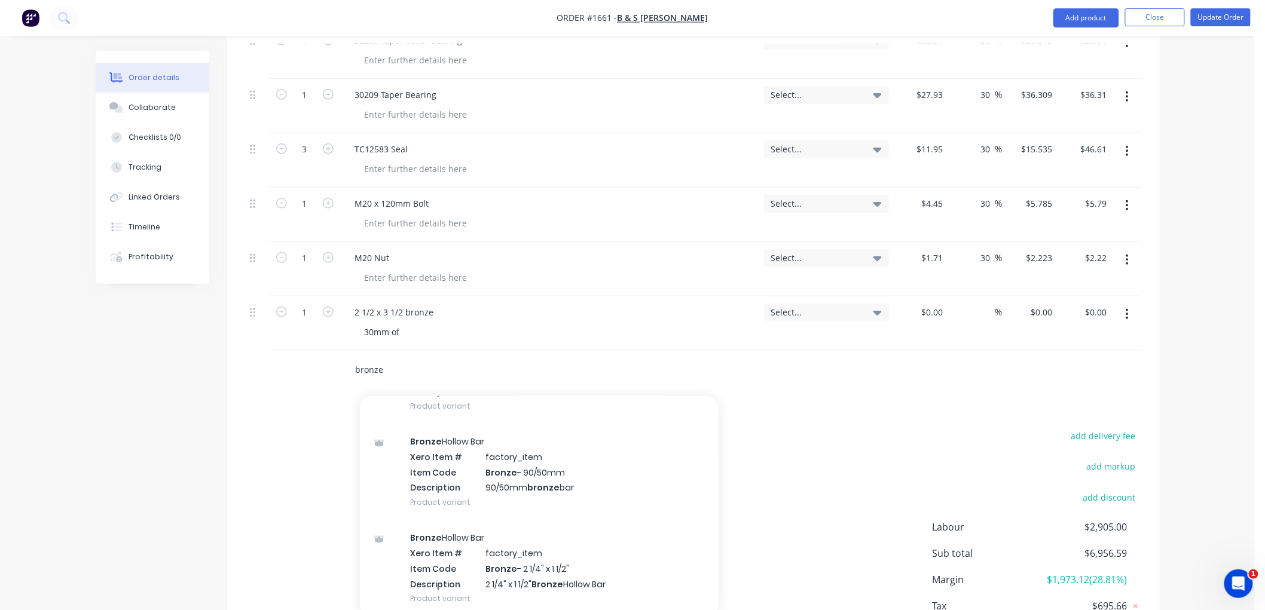
scroll to position [3320, 0]
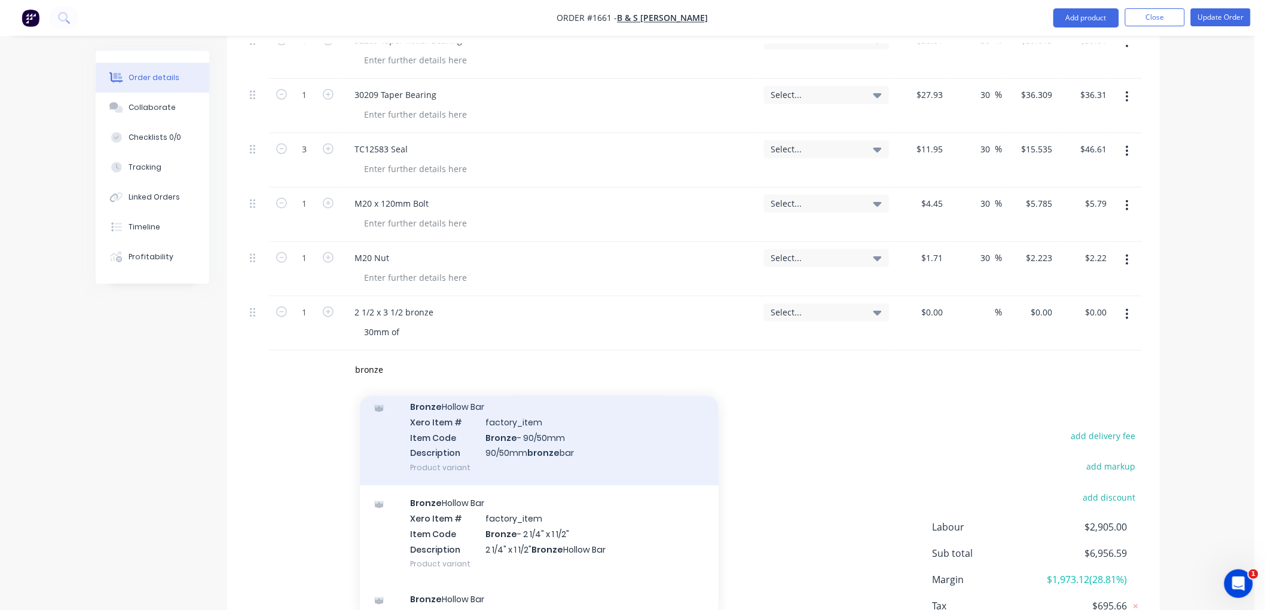
click at [440, 416] on div "Bronze Hollow Bar Xero Item # factory_item Item Code Bronze - 90/50mm Descripti…" at bounding box center [539, 438] width 359 height 96
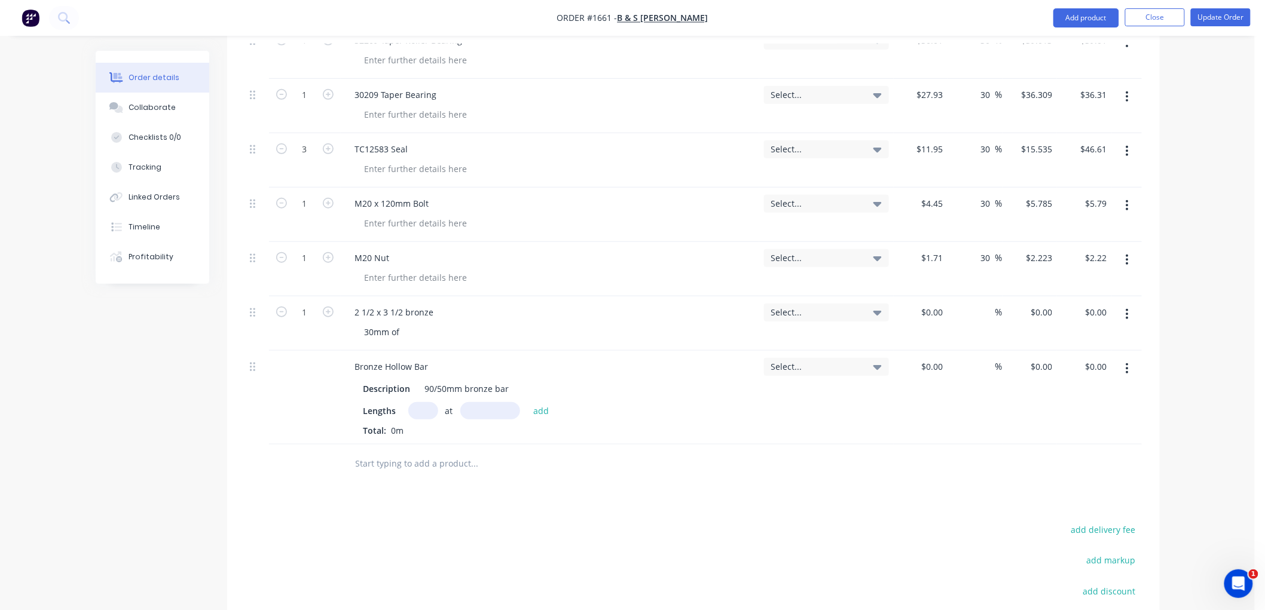
click at [421, 402] on input "text" at bounding box center [423, 410] width 30 height 17
click at [707, 424] on div "Total: 0m" at bounding box center [549, 430] width 373 height 13
click at [517, 452] on input "text" at bounding box center [474, 464] width 239 height 24
click at [498, 402] on input "30mm" at bounding box center [490, 410] width 60 height 17
click at [540, 402] on button "add" at bounding box center [541, 410] width 28 height 16
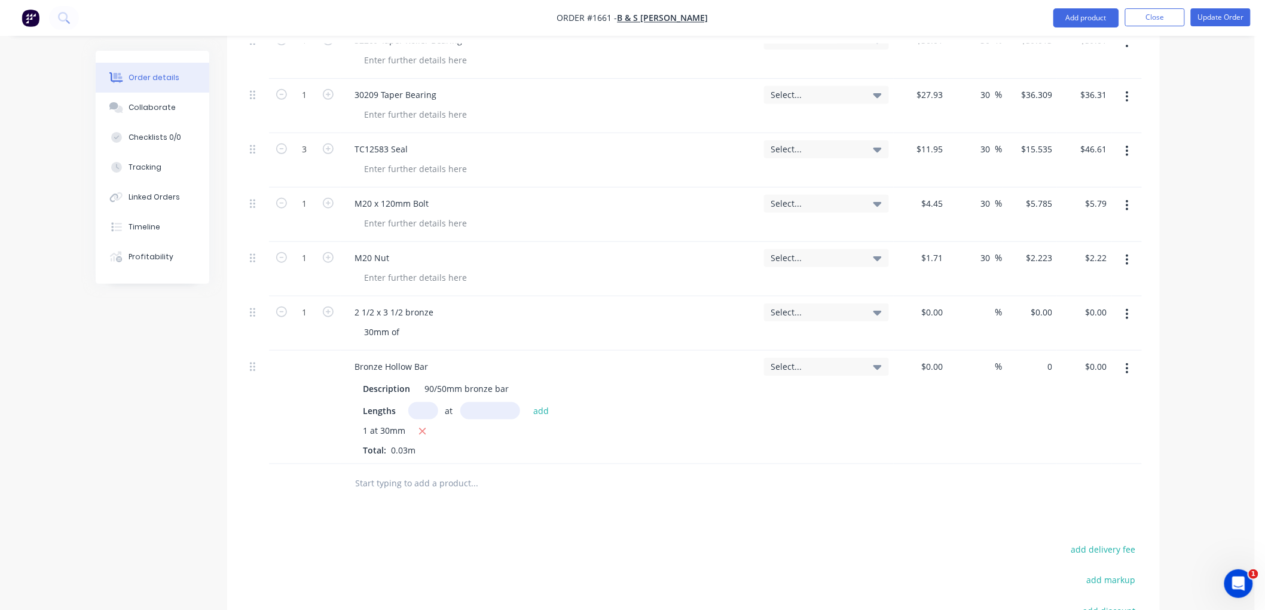
click at [1031, 351] on div "0 $0.00" at bounding box center [1029, 408] width 54 height 114
click at [994, 464] on div at bounding box center [693, 483] width 897 height 39
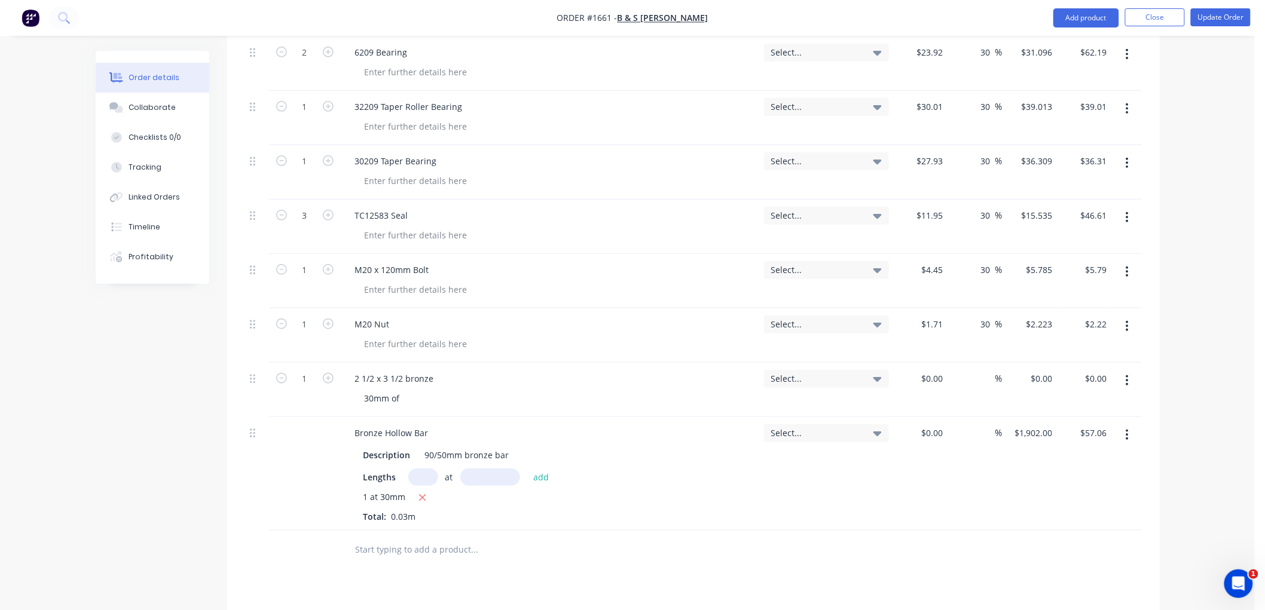
scroll to position [2023, 0]
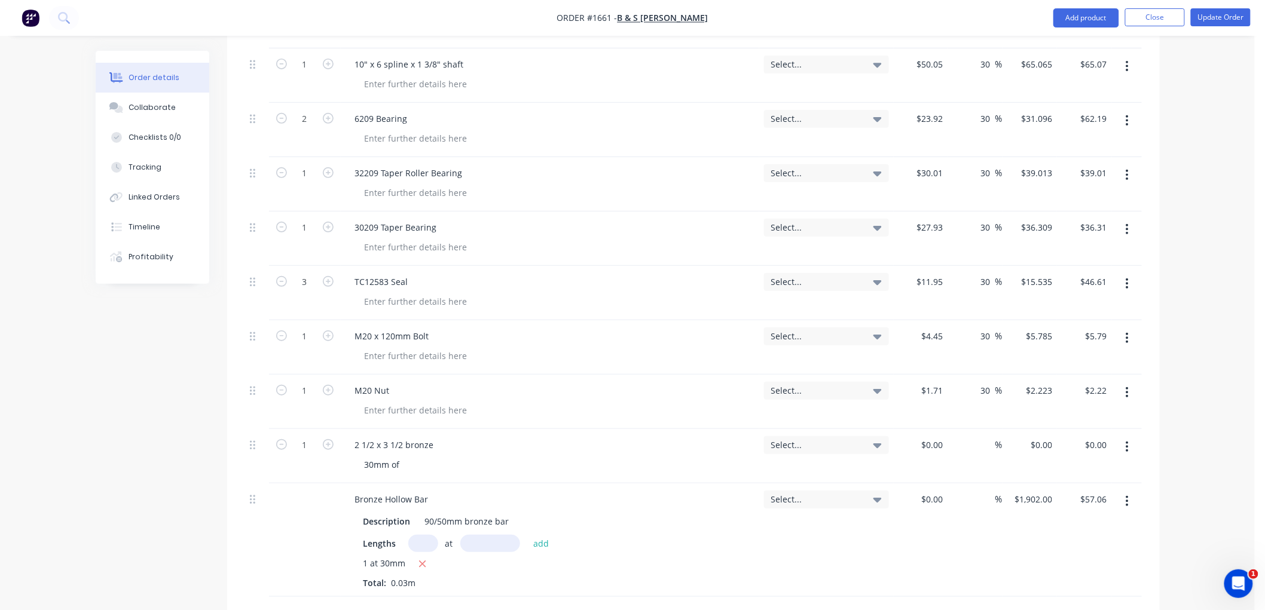
click at [1127, 442] on icon "button" at bounding box center [1127, 447] width 2 height 11
click at [1090, 542] on div "Delete" at bounding box center [1085, 550] width 92 height 17
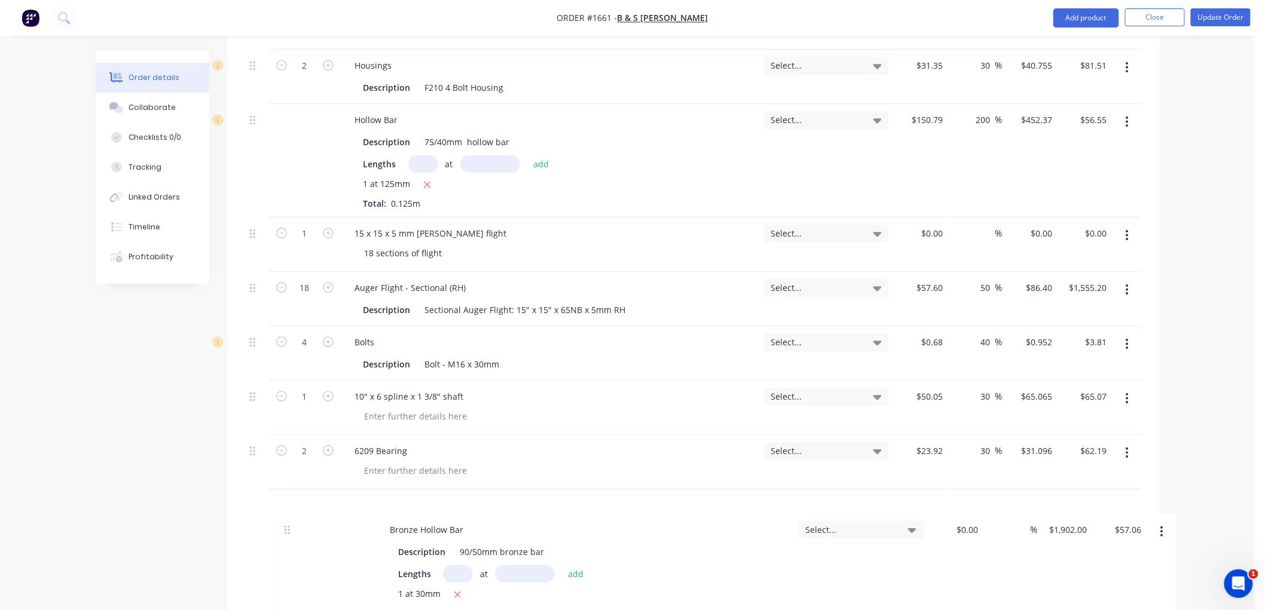
scroll to position [1702, 0]
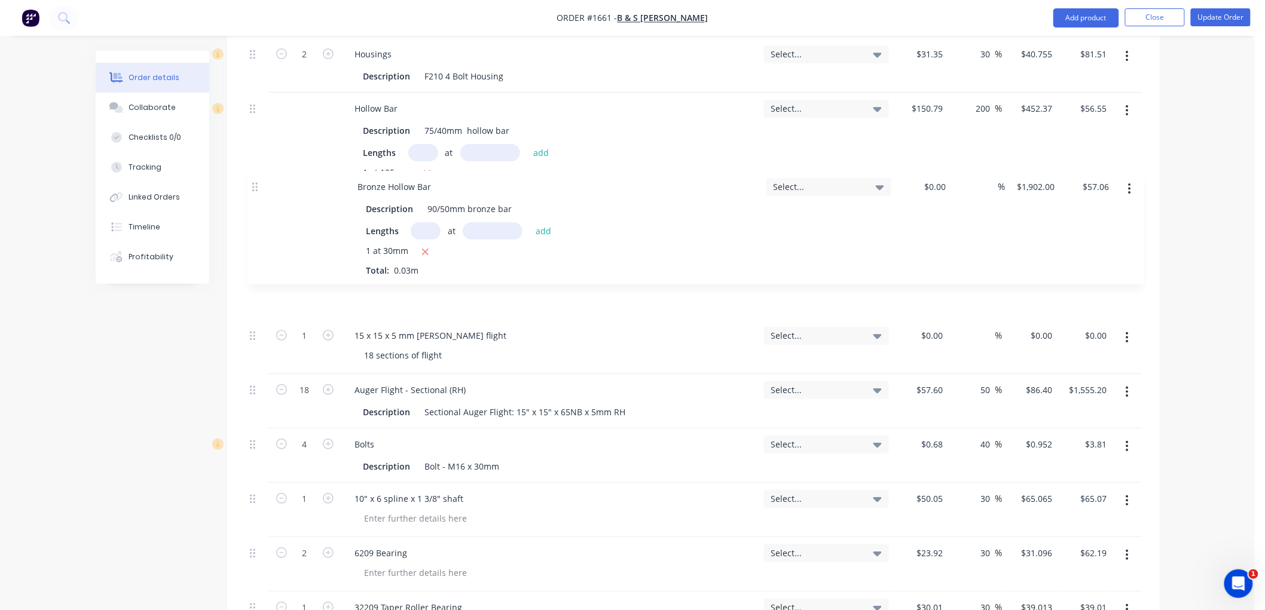
drag, startPoint x: 252, startPoint y: 494, endPoint x: 255, endPoint y: 178, distance: 316.2
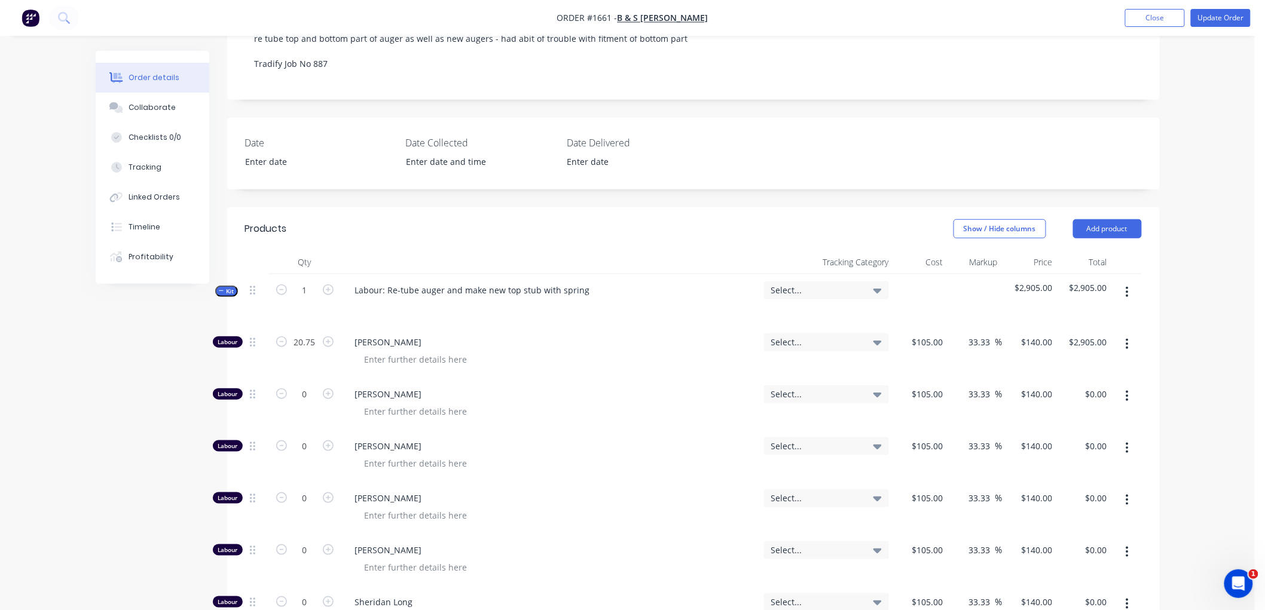
scroll to position [307, 0]
click at [218, 287] on button "Kit" at bounding box center [226, 292] width 23 height 11
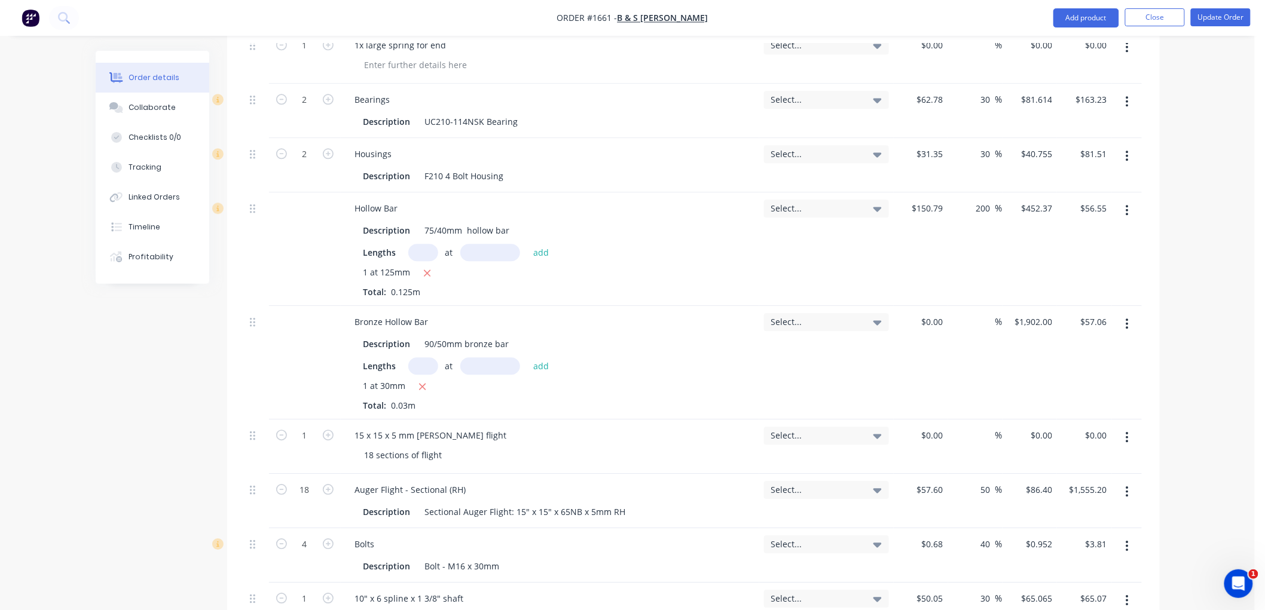
scroll to position [1237, 0]
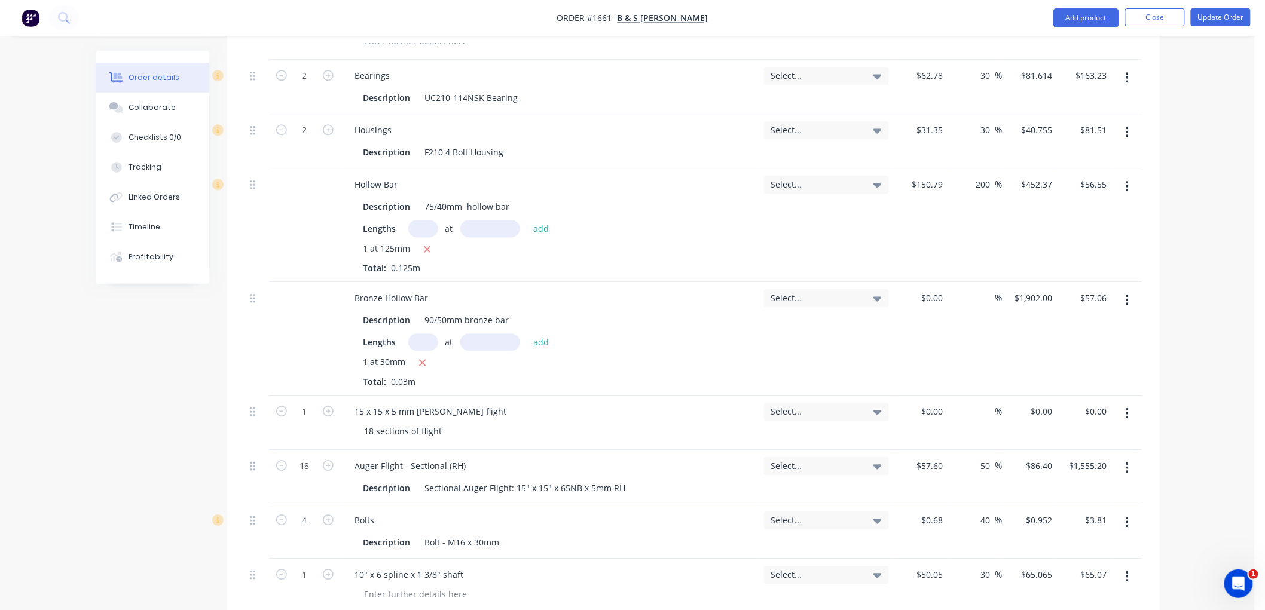
click at [1127, 407] on icon "button" at bounding box center [1126, 413] width 3 height 13
click at [1072, 508] on div "Delete" at bounding box center [1085, 516] width 92 height 17
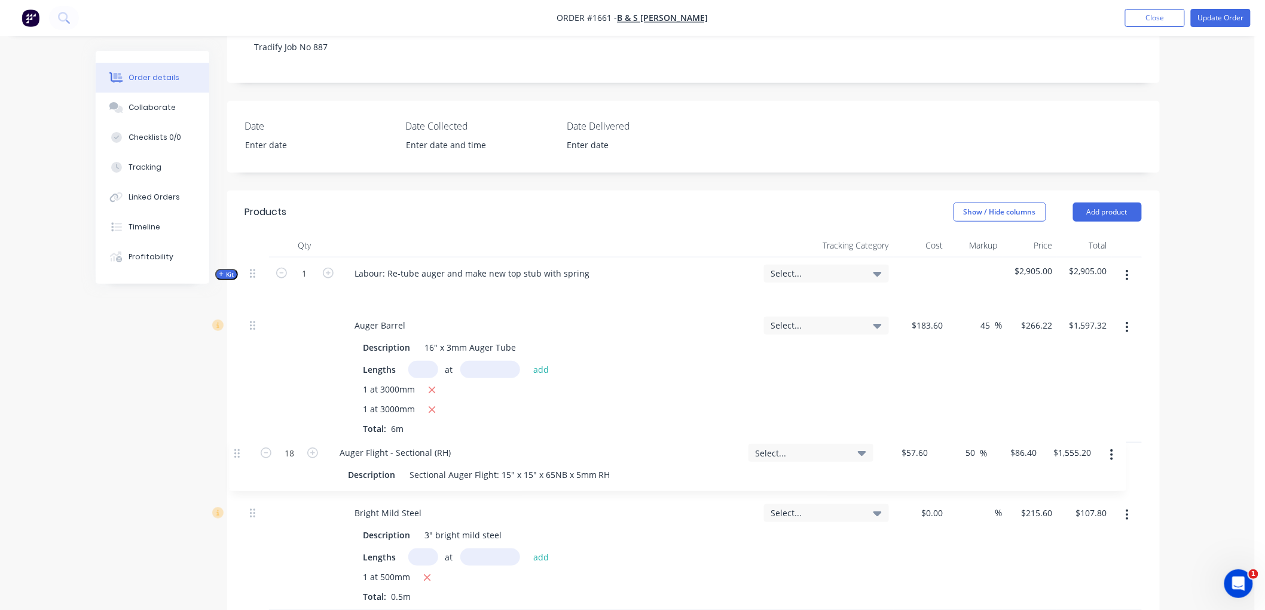
scroll to position [334, 0]
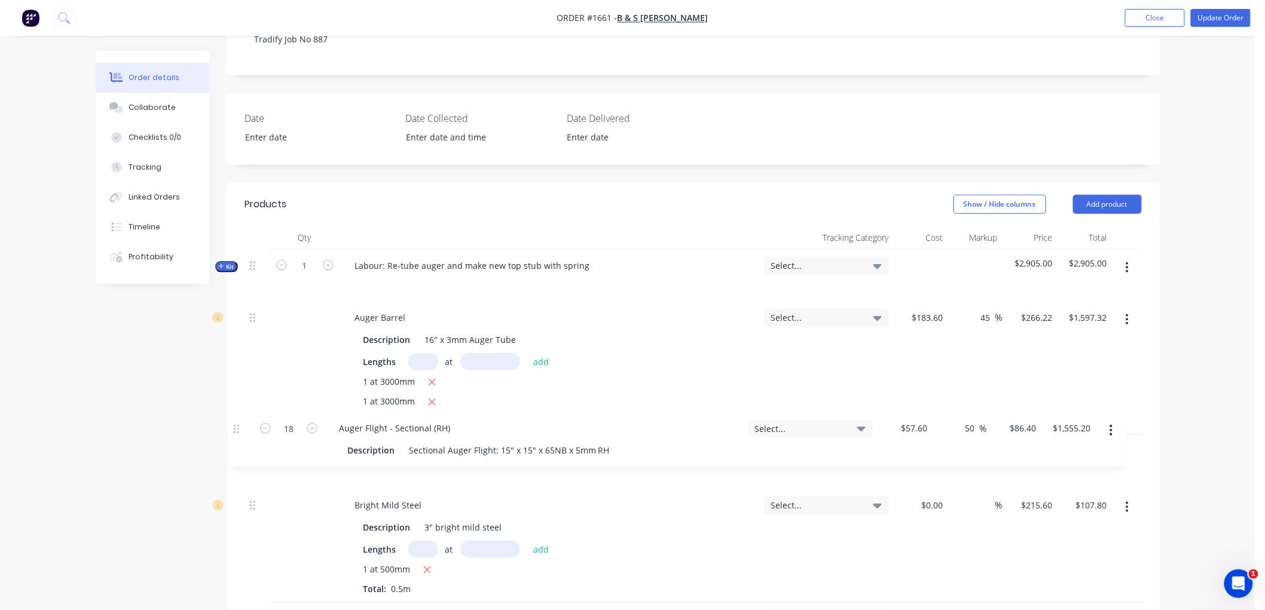
drag, startPoint x: 252, startPoint y: 397, endPoint x: 237, endPoint y: 425, distance: 32.1
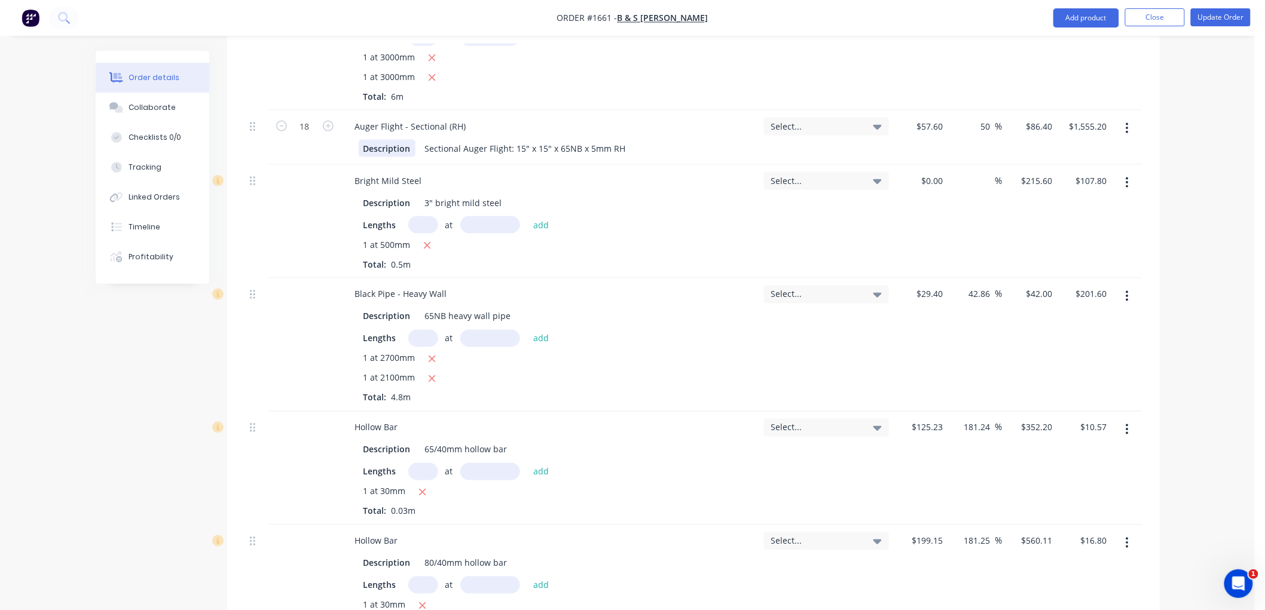
scroll to position [666, 0]
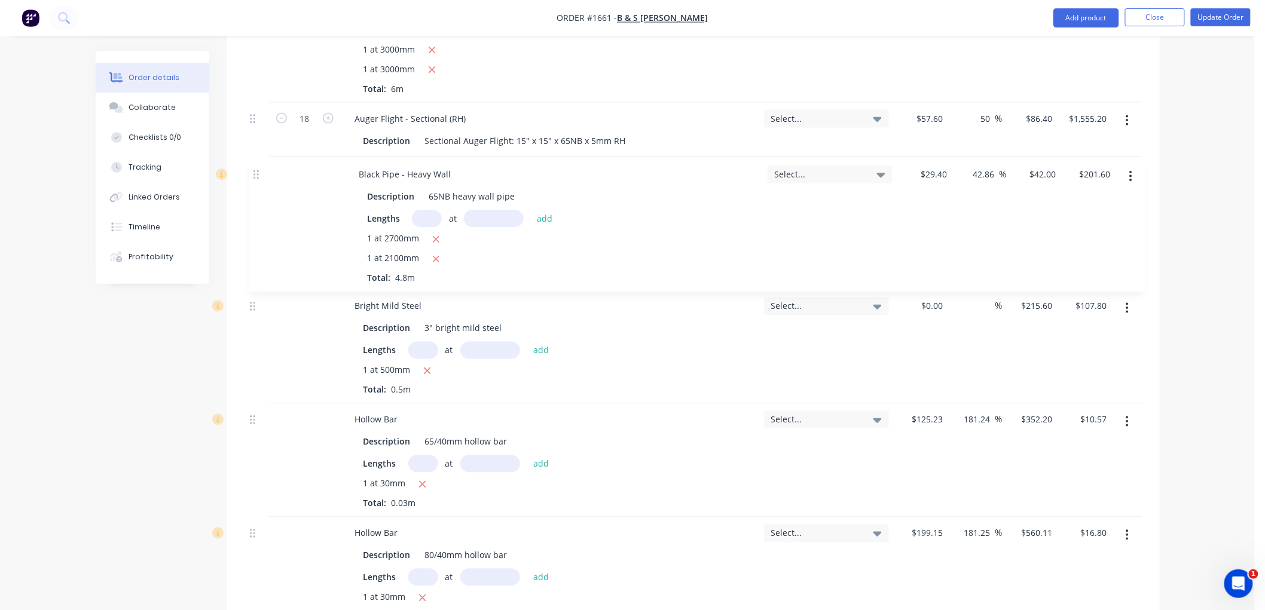
drag, startPoint x: 253, startPoint y: 270, endPoint x: 257, endPoint y: 169, distance: 101.1
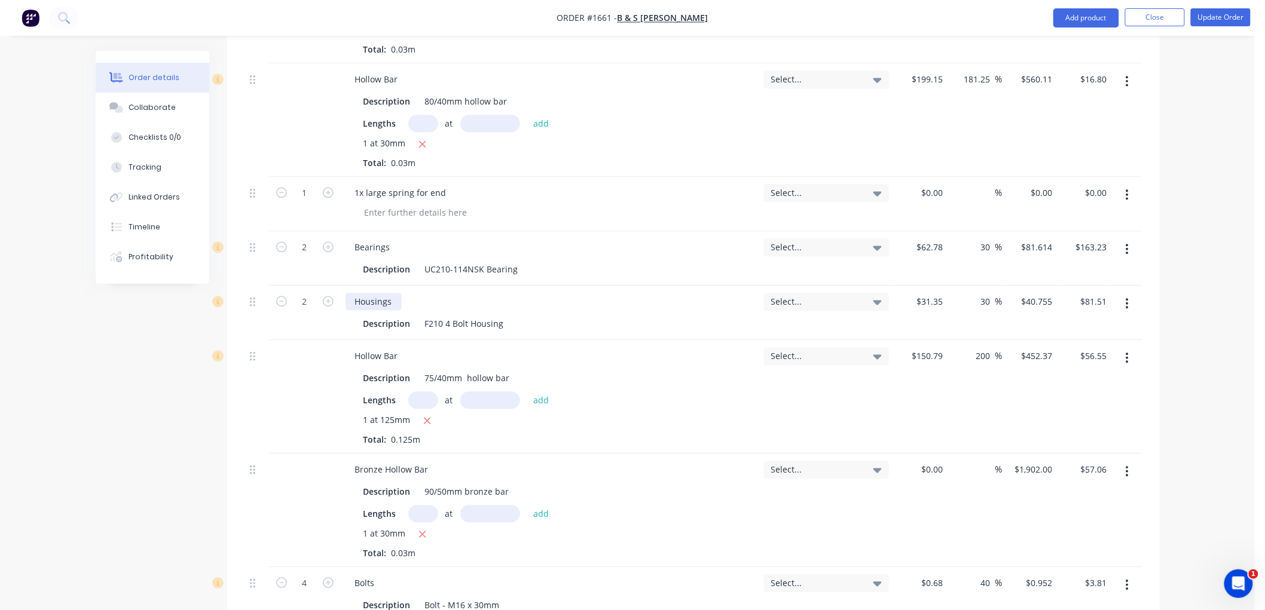
scroll to position [1131, 0]
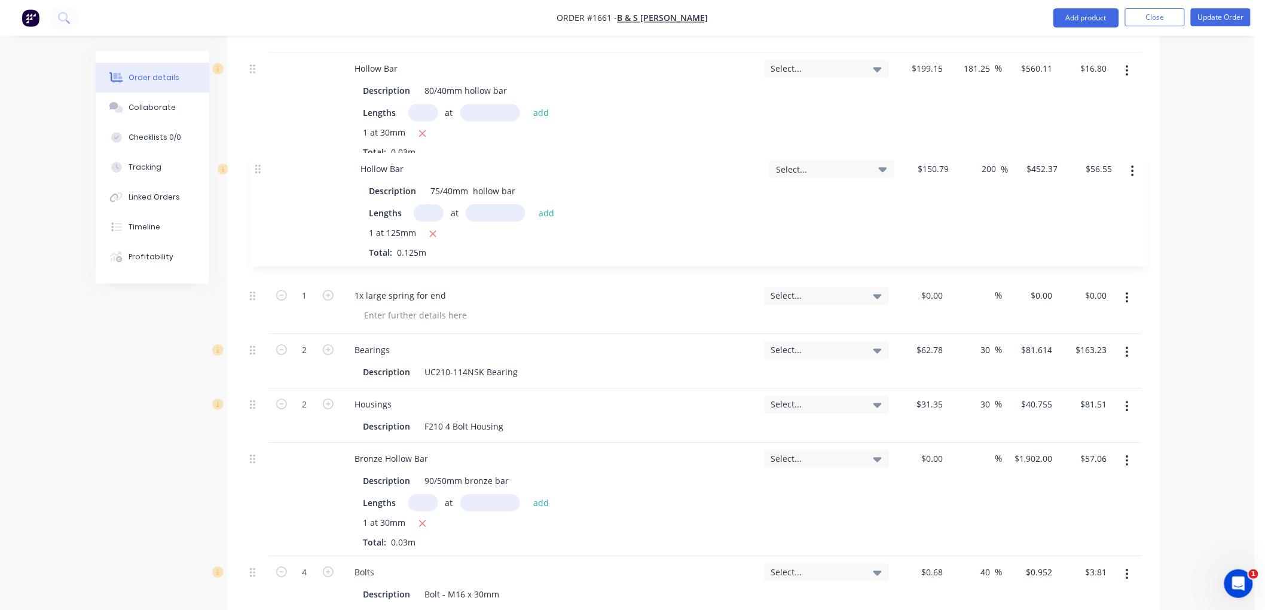
drag, startPoint x: 249, startPoint y: 331, endPoint x: 255, endPoint y: 166, distance: 164.5
click at [255, 166] on div "Kit 1 Labour: Re-tube auger and make new top stub with spring Select... $2,905.…" at bounding box center [693, 221] width 897 height 1539
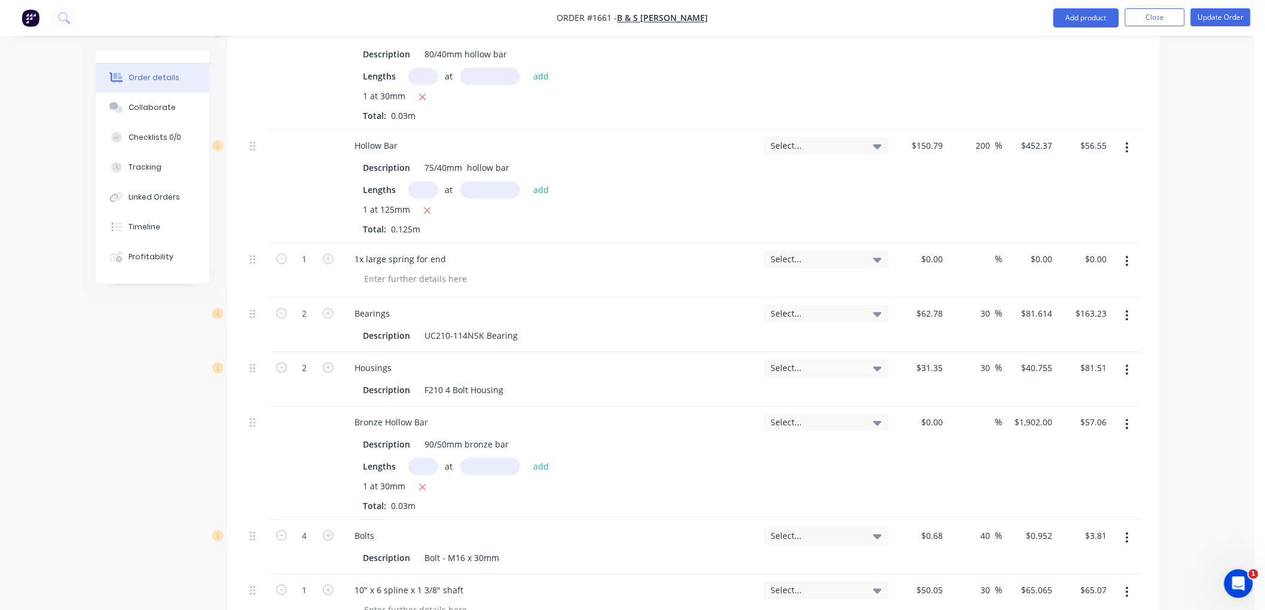
scroll to position [1197, 0]
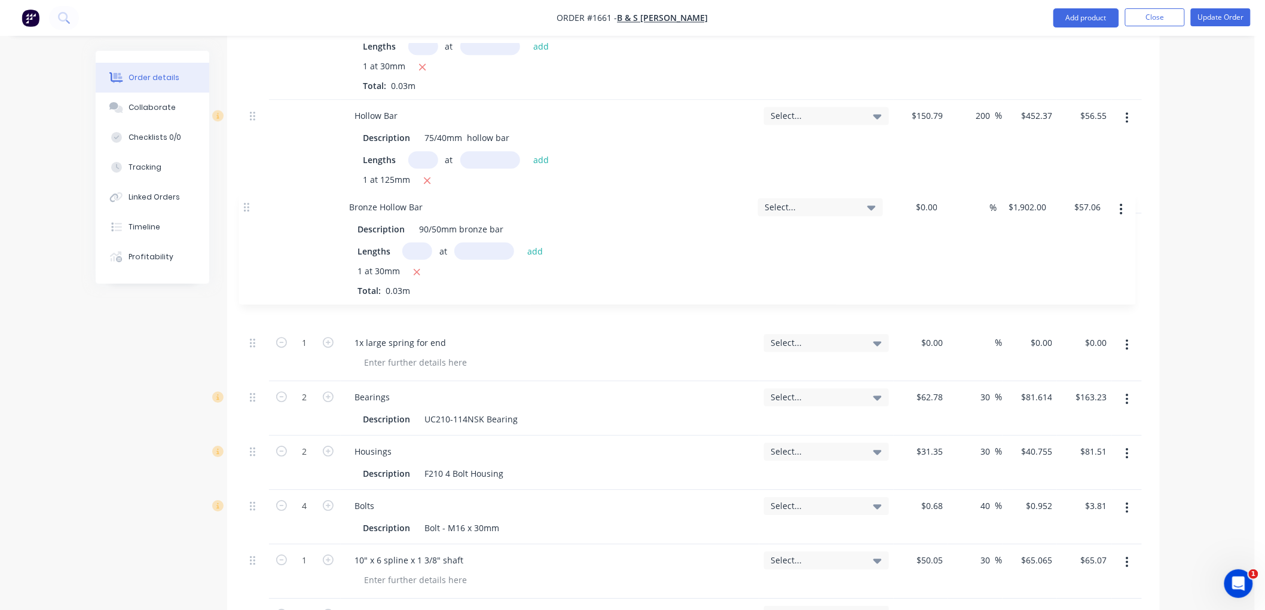
drag, startPoint x: 254, startPoint y: 374, endPoint x: 248, endPoint y: 202, distance: 172.2
click at [248, 202] on div "Kit 1 Labour: Re-tube auger and make new top stub with spring Select... $2,905.…" at bounding box center [693, 155] width 897 height 1539
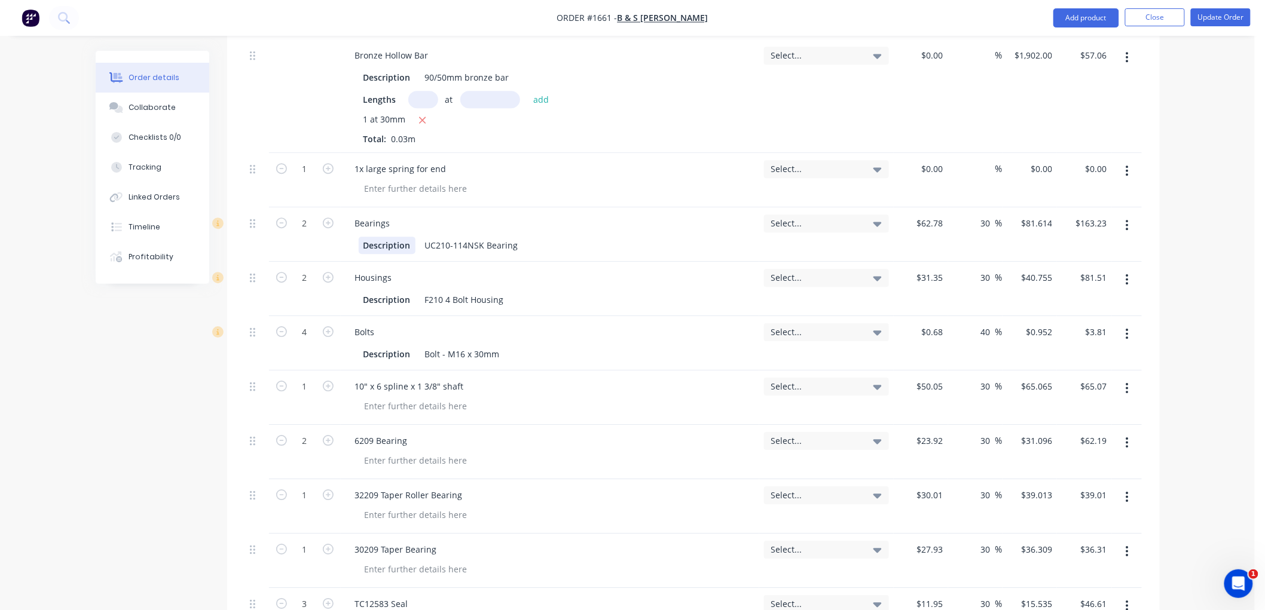
scroll to position [1394, 0]
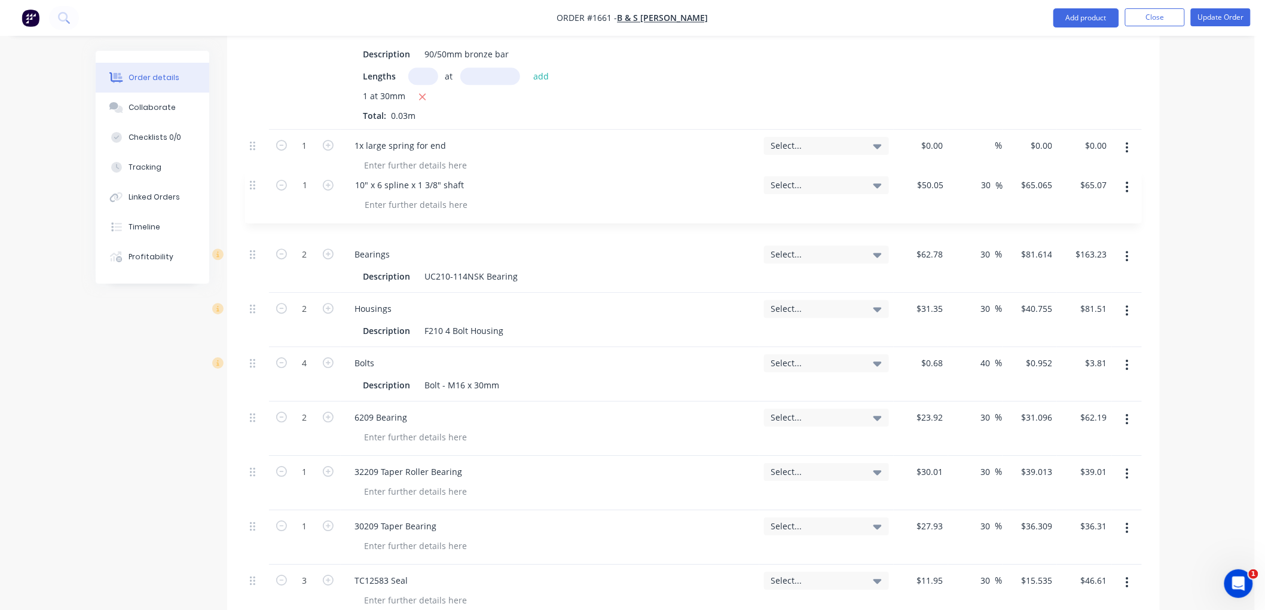
drag, startPoint x: 252, startPoint y: 345, endPoint x: 252, endPoint y: 181, distance: 164.4
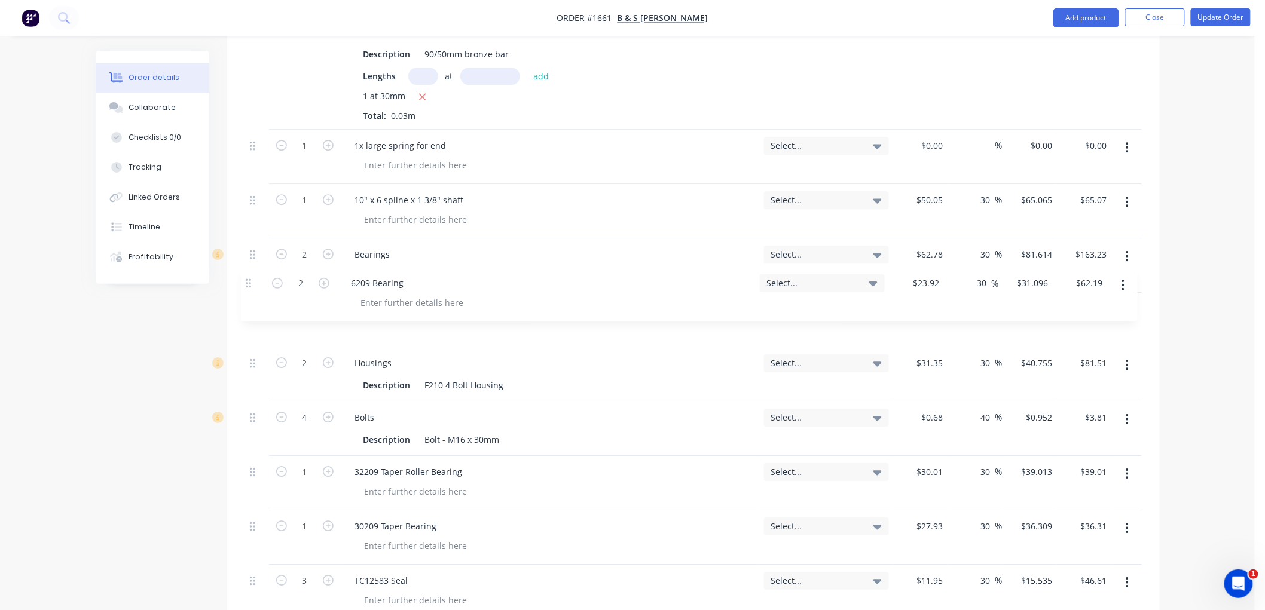
drag, startPoint x: 252, startPoint y: 408, endPoint x: 248, endPoint y: 285, distance: 122.6
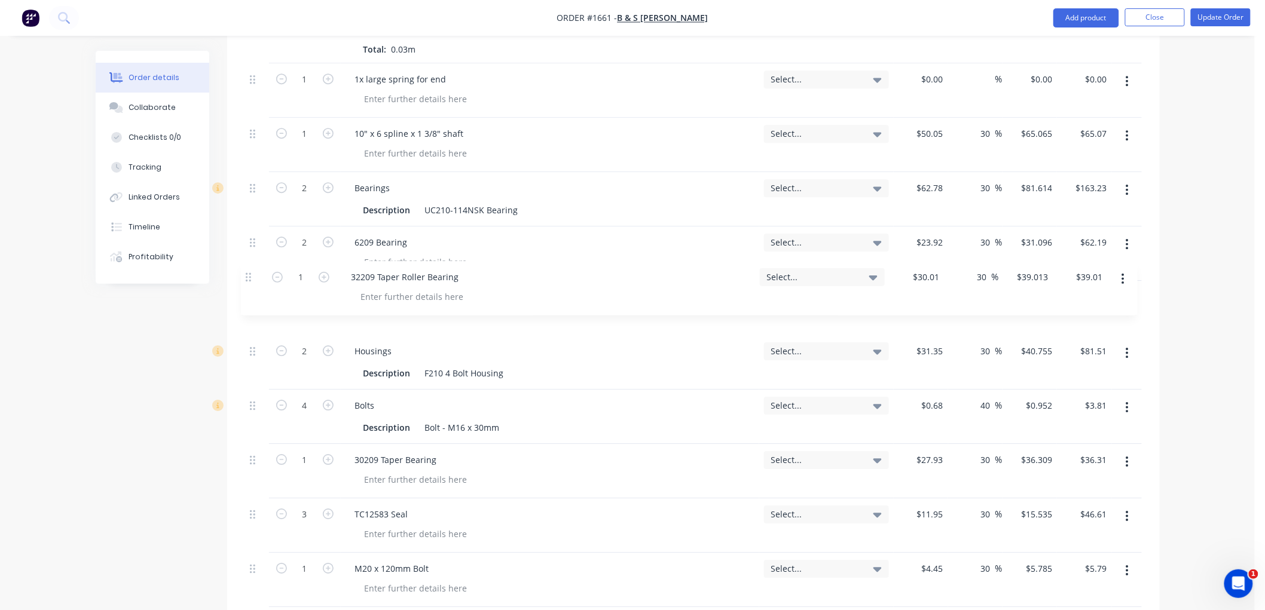
drag, startPoint x: 251, startPoint y: 389, endPoint x: 247, endPoint y: 273, distance: 116.0
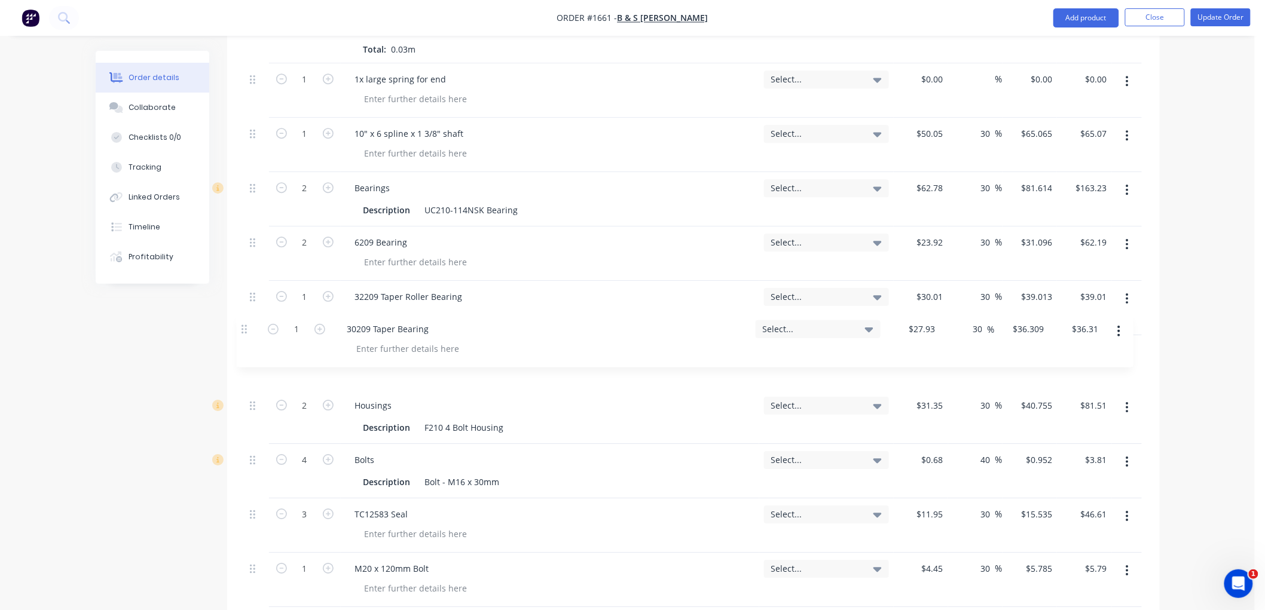
drag, startPoint x: 254, startPoint y: 445, endPoint x: 246, endPoint y: 327, distance: 118.6
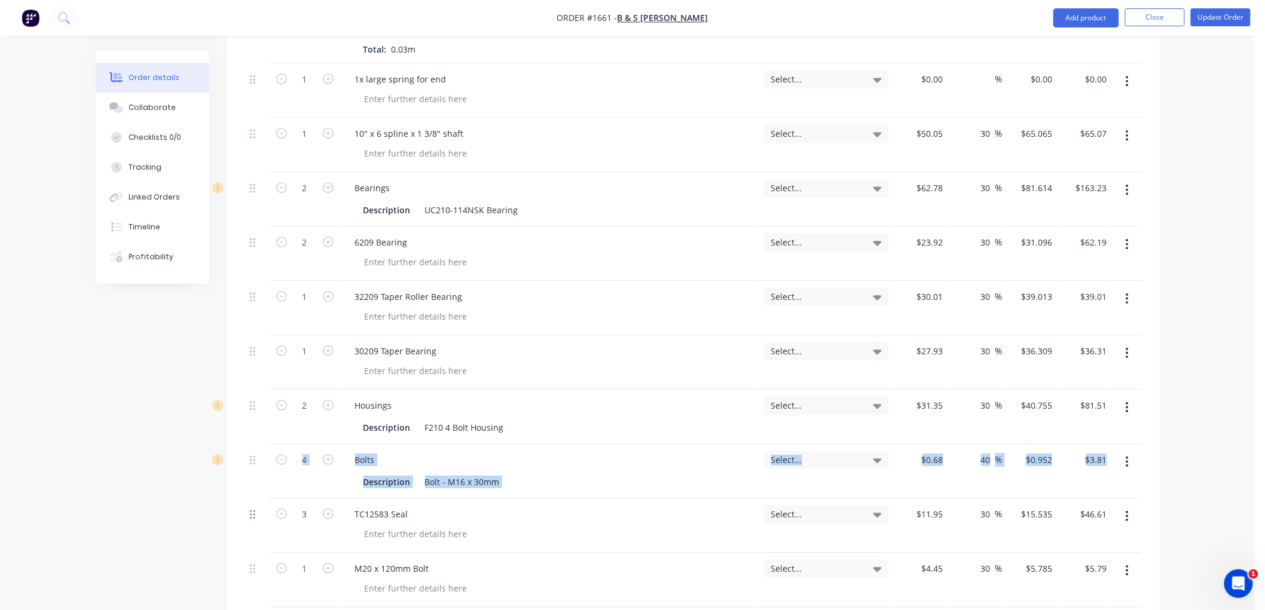
drag, startPoint x: 249, startPoint y: 446, endPoint x: 255, endPoint y: 494, distance: 48.8
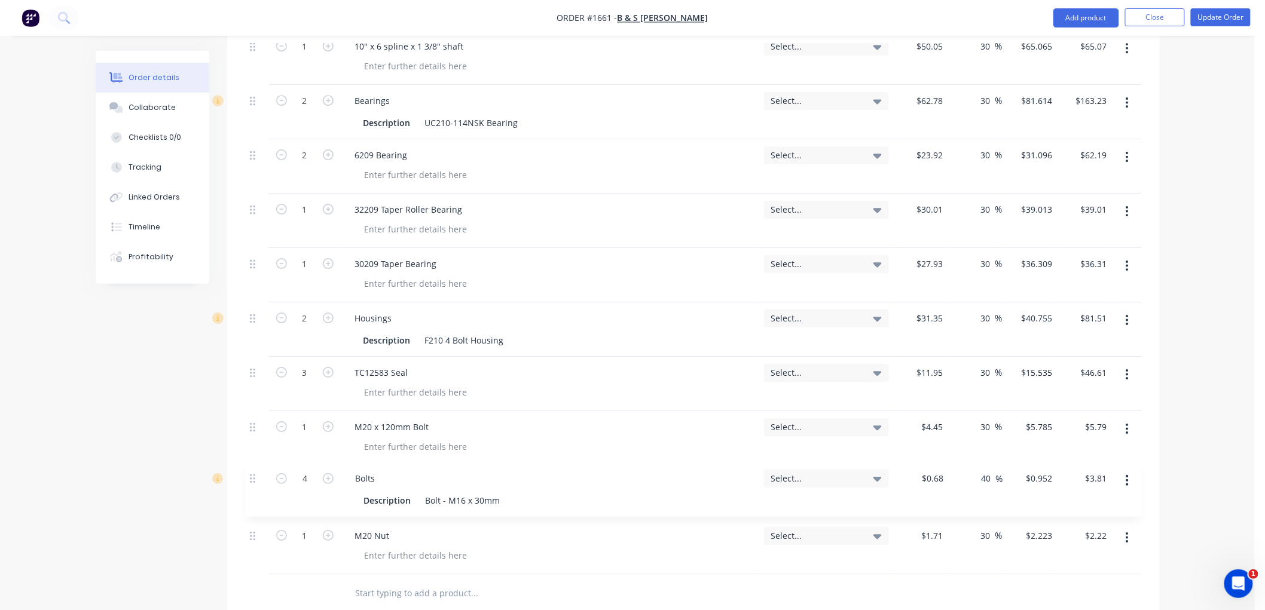
scroll to position [1550, 0]
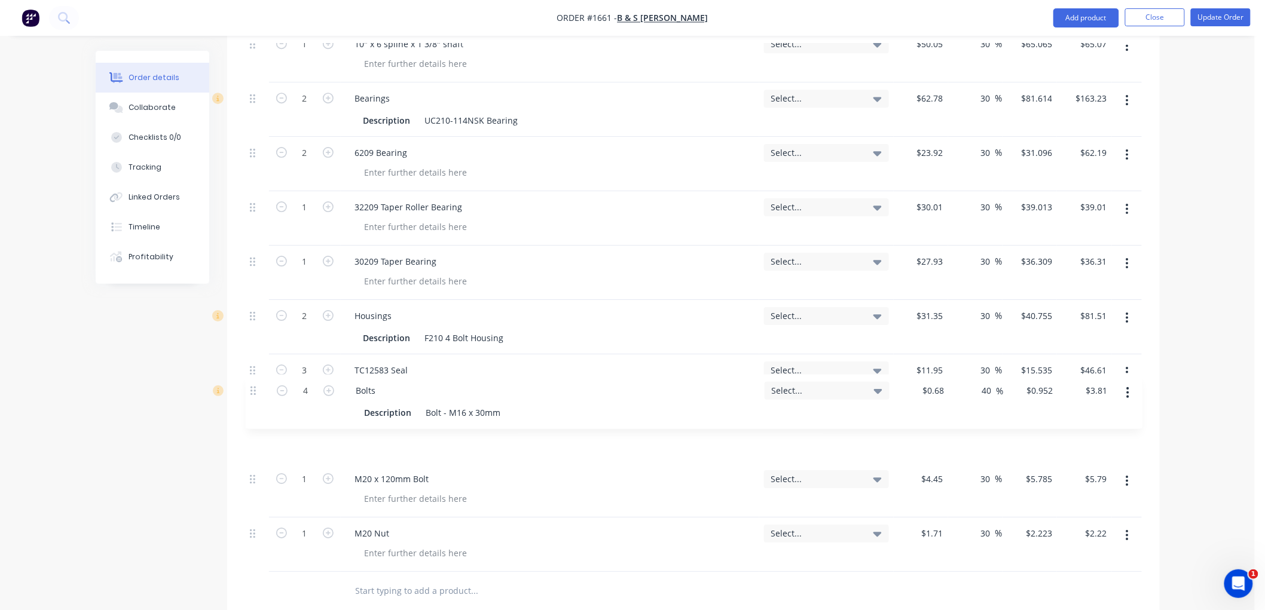
drag, startPoint x: 256, startPoint y: 444, endPoint x: 258, endPoint y: 399, distance: 44.9
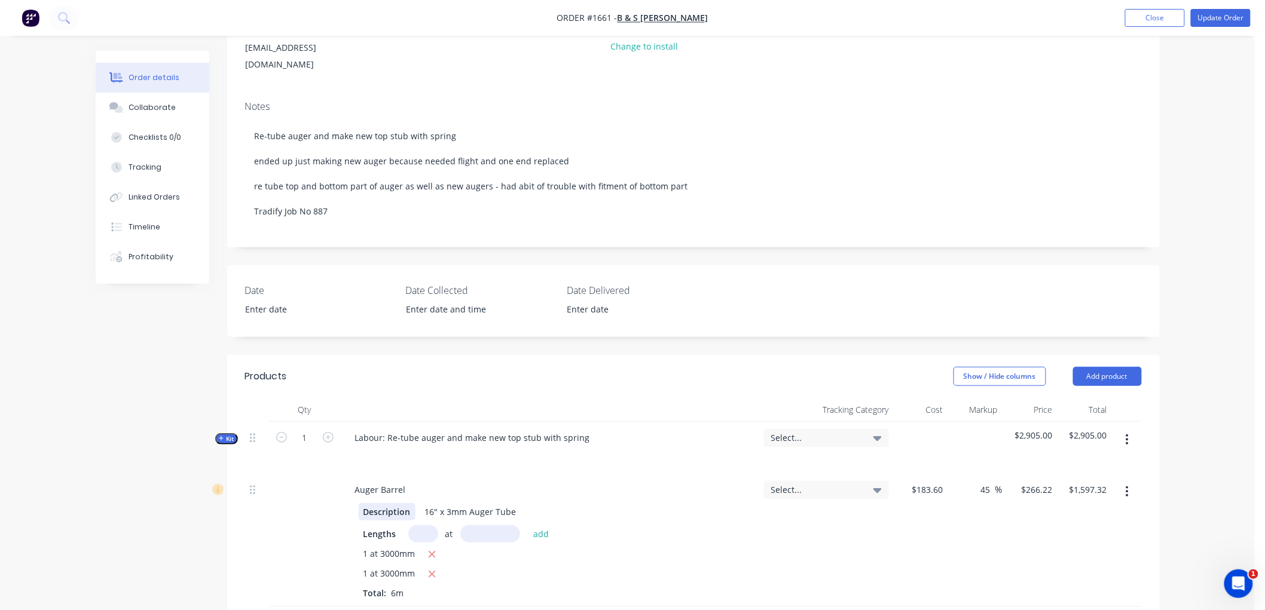
scroll to position [265, 0]
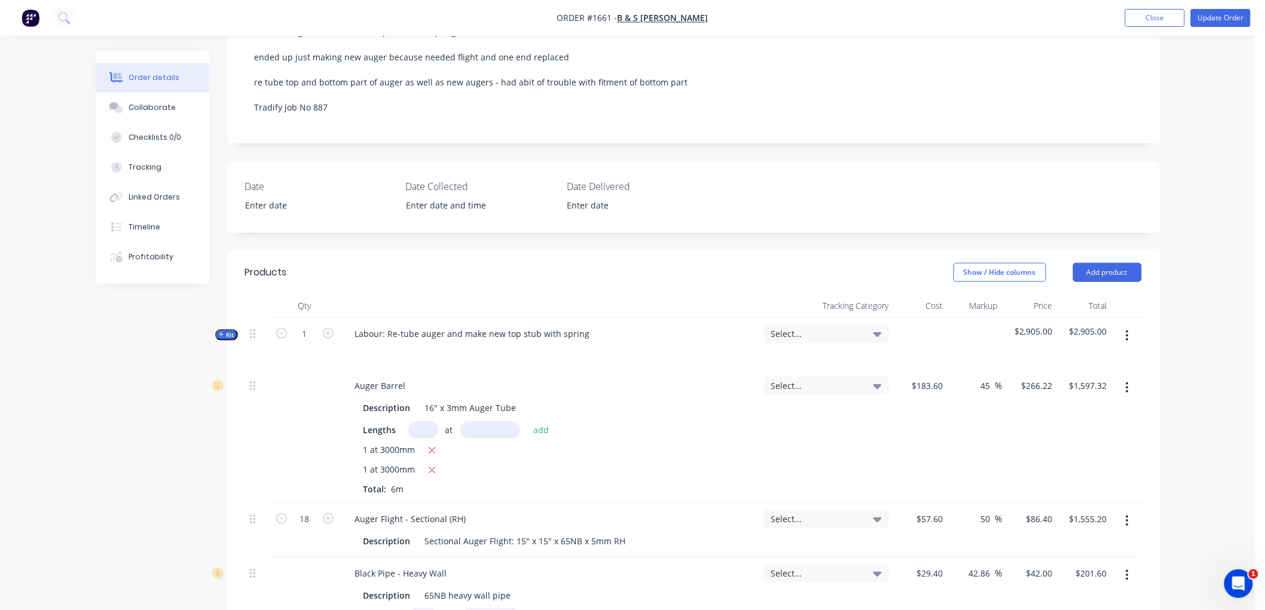
click at [220, 332] on icon "button" at bounding box center [221, 335] width 5 height 6
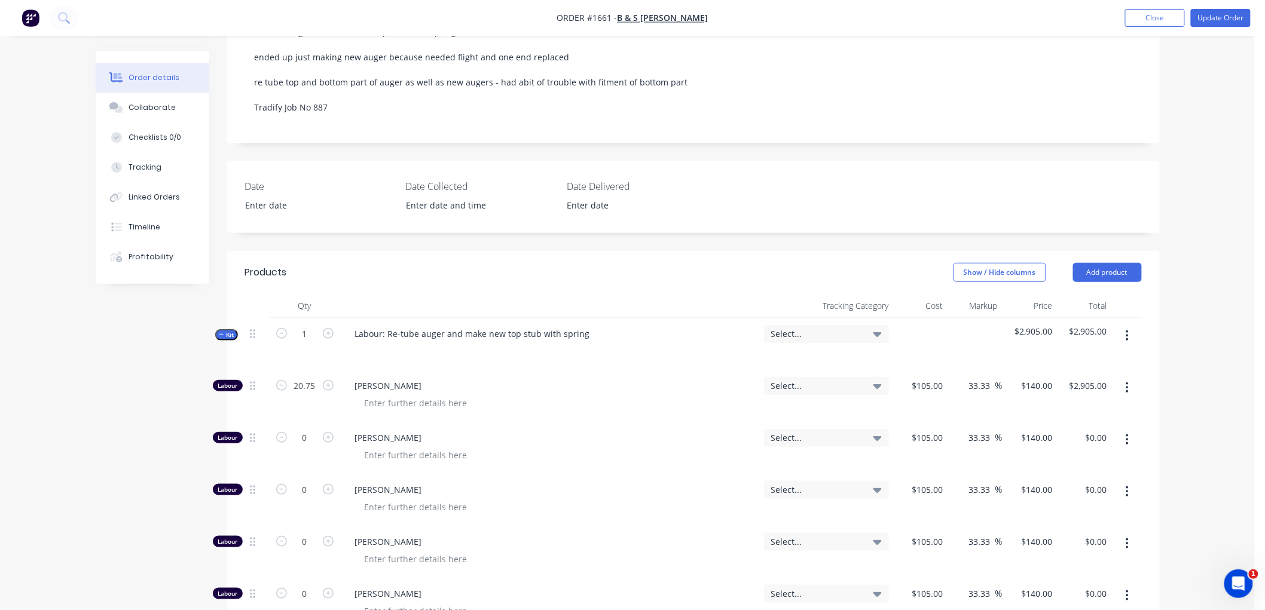
click at [215, 329] on button "Kit" at bounding box center [226, 334] width 23 height 11
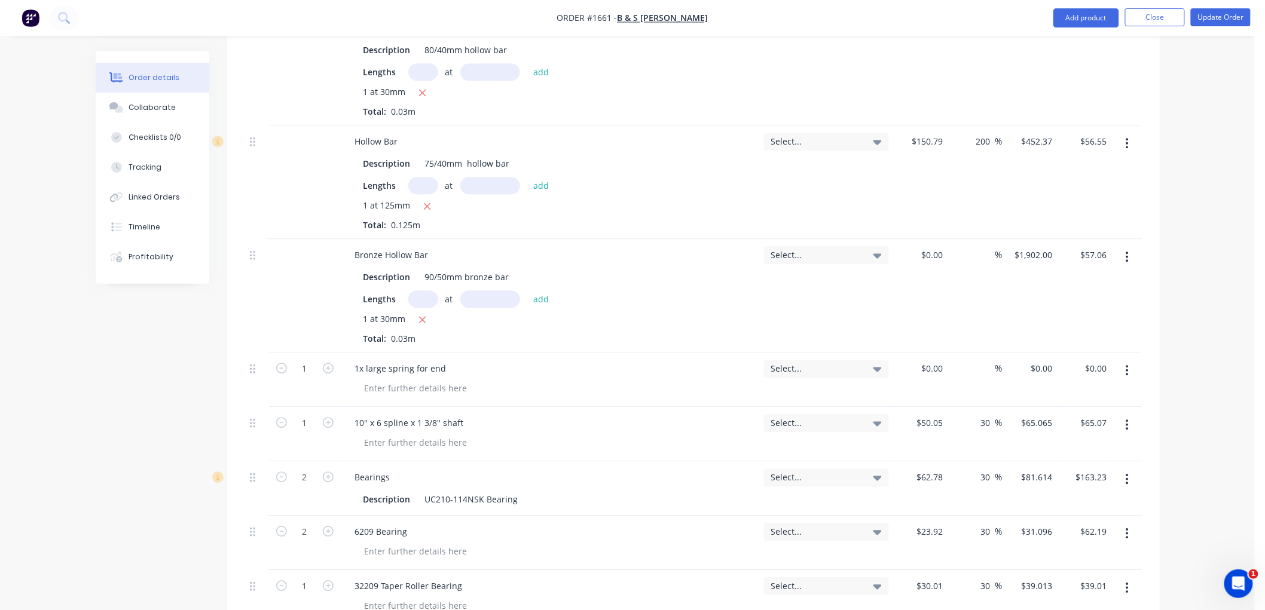
scroll to position [1195, 0]
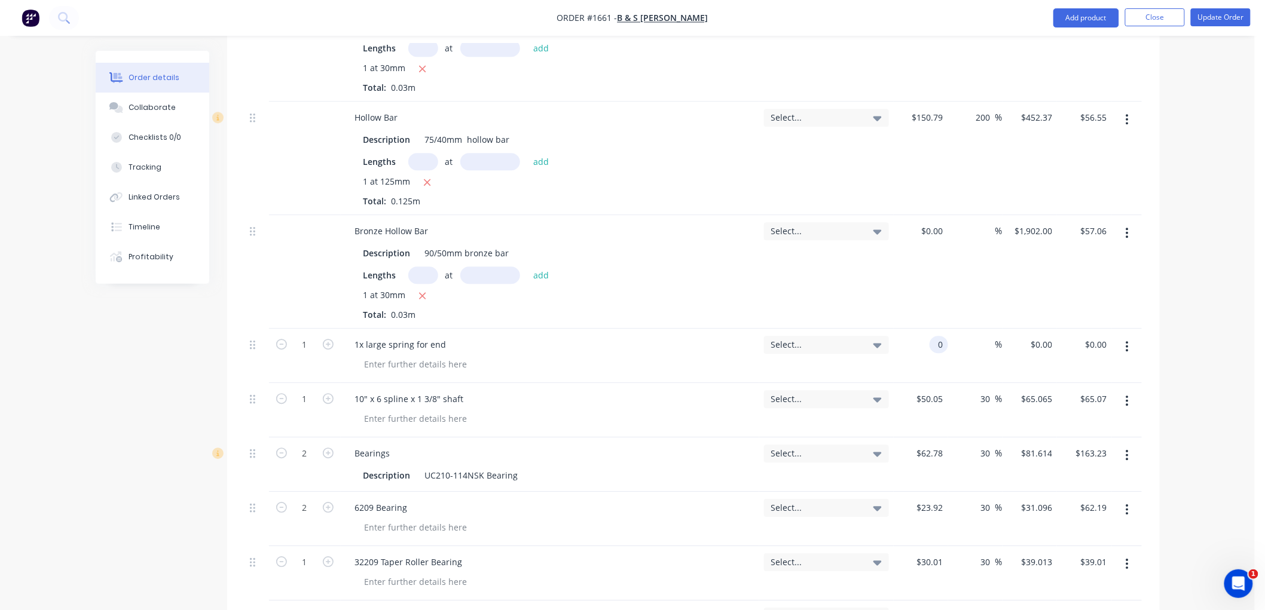
click at [929, 336] on div "0 0" at bounding box center [938, 344] width 19 height 17
click at [1210, 305] on div "Order details Collaborate Checklists 0/0 Tracking Linked Orders Timeline Profit…" at bounding box center [627, 38] width 1255 height 2466
click at [985, 336] on input "20" at bounding box center [988, 344] width 16 height 17
drag, startPoint x: 990, startPoint y: 329, endPoint x: 961, endPoint y: 329, distance: 29.3
click at [961, 329] on div "20 20 %" at bounding box center [975, 356] width 54 height 54
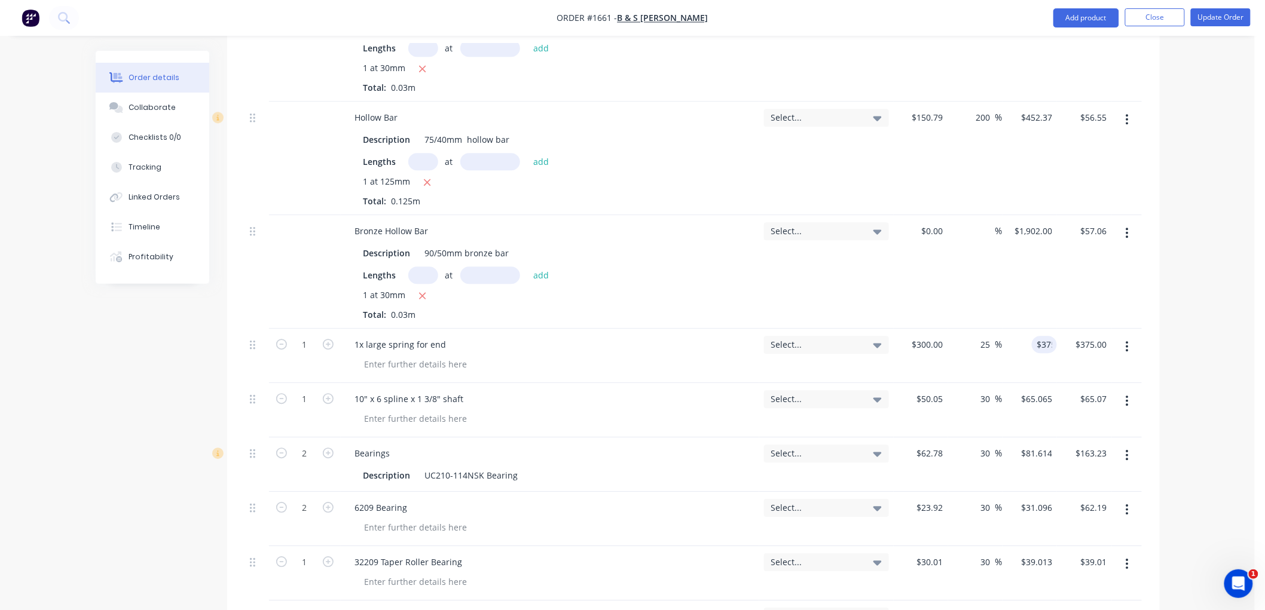
click at [1170, 299] on div "Order details Collaborate Checklists 0/0 Tracking Linked Orders Timeline Profit…" at bounding box center [628, 62] width 1088 height 2415
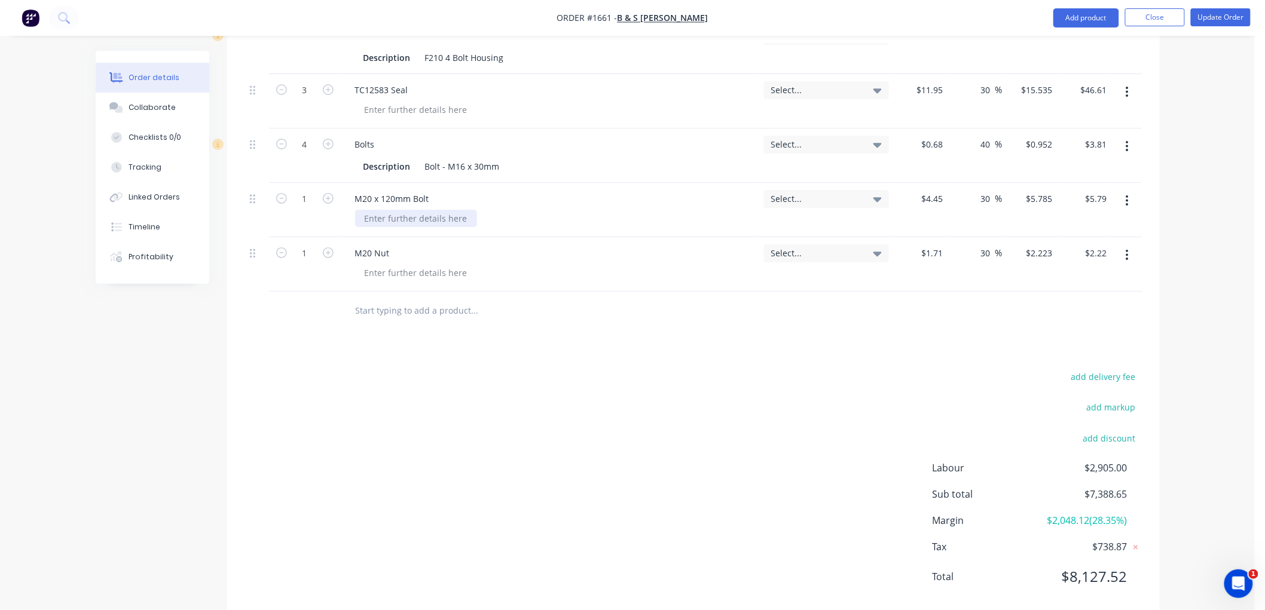
scroll to position [1839, 0]
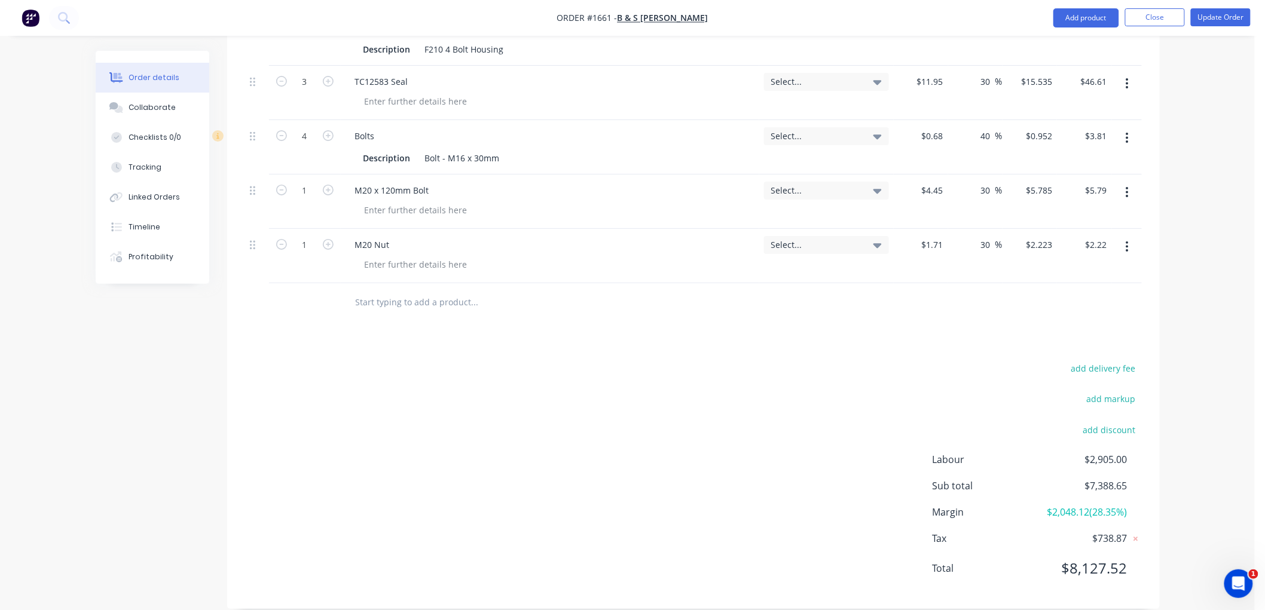
click at [410, 290] on input "text" at bounding box center [474, 302] width 239 height 24
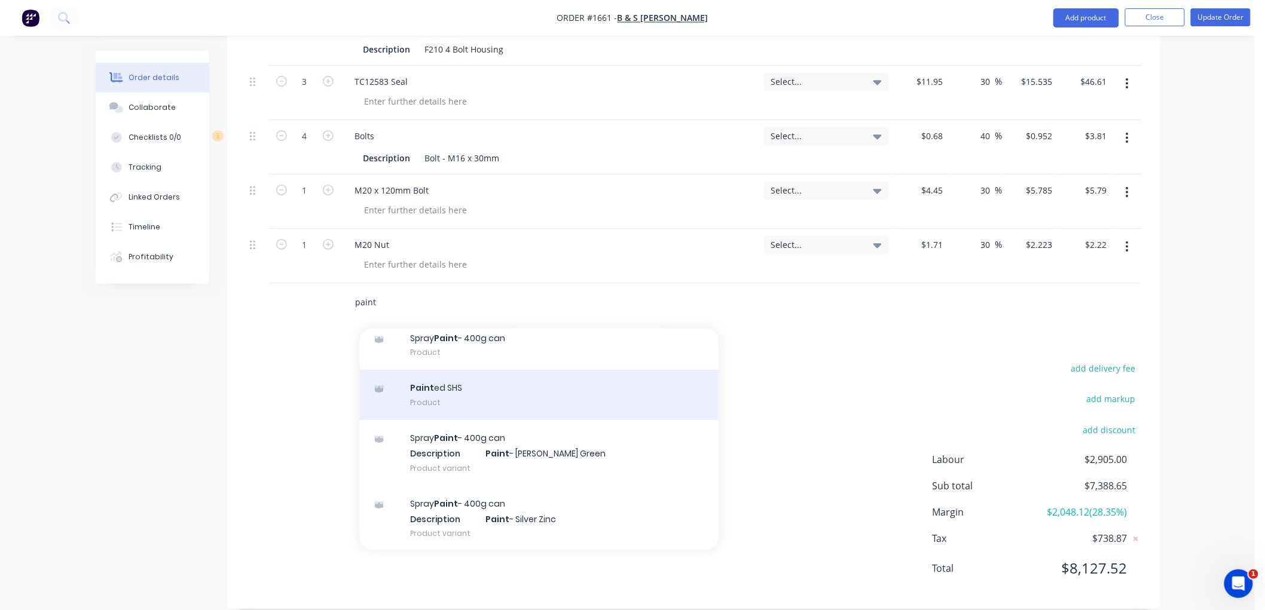
scroll to position [48, 0]
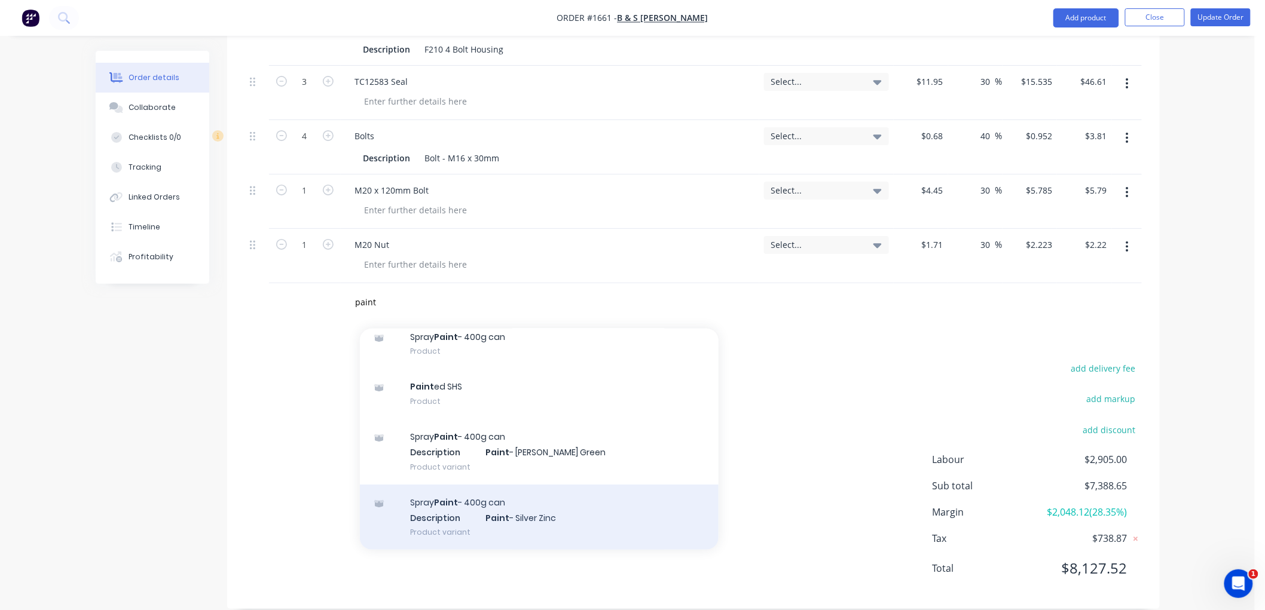
click at [454, 493] on div "Spray Paint - 400g can Description Paint - Silver Zinc Product variant" at bounding box center [539, 518] width 359 height 66
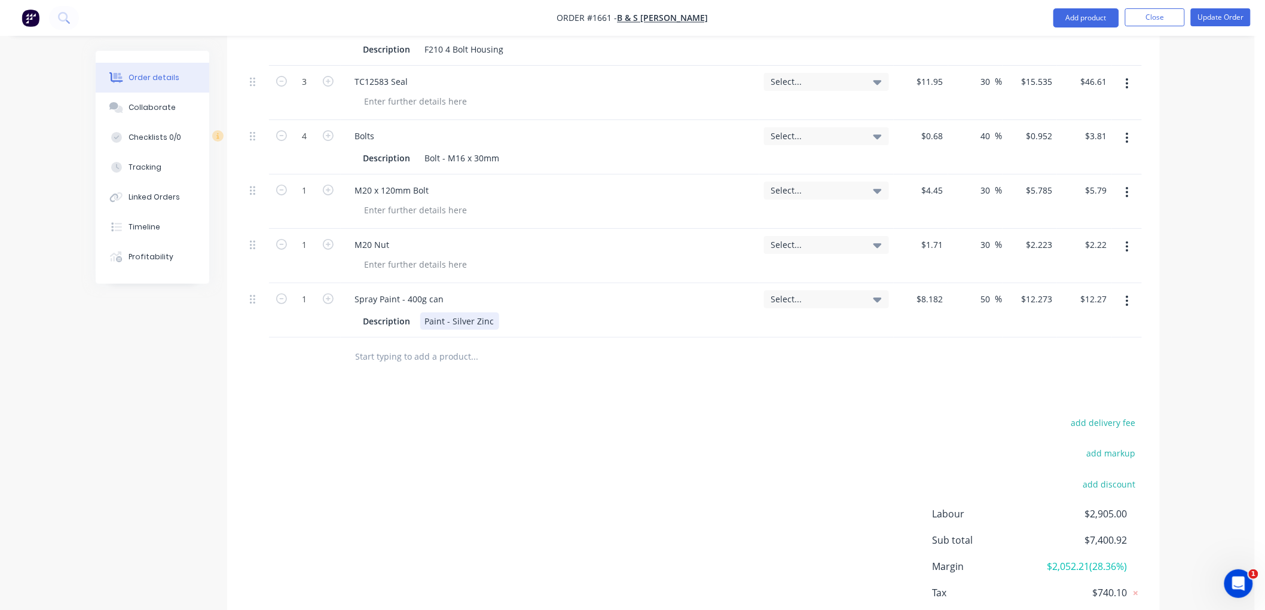
click at [500, 313] on div "Description Paint - Silver Zinc" at bounding box center [548, 321] width 378 height 17
drag, startPoint x: 490, startPoint y: 302, endPoint x: 452, endPoint y: 302, distance: 38.3
click at [452, 313] on div "Paint - Silver Zinc" at bounding box center [459, 321] width 79 height 17
click at [470, 353] on div at bounding box center [556, 357] width 430 height 39
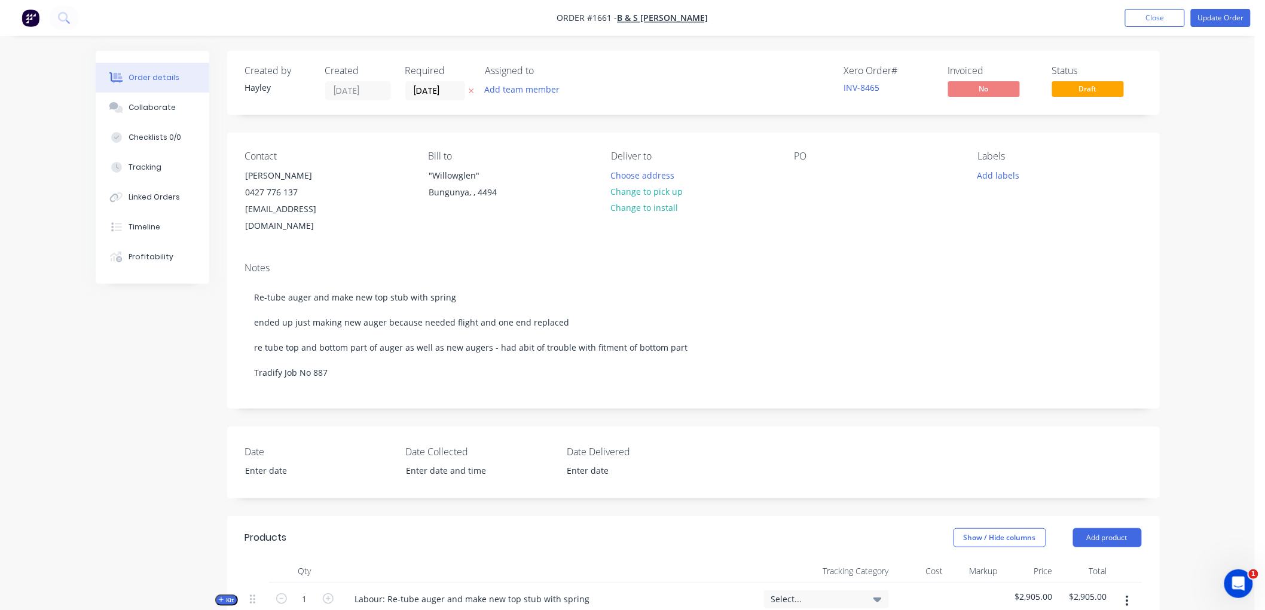
scroll to position [398, 0]
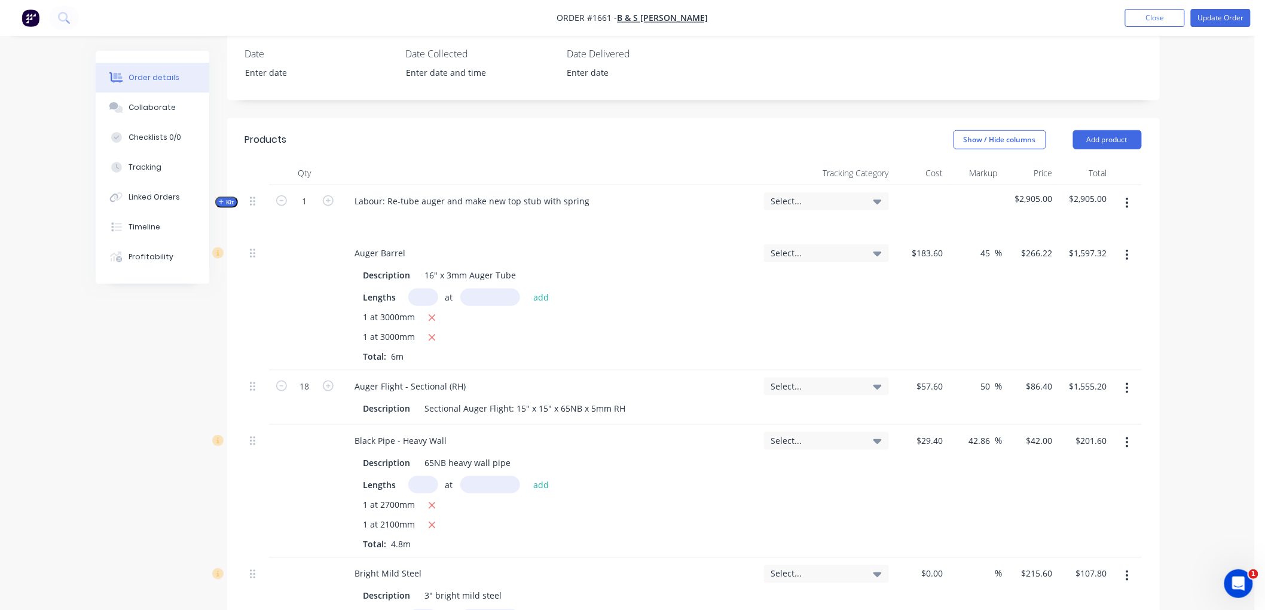
click at [219, 199] on icon "button" at bounding box center [221, 202] width 5 height 6
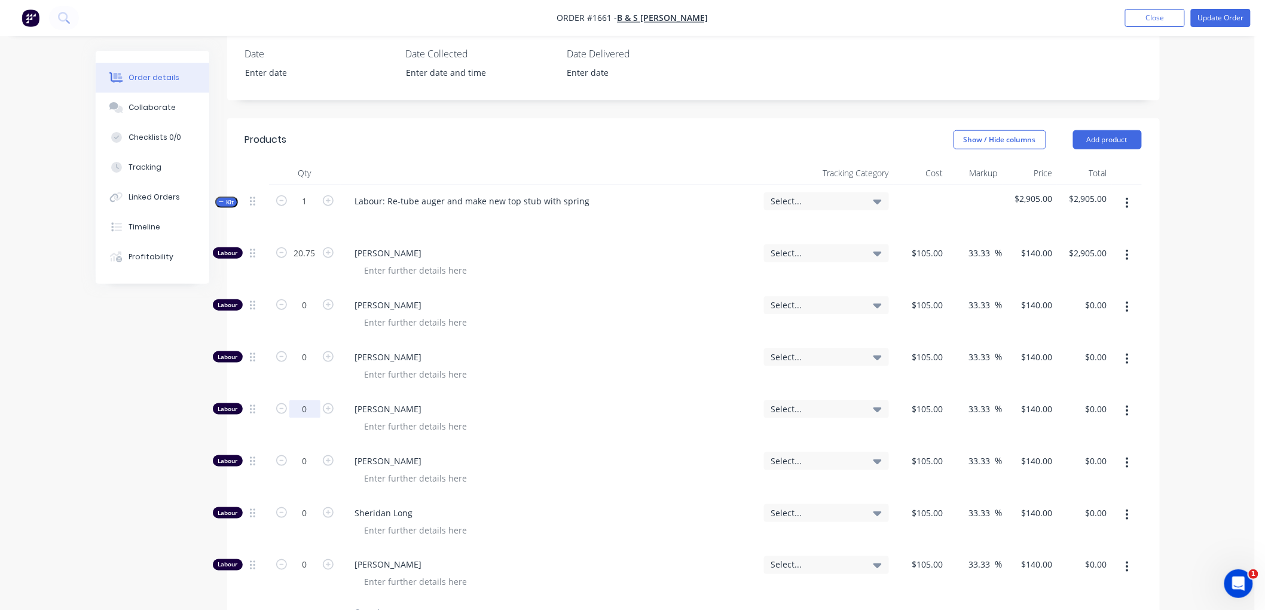
click at [307, 400] on input "0" at bounding box center [304, 409] width 31 height 18
click at [227, 198] on span "Kit" at bounding box center [227, 202] width 16 height 9
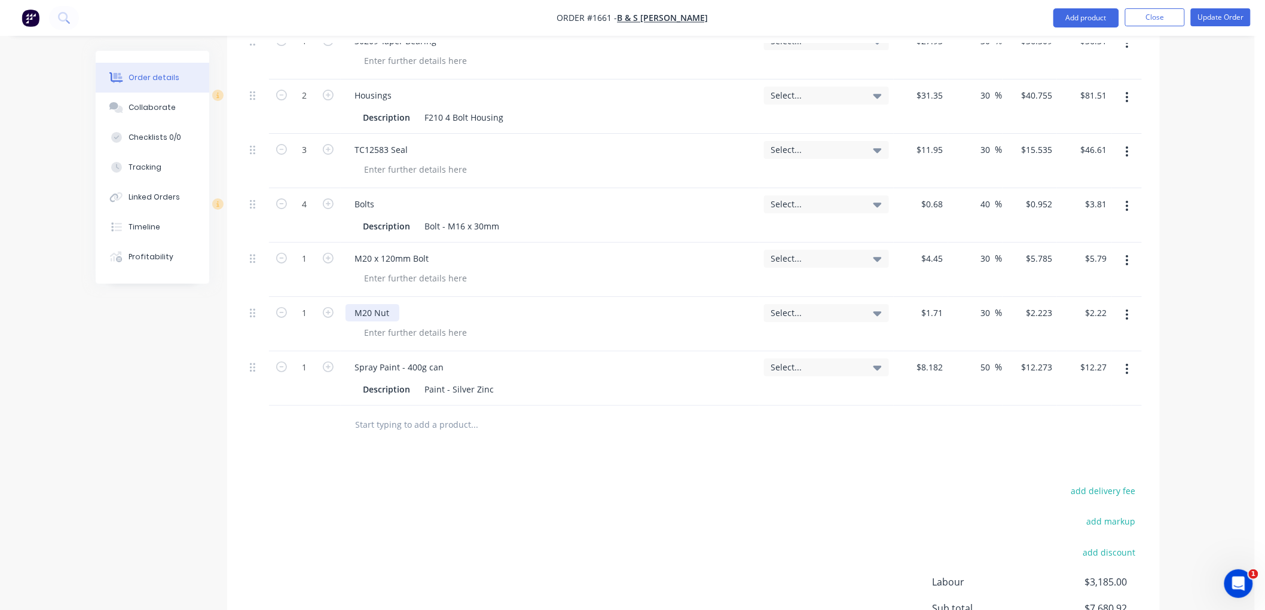
scroll to position [1793, 0]
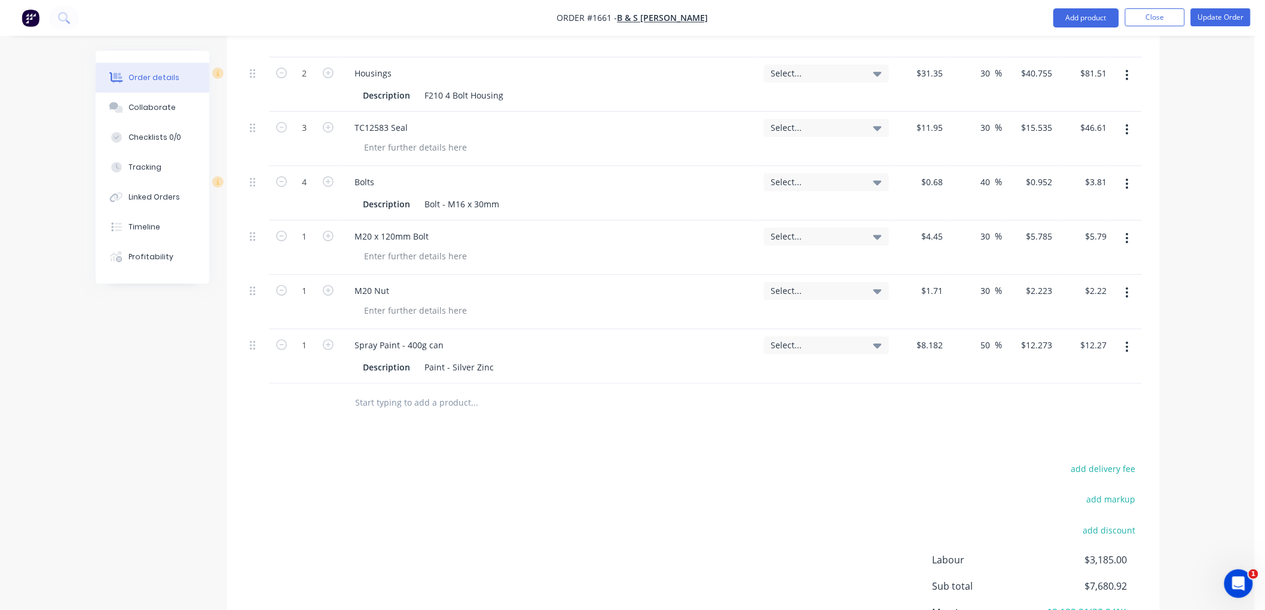
click at [1125, 341] on icon "button" at bounding box center [1126, 347] width 3 height 13
click at [1079, 442] on div "Delete" at bounding box center [1085, 450] width 92 height 17
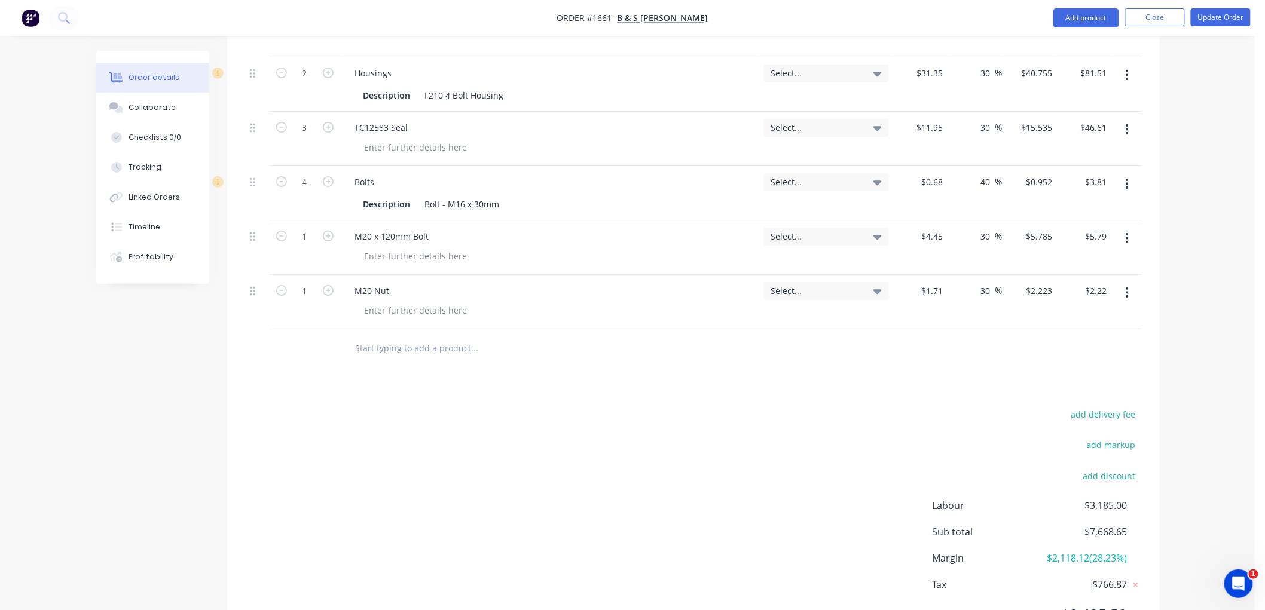
click at [429, 337] on input "text" at bounding box center [474, 349] width 239 height 24
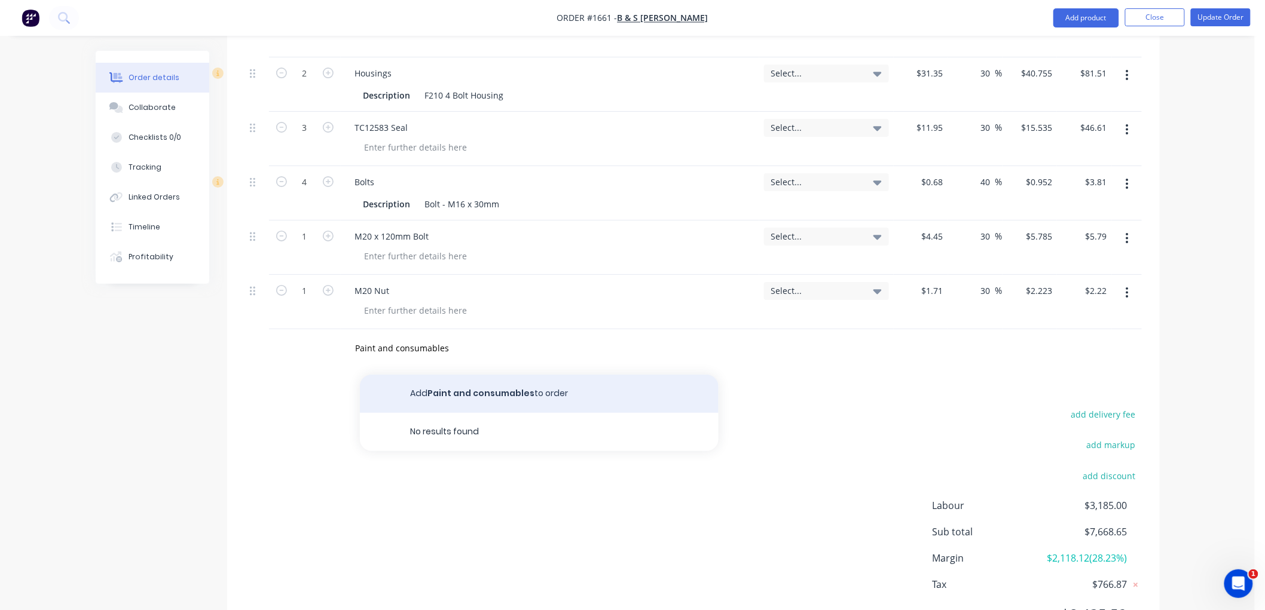
click at [451, 375] on button "Add Paint and consumables to order" at bounding box center [539, 394] width 359 height 38
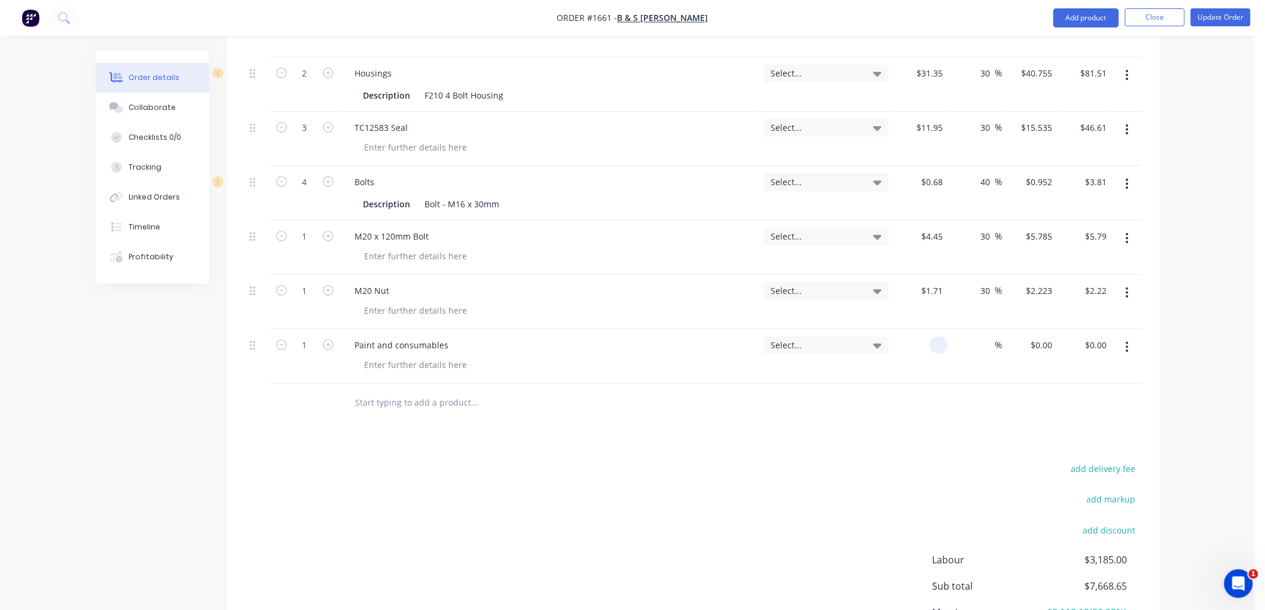
click at [929, 329] on div at bounding box center [921, 356] width 54 height 54
click at [863, 403] on div at bounding box center [693, 403] width 897 height 39
click at [470, 391] on input "text" at bounding box center [474, 403] width 239 height 24
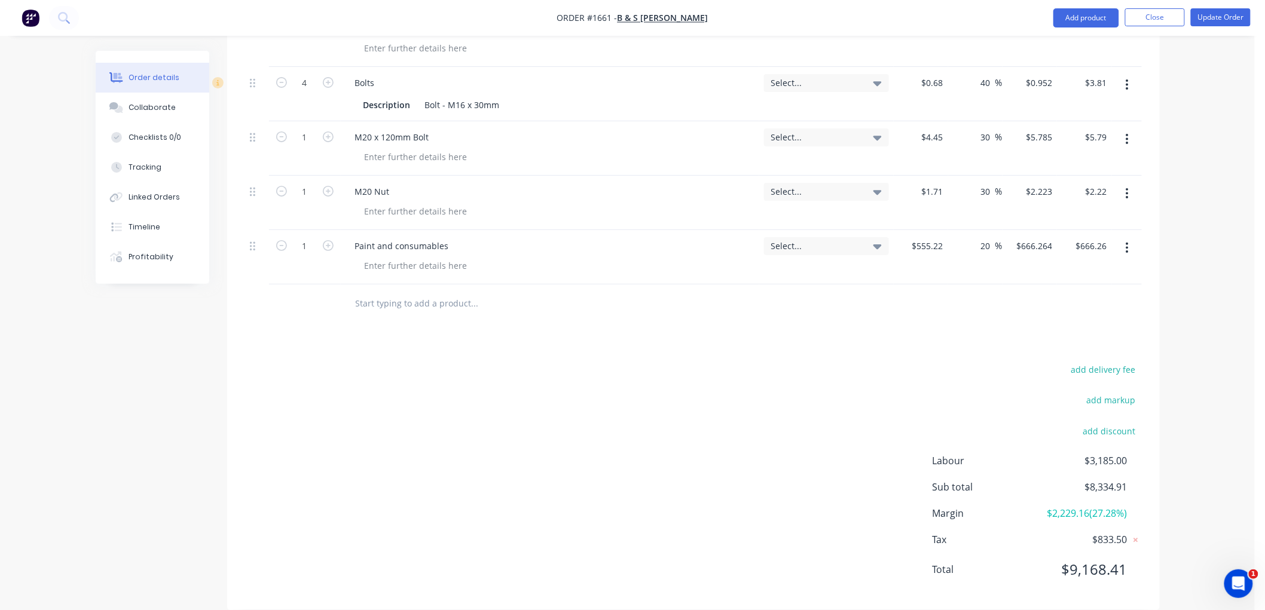
scroll to position [1894, 0]
drag, startPoint x: 372, startPoint y: 291, endPoint x: 347, endPoint y: 291, distance: 24.5
click at [347, 291] on div "1" at bounding box center [524, 302] width 359 height 24
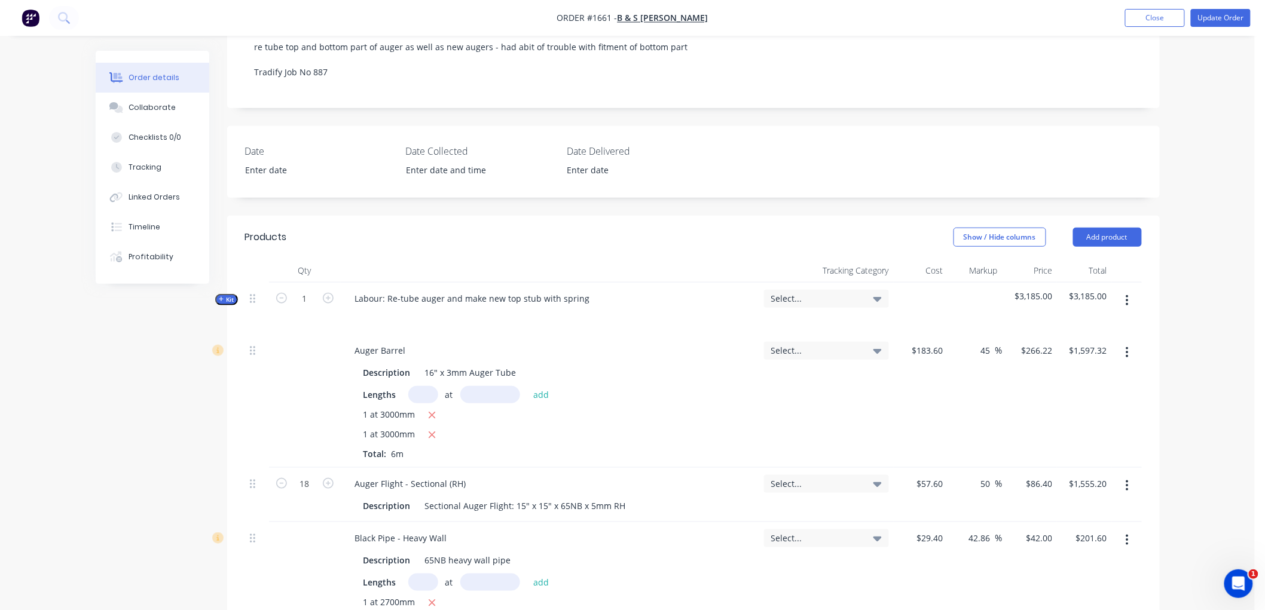
scroll to position [300, 0]
click at [219, 297] on icon "button" at bounding box center [221, 300] width 5 height 6
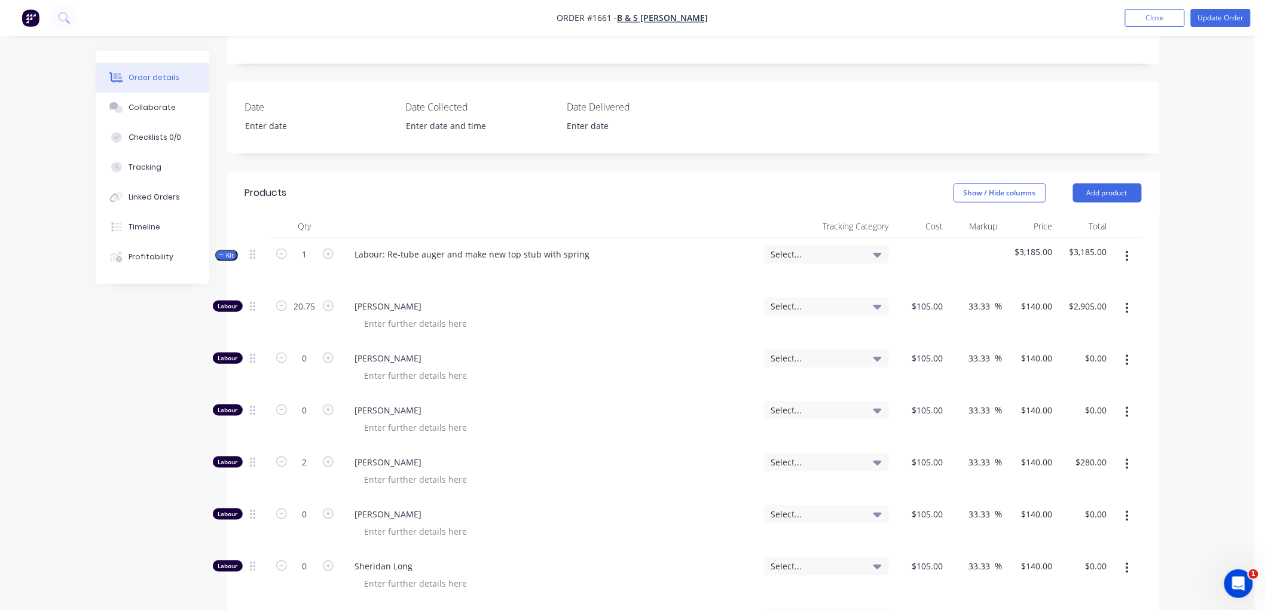
scroll to position [366, 0]
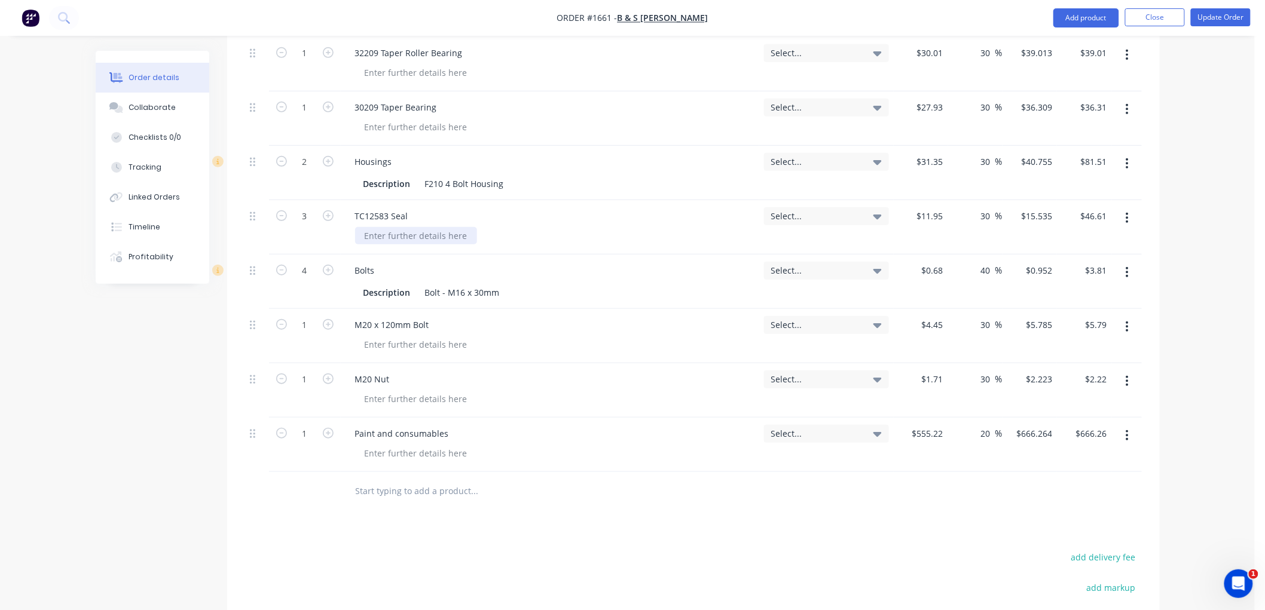
scroll to position [2160, 0]
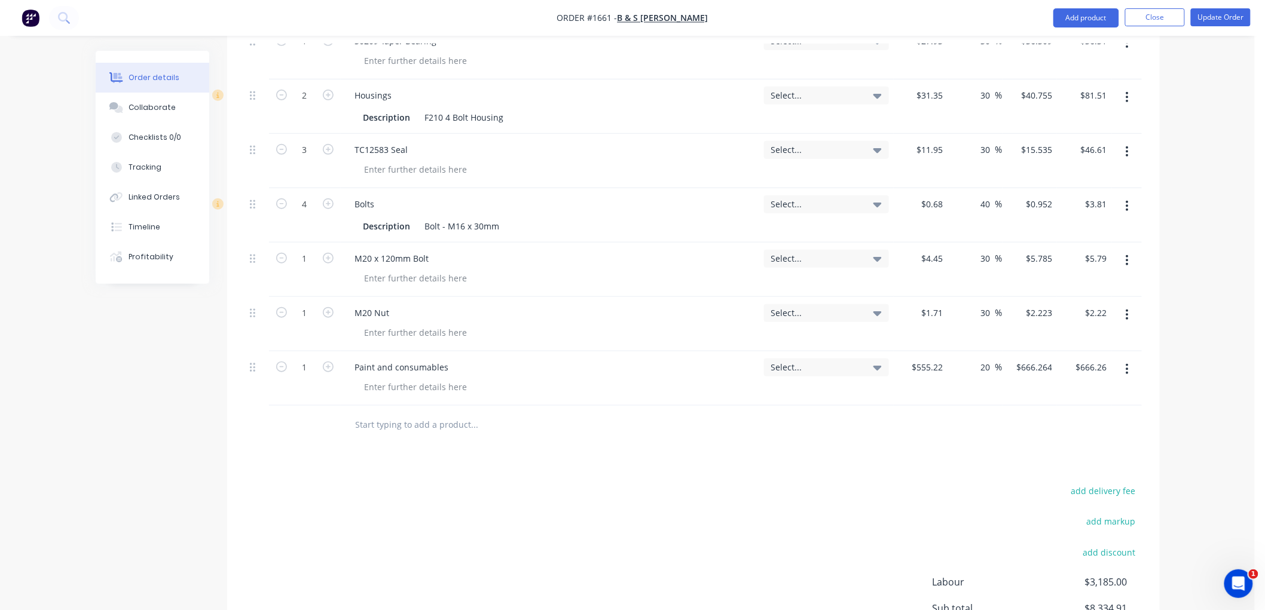
click at [419, 413] on input "text" at bounding box center [474, 425] width 239 height 24
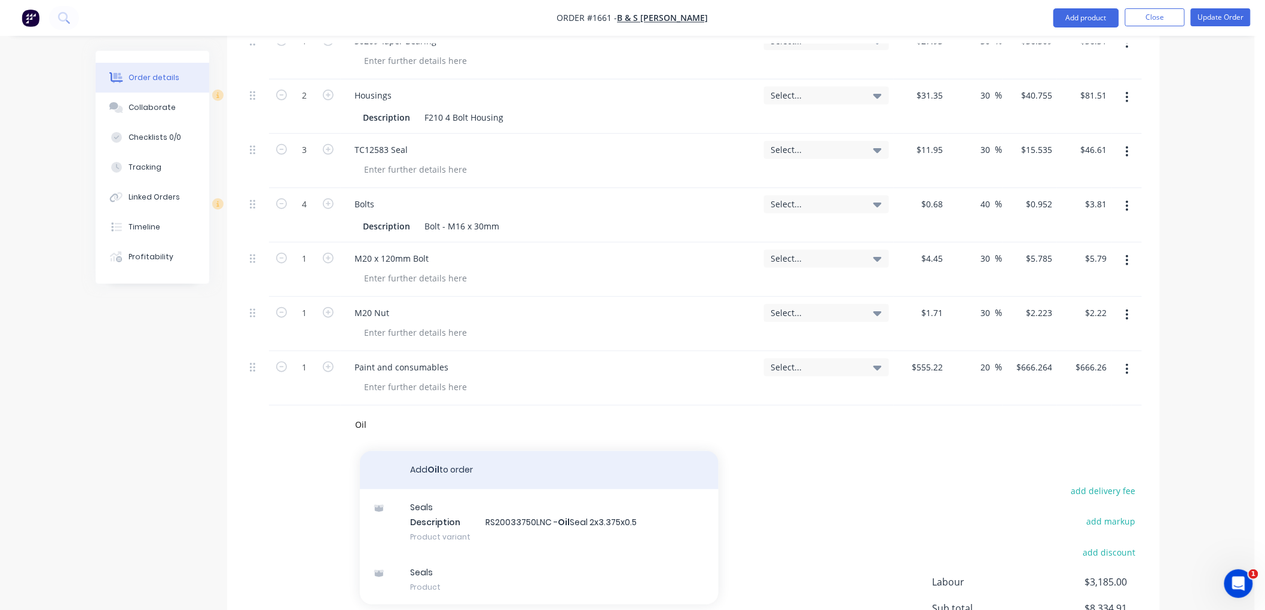
click at [525, 453] on button "Add Oil to order" at bounding box center [539, 470] width 359 height 38
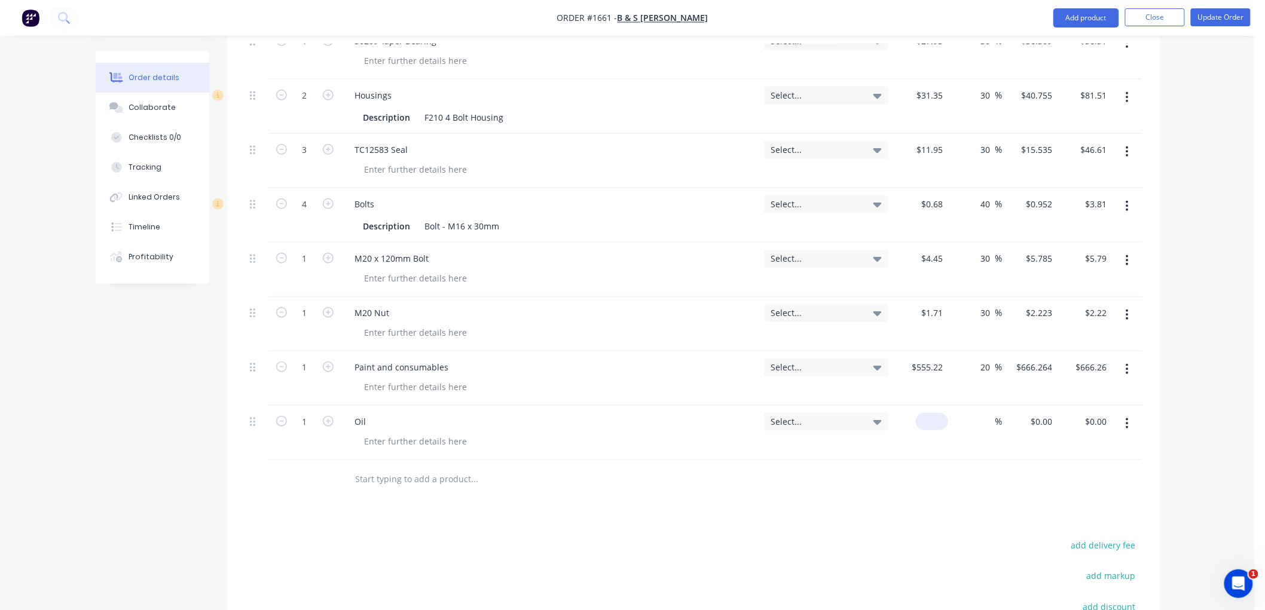
click at [943, 413] on input at bounding box center [933, 421] width 27 height 17
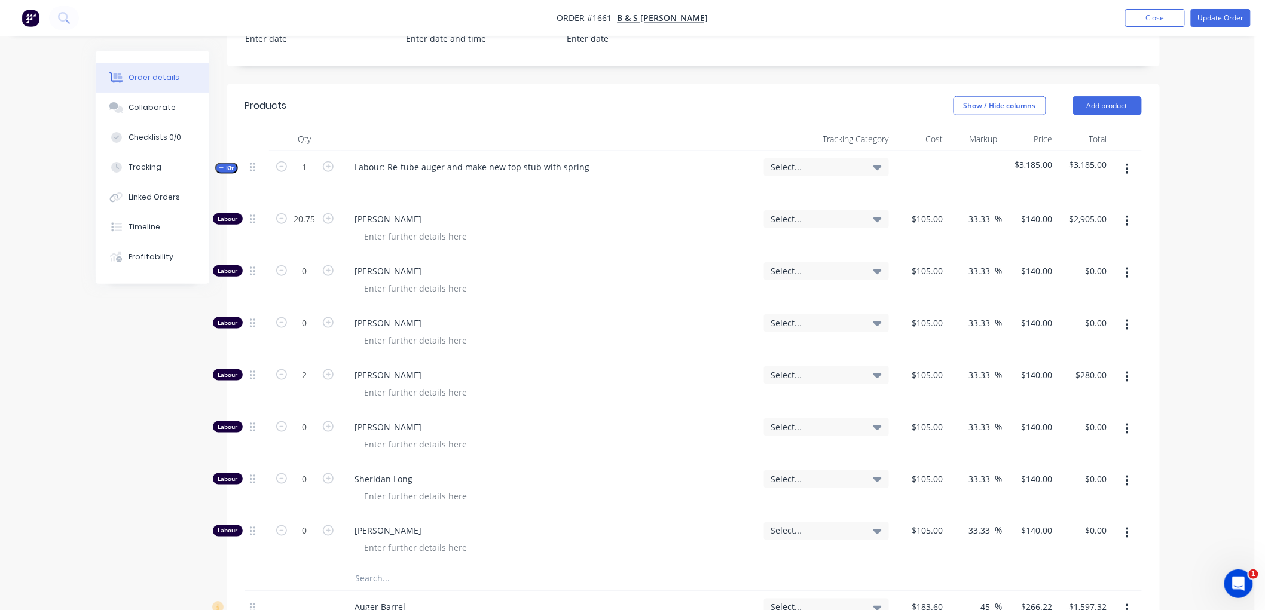
scroll to position [433, 0]
click at [1127, 215] on icon "button" at bounding box center [1127, 220] width 2 height 11
click at [1085, 243] on div "Duplicate" at bounding box center [1085, 251] width 92 height 17
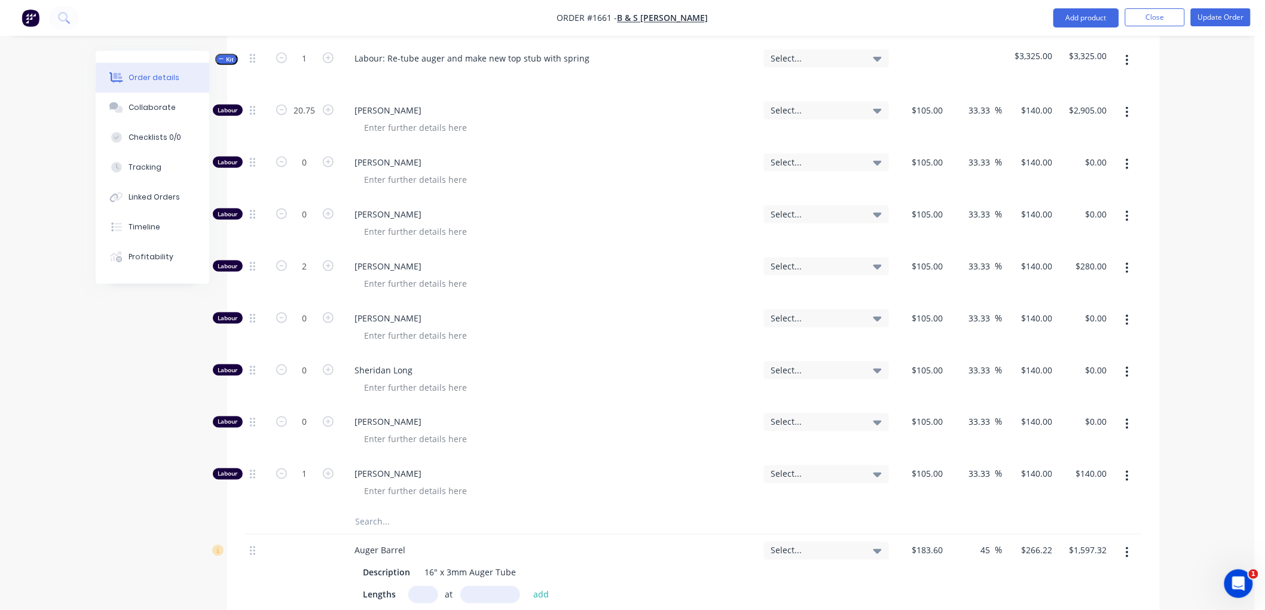
scroll to position [565, 0]
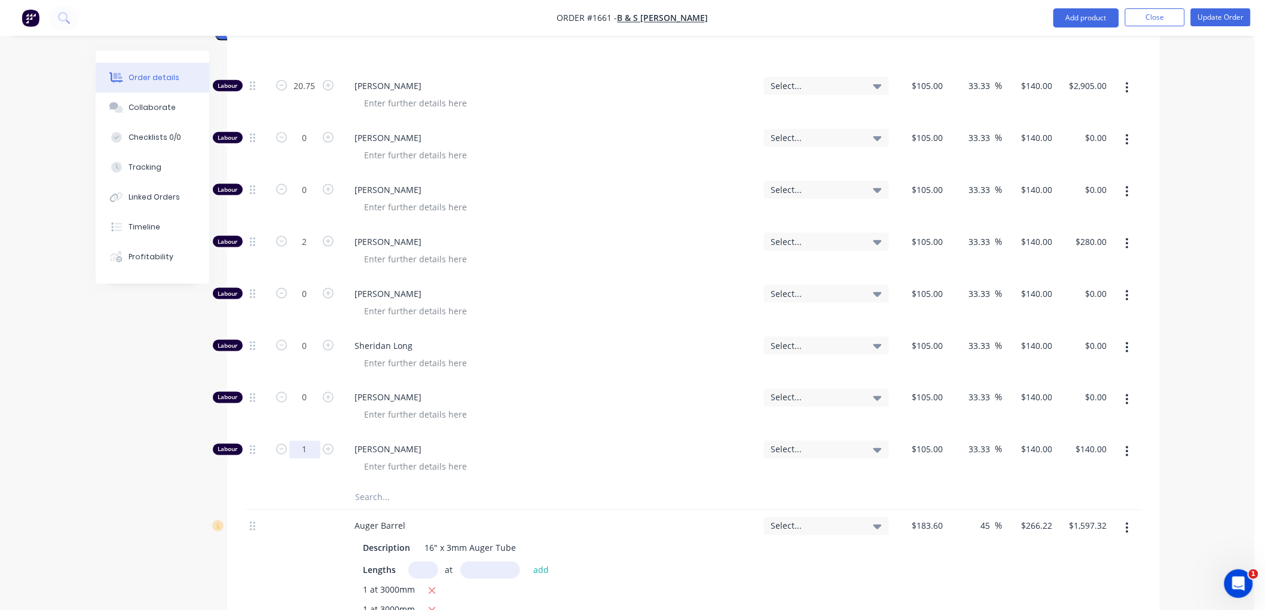
click at [307, 441] on input "1" at bounding box center [304, 450] width 31 height 18
click at [945, 441] on input "0" at bounding box center [933, 449] width 27 height 17
click at [968, 446] on div "13999900 13999900 %" at bounding box center [975, 460] width 57 height 52
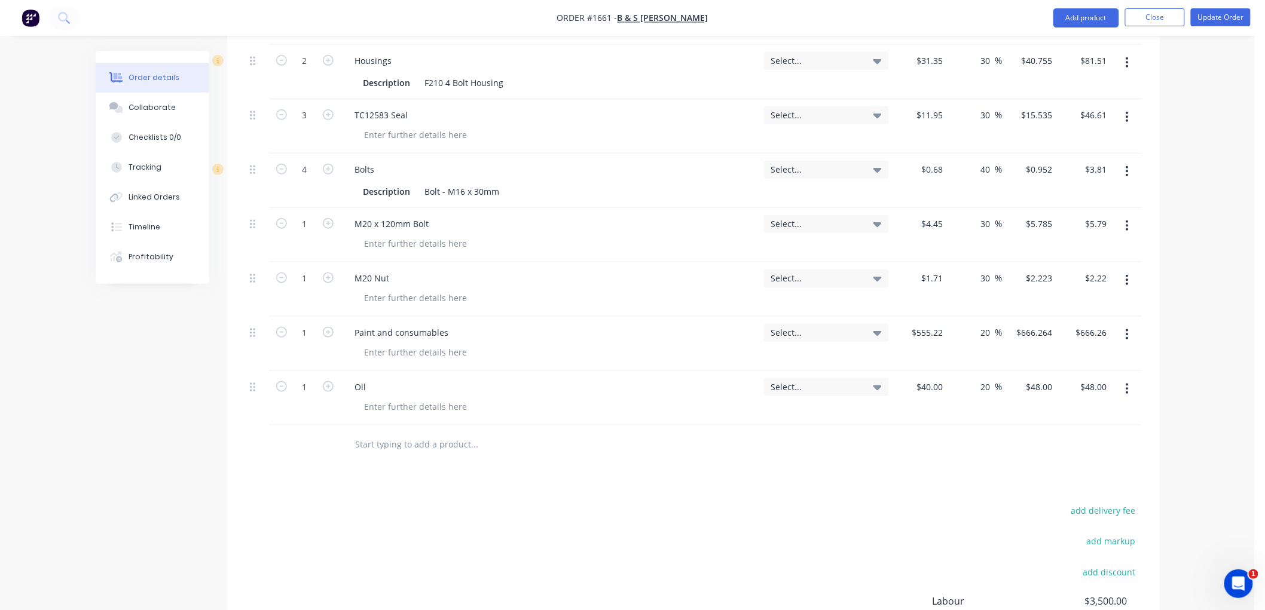
scroll to position [2389, 0]
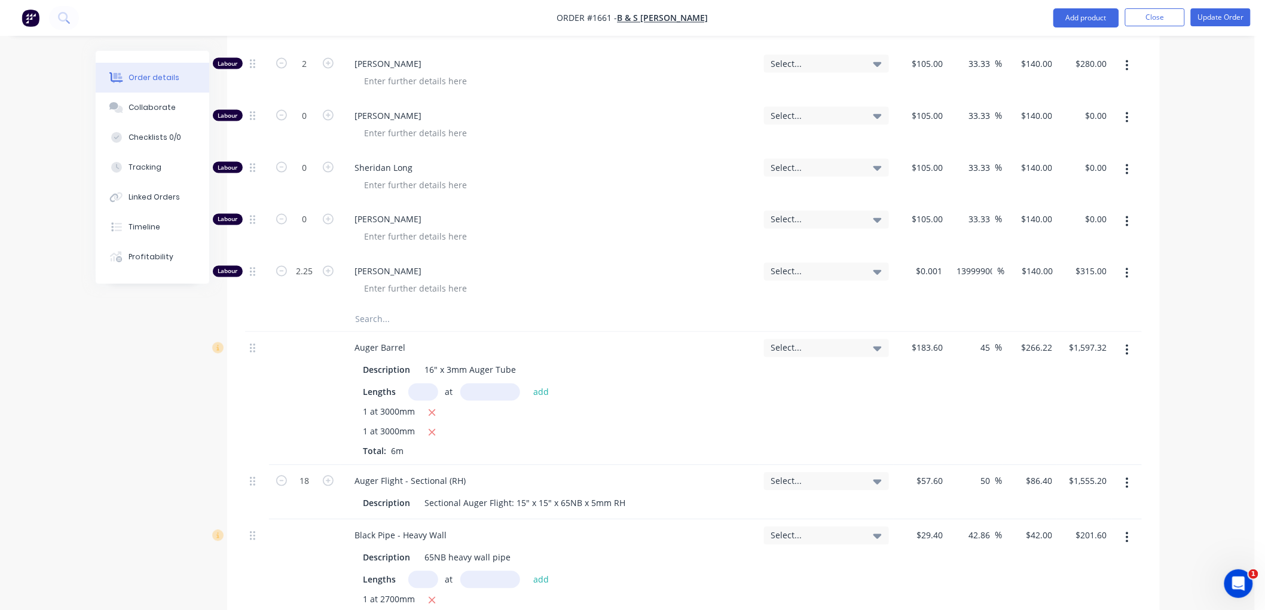
scroll to position [729, 0]
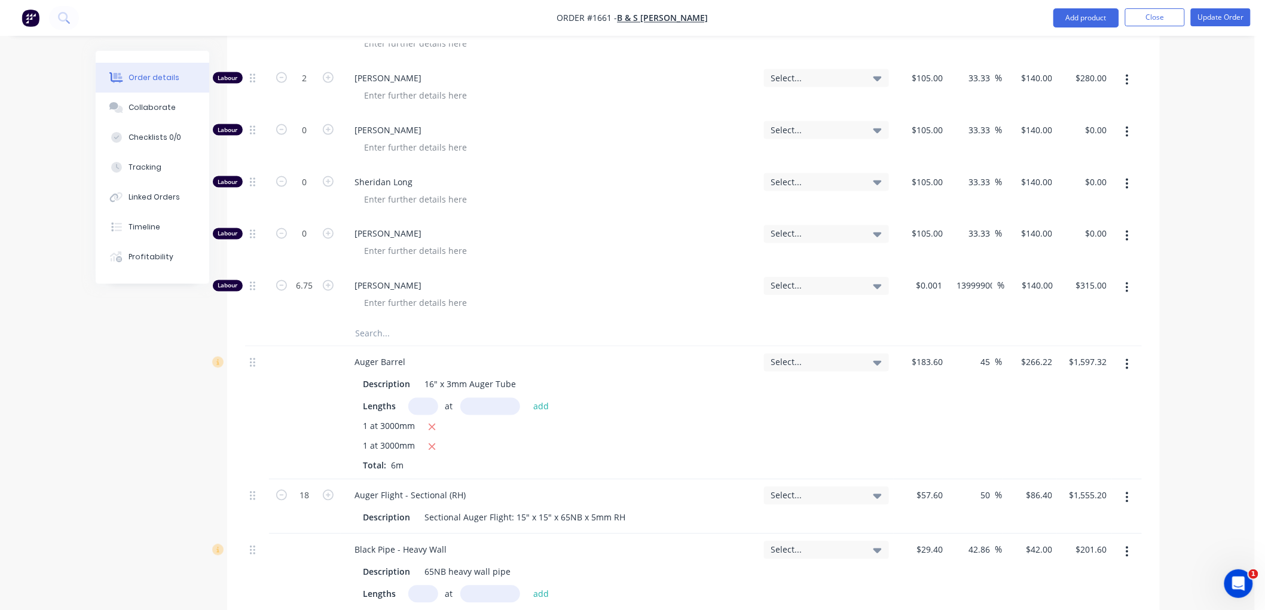
click at [290, 295] on div "6.75" at bounding box center [305, 296] width 72 height 52
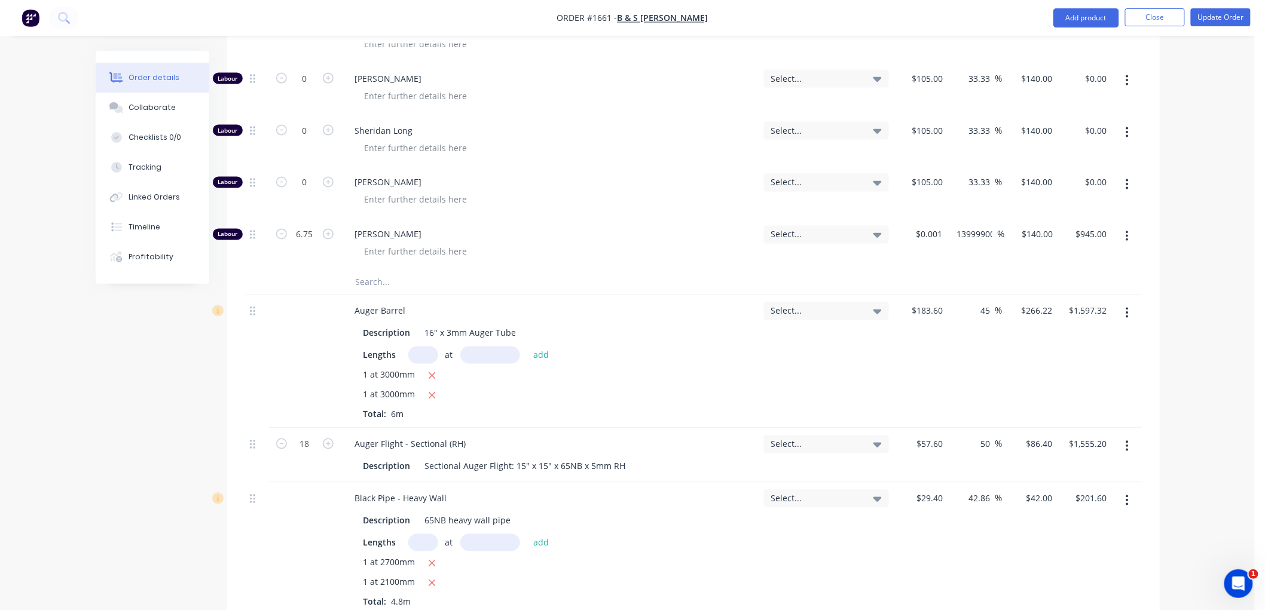
scroll to position [743, 0]
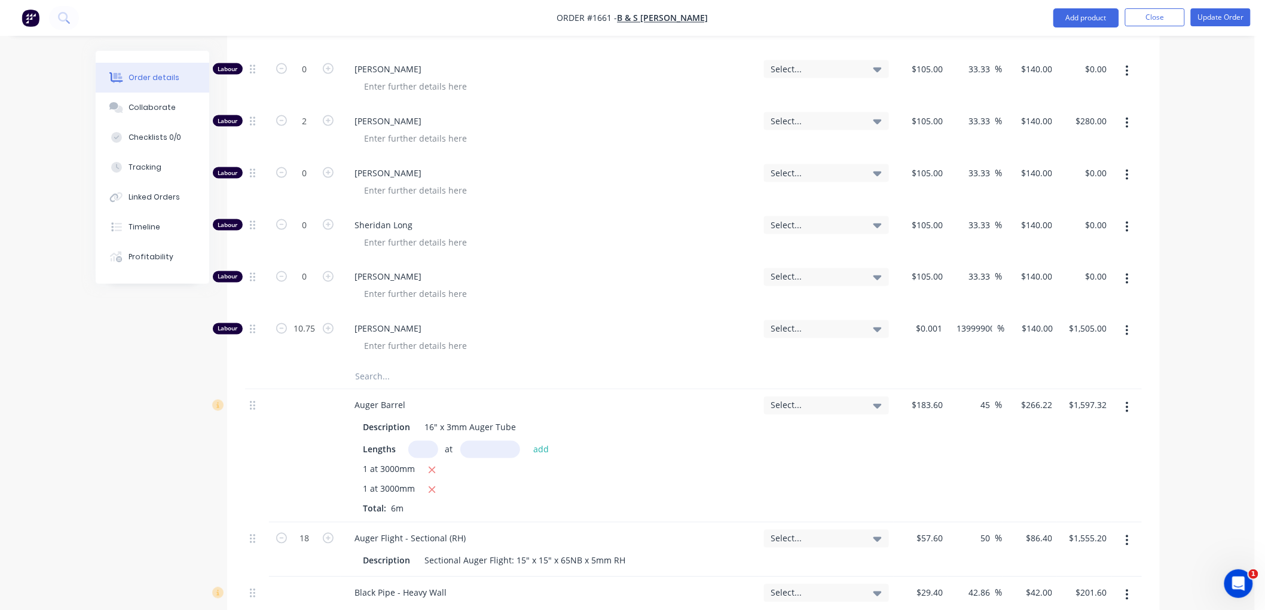
scroll to position [666, 0]
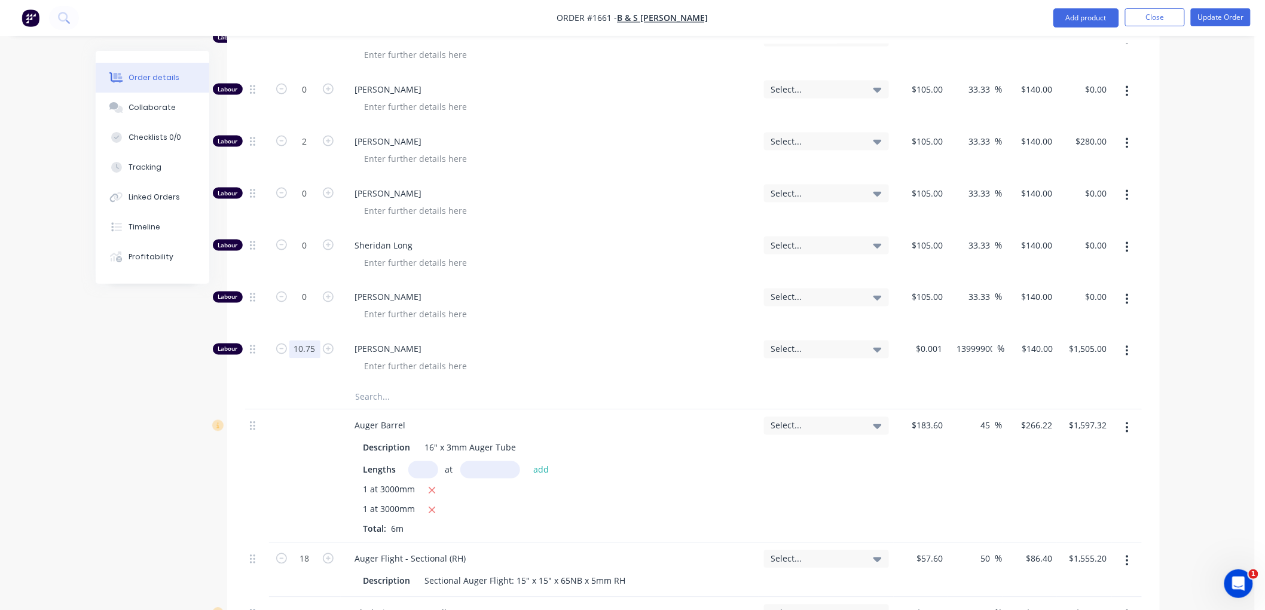
click at [319, 341] on input "10.75" at bounding box center [304, 350] width 31 height 18
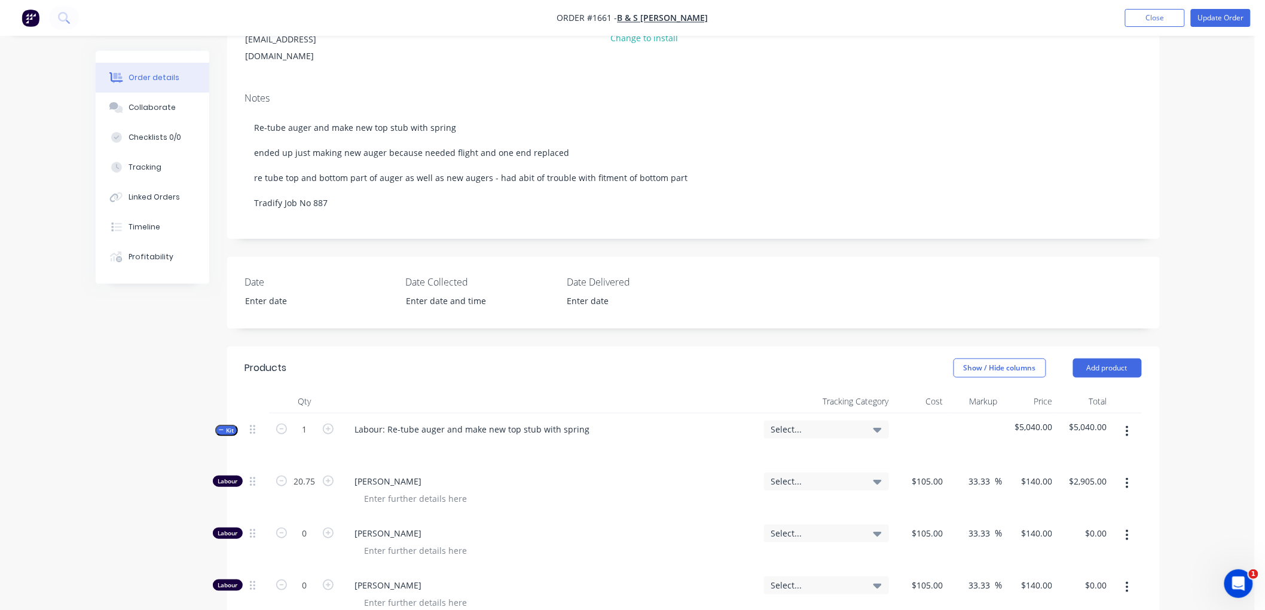
scroll to position [10, 0]
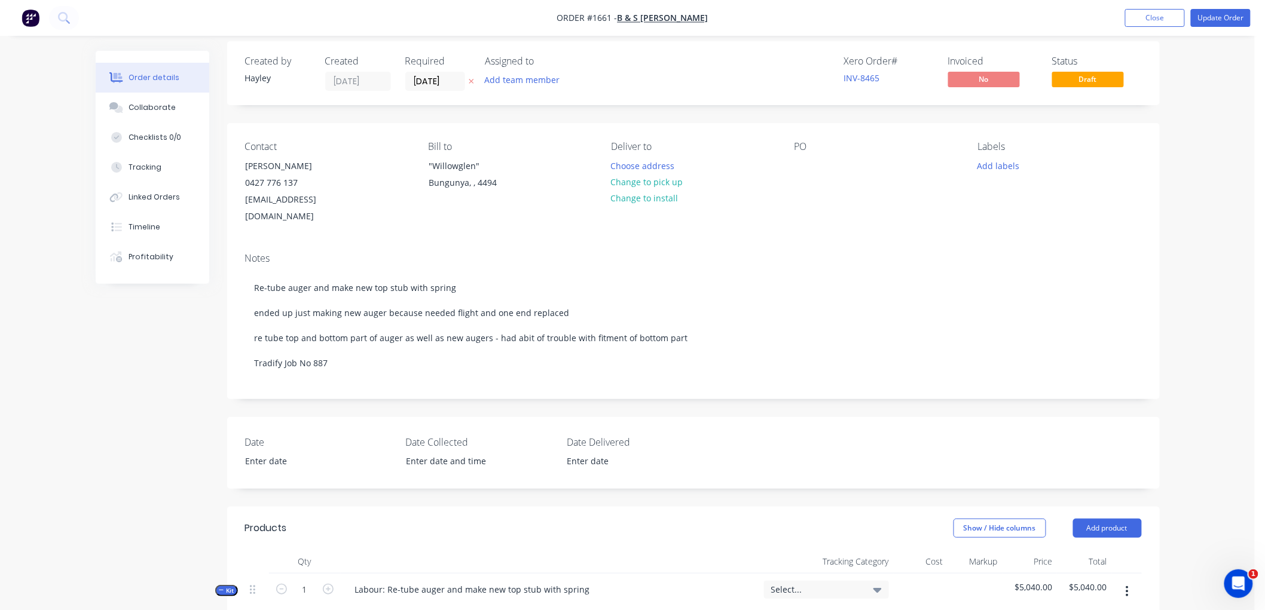
click at [221, 588] on icon "button" at bounding box center [221, 591] width 5 height 6
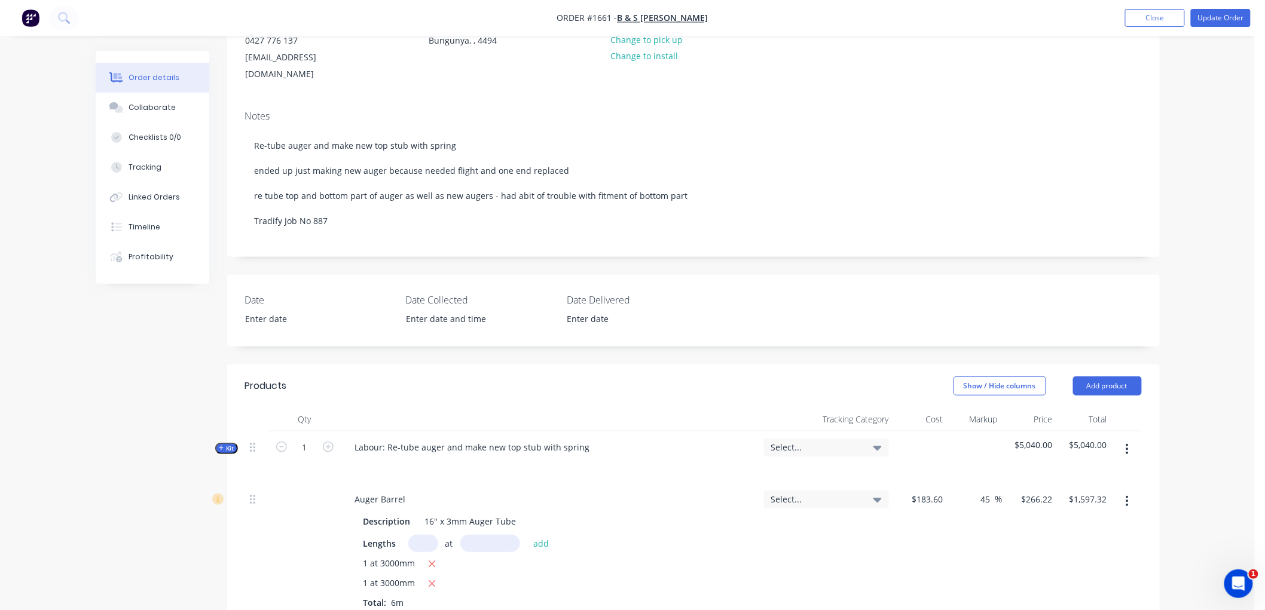
scroll to position [209, 0]
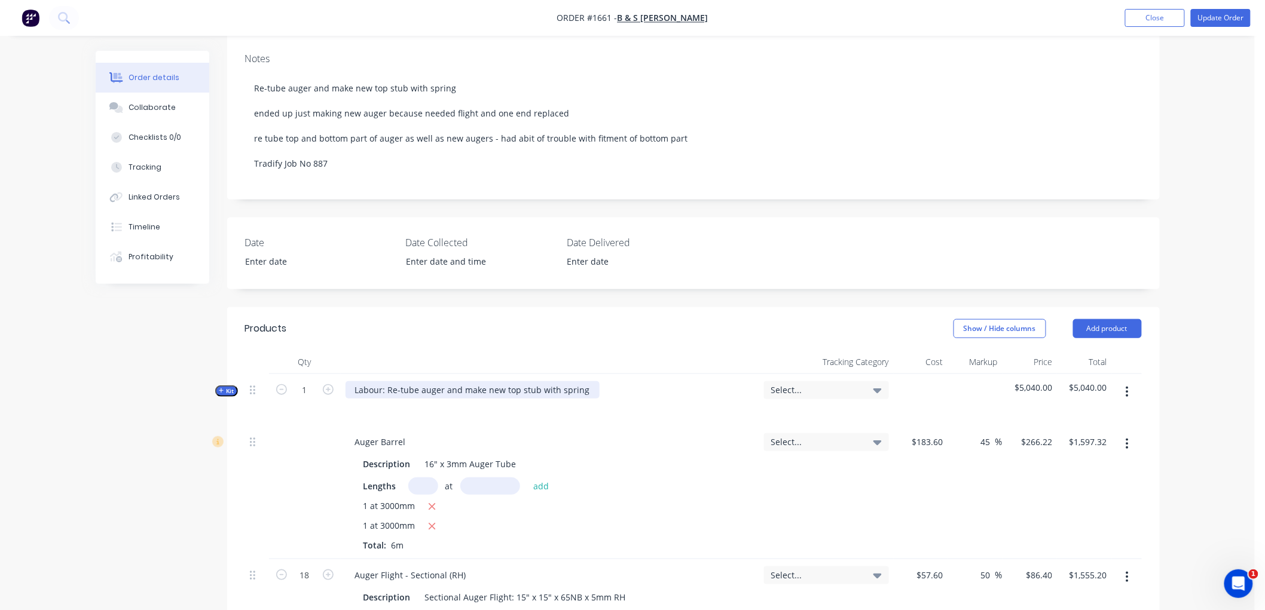
click at [582, 381] on div "Labour: Re-tube auger and make new top stub with spring" at bounding box center [472, 389] width 254 height 17
click at [414, 381] on div "Labour: Re-tube auger and make new top stub with spring" at bounding box center [472, 389] width 254 height 17
click at [428, 381] on div "Labour: Re-tube foilding auger and make new top stub with spring" at bounding box center [488, 389] width 287 height 17
click at [616, 381] on div "Labour: Re-tube folding auger and make new top stub with spring" at bounding box center [487, 389] width 285 height 17
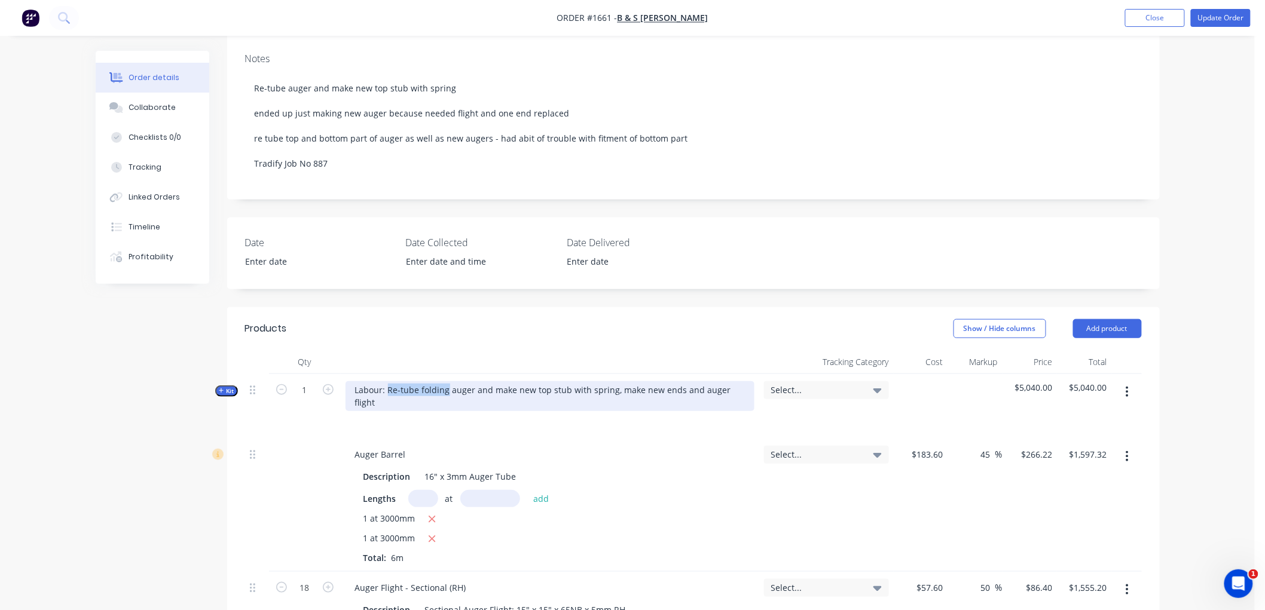
drag, startPoint x: 387, startPoint y: 371, endPoint x: 445, endPoint y: 372, distance: 58.6
click at [445, 381] on div "Labour: Re-tube folding auger and make new top stub with spring, make new ends …" at bounding box center [549, 396] width 409 height 30
click at [483, 381] on div "Labour: Make new folding auger and make new top stub with spring, make new ends…" at bounding box center [549, 396] width 409 height 30
click at [531, 381] on div "Labour: Make new folding auger components withnew top stub with spring, make ne…" at bounding box center [549, 396] width 409 height 30
drag, startPoint x: 552, startPoint y: 369, endPoint x: 608, endPoint y: 357, distance: 57.6
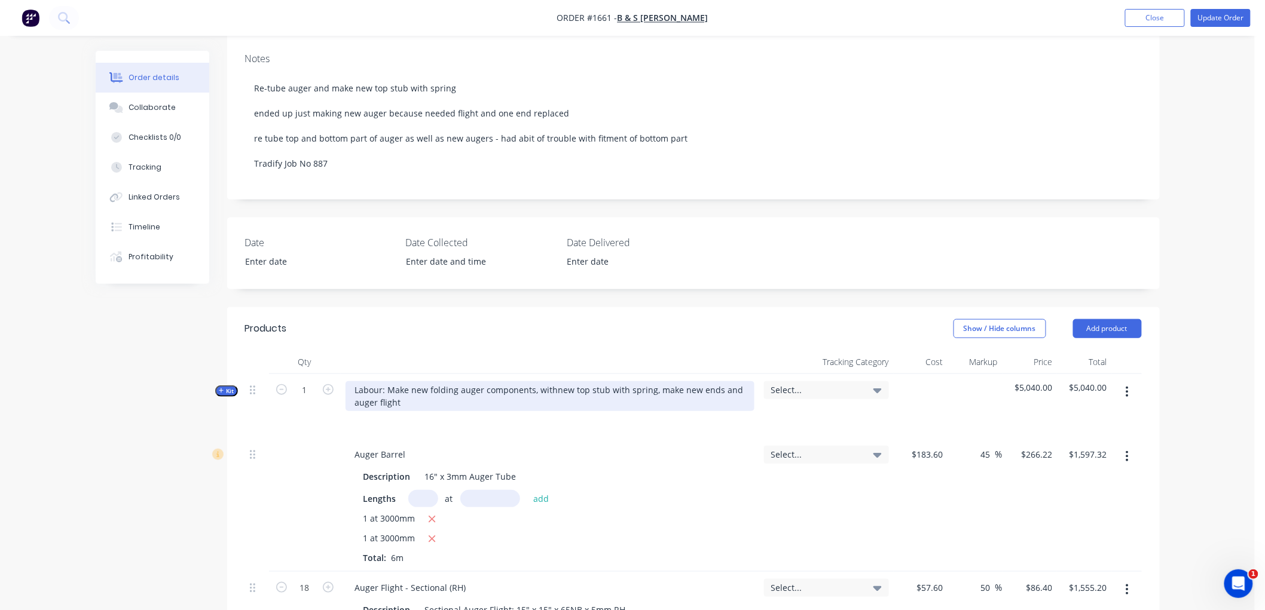
click at [553, 381] on div "Labour: Make new folding auger components, withnew top stub with spring, make n…" at bounding box center [549, 396] width 409 height 30
click at [628, 381] on div "Labour: Make new folding auger components, with new top stub with spring, make …" at bounding box center [549, 396] width 409 height 30
drag, startPoint x: 553, startPoint y: 372, endPoint x: 534, endPoint y: 371, distance: 19.1
click at [534, 381] on div "Labour: Make new folding auger components, with new top stub with spring, make …" at bounding box center [549, 396] width 409 height 30
drag, startPoint x: 340, startPoint y: 385, endPoint x: 638, endPoint y: 357, distance: 300.1
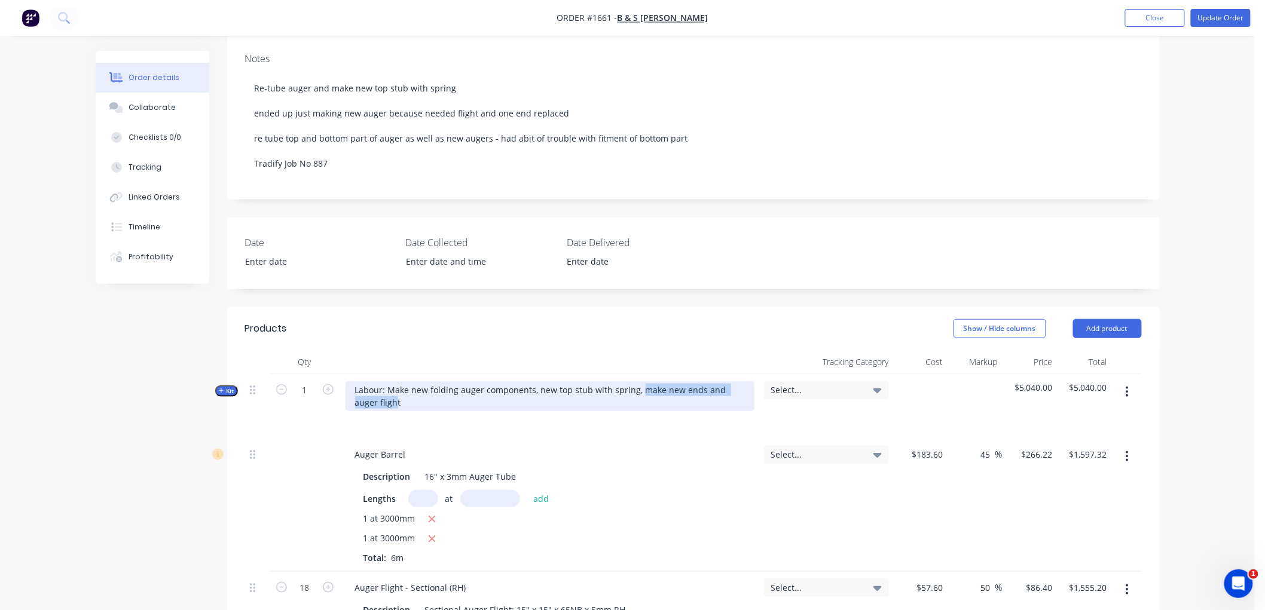
click at [638, 374] on div "Labour: Make new folding auger components, new top stub with spring, make new e…" at bounding box center [550, 406] width 418 height 65
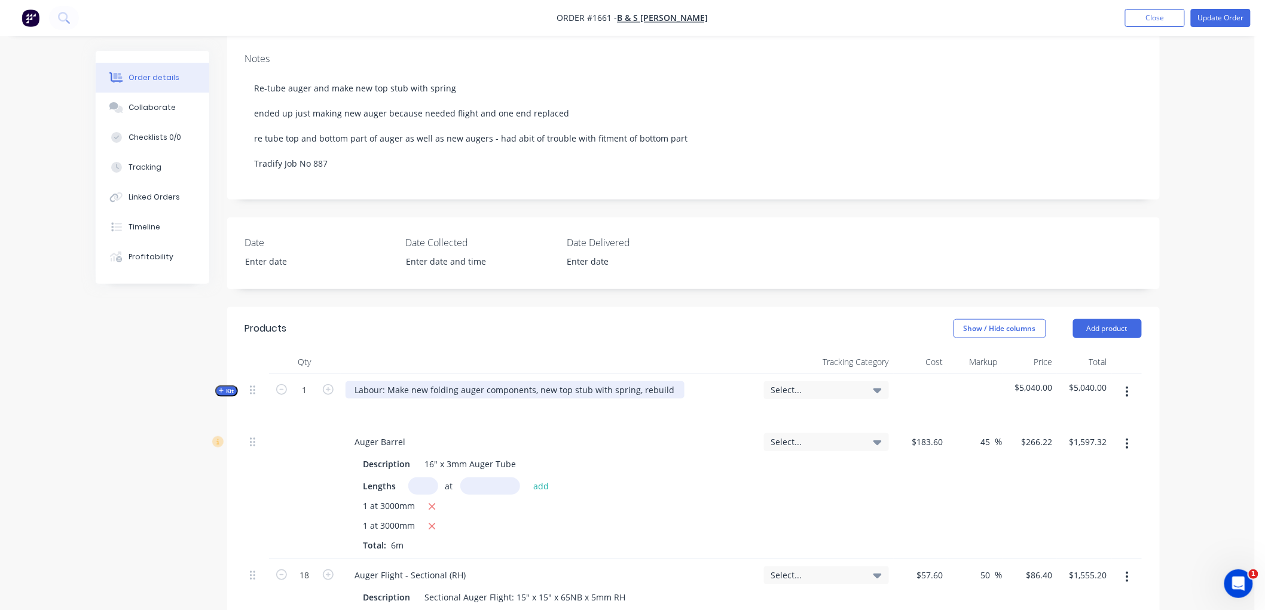
click at [671, 381] on div "Labour: Make new folding auger components, new top stub with spring, rebuild" at bounding box center [514, 389] width 339 height 17
click at [425, 381] on div "Labour: Make new folding auger components, new top stub with spring, rebuild" at bounding box center [514, 389] width 339 height 17
click at [427, 381] on div "Labour: Make new folding auger components, new top stub with spring, rebuild" at bounding box center [514, 389] width 339 height 17
click at [670, 381] on div "Labour: Make new folding auger components, new top stub with spring, rebuild" at bounding box center [514, 389] width 339 height 17
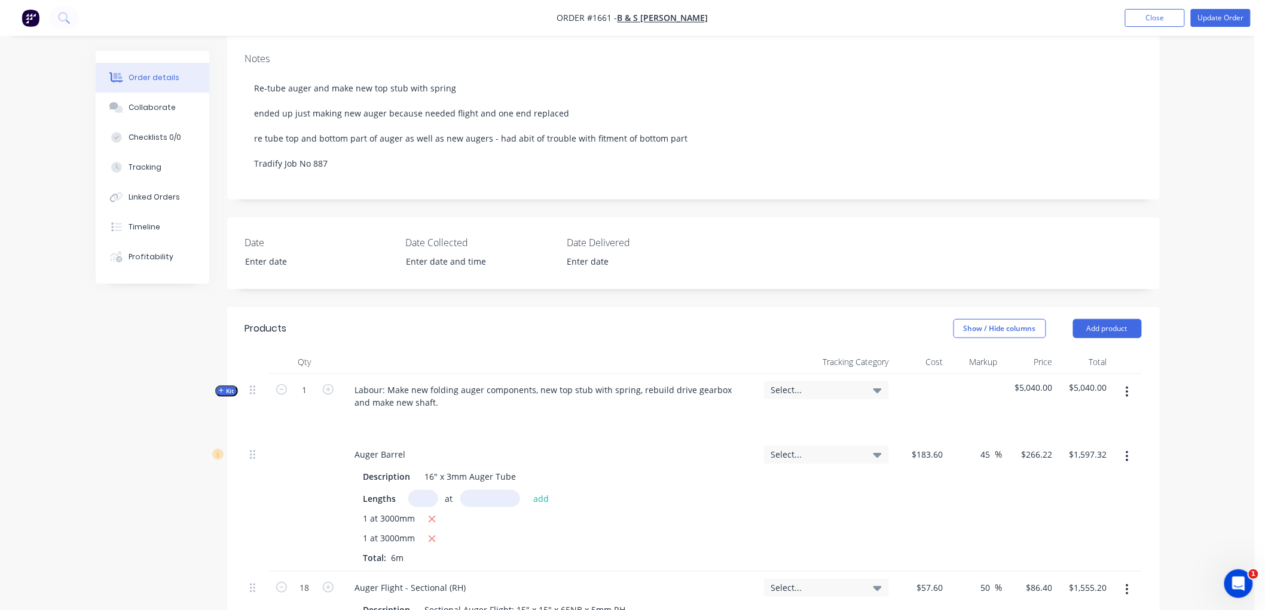
click at [1218, 15] on button "Update Order" at bounding box center [1221, 18] width 60 height 18
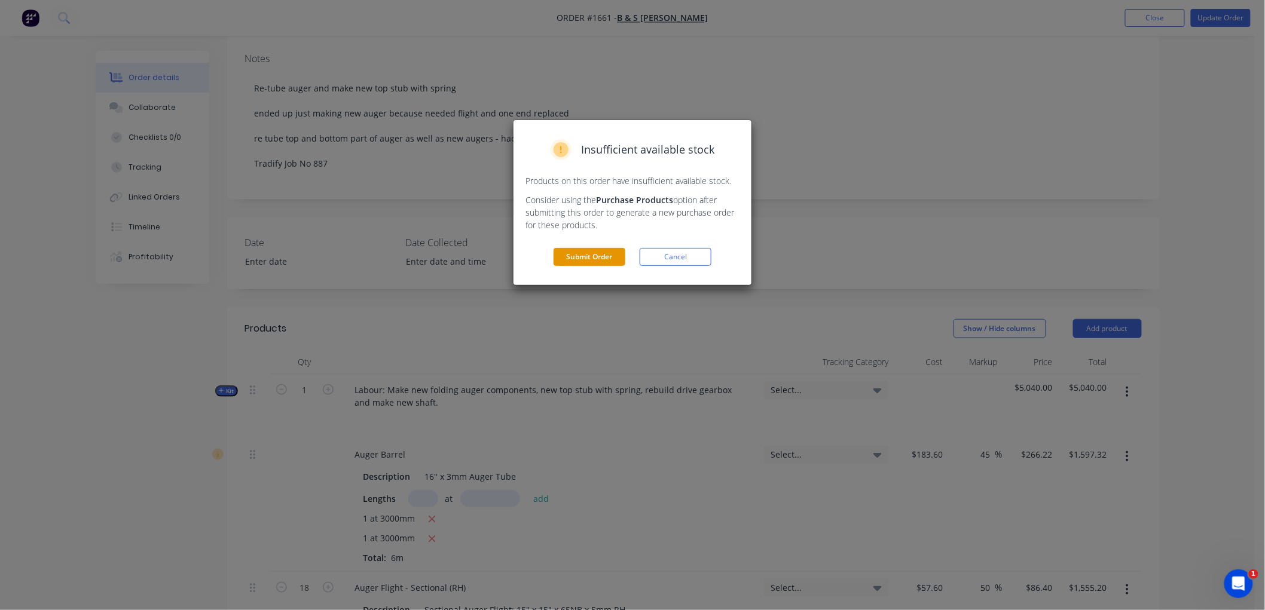
click at [580, 253] on button "Submit Order" at bounding box center [589, 257] width 72 height 18
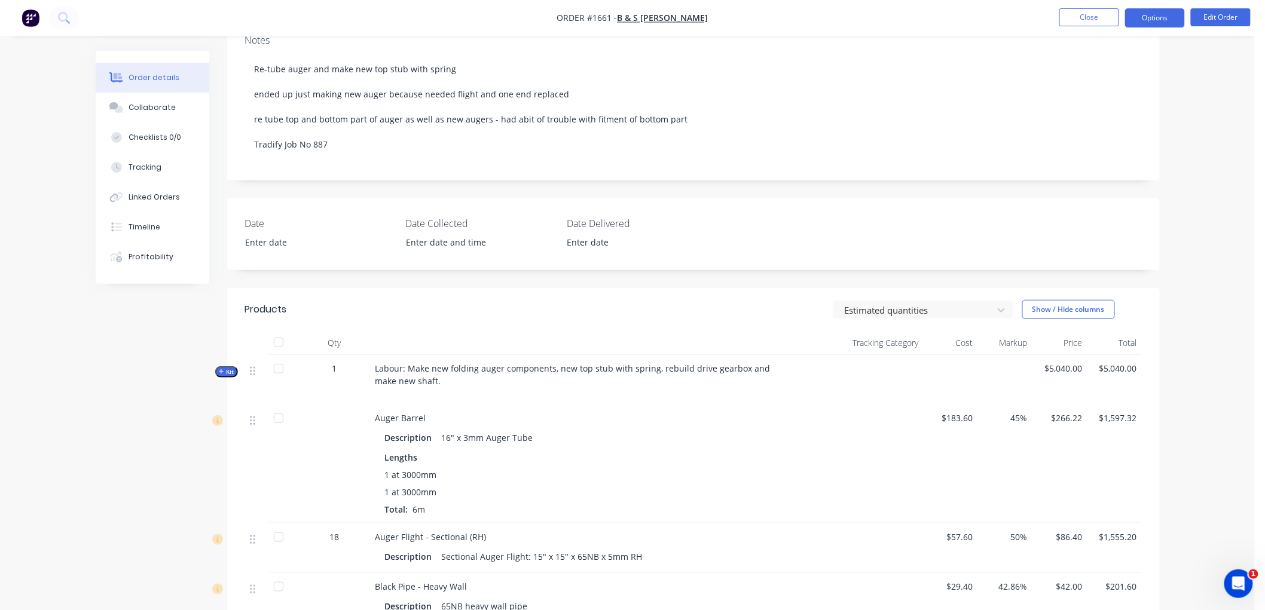
click at [1157, 19] on button "Options" at bounding box center [1155, 17] width 60 height 19
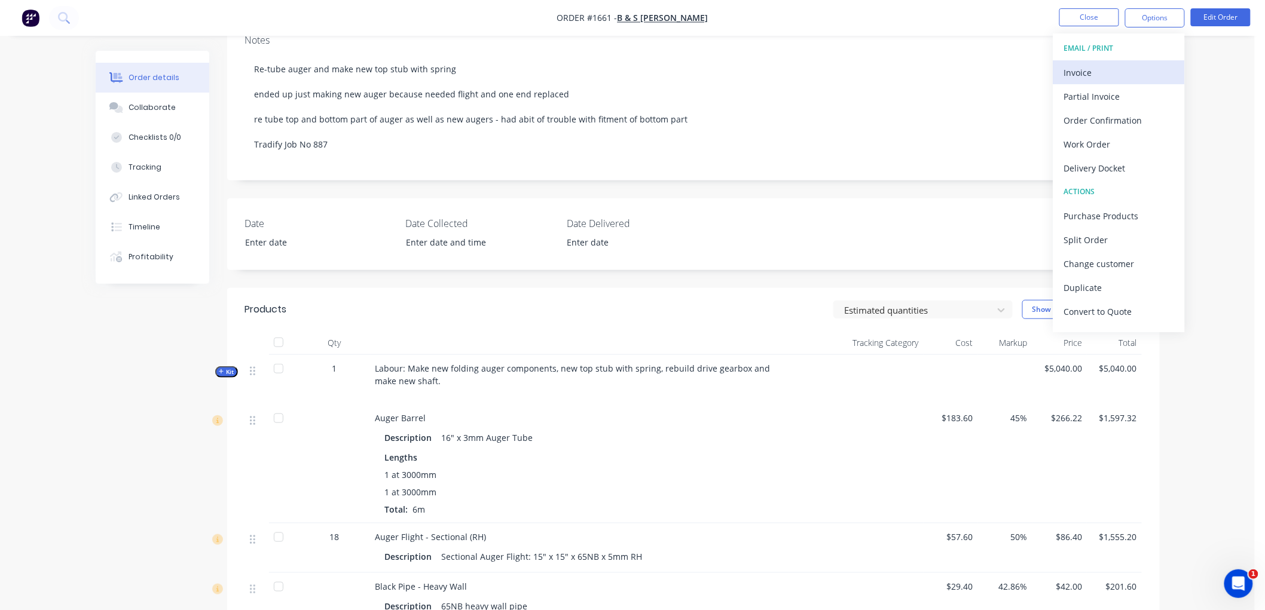
click at [1094, 71] on div "Invoice" at bounding box center [1119, 72] width 110 height 17
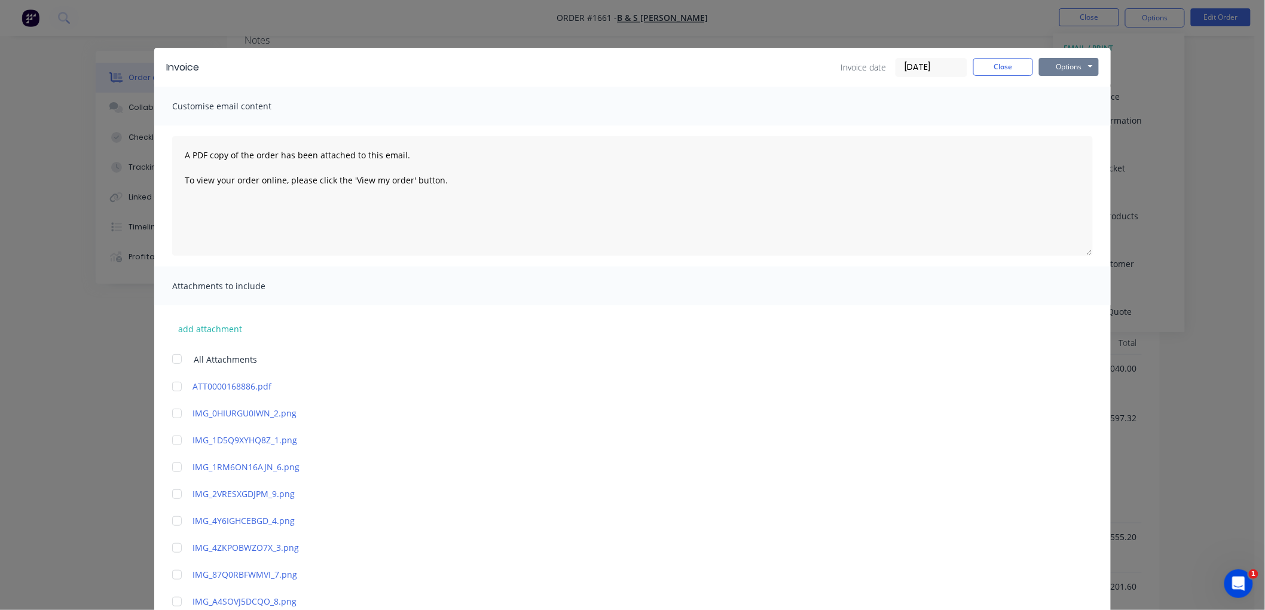
click at [1061, 61] on button "Options" at bounding box center [1069, 67] width 60 height 18
click at [1072, 85] on button "Preview" at bounding box center [1077, 88] width 77 height 20
click at [983, 66] on button "Close" at bounding box center [1003, 67] width 60 height 18
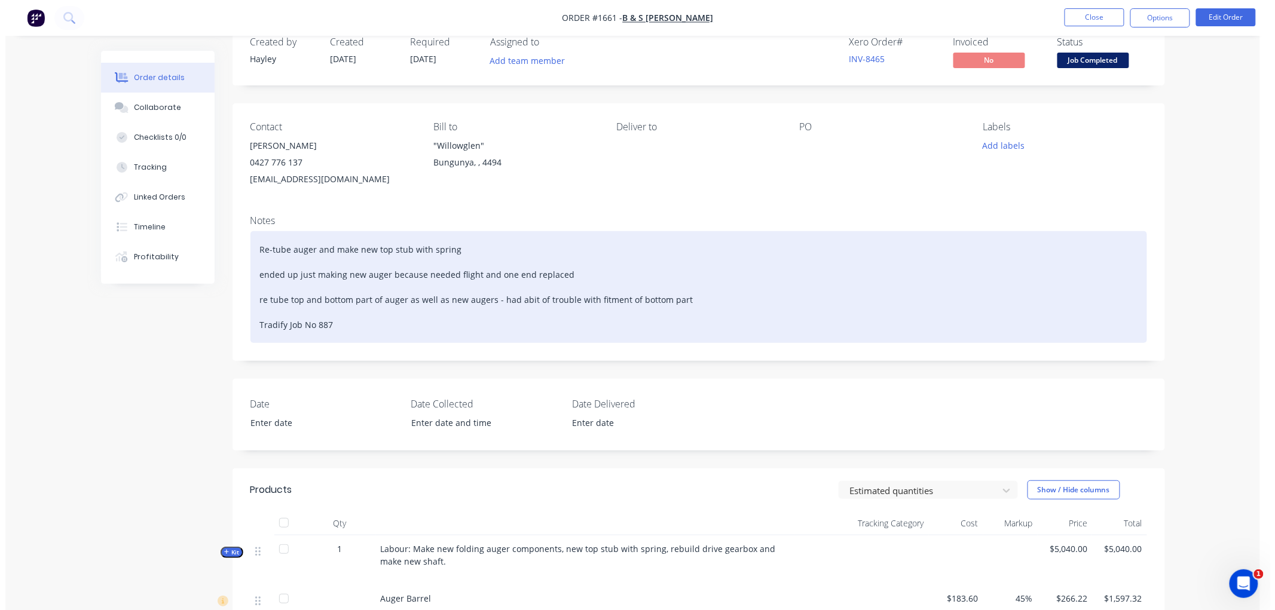
scroll to position [0, 0]
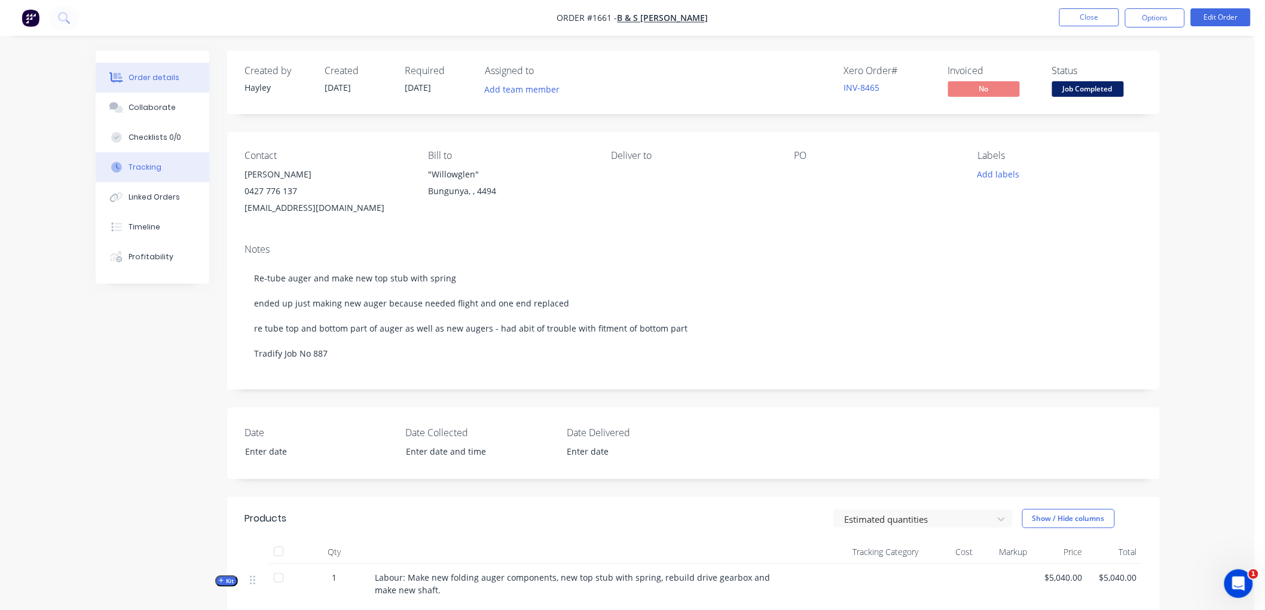
click at [138, 171] on div "Tracking" at bounding box center [145, 167] width 33 height 11
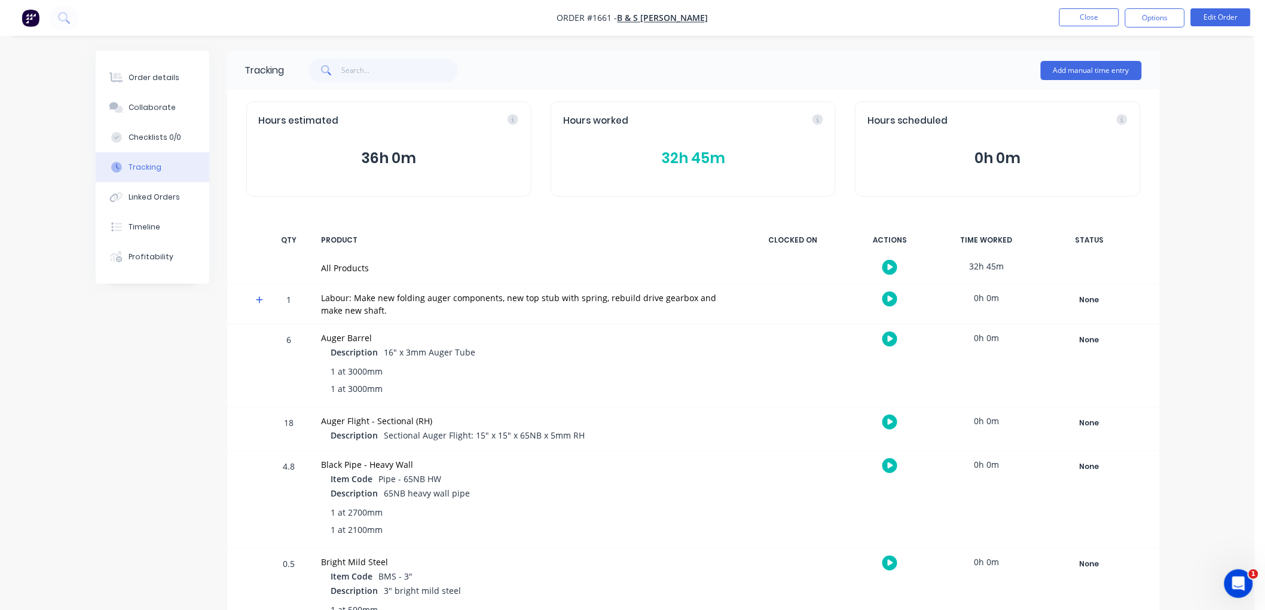
click at [704, 158] on button "32h 45m" at bounding box center [693, 158] width 260 height 23
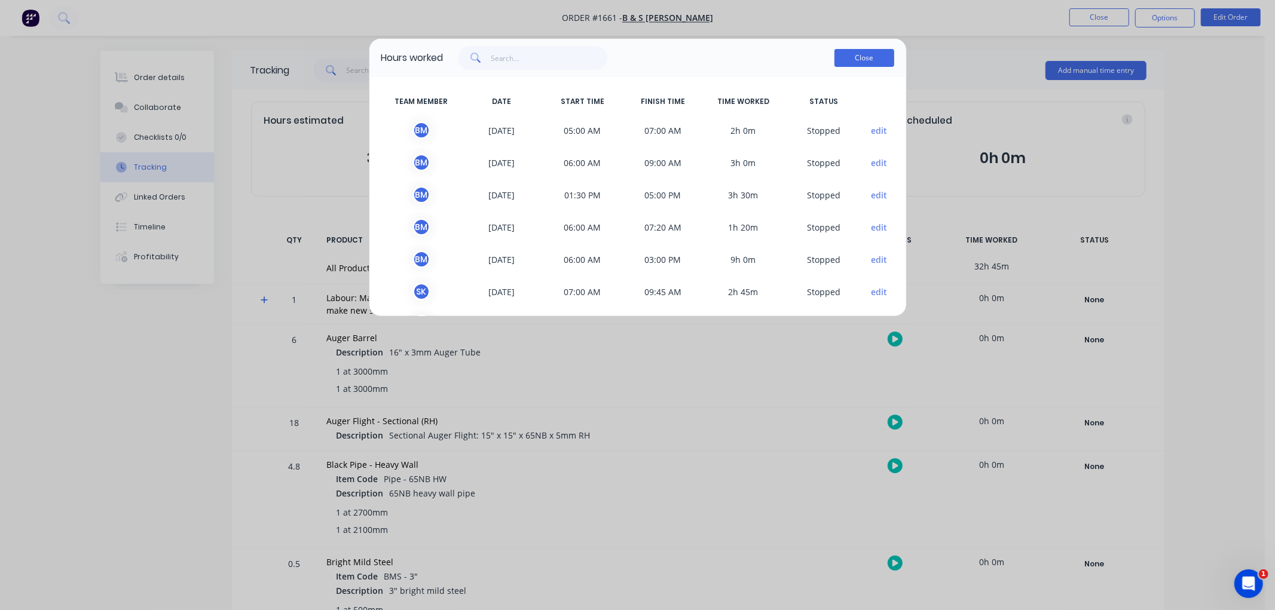
click at [850, 55] on button "Close" at bounding box center [864, 58] width 60 height 18
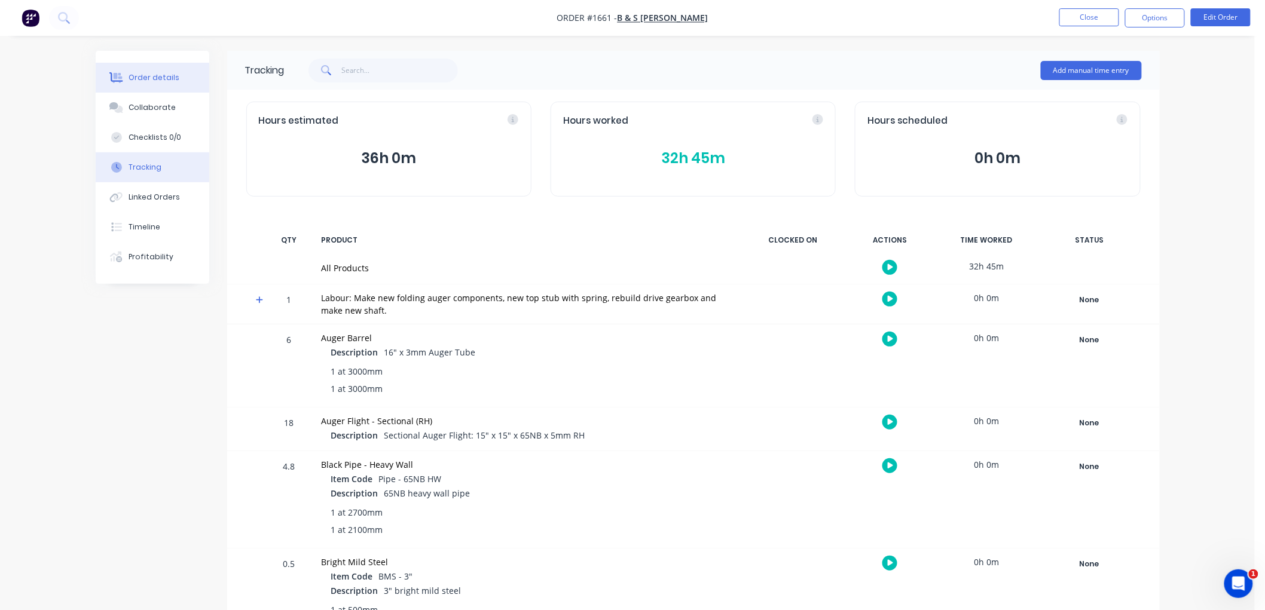
click at [183, 84] on button "Order details" at bounding box center [153, 78] width 114 height 30
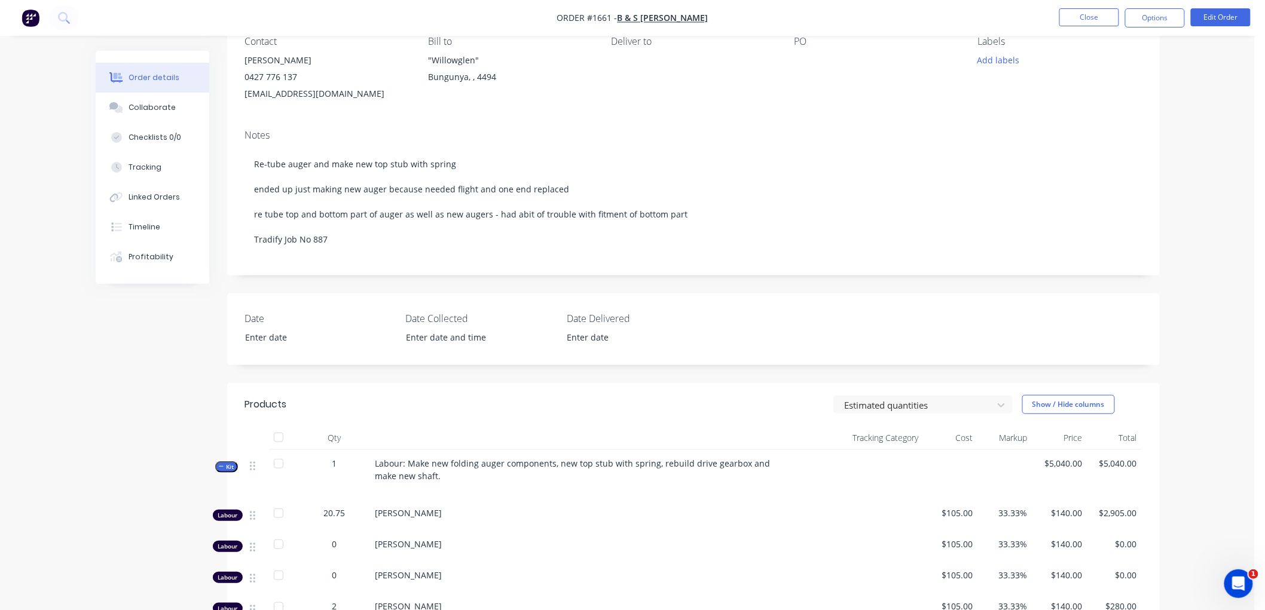
scroll to position [133, 0]
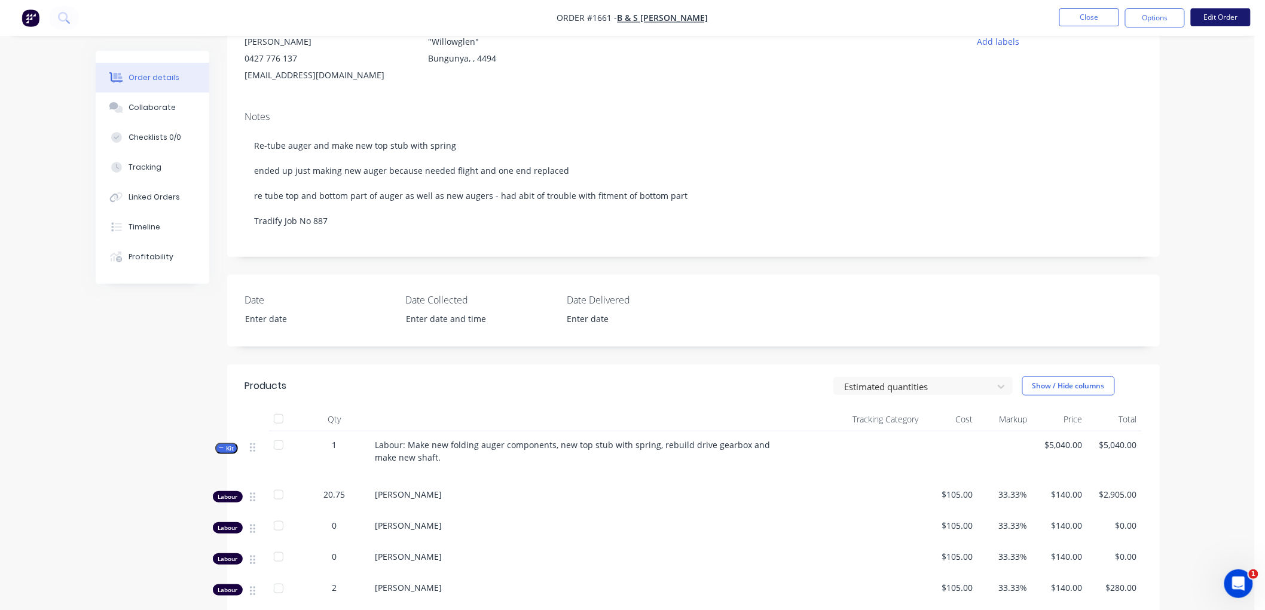
click at [1202, 20] on button "Edit Order" at bounding box center [1221, 17] width 60 height 18
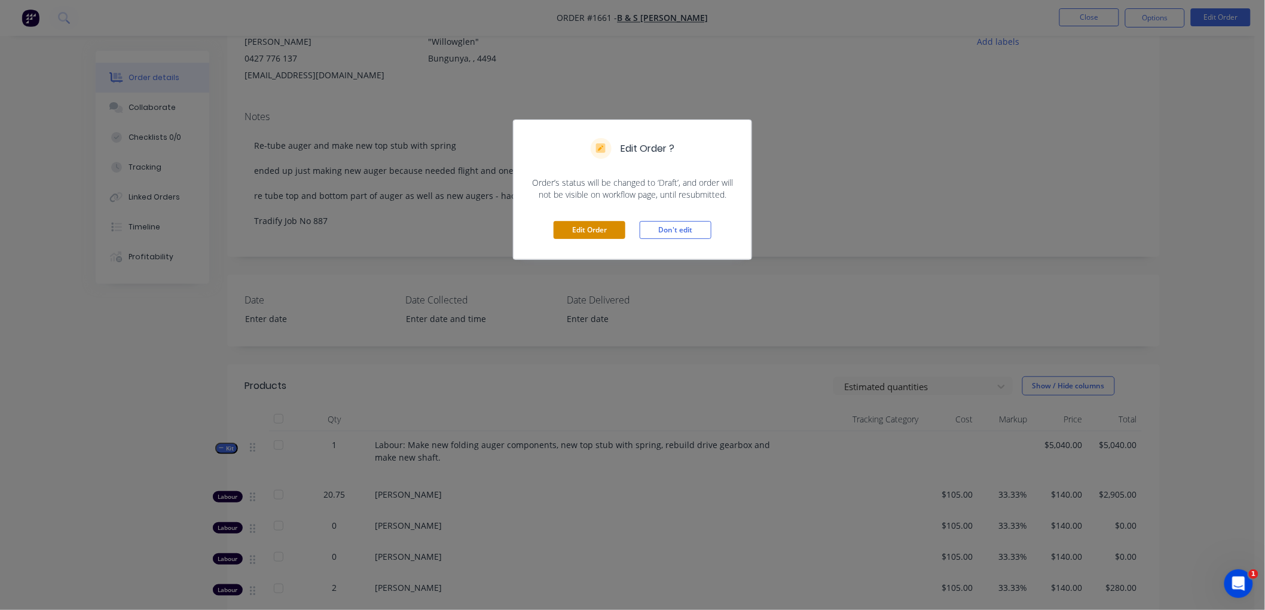
click at [604, 230] on button "Edit Order" at bounding box center [589, 230] width 72 height 18
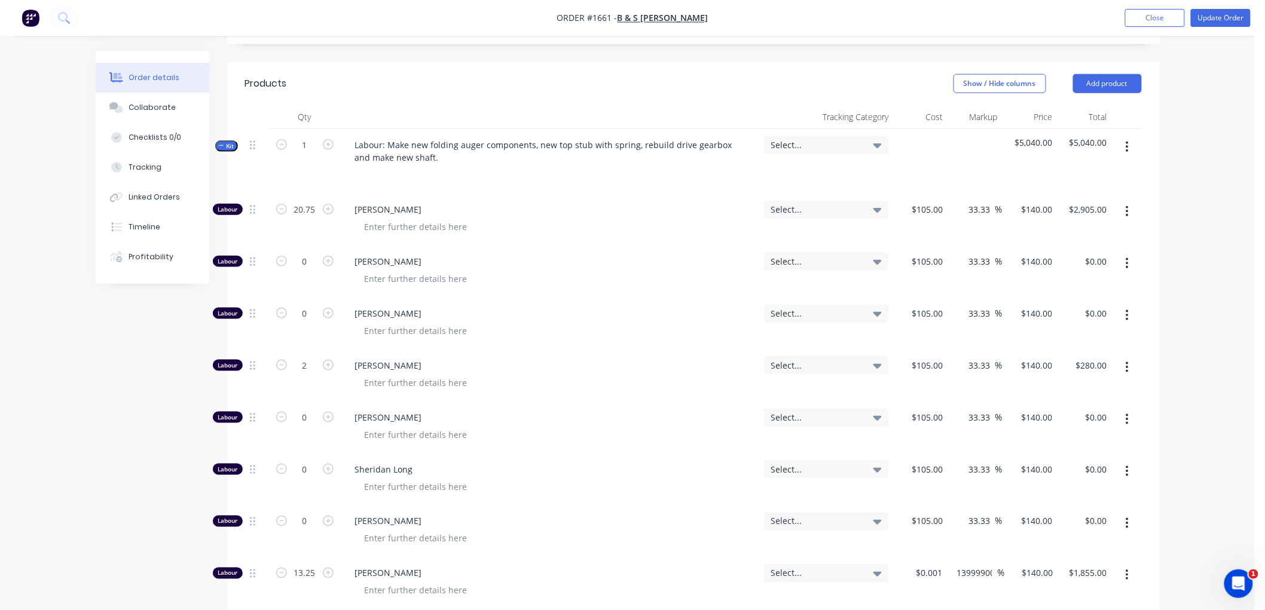
scroll to position [464, 0]
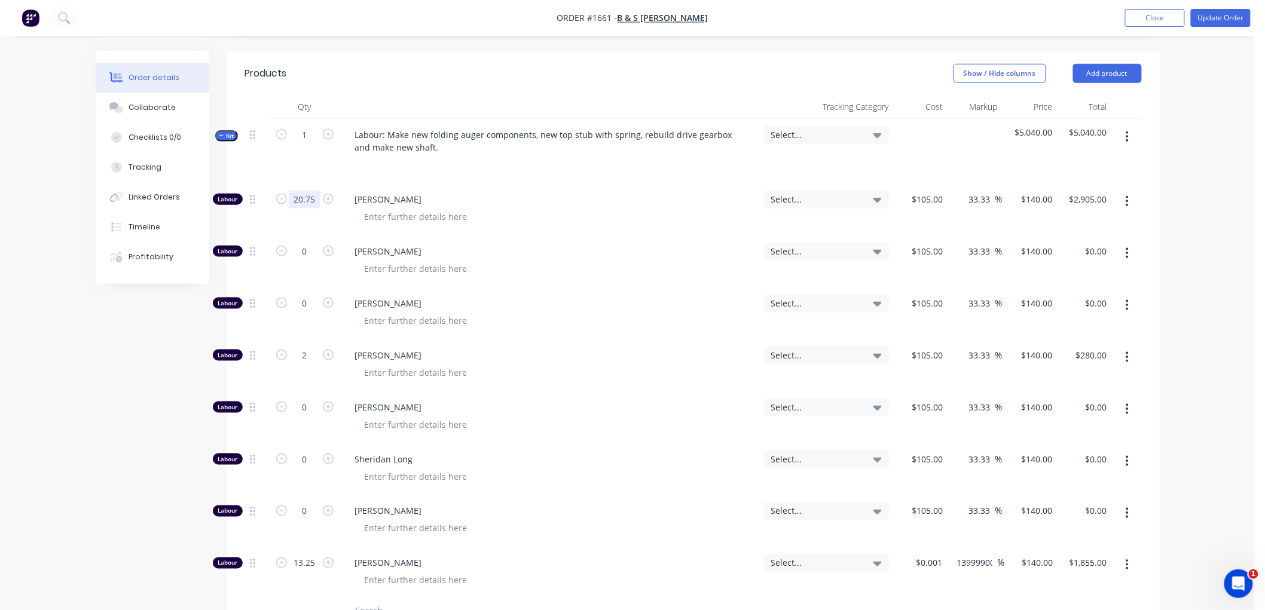
click at [311, 191] on input "20.75" at bounding box center [304, 200] width 31 height 18
click at [312, 555] on input "13.25" at bounding box center [304, 564] width 31 height 18
click at [1127, 559] on icon "button" at bounding box center [1126, 565] width 3 height 13
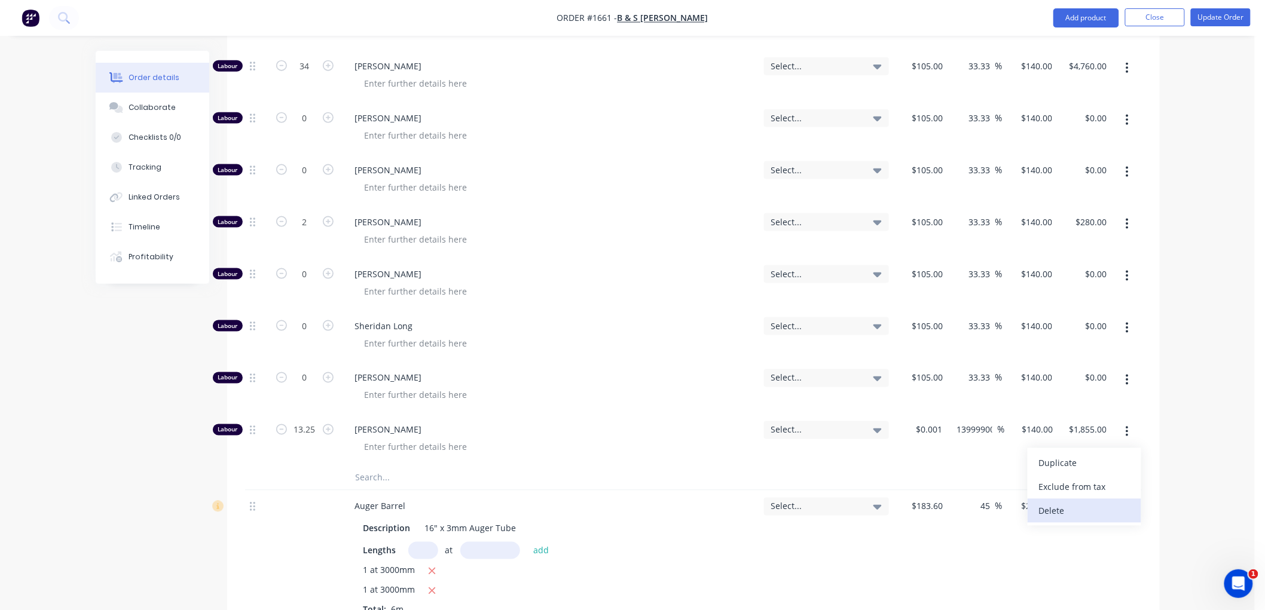
click at [1072, 503] on div "Delete" at bounding box center [1084, 511] width 92 height 17
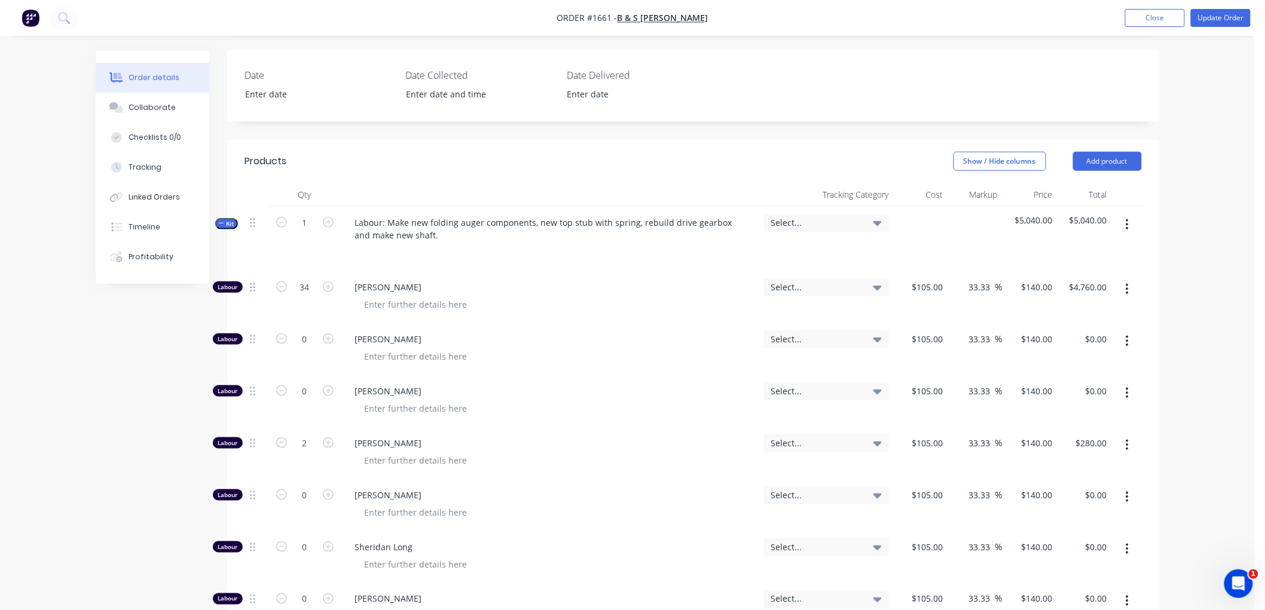
scroll to position [398, 0]
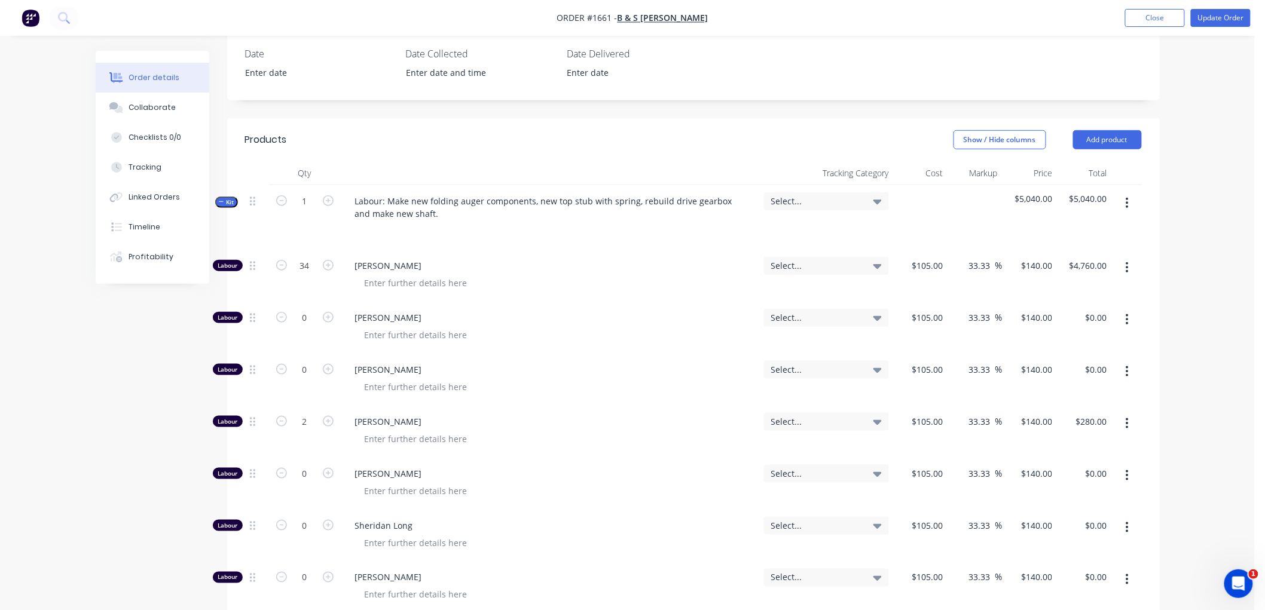
click at [216, 197] on button "Kit" at bounding box center [226, 202] width 23 height 11
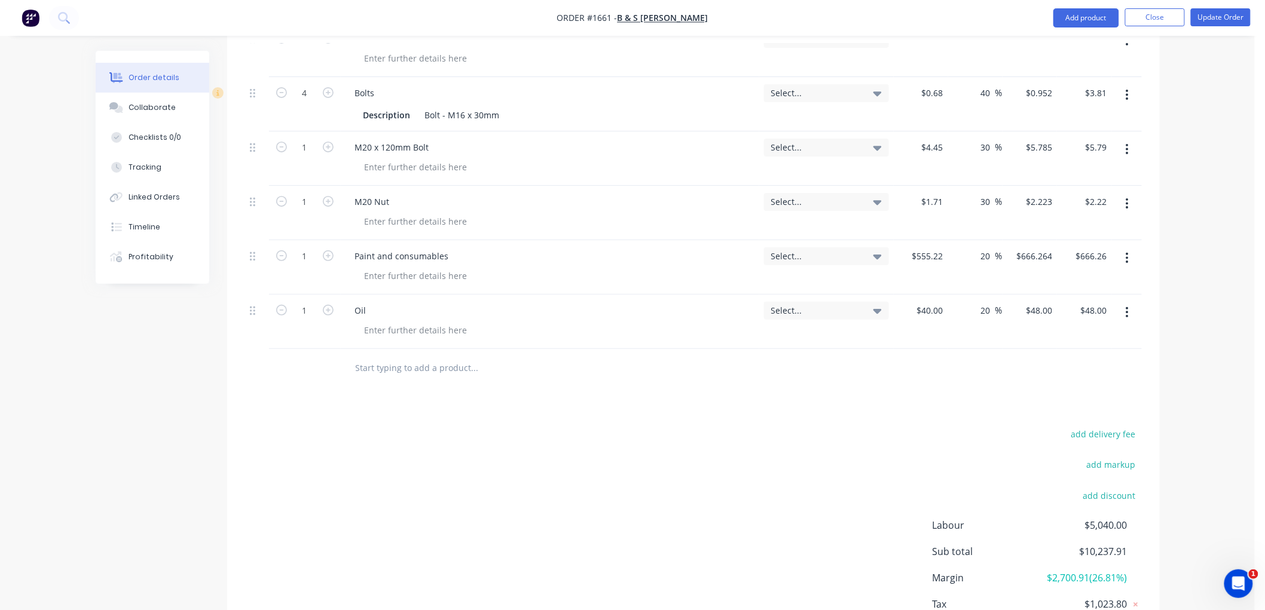
scroll to position [1961, 0]
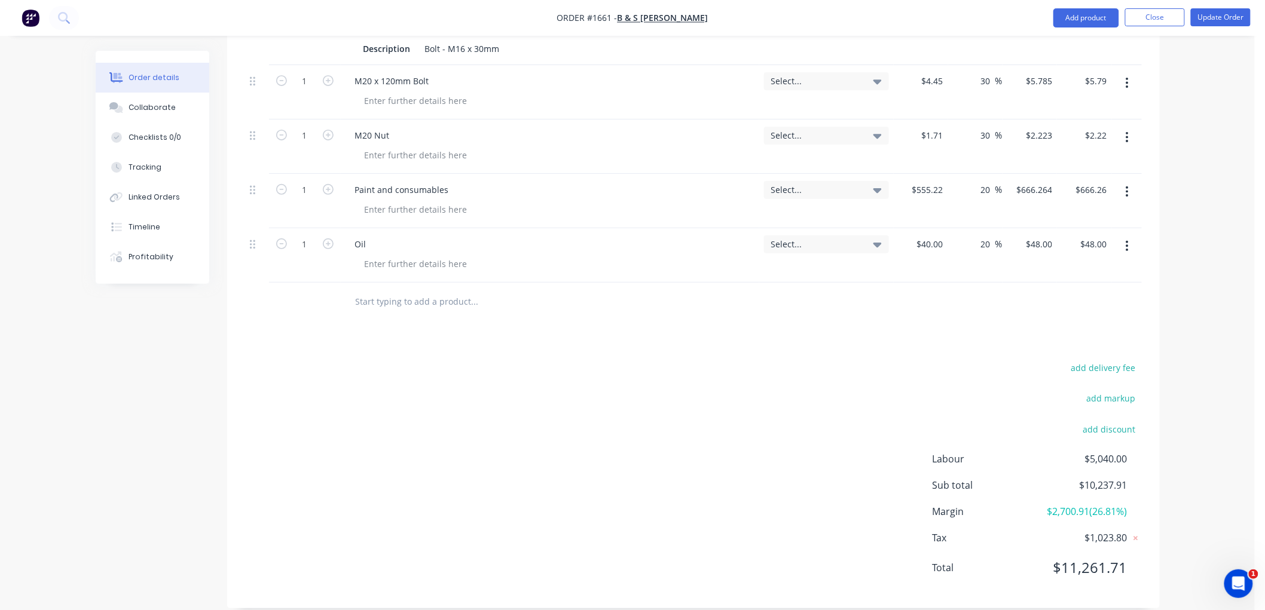
click at [442, 290] on input "text" at bounding box center [474, 302] width 239 height 24
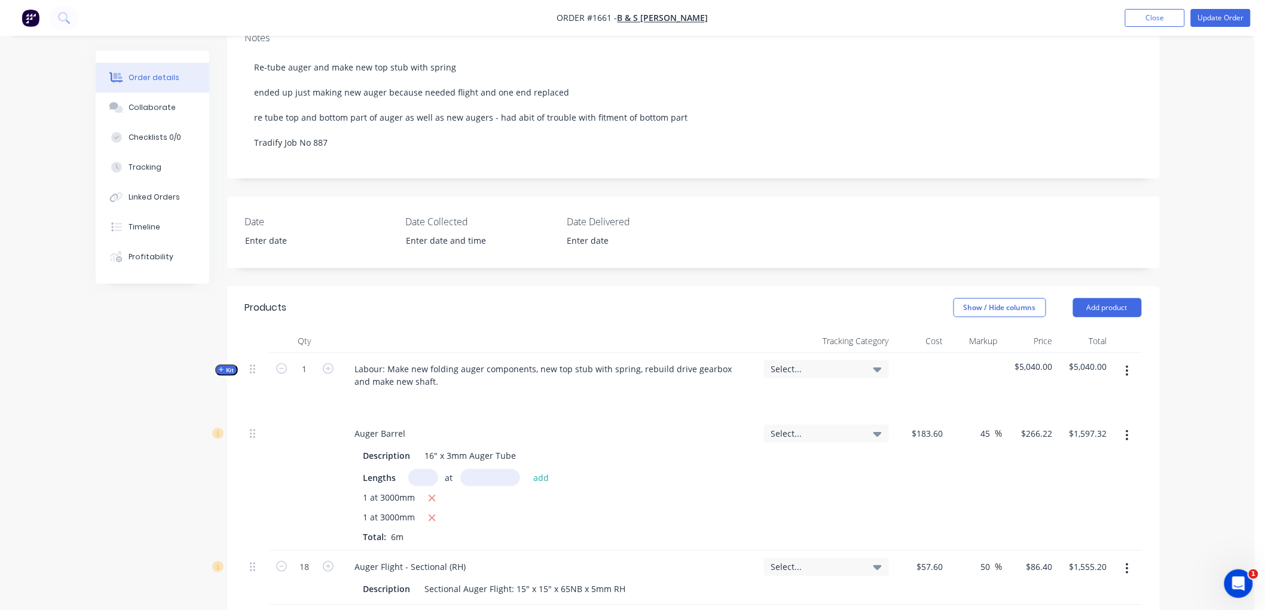
scroll to position [0, 0]
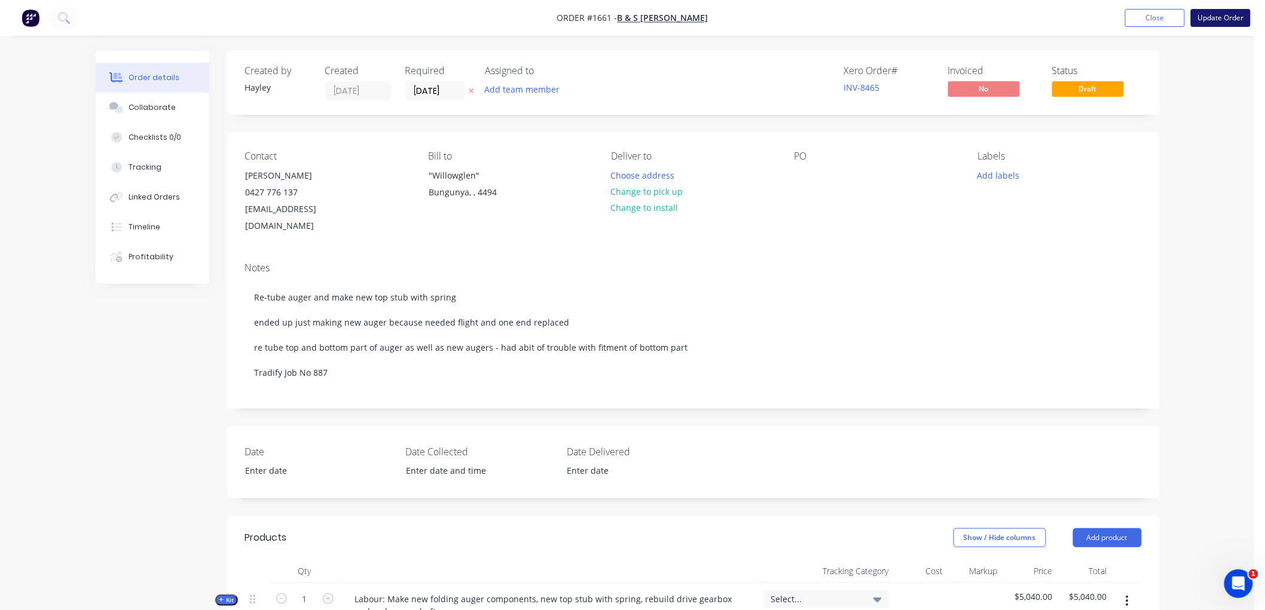
click at [1215, 14] on button "Update Order" at bounding box center [1221, 18] width 60 height 18
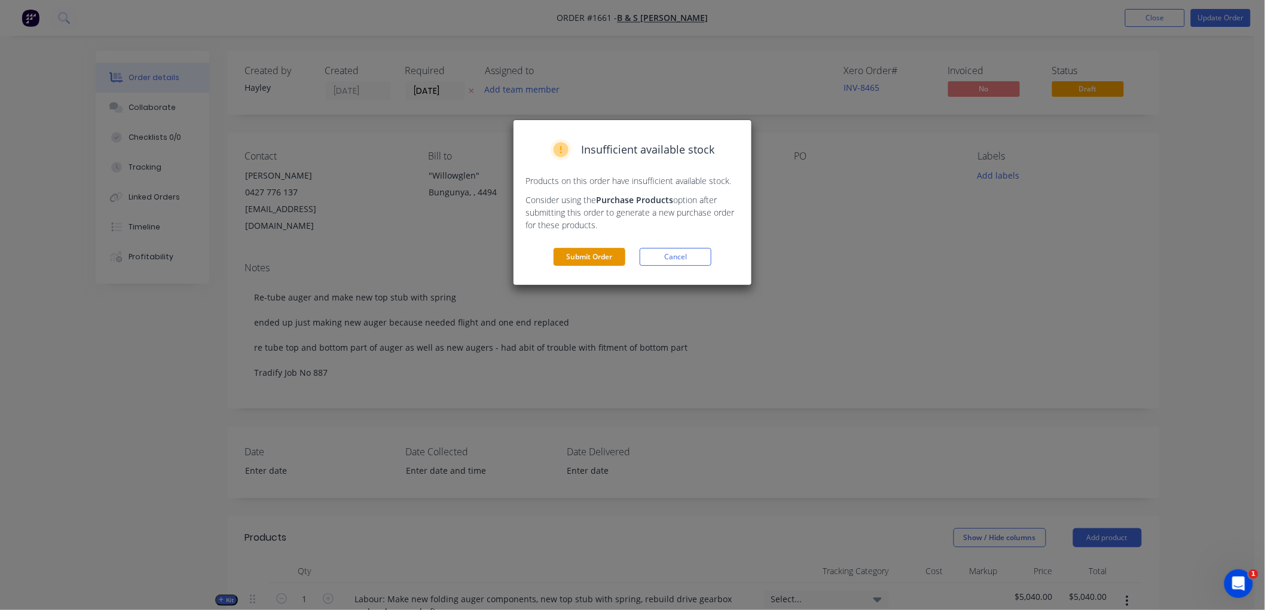
click at [608, 256] on button "Submit Order" at bounding box center [589, 257] width 72 height 18
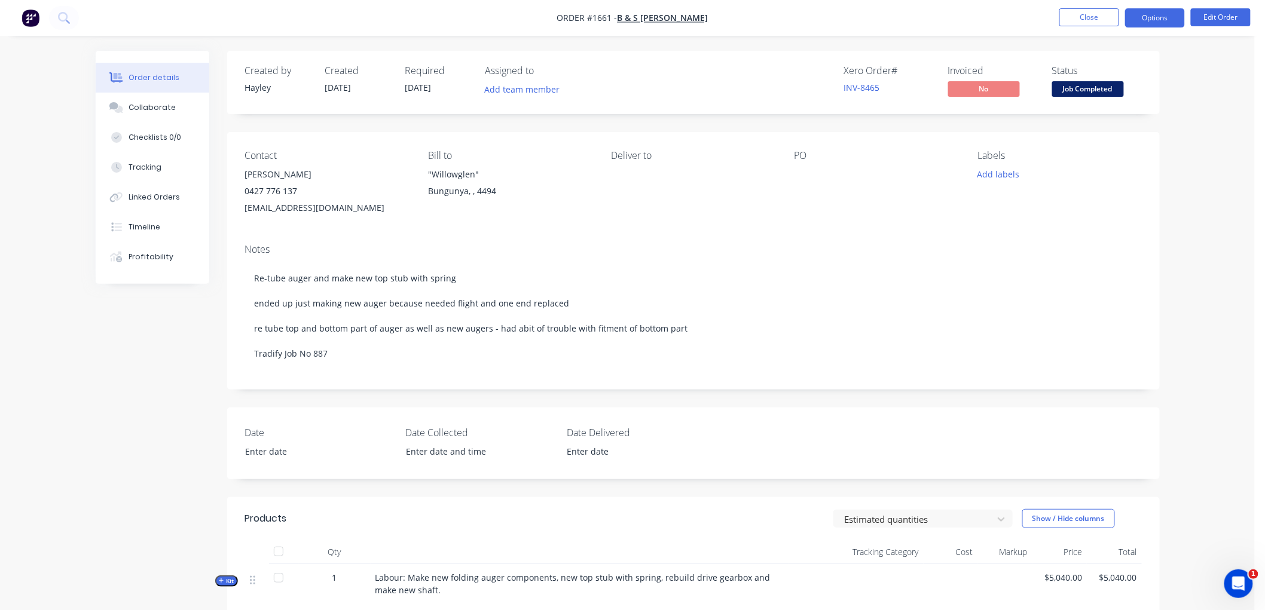
click at [1145, 10] on button "Options" at bounding box center [1155, 17] width 60 height 19
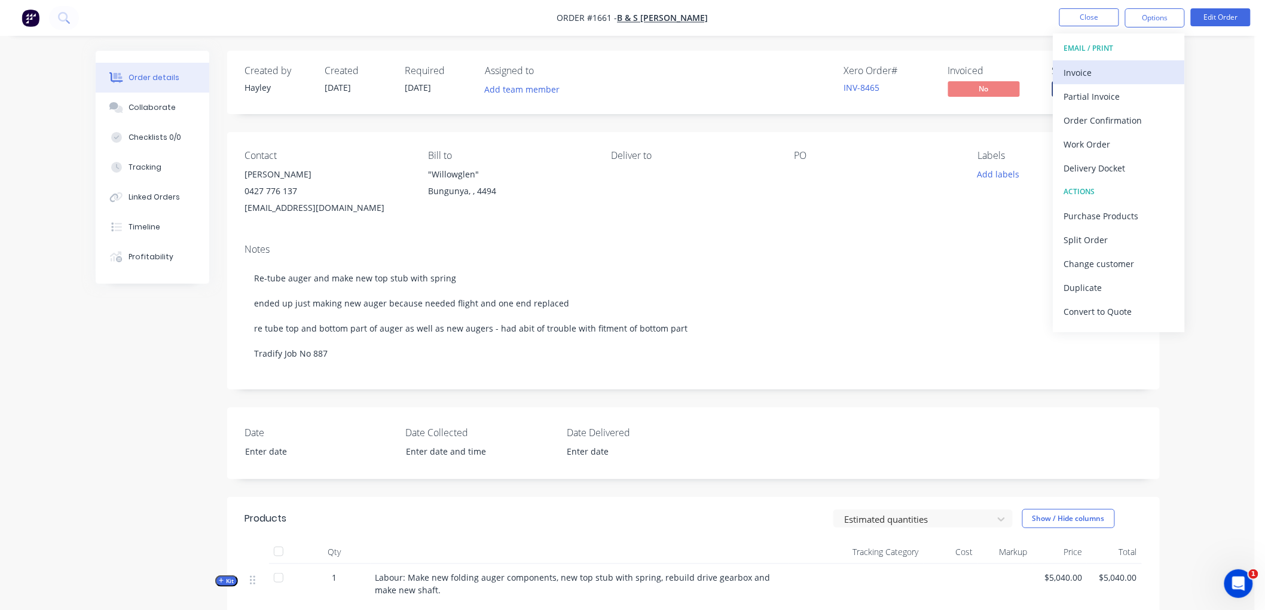
click at [1105, 64] on div "Invoice" at bounding box center [1119, 72] width 110 height 17
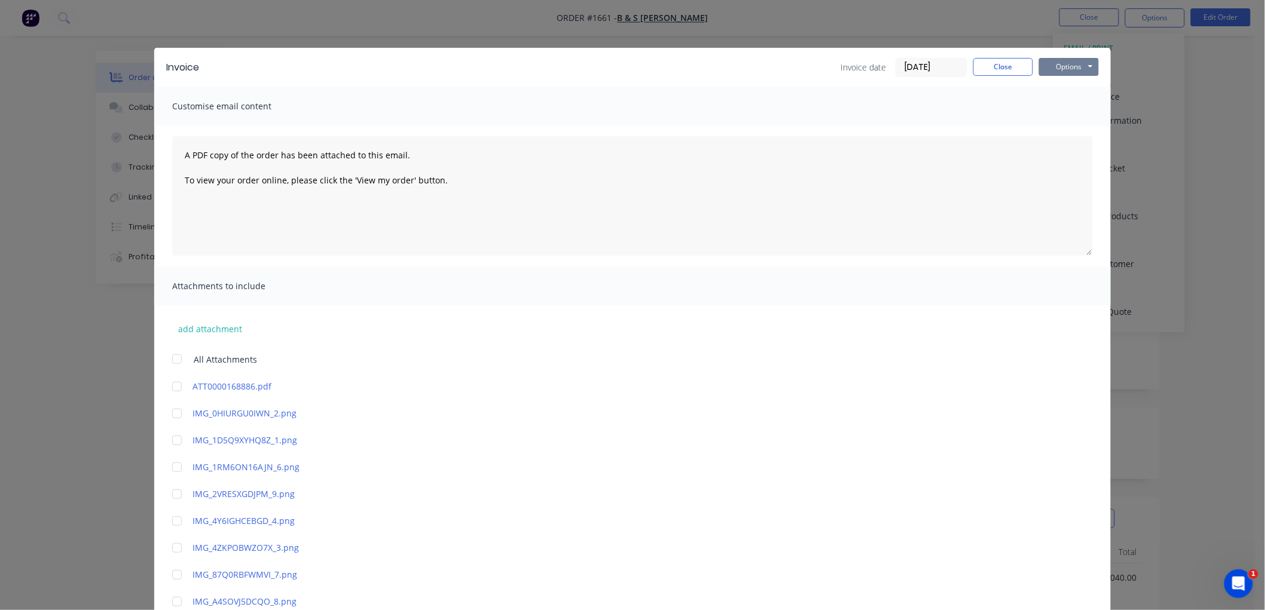
click at [1065, 62] on button "Options" at bounding box center [1069, 67] width 60 height 18
click at [1071, 80] on button "Preview" at bounding box center [1077, 88] width 77 height 20
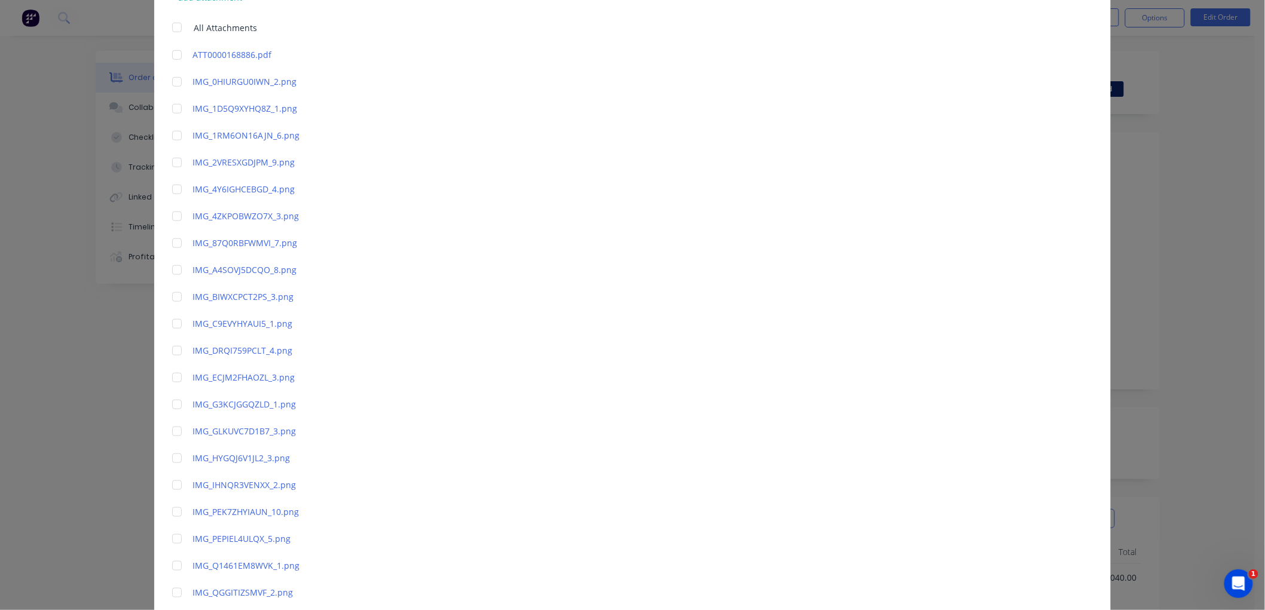
scroll to position [616, 0]
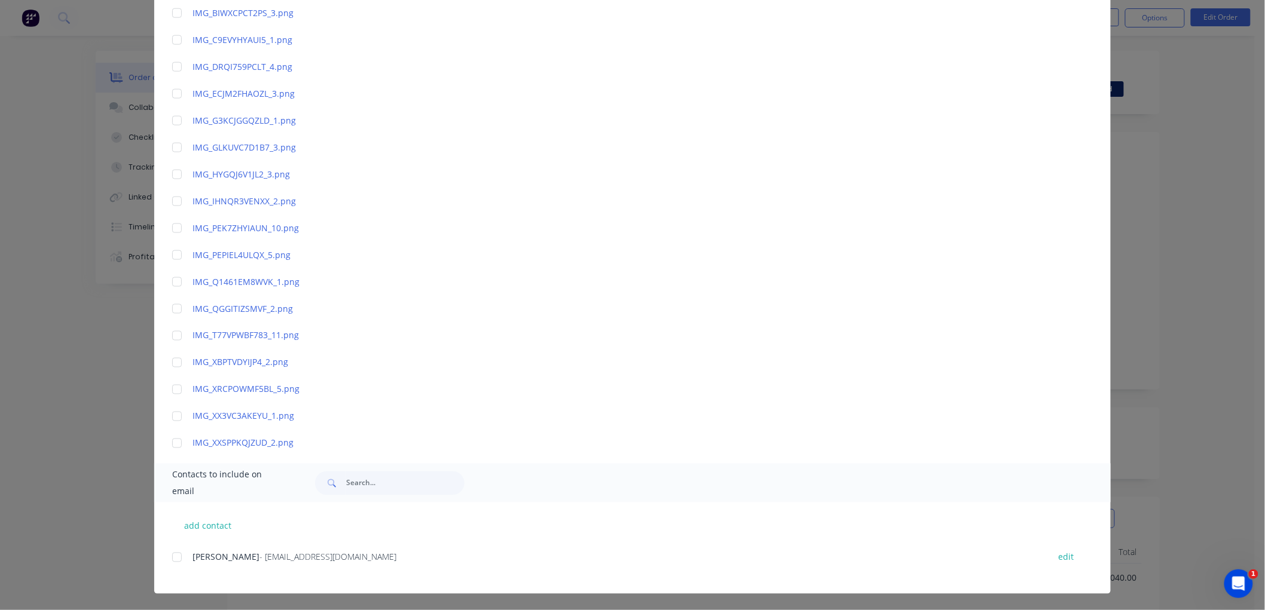
click at [168, 556] on div at bounding box center [177, 558] width 24 height 24
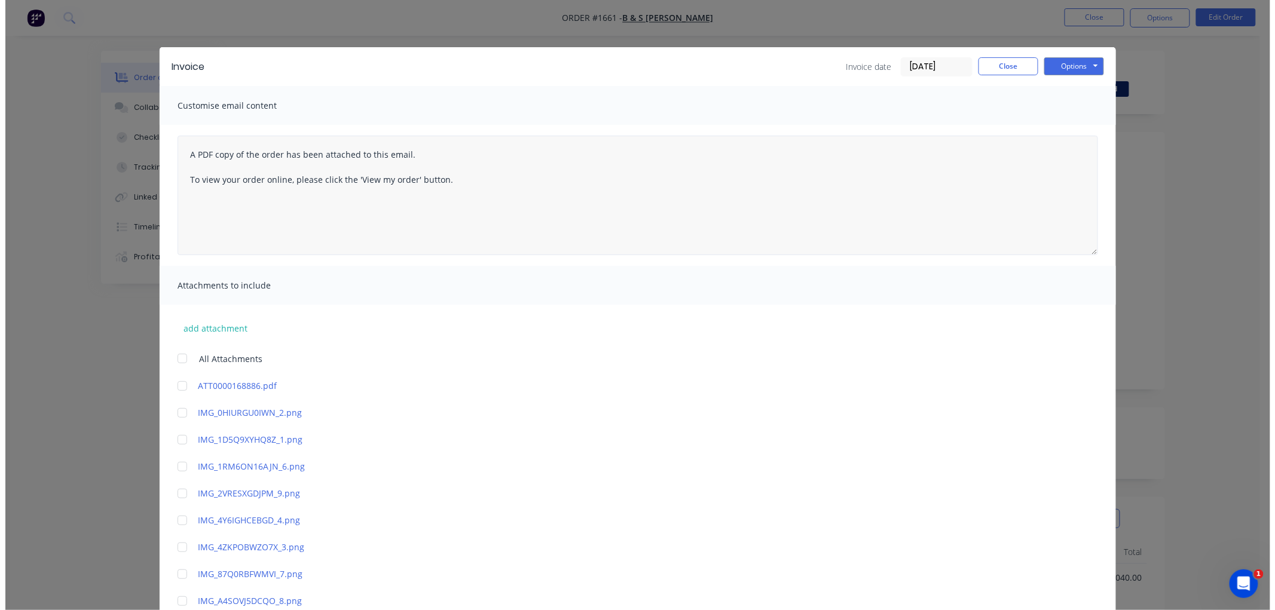
scroll to position [0, 0]
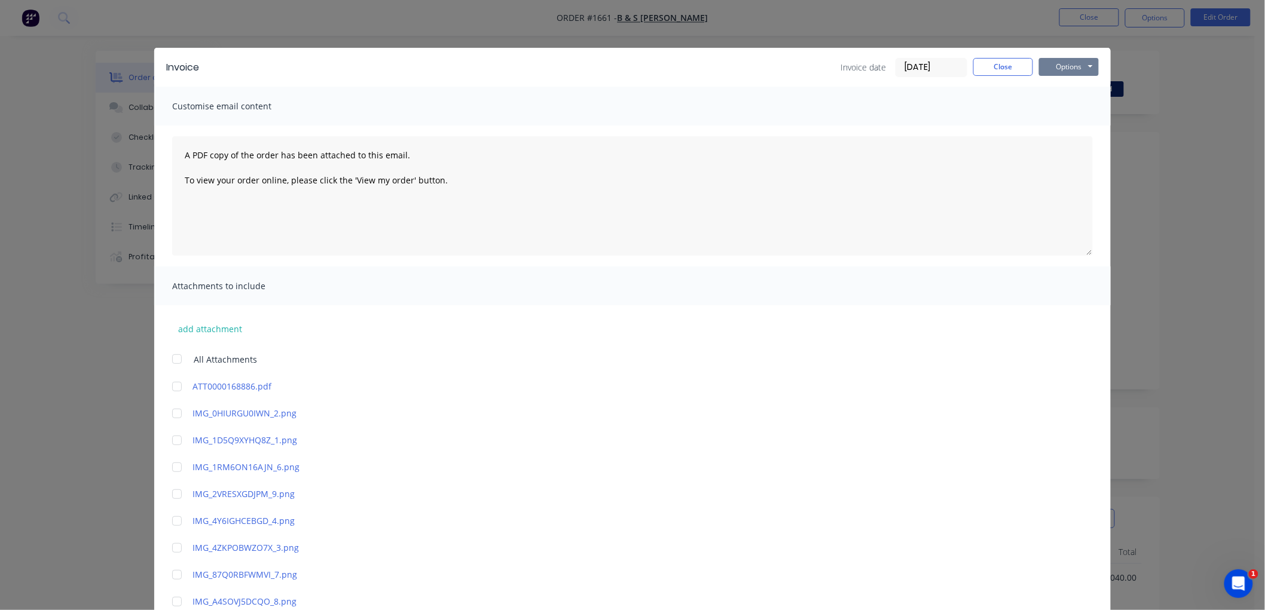
click at [1066, 64] on button "Options" at bounding box center [1069, 67] width 60 height 18
click at [1065, 124] on button "Email" at bounding box center [1077, 128] width 77 height 20
click at [992, 62] on button "Close" at bounding box center [1003, 67] width 60 height 18
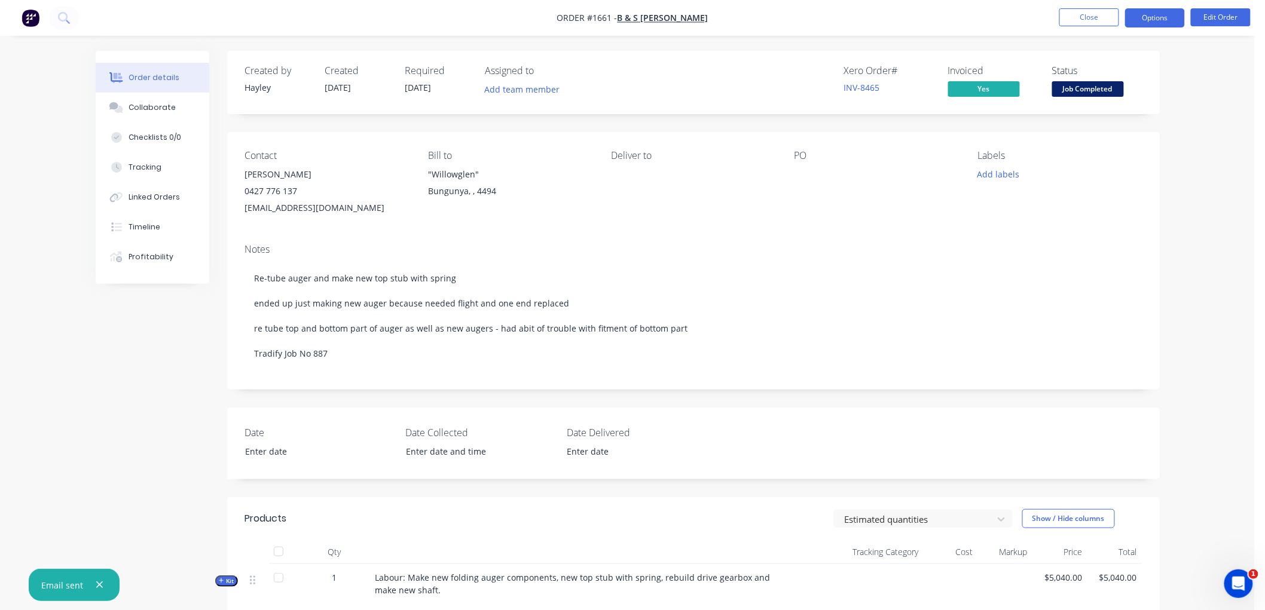
click at [1145, 15] on button "Options" at bounding box center [1155, 17] width 60 height 19
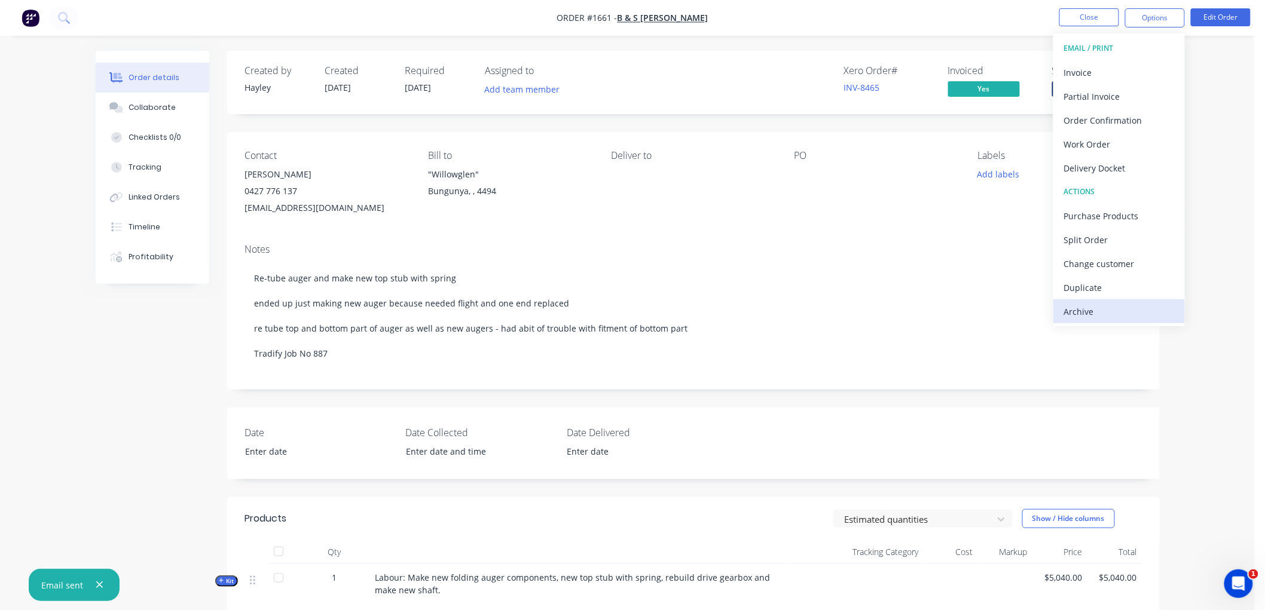
click at [1101, 307] on div "Archive" at bounding box center [1119, 311] width 110 height 17
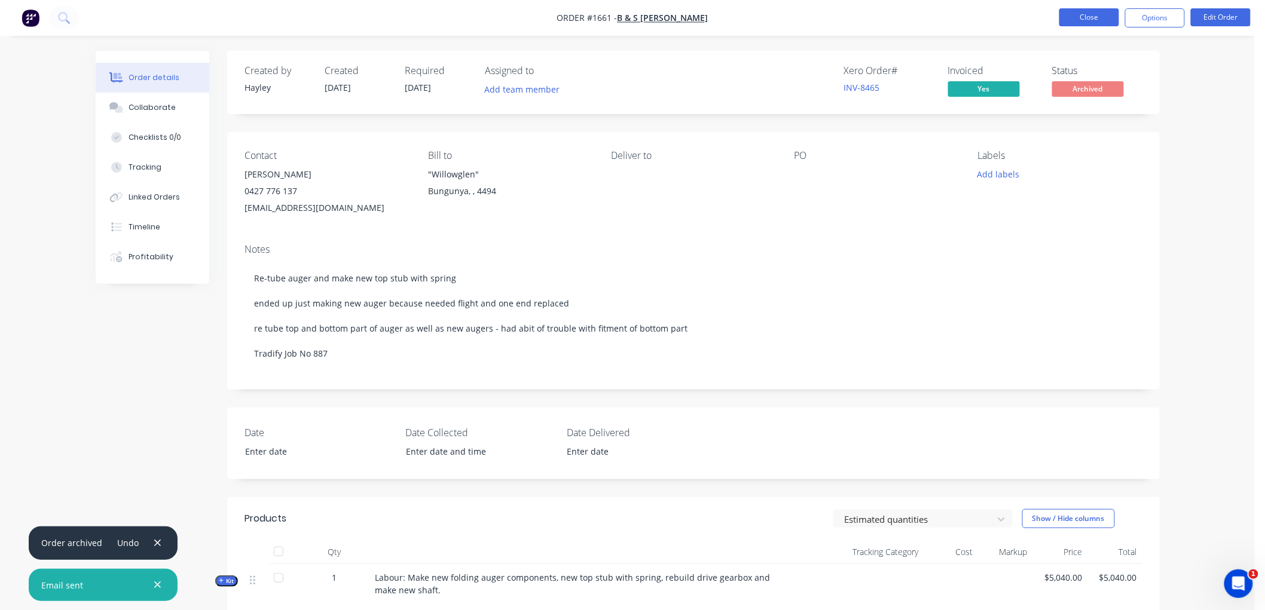
click at [1086, 16] on button "Close" at bounding box center [1089, 17] width 60 height 18
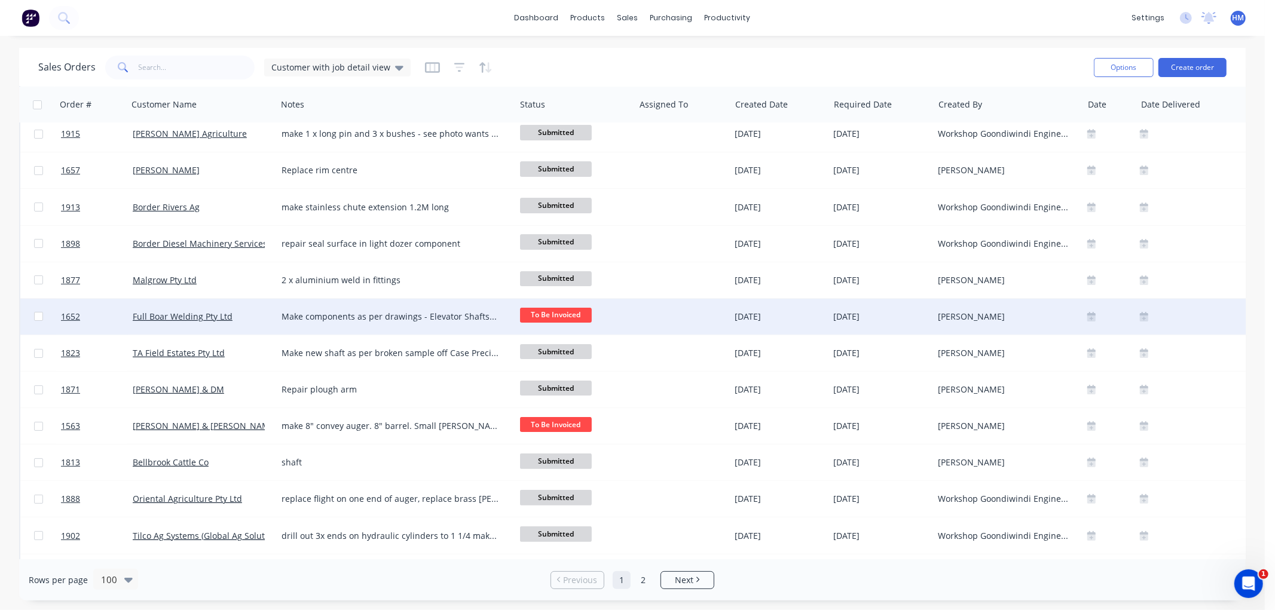
scroll to position [133, 0]
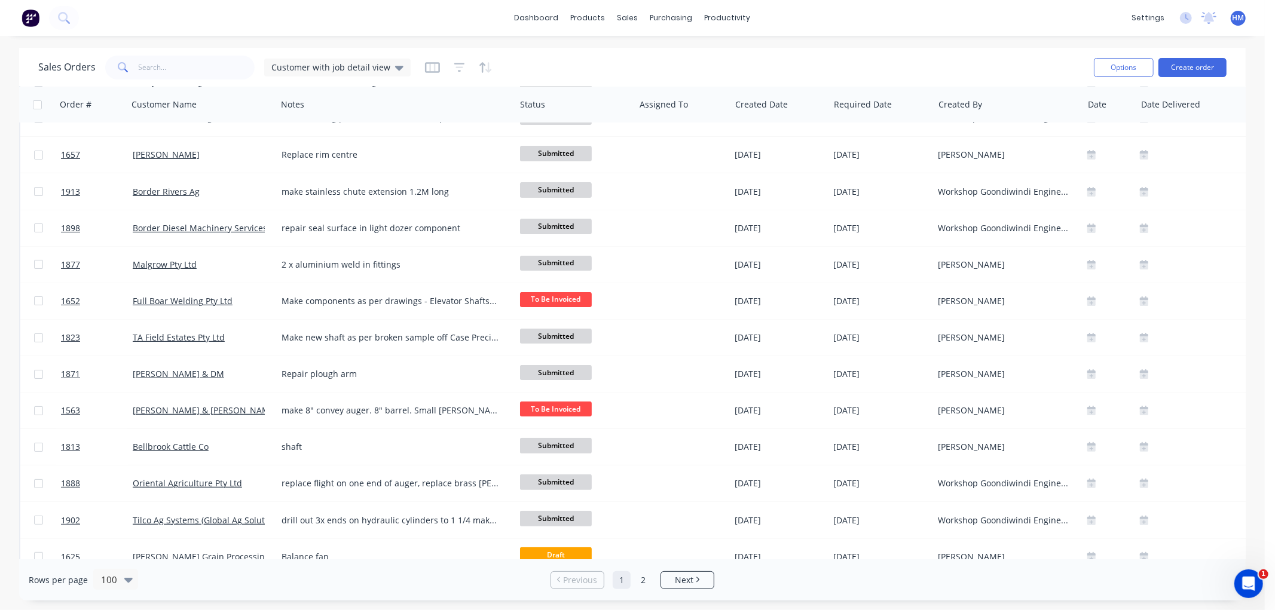
drag, startPoint x: 674, startPoint y: 48, endPoint x: 461, endPoint y: 560, distance: 554.7
